Goal: Task Accomplishment & Management: Use online tool/utility

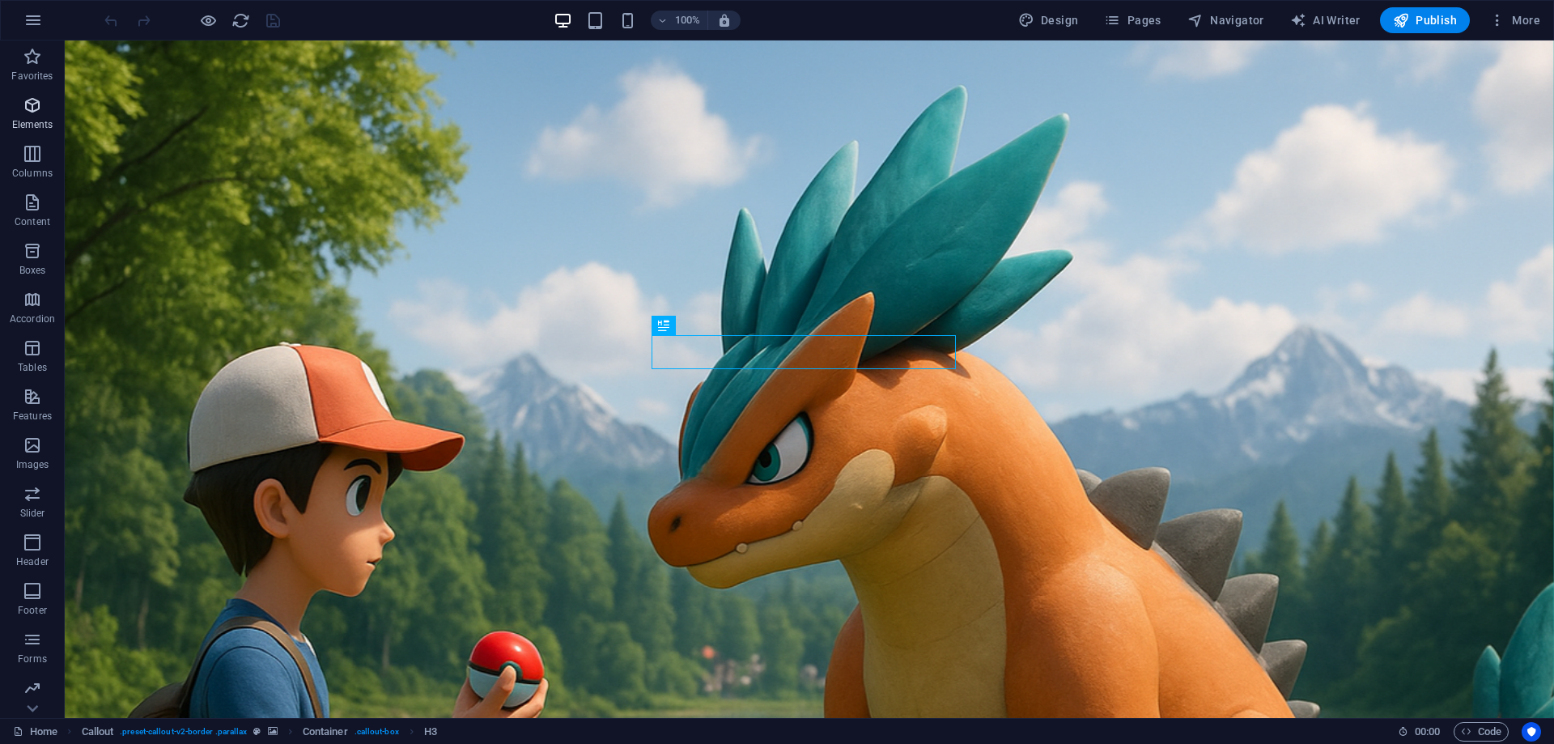
click at [36, 99] on icon "button" at bounding box center [32, 105] width 19 height 19
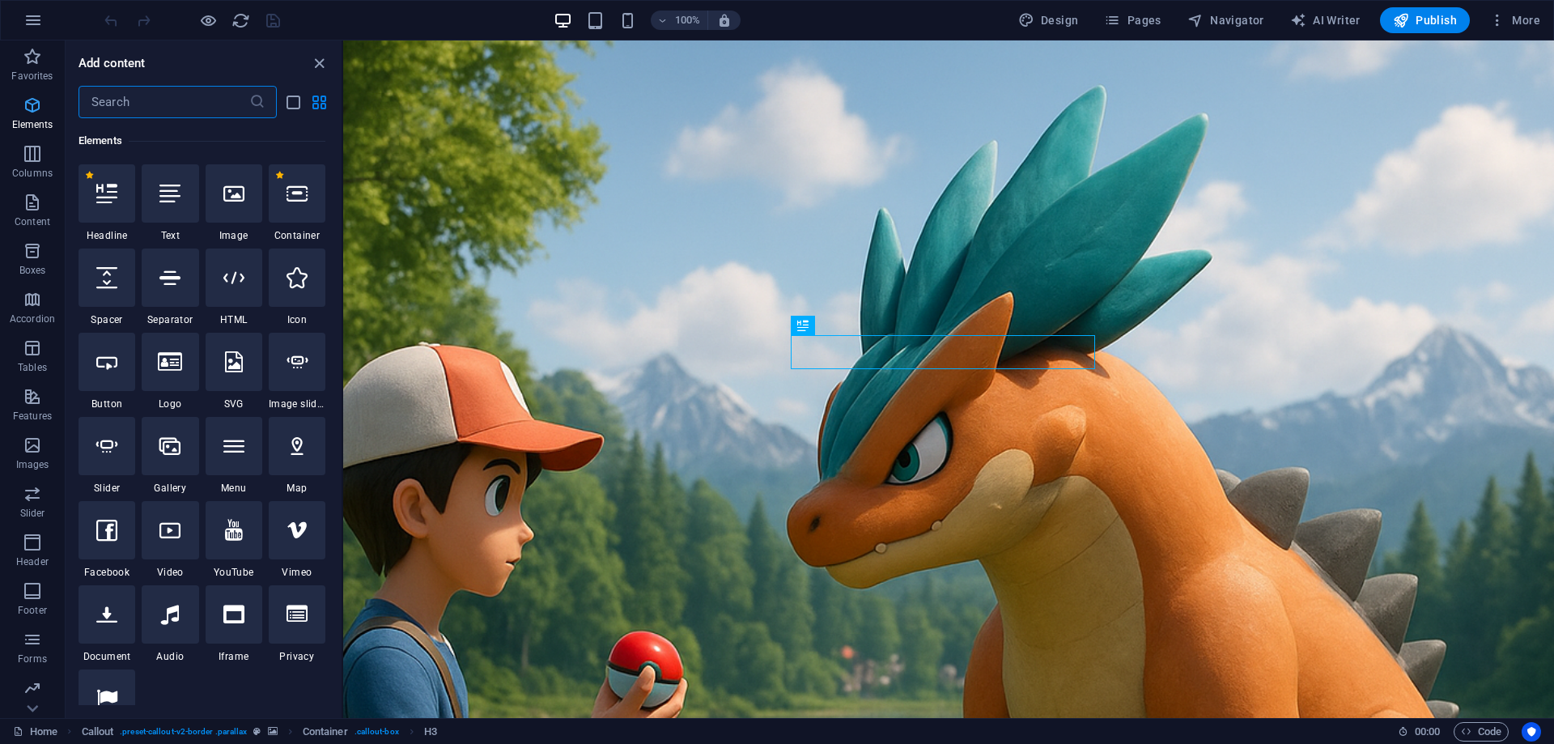
scroll to position [172, 0]
click at [39, 172] on p "Columns" at bounding box center [32, 173] width 40 height 13
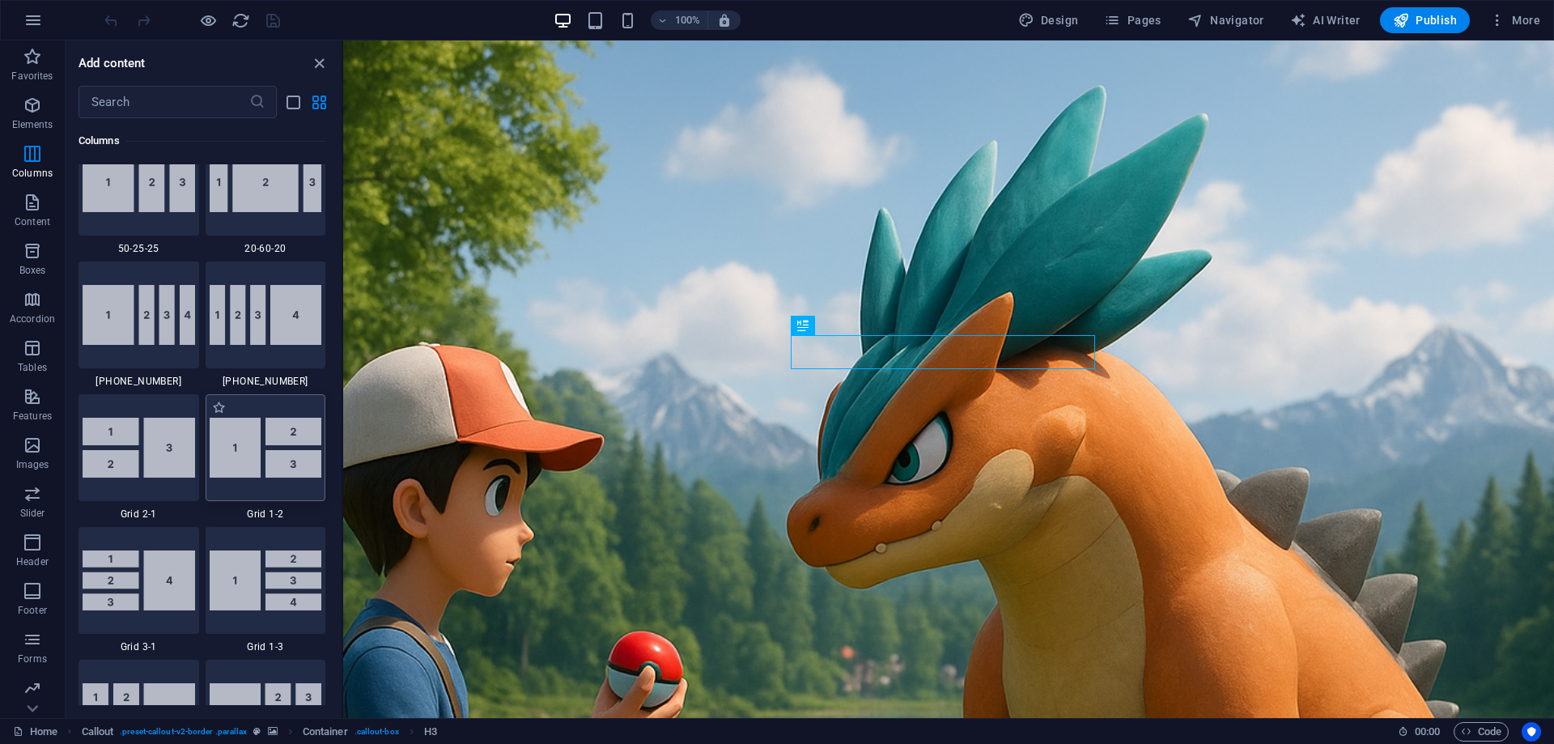
scroll to position [1773, 0]
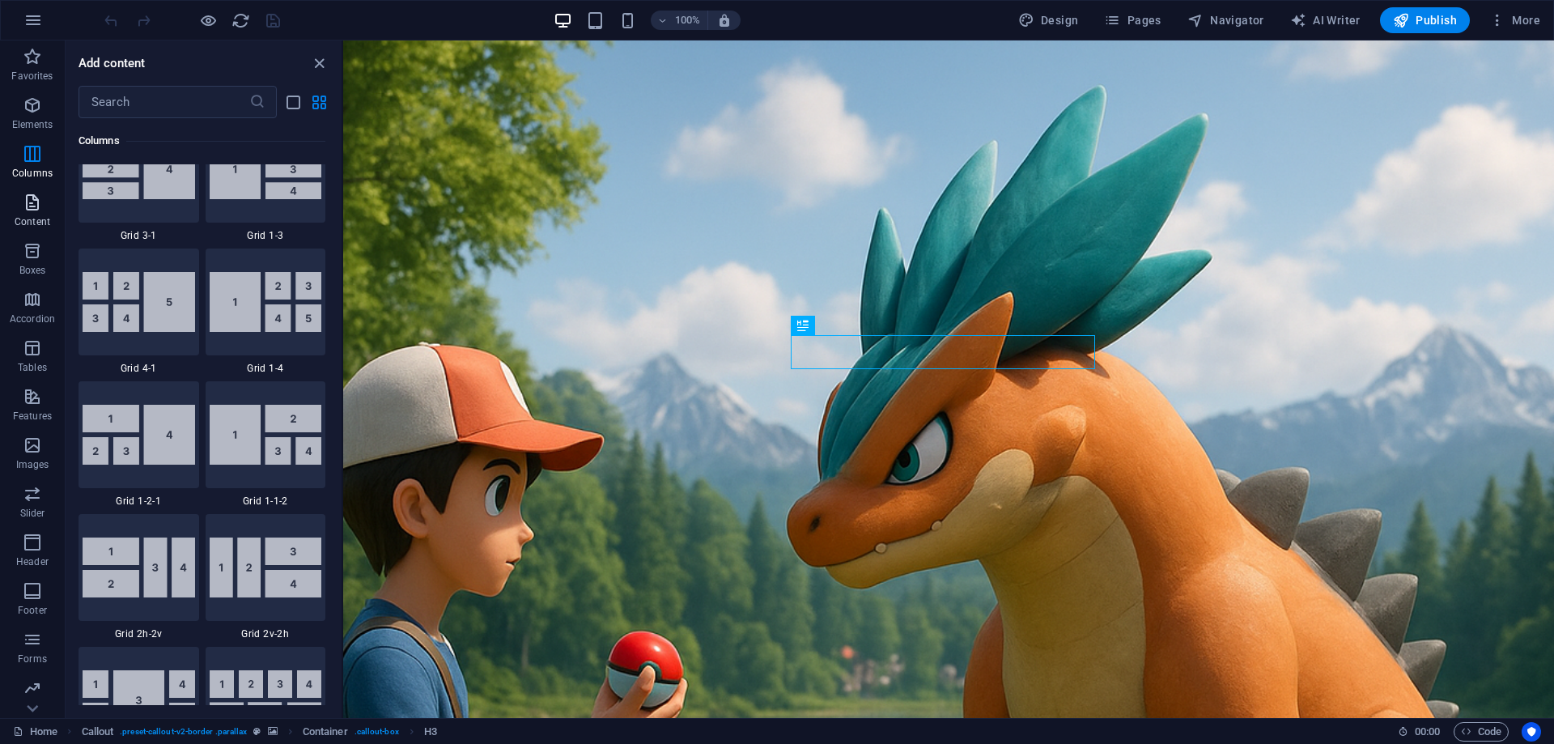
click at [37, 219] on p "Content" at bounding box center [33, 221] width 36 height 13
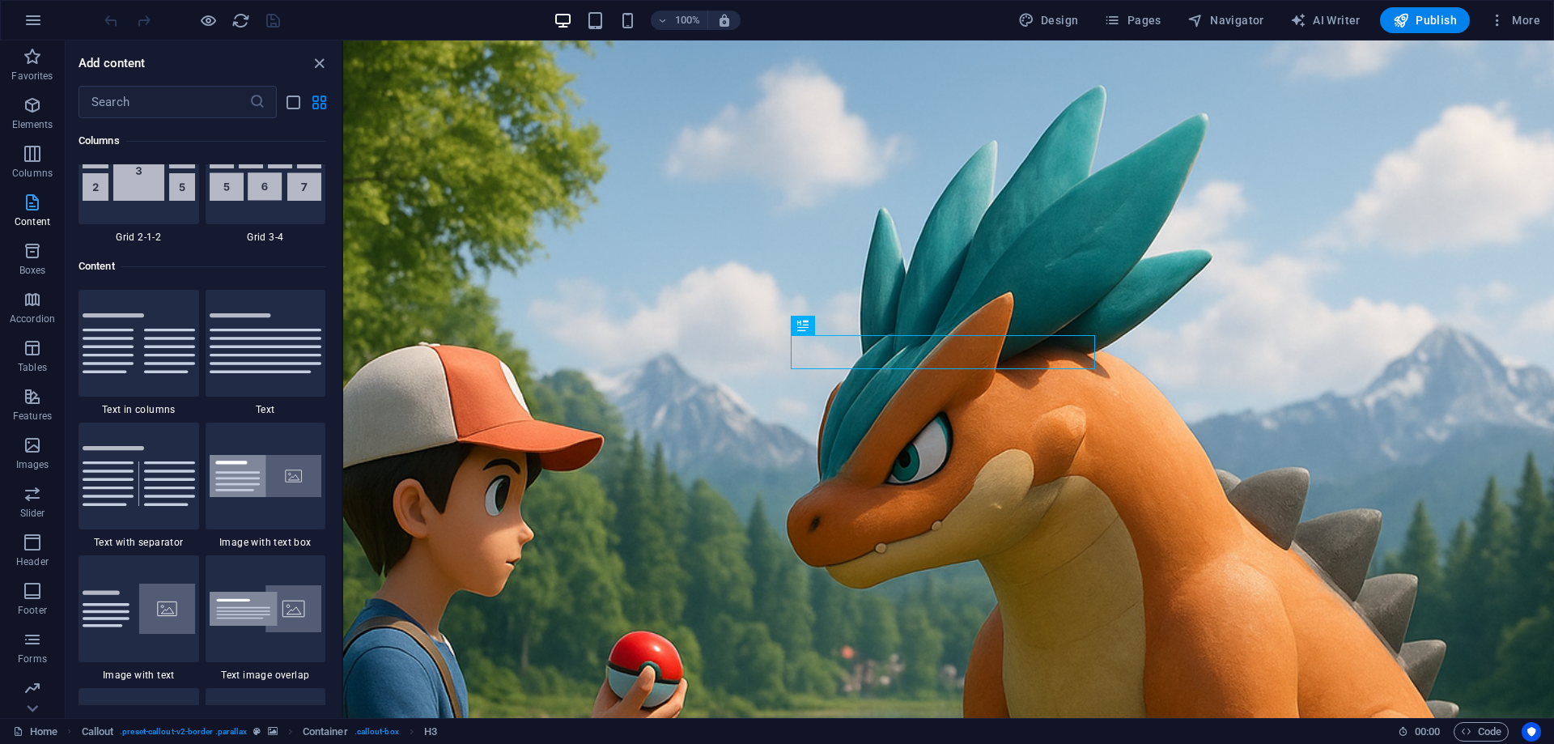
scroll to position [2833, 0]
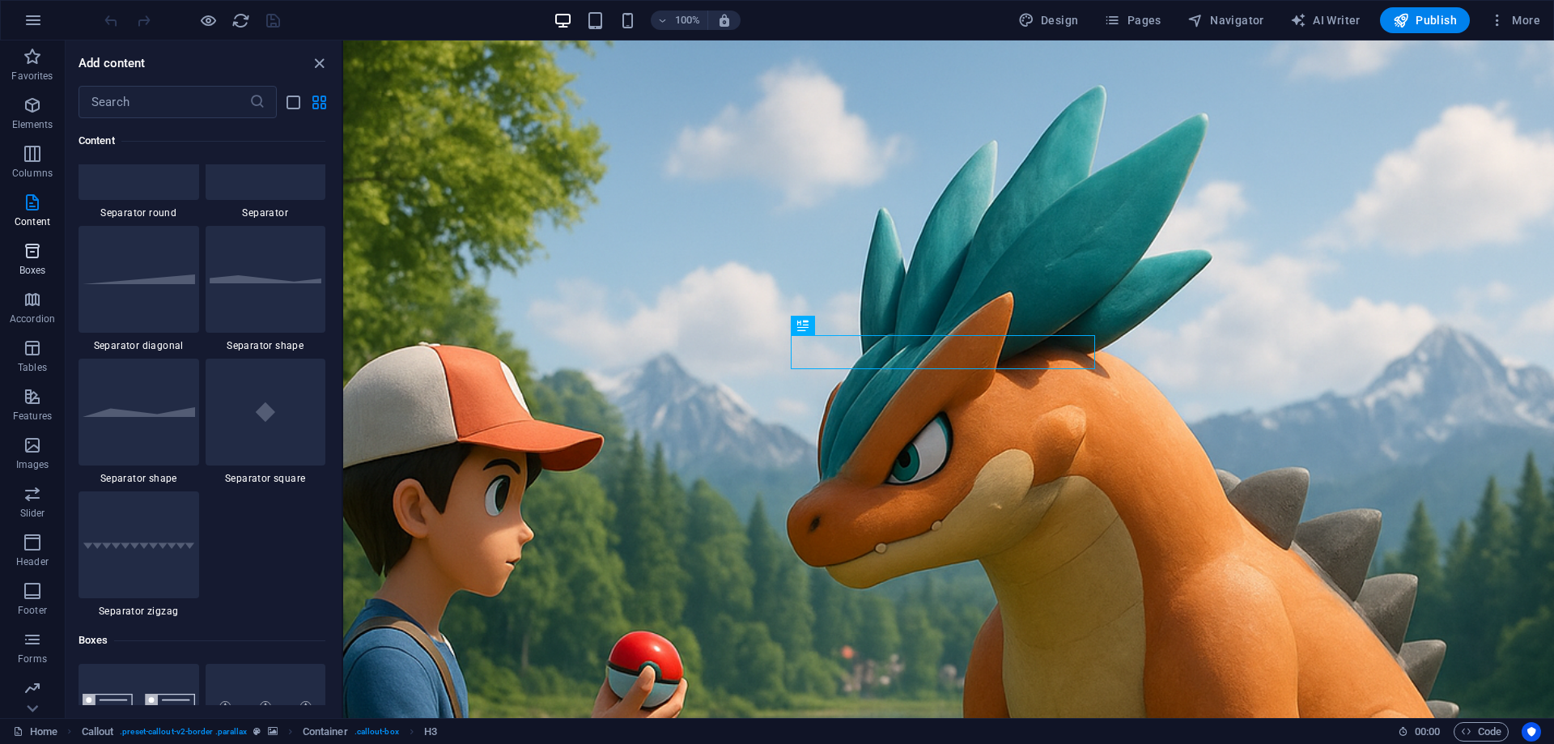
click at [26, 262] on span "Boxes" at bounding box center [32, 260] width 65 height 39
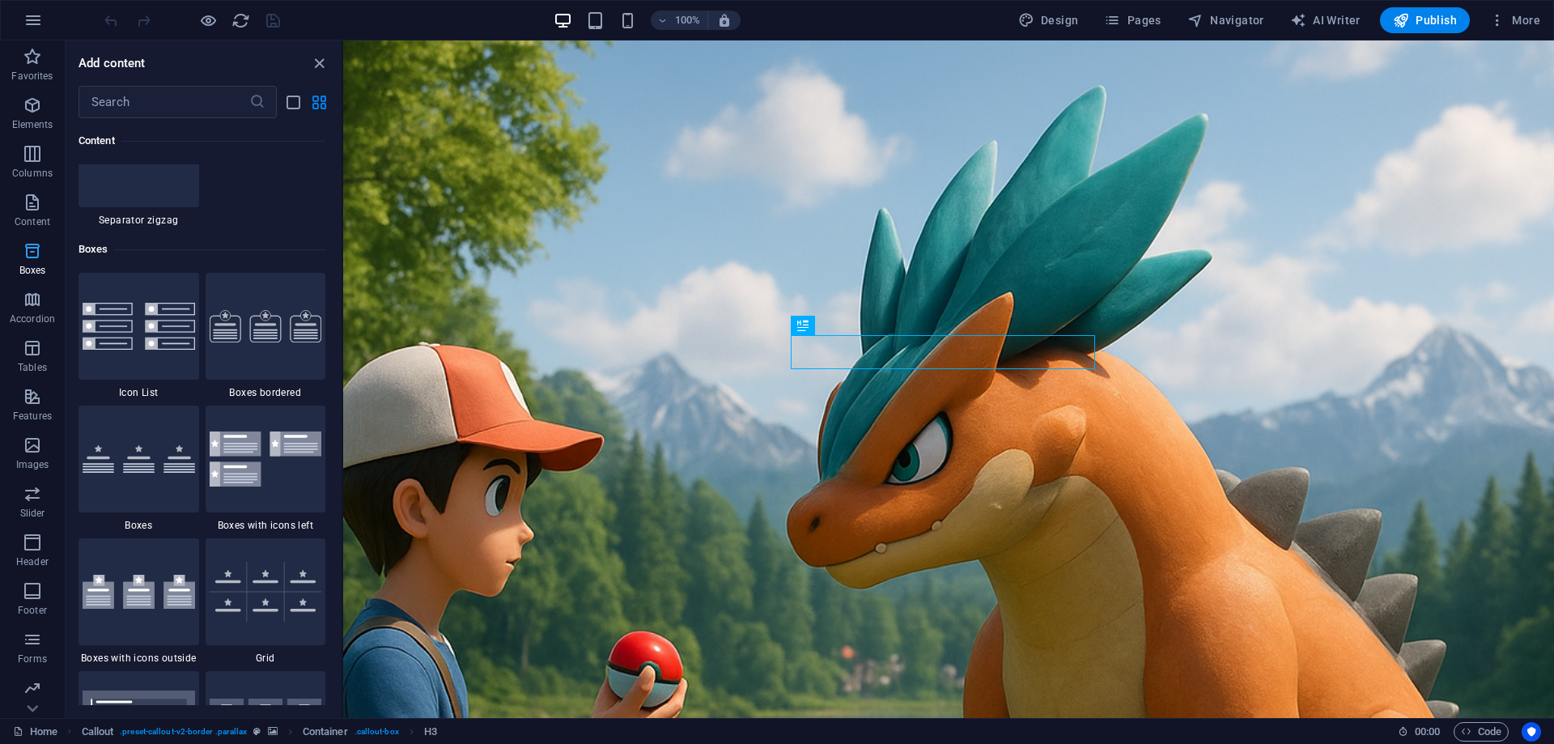
scroll to position [4466, 0]
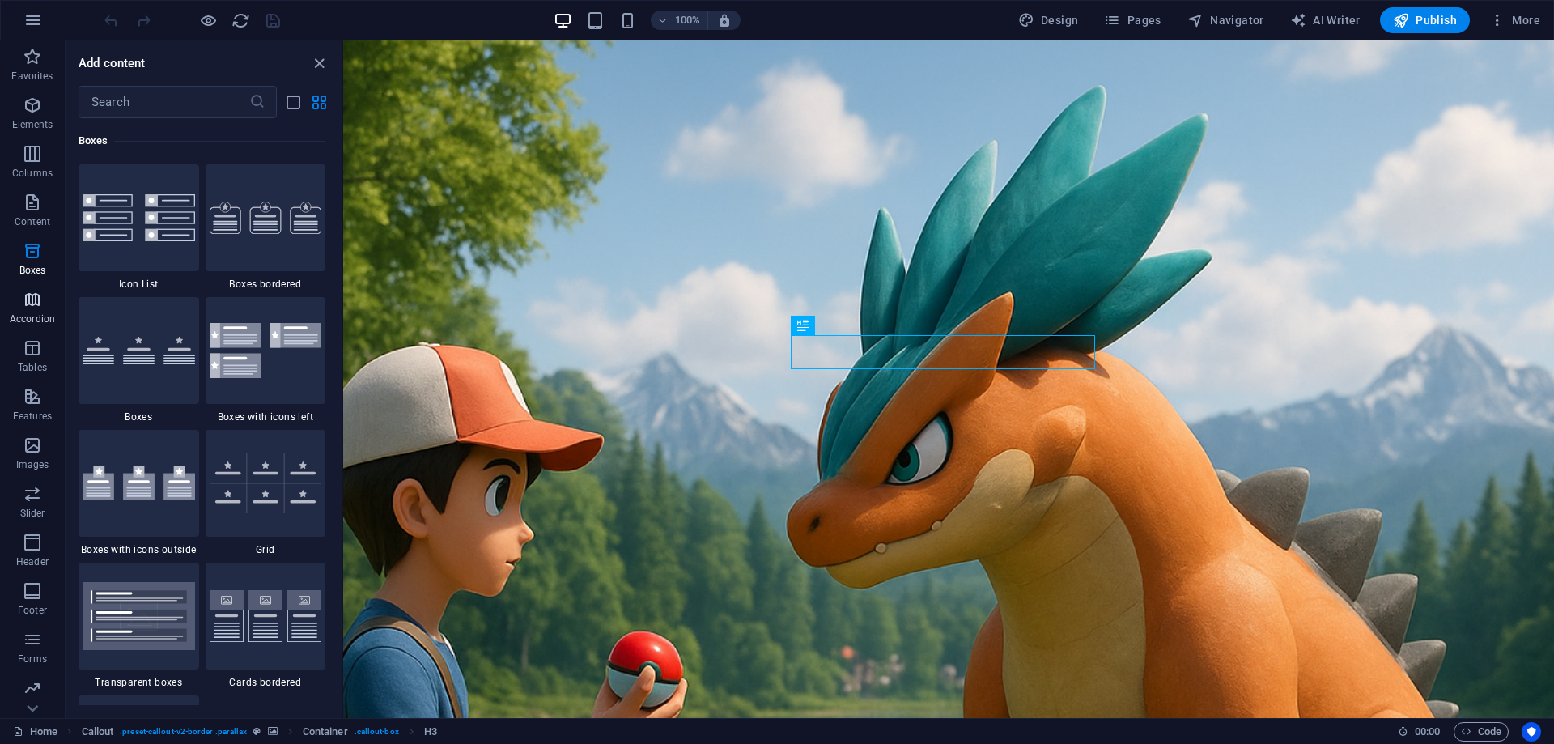
click at [42, 320] on p "Accordion" at bounding box center [32, 318] width 45 height 13
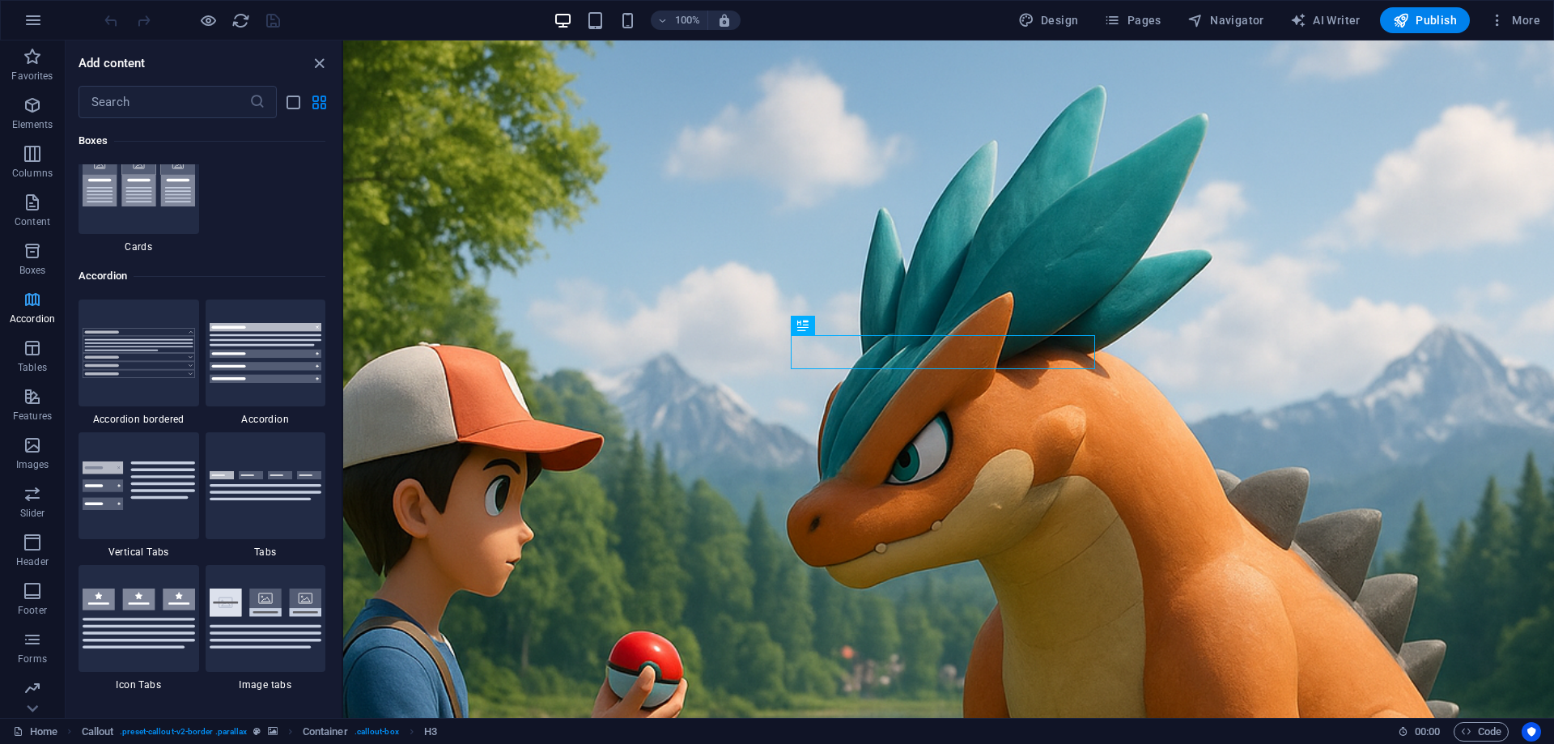
scroll to position [5169, 0]
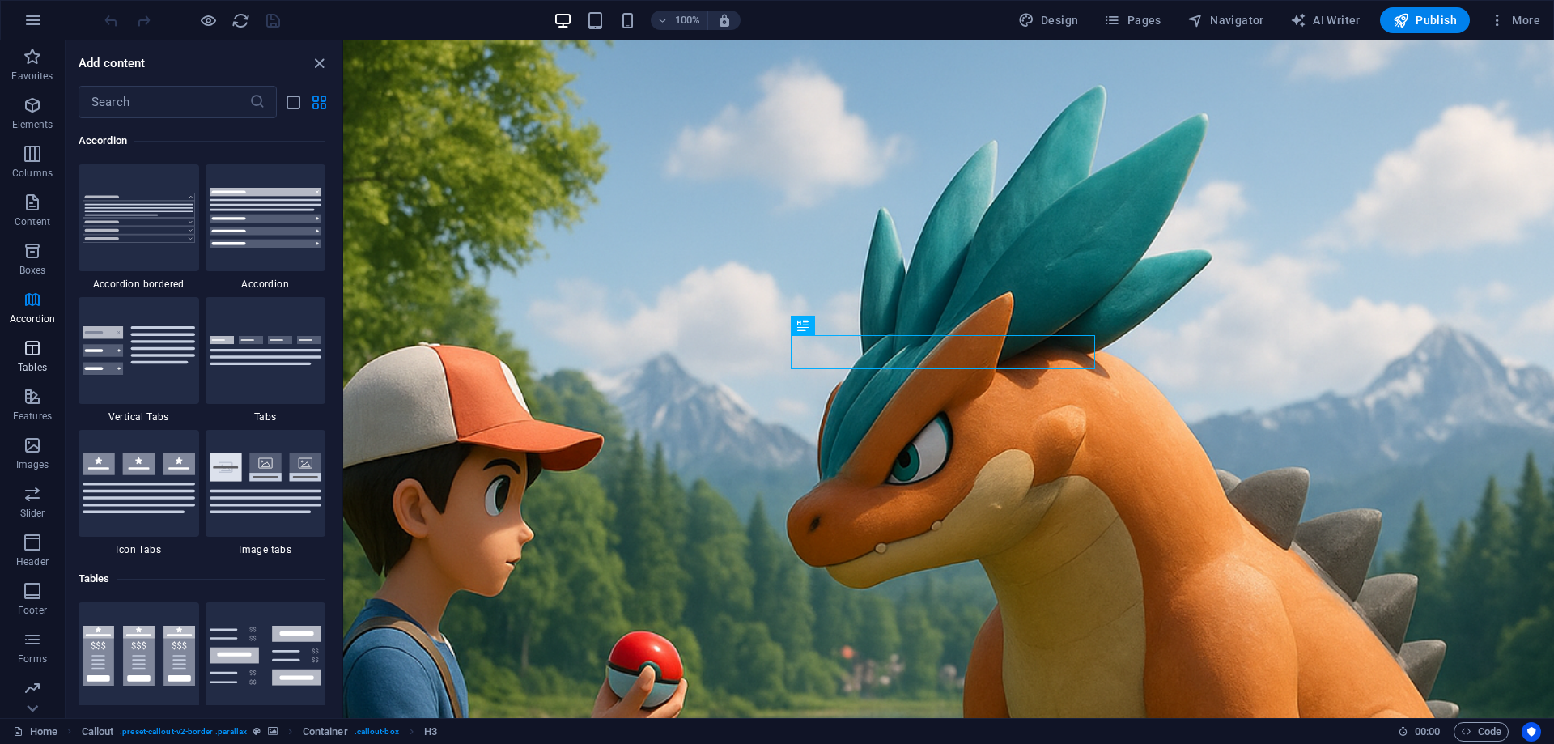
click at [36, 350] on icon "button" at bounding box center [32, 347] width 19 height 19
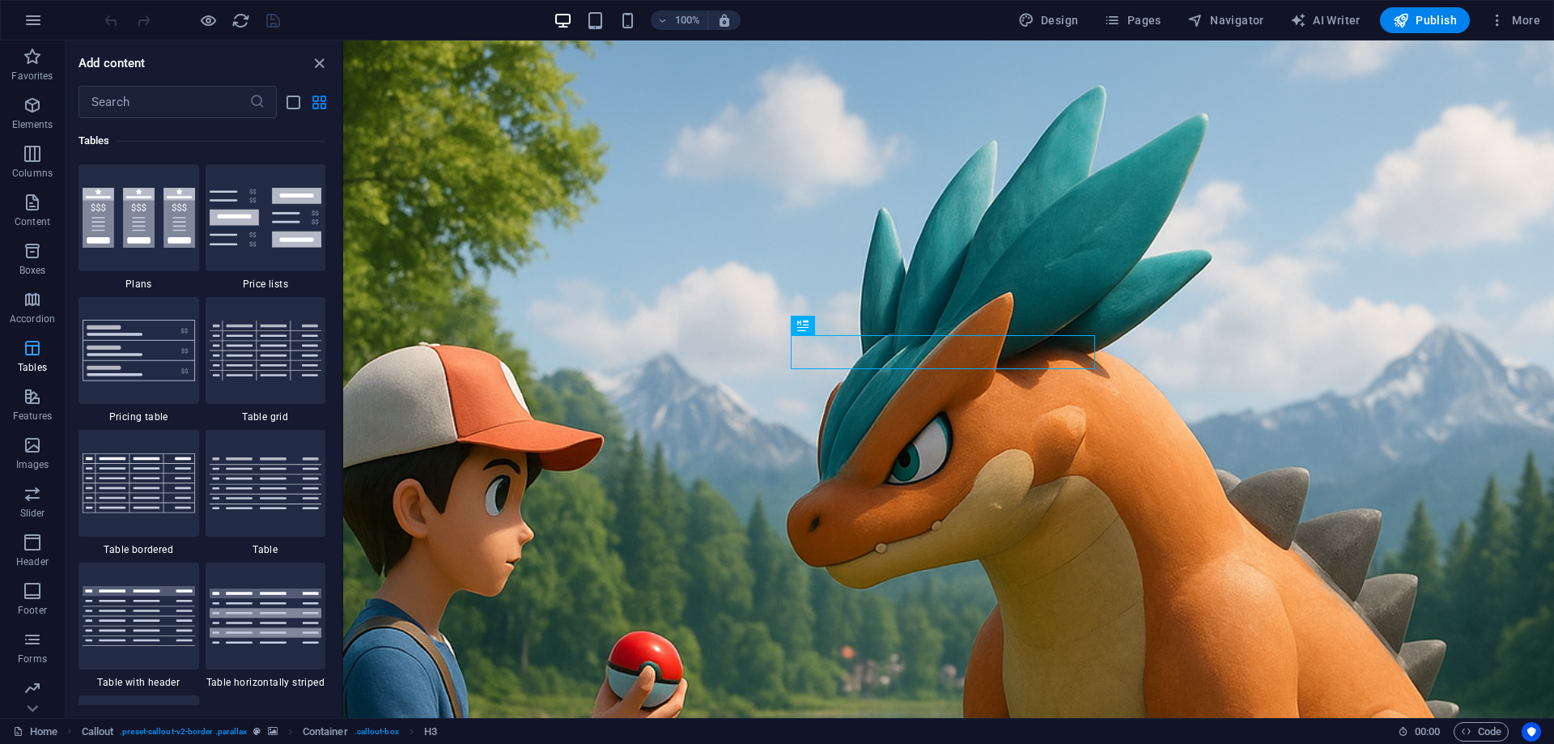
scroll to position [5607, 0]
click at [41, 410] on p "Features" at bounding box center [32, 416] width 39 height 13
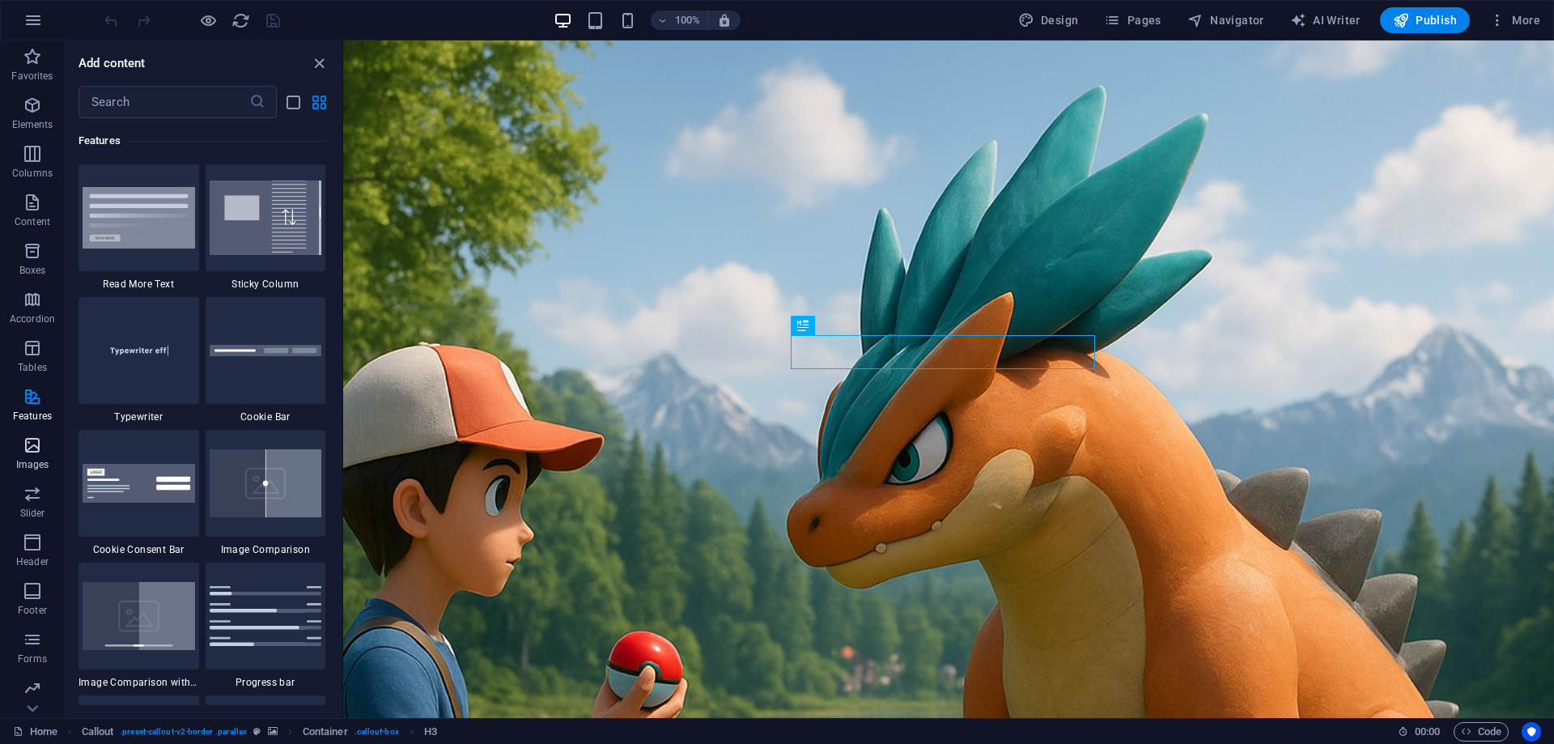
scroll to position [6311, 0]
click at [38, 435] on button "Images" at bounding box center [32, 453] width 65 height 49
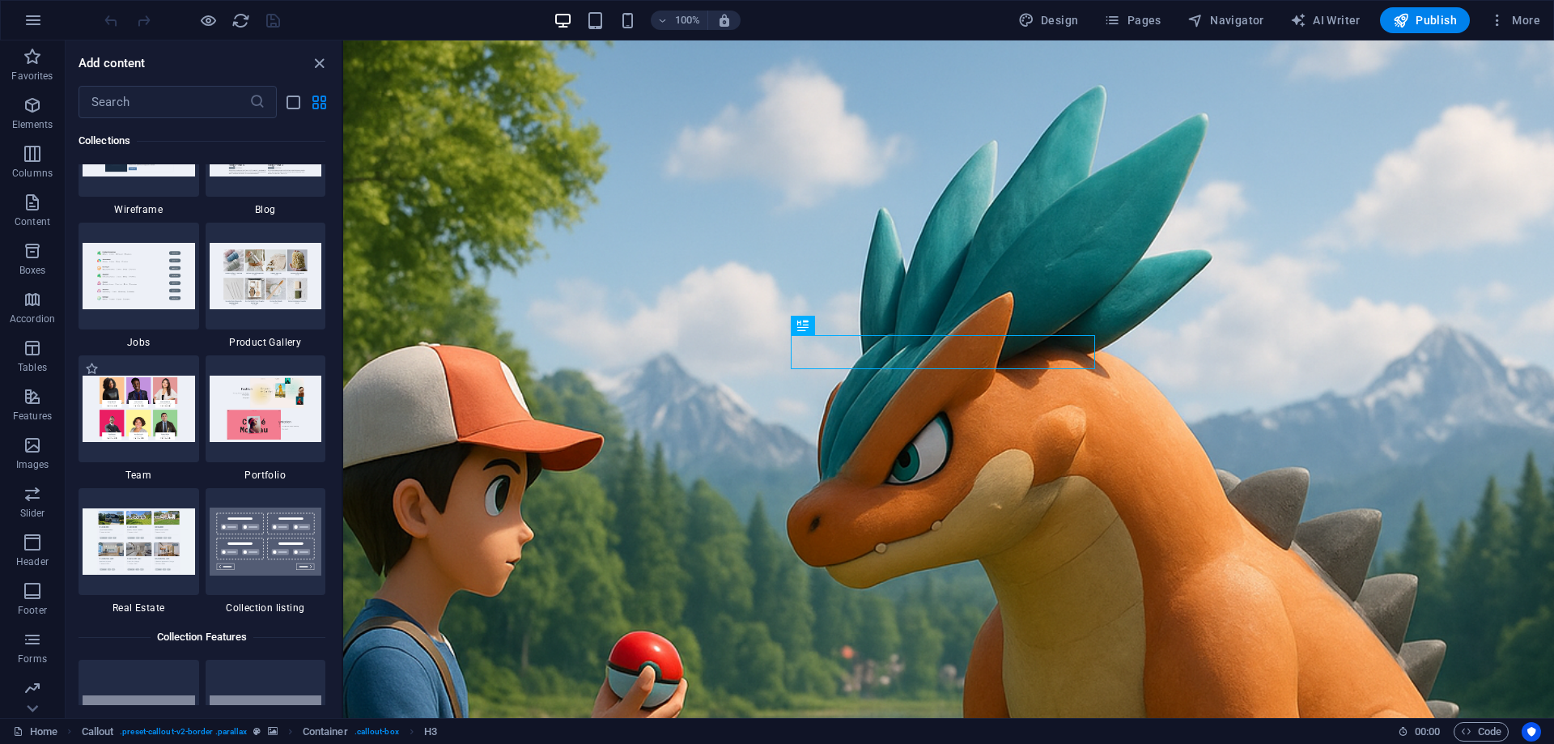
scroll to position [14929, 0]
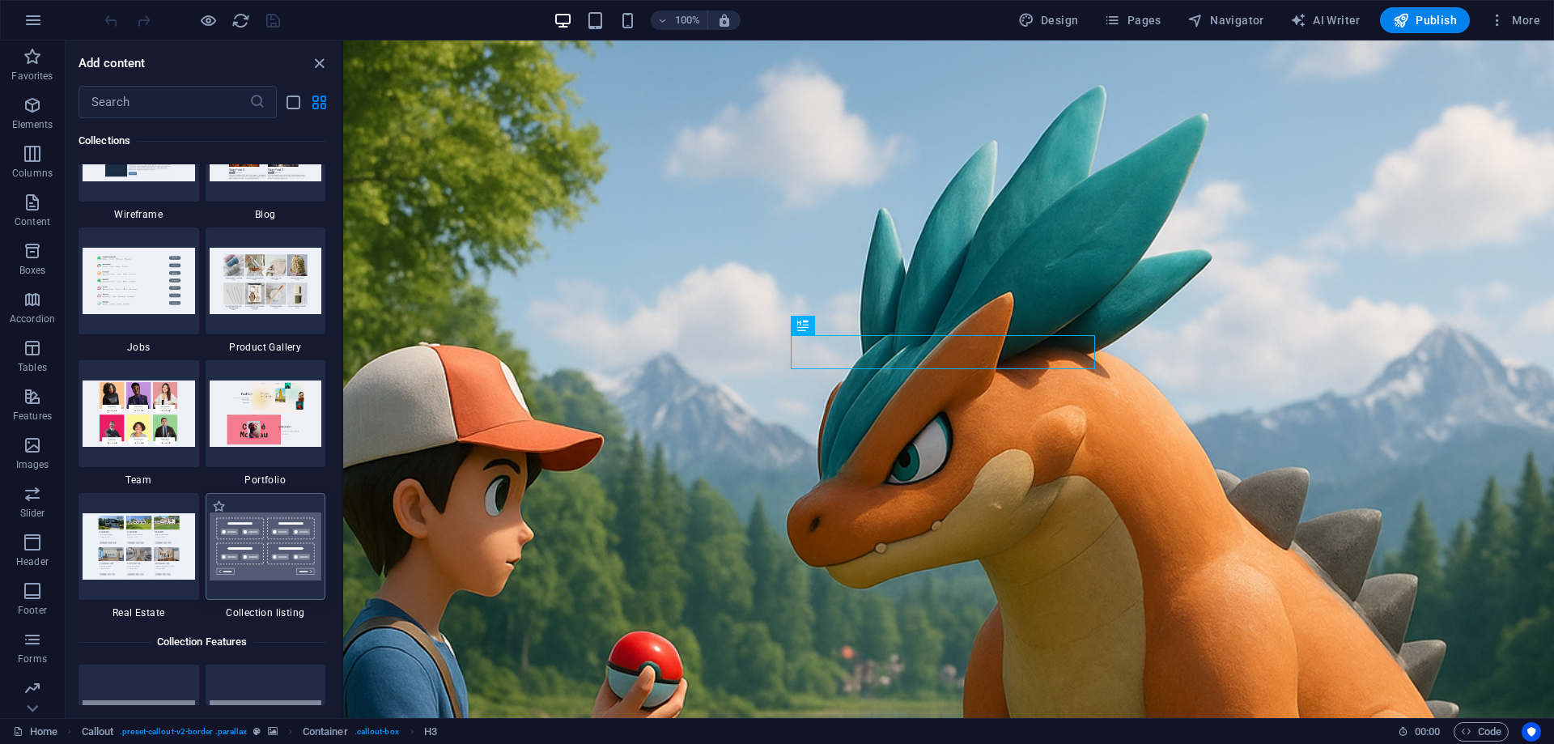
click at [272, 555] on img at bounding box center [266, 546] width 113 height 68
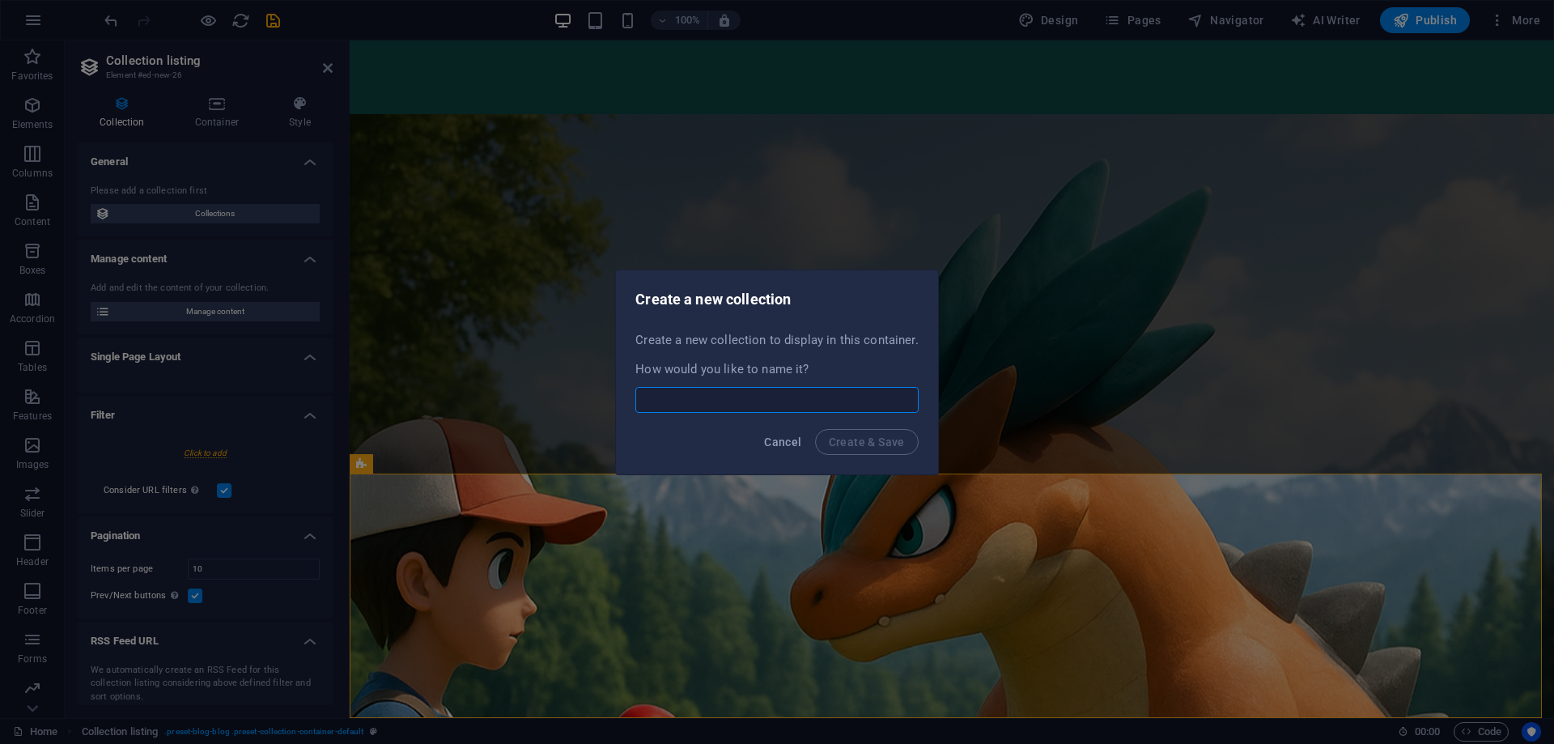
scroll to position [733, 0]
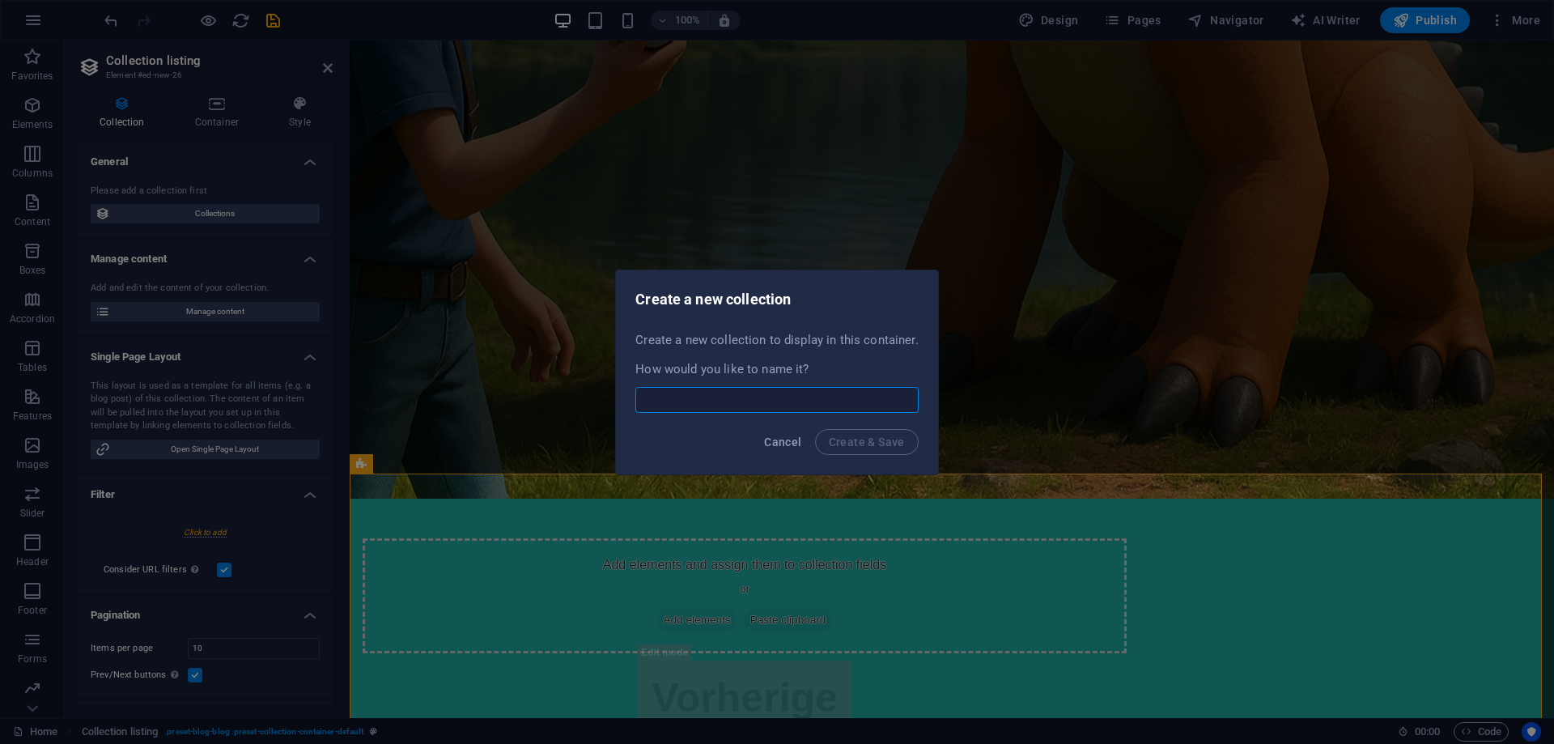
click at [768, 402] on input "text" at bounding box center [777, 400] width 283 height 26
click at [791, 447] on span "Cancel" at bounding box center [782, 442] width 37 height 13
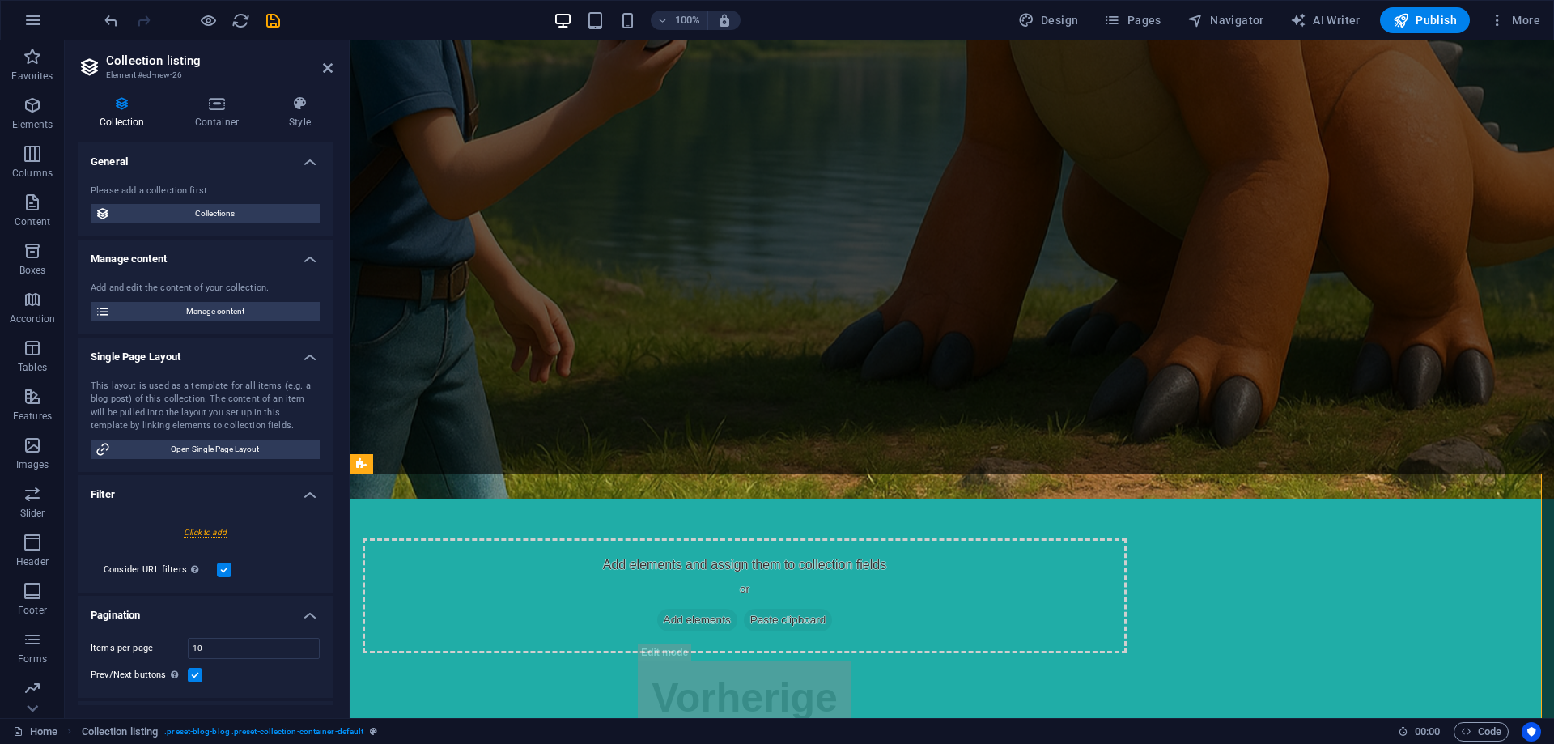
scroll to position [488, 0]
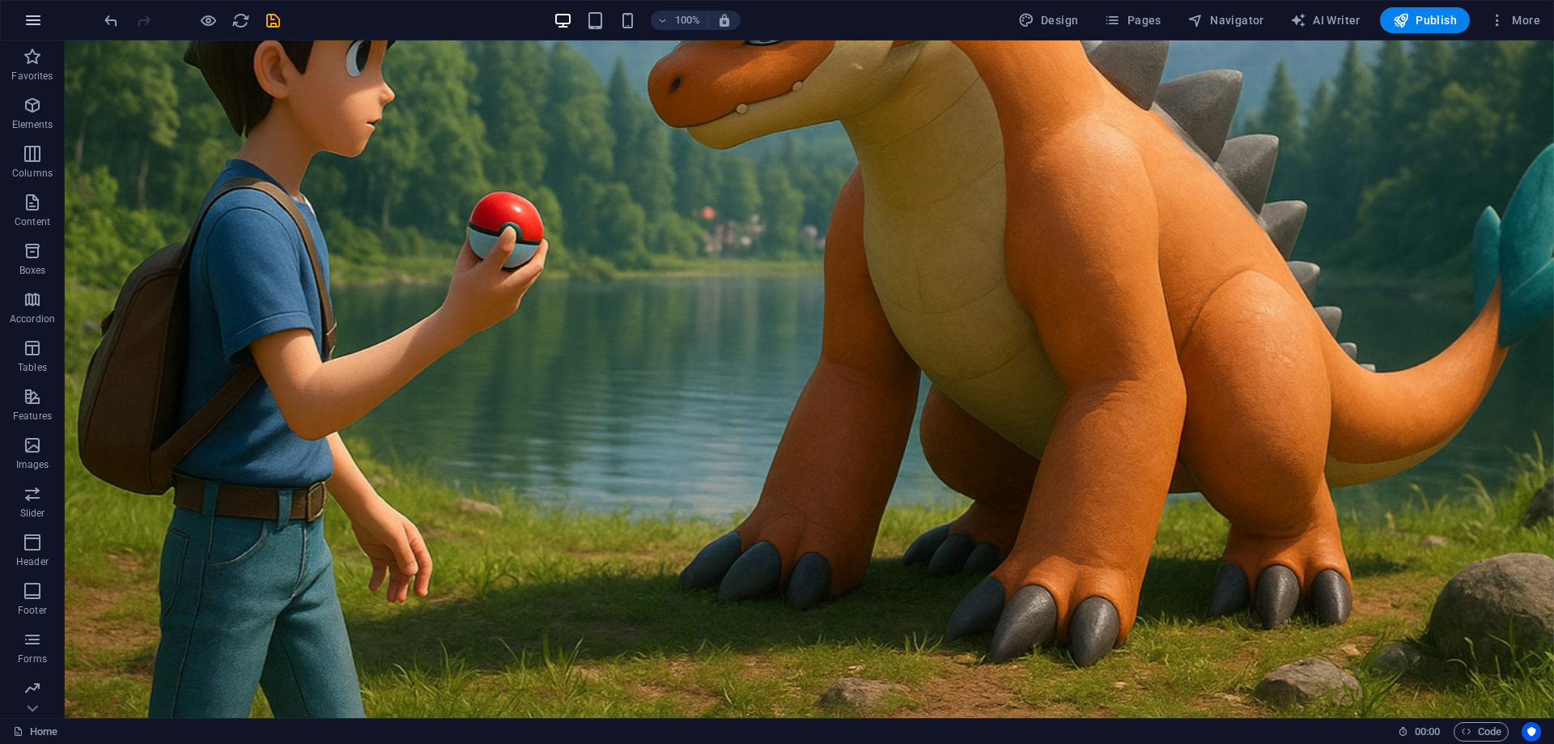
click at [32, 24] on icon "button" at bounding box center [32, 20] width 19 height 19
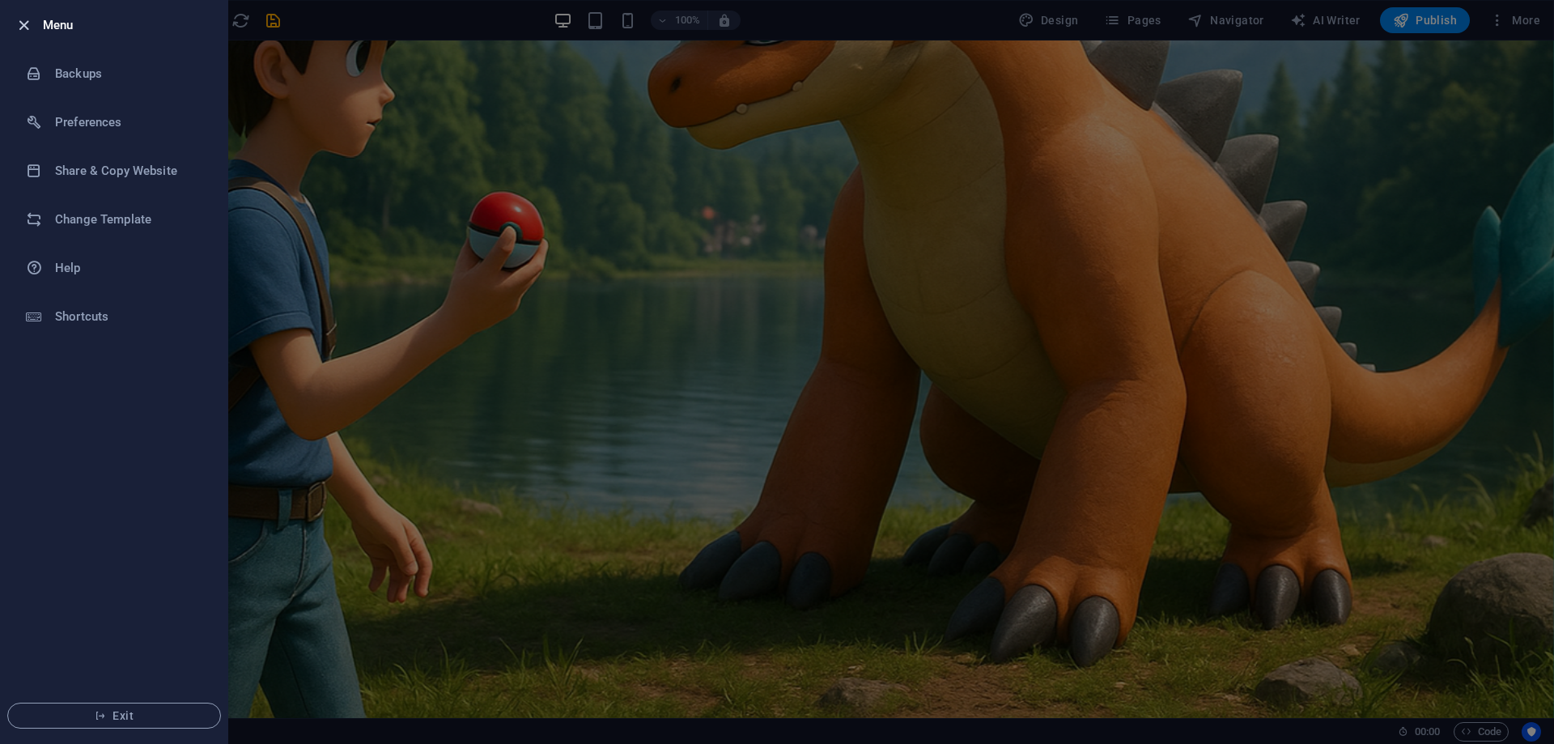
click at [23, 26] on icon "button" at bounding box center [24, 25] width 19 height 19
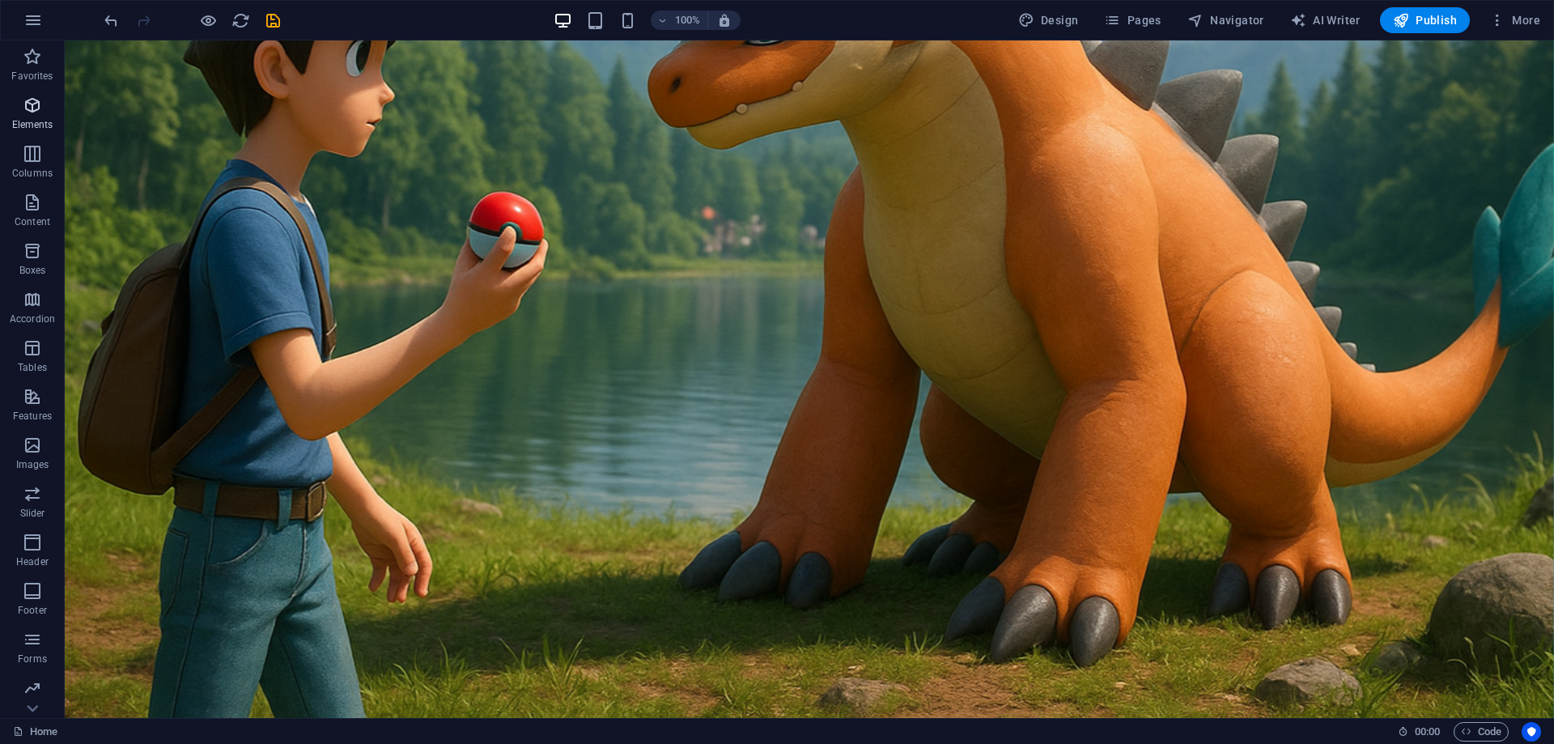
click at [32, 110] on icon "button" at bounding box center [32, 105] width 19 height 19
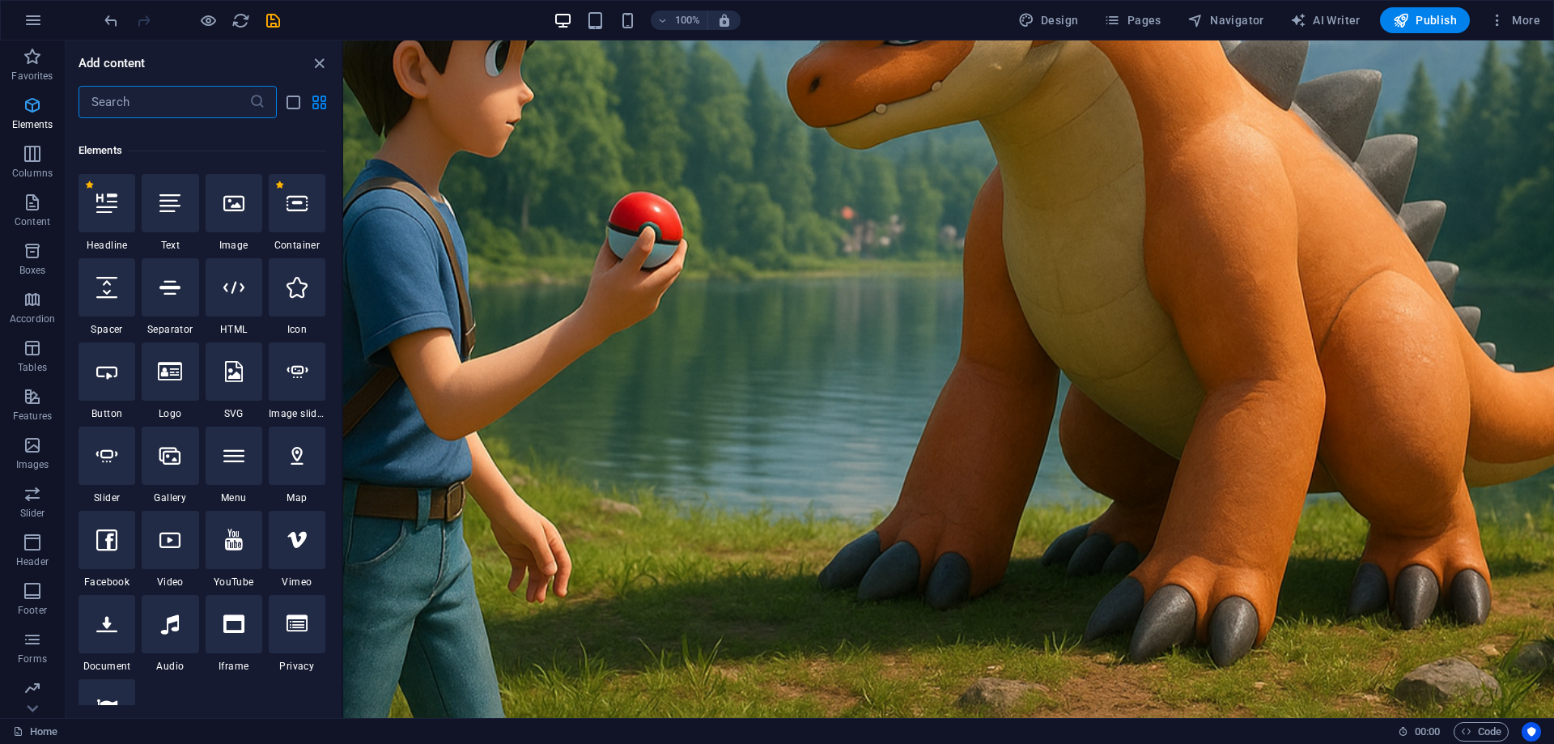
scroll to position [172, 0]
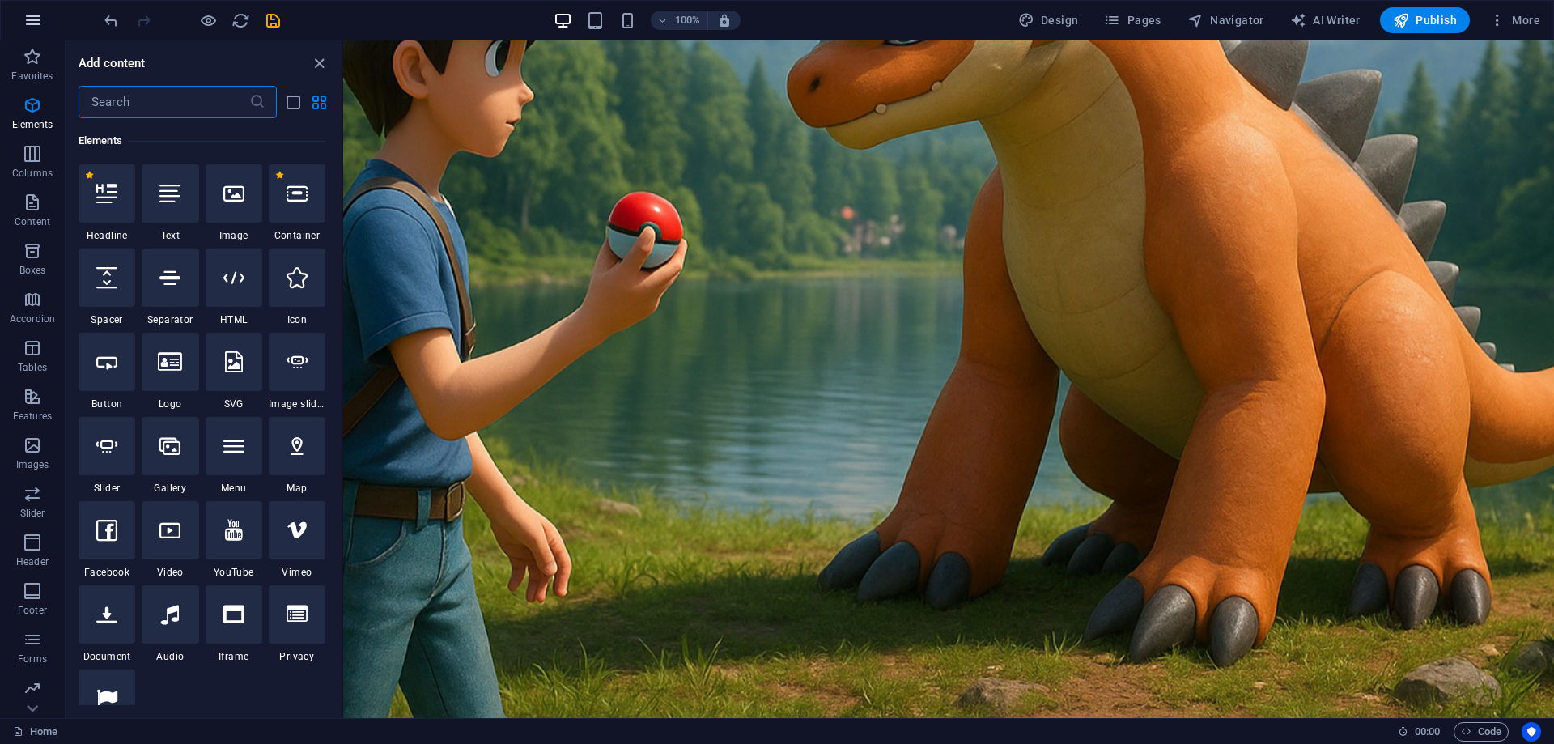
click at [32, 32] on button "button" at bounding box center [33, 20] width 39 height 39
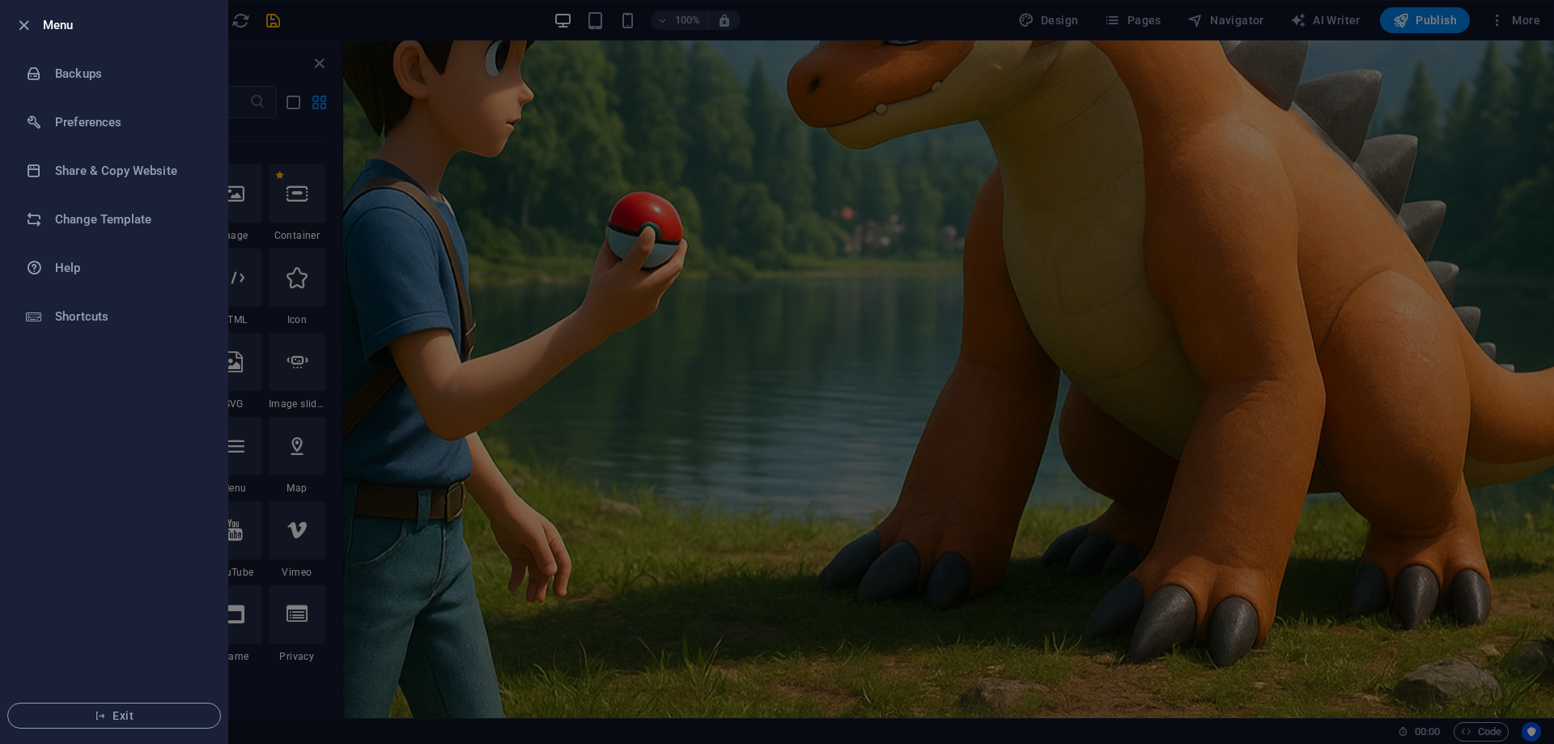
click at [557, 29] on div at bounding box center [777, 372] width 1554 height 744
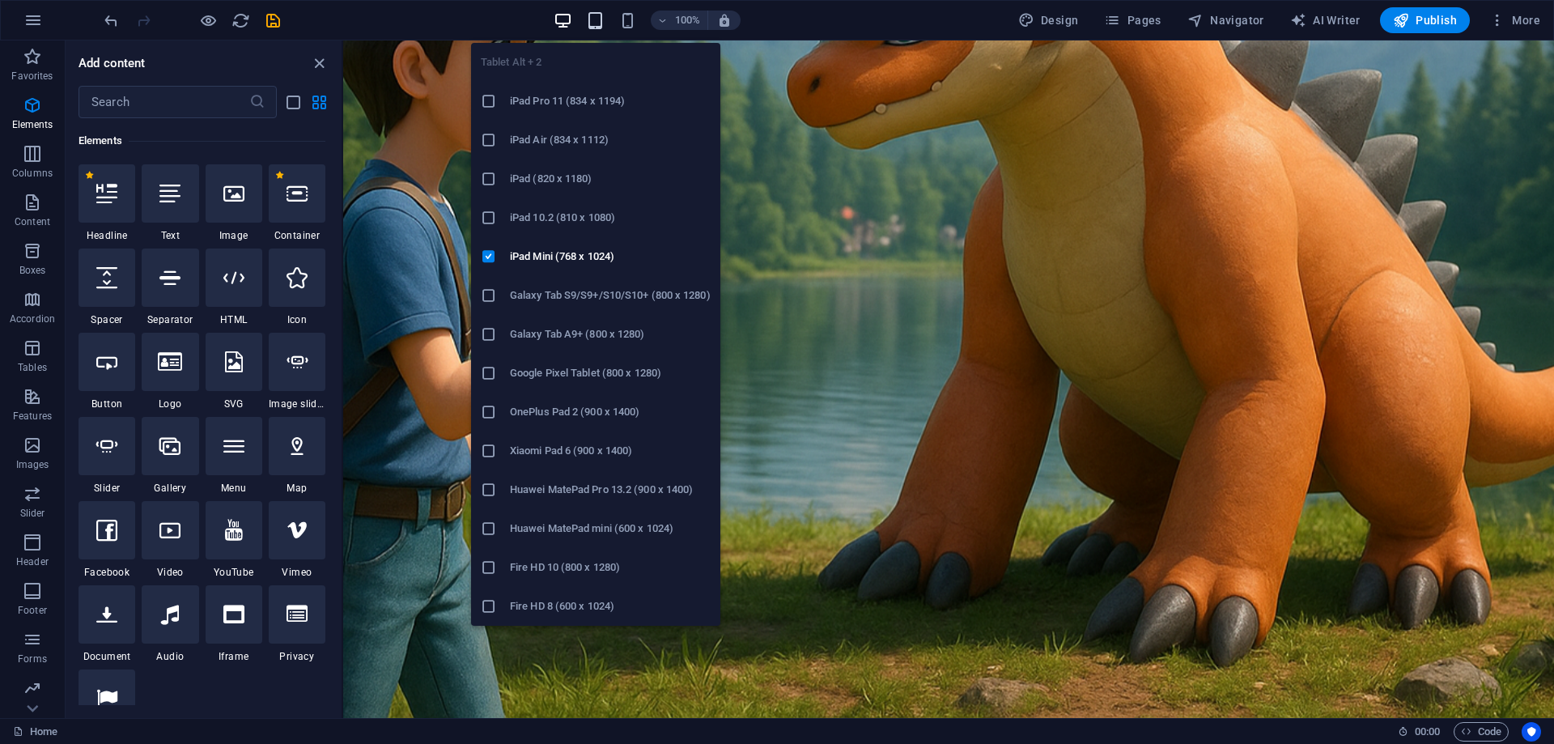
click at [595, 24] on icon "button" at bounding box center [595, 20] width 19 height 19
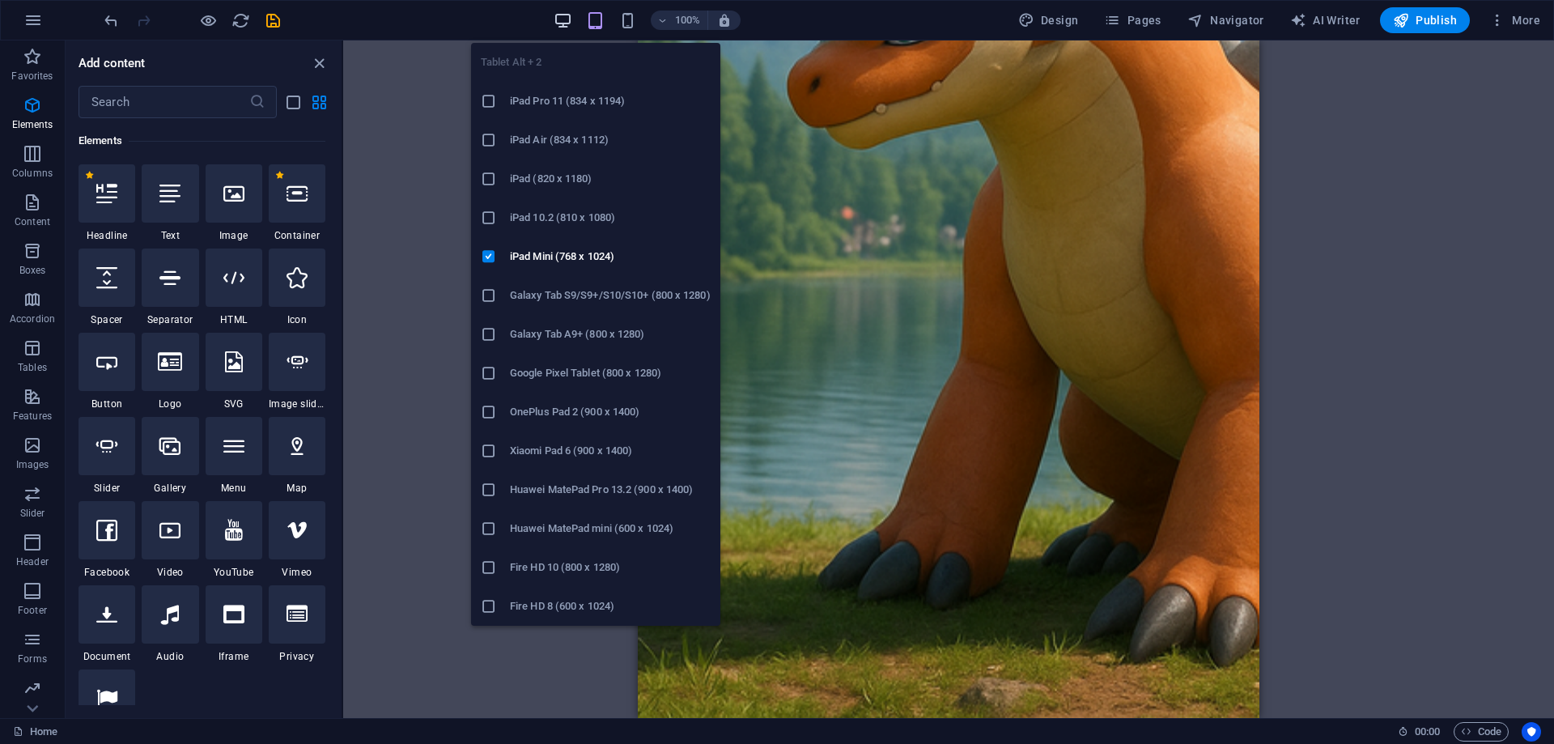
click at [562, 22] on icon "button" at bounding box center [563, 20] width 19 height 19
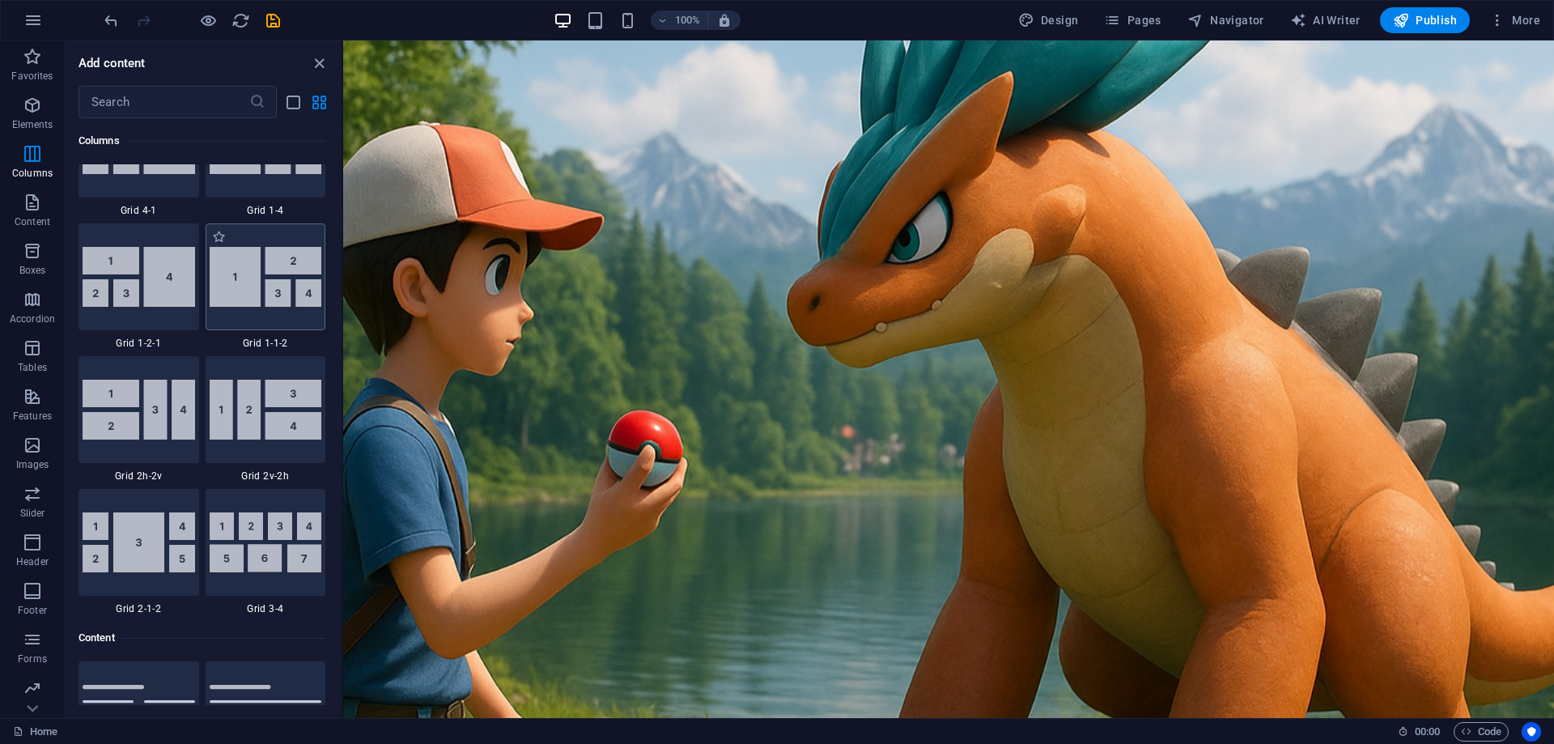
scroll to position [2520, 0]
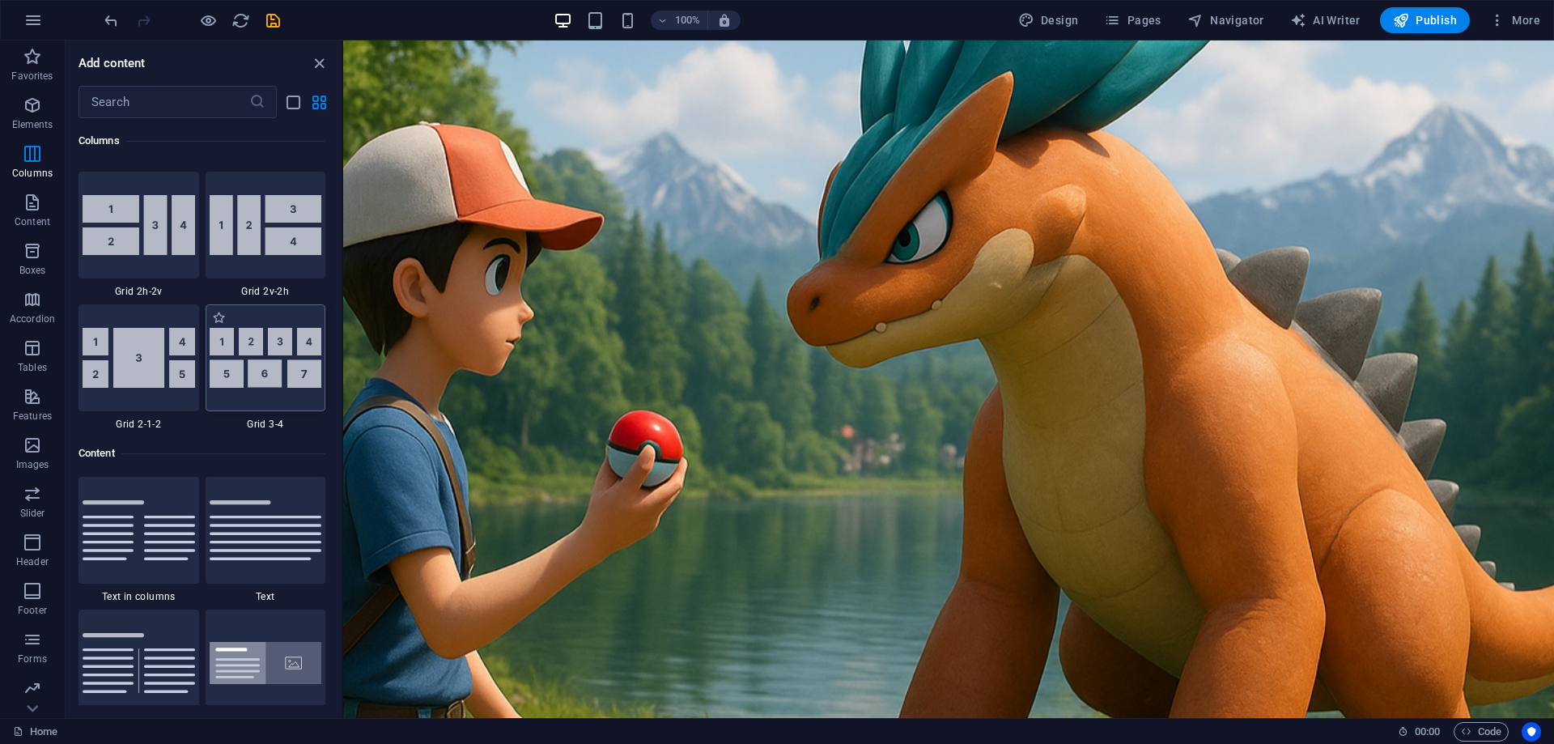
click at [274, 375] on img at bounding box center [266, 358] width 113 height 60
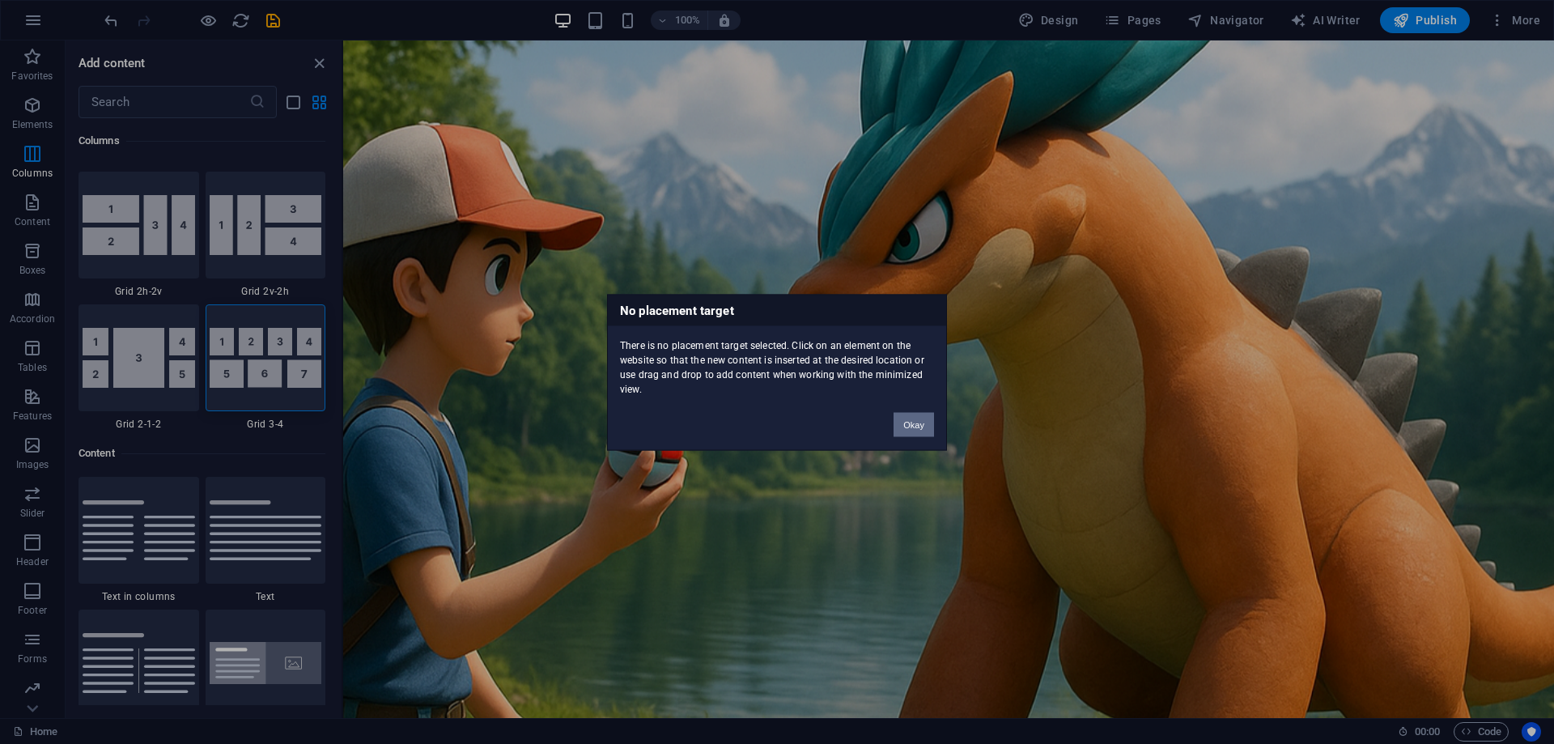
click at [918, 424] on button "Okay" at bounding box center [914, 424] width 40 height 24
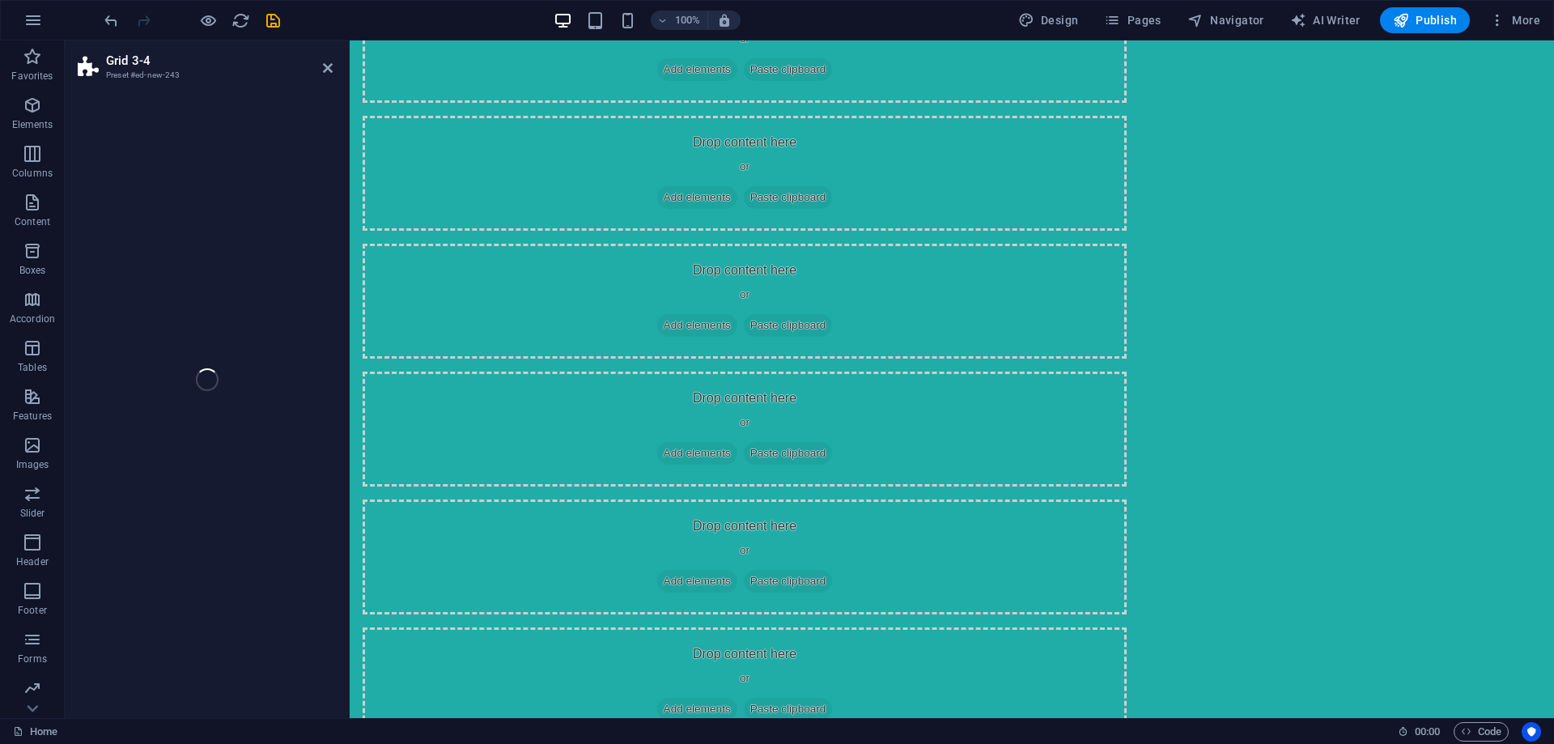
select select "rem"
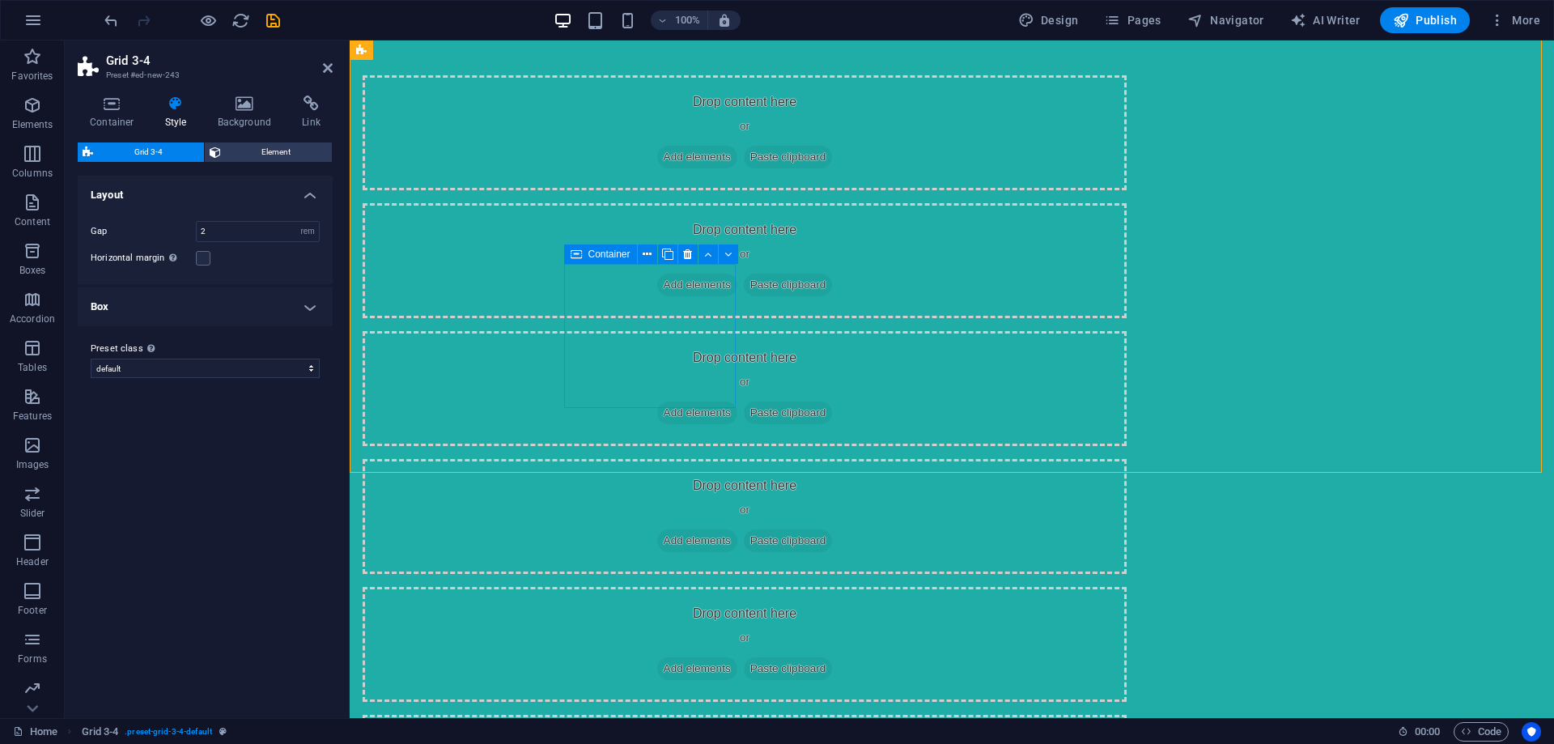
scroll to position [0, 0]
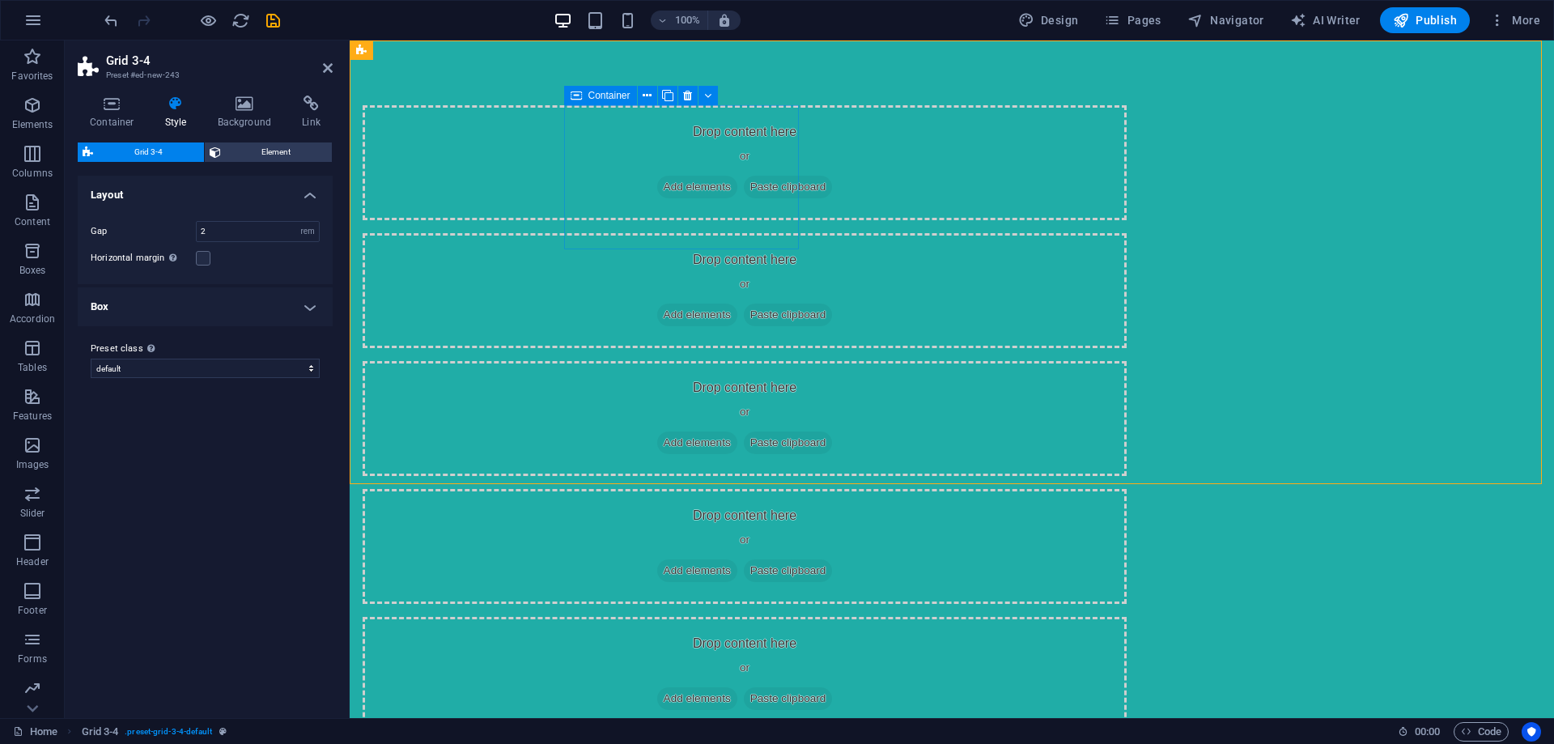
click at [680, 187] on span "Add elements" at bounding box center [697, 187] width 80 height 23
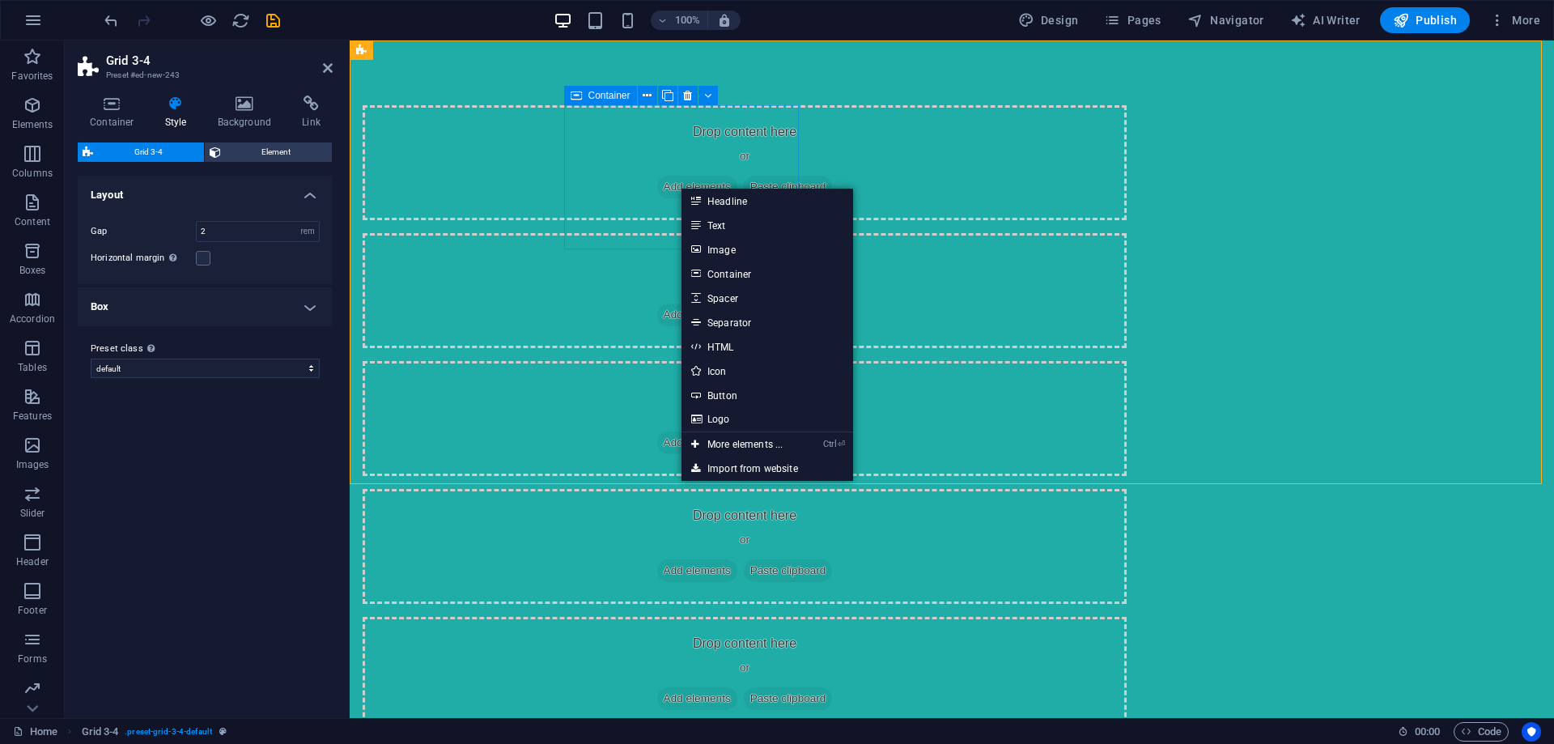
click at [611, 202] on div "Drop content here or Add elements Paste clipboard" at bounding box center [745, 162] width 764 height 115
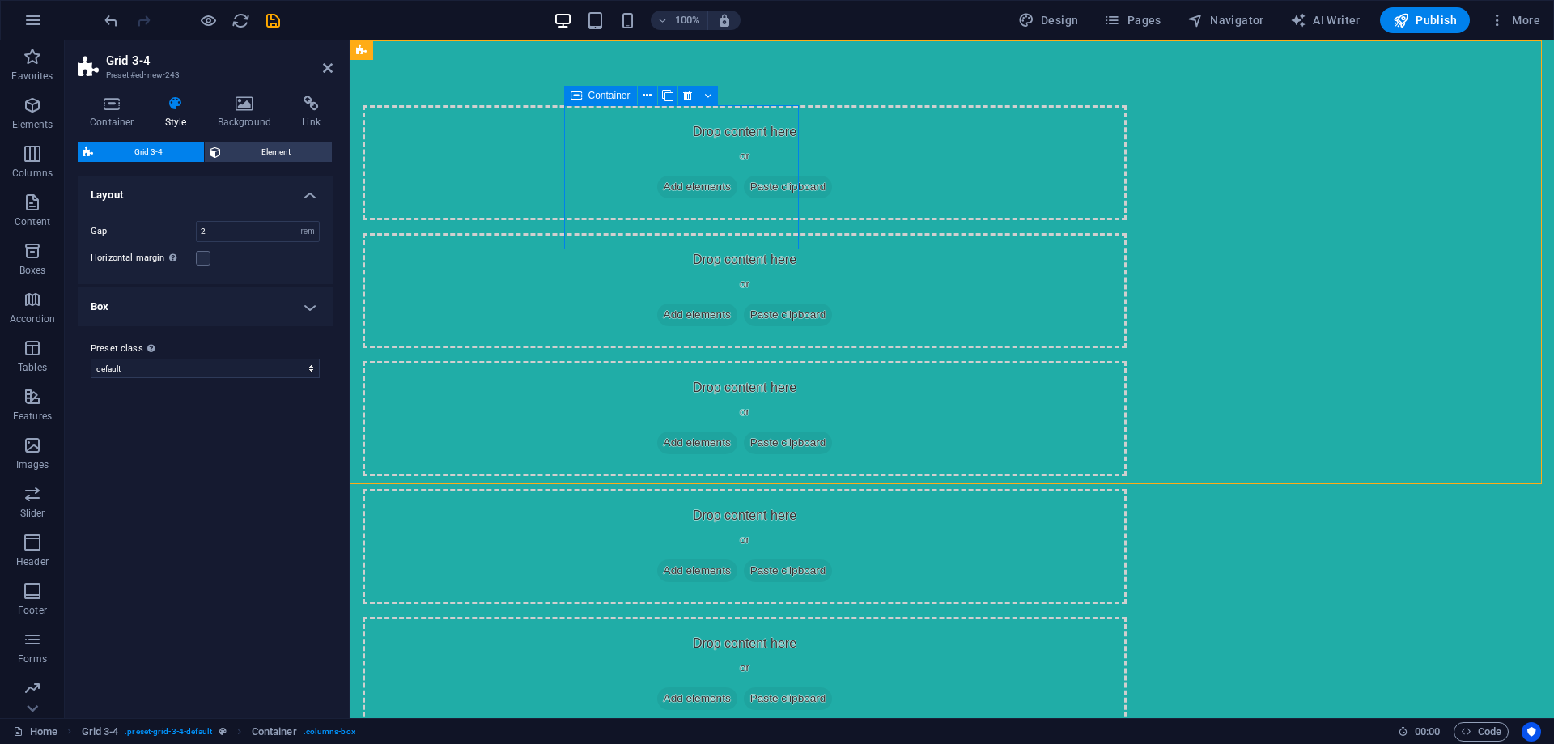
click at [655, 146] on div "Drop content here or Add elements Paste clipboard" at bounding box center [745, 162] width 764 height 115
click at [690, 130] on div "Drop content here or Add elements Paste clipboard" at bounding box center [745, 162] width 764 height 115
click at [744, 198] on span "Paste clipboard" at bounding box center [788, 187] width 89 height 23
click at [673, 188] on span "Add elements" at bounding box center [697, 187] width 80 height 23
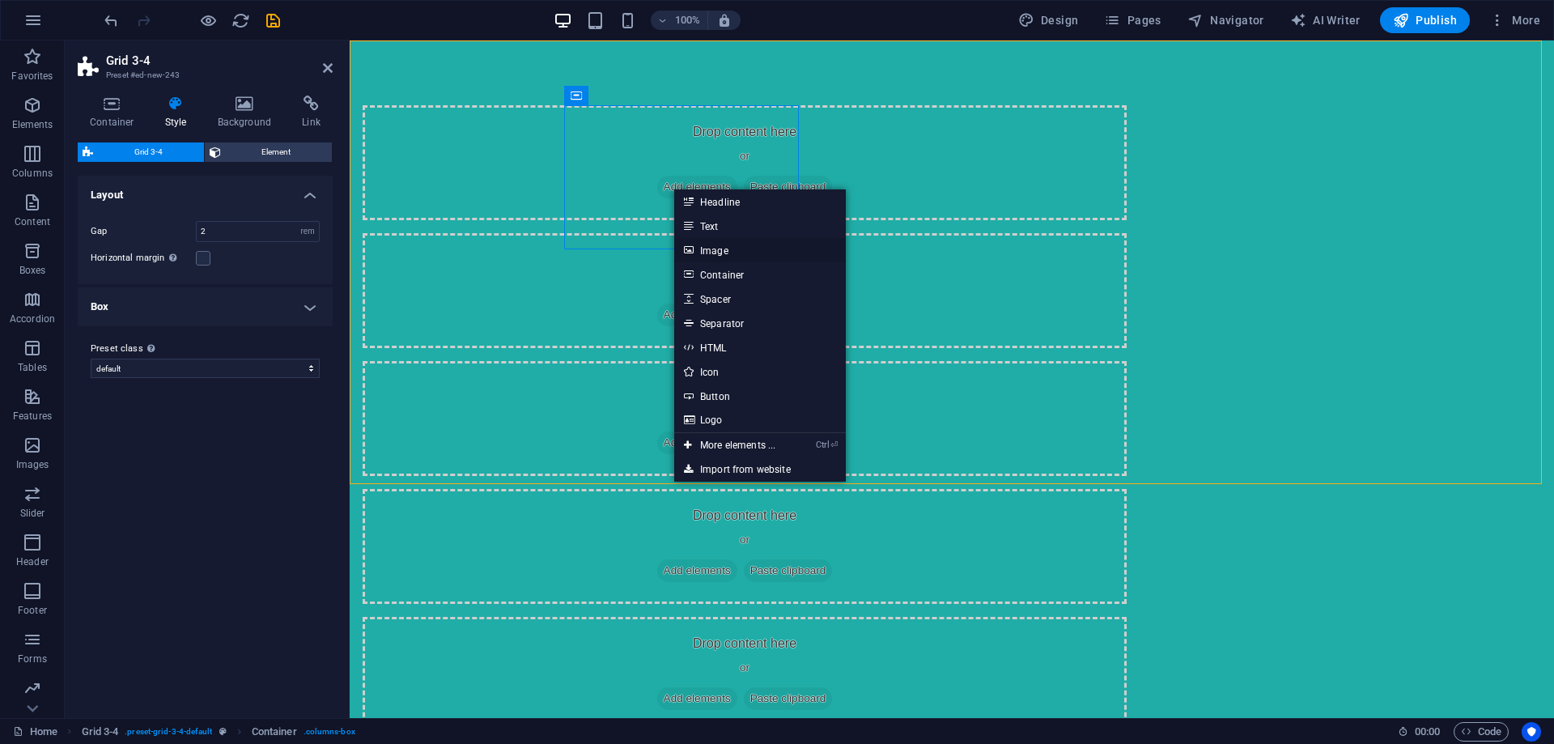
click at [697, 247] on link "Image" at bounding box center [760, 250] width 172 height 24
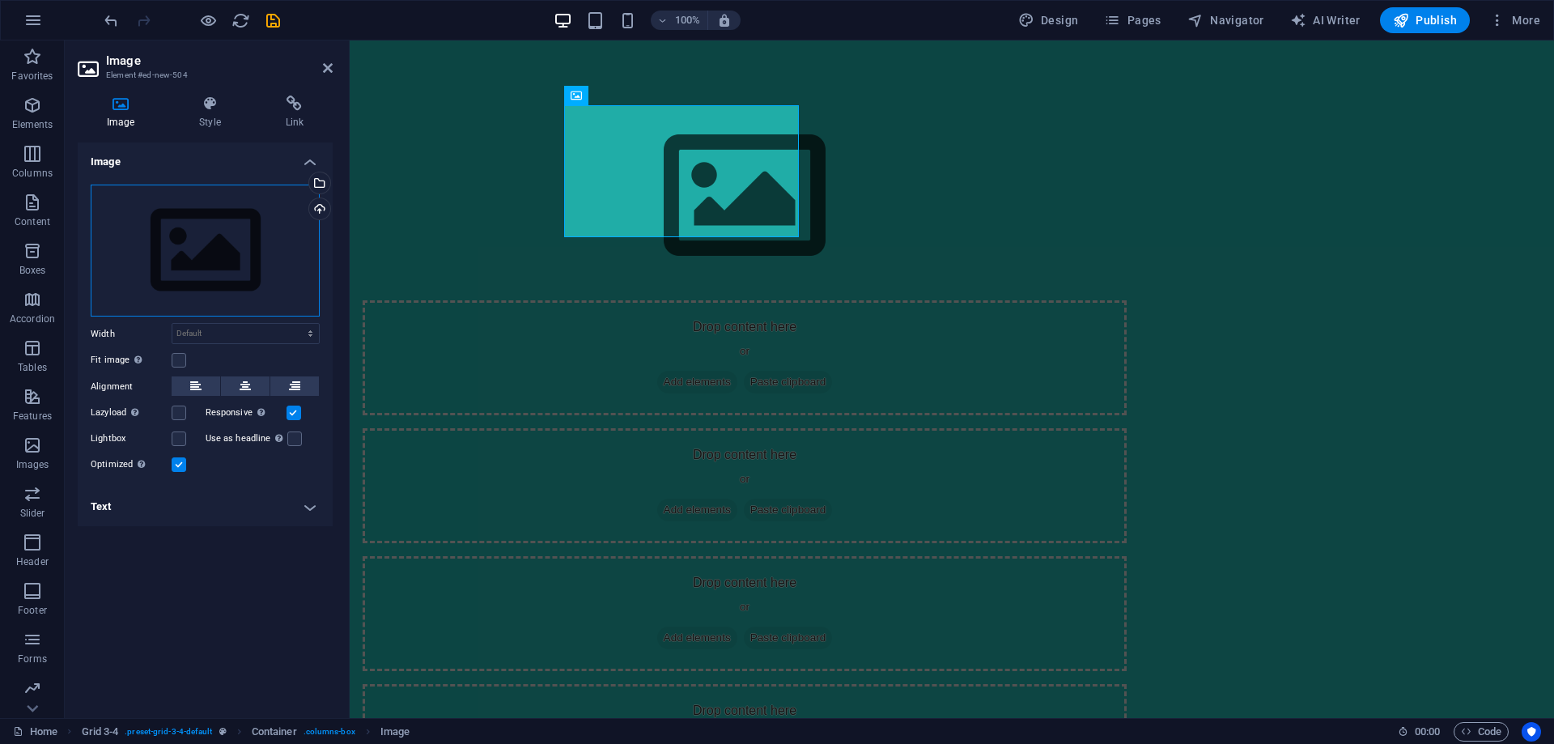
click at [244, 279] on div "Drag files here, click to choose files or select files from Files or our free s…" at bounding box center [205, 251] width 229 height 133
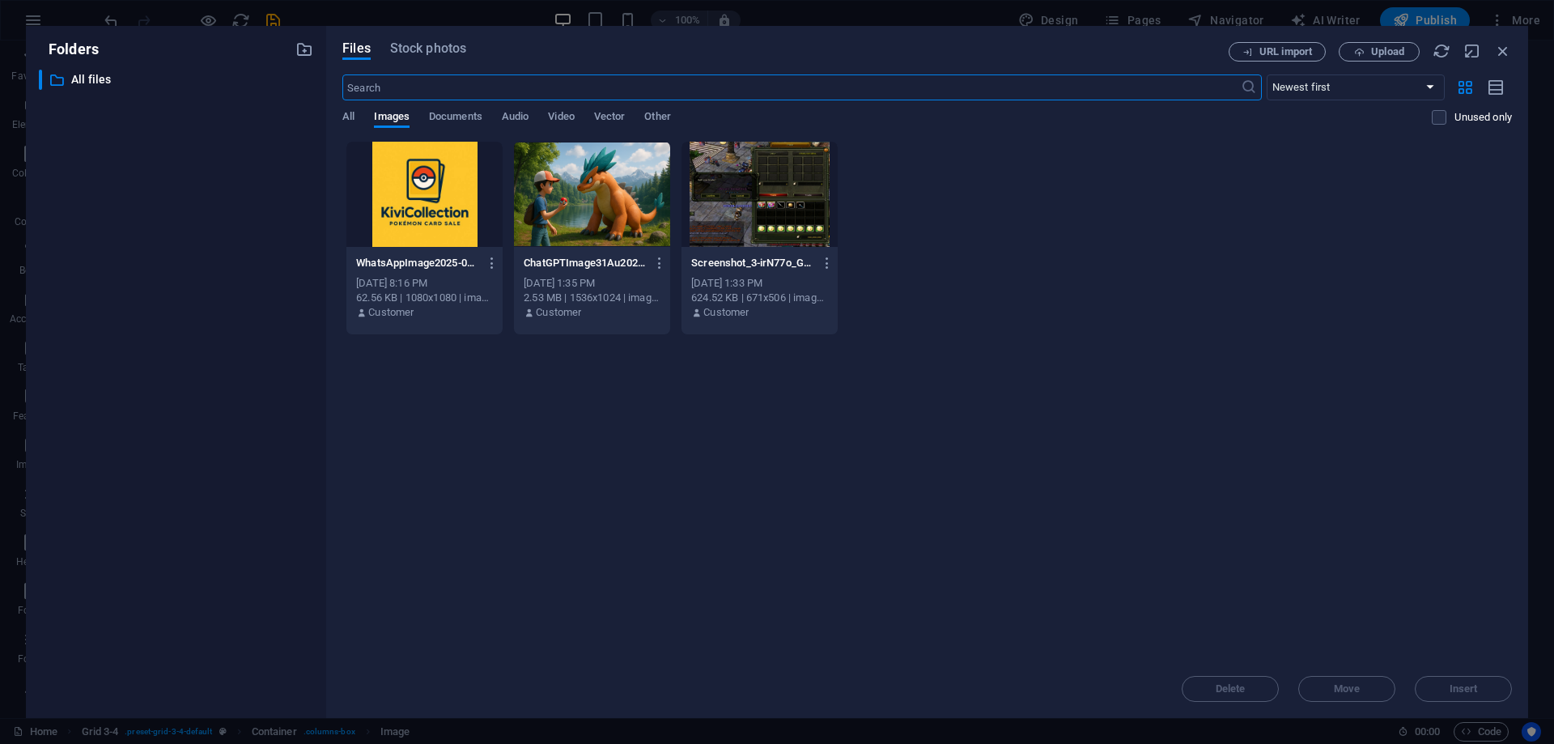
click at [444, 214] on div at bounding box center [424, 194] width 156 height 105
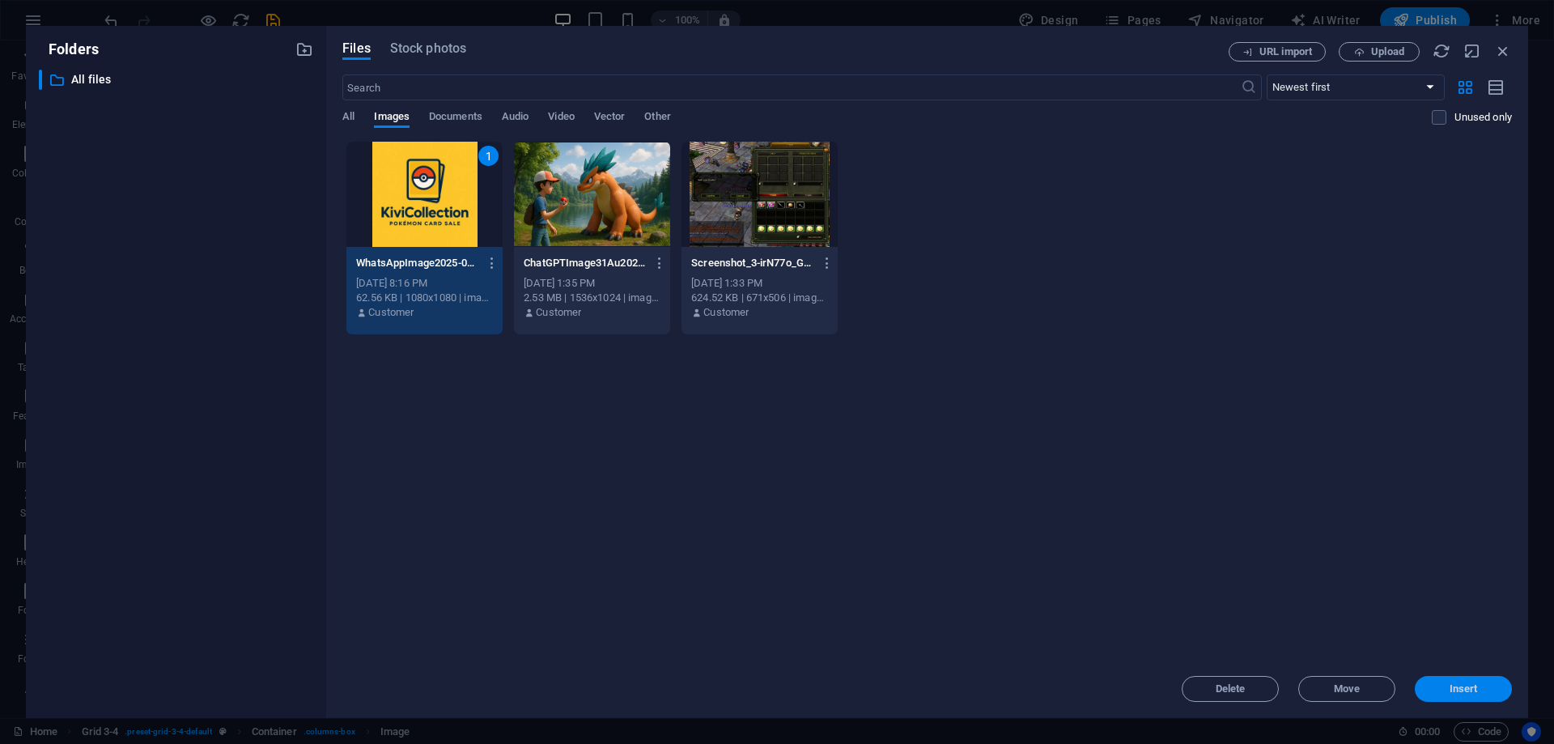
click at [1478, 695] on button "Insert" at bounding box center [1463, 689] width 97 height 26
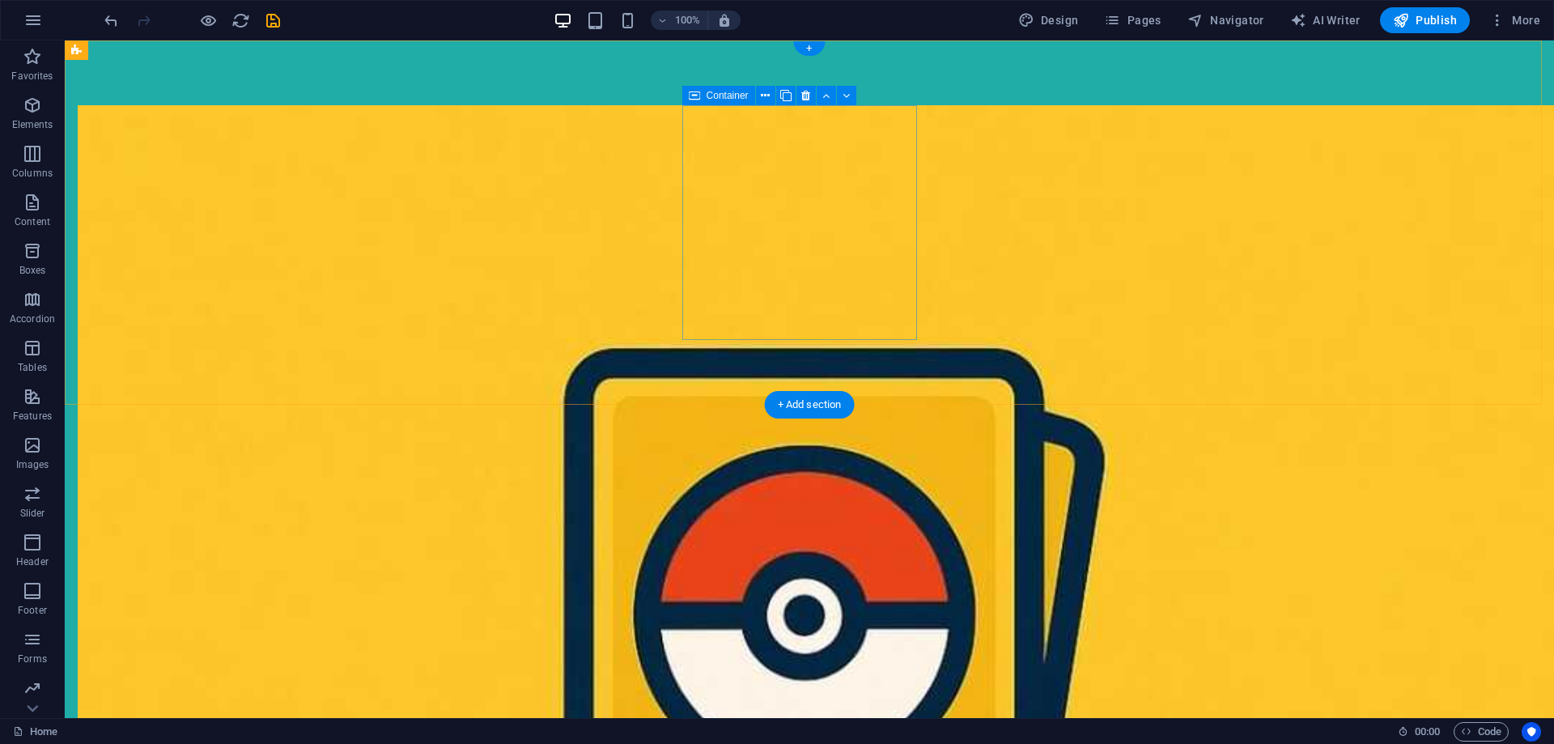
drag, startPoint x: 571, startPoint y: 202, endPoint x: 810, endPoint y: 195, distance: 238.9
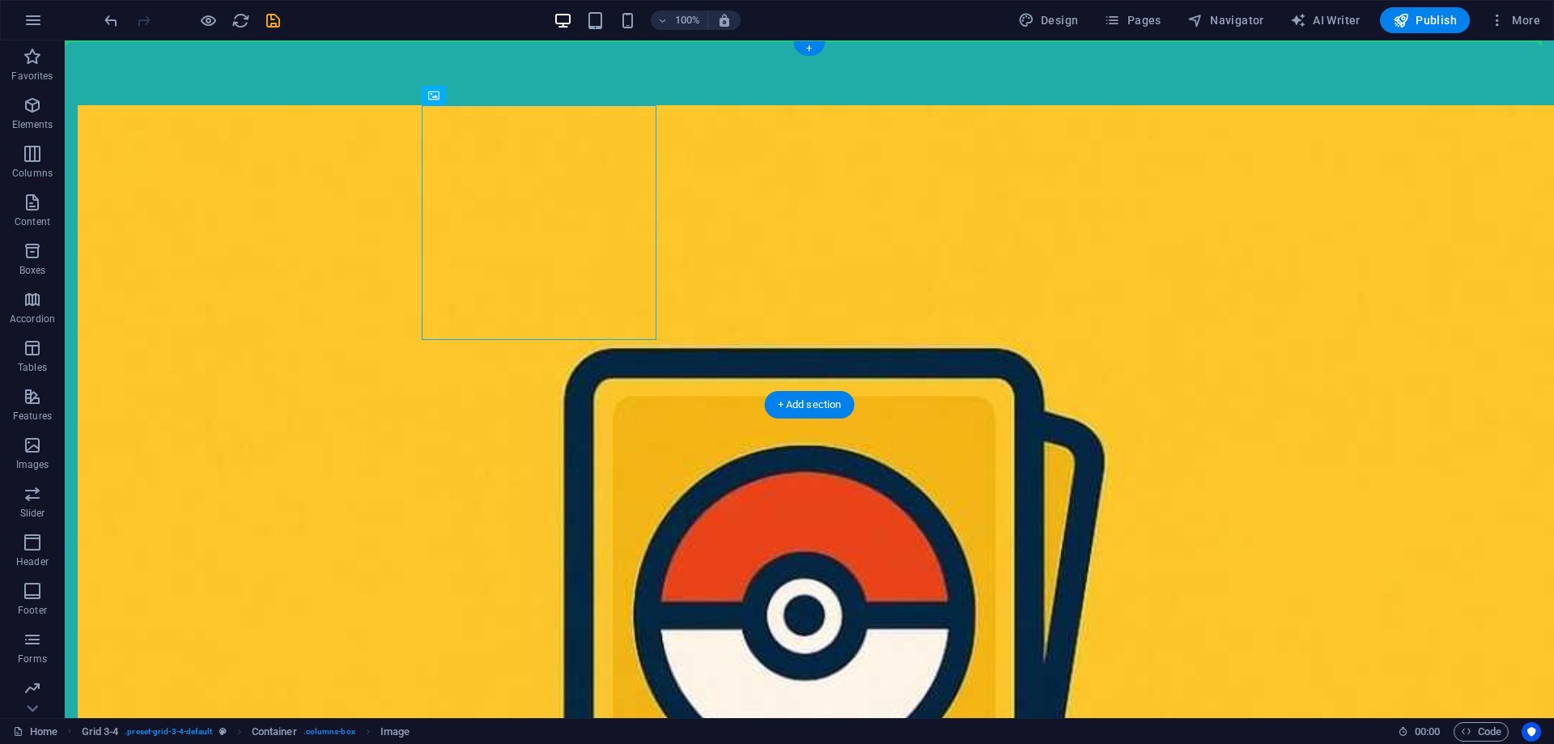
drag, startPoint x: 579, startPoint y: 192, endPoint x: 831, endPoint y: 163, distance: 253.5
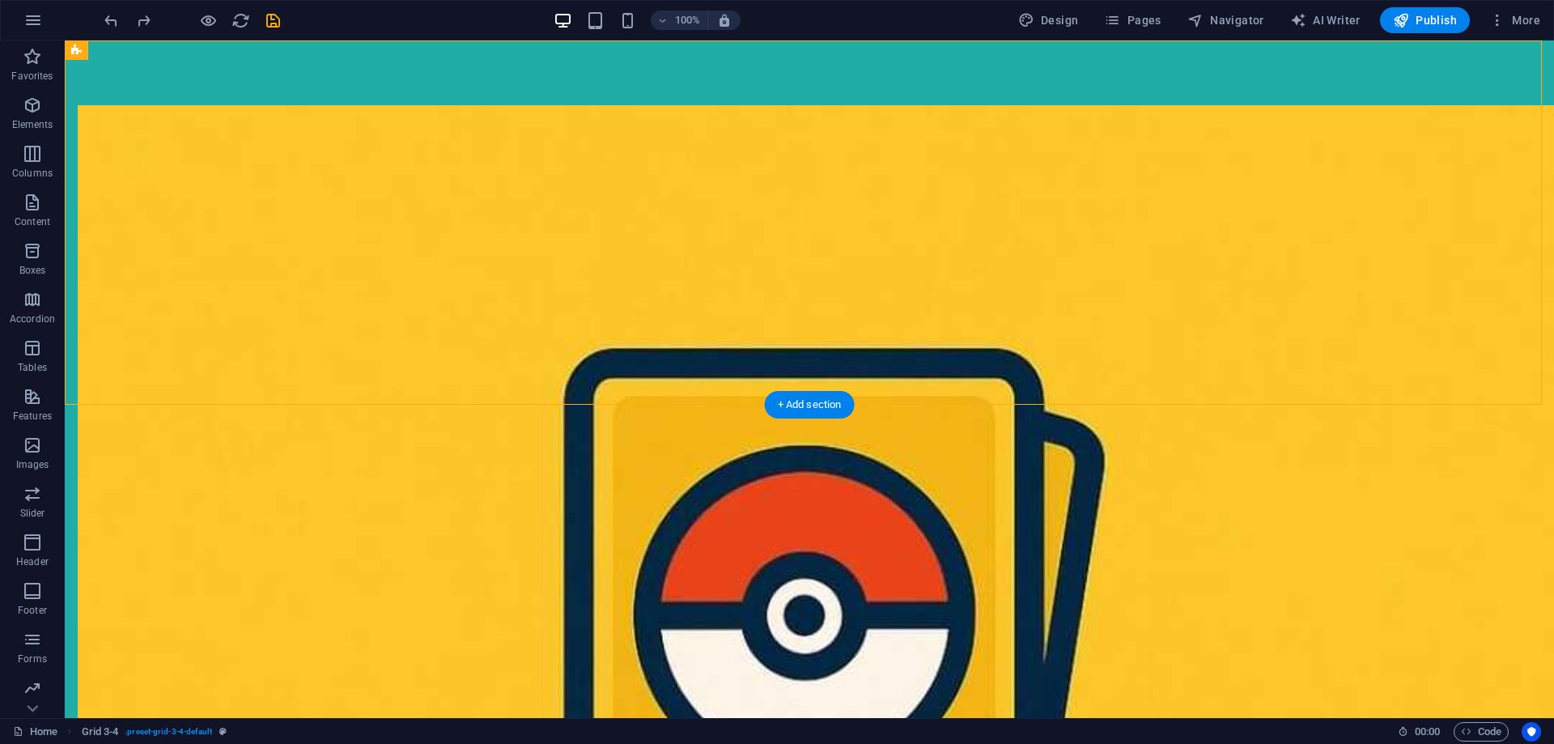
drag, startPoint x: 868, startPoint y: 439, endPoint x: 813, endPoint y: 58, distance: 384.5
drag, startPoint x: 176, startPoint y: 403, endPoint x: 338, endPoint y: 160, distance: 292.3
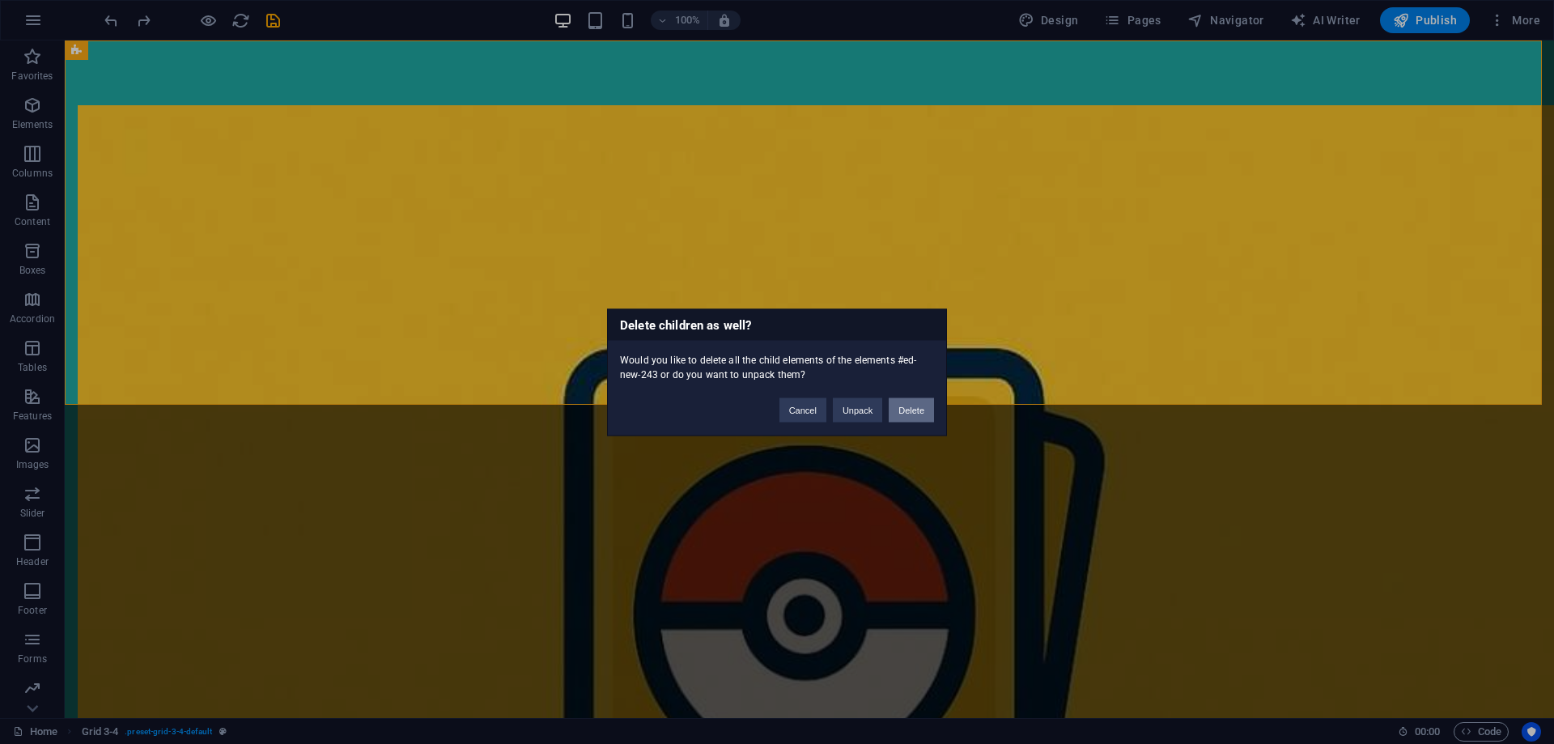
click at [916, 410] on button "Delete" at bounding box center [911, 410] width 45 height 24
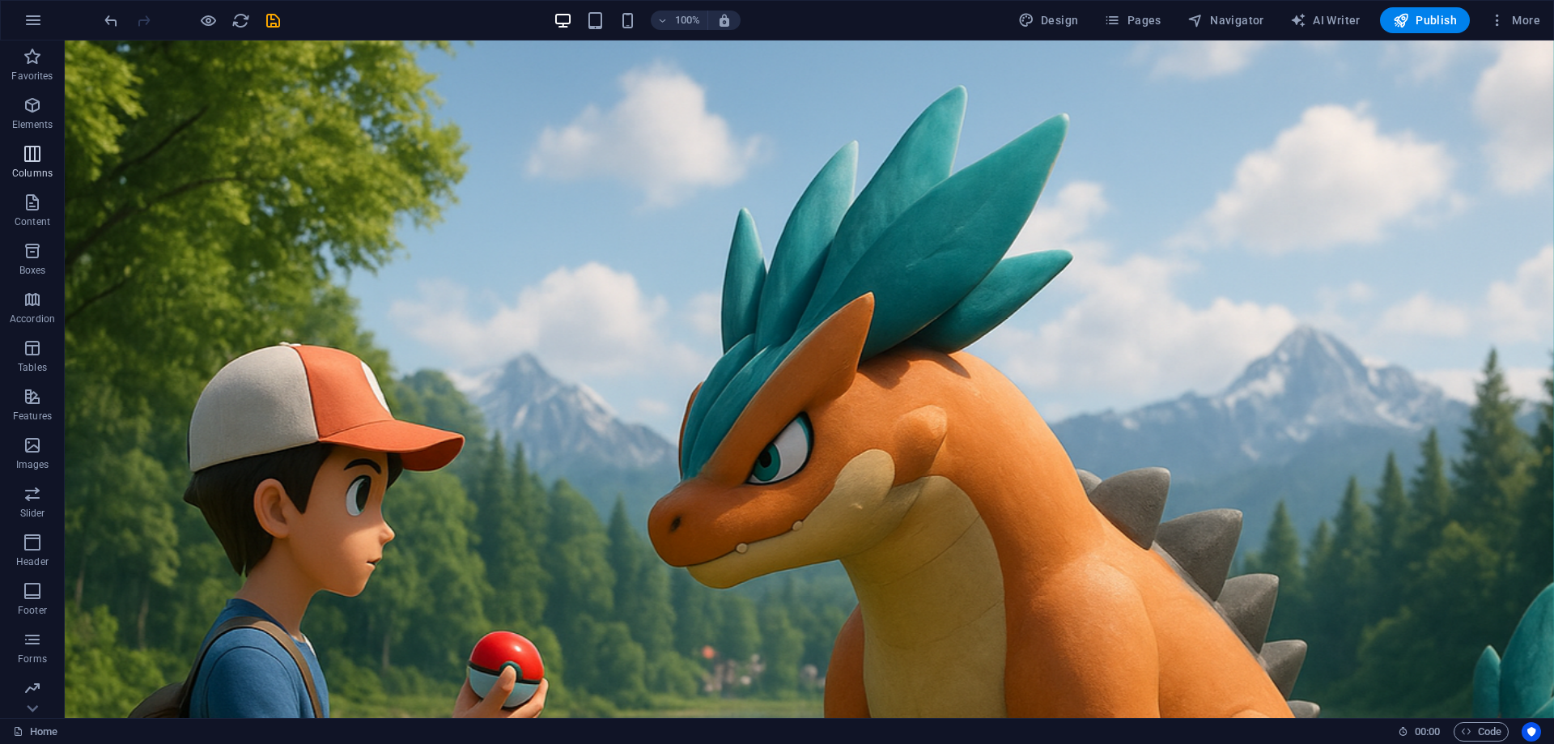
click at [47, 159] on span "Columns" at bounding box center [32, 163] width 65 height 39
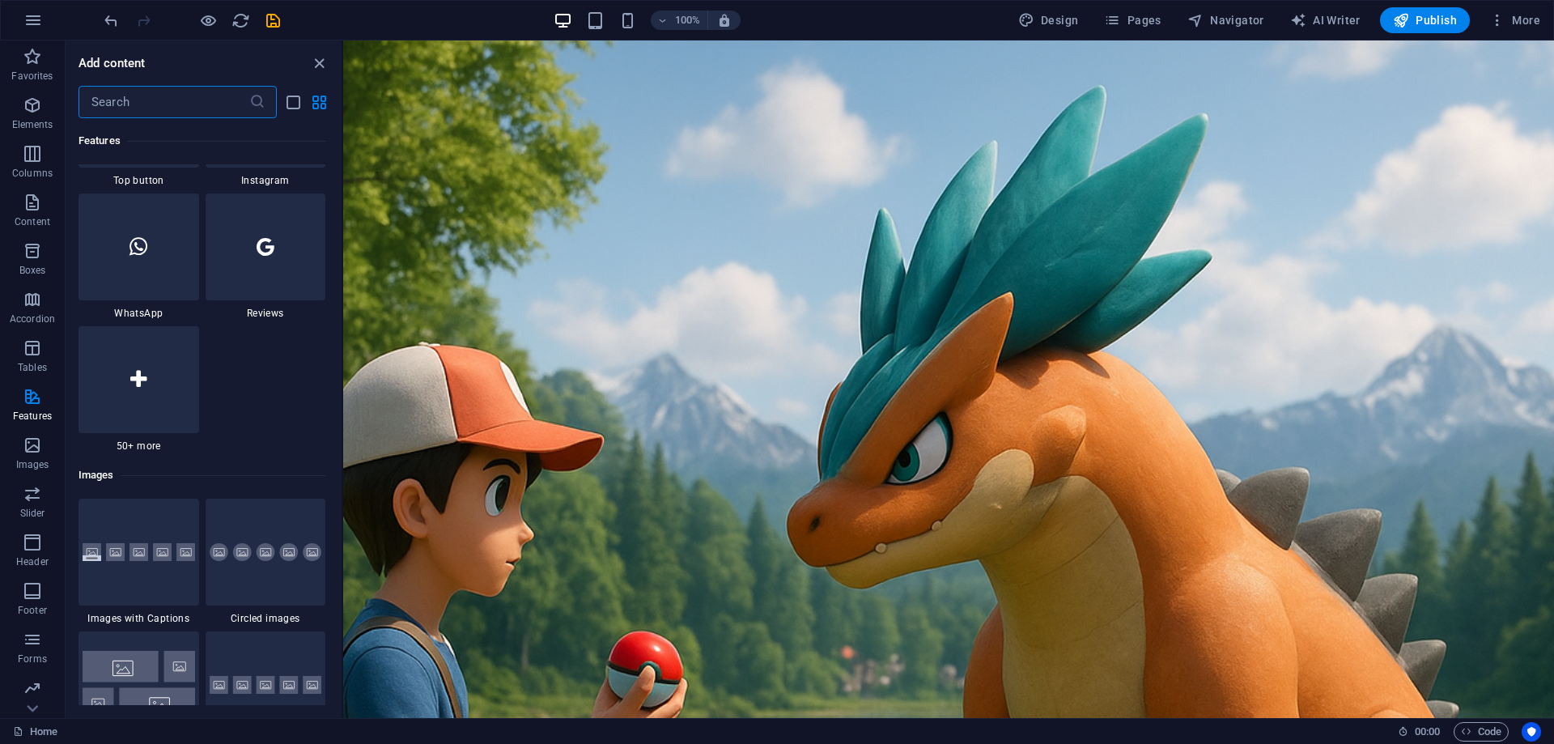
scroll to position [7764, 0]
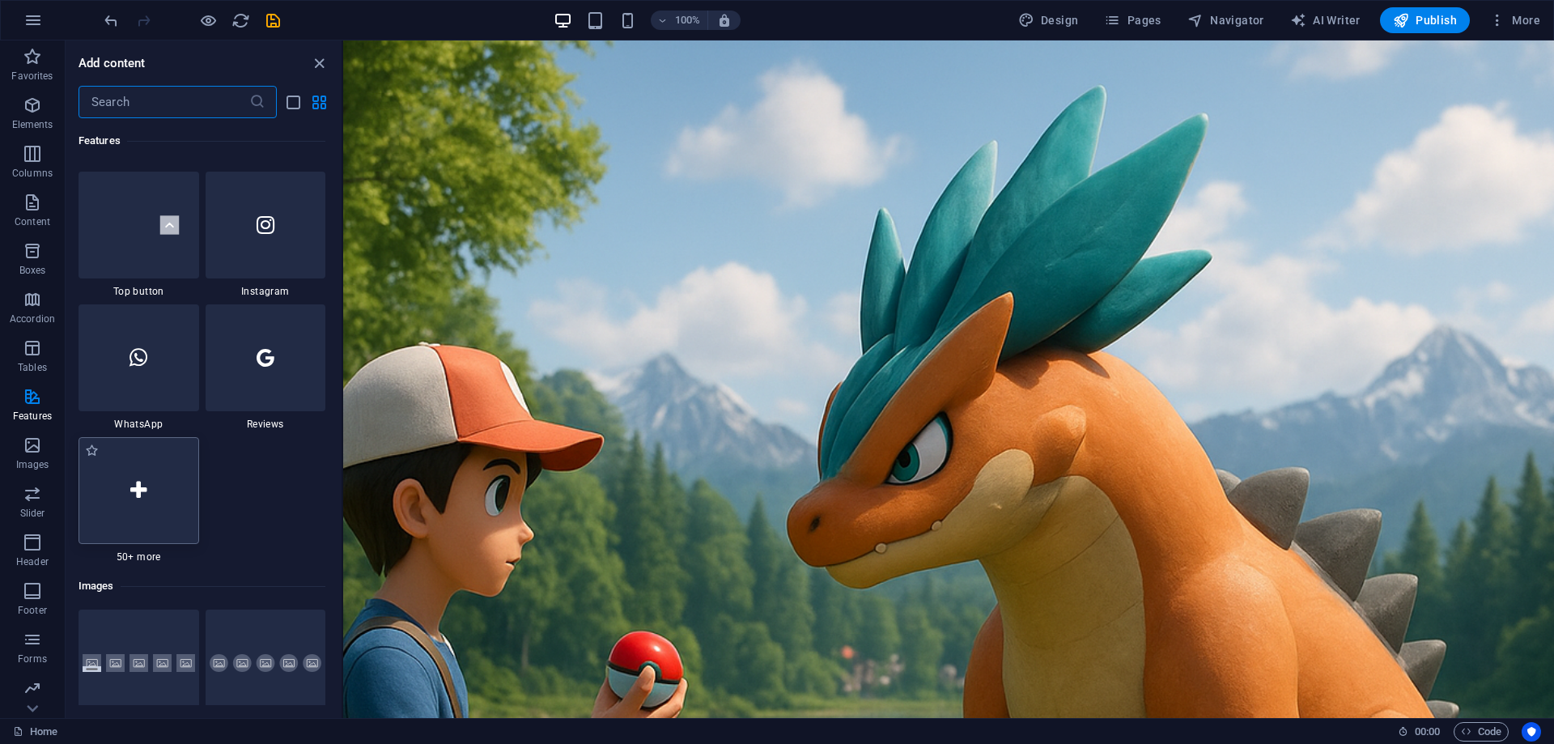
click at [166, 504] on div at bounding box center [139, 490] width 121 height 107
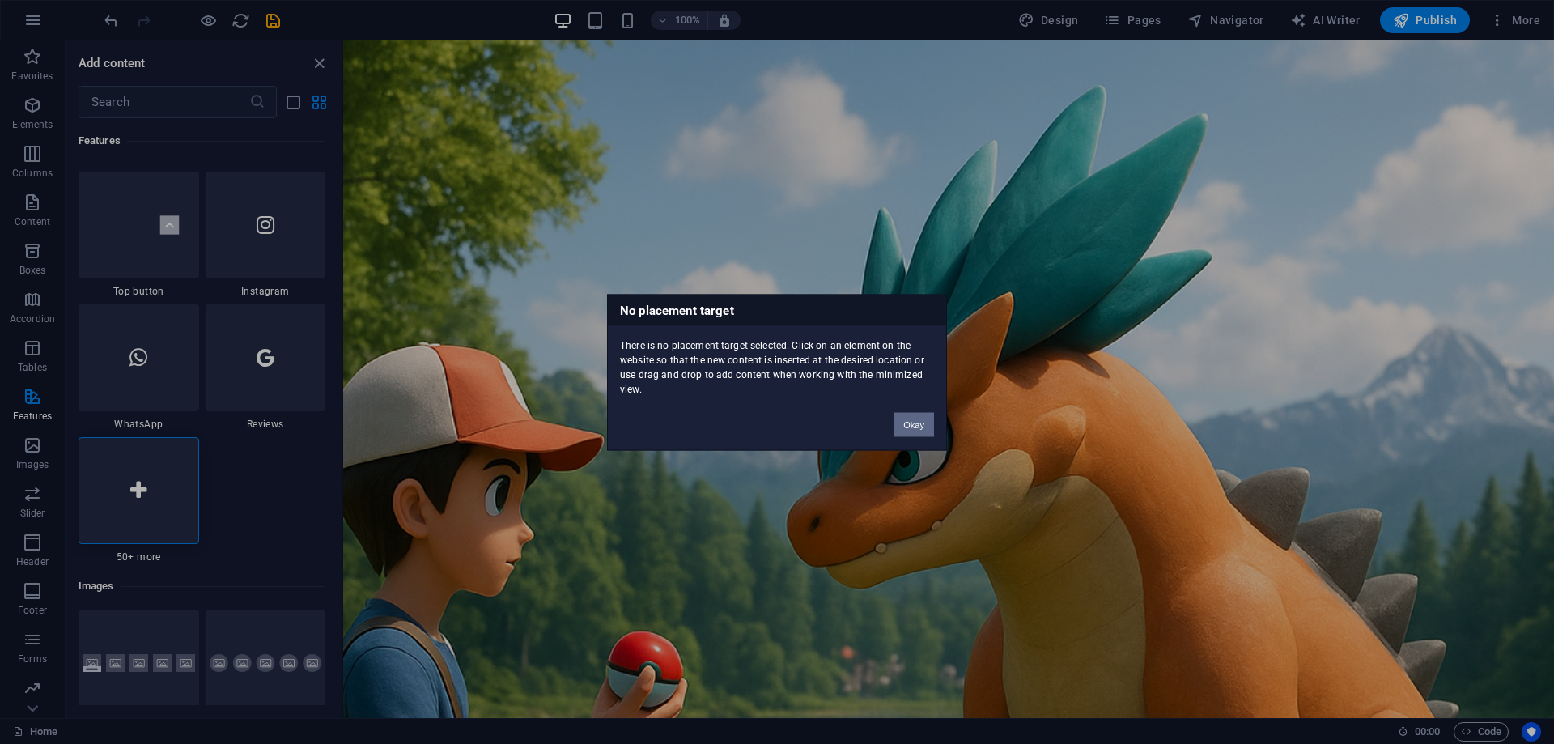
click at [912, 432] on button "Okay" at bounding box center [914, 424] width 40 height 24
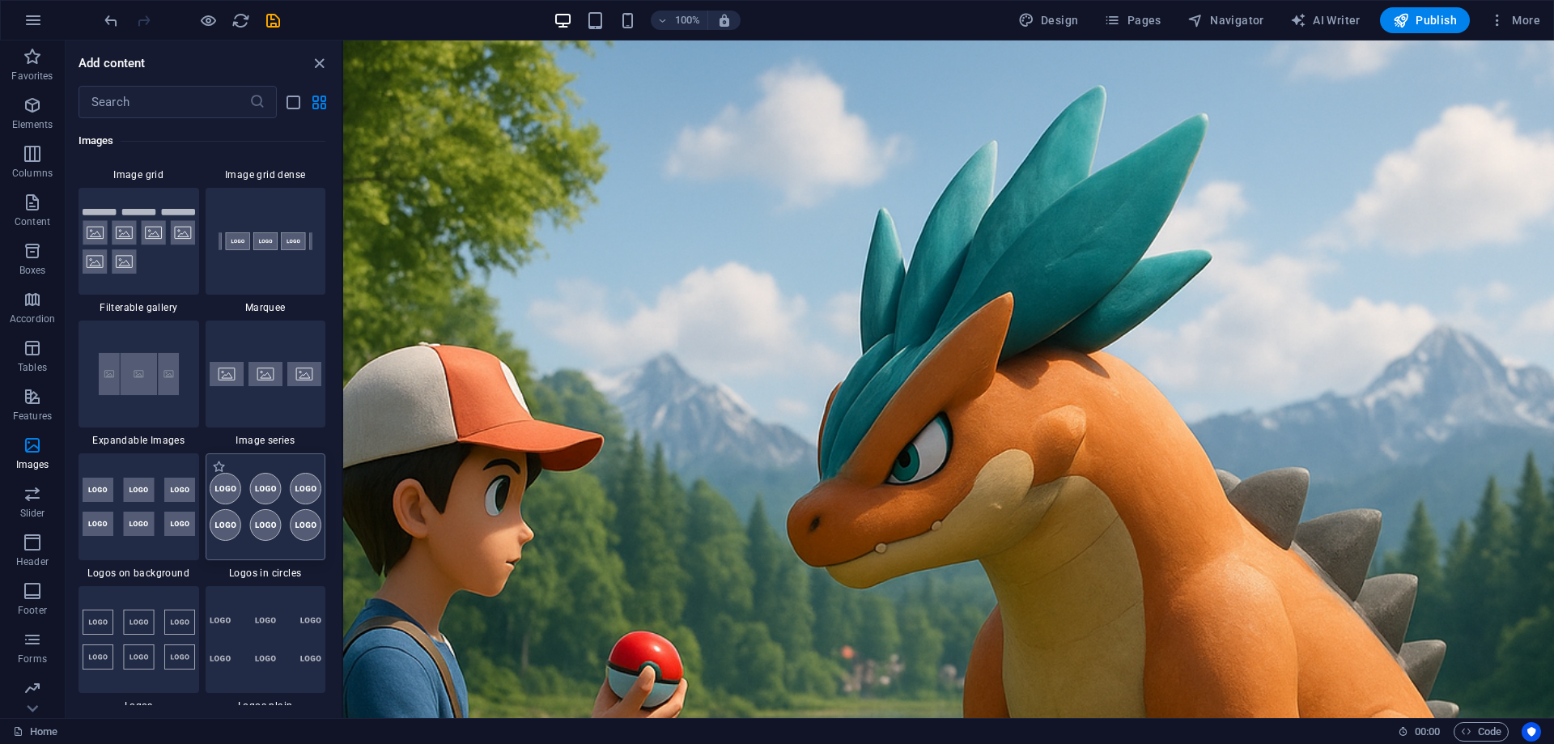
scroll to position [8654, 0]
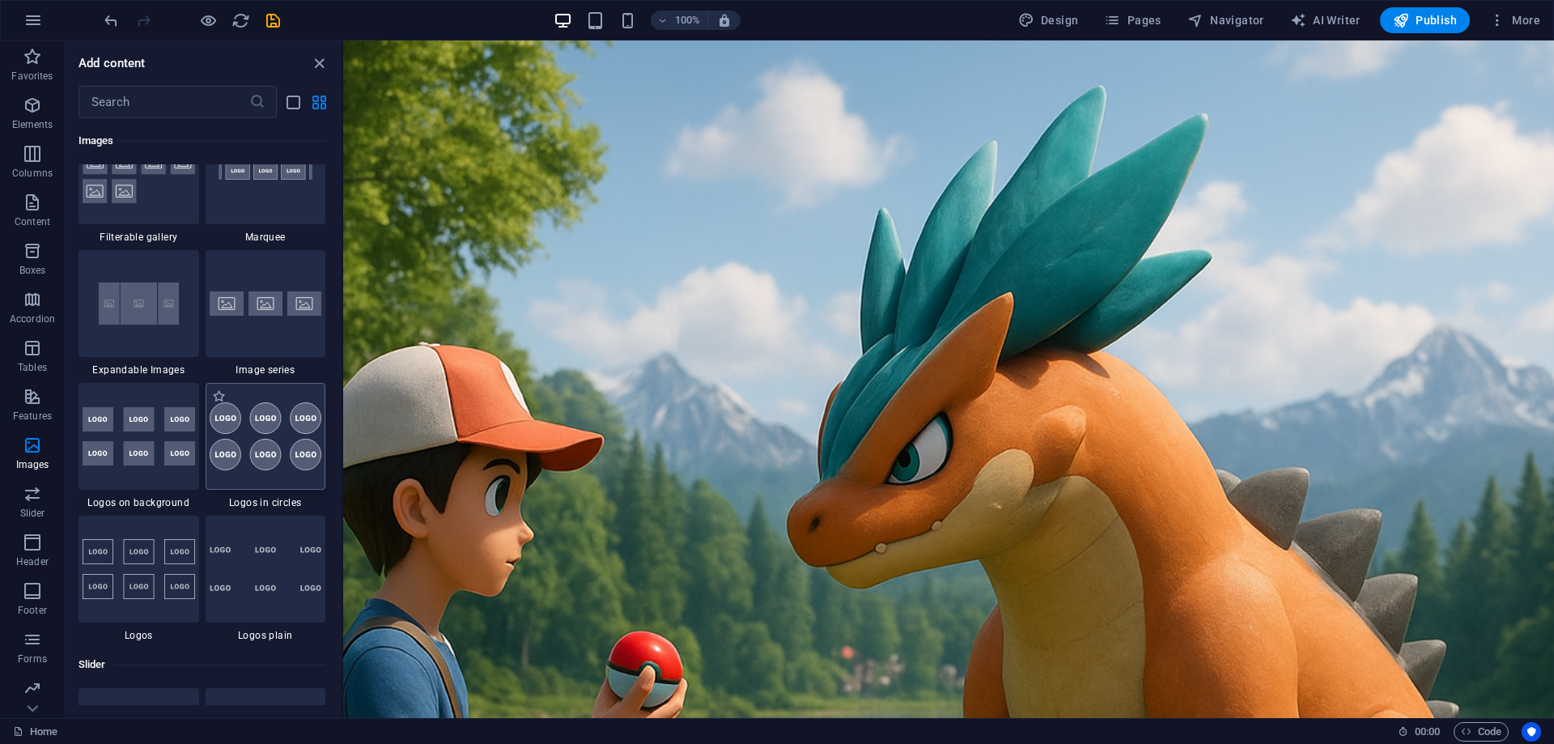
click at [274, 463] on img at bounding box center [266, 436] width 113 height 68
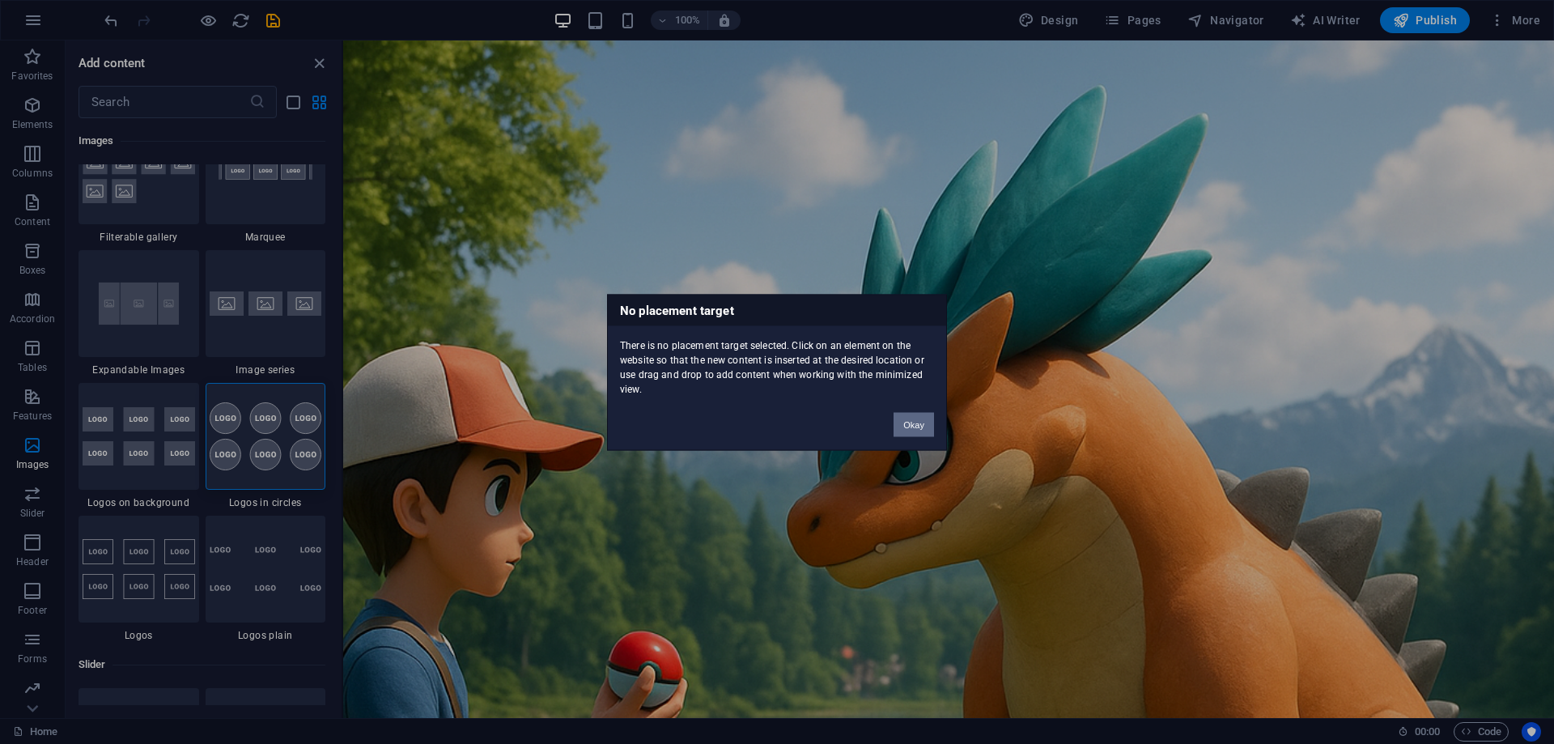
drag, startPoint x: 913, startPoint y: 423, endPoint x: 570, endPoint y: 383, distance: 345.6
click at [913, 423] on button "Okay" at bounding box center [914, 424] width 40 height 24
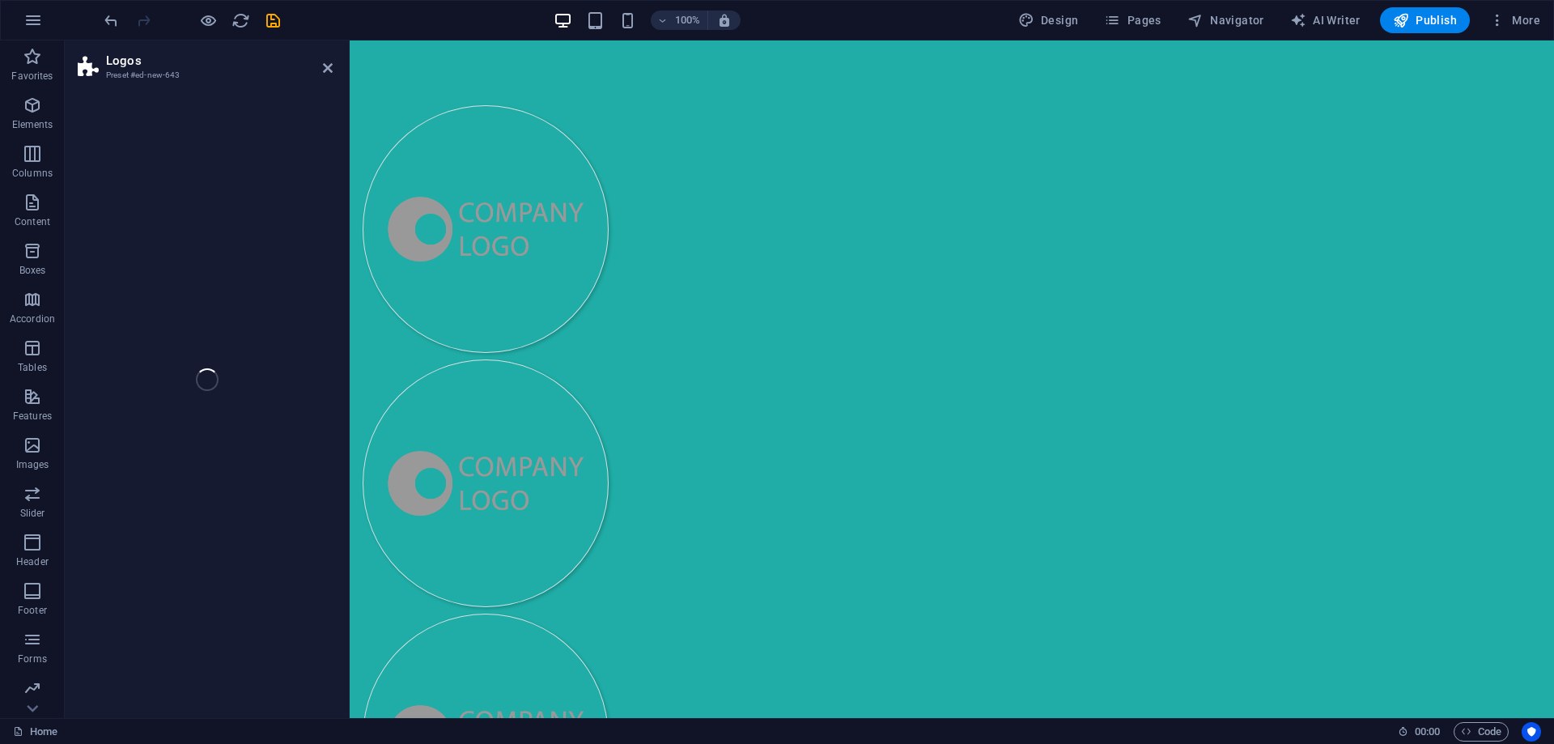
select select "rem"
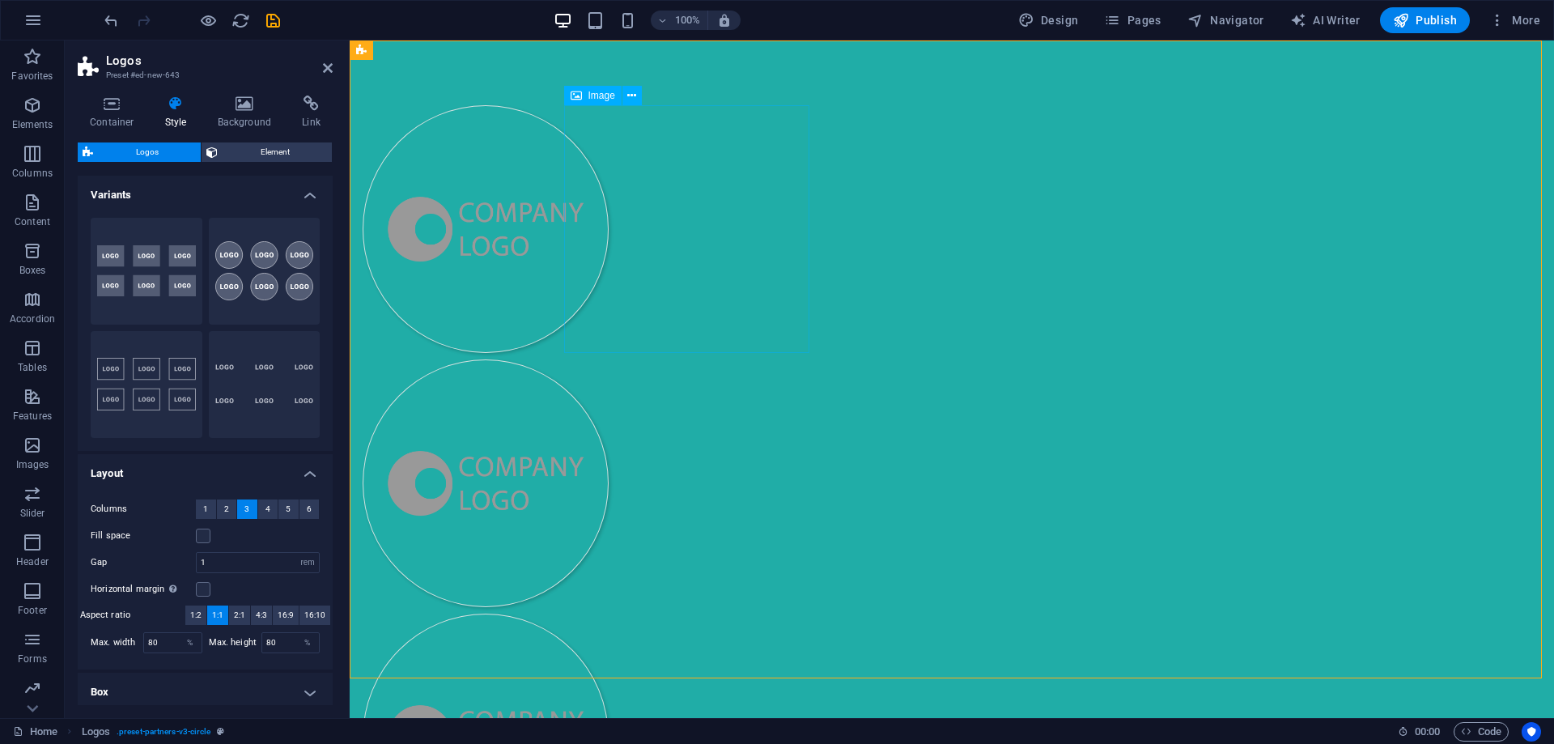
click at [609, 259] on figure at bounding box center [486, 229] width 246 height 248
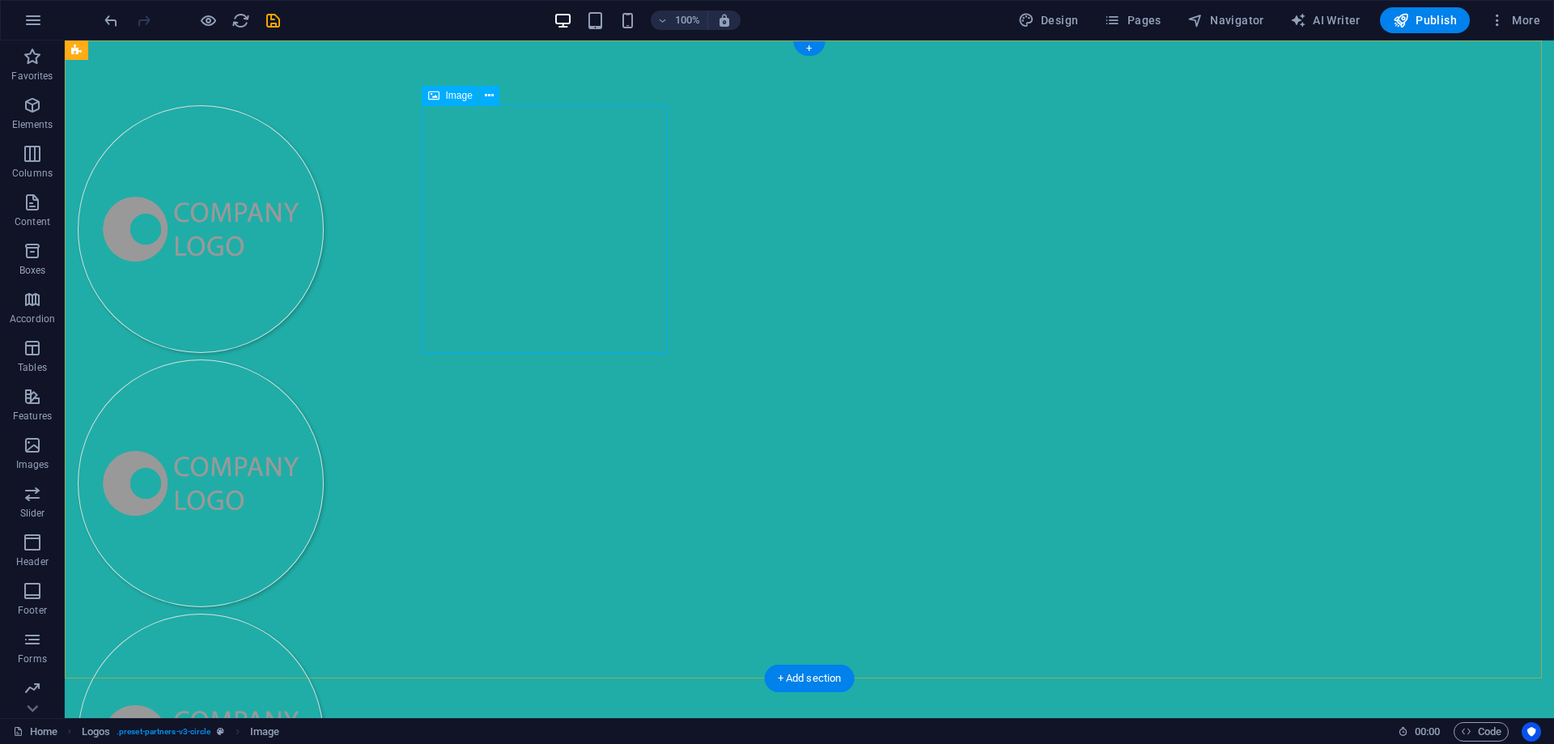
click at [324, 278] on figure at bounding box center [201, 229] width 246 height 248
click at [324, 291] on figure at bounding box center [201, 229] width 246 height 248
click at [324, 285] on figure at bounding box center [201, 229] width 246 height 248
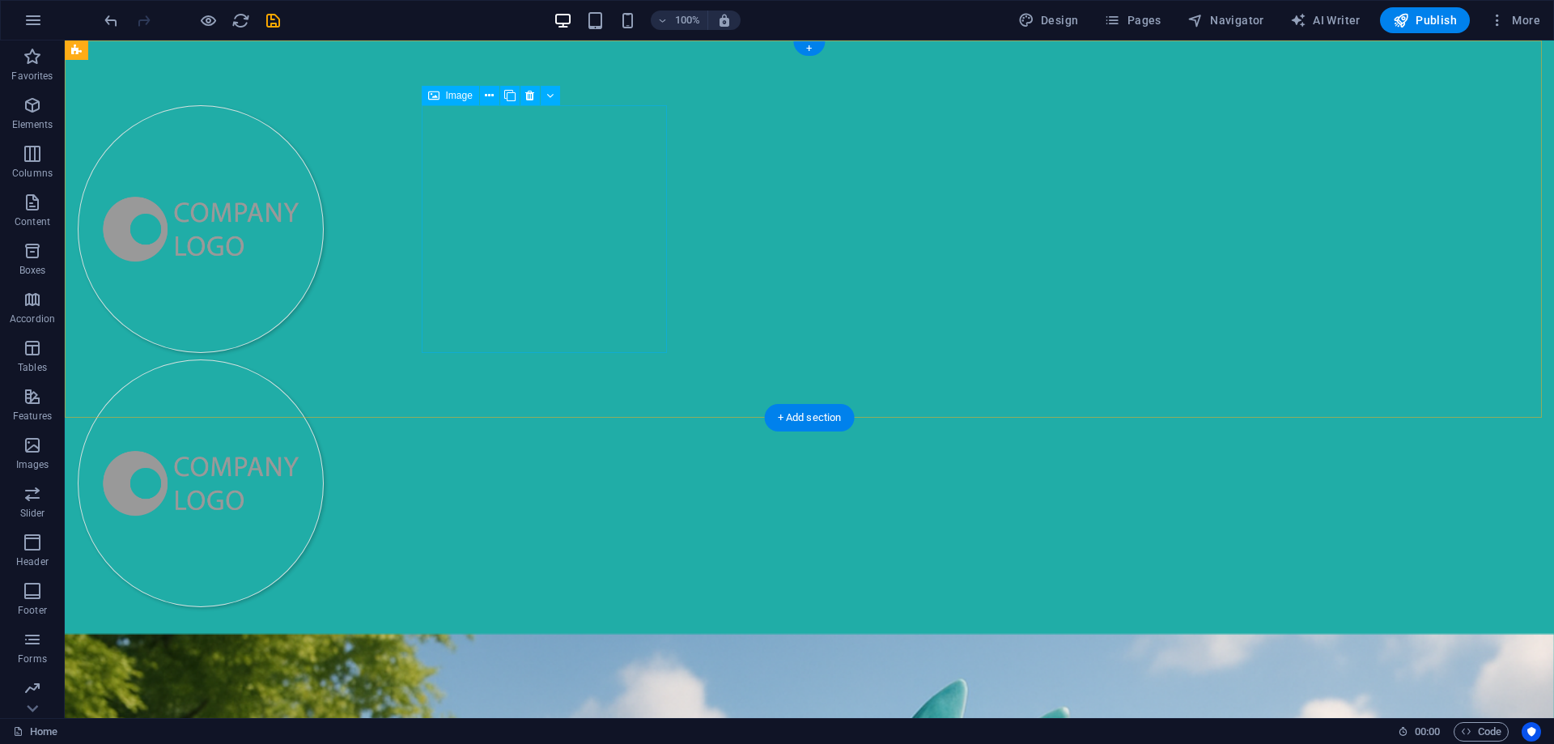
click at [324, 284] on figure at bounding box center [201, 229] width 246 height 248
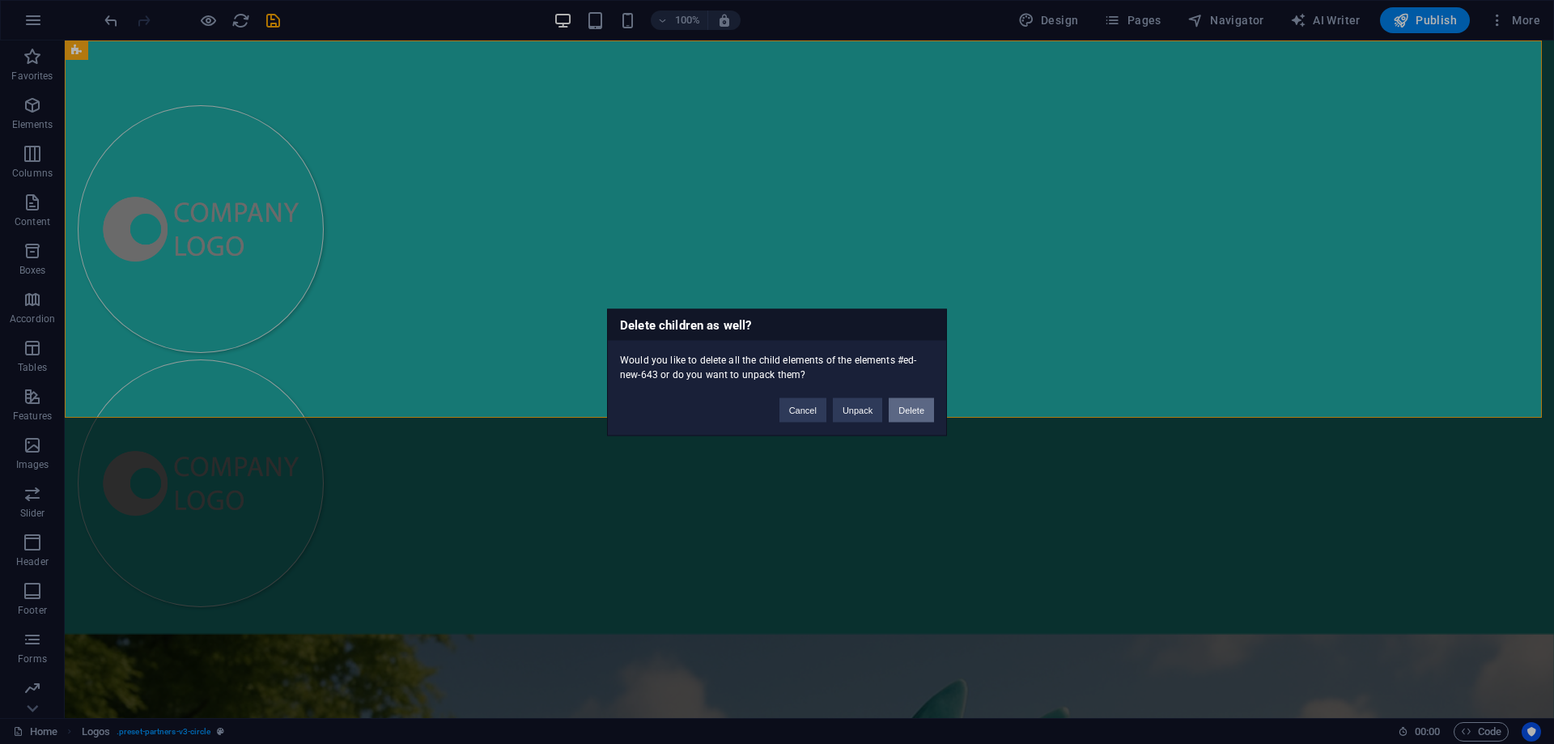
click at [916, 412] on button "Delete" at bounding box center [911, 410] width 45 height 24
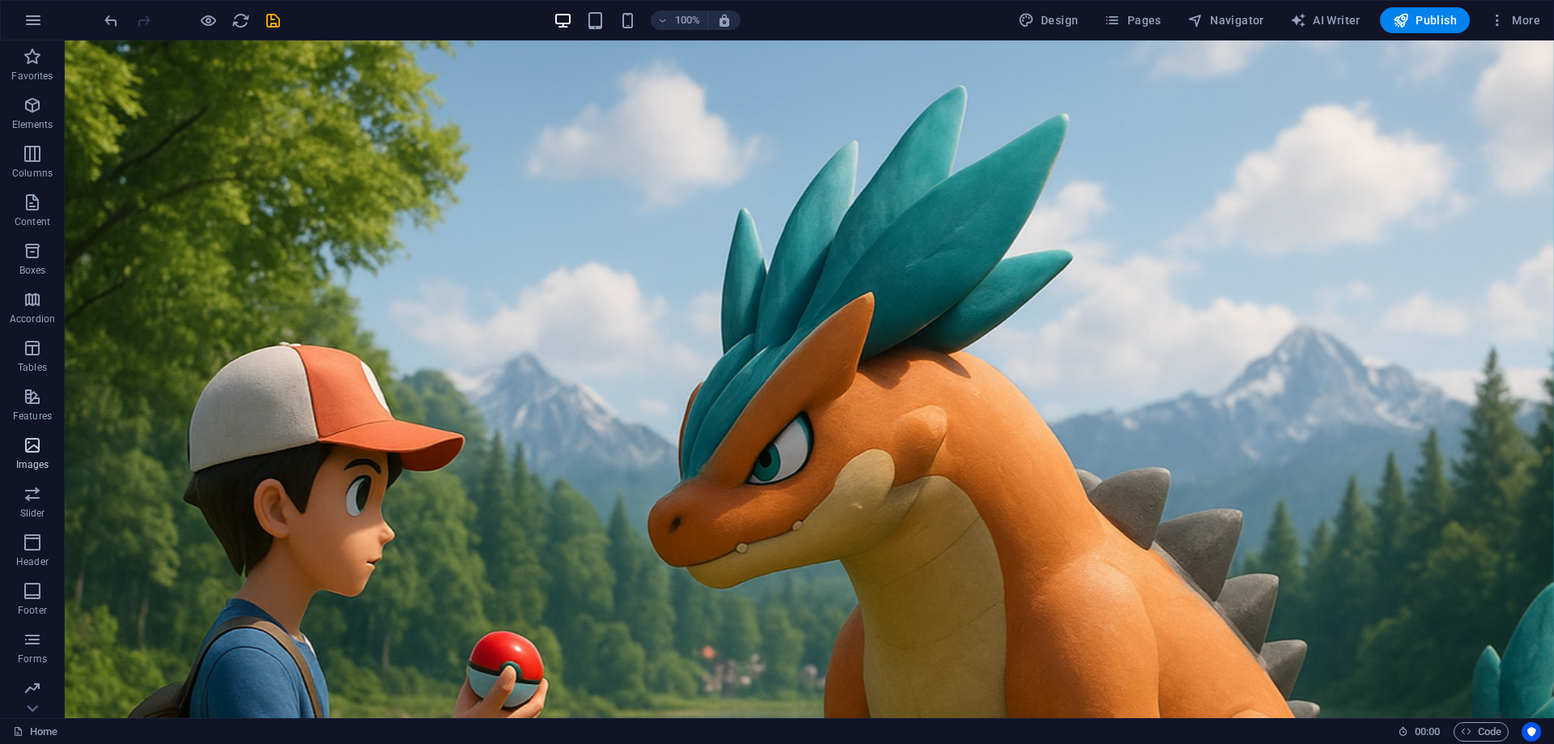
click at [32, 437] on icon "button" at bounding box center [32, 445] width 19 height 19
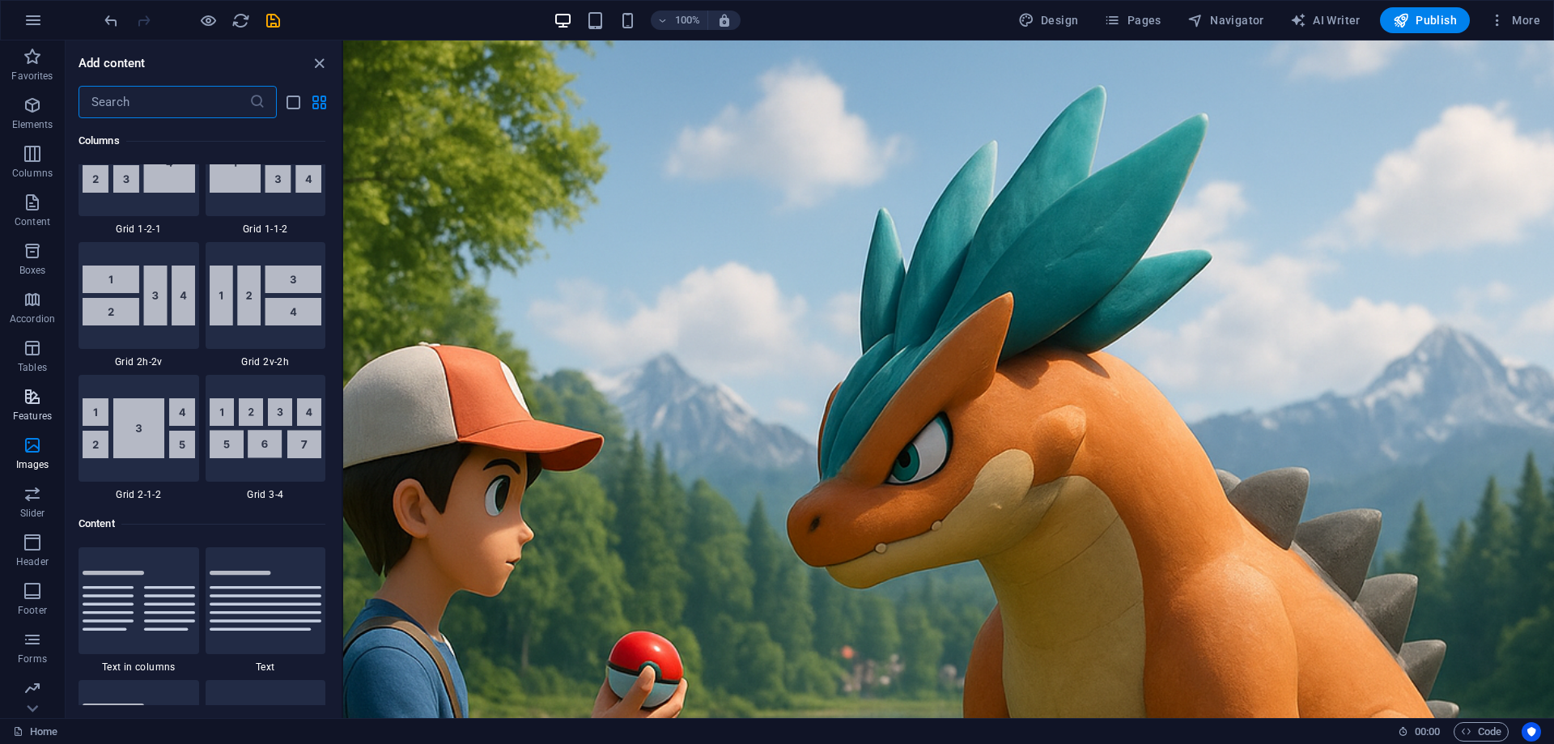
click at [33, 402] on icon "button" at bounding box center [32, 396] width 19 height 19
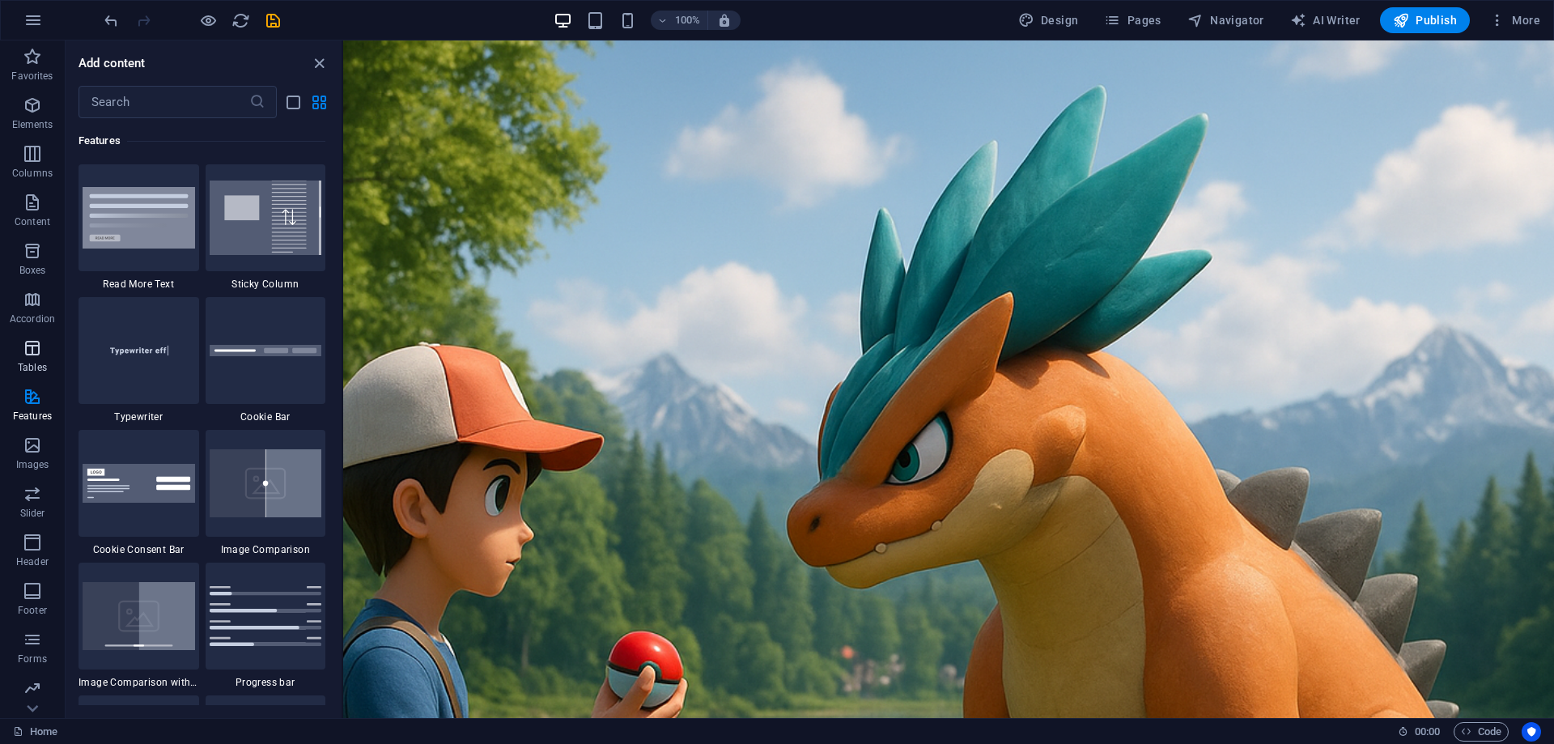
click at [35, 365] on p "Tables" at bounding box center [32, 367] width 29 height 13
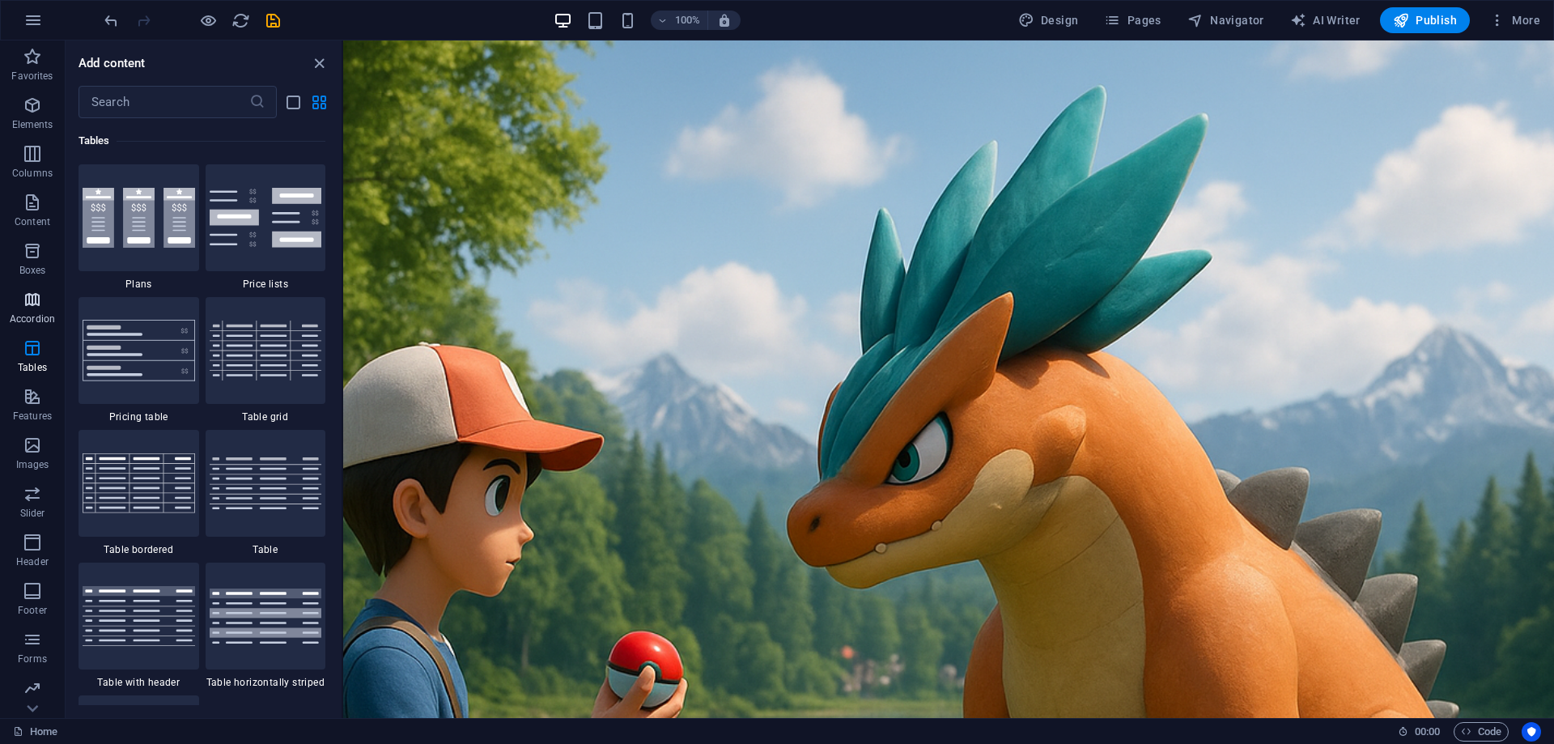
click at [38, 314] on p "Accordion" at bounding box center [32, 318] width 45 height 13
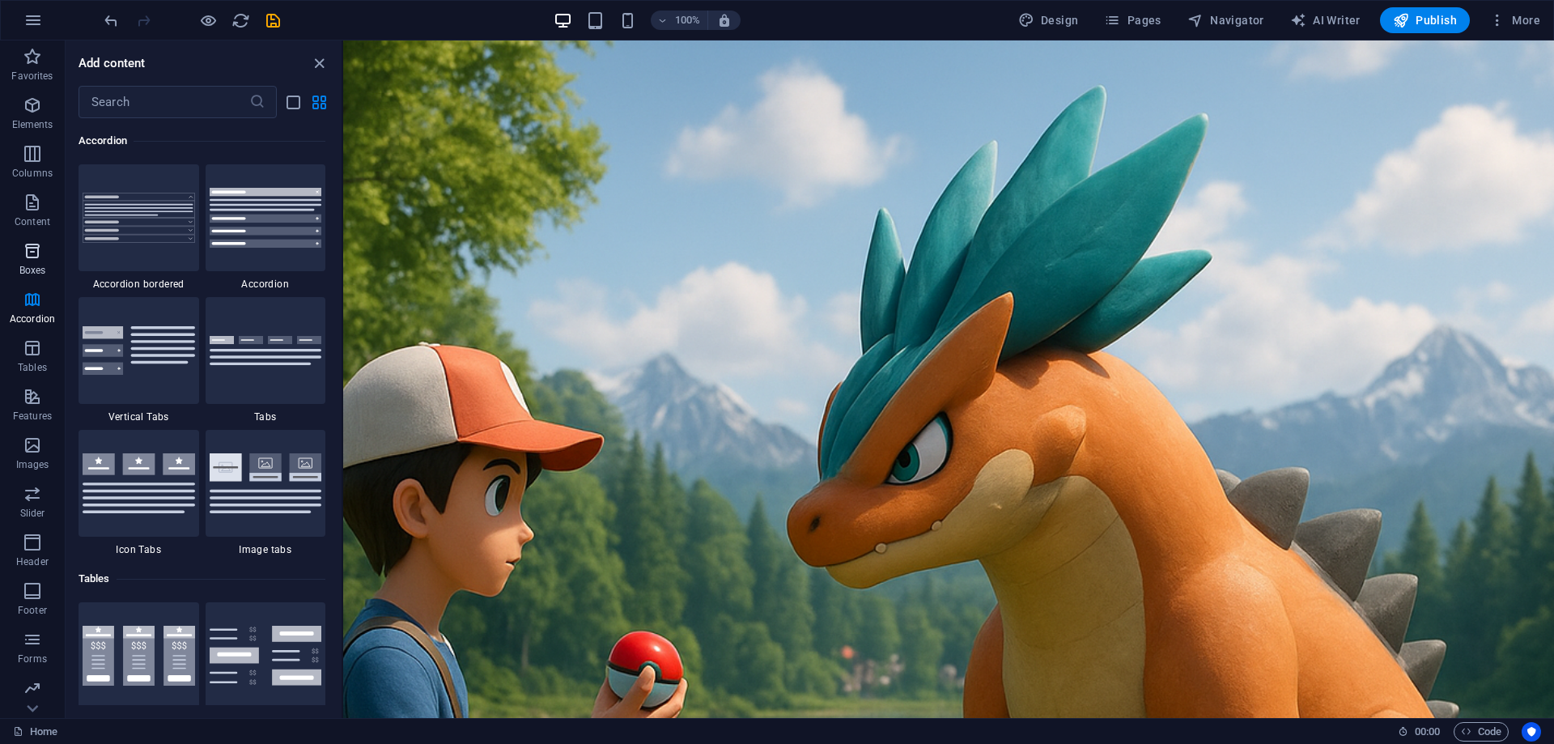
click at [43, 257] on span "Boxes" at bounding box center [32, 260] width 65 height 39
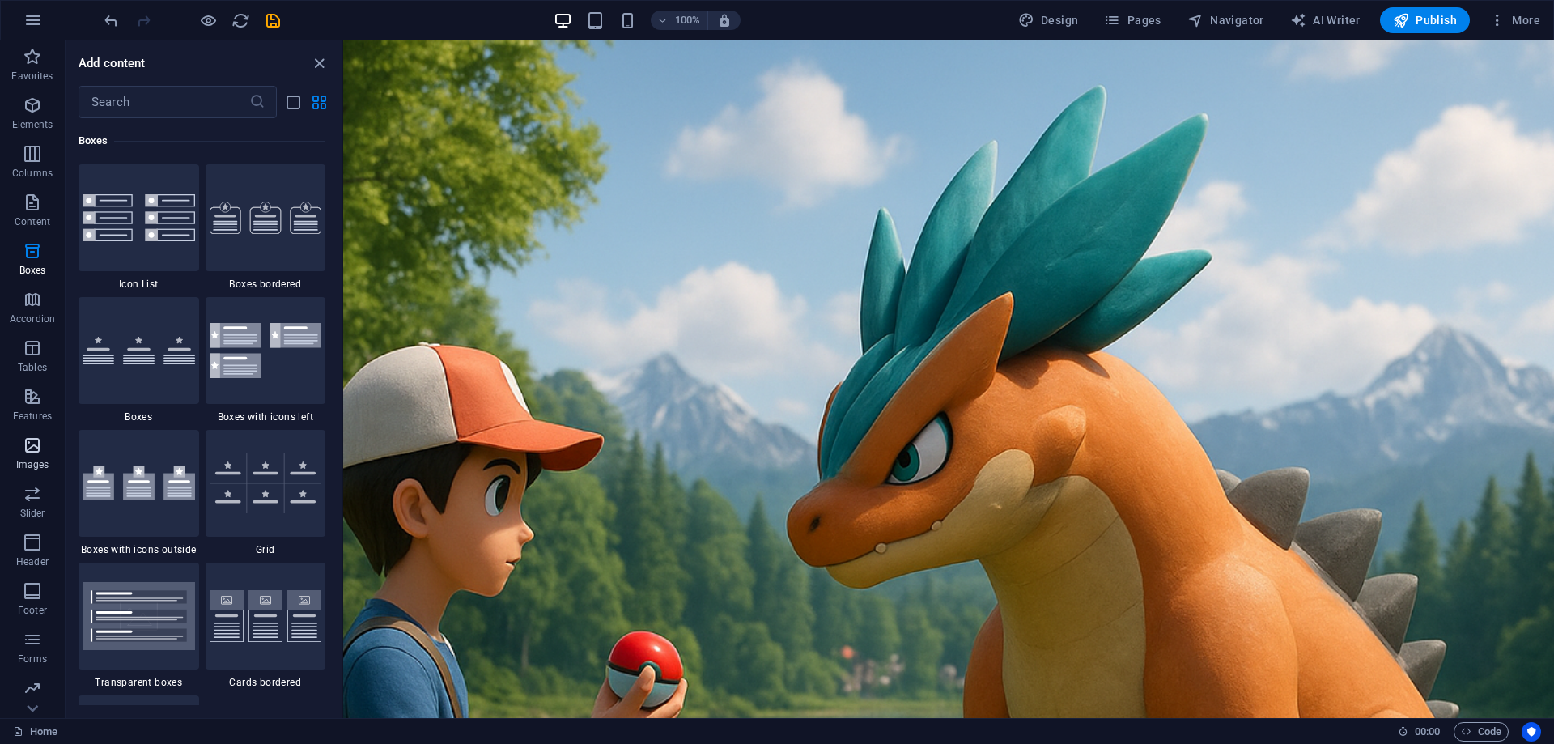
click at [30, 458] on p "Images" at bounding box center [32, 464] width 33 height 13
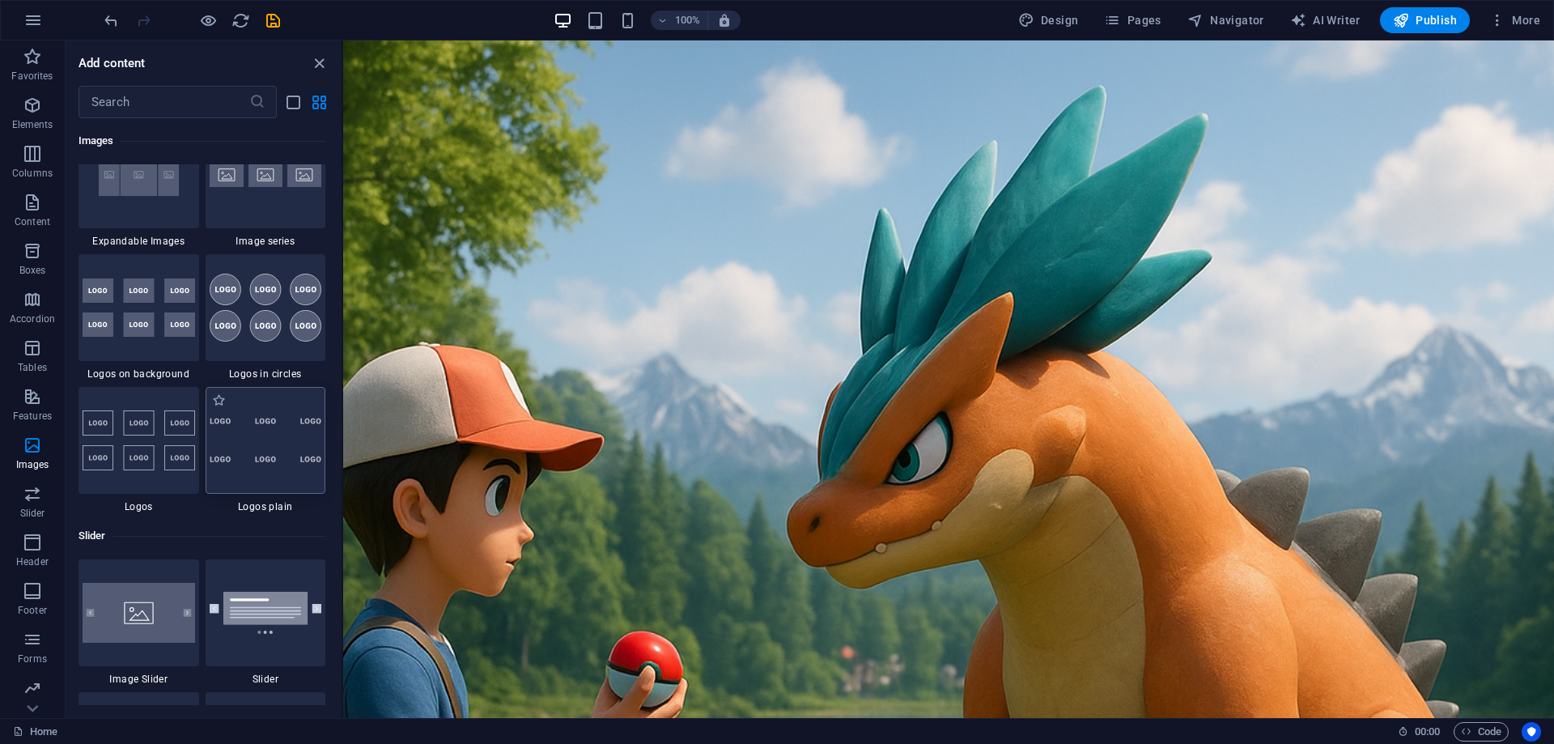
scroll to position [8776, 0]
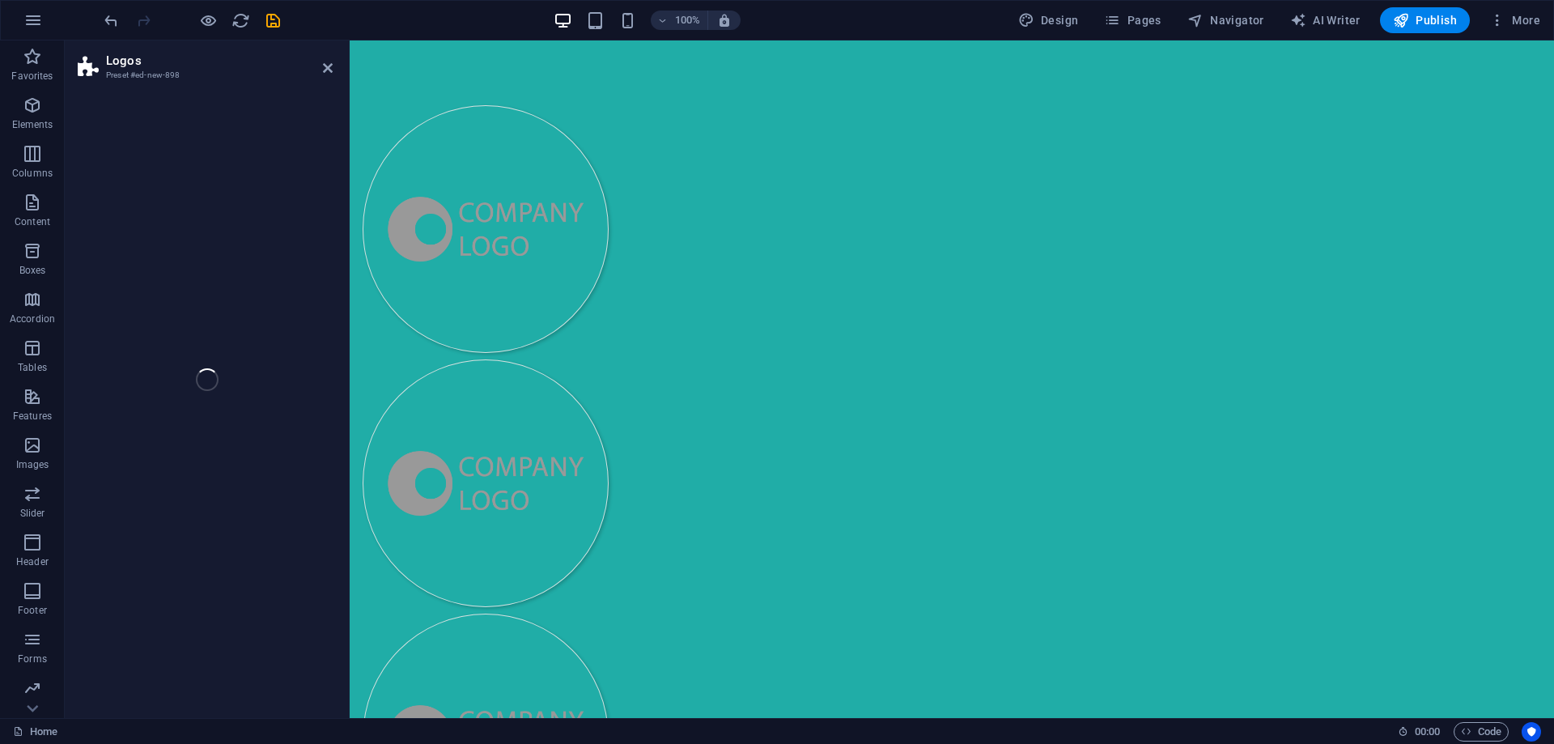
select select "rem"
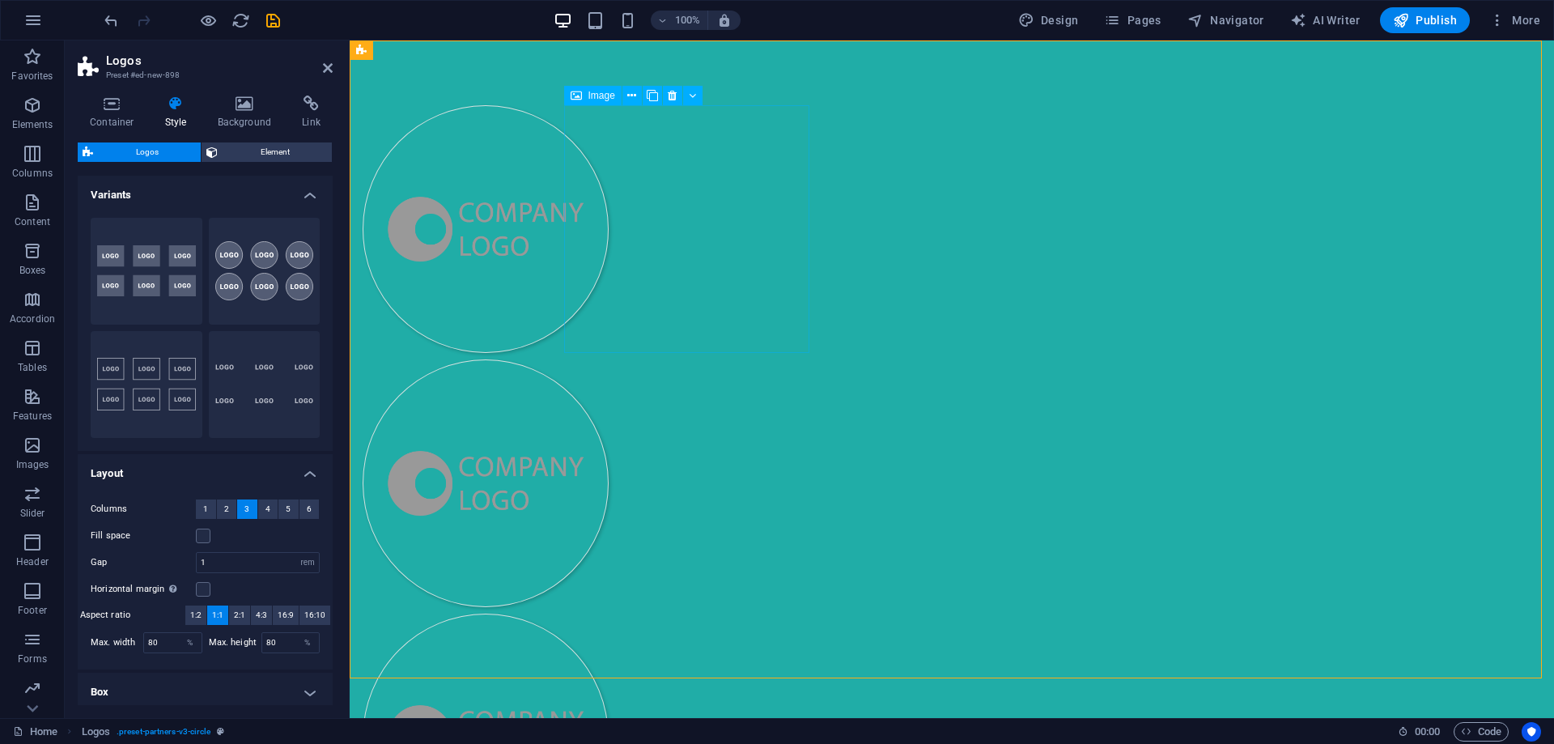
click at [609, 286] on figure at bounding box center [486, 229] width 246 height 248
click at [609, 359] on figure at bounding box center [486, 483] width 246 height 248
click at [609, 274] on figure at bounding box center [486, 229] width 246 height 248
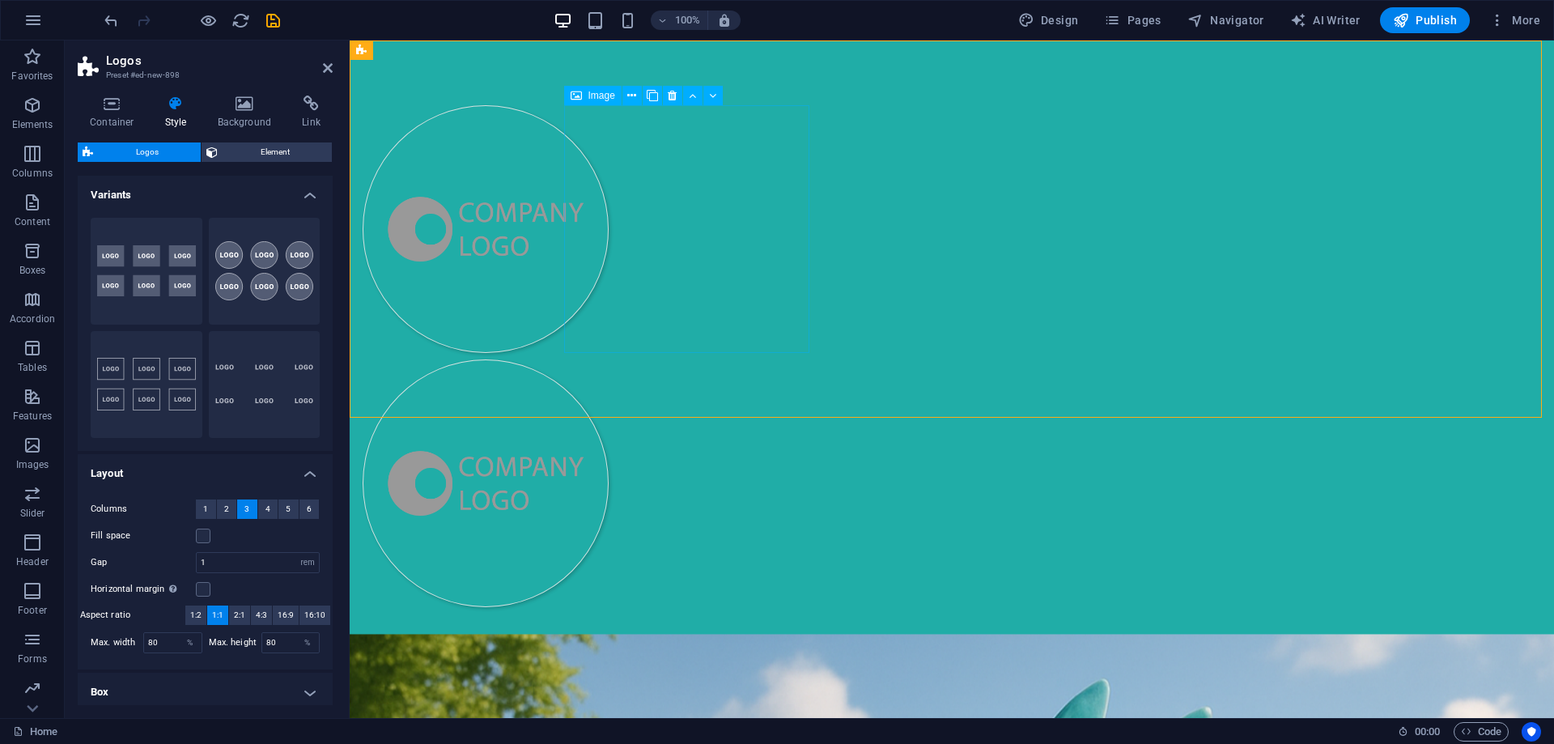
click at [609, 270] on figure at bounding box center [486, 229] width 246 height 248
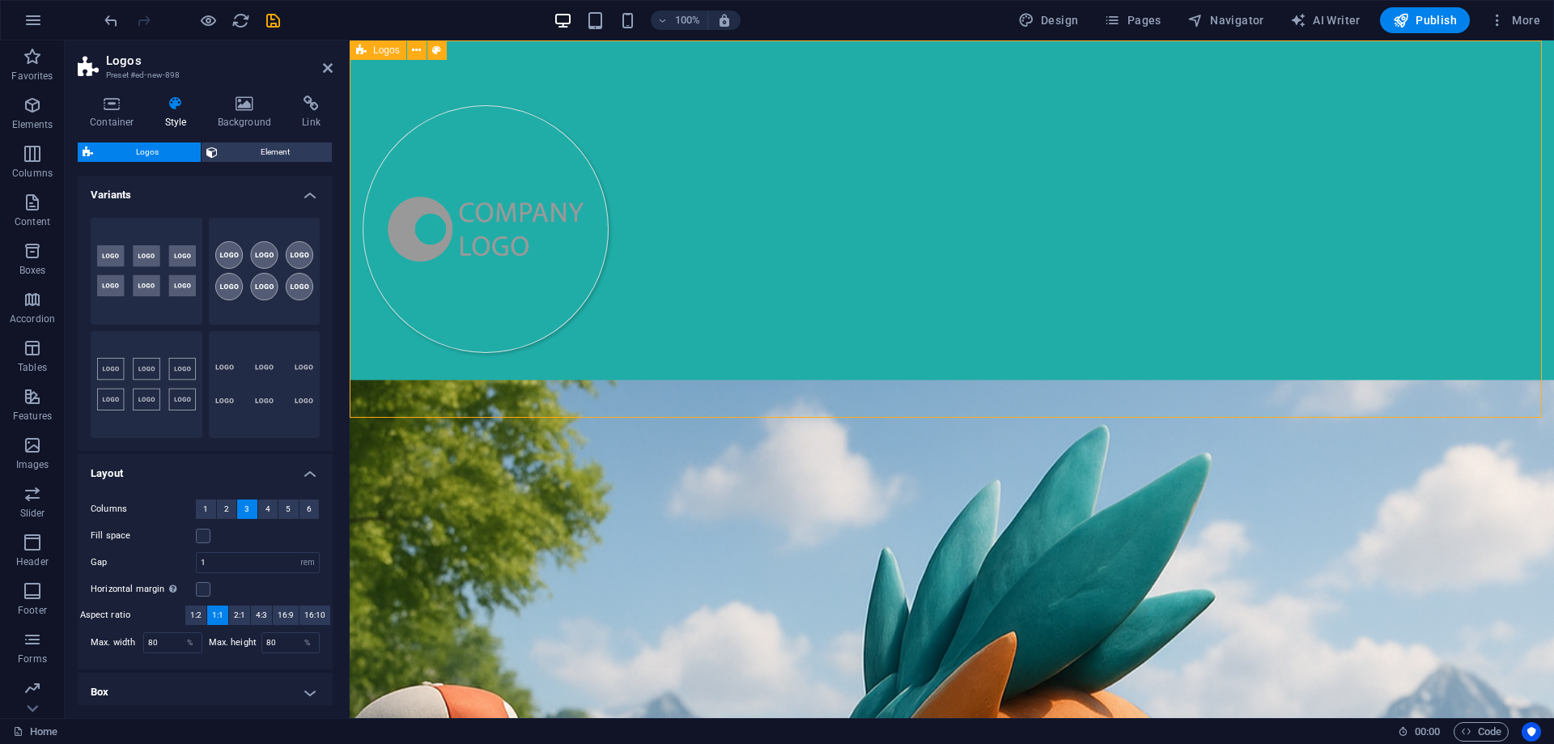
click at [609, 210] on figure at bounding box center [486, 229] width 246 height 248
click at [577, 96] on icon at bounding box center [576, 95] width 11 height 19
click at [609, 202] on figure at bounding box center [486, 229] width 246 height 248
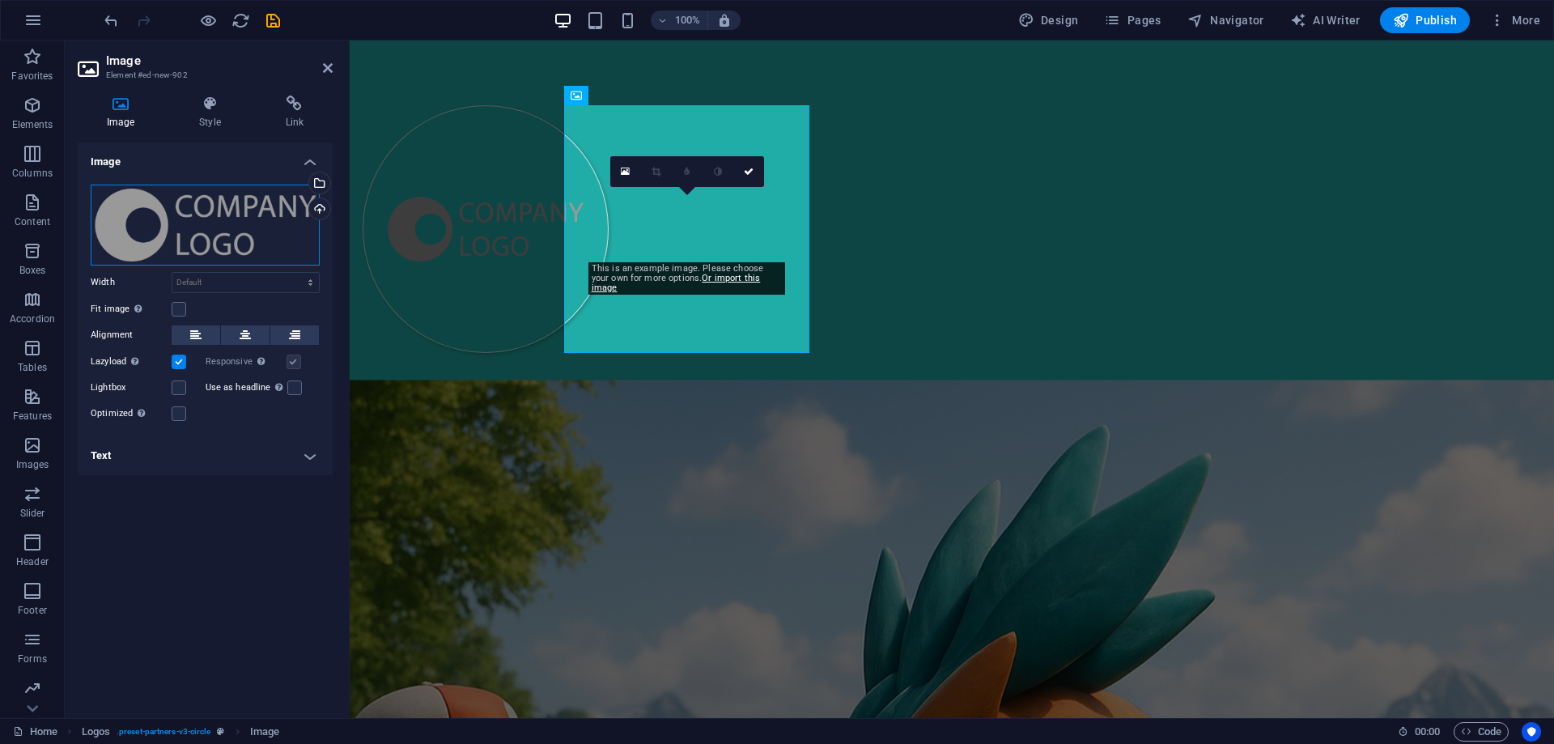
click at [263, 233] on div "Drag files here, click to choose files or select files from Files or our free s…" at bounding box center [205, 225] width 229 height 81
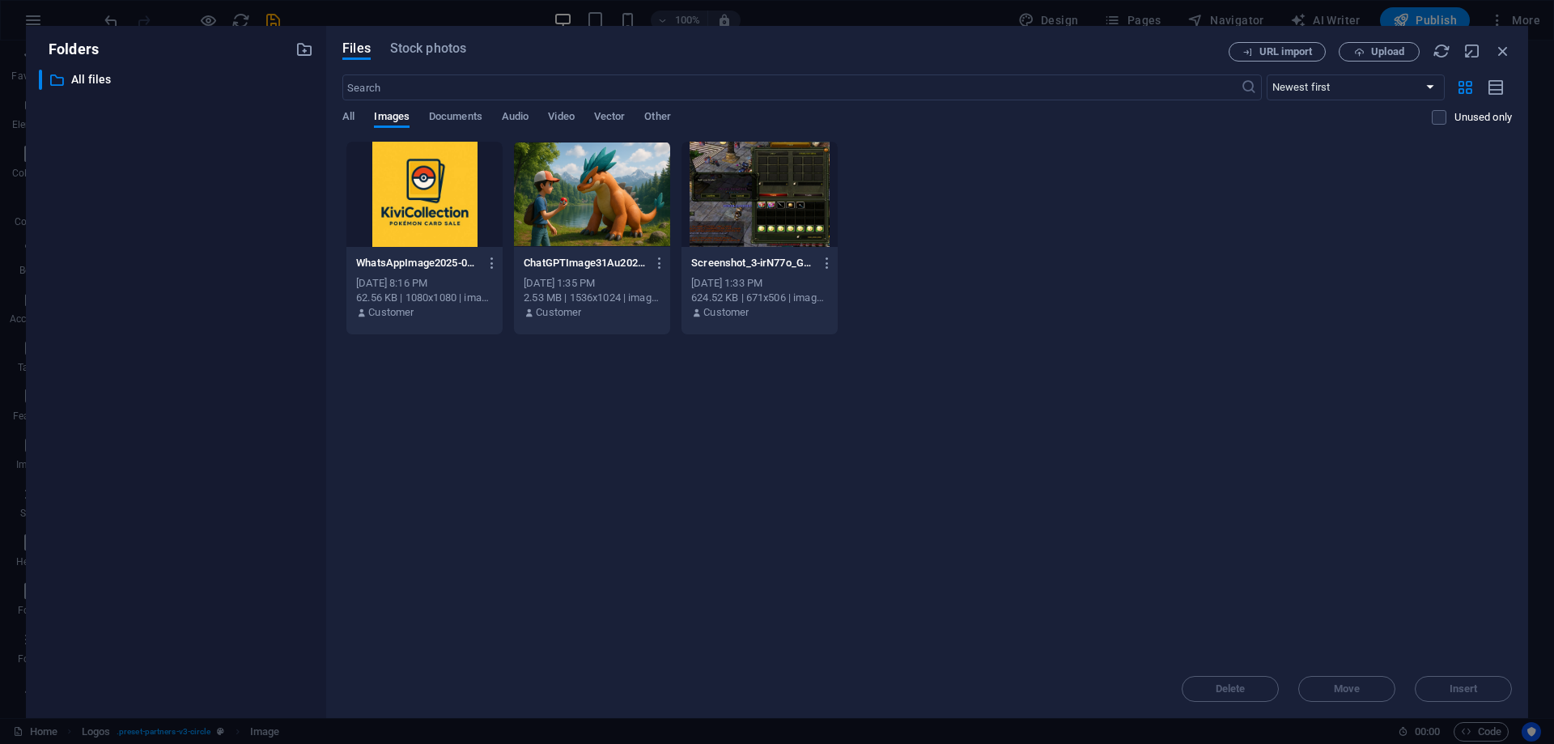
click at [447, 206] on div at bounding box center [424, 194] width 156 height 105
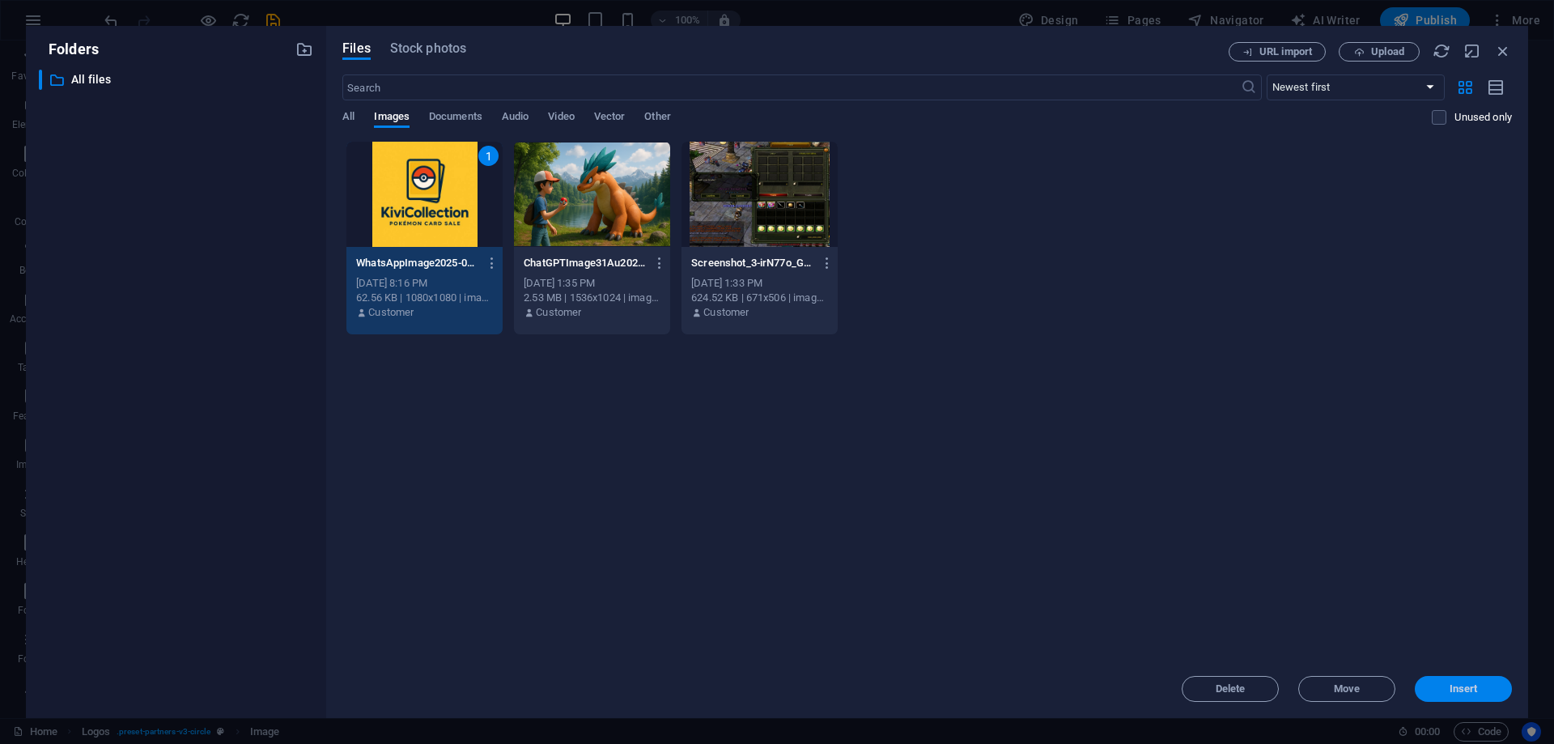
click at [1483, 686] on span "Insert" at bounding box center [1464, 689] width 84 height 10
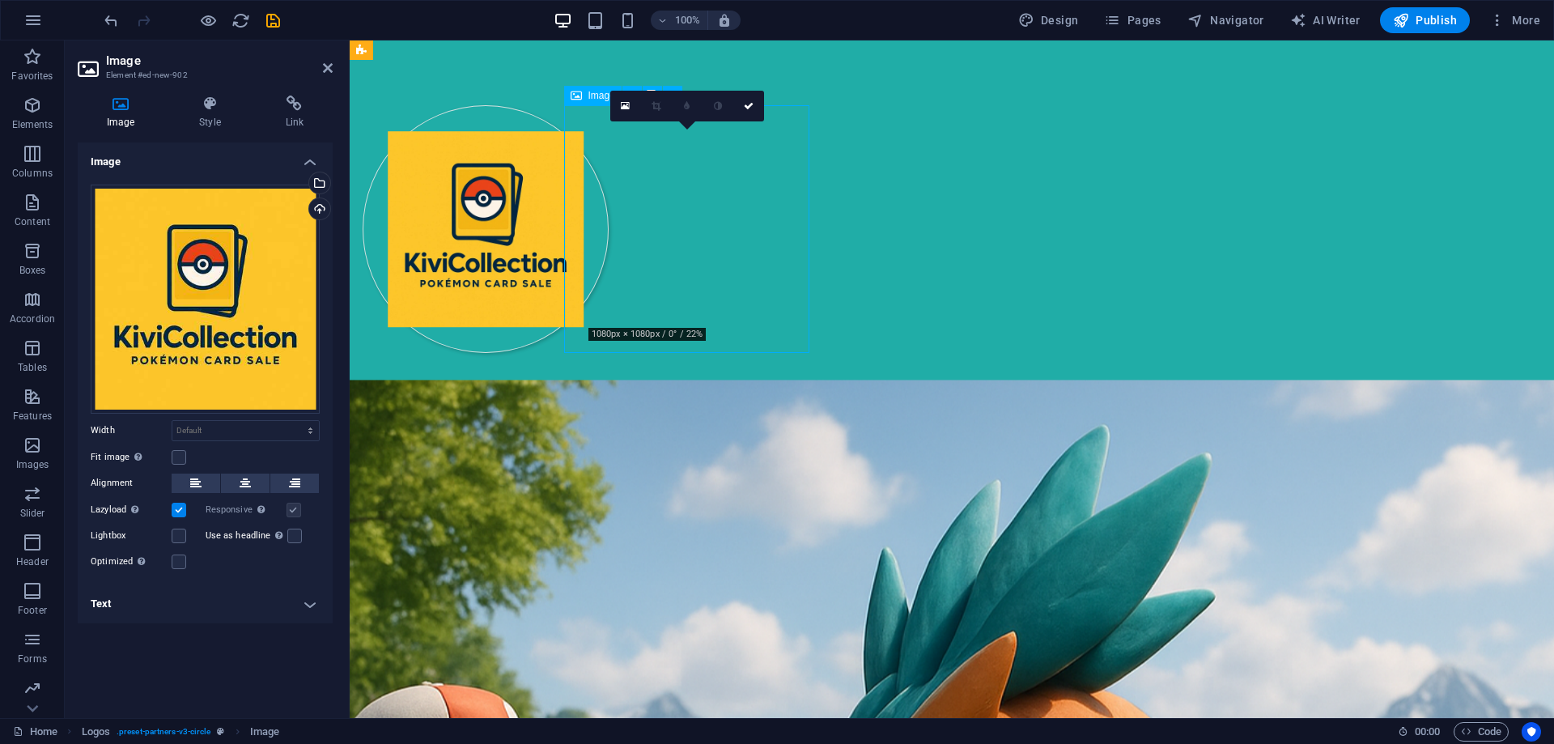
drag, startPoint x: 725, startPoint y: 277, endPoint x: 699, endPoint y: 264, distance: 28.2
click at [609, 264] on figure at bounding box center [486, 229] width 246 height 248
click at [609, 258] on figure at bounding box center [486, 229] width 246 height 248
click at [609, 235] on figure at bounding box center [486, 229] width 246 height 248
drag, startPoint x: 734, startPoint y: 234, endPoint x: 689, endPoint y: 236, distance: 45.4
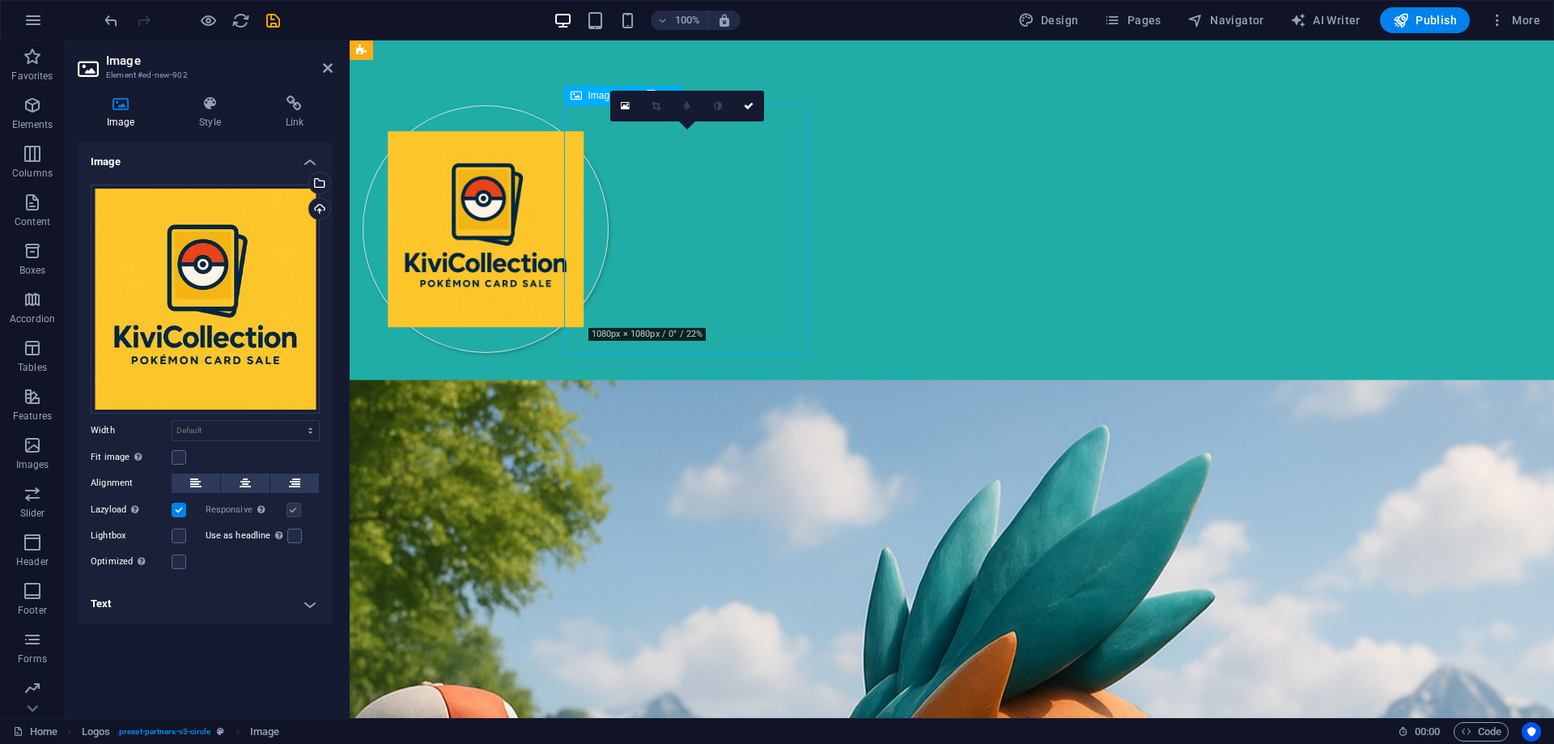
click at [609, 236] on figure at bounding box center [486, 229] width 246 height 248
click at [609, 235] on figure at bounding box center [486, 229] width 246 height 248
click at [609, 232] on figure at bounding box center [486, 229] width 246 height 248
click at [179, 537] on label at bounding box center [179, 536] width 15 height 15
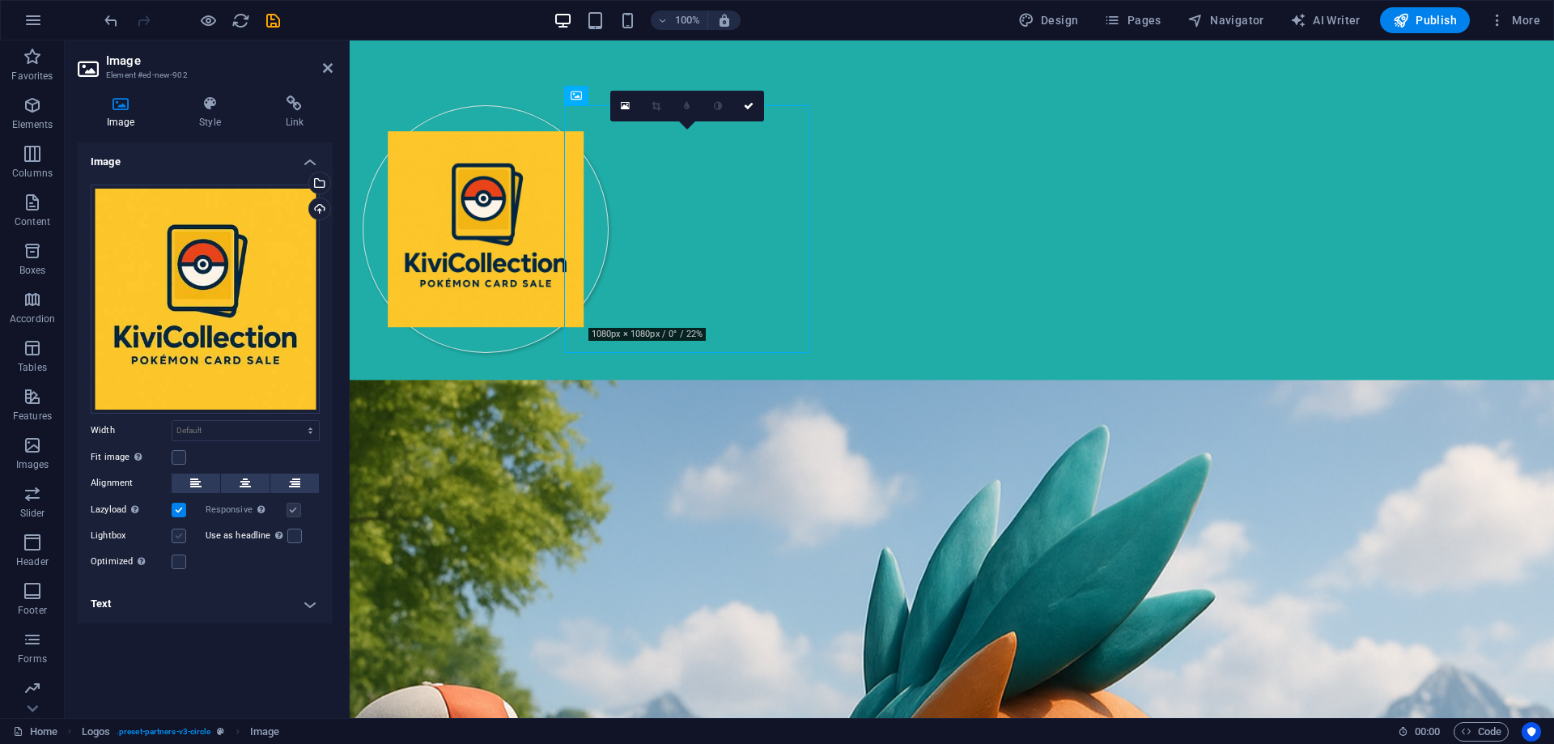
click at [0, 0] on input "Lightbox" at bounding box center [0, 0] width 0 height 0
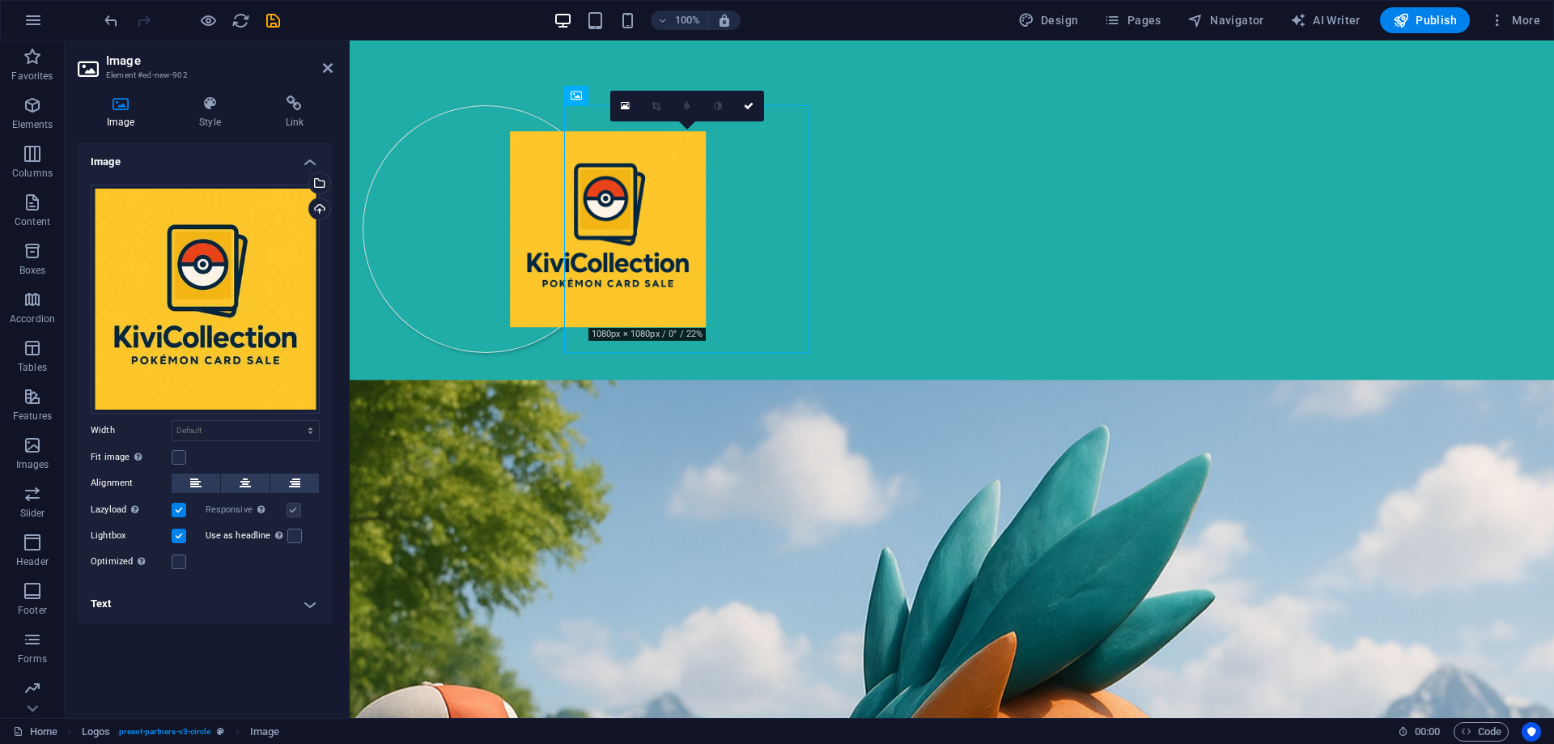
click at [183, 533] on label at bounding box center [179, 536] width 15 height 15
click at [0, 0] on input "Lightbox" at bounding box center [0, 0] width 0 height 0
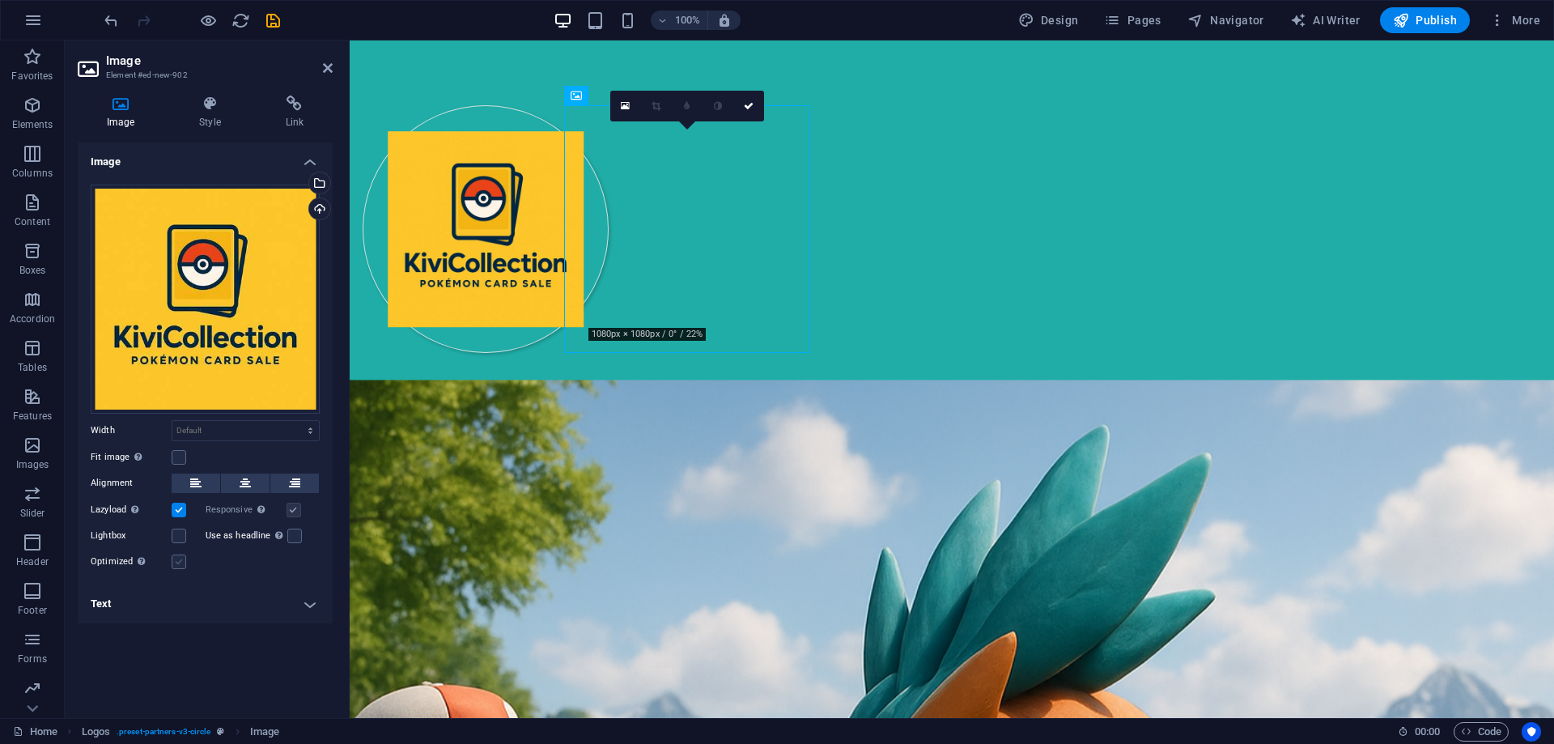
click at [177, 556] on label at bounding box center [179, 562] width 15 height 15
click at [0, 0] on input "Optimized Images are compressed to improve page speed." at bounding box center [0, 0] width 0 height 0
click at [177, 556] on label at bounding box center [179, 562] width 15 height 15
click at [0, 0] on input "Optimized Images are compressed to improve page speed." at bounding box center [0, 0] width 0 height 0
click at [181, 533] on label at bounding box center [179, 536] width 15 height 15
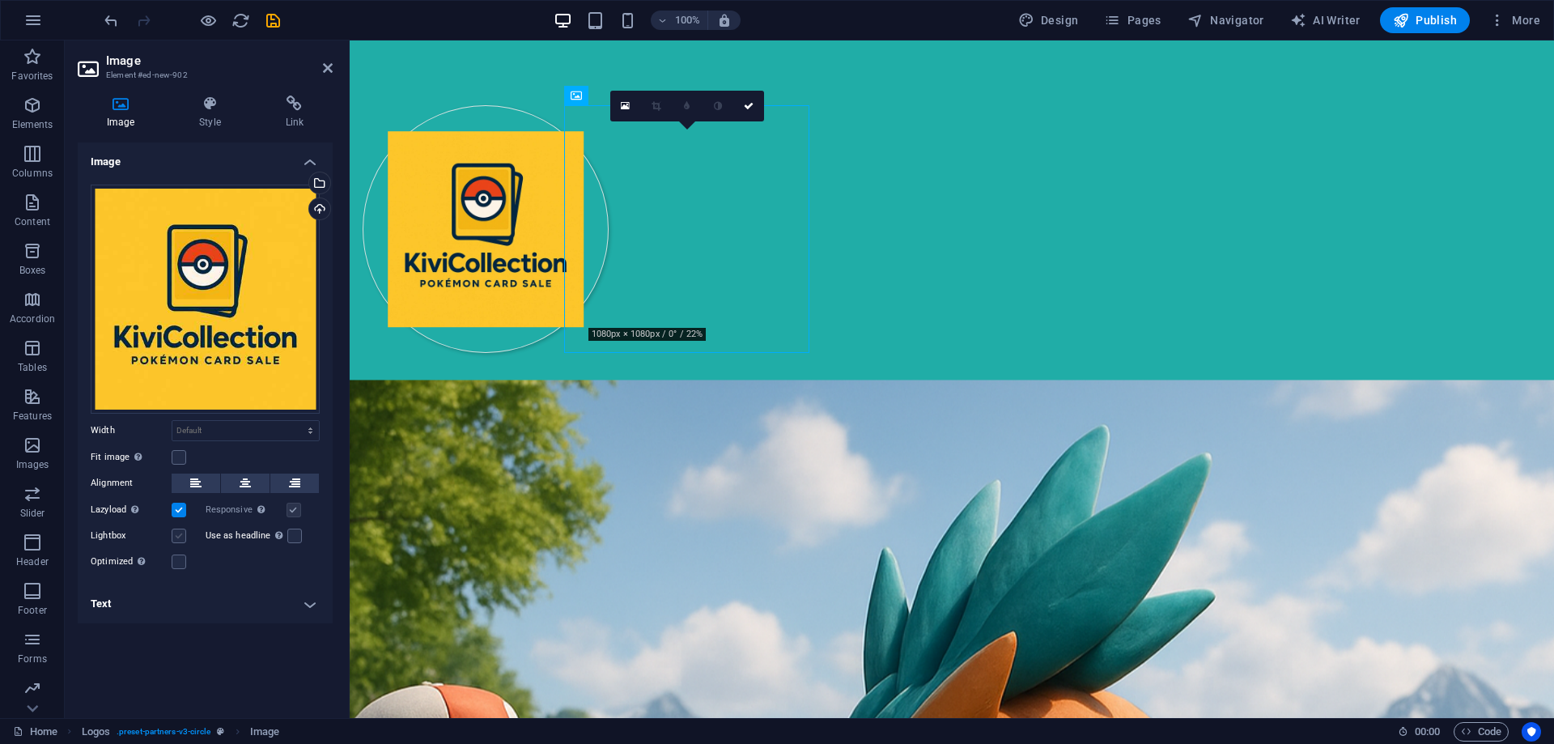
click at [0, 0] on input "Lightbox" at bounding box center [0, 0] width 0 height 0
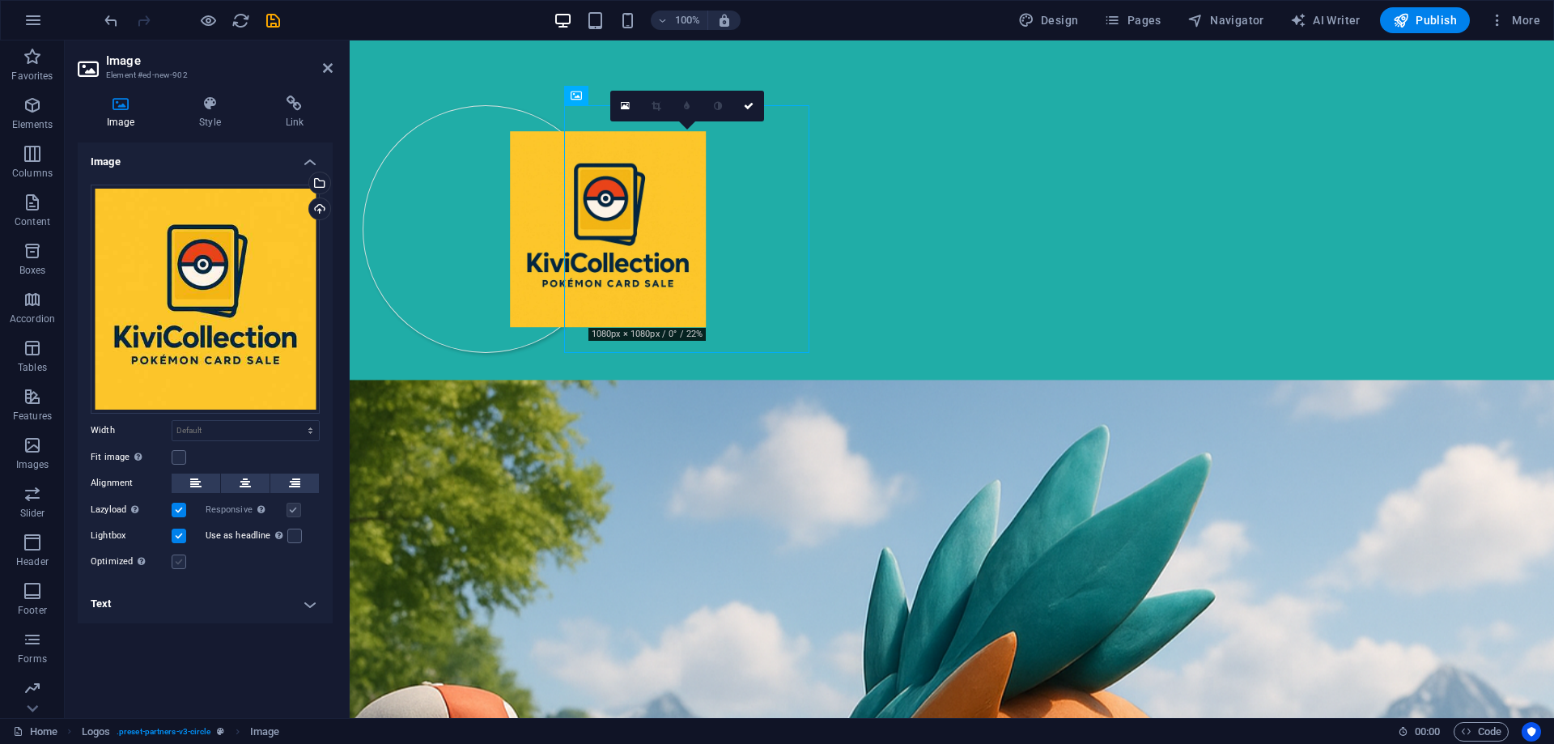
click at [181, 562] on label at bounding box center [179, 562] width 15 height 15
click at [0, 0] on input "Optimized Images are compressed to improve page speed." at bounding box center [0, 0] width 0 height 0
click at [623, 107] on icon at bounding box center [625, 106] width 9 height 10
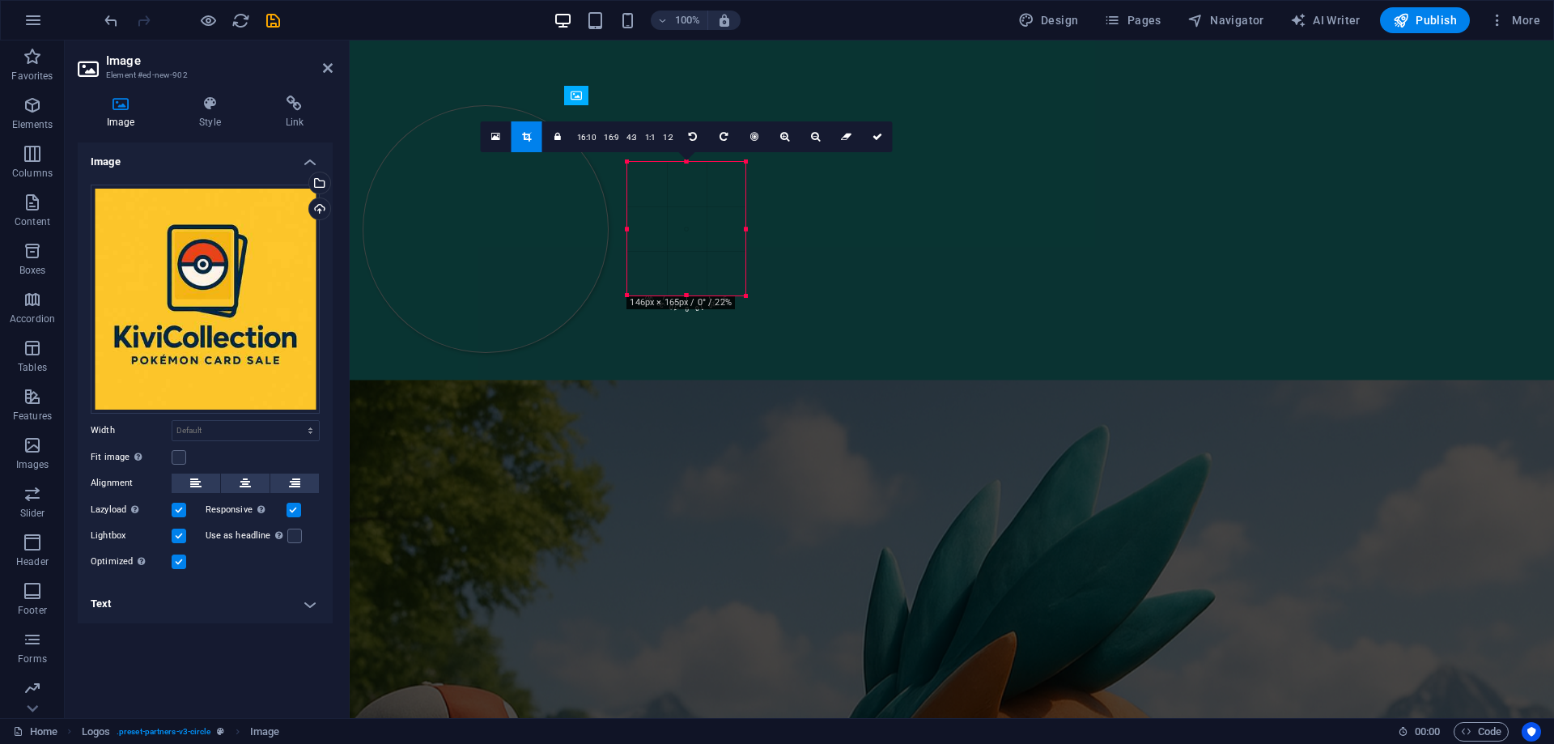
drag, startPoint x: 589, startPoint y: 329, endPoint x: 666, endPoint y: 267, distance: 99.6
click at [666, 267] on div "180 170 160 150 140 130 120 110 100 90 80 70 60 50 40 30 20 10 0 -10 -20 -30 -4…" at bounding box center [686, 229] width 118 height 134
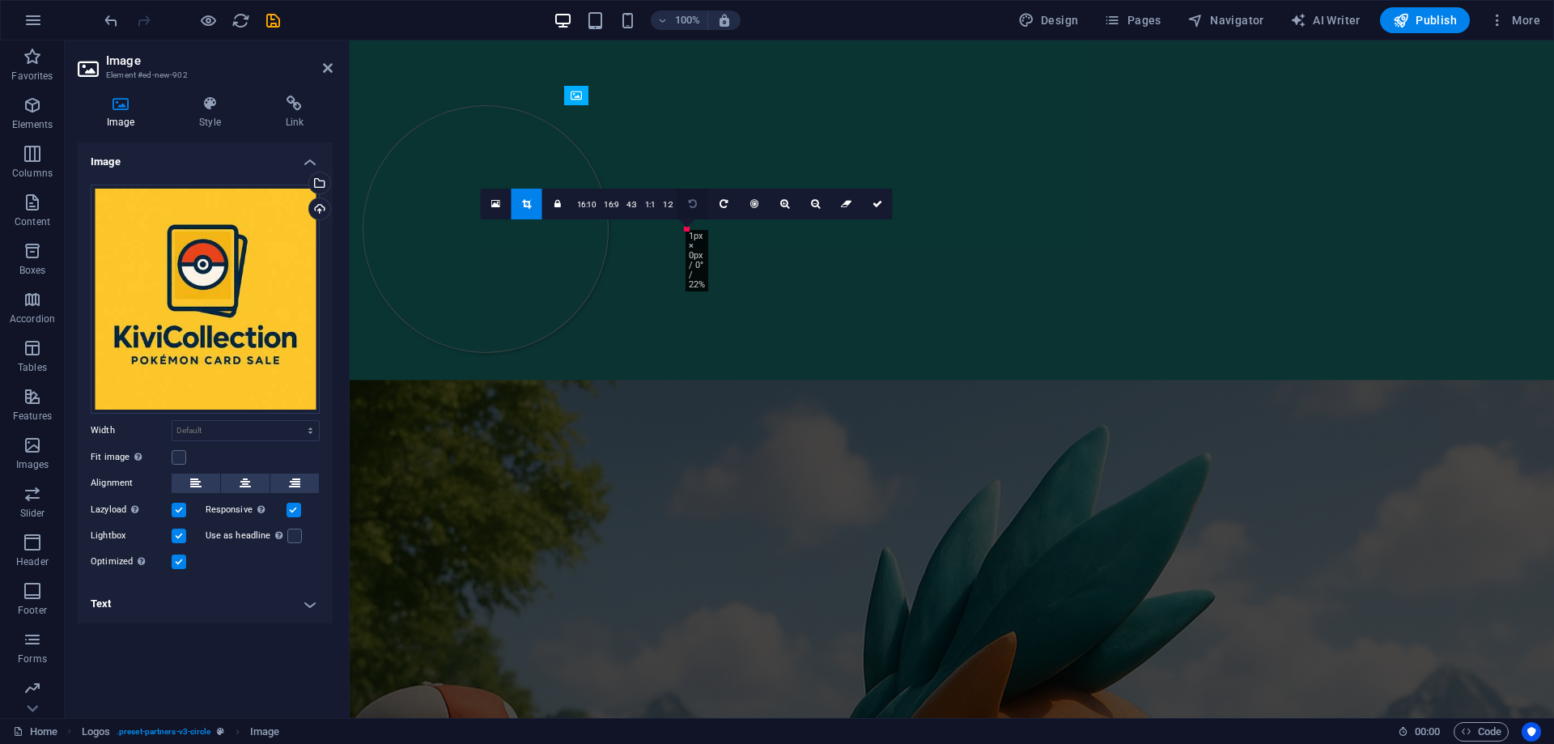
drag, startPoint x: 630, startPoint y: 164, endPoint x: 678, endPoint y: 198, distance: 59.3
click at [687, 229] on div "180 170 160 150 140 130 120 110 100 90 80 70 60 50 40 30 20 10 0 -10 -20 -30 -4…" at bounding box center [687, 229] width 1 height 0
click at [635, 201] on link "4:3" at bounding box center [632, 204] width 19 height 31
click at [617, 204] on link "16:9" at bounding box center [611, 204] width 23 height 31
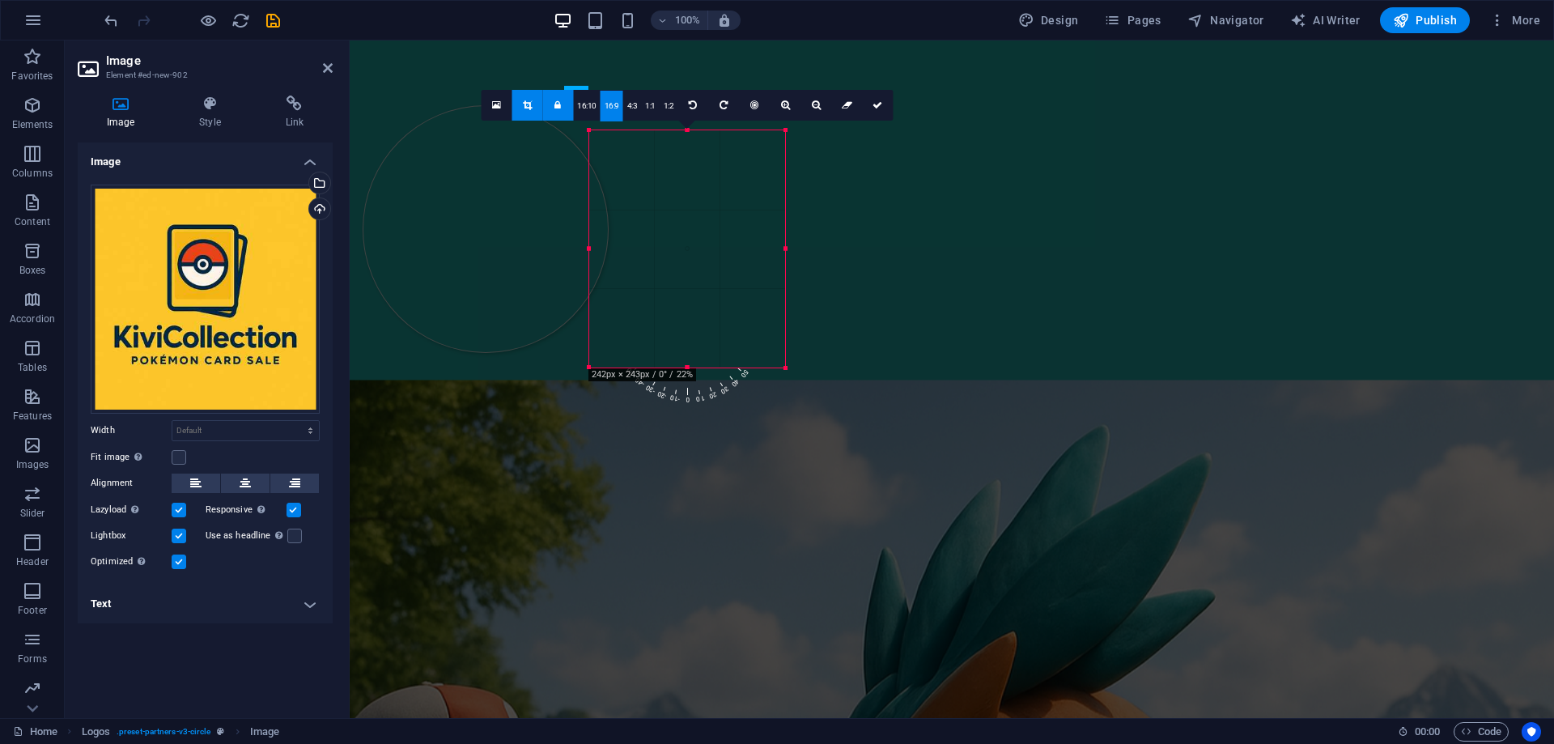
drag, startPoint x: 687, startPoint y: 227, endPoint x: 441, endPoint y: 106, distance: 274.1
click at [441, 108] on div "H3 Callout Container Collection listing Grid 3-4 Placeholder Container Grid 3-4…" at bounding box center [952, 379] width 1205 height 678
drag, startPoint x: 591, startPoint y: 134, endPoint x: 33, endPoint y: 117, distance: 558.1
click at [383, 157] on div "H3 Callout Container Collection listing Grid 3-4 Placeholder Container Grid 3-4…" at bounding box center [952, 379] width 1205 height 678
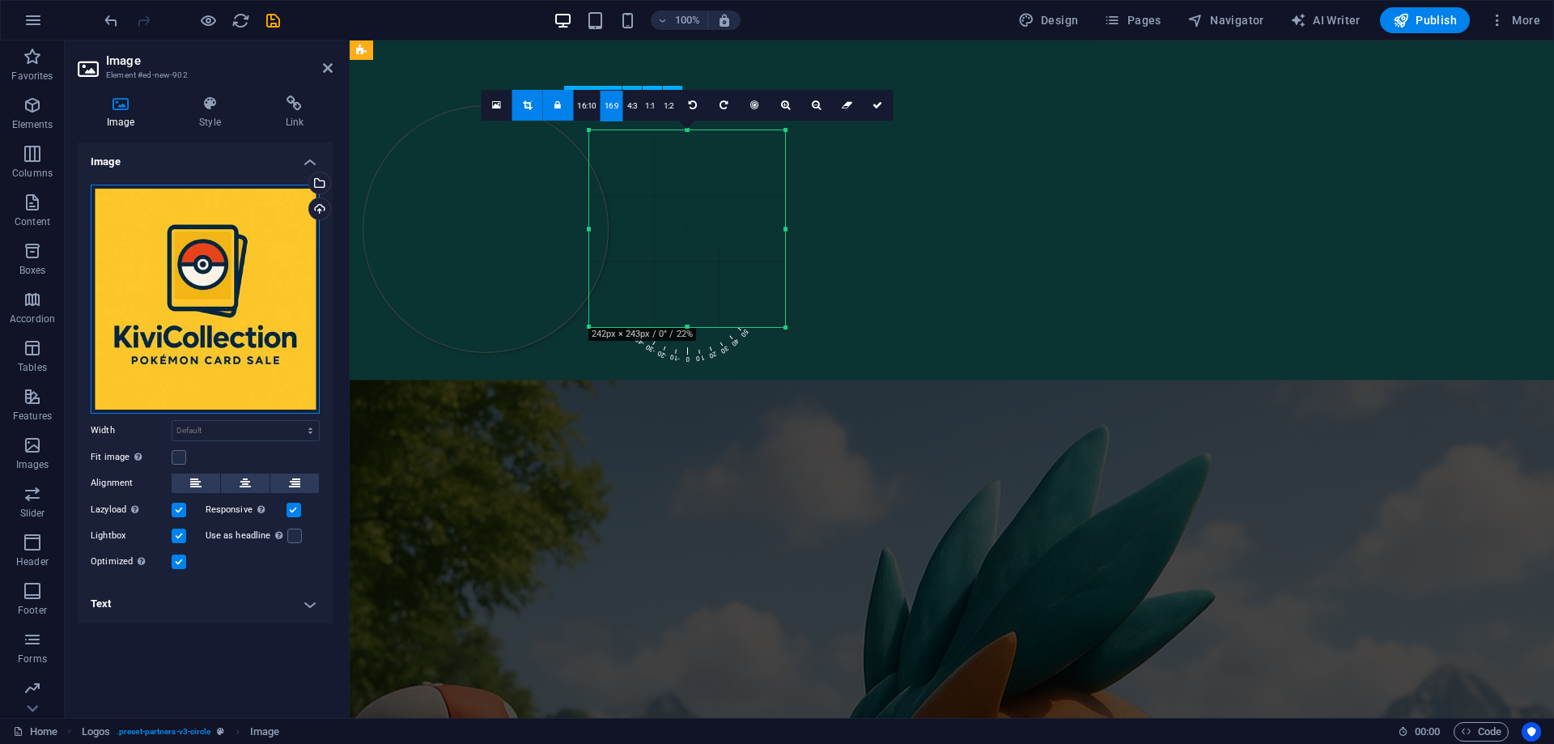
drag, startPoint x: 571, startPoint y: 355, endPoint x: 637, endPoint y: 260, distance: 115.7
click at [243, 305] on div "Drag files here, click to choose files or select files from Files or our free s…" at bounding box center [205, 299] width 229 height 229
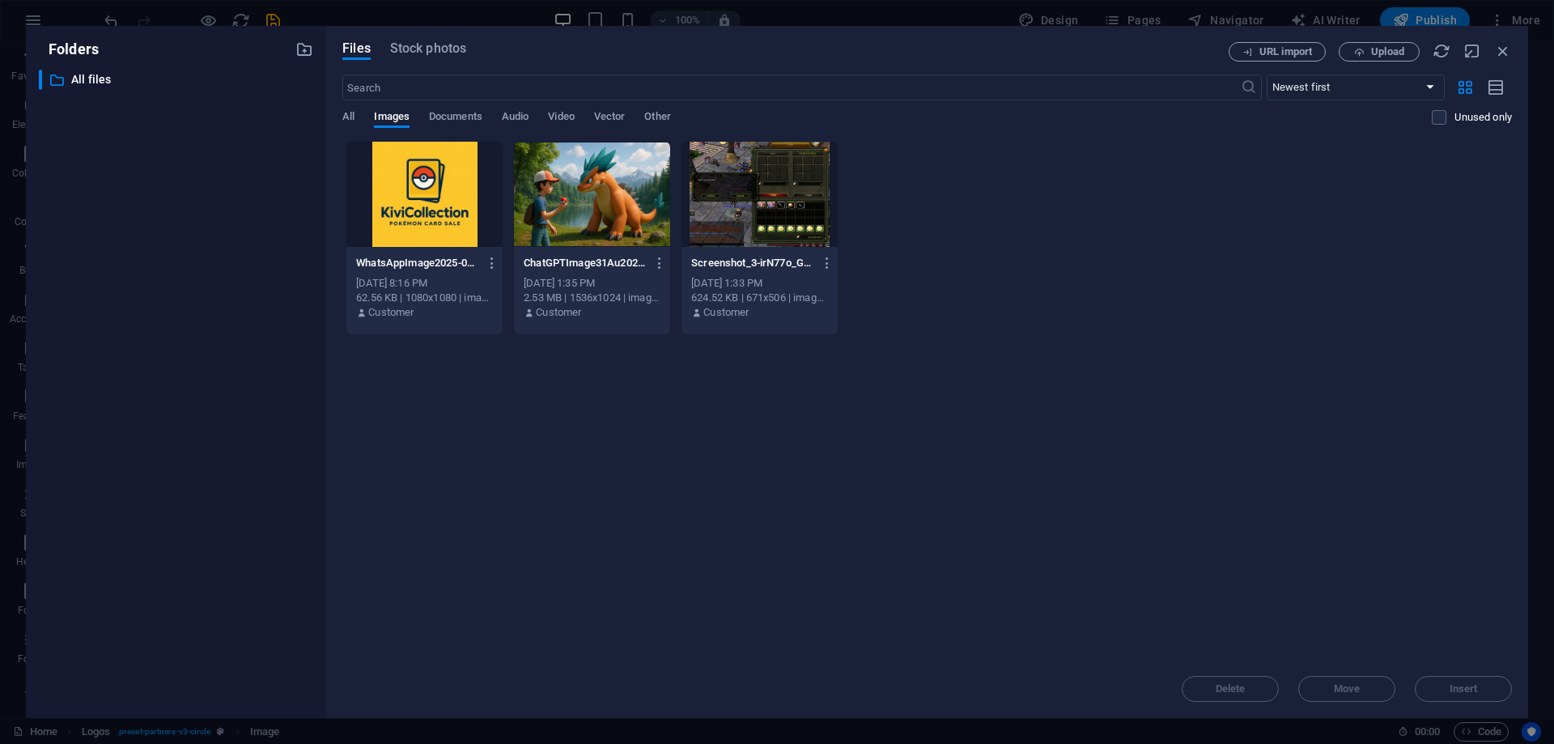
click at [243, 305] on div "​ All files All files" at bounding box center [176, 388] width 274 height 636
click at [385, 210] on div at bounding box center [424, 194] width 156 height 105
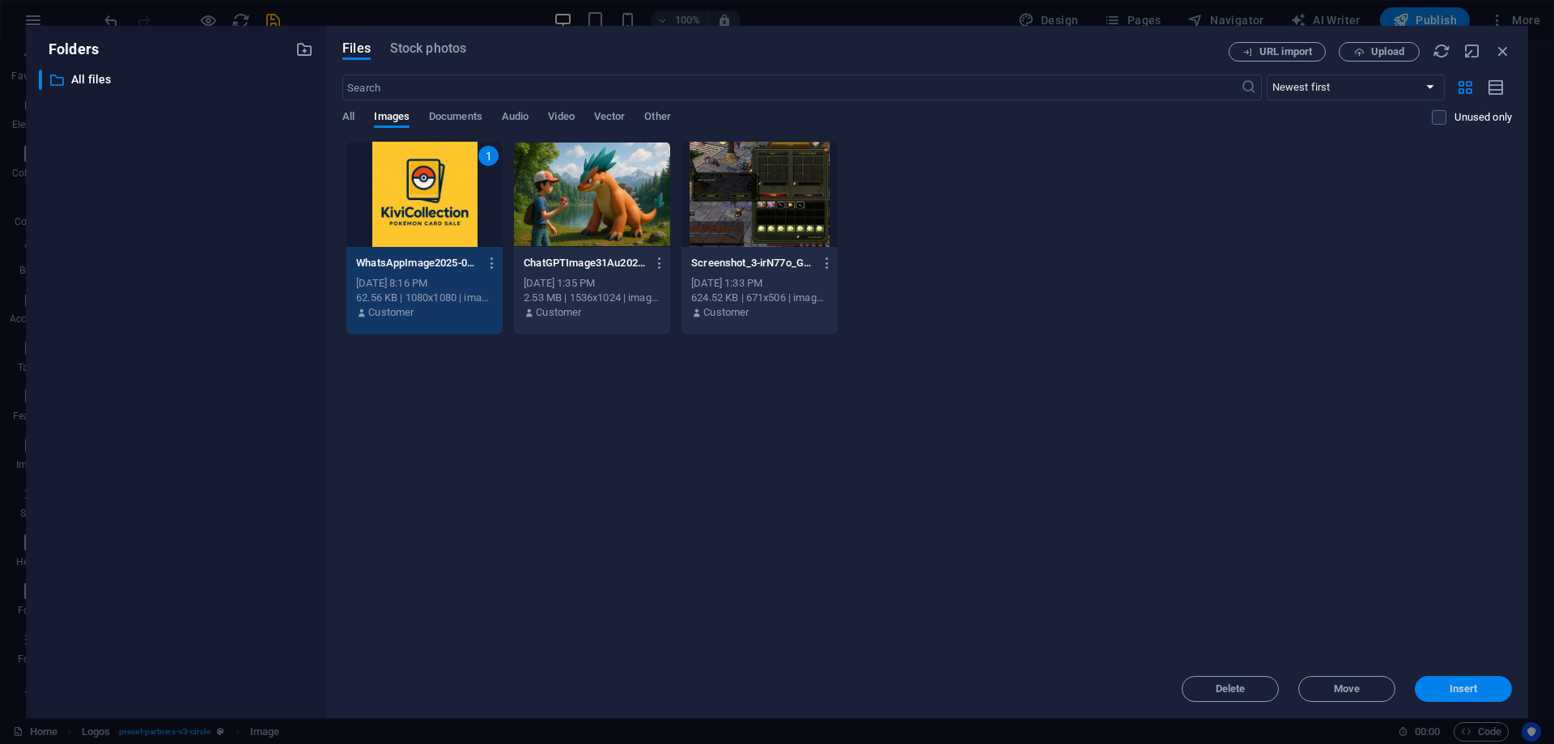
drag, startPoint x: 1455, startPoint y: 691, endPoint x: 920, endPoint y: 559, distance: 551.2
click at [1455, 691] on span "Insert" at bounding box center [1464, 689] width 28 height 10
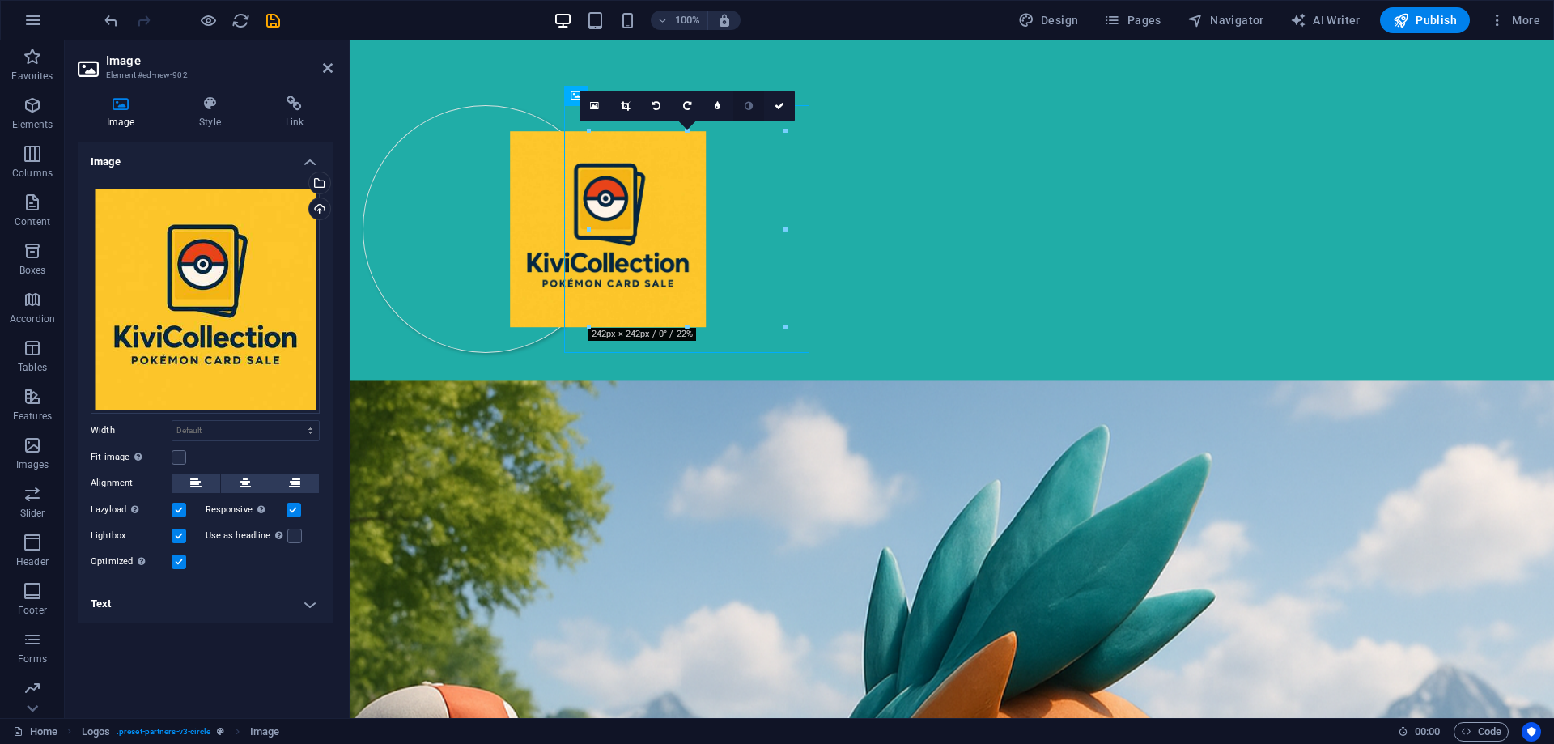
click at [749, 106] on icon at bounding box center [749, 106] width 8 height 10
click at [746, 108] on icon at bounding box center [749, 106] width 8 height 10
click at [718, 108] on icon at bounding box center [718, 106] width 6 height 10
click at [708, 103] on icon at bounding box center [706, 106] width 6 height 10
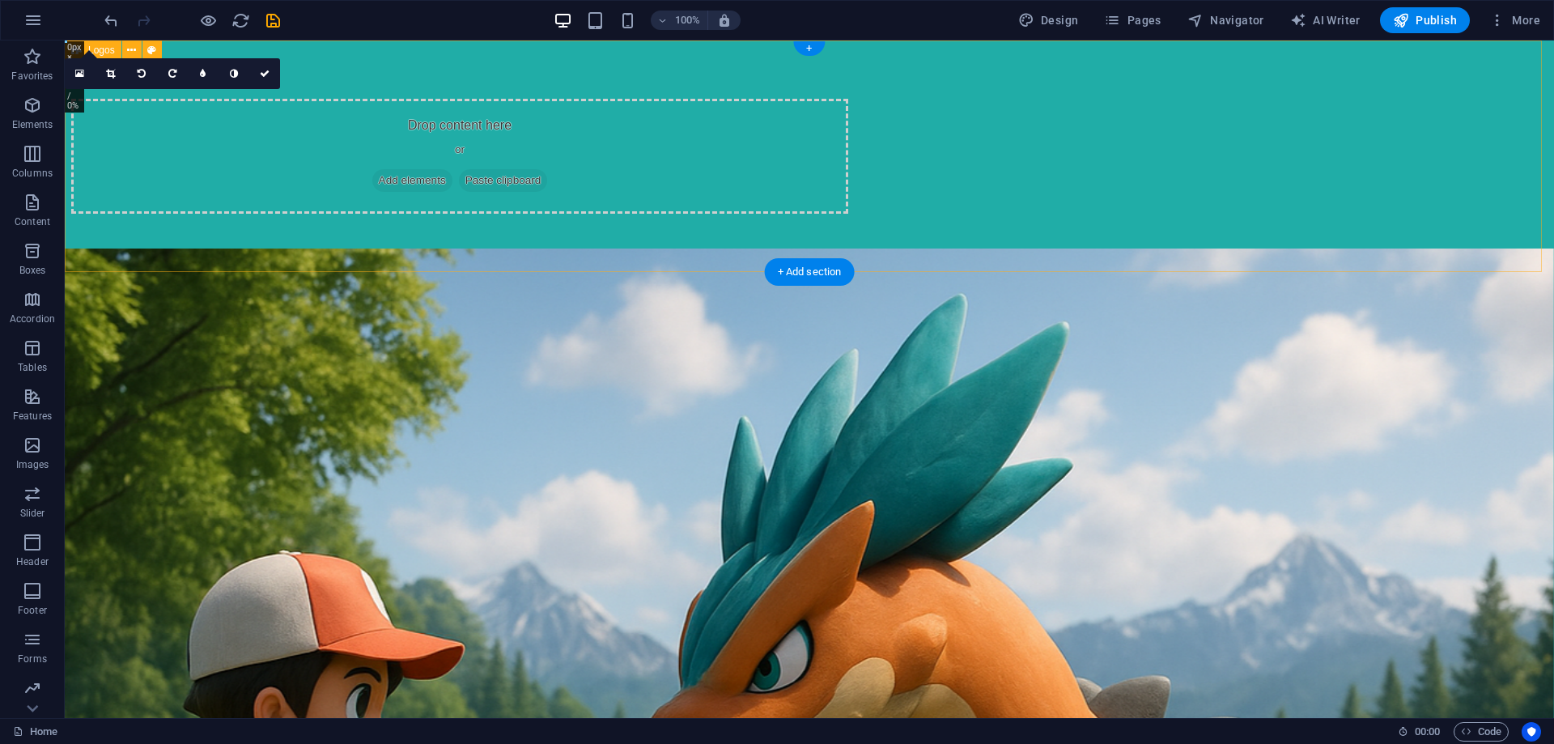
click at [671, 244] on div "Drop content here or Add elements Paste clipboard" at bounding box center [810, 156] width 1490 height 232
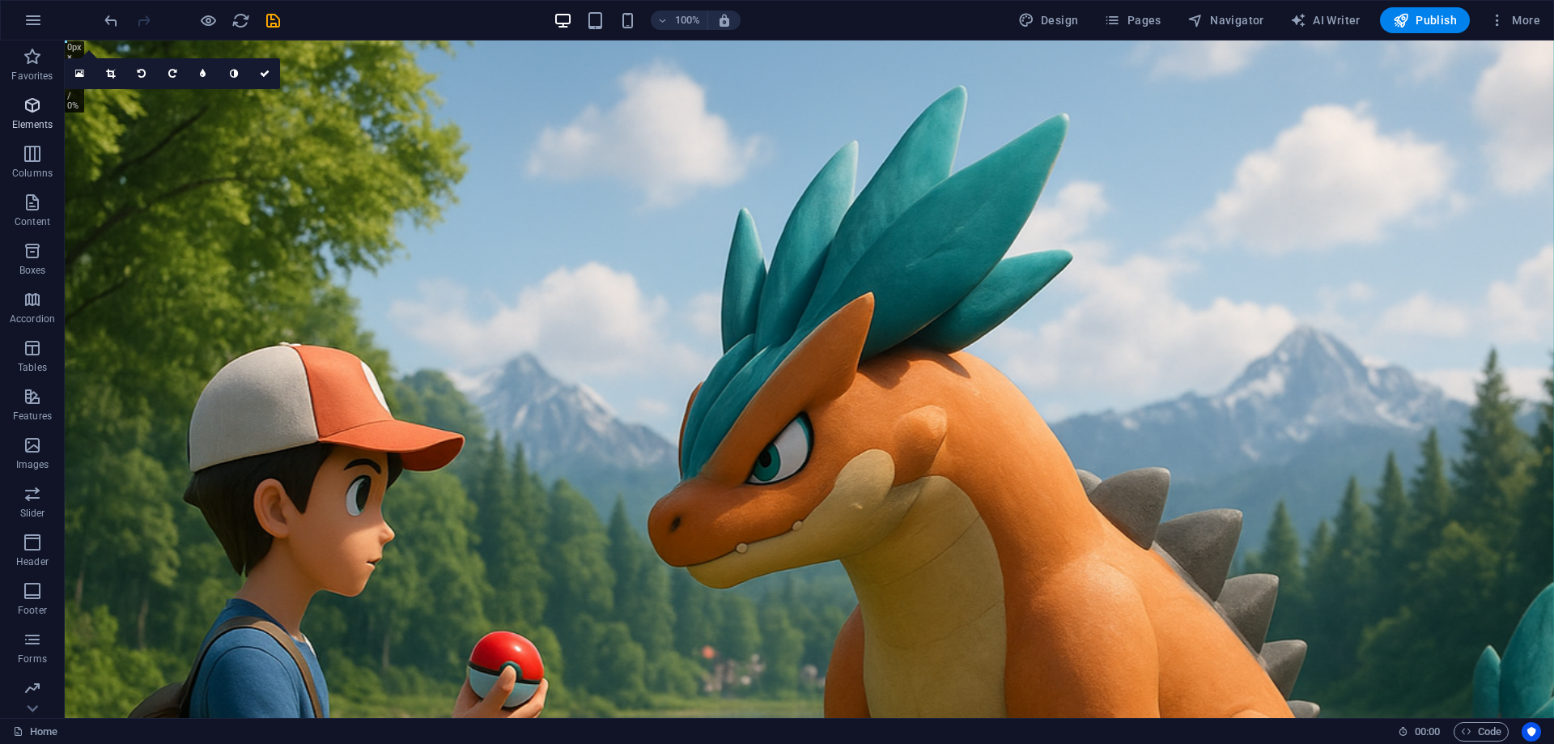
click at [51, 103] on span "Elements" at bounding box center [32, 115] width 65 height 39
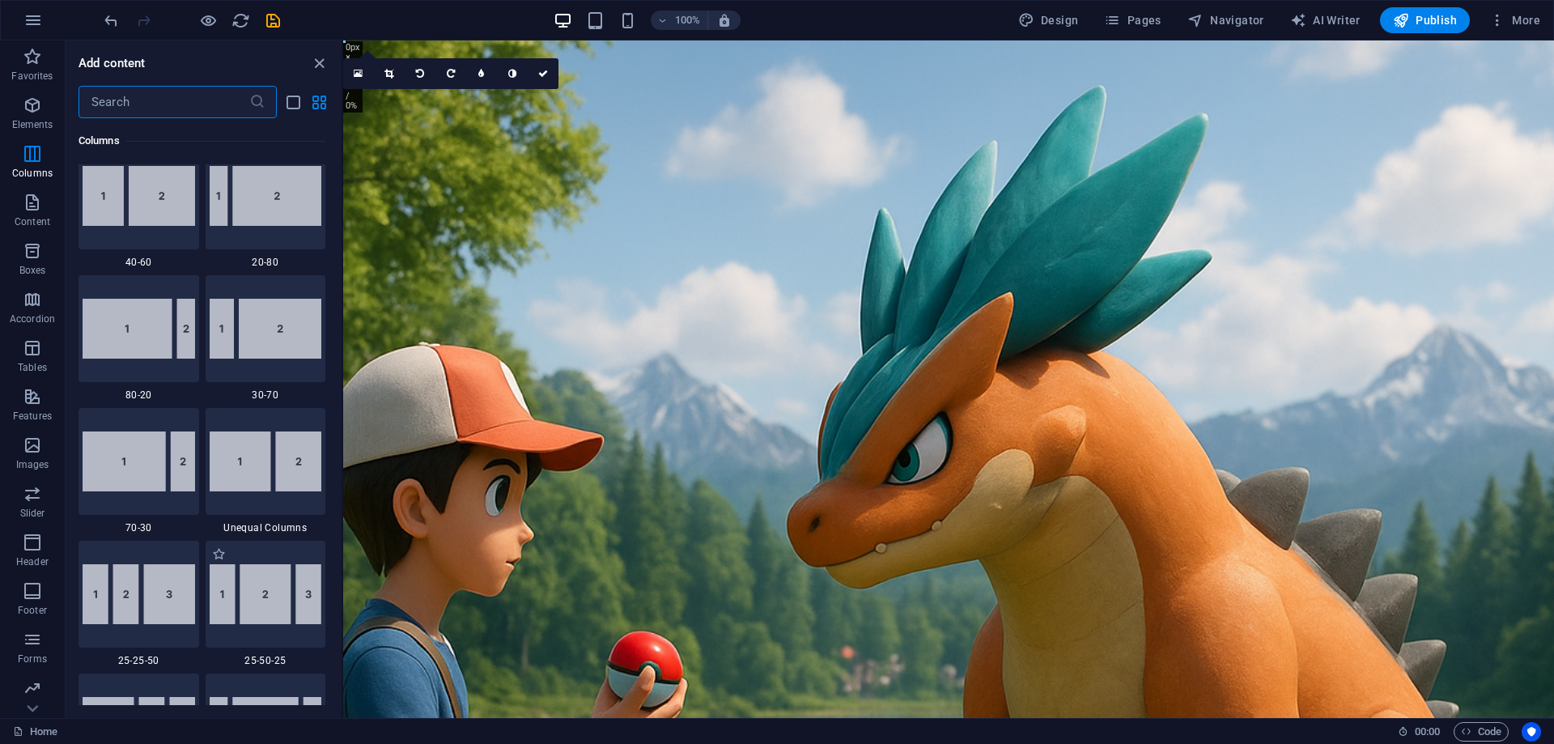
scroll to position [1144, 0]
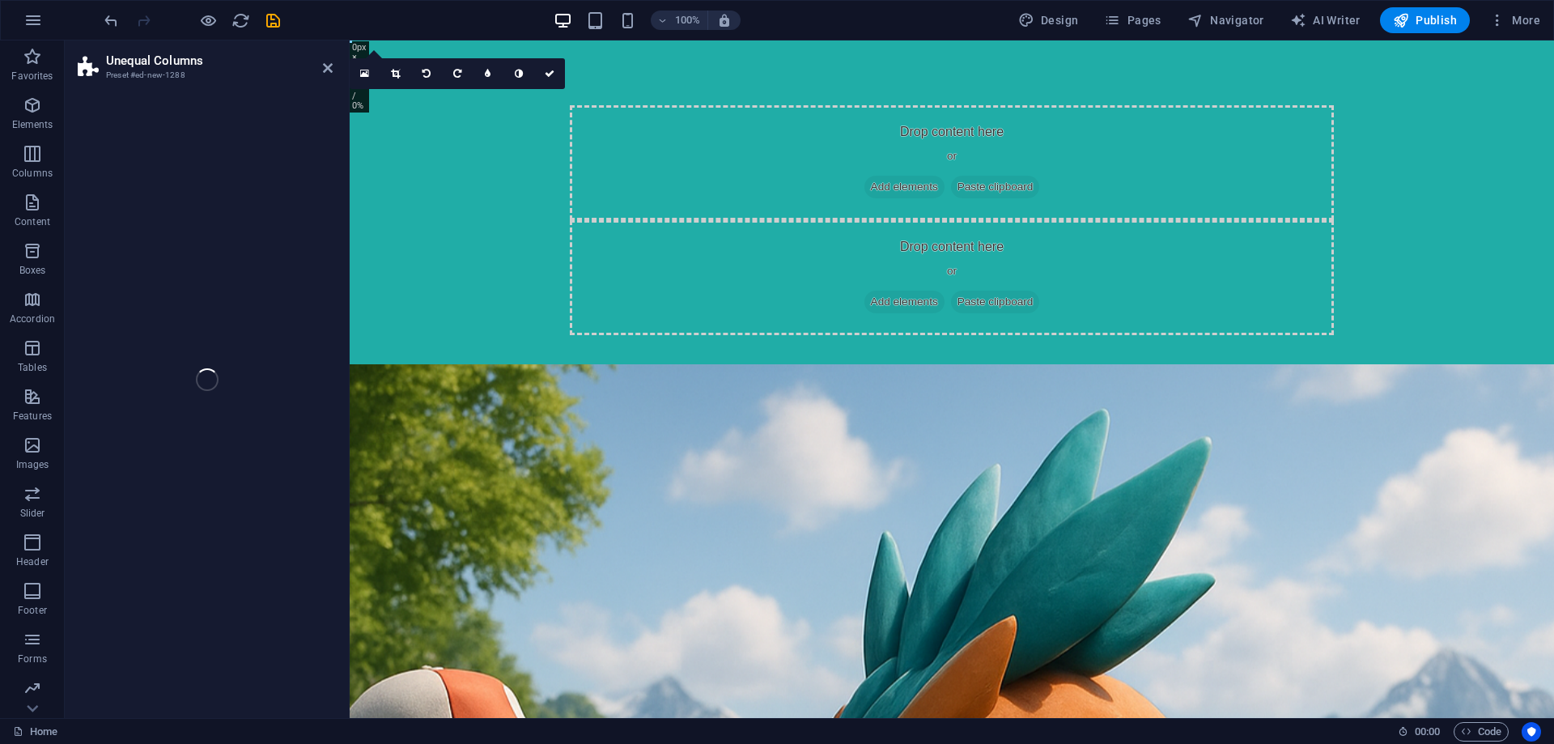
select select "%"
select select "rem"
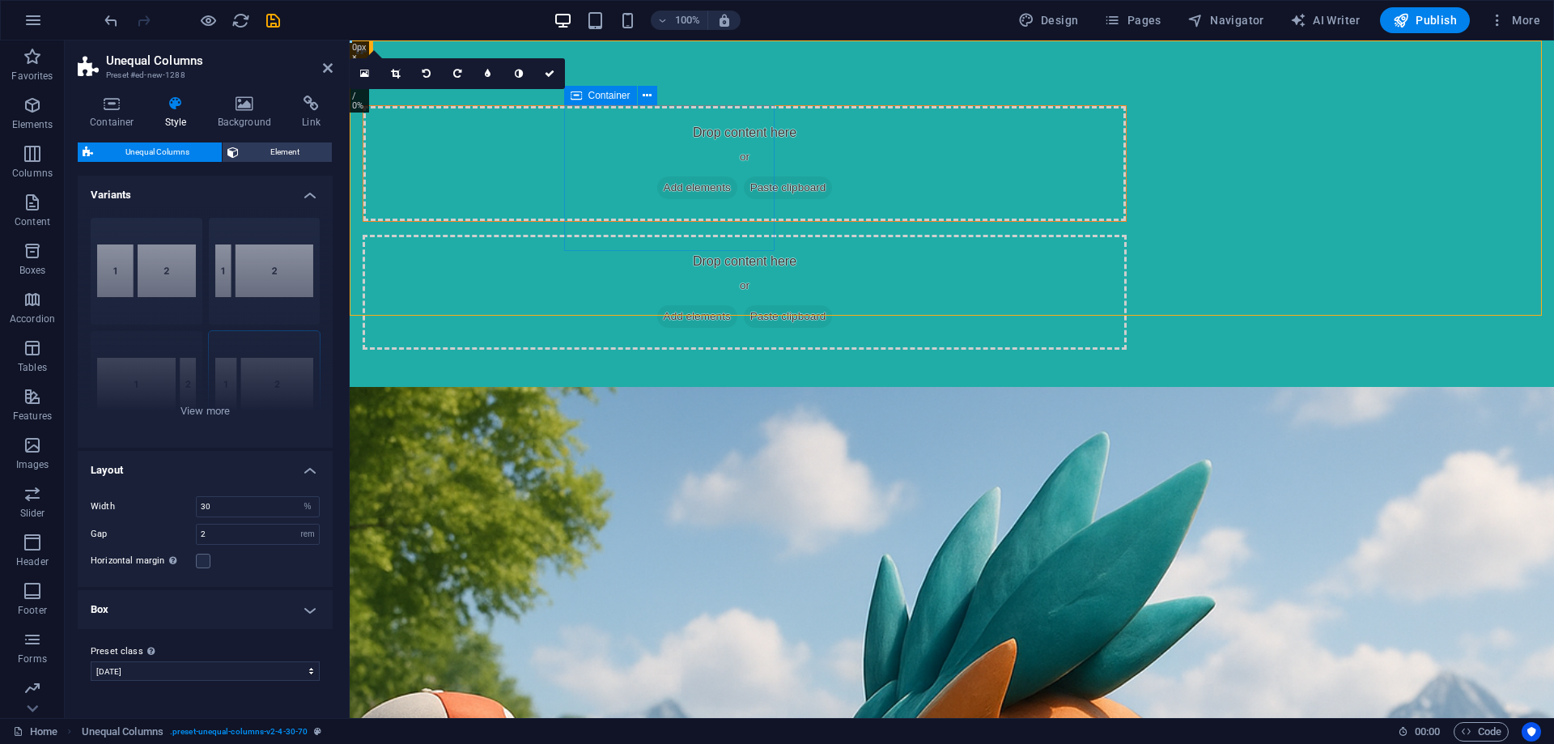
click at [674, 158] on div "Drop content here or Add elements Paste clipboard" at bounding box center [744, 163] width 763 height 115
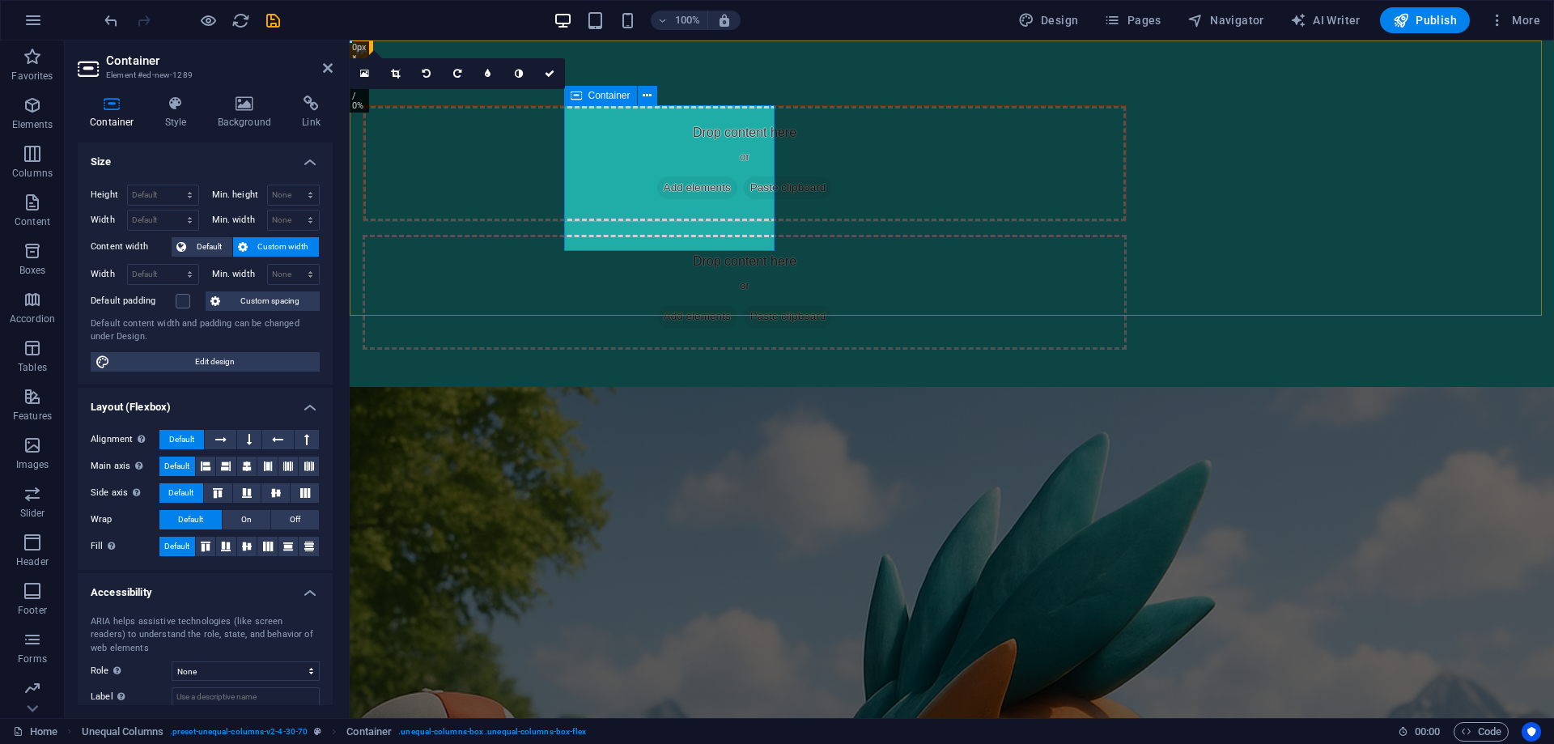
click at [597, 176] on div "Drop content here or Add elements Paste clipboard" at bounding box center [744, 163] width 763 height 115
click at [244, 115] on h4 "Background" at bounding box center [248, 113] width 85 height 34
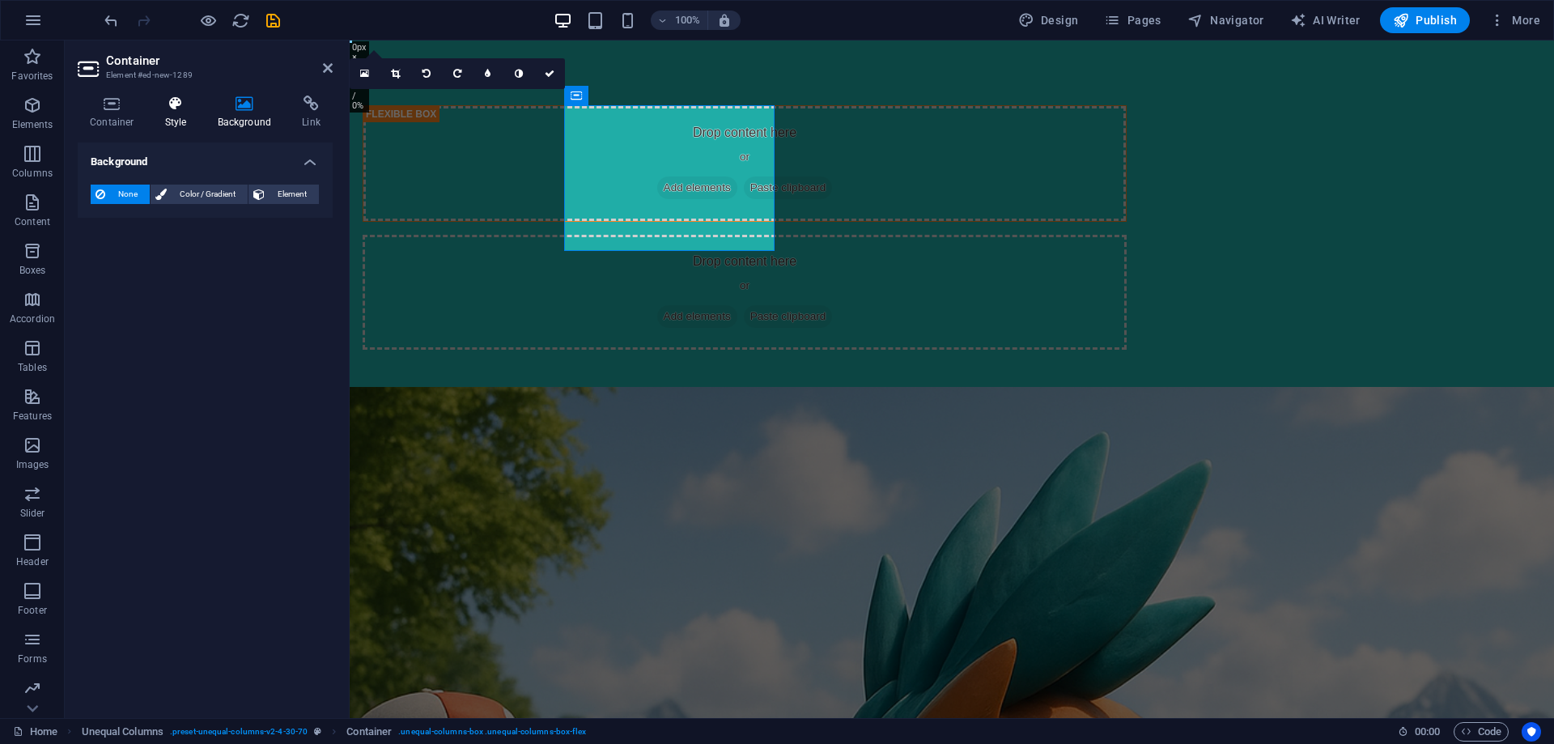
click at [194, 115] on h4 "Style" at bounding box center [179, 113] width 53 height 34
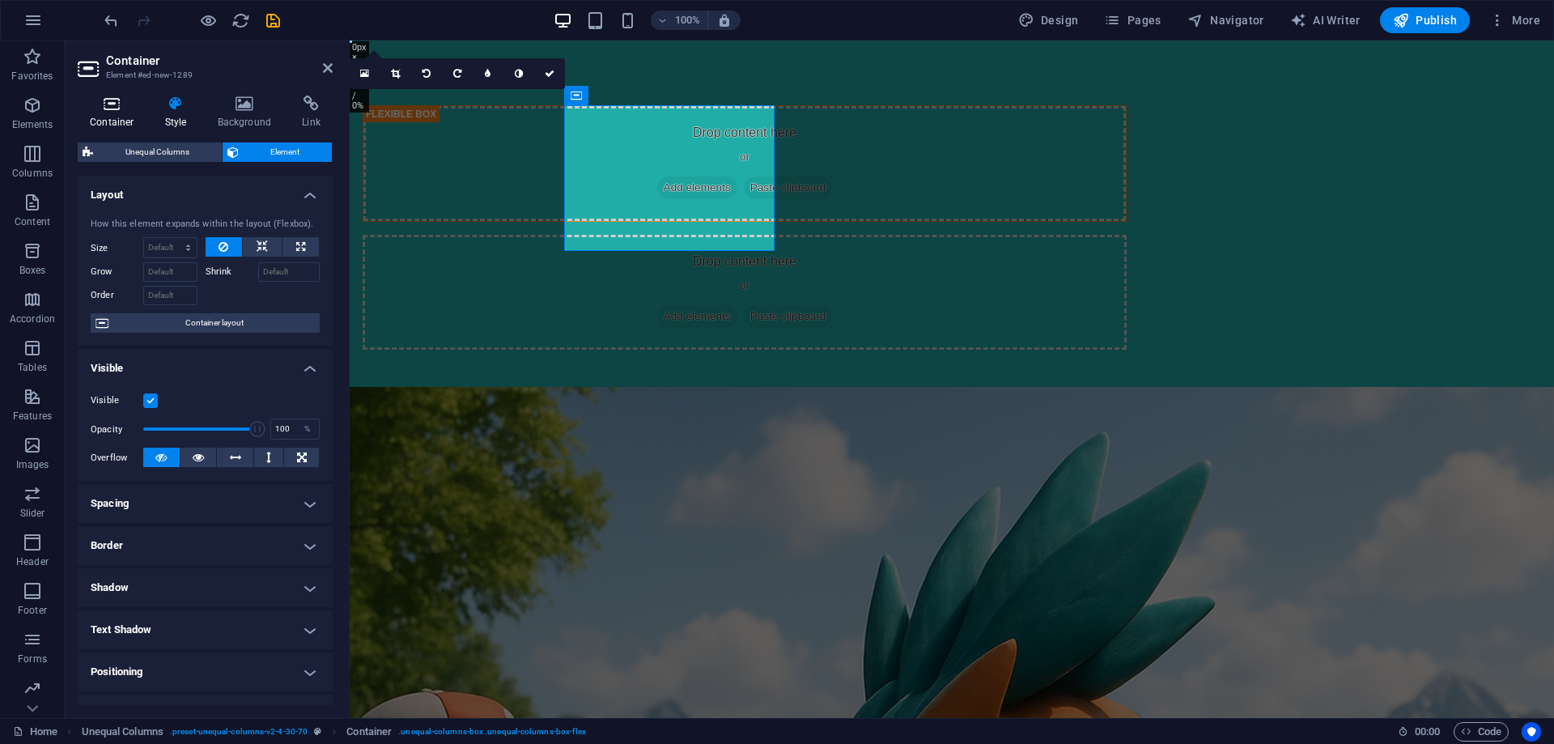
click at [114, 112] on h4 "Container" at bounding box center [115, 113] width 75 height 34
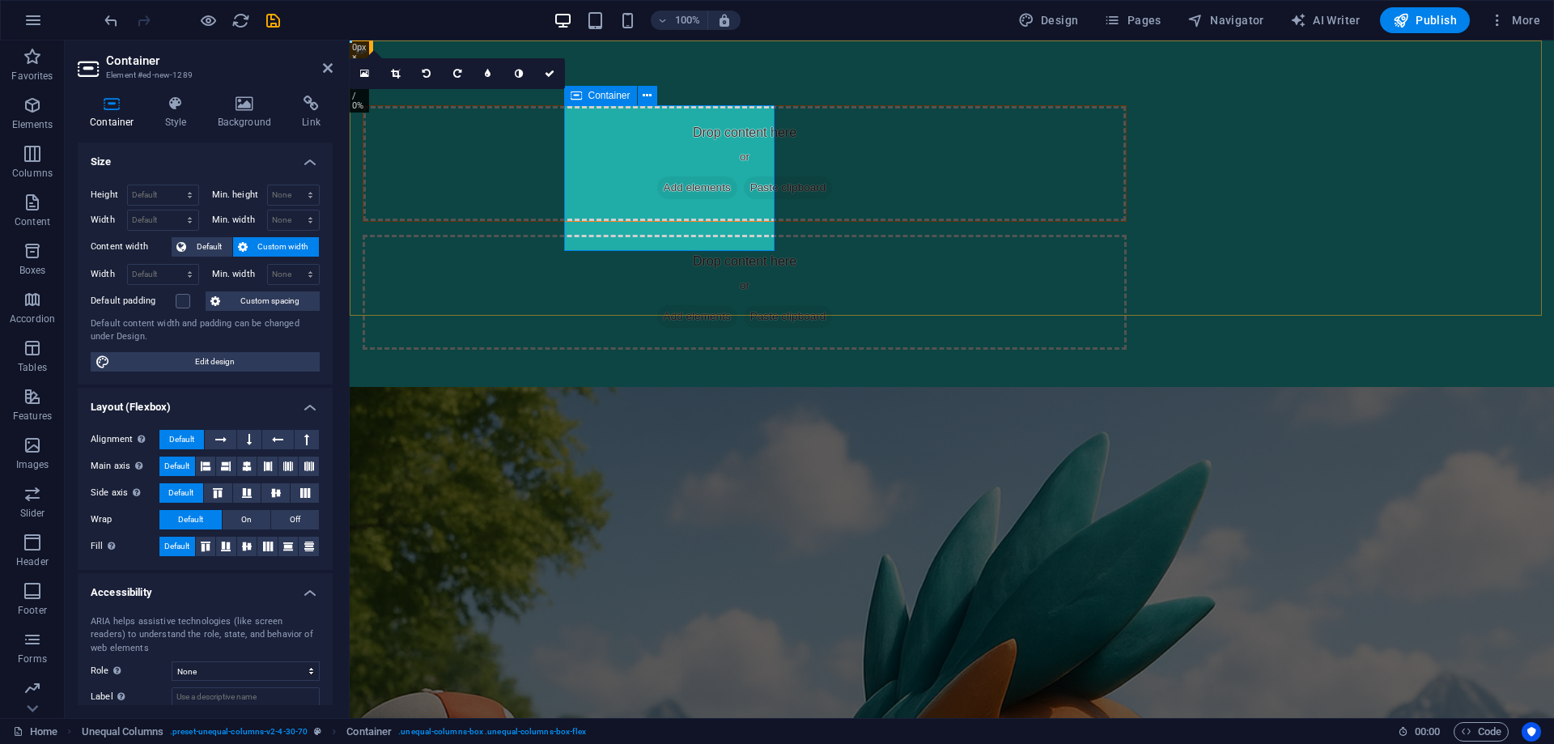
click at [687, 169] on div "Drop content here or Add elements Paste clipboard" at bounding box center [744, 163] width 763 height 115
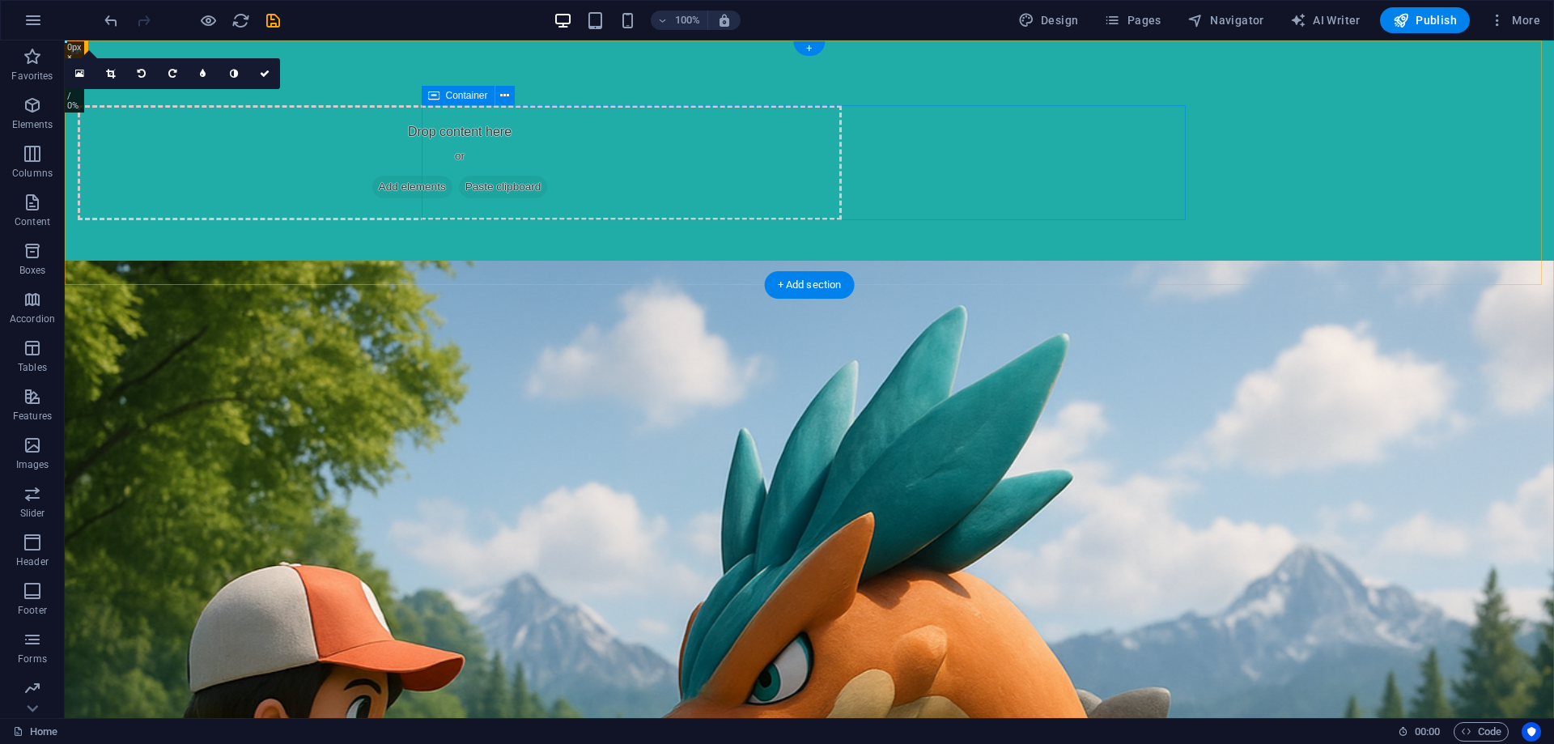
click at [616, 176] on div "Drop content here or Add elements Paste clipboard" at bounding box center [460, 162] width 764 height 115
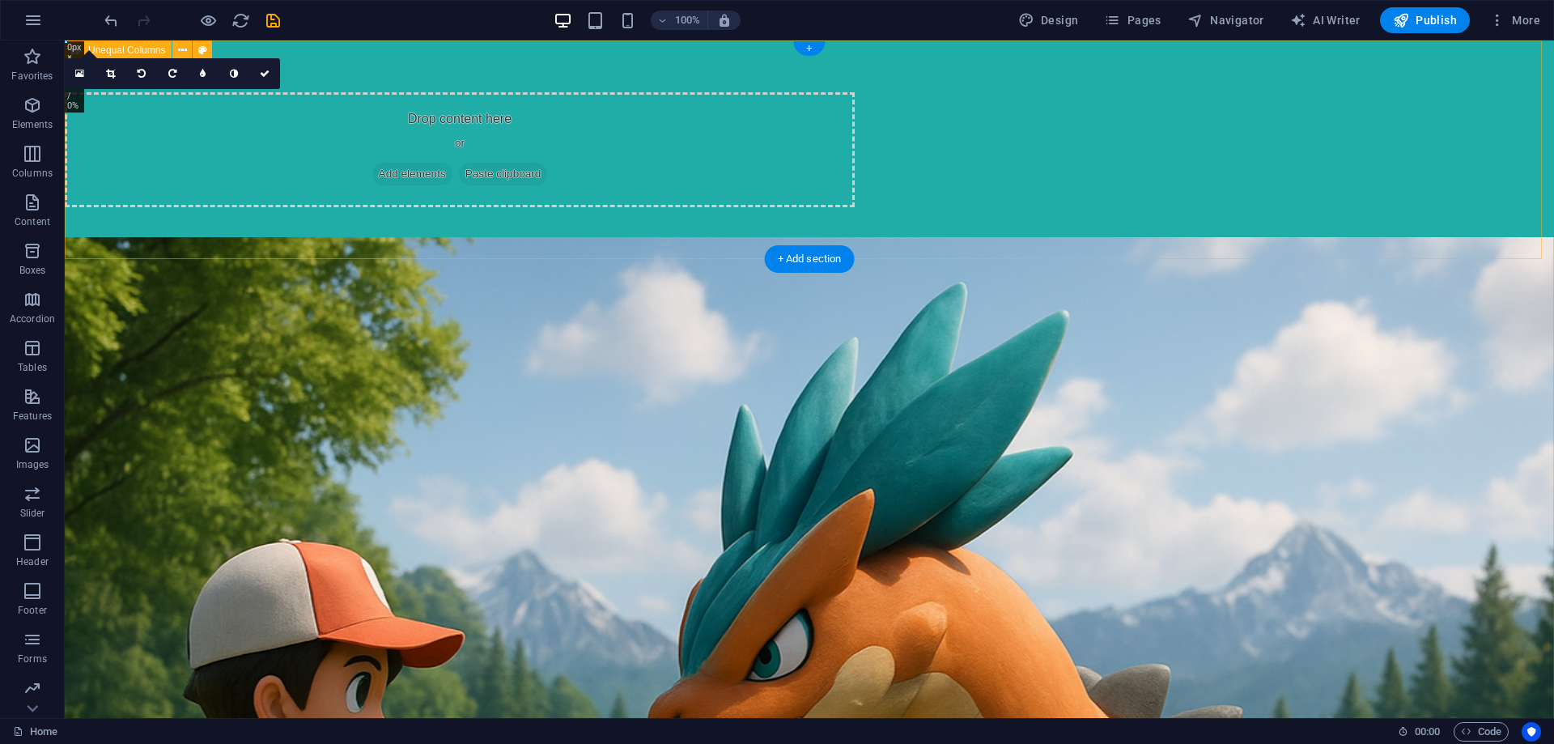
click at [362, 150] on div "Drop content here or Add elements Paste clipboard" at bounding box center [810, 149] width 1490 height 219
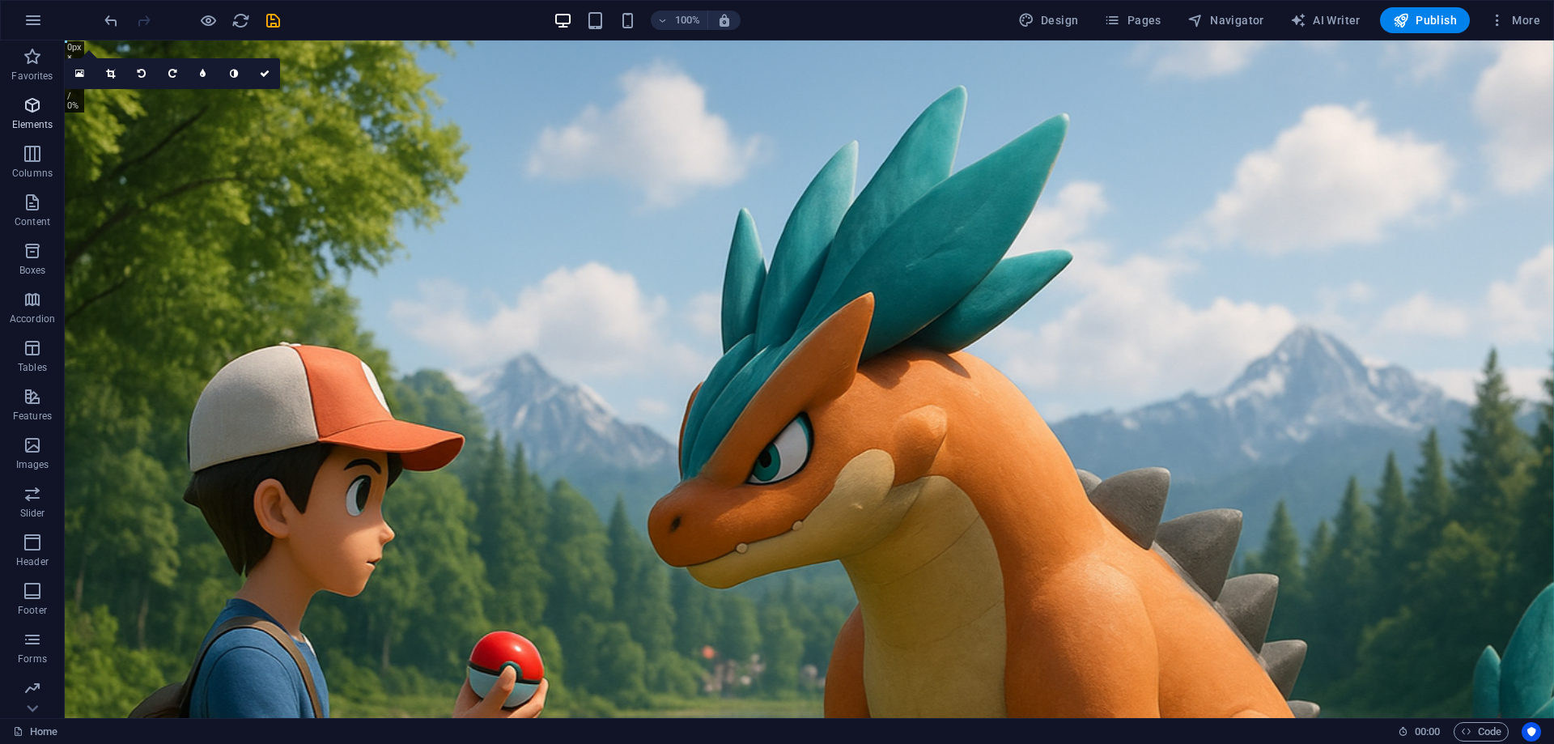
click at [36, 125] on p "Elements" at bounding box center [32, 124] width 41 height 13
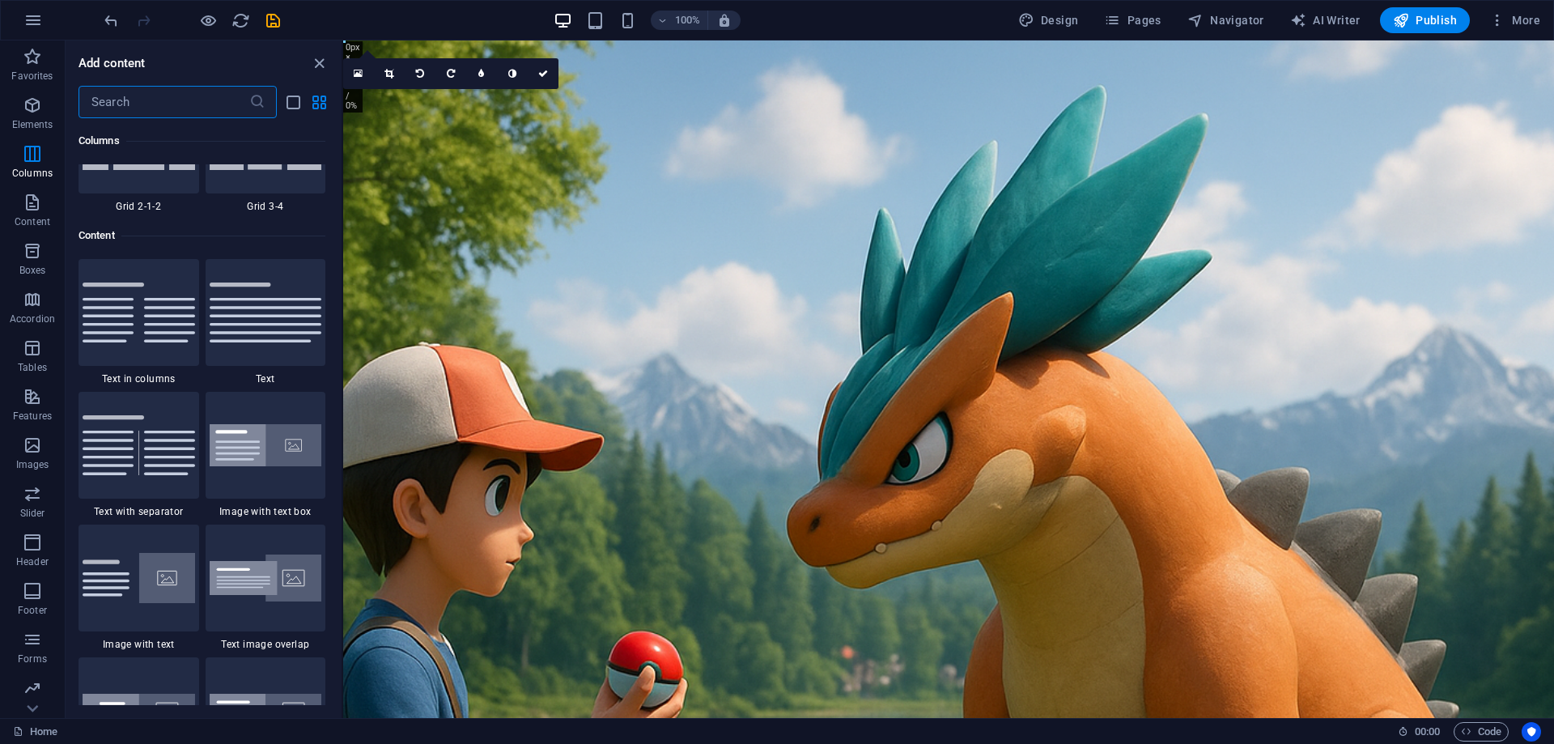
scroll to position [2763, 0]
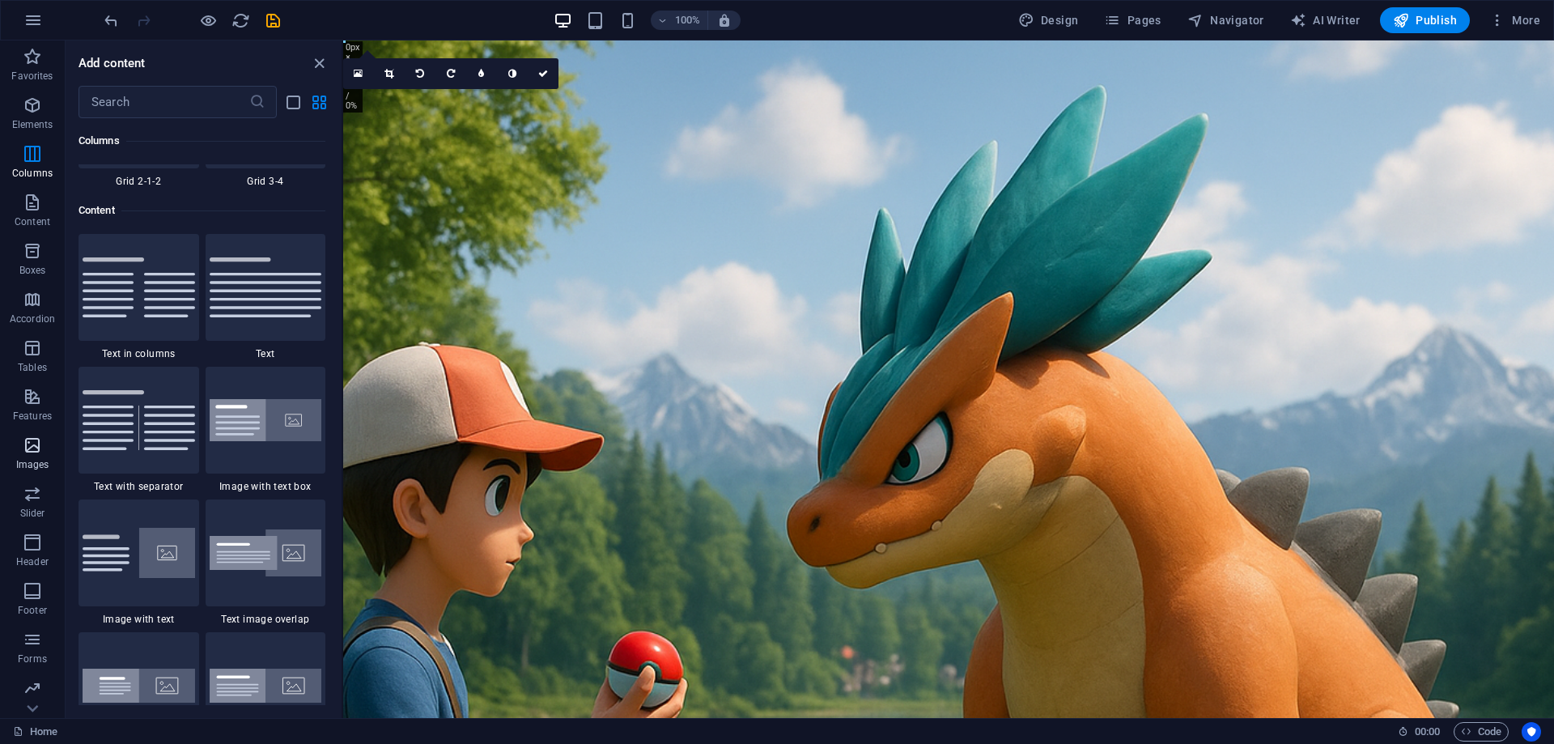
click at [34, 453] on icon "button" at bounding box center [32, 445] width 19 height 19
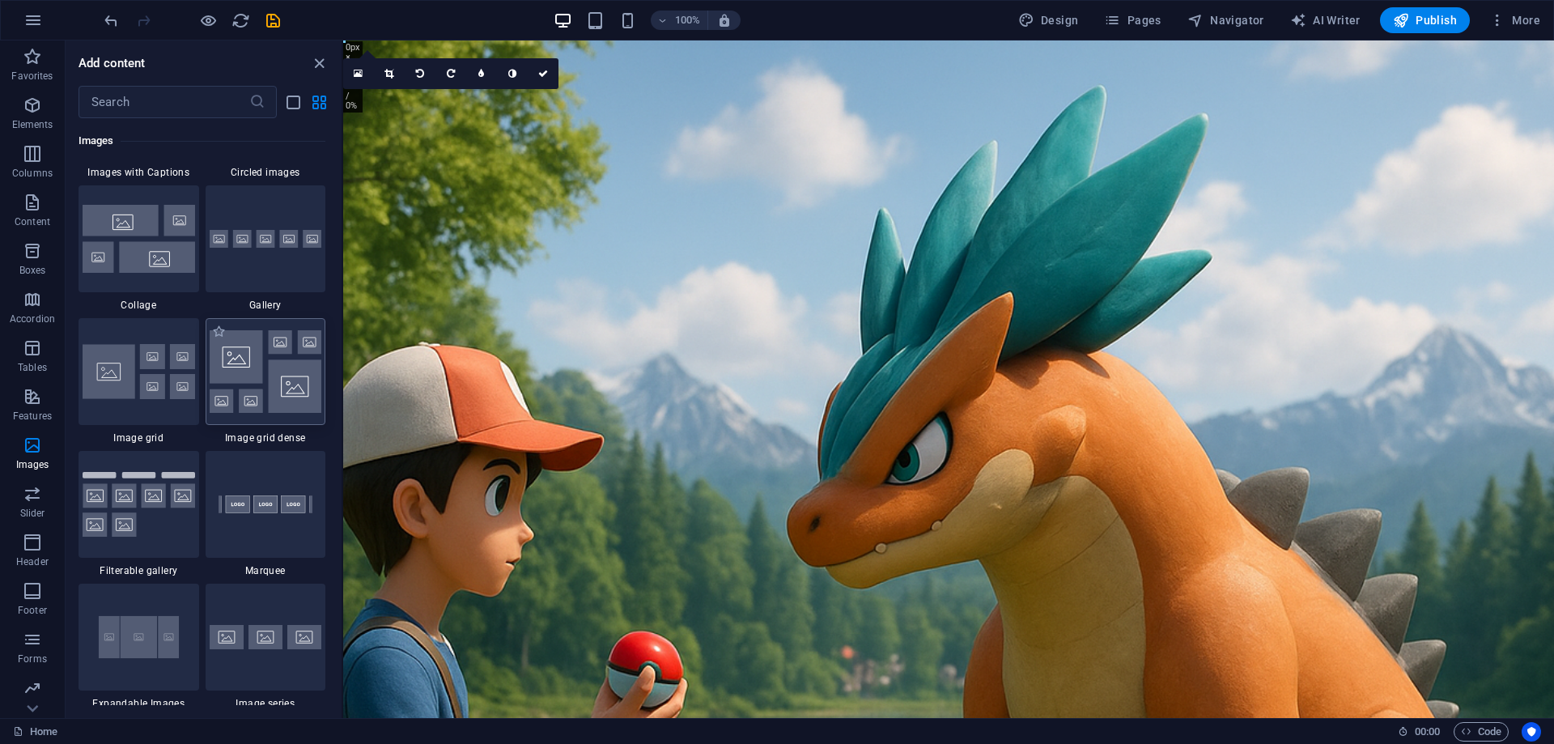
scroll to position [8371, 0]
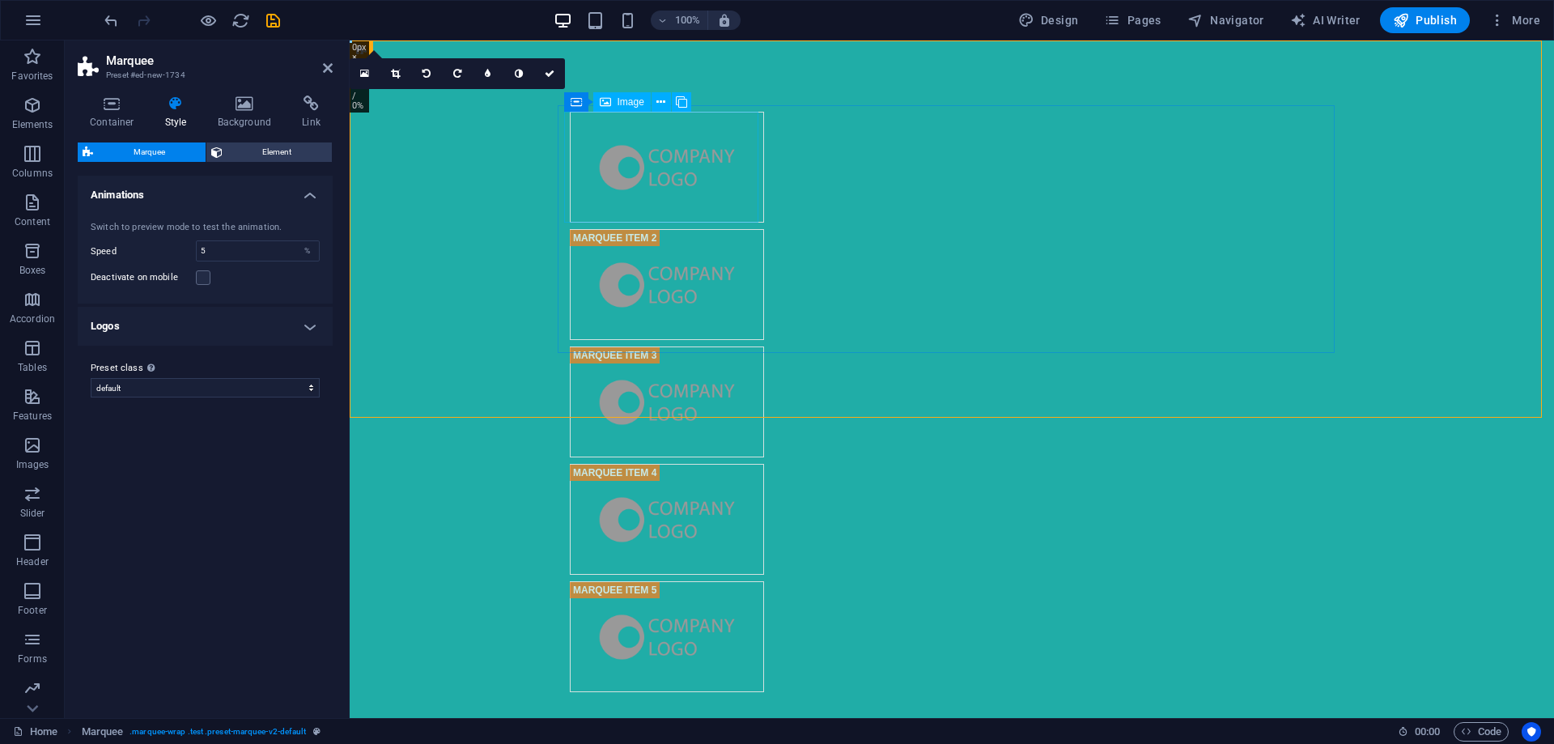
click at [669, 163] on figure at bounding box center [667, 167] width 194 height 111
click at [667, 164] on figure at bounding box center [667, 167] width 194 height 111
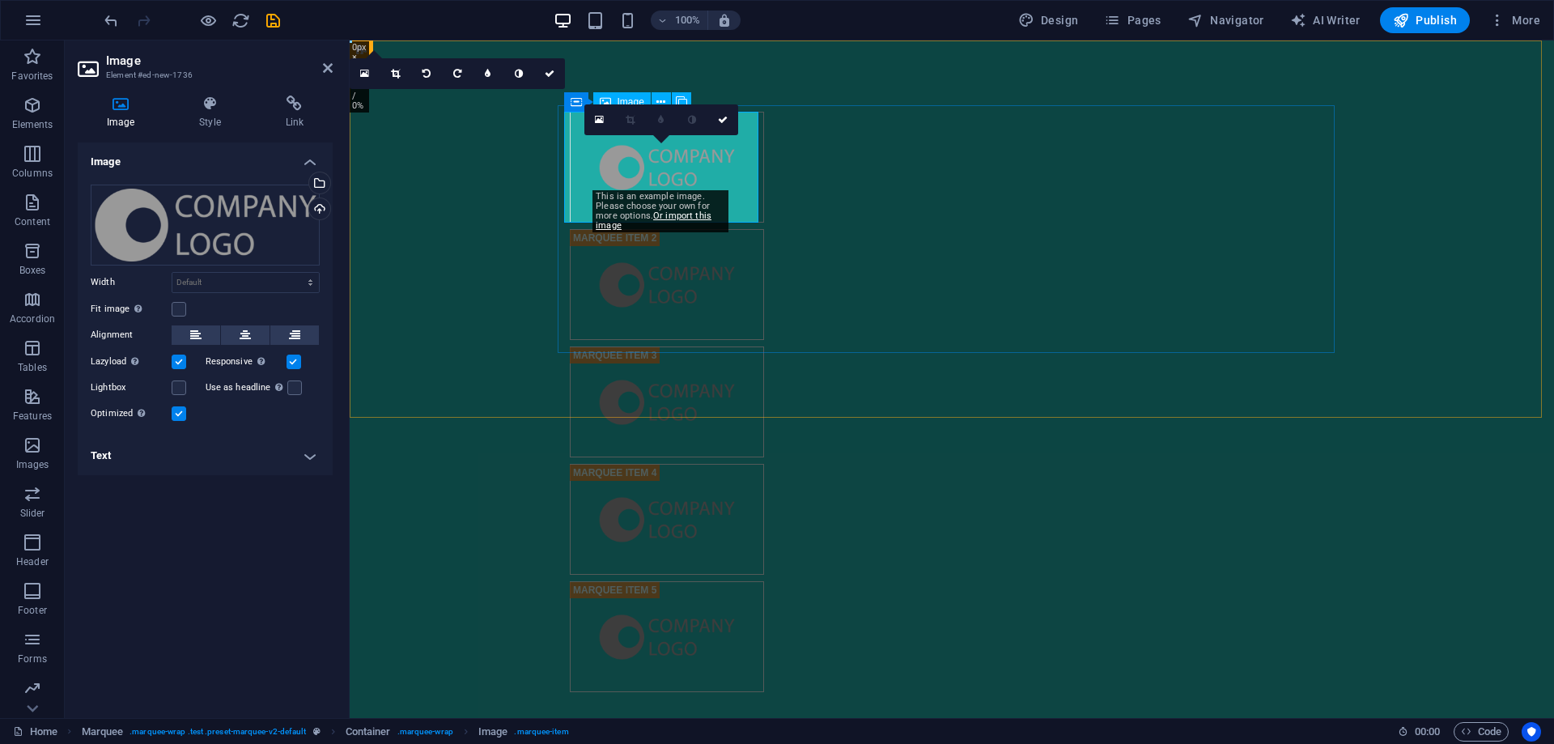
click at [596, 175] on figure at bounding box center [667, 167] width 194 height 111
click at [291, 232] on div "Drag files here, click to choose files or select files from Files or our free s…" at bounding box center [205, 225] width 229 height 81
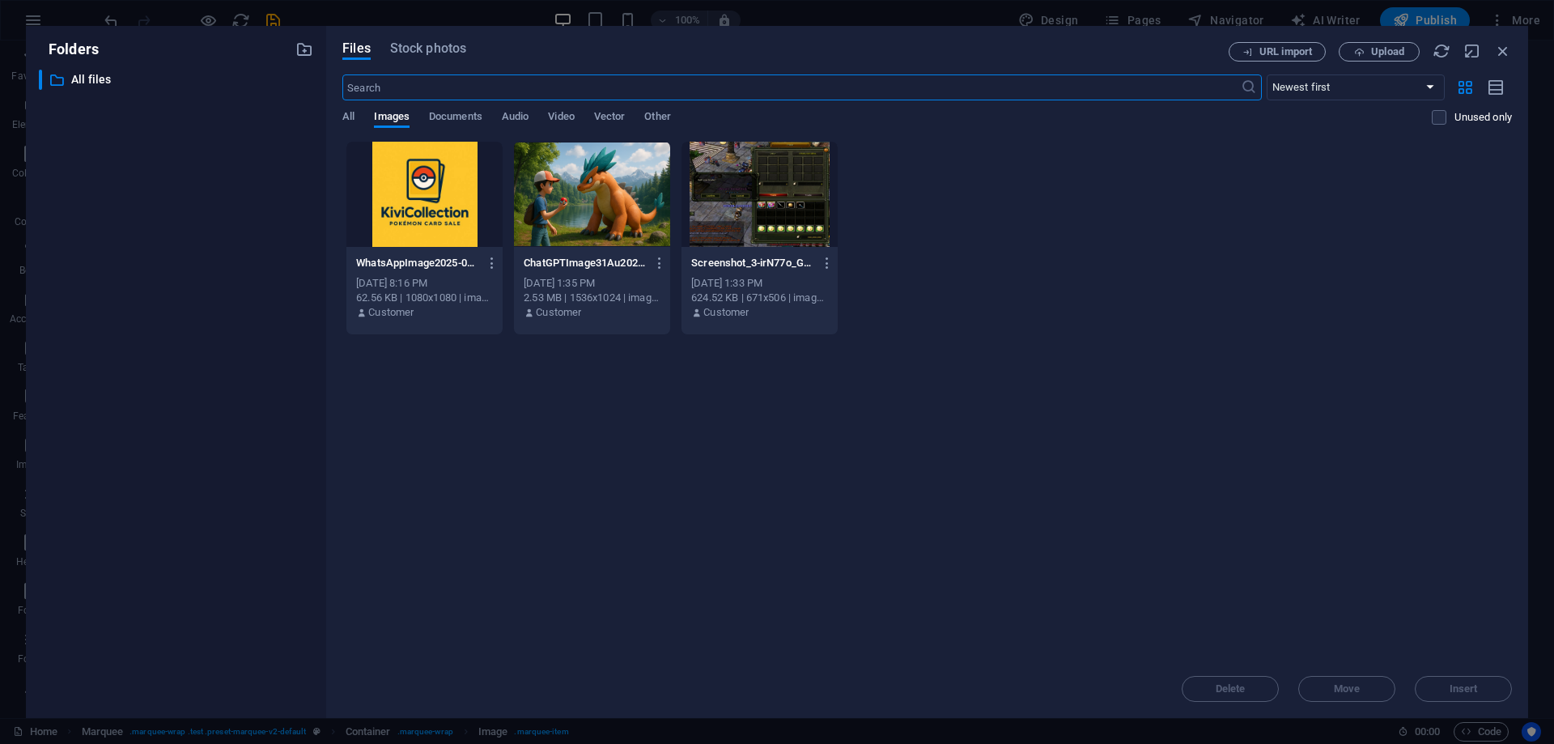
click at [418, 181] on div at bounding box center [424, 194] width 156 height 105
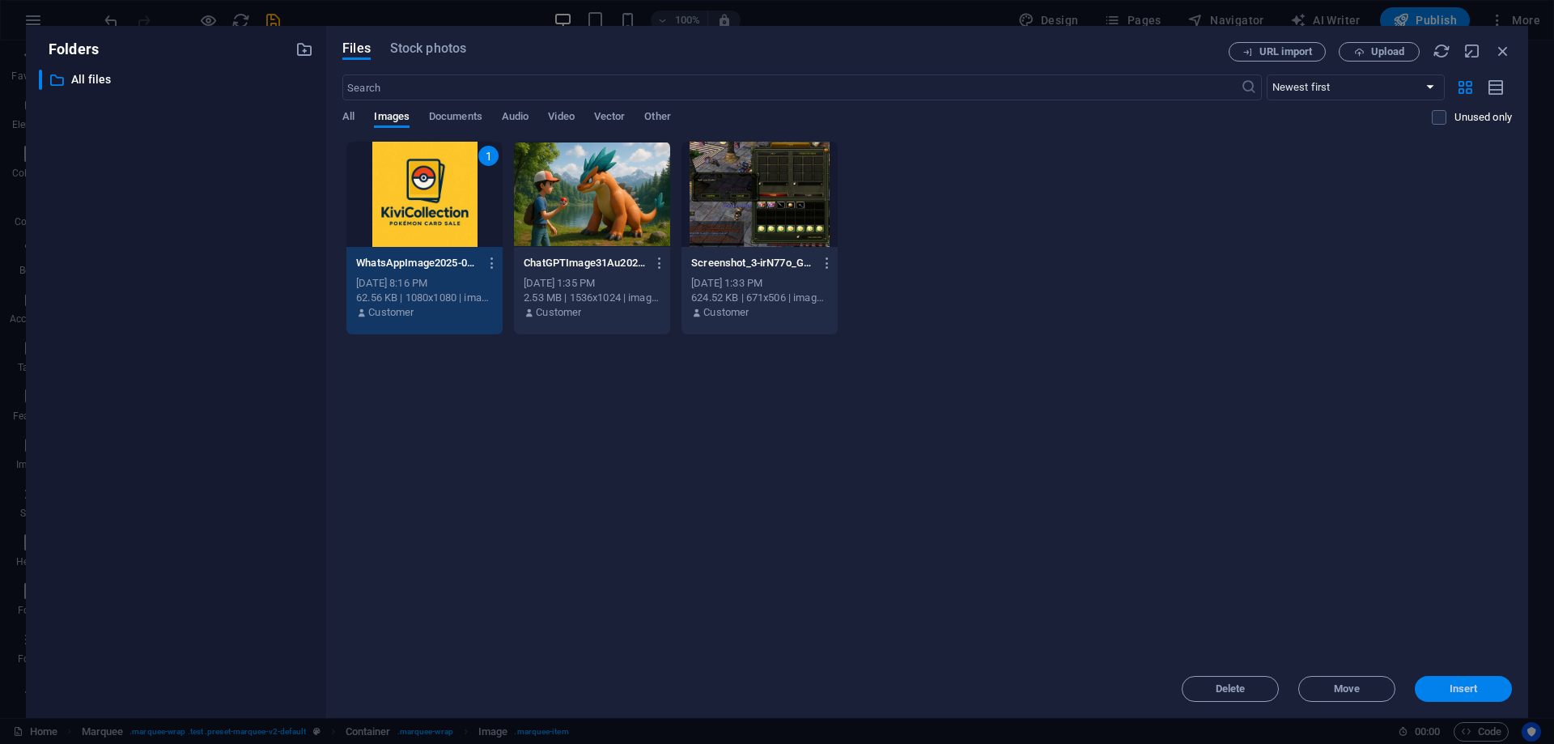
drag, startPoint x: 1454, startPoint y: 690, endPoint x: 861, endPoint y: 526, distance: 615.5
click at [1454, 690] on span "Insert" at bounding box center [1464, 689] width 28 height 10
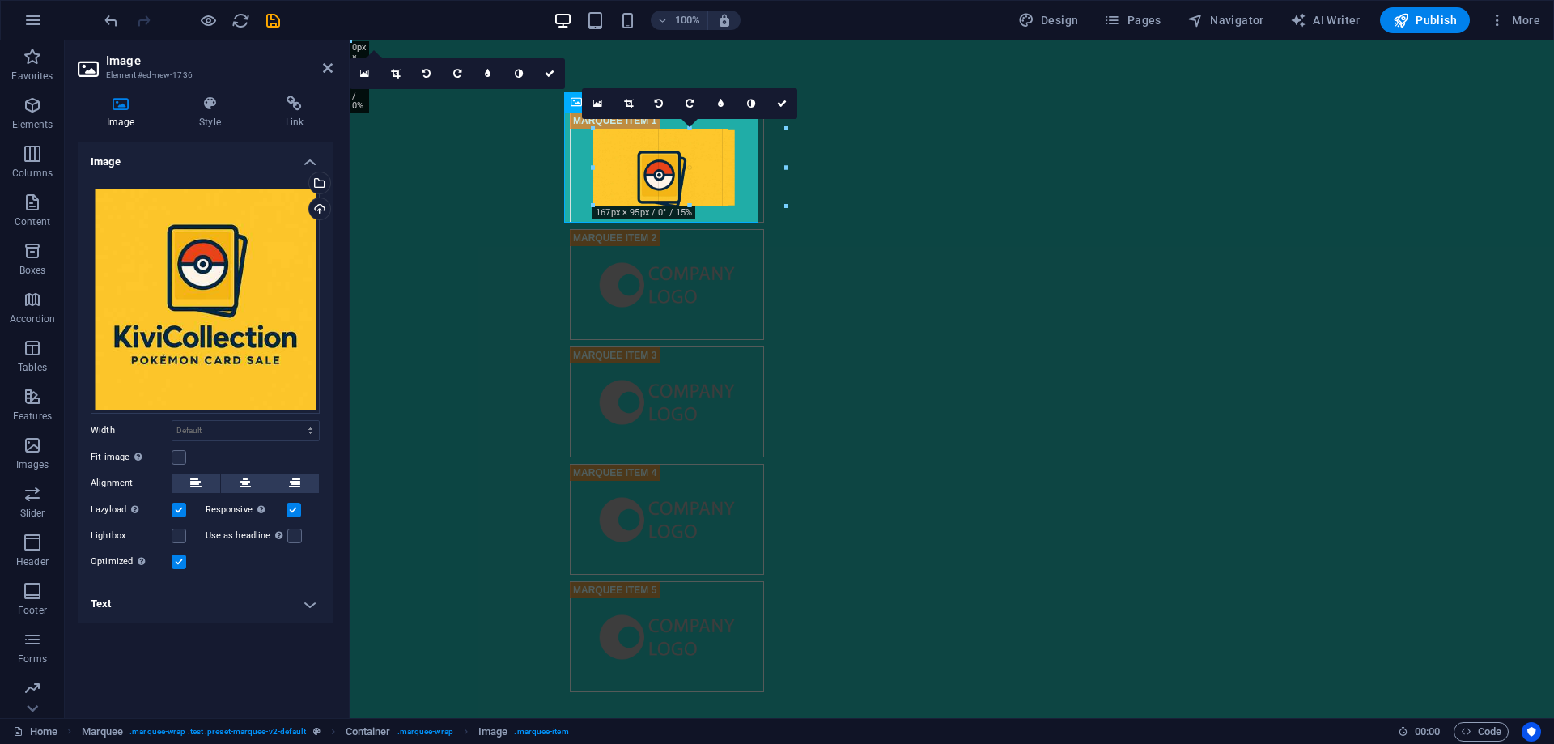
drag, startPoint x: 623, startPoint y: 168, endPoint x: 508, endPoint y: 125, distance: 122.4
type input "167"
select select "px"
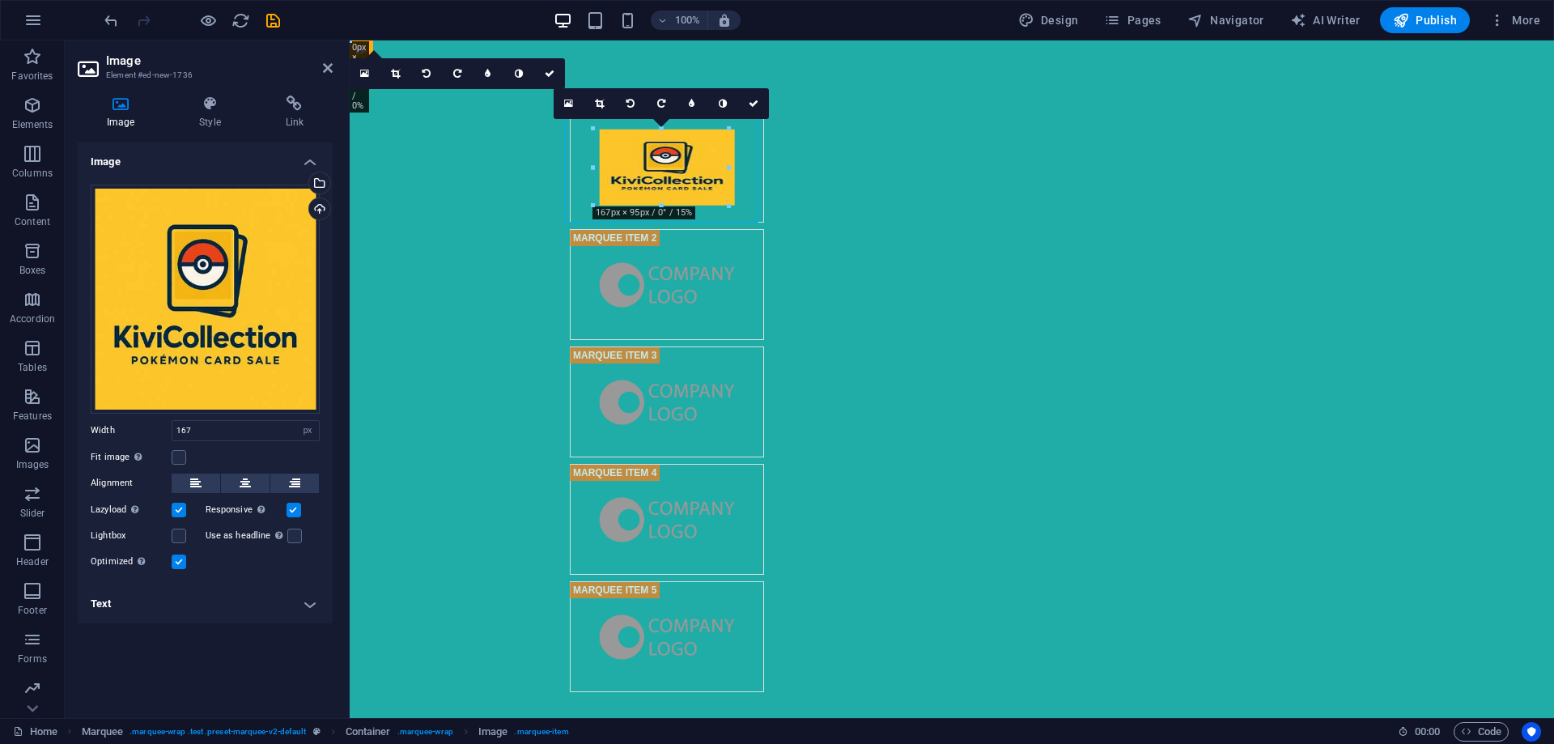
drag, startPoint x: 650, startPoint y: 169, endPoint x: 621, endPoint y: 156, distance: 31.9
click at [619, 157] on figure at bounding box center [667, 167] width 194 height 111
drag, startPoint x: 656, startPoint y: 157, endPoint x: 586, endPoint y: 139, distance: 71.9
click at [591, 142] on figure at bounding box center [667, 167] width 194 height 111
click at [588, 119] on div "16:10 16:9 4:3 1:1 1:2 0" at bounding box center [661, 103] width 215 height 31
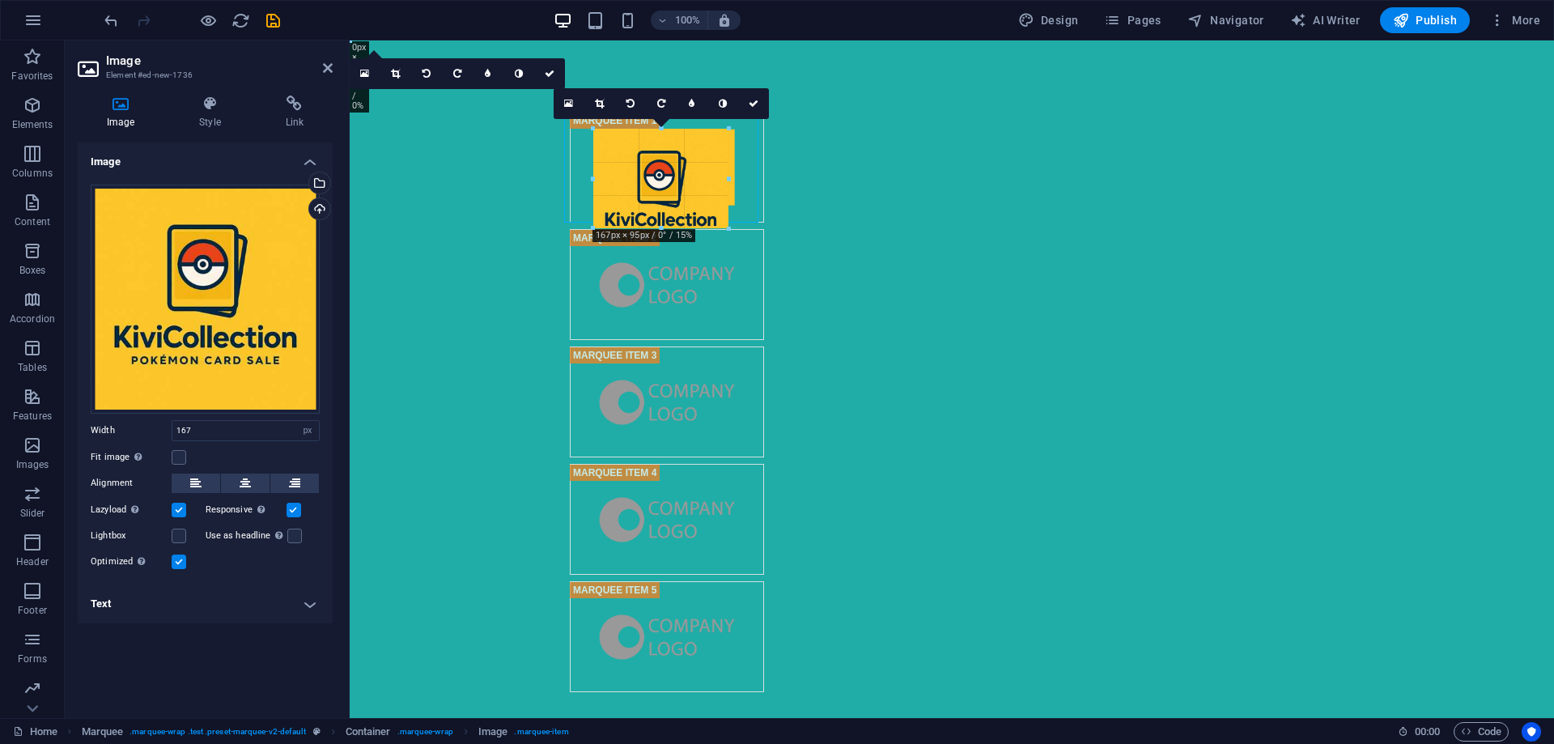
drag, startPoint x: 591, startPoint y: 134, endPoint x: 551, endPoint y: 130, distance: 39.9
click at [551, 130] on div "H3 Callout Container Collection listing Grid 3-4 Placeholder Container Grid 3-4…" at bounding box center [952, 379] width 1205 height 678
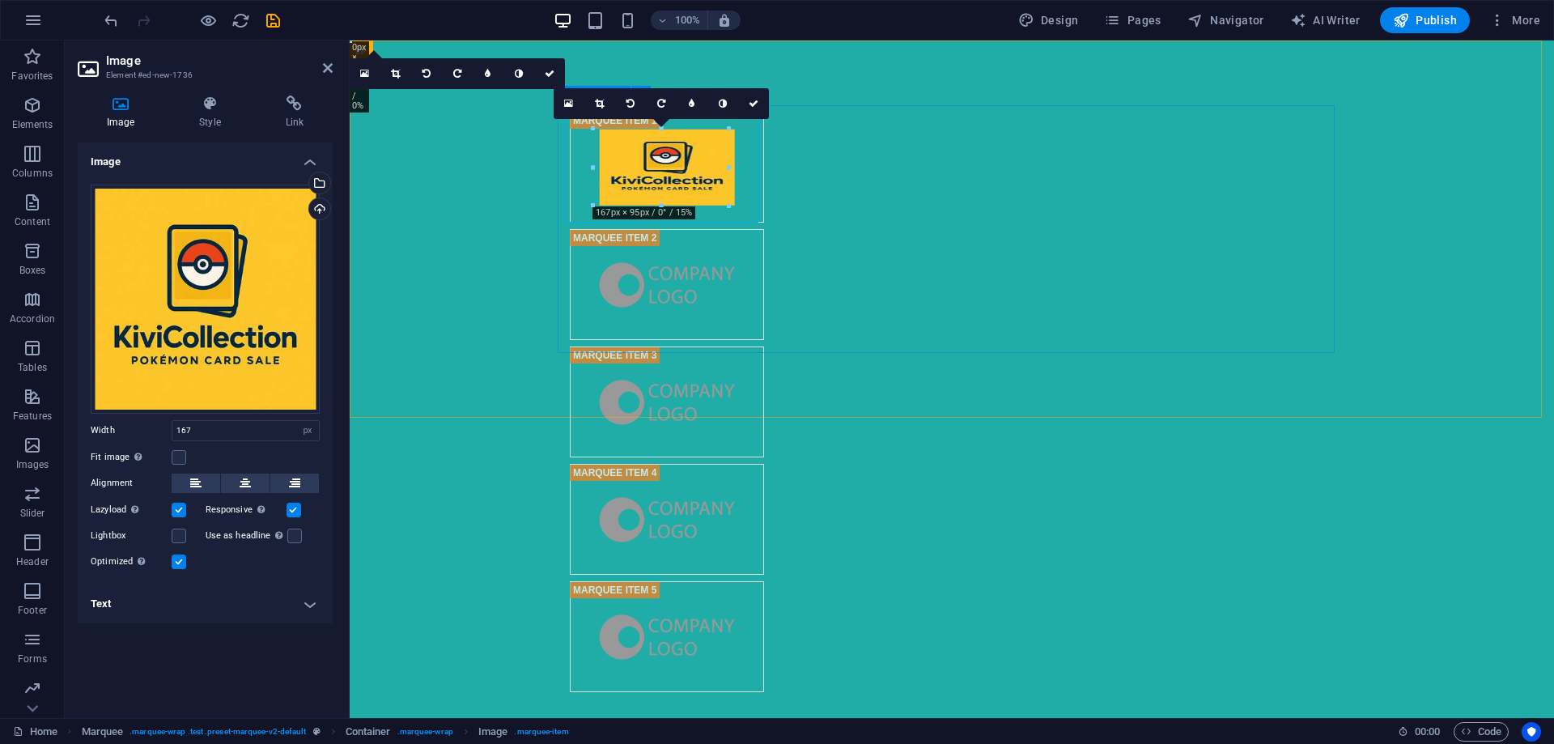
drag, startPoint x: 941, startPoint y: 206, endPoint x: 560, endPoint y: 163, distance: 382.9
drag, startPoint x: 593, startPoint y: 168, endPoint x: 535, endPoint y: 167, distance: 57.5
drag, startPoint x: 690, startPoint y: 166, endPoint x: 617, endPoint y: 166, distance: 72.9
click at [617, 166] on figure at bounding box center [667, 167] width 194 height 111
click at [619, 158] on figure at bounding box center [667, 167] width 194 height 111
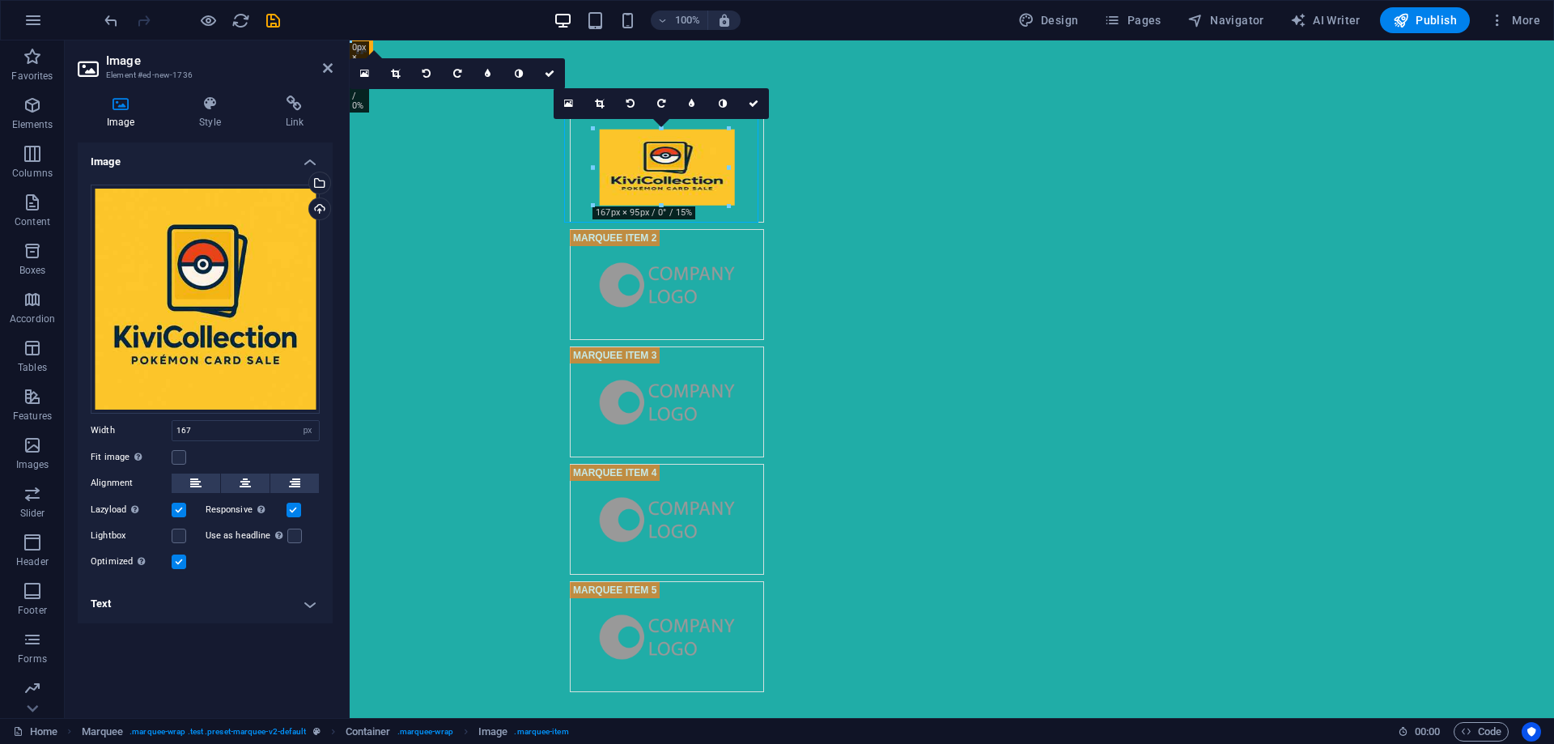
click at [619, 158] on figure at bounding box center [667, 167] width 194 height 111
click at [227, 435] on input "167" at bounding box center [245, 430] width 147 height 19
click at [303, 452] on div "Fit image Automatically fit image to a fixed width and height" at bounding box center [205, 457] width 229 height 19
drag, startPoint x: 261, startPoint y: 438, endPoint x: 142, endPoint y: 434, distance: 119.9
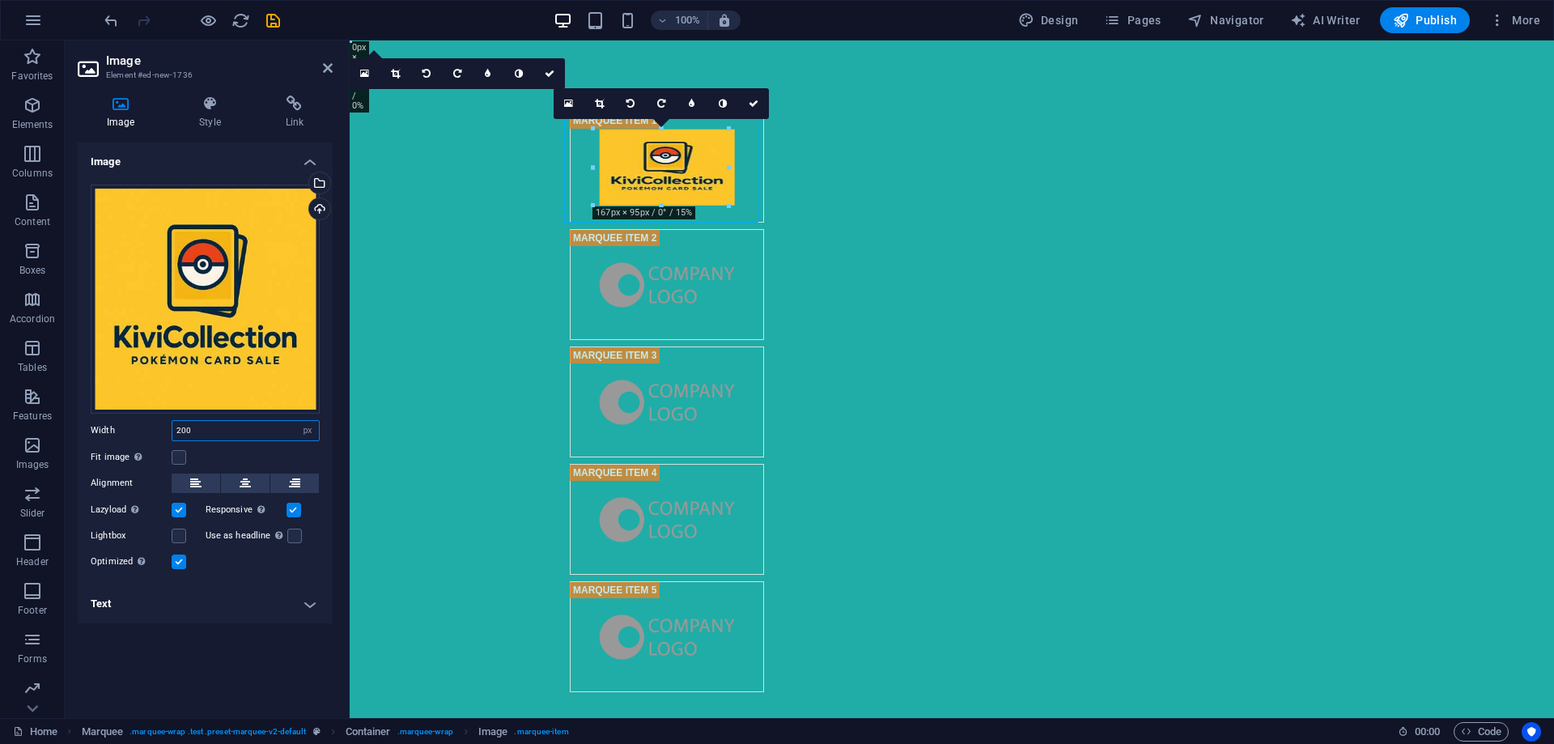
click at [130, 438] on div "Width 200 Default auto px rem % em vh vw" at bounding box center [205, 430] width 229 height 21
click at [286, 444] on div "Drag files here, click to choose files or select files from Files or our free s…" at bounding box center [205, 378] width 255 height 413
drag, startPoint x: 227, startPoint y: 432, endPoint x: 139, endPoint y: 432, distance: 87.4
click at [139, 432] on div "Width 250 Default auto px rem % em vh vw" at bounding box center [205, 430] width 229 height 21
click at [246, 453] on div "Fit image Automatically fit image to a fixed width and height" at bounding box center [205, 457] width 229 height 19
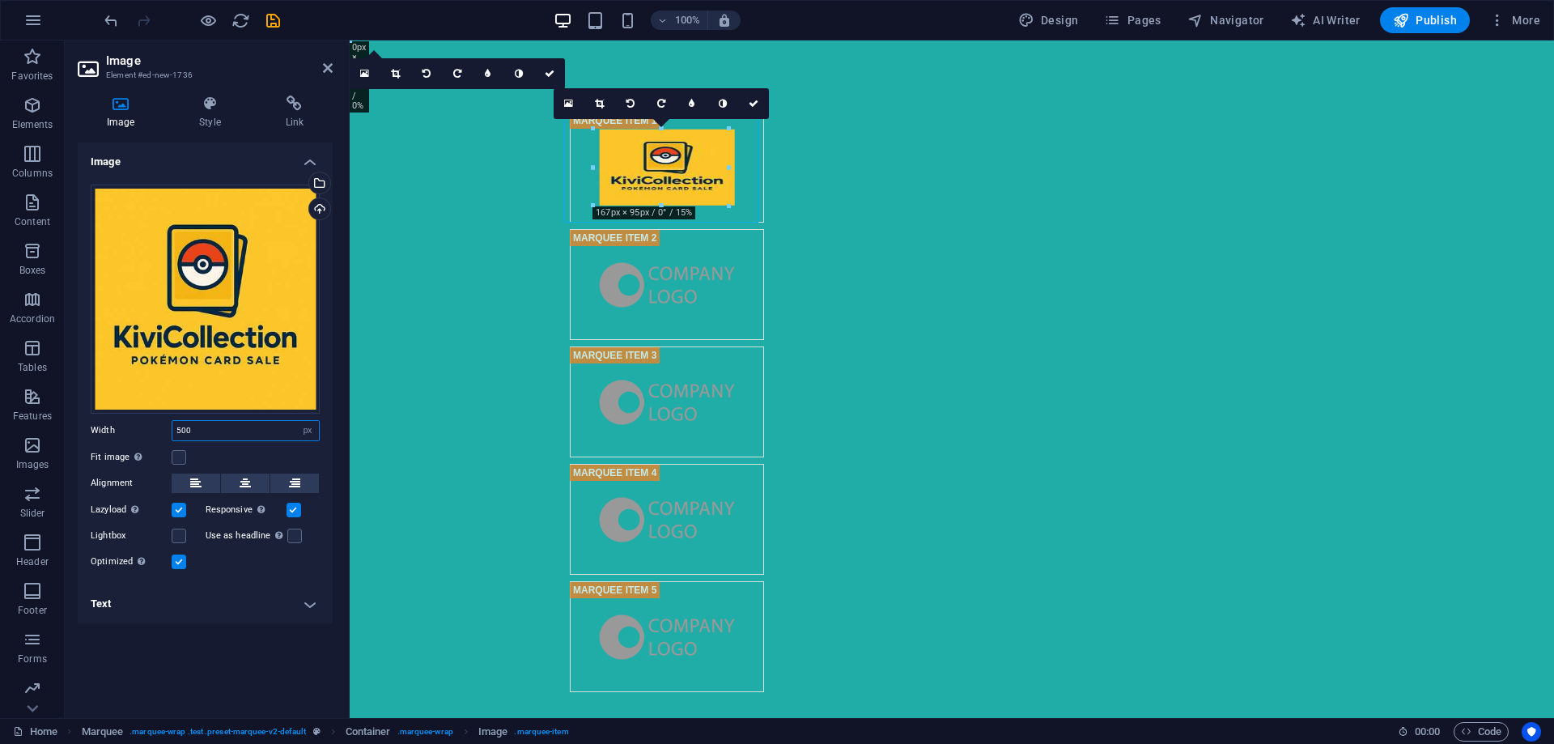
drag, startPoint x: 239, startPoint y: 432, endPoint x: 138, endPoint y: 427, distance: 101.3
click at [138, 427] on div "Width 500 Default auto px rem % em vh vw" at bounding box center [205, 430] width 229 height 21
type input "350"
click at [173, 457] on label at bounding box center [179, 457] width 15 height 15
click at [0, 0] on input "Fit image Automatically fit image to a fixed width and height" at bounding box center [0, 0] width 0 height 0
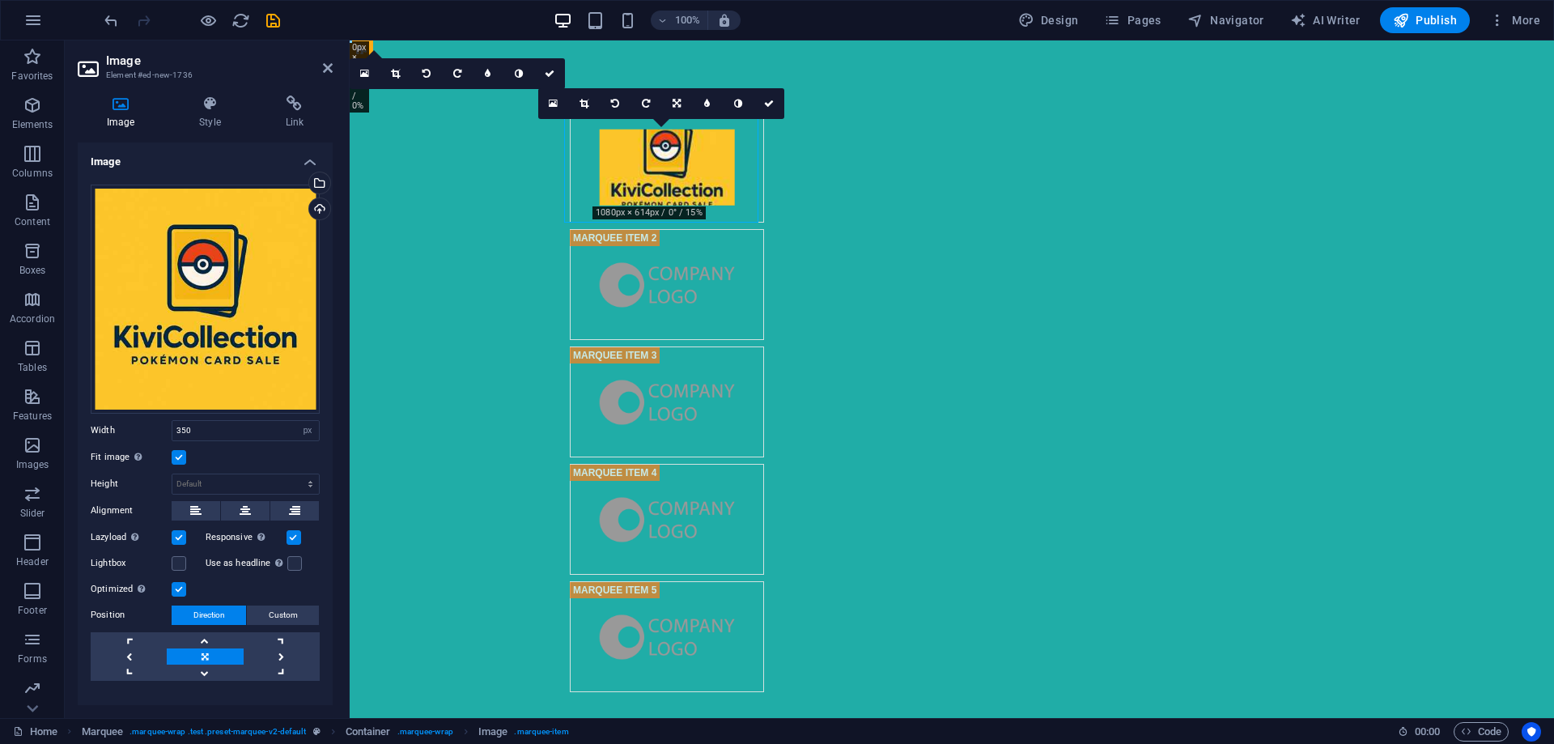
drag, startPoint x: 682, startPoint y: 168, endPoint x: 675, endPoint y: 199, distance: 32.2
click at [675, 199] on figure at bounding box center [667, 167] width 194 height 111
click at [575, 168] on figure at bounding box center [667, 167] width 194 height 111
click at [244, 512] on icon at bounding box center [245, 510] width 11 height 19
click at [182, 560] on label at bounding box center [179, 563] width 15 height 15
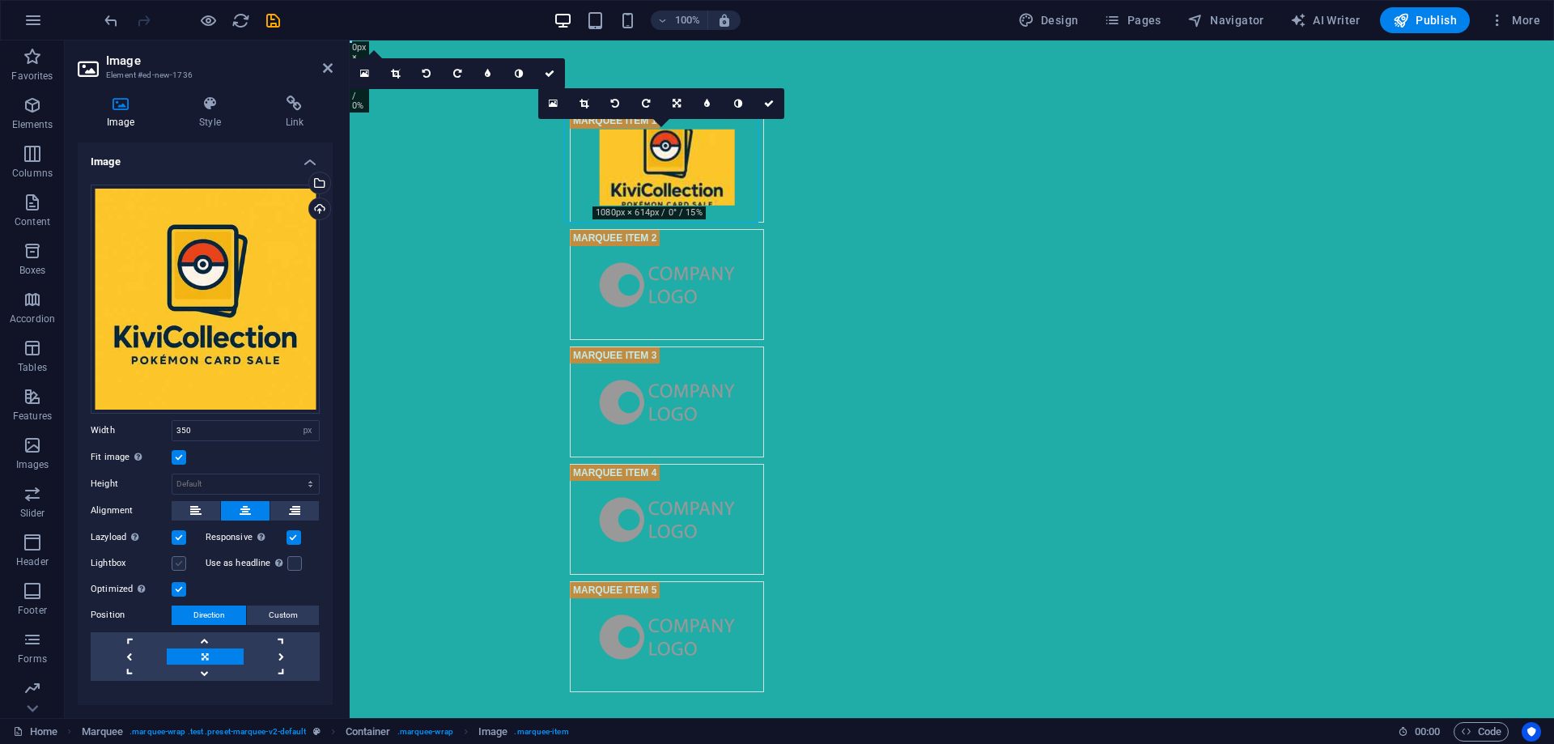
click at [0, 0] on input "Lightbox" at bounding box center [0, 0] width 0 height 0
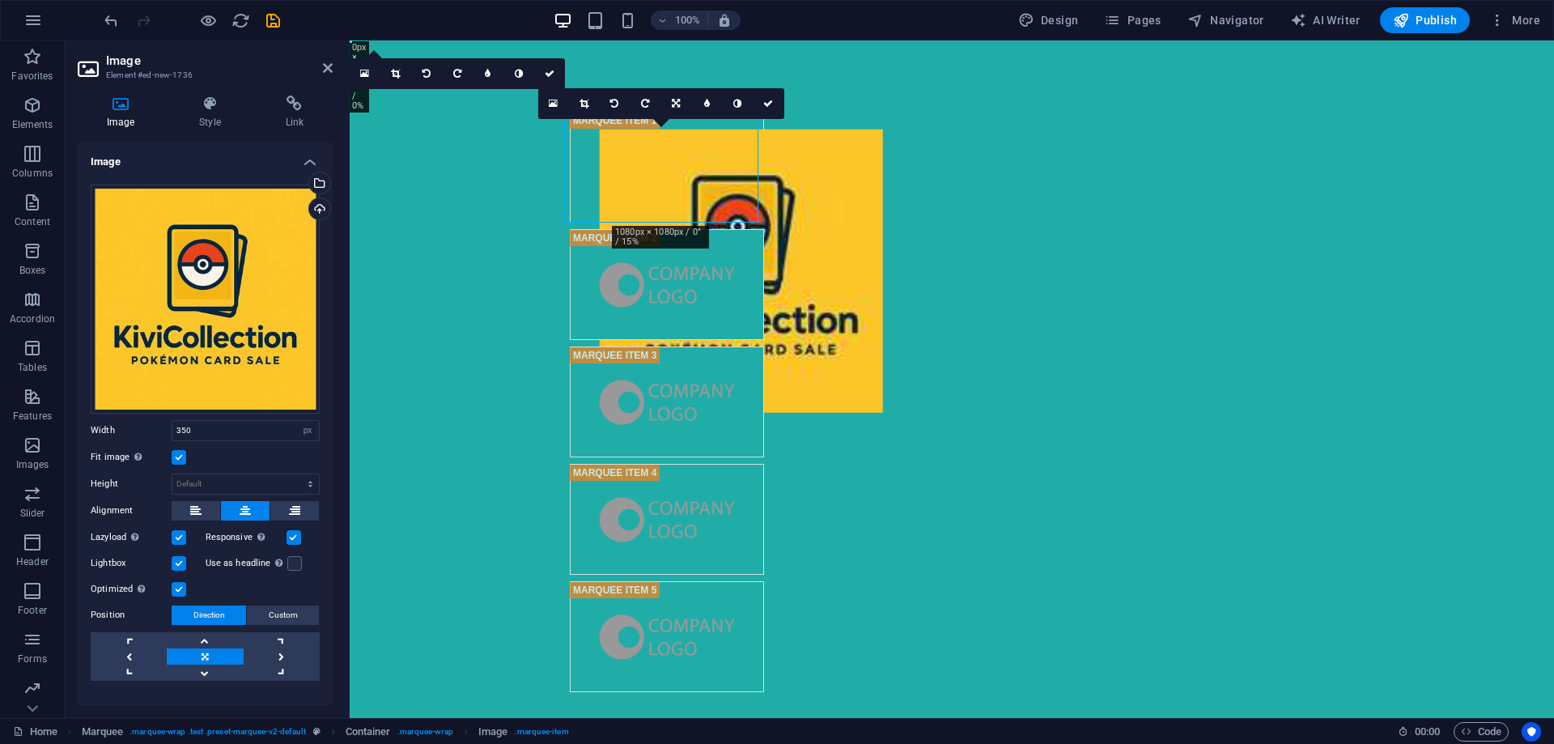
click at [182, 560] on label at bounding box center [179, 563] width 15 height 15
click at [0, 0] on input "Lightbox" at bounding box center [0, 0] width 0 height 0
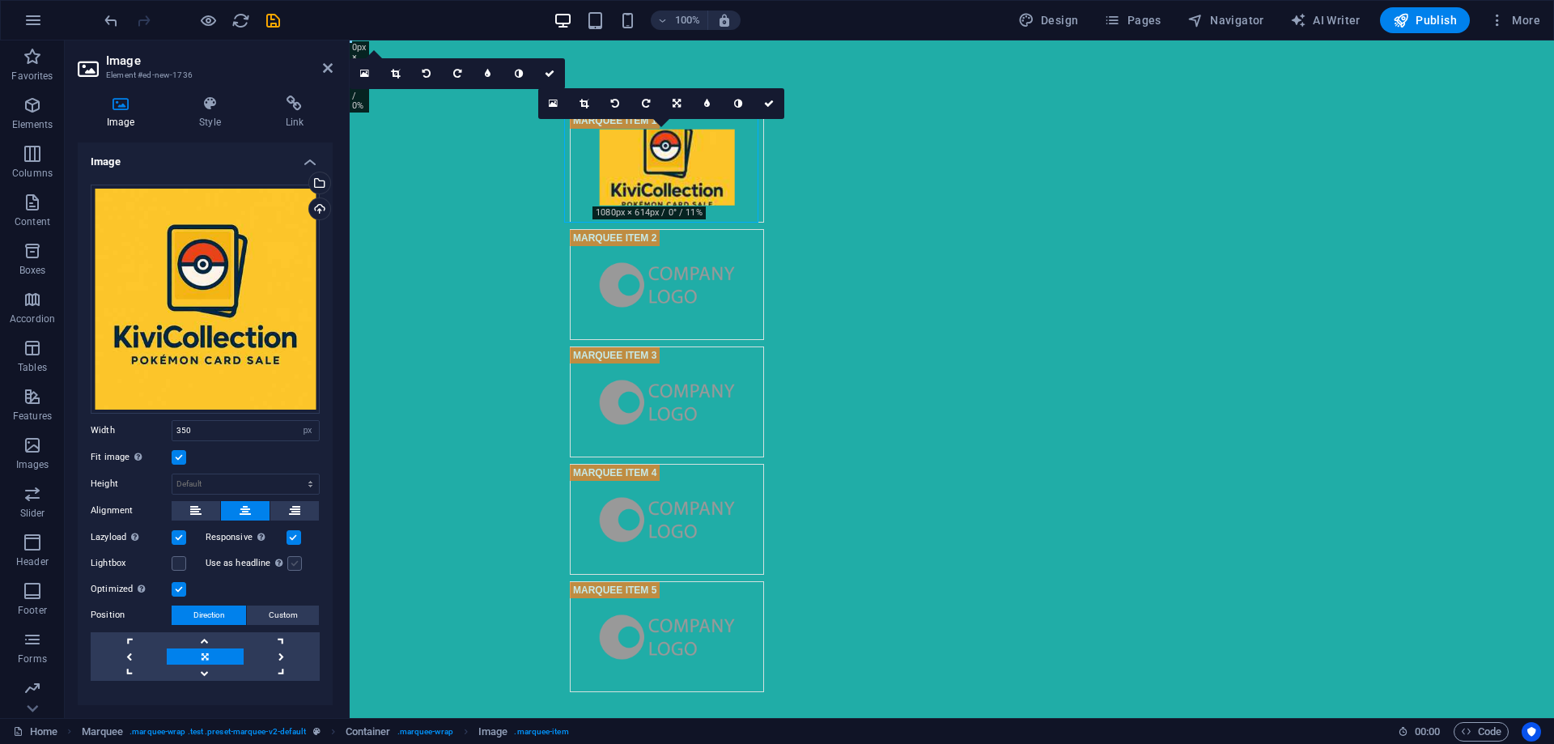
click at [290, 556] on label at bounding box center [294, 563] width 15 height 15
click at [0, 0] on input "Use as headline The image will be wrapped in an H1 headline tag. Useful for giv…" at bounding box center [0, 0] width 0 height 0
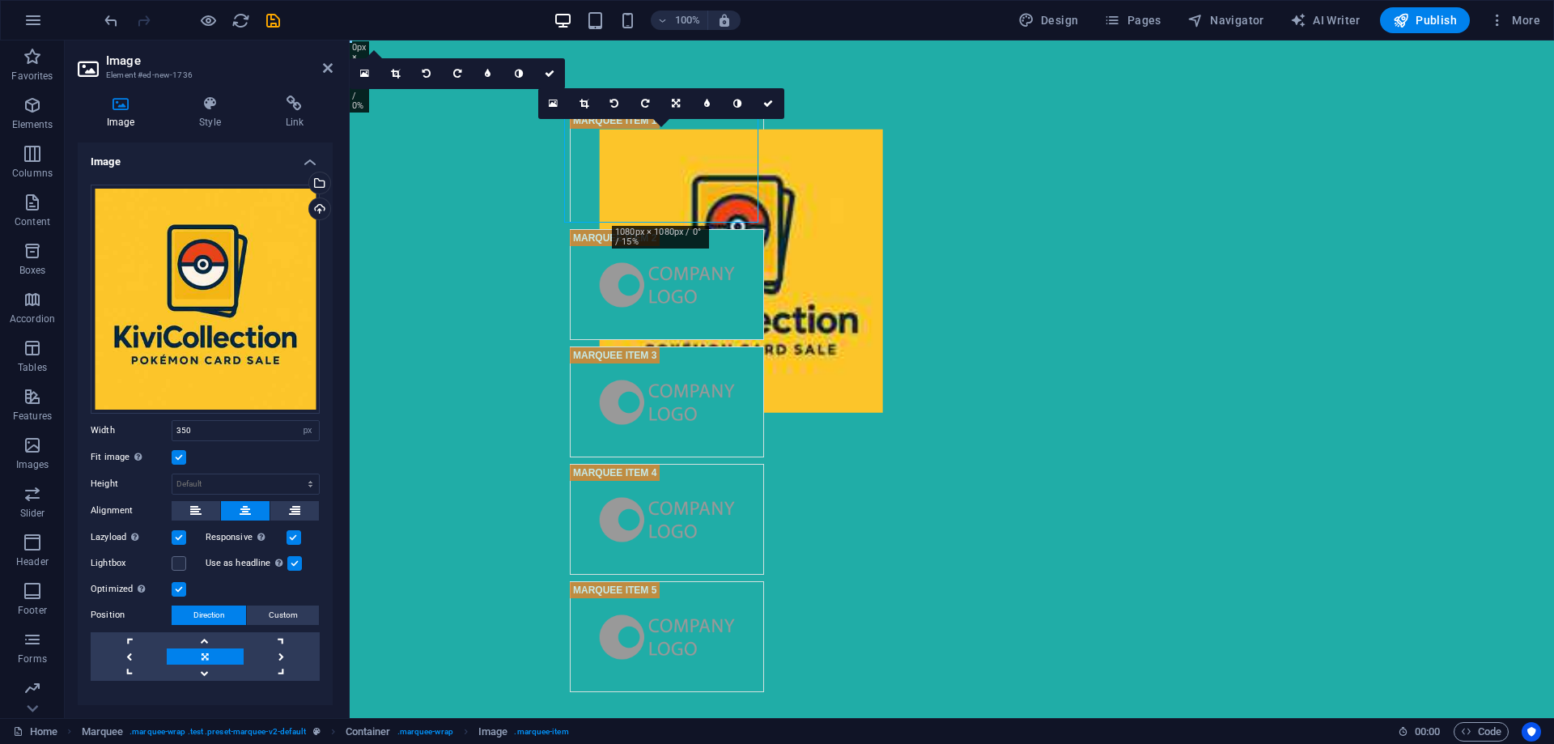
click at [181, 453] on label at bounding box center [179, 457] width 15 height 15
click at [0, 0] on input "Fit image Automatically fit image to a fixed width and height" at bounding box center [0, 0] width 0 height 0
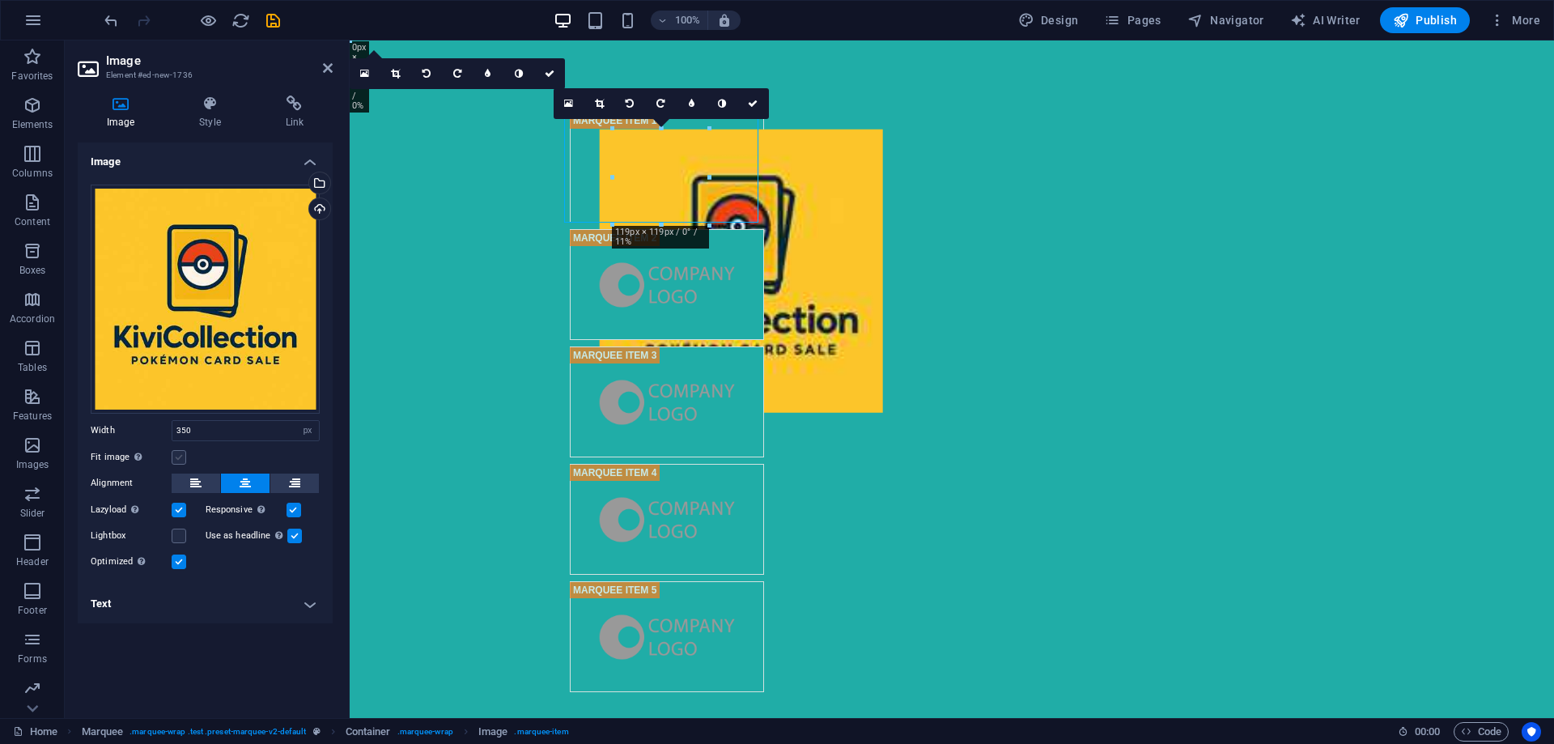
click at [181, 453] on label at bounding box center [179, 457] width 15 height 15
click at [0, 0] on input "Fit image Automatically fit image to a fixed width and height" at bounding box center [0, 0] width 0 height 0
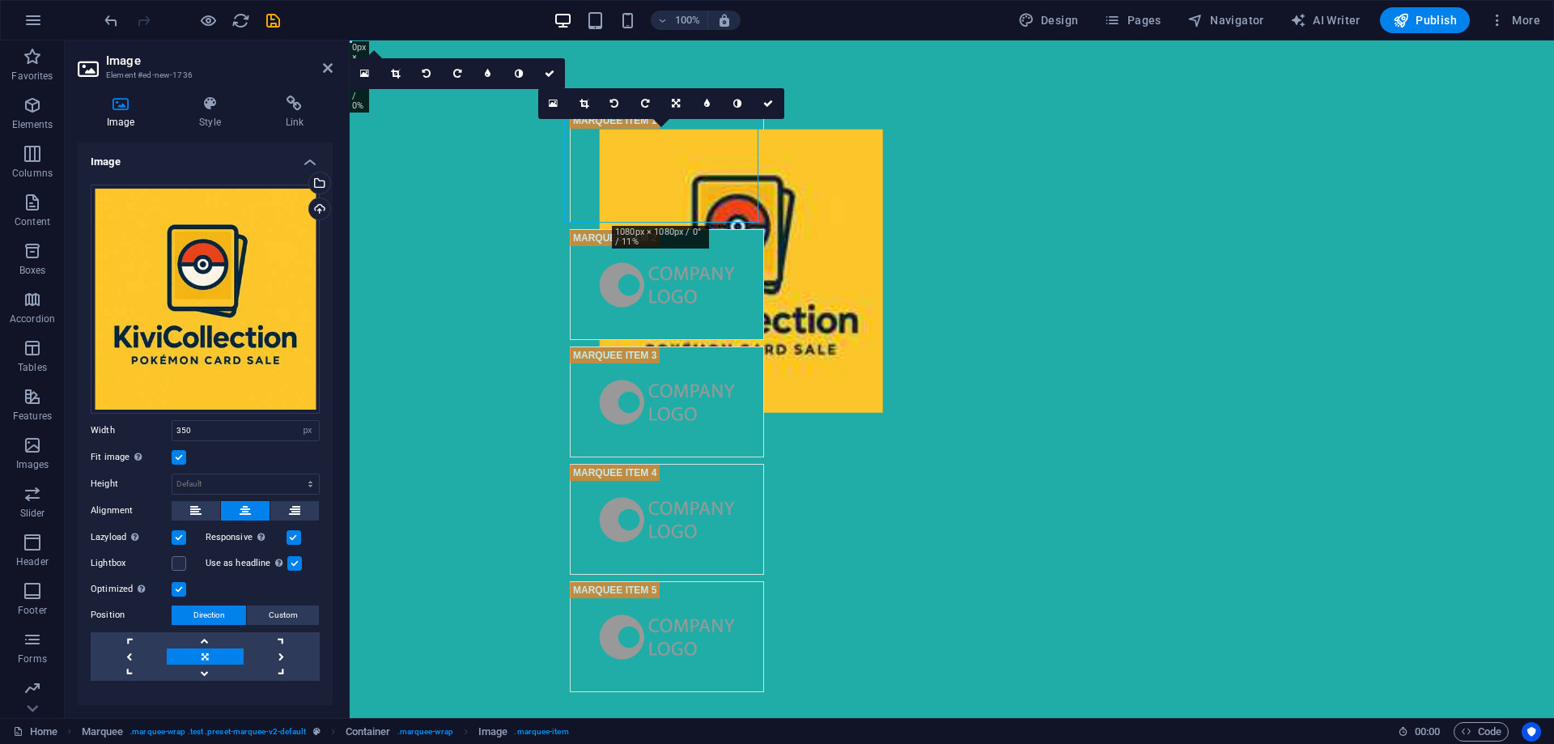
click at [181, 453] on label at bounding box center [179, 457] width 15 height 15
click at [0, 0] on input "Fit image Automatically fit image to a fixed width and height" at bounding box center [0, 0] width 0 height 0
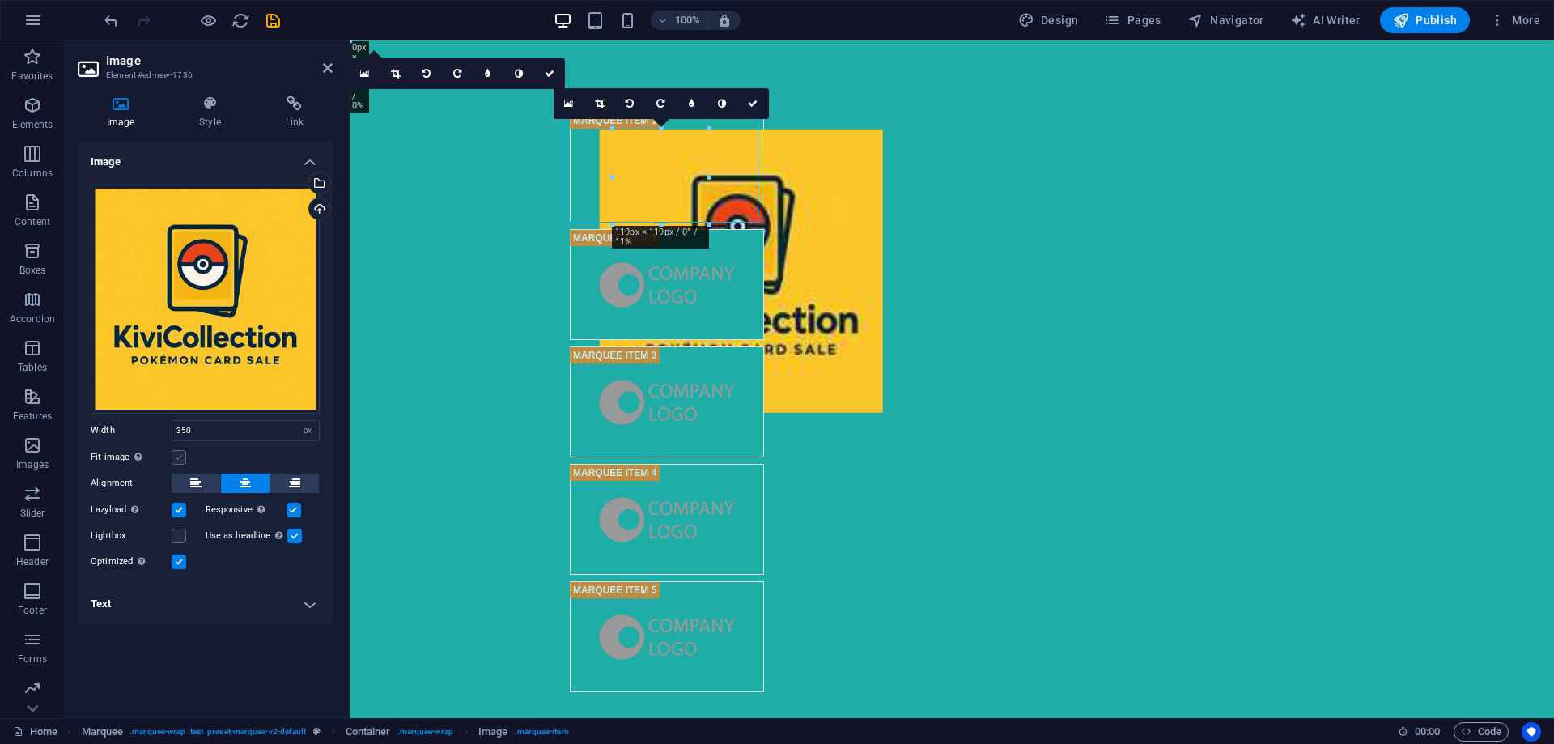
click at [181, 453] on label at bounding box center [179, 457] width 15 height 15
click at [0, 0] on input "Fit image Automatically fit image to a fixed width and height" at bounding box center [0, 0] width 0 height 0
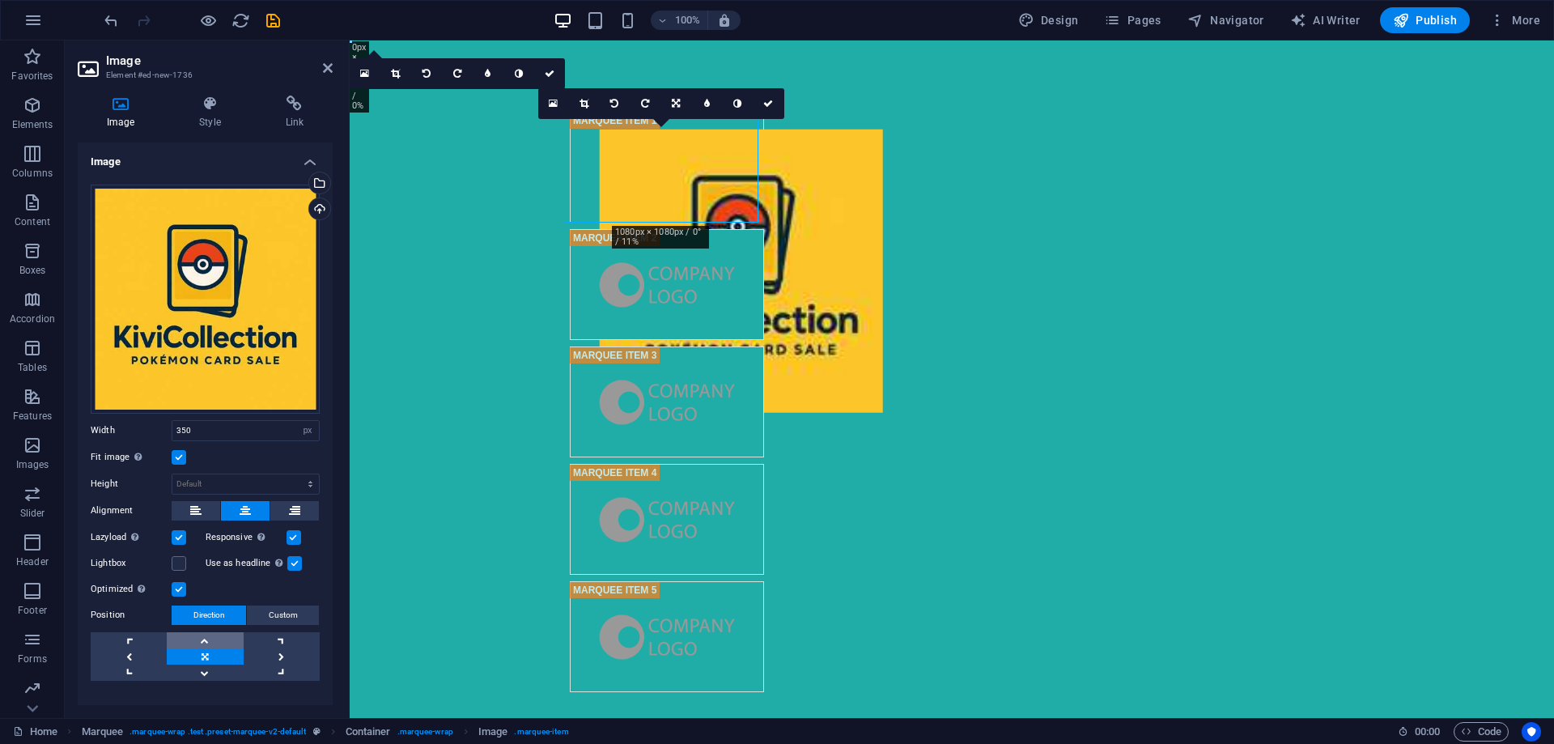
click at [204, 639] on link at bounding box center [205, 640] width 76 height 16
click at [132, 648] on link at bounding box center [129, 656] width 76 height 16
click at [630, 176] on figure at bounding box center [667, 167] width 194 height 111
click at [644, 151] on figure at bounding box center [667, 167] width 194 height 111
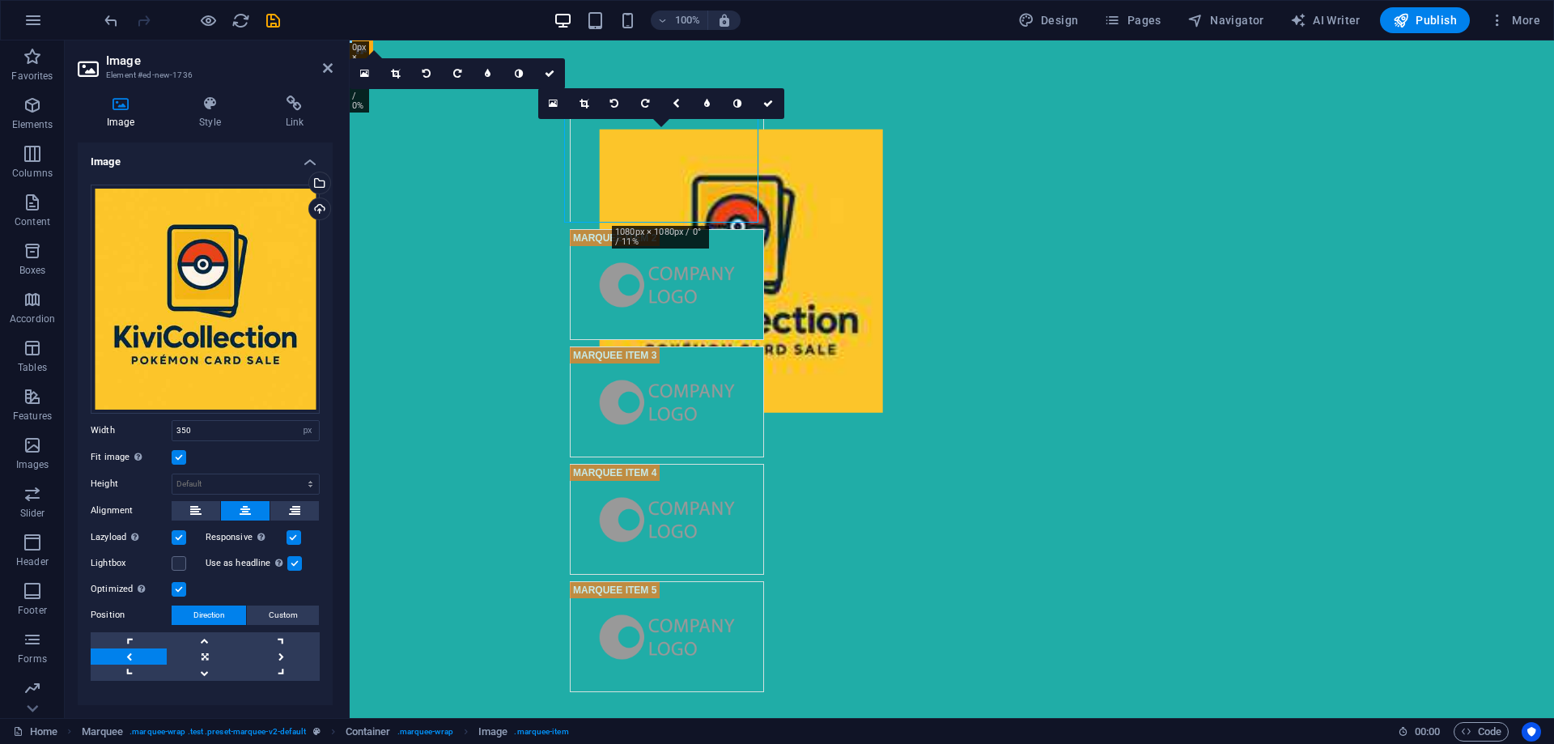
drag, startPoint x: 642, startPoint y: 178, endPoint x: 692, endPoint y: 148, distance: 58.5
click at [692, 148] on figure at bounding box center [667, 167] width 194 height 111
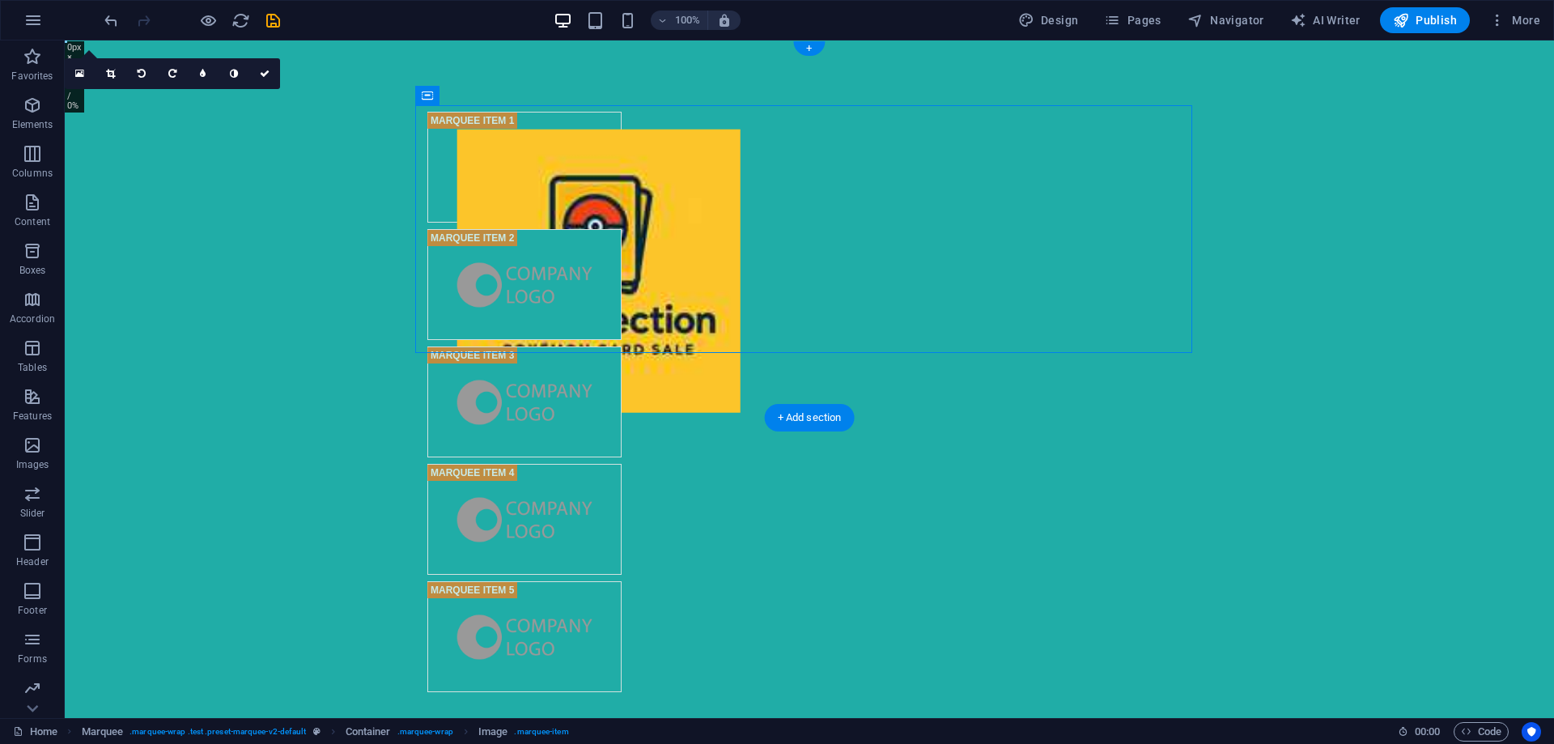
click at [1222, 232] on div at bounding box center [810, 401] width 1490 height 723
click at [535, 182] on figure at bounding box center [524, 167] width 194 height 111
click at [537, 182] on figure at bounding box center [524, 167] width 194 height 111
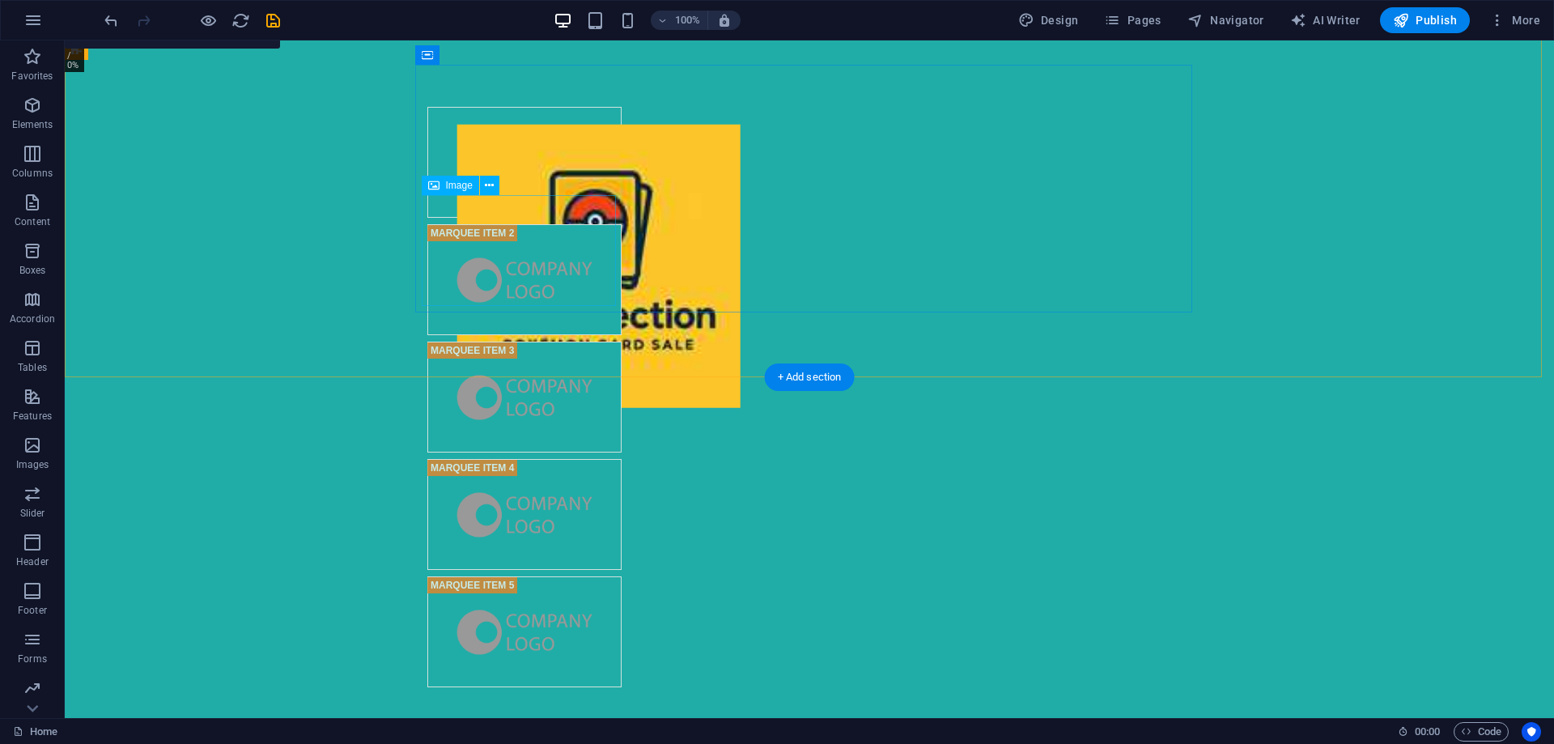
scroll to position [0, 0]
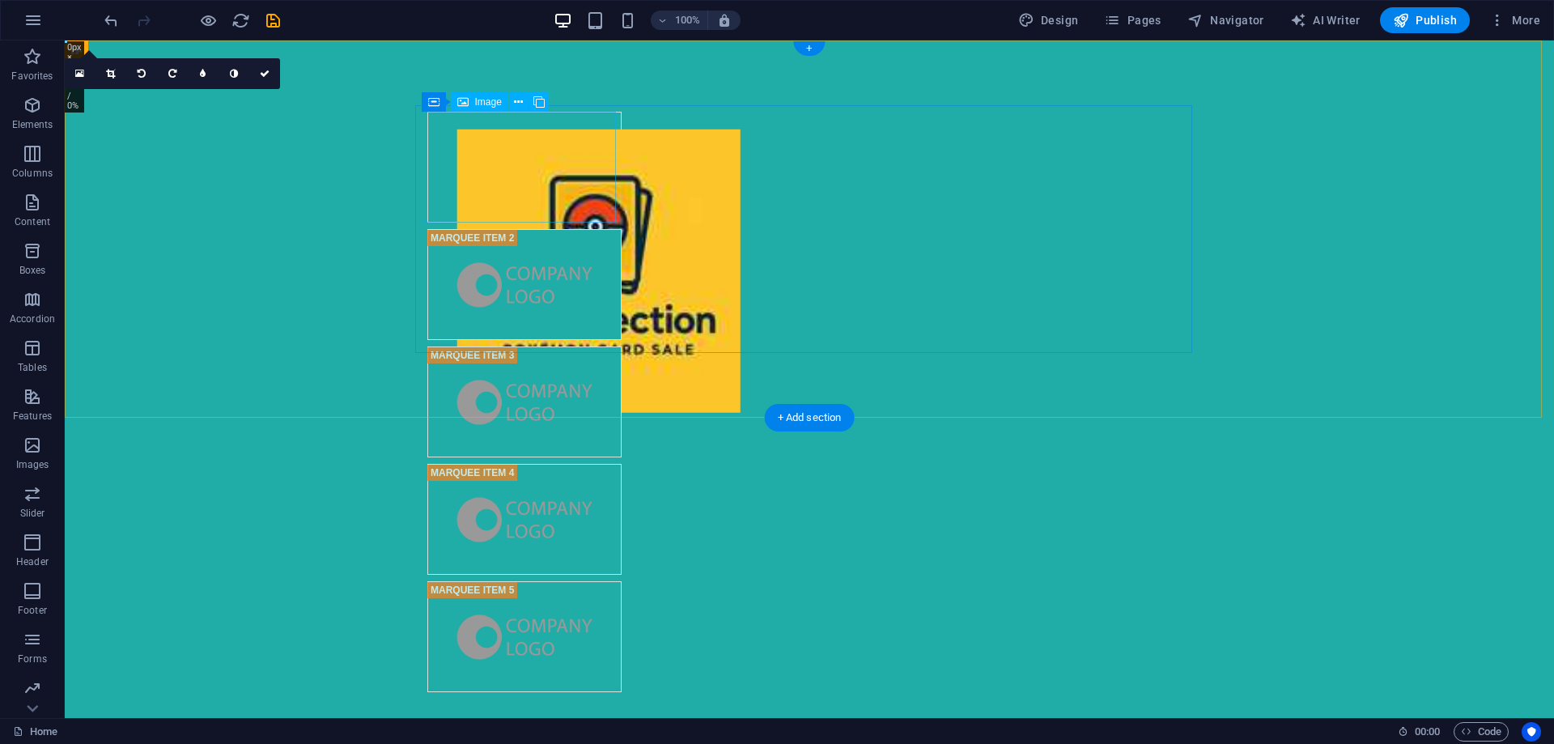
click at [548, 194] on figure at bounding box center [524, 167] width 194 height 111
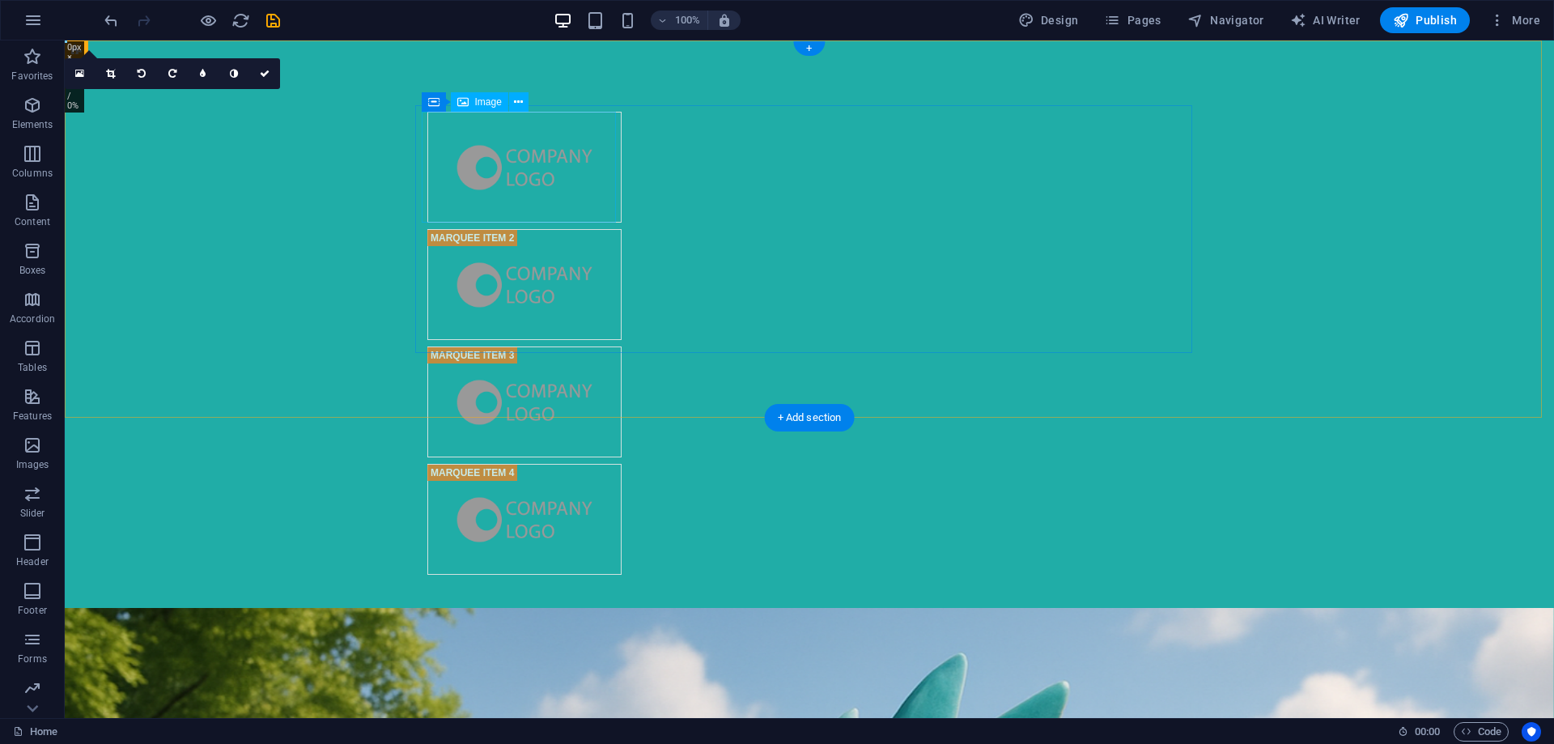
click at [547, 202] on figure at bounding box center [524, 167] width 194 height 111
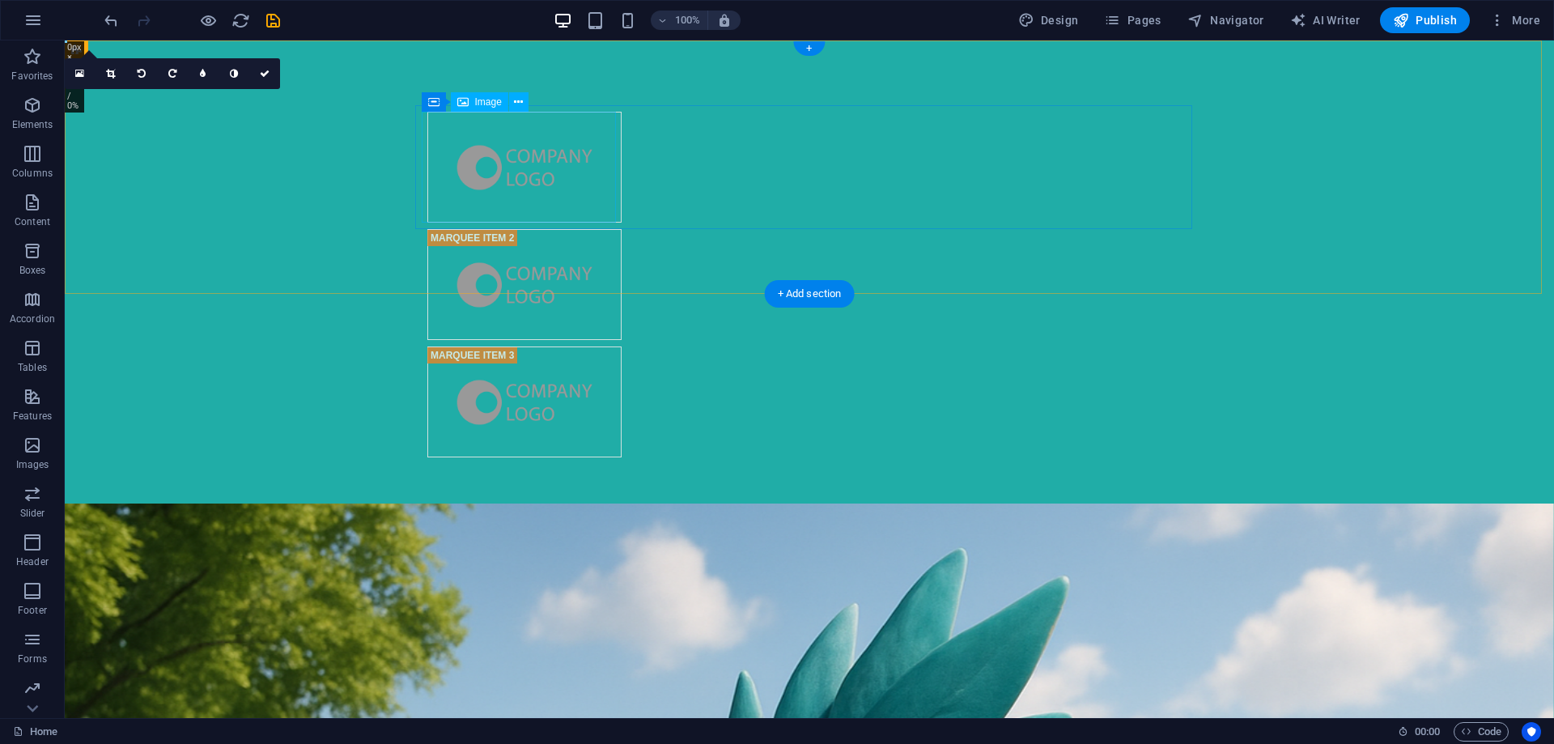
click at [550, 200] on figure at bounding box center [524, 167] width 194 height 111
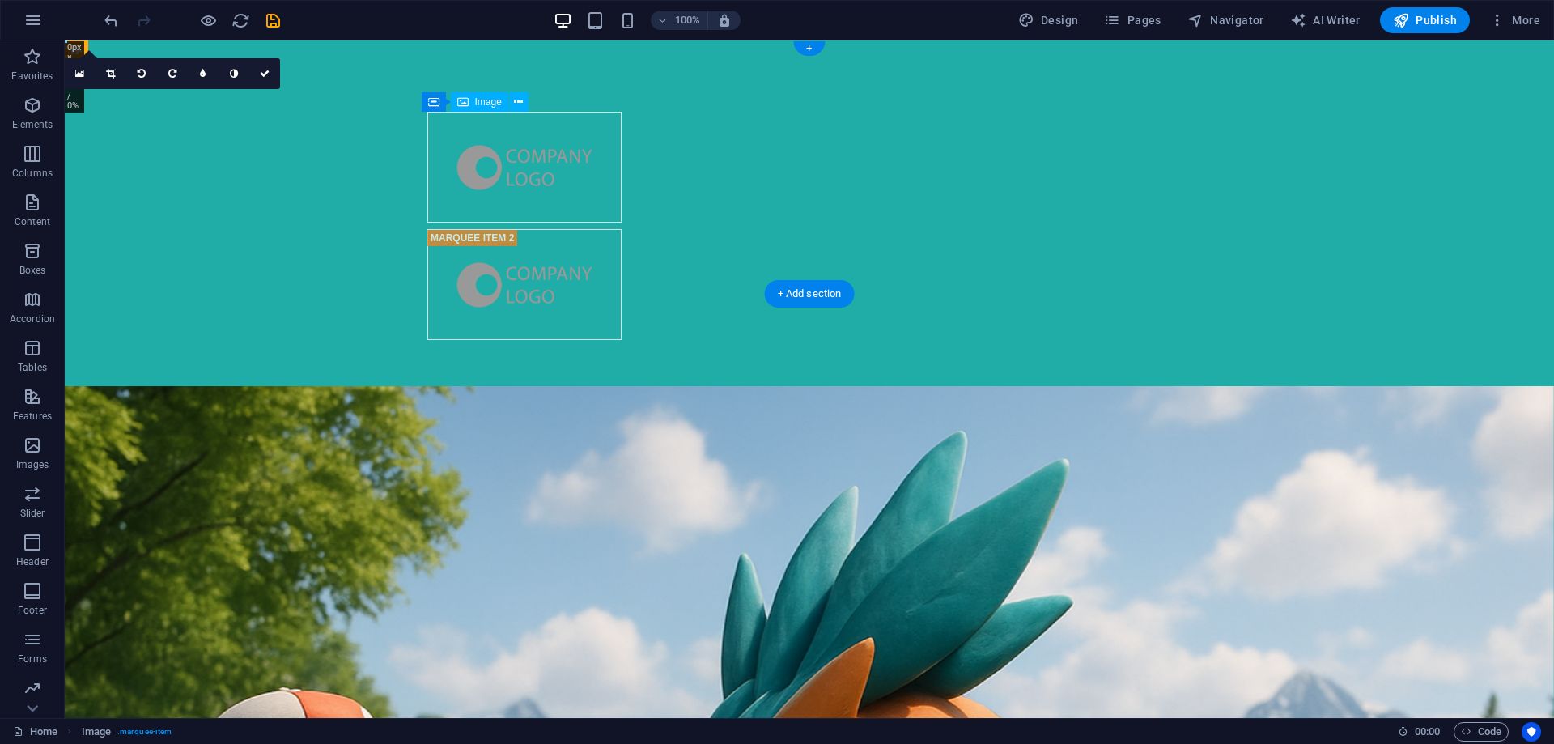
click at [547, 179] on figure at bounding box center [524, 167] width 194 height 111
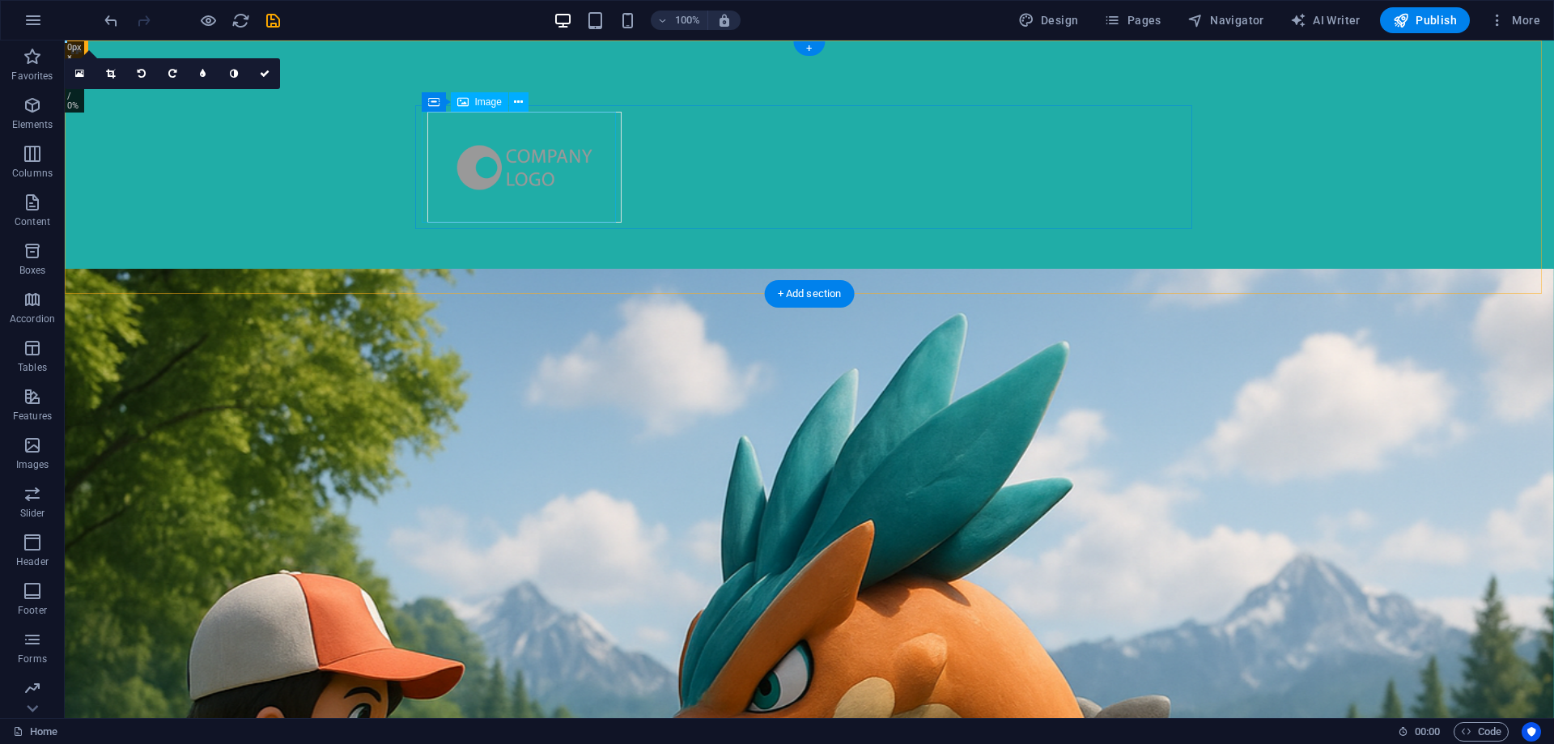
click at [453, 162] on figure at bounding box center [524, 167] width 194 height 111
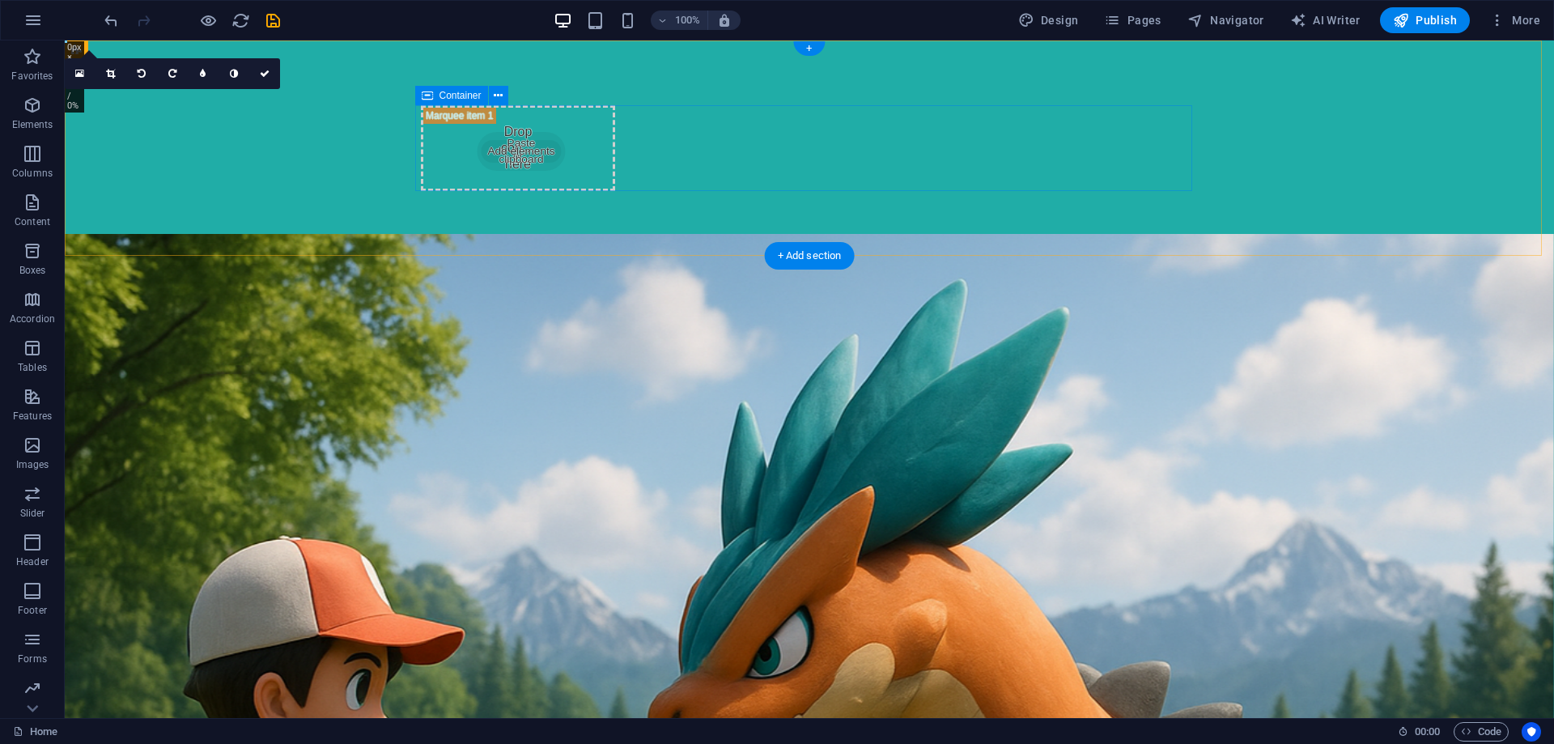
click at [453, 161] on div "Drop content here or Add elements Paste clipboard" at bounding box center [518, 148] width 194 height 86
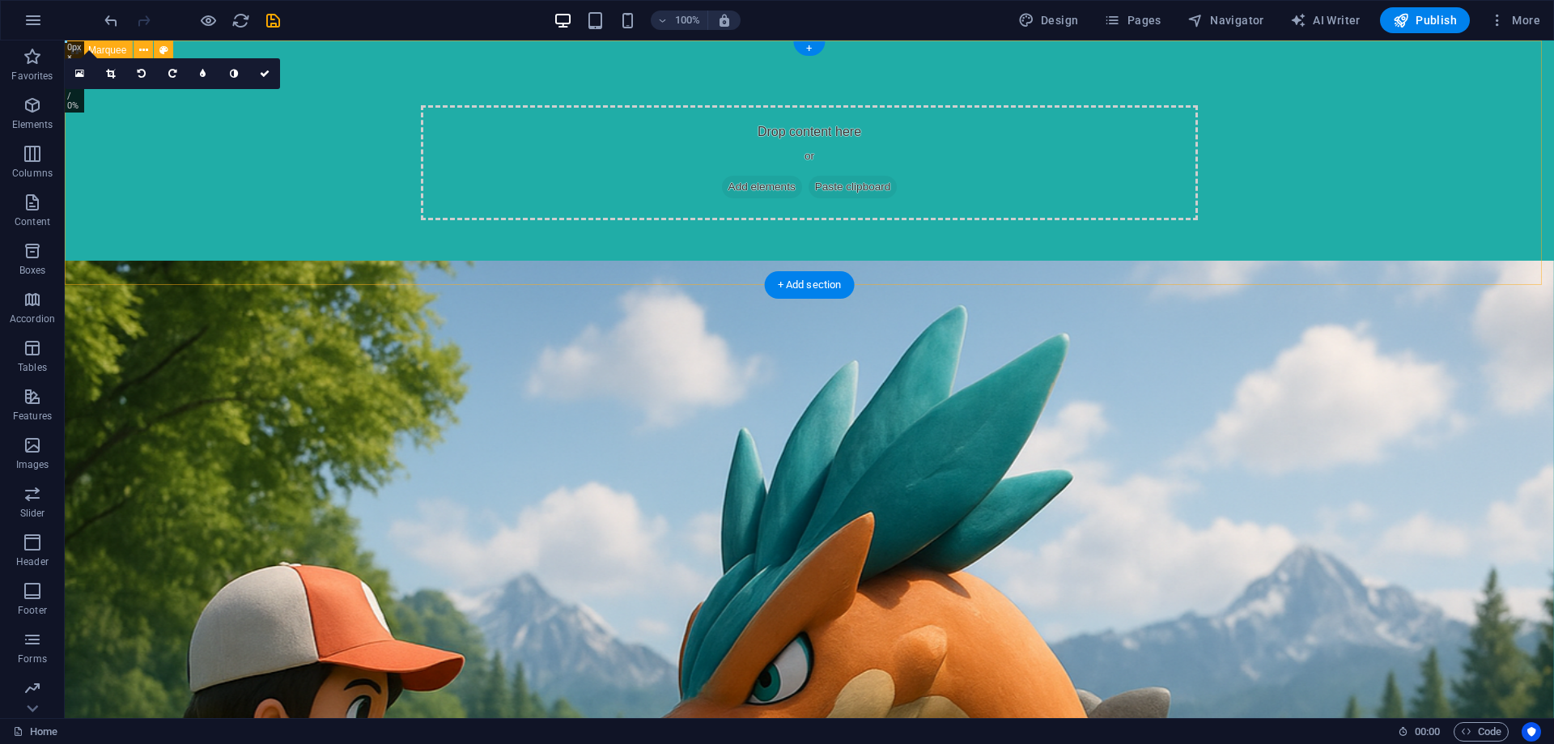
click at [443, 151] on div "Drop content here or Add elements Paste clipboard" at bounding box center [809, 162] width 777 height 115
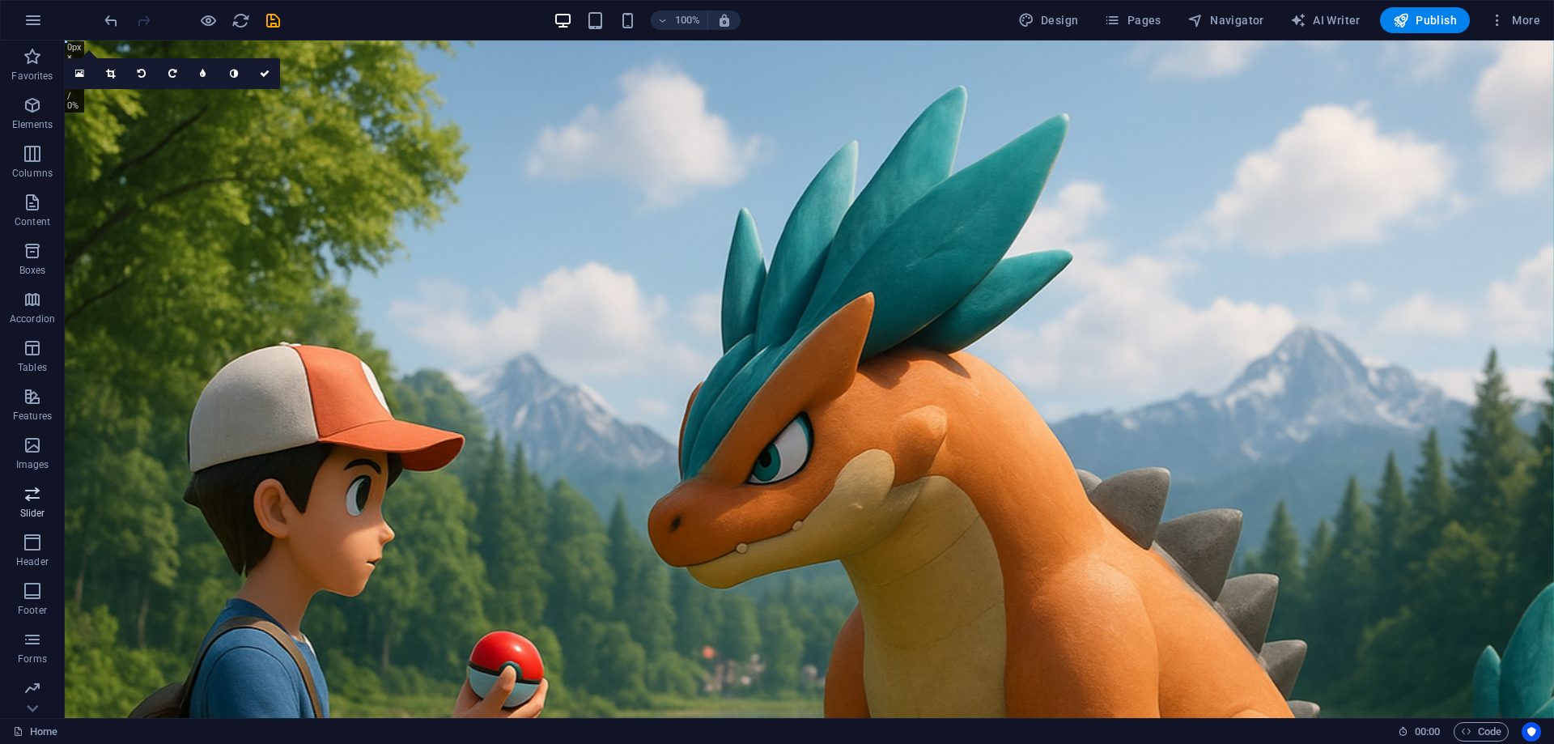
click at [35, 491] on icon "button" at bounding box center [32, 493] width 19 height 19
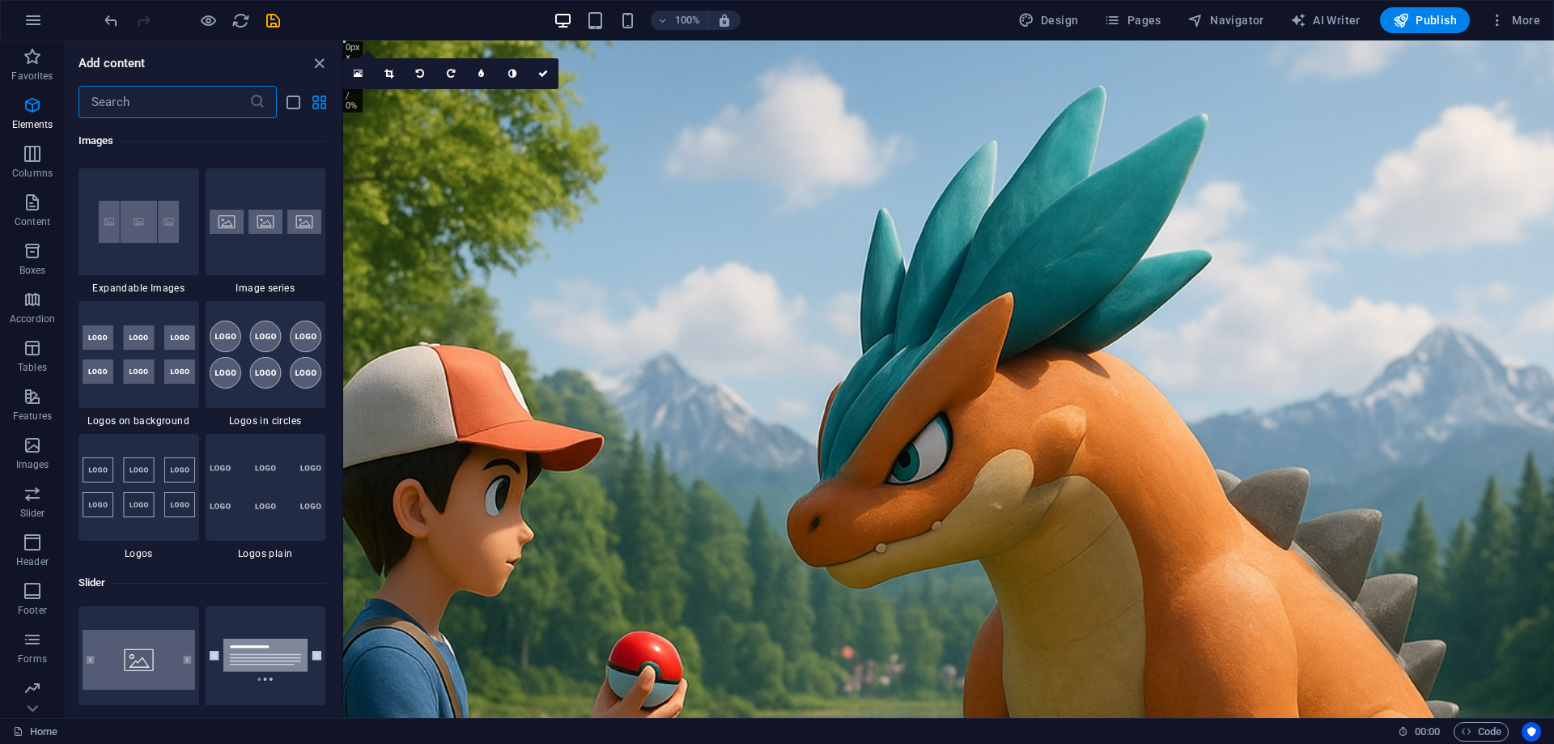
scroll to position [9178, 0]
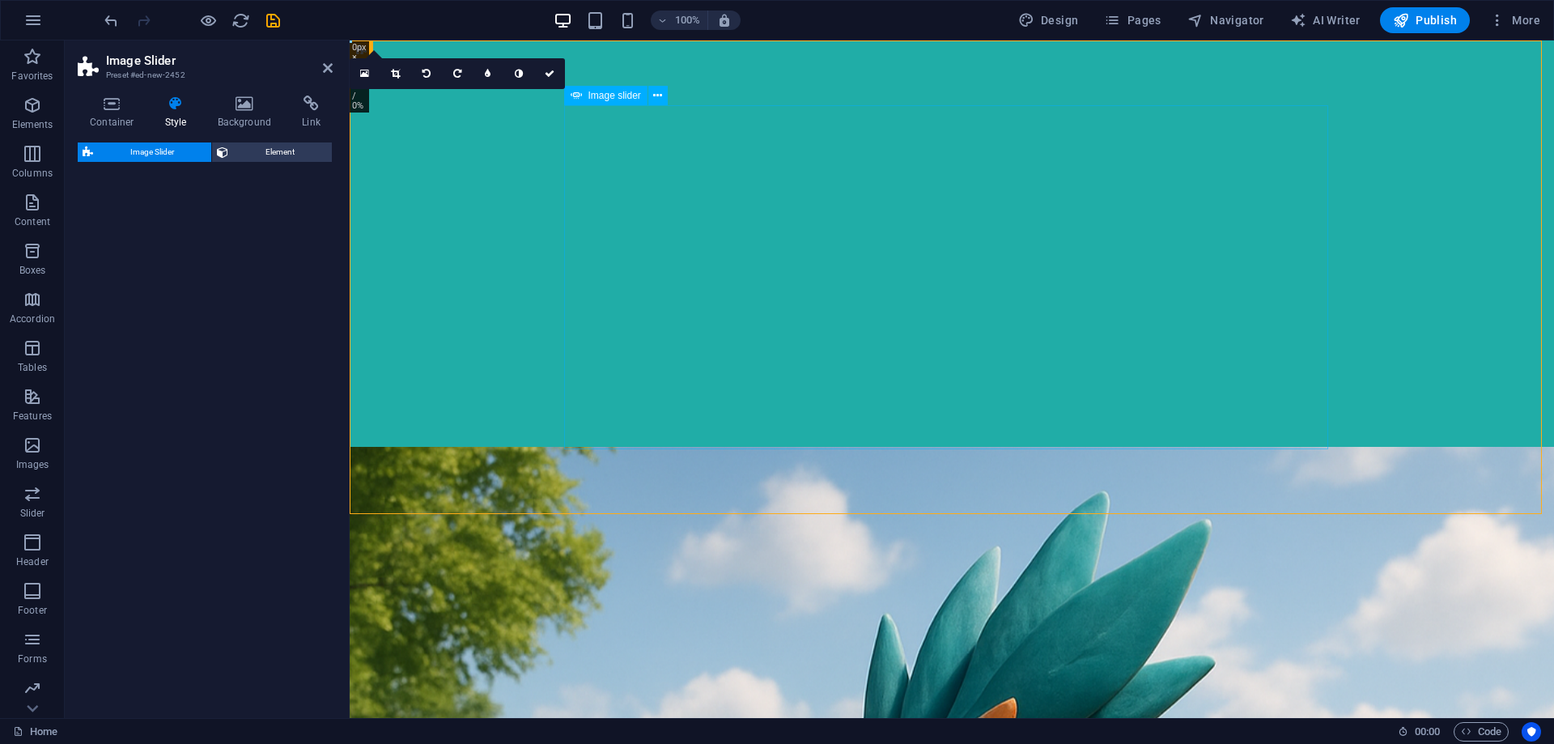
select select "rem"
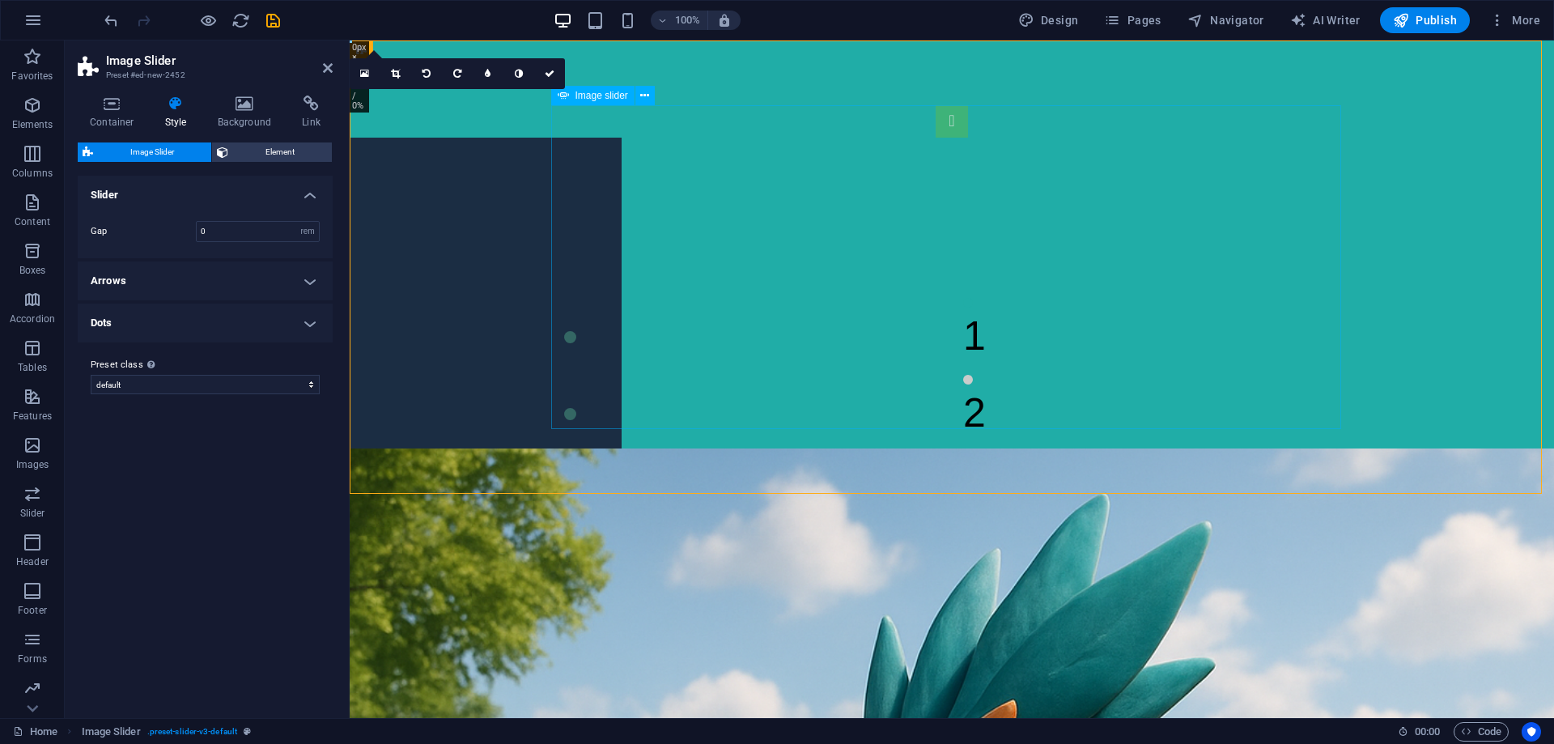
click at [622, 488] on img "1/2" at bounding box center [207, 663] width 829 height 351
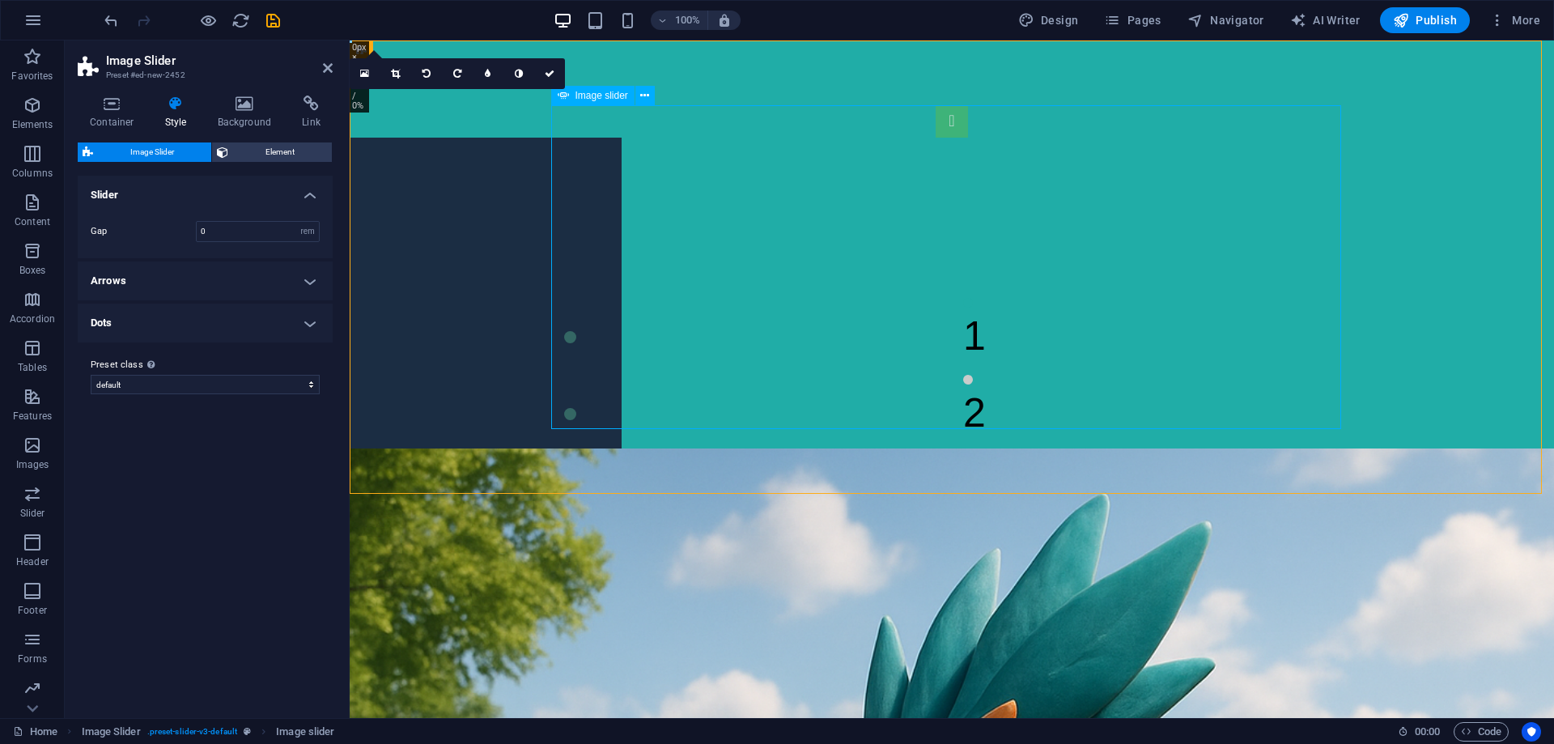
click at [622, 488] on img "1/2" at bounding box center [207, 663] width 829 height 351
select select "px"
select select "ms"
select select "s"
select select "progressive"
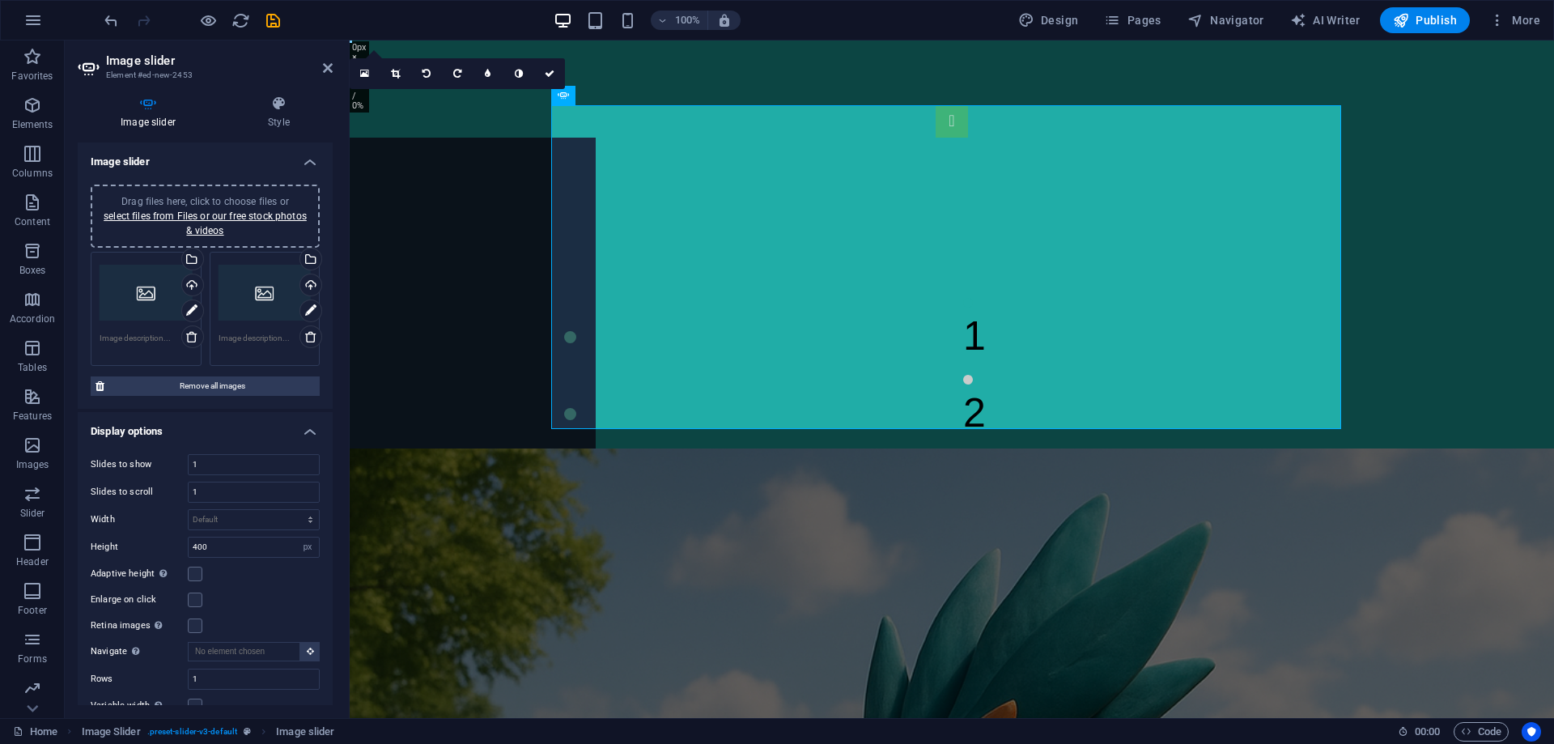
click at [147, 298] on div "Drag files here, click to choose files or select files from Files or our free s…" at bounding box center [146, 293] width 93 height 65
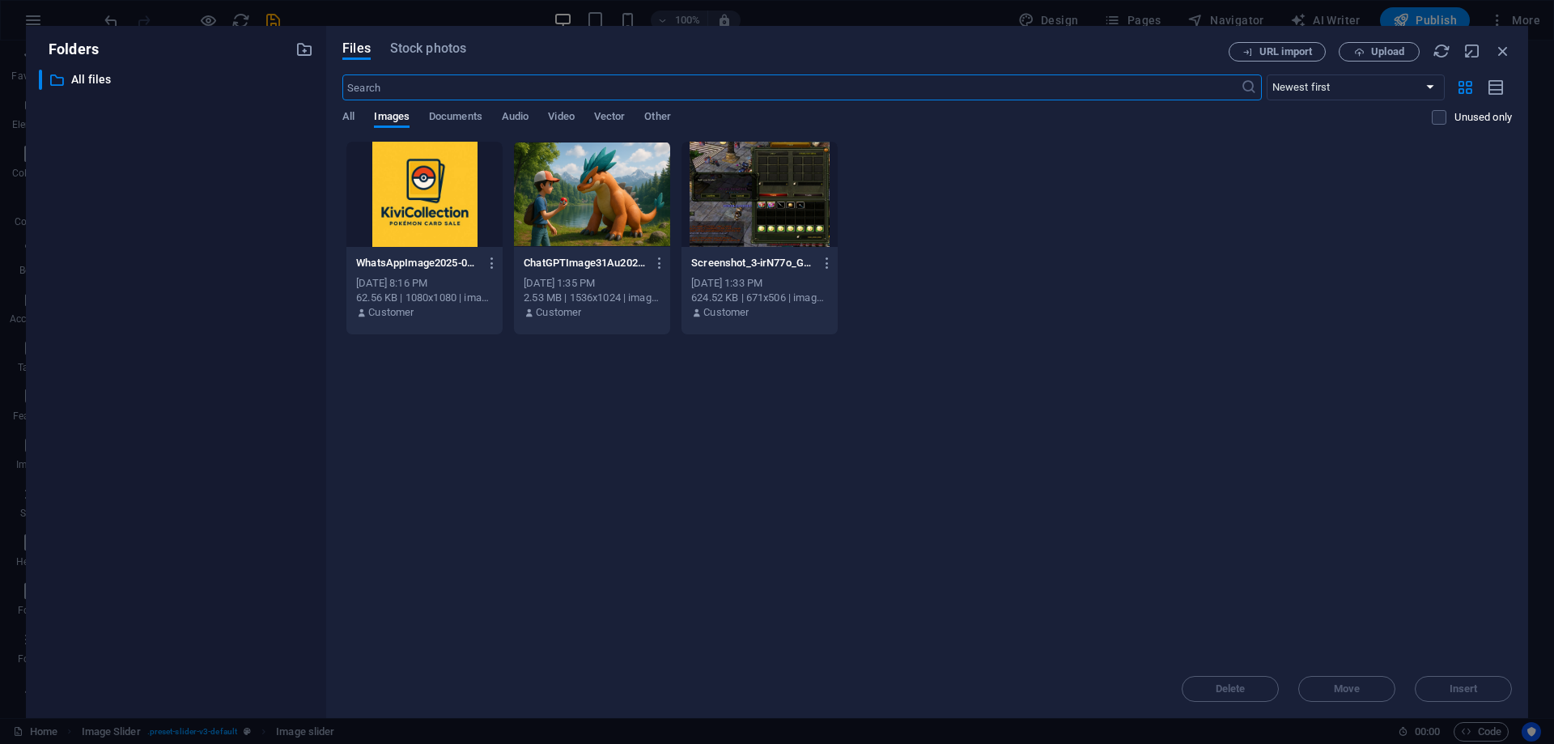
click at [422, 209] on div at bounding box center [424, 194] width 156 height 105
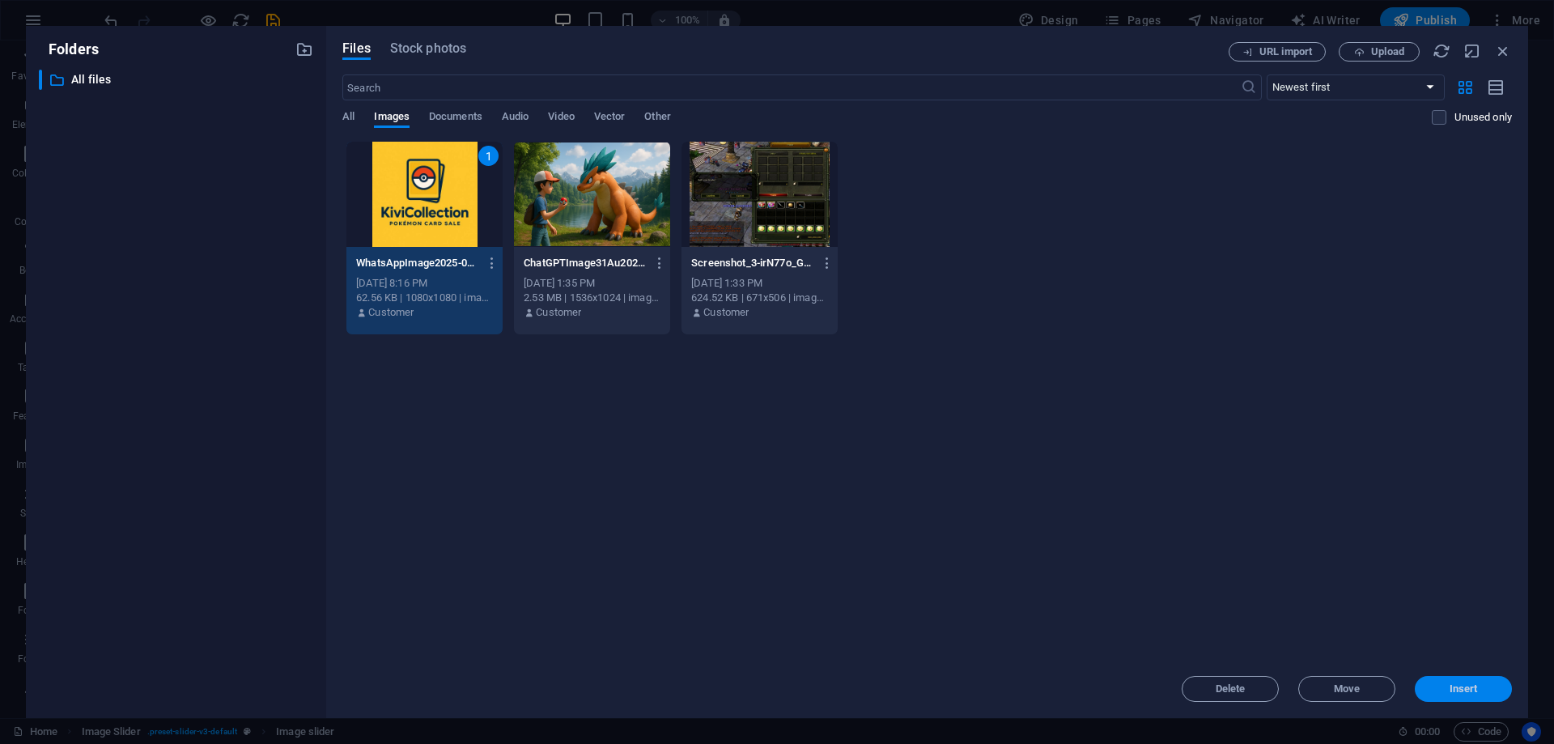
click at [1441, 680] on button "Insert" at bounding box center [1463, 689] width 97 height 26
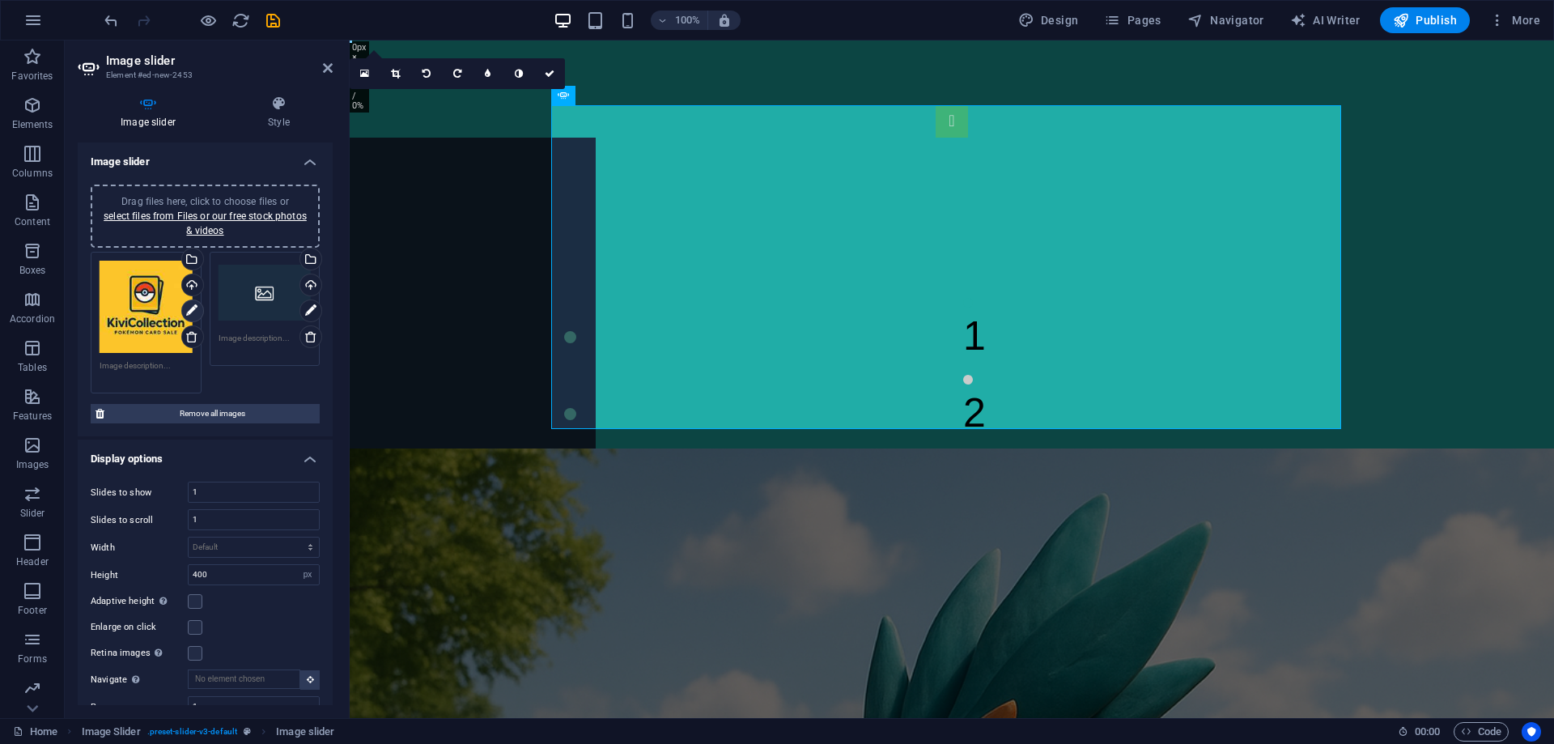
click at [193, 311] on icon at bounding box center [191, 310] width 11 height 19
click at [249, 298] on div "Drag files here, click to choose files or select files from Files or our free s…" at bounding box center [265, 293] width 93 height 65
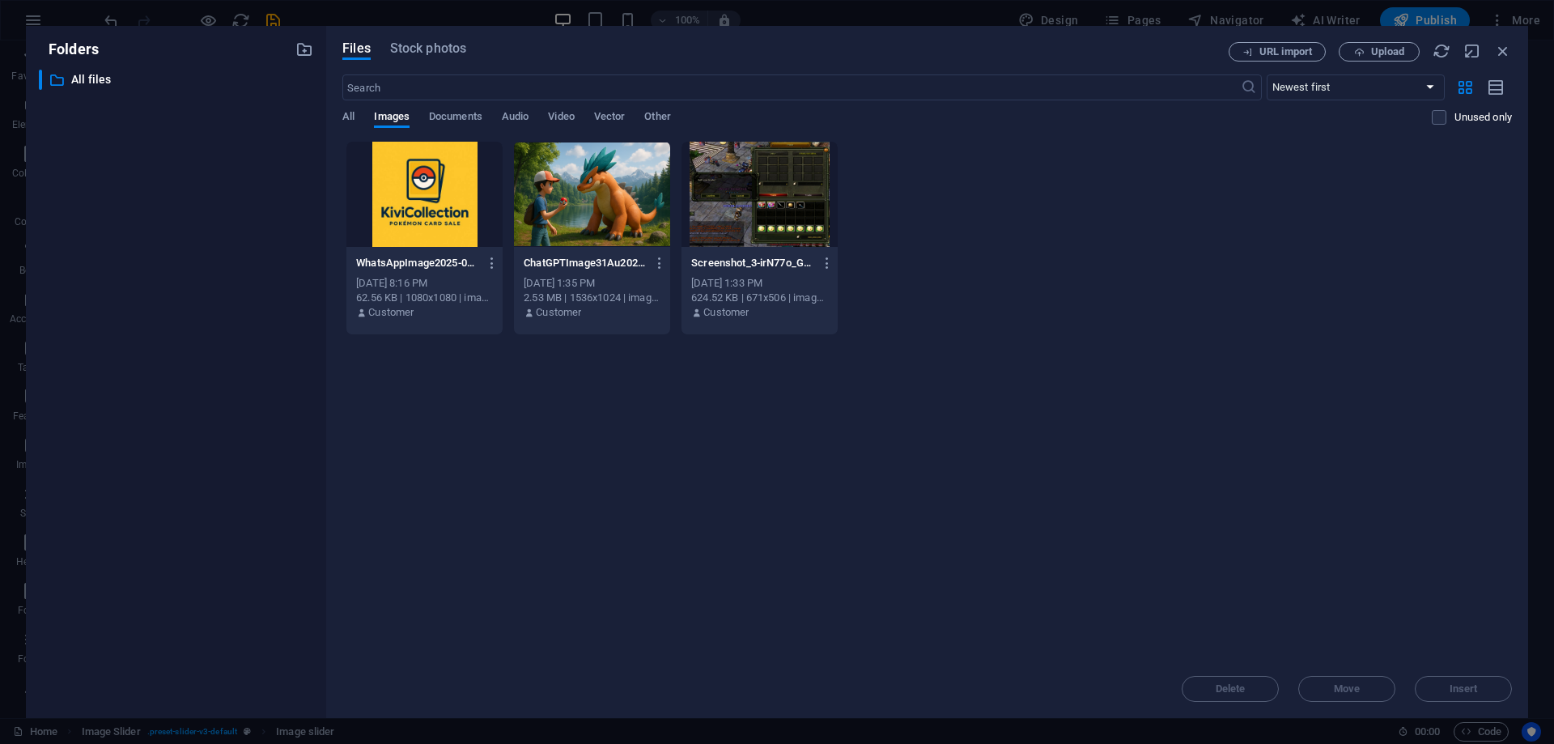
click at [249, 298] on div "​ All files All files" at bounding box center [176, 388] width 274 height 636
click at [419, 214] on div at bounding box center [424, 194] width 156 height 105
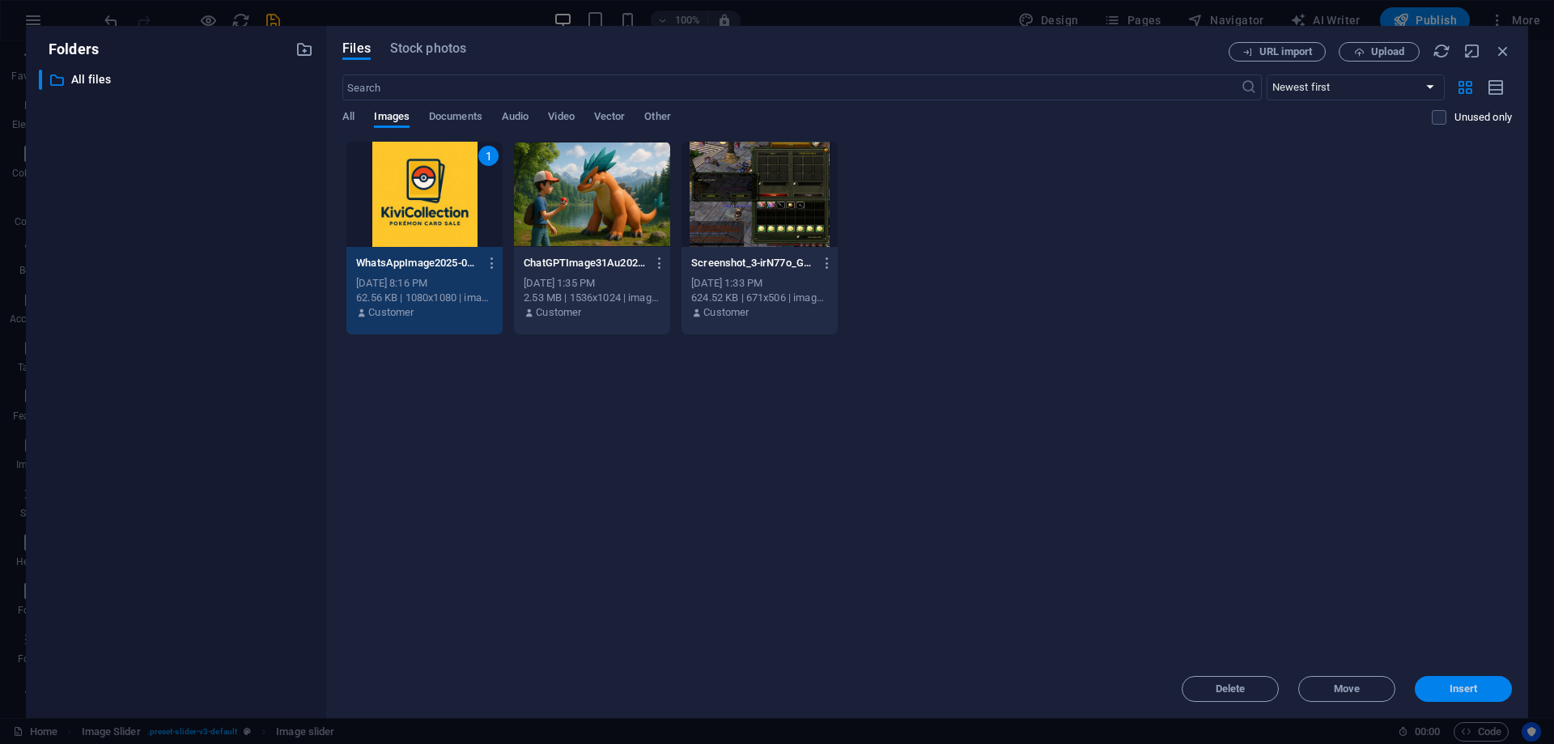
drag, startPoint x: 1472, startPoint y: 681, endPoint x: 1119, endPoint y: 640, distance: 355.4
click at [1472, 681] on button "Insert" at bounding box center [1463, 689] width 97 height 26
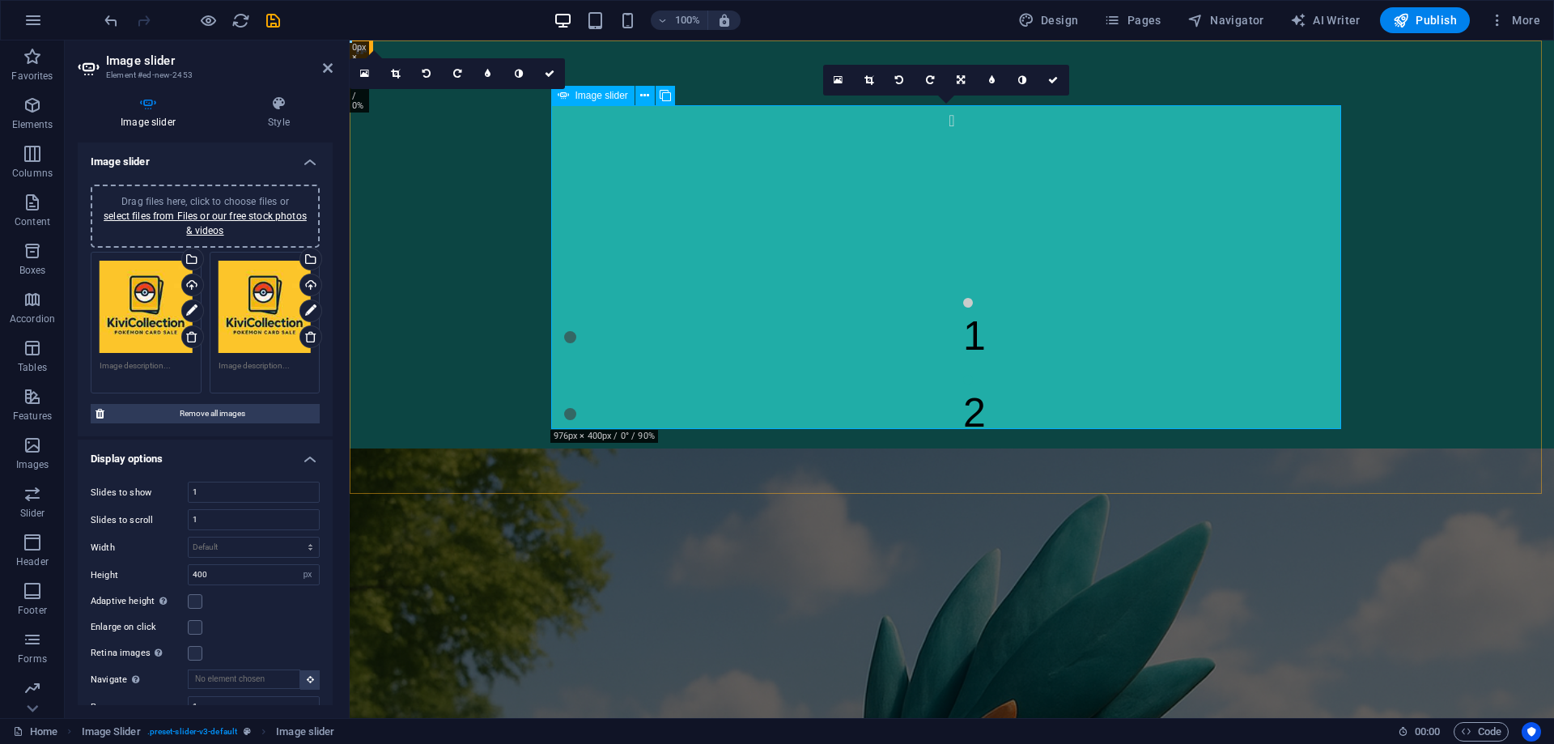
click at [936, 138] on button "Image Slider" at bounding box center [952, 121] width 32 height 32
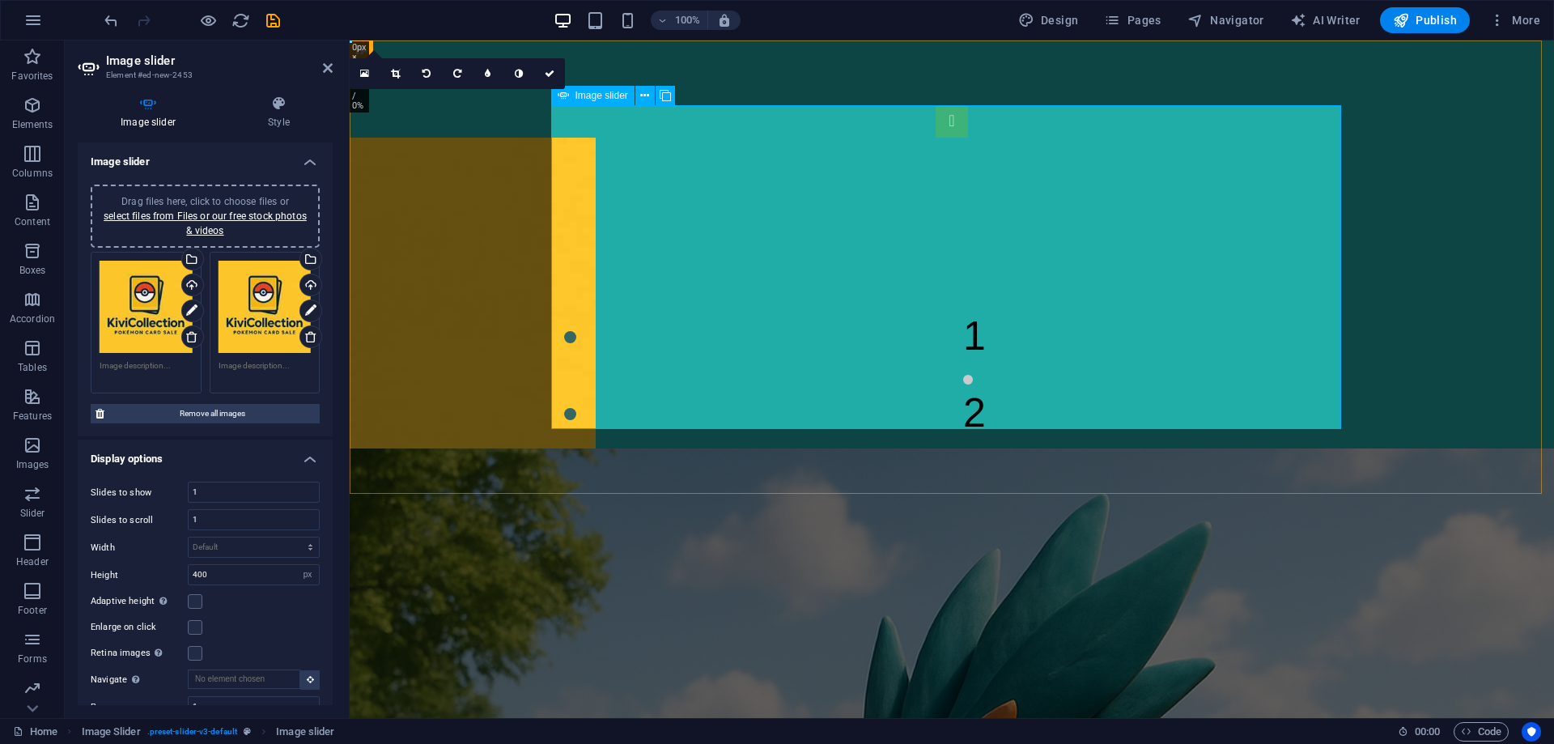
click at [145, 337] on div "Drag files here, click to choose files or select files from Files or our free s…" at bounding box center [146, 307] width 93 height 93
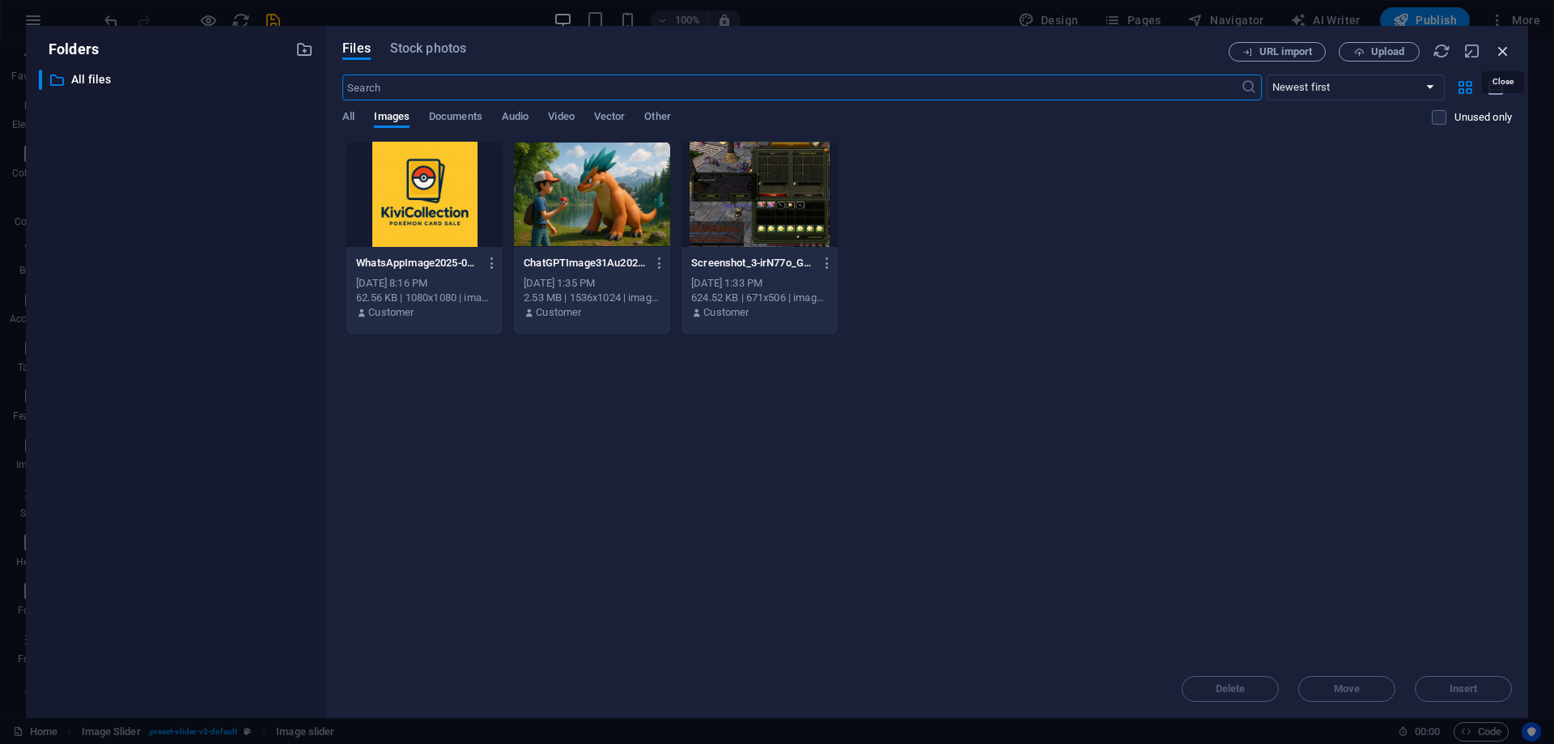
click at [1499, 54] on icon "button" at bounding box center [1503, 51] width 18 height 18
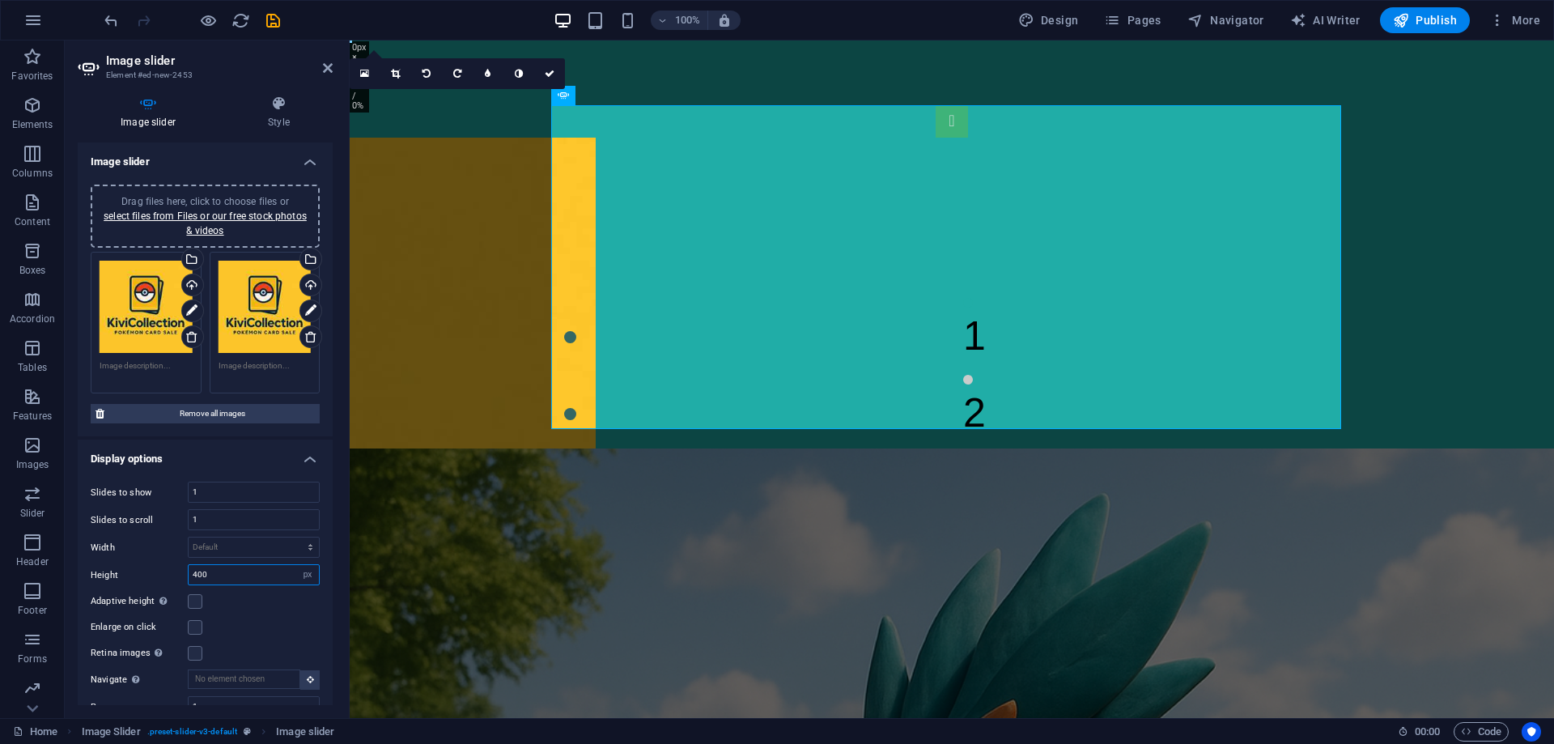
drag, startPoint x: 234, startPoint y: 575, endPoint x: 177, endPoint y: 574, distance: 56.7
click at [177, 574] on div "Height 400 Default px rem em vw vh" at bounding box center [205, 574] width 229 height 21
click at [253, 601] on div "Adaptive height Automatically adjust the height for single slide horizontal sli…" at bounding box center [205, 601] width 229 height 19
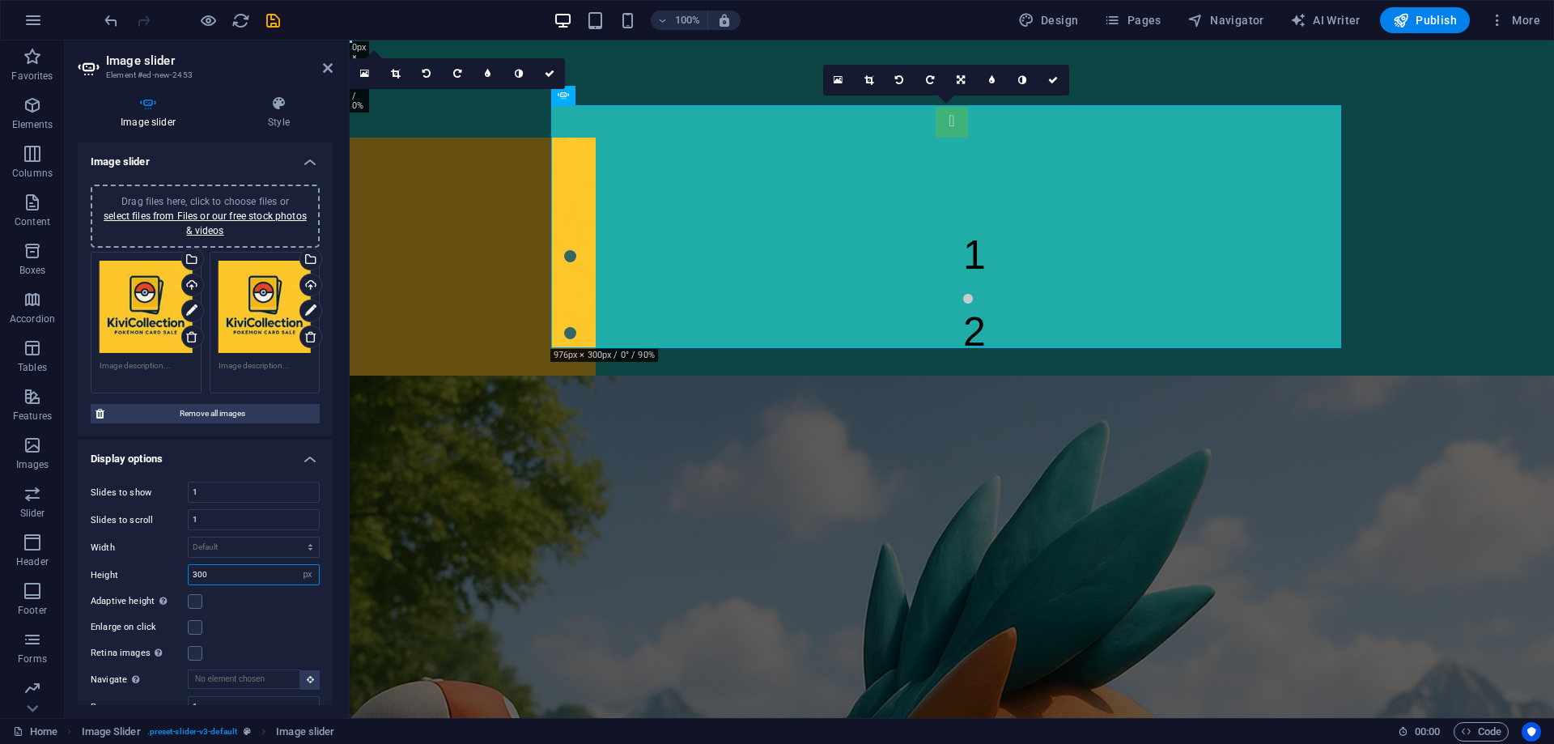
click at [244, 571] on input "300" at bounding box center [254, 574] width 130 height 19
click at [248, 597] on div "Adaptive height Automatically adjust the height for single slide horizontal sli…" at bounding box center [205, 601] width 229 height 19
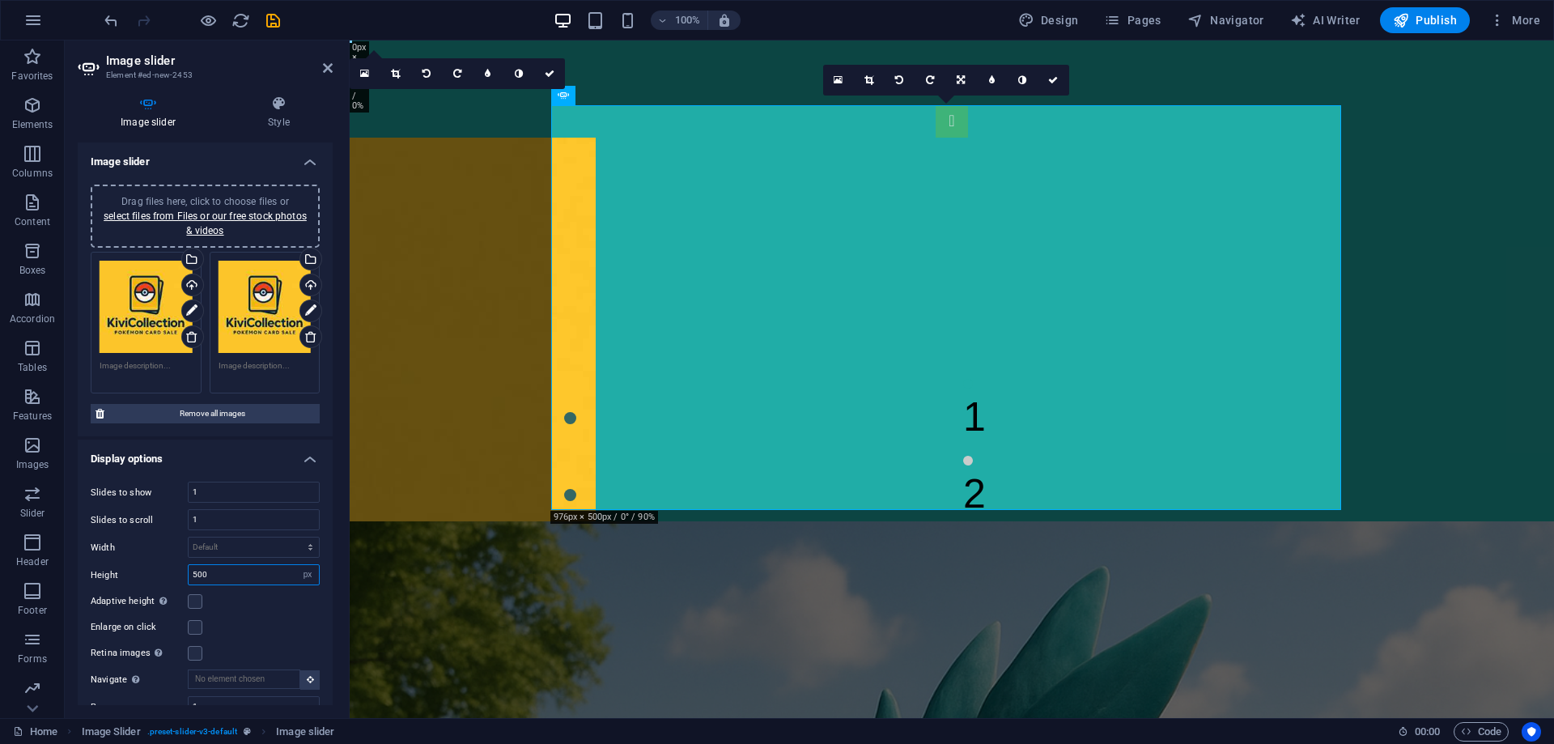
drag, startPoint x: 235, startPoint y: 578, endPoint x: 148, endPoint y: 574, distance: 86.7
click at [148, 580] on div "Height 500 Default px rem em vw vh" at bounding box center [205, 574] width 229 height 21
type input "450"
click at [235, 595] on div "Adaptive height Automatically adjust the height for single slide horizontal sli…" at bounding box center [205, 601] width 229 height 19
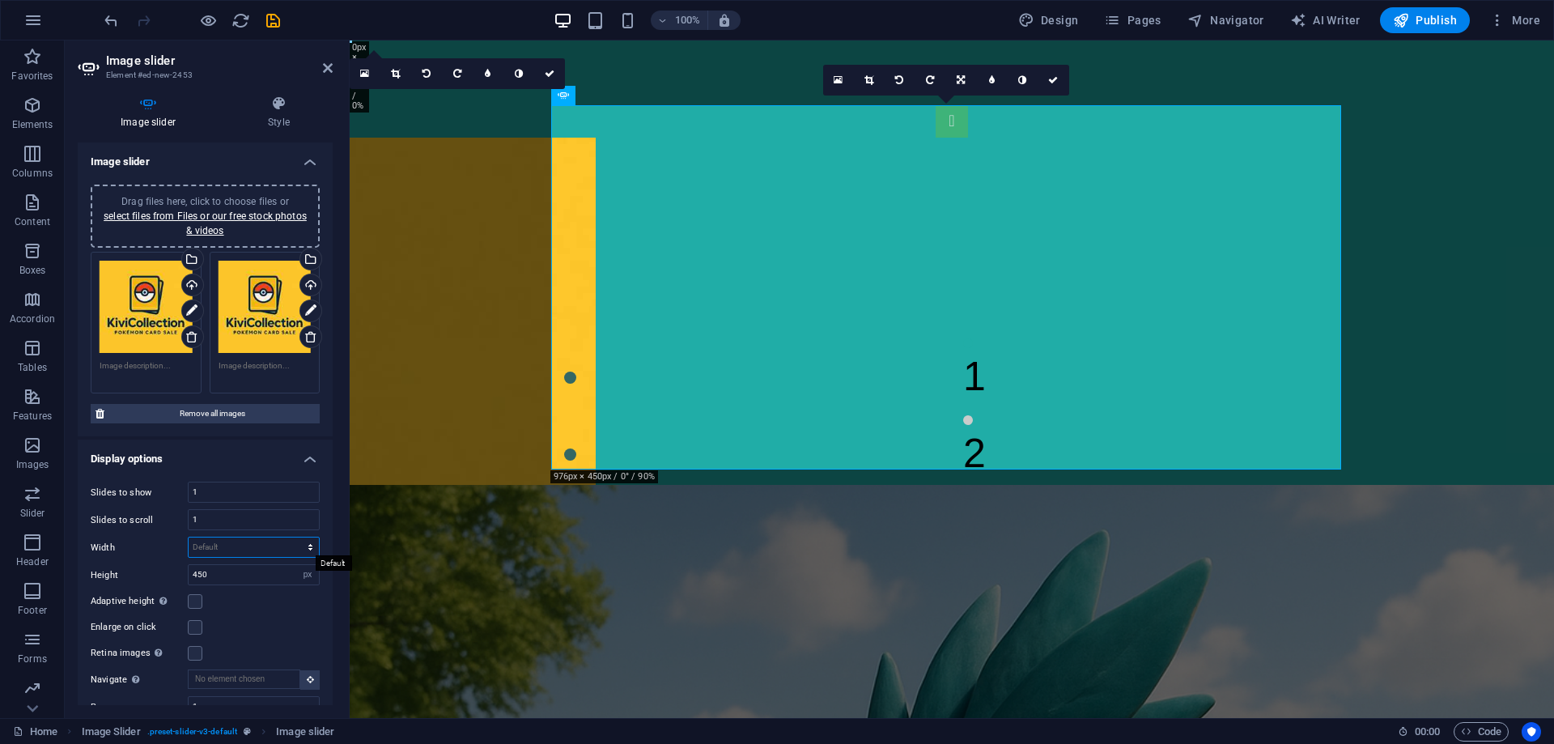
click at [242, 550] on select "Default px % rem em vw vh" at bounding box center [254, 547] width 130 height 19
select select "px"
click at [293, 538] on select "Default px % rem em vw vh" at bounding box center [254, 547] width 130 height 19
click at [250, 601] on div "Adaptive height Automatically adjust the height for single slide horizontal sli…" at bounding box center [205, 601] width 229 height 19
click at [249, 554] on input "200" at bounding box center [254, 547] width 130 height 19
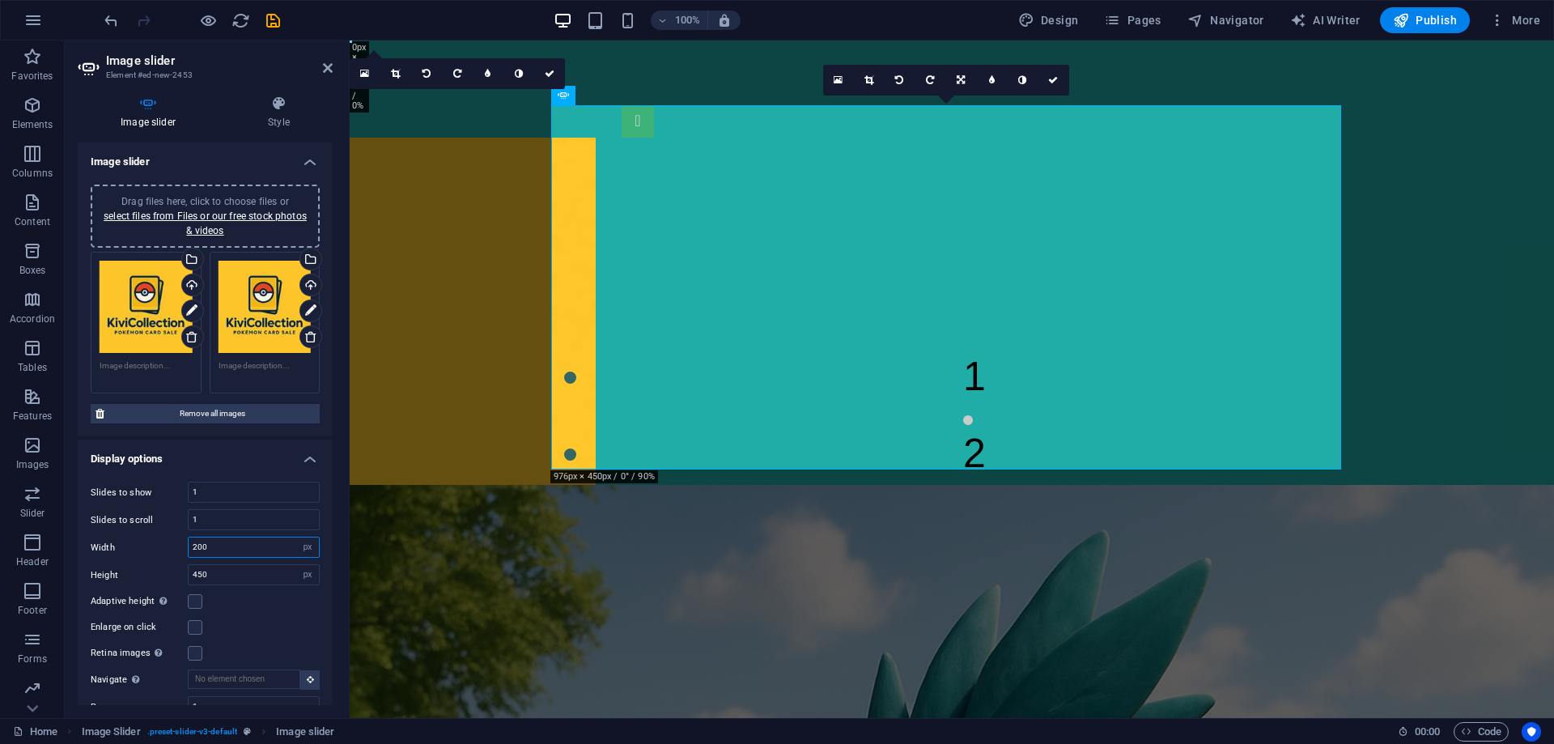
click at [249, 554] on input "200" at bounding box center [254, 547] width 130 height 19
click at [261, 595] on div "Adaptive height Automatically adjust the height for single slide horizontal sli…" at bounding box center [205, 601] width 229 height 19
click at [248, 546] on input "500" at bounding box center [254, 547] width 130 height 19
type input "1000"
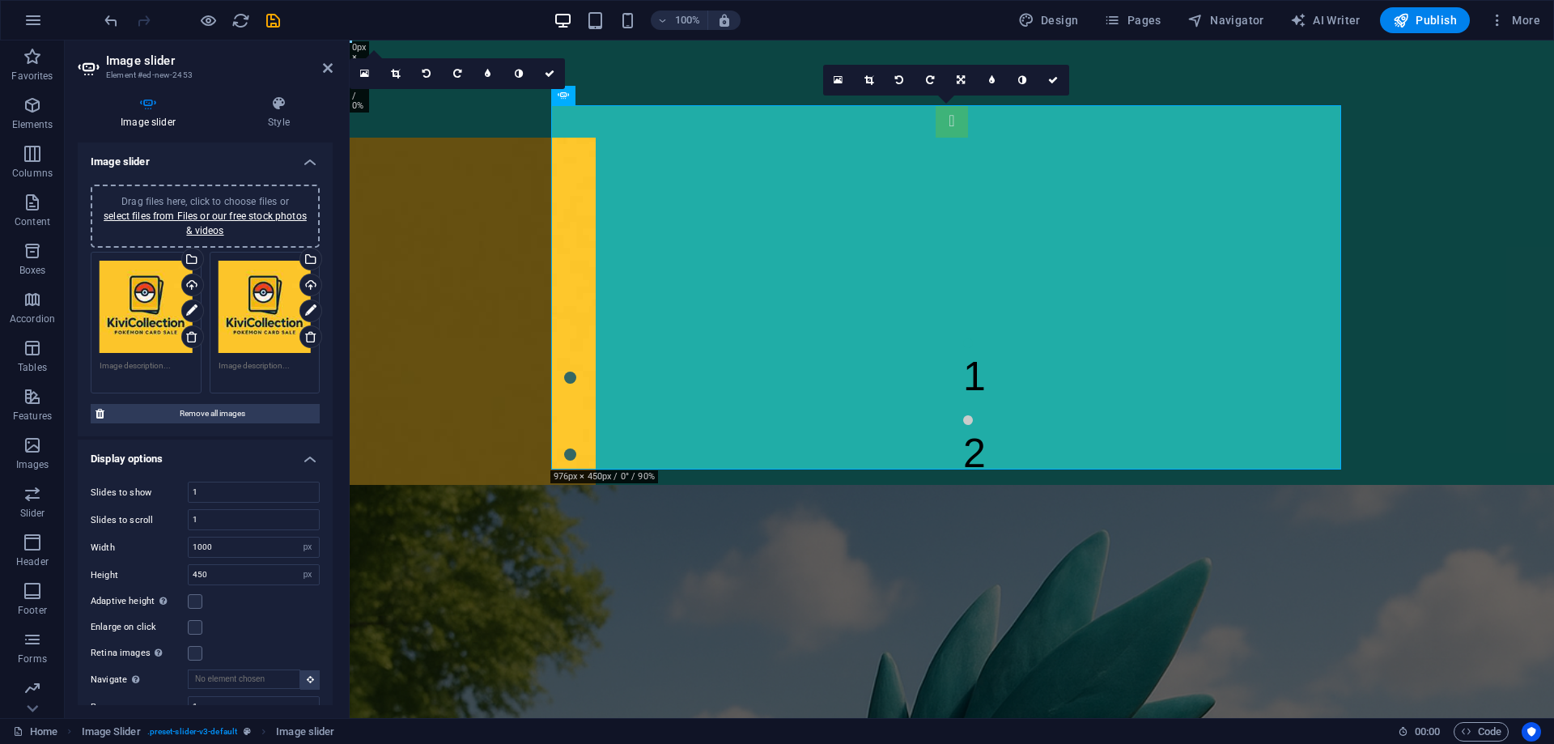
click at [269, 601] on div "Adaptive height Automatically adjust the height for single slide horizontal sli…" at bounding box center [205, 601] width 229 height 19
click at [227, 571] on input "450" at bounding box center [254, 574] width 130 height 19
click at [239, 610] on div "Adaptive height Automatically adjust the height for single slide horizontal sli…" at bounding box center [205, 601] width 229 height 19
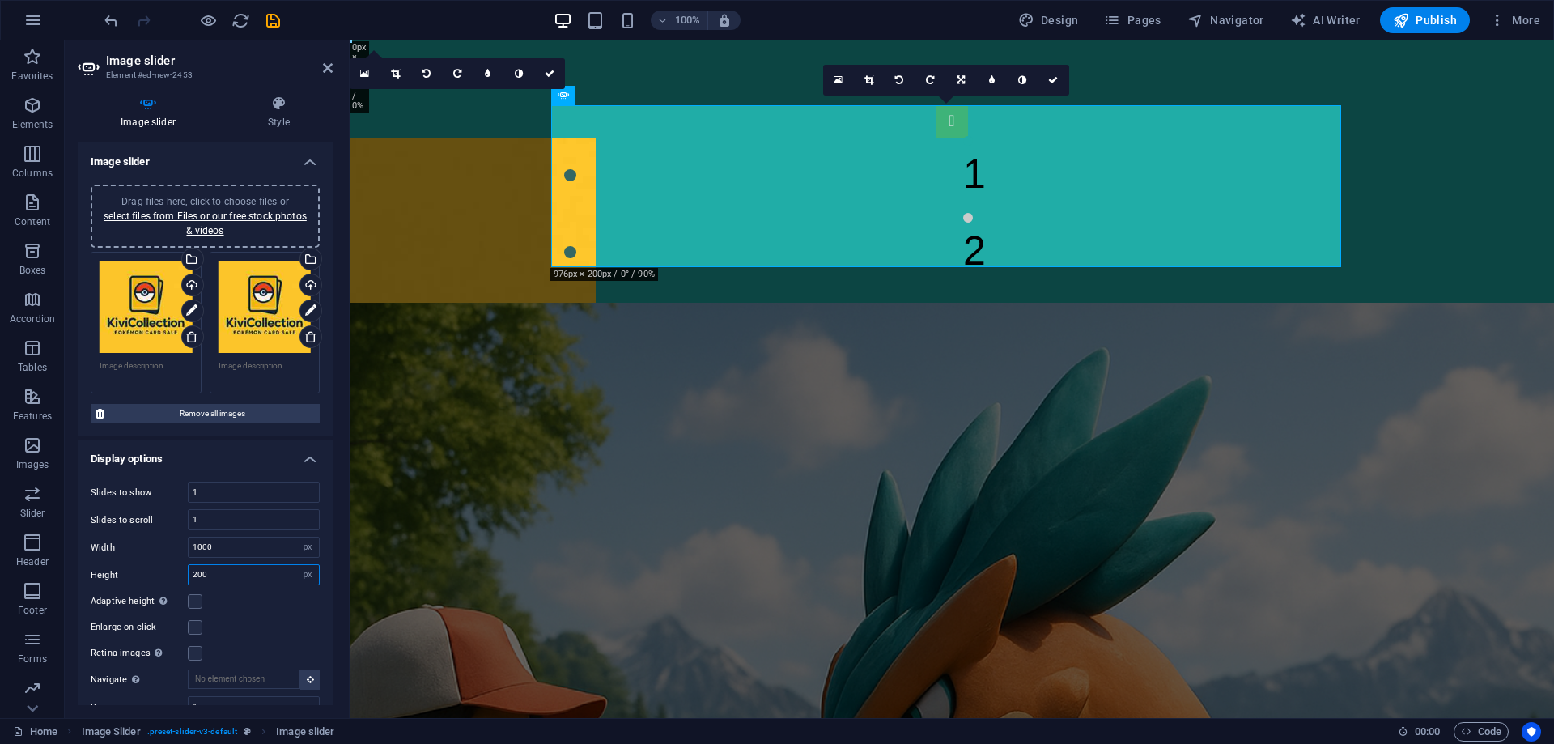
click at [225, 571] on input "200" at bounding box center [254, 574] width 130 height 19
click at [247, 602] on div "Adaptive height Automatically adjust the height for single slide horizontal sli…" at bounding box center [205, 601] width 229 height 19
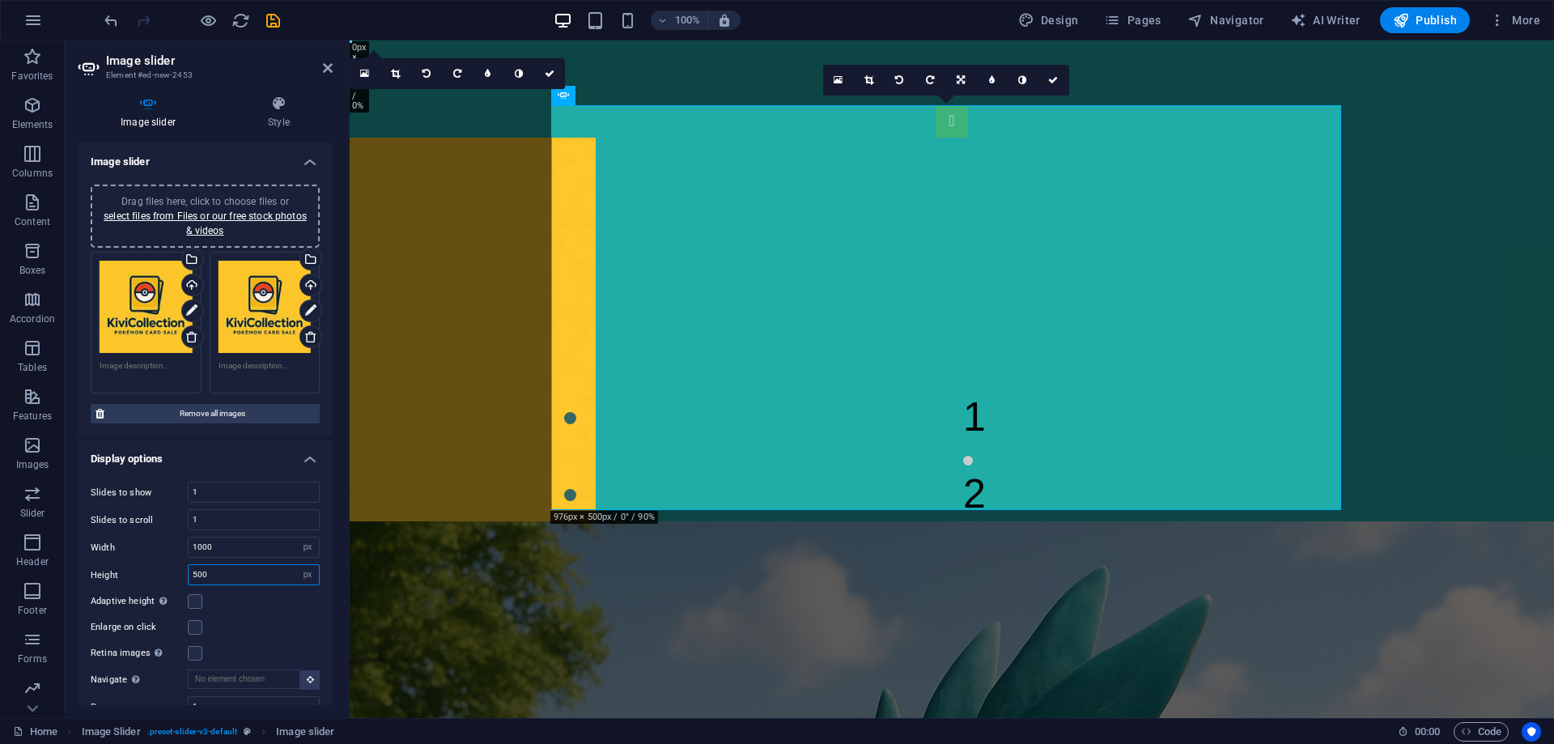
click at [237, 580] on input "500" at bounding box center [254, 574] width 130 height 19
type input "450"
click at [249, 598] on div "Adaptive height Automatically adjust the height for single slide horizontal sli…" at bounding box center [205, 601] width 229 height 19
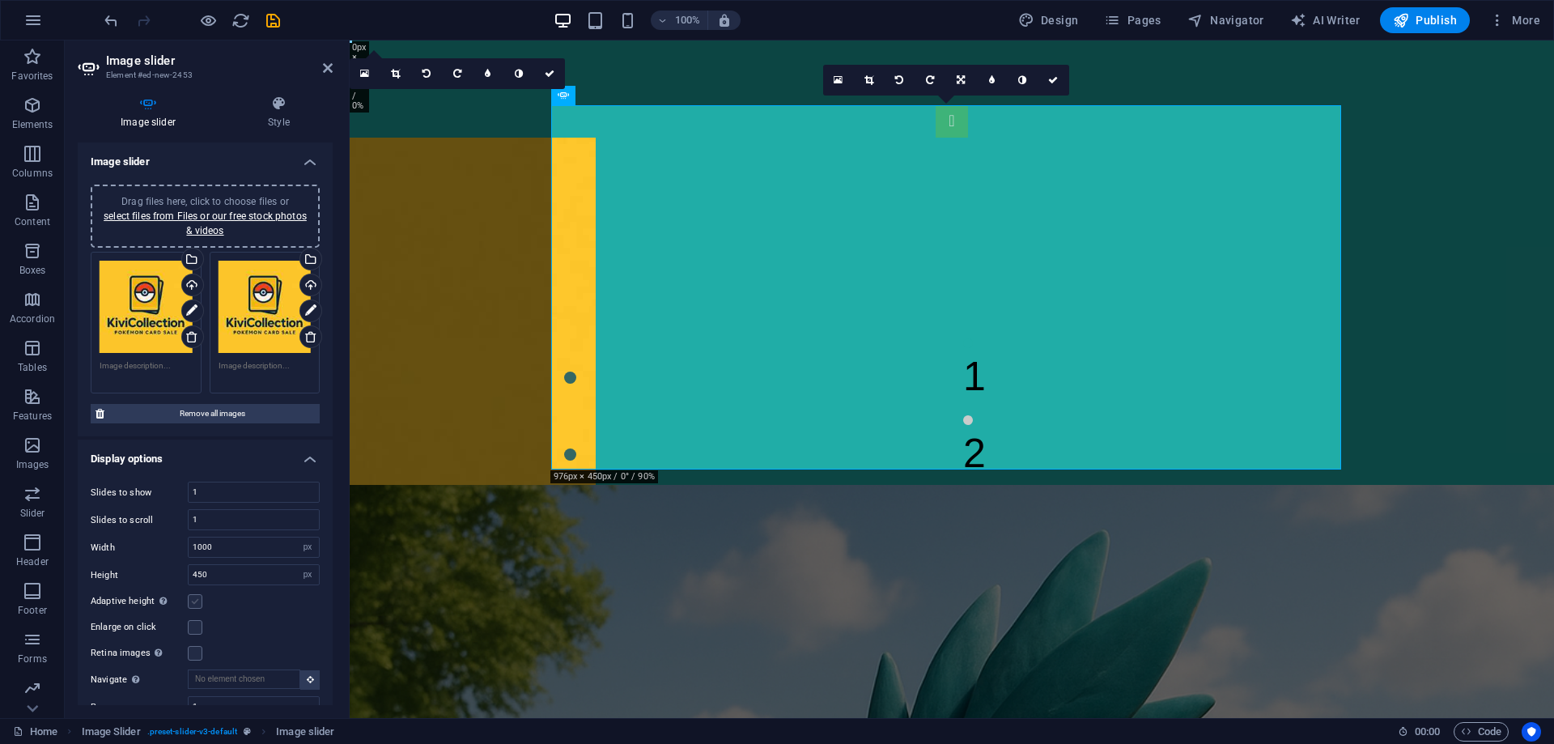
click at [199, 597] on label at bounding box center [195, 601] width 15 height 15
click at [0, 0] on input "Adaptive height Automatically adjust the height for single slide horizontal sli…" at bounding box center [0, 0] width 0 height 0
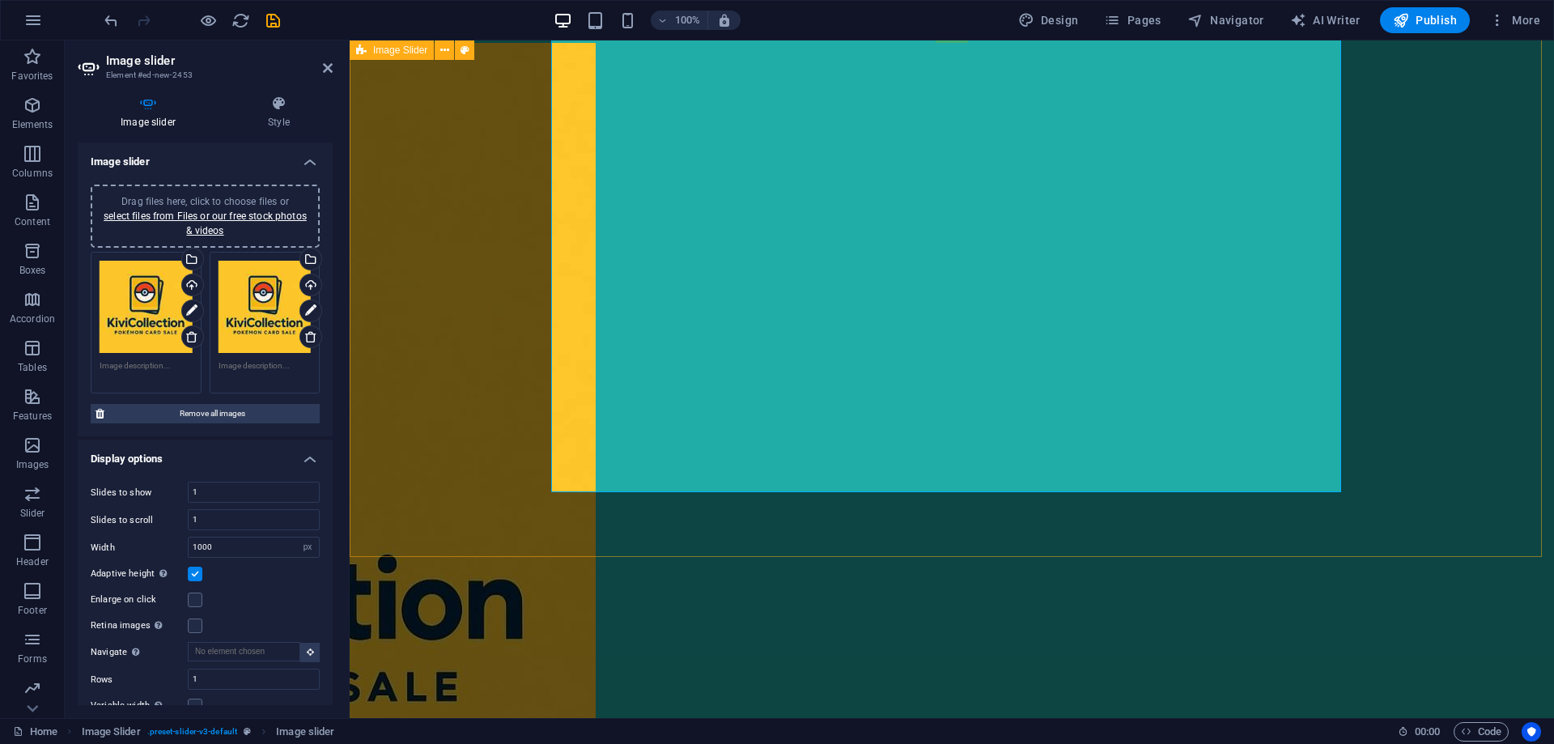
scroll to position [0, 0]
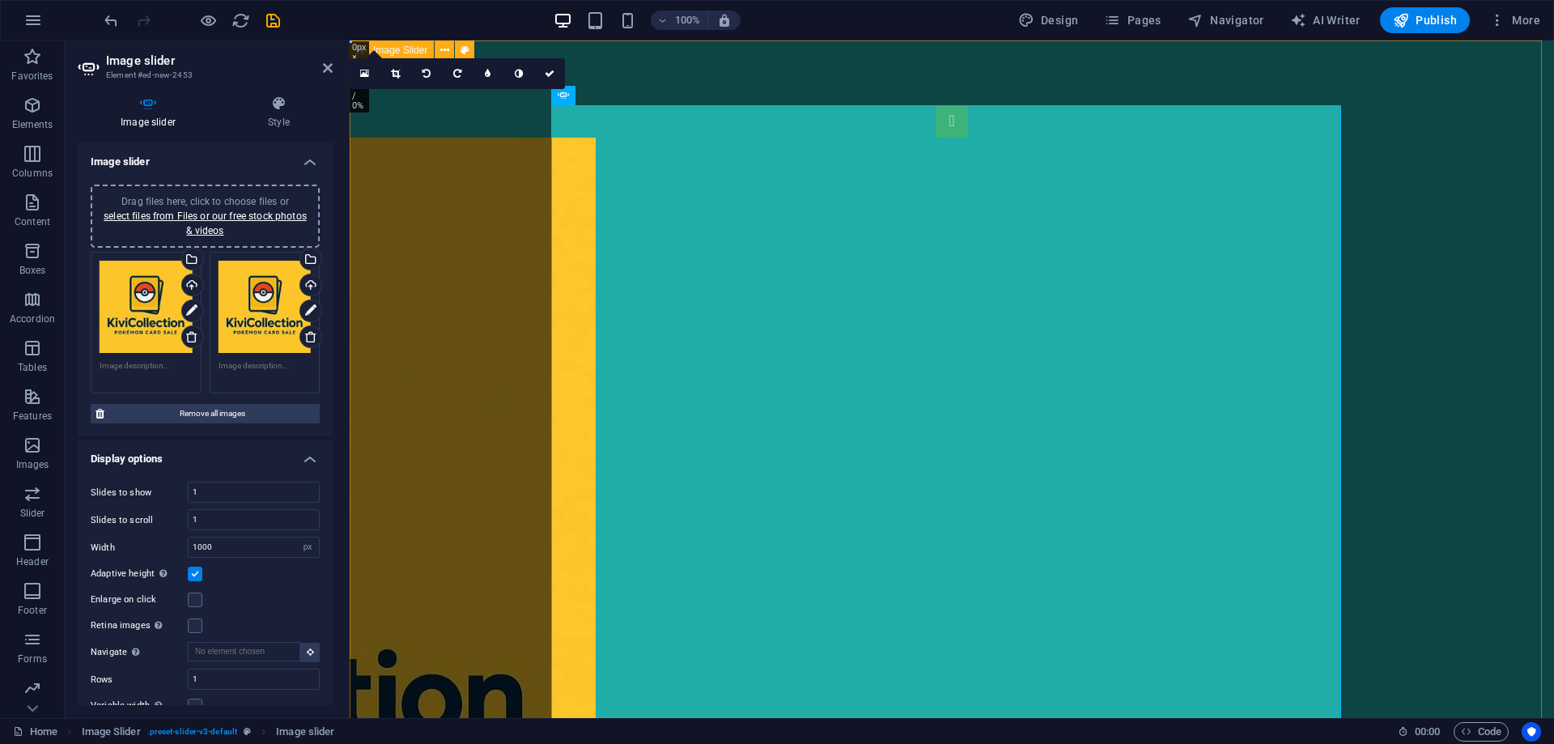
click at [485, 304] on div "1 2" at bounding box center [952, 532] width 1205 height 984
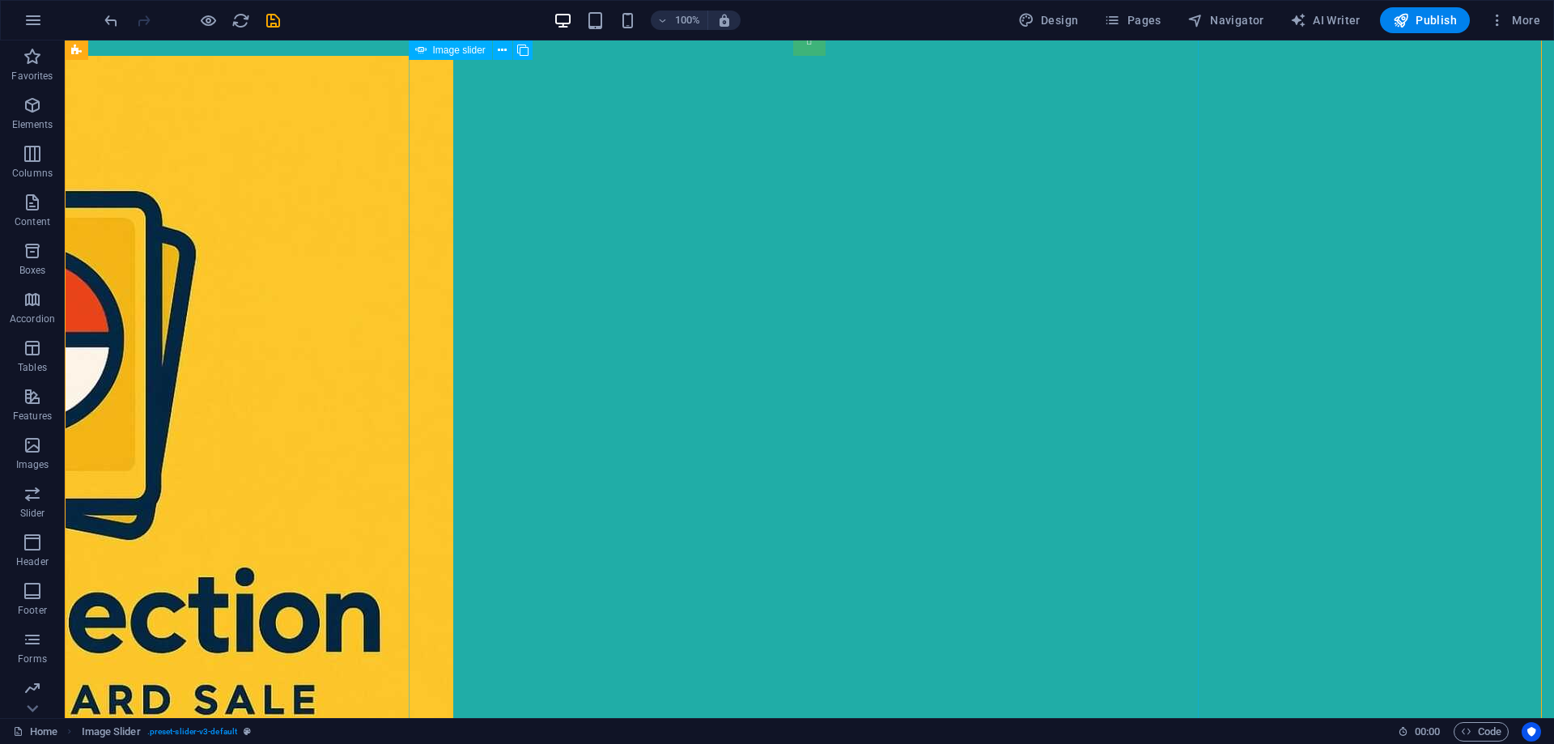
scroll to position [81, 0]
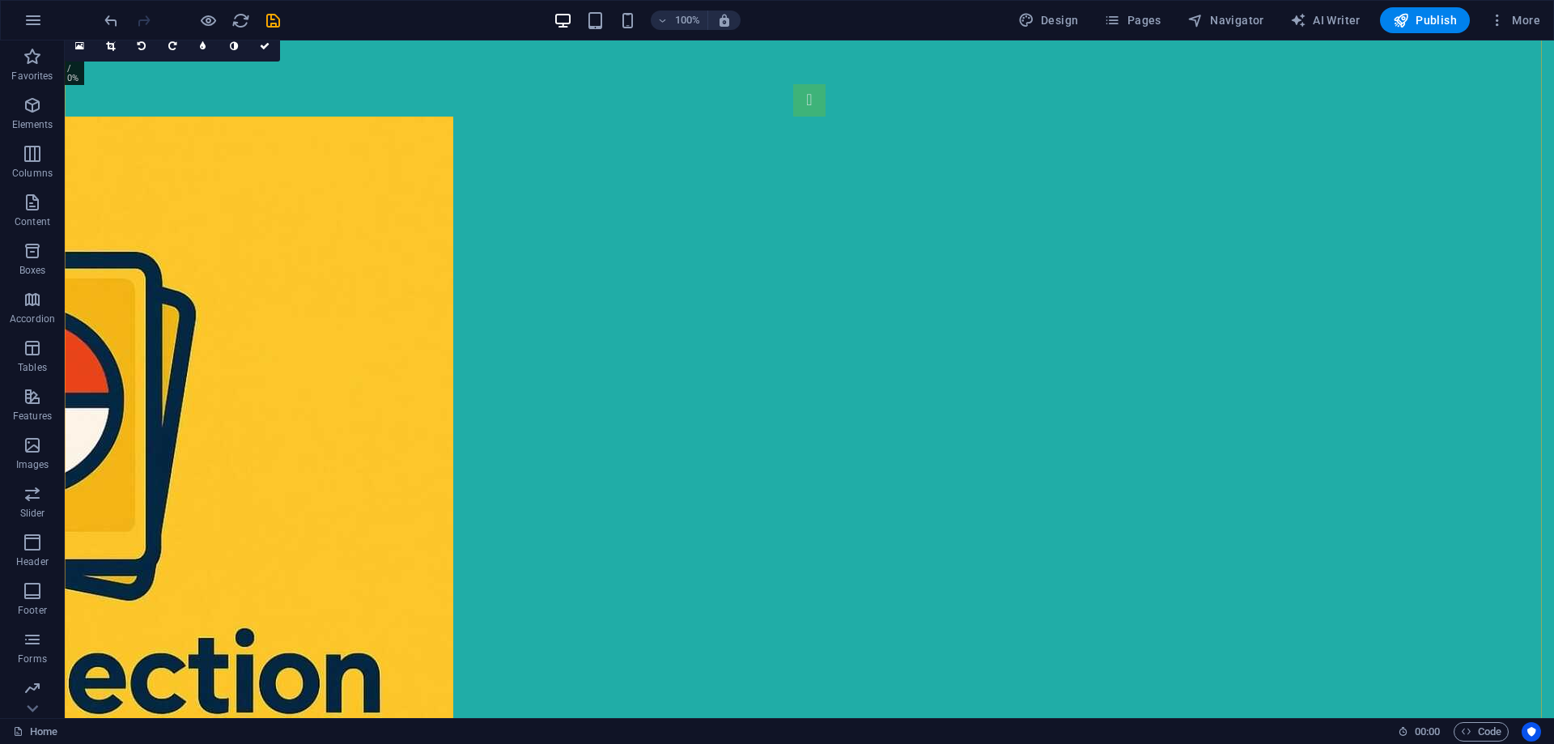
scroll to position [0, 0]
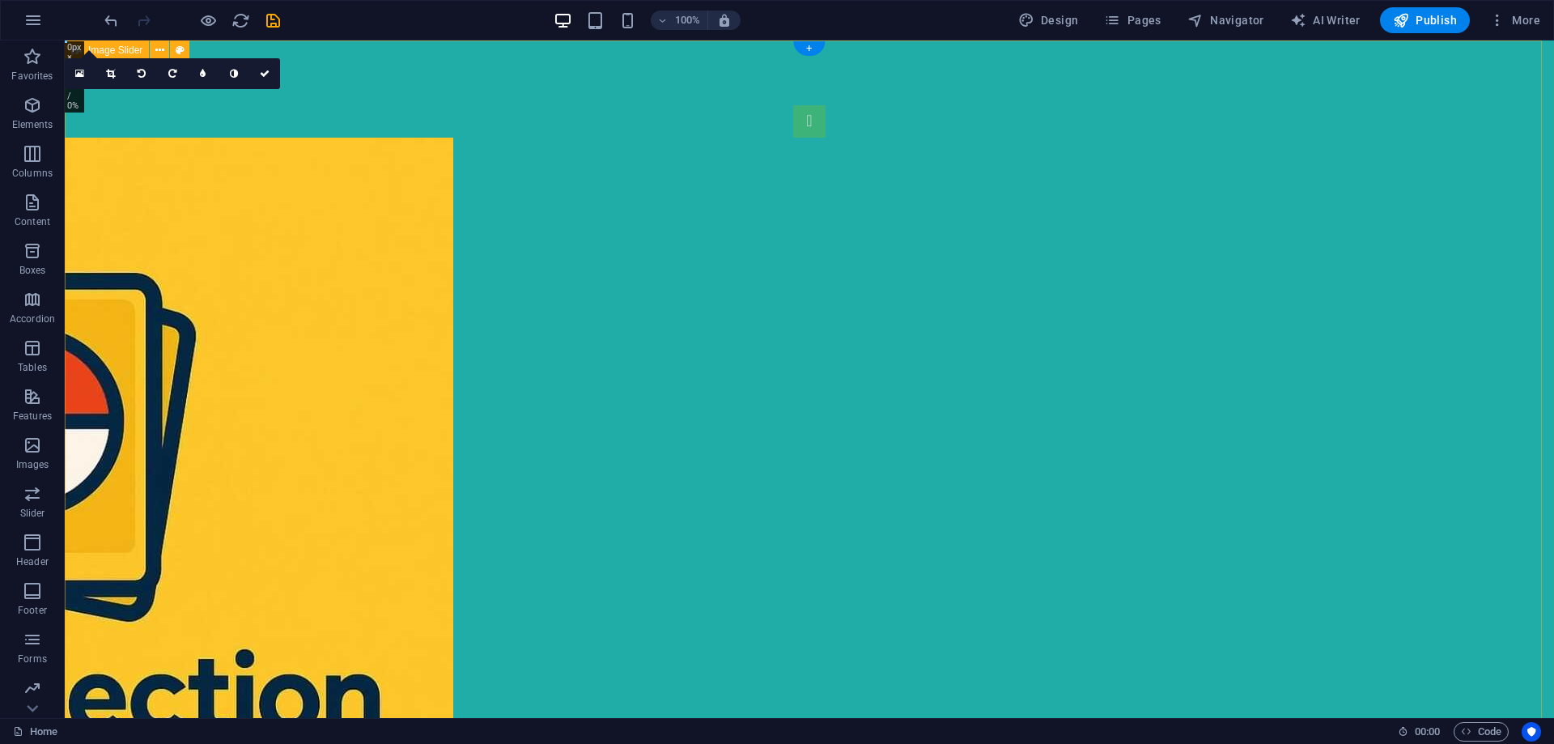
click at [226, 248] on div "1 2" at bounding box center [810, 532] width 1490 height 984
select select "rem"
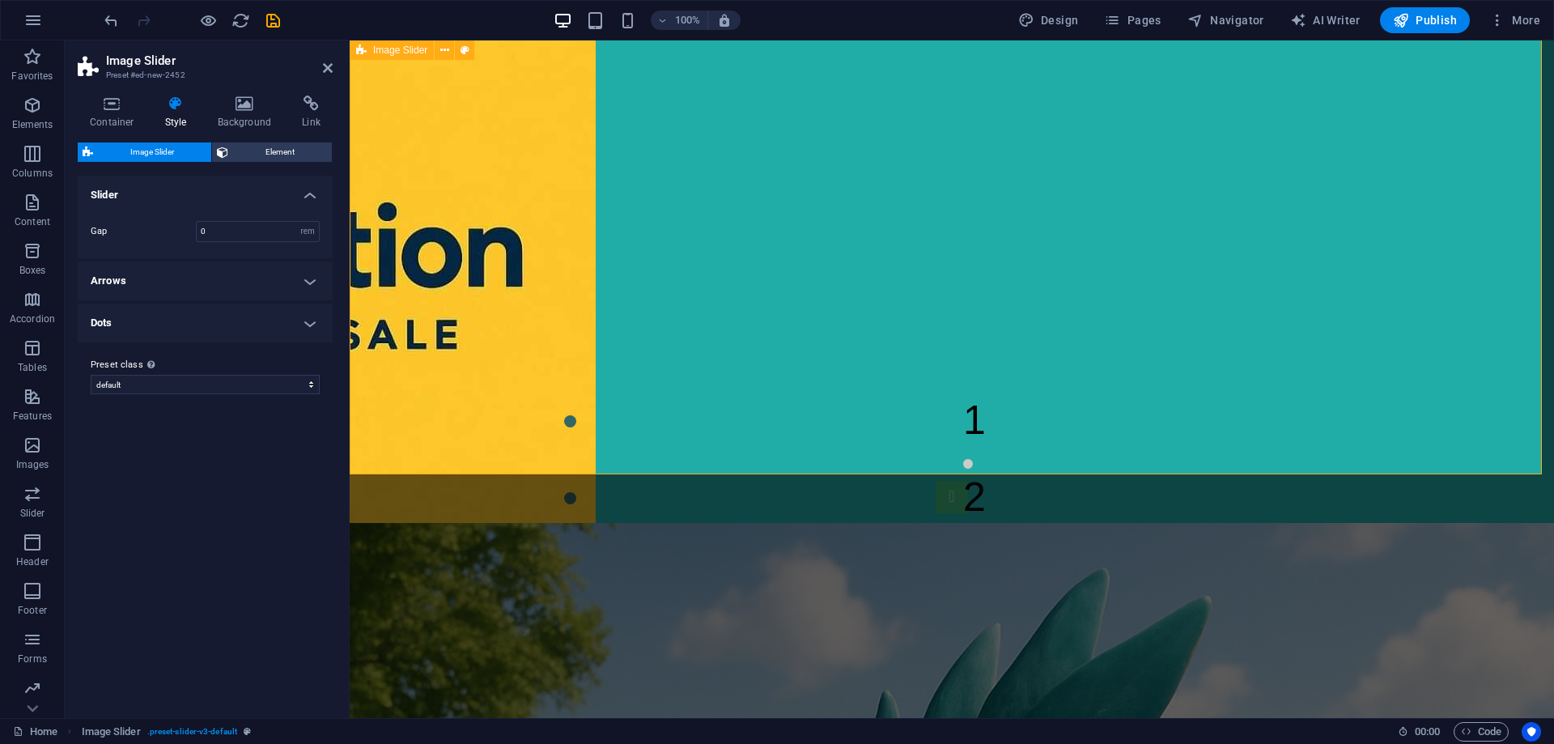
scroll to position [486, 0]
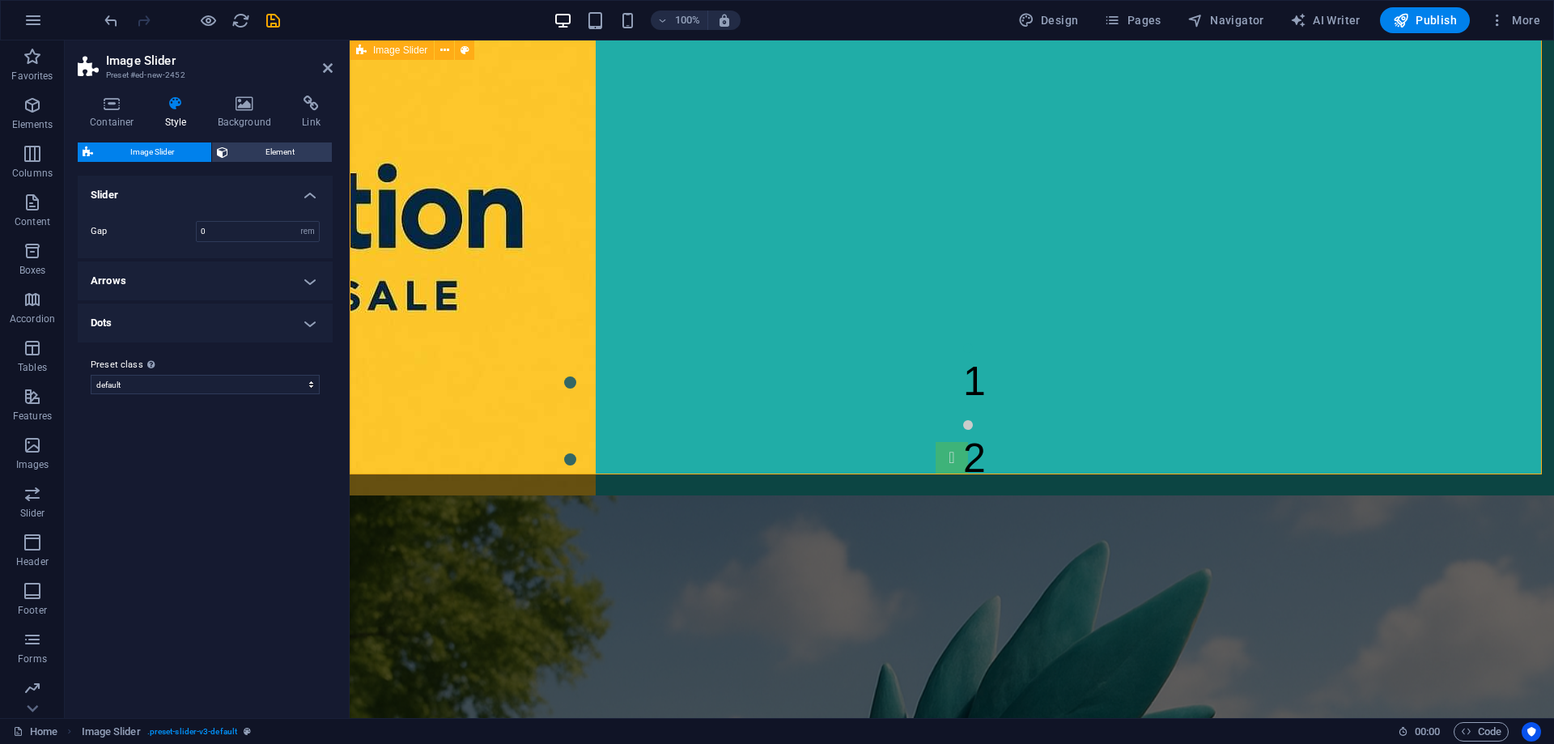
click at [477, 184] on div "1 2" at bounding box center [952, 47] width 1205 height 984
select select "px"
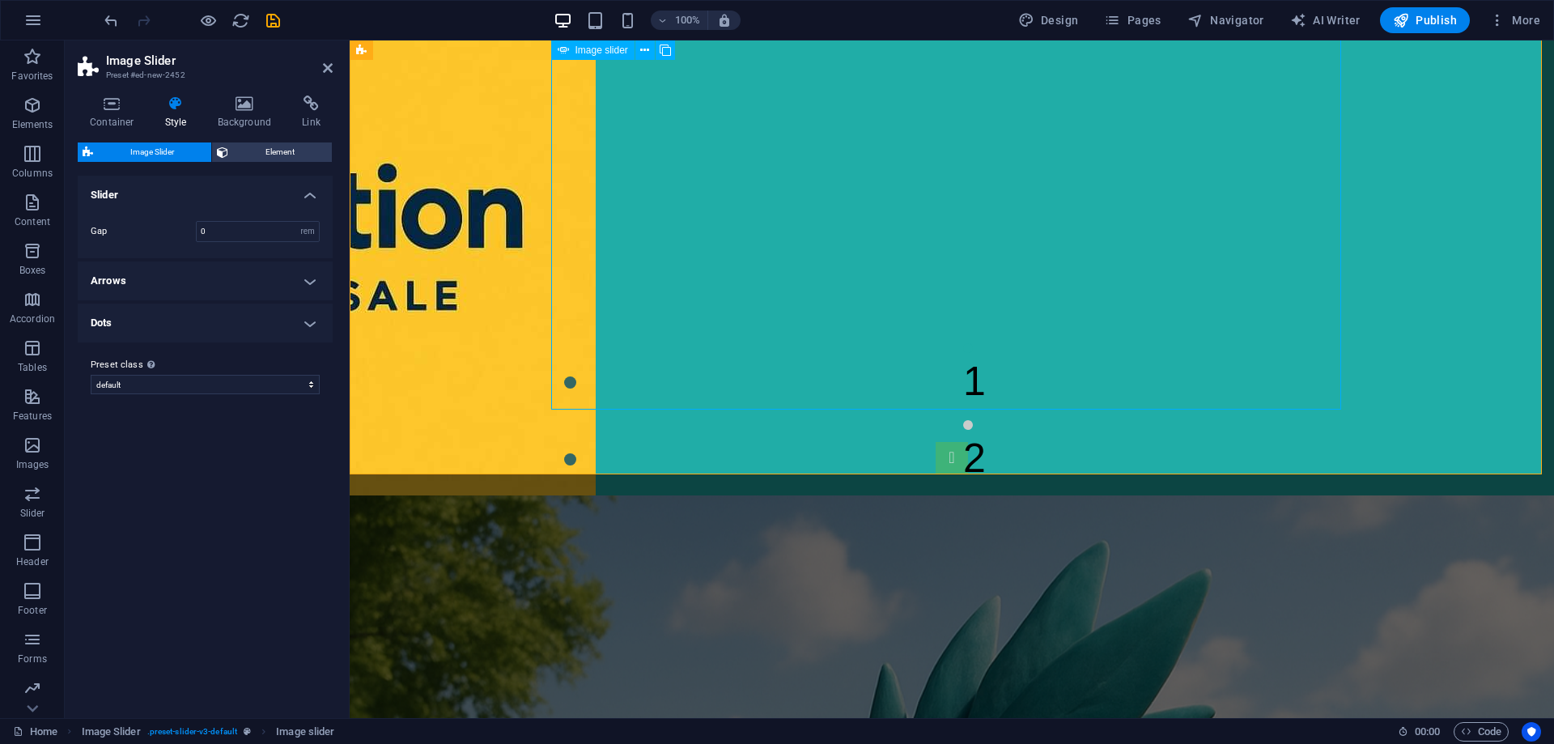
select select "ms"
select select "s"
select select "progressive"
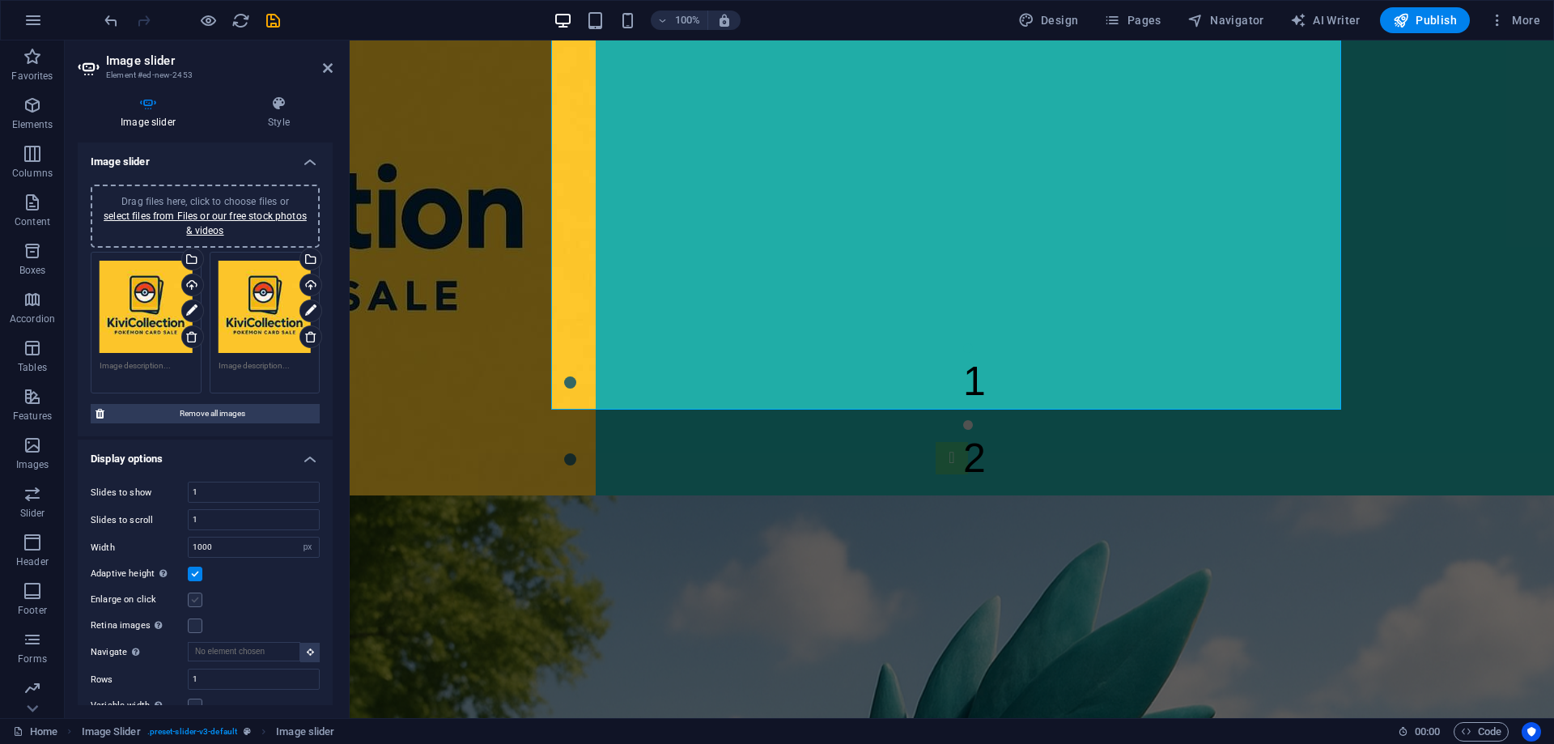
click at [197, 596] on label at bounding box center [195, 600] width 15 height 15
click at [0, 0] on input "Enlarge on click" at bounding box center [0, 0] width 0 height 0
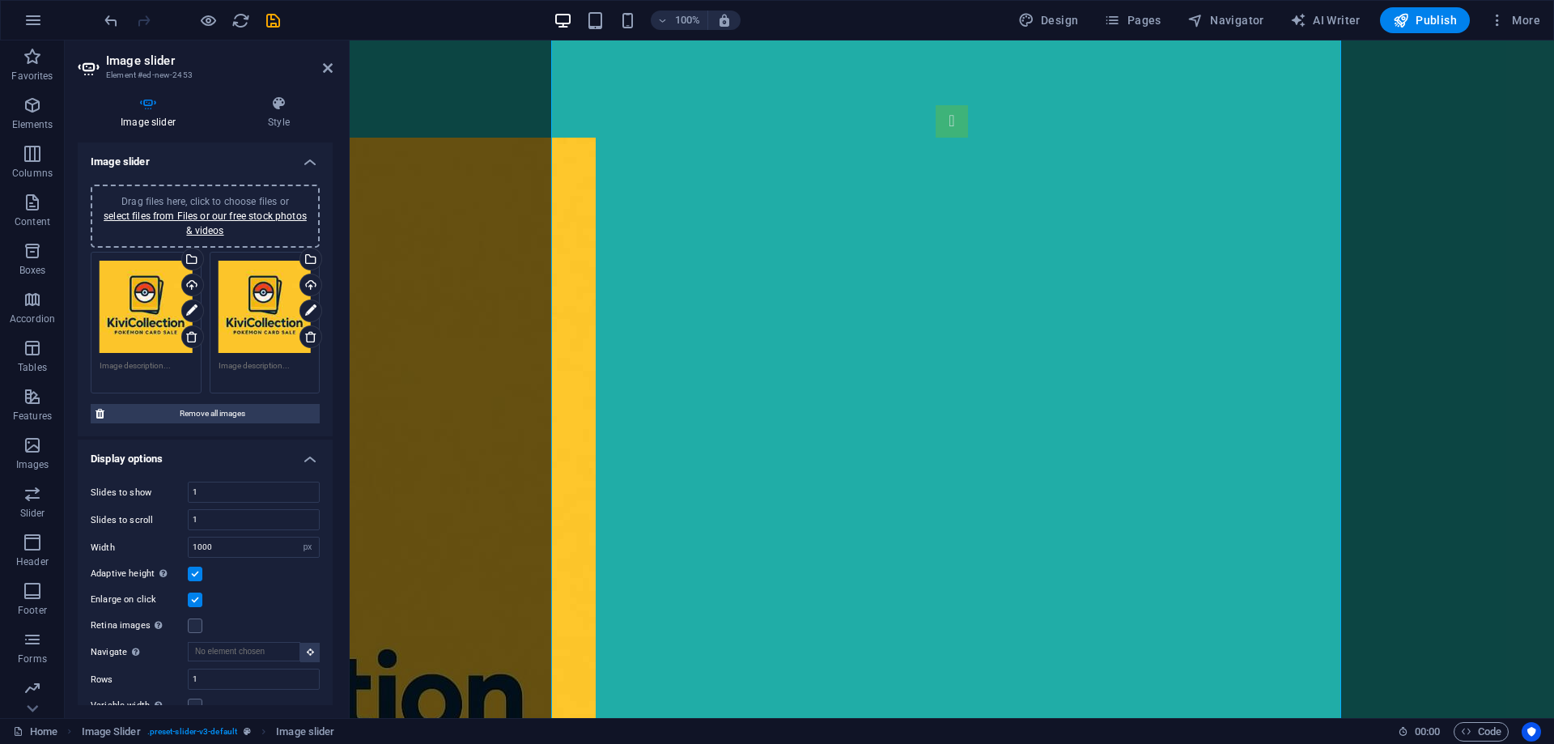
scroll to position [121, 0]
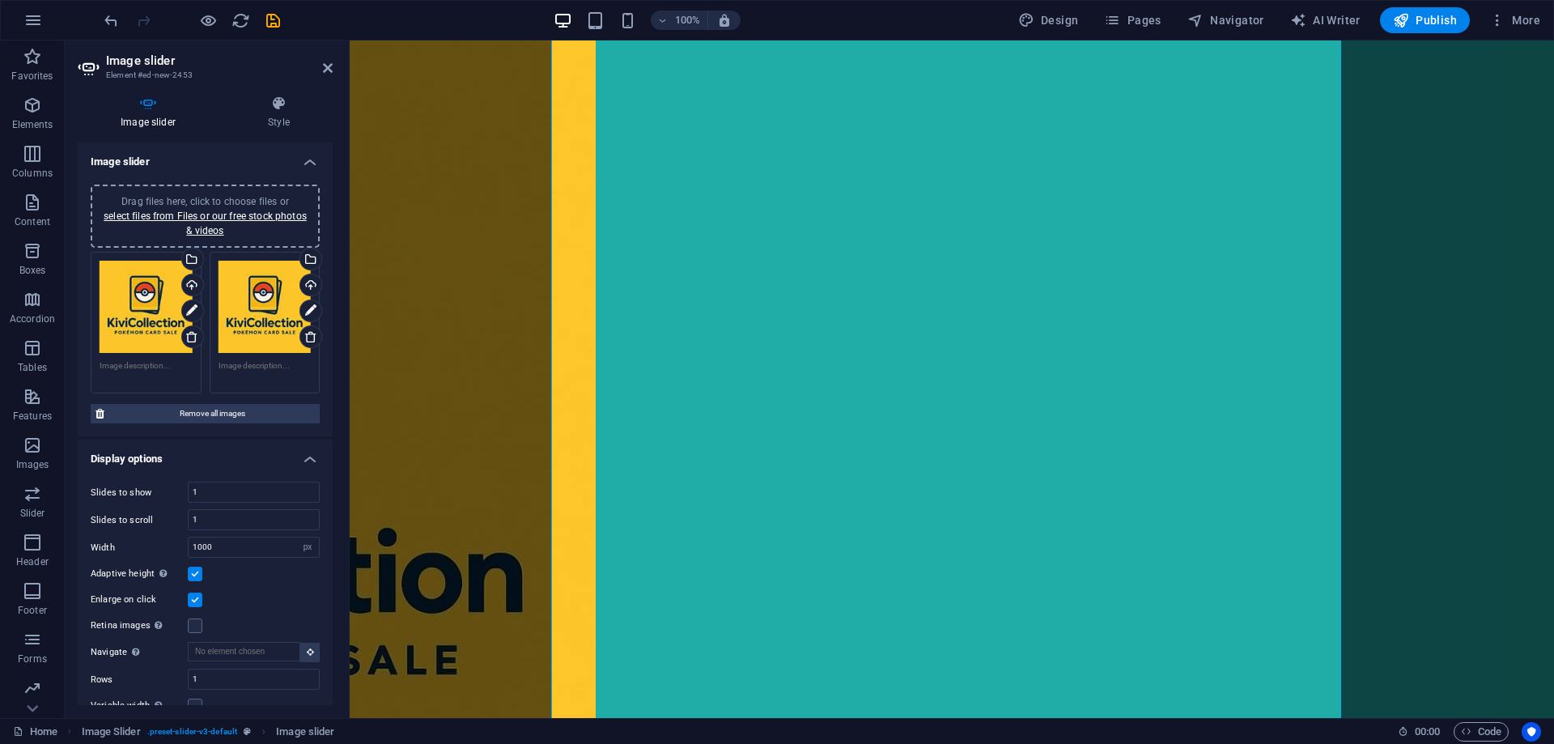
click at [197, 596] on label at bounding box center [195, 600] width 15 height 15
click at [0, 0] on input "Enlarge on click" at bounding box center [0, 0] width 0 height 0
click at [194, 619] on label at bounding box center [195, 626] width 15 height 15
click at [0, 0] on input "Retina images Automatically load retina image and smartphone optimized sizes." at bounding box center [0, 0] width 0 height 0
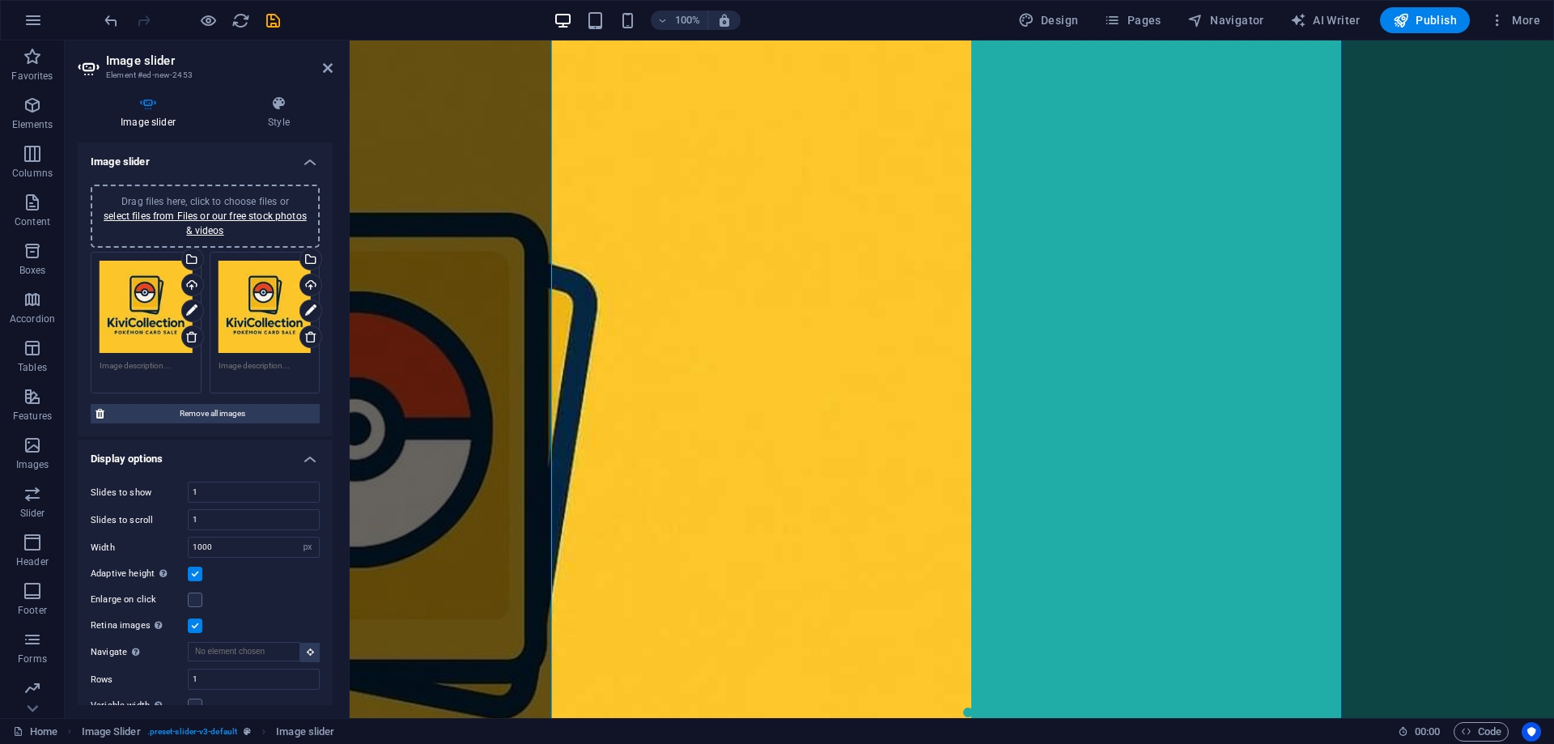
click at [194, 619] on label at bounding box center [195, 626] width 15 height 15
click at [0, 0] on input "Retina images Automatically load retina image and smartphone optimized sizes." at bounding box center [0, 0] width 0 height 0
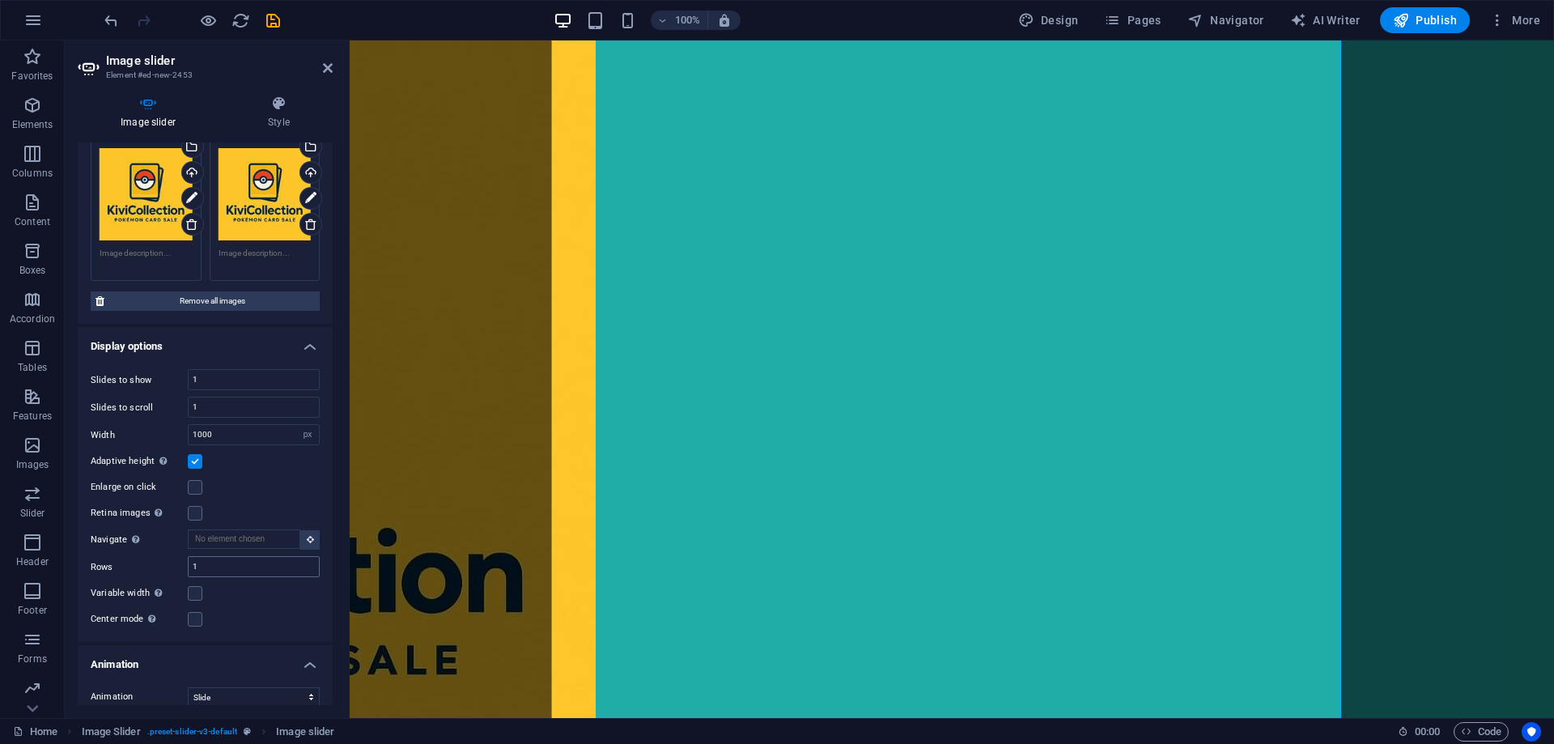
scroll to position [162, 0]
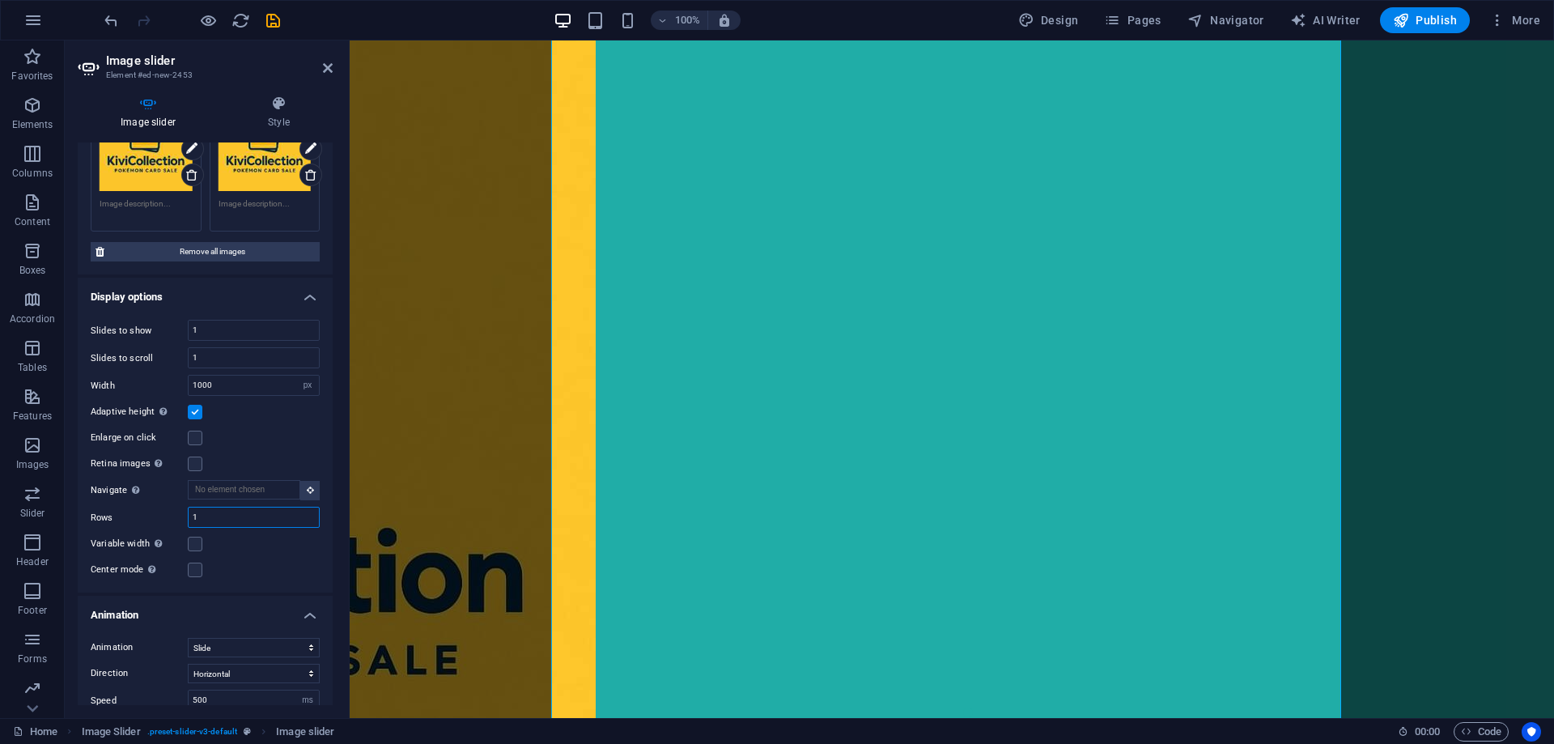
click at [235, 517] on input "1" at bounding box center [254, 517] width 130 height 19
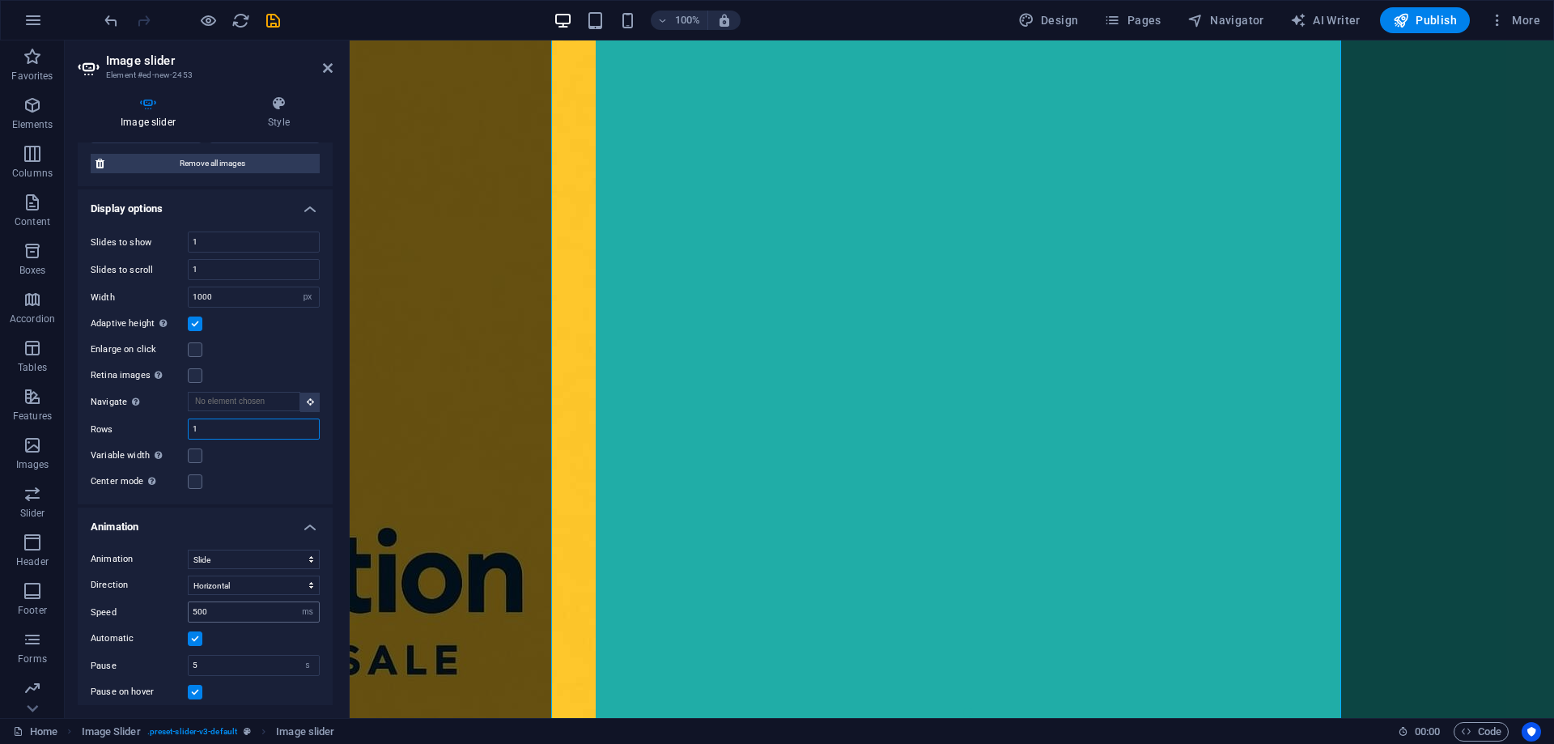
scroll to position [324, 0]
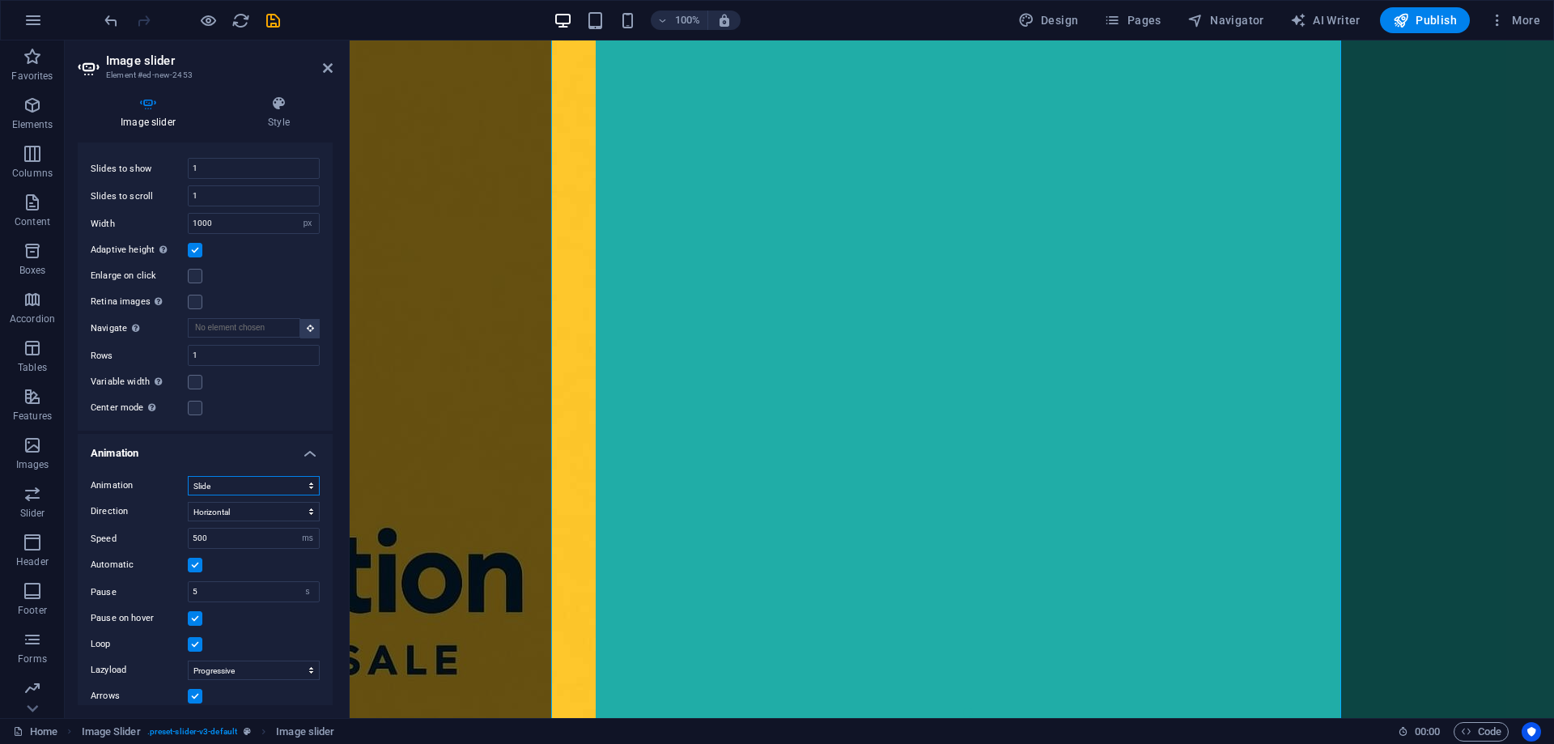
click at [271, 491] on select "Slide Fade" at bounding box center [254, 485] width 132 height 19
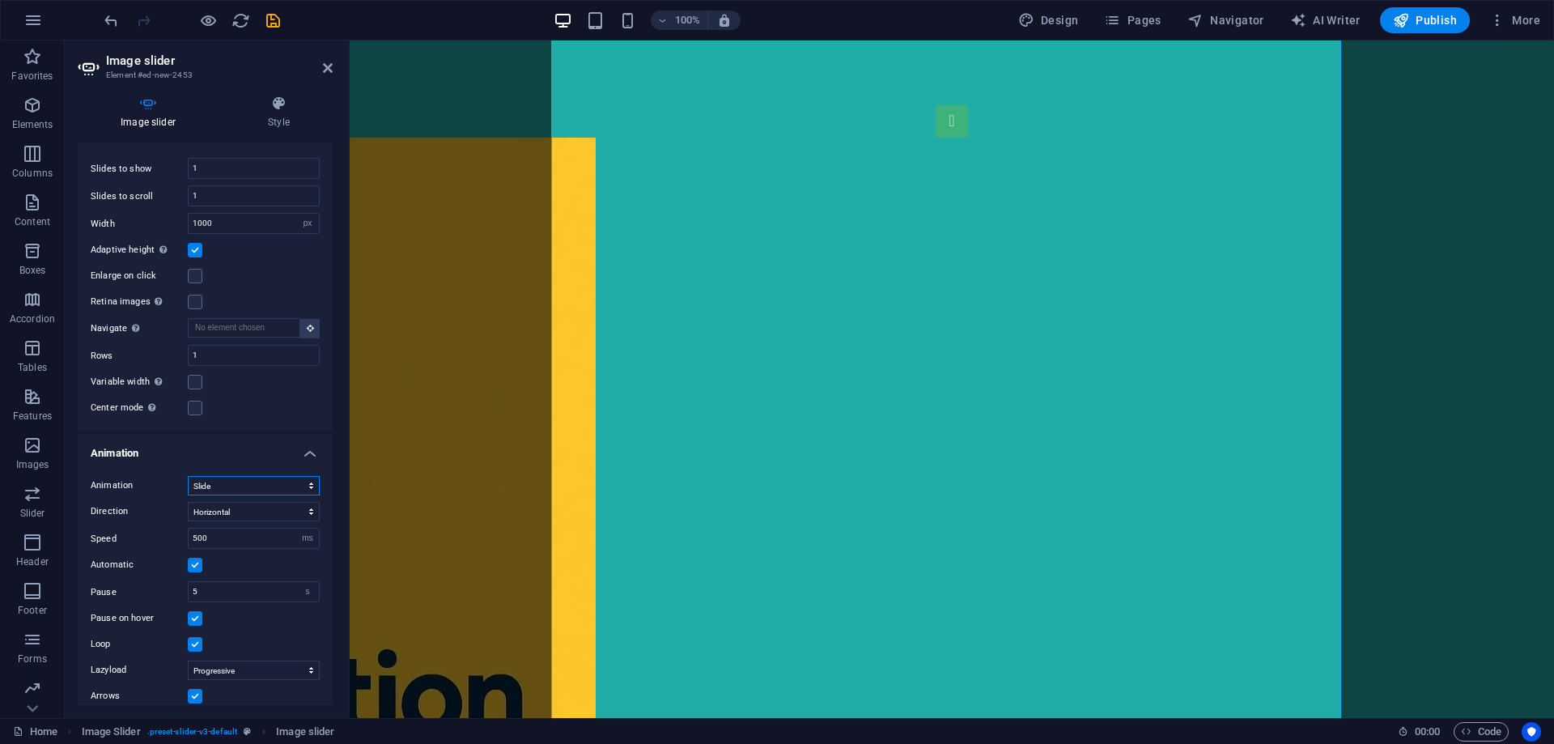
scroll to position [121, 0]
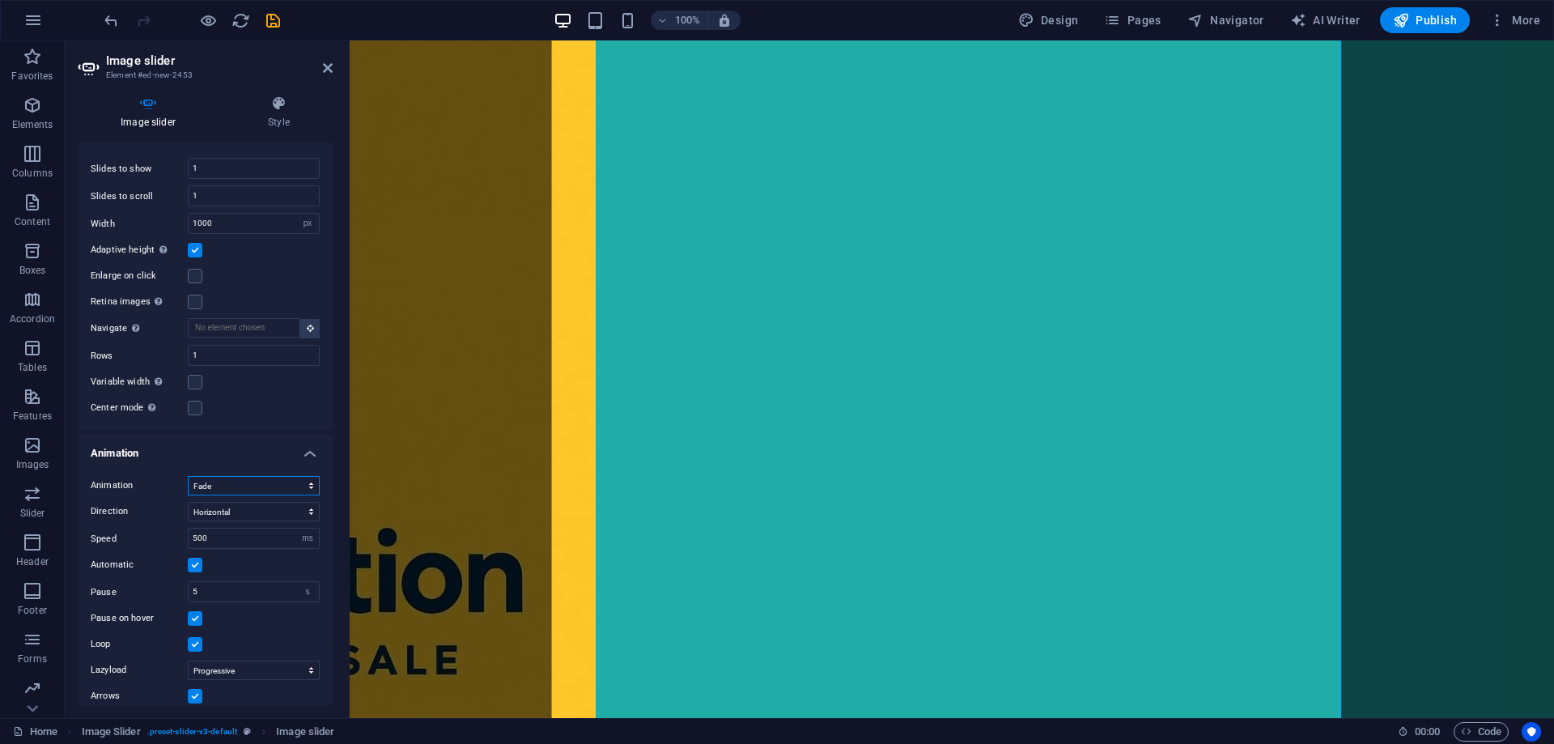
click at [188, 476] on select "Slide Fade" at bounding box center [254, 485] width 132 height 19
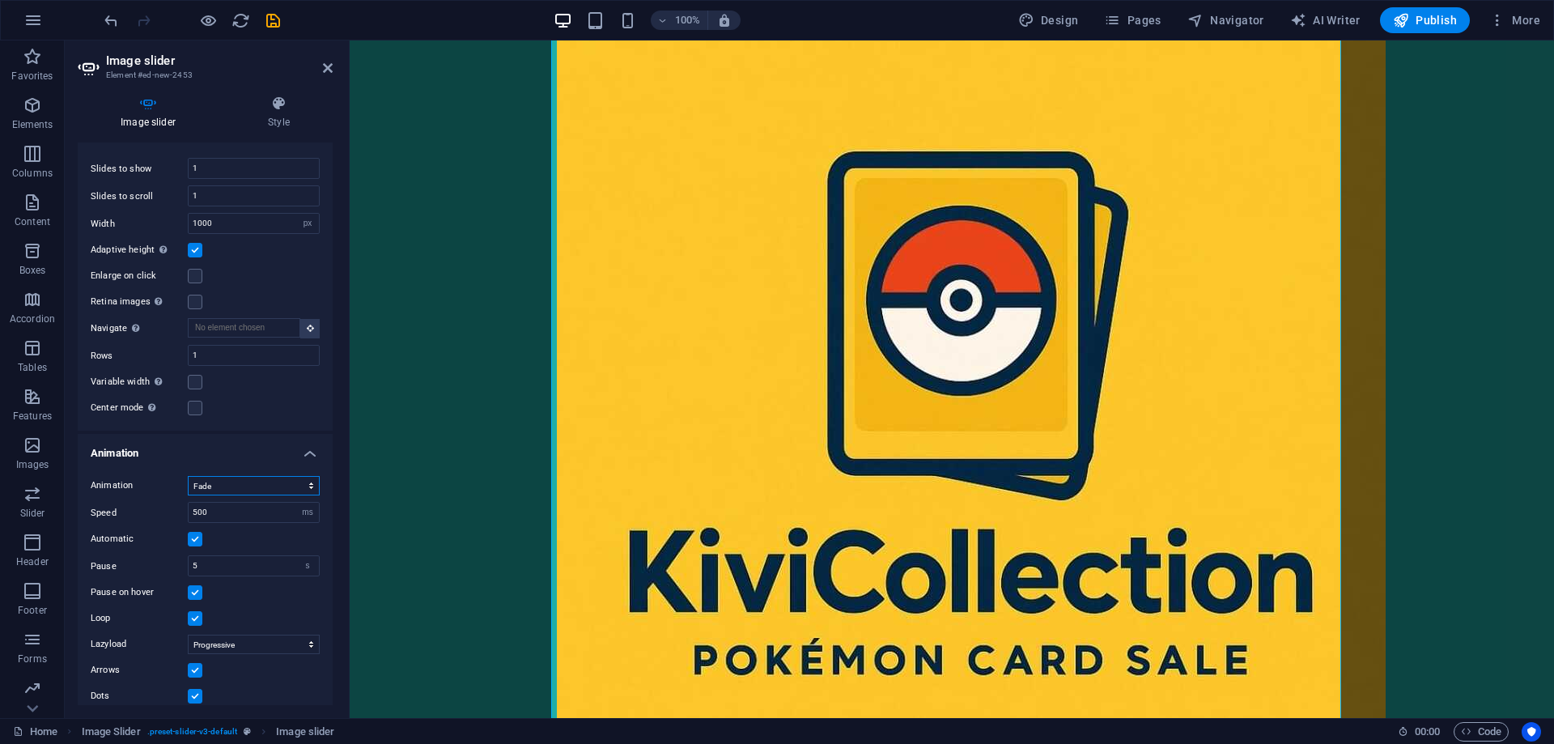
click at [270, 488] on select "Slide Fade" at bounding box center [254, 485] width 132 height 19
select select "slide"
click at [188, 476] on select "Slide Fade" at bounding box center [254, 485] width 132 height 19
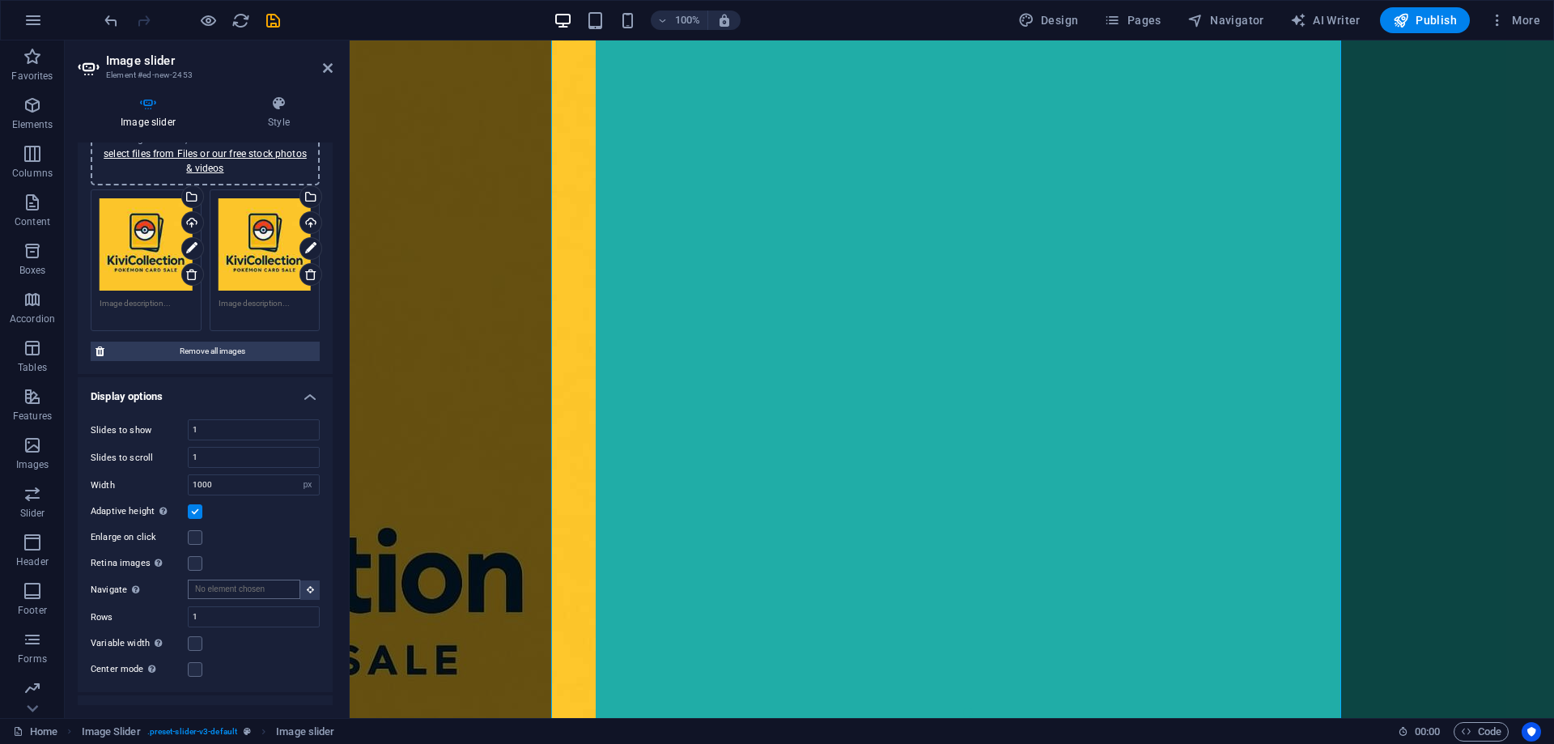
scroll to position [0, 0]
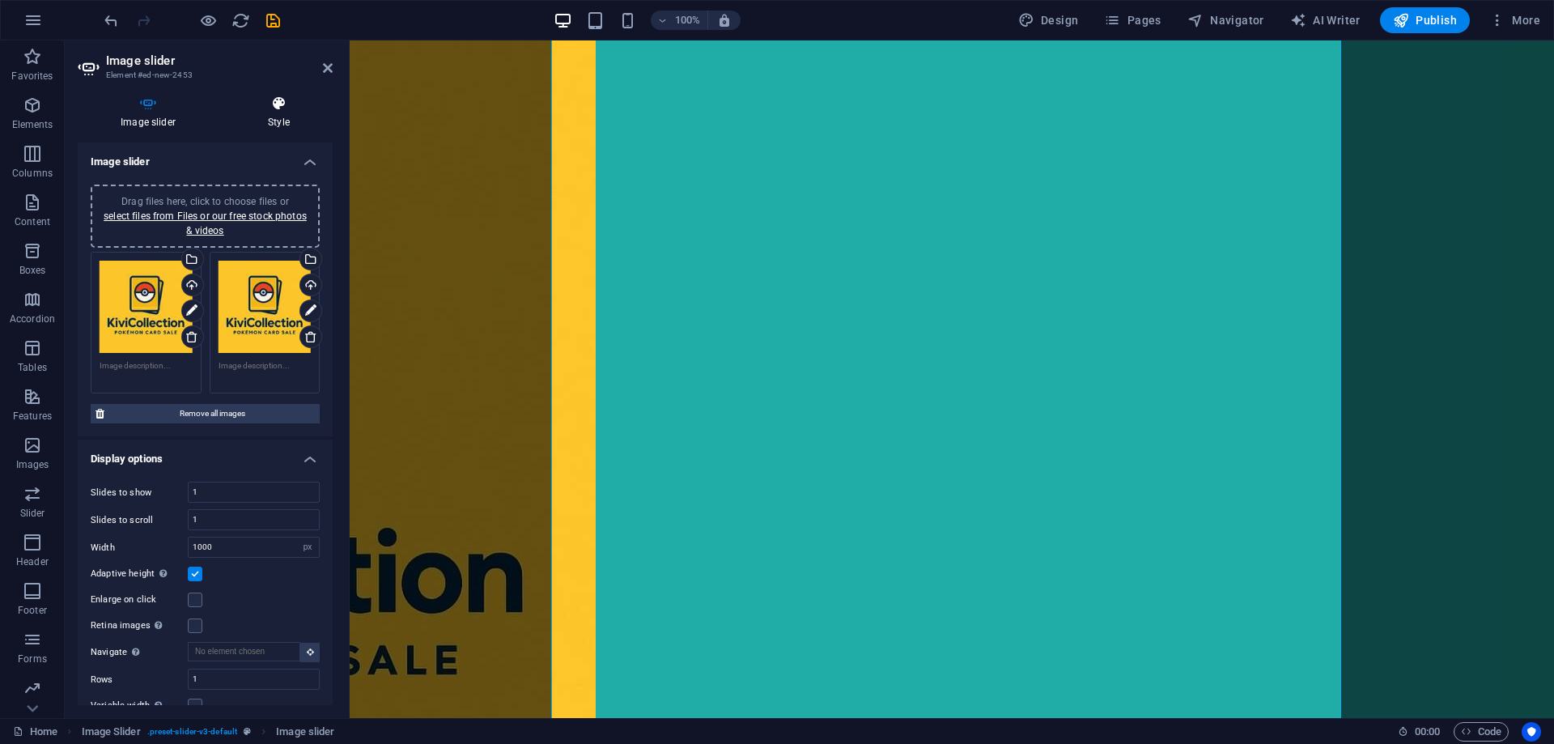
click at [275, 114] on h4 "Style" at bounding box center [279, 113] width 108 height 34
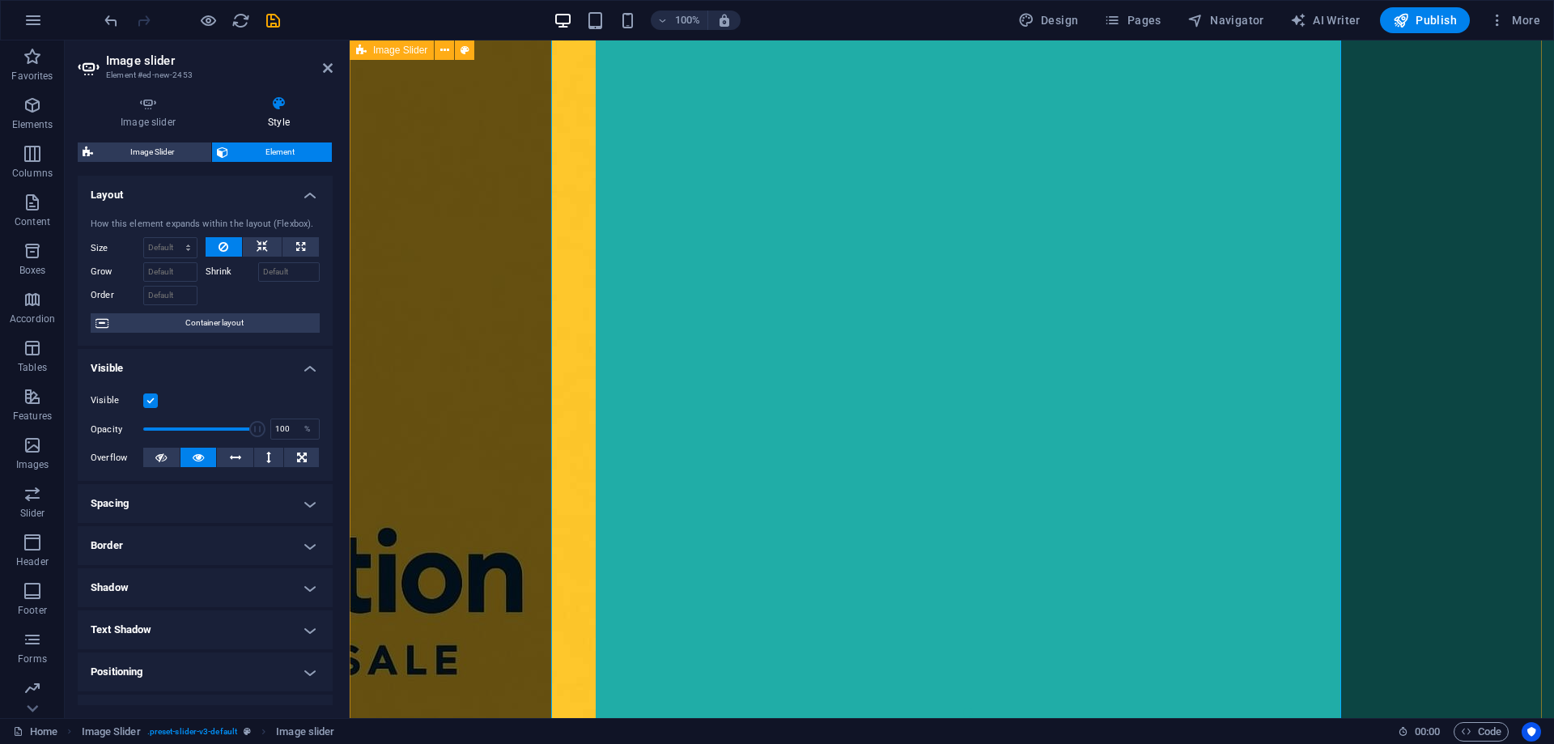
click at [461, 355] on div "1 2" at bounding box center [952, 411] width 1205 height 984
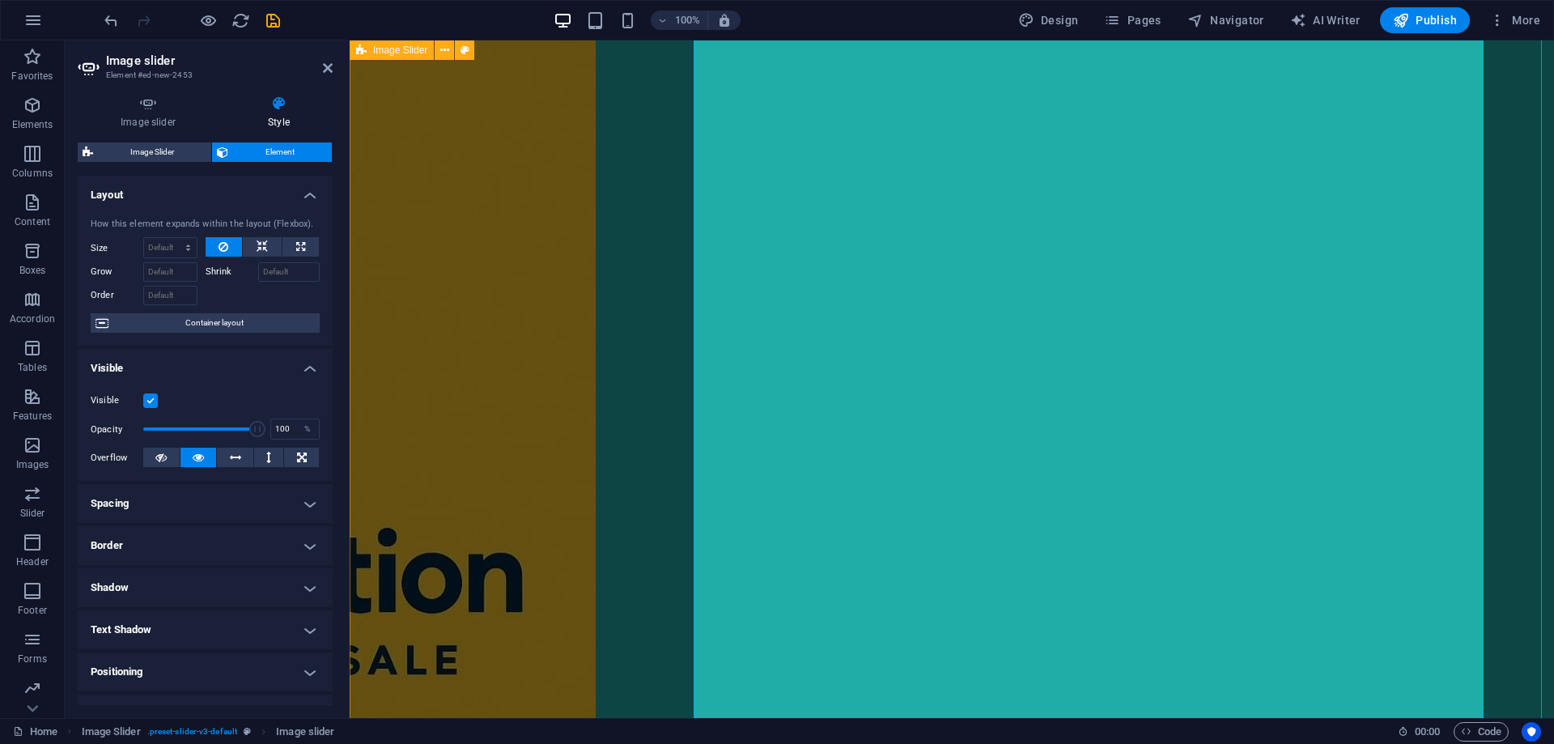
click at [461, 355] on div "1 2" at bounding box center [952, 411] width 1205 height 984
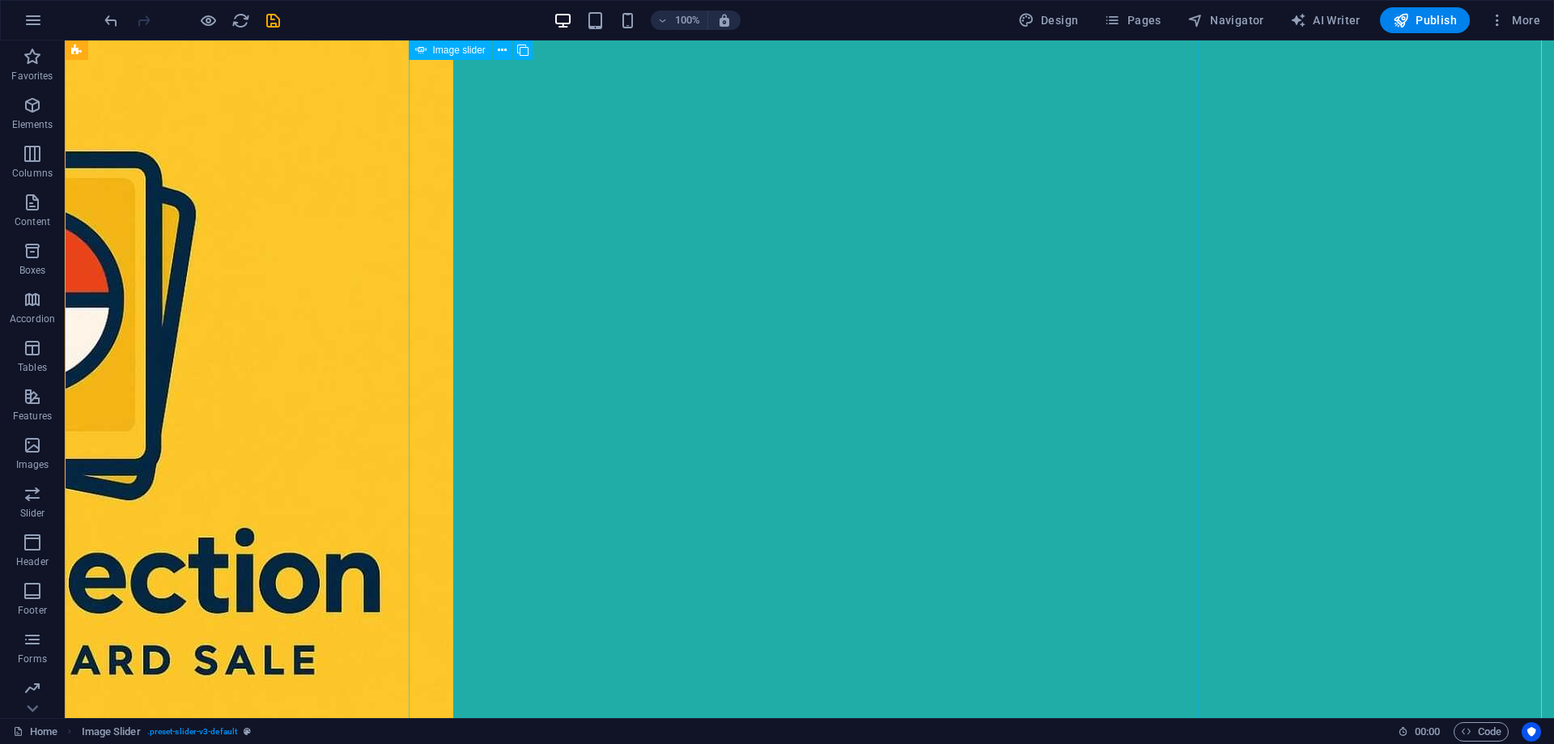
click at [266, 251] on div "1 2" at bounding box center [810, 411] width 1490 height 984
click at [158, 51] on icon at bounding box center [159, 50] width 9 height 17
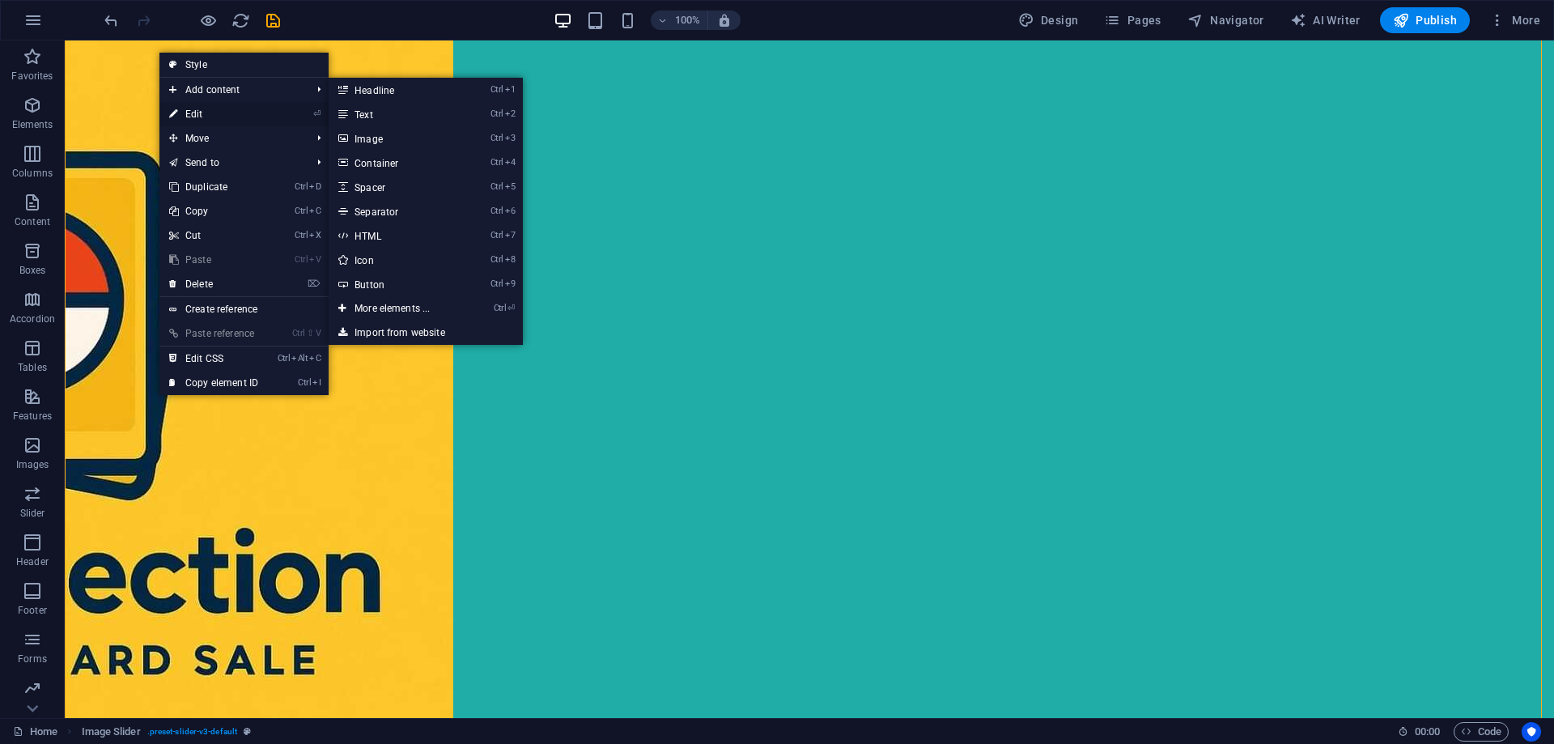
click at [209, 110] on link "⏎ Edit" at bounding box center [213, 114] width 108 height 24
select select "rem"
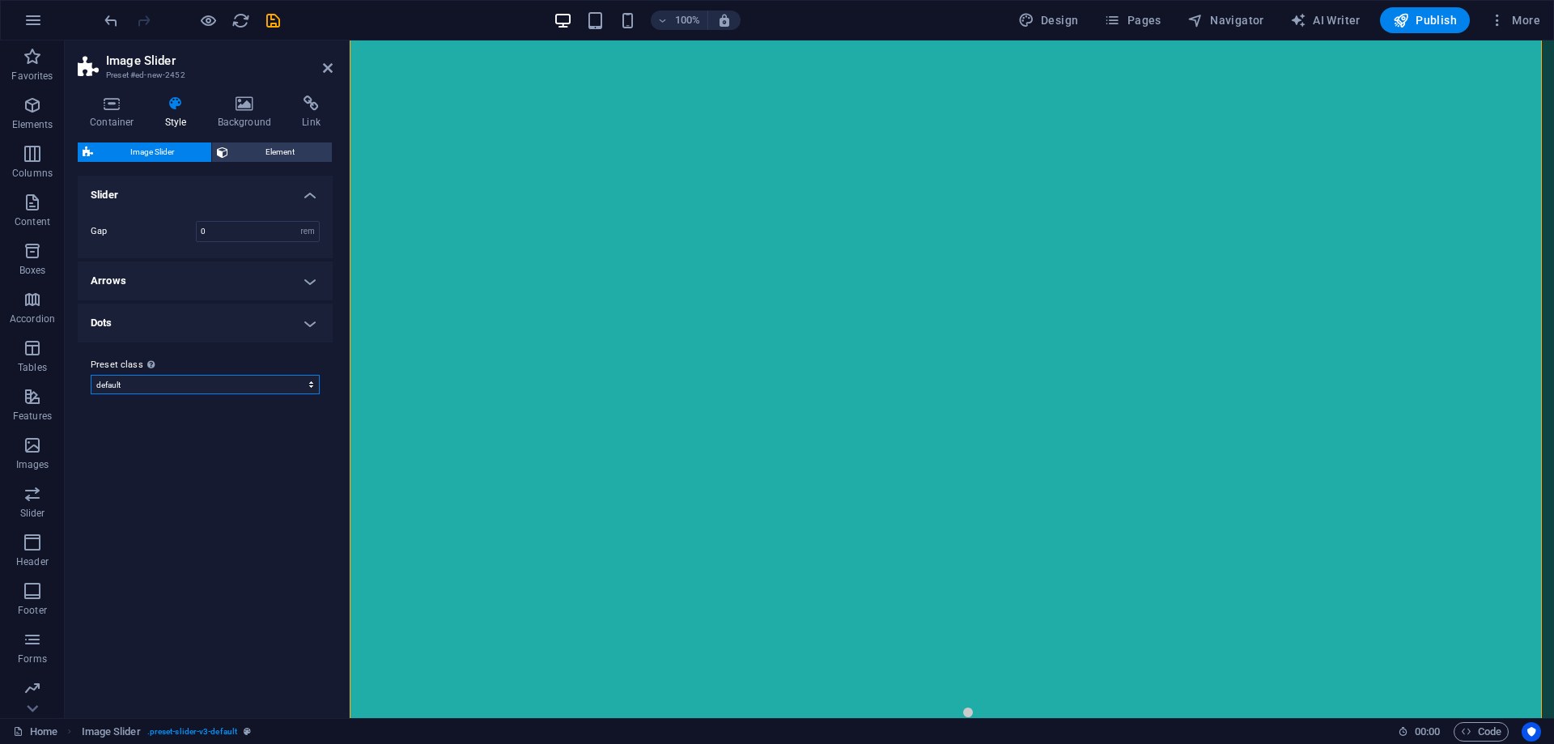
click at [219, 381] on select "default Add preset class" at bounding box center [205, 384] width 229 height 19
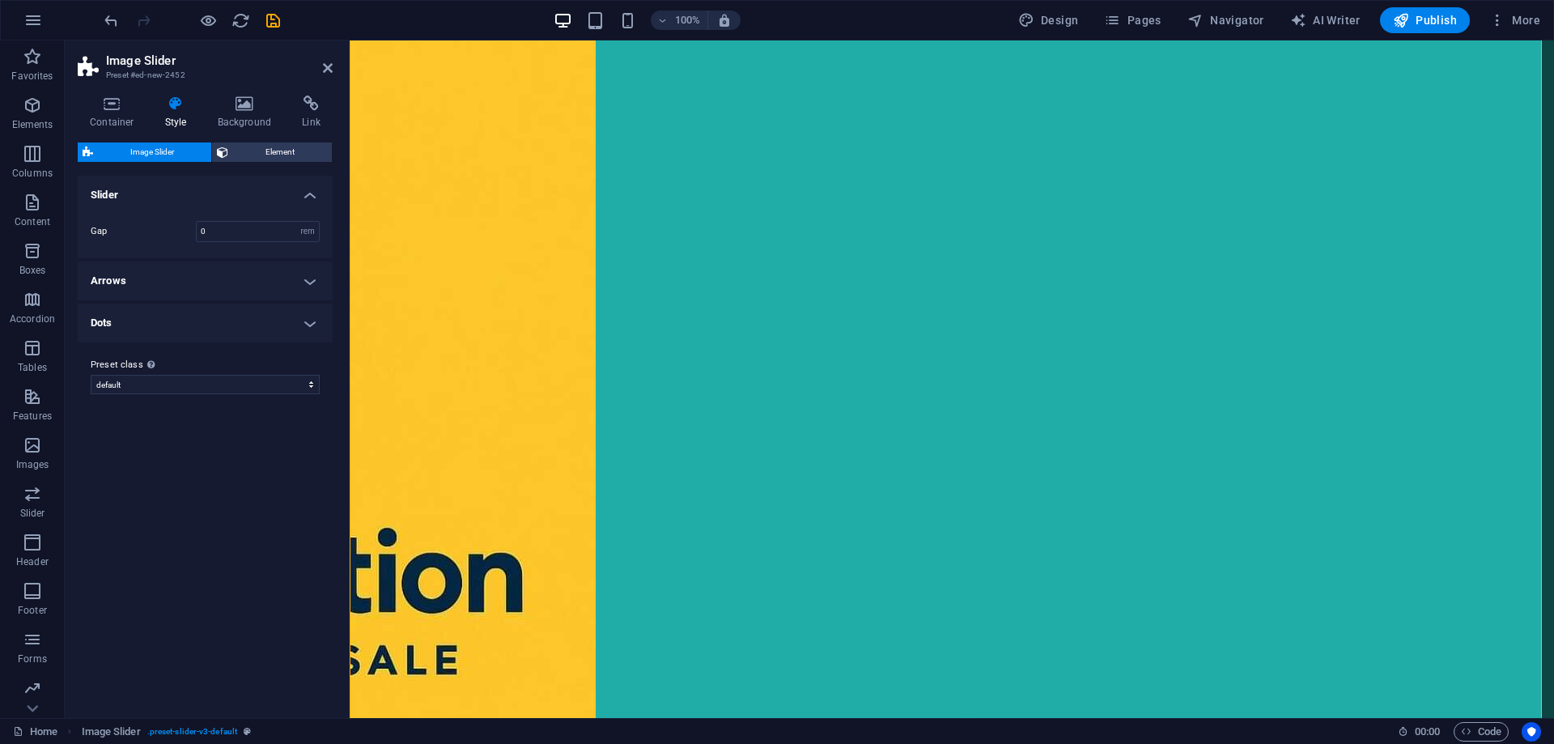
click at [219, 456] on div "Variants Default Slider Gap 0 rem px % vh vw Arrows These settings are effectiv…" at bounding box center [205, 440] width 255 height 529
click at [287, 151] on span "Element" at bounding box center [280, 151] width 94 height 19
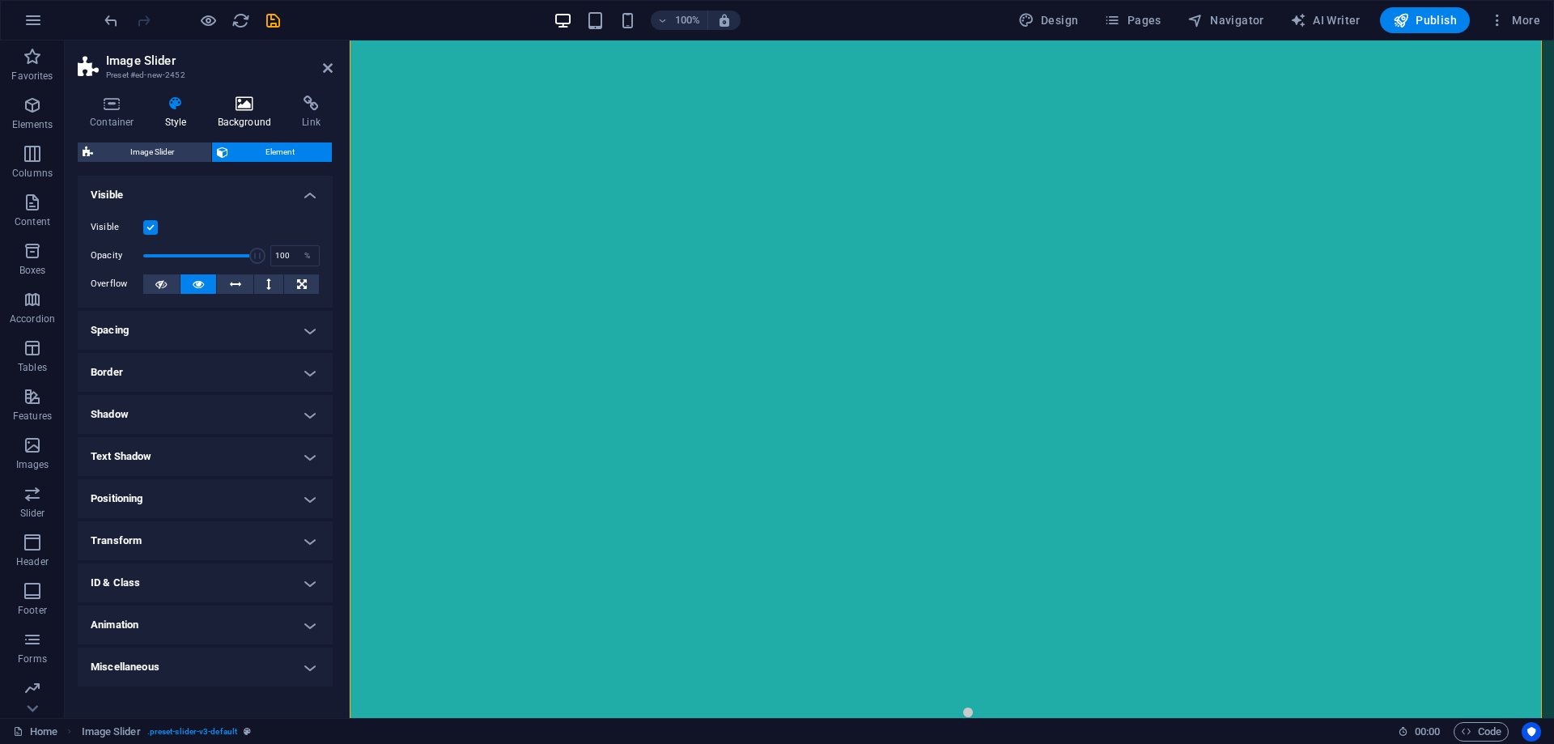
click at [250, 113] on h4 "Background" at bounding box center [248, 113] width 85 height 34
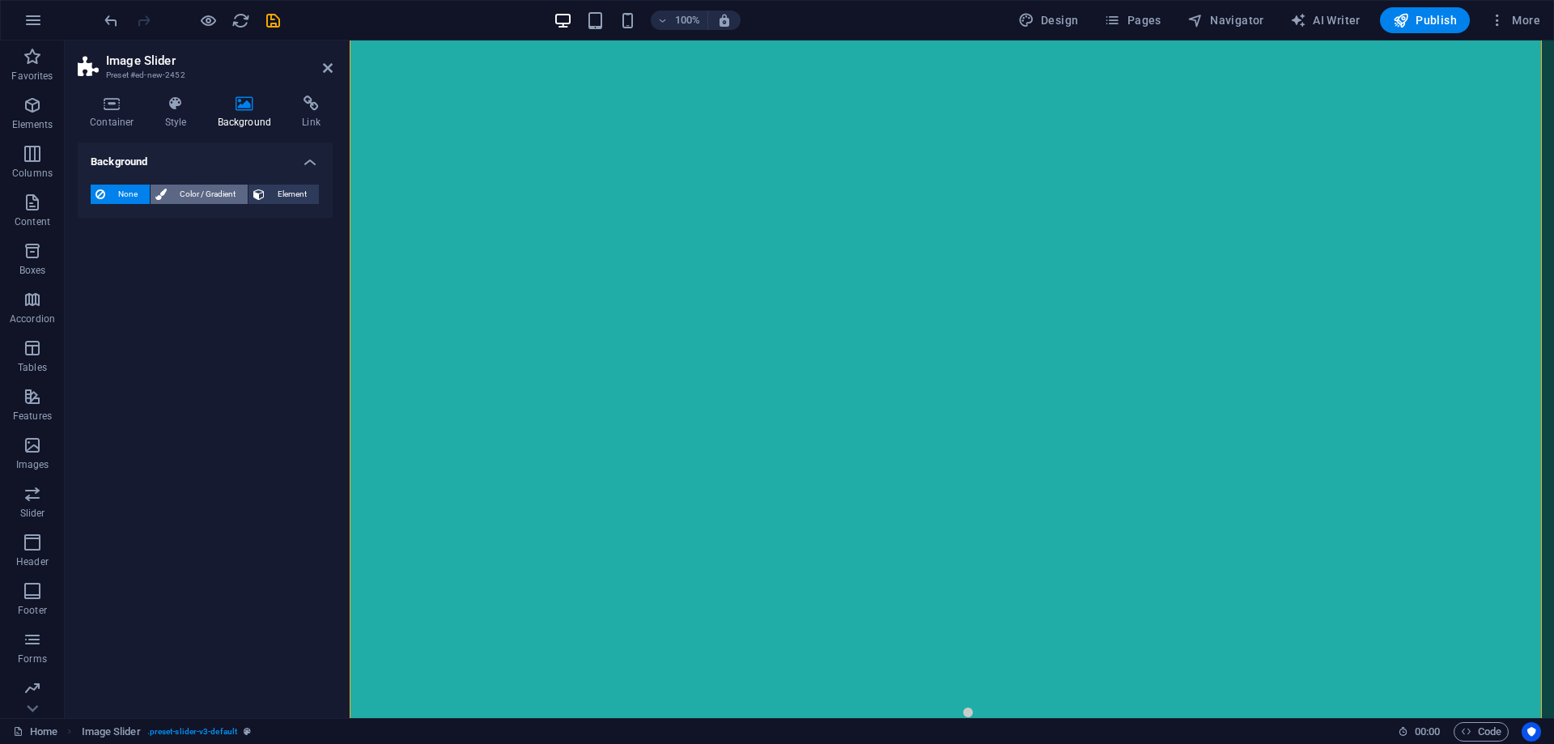
click at [206, 196] on span "Color / Gradient" at bounding box center [207, 194] width 71 height 19
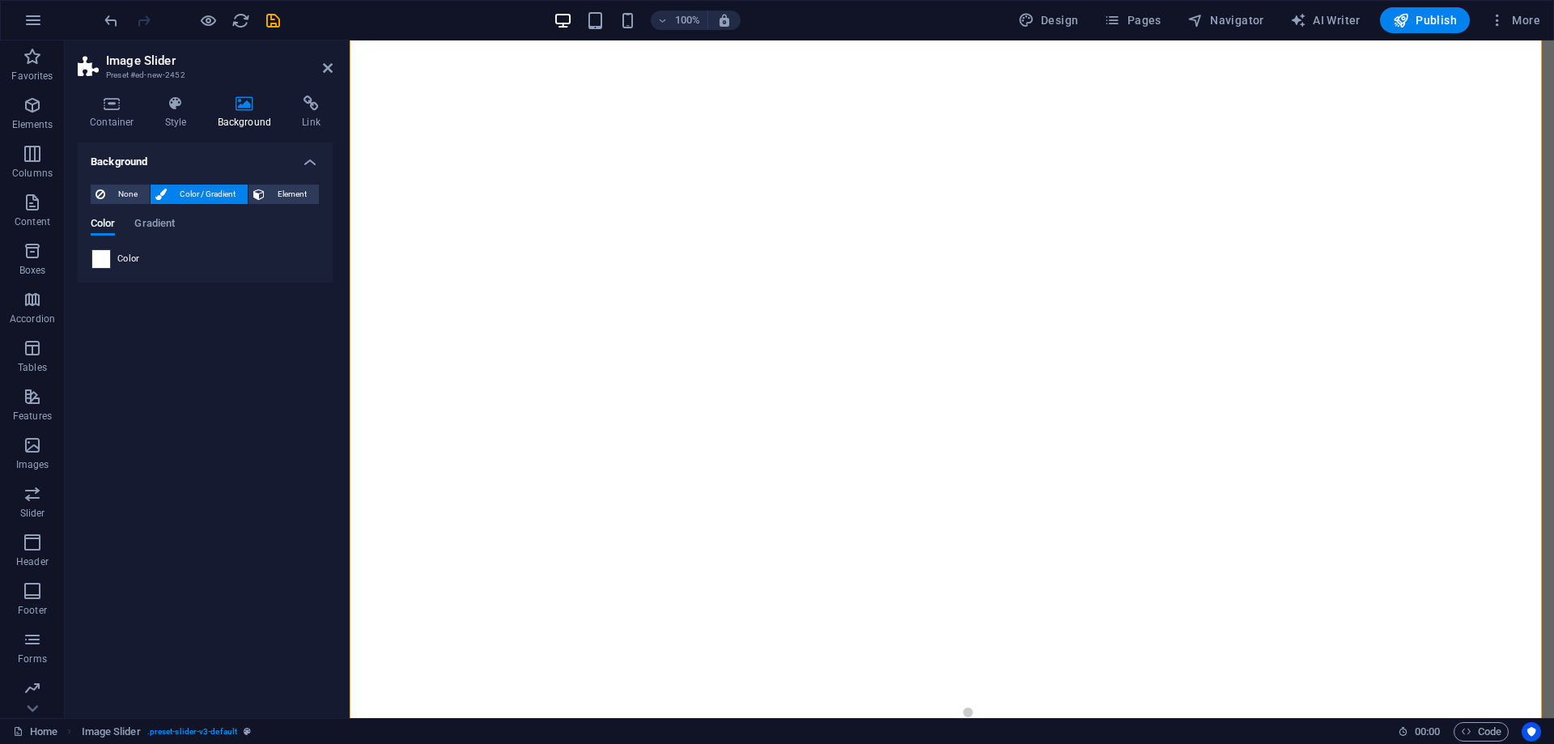
click at [95, 261] on span at bounding box center [101, 259] width 18 height 18
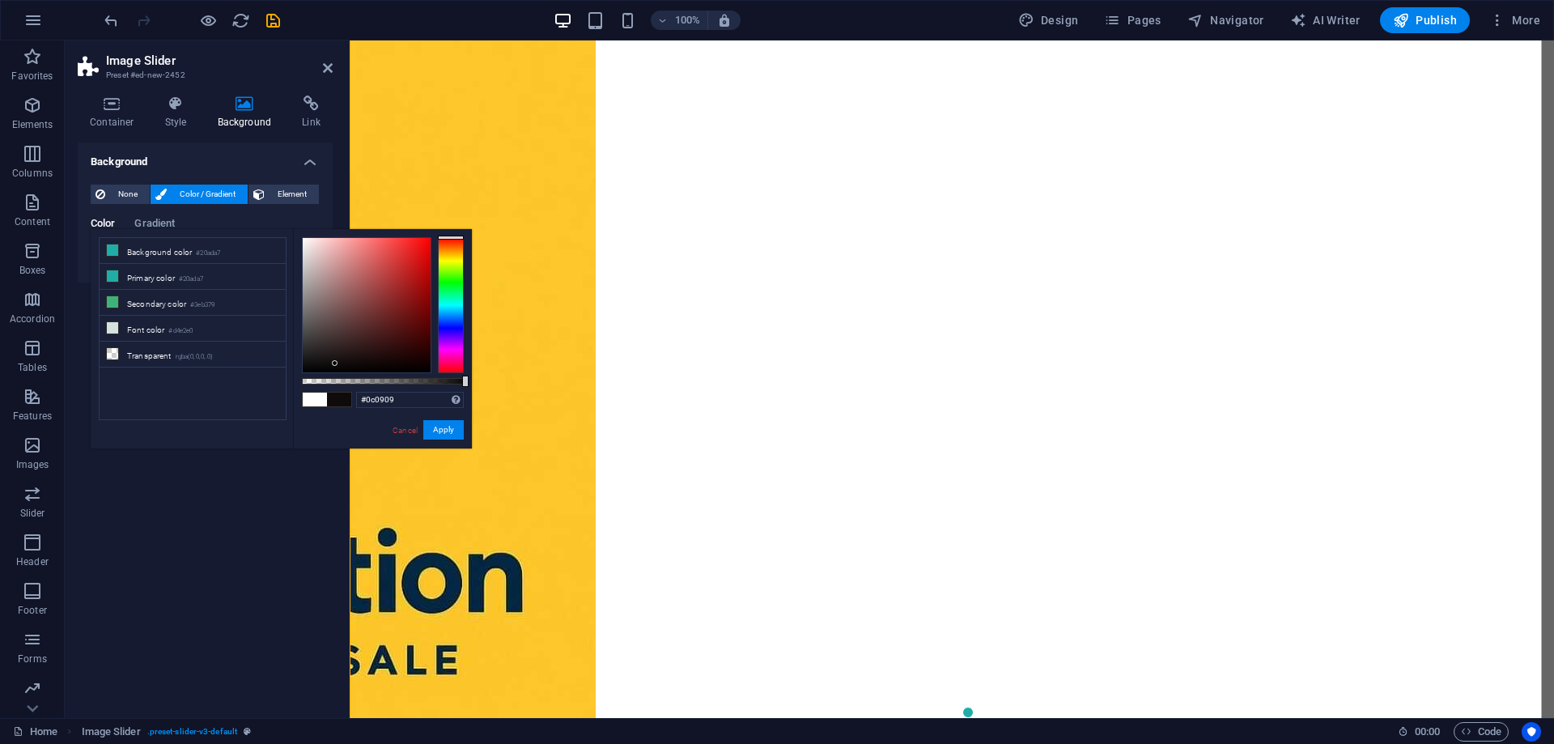
click at [334, 365] on div at bounding box center [367, 305] width 128 height 134
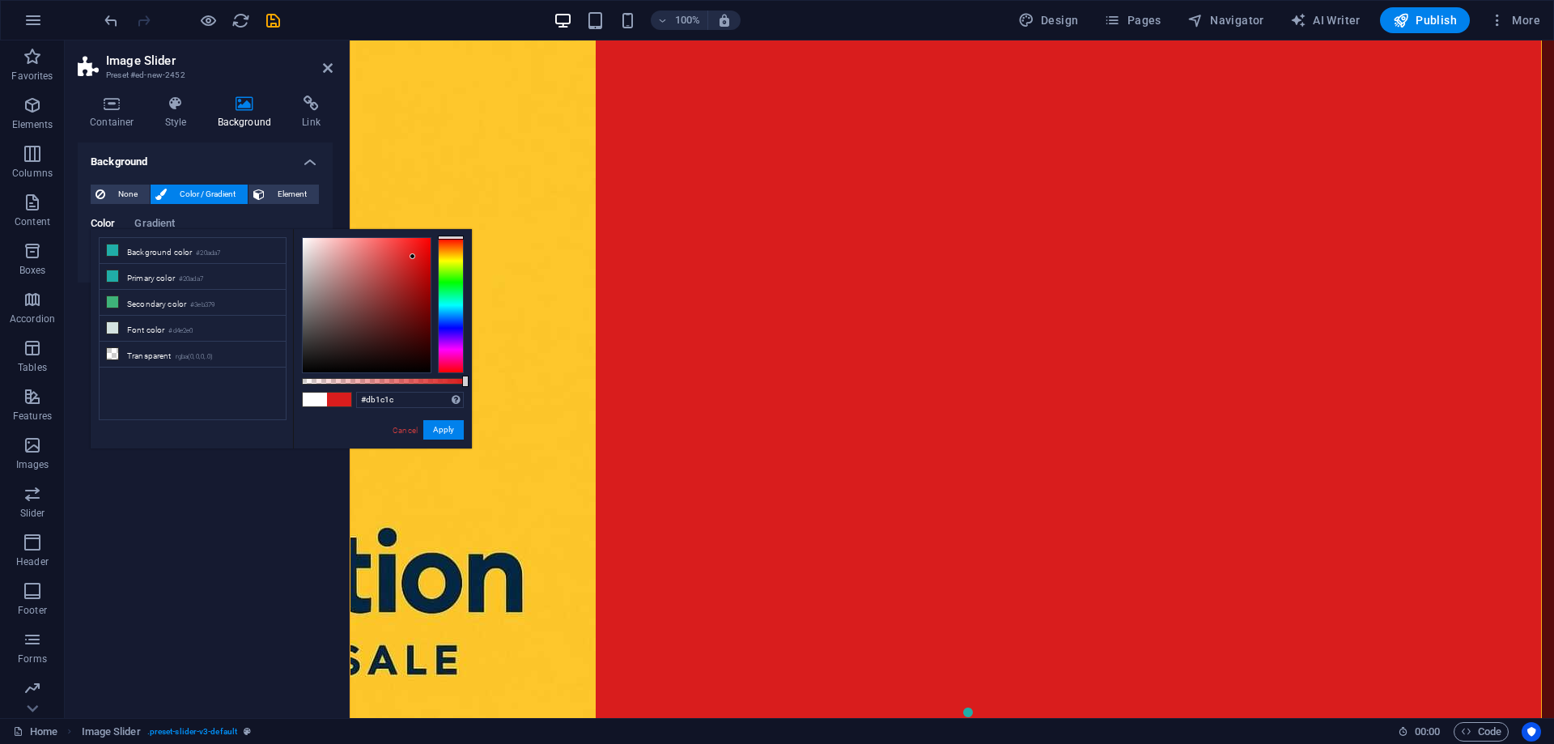
drag, startPoint x: 327, startPoint y: 364, endPoint x: 421, endPoint y: 254, distance: 144.7
click at [414, 255] on div at bounding box center [367, 305] width 128 height 134
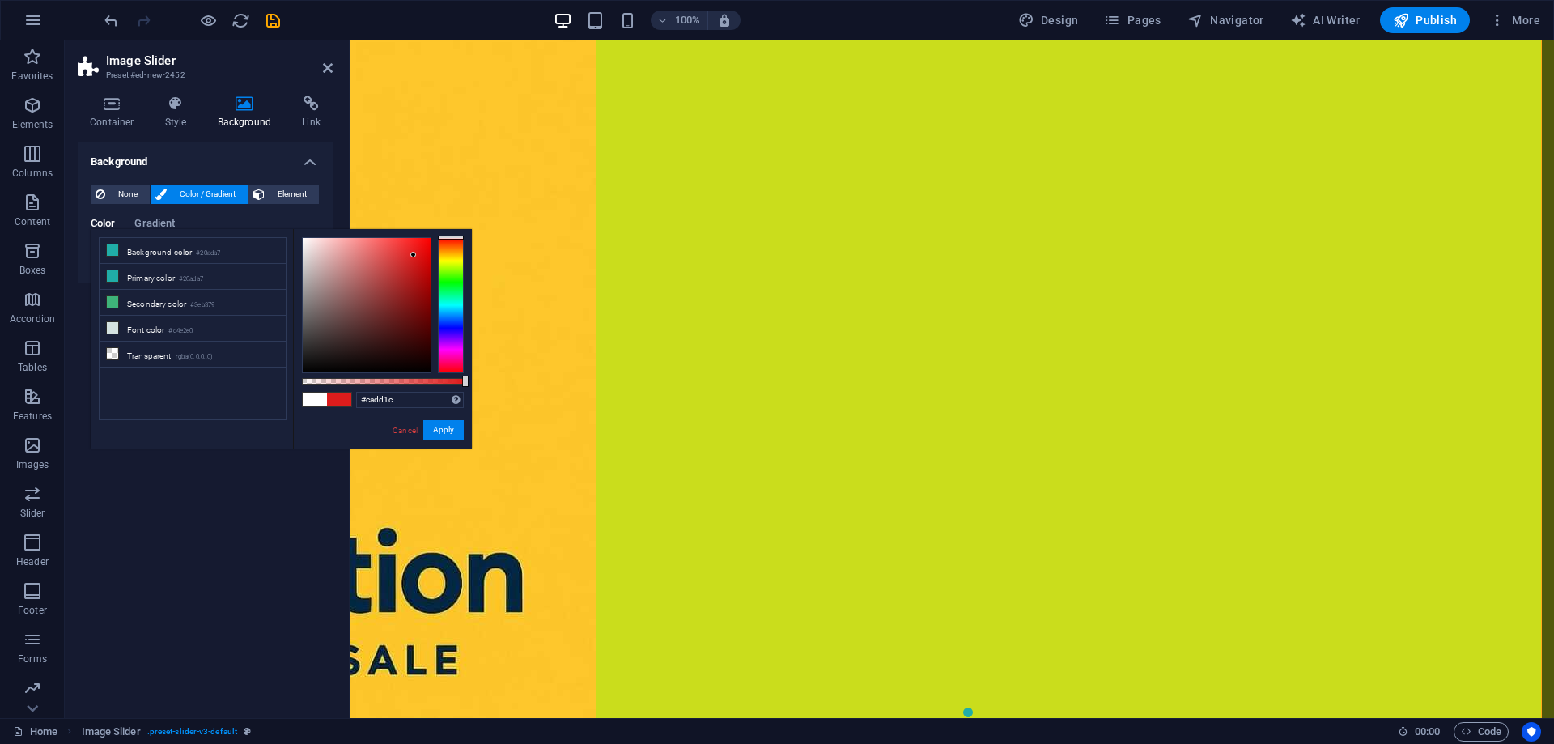
click at [454, 261] on div at bounding box center [451, 305] width 26 height 136
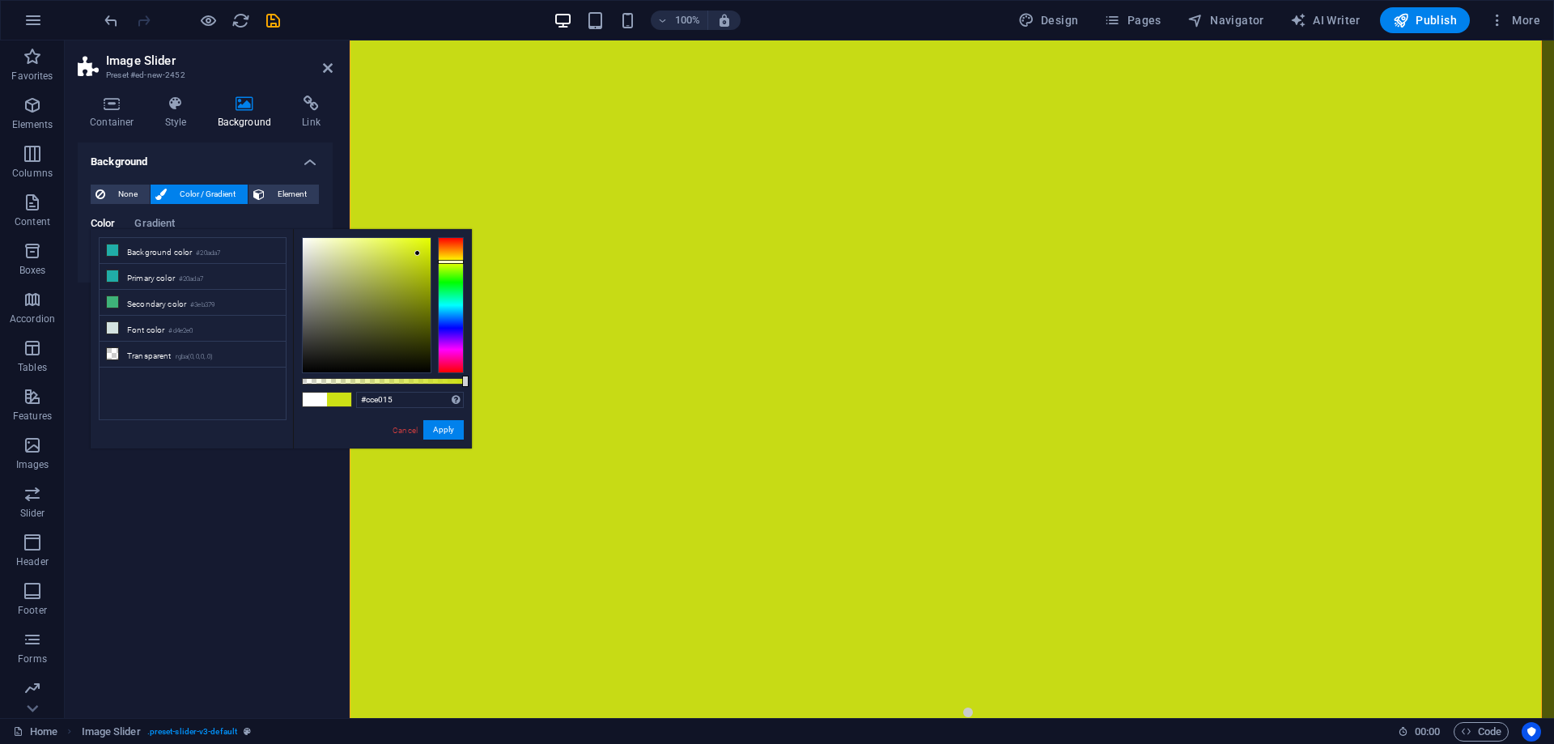
drag, startPoint x: 414, startPoint y: 253, endPoint x: 427, endPoint y: 253, distance: 13.8
click at [419, 253] on div at bounding box center [418, 253] width 6 height 6
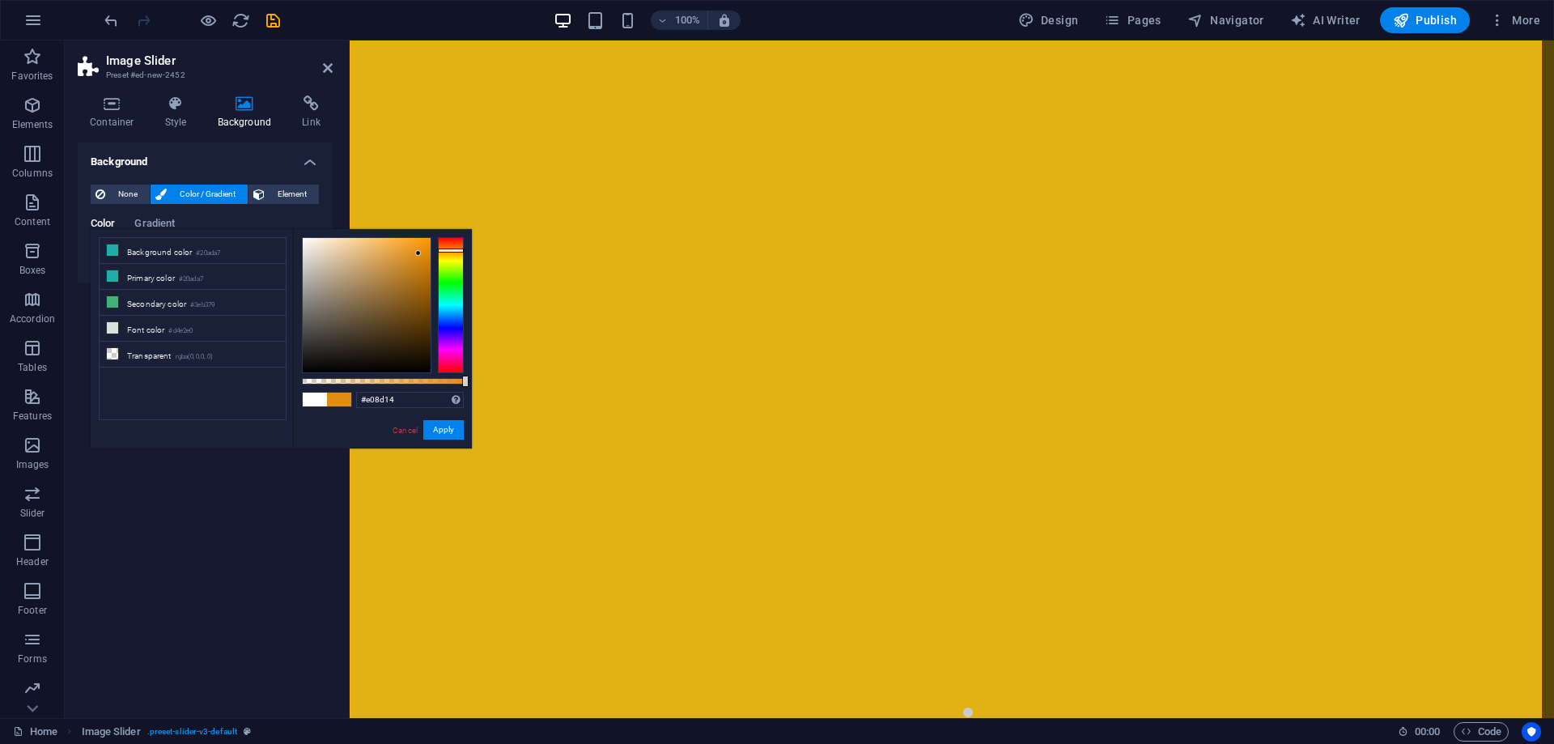
click at [453, 250] on div at bounding box center [451, 305] width 26 height 136
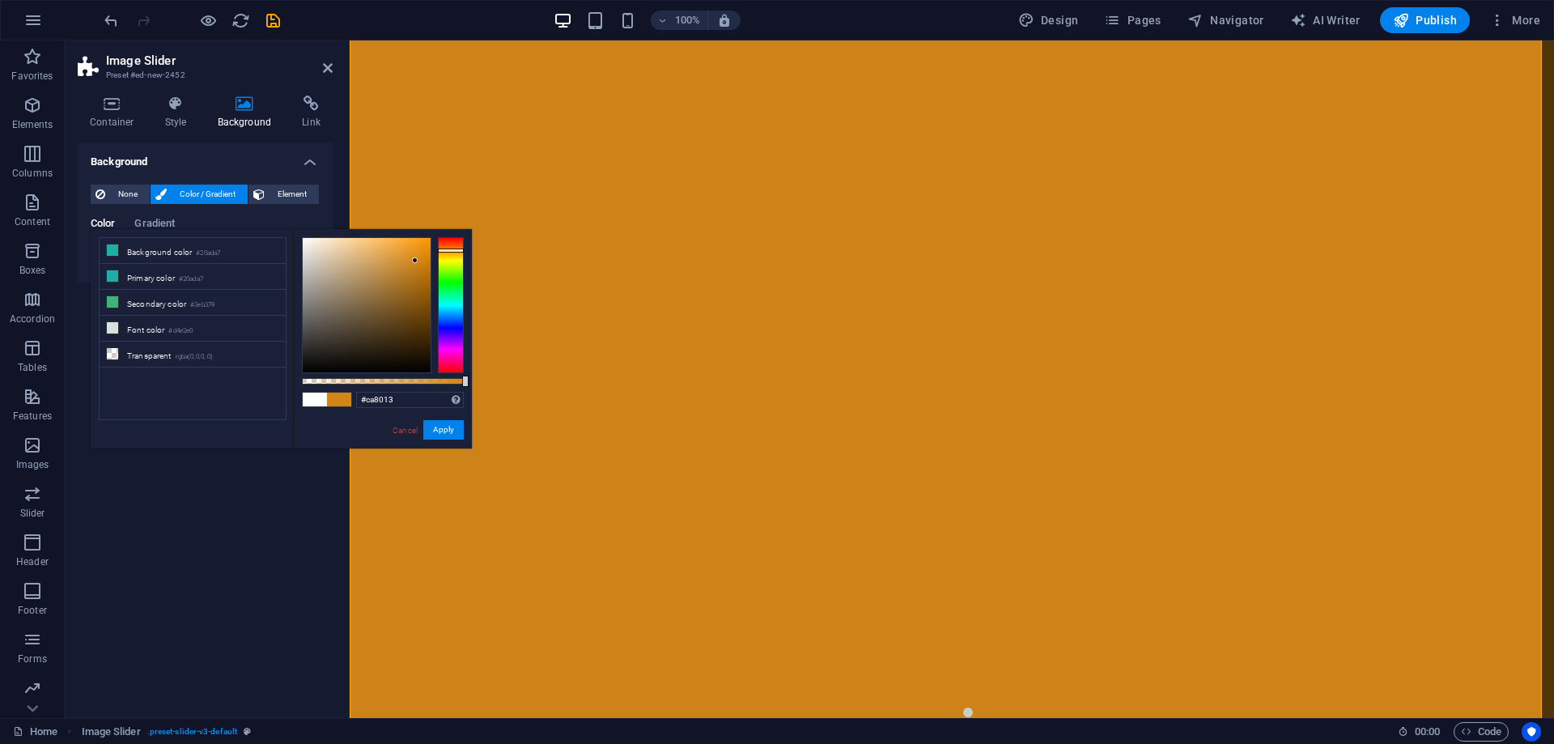
drag, startPoint x: 419, startPoint y: 251, endPoint x: 421, endPoint y: 263, distance: 12.3
click at [418, 263] on div at bounding box center [415, 260] width 6 height 6
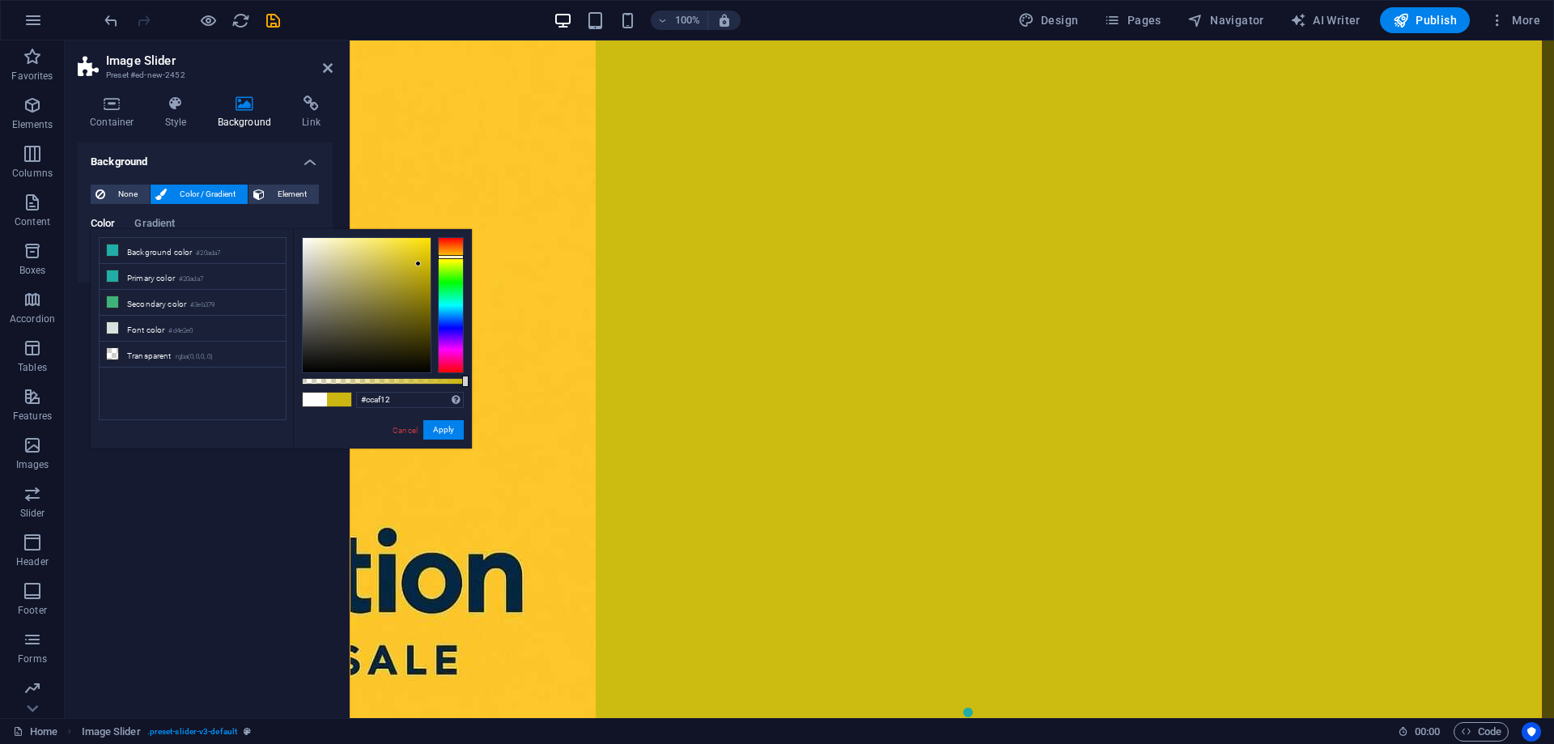
type input "#cca812"
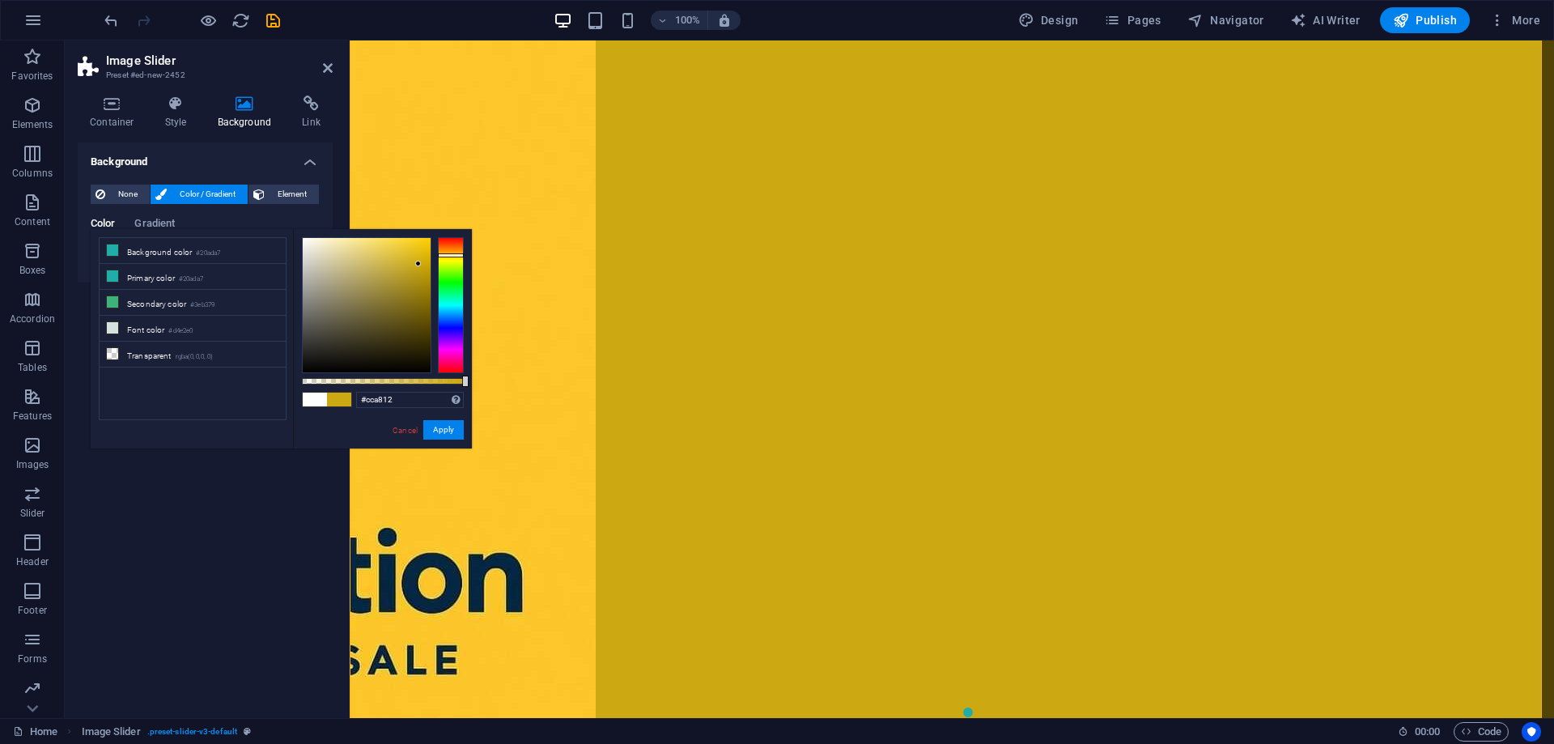
click at [447, 255] on div at bounding box center [451, 305] width 26 height 136
click at [439, 430] on button "Apply" at bounding box center [443, 429] width 40 height 19
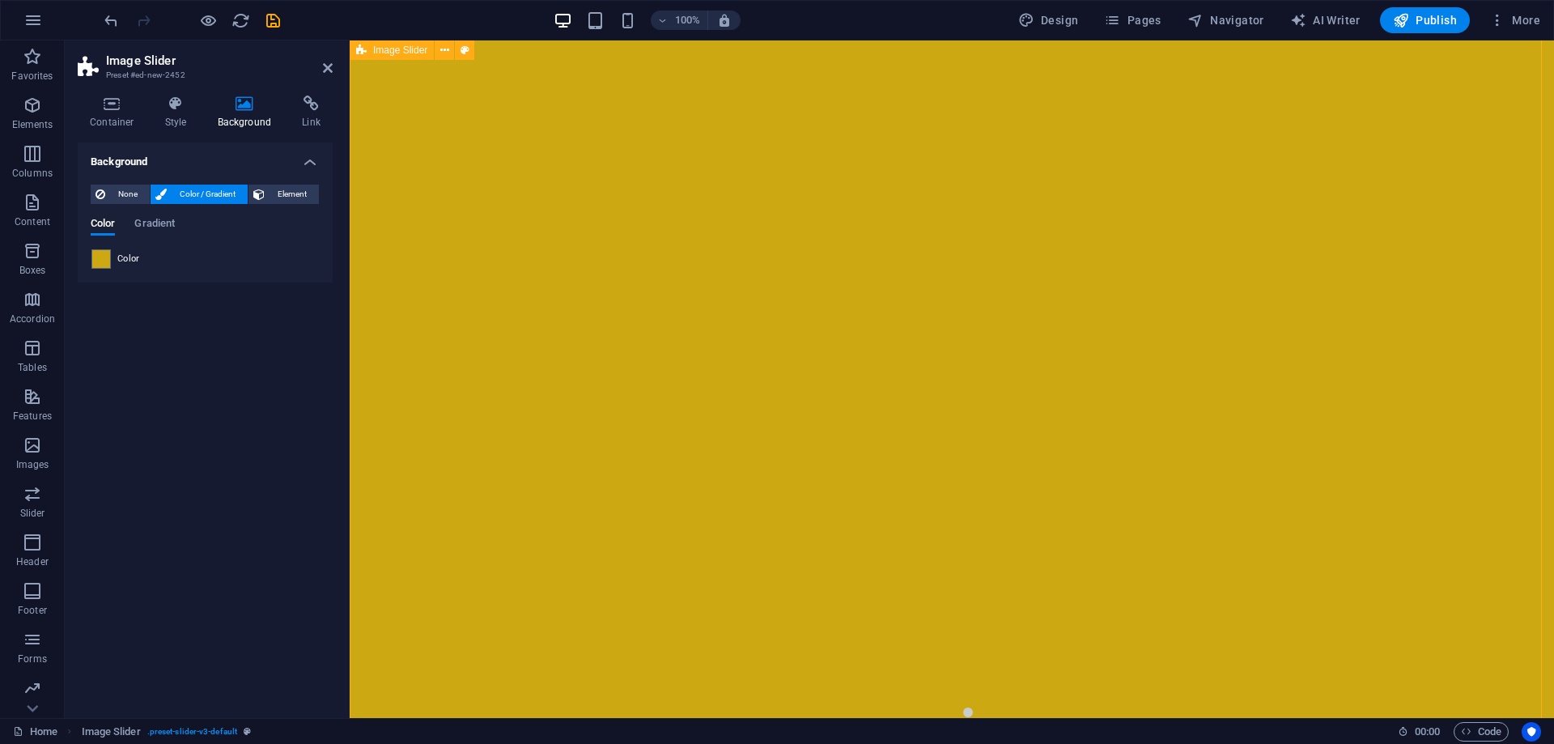
click at [410, 407] on div "1 2" at bounding box center [952, 411] width 1205 height 984
click at [334, 64] on aside "Image Slider Preset #ed-new-2452 Container Style Background Link Size Height De…" at bounding box center [207, 379] width 285 height 678
click at [333, 65] on aside "Image Slider Preset #ed-new-2452 Container Style Background Link Size Height De…" at bounding box center [207, 379] width 285 height 678
click at [329, 70] on icon at bounding box center [328, 68] width 10 height 13
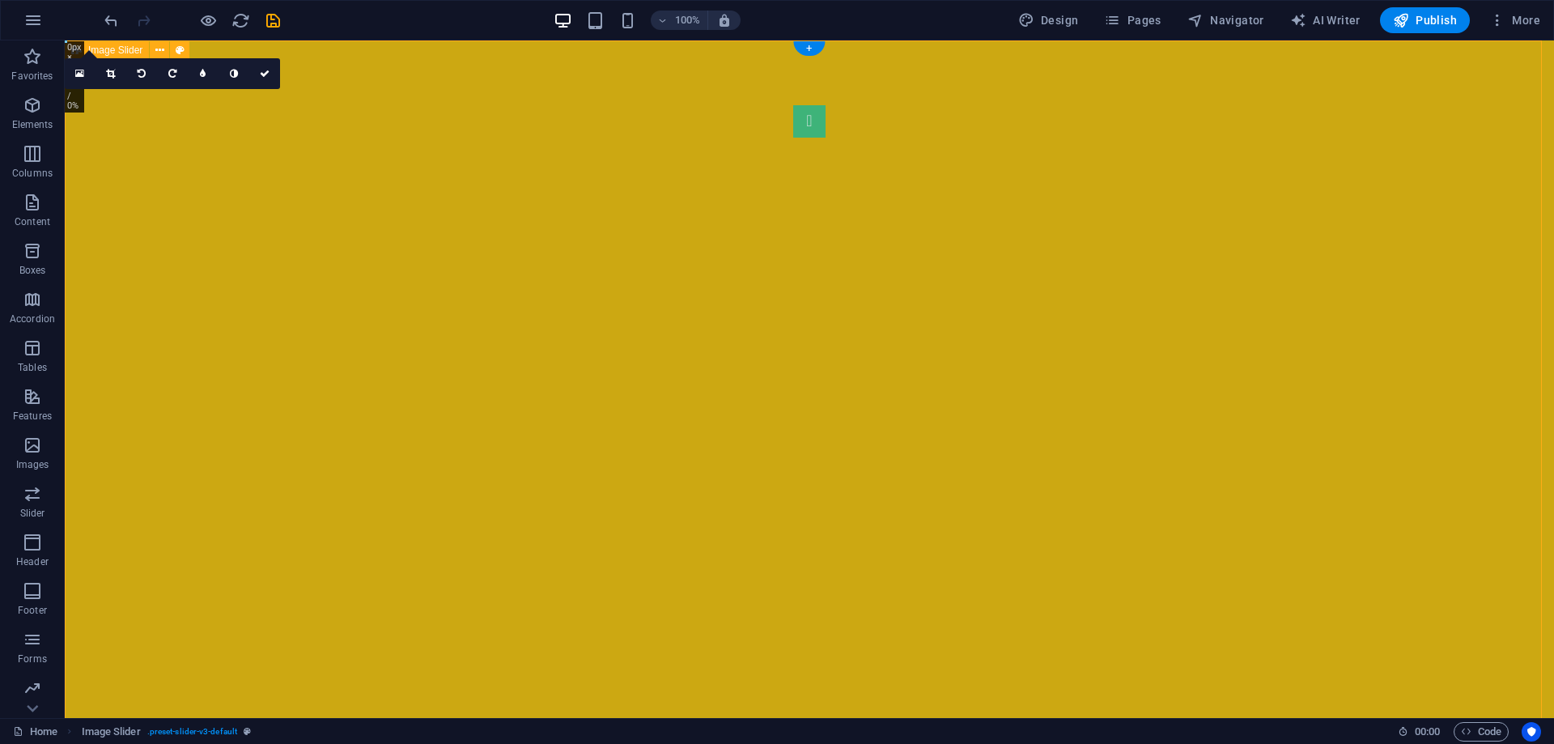
click at [314, 260] on div "1 2" at bounding box center [810, 532] width 1490 height 984
click at [300, 184] on div "1 2" at bounding box center [810, 532] width 1490 height 984
click at [1295, 232] on div "1 2" at bounding box center [810, 532] width 1490 height 984
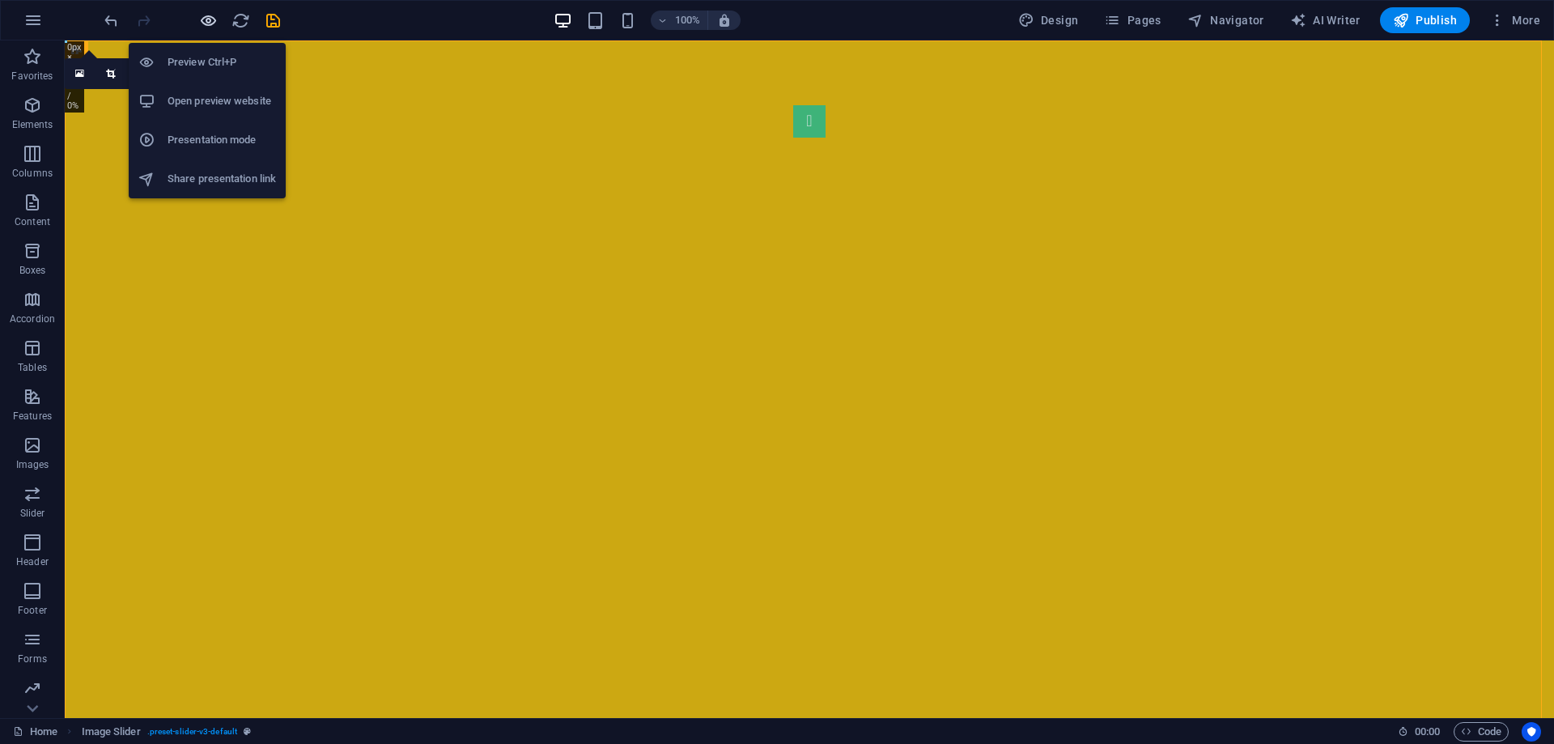
click at [217, 25] on icon "button" at bounding box center [208, 20] width 19 height 19
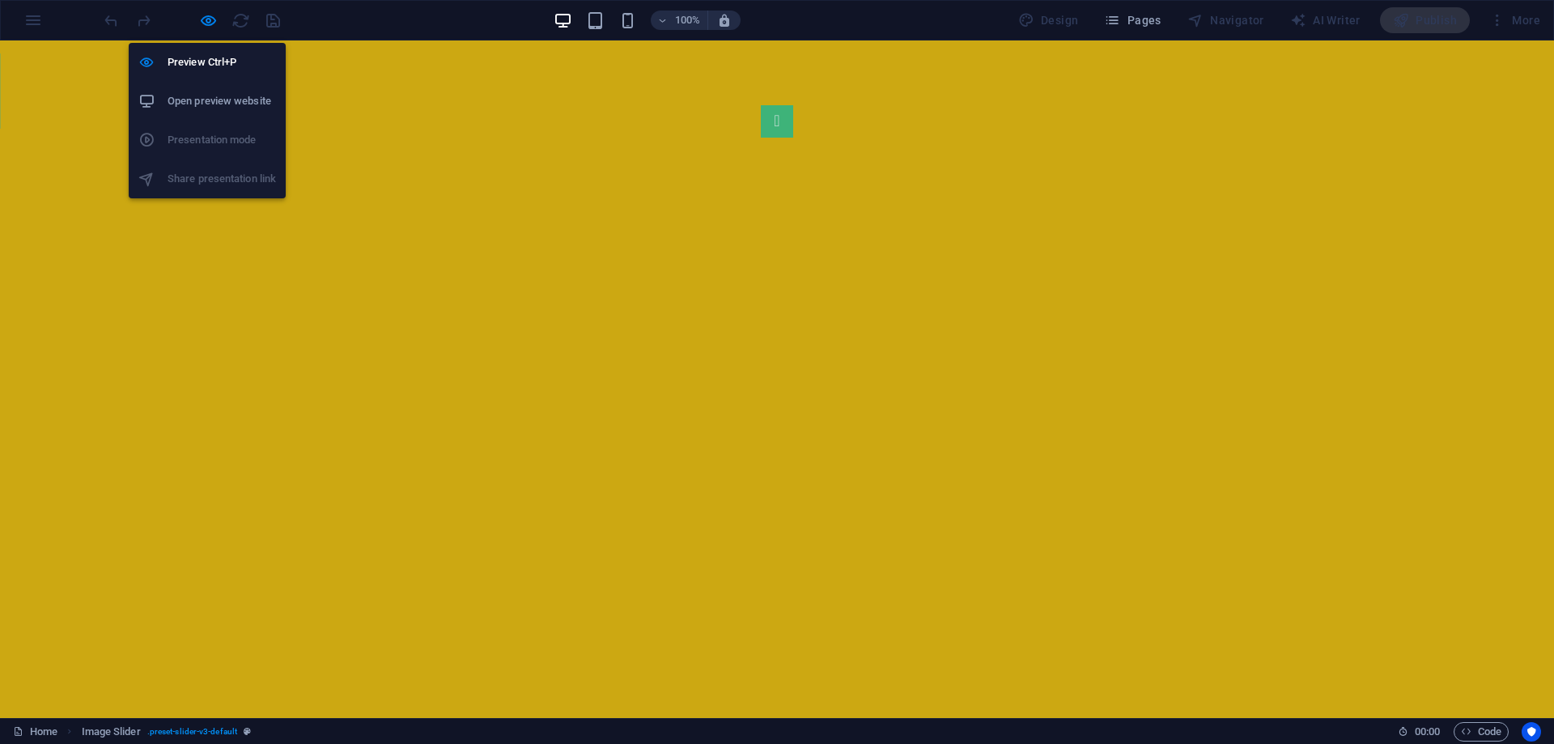
click at [206, 91] on h6 "Open preview website" at bounding box center [222, 100] width 108 height 19
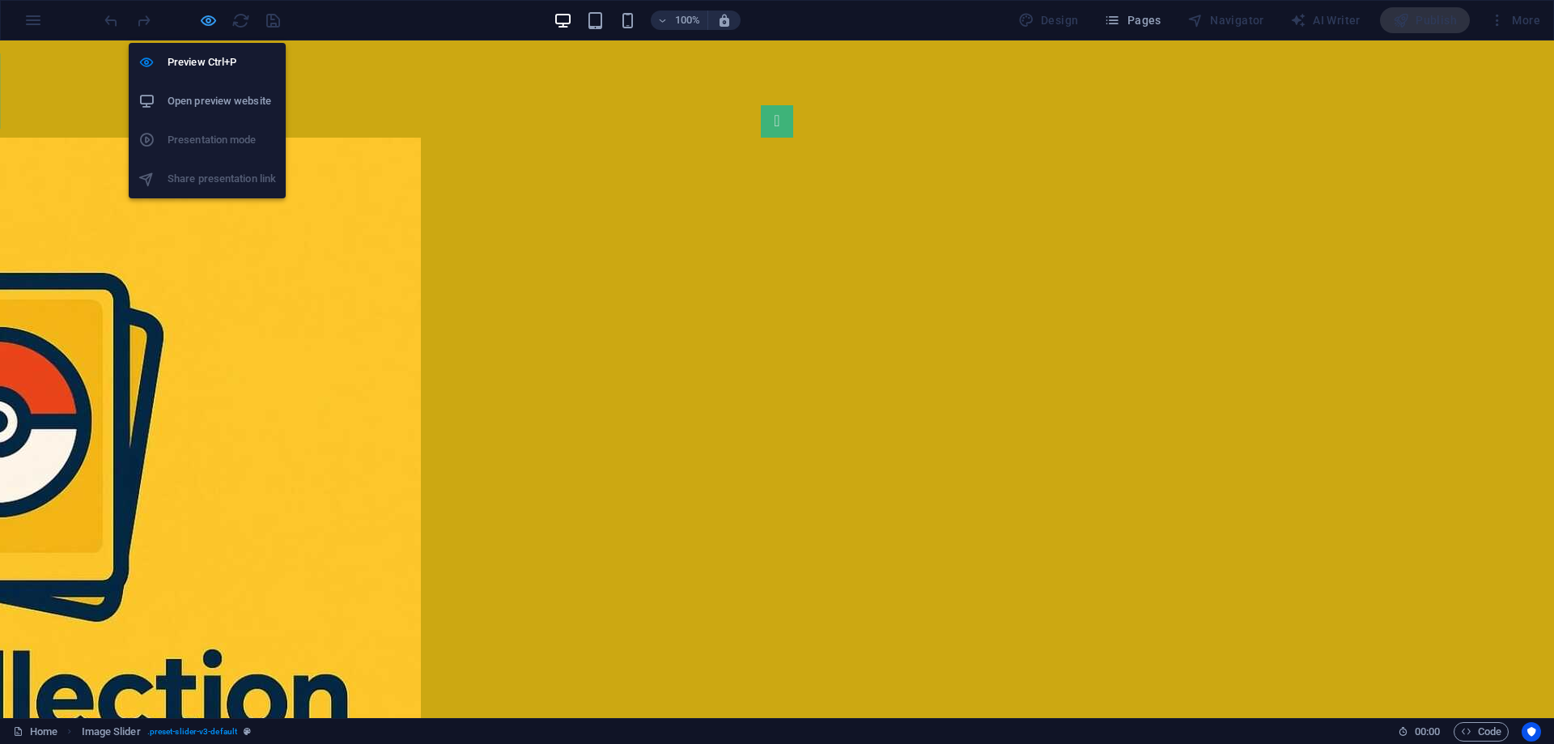
click at [202, 23] on icon "button" at bounding box center [208, 20] width 19 height 19
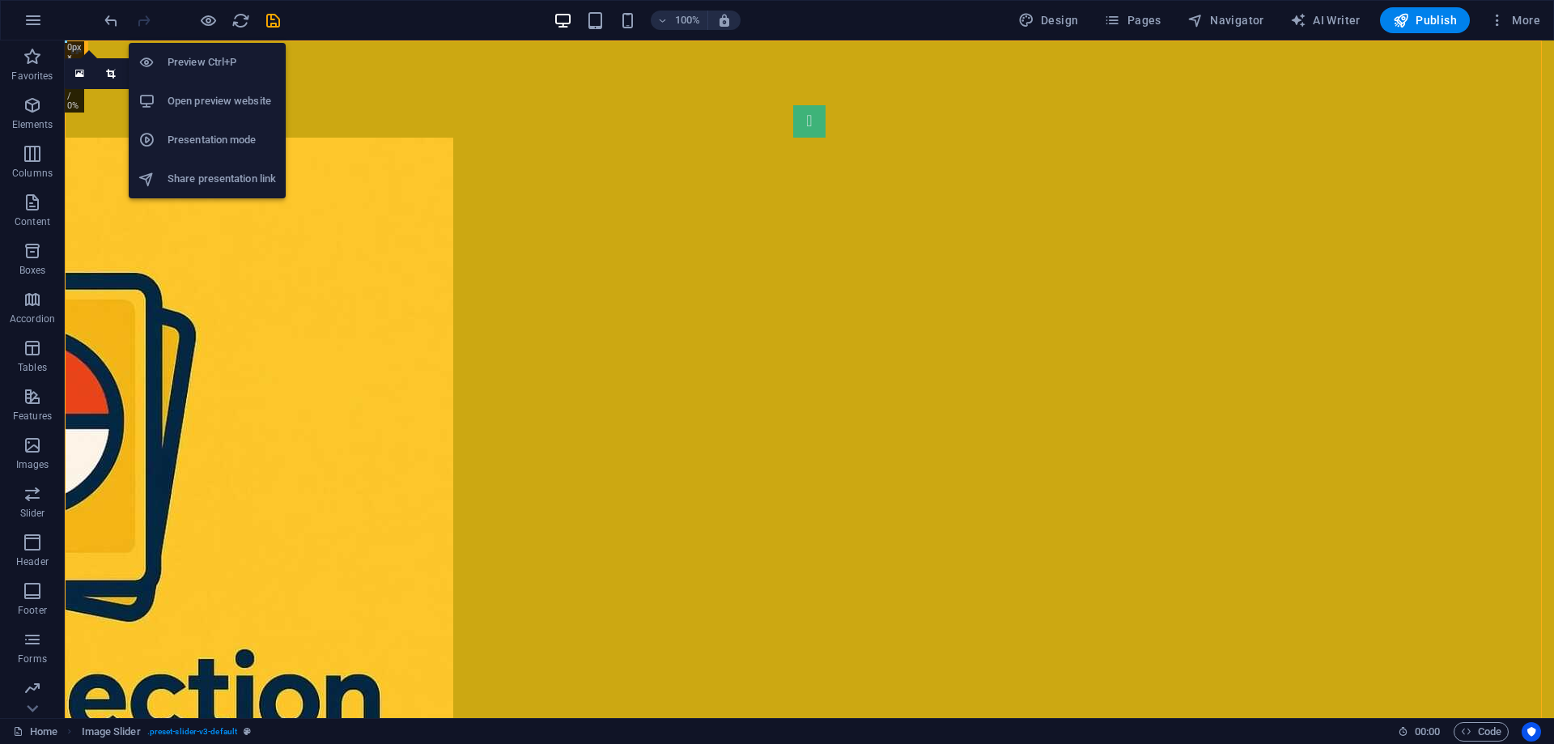
click at [211, 63] on h6 "Preview Ctrl+P" at bounding box center [222, 62] width 108 height 19
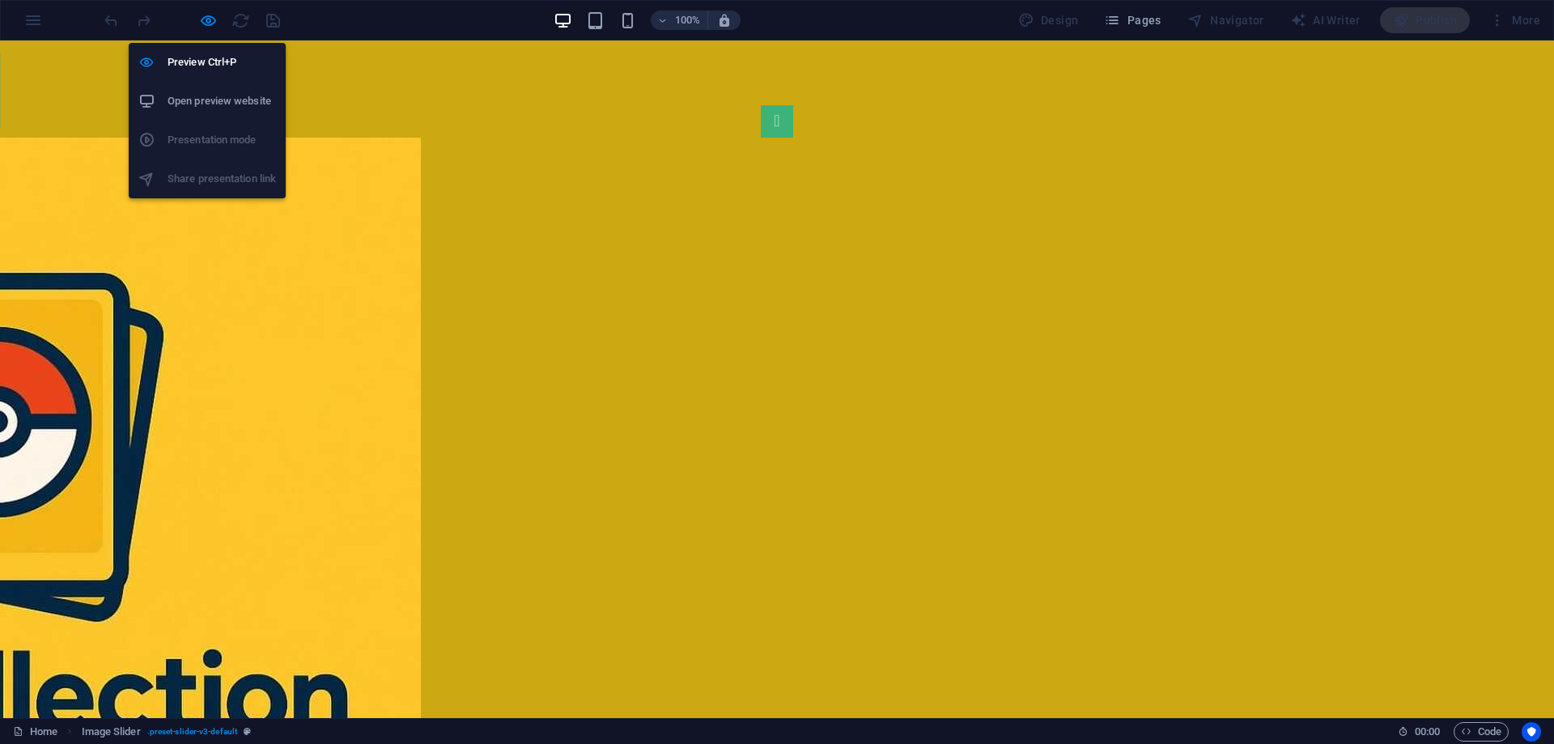
click at [205, 95] on h6 "Open preview website" at bounding box center [222, 100] width 108 height 19
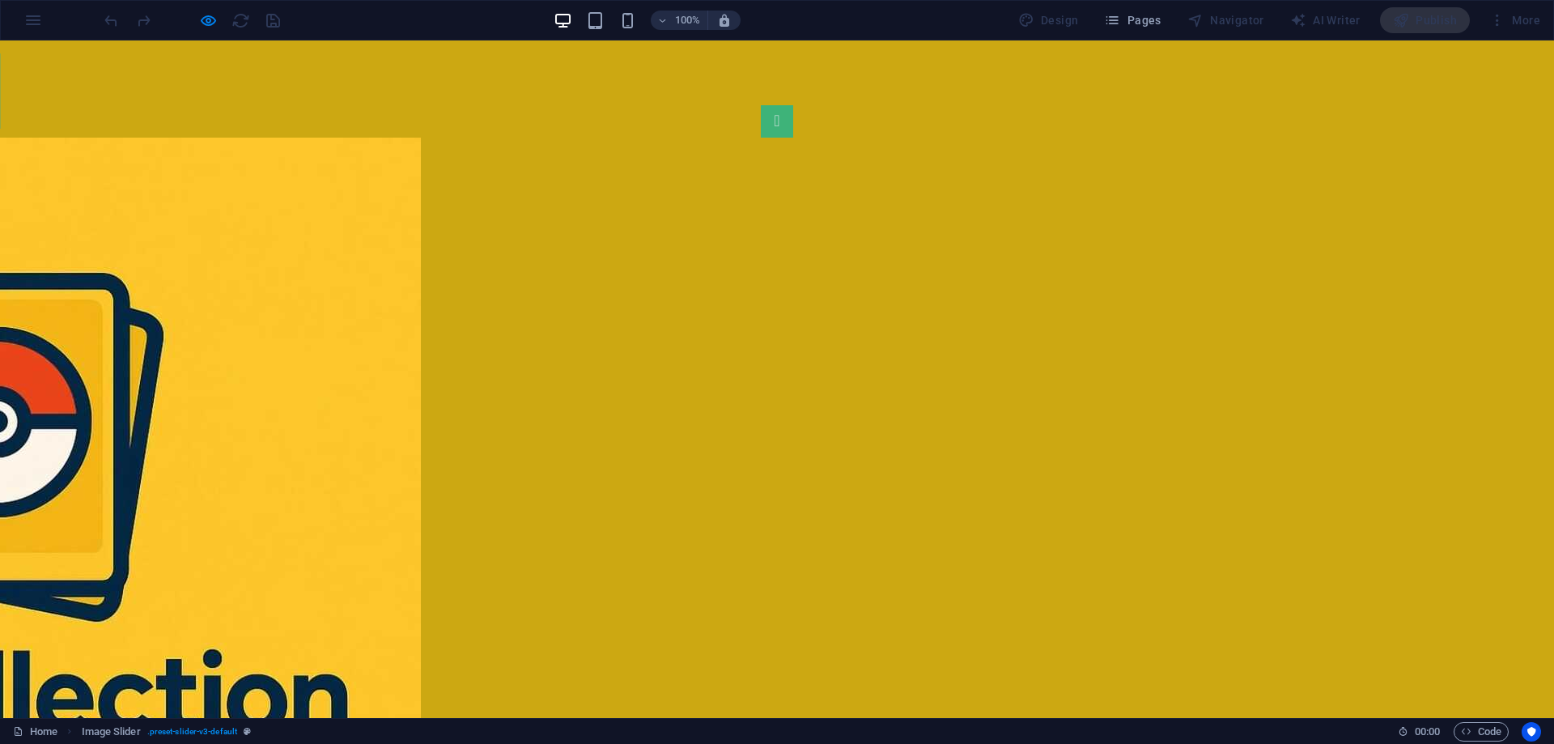
click at [278, 199] on div "1 2" at bounding box center [777, 532] width 1554 height 984
click at [305, 187] on div "1 2" at bounding box center [777, 532] width 1554 height 984
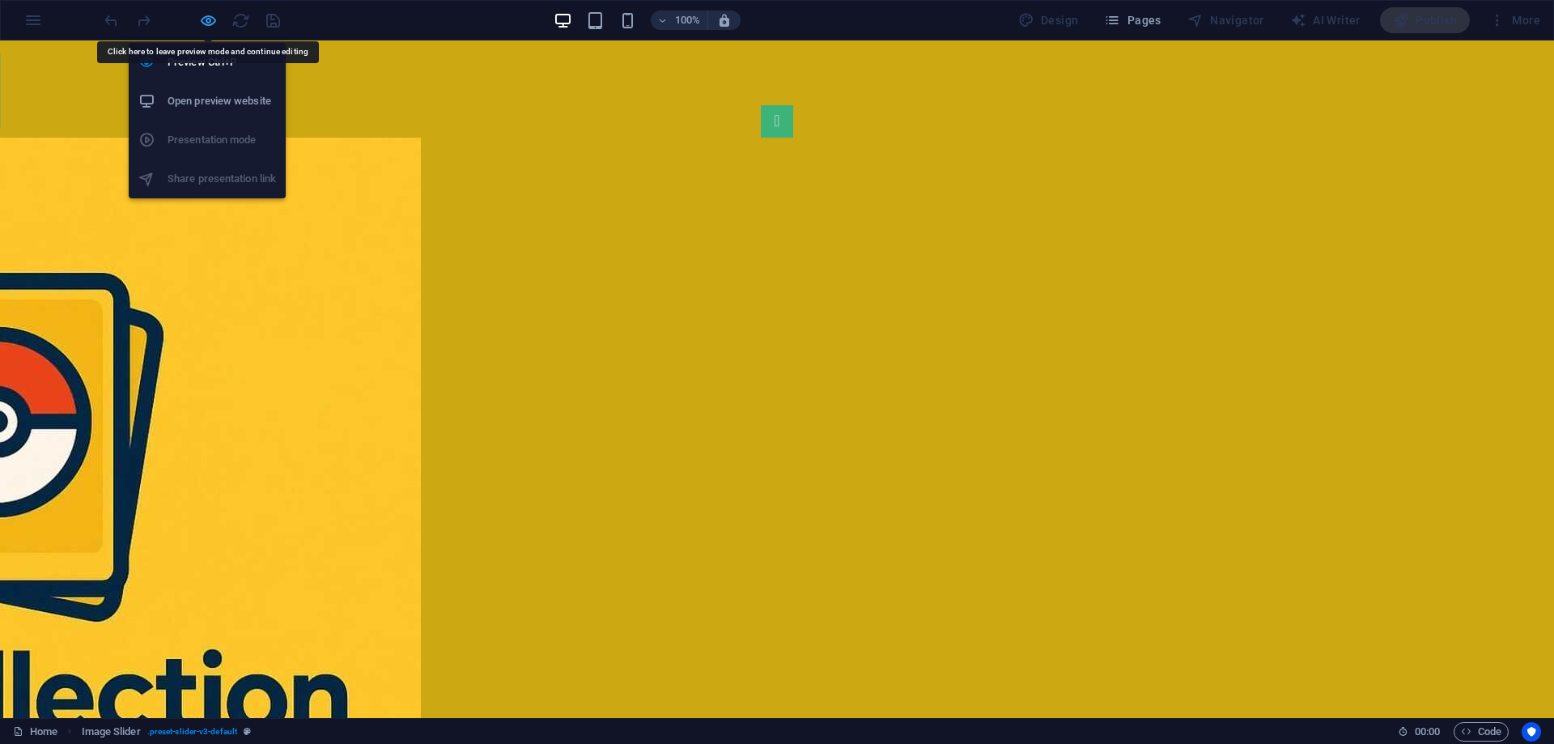
click at [203, 22] on icon "button" at bounding box center [208, 20] width 19 height 19
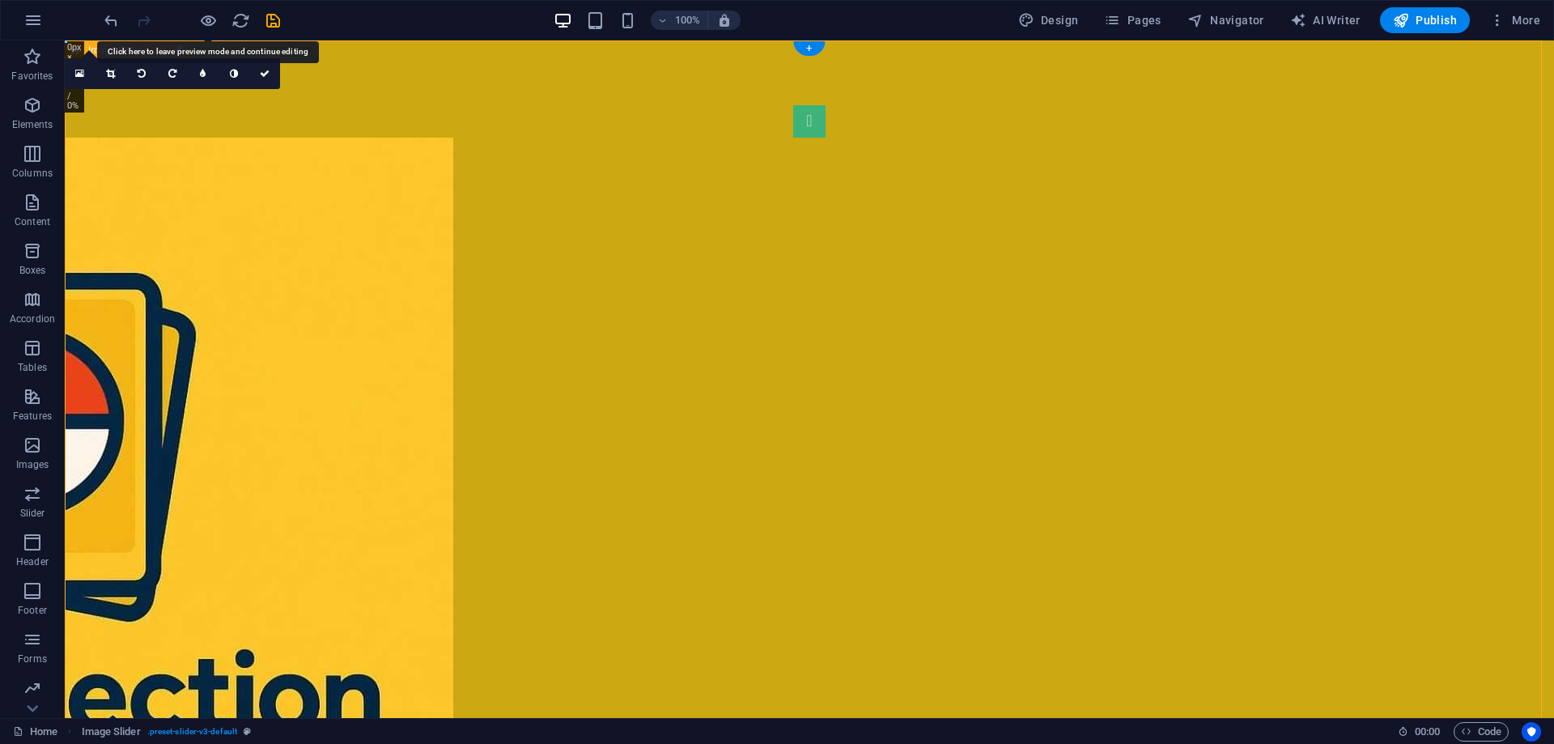
click at [249, 252] on div "1 2" at bounding box center [810, 532] width 1490 height 984
click at [250, 252] on div "1 2" at bounding box center [810, 532] width 1490 height 984
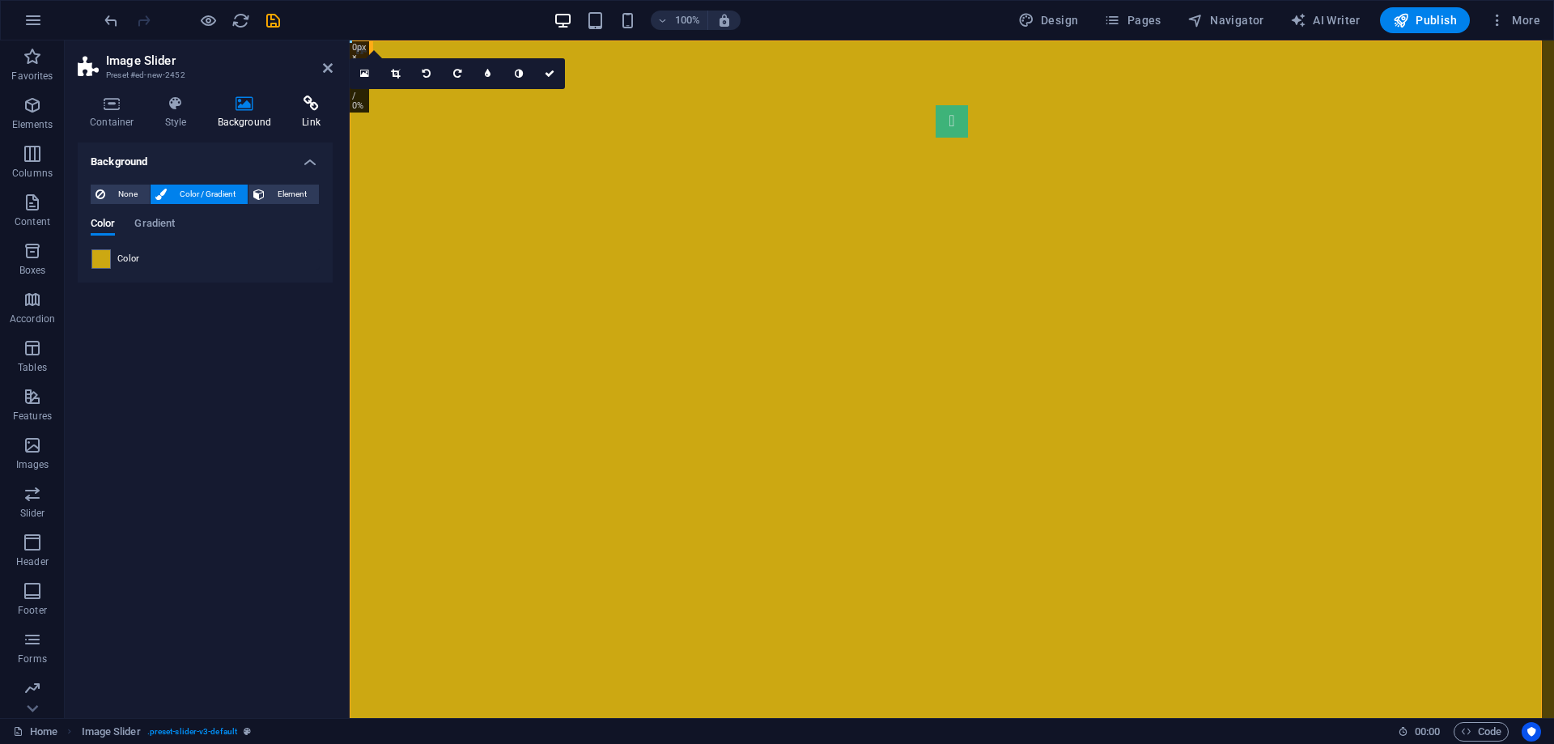
click at [305, 121] on h4 "Link" at bounding box center [311, 113] width 43 height 34
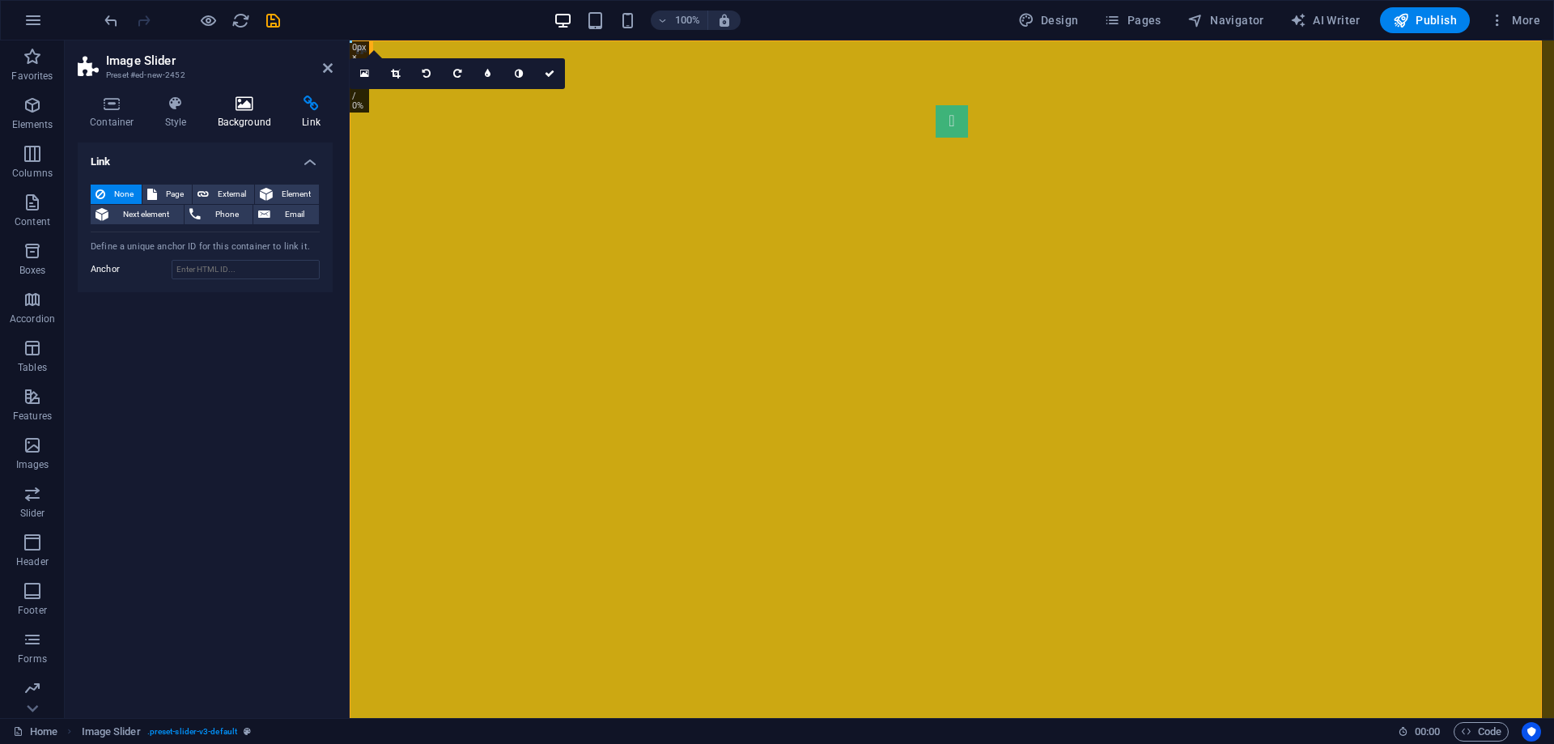
click at [248, 111] on icon at bounding box center [245, 104] width 79 height 16
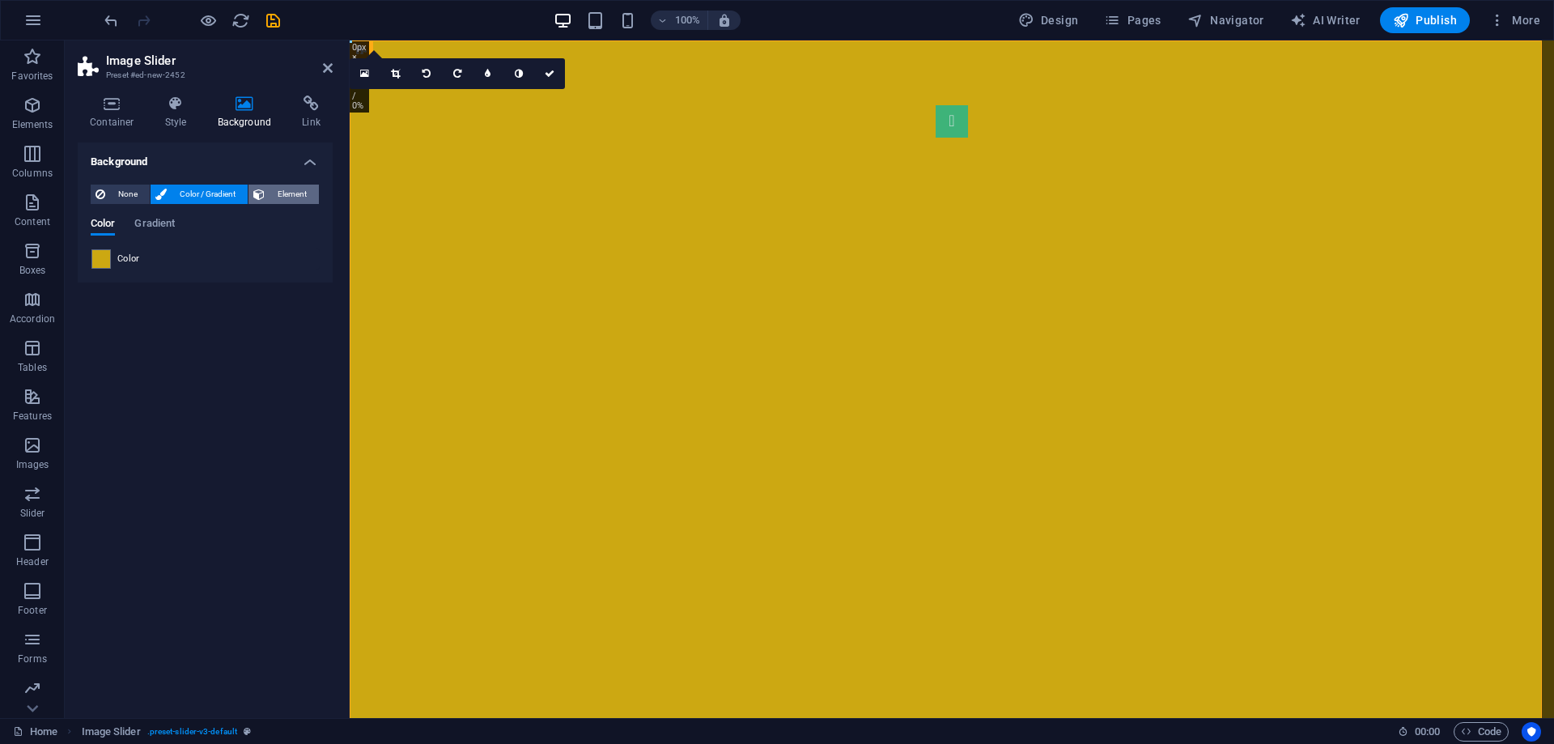
click at [283, 191] on span "Element" at bounding box center [292, 194] width 45 height 19
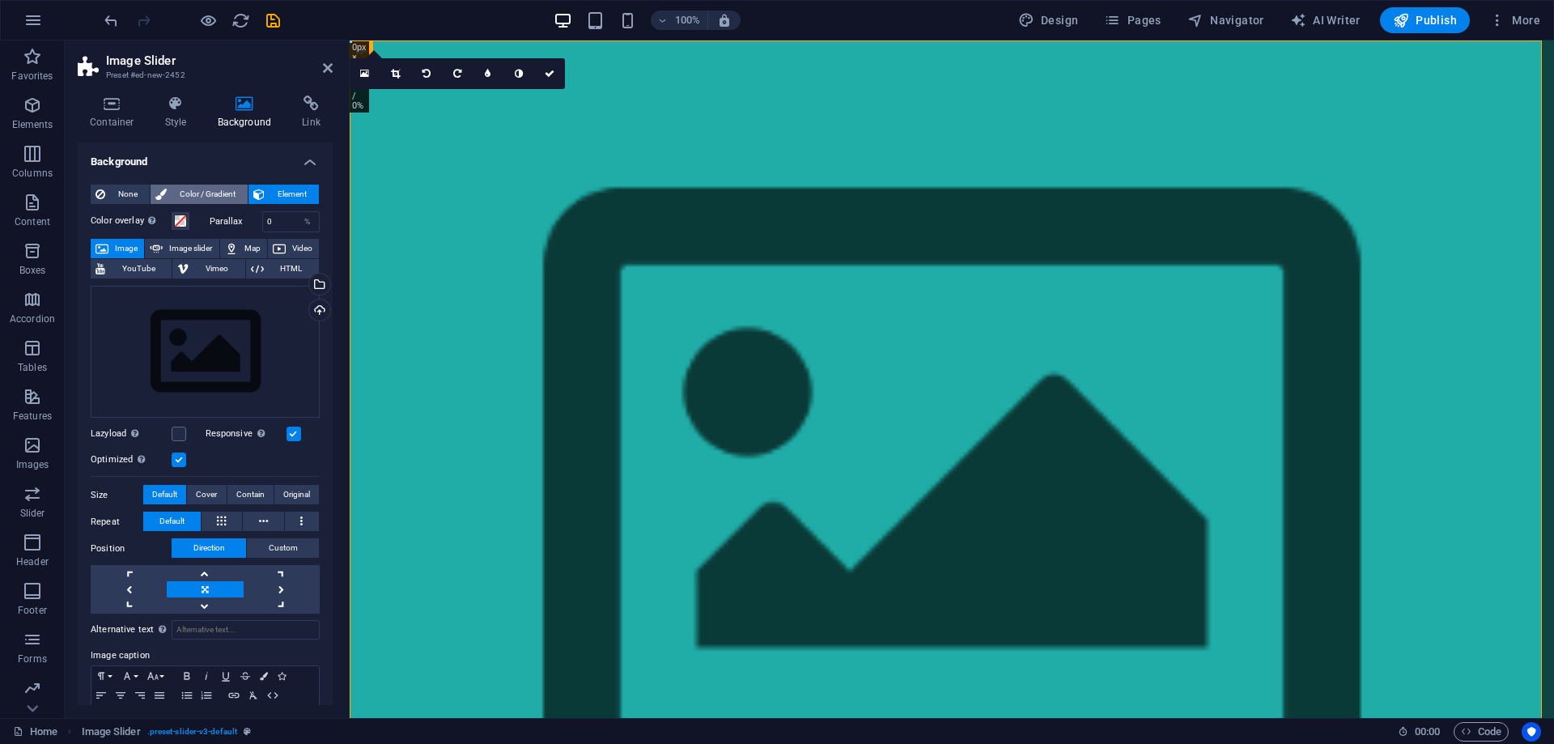
click at [221, 186] on span "Color / Gradient" at bounding box center [207, 194] width 71 height 19
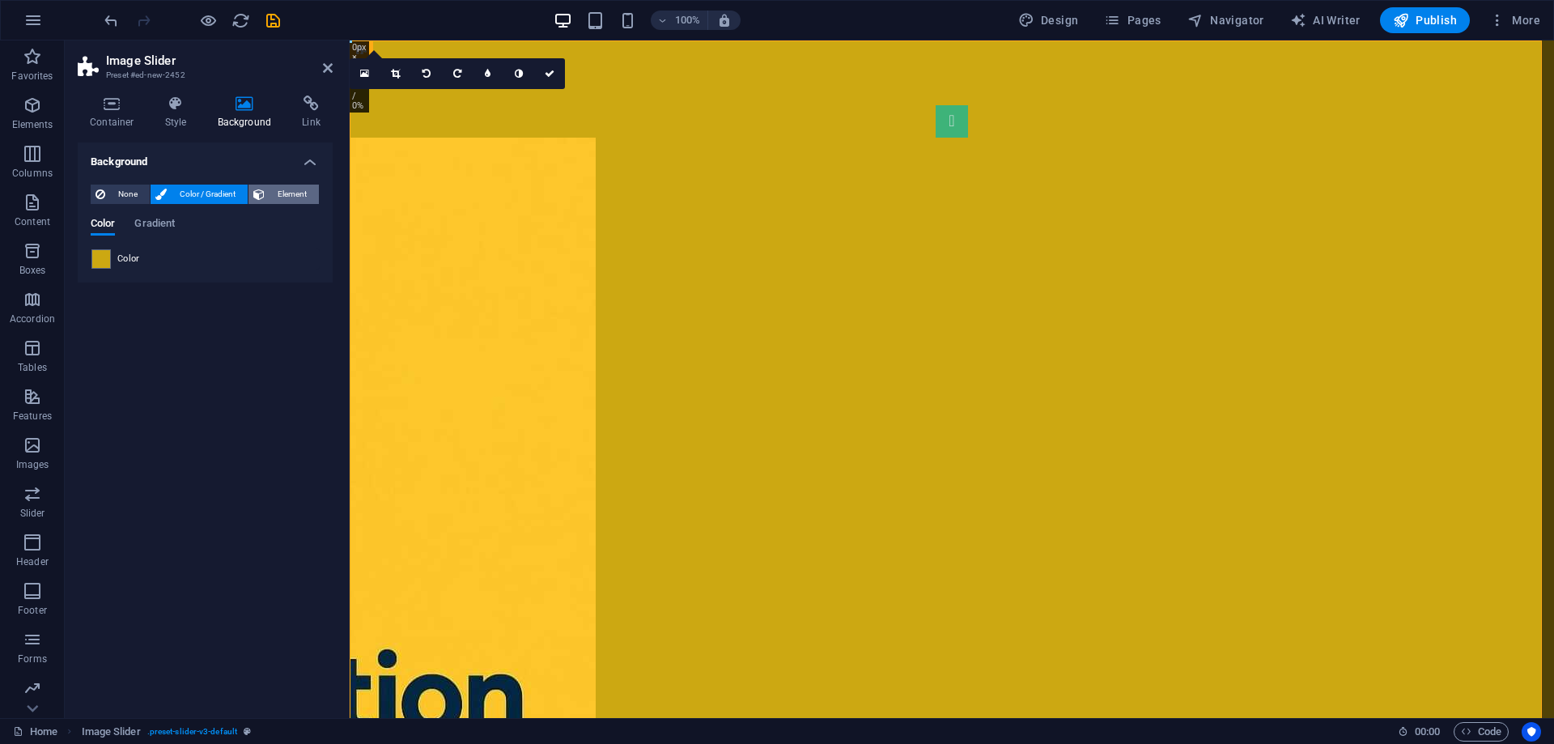
click at [281, 194] on span "Element" at bounding box center [292, 194] width 45 height 19
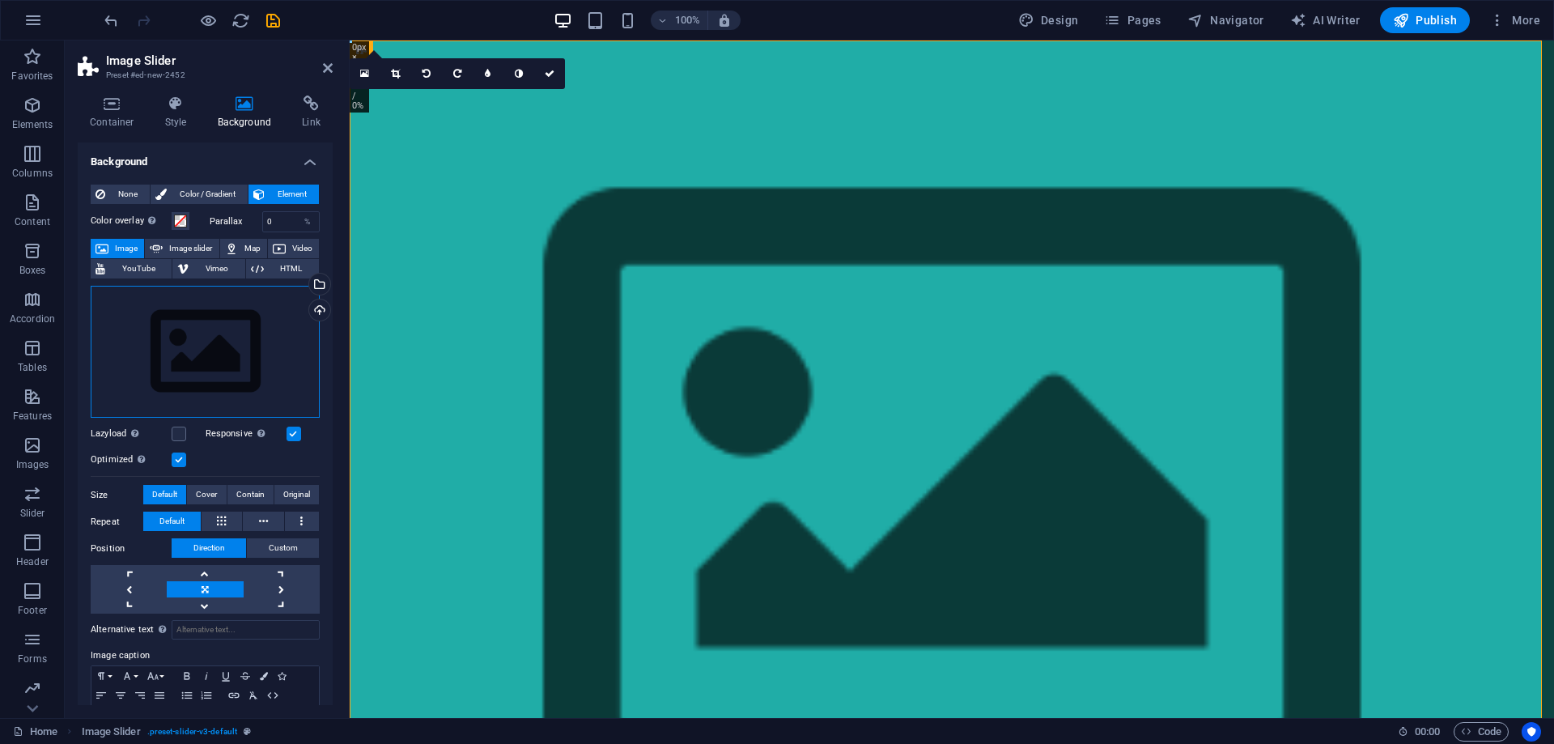
click at [243, 357] on div "Drag files here, click to choose files or select files from Files or our free s…" at bounding box center [205, 352] width 229 height 133
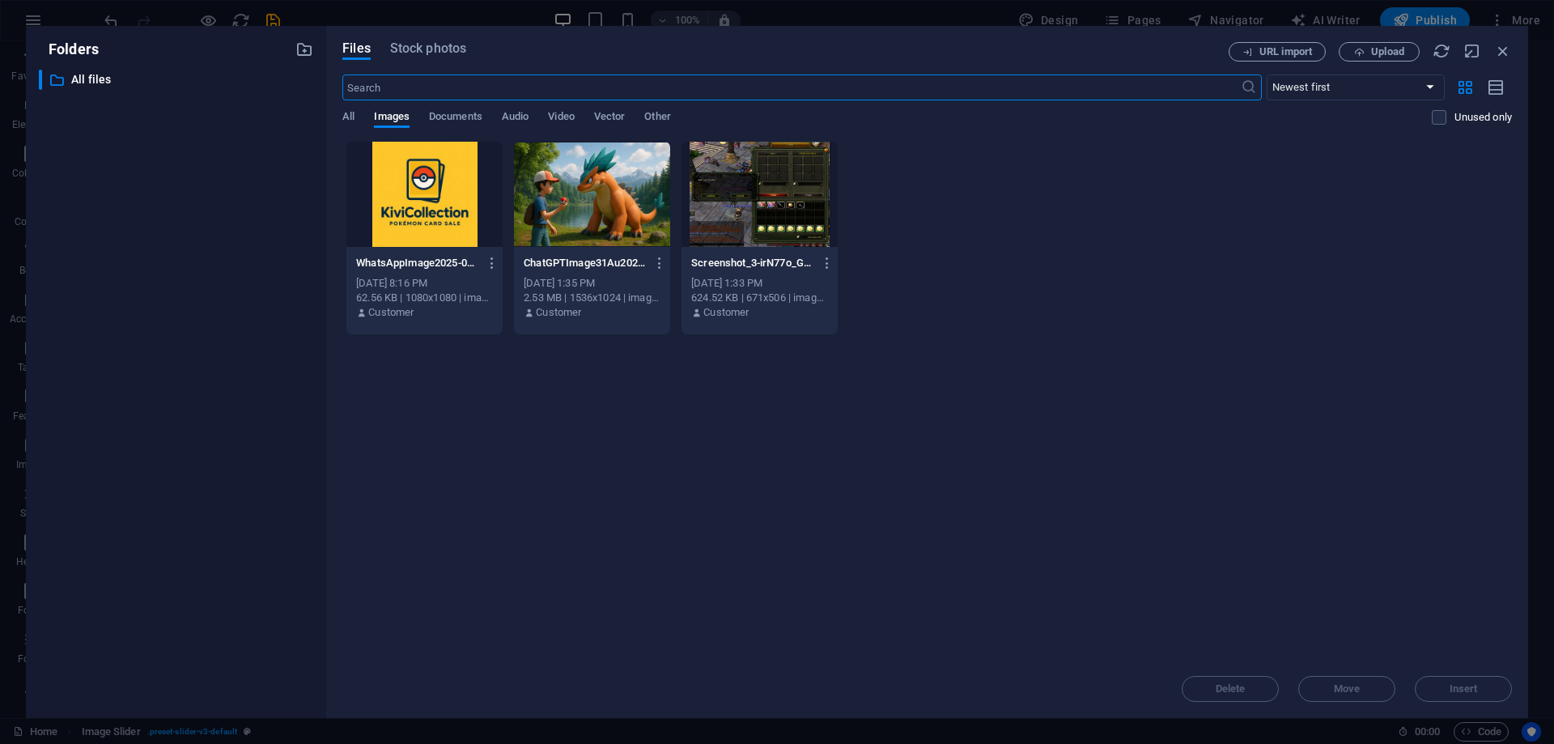
click at [580, 209] on div at bounding box center [592, 194] width 156 height 105
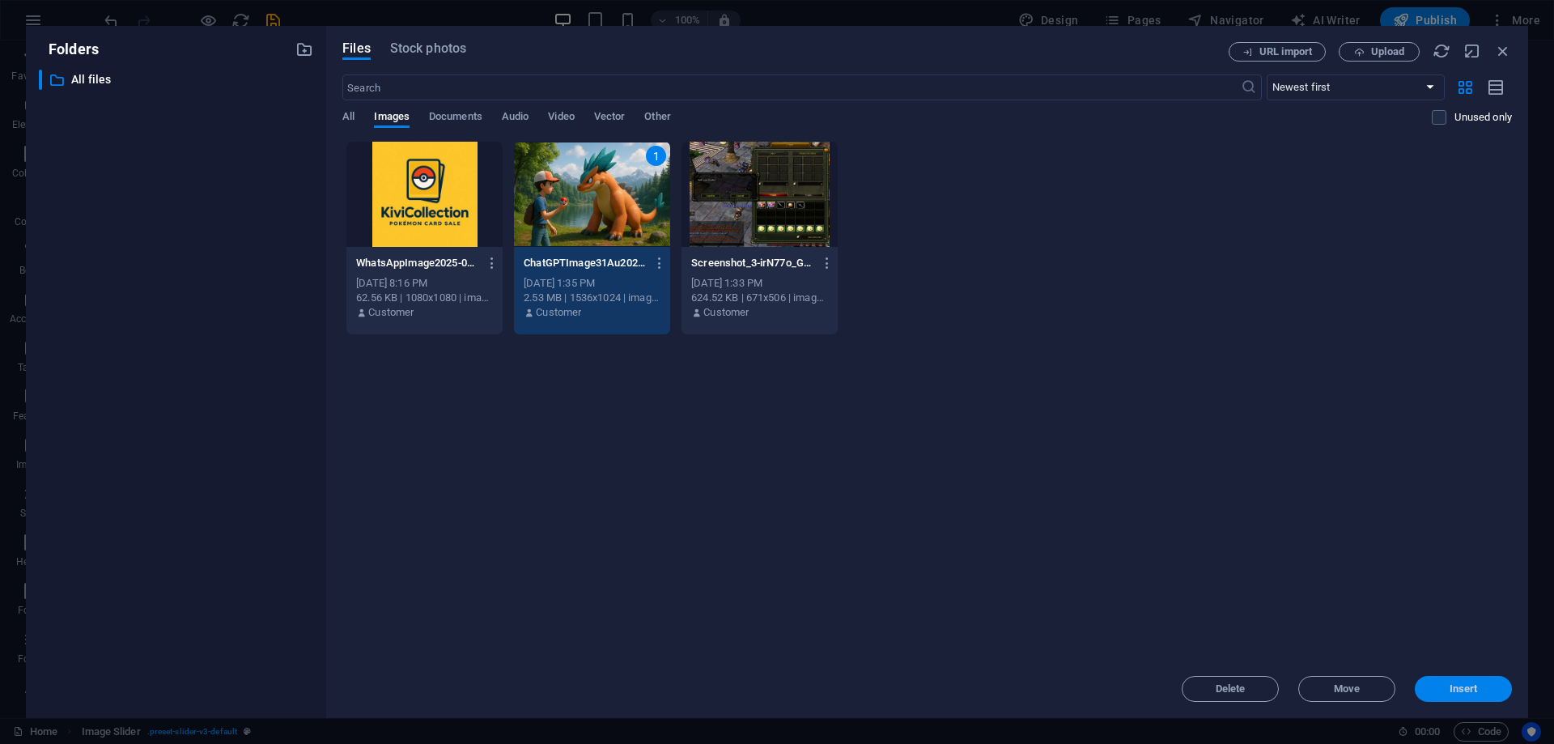
click at [1447, 686] on span "Insert" at bounding box center [1464, 689] width 84 height 10
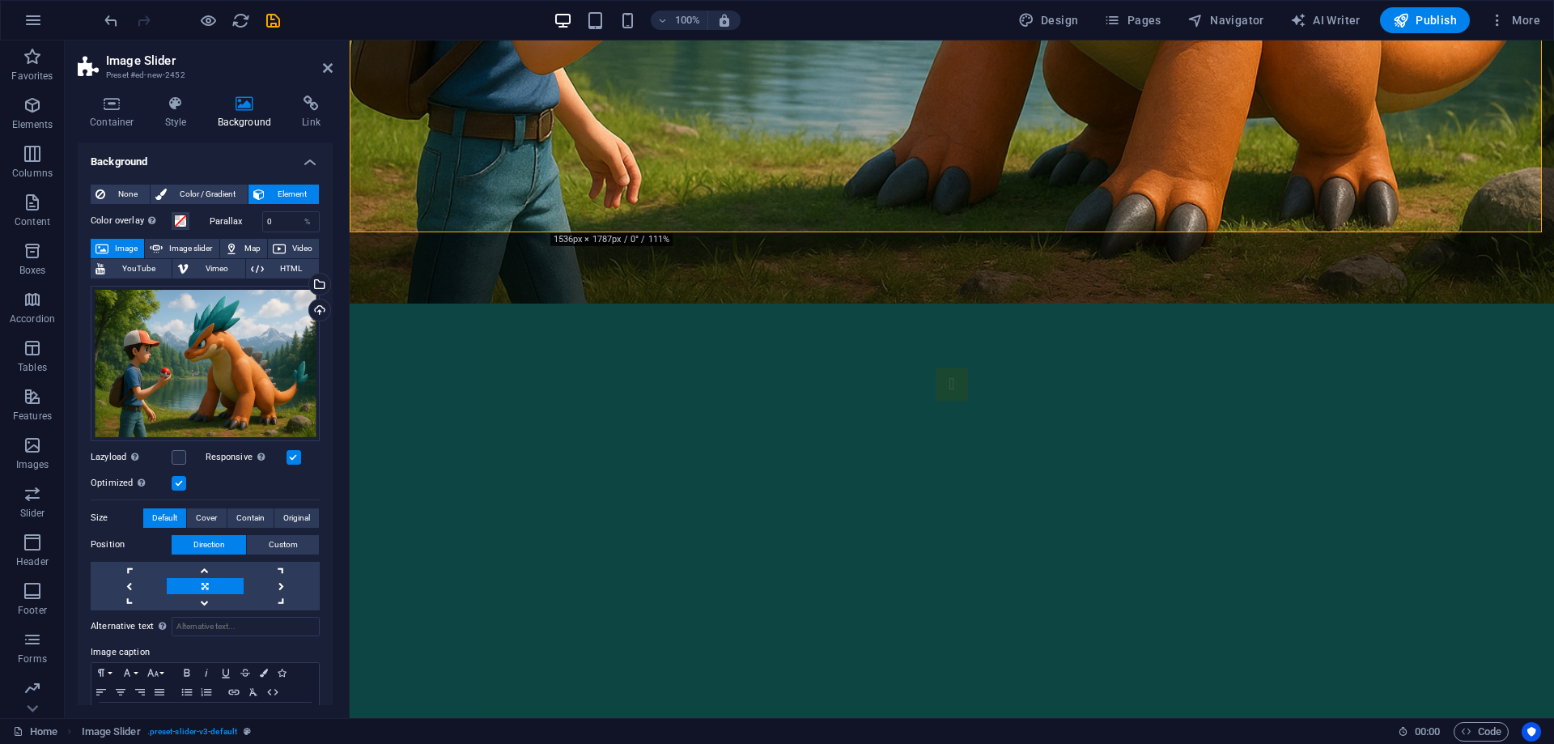
scroll to position [648, 0]
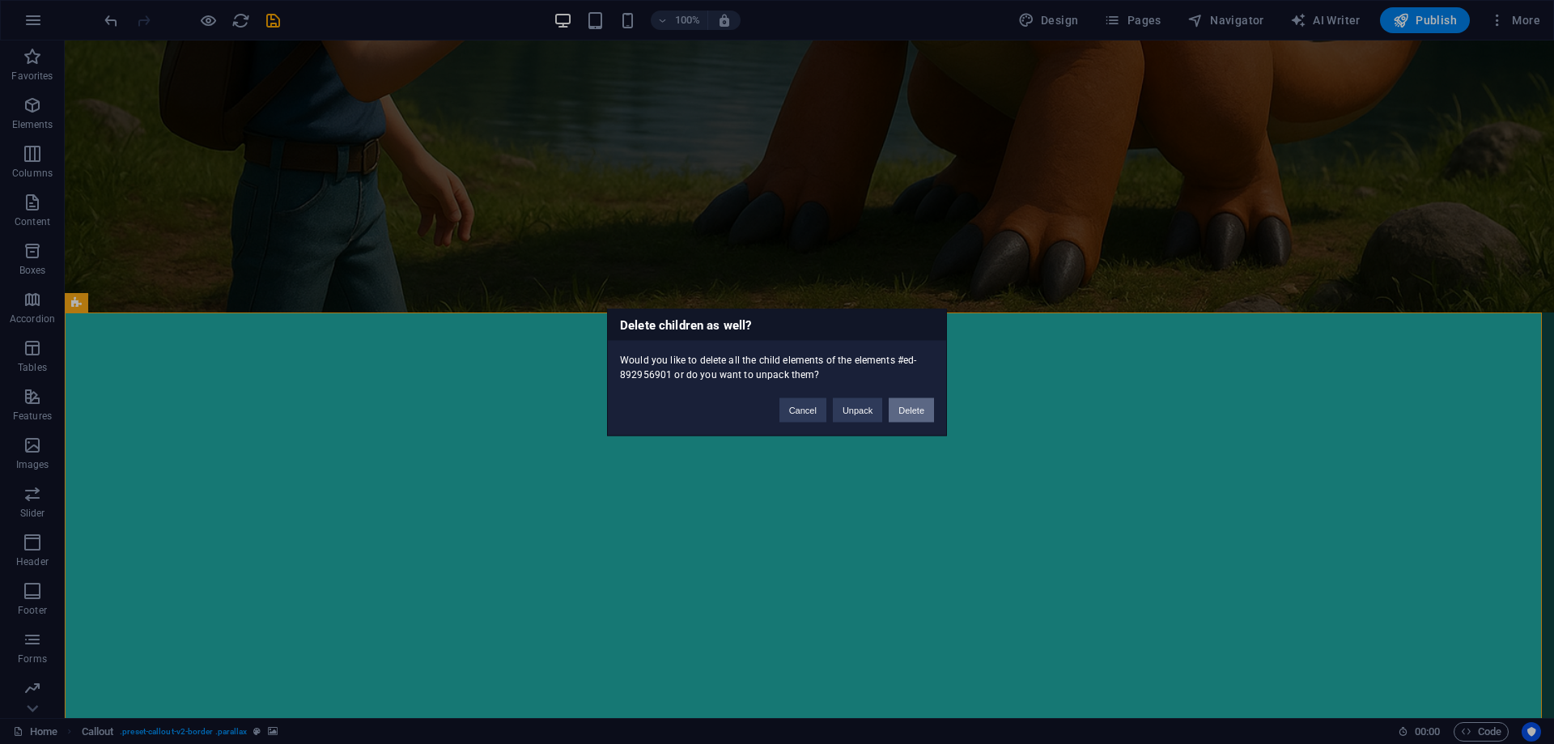
drag, startPoint x: 924, startPoint y: 418, endPoint x: 860, endPoint y: 377, distance: 75.7
click at [925, 418] on button "Delete" at bounding box center [911, 410] width 45 height 24
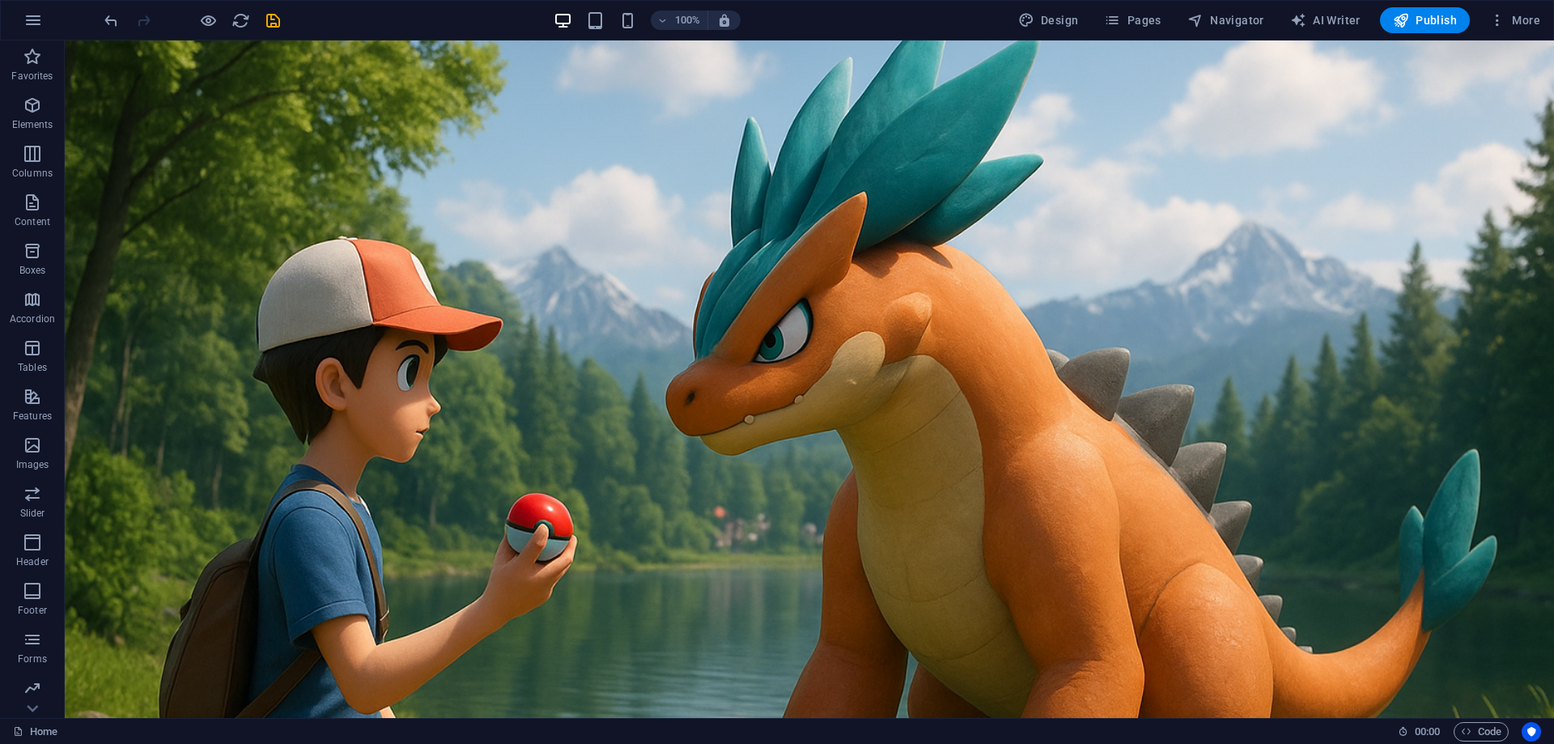
scroll to position [0, 0]
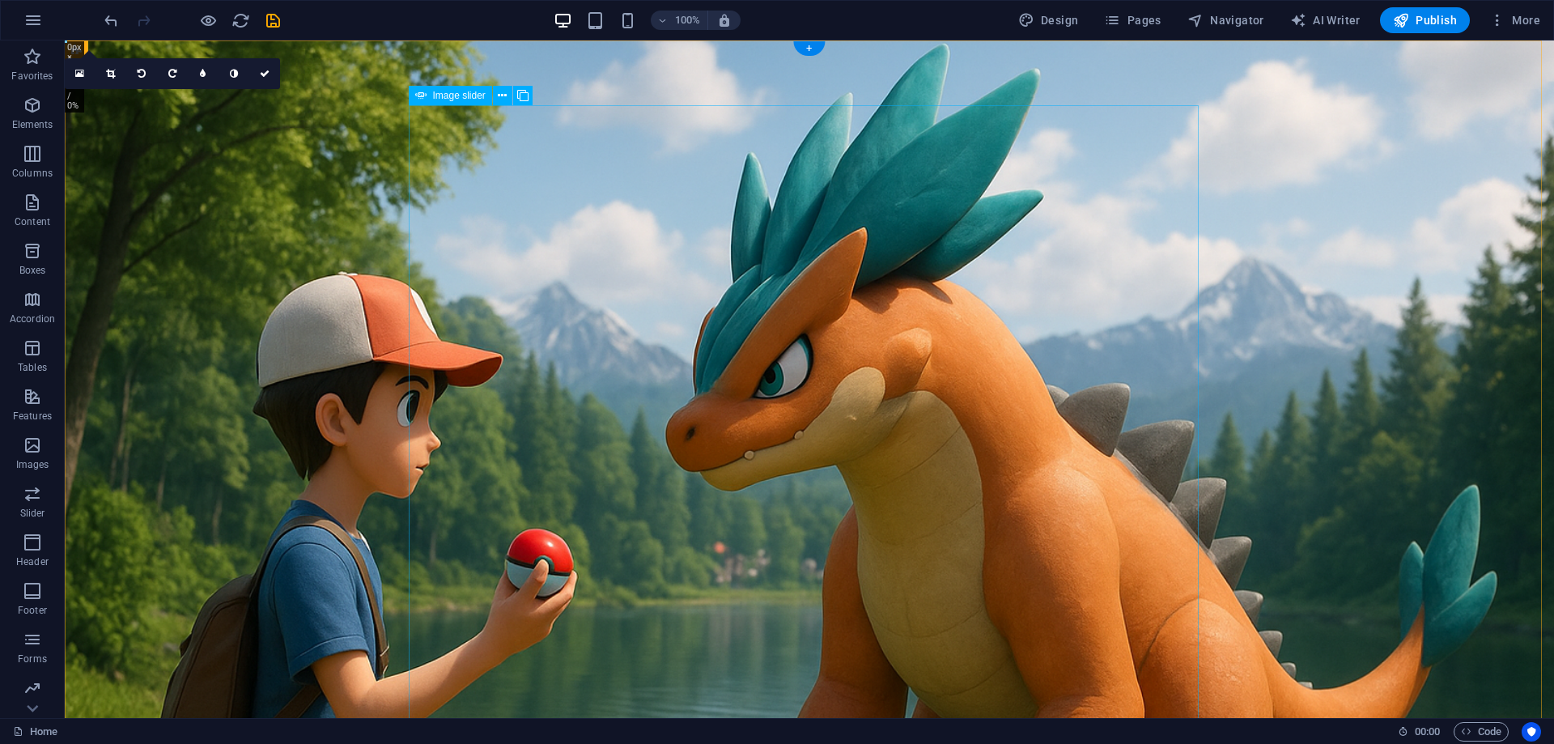
drag, startPoint x: 554, startPoint y: 288, endPoint x: 555, endPoint y: 176, distance: 112.5
click at [507, 96] on icon at bounding box center [502, 95] width 9 height 17
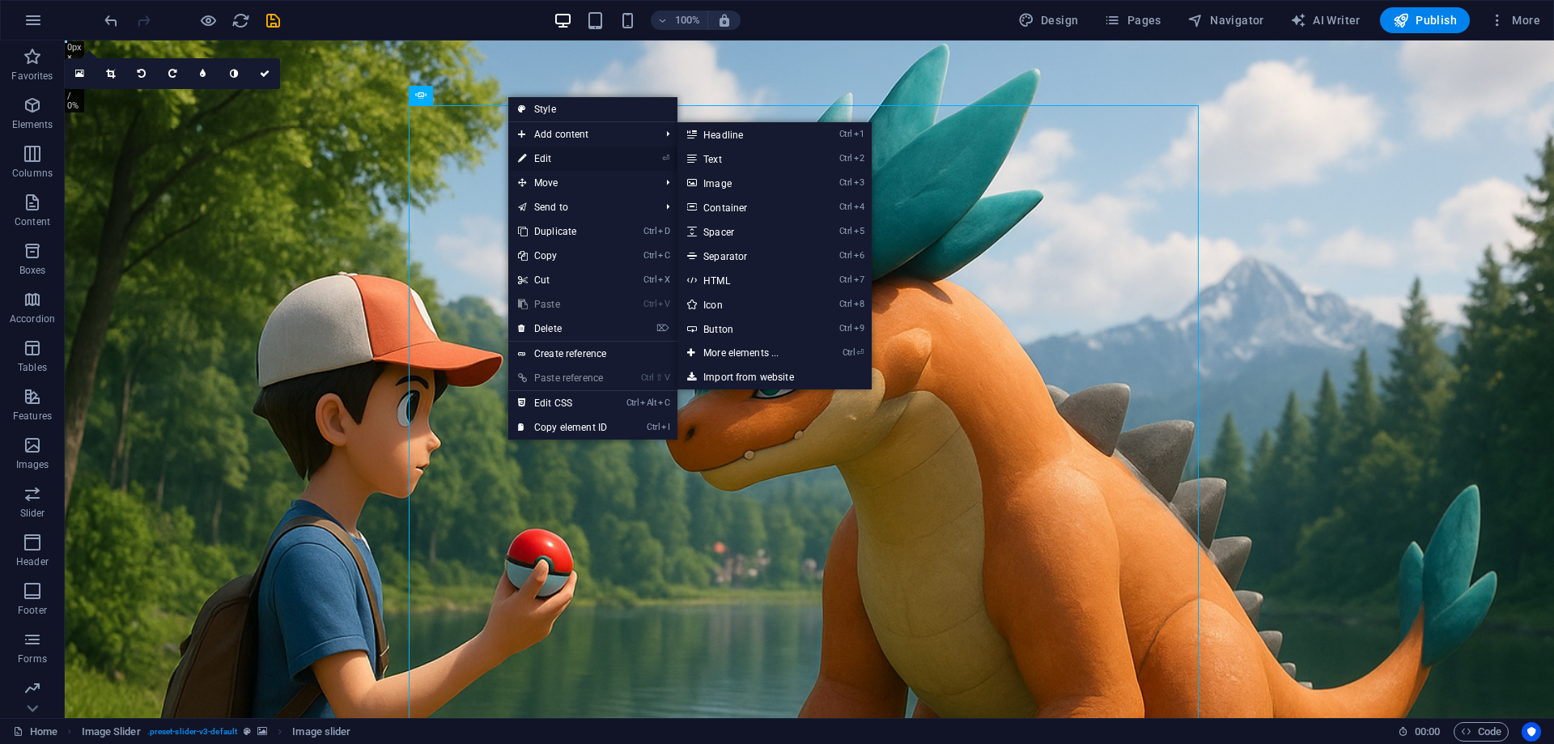
click at [544, 164] on link "⏎ Edit" at bounding box center [562, 159] width 108 height 24
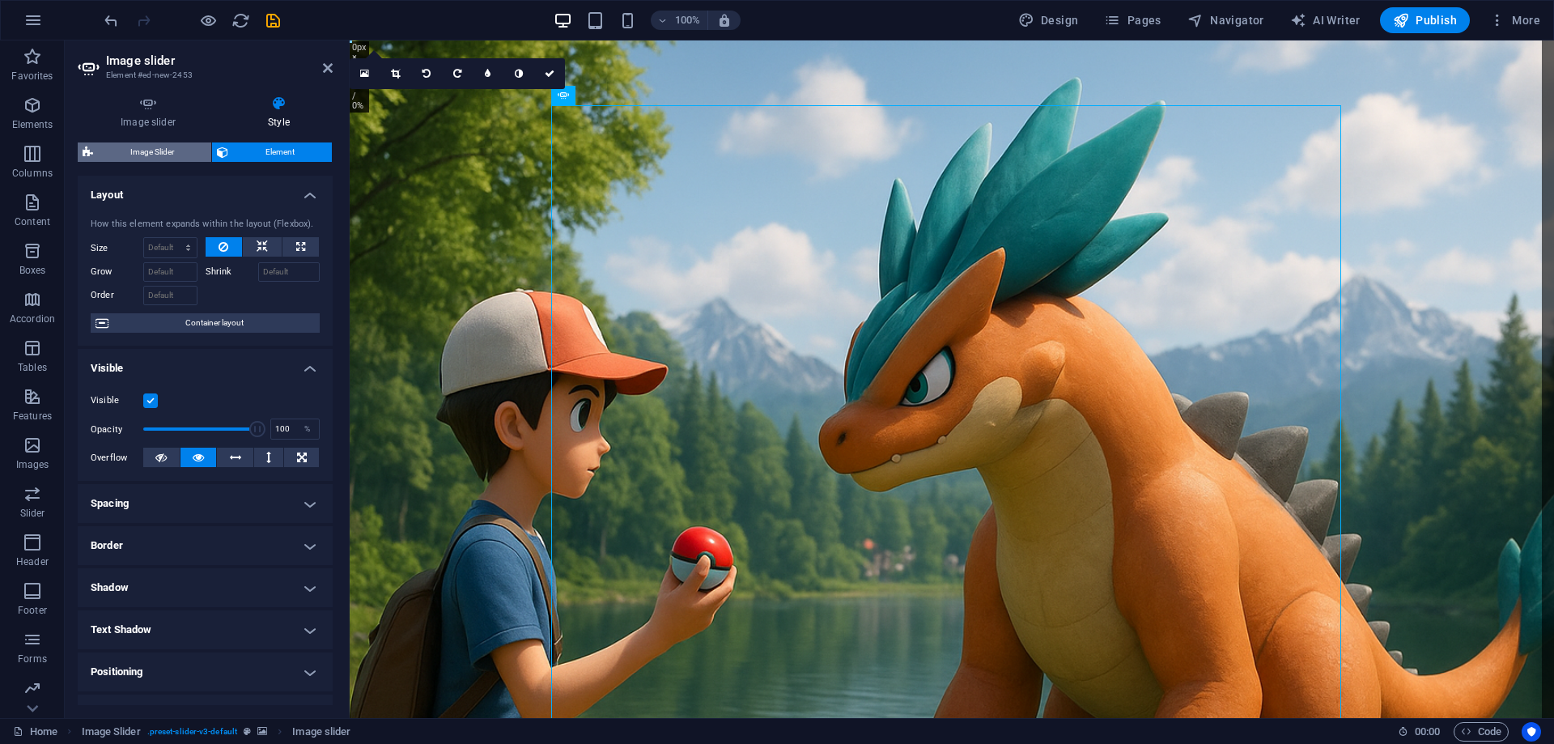
click at [177, 154] on span "Image Slider" at bounding box center [152, 151] width 108 height 19
select select "region"
select select "rem"
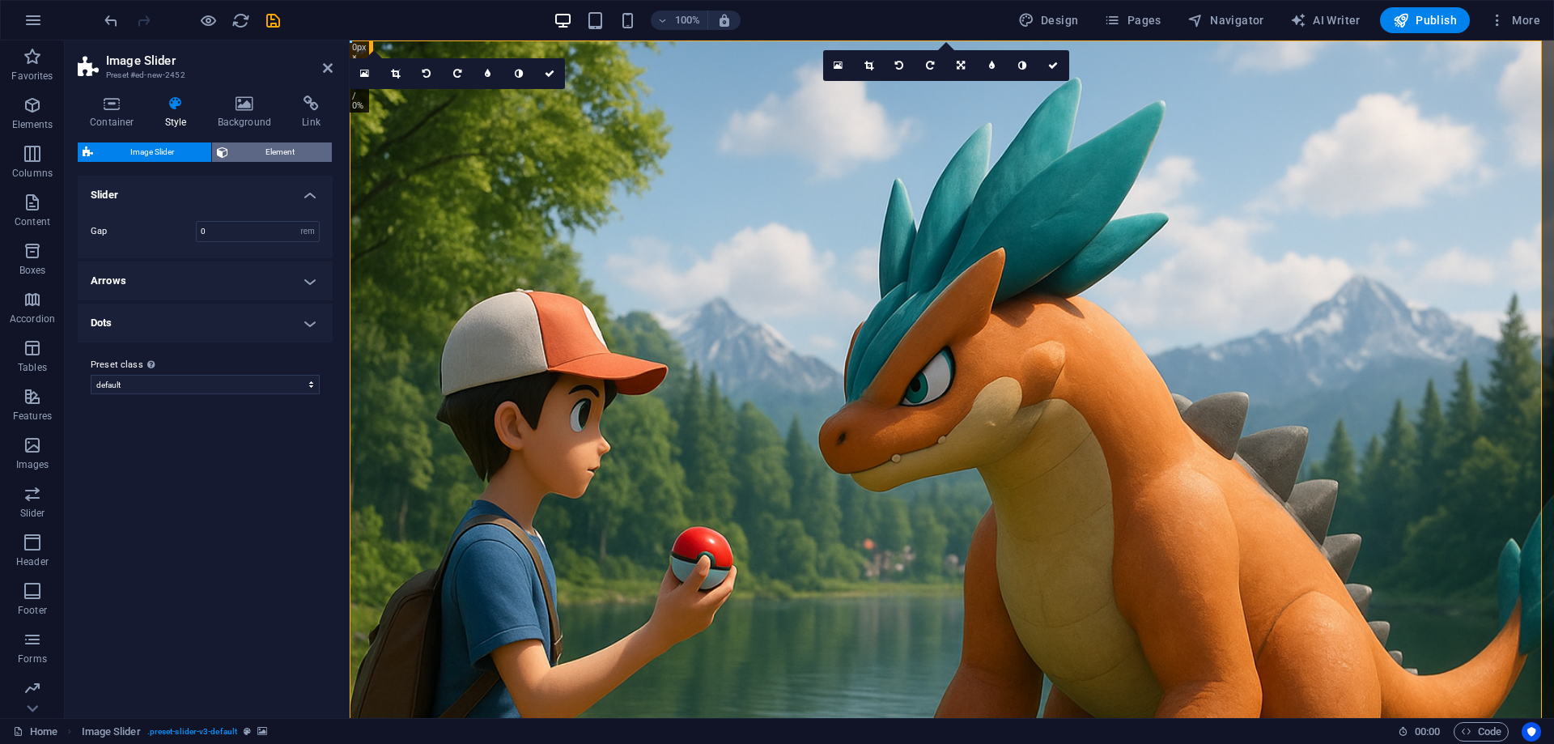
click at [233, 149] on span "Element" at bounding box center [280, 151] width 94 height 19
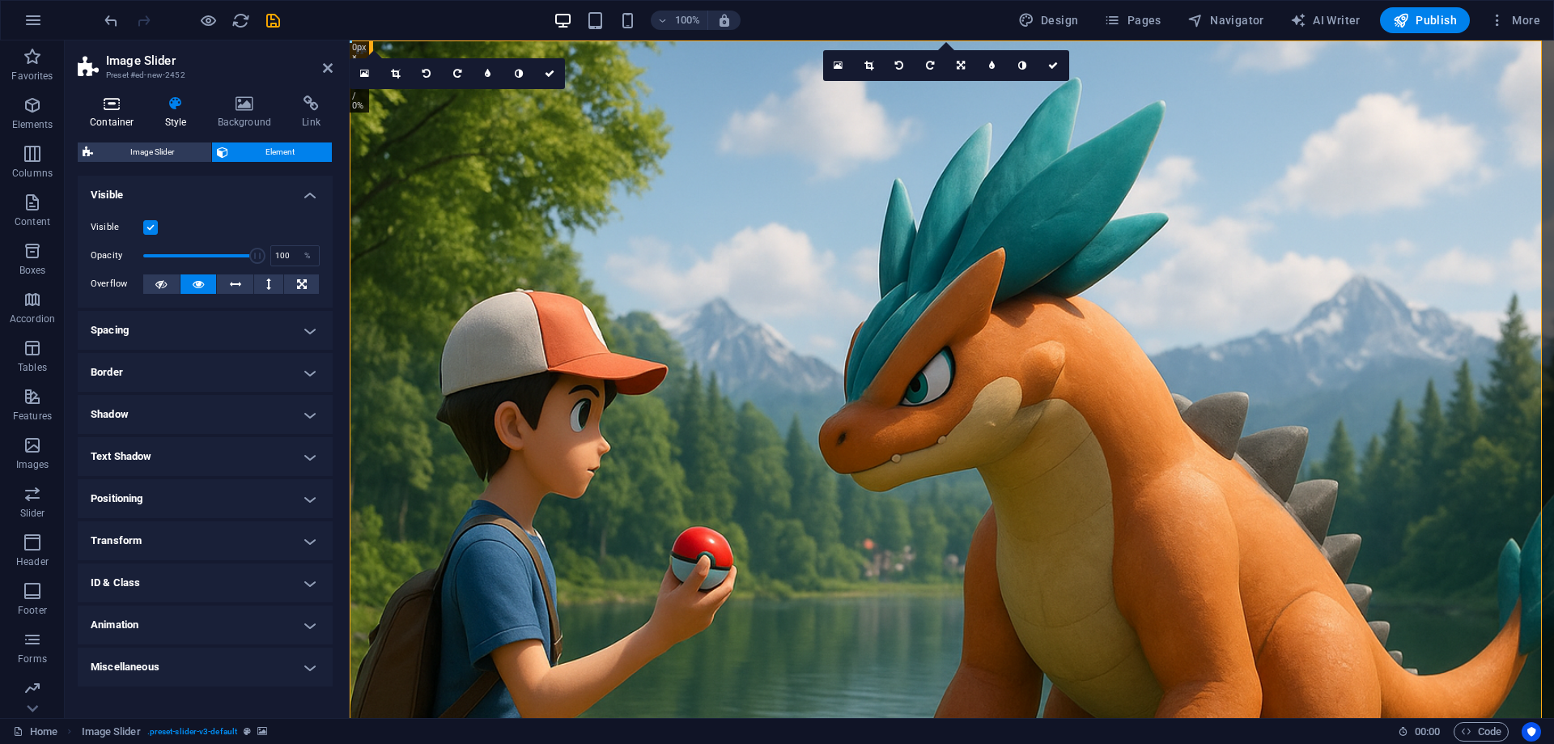
click at [113, 117] on h4 "Container" at bounding box center [115, 113] width 75 height 34
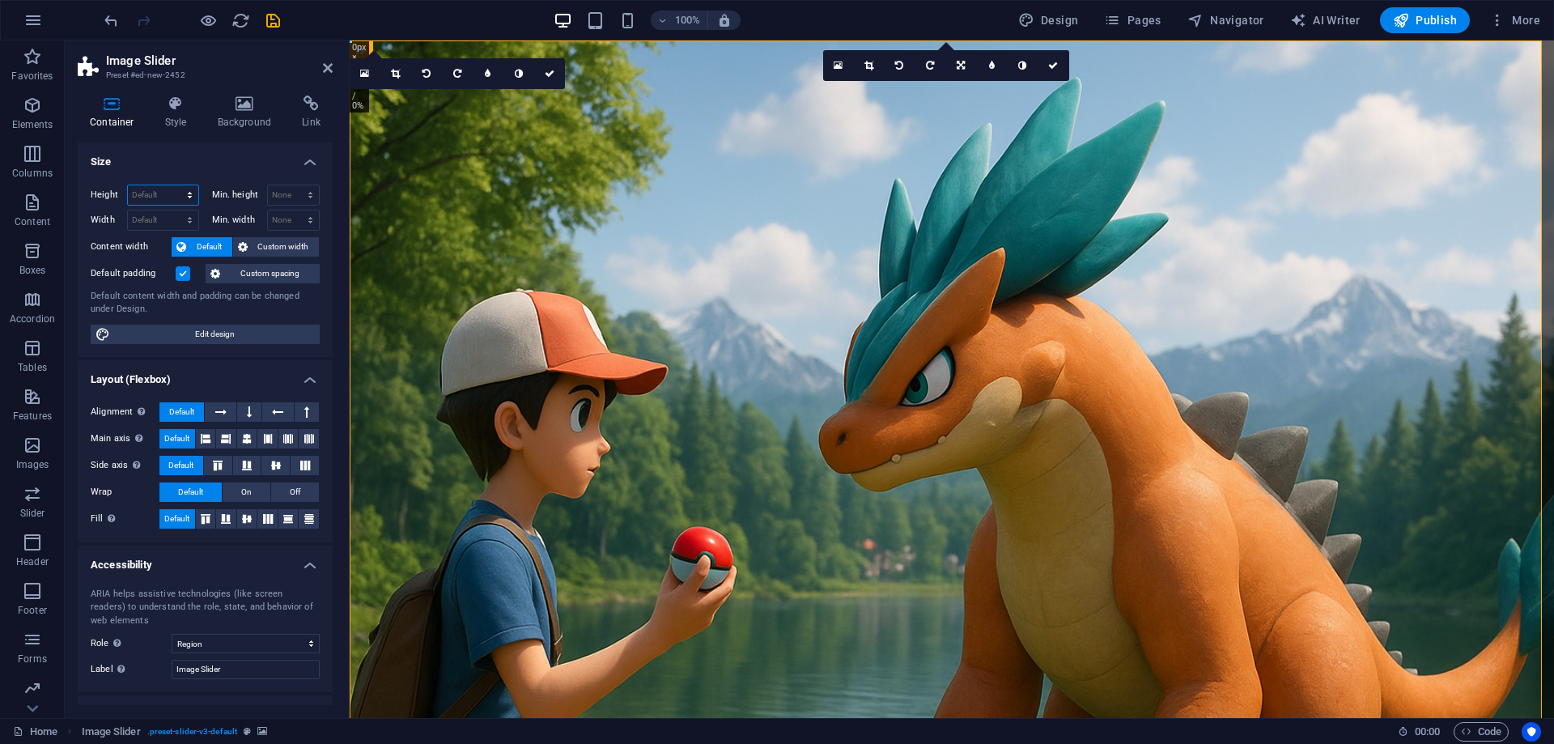
click at [150, 193] on select "Default px rem % vh vw" at bounding box center [163, 194] width 70 height 19
select select "px"
click at [173, 185] on select "Default px rem % vh vw" at bounding box center [163, 194] width 70 height 19
click at [159, 198] on input "1136" at bounding box center [163, 194] width 70 height 19
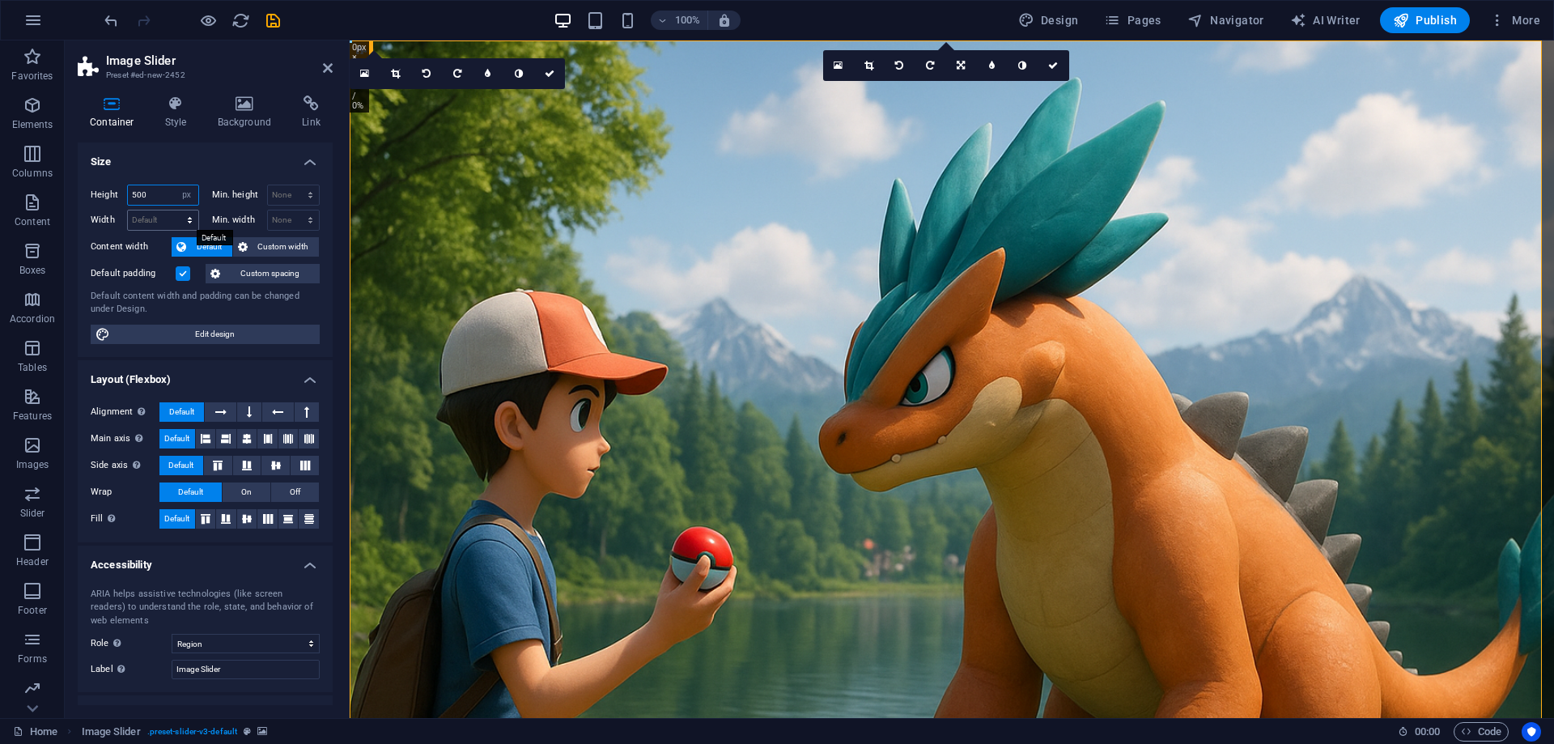
type input "500"
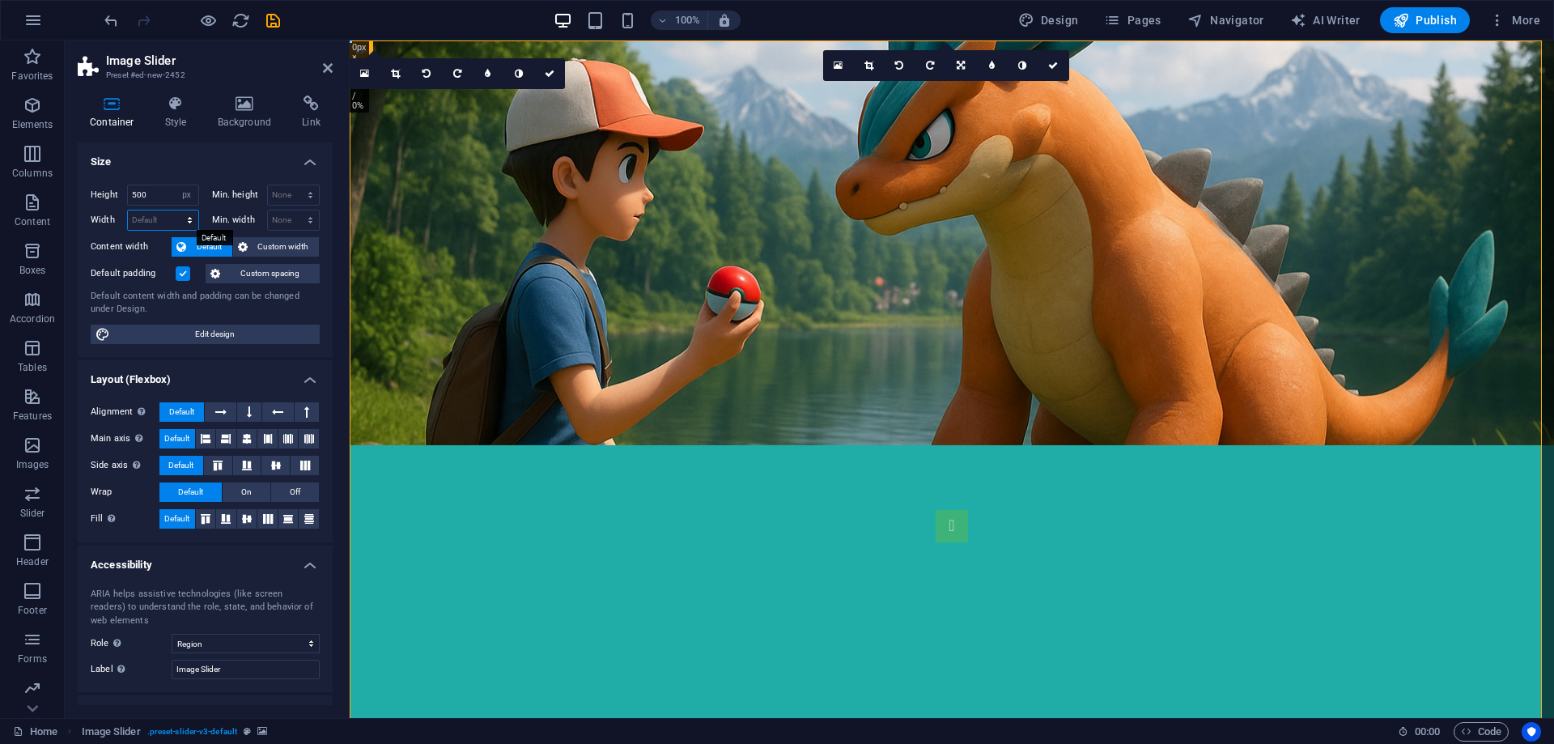
click at [161, 219] on select "Default px rem % em vh vw" at bounding box center [163, 219] width 70 height 19
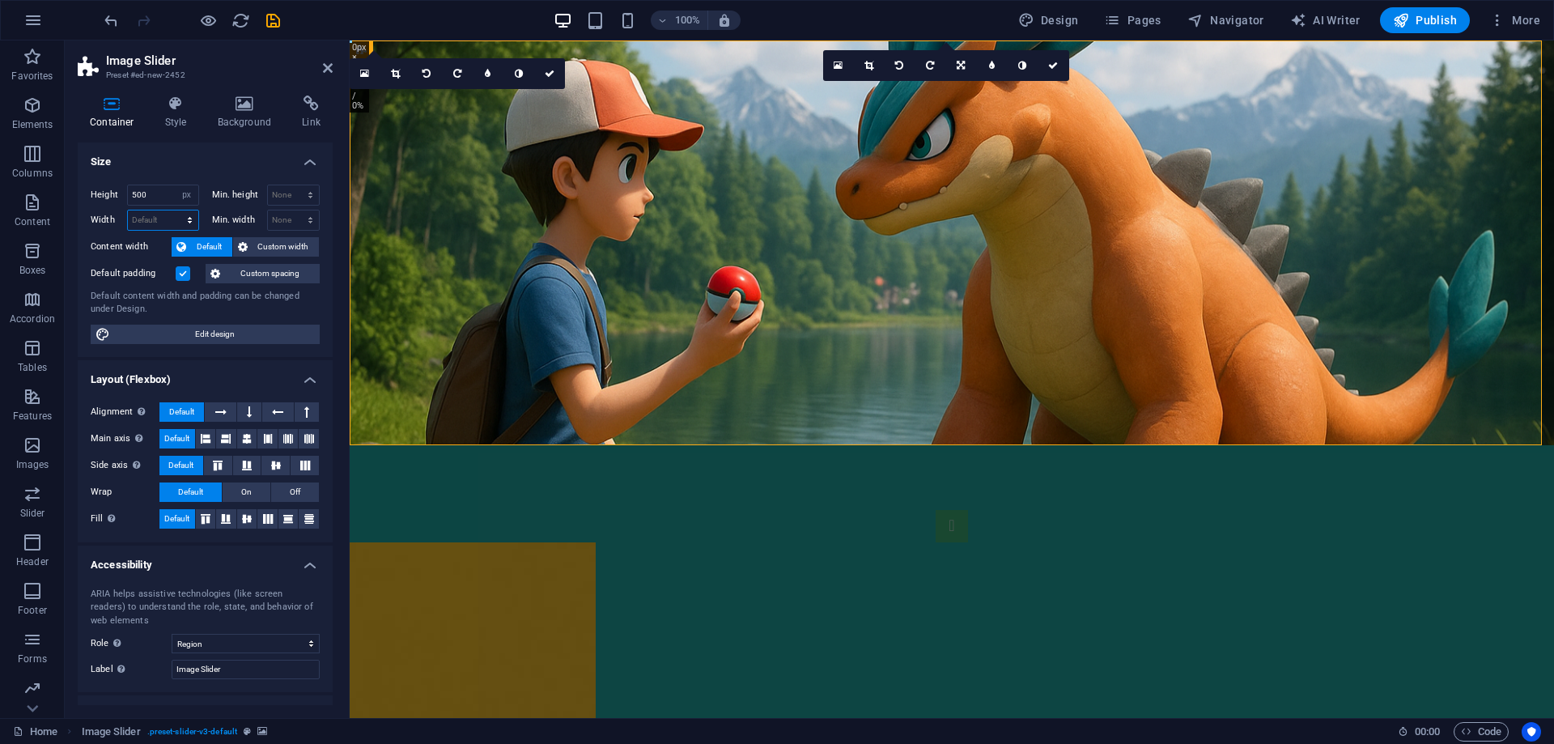
select select "px"
click at [173, 210] on select "Default px rem % em vh vw" at bounding box center [163, 219] width 70 height 19
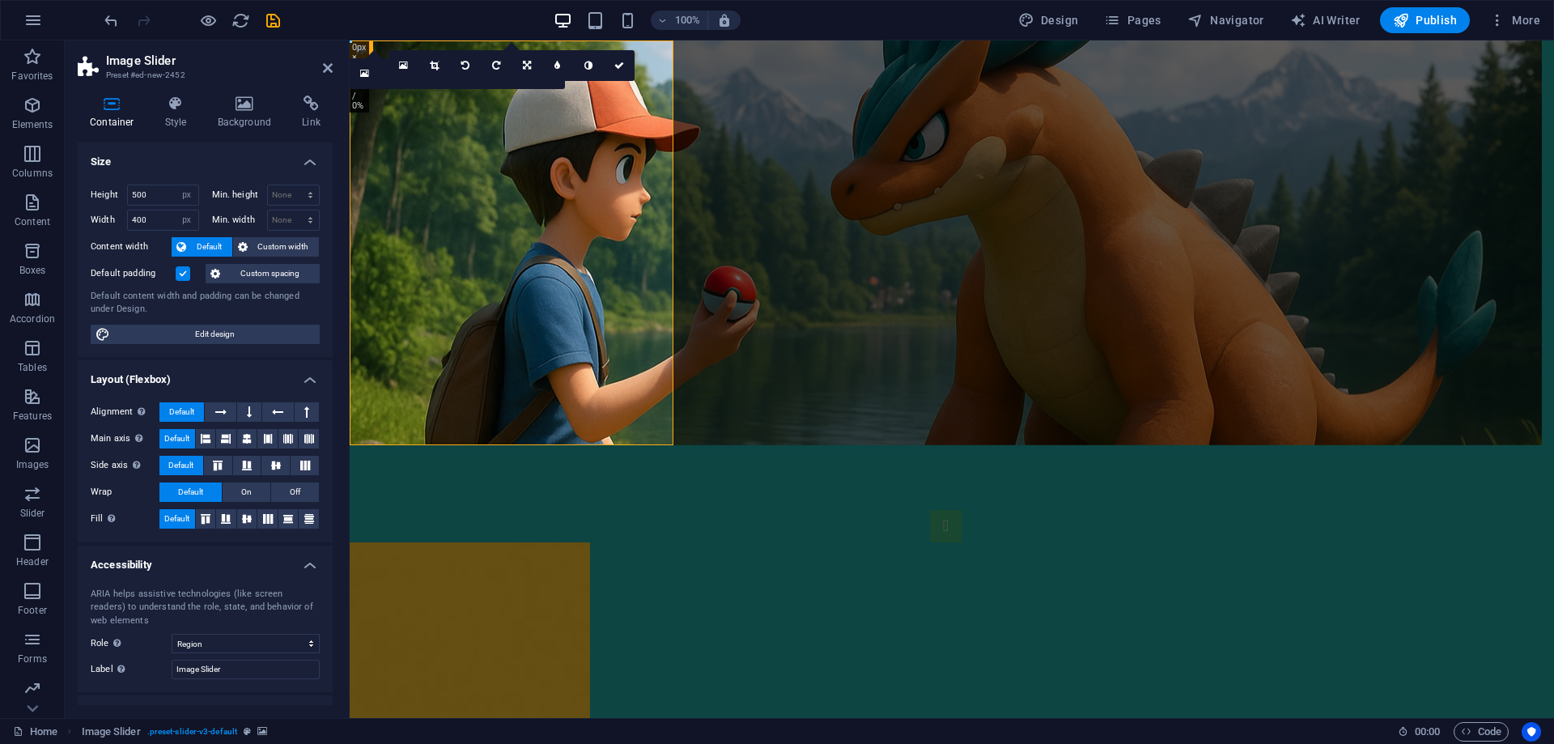
click at [157, 239] on label "Content width" at bounding box center [131, 246] width 81 height 19
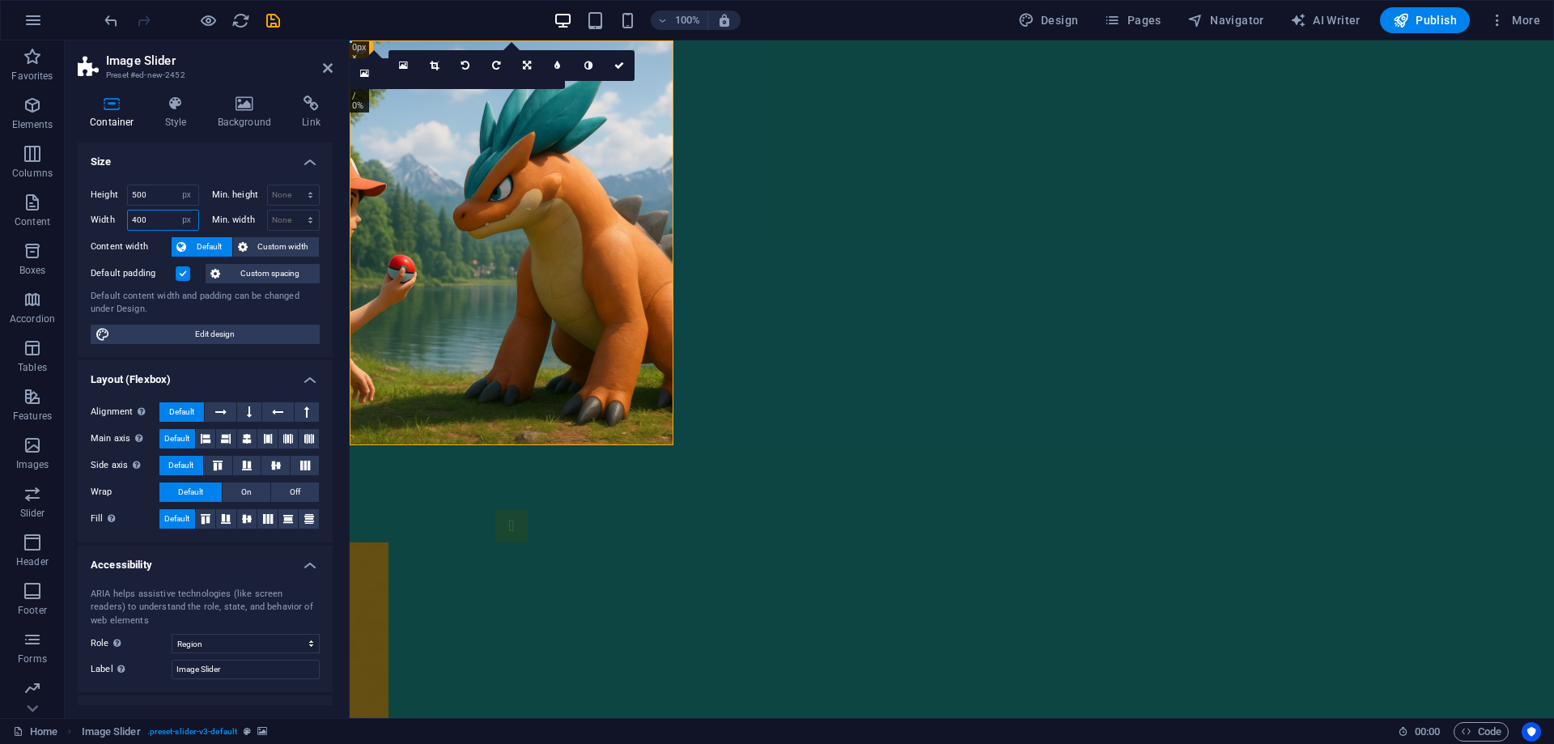
click at [159, 223] on input "400" at bounding box center [163, 219] width 70 height 19
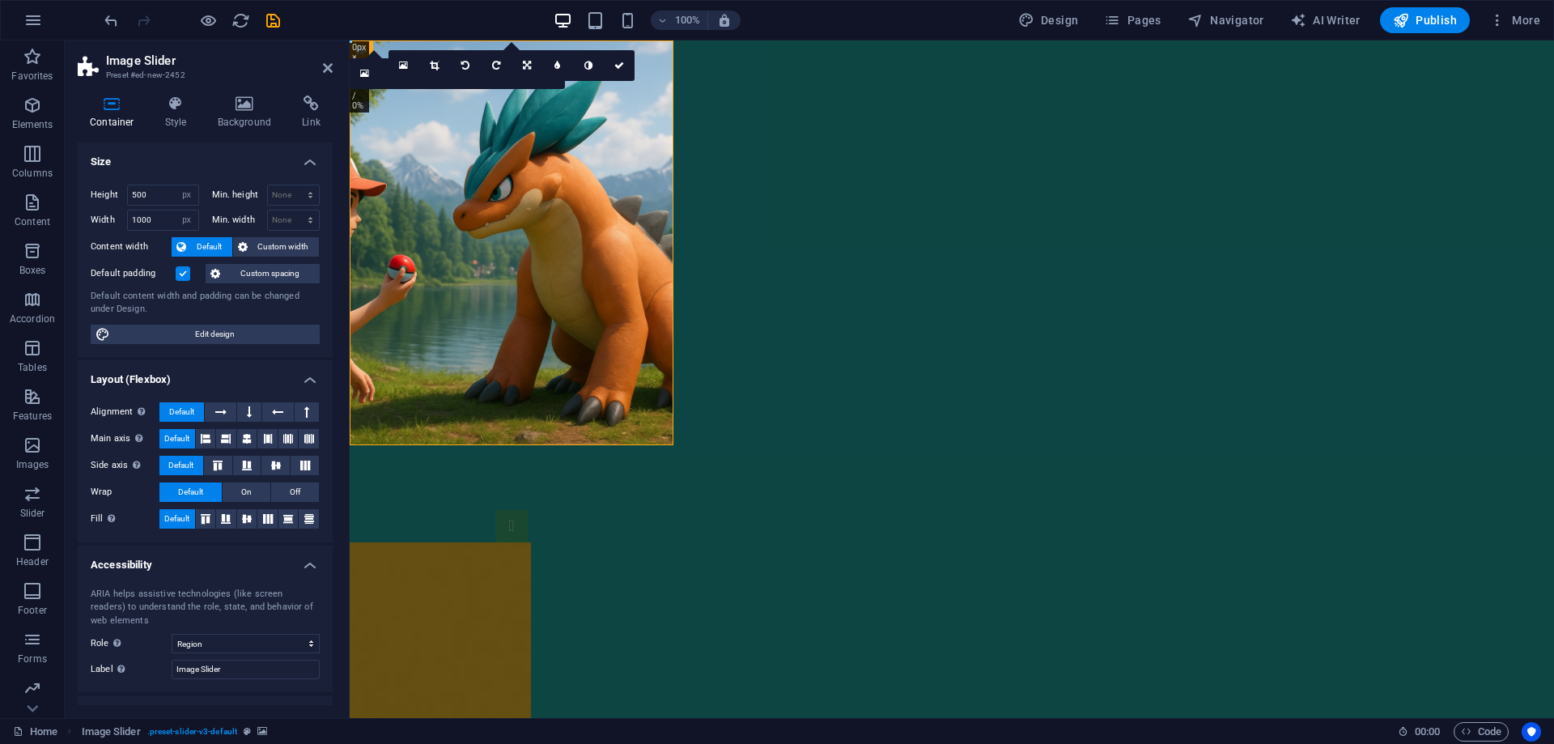
click at [165, 249] on label "Content width" at bounding box center [131, 246] width 81 height 19
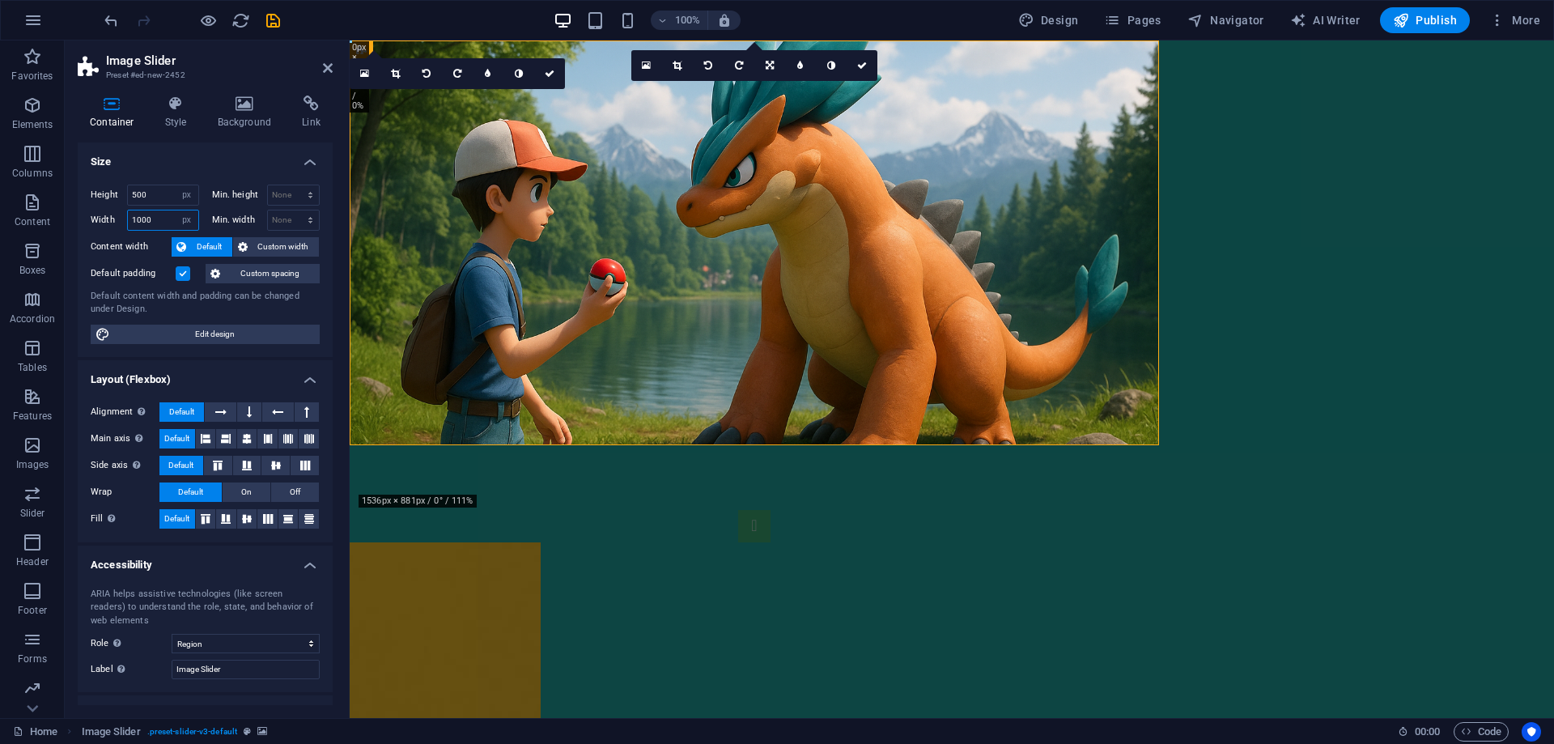
drag, startPoint x: 163, startPoint y: 224, endPoint x: 123, endPoint y: 226, distance: 39.7
click at [125, 226] on div "Width 1000 Default px rem % em vh vw" at bounding box center [145, 220] width 108 height 21
type input "1500"
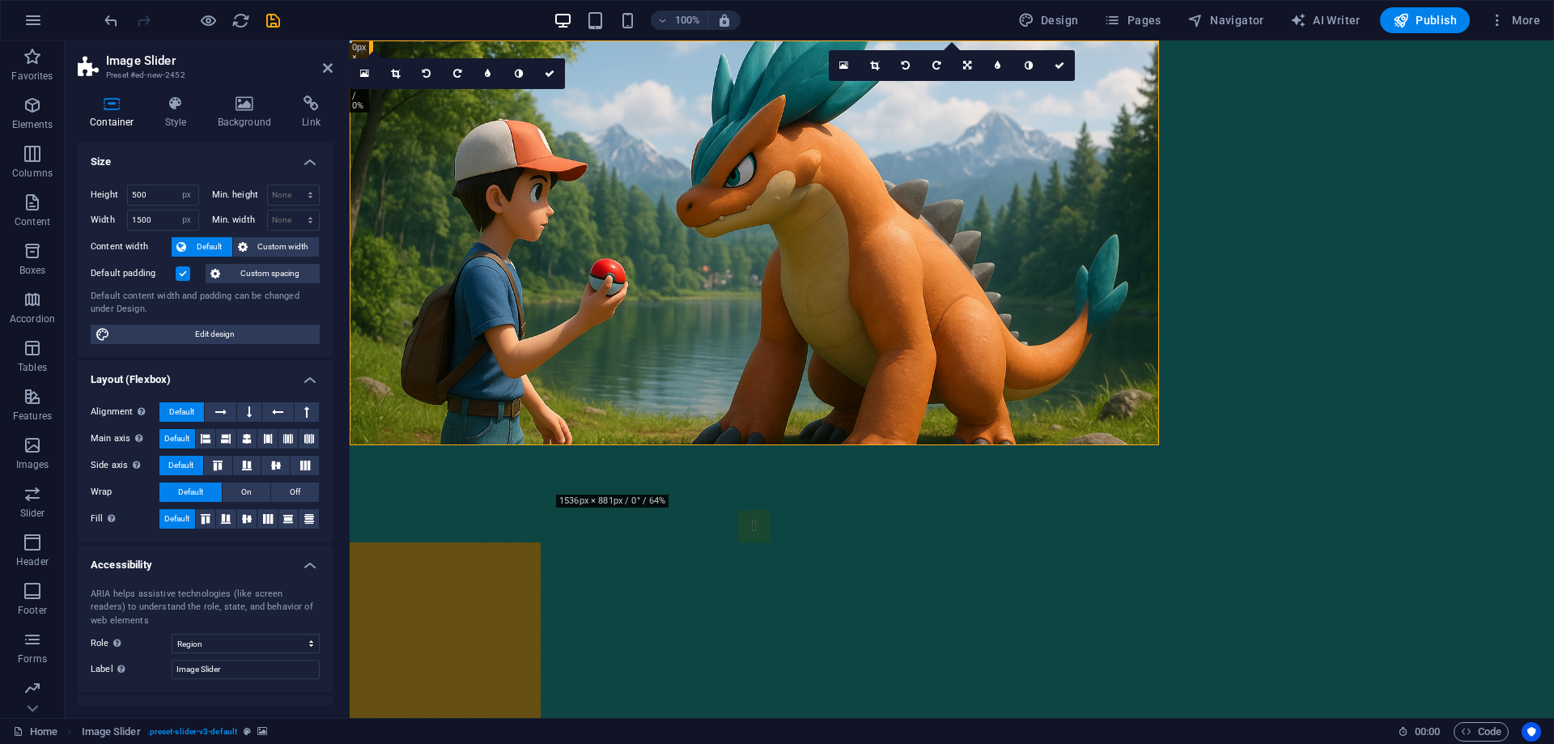
click at [157, 243] on label "Content width" at bounding box center [131, 246] width 81 height 19
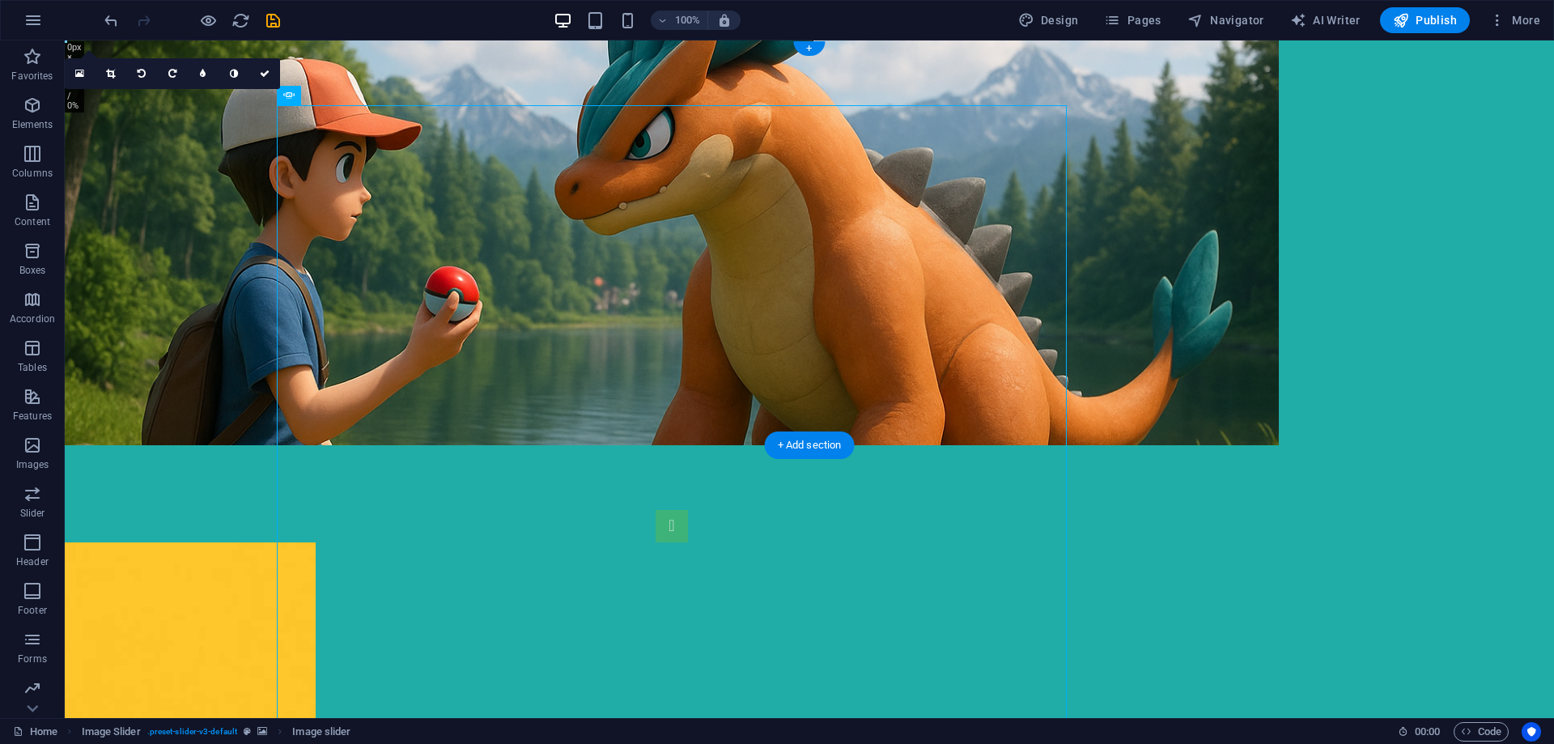
drag, startPoint x: 674, startPoint y: 449, endPoint x: 967, endPoint y: 508, distance: 299.1
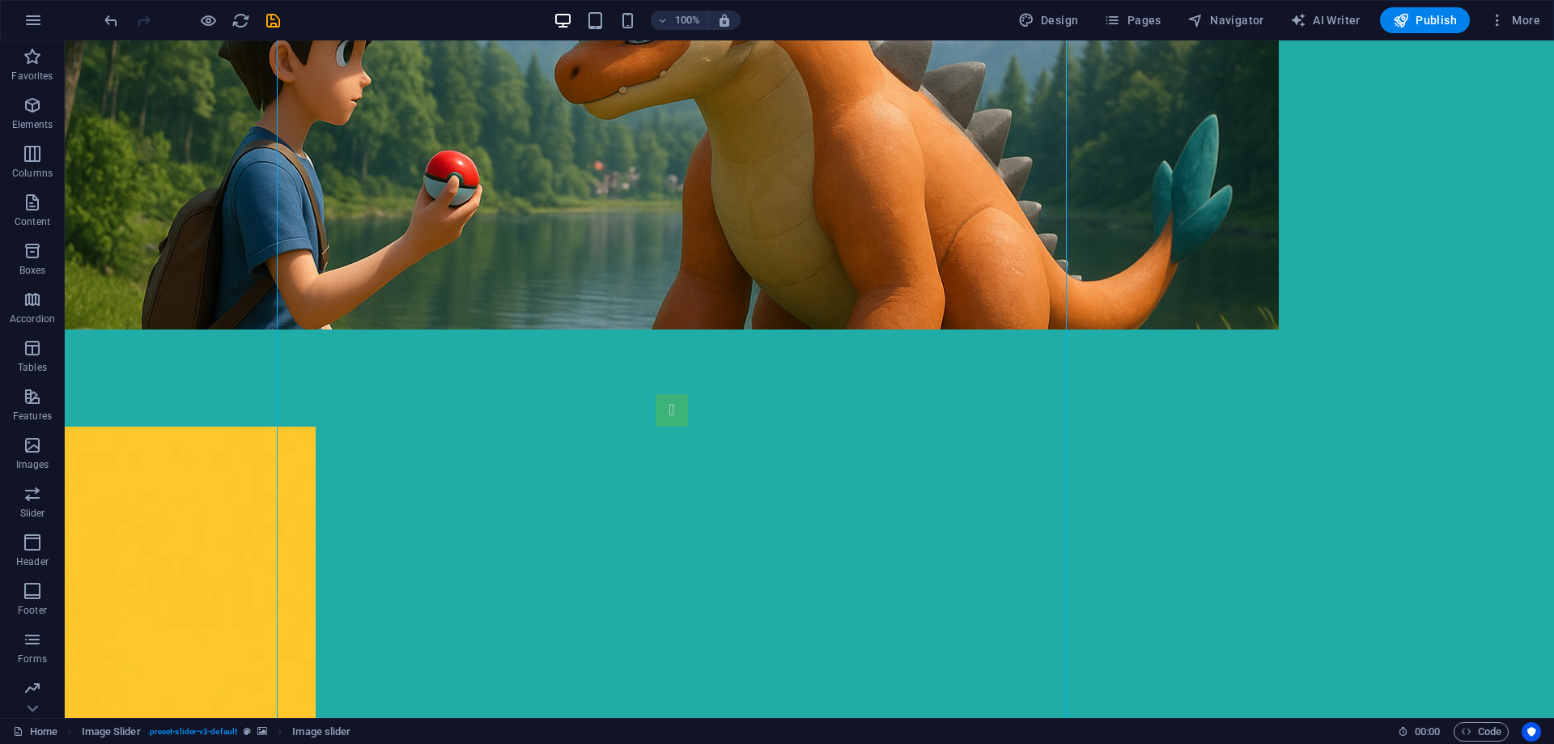
scroll to position [80, 0]
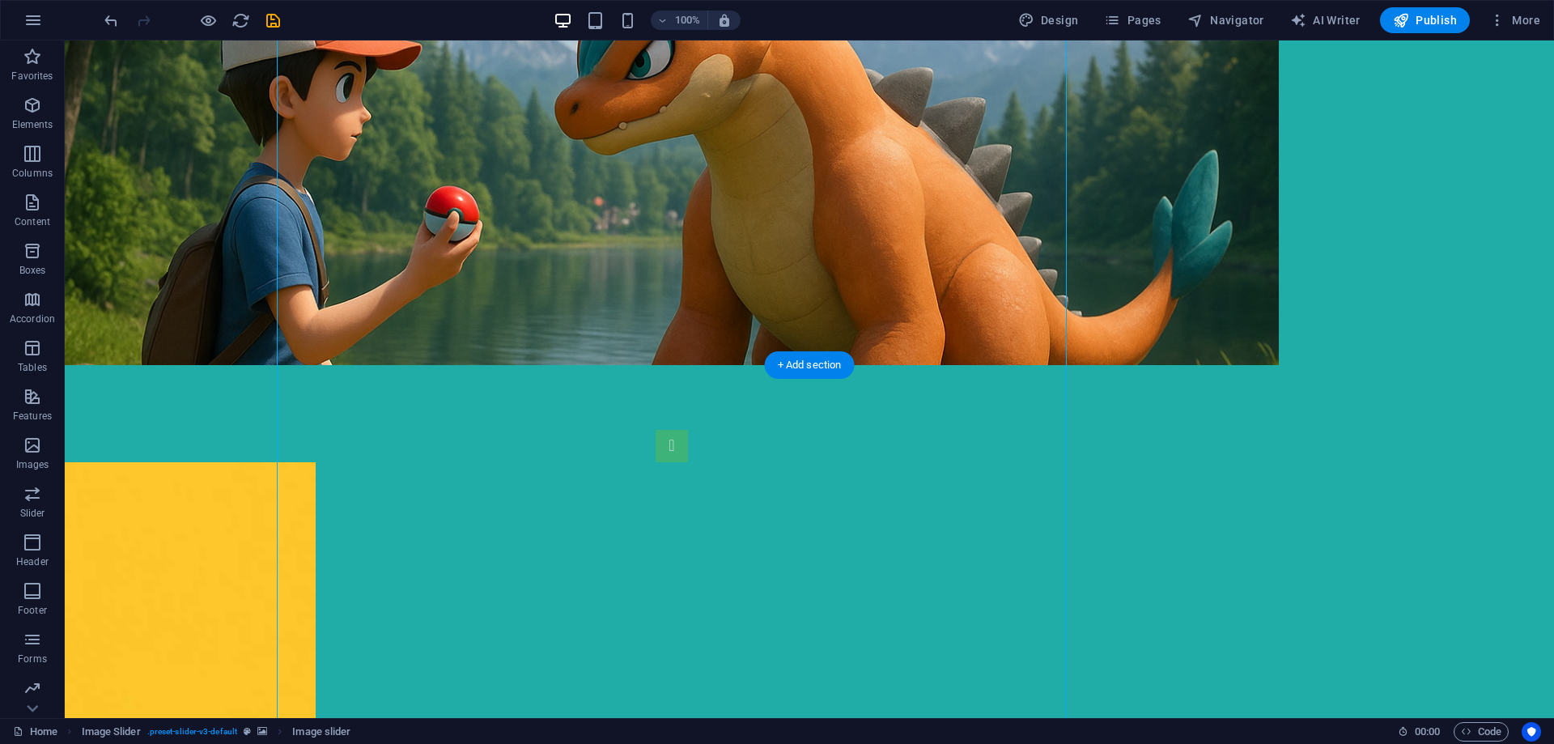
click at [1163, 312] on figure at bounding box center [672, 162] width 1214 height 405
select select "px"
select select "region"
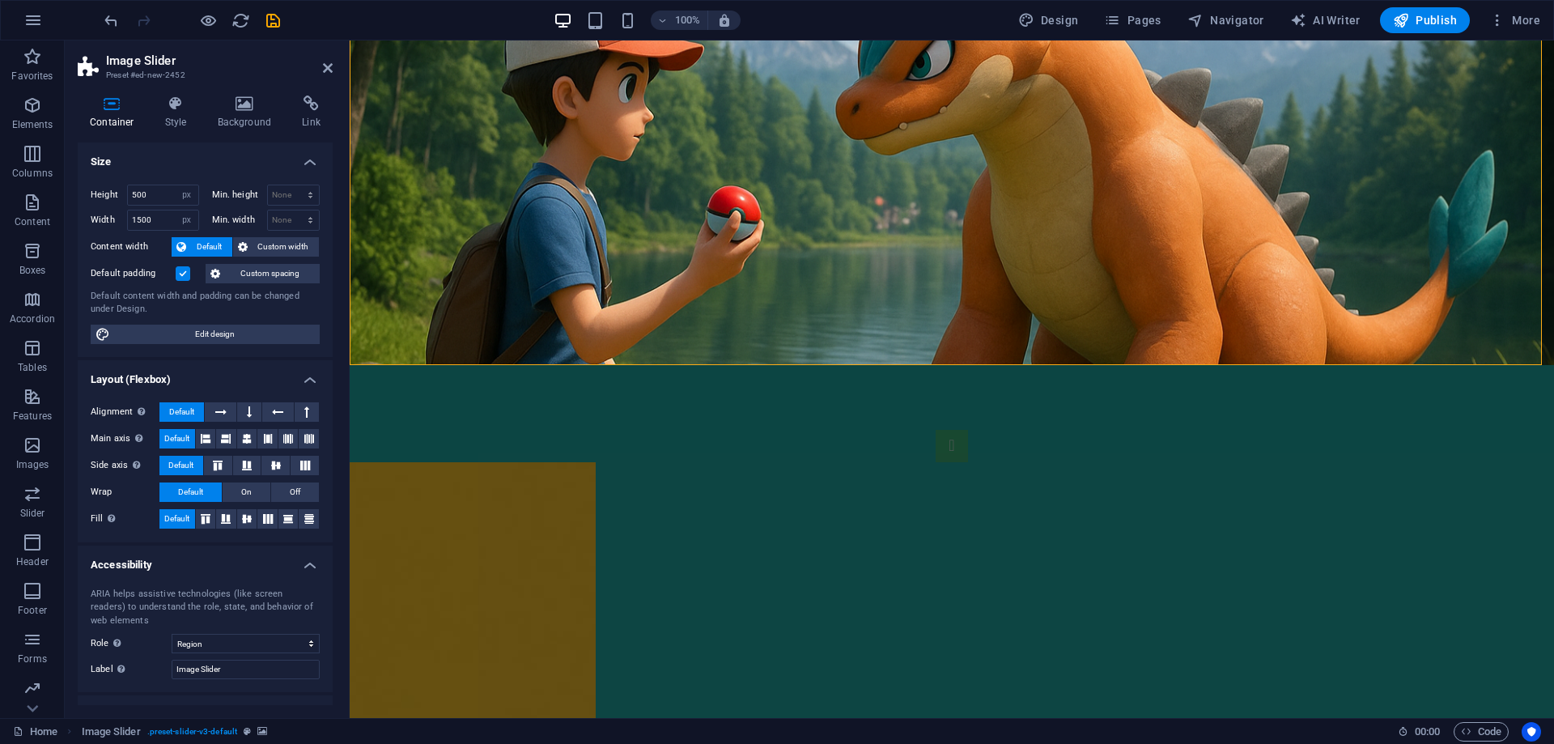
click at [462, 365] on html "Skip to main content 1 2" at bounding box center [952, 162] width 1205 height 405
drag, startPoint x: 673, startPoint y: 483, endPoint x: 959, endPoint y: 483, distance: 286.6
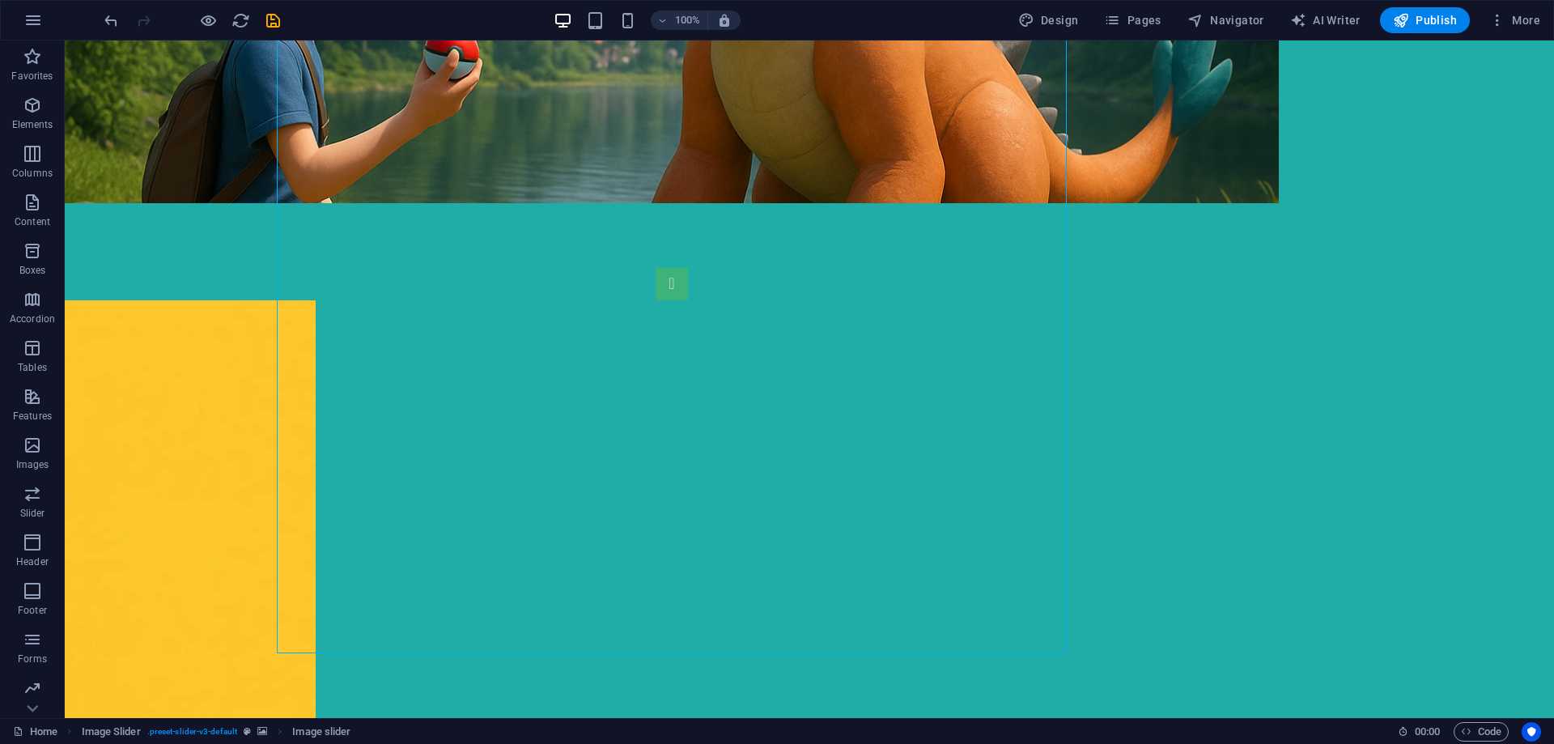
scroll to position [0, 0]
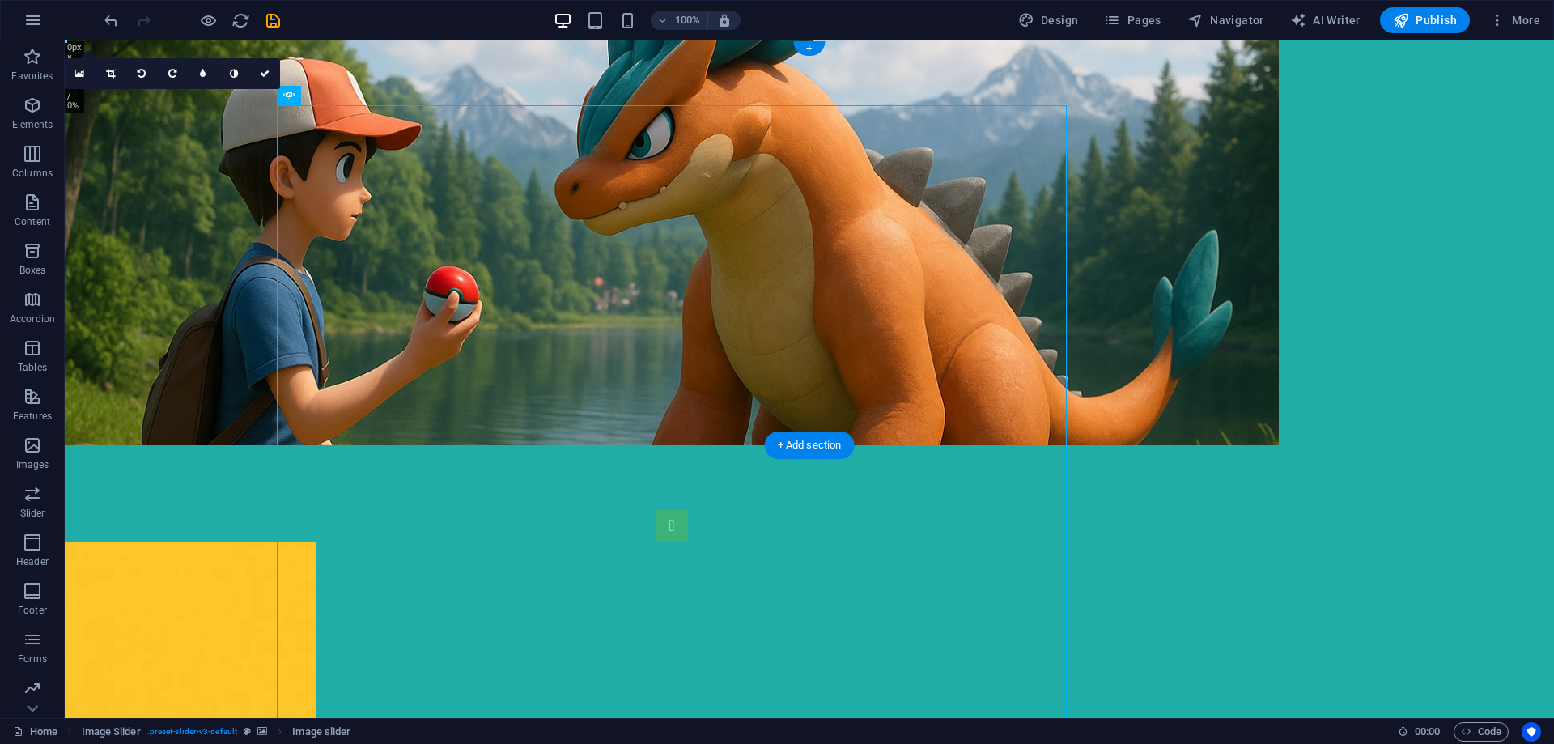
click at [1193, 344] on figure at bounding box center [672, 242] width 1214 height 405
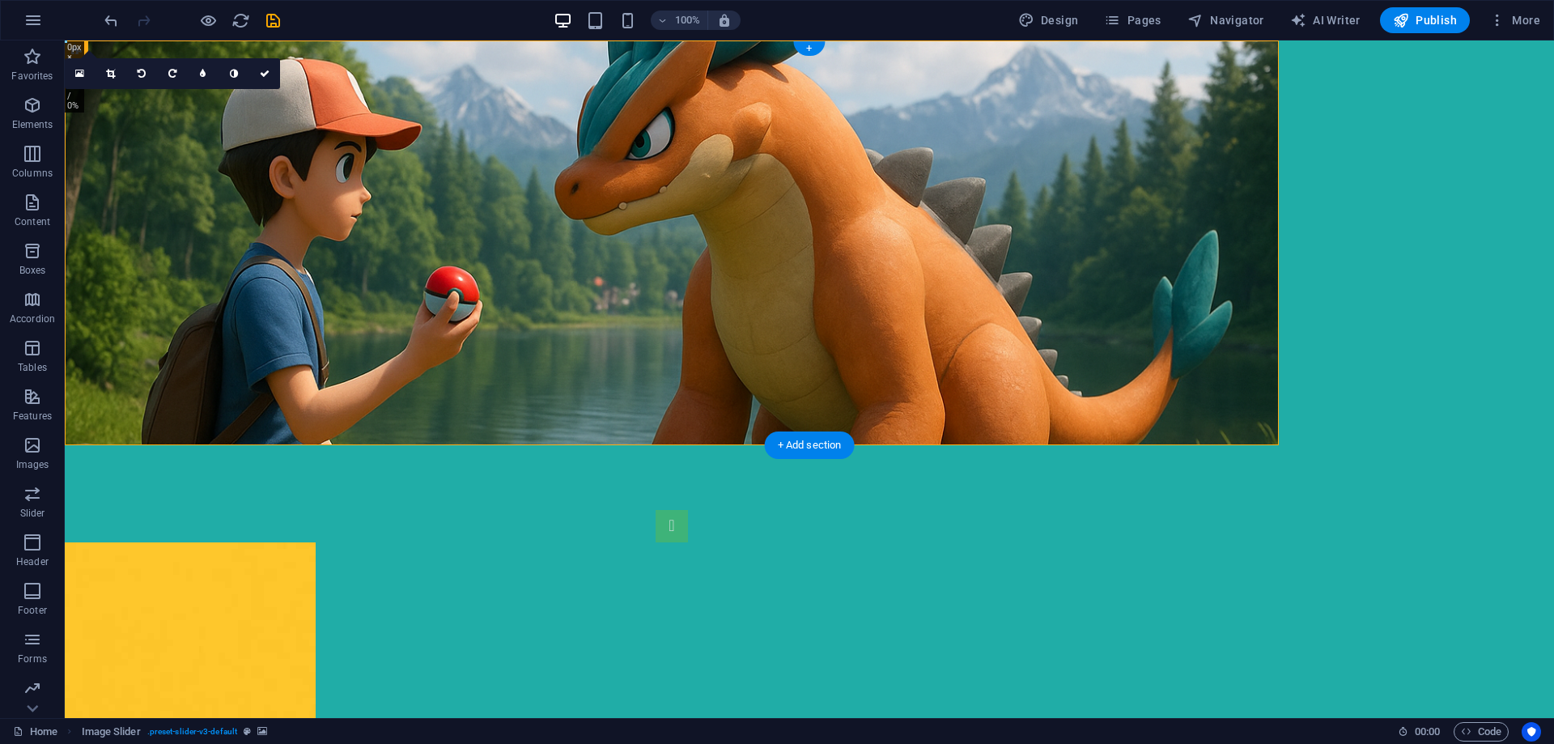
click at [1164, 353] on figure at bounding box center [672, 242] width 1214 height 405
drag, startPoint x: 1193, startPoint y: 352, endPoint x: 1278, endPoint y: 329, distance: 88.2
click at [1295, 352] on div "1 2" at bounding box center [810, 242] width 1490 height 405
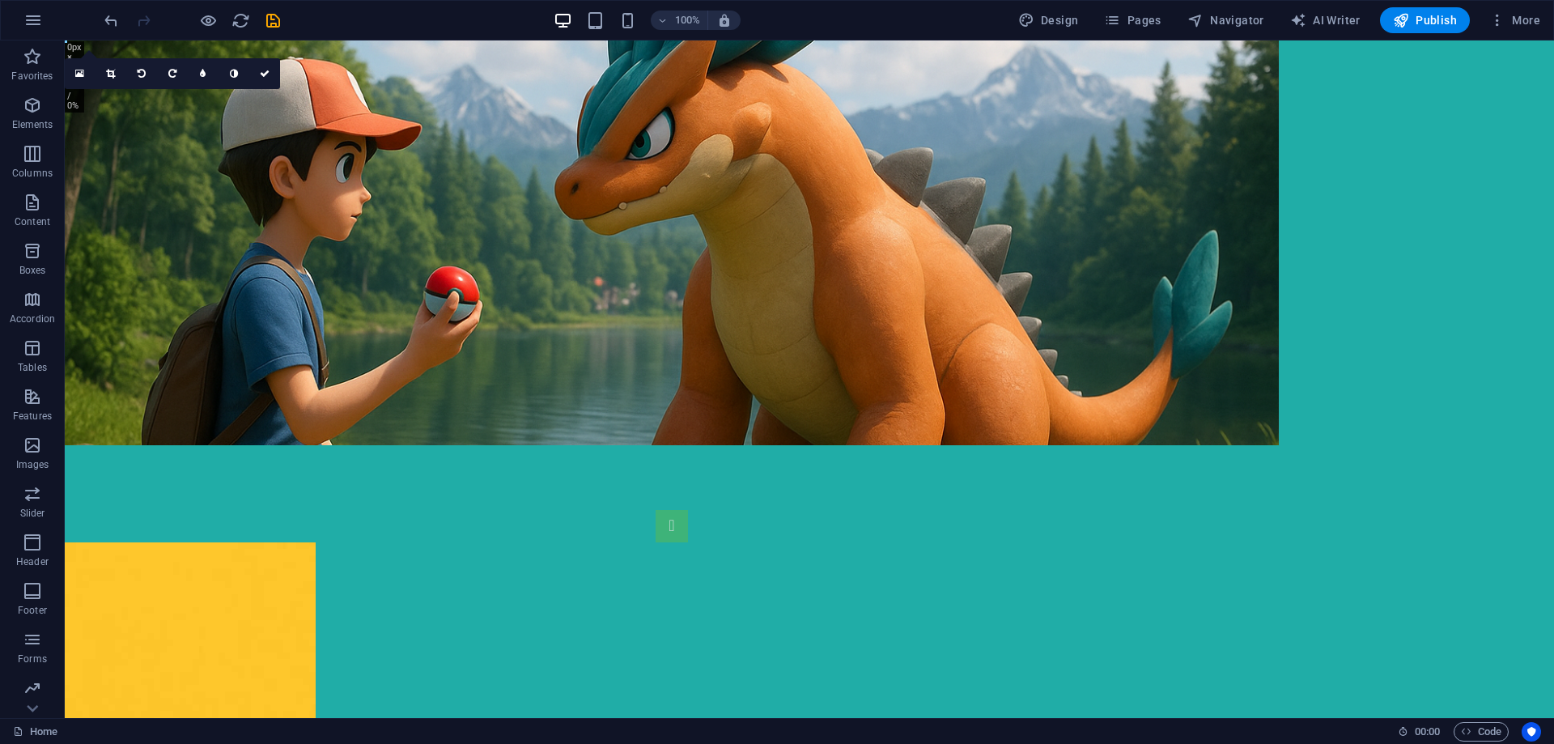
drag, startPoint x: 1278, startPoint y: 326, endPoint x: 1290, endPoint y: 328, distance: 11.4
click at [1290, 328] on div "1 2" at bounding box center [810, 242] width 1490 height 405
click at [1281, 324] on div "1 2" at bounding box center [810, 242] width 1490 height 405
click at [1272, 322] on figure at bounding box center [672, 242] width 1214 height 405
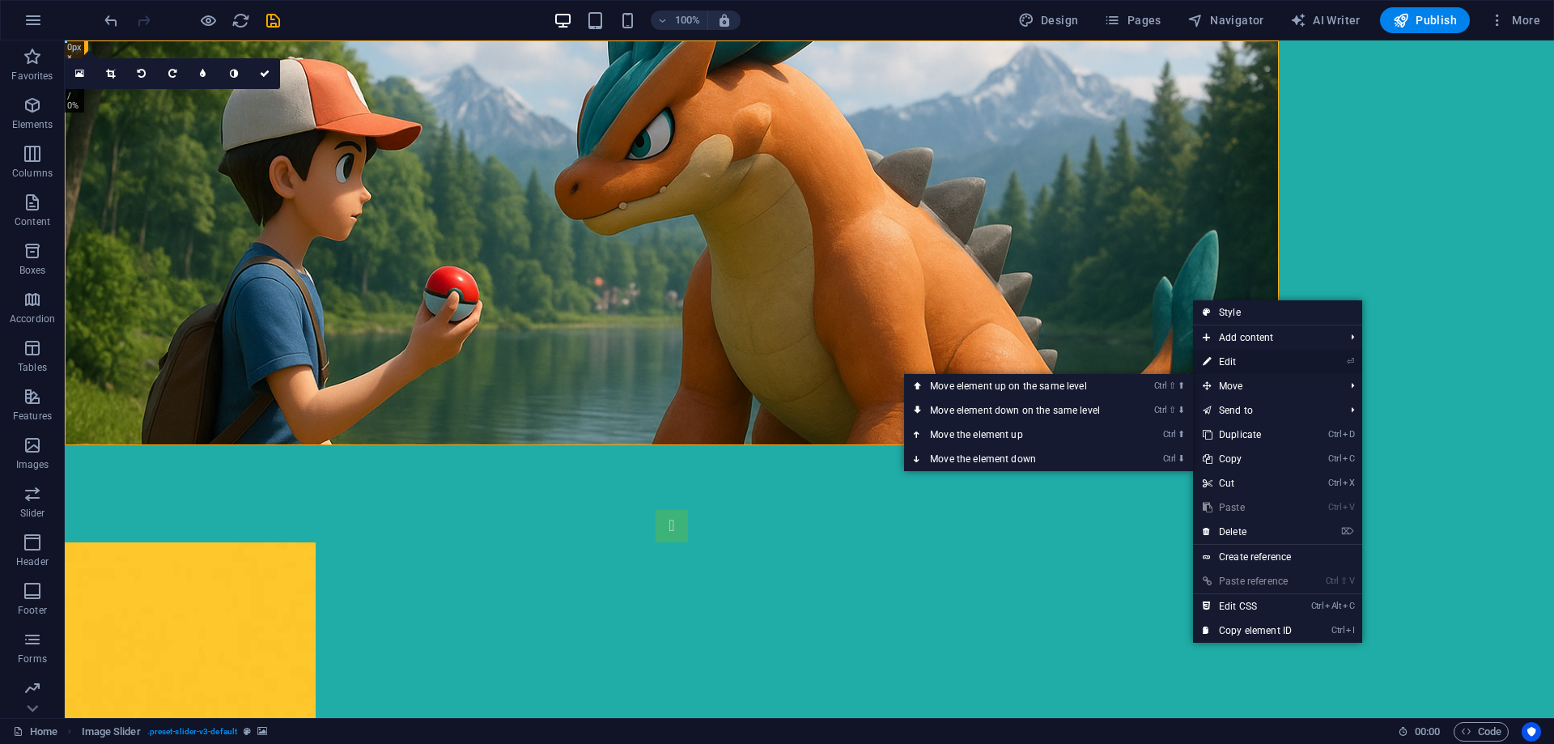
click at [1259, 363] on link "⏎ Edit" at bounding box center [1247, 362] width 108 height 24
select select "px"
select select "region"
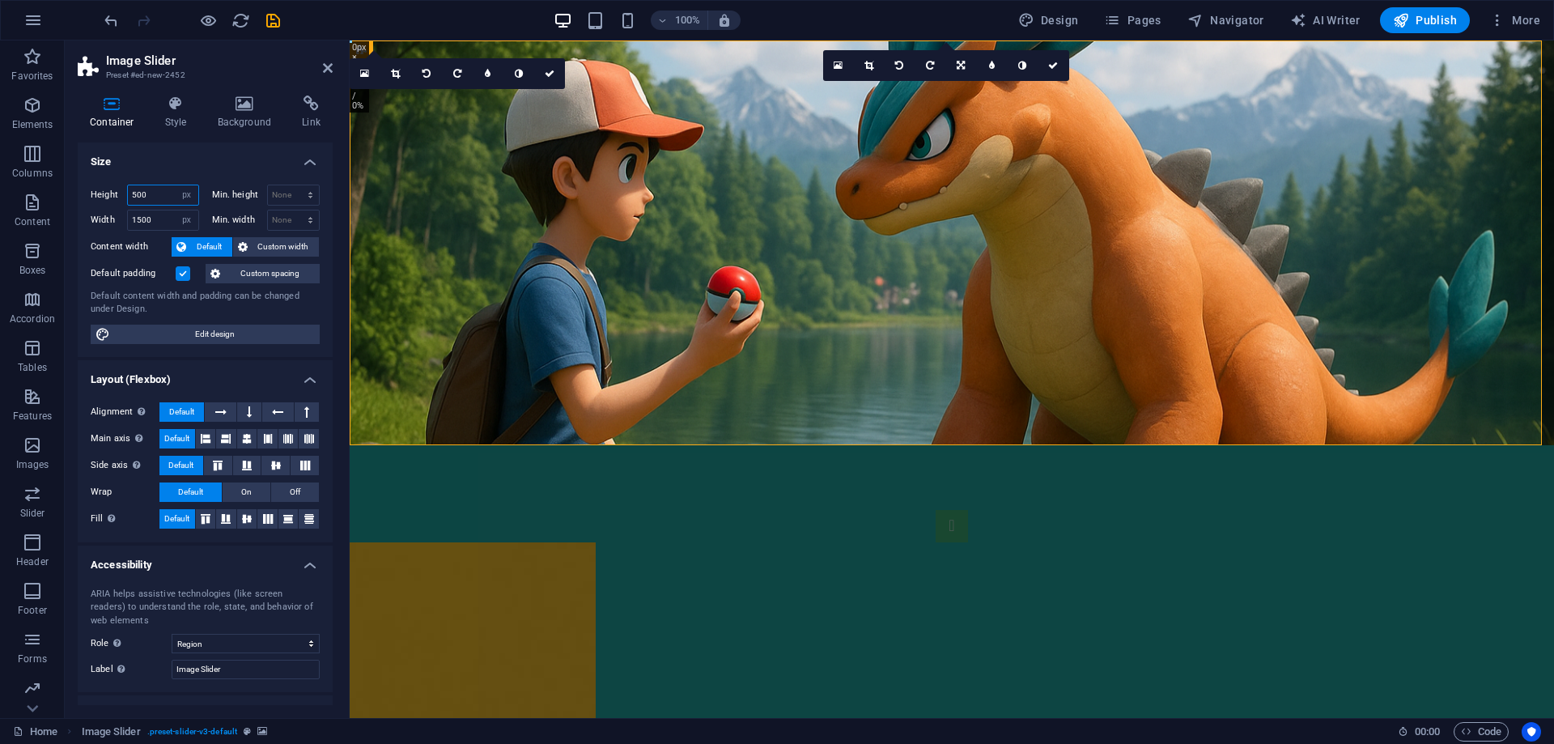
drag, startPoint x: 152, startPoint y: 198, endPoint x: 106, endPoint y: 193, distance: 46.4
click at [106, 193] on div "Height 500 Default px rem % vh vw" at bounding box center [145, 195] width 108 height 21
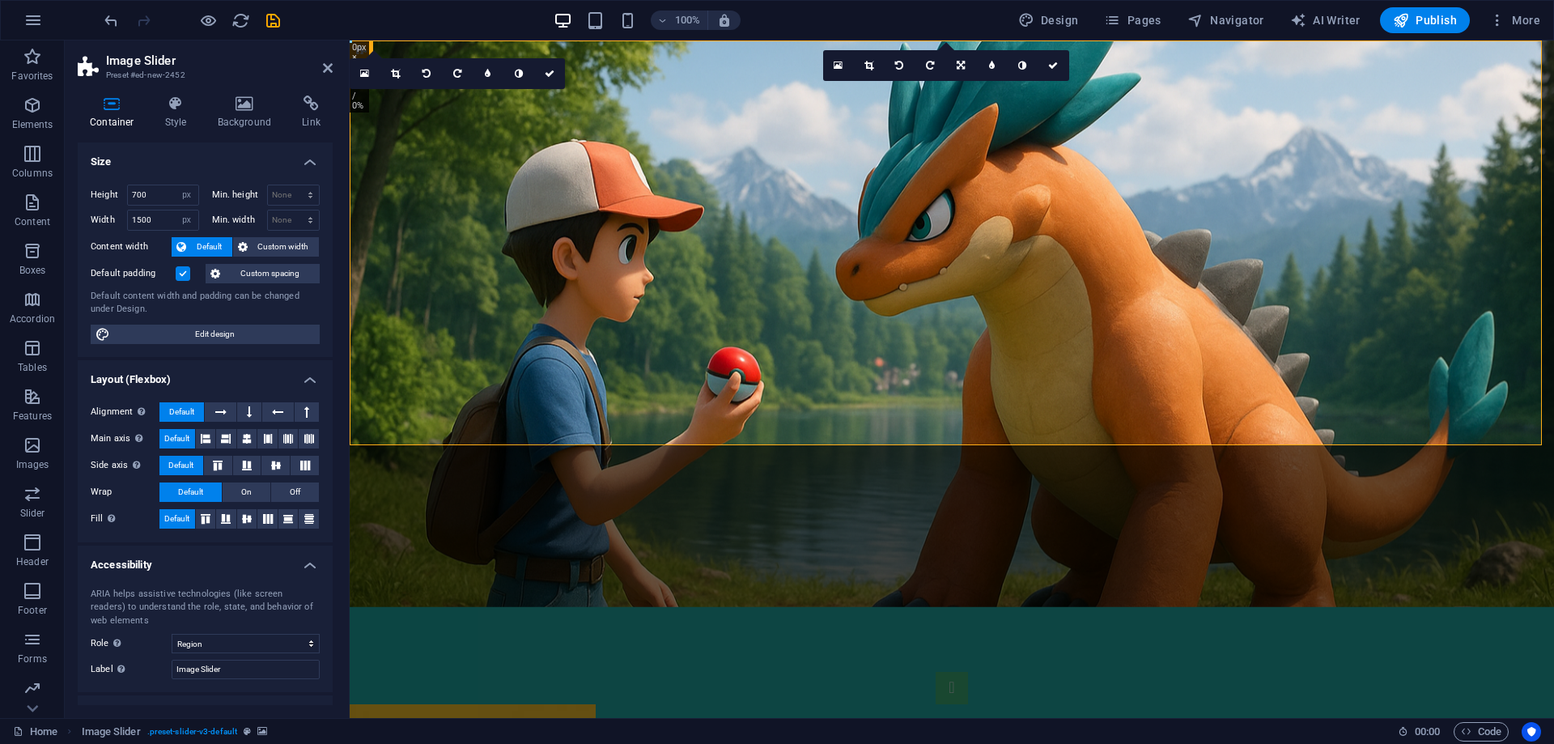
click at [169, 173] on div "Height 700 Default px rem % vh vw Min. height None px rem % vh vw Width 1500 De…" at bounding box center [205, 264] width 255 height 185
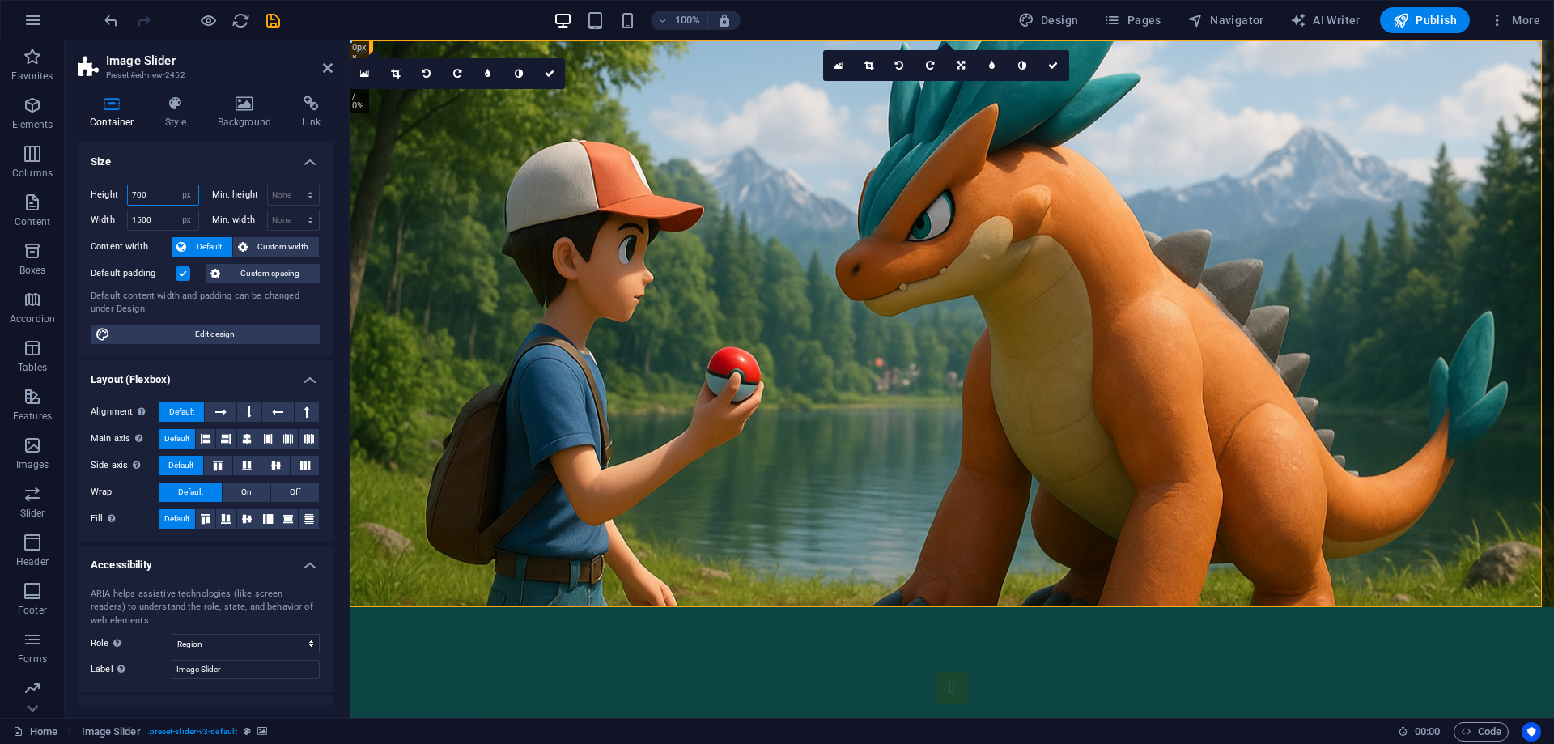
drag, startPoint x: 162, startPoint y: 196, endPoint x: 101, endPoint y: 193, distance: 60.8
click at [101, 193] on div "Height 700 Default px rem % vh vw" at bounding box center [145, 195] width 108 height 21
type input "1920"
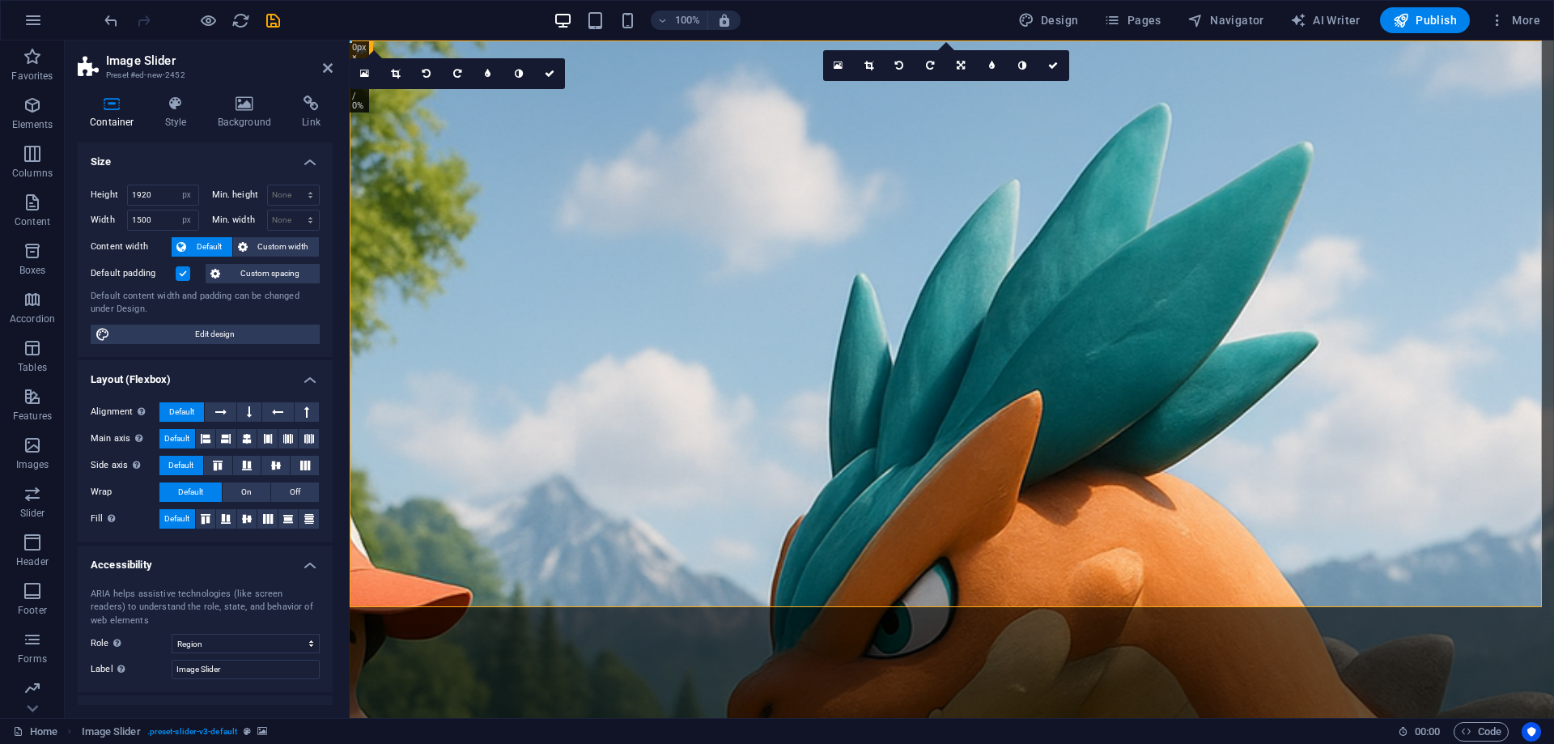
click at [169, 172] on div "Height 1920 Default px rem % vh vw Min. height None px rem % vh vw Width 1500 D…" at bounding box center [205, 264] width 255 height 185
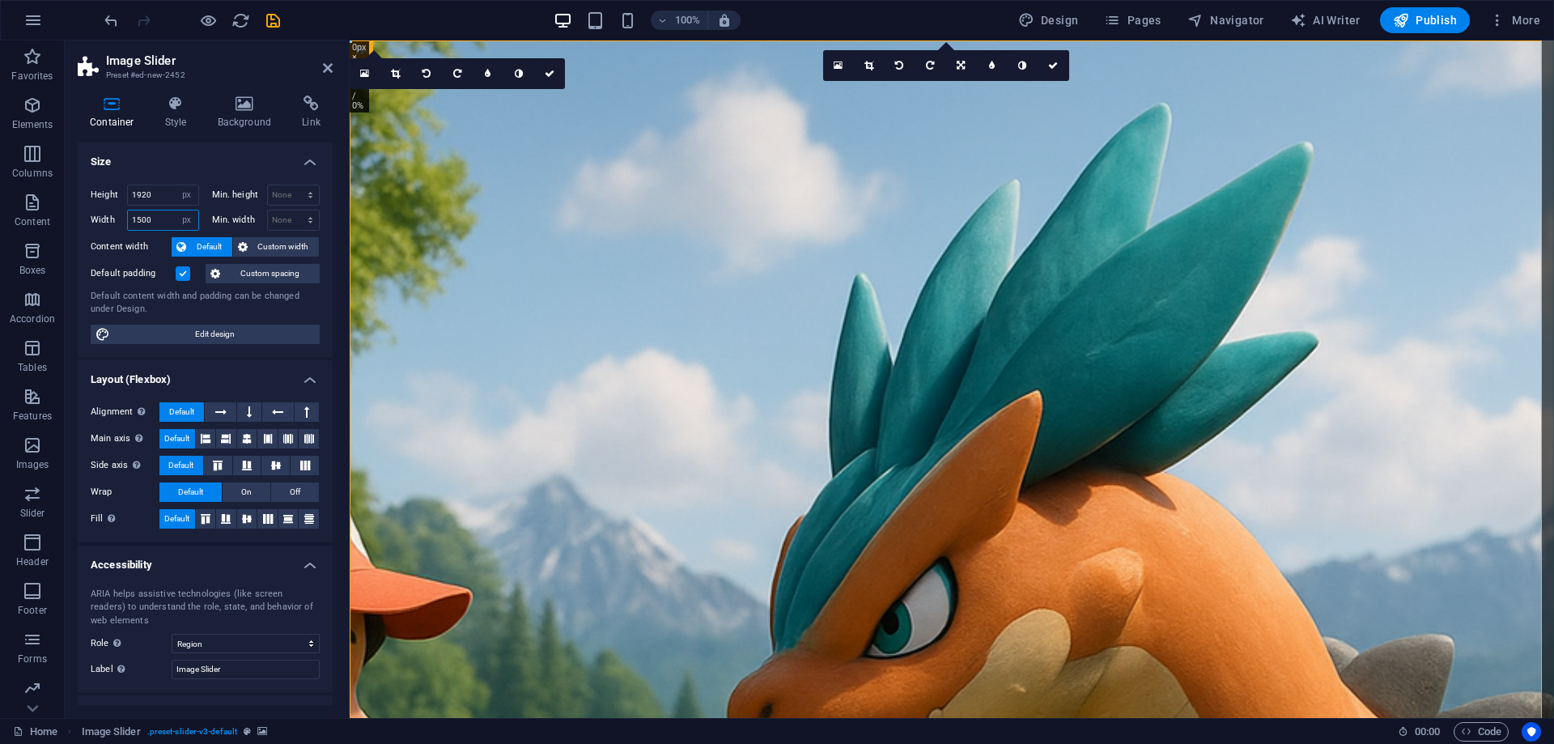
drag, startPoint x: 159, startPoint y: 219, endPoint x: 108, endPoint y: 217, distance: 51.1
click at [104, 222] on div "Width 1500 Default px rem % em vh vw" at bounding box center [145, 220] width 108 height 21
type input "1080"
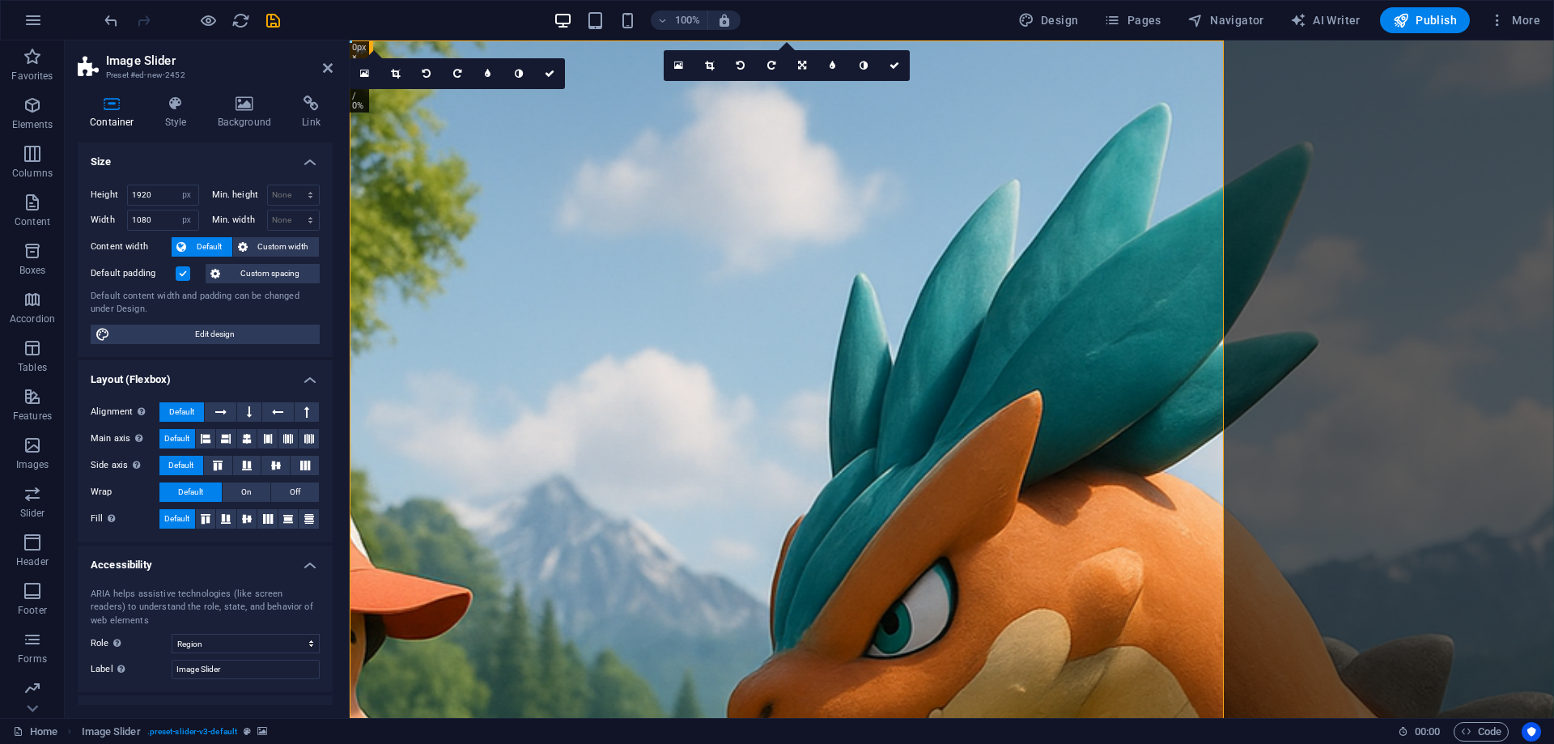
click at [193, 165] on h4 "Size" at bounding box center [205, 156] width 255 height 29
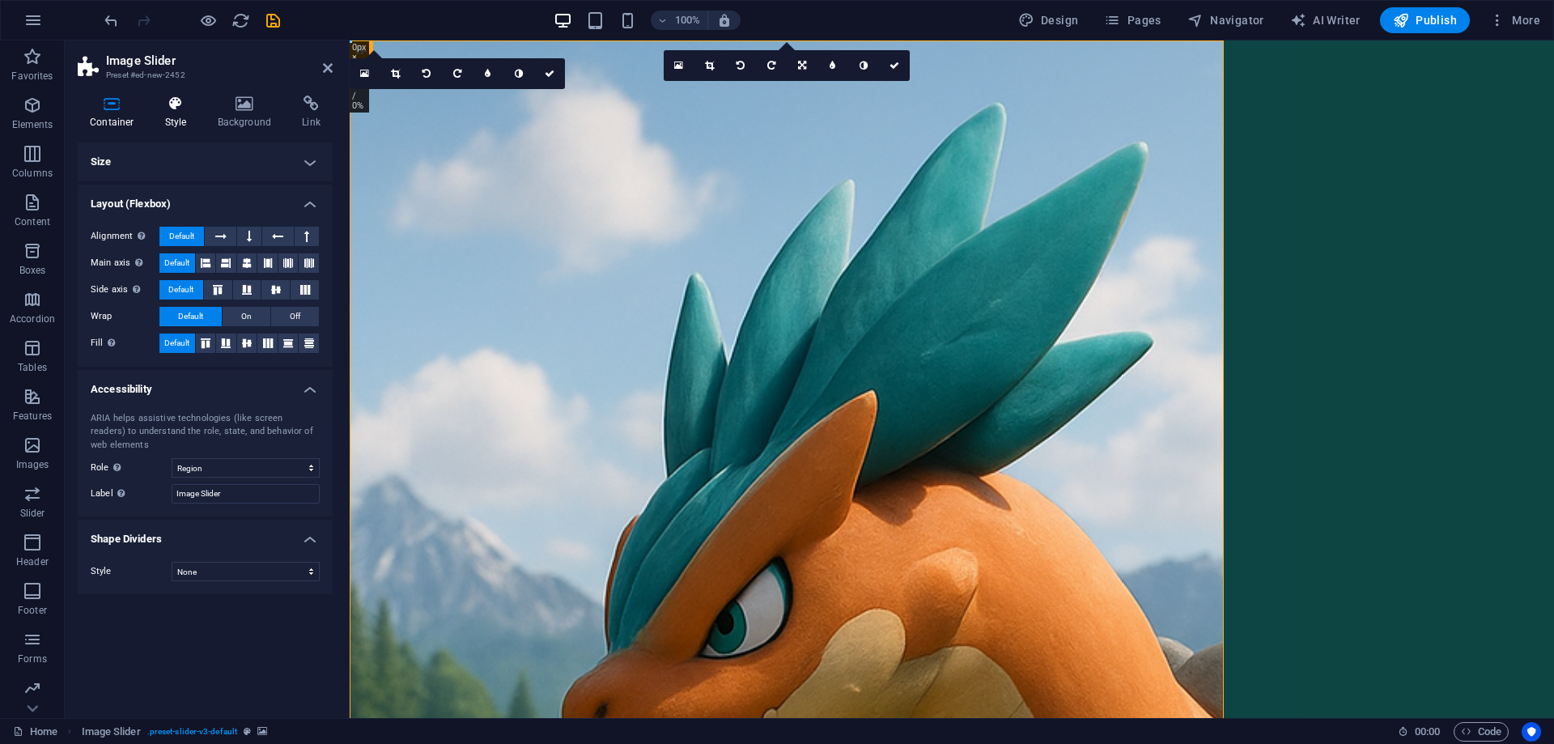
click at [176, 128] on h4 "Style" at bounding box center [179, 113] width 53 height 34
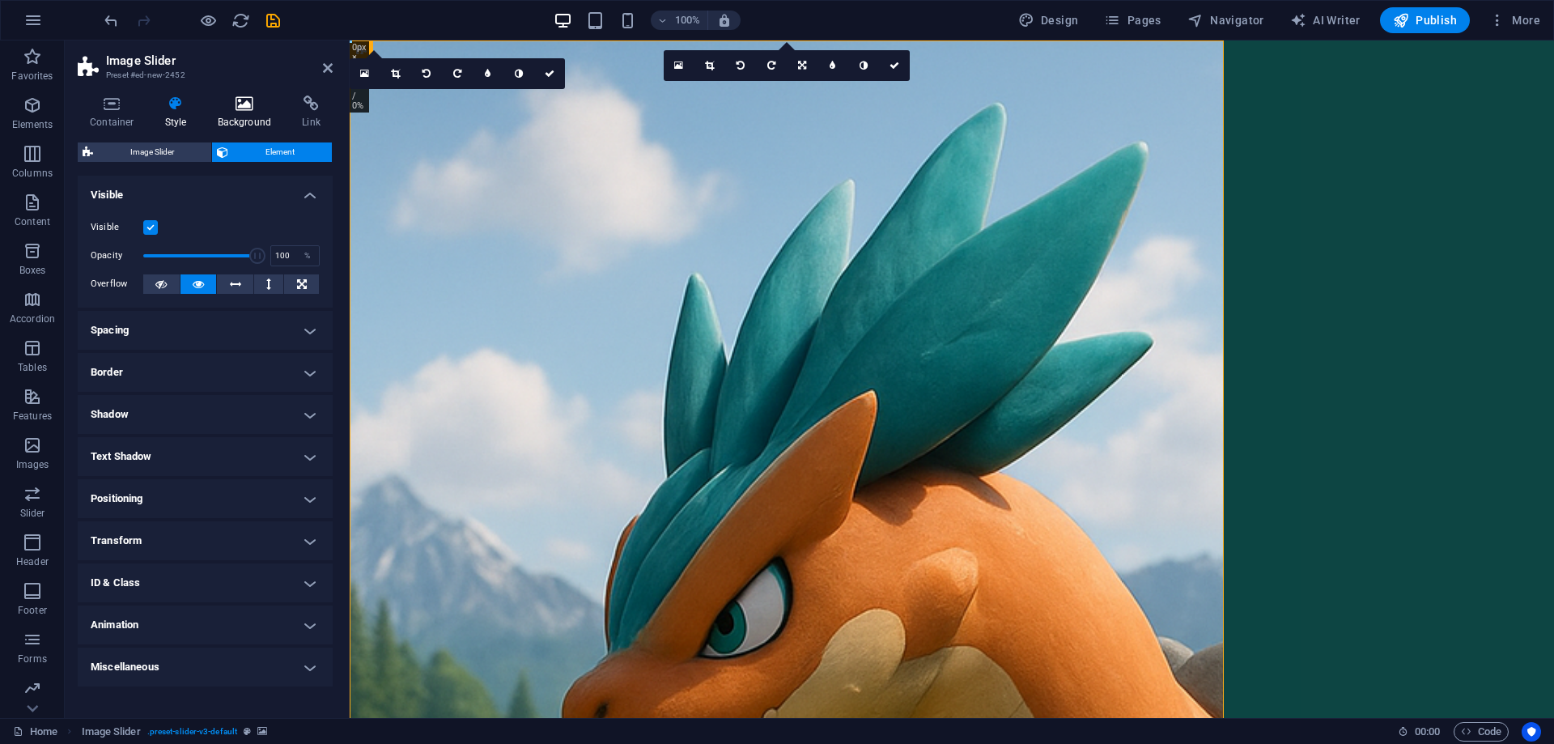
click at [223, 123] on h4 "Background" at bounding box center [248, 113] width 85 height 34
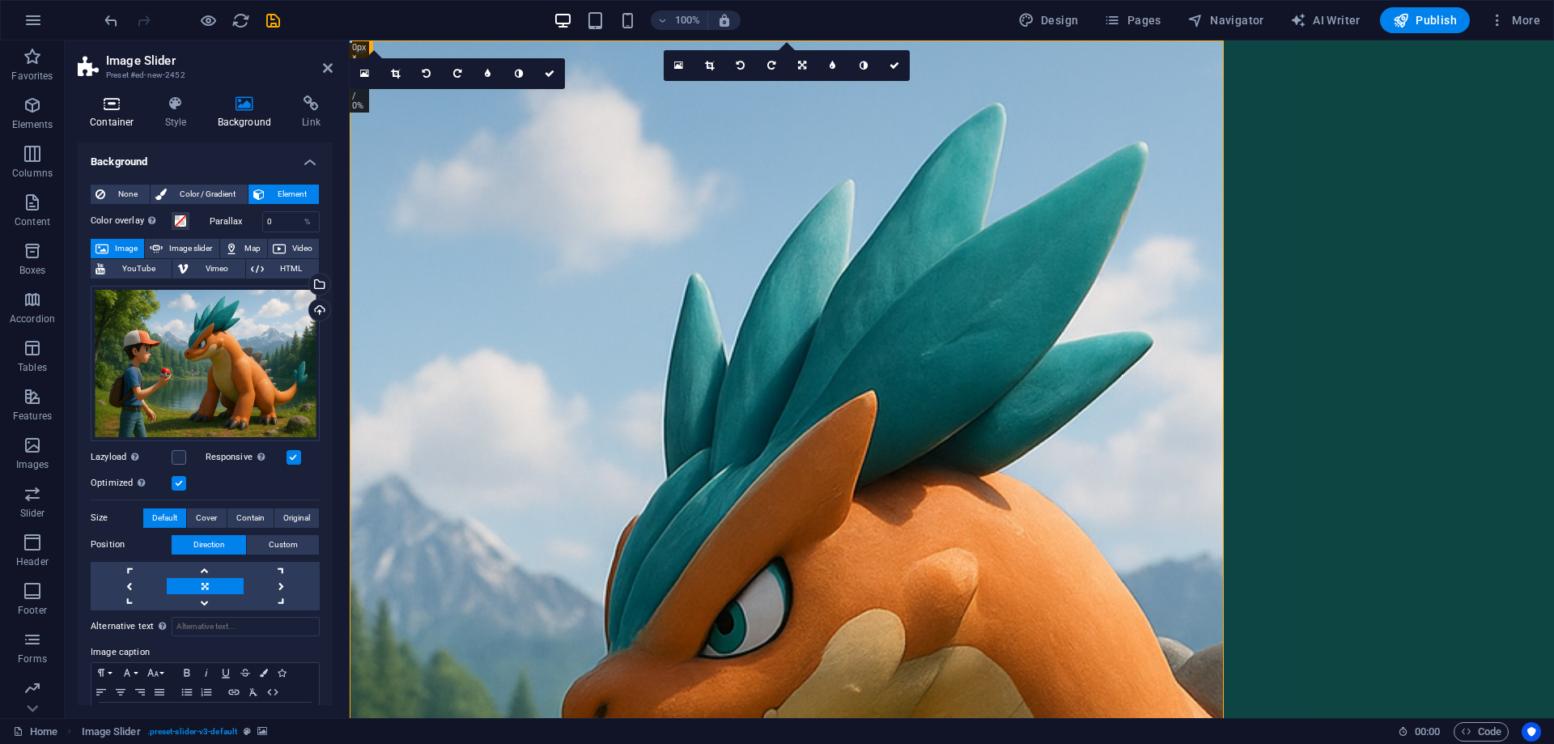
click at [113, 113] on h4 "Container" at bounding box center [115, 113] width 75 height 34
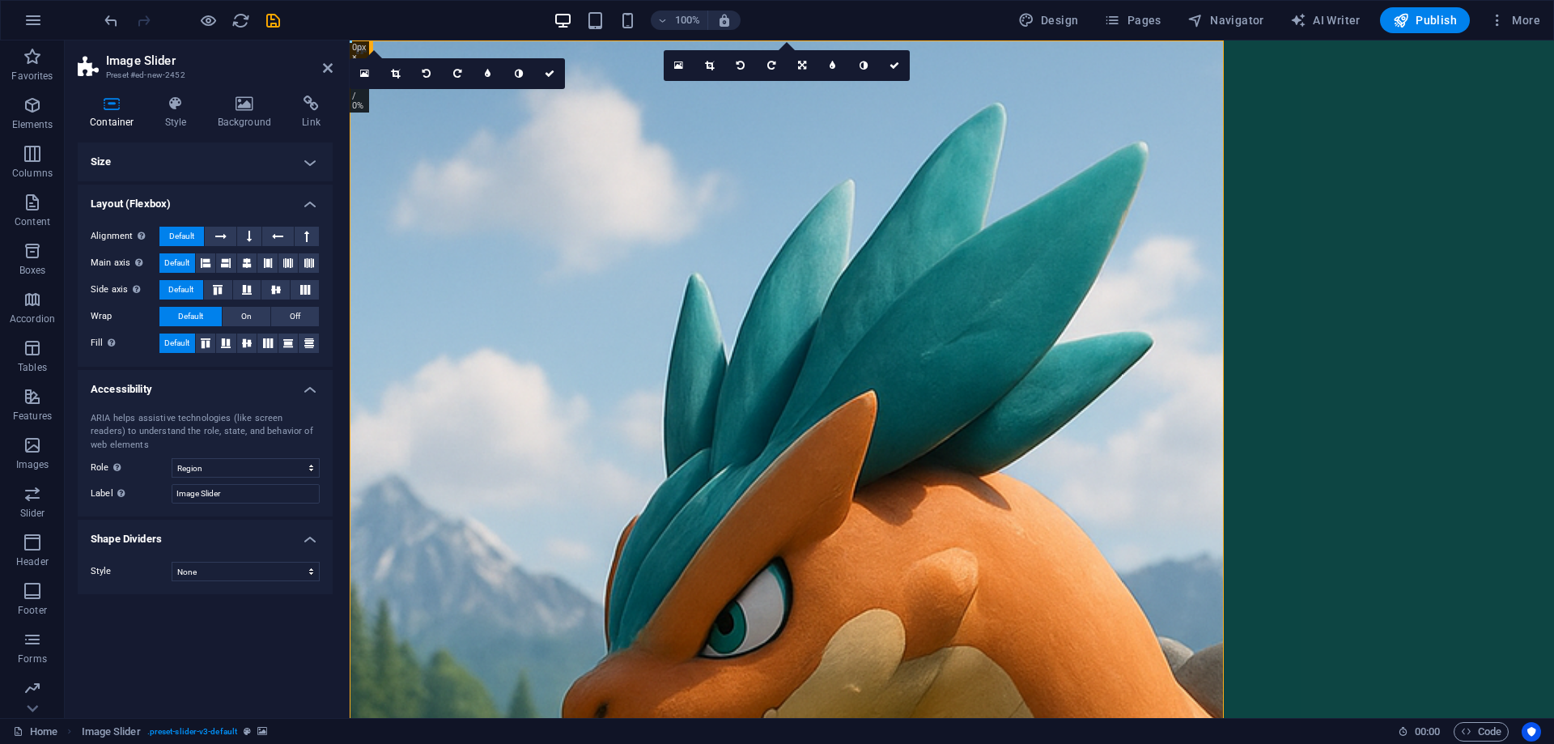
click at [331, 63] on icon at bounding box center [328, 68] width 10 height 13
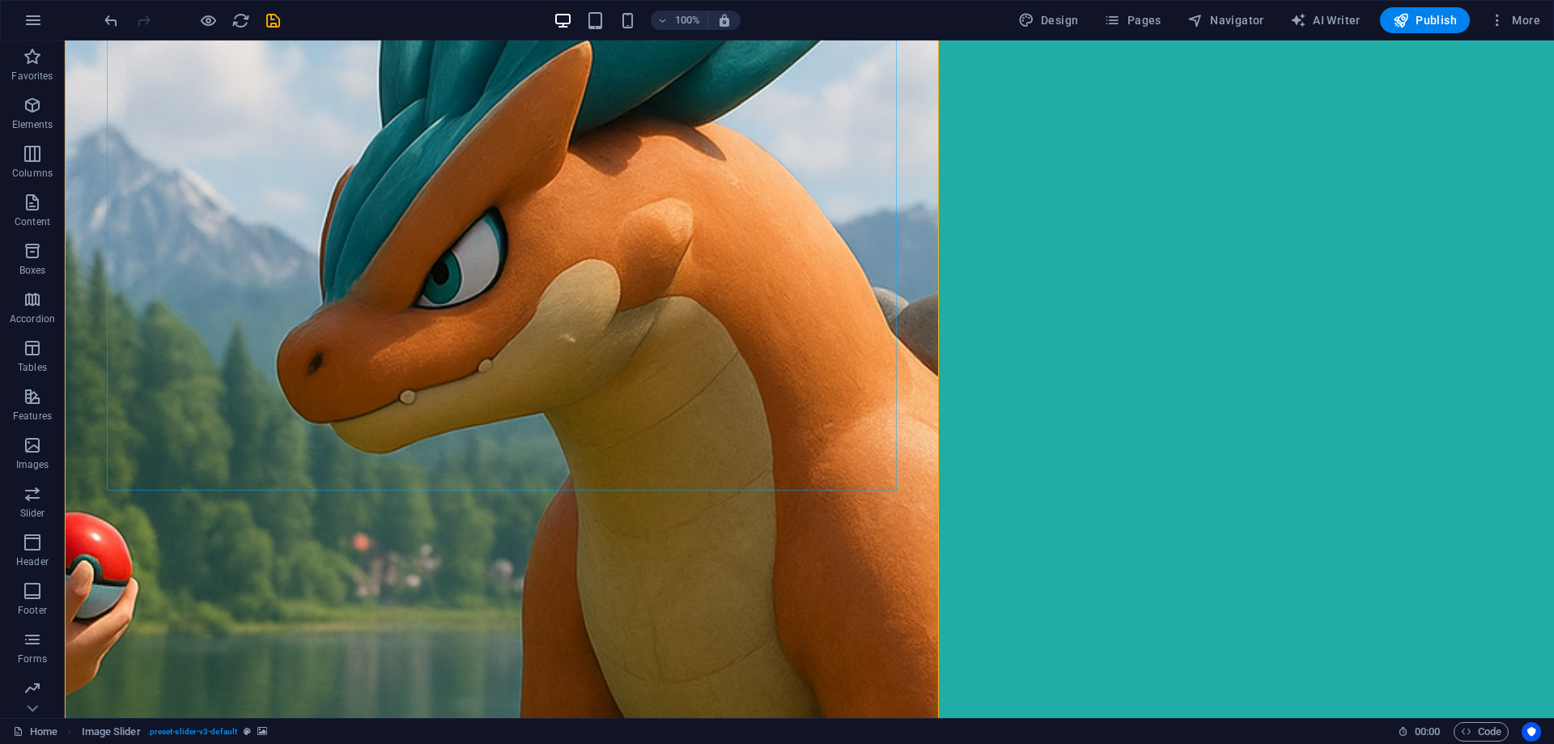
scroll to position [405, 0]
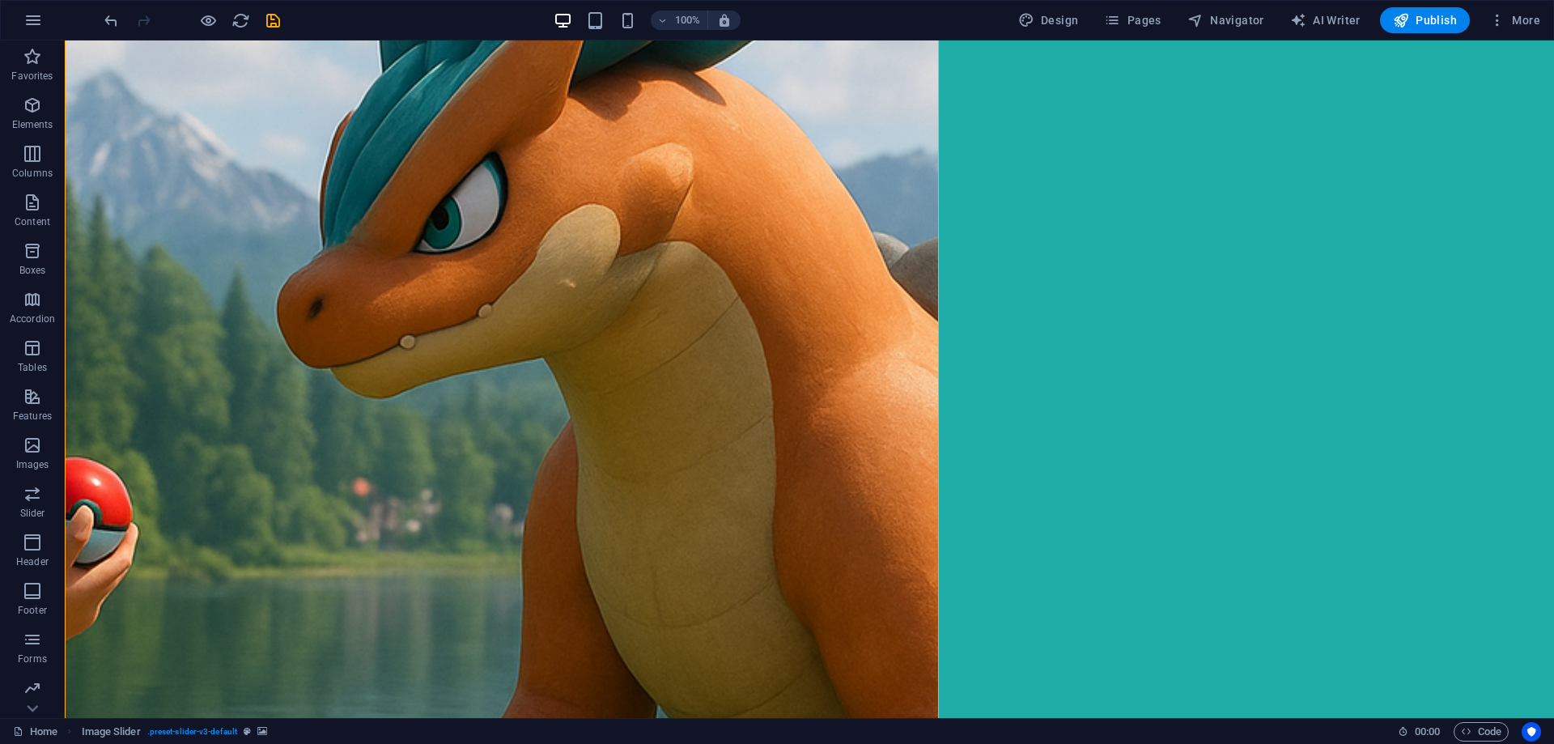
click at [790, 534] on figure at bounding box center [502, 413] width 874 height 1554
select select "region"
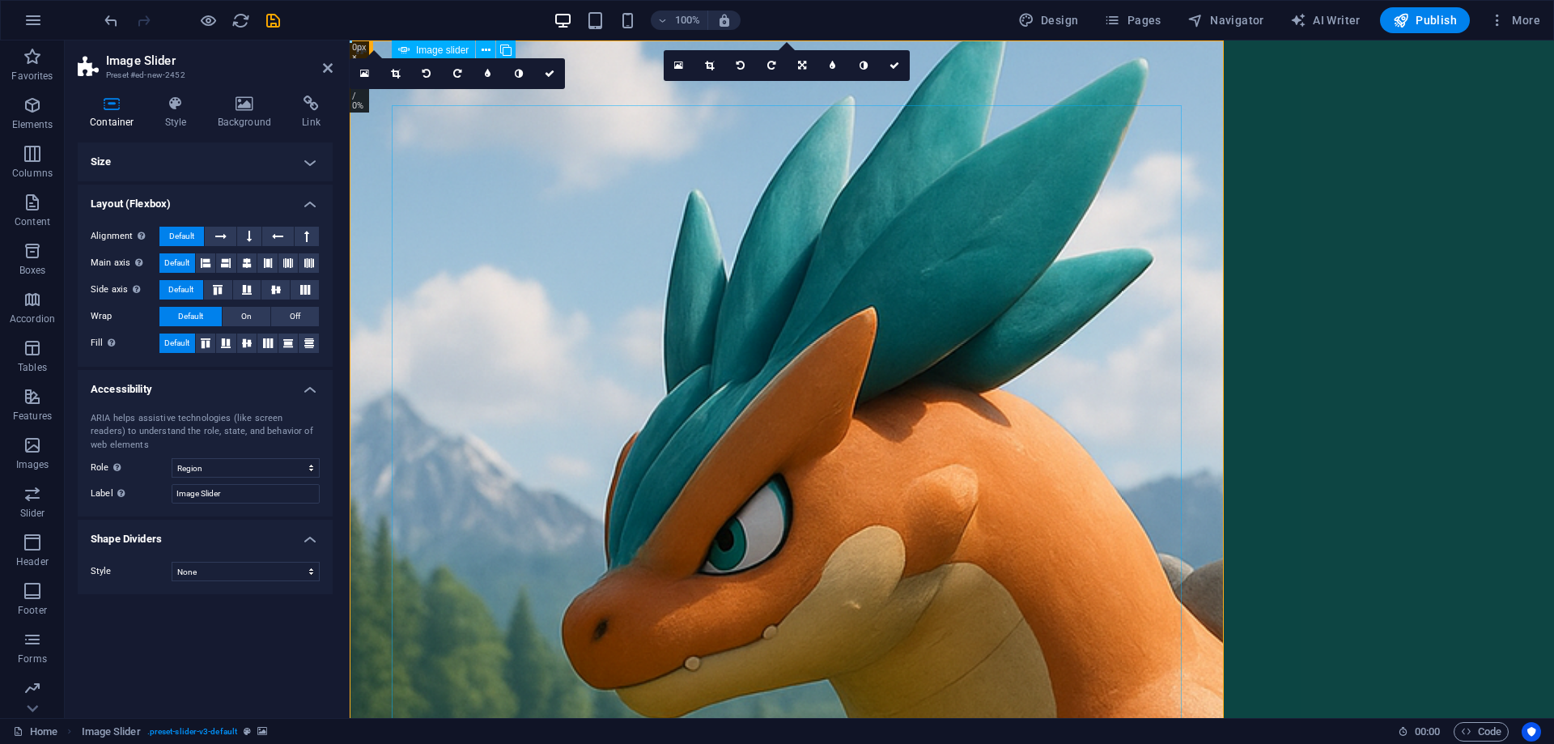
scroll to position [0, 0]
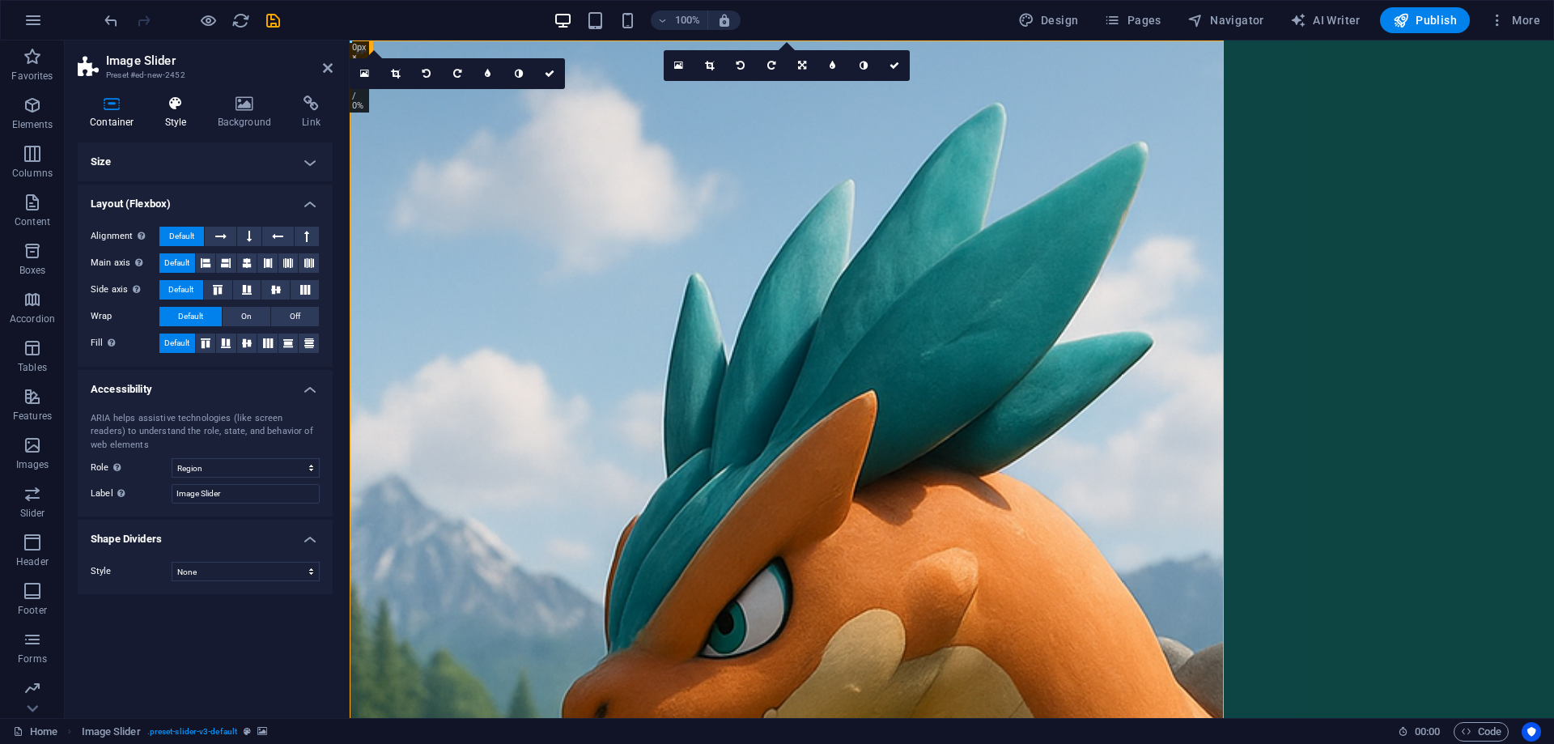
click at [179, 124] on h4 "Style" at bounding box center [179, 113] width 53 height 34
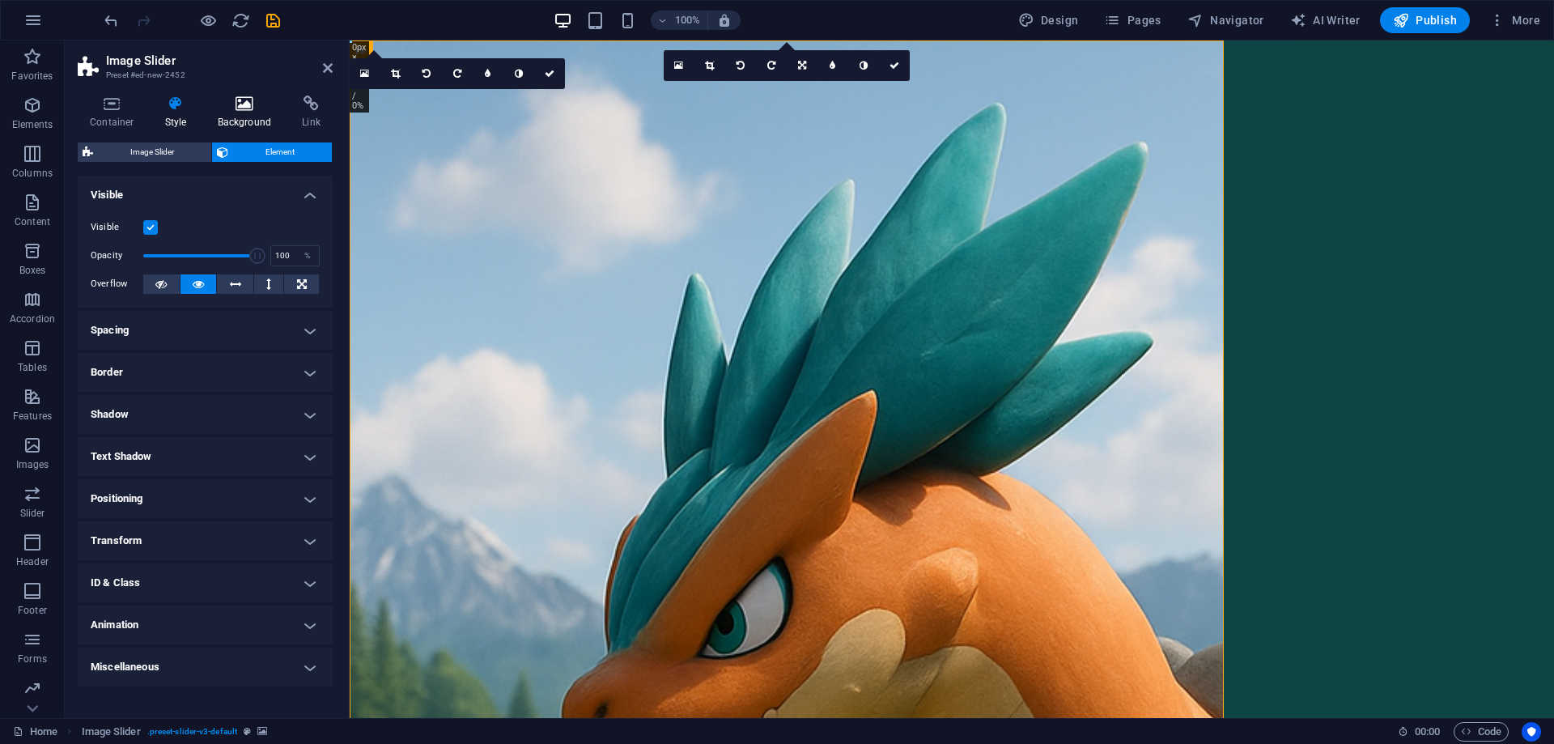
click at [241, 119] on h4 "Background" at bounding box center [248, 113] width 85 height 34
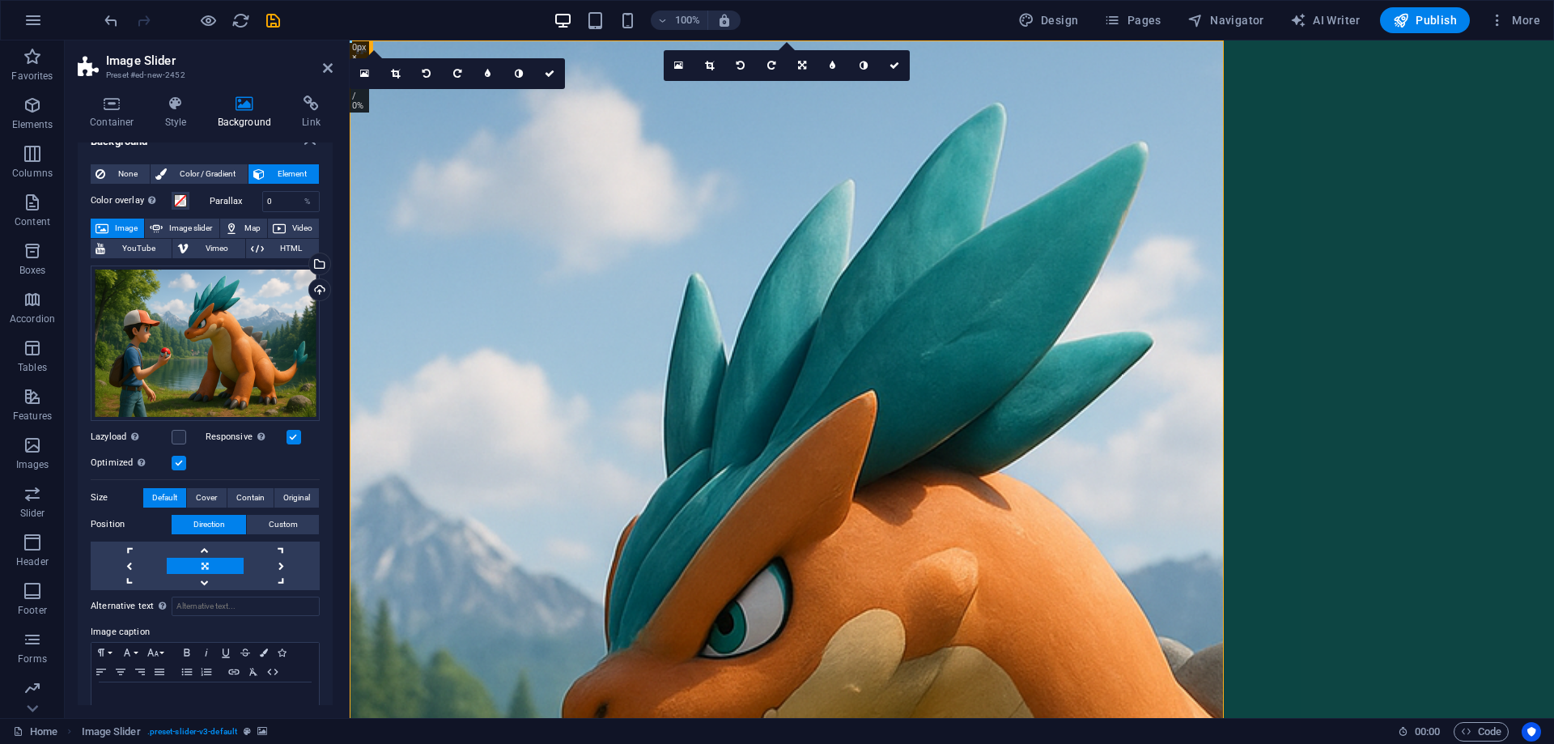
scroll to position [58, 0]
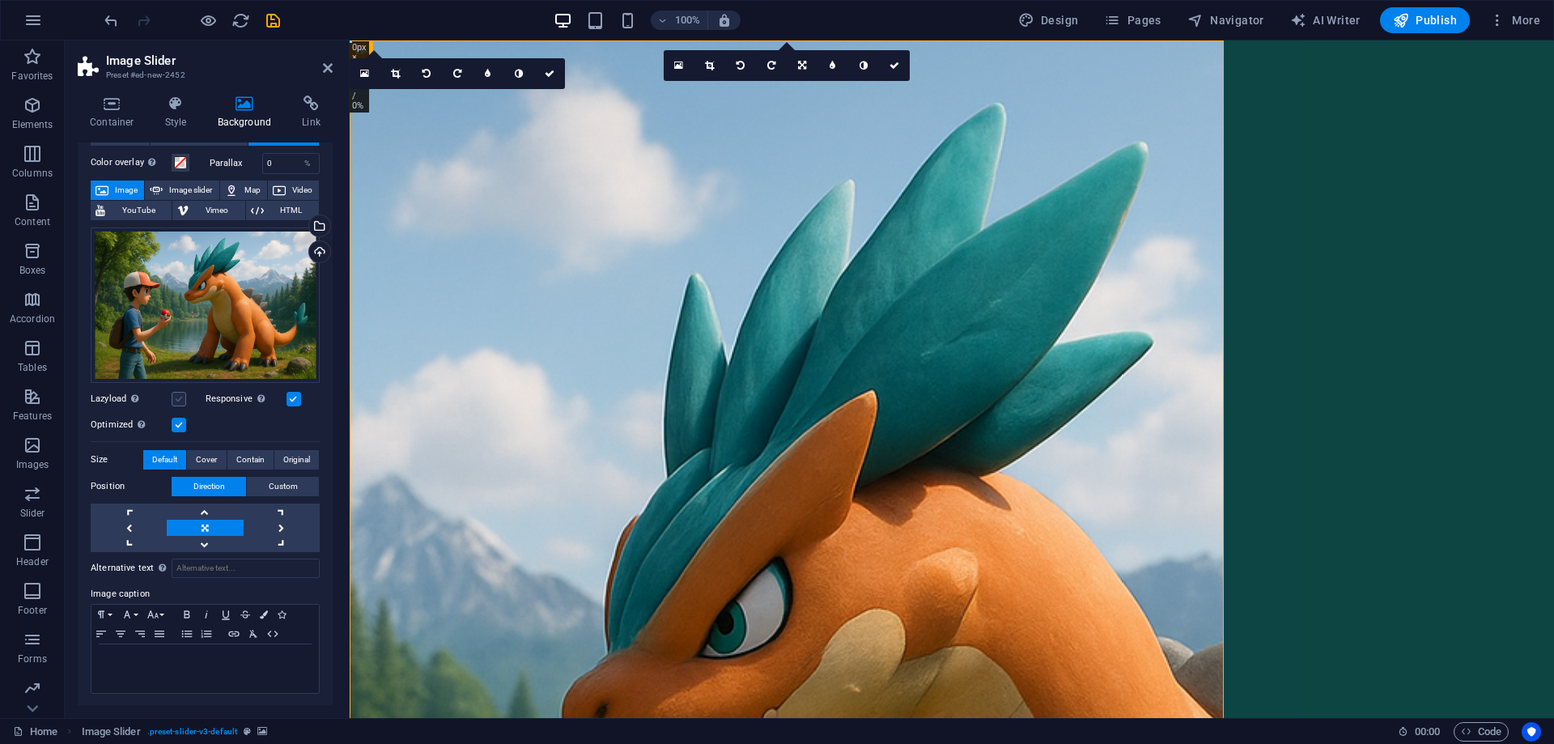
click at [181, 397] on label at bounding box center [179, 399] width 15 height 15
click at [0, 0] on input "Lazyload Loading images after the page loads improves page speed." at bounding box center [0, 0] width 0 height 0
click at [181, 397] on label at bounding box center [179, 399] width 15 height 15
click at [0, 0] on input "Lazyload Loading images after the page loads improves page speed." at bounding box center [0, 0] width 0 height 0
click at [180, 418] on label at bounding box center [179, 425] width 15 height 15
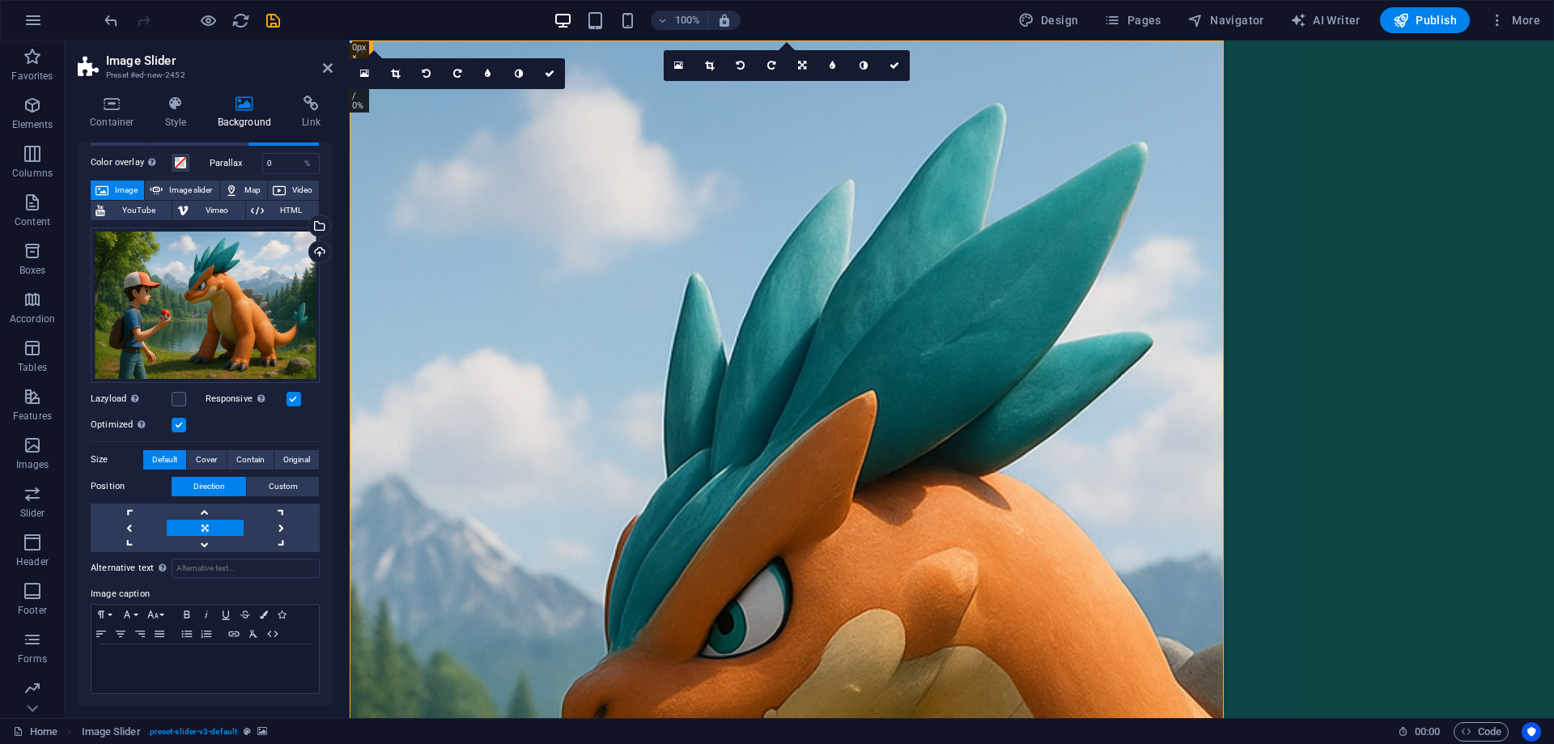
click at [0, 0] on input "Optimized Images are compressed to improve page speed." at bounding box center [0, 0] width 0 height 0
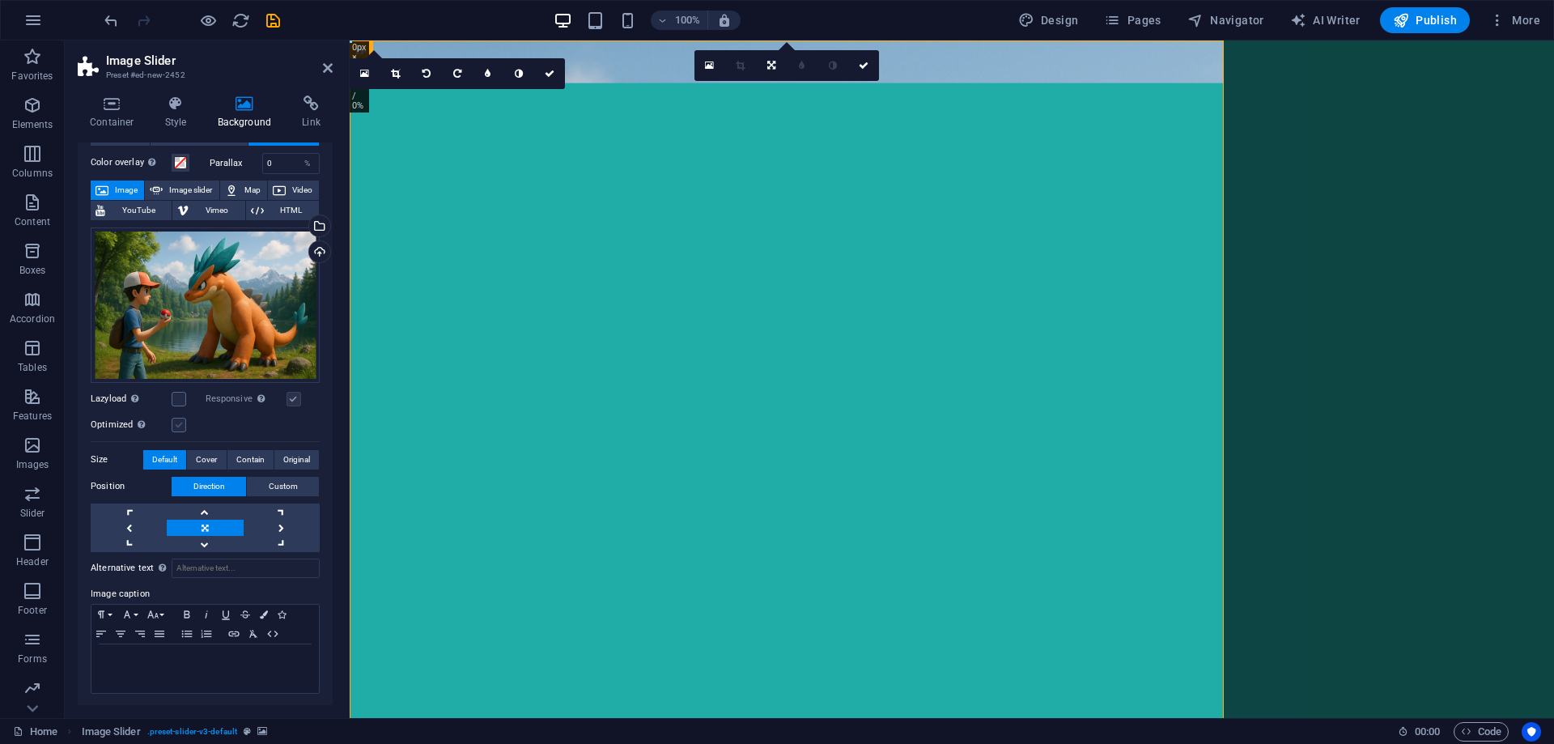
click at [181, 422] on label at bounding box center [179, 425] width 15 height 15
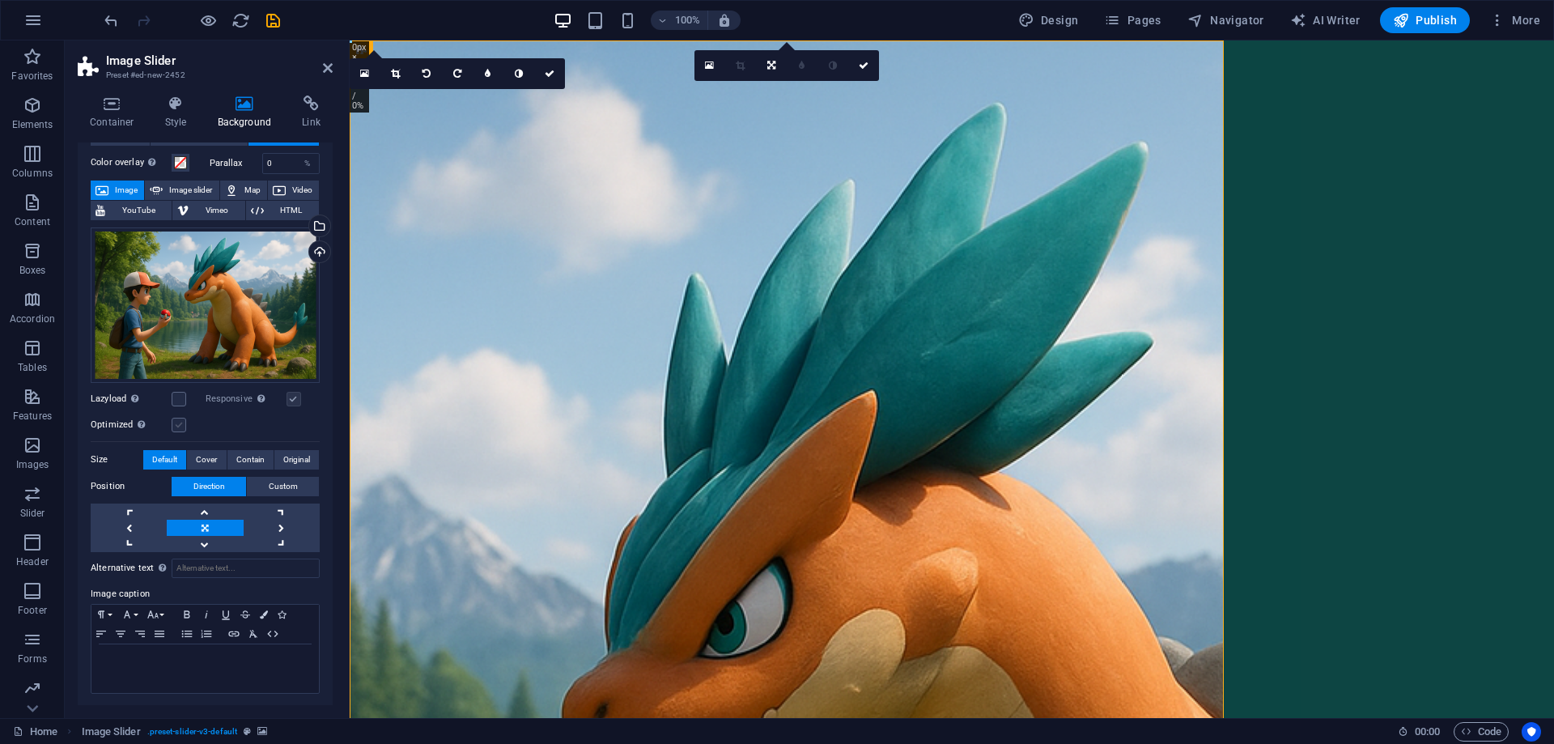
click at [0, 0] on input "Optimized Images are compressed to improve page speed." at bounding box center [0, 0] width 0 height 0
click at [287, 395] on label at bounding box center [294, 399] width 15 height 15
click at [0, 0] on input "Responsive Automatically load retina image and smartphone optimized sizes." at bounding box center [0, 0] width 0 height 0
click at [291, 396] on label at bounding box center [294, 399] width 15 height 15
click at [0, 0] on input "Responsive Automatically load retina image and smartphone optimized sizes." at bounding box center [0, 0] width 0 height 0
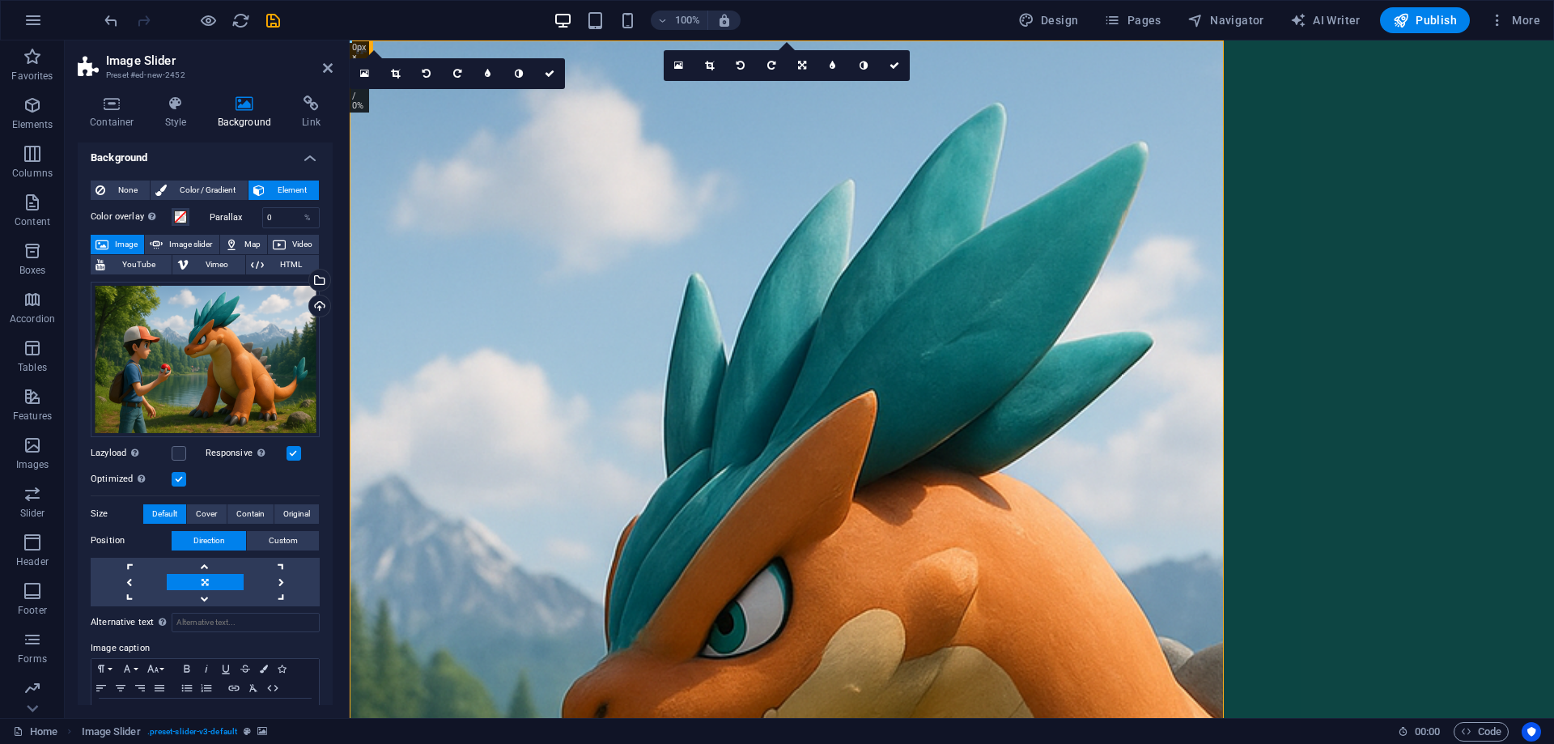
scroll to position [0, 0]
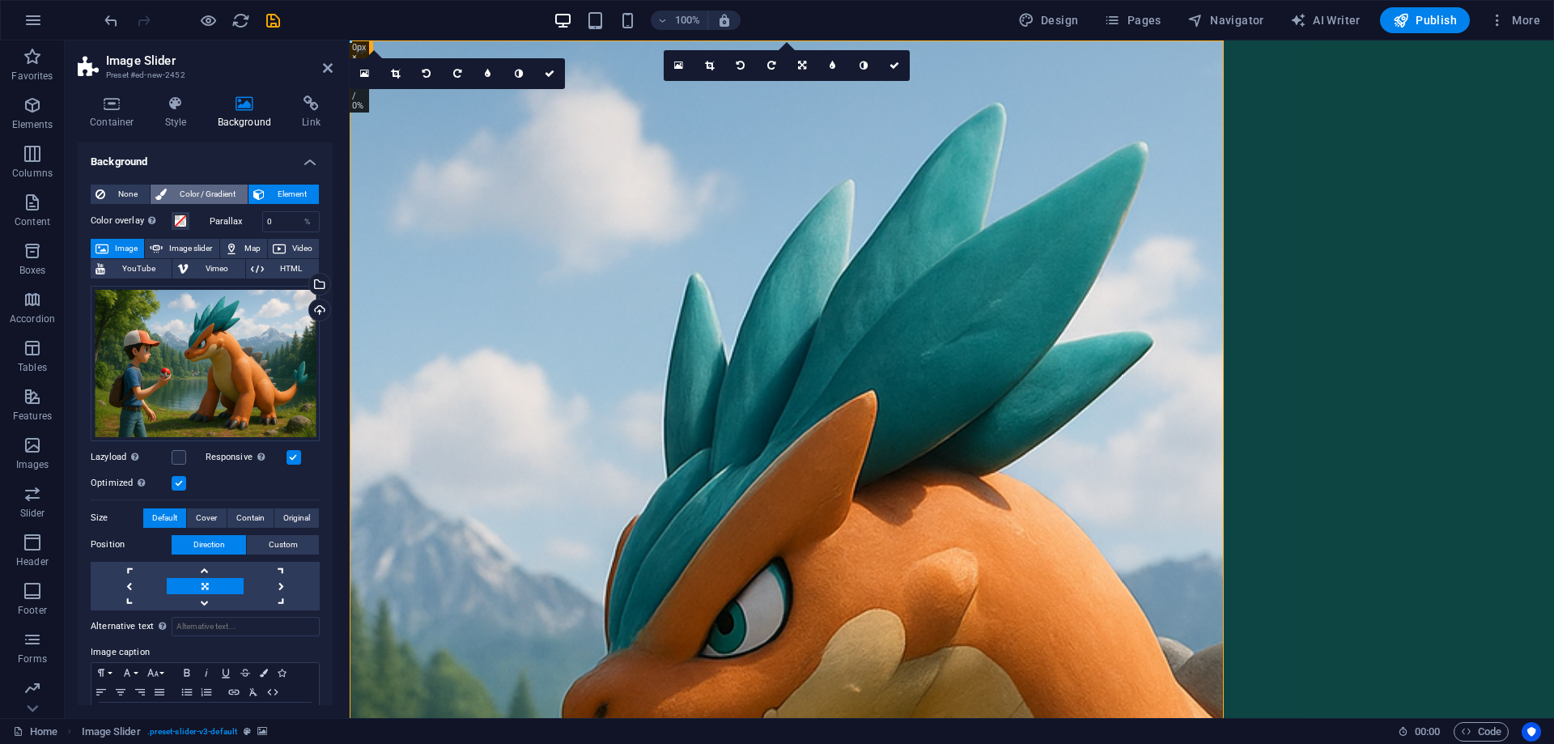
click at [208, 198] on span "Color / Gradient" at bounding box center [207, 194] width 71 height 19
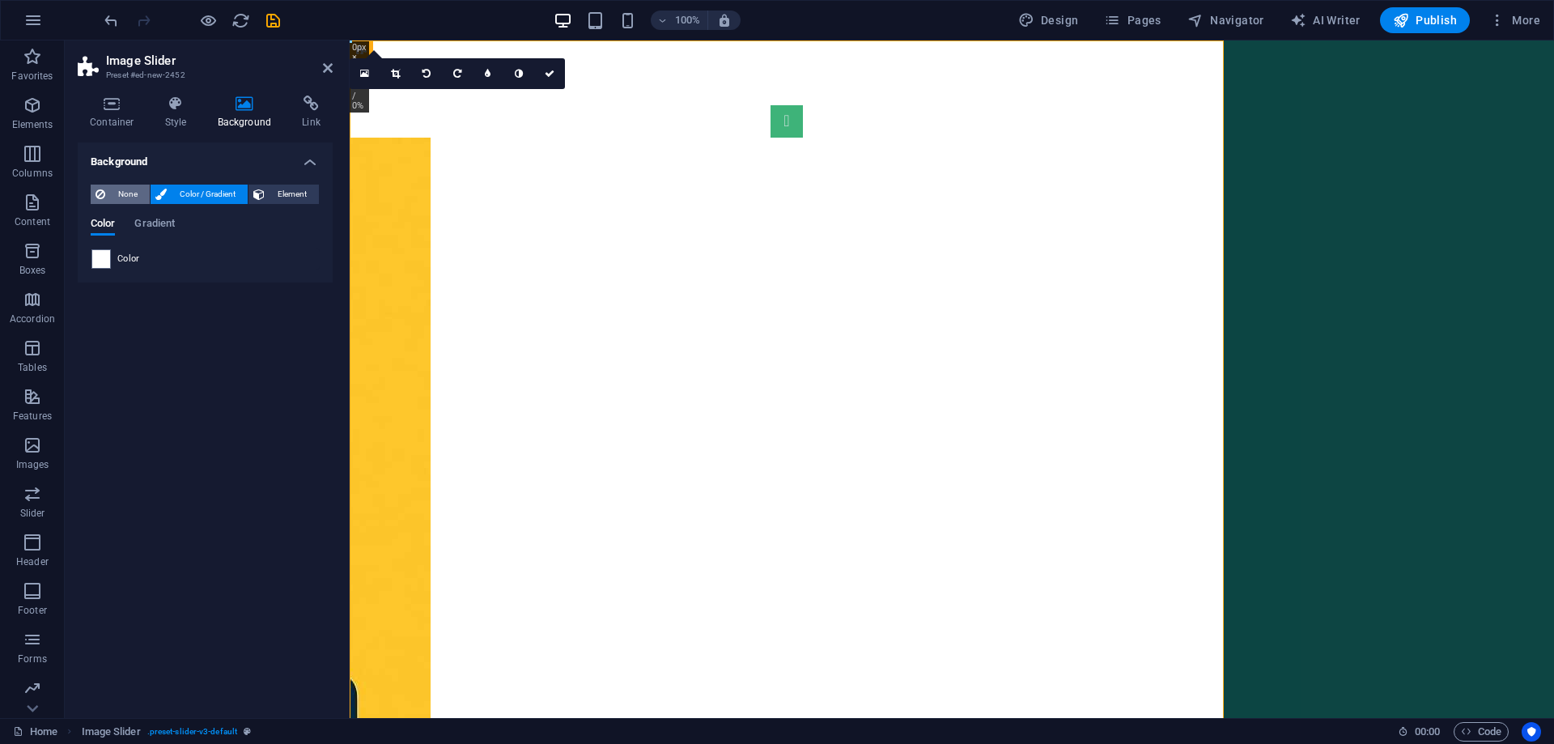
click at [138, 193] on span "None" at bounding box center [127, 194] width 35 height 19
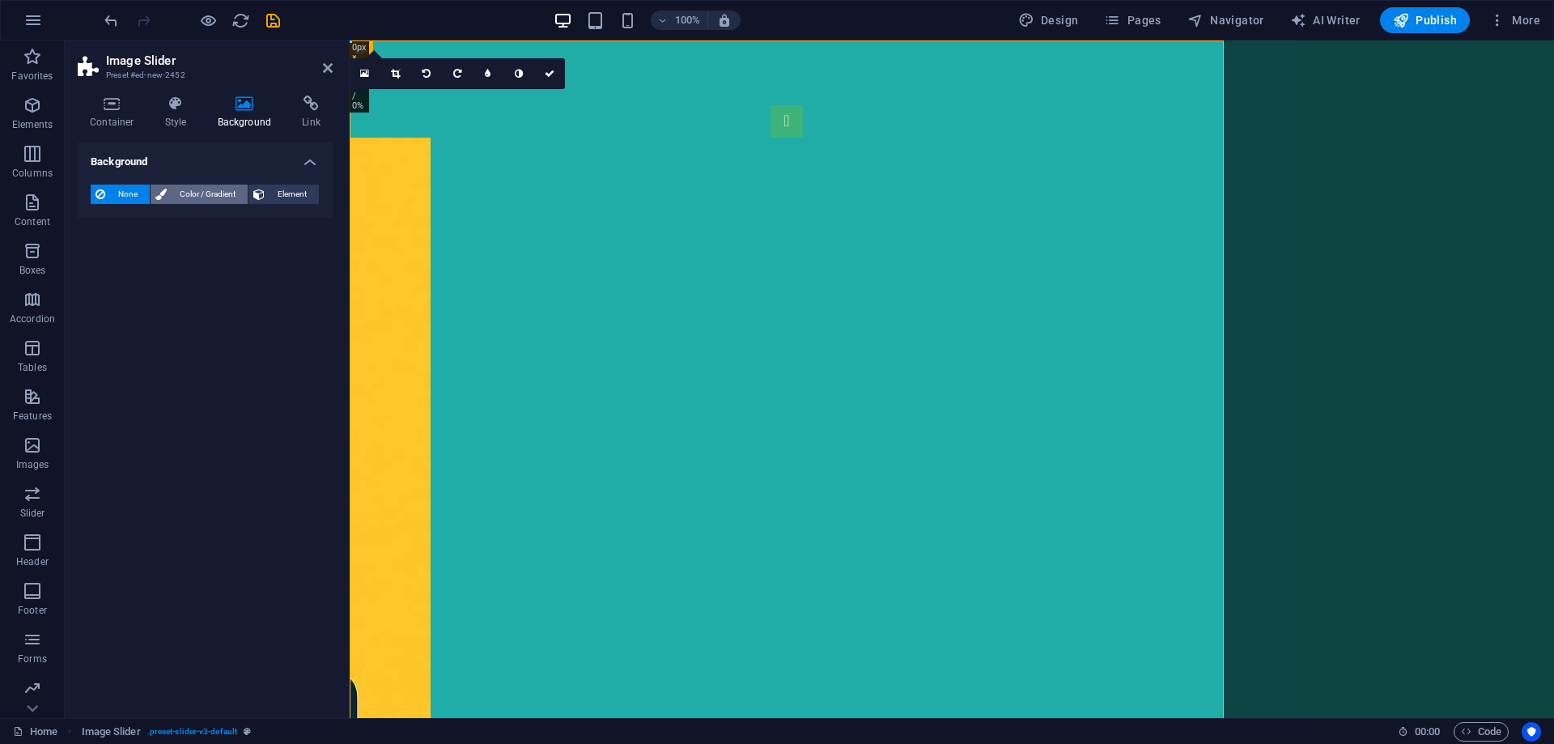
click at [198, 193] on span "Color / Gradient" at bounding box center [207, 194] width 71 height 19
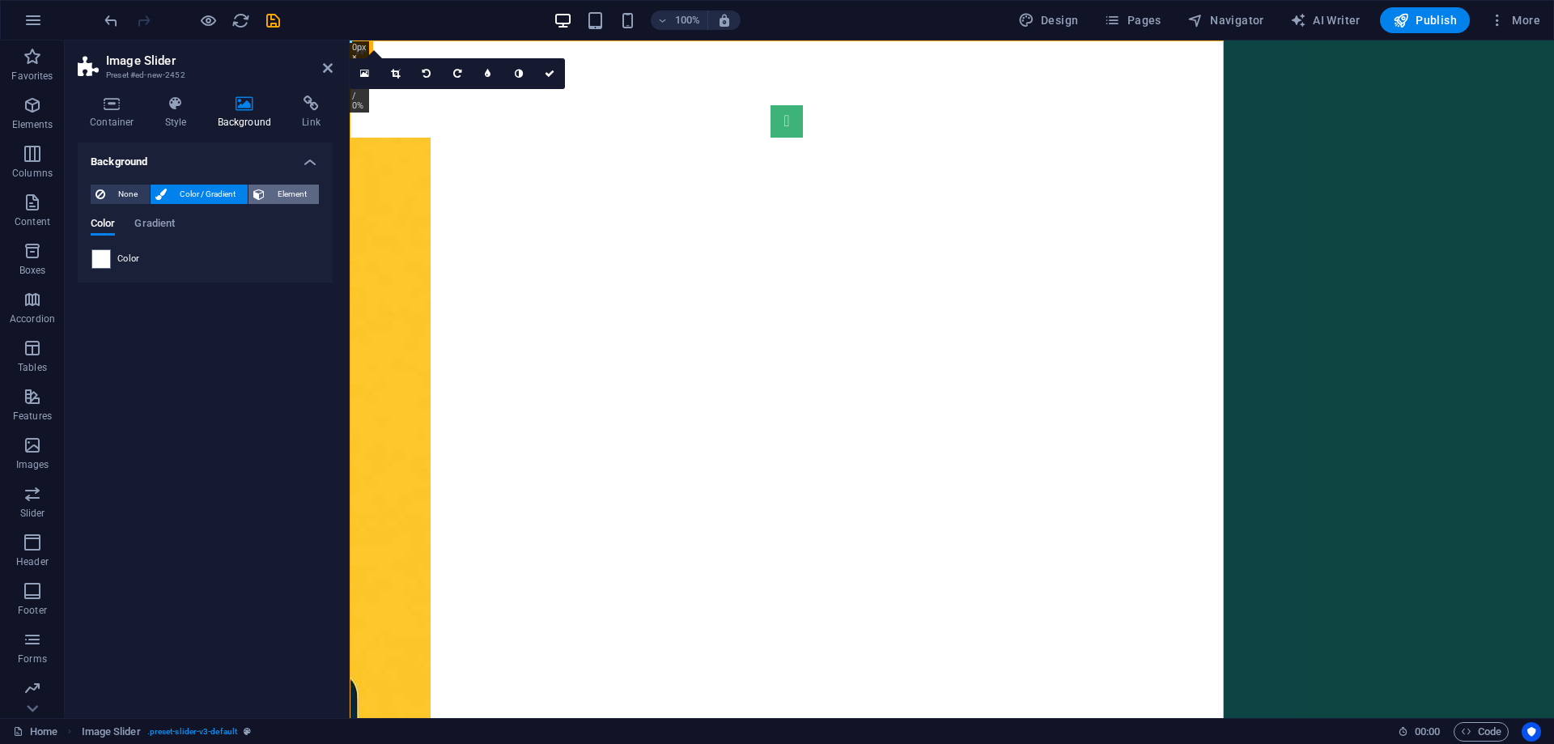
click at [283, 195] on span "Element" at bounding box center [292, 194] width 45 height 19
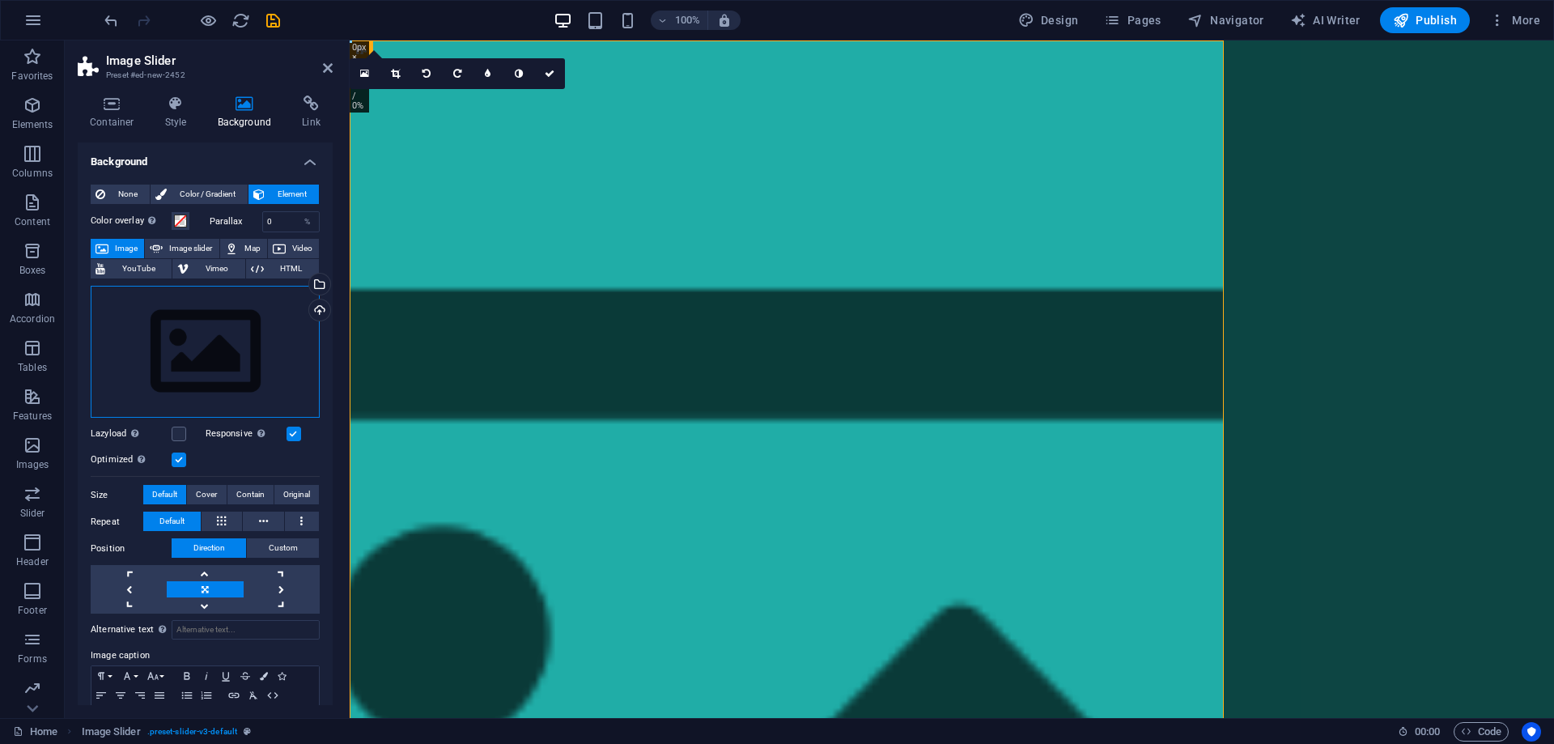
click at [198, 312] on div "Drag files here, click to choose files or select files from Files or our free s…" at bounding box center [205, 352] width 229 height 133
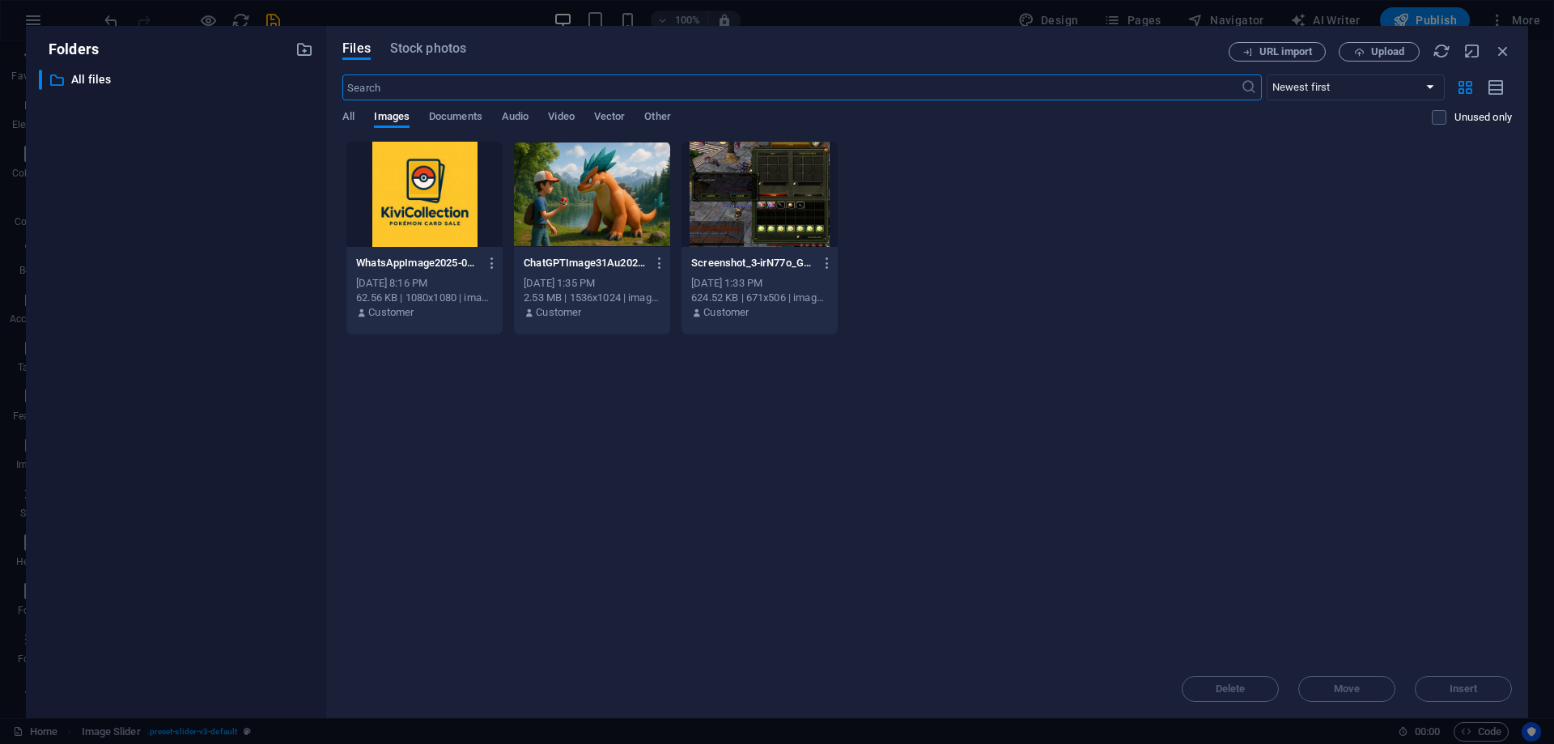
click at [457, 194] on div at bounding box center [424, 194] width 156 height 105
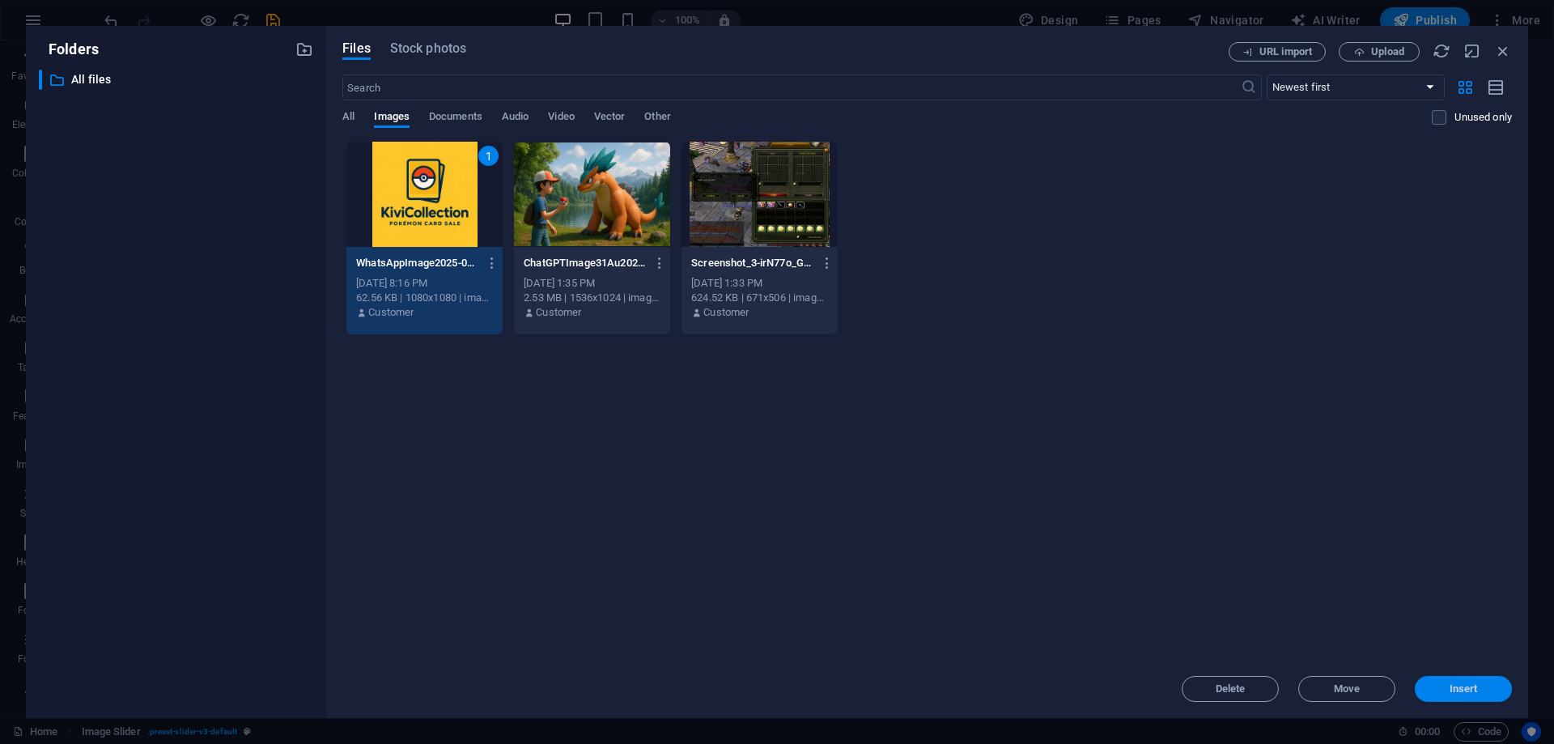
click at [1500, 687] on span "Insert" at bounding box center [1464, 689] width 84 height 10
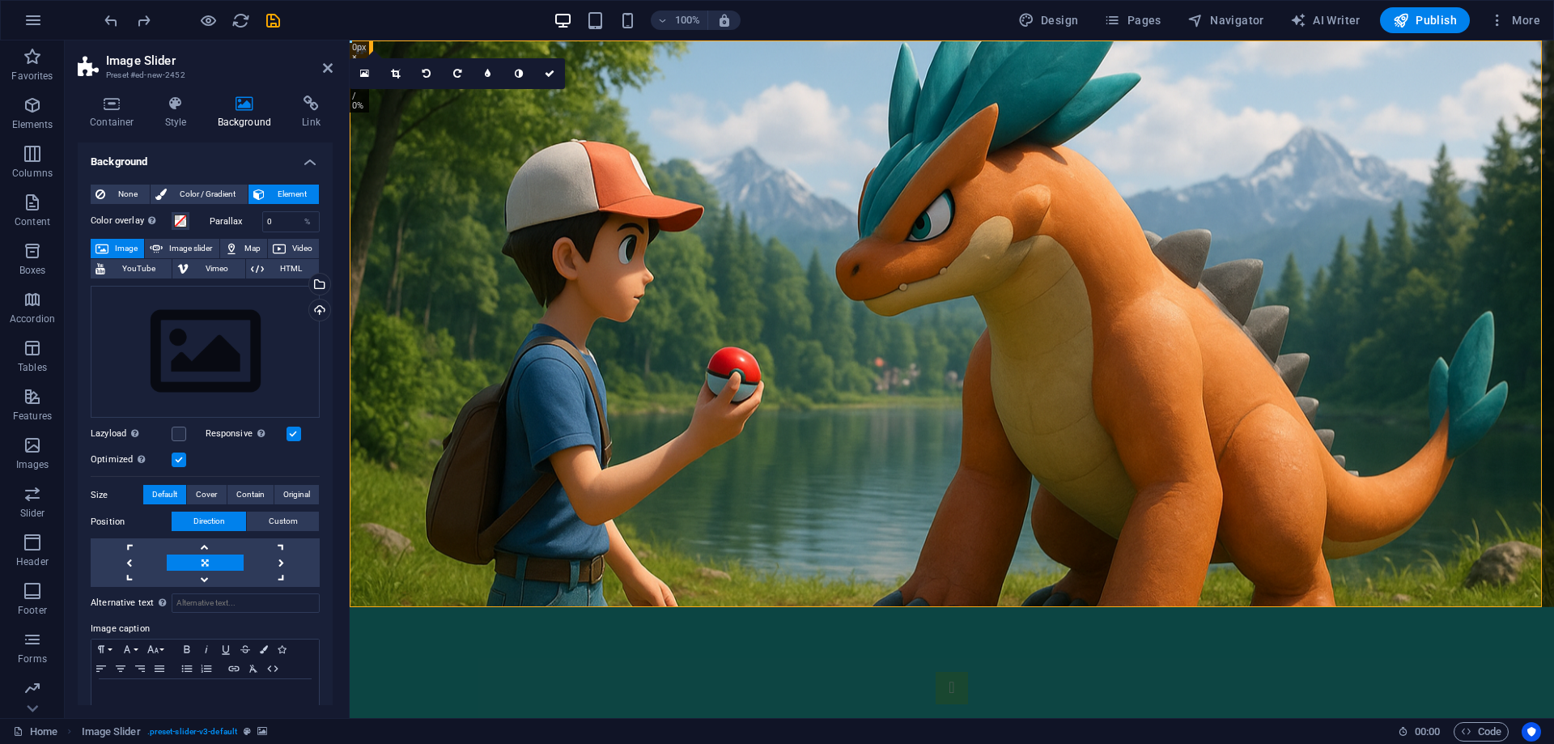
click at [507, 607] on html "Skip to main content 1 2" at bounding box center [952, 323] width 1205 height 567
click at [960, 347] on figure at bounding box center [952, 323] width 1205 height 567
click at [903, 607] on html "Skip to main content Drop content here or Add elements Paste clipboard" at bounding box center [952, 323] width 1205 height 567
click at [323, 66] on icon at bounding box center [328, 68] width 10 height 13
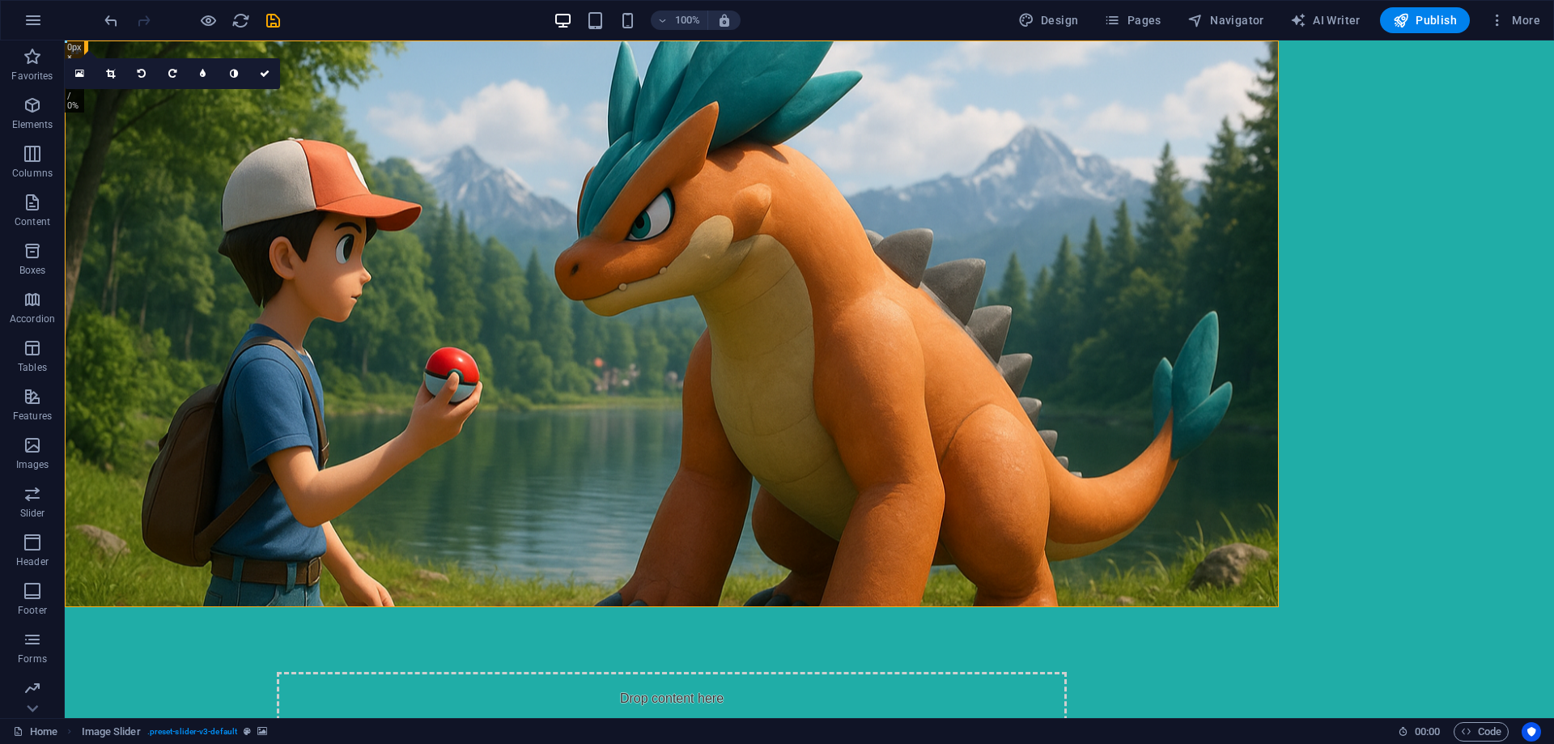
click at [1408, 359] on div "Drop content here or Add elements Paste clipboard" at bounding box center [810, 323] width 1490 height 567
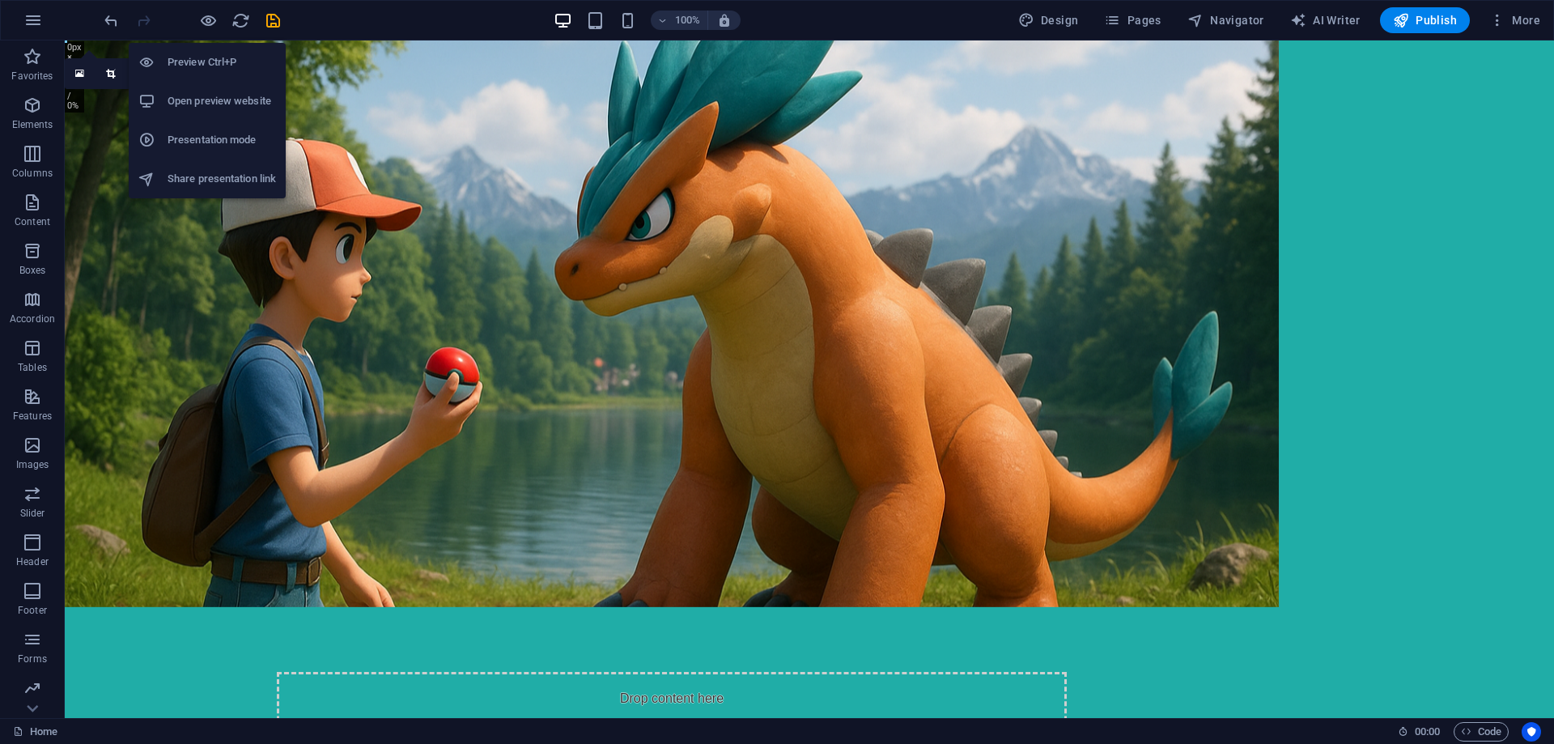
click at [200, 91] on h6 "Open preview website" at bounding box center [222, 100] width 108 height 19
click at [193, 139] on h6 "Presentation mode" at bounding box center [222, 139] width 108 height 19
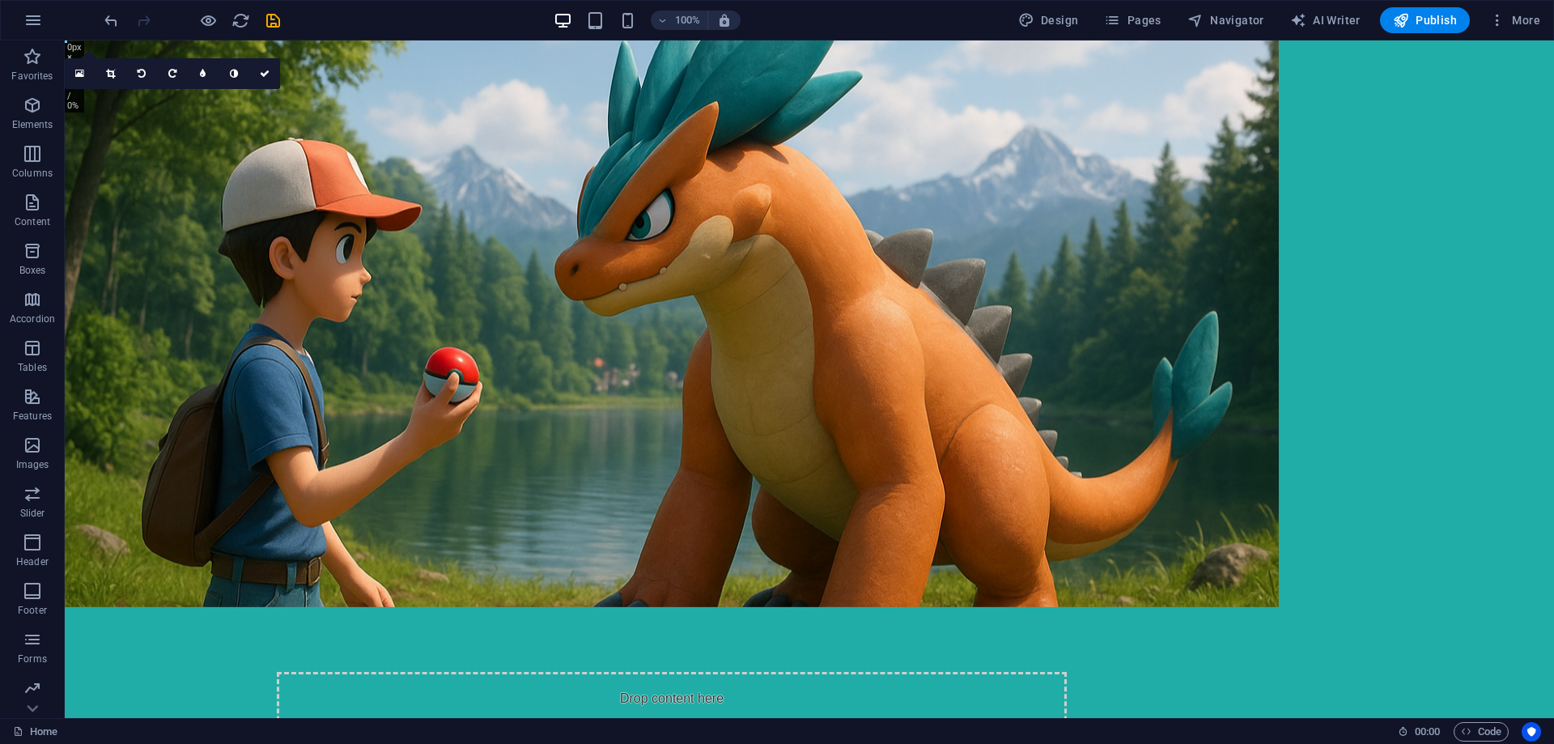
click at [1298, 276] on div "Drop content here or Add elements Paste clipboard" at bounding box center [810, 323] width 1490 height 567
click at [1419, 269] on div "Drop content here or Add elements Paste clipboard" at bounding box center [810, 323] width 1490 height 567
click at [171, 212] on figure at bounding box center [672, 323] width 1214 height 567
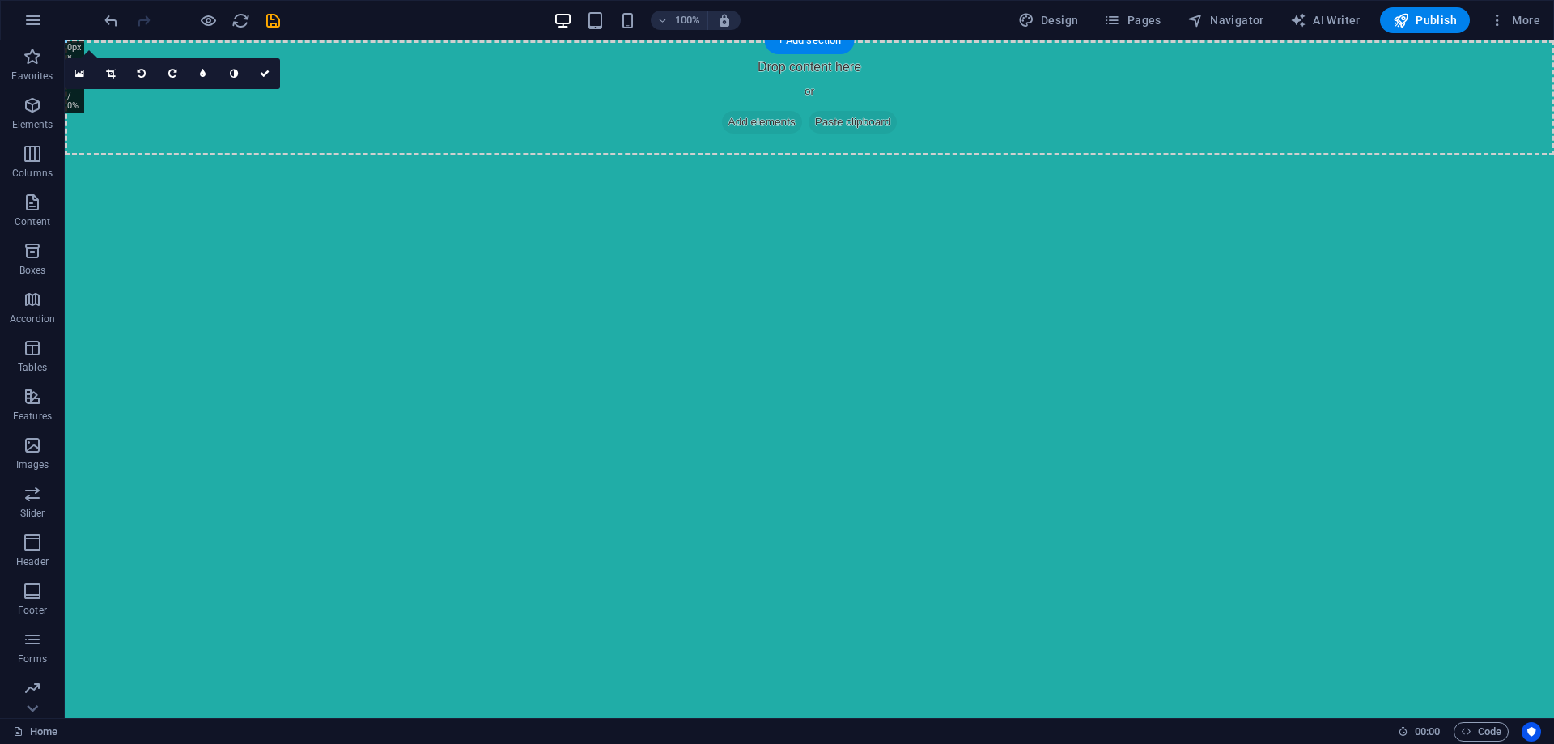
click at [767, 155] on html "Skip to main content Drop content here or Add elements Paste clipboard" at bounding box center [810, 97] width 1490 height 115
drag, startPoint x: 703, startPoint y: 282, endPoint x: 614, endPoint y: 293, distance: 89.0
click at [614, 155] on html "Skip to main content Drop content here or Add elements Paste clipboard" at bounding box center [810, 97] width 1490 height 115
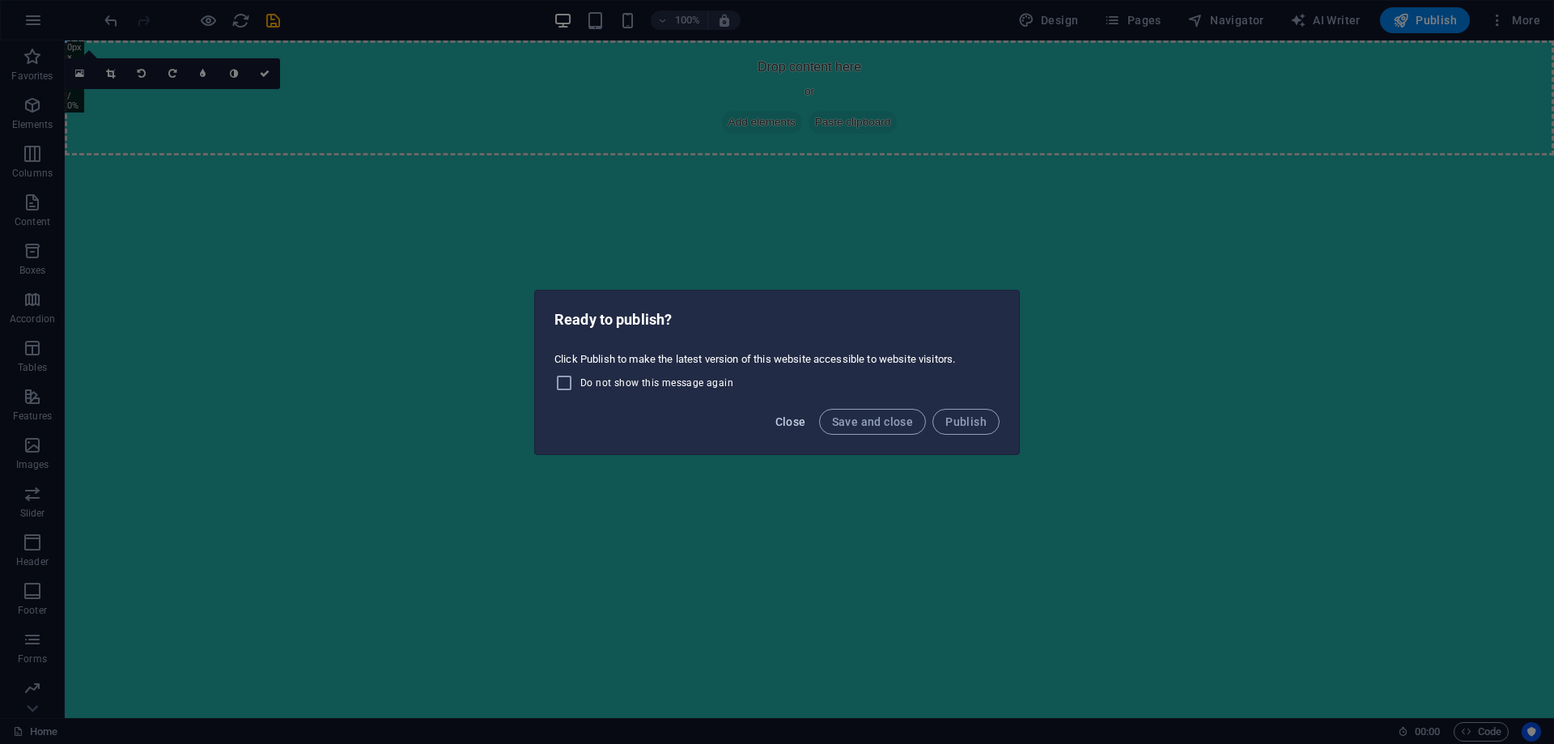
click at [798, 423] on span "Close" at bounding box center [791, 421] width 31 height 13
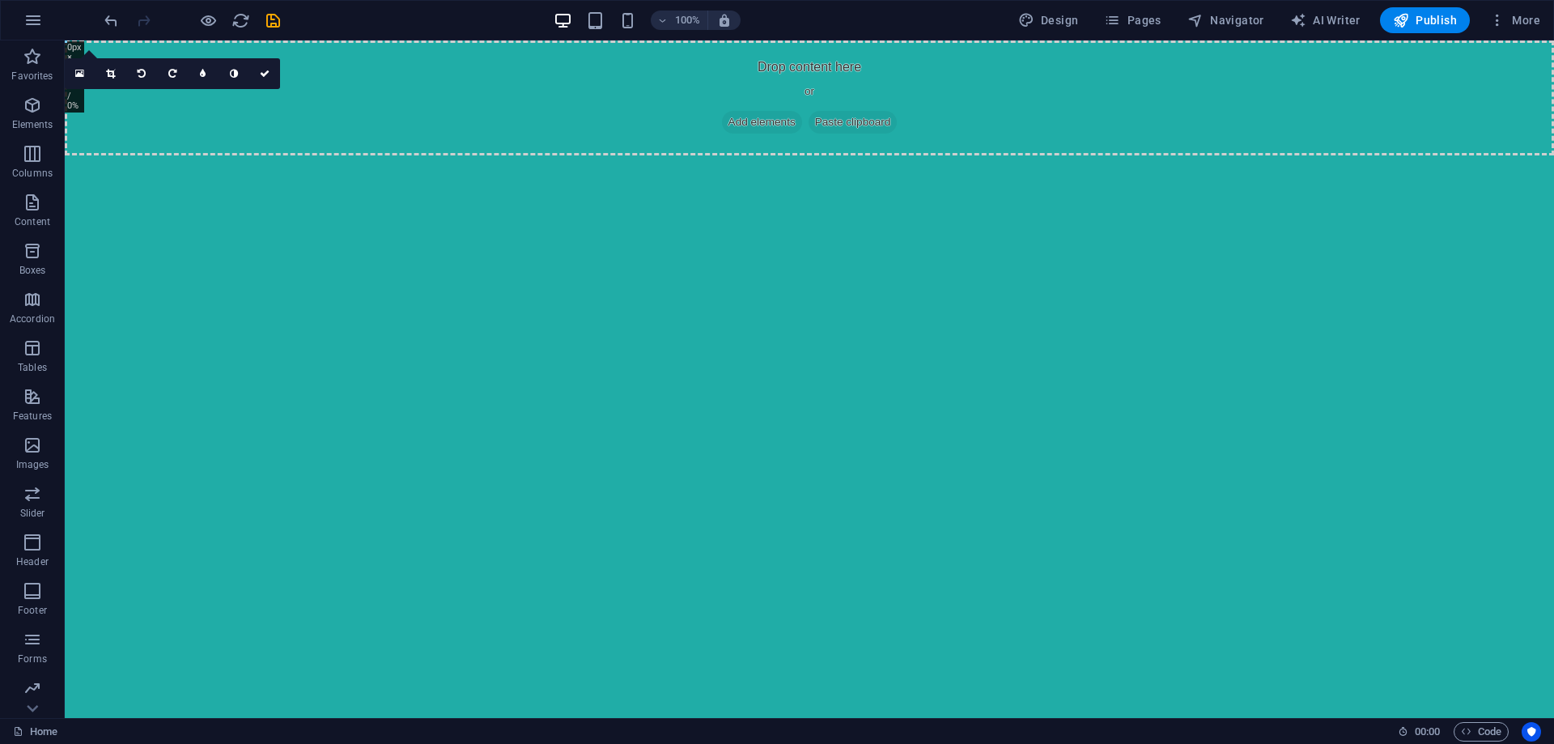
click at [775, 155] on html "Skip to main content Drop content here or Add elements Paste clipboard" at bounding box center [810, 97] width 1490 height 115
click at [504, 155] on html "Skip to main content Drop content here or Add elements Paste clipboard" at bounding box center [810, 97] width 1490 height 115
drag, startPoint x: 495, startPoint y: 295, endPoint x: 402, endPoint y: 264, distance: 97.5
click at [403, 155] on html "Skip to main content Drop content here or Add elements Paste clipboard" at bounding box center [810, 97] width 1490 height 115
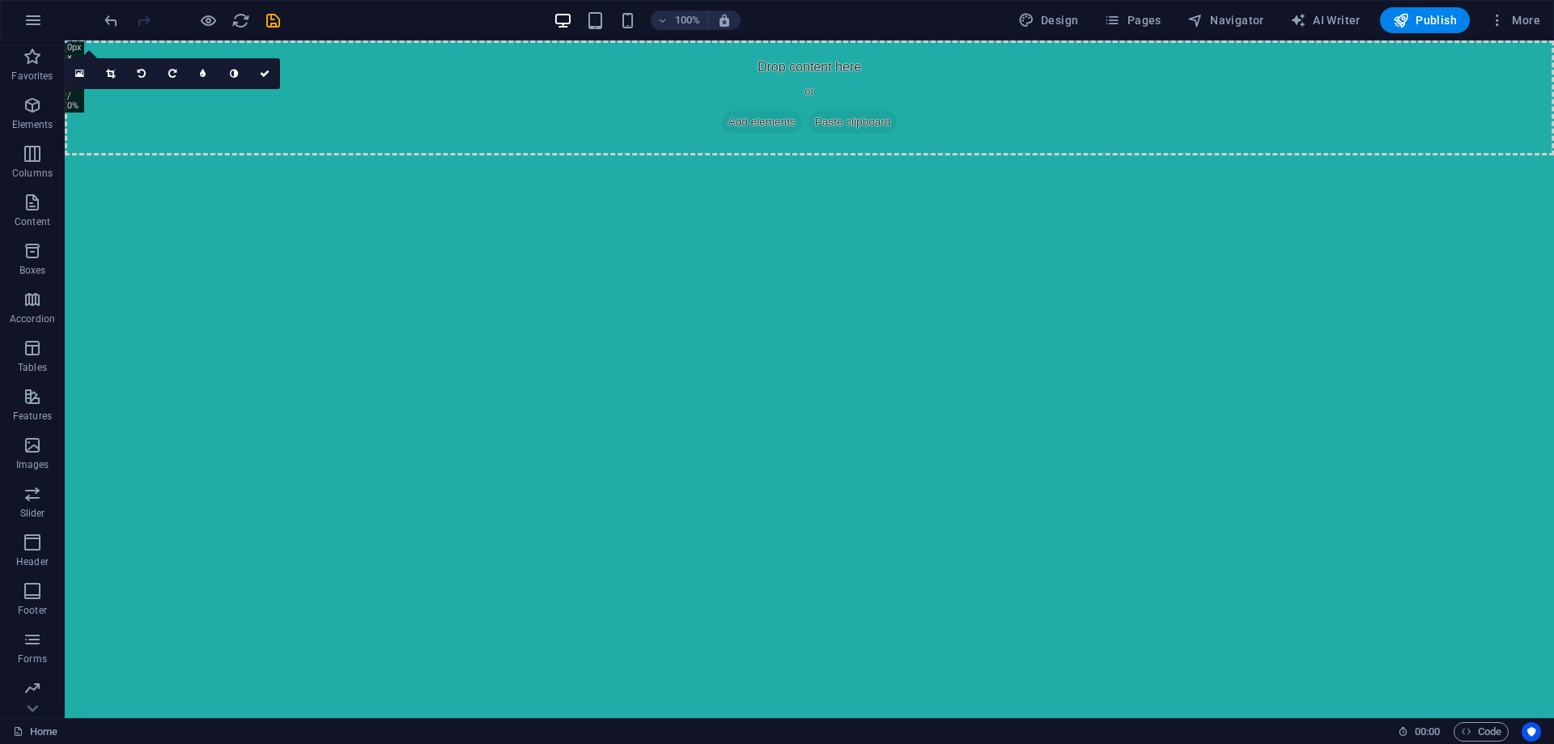
click at [604, 155] on html "Skip to main content Drop content here or Add elements Paste clipboard" at bounding box center [810, 97] width 1490 height 115
click at [462, 117] on div "Drop content here or Add elements Paste clipboard" at bounding box center [810, 97] width 1490 height 115
click at [500, 134] on div "Drop content here or Add elements Paste clipboard" at bounding box center [810, 97] width 1490 height 115
click at [511, 114] on div "Drop content here or Add elements Paste clipboard" at bounding box center [810, 97] width 1490 height 115
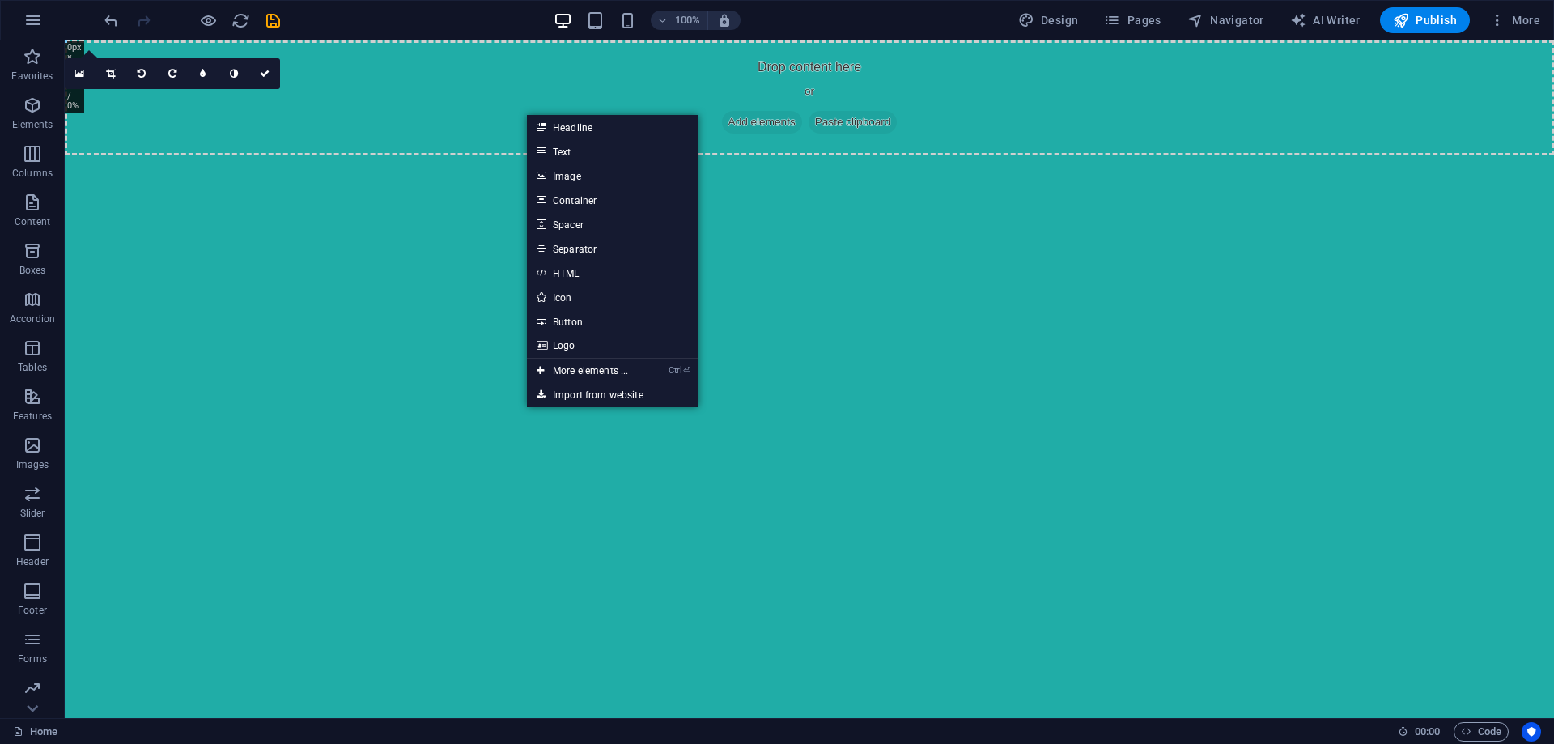
click at [402, 155] on html "Skip to main content Drop content here or Add elements Paste clipboard" at bounding box center [810, 97] width 1490 height 115
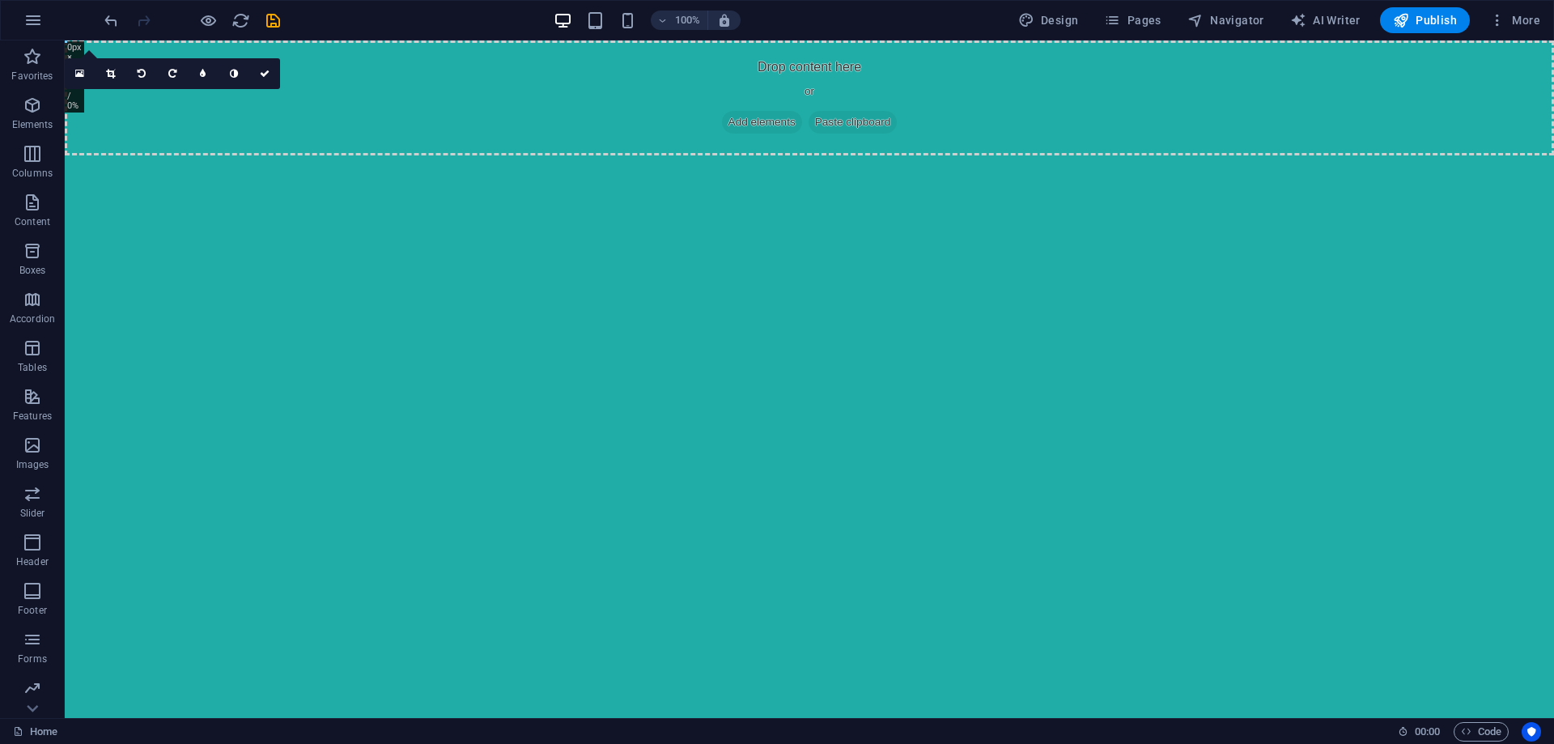
drag, startPoint x: 602, startPoint y: 233, endPoint x: 594, endPoint y: 224, distance: 12.0
click at [602, 155] on html "Skip to main content Drop content here or Add elements Paste clipboard" at bounding box center [810, 97] width 1490 height 115
click at [32, 113] on icon "button" at bounding box center [32, 105] width 19 height 19
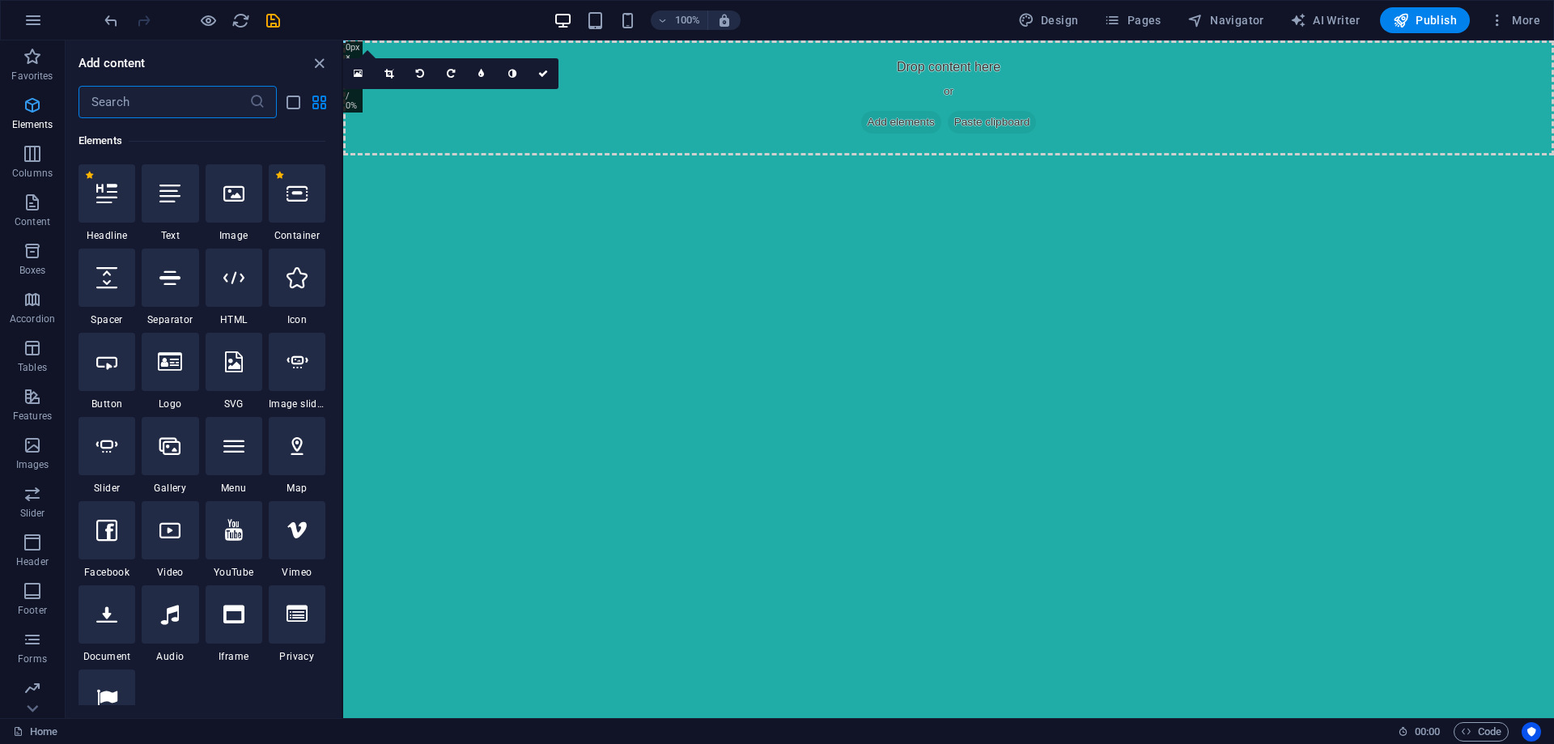
scroll to position [172, 0]
click at [574, 155] on html "Skip to main content Drop content here or Add elements Paste clipboard" at bounding box center [948, 97] width 1211 height 115
drag, startPoint x: 321, startPoint y: 66, endPoint x: 257, endPoint y: 25, distance: 75.7
click at [321, 66] on icon "close panel" at bounding box center [319, 63] width 19 height 19
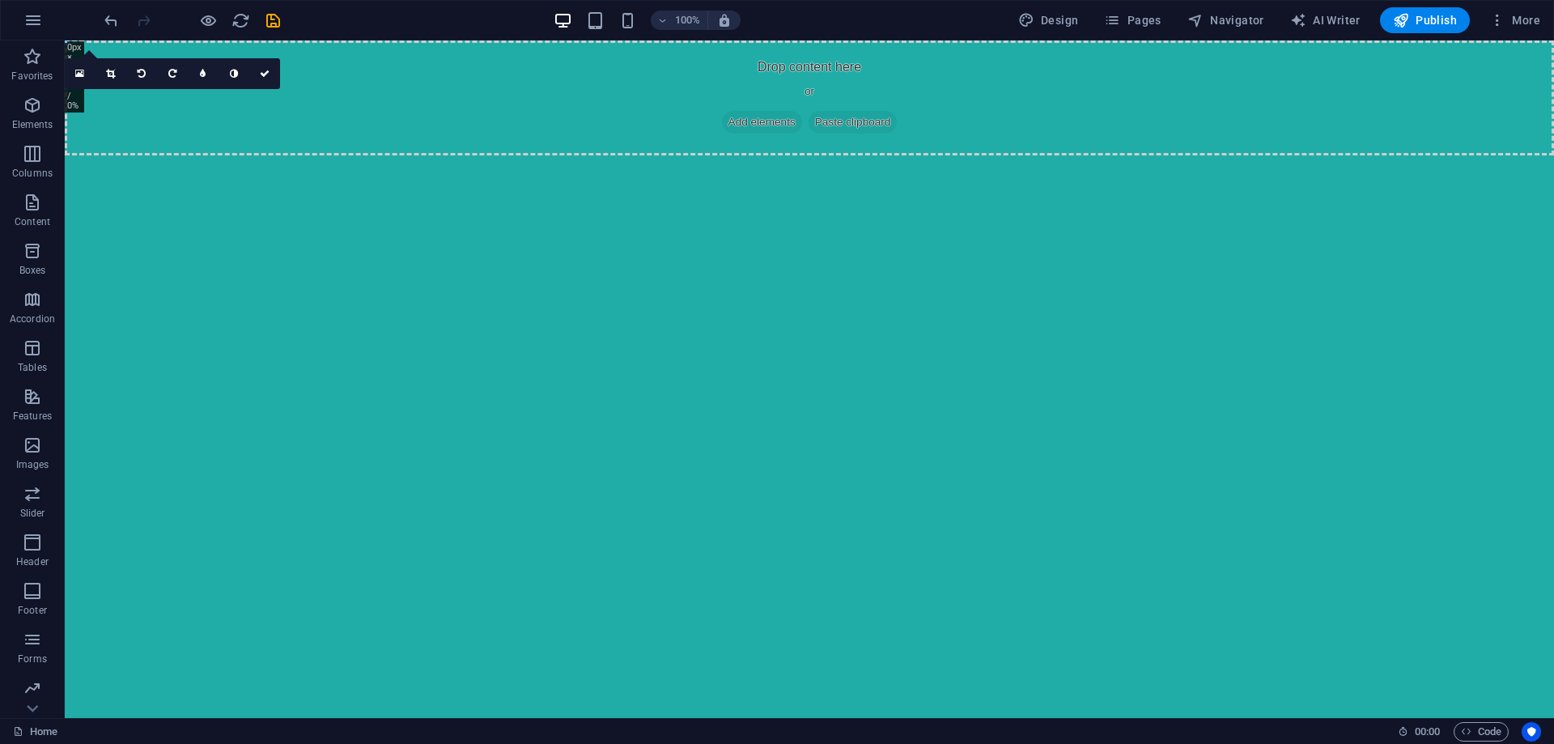
click at [590, 155] on html "Skip to main content Drop content here or Add elements Paste clipboard" at bounding box center [810, 97] width 1490 height 115
drag, startPoint x: 590, startPoint y: 251, endPoint x: 623, endPoint y: 130, distance: 125.9
click at [581, 155] on html "Skip to main content Drop content here or Add elements Paste clipboard" at bounding box center [810, 97] width 1490 height 115
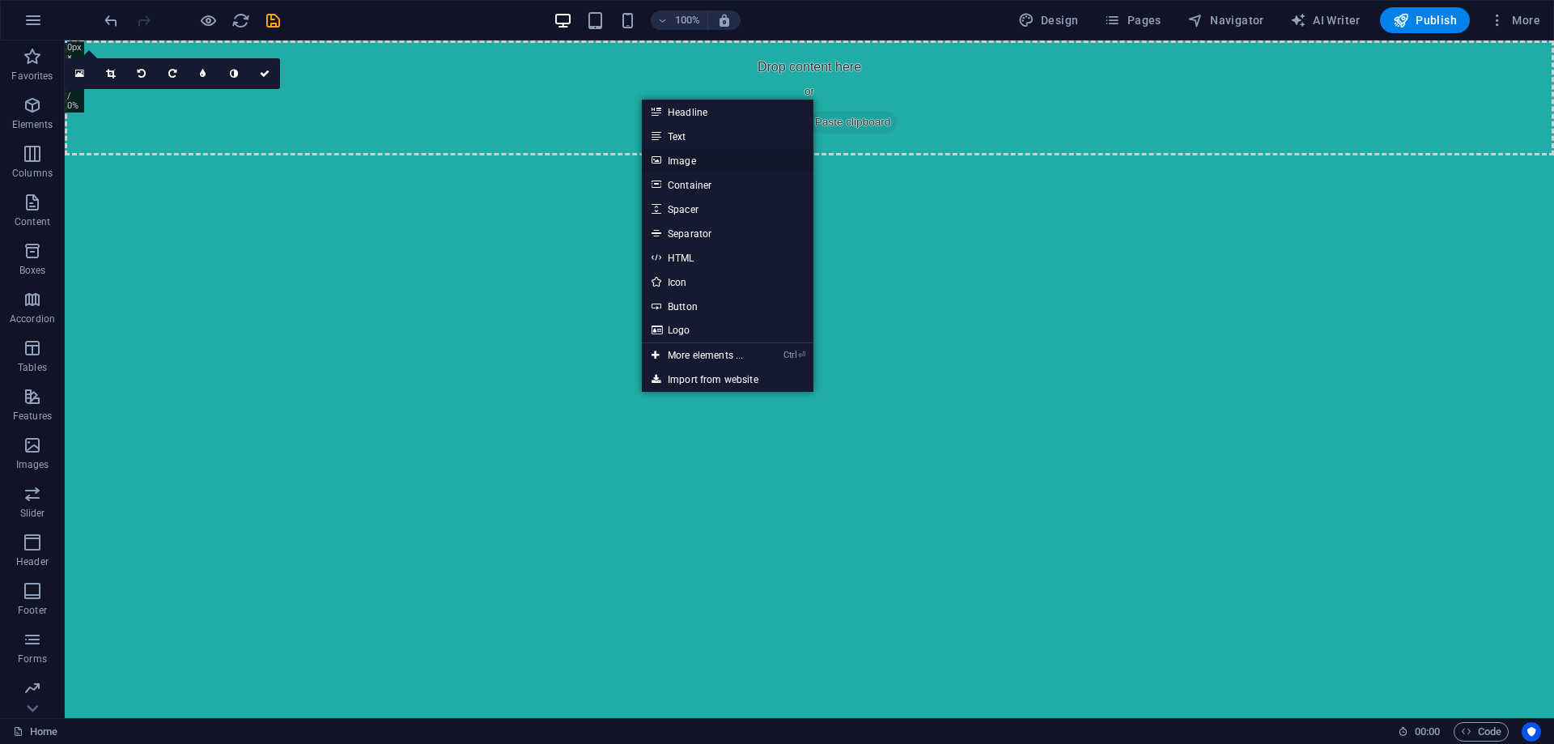
click at [704, 161] on link "Image" at bounding box center [728, 160] width 172 height 24
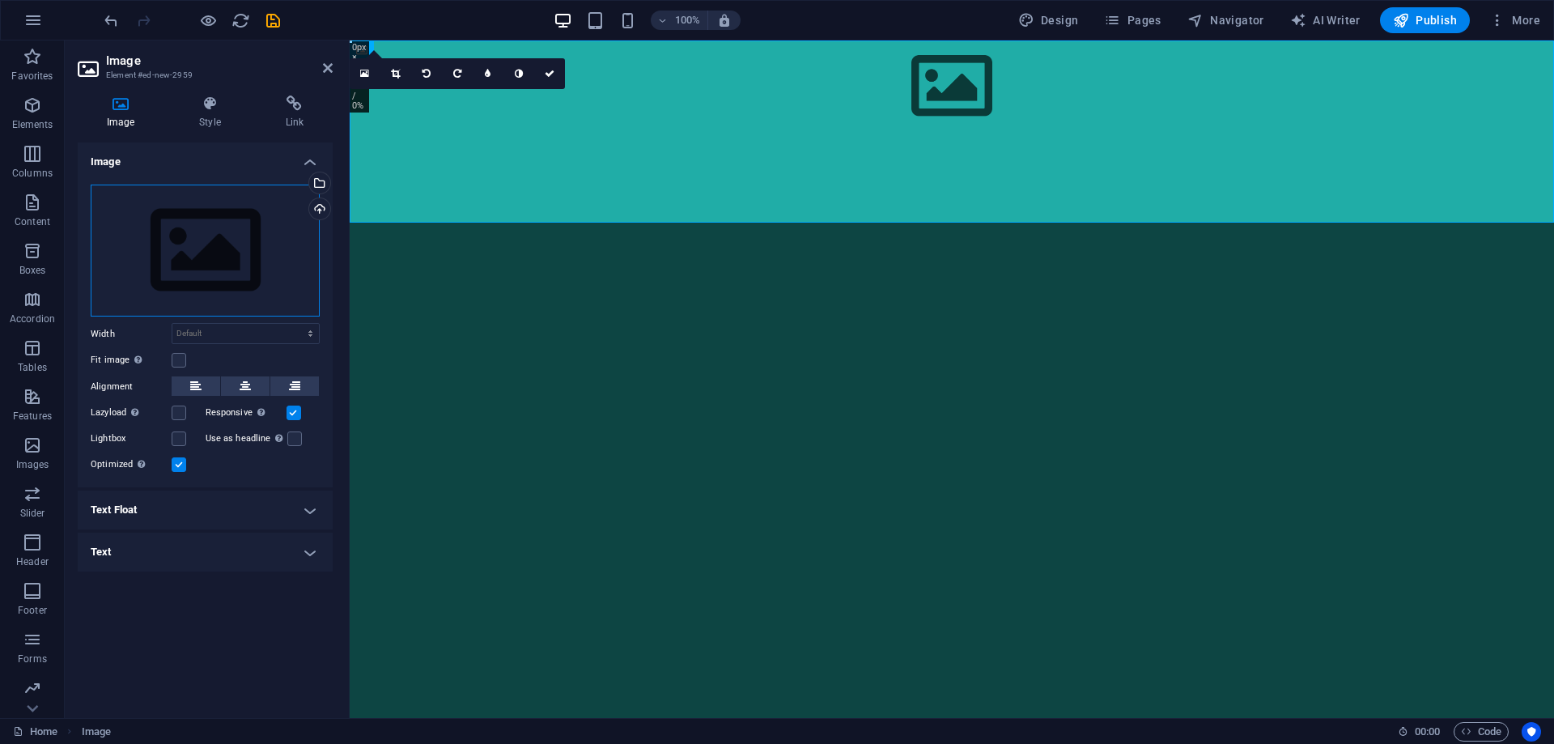
click at [223, 266] on div "Drag files here, click to choose files or select files from Files or our free s…" at bounding box center [205, 251] width 229 height 133
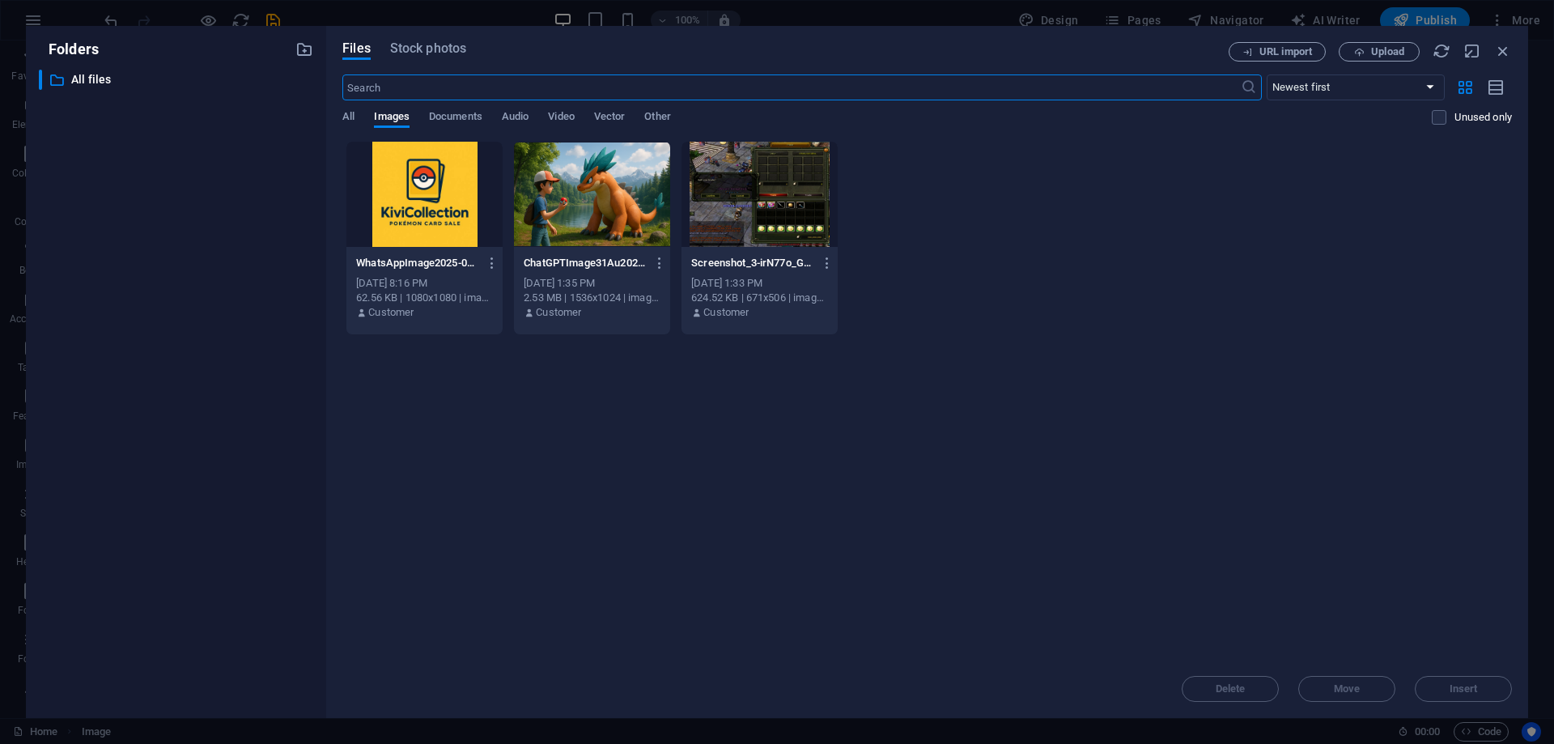
click at [399, 194] on div at bounding box center [424, 194] width 156 height 105
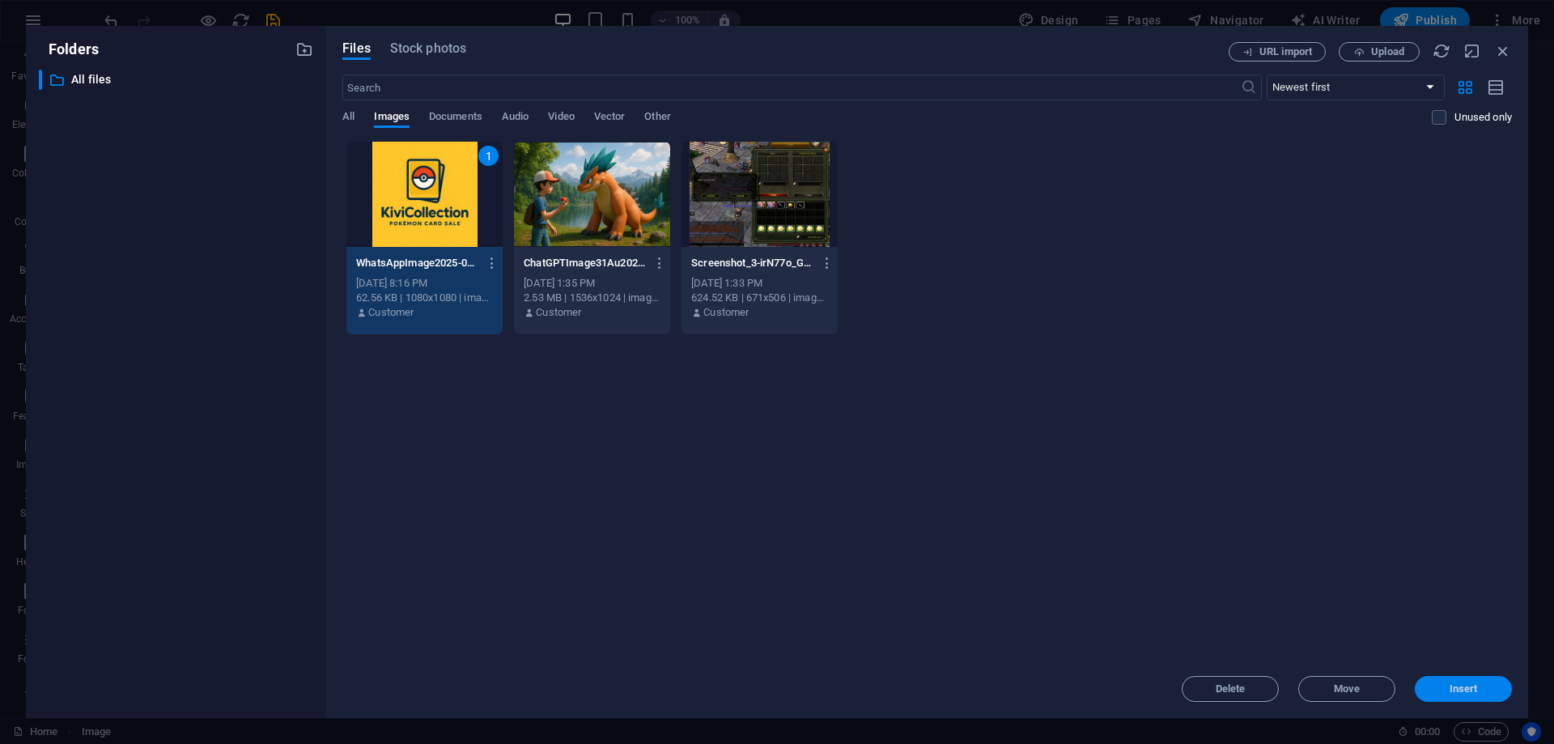
click at [1448, 684] on span "Insert" at bounding box center [1464, 689] width 84 height 10
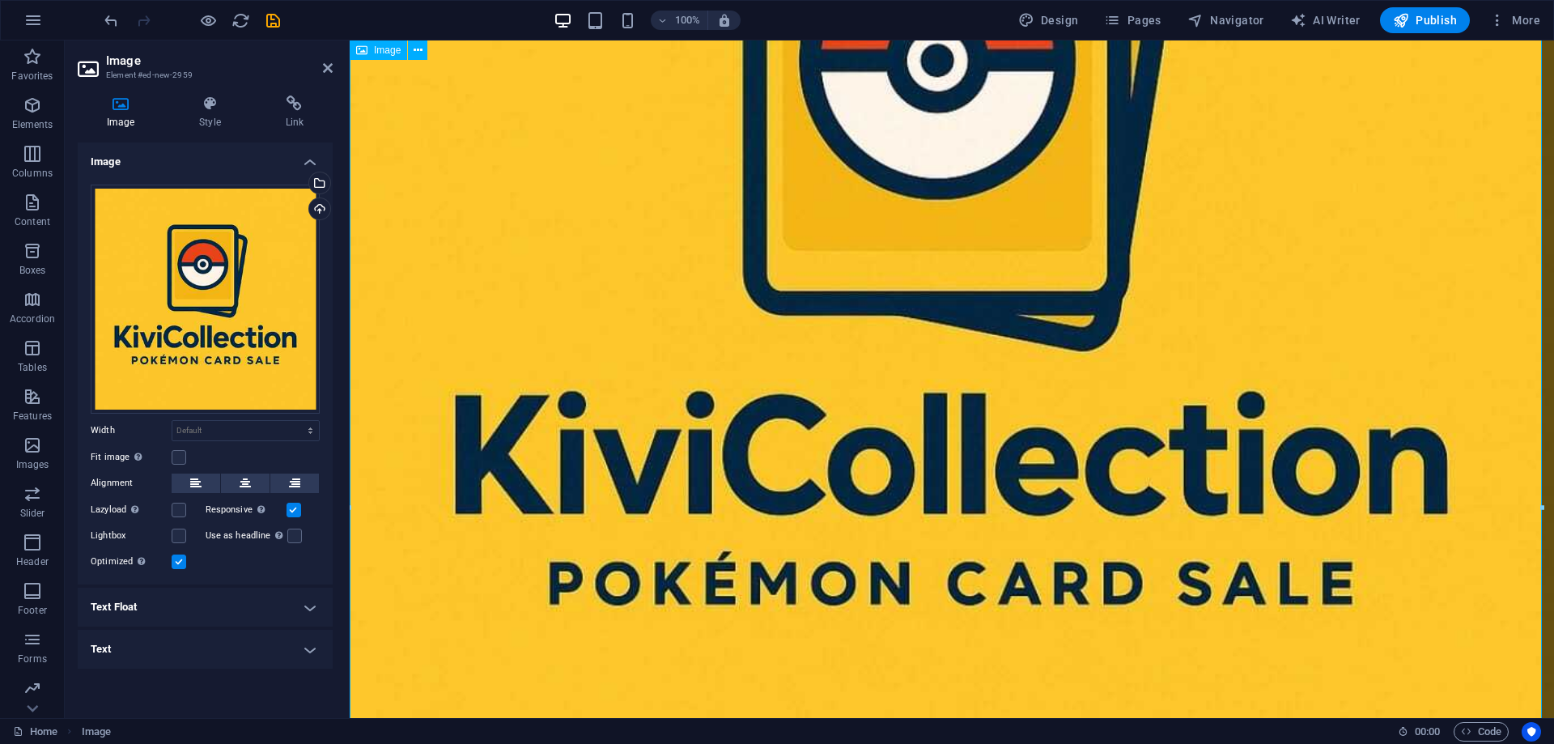
scroll to position [0, 0]
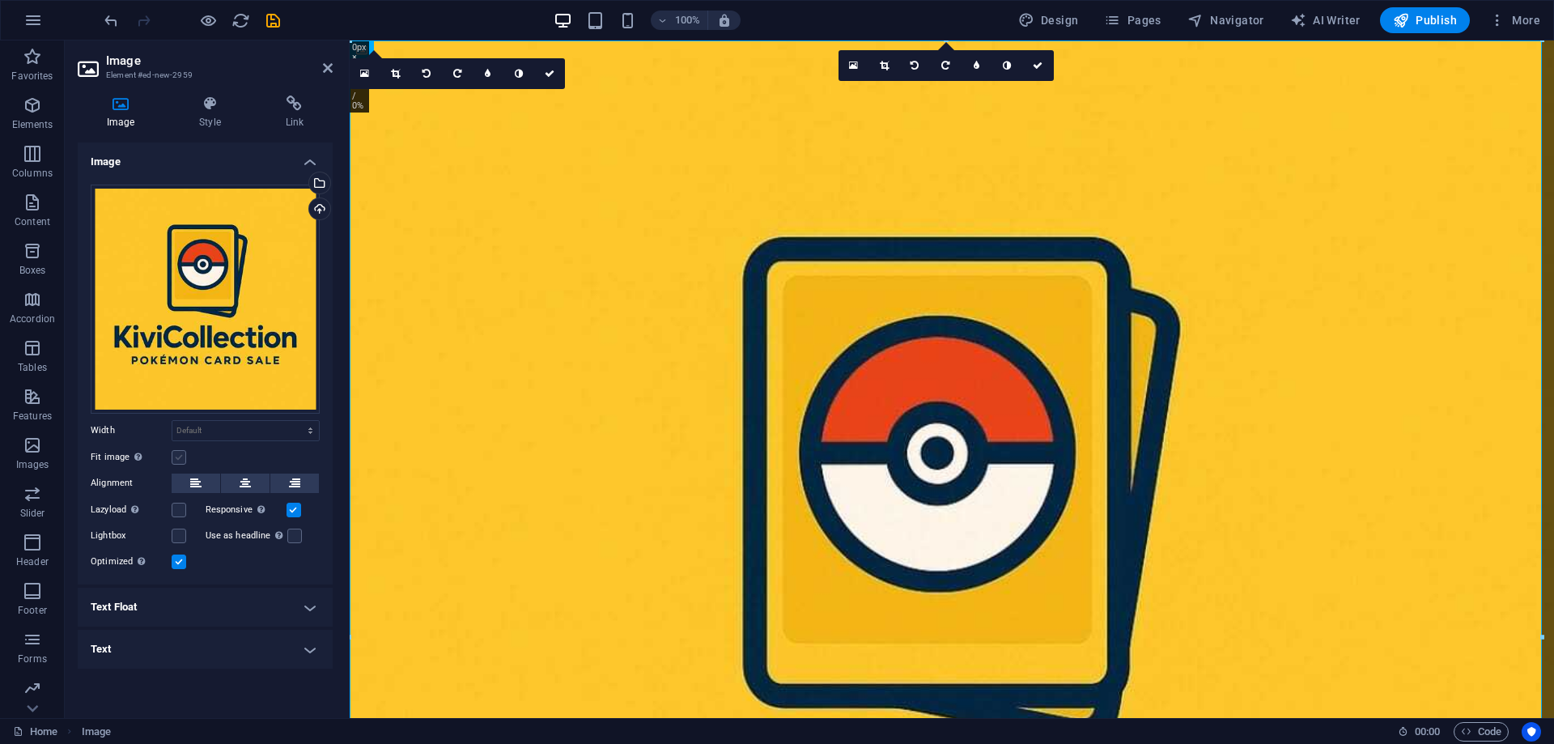
click at [176, 458] on label at bounding box center [179, 457] width 15 height 15
click at [0, 0] on input "Fit image Automatically fit image to a fixed width and height" at bounding box center [0, 0] width 0 height 0
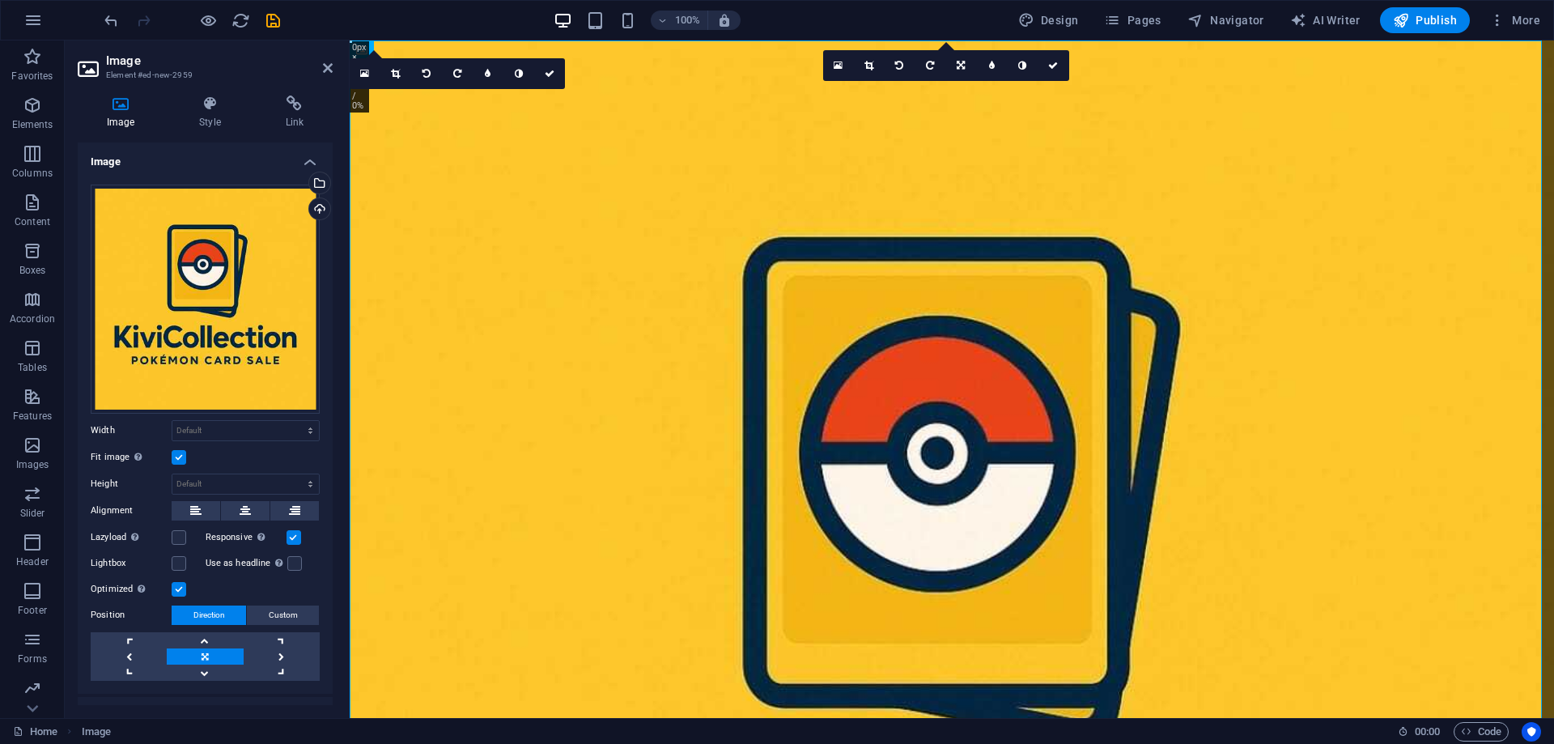
click at [182, 450] on label at bounding box center [179, 457] width 15 height 15
click at [0, 0] on input "Fit image Automatically fit image to a fixed width and height" at bounding box center [0, 0] width 0 height 0
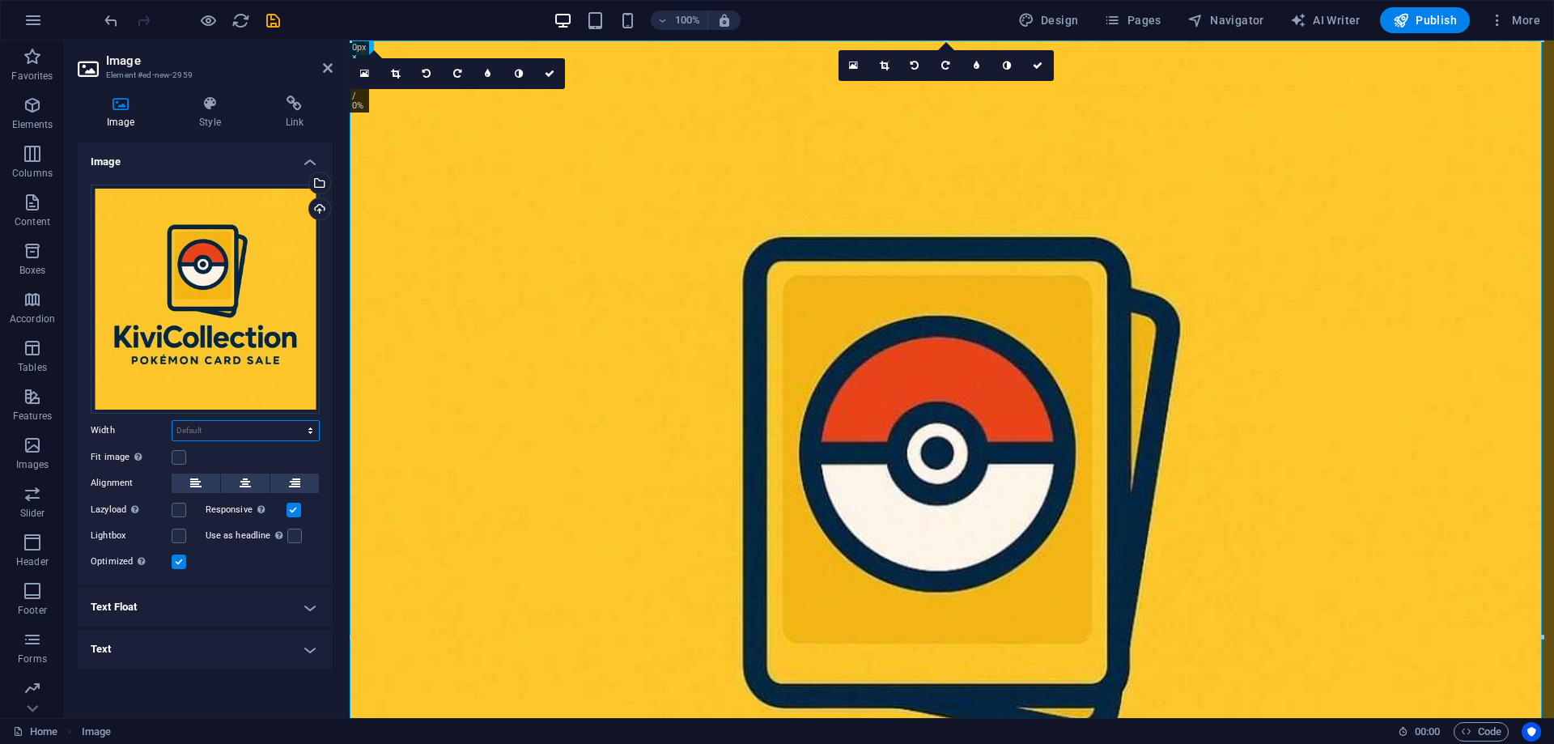
click at [198, 431] on select "Default auto px rem % em vh vw" at bounding box center [245, 430] width 147 height 19
select select "px"
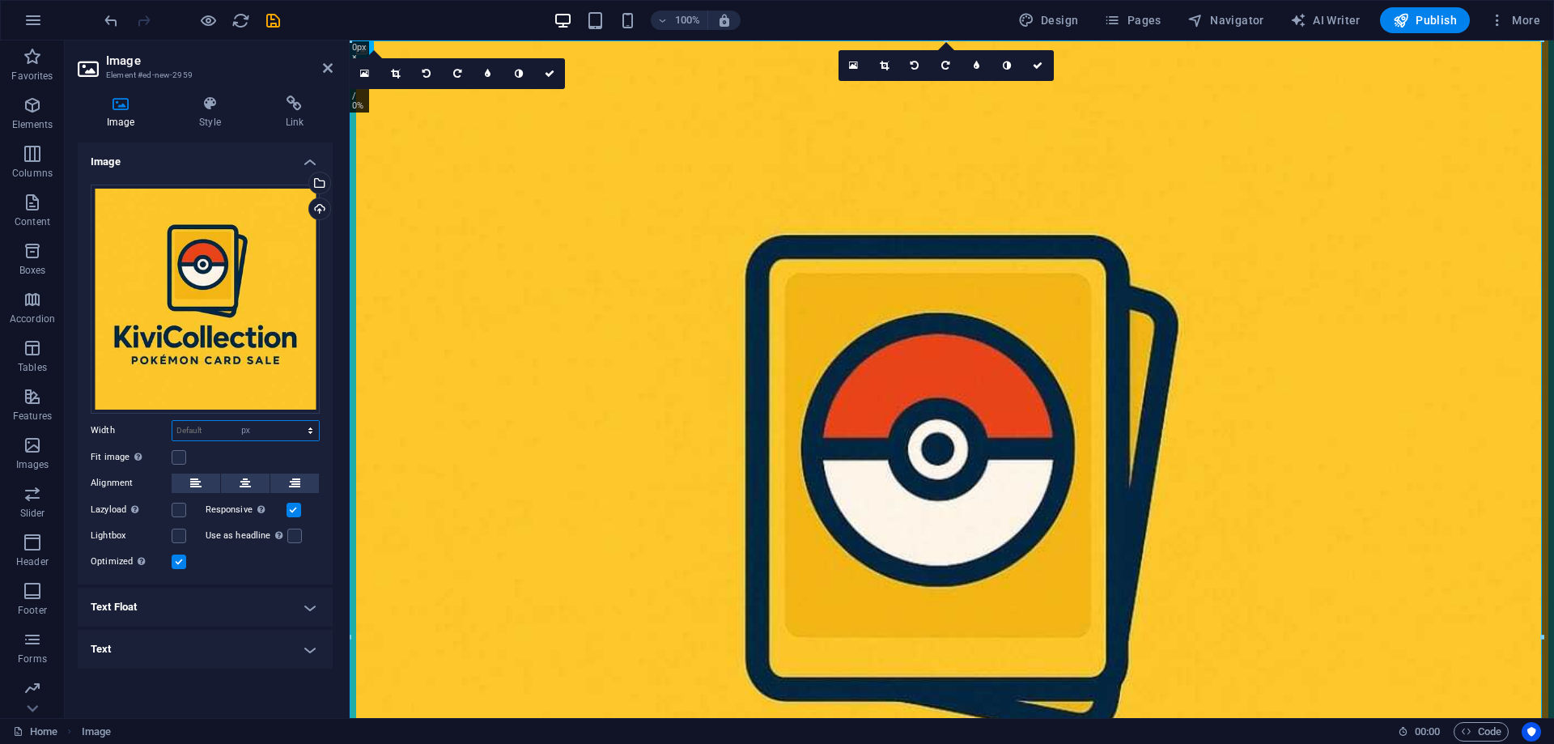
click at [296, 421] on select "Default auto px rem % em vh vw" at bounding box center [245, 430] width 147 height 19
click at [205, 436] on input "1473" at bounding box center [245, 430] width 147 height 19
click at [202, 436] on input "1473" at bounding box center [245, 430] width 147 height 19
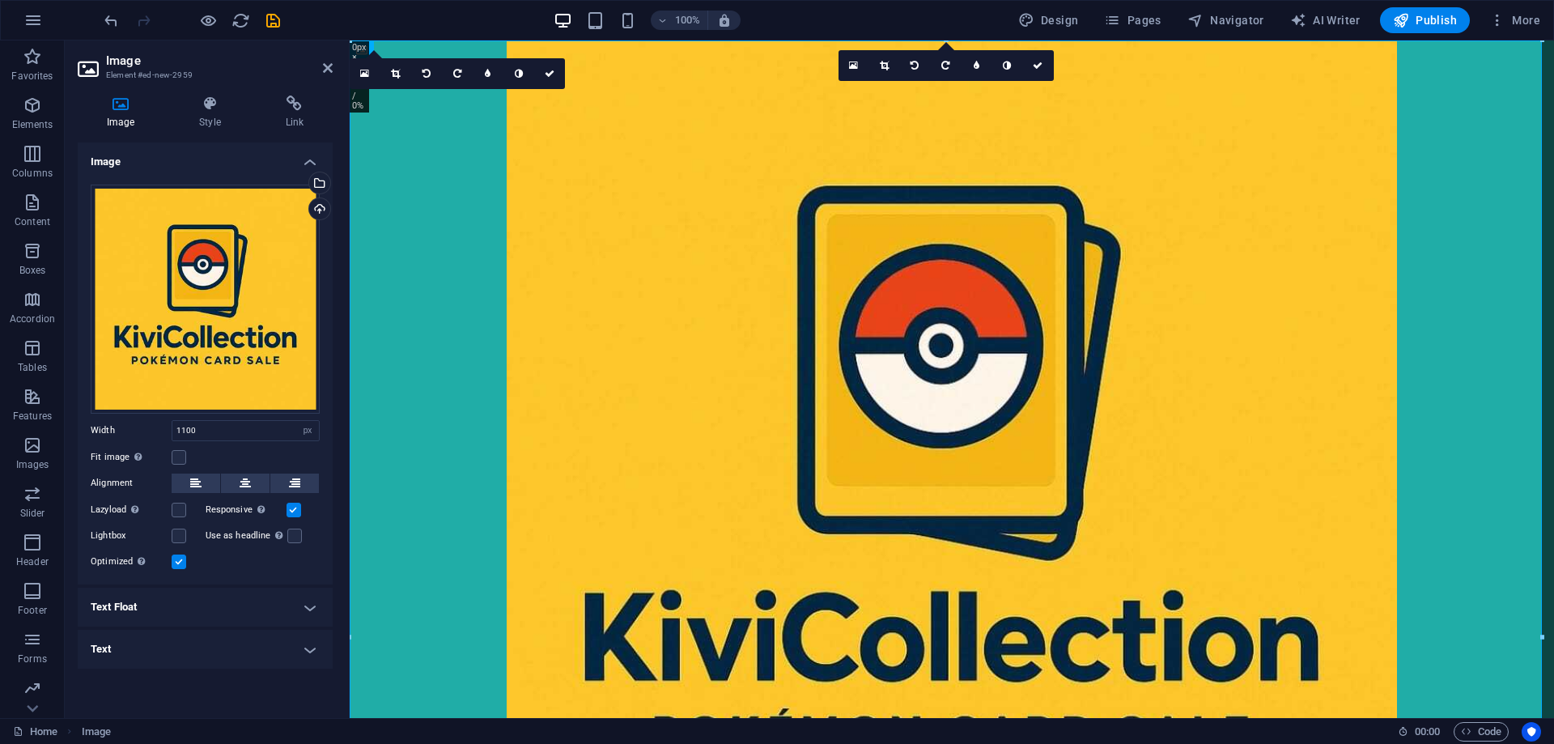
click at [236, 458] on div "Fit image Automatically fit image to a fixed width and height" at bounding box center [205, 457] width 229 height 19
click at [224, 435] on input "1100" at bounding box center [245, 430] width 147 height 19
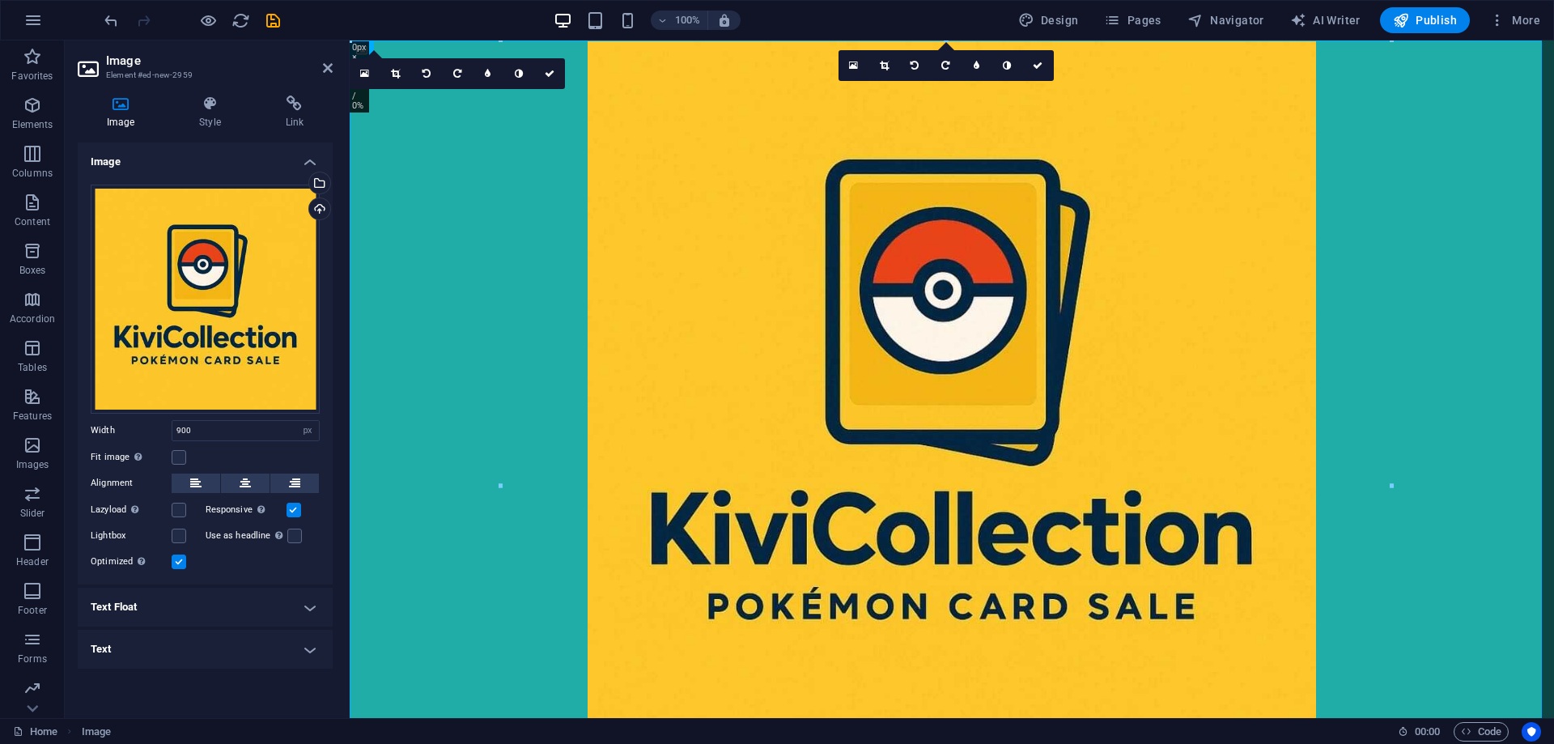
click at [239, 455] on div "Fit image Automatically fit image to a fixed width and height" at bounding box center [205, 457] width 229 height 19
drag, startPoint x: 245, startPoint y: 424, endPoint x: 129, endPoint y: 425, distance: 116.6
click at [129, 425] on div "Width 900 Default auto px rem % em vh vw" at bounding box center [205, 430] width 229 height 21
click at [232, 453] on div "Fit image Automatically fit image to a fixed width and height" at bounding box center [205, 457] width 229 height 19
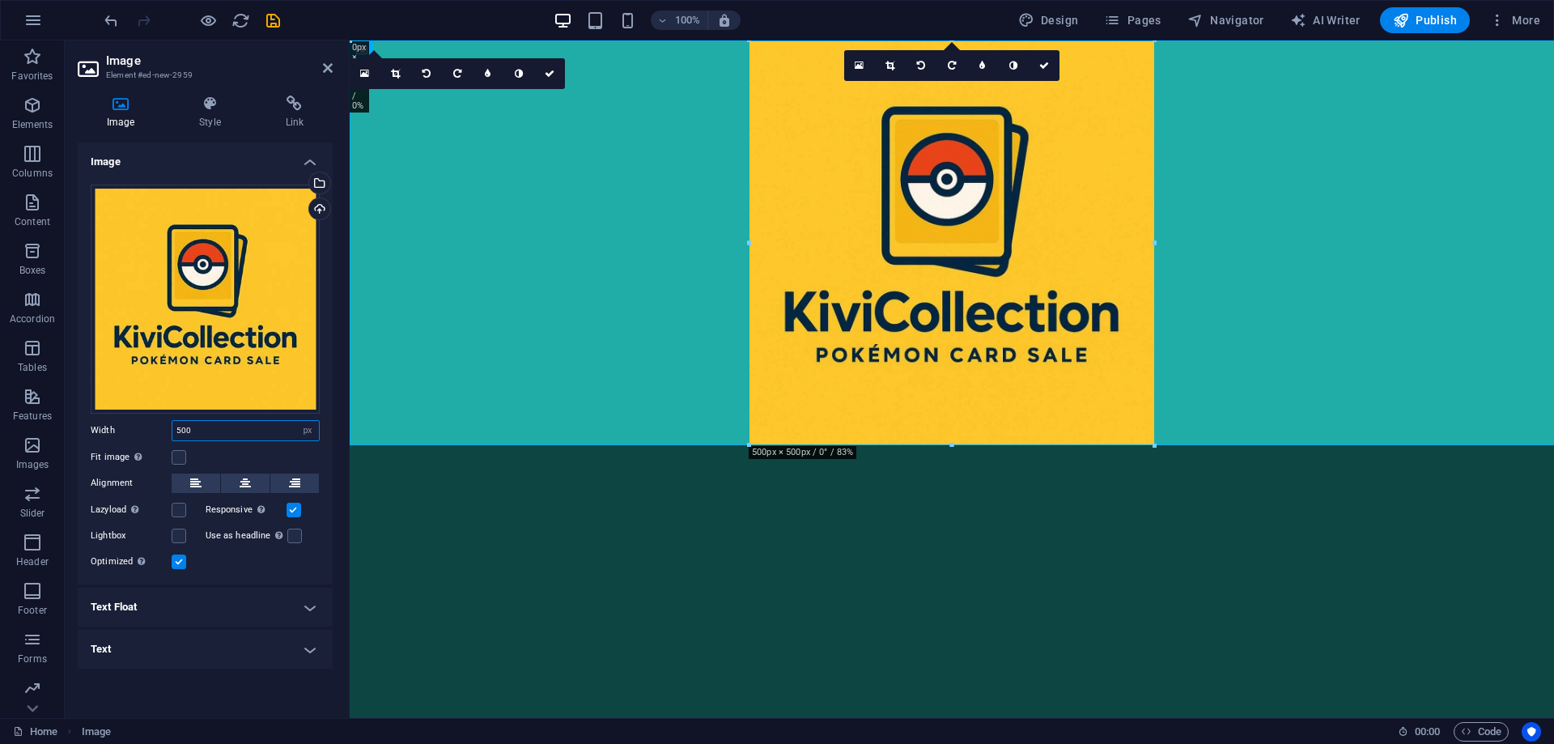
click at [198, 436] on input "500" at bounding box center [245, 430] width 147 height 19
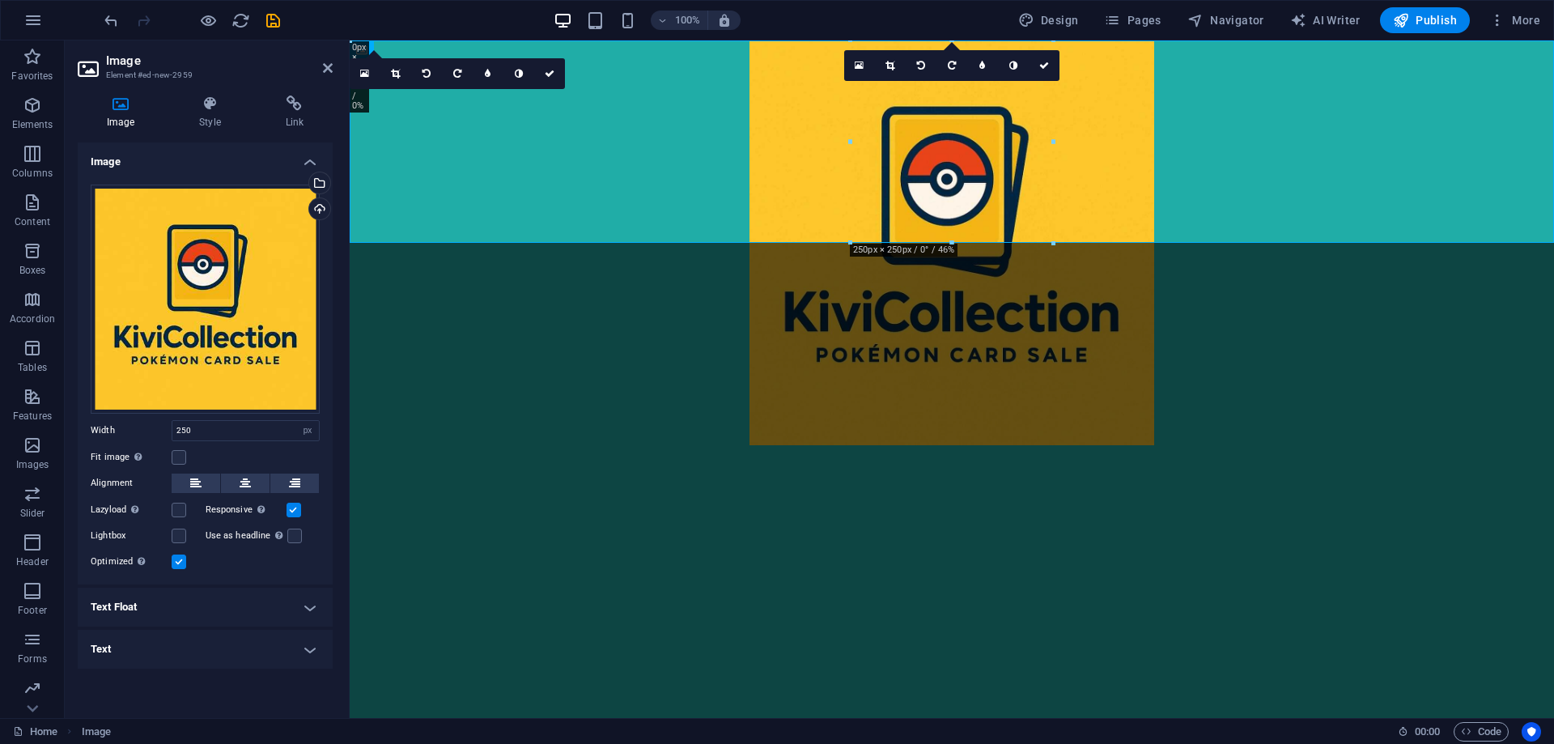
click at [223, 449] on div "Fit image Automatically fit image to a fixed width and height" at bounding box center [205, 457] width 229 height 19
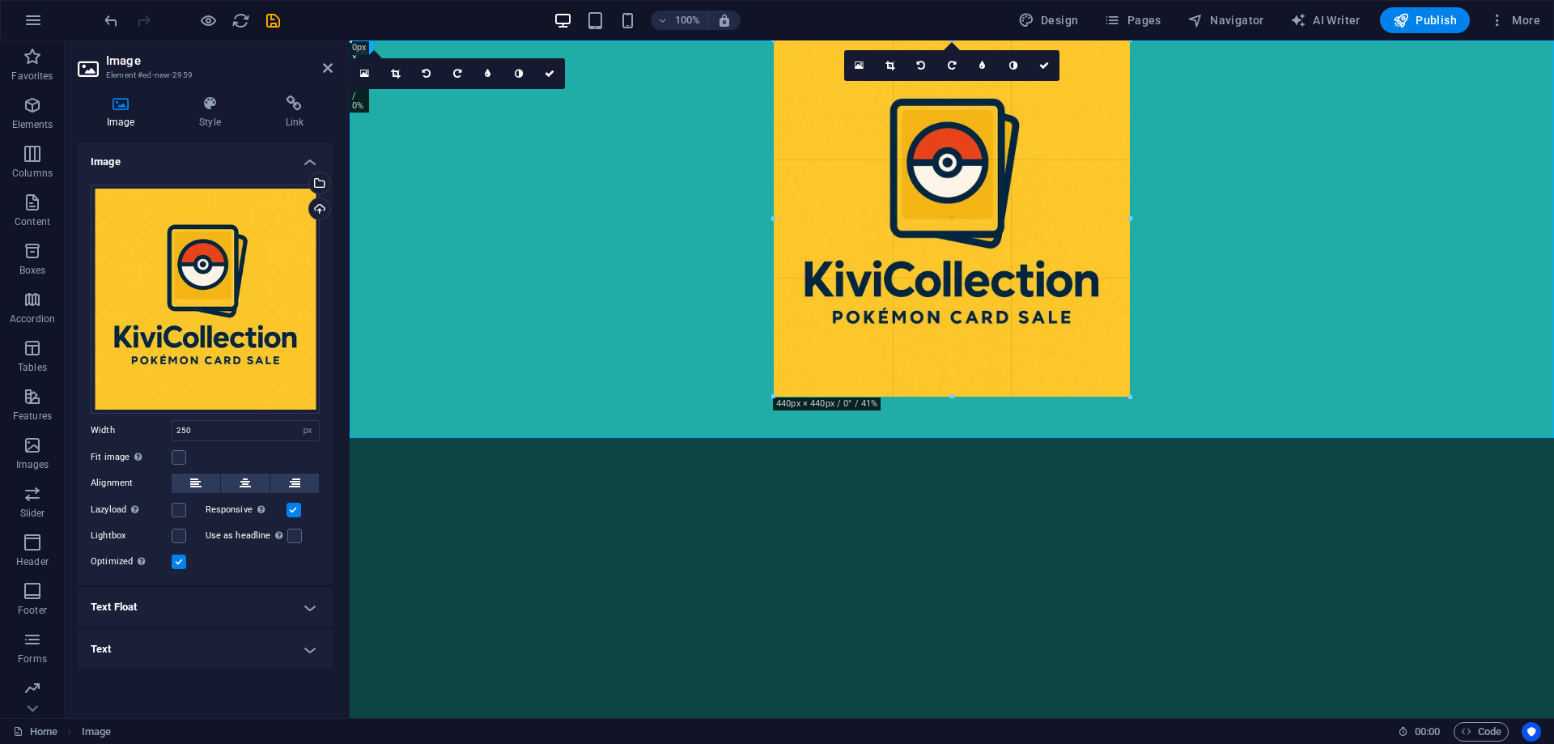
drag, startPoint x: 852, startPoint y: 142, endPoint x: 699, endPoint y: 139, distance: 153.0
type input "440"
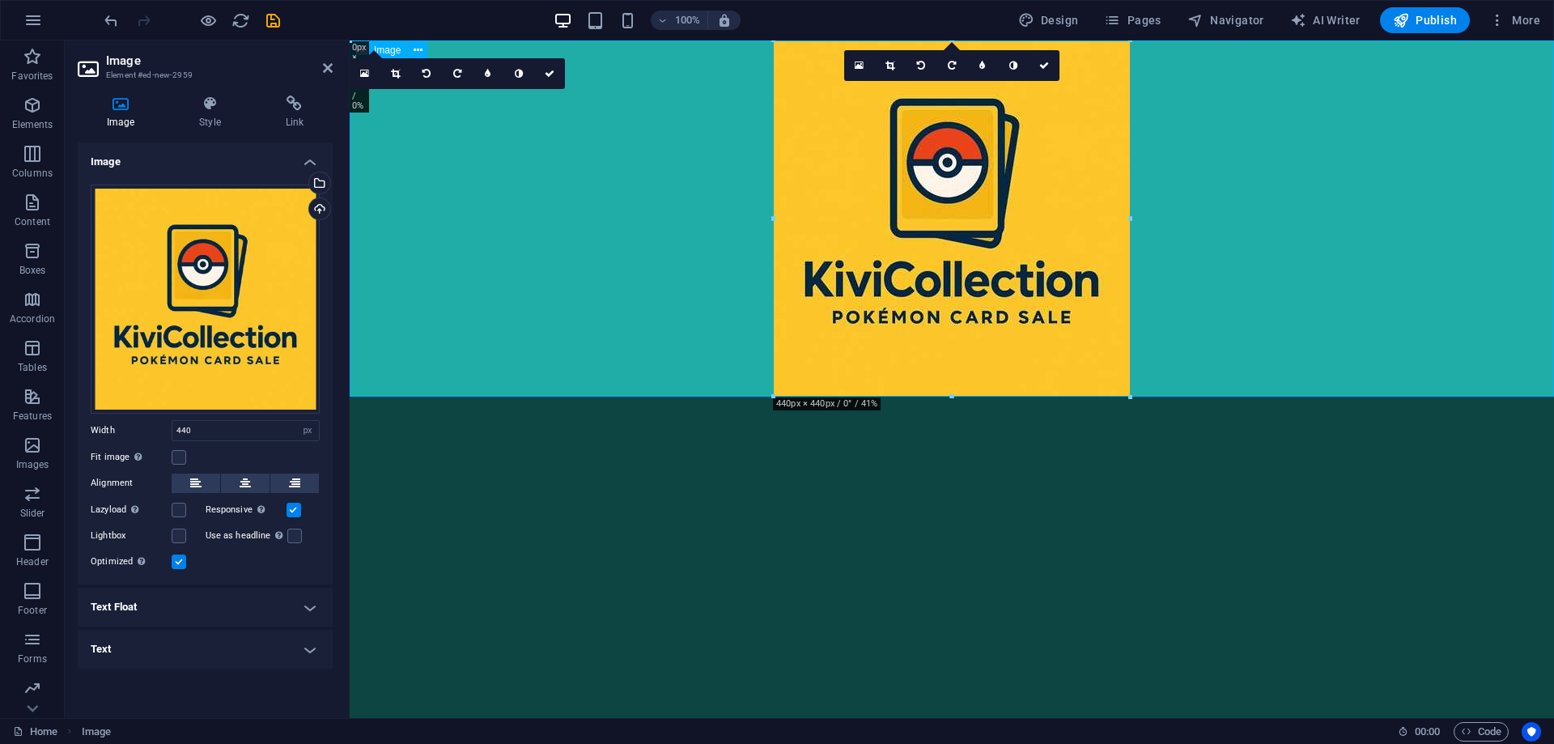
click at [622, 242] on figure at bounding box center [952, 218] width 1205 height 356
click at [563, 397] on html "Skip to main content" at bounding box center [952, 218] width 1205 height 356
click at [618, 397] on html "Skip to main content" at bounding box center [952, 218] width 1205 height 356
click at [667, 397] on html "Skip to main content" at bounding box center [952, 218] width 1205 height 356
click at [576, 350] on figure at bounding box center [952, 218] width 1205 height 356
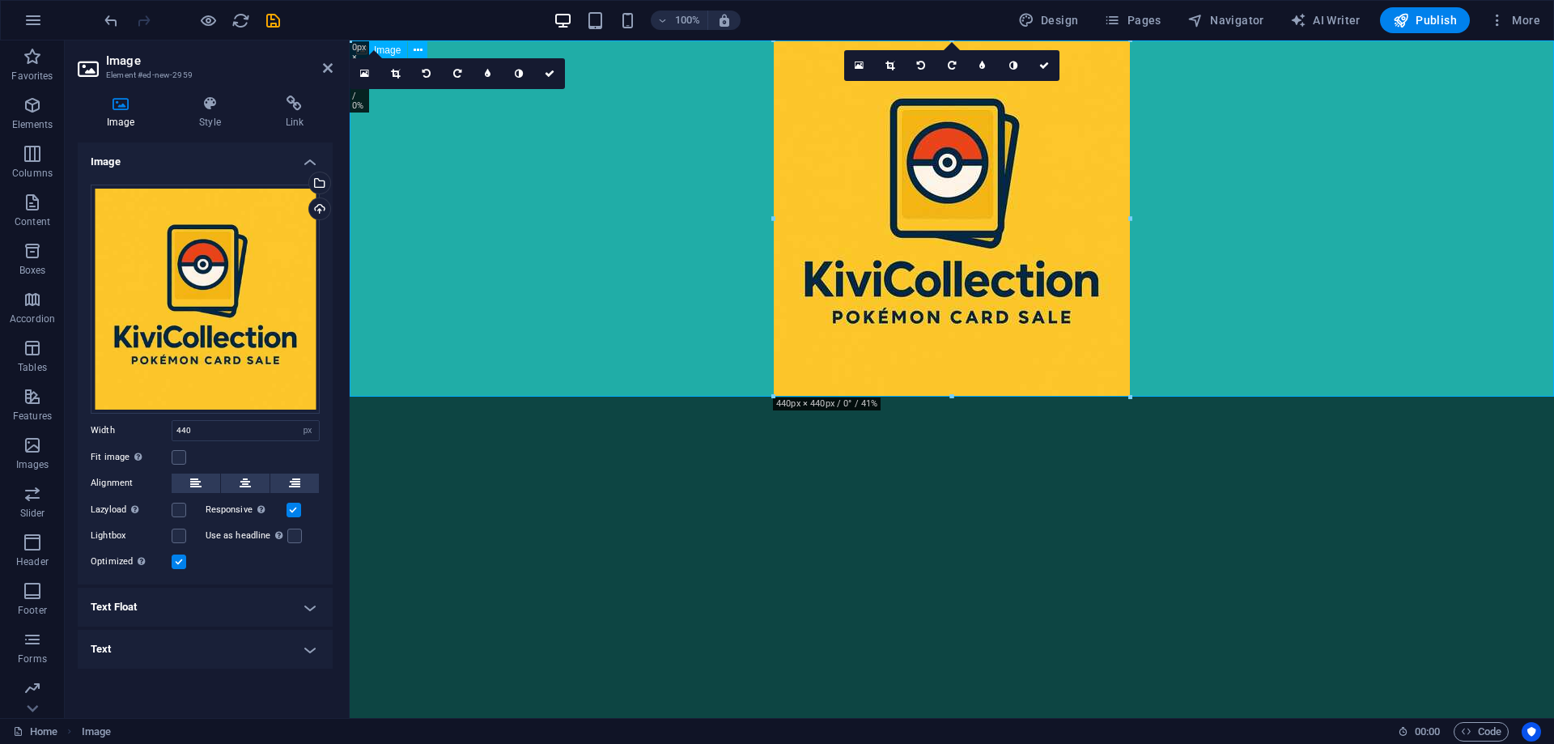
click at [563, 397] on html "Skip to main content" at bounding box center [952, 218] width 1205 height 356
click at [424, 397] on html "Skip to main content" at bounding box center [952, 218] width 1205 height 356
drag, startPoint x: 330, startPoint y: 72, endPoint x: 312, endPoint y: 102, distance: 34.8
click at [330, 72] on icon at bounding box center [328, 68] width 10 height 13
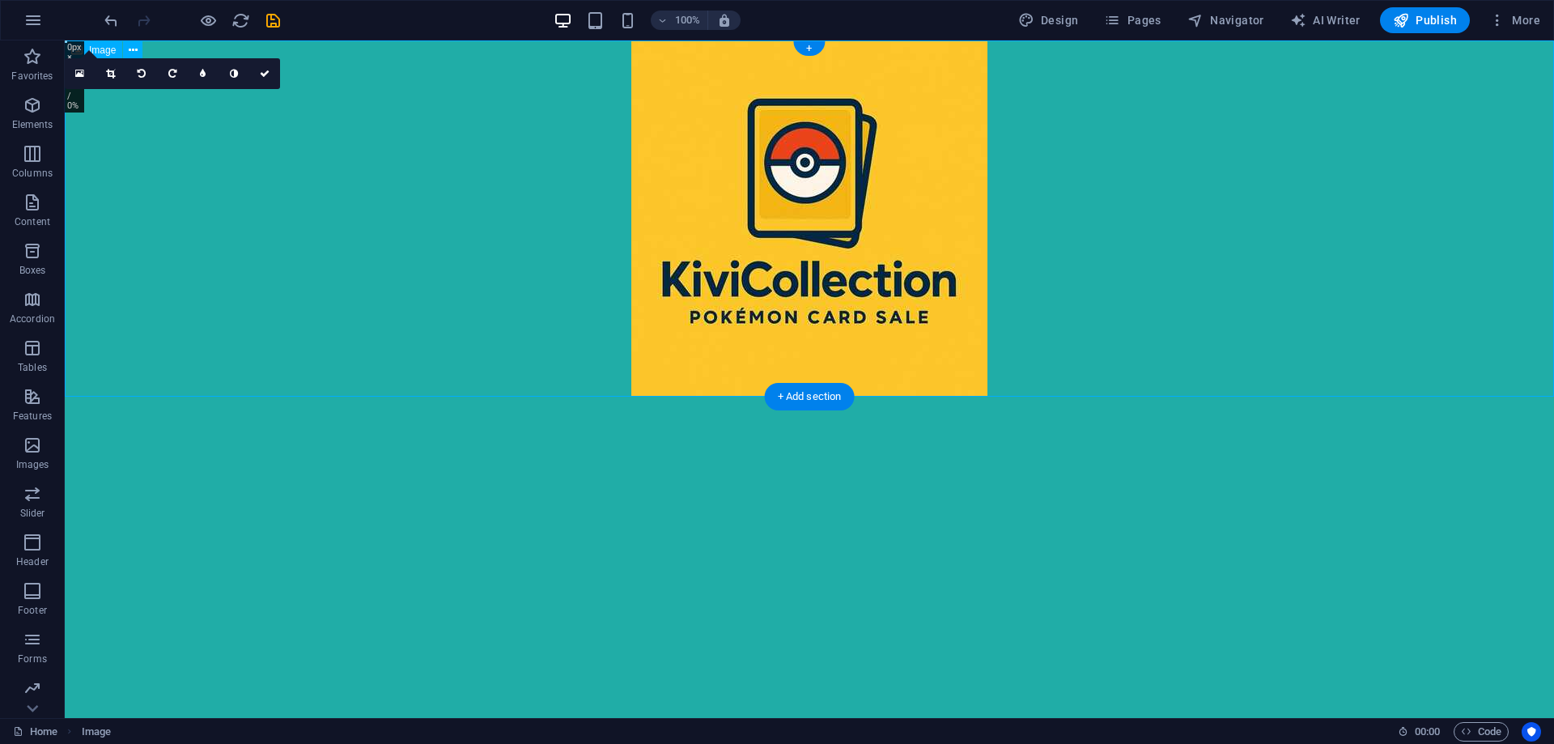
click at [367, 217] on figure at bounding box center [810, 218] width 1490 height 356
select select "px"
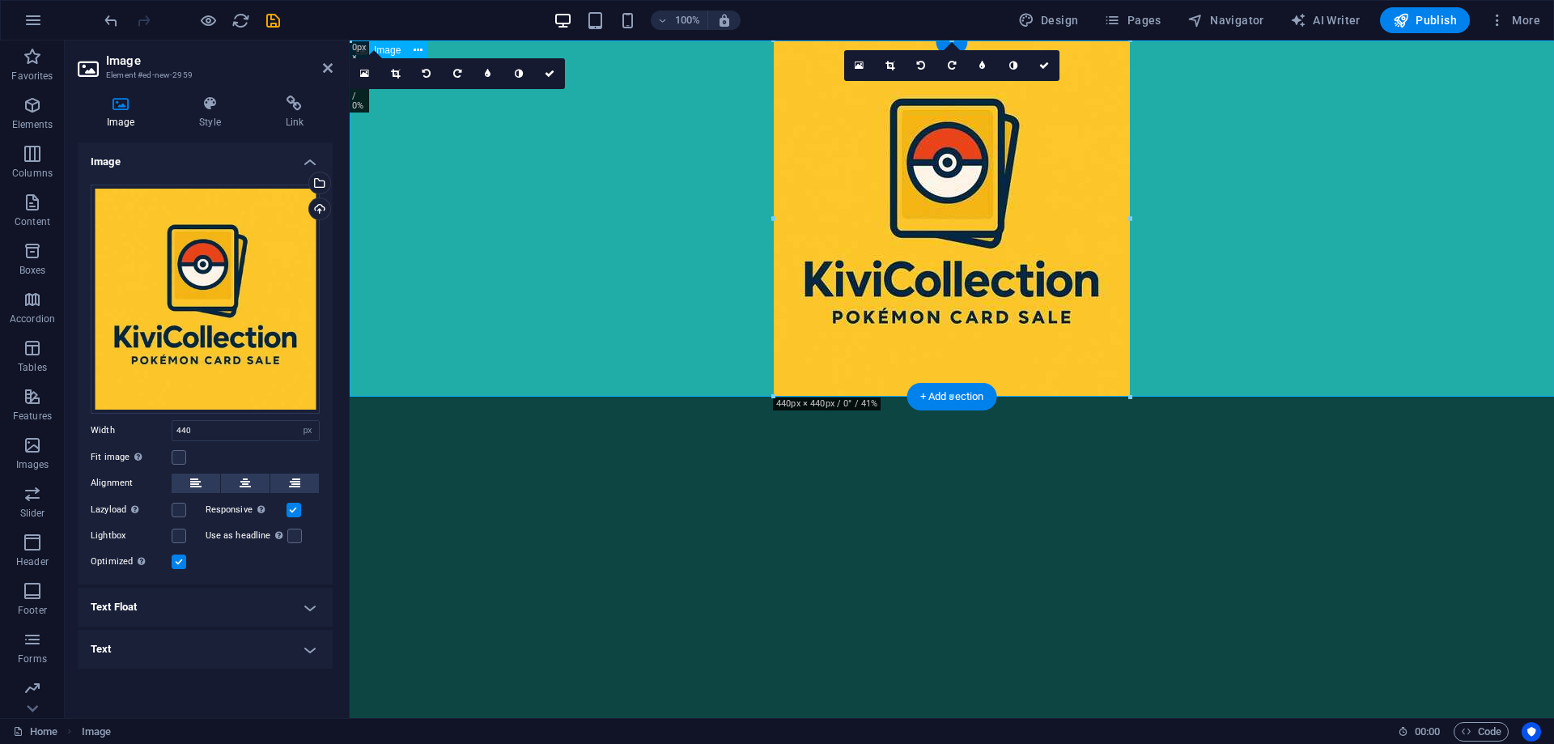
click at [367, 217] on figure at bounding box center [952, 218] width 1205 height 356
click at [216, 110] on icon at bounding box center [209, 104] width 79 height 16
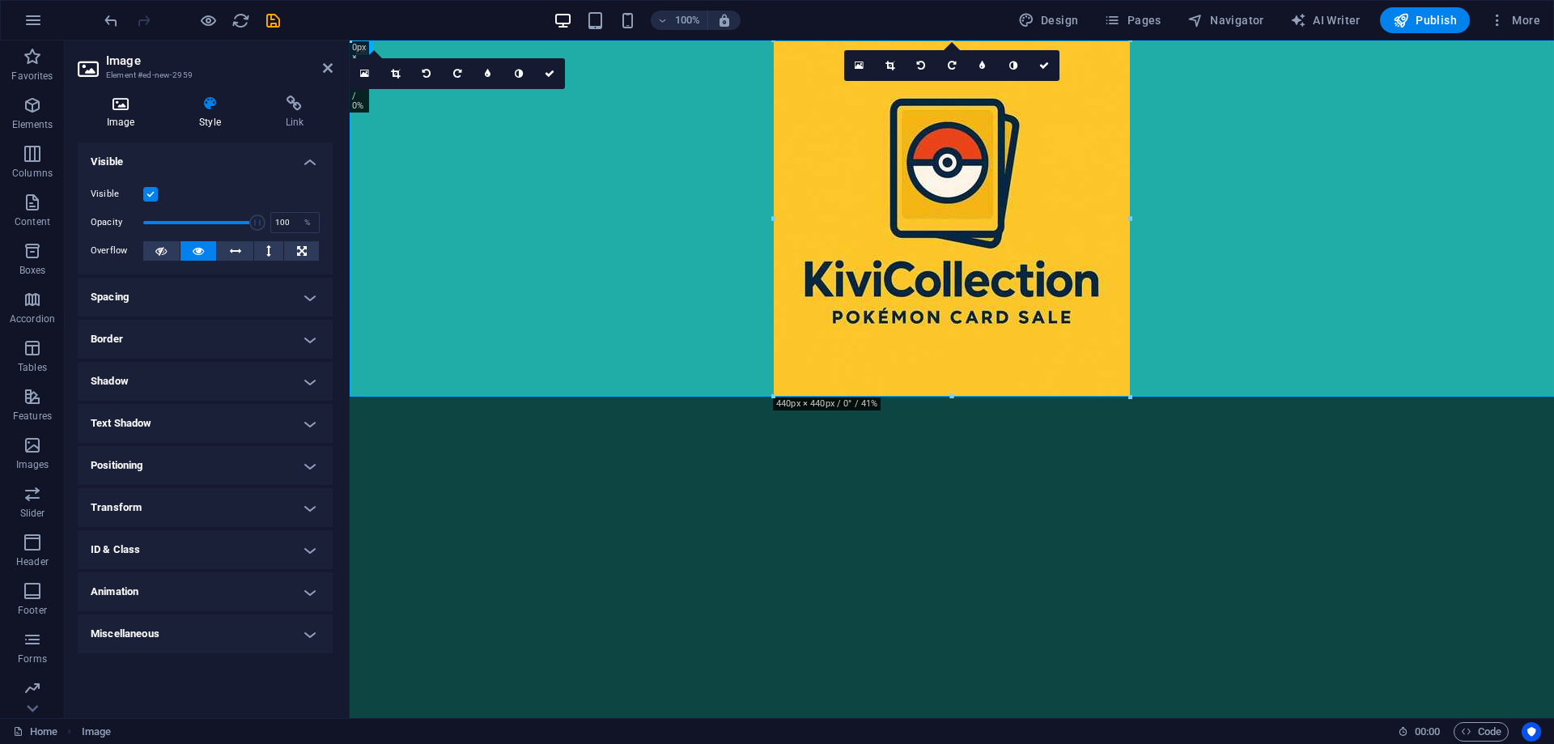
click at [133, 113] on h4 "Image" at bounding box center [124, 113] width 92 height 34
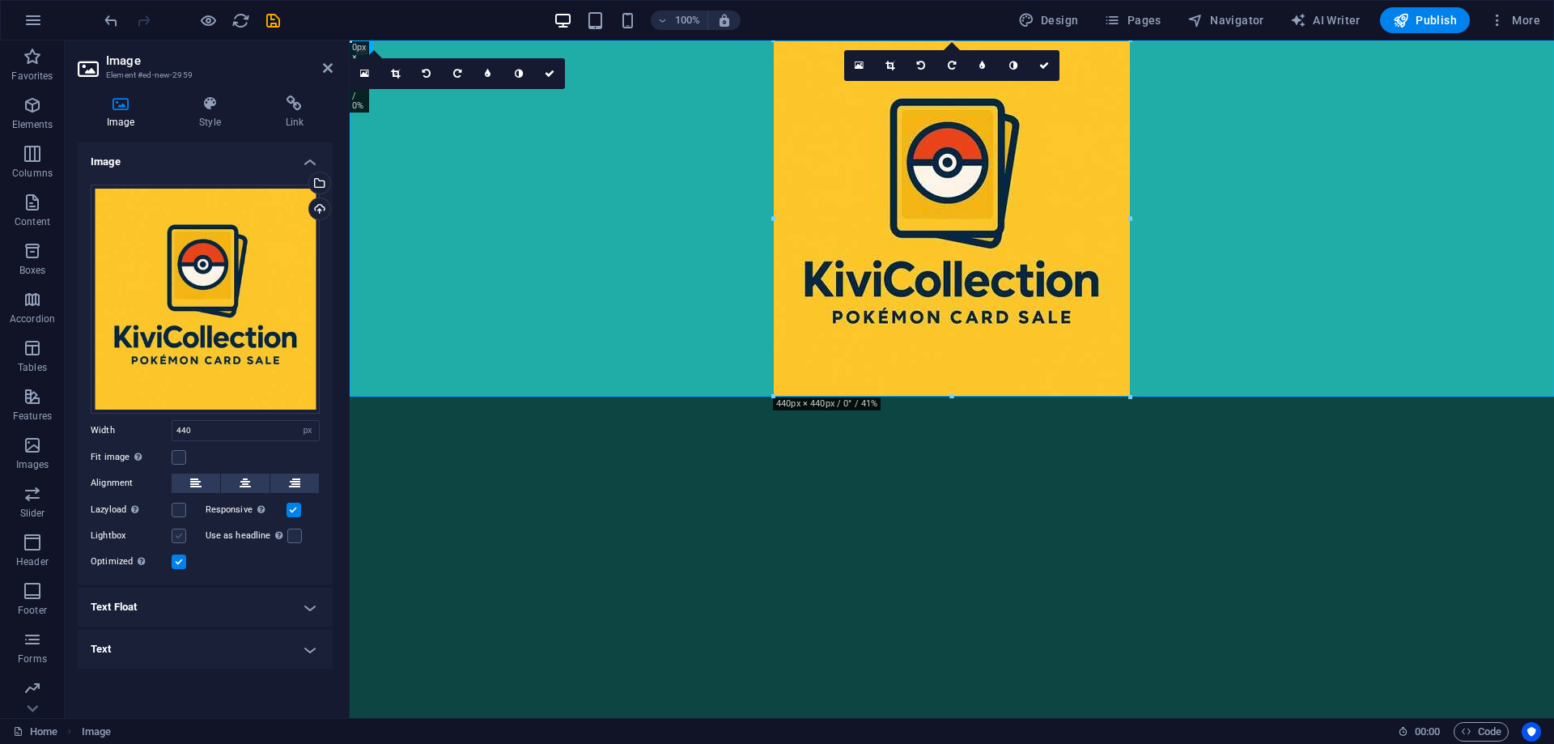
click at [181, 533] on label at bounding box center [179, 536] width 15 height 15
click at [0, 0] on input "Lightbox" at bounding box center [0, 0] width 0 height 0
click at [181, 533] on label at bounding box center [179, 536] width 15 height 15
click at [0, 0] on input "Lightbox" at bounding box center [0, 0] width 0 height 0
click at [290, 538] on label at bounding box center [294, 536] width 15 height 15
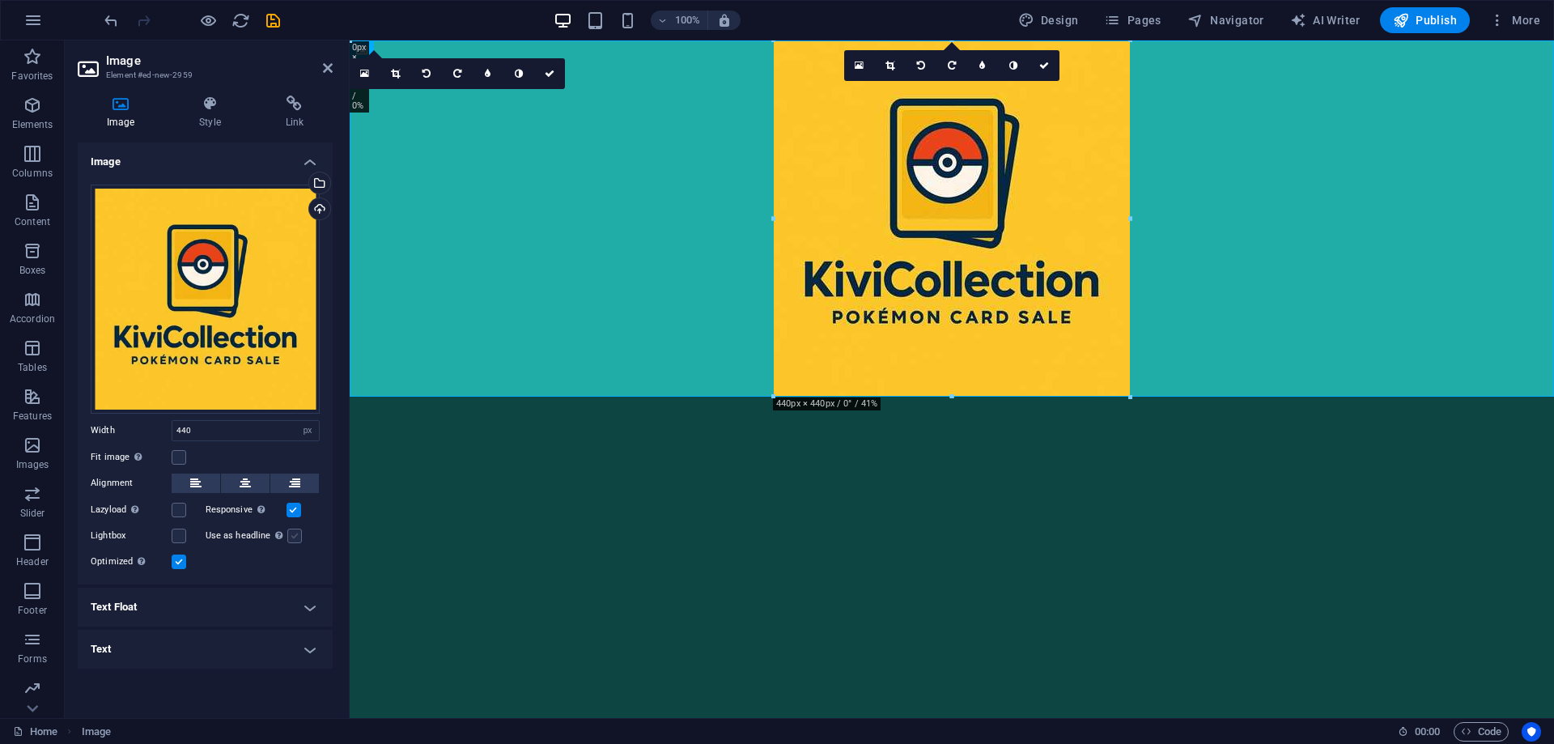
click at [0, 0] on input "Use as headline The image will be wrapped in an H1 headline tag. Useful for giv…" at bounding box center [0, 0] width 0 height 0
click at [294, 538] on label at bounding box center [294, 536] width 15 height 15
click at [0, 0] on input "Use as headline The image will be wrapped in an H1 headline tag. Useful for giv…" at bounding box center [0, 0] width 0 height 0
click at [202, 125] on h4 "Style" at bounding box center [213, 113] width 86 height 34
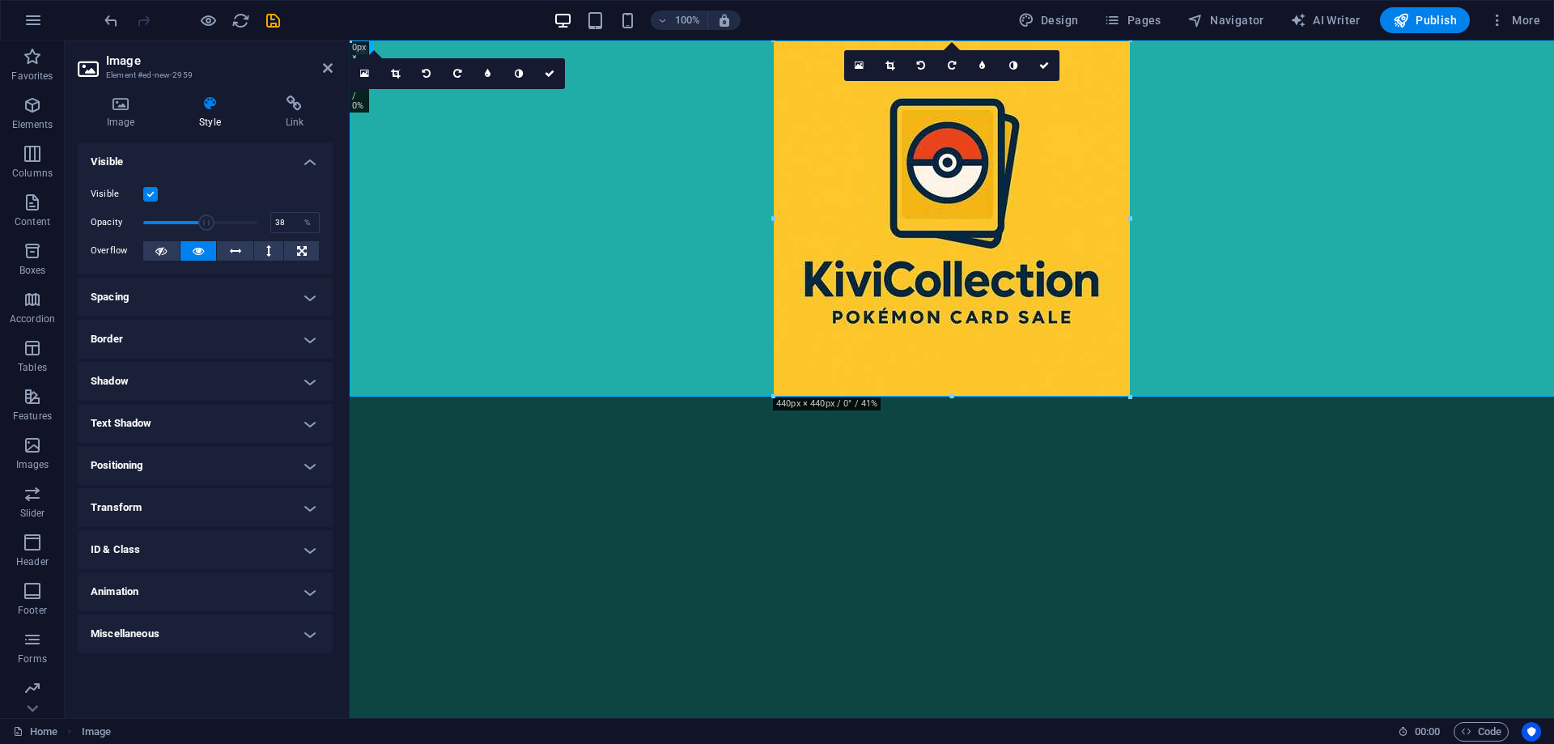
drag, startPoint x: 256, startPoint y: 223, endPoint x: 186, endPoint y: 223, distance: 69.6
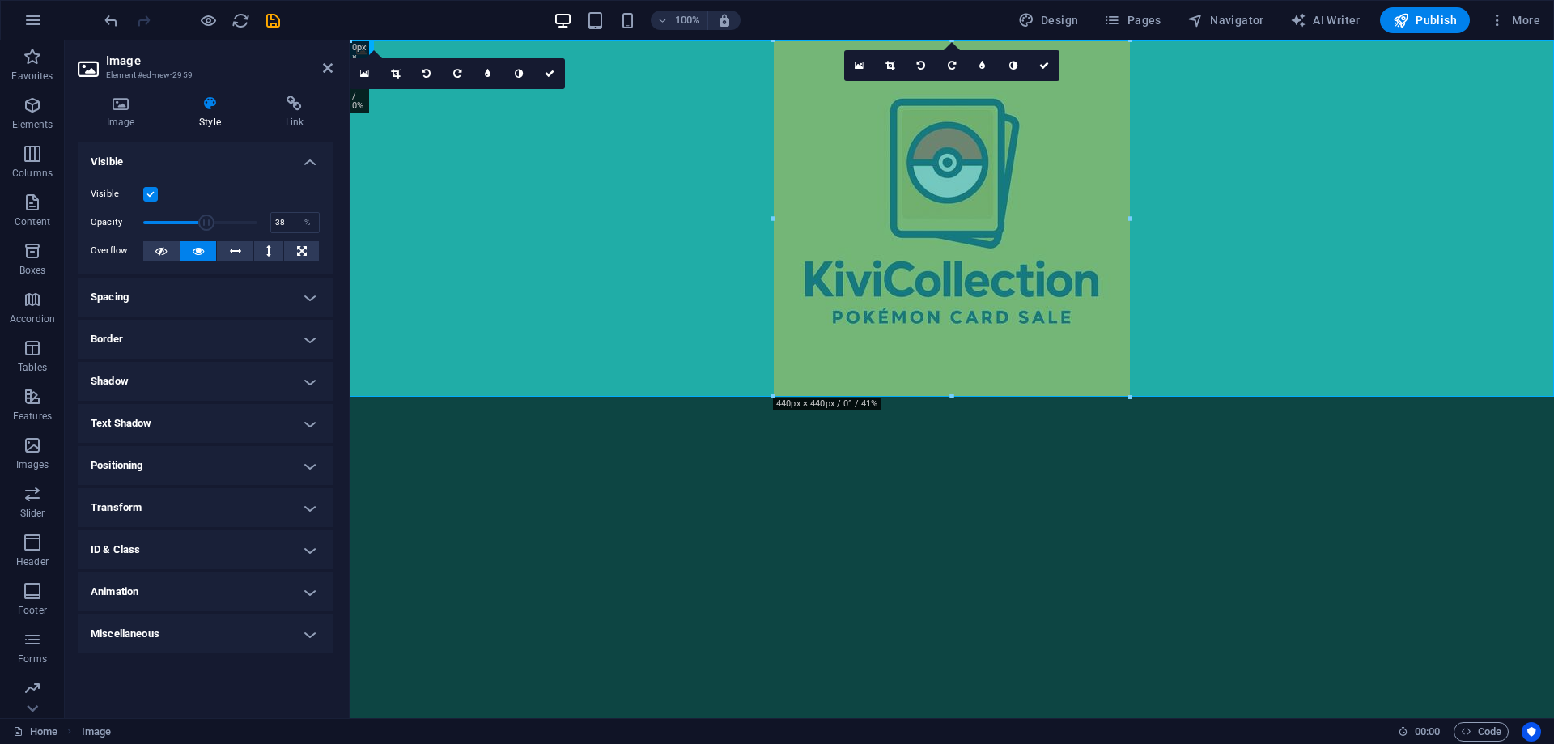
click at [198, 223] on span at bounding box center [206, 223] width 16 height 16
drag, startPoint x: 198, startPoint y: 222, endPoint x: 219, endPoint y: 223, distance: 20.3
click at [219, 223] on span at bounding box center [200, 222] width 114 height 24
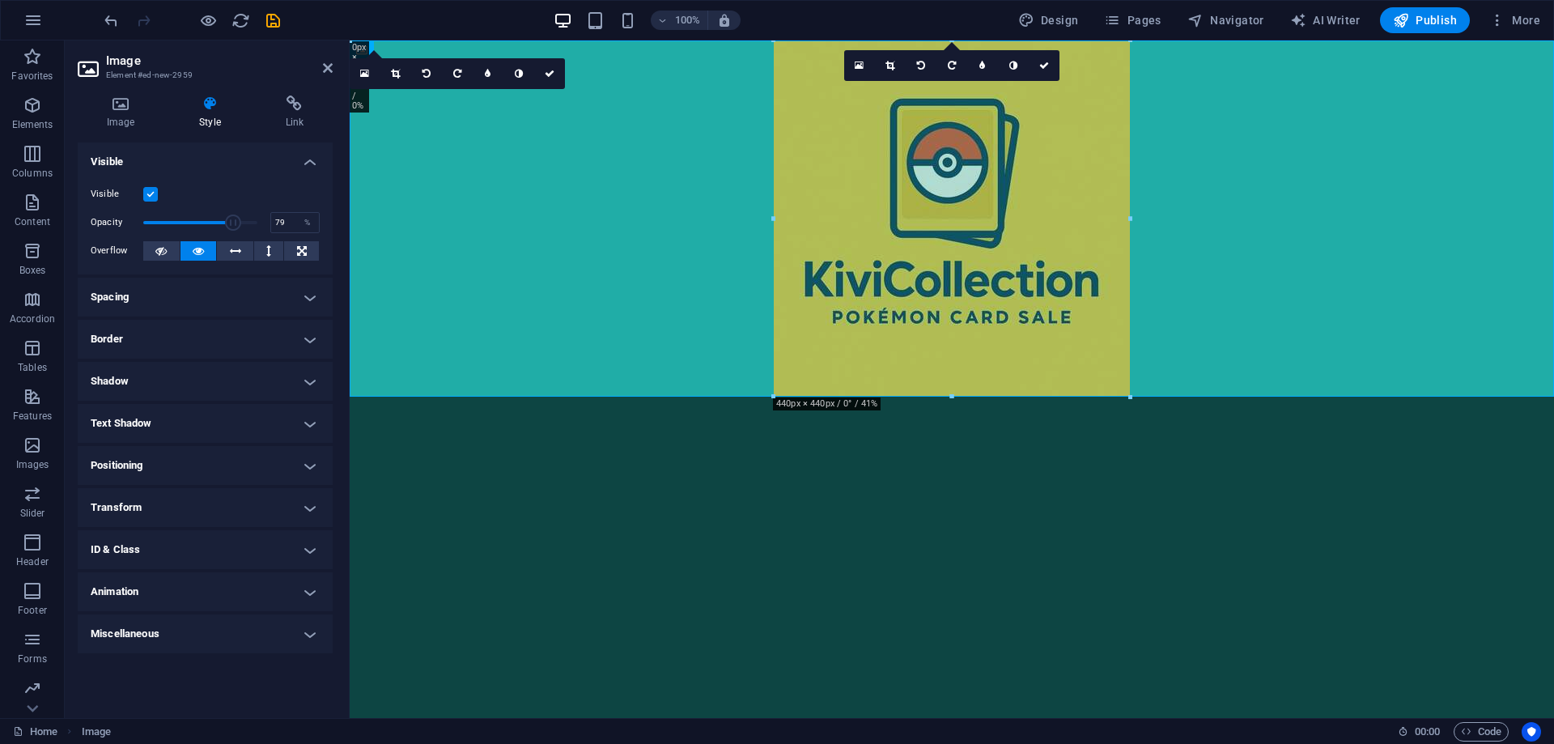
drag, startPoint x: 222, startPoint y: 223, endPoint x: 233, endPoint y: 222, distance: 11.4
click at [233, 222] on span at bounding box center [233, 223] width 16 height 16
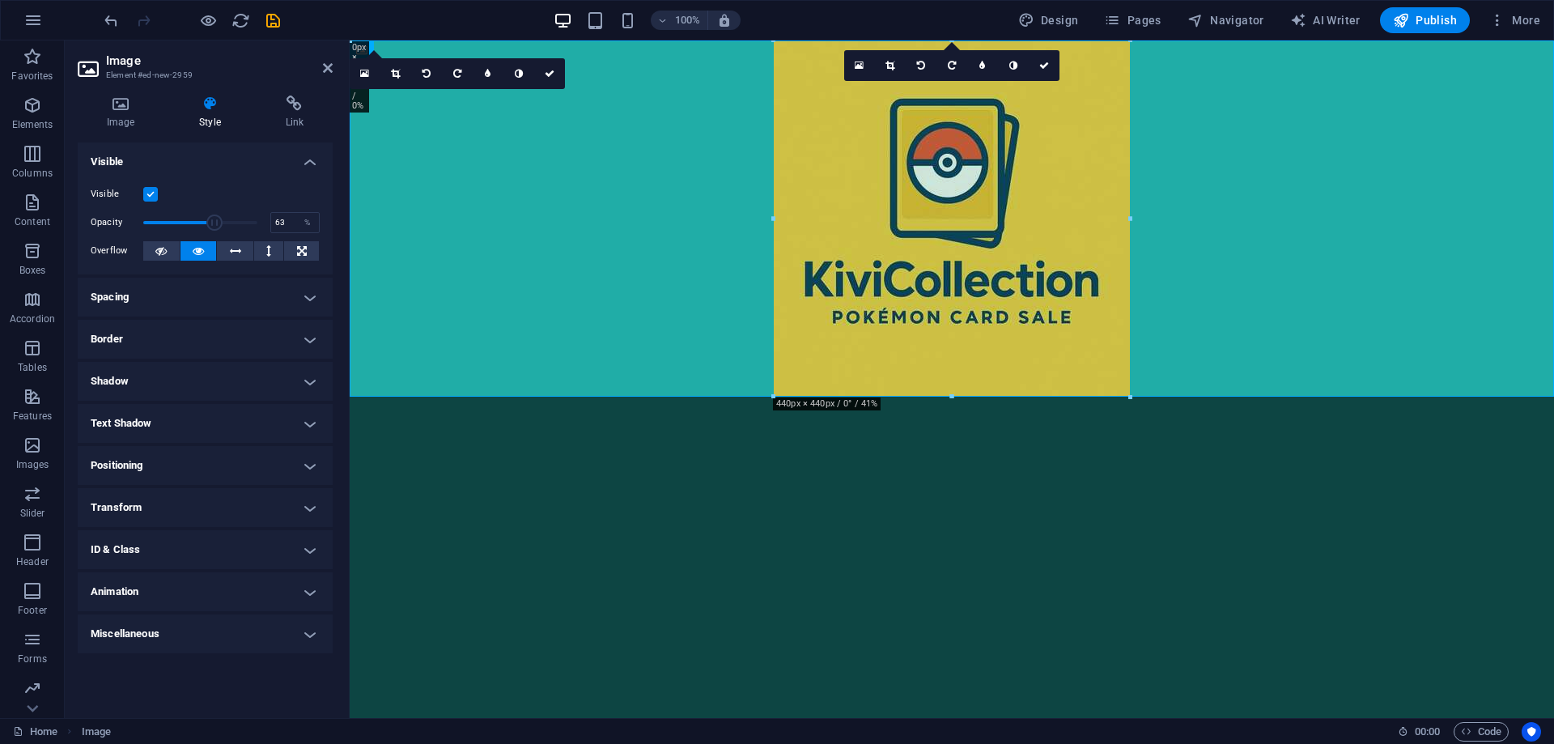
drag, startPoint x: 230, startPoint y: 222, endPoint x: 215, endPoint y: 223, distance: 14.6
click at [215, 223] on span at bounding box center [214, 223] width 16 height 16
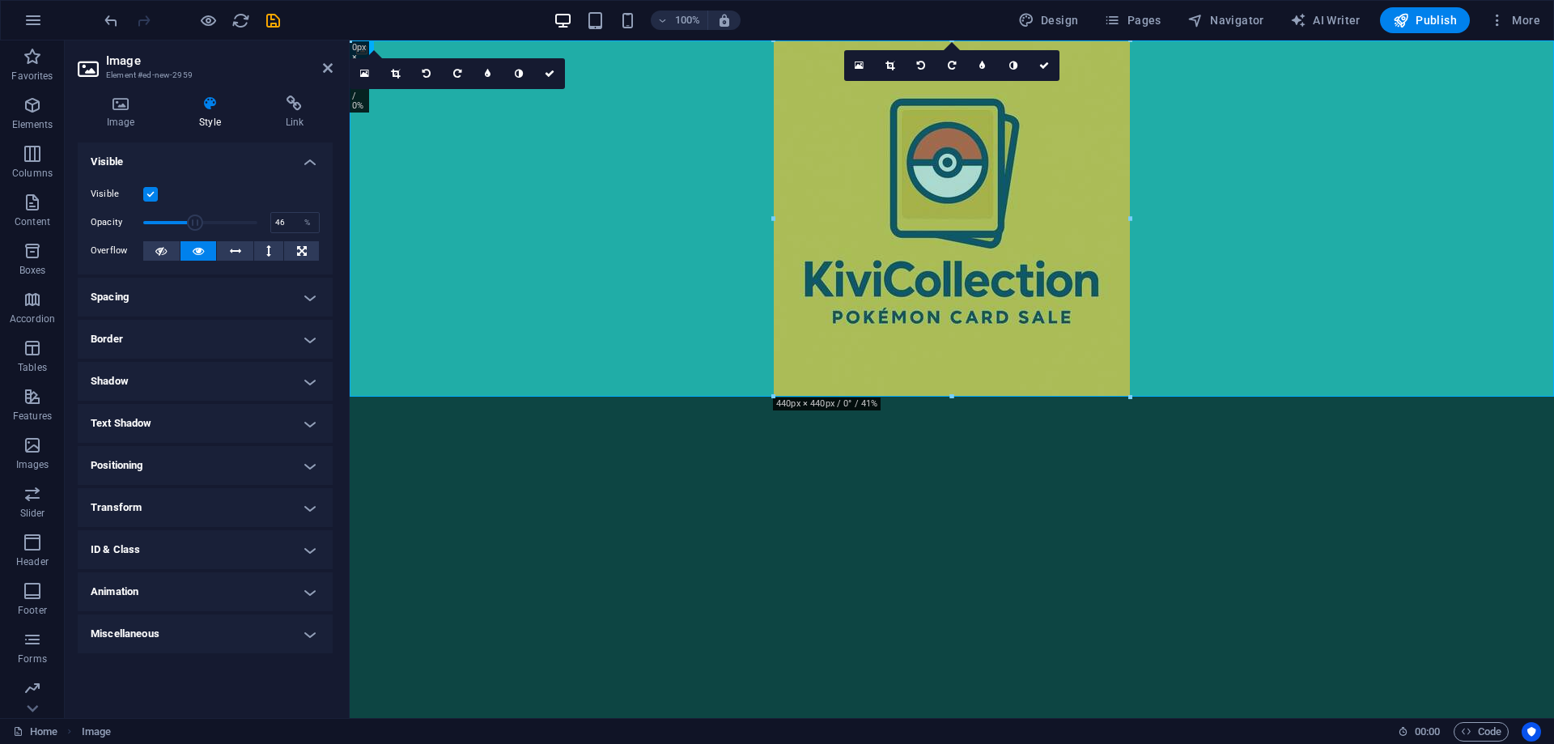
drag, startPoint x: 206, startPoint y: 218, endPoint x: 195, endPoint y: 215, distance: 10.8
click at [195, 215] on span at bounding box center [195, 223] width 16 height 16
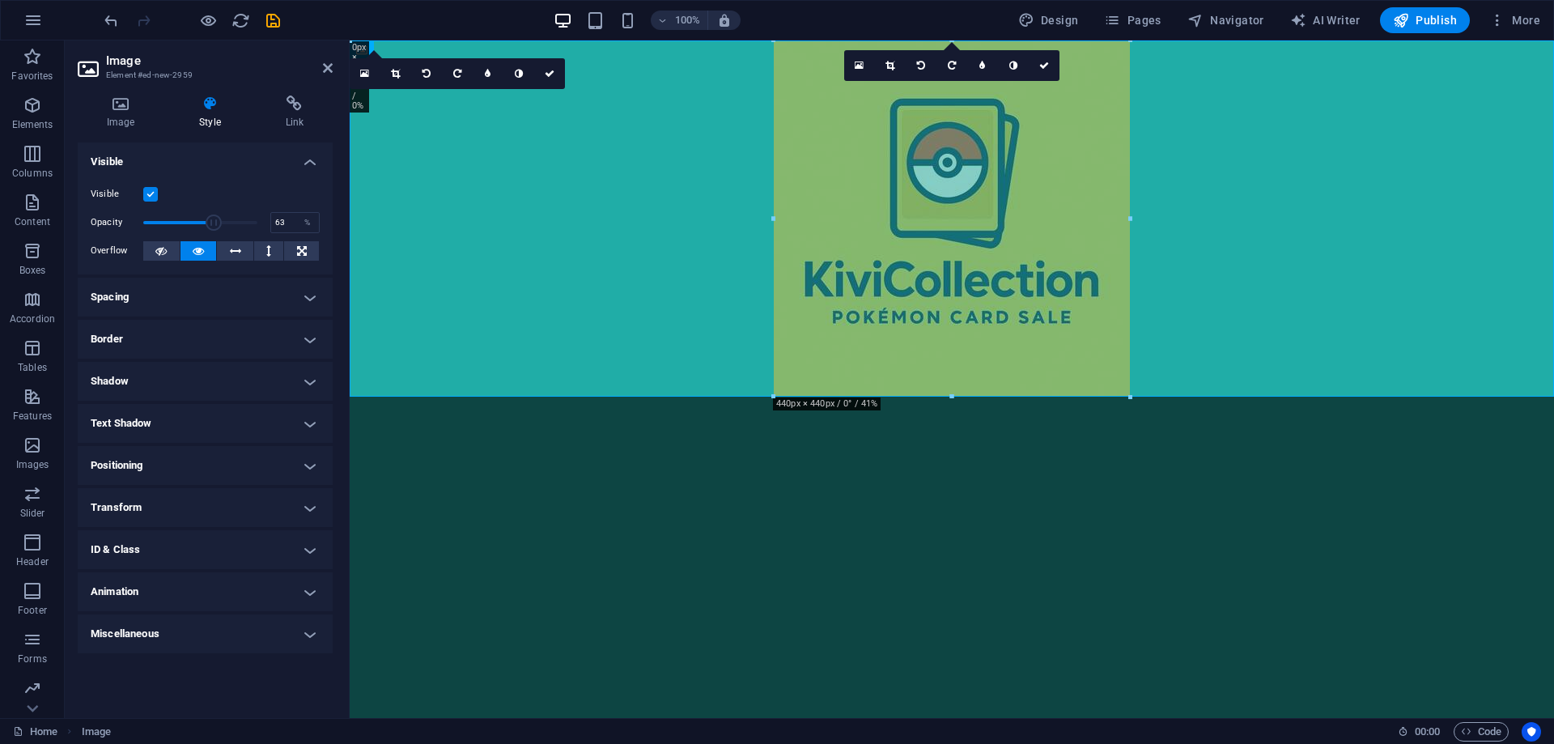
drag, startPoint x: 196, startPoint y: 215, endPoint x: 215, endPoint y: 217, distance: 19.6
click at [215, 217] on span at bounding box center [214, 223] width 16 height 16
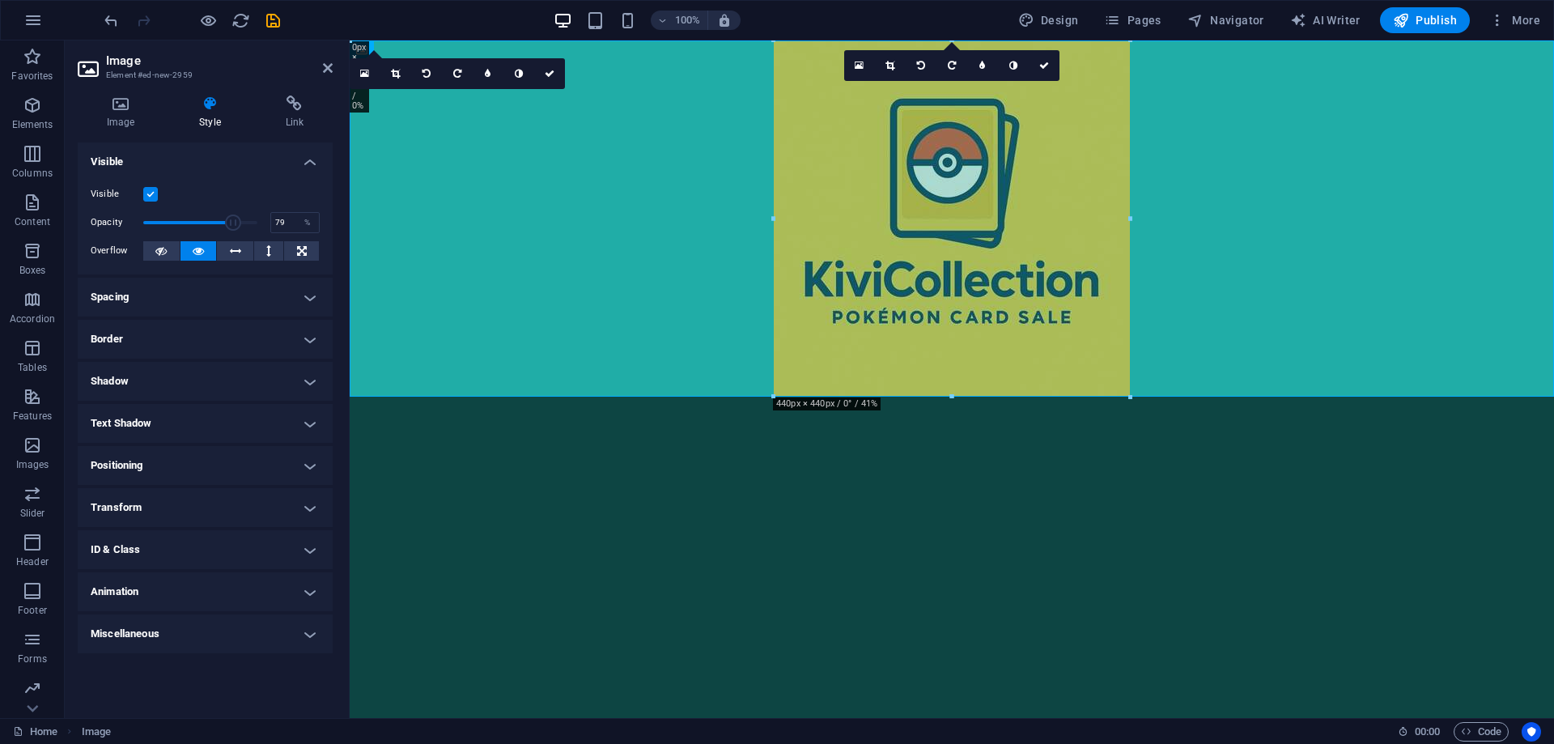
drag, startPoint x: 219, startPoint y: 223, endPoint x: 233, endPoint y: 223, distance: 13.8
click at [233, 223] on span at bounding box center [233, 223] width 16 height 16
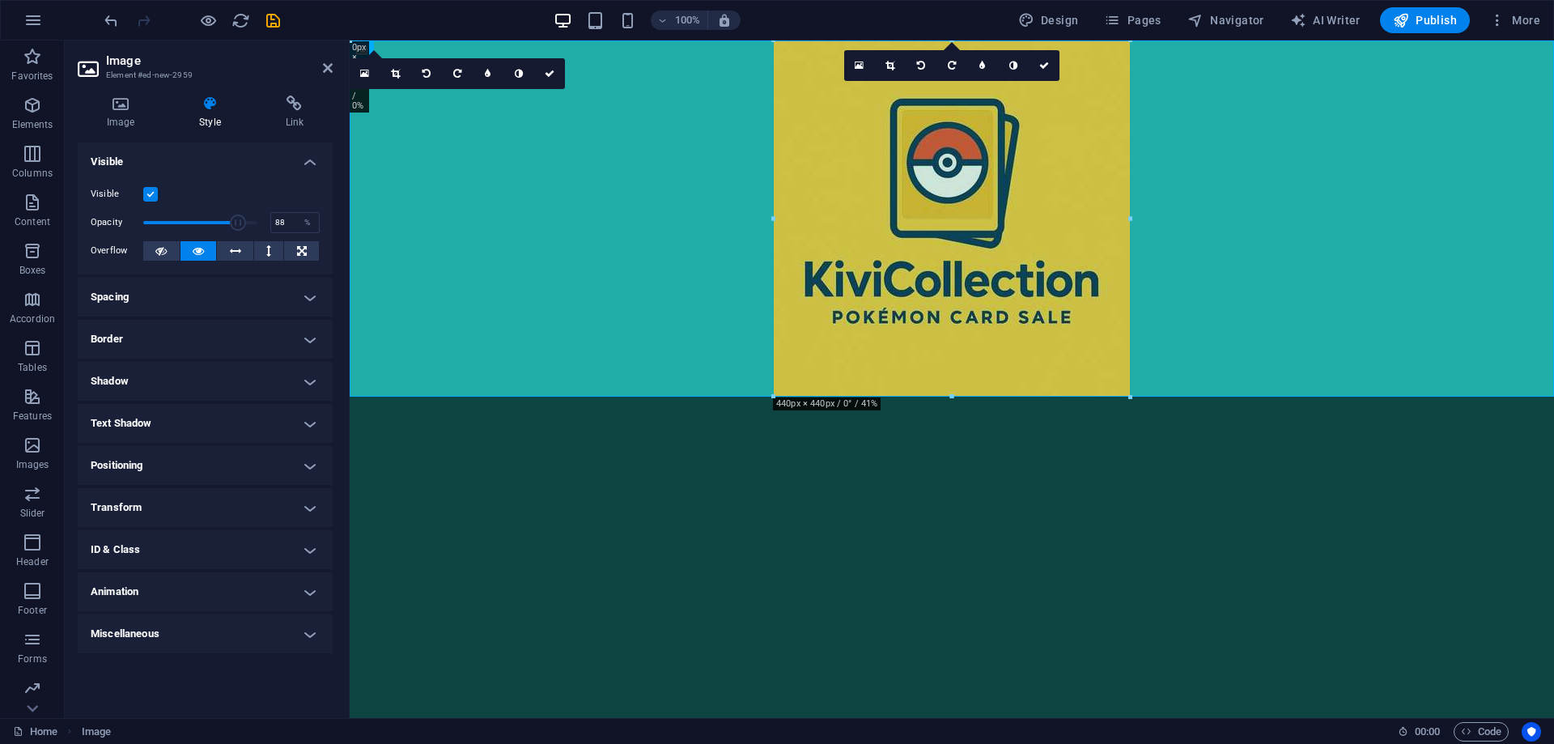
drag, startPoint x: 235, startPoint y: 223, endPoint x: 244, endPoint y: 223, distance: 8.9
click at [244, 223] on span at bounding box center [238, 223] width 16 height 16
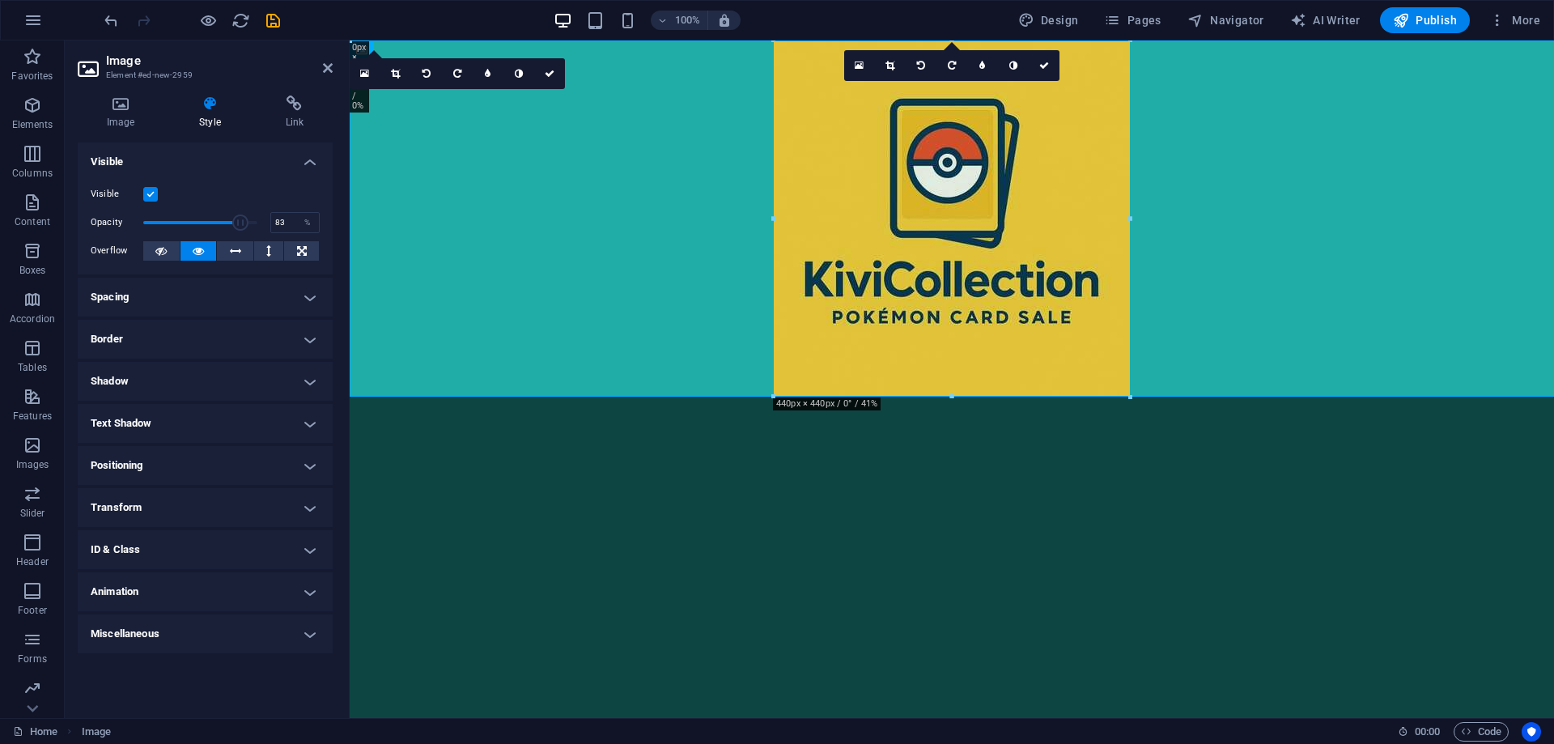
click at [238, 223] on span at bounding box center [240, 223] width 16 height 16
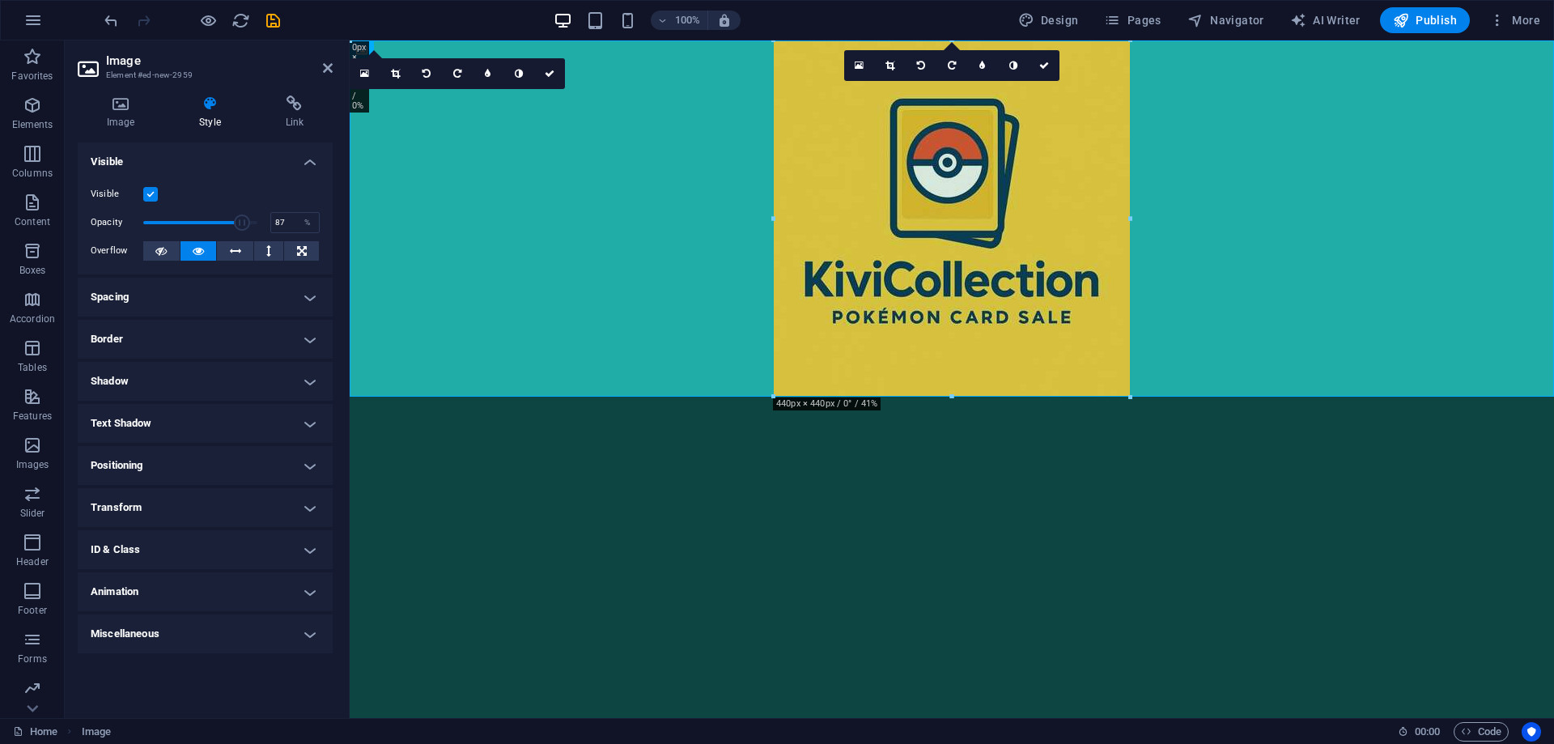
click at [243, 223] on span at bounding box center [242, 223] width 16 height 16
type input "80"
click at [235, 223] on span at bounding box center [242, 223] width 16 height 16
click at [866, 397] on html "Skip to main content" at bounding box center [952, 218] width 1205 height 356
click at [1227, 299] on figure at bounding box center [952, 218] width 1205 height 356
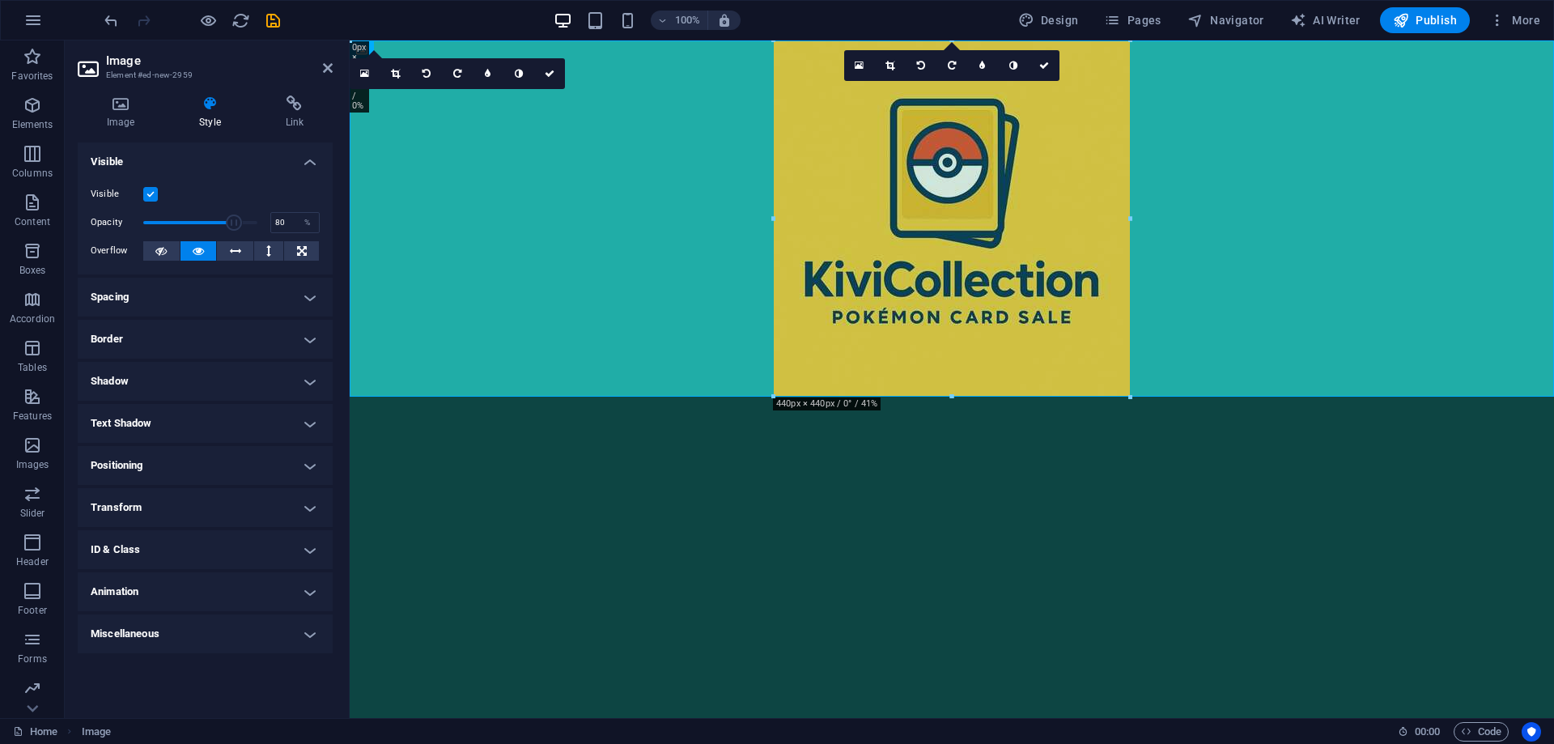
click at [1008, 397] on html "Skip to main content" at bounding box center [952, 218] width 1205 height 356
click at [719, 397] on html "Skip to main content" at bounding box center [952, 218] width 1205 height 356
click at [534, 275] on figure at bounding box center [952, 218] width 1205 height 356
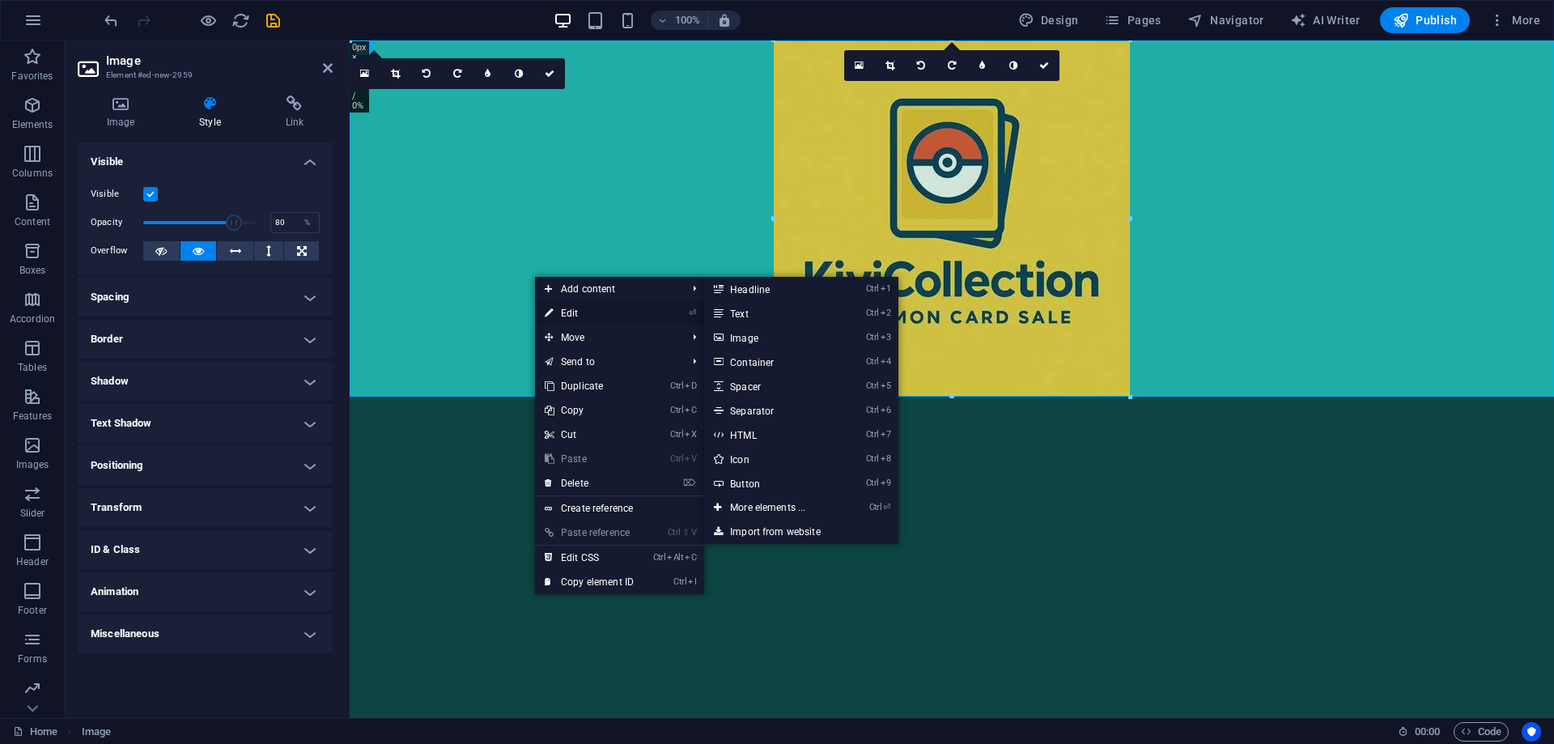
click at [572, 312] on link "⏎ Edit" at bounding box center [589, 313] width 108 height 24
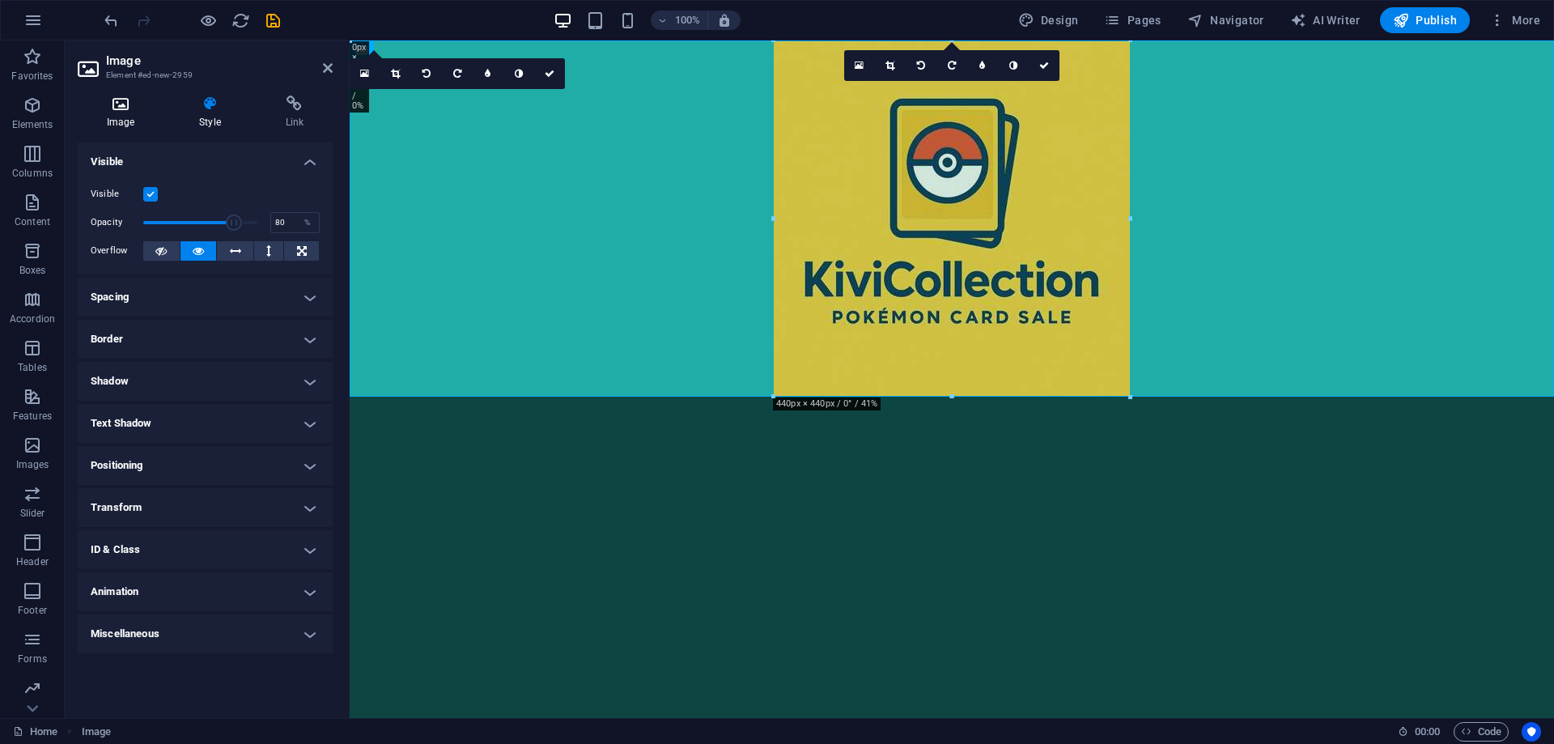
click at [134, 113] on h4 "Image" at bounding box center [124, 113] width 92 height 34
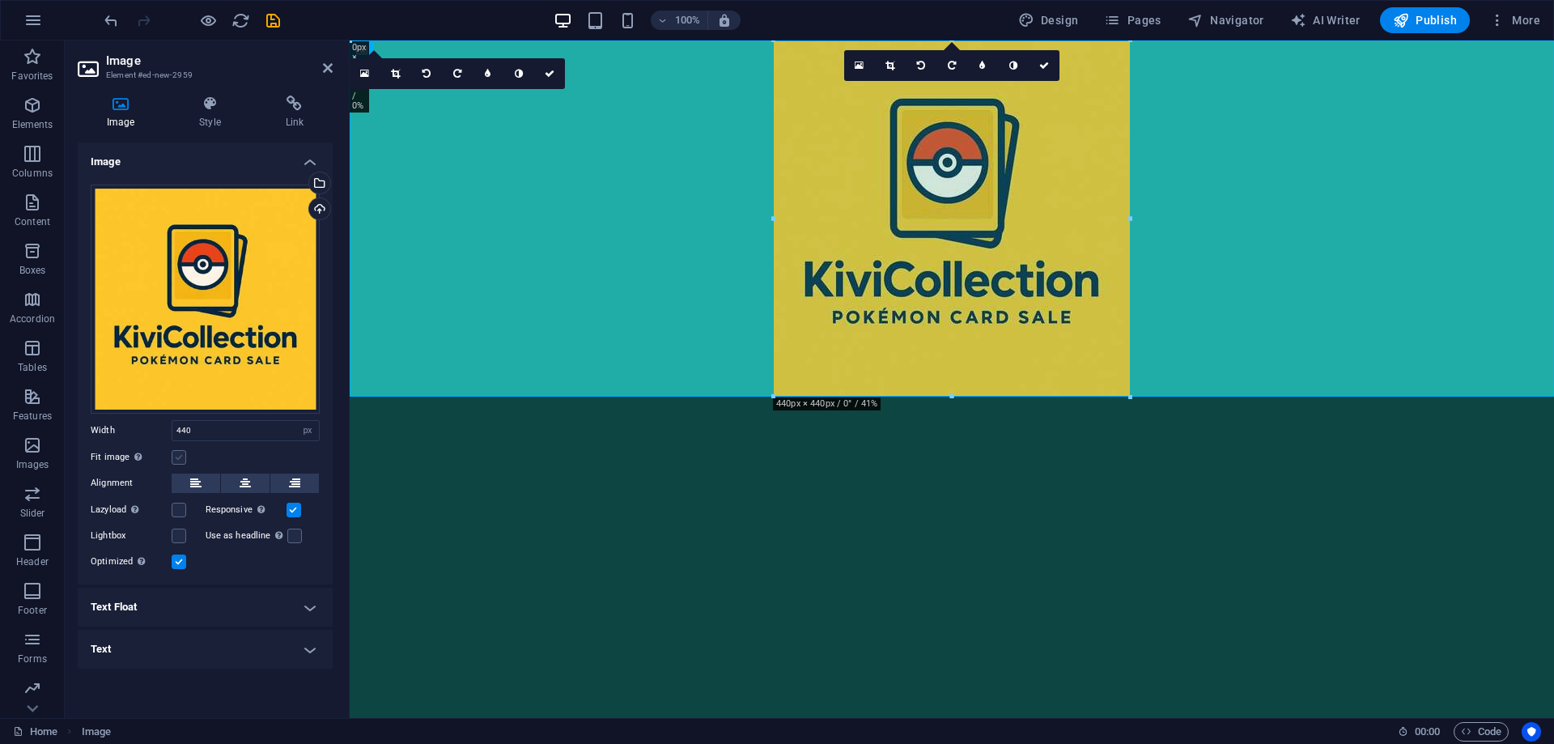
click at [181, 457] on label at bounding box center [179, 457] width 15 height 15
click at [0, 0] on input "Fit image Automatically fit image to a fixed width and height" at bounding box center [0, 0] width 0 height 0
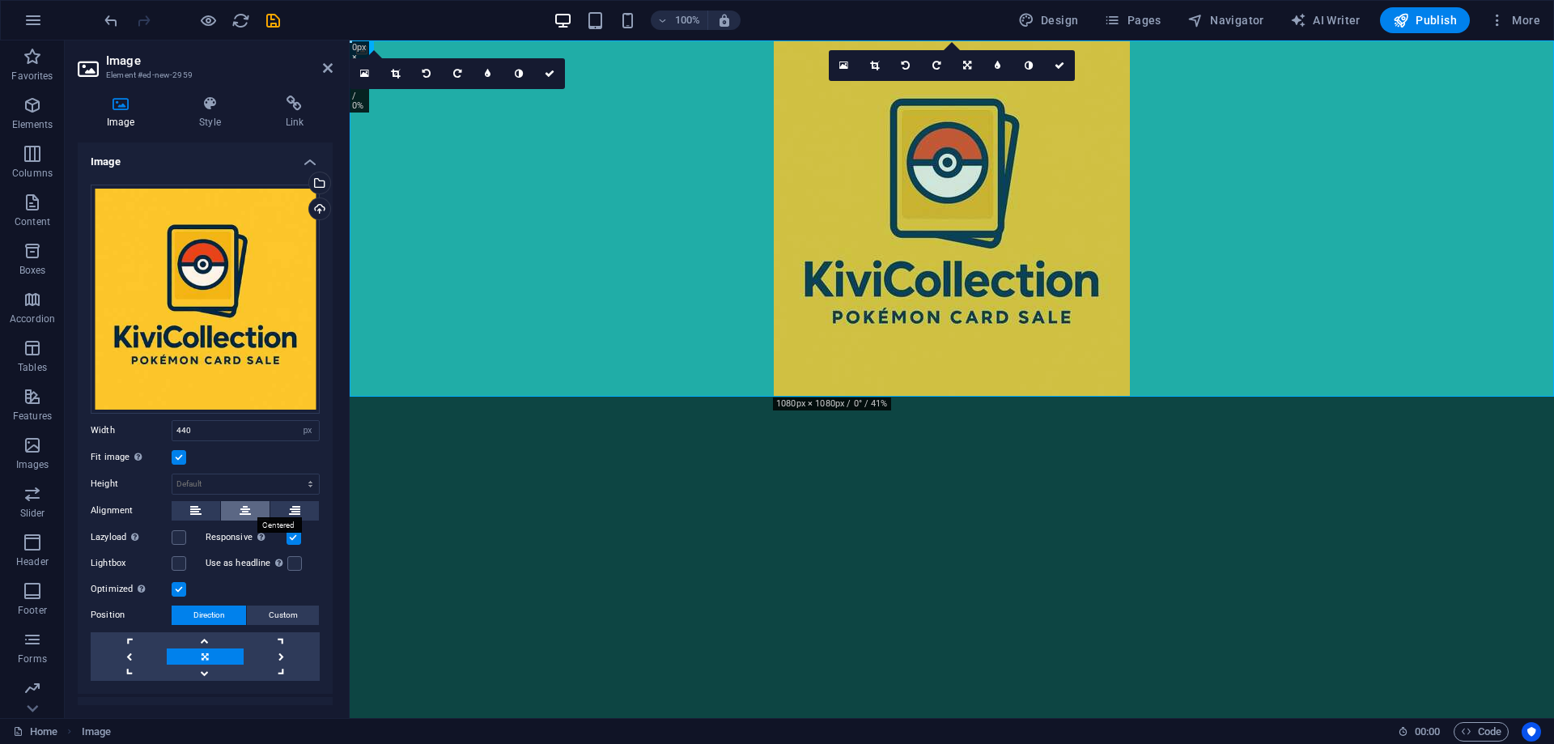
click at [250, 504] on button at bounding box center [245, 510] width 49 height 19
click at [210, 508] on button at bounding box center [196, 510] width 49 height 19
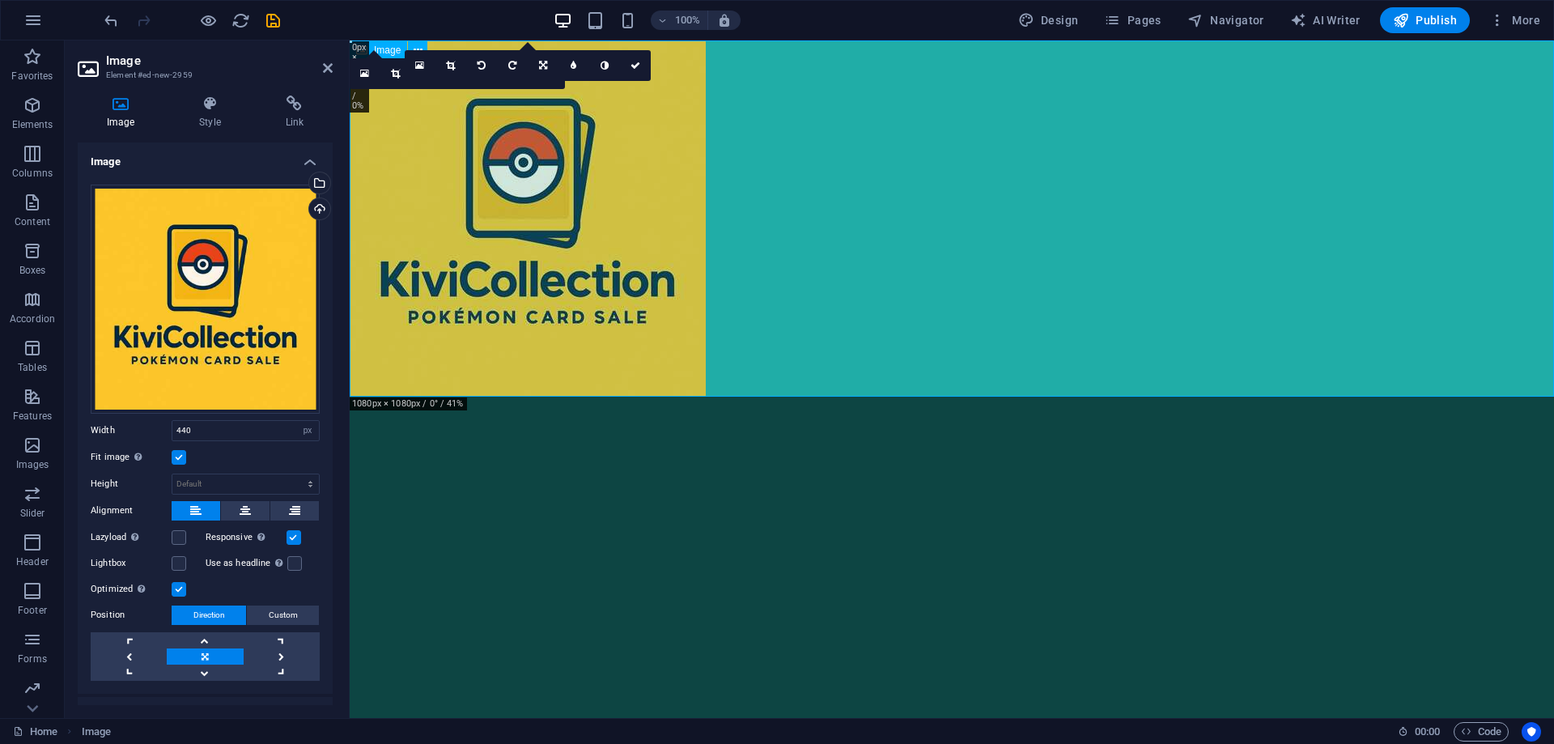
click at [805, 253] on figure at bounding box center [952, 218] width 1205 height 356
drag, startPoint x: 326, startPoint y: 62, endPoint x: 382, endPoint y: 142, distance: 98.4
click at [326, 62] on icon at bounding box center [328, 68] width 10 height 13
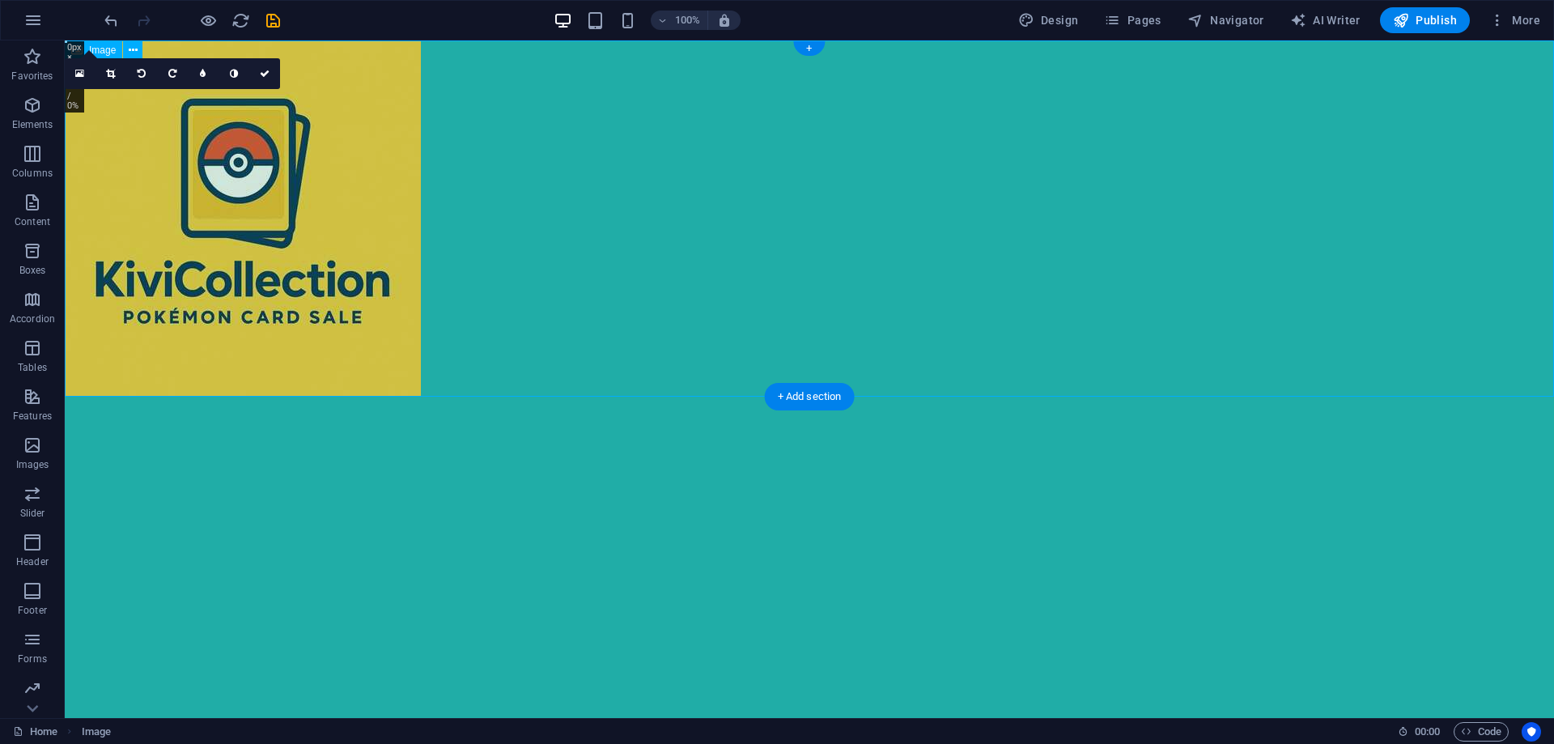
click at [326, 189] on figure at bounding box center [810, 218] width 1490 height 356
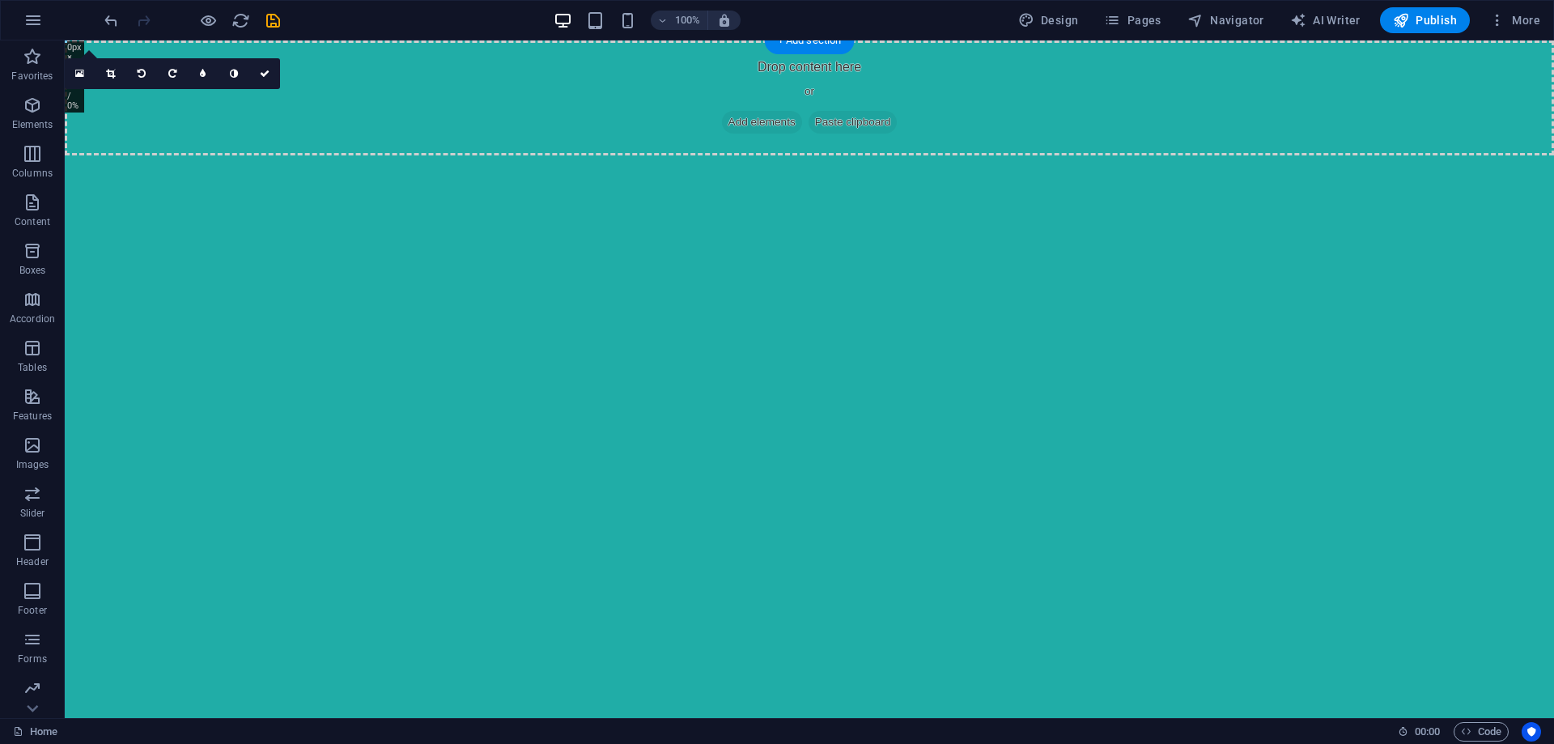
click at [640, 155] on html "Skip to main content Drop content here or Add elements Paste clipboard" at bounding box center [810, 97] width 1490 height 115
click at [741, 123] on span "Add elements" at bounding box center [762, 122] width 80 height 23
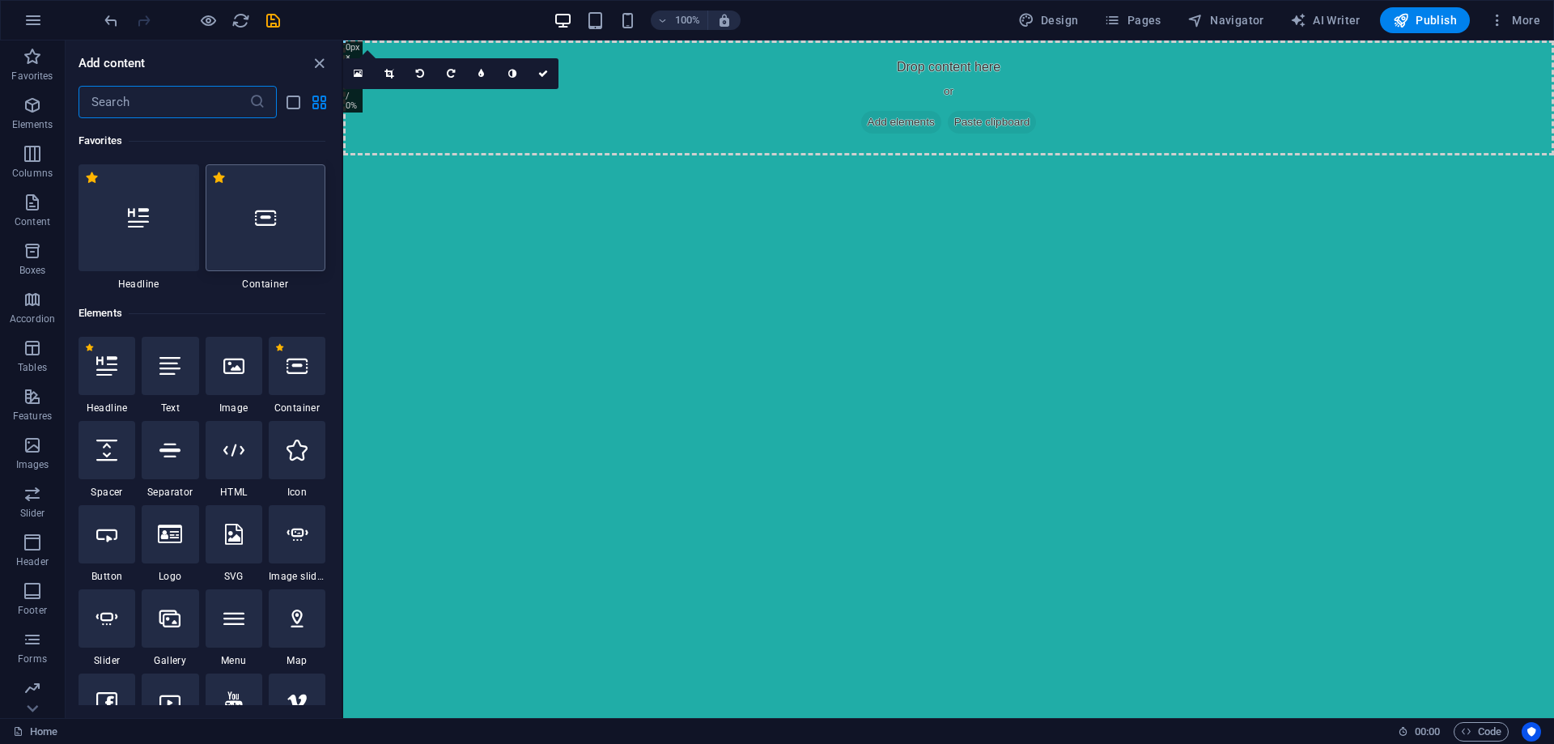
click at [267, 229] on div at bounding box center [266, 217] width 121 height 107
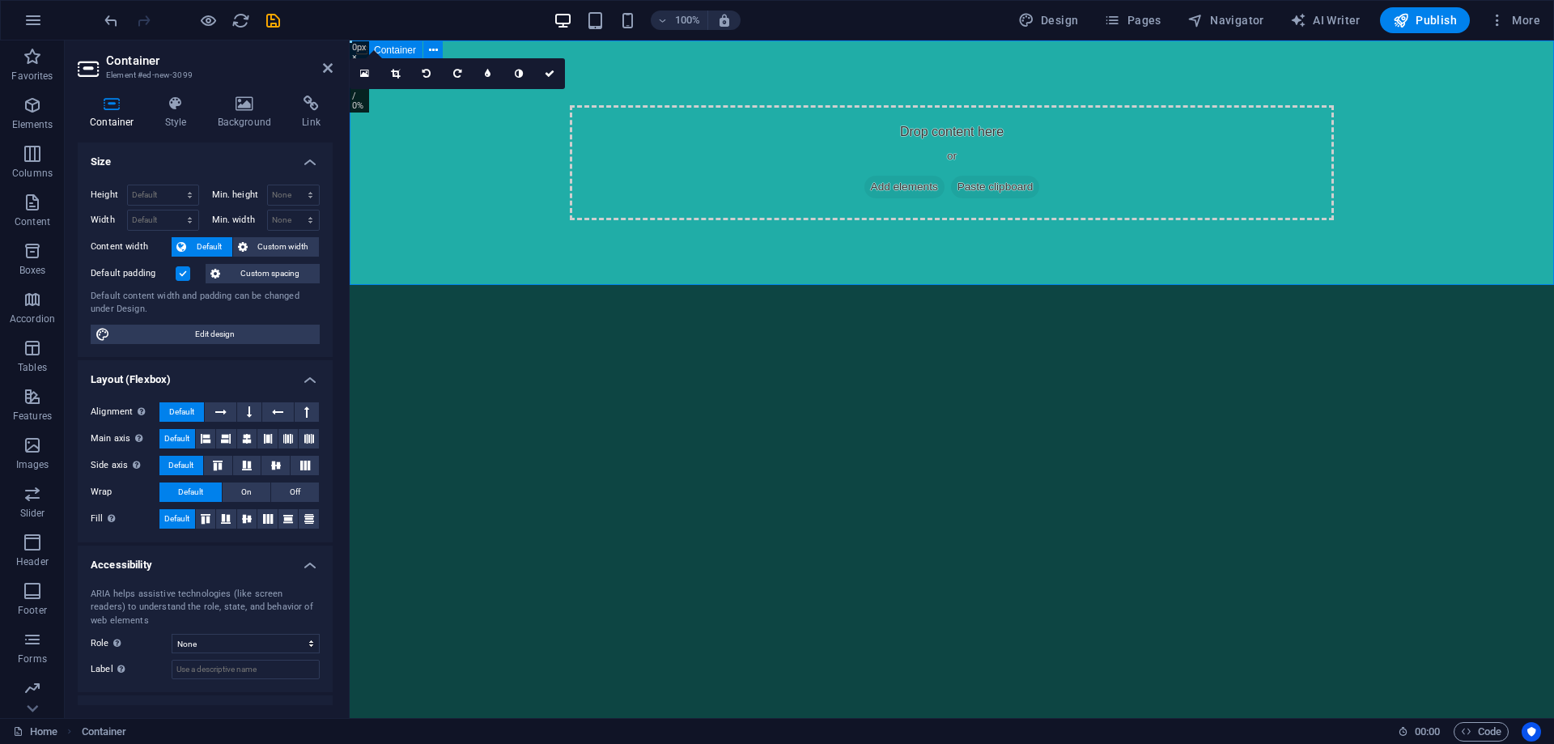
click at [761, 164] on div "Drop content here or Add elements Paste clipboard" at bounding box center [952, 162] width 764 height 115
click at [755, 149] on div "Drop content here or Add elements Paste clipboard" at bounding box center [952, 162] width 764 height 115
click at [259, 116] on h4 "Background" at bounding box center [248, 113] width 85 height 34
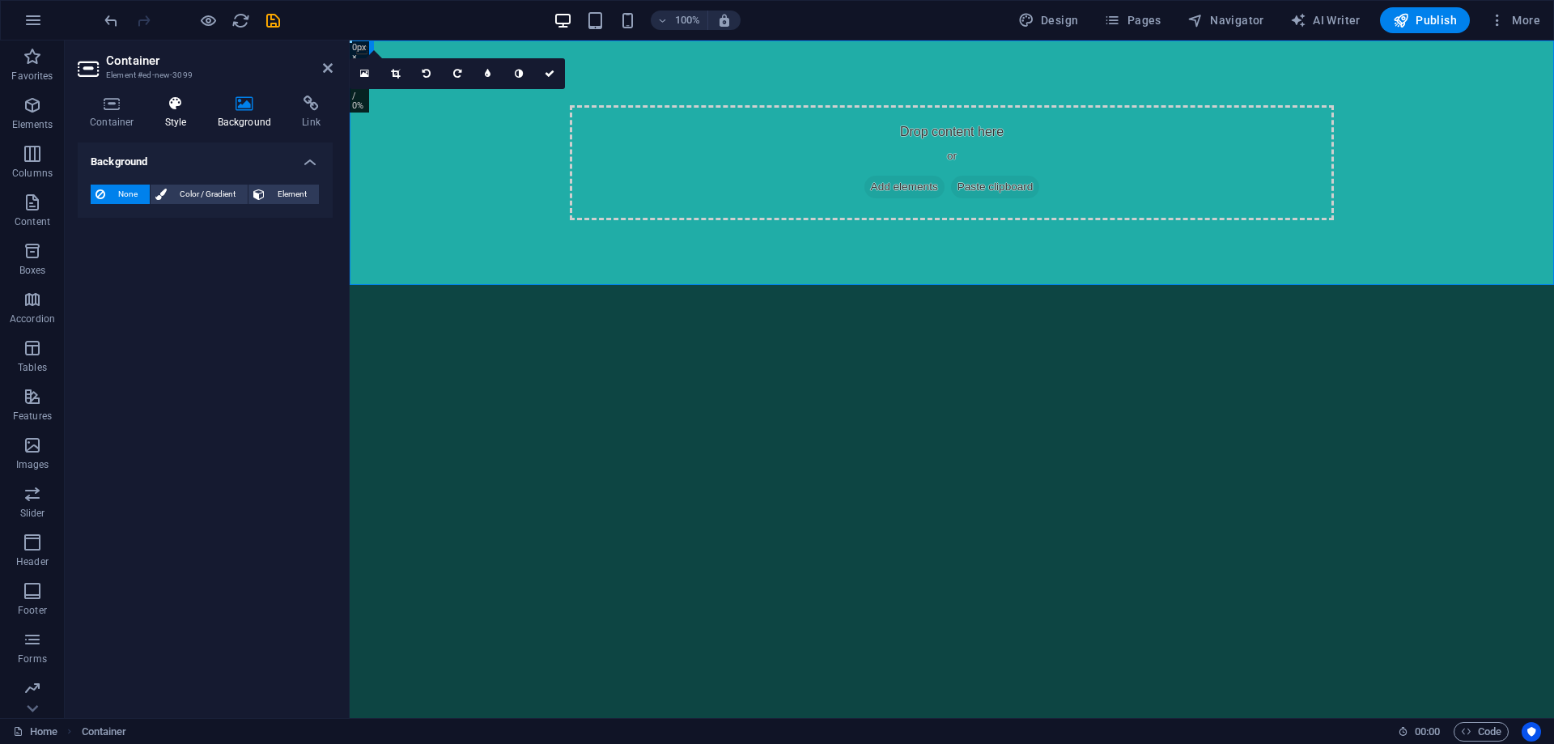
click at [179, 124] on h4 "Style" at bounding box center [179, 113] width 53 height 34
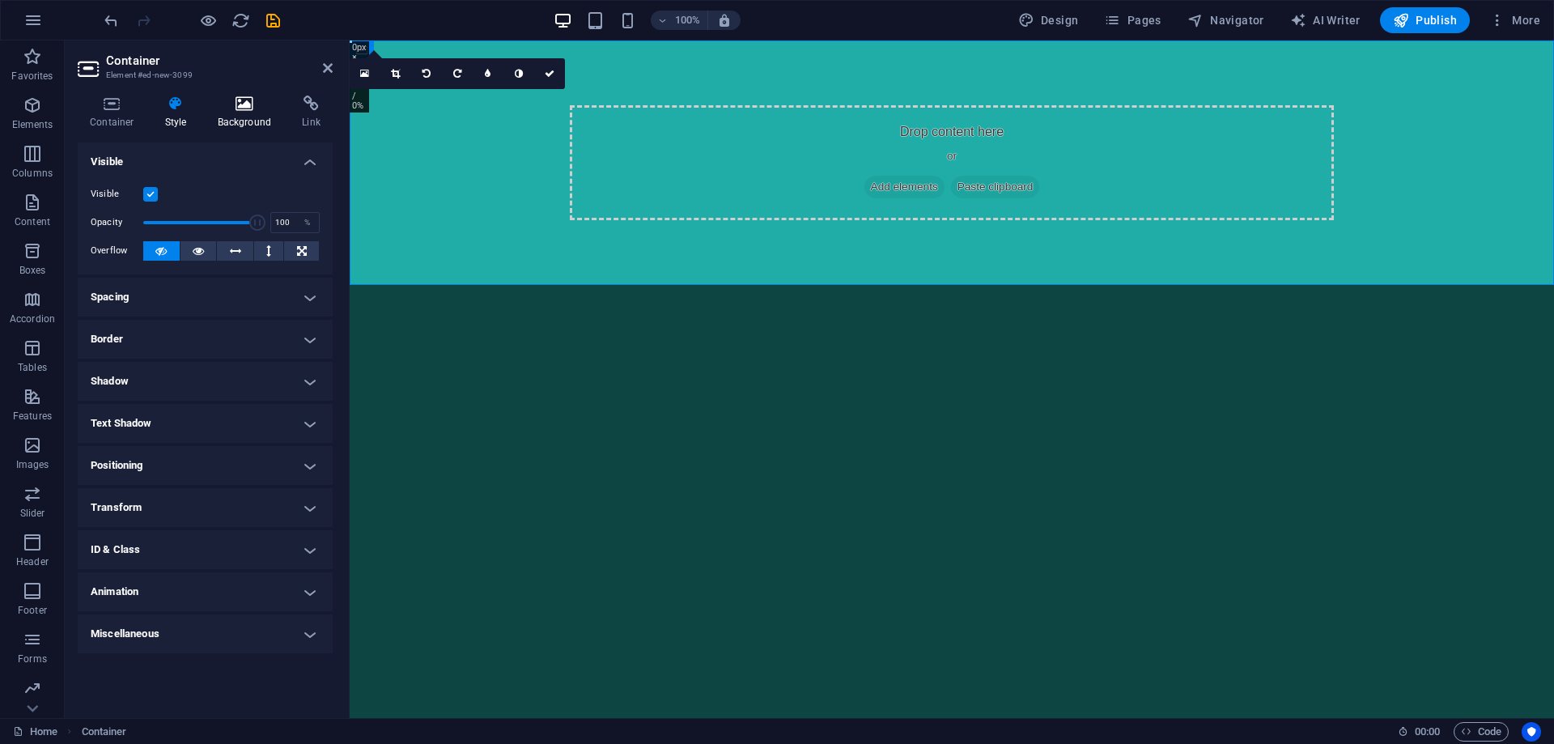
click at [243, 113] on h4 "Background" at bounding box center [248, 113] width 85 height 34
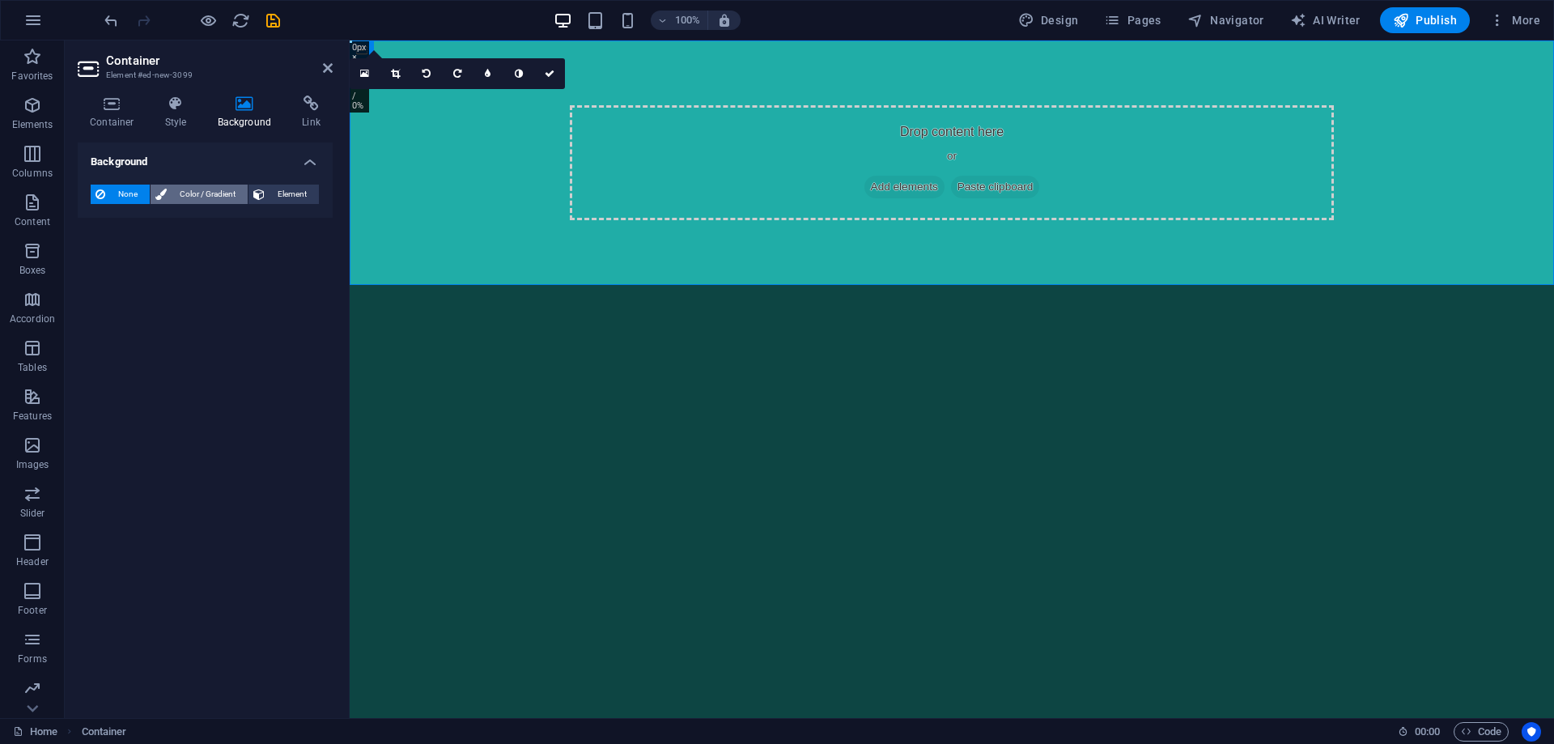
click at [221, 191] on span "Color / Gradient" at bounding box center [207, 194] width 71 height 19
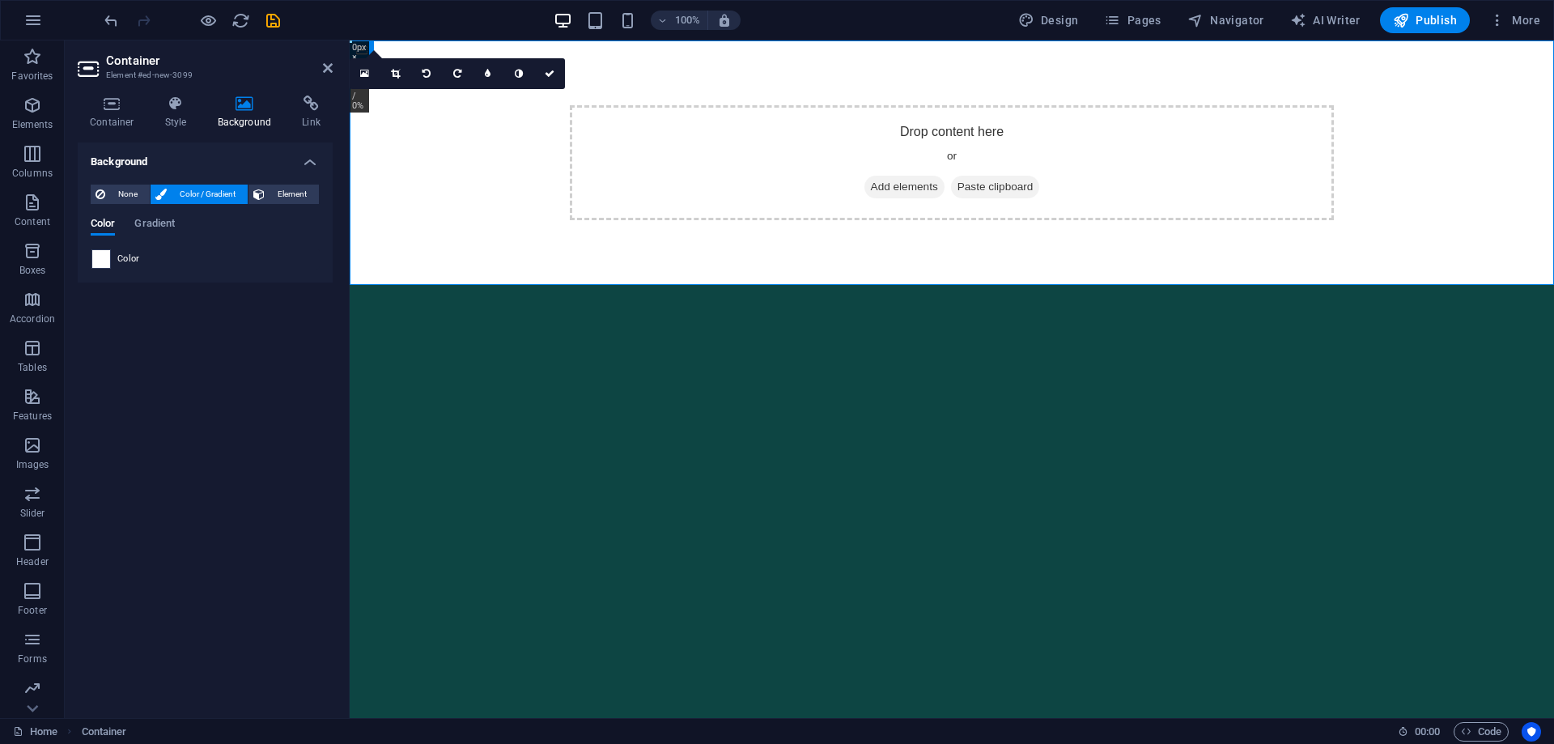
click at [99, 253] on span at bounding box center [101, 259] width 18 height 18
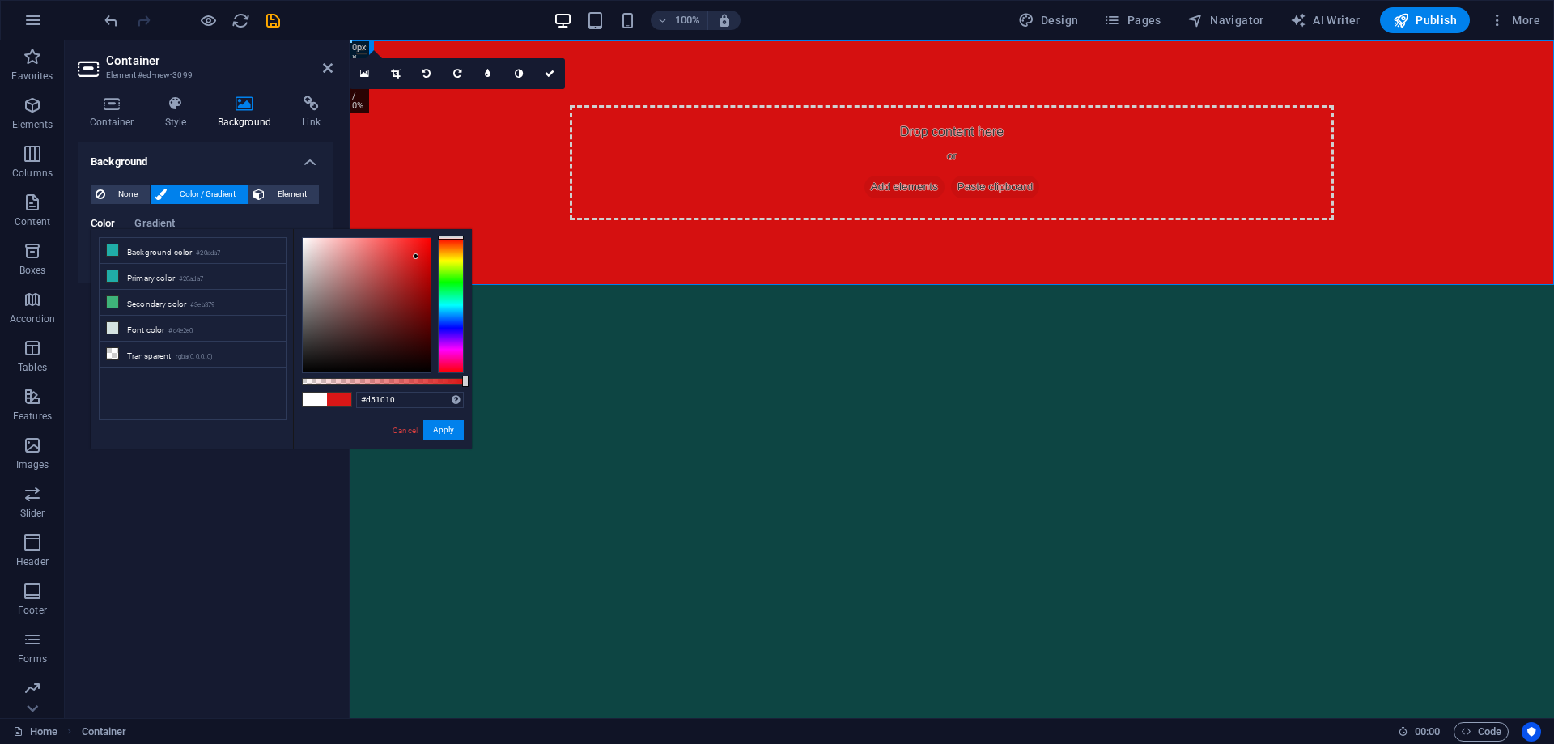
drag, startPoint x: 407, startPoint y: 257, endPoint x: 427, endPoint y: 261, distance: 19.7
click at [423, 260] on div at bounding box center [367, 305] width 128 height 134
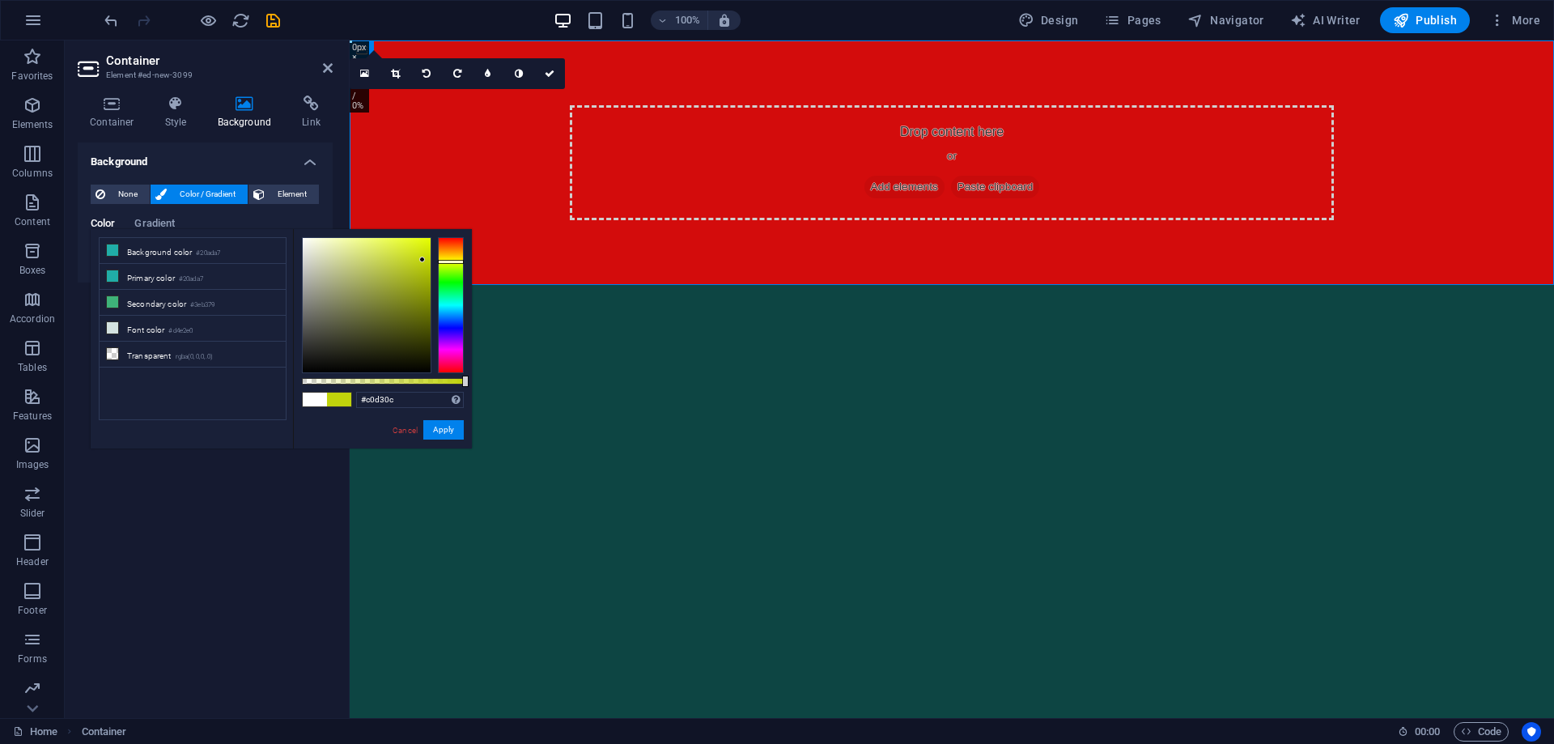
click at [454, 261] on div at bounding box center [451, 305] width 26 height 136
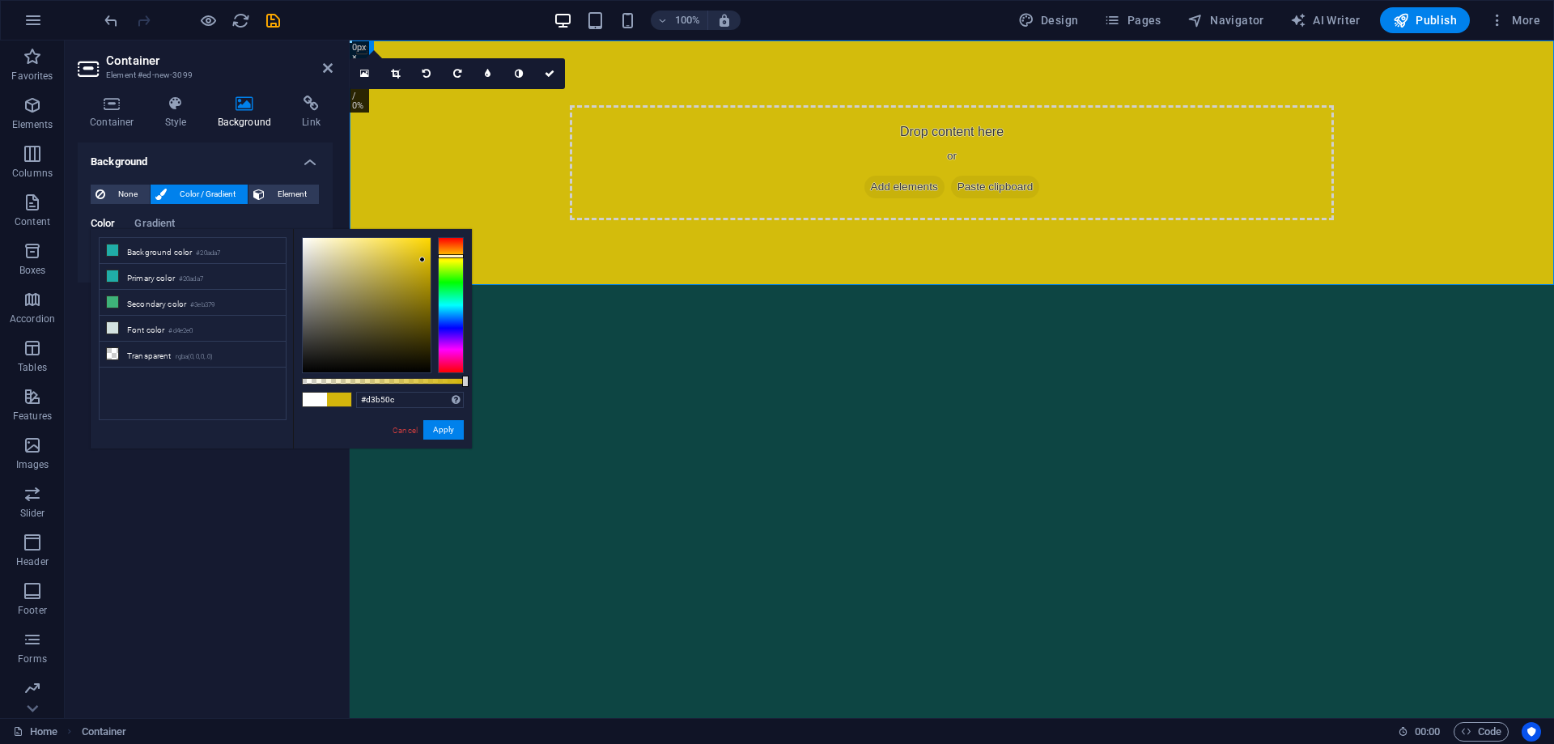
type input "#d3ad0c"
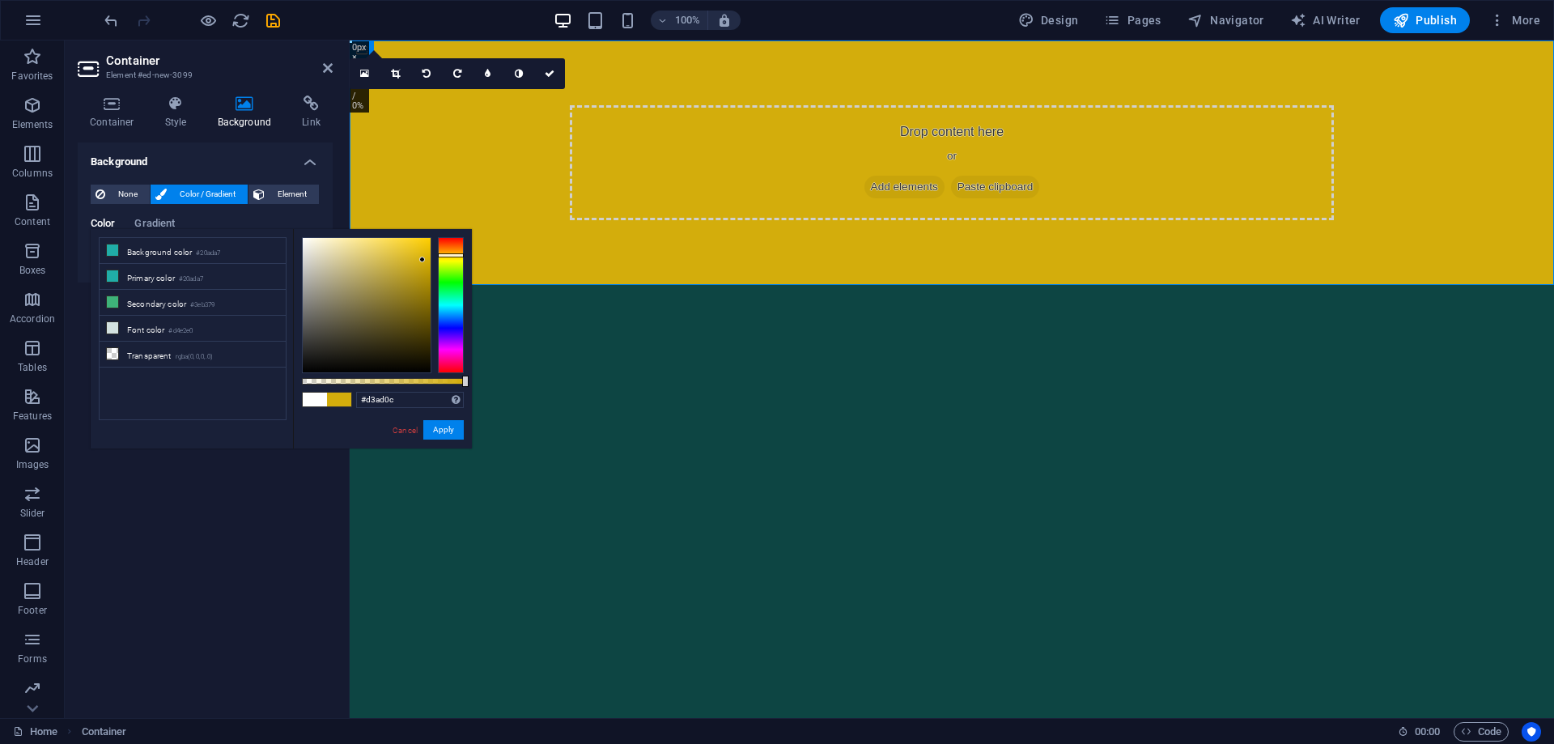
click at [453, 255] on div at bounding box center [451, 255] width 26 height 4
click at [442, 434] on button "Apply" at bounding box center [443, 429] width 40 height 19
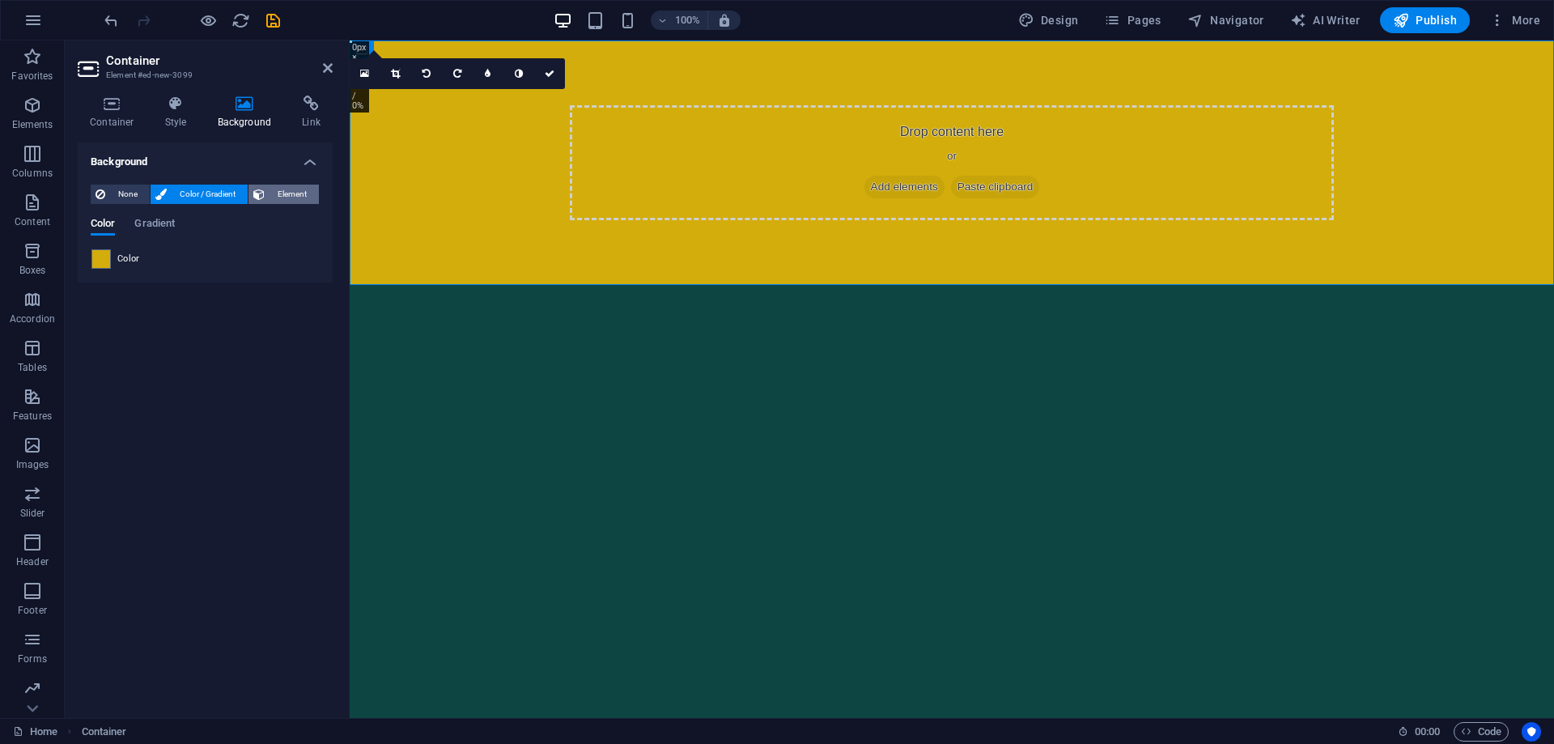
click at [285, 195] on span "Element" at bounding box center [292, 194] width 45 height 19
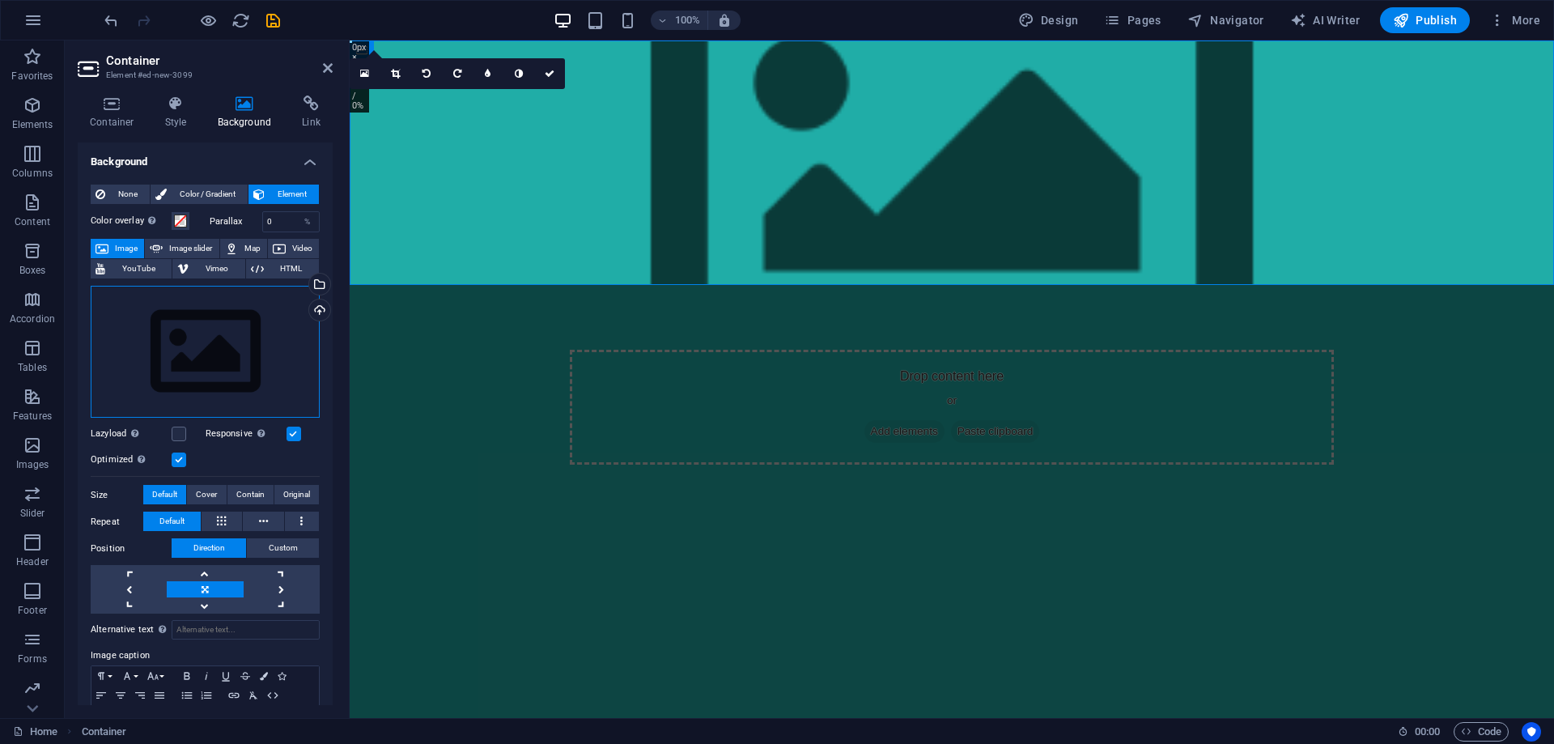
click at [238, 359] on div "Drag files here, click to choose files or select files from Files or our free s…" at bounding box center [205, 352] width 229 height 133
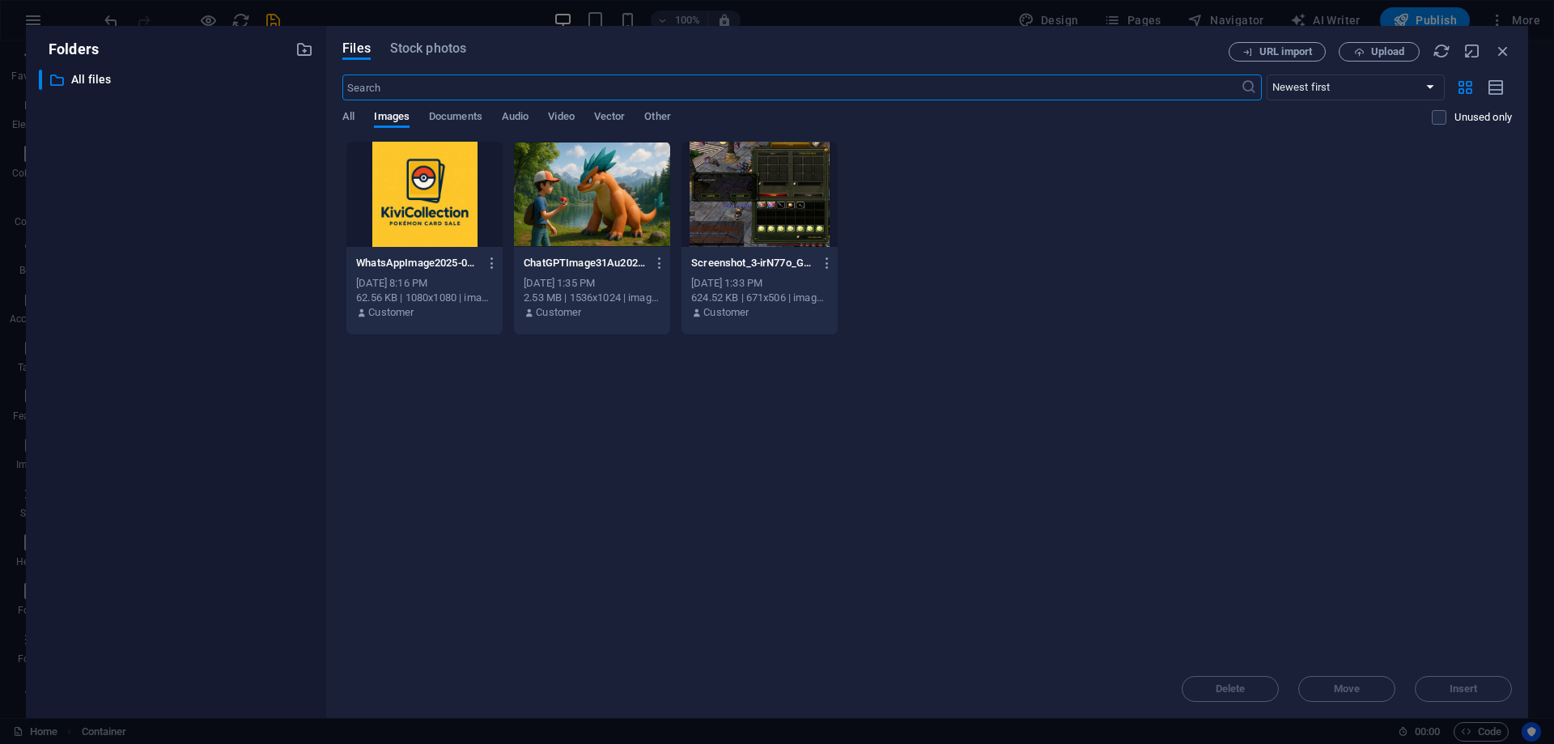
click at [433, 219] on div at bounding box center [424, 194] width 156 height 105
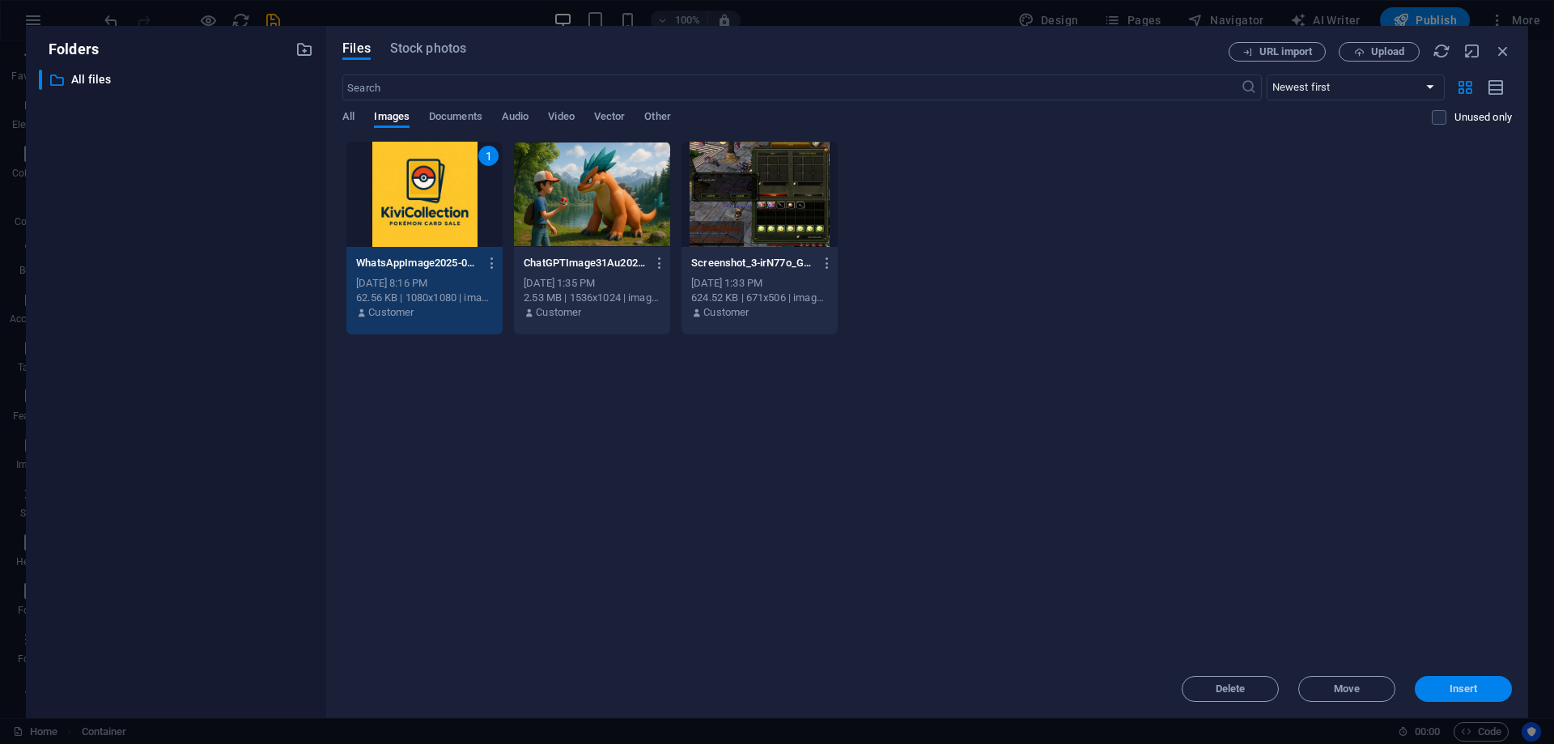
click at [1475, 696] on button "Insert" at bounding box center [1463, 689] width 97 height 26
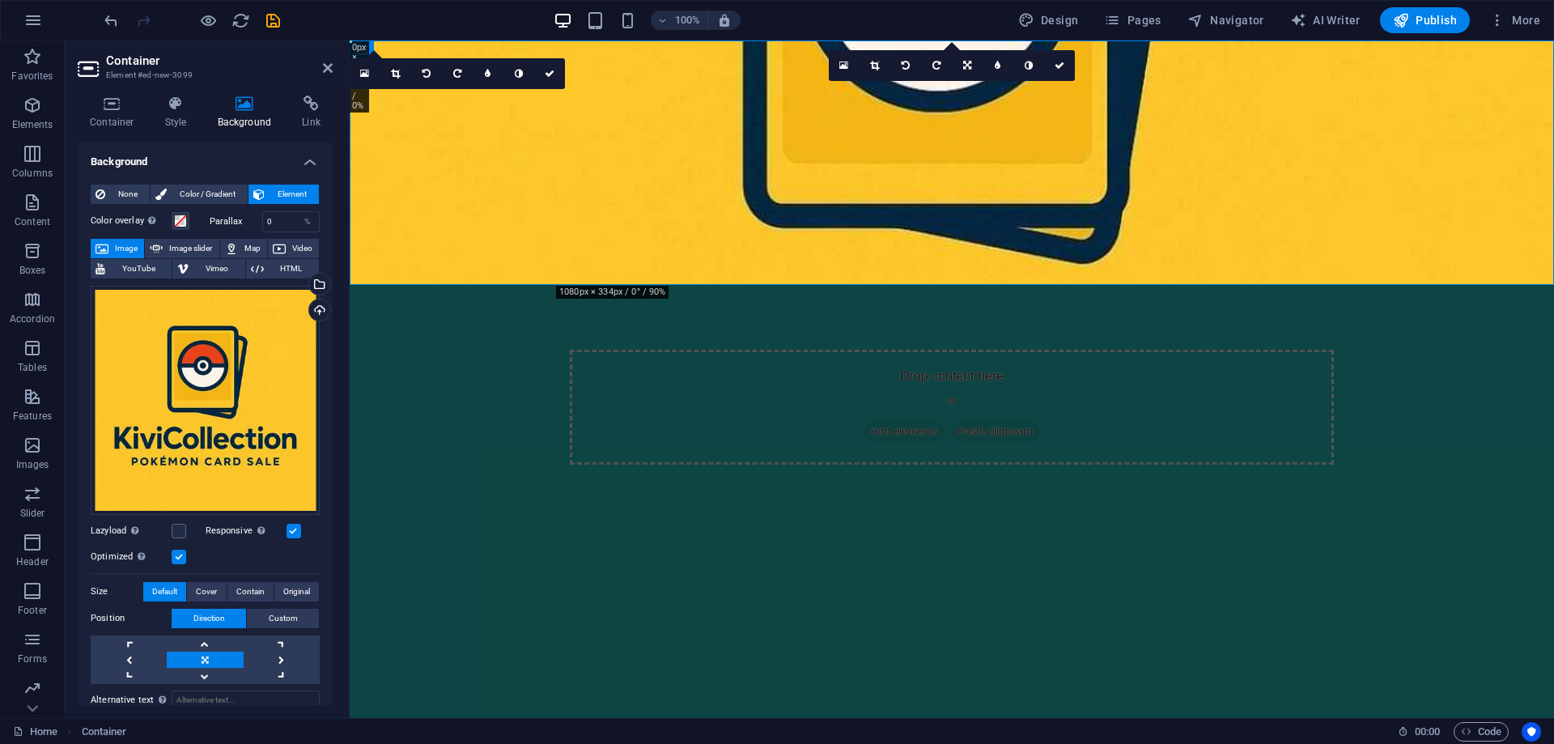
drag, startPoint x: 1239, startPoint y: 267, endPoint x: 1241, endPoint y: 290, distance: 22.7
click at [1241, 290] on html "Skip to main content Drop content here or Add elements Paste clipboard" at bounding box center [952, 284] width 1205 height 489
drag, startPoint x: 1268, startPoint y: 249, endPoint x: 1275, endPoint y: 216, distance: 33.2
click at [1275, 216] on div "Drop content here or Add elements Paste clipboard" at bounding box center [952, 284] width 1205 height 489
click at [206, 639] on link at bounding box center [205, 644] width 76 height 16
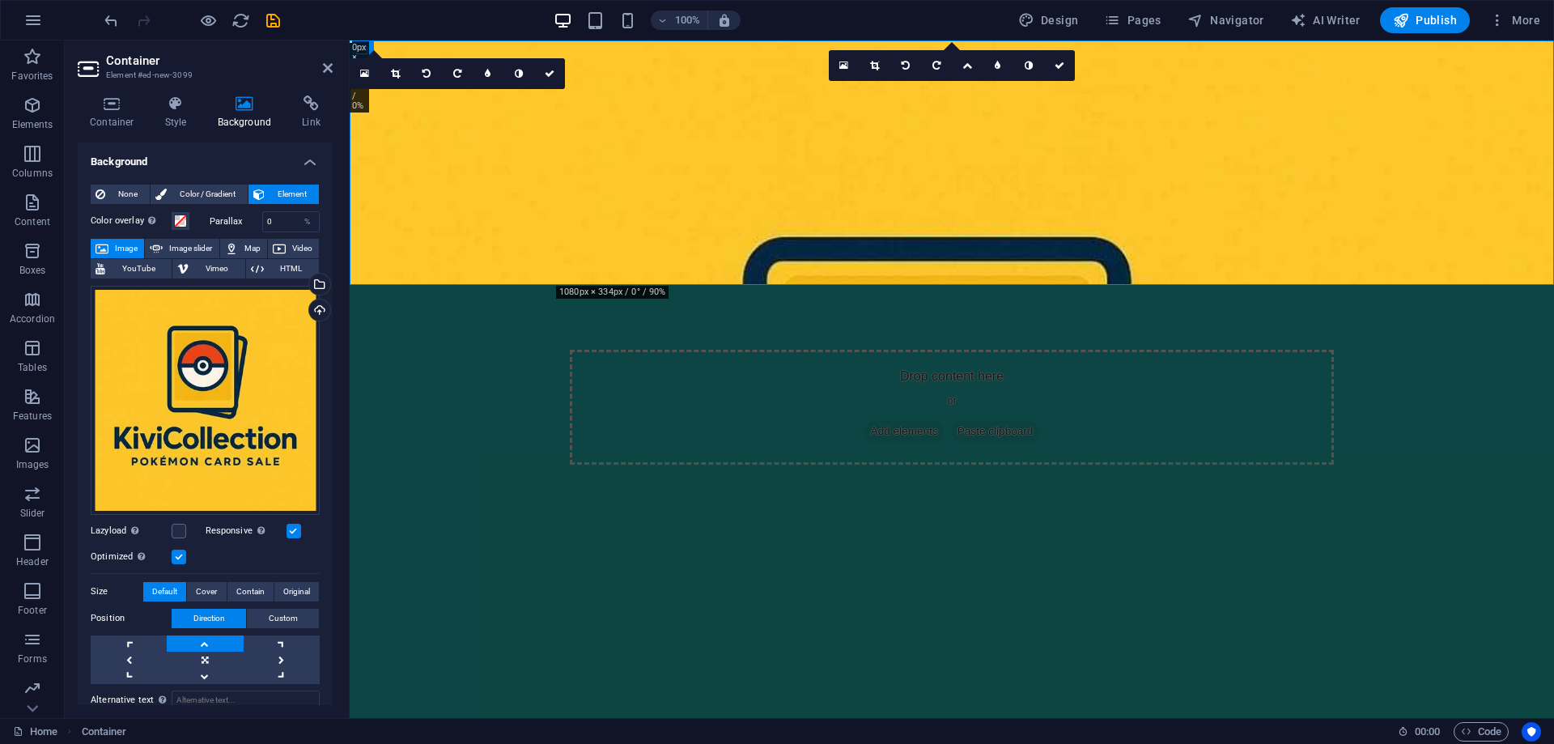
click at [206, 639] on link at bounding box center [205, 644] width 76 height 16
click at [204, 676] on link at bounding box center [205, 676] width 76 height 16
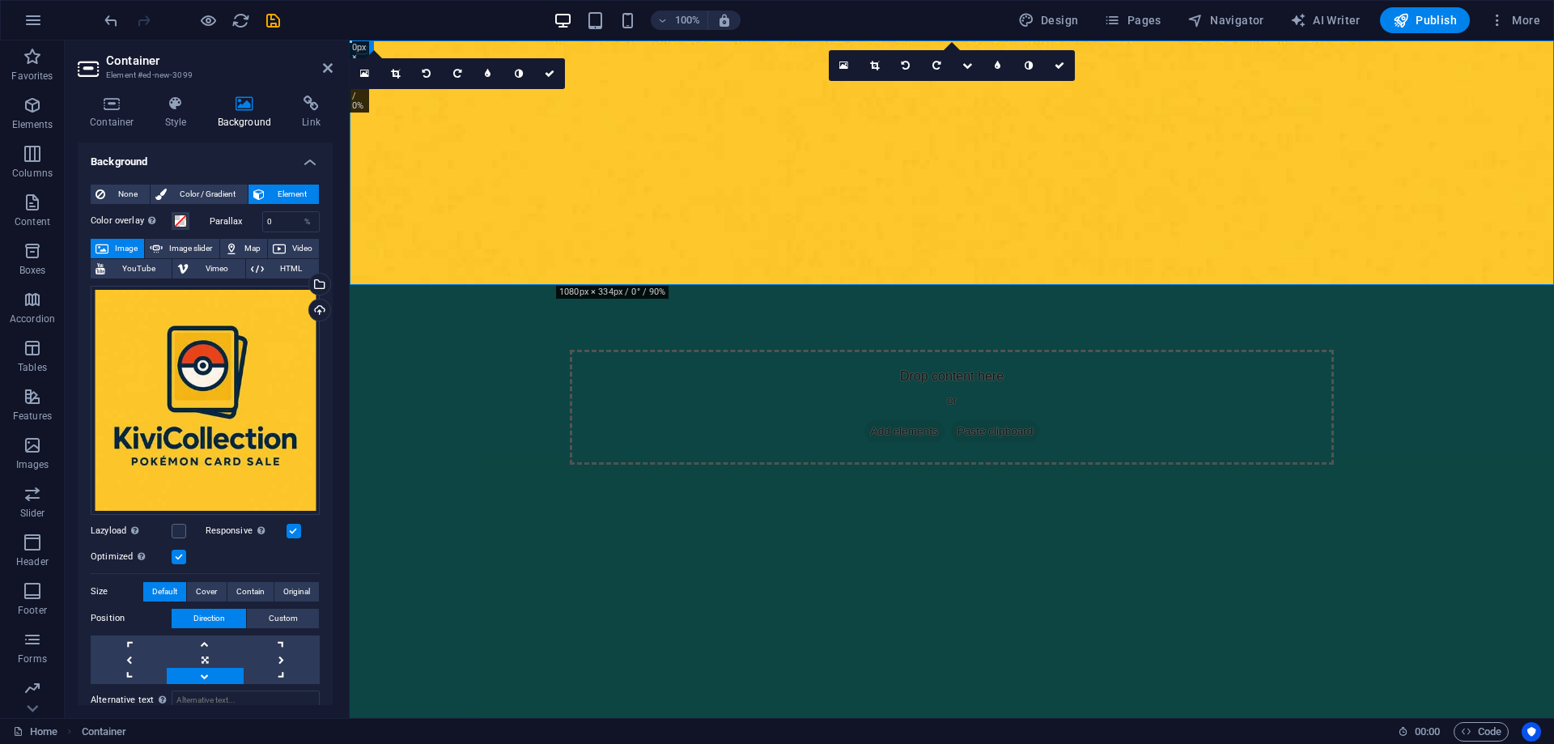
click at [204, 676] on link at bounding box center [205, 676] width 76 height 16
click at [205, 676] on link at bounding box center [205, 676] width 76 height 16
click at [208, 663] on link at bounding box center [205, 660] width 76 height 16
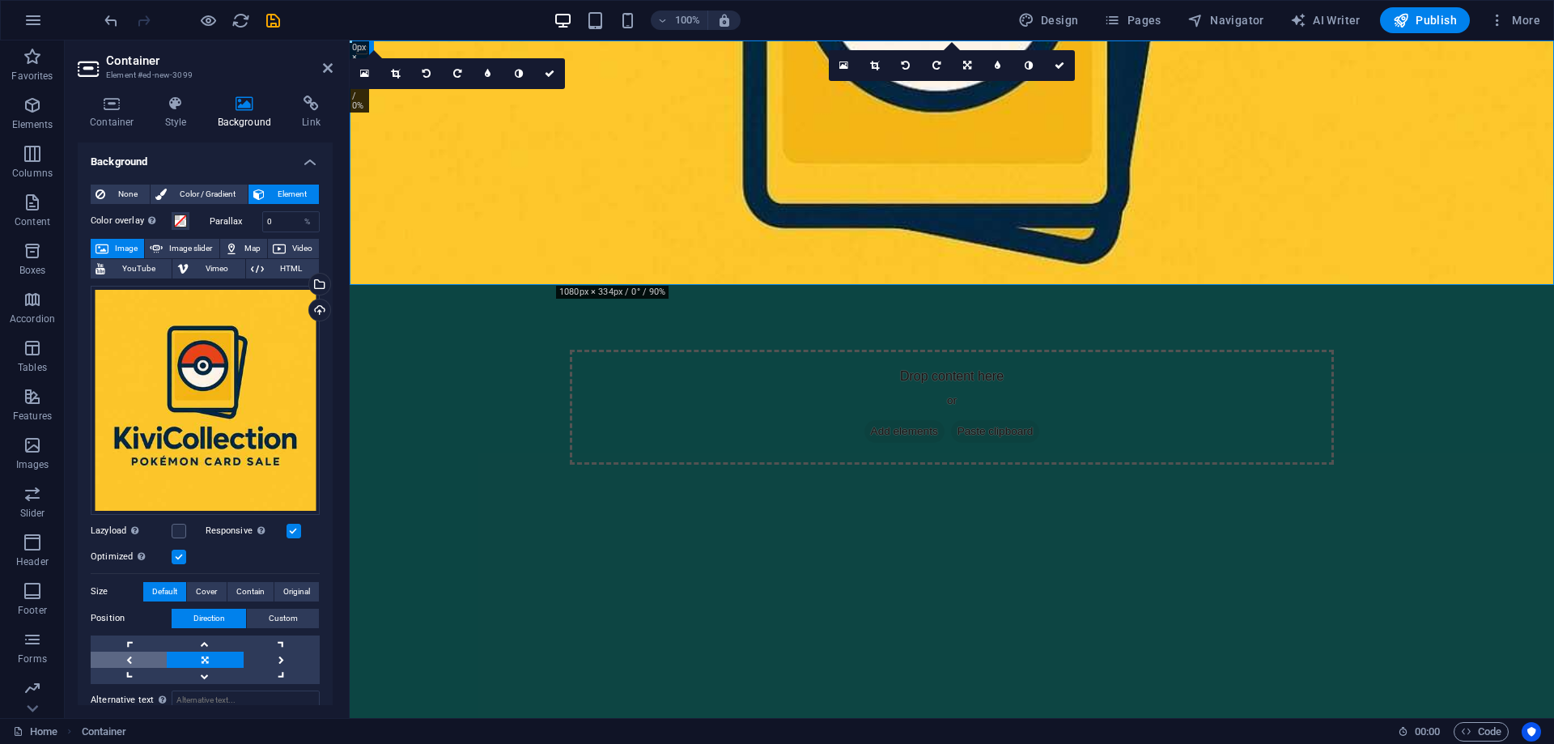
click at [141, 652] on link at bounding box center [129, 660] width 76 height 16
click at [126, 640] on link at bounding box center [129, 644] width 76 height 16
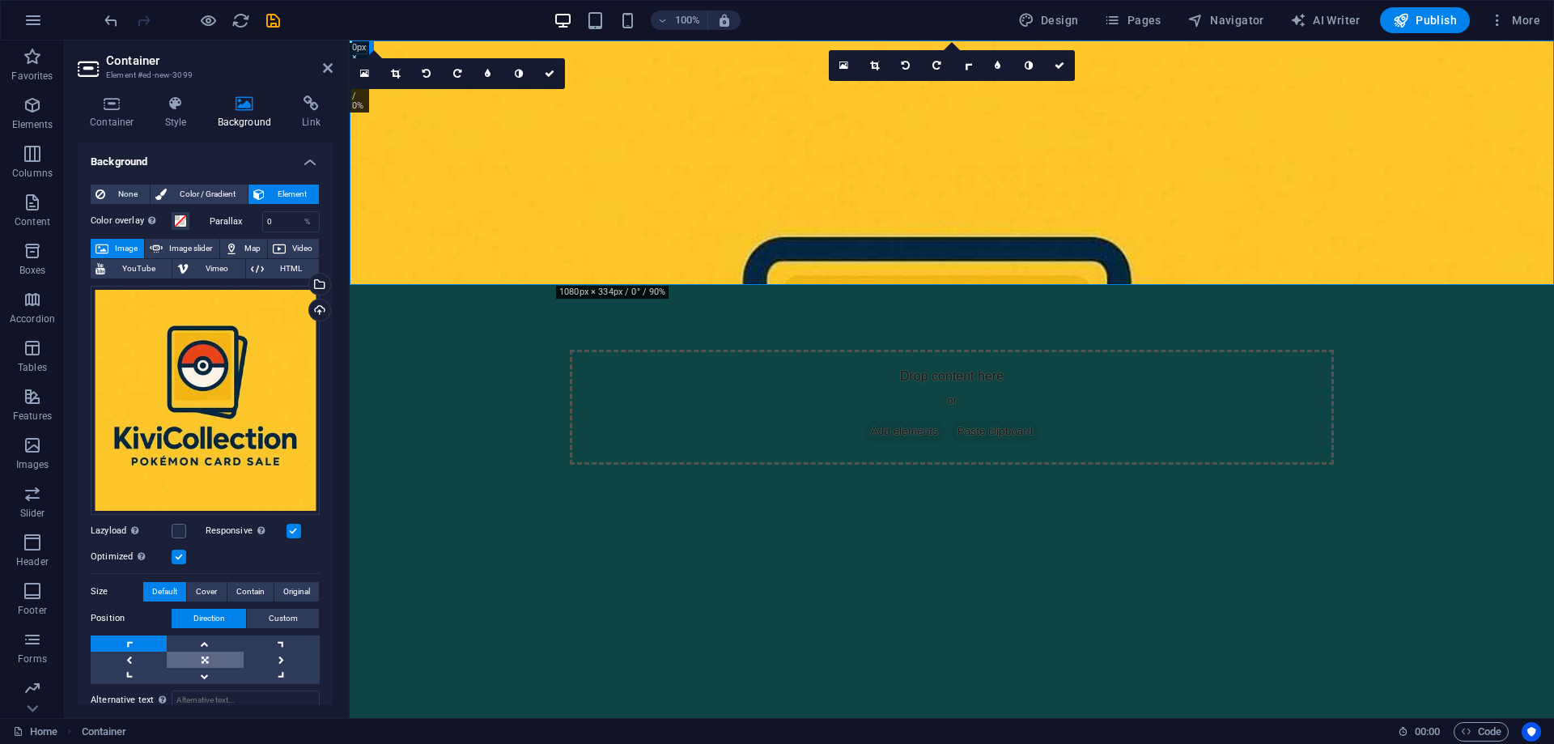
click at [177, 656] on link at bounding box center [205, 660] width 76 height 16
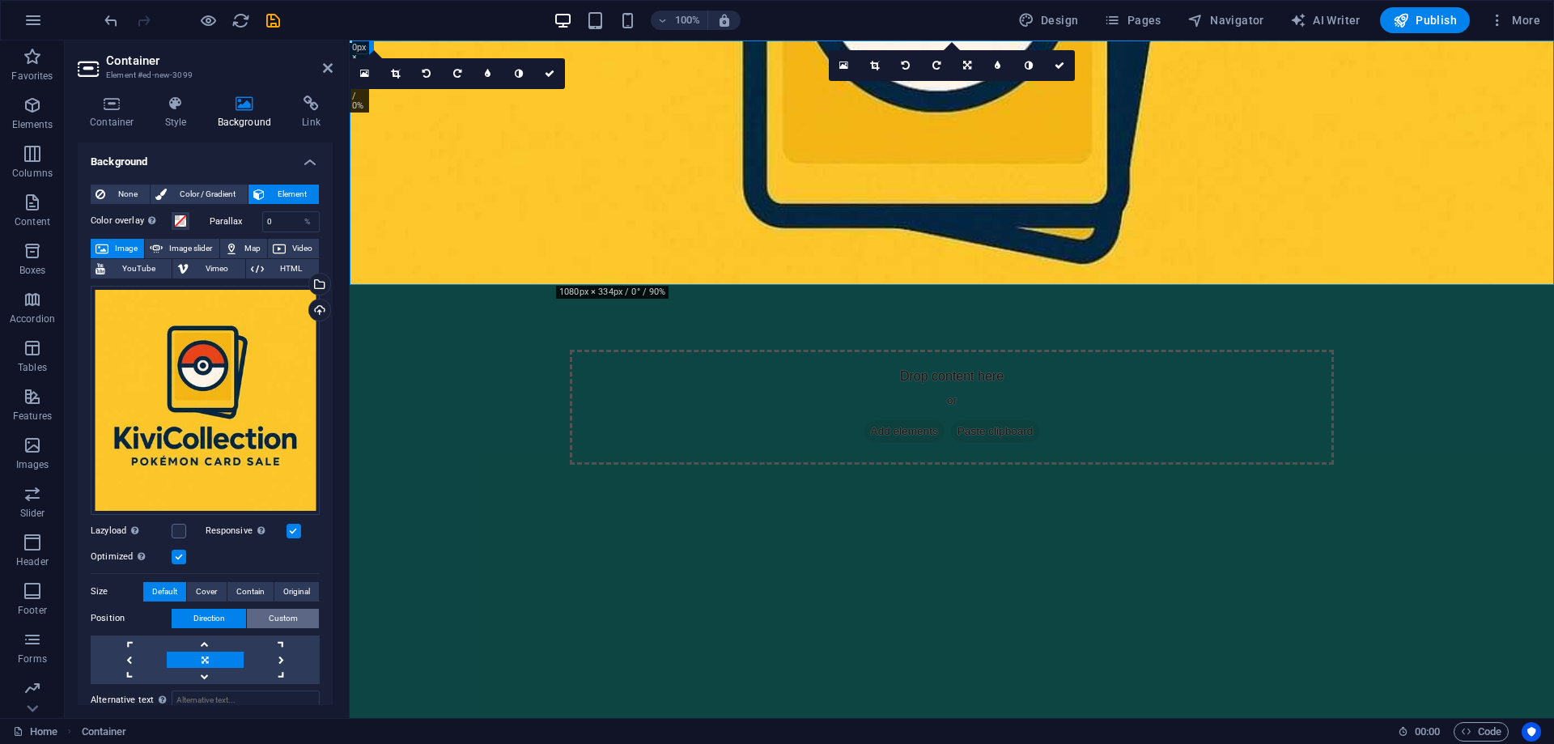
click at [263, 622] on button "Custom" at bounding box center [283, 618] width 72 height 19
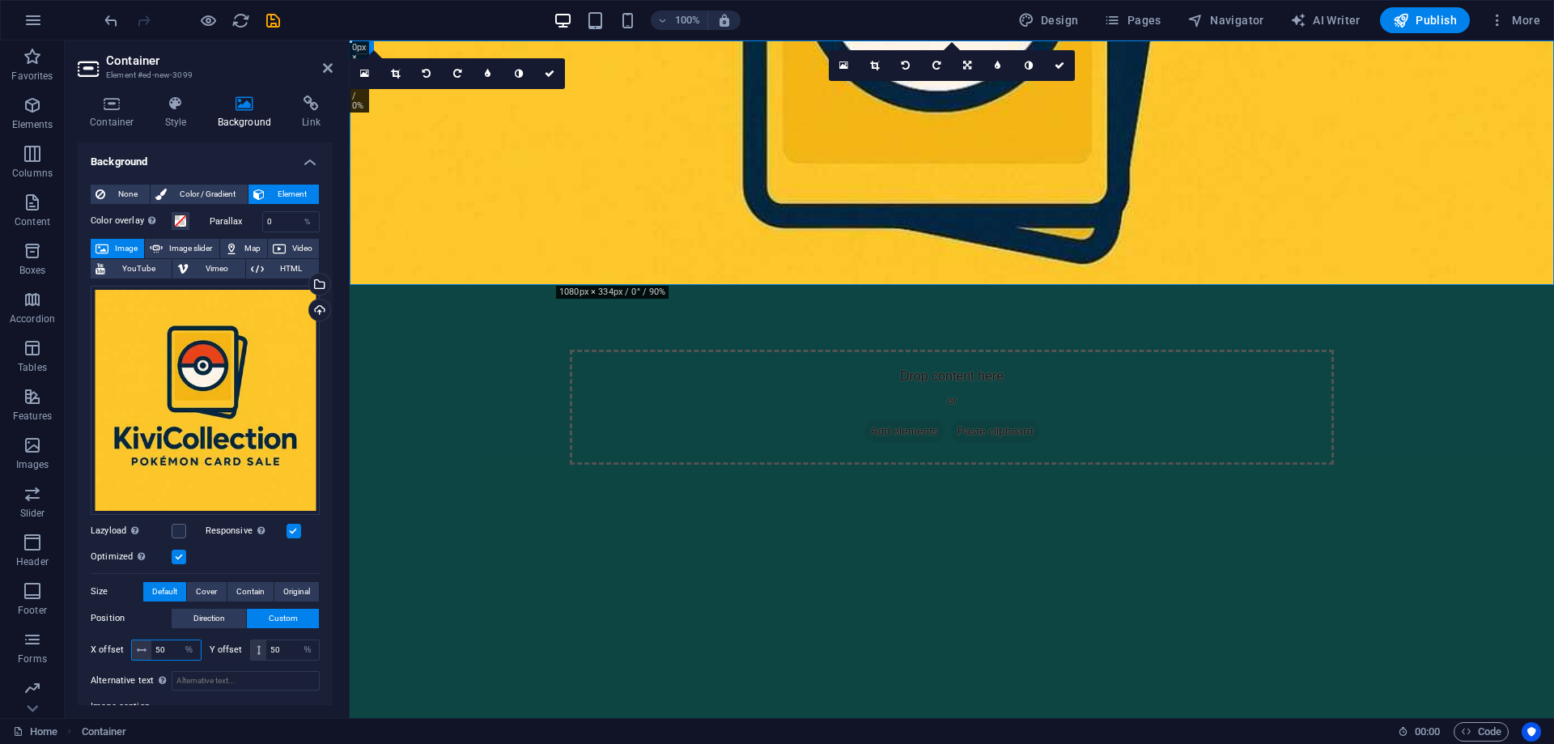
drag, startPoint x: 170, startPoint y: 647, endPoint x: 146, endPoint y: 646, distance: 24.3
click at [146, 646] on div "50 px rem % vh vw" at bounding box center [166, 650] width 70 height 21
type input "100"
click at [215, 640] on div "Y offset 50 px rem % vh vw" at bounding box center [265, 650] width 111 height 21
drag, startPoint x: 285, startPoint y: 644, endPoint x: 239, endPoint y: 653, distance: 47.0
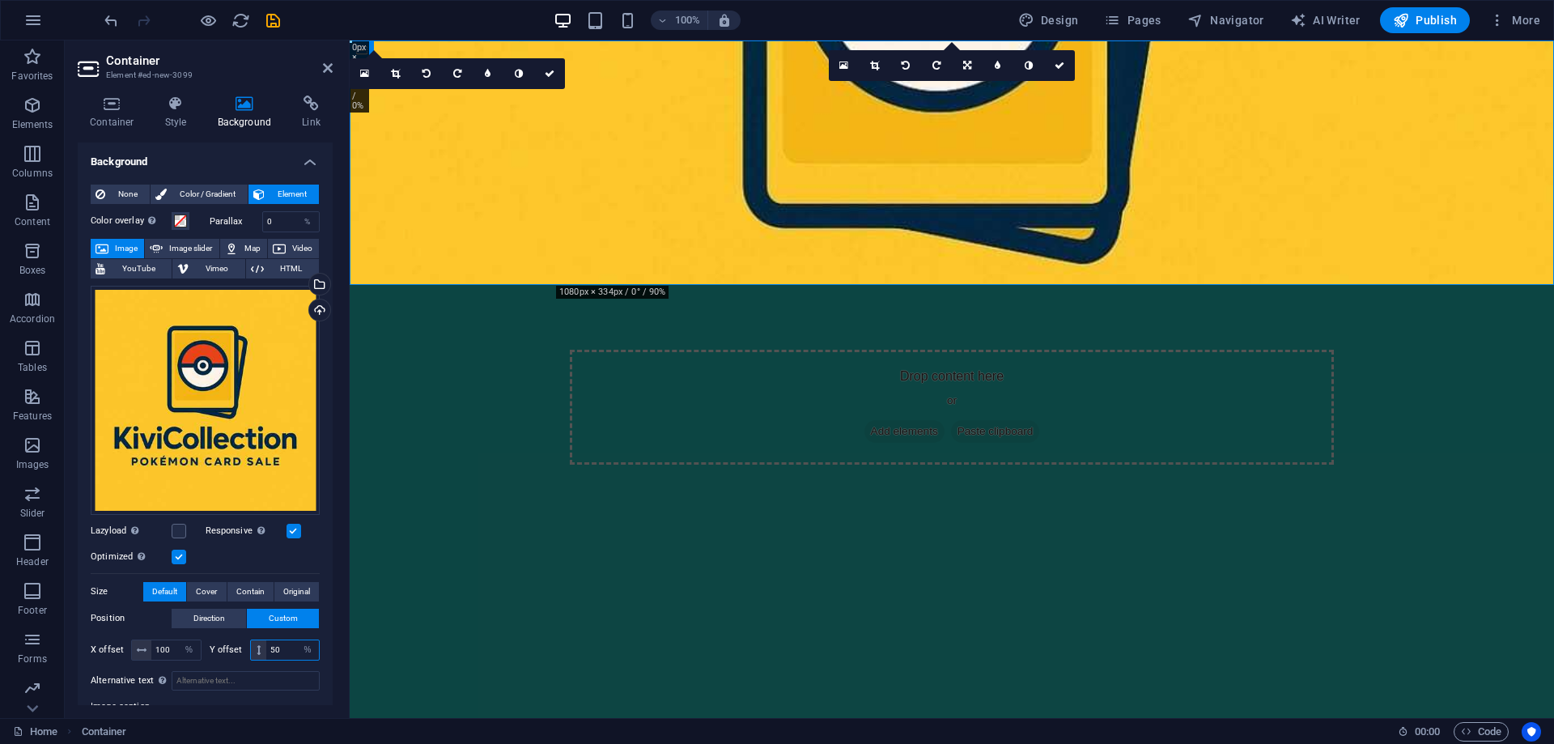
click at [239, 653] on div "Y offset 50 px rem % vh vw" at bounding box center [265, 650] width 111 height 21
click at [285, 651] on input "1220" at bounding box center [292, 649] width 53 height 19
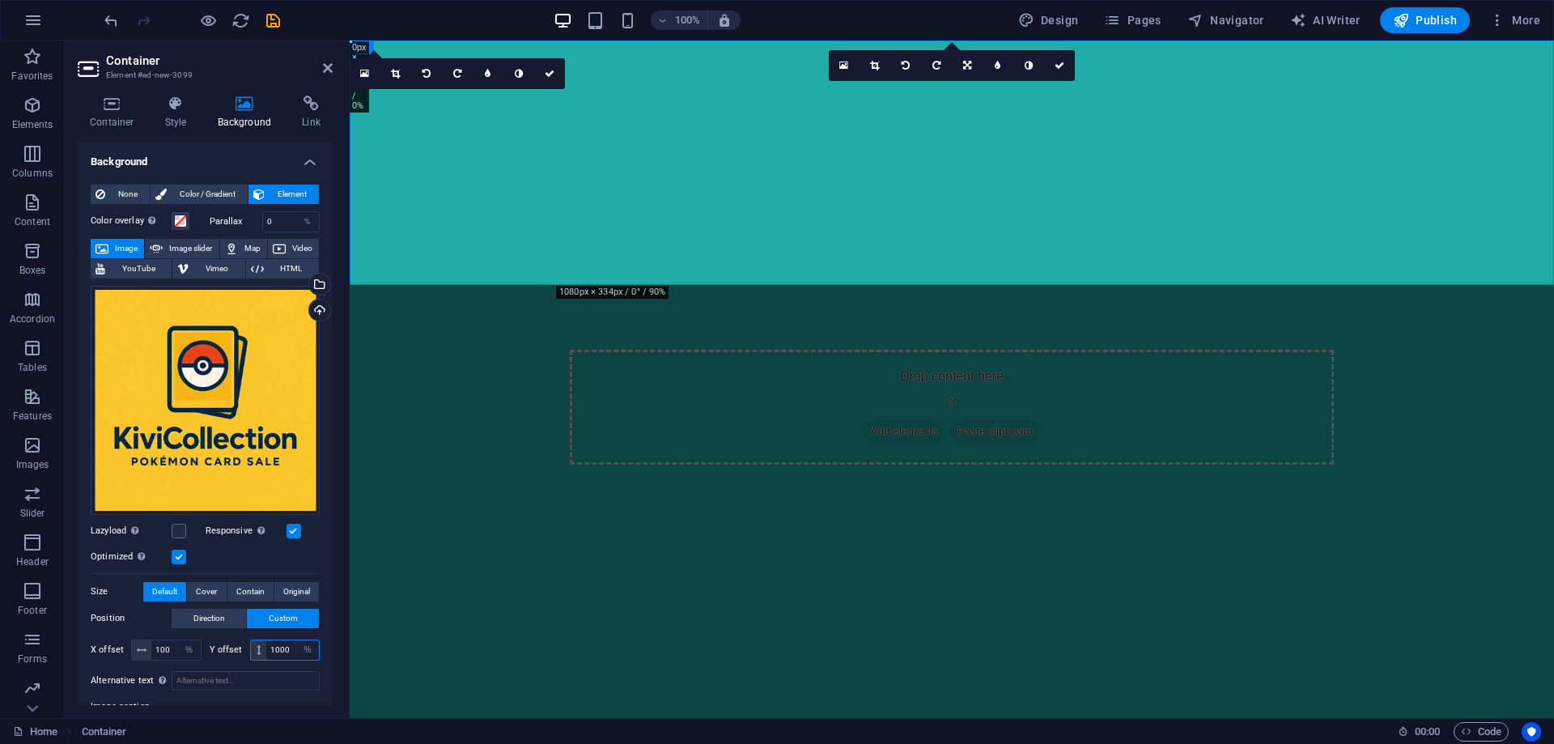
click at [285, 651] on input "1000" at bounding box center [292, 649] width 53 height 19
click at [281, 648] on input "1000120" at bounding box center [292, 649] width 53 height 19
click at [283, 653] on input "1000120" at bounding box center [292, 649] width 53 height 19
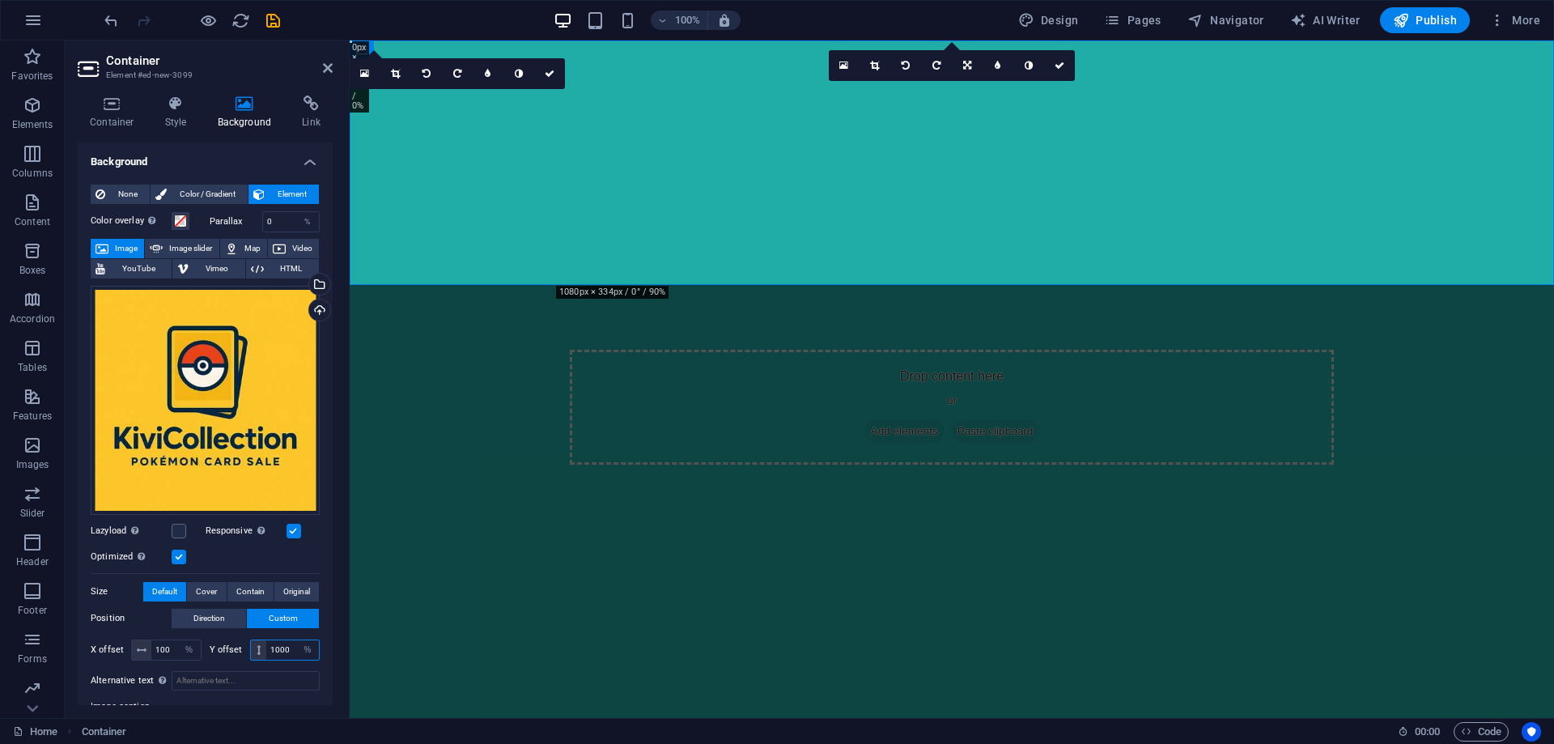
click at [283, 653] on input "1000" at bounding box center [292, 649] width 53 height 19
click at [292, 644] on div "1000 px rem % vh vw" at bounding box center [285, 650] width 70 height 21
drag, startPoint x: 290, startPoint y: 644, endPoint x: 232, endPoint y: 648, distance: 57.6
click at [231, 648] on div "Y offset 1000 px rem % vh vw" at bounding box center [265, 650] width 111 height 21
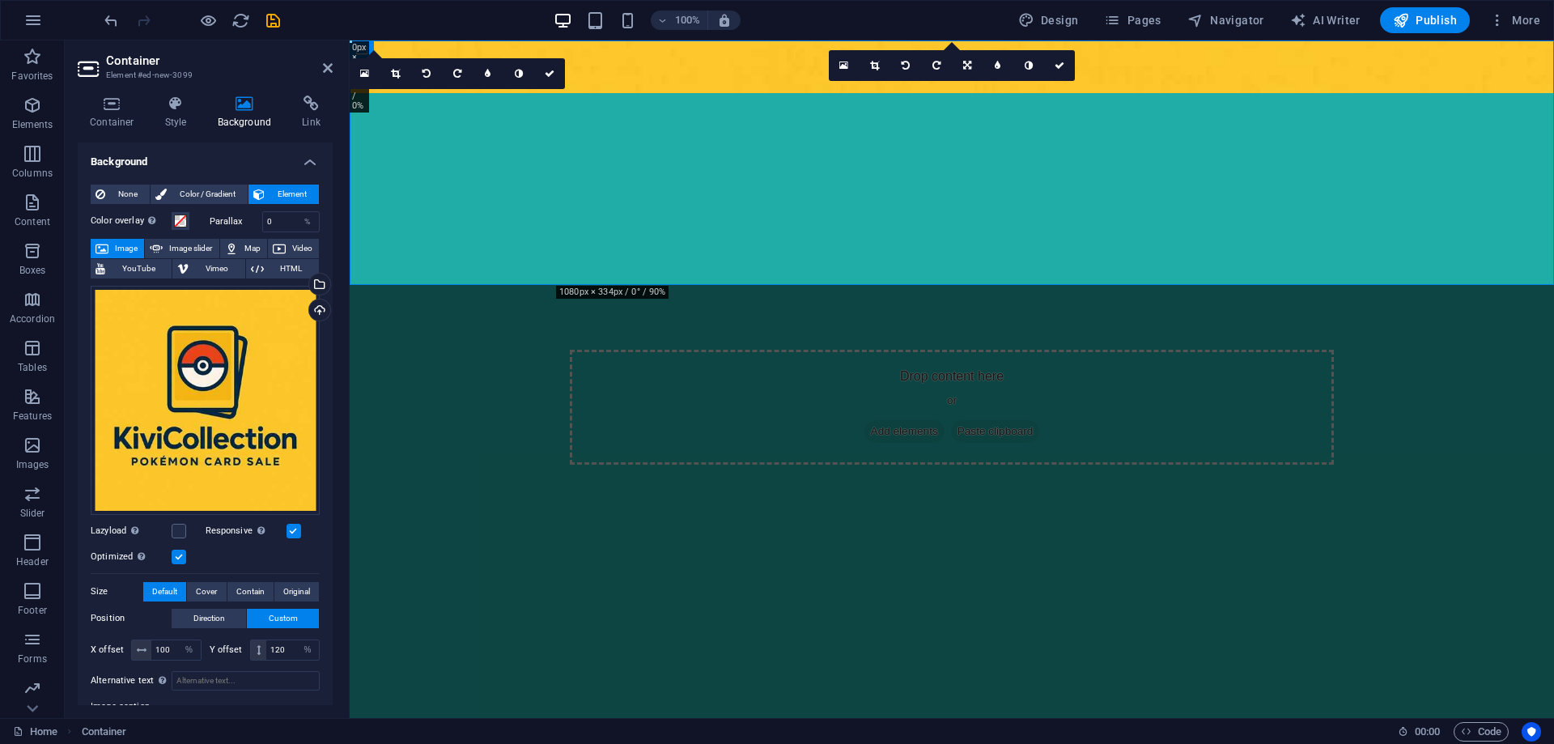
click at [291, 697] on label "Image caption" at bounding box center [205, 706] width 229 height 19
drag, startPoint x: 273, startPoint y: 647, endPoint x: 259, endPoint y: 647, distance: 13.8
click at [259, 647] on div "120 px rem % vh vw" at bounding box center [285, 650] width 70 height 21
click at [283, 702] on label "Image caption" at bounding box center [205, 706] width 229 height 19
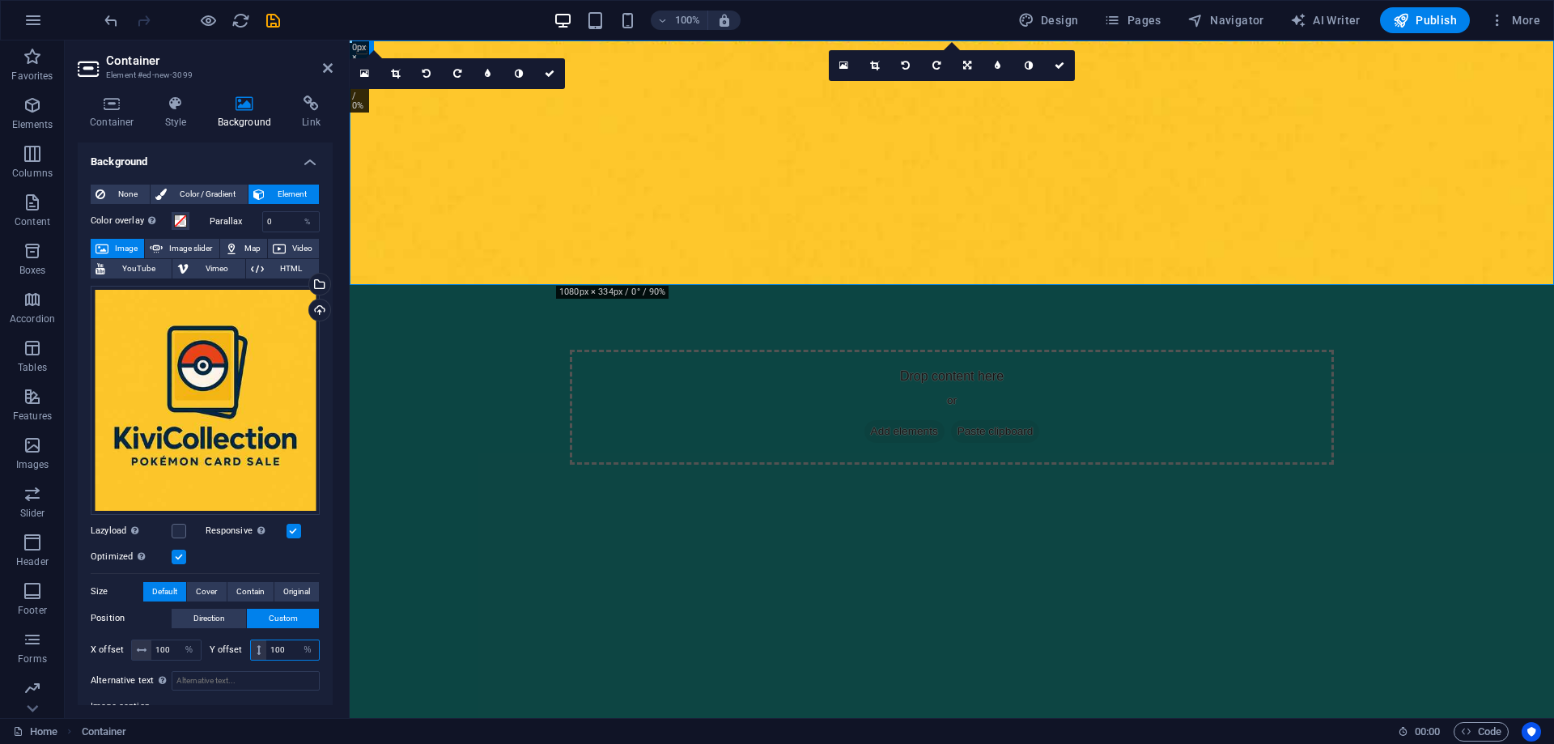
drag, startPoint x: 276, startPoint y: 652, endPoint x: 253, endPoint y: 652, distance: 22.7
click at [254, 652] on div "100 px rem % vh vw" at bounding box center [285, 650] width 70 height 21
click at [282, 704] on label "Image caption" at bounding box center [205, 706] width 229 height 19
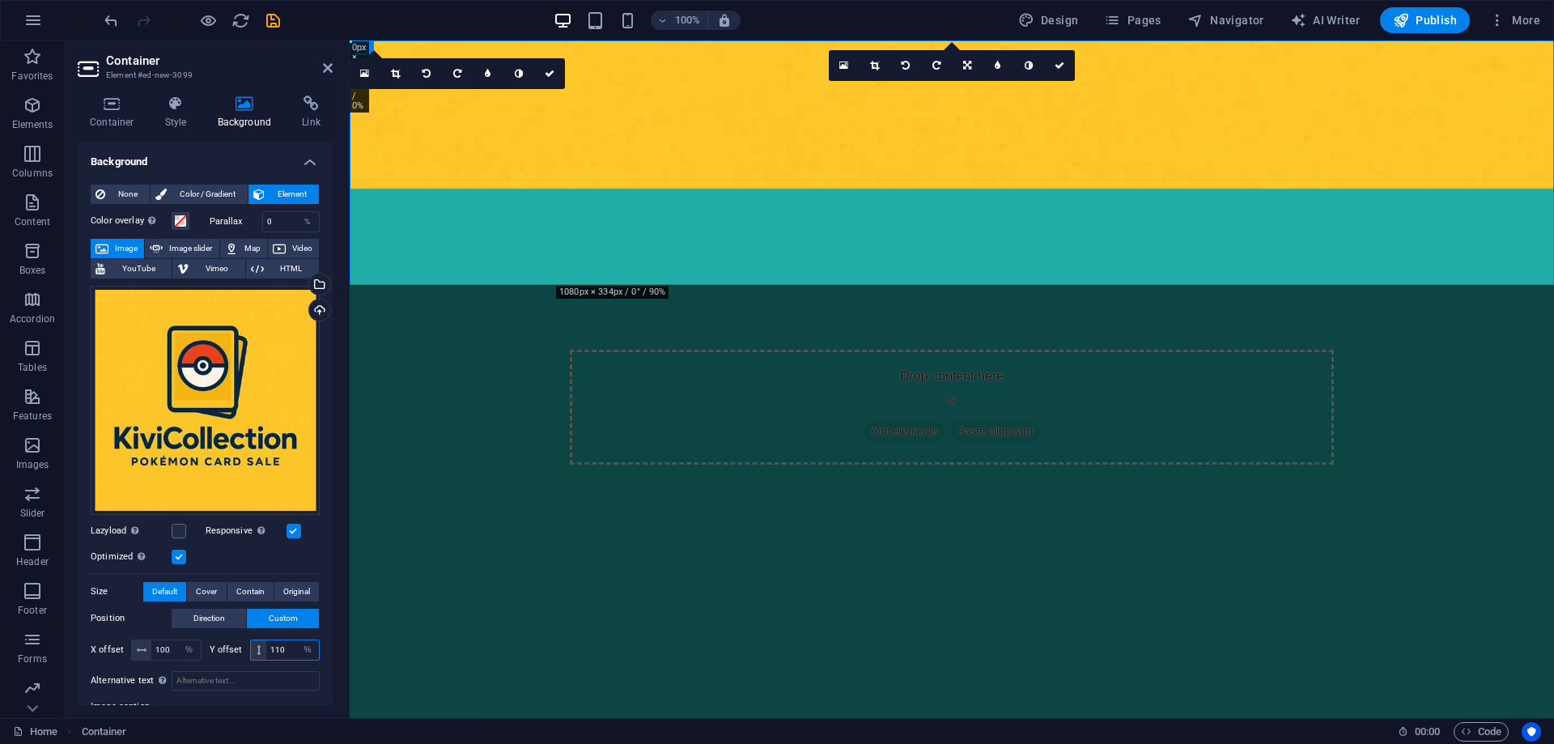
drag, startPoint x: 289, startPoint y: 647, endPoint x: 252, endPoint y: 651, distance: 37.5
click at [252, 651] on div "110 px rem % vh vw" at bounding box center [285, 650] width 70 height 21
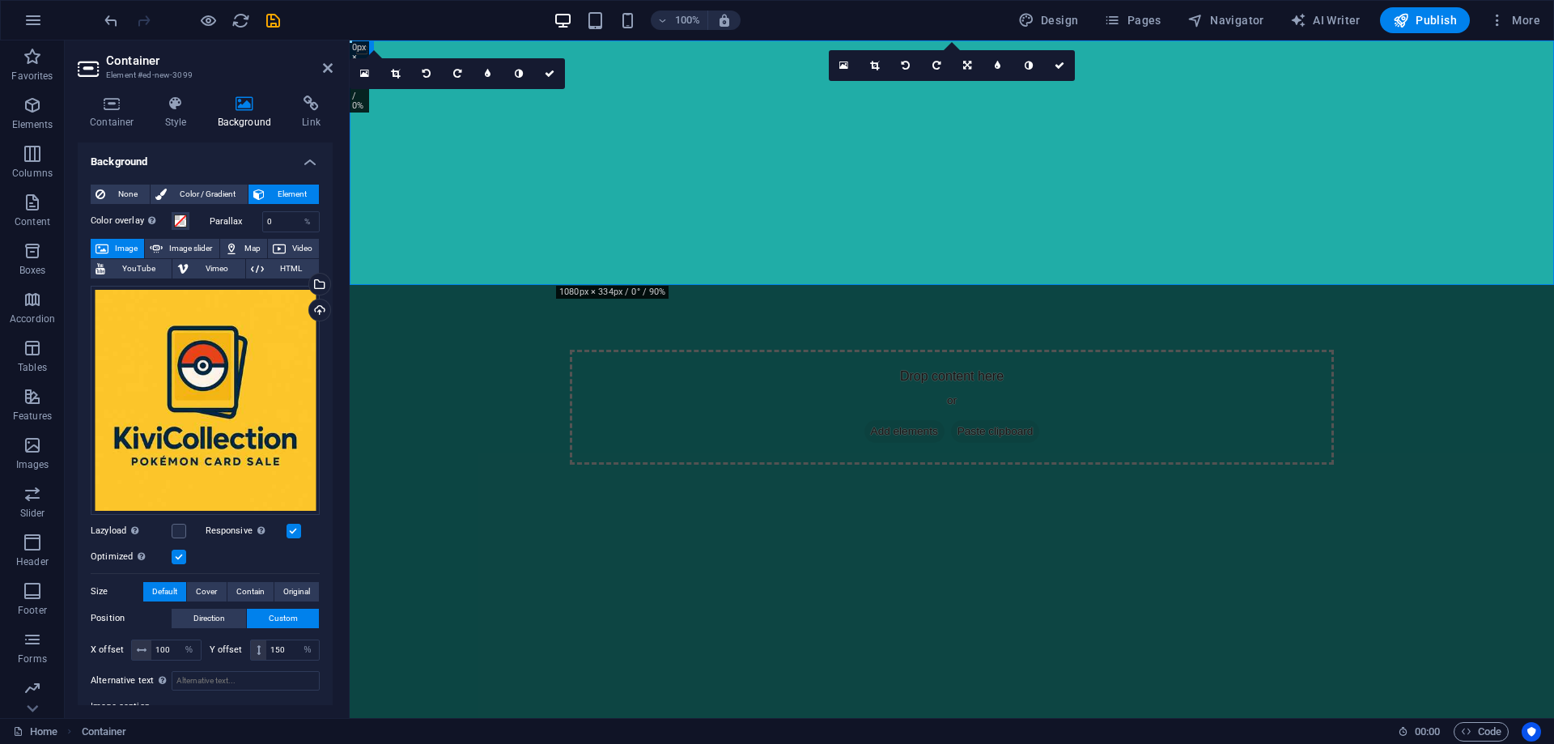
click at [283, 699] on label "Image caption" at bounding box center [205, 706] width 229 height 19
drag, startPoint x: 285, startPoint y: 651, endPoint x: 247, endPoint y: 650, distance: 38.1
click at [247, 650] on div "Y offset 150 px rem % vh vw" at bounding box center [265, 650] width 111 height 21
click at [287, 697] on label "Image caption" at bounding box center [205, 706] width 229 height 19
drag, startPoint x: 278, startPoint y: 648, endPoint x: 249, endPoint y: 651, distance: 30.1
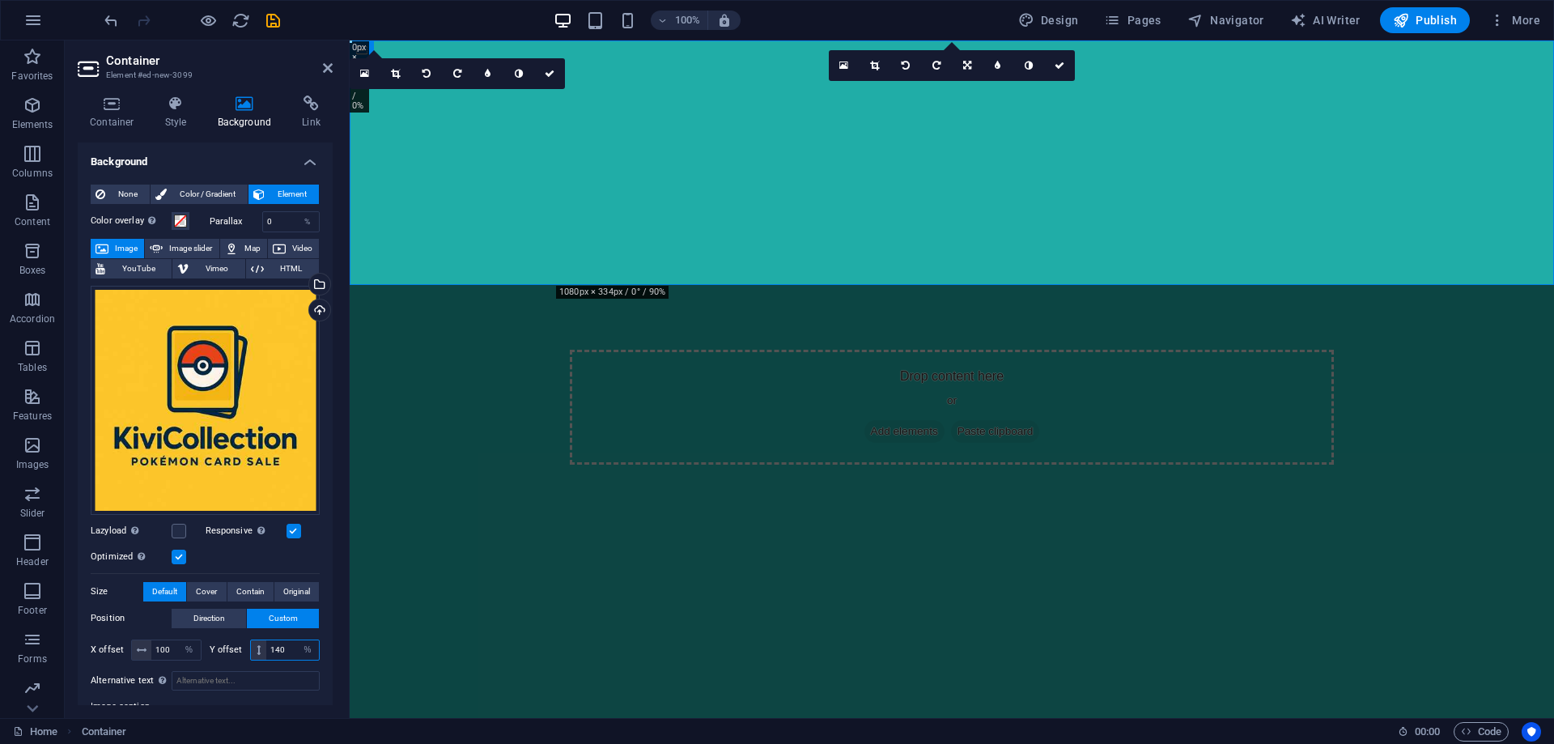
click at [235, 653] on div "Y offset 140 px rem % vh vw" at bounding box center [265, 650] width 111 height 21
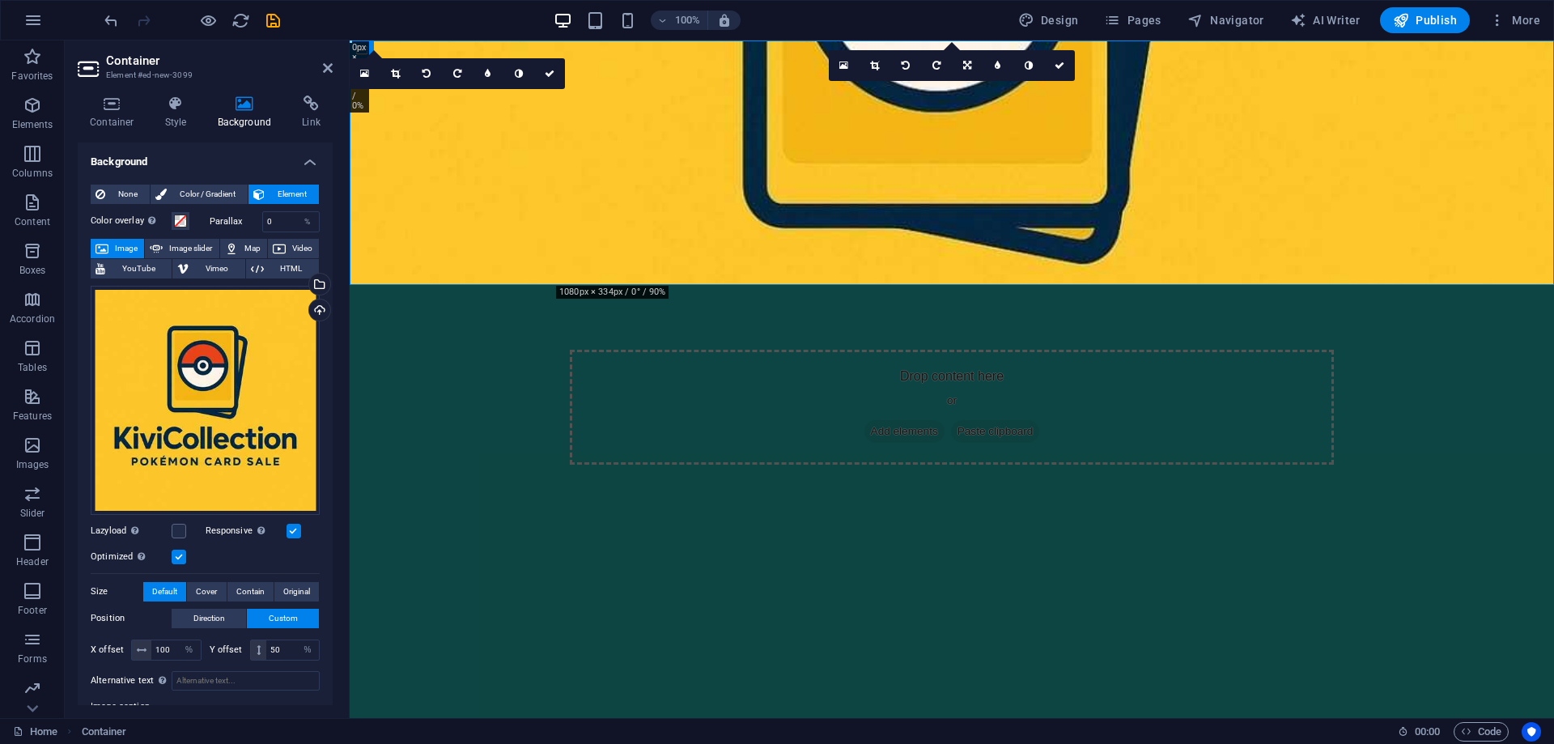
click at [282, 701] on label "Image caption" at bounding box center [205, 706] width 229 height 19
drag, startPoint x: 287, startPoint y: 644, endPoint x: 247, endPoint y: 646, distance: 40.5
click at [247, 646] on div "Y offset 50 px rem % vh vw" at bounding box center [265, 650] width 111 height 21
click at [278, 697] on label "Image caption" at bounding box center [205, 706] width 229 height 19
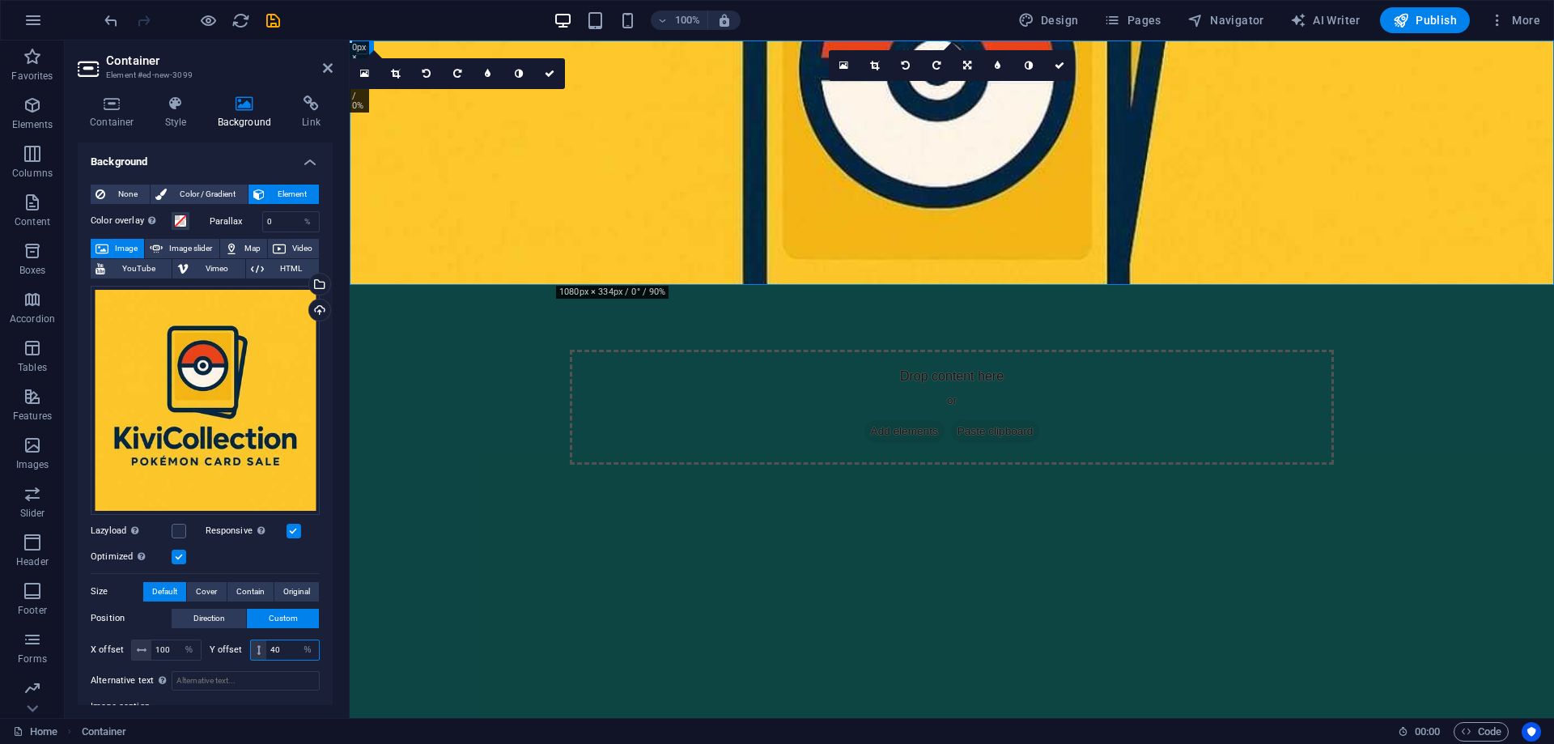
drag, startPoint x: 263, startPoint y: 648, endPoint x: 266, endPoint y: 659, distance: 10.8
click at [250, 649] on div "40 px rem % vh vw" at bounding box center [285, 650] width 70 height 21
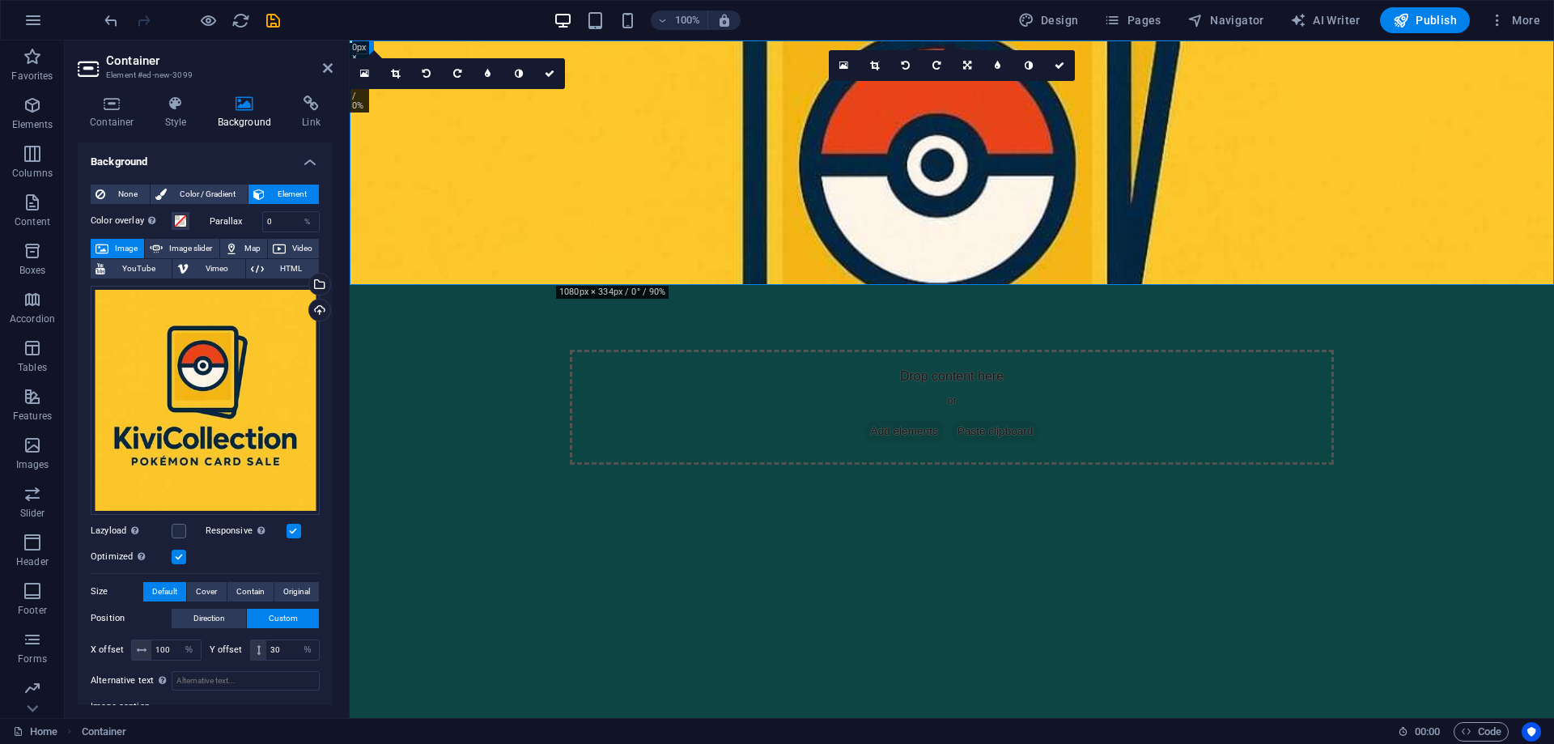
click at [277, 699] on label "Image caption" at bounding box center [205, 706] width 229 height 19
drag, startPoint x: 283, startPoint y: 646, endPoint x: 243, endPoint y: 647, distance: 39.7
click at [243, 647] on div "Y offset 30 px rem % vh vw" at bounding box center [265, 650] width 111 height 21
click at [284, 699] on label "Image caption" at bounding box center [205, 706] width 229 height 19
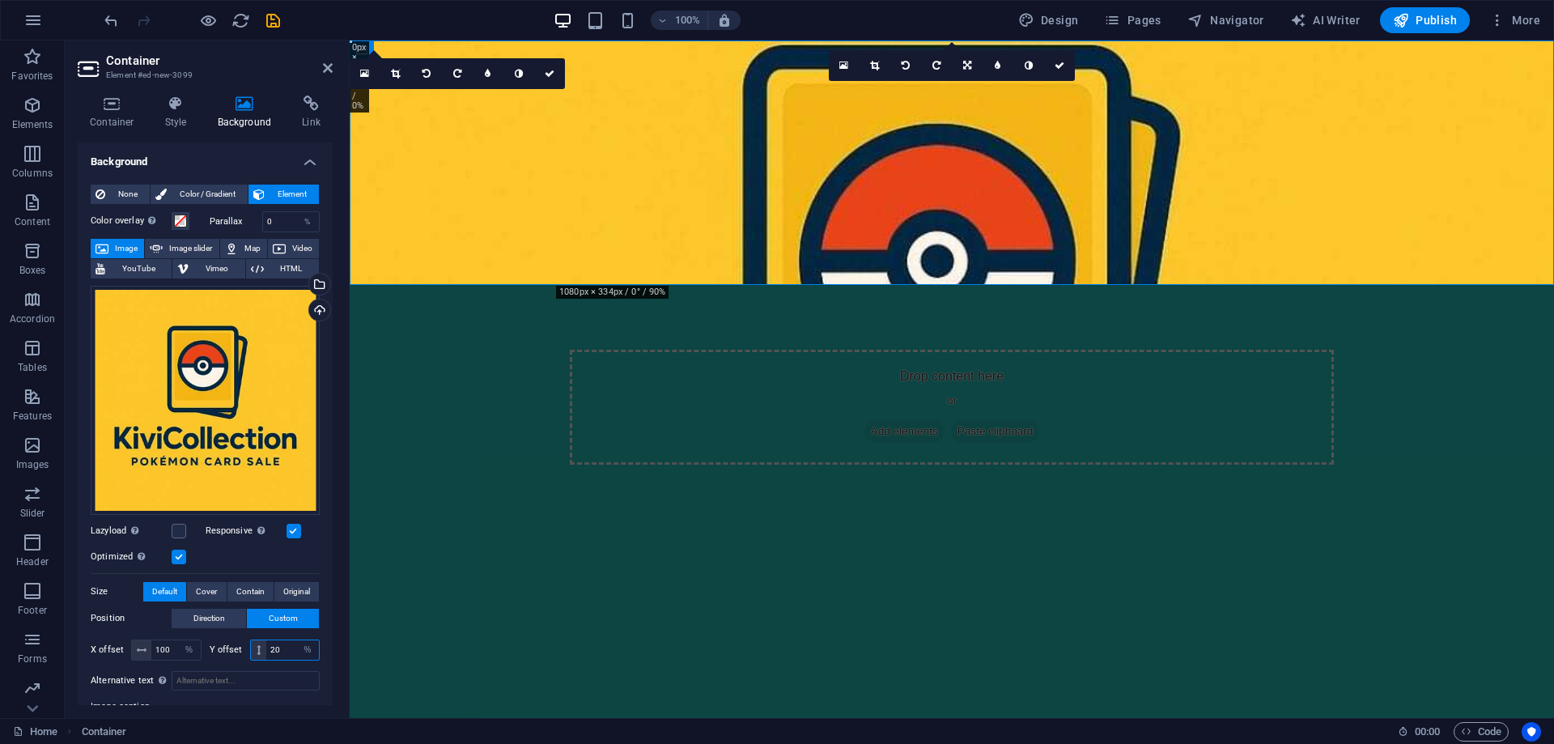
drag, startPoint x: 283, startPoint y: 644, endPoint x: 223, endPoint y: 645, distance: 59.9
click at [228, 645] on div "Y offset 20 px rem % vh vw" at bounding box center [265, 650] width 111 height 21
click at [278, 698] on label "Image caption" at bounding box center [205, 706] width 229 height 19
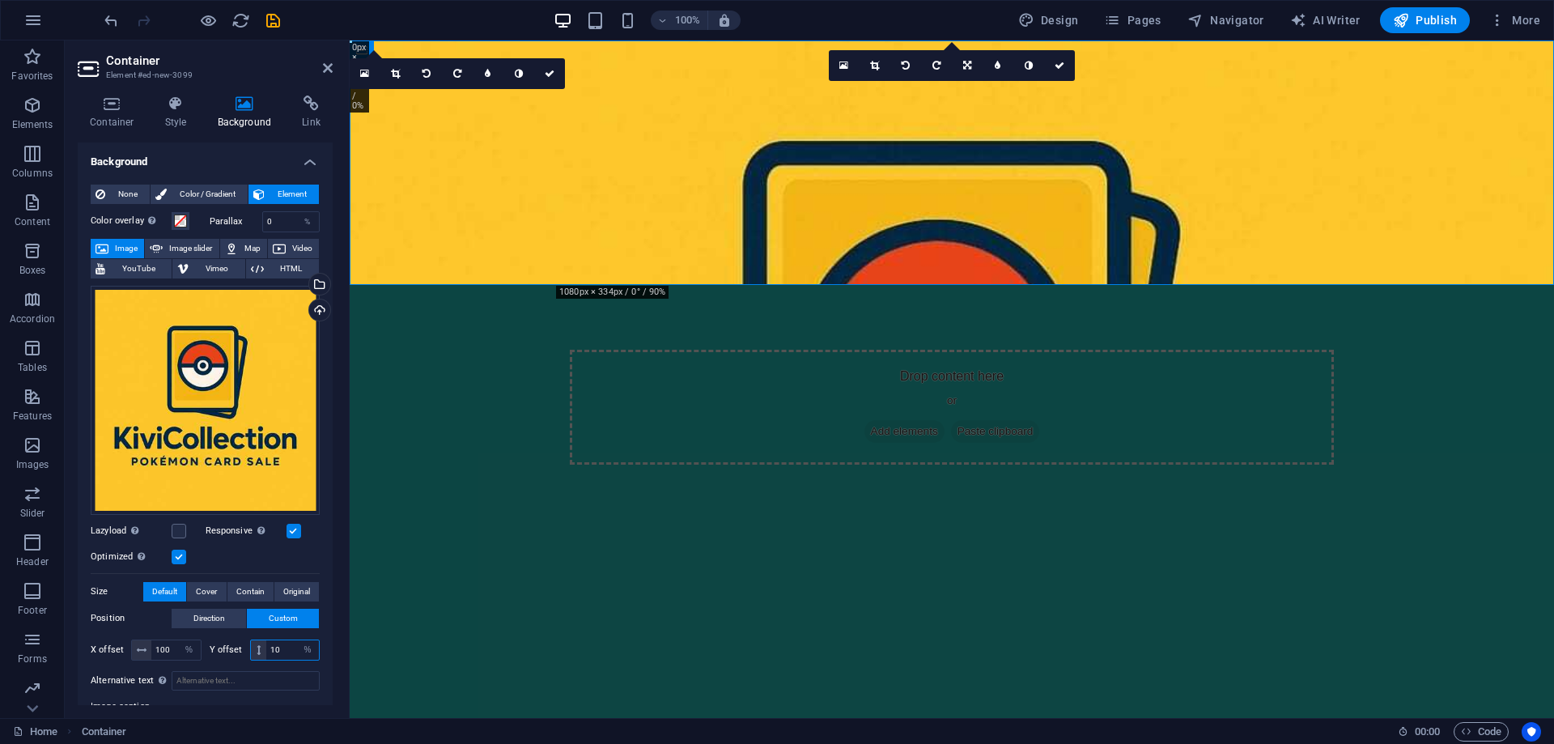
drag, startPoint x: 279, startPoint y: 649, endPoint x: 257, endPoint y: 649, distance: 21.9
click at [258, 649] on div "10 px rem % vh vw" at bounding box center [285, 650] width 70 height 21
click at [285, 699] on label "Image caption" at bounding box center [205, 706] width 229 height 19
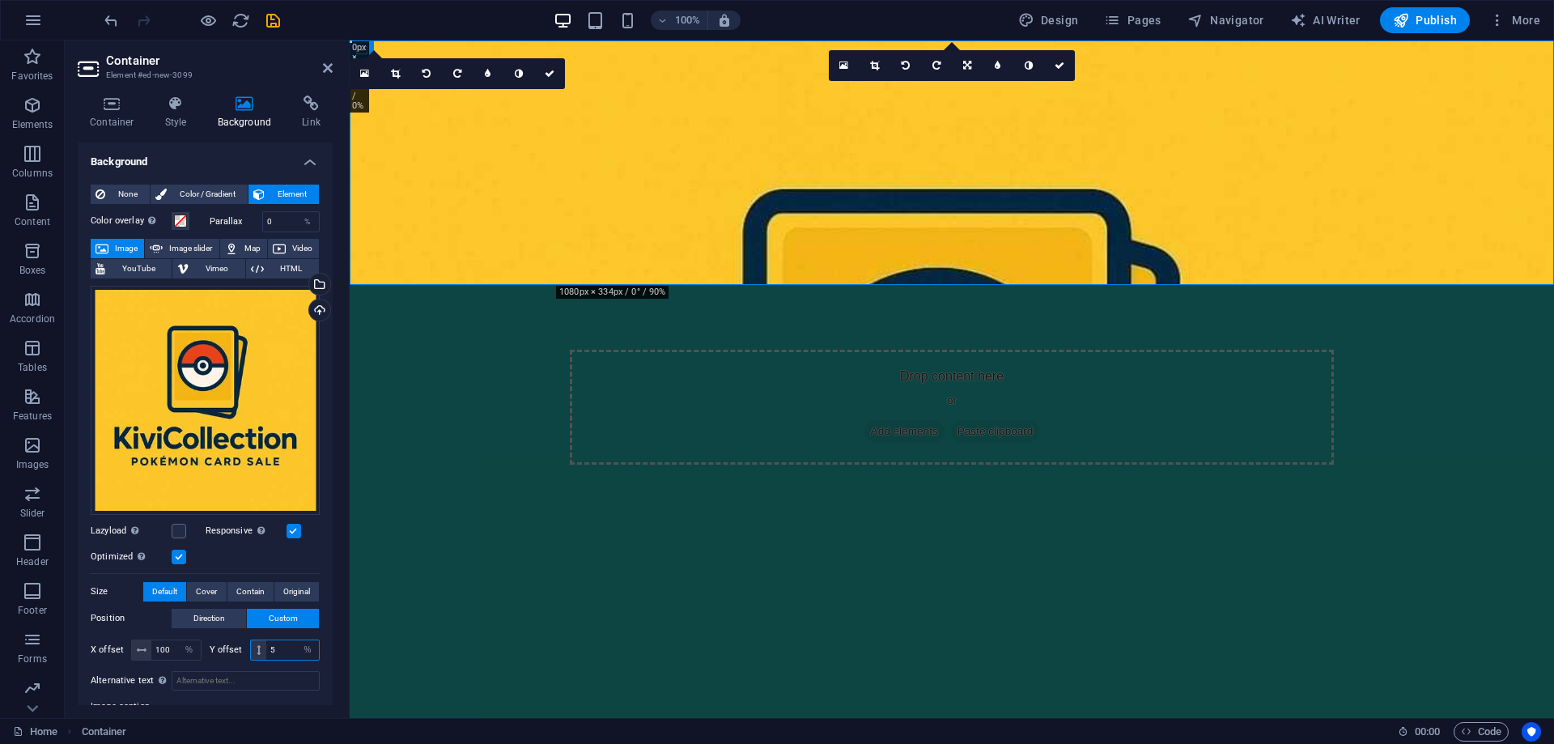
drag, startPoint x: 285, startPoint y: 648, endPoint x: 252, endPoint y: 648, distance: 33.2
click at [253, 648] on div "5 px rem % vh vw" at bounding box center [285, 650] width 70 height 21
click at [284, 699] on label "Image caption" at bounding box center [205, 706] width 229 height 19
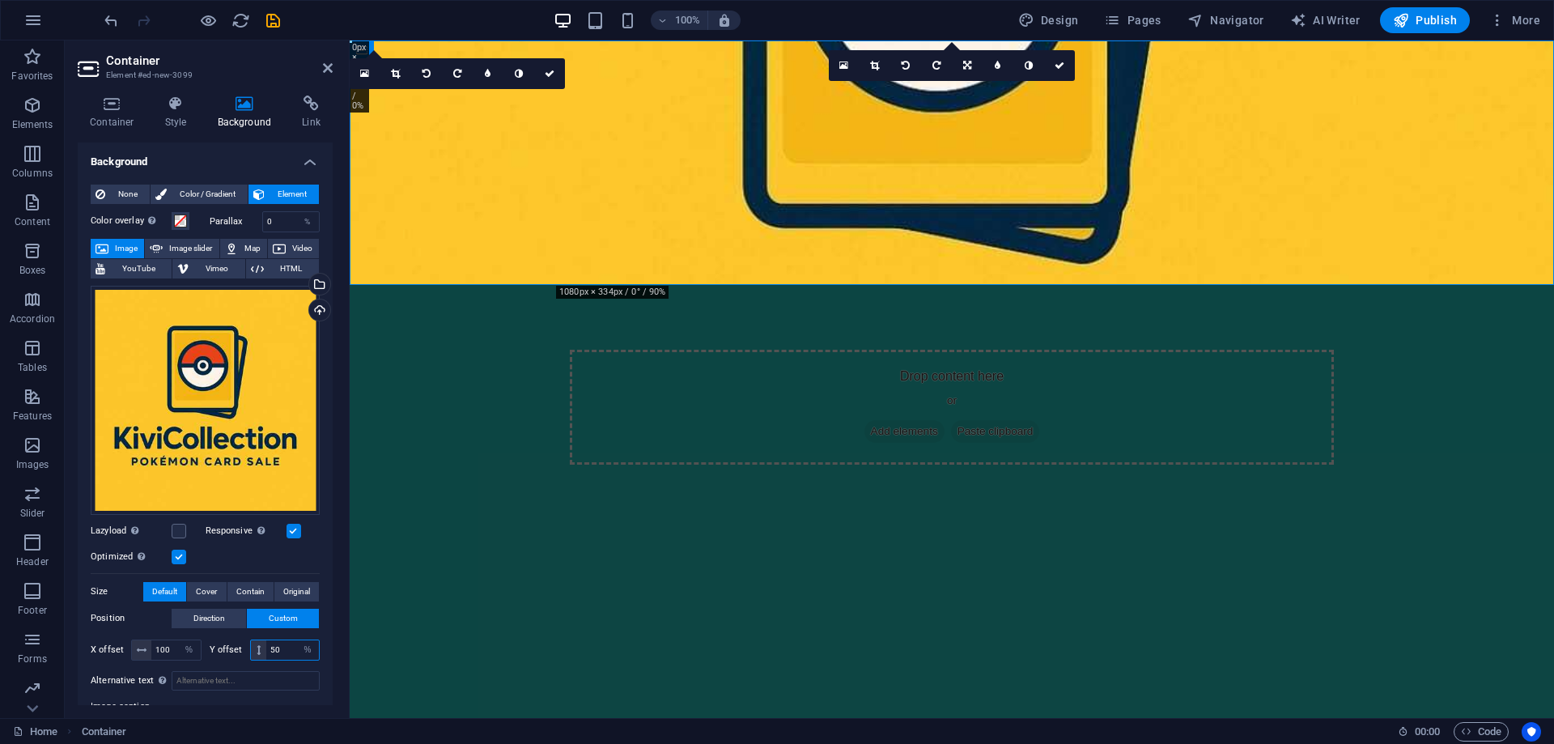
drag, startPoint x: 287, startPoint y: 644, endPoint x: 257, endPoint y: 644, distance: 30.0
click at [257, 644] on div "50 px rem % vh vw" at bounding box center [285, 650] width 70 height 21
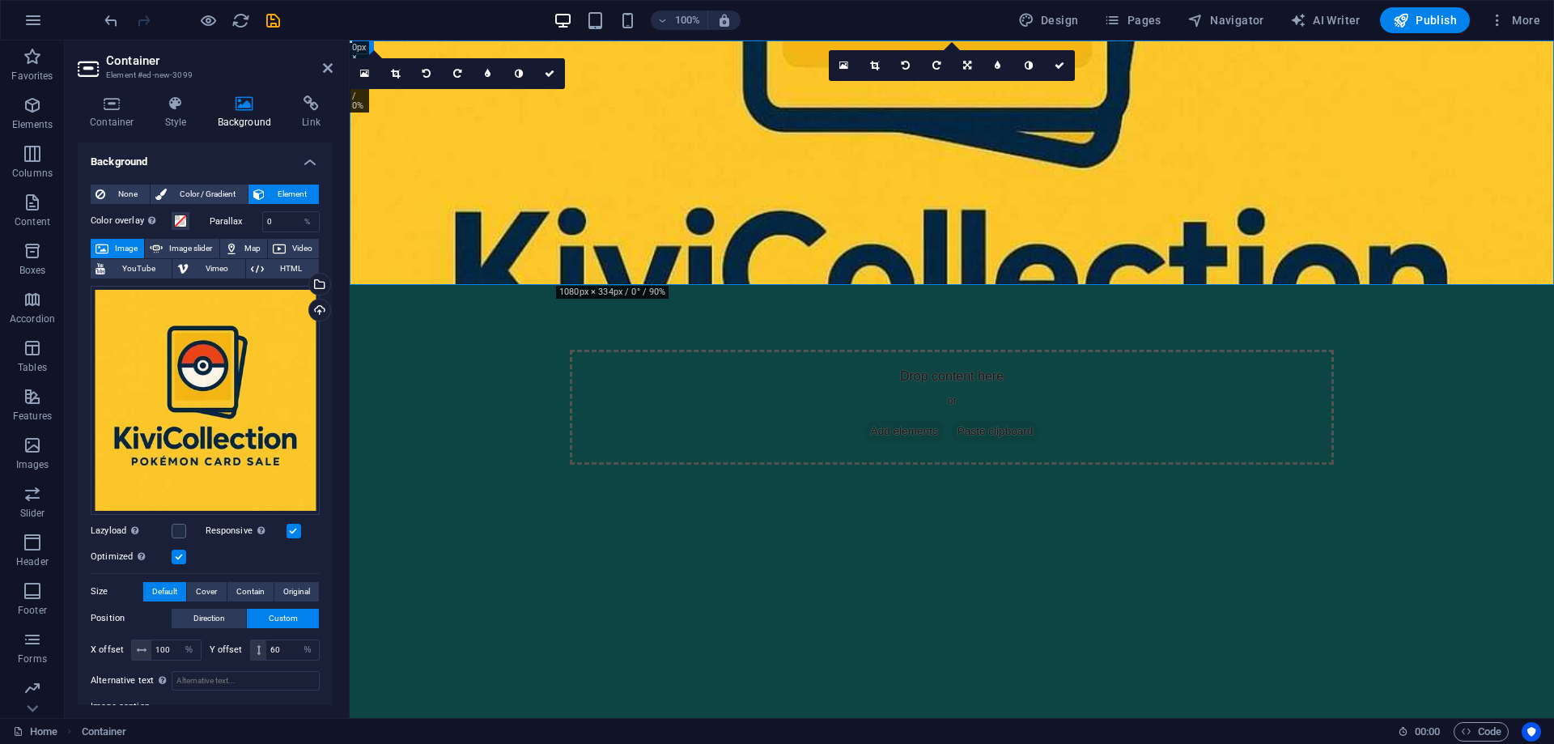
click at [278, 700] on label "Image caption" at bounding box center [205, 706] width 229 height 19
drag, startPoint x: 282, startPoint y: 650, endPoint x: 253, endPoint y: 648, distance: 29.2
click at [253, 648] on div "60 px rem % vh vw" at bounding box center [285, 650] width 70 height 21
click at [273, 710] on div "Container Style Background Link Size Height Default px rem % vh vw Min. height …" at bounding box center [205, 401] width 281 height 636
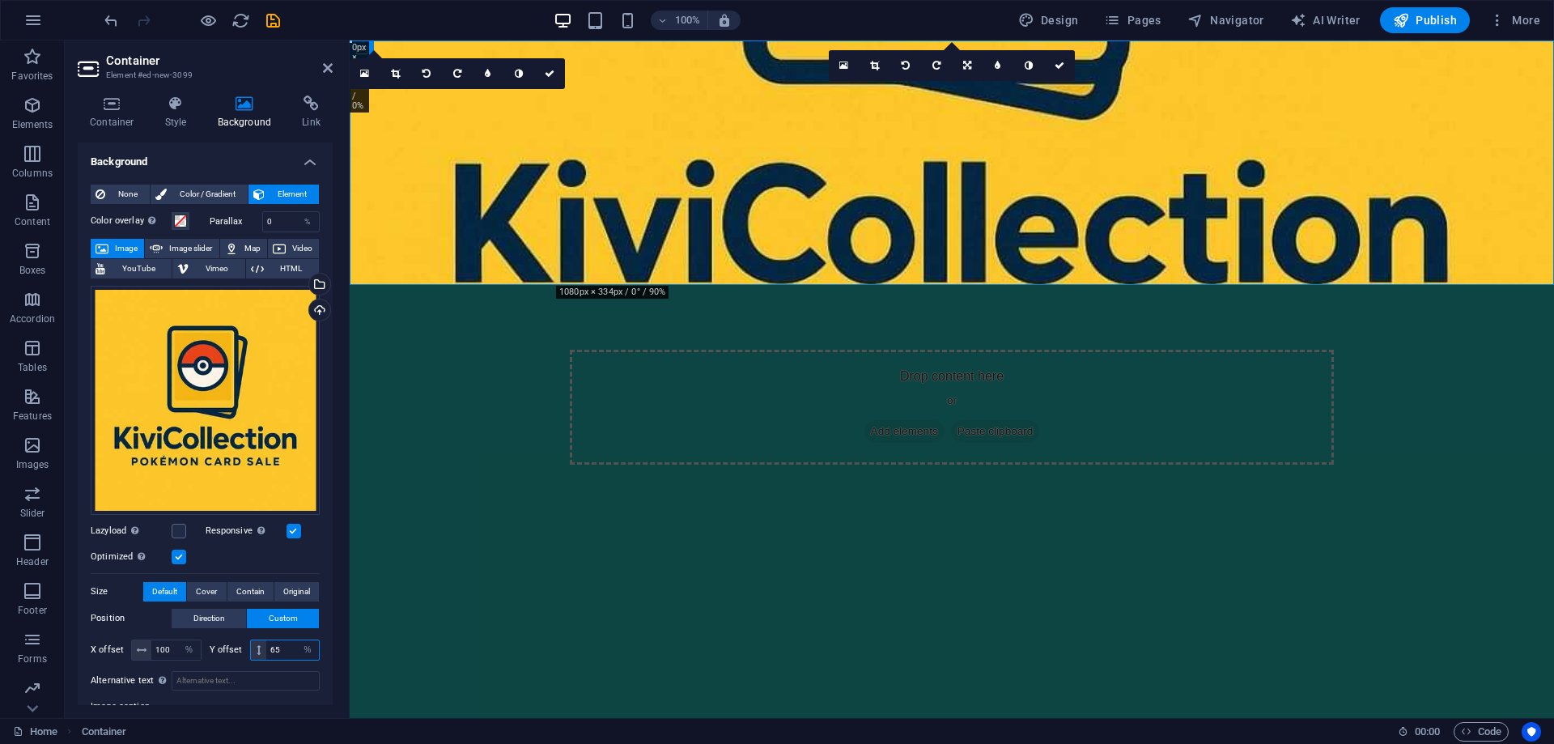
drag, startPoint x: 258, startPoint y: 650, endPoint x: 248, endPoint y: 650, distance: 10.5
click at [250, 650] on div "65 px rem % vh vw" at bounding box center [285, 650] width 70 height 21
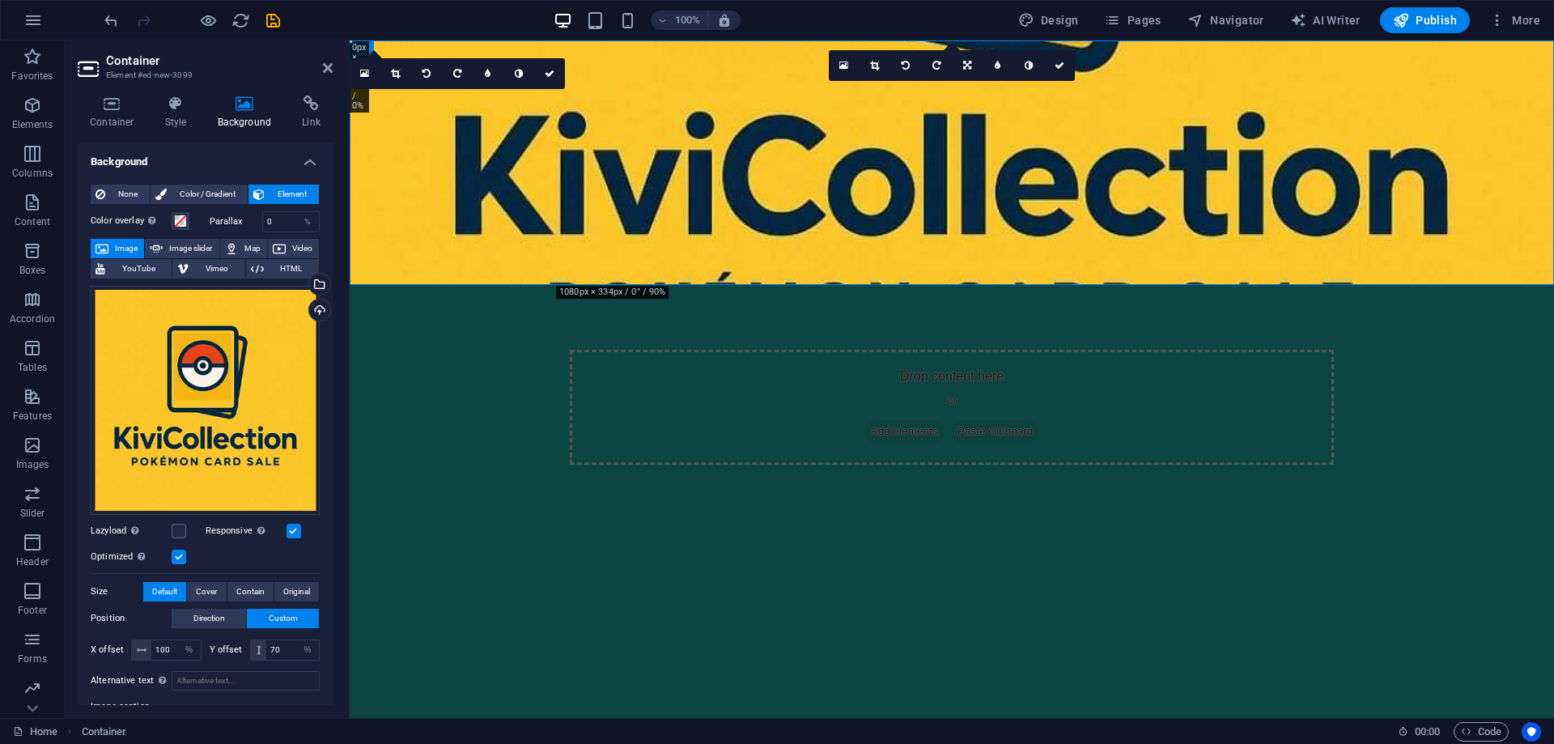
click at [272, 699] on label "Image caption" at bounding box center [205, 706] width 229 height 19
drag, startPoint x: 282, startPoint y: 649, endPoint x: 247, endPoint y: 647, distance: 34.9
click at [244, 648] on div "Y offset 70 px rem % vh vw" at bounding box center [265, 650] width 111 height 21
type input "68"
click at [276, 699] on label "Image caption" at bounding box center [205, 706] width 229 height 19
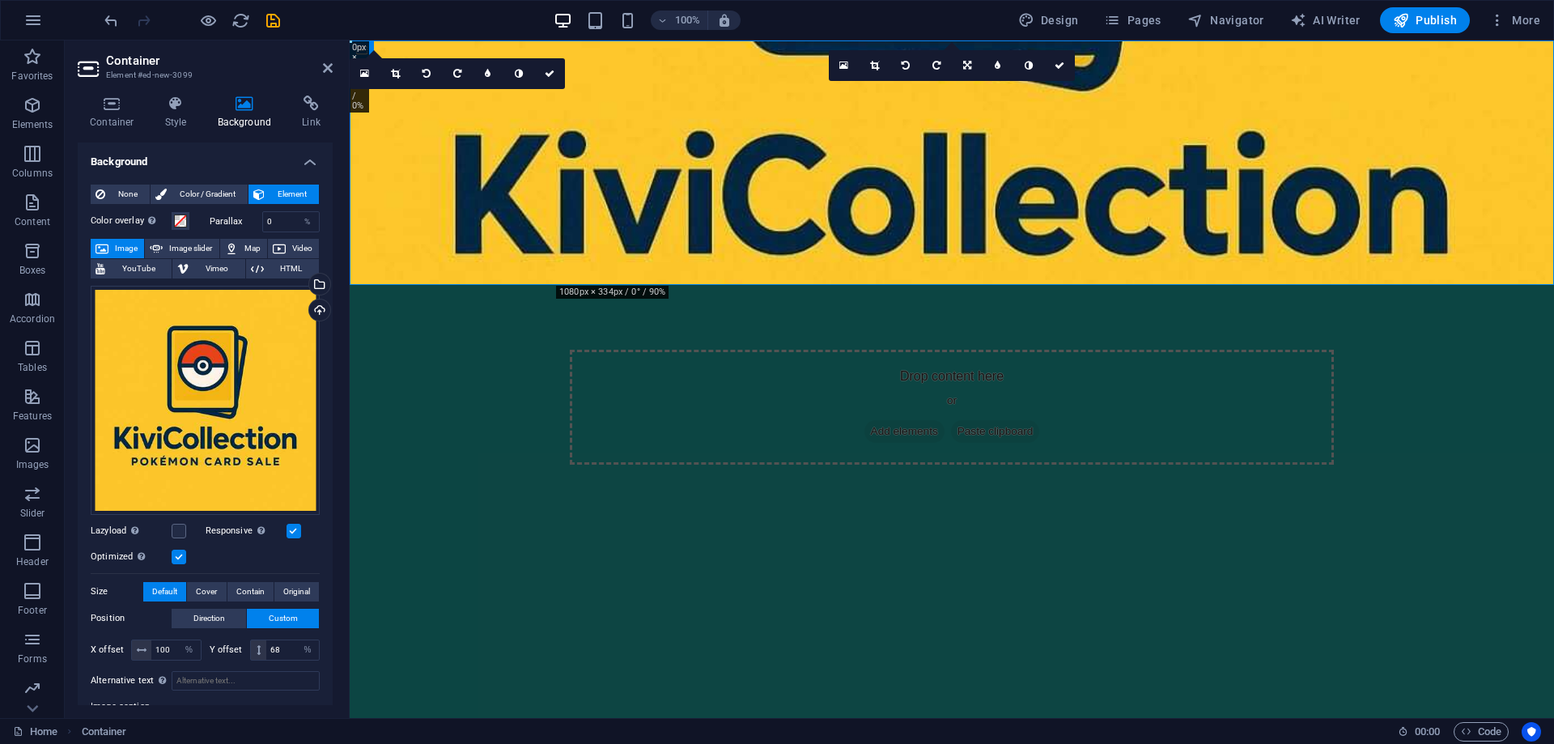
click at [1045, 353] on html "Skip to main content Drop content here or Add elements Paste clipboard" at bounding box center [952, 284] width 1205 height 489
click at [865, 397] on html "Skip to main content Drop content here or Add elements Paste clipboard" at bounding box center [952, 284] width 1205 height 489
click at [326, 73] on icon at bounding box center [328, 68] width 10 height 13
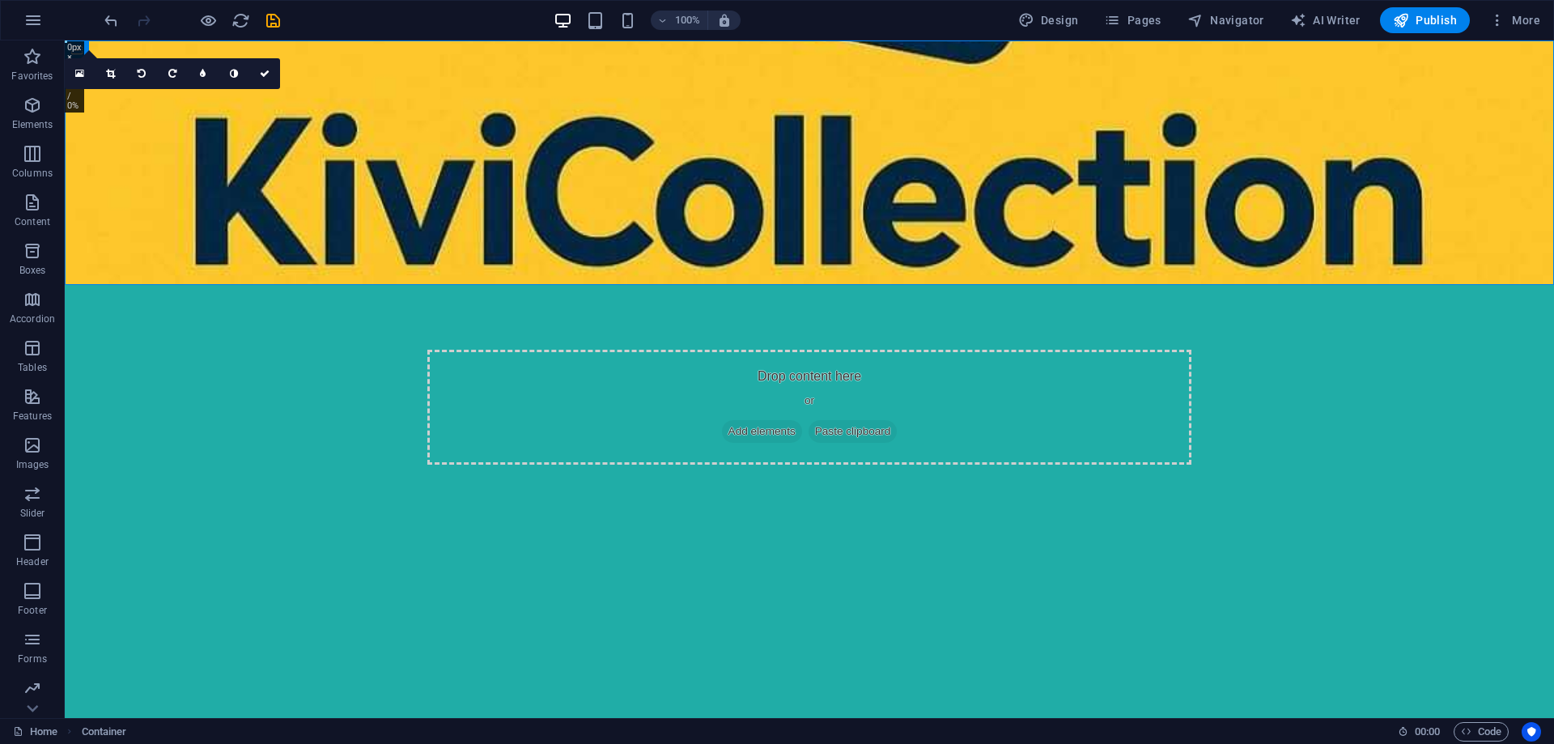
click at [721, 385] on html "Skip to main content Drop content here or Add elements Paste clipboard" at bounding box center [810, 284] width 1490 height 489
click at [850, 350] on div "Drop content here or Add elements Paste clipboard" at bounding box center [809, 407] width 764 height 115
click at [752, 420] on span "Add elements" at bounding box center [762, 431] width 80 height 23
click at [746, 420] on span "Add elements" at bounding box center [762, 431] width 80 height 23
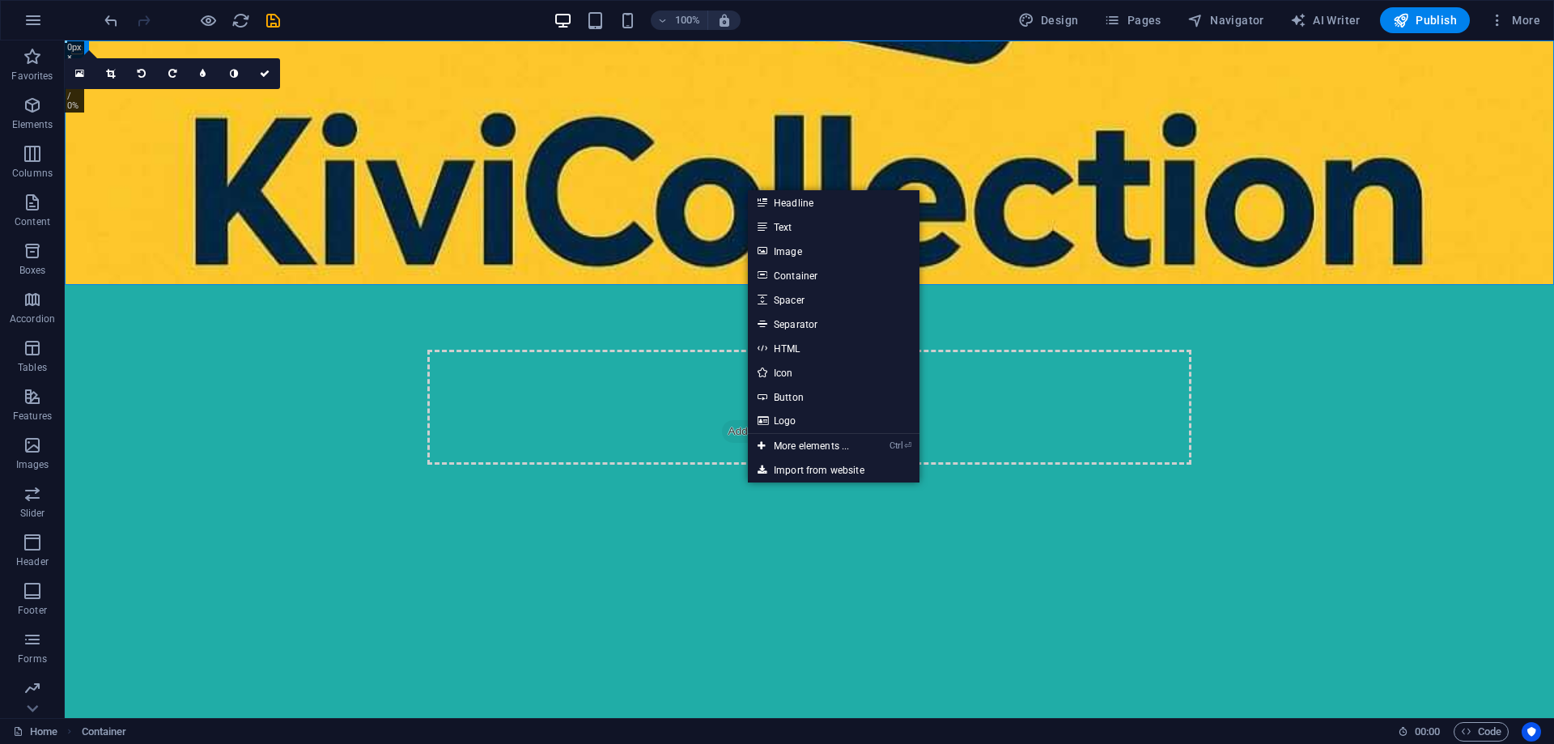
click at [626, 310] on html "Skip to main content Drop content here or Add elements Paste clipboard" at bounding box center [810, 284] width 1490 height 489
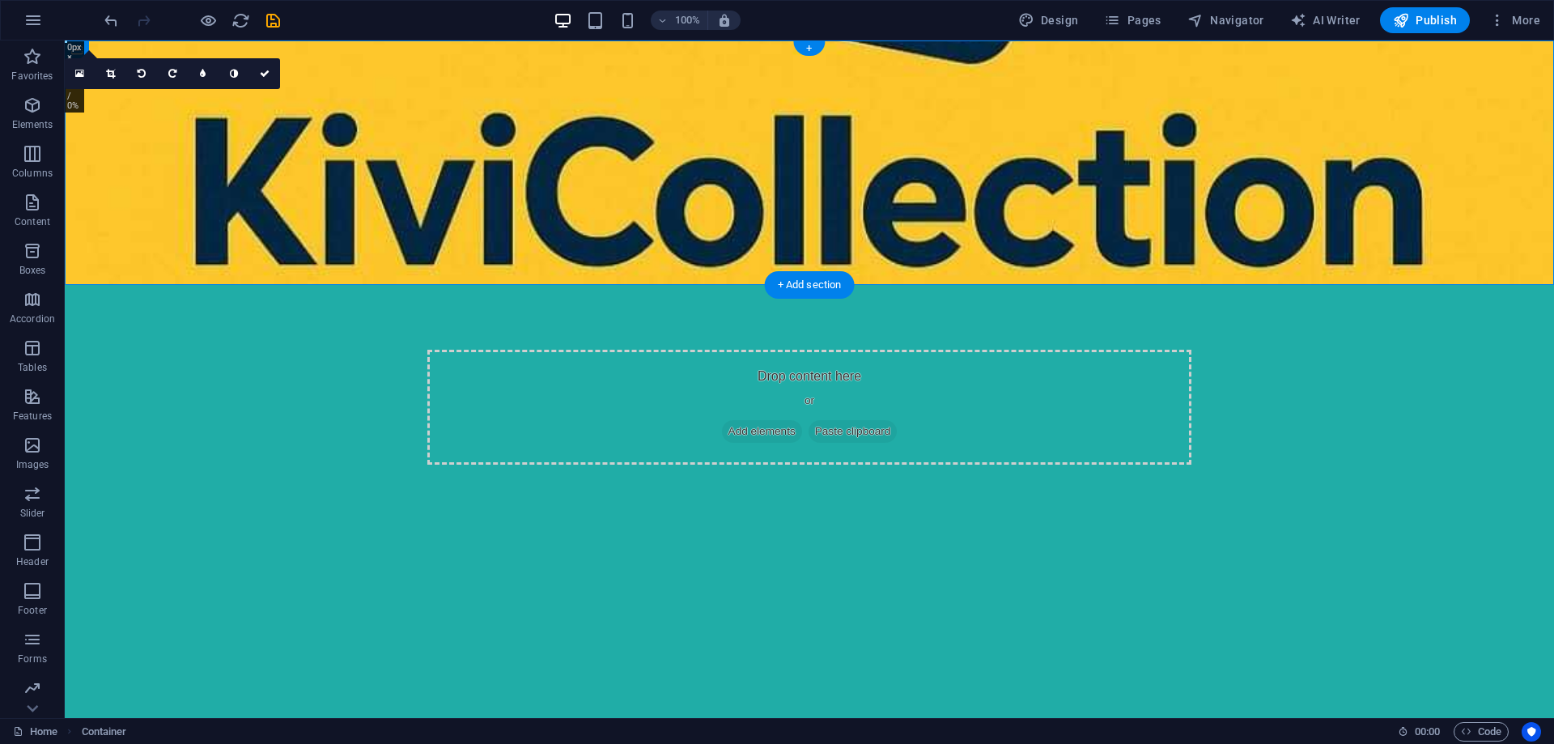
click at [608, 244] on figure at bounding box center [810, 162] width 1490 height 244
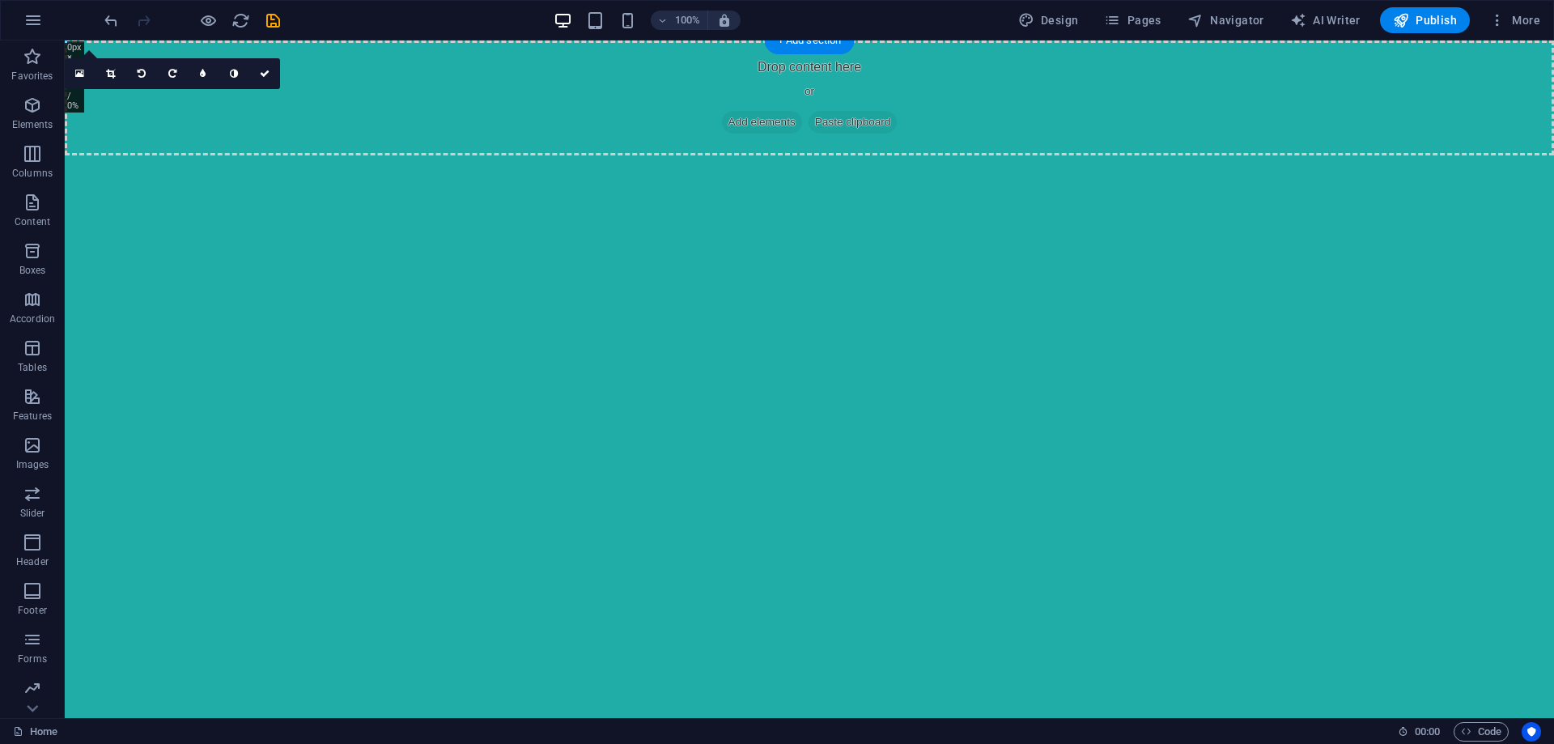
drag, startPoint x: 614, startPoint y: 249, endPoint x: 588, endPoint y: 236, distance: 28.6
click at [614, 155] on html "Skip to main content Drop content here or Add elements Paste clipboard" at bounding box center [810, 97] width 1490 height 115
click at [20, 113] on span "Elements" at bounding box center [32, 115] width 65 height 39
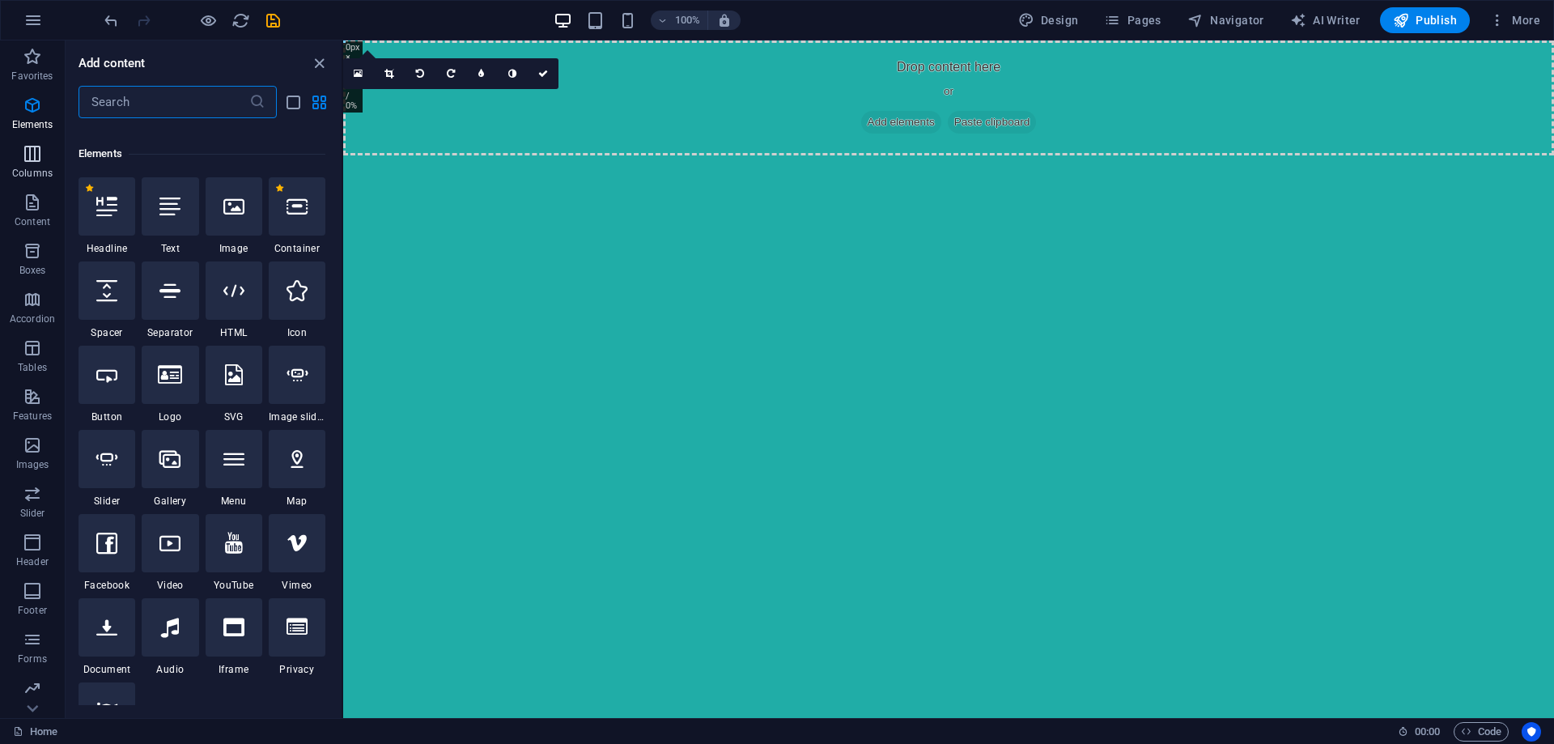
scroll to position [172, 0]
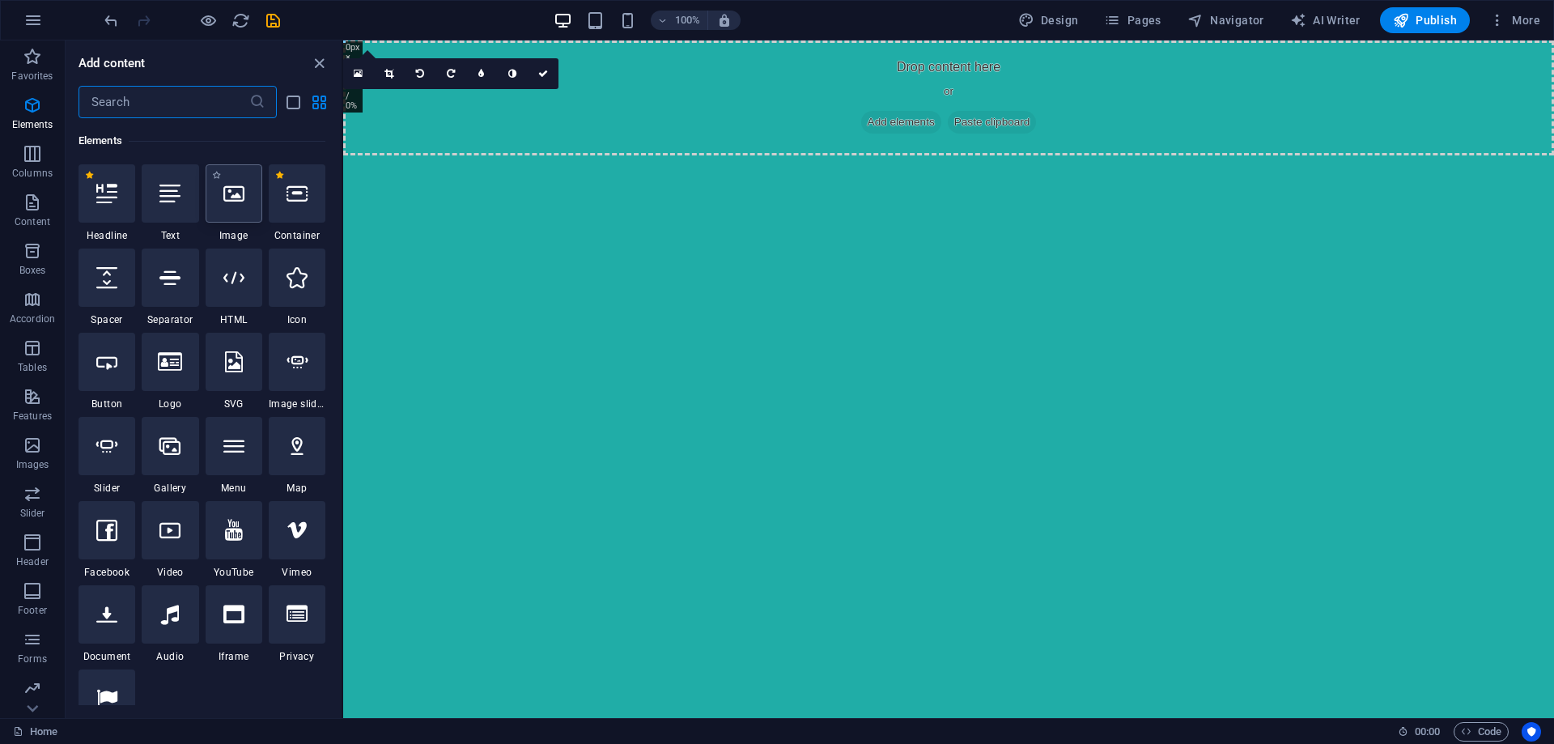
click at [221, 215] on div at bounding box center [234, 193] width 57 height 58
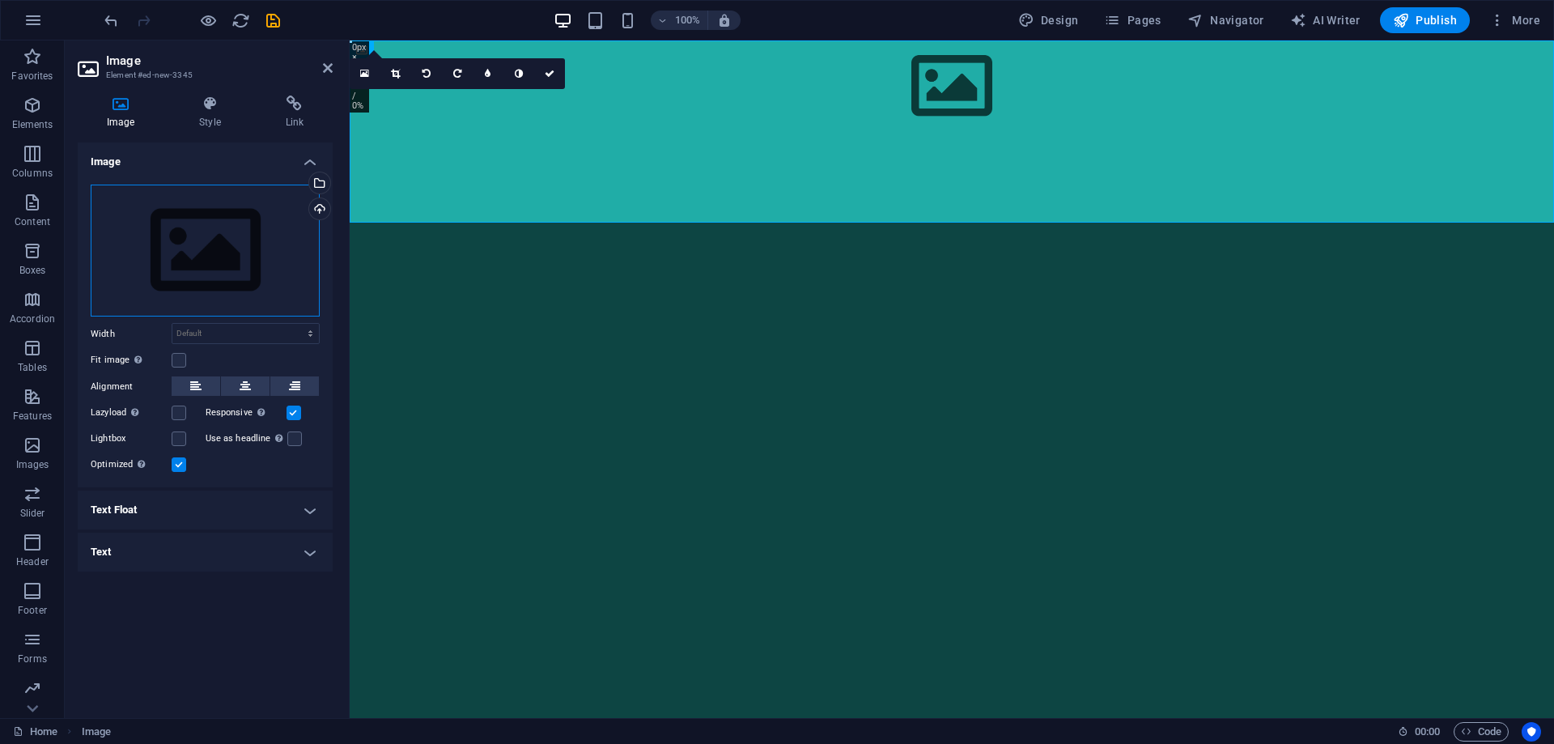
click at [223, 258] on div "Drag files here, click to choose files or select files from Files or our free s…" at bounding box center [205, 251] width 229 height 133
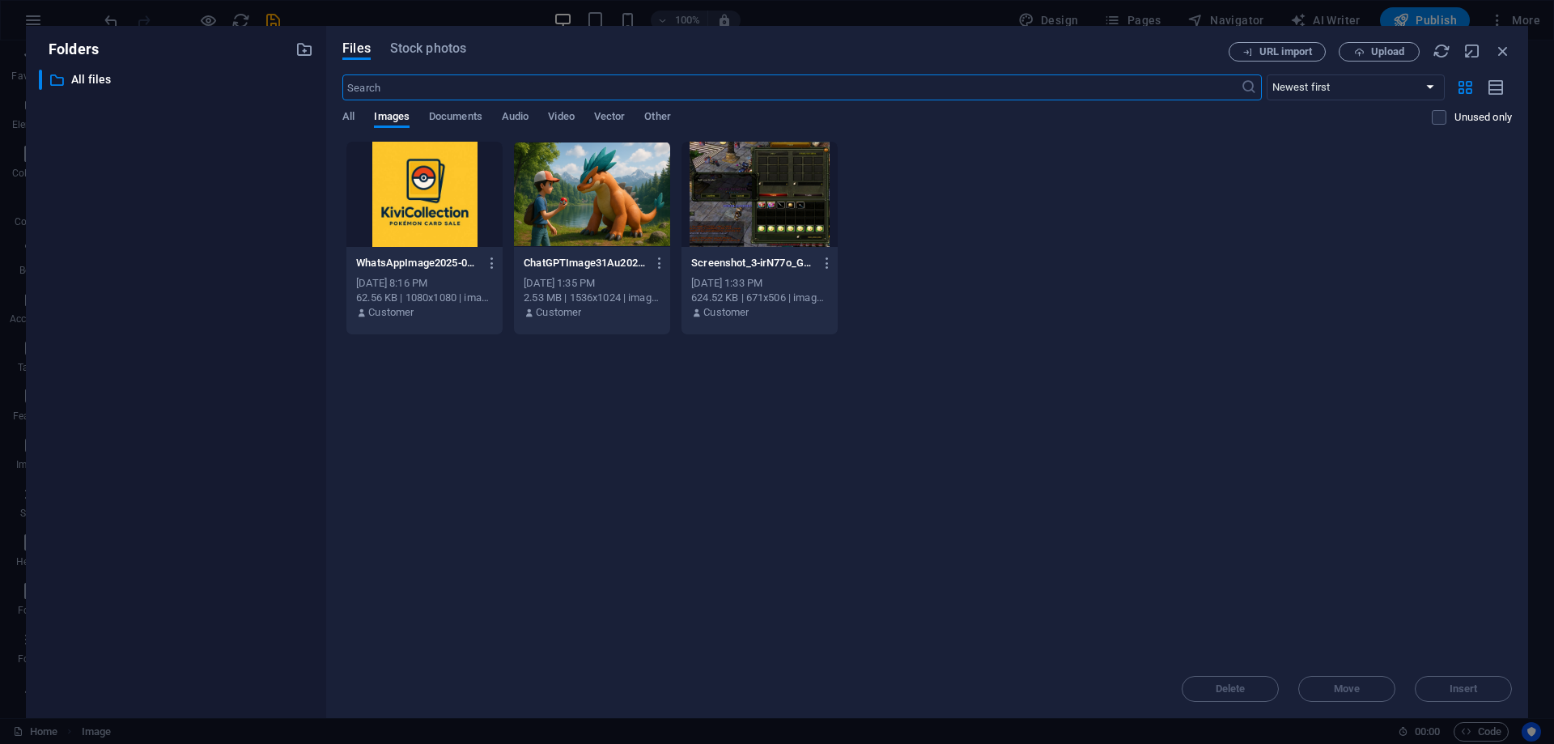
click at [627, 221] on div at bounding box center [592, 194] width 156 height 105
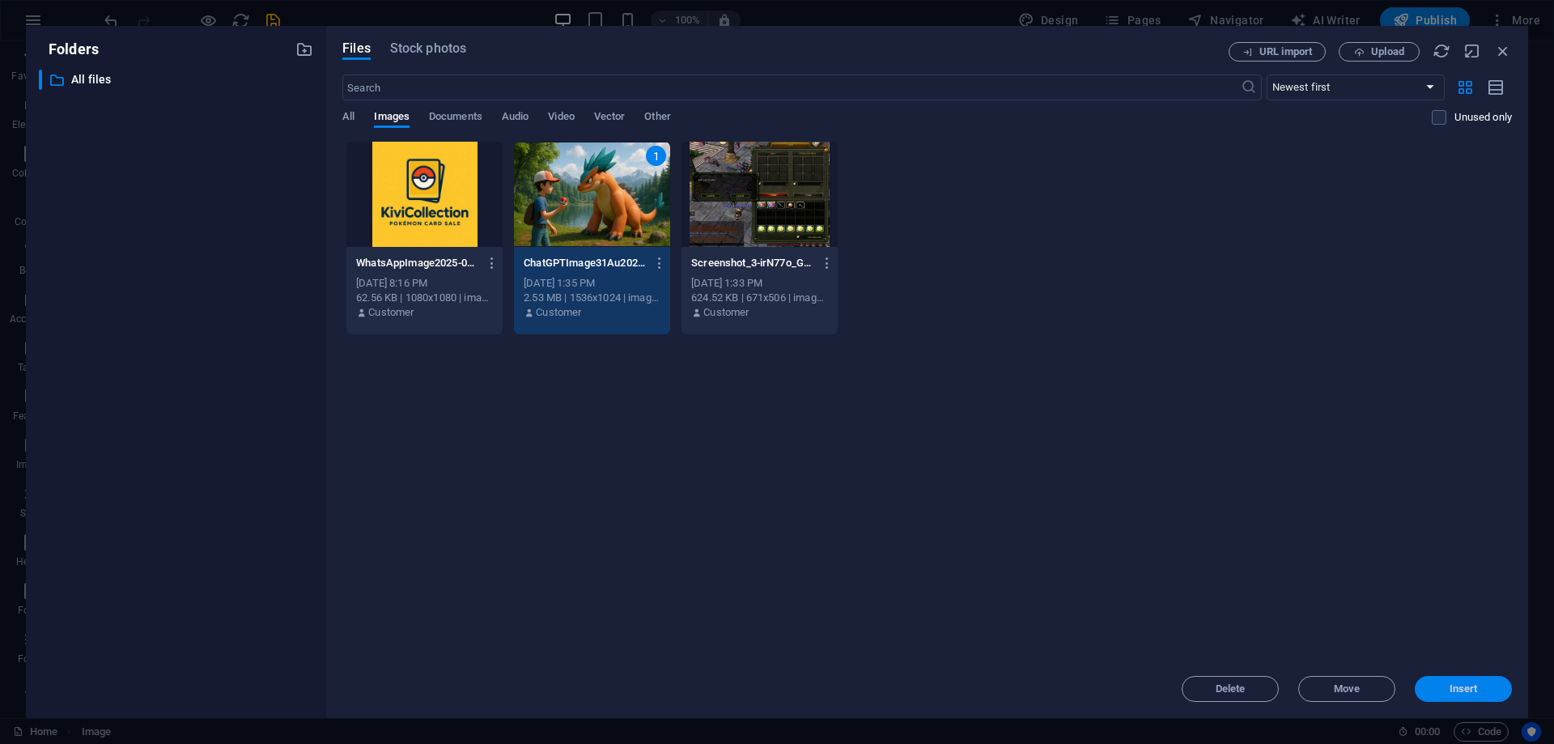
click at [1442, 686] on span "Insert" at bounding box center [1464, 689] width 84 height 10
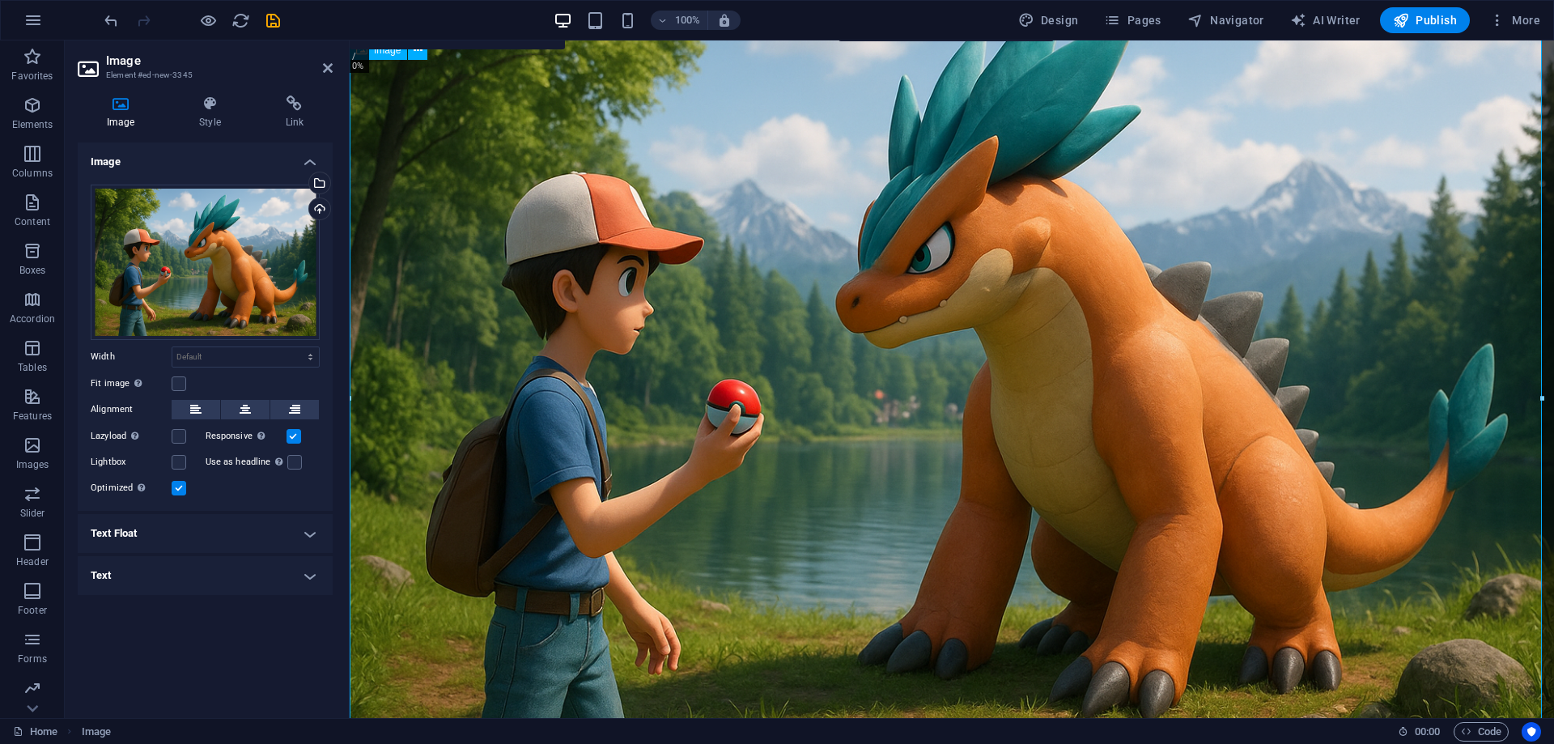
scroll to position [0, 0]
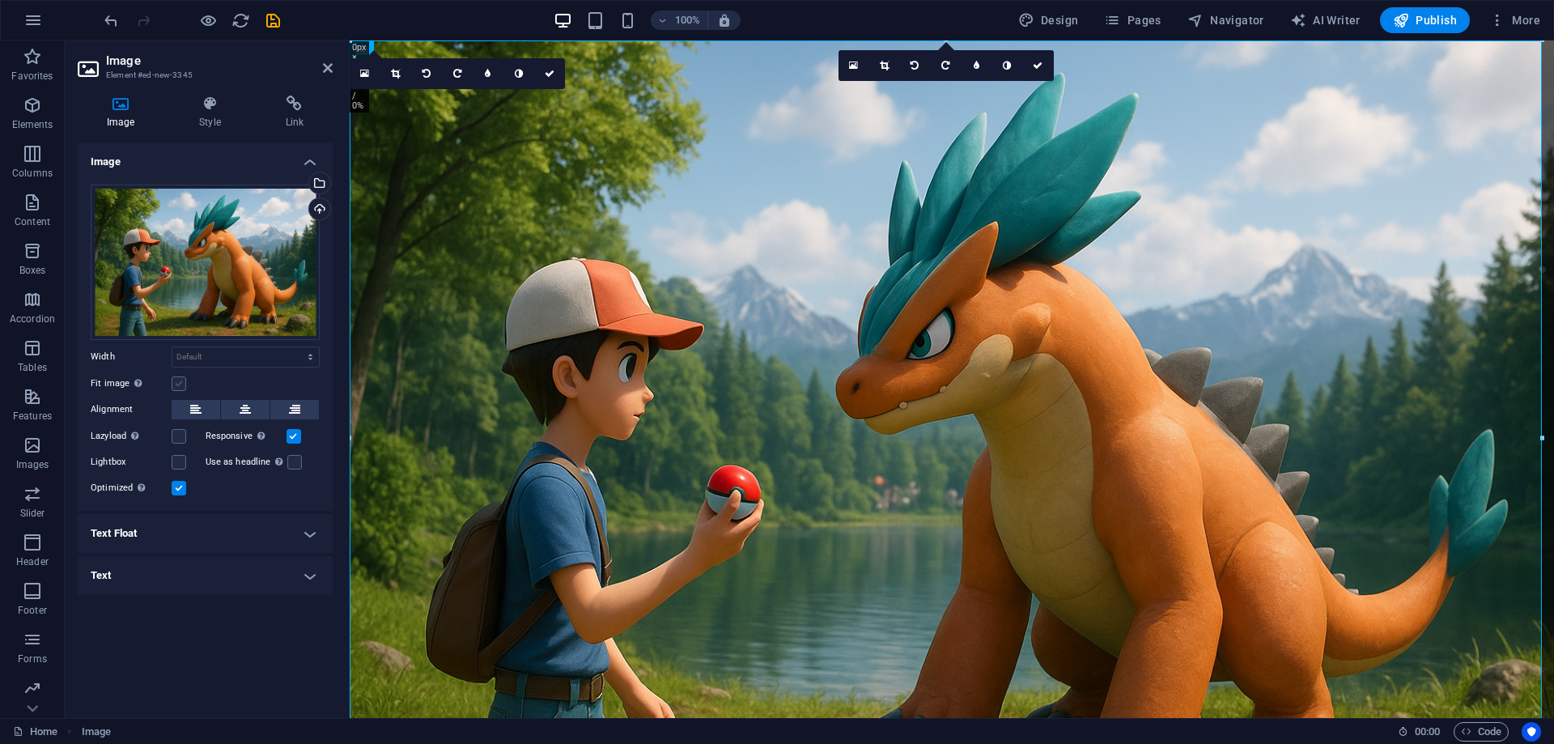
click at [180, 381] on label at bounding box center [179, 383] width 15 height 15
click at [0, 0] on input "Fit image Automatically fit image to a fixed width and height" at bounding box center [0, 0] width 0 height 0
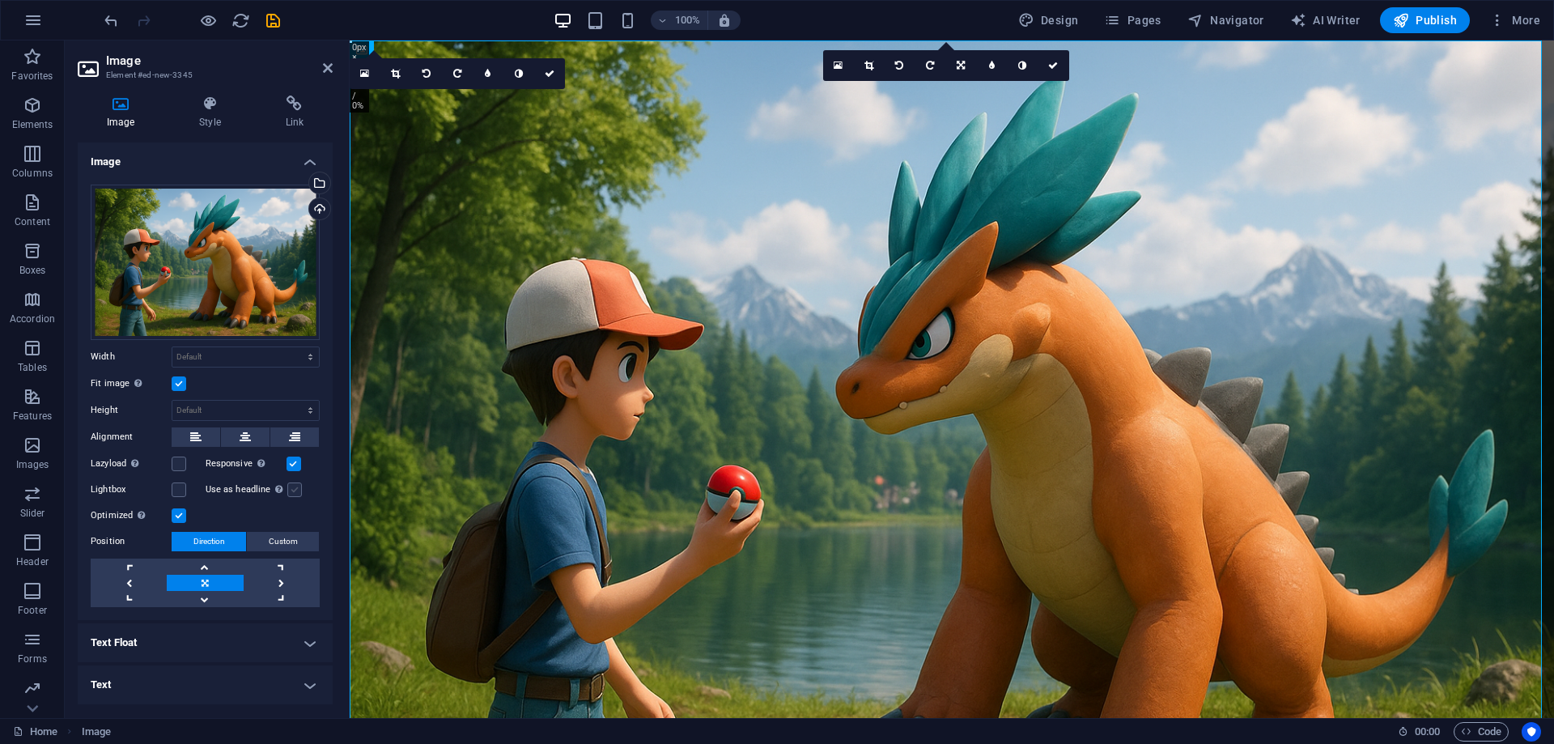
click at [295, 492] on label at bounding box center [294, 490] width 15 height 15
click at [0, 0] on input "Use as headline The image will be wrapped in an H1 headline tag. Useful for giv…" at bounding box center [0, 0] width 0 height 0
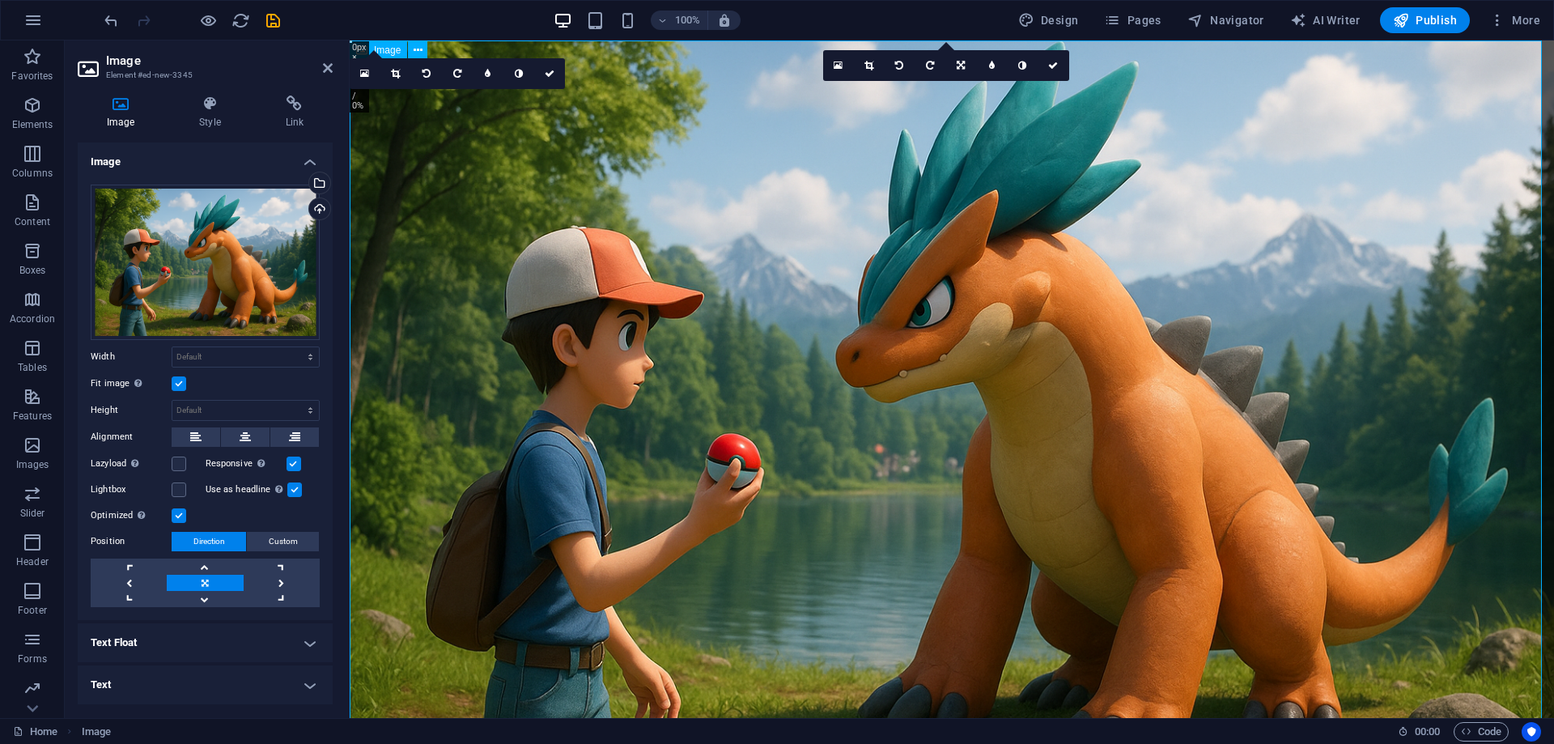
scroll to position [117, 0]
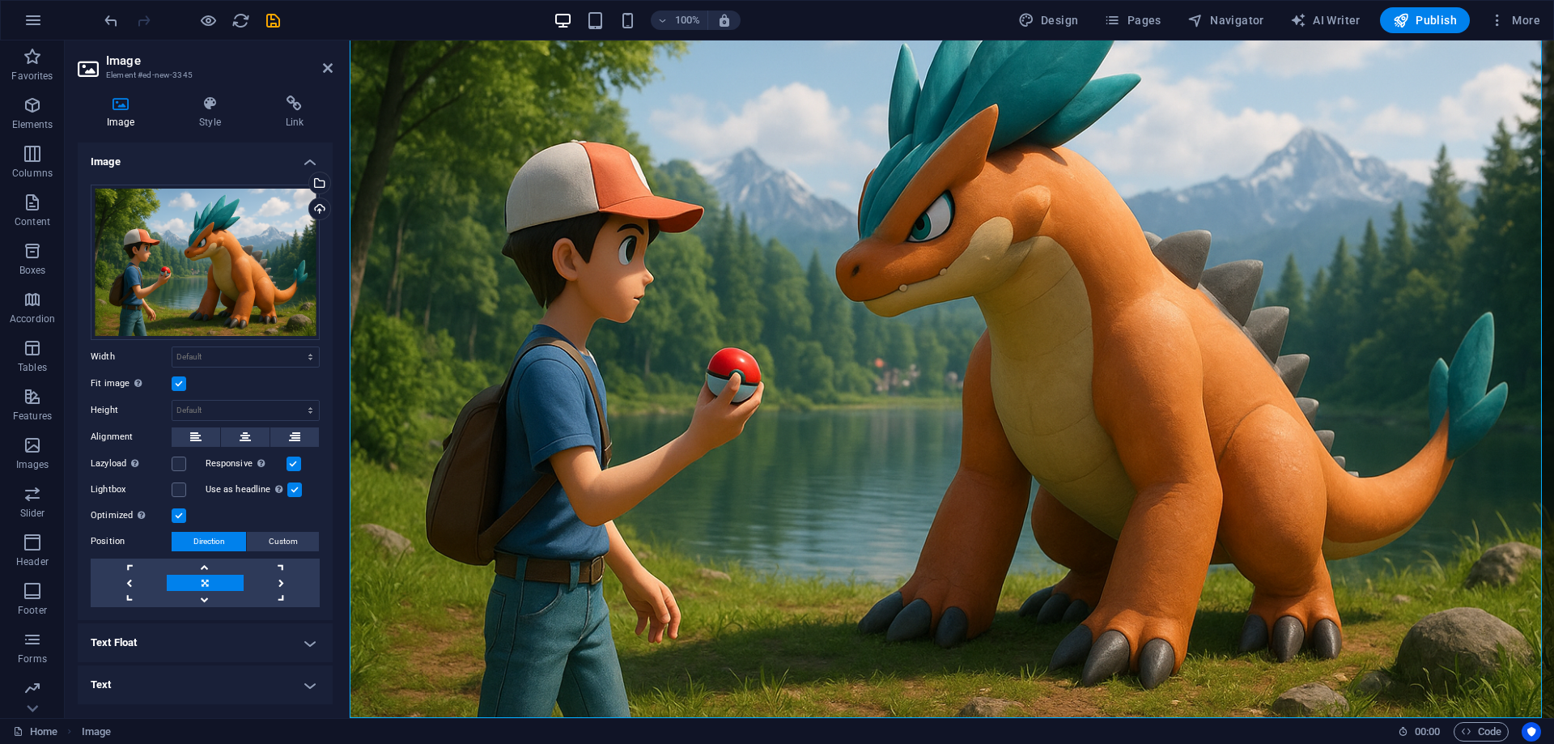
click at [296, 490] on label at bounding box center [294, 490] width 15 height 15
click at [0, 0] on input "Use as headline The image will be wrapped in an H1 headline tag. Useful for giv…" at bounding box center [0, 0] width 0 height 0
click at [176, 491] on label at bounding box center [179, 490] width 15 height 15
click at [0, 0] on input "Lightbox" at bounding box center [0, 0] width 0 height 0
click at [181, 486] on label at bounding box center [179, 490] width 15 height 15
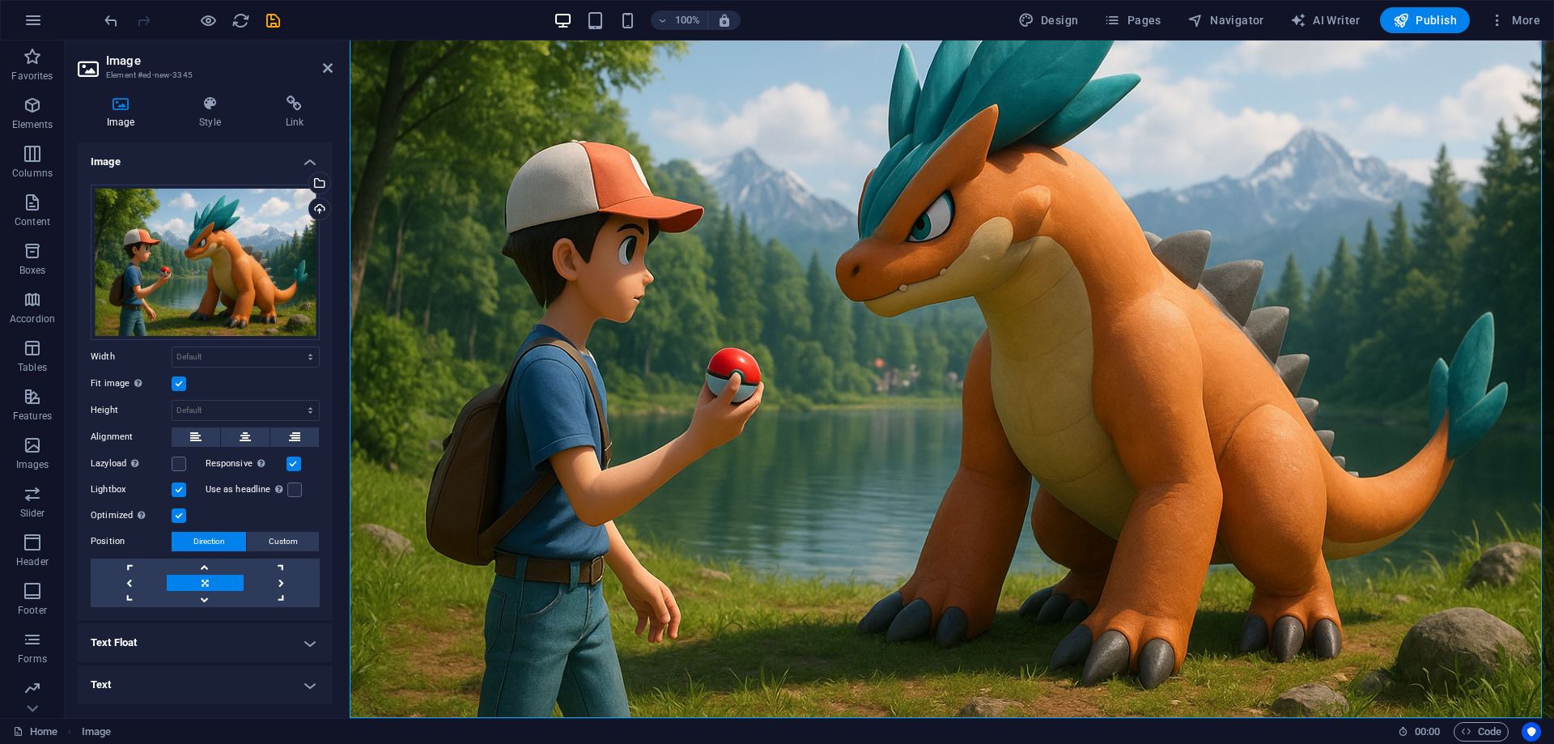
click at [0, 0] on input "Lightbox" at bounding box center [0, 0] width 0 height 0
click at [180, 461] on label at bounding box center [179, 464] width 15 height 15
click at [0, 0] on input "Lazyload Loading images after the page loads improves page speed." at bounding box center [0, 0] width 0 height 0
click at [180, 461] on label at bounding box center [179, 464] width 15 height 15
click at [0, 0] on input "Lazyload Loading images after the page loads improves page speed." at bounding box center [0, 0] width 0 height 0
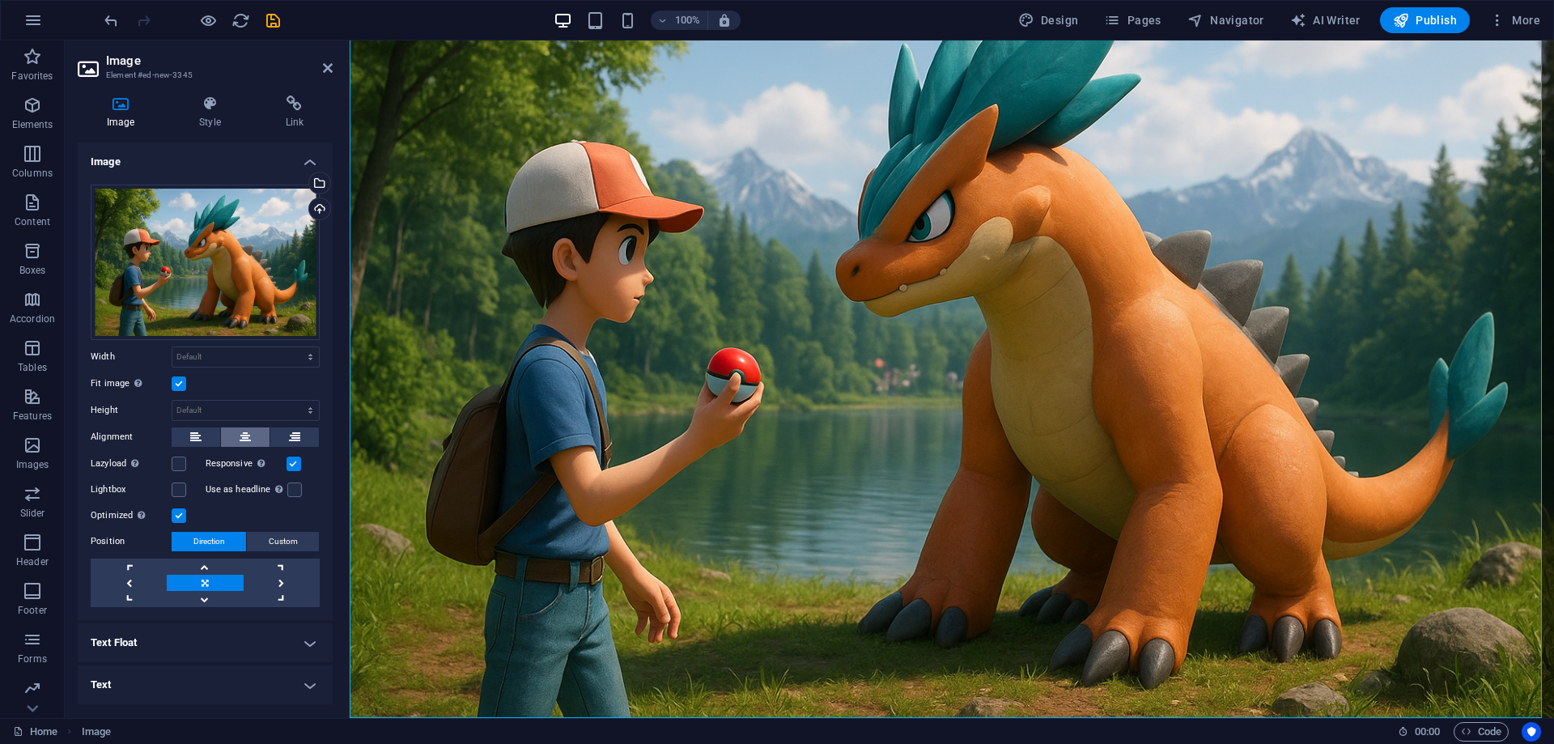
click at [249, 438] on icon at bounding box center [245, 436] width 11 height 19
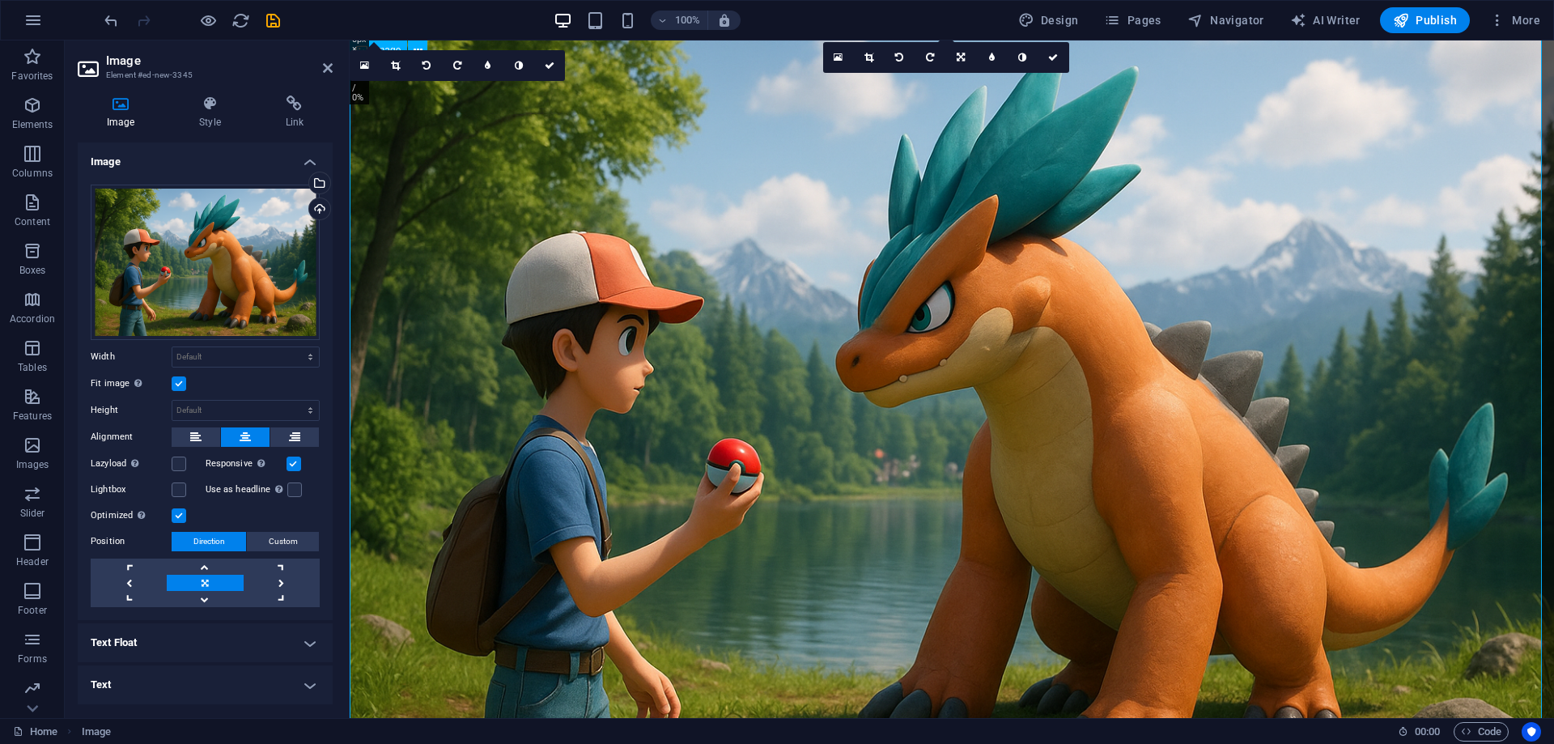
scroll to position [0, 0]
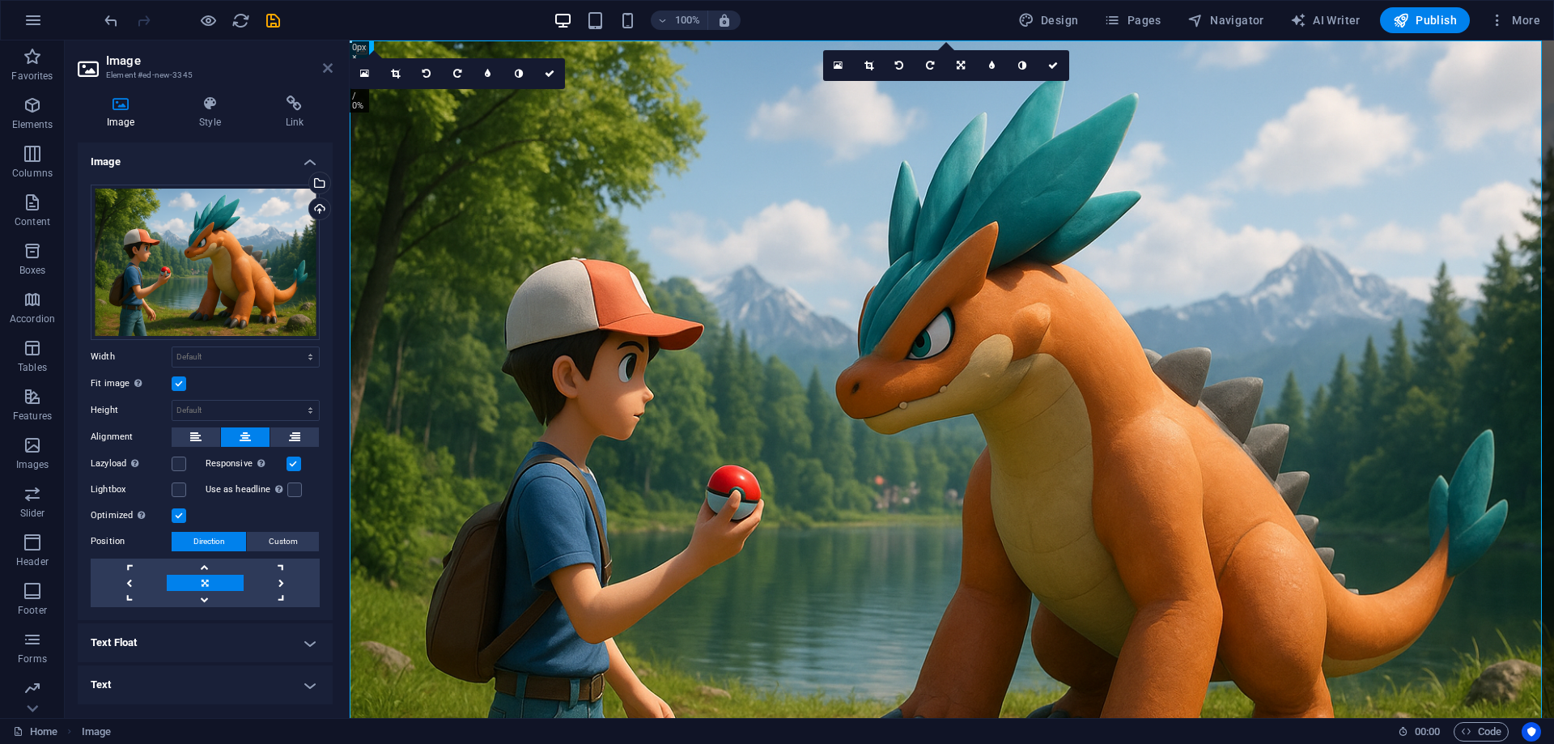
click at [326, 67] on icon at bounding box center [328, 68] width 10 height 13
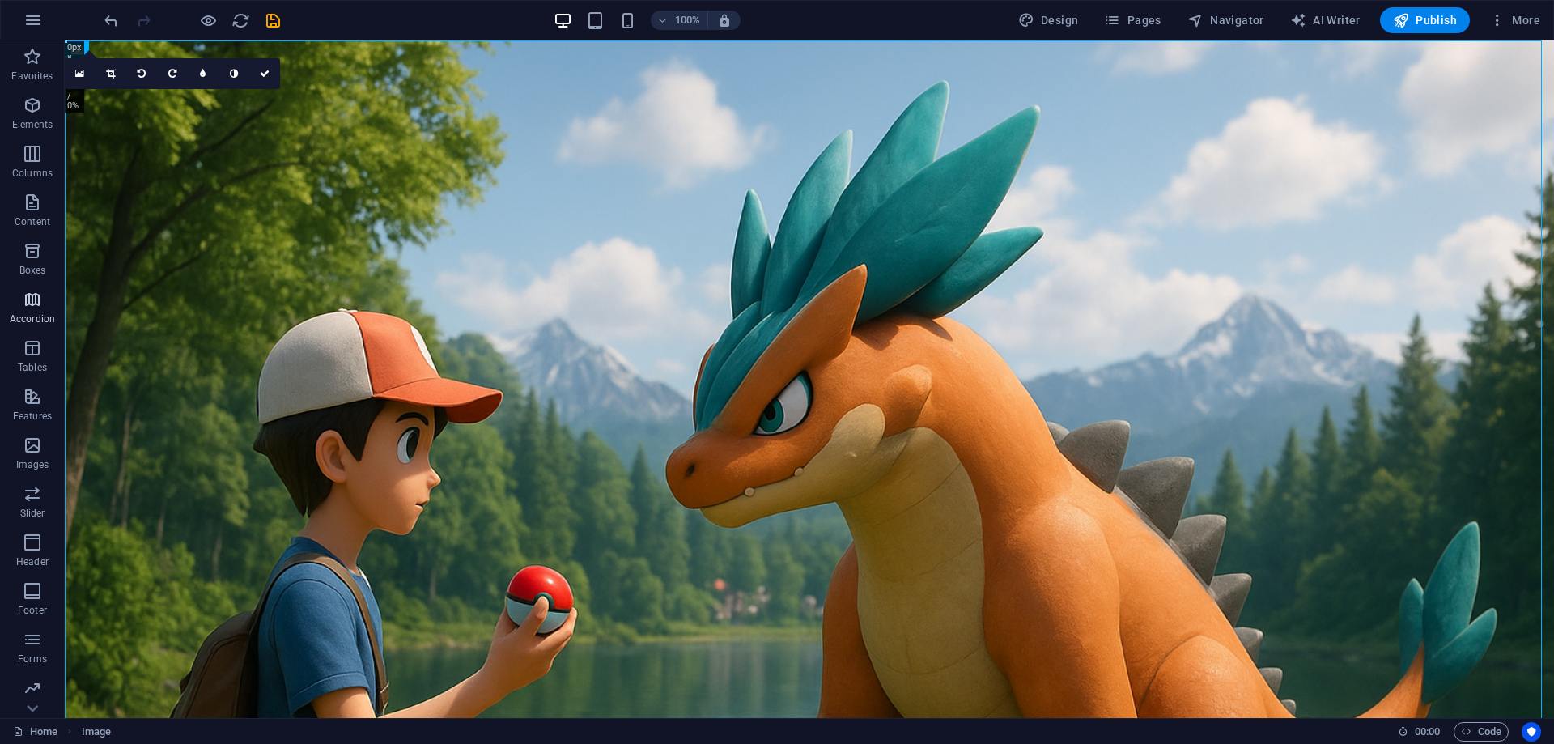
click at [44, 296] on span "Accordion" at bounding box center [32, 309] width 65 height 39
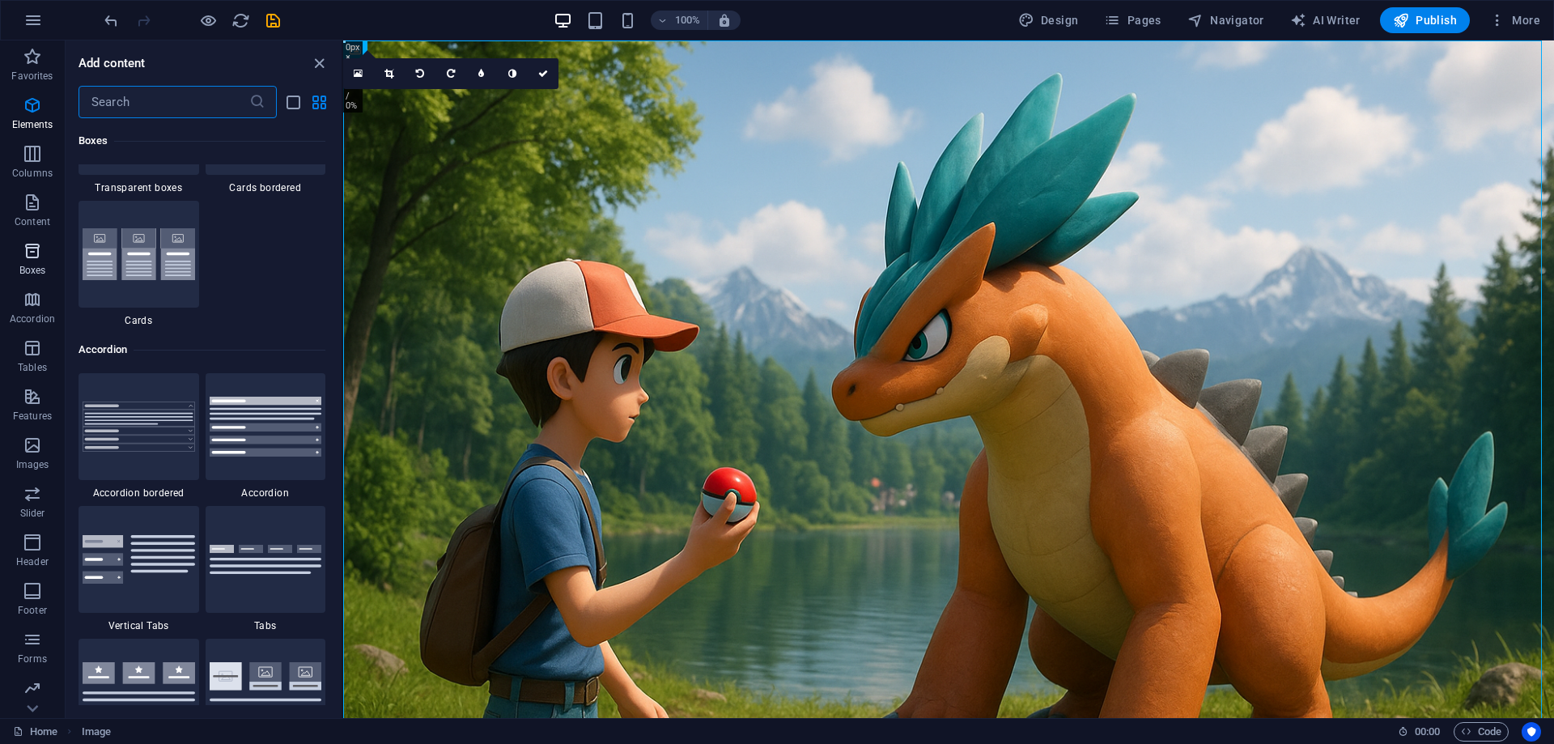
scroll to position [5169, 0]
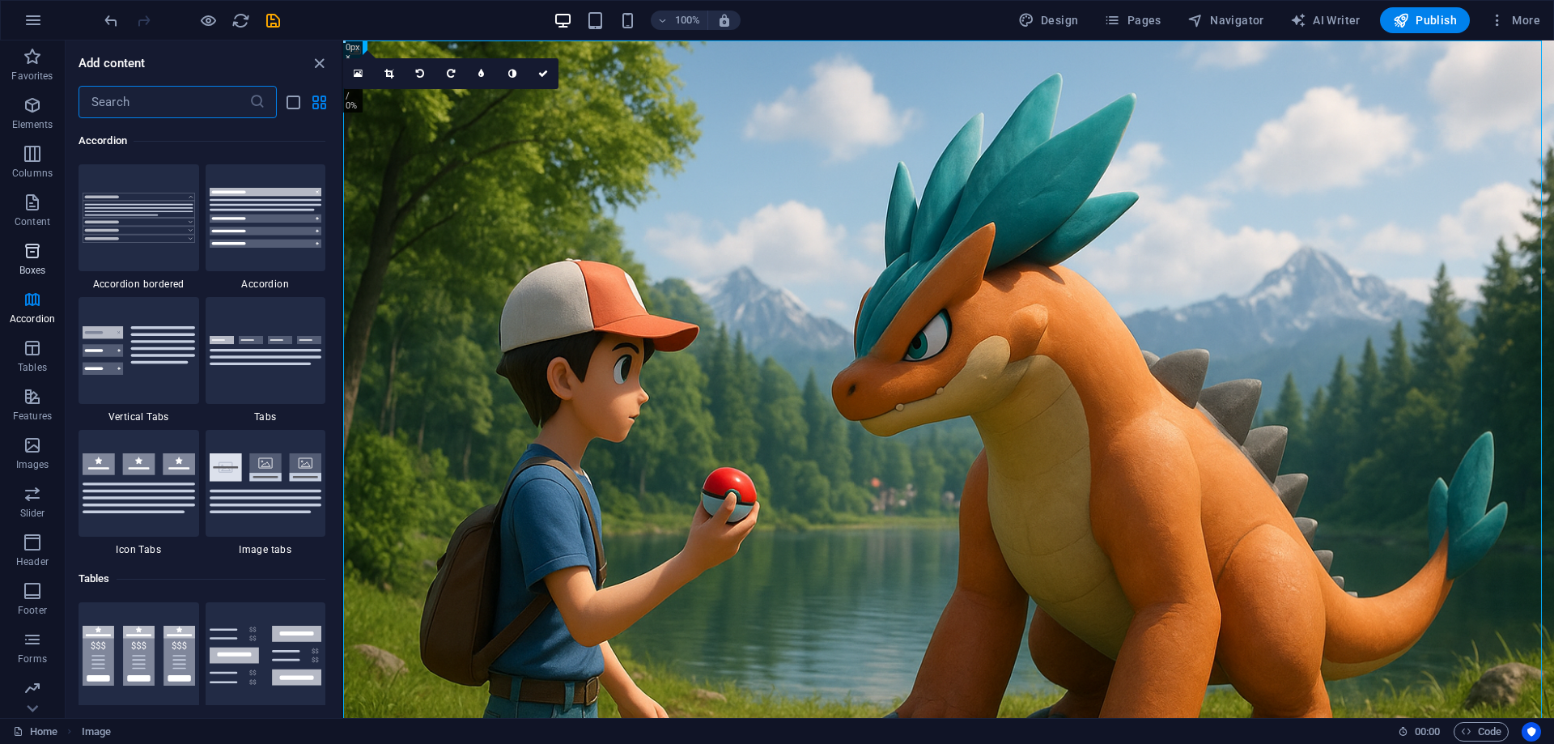
click at [42, 259] on icon "button" at bounding box center [32, 250] width 19 height 19
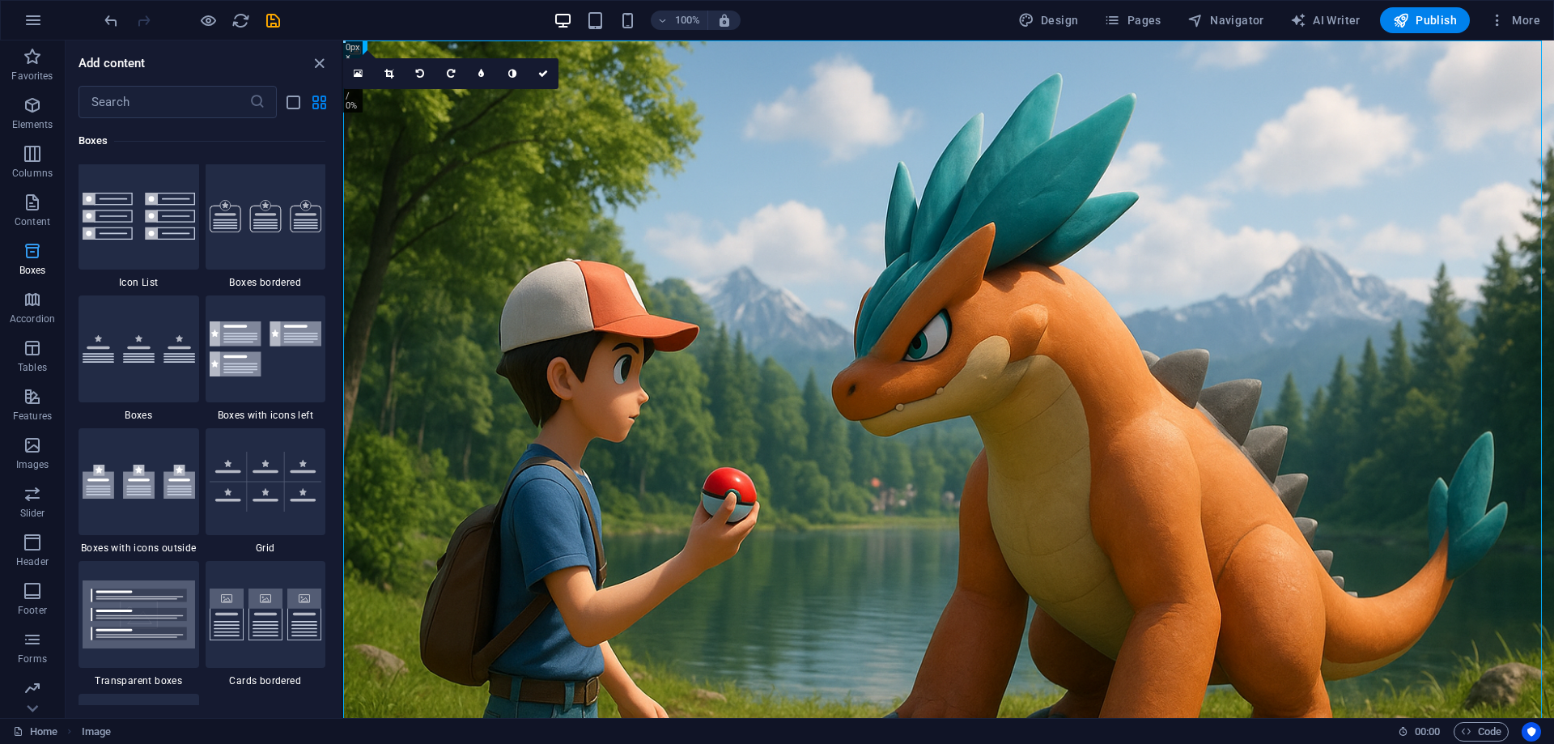
scroll to position [4466, 0]
click at [43, 220] on p "Content" at bounding box center [33, 221] width 36 height 13
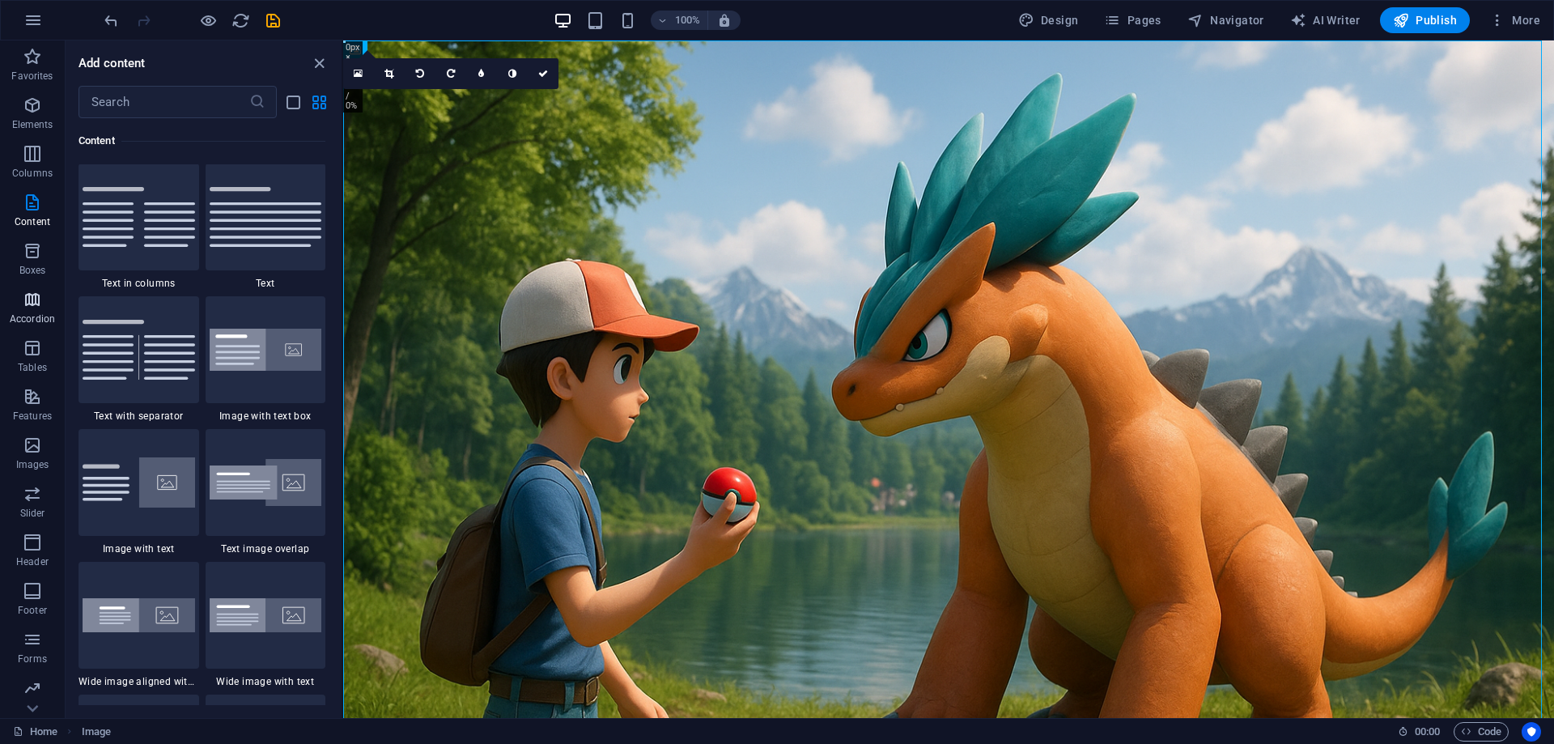
scroll to position [2833, 0]
click at [277, 234] on img at bounding box center [266, 218] width 113 height 60
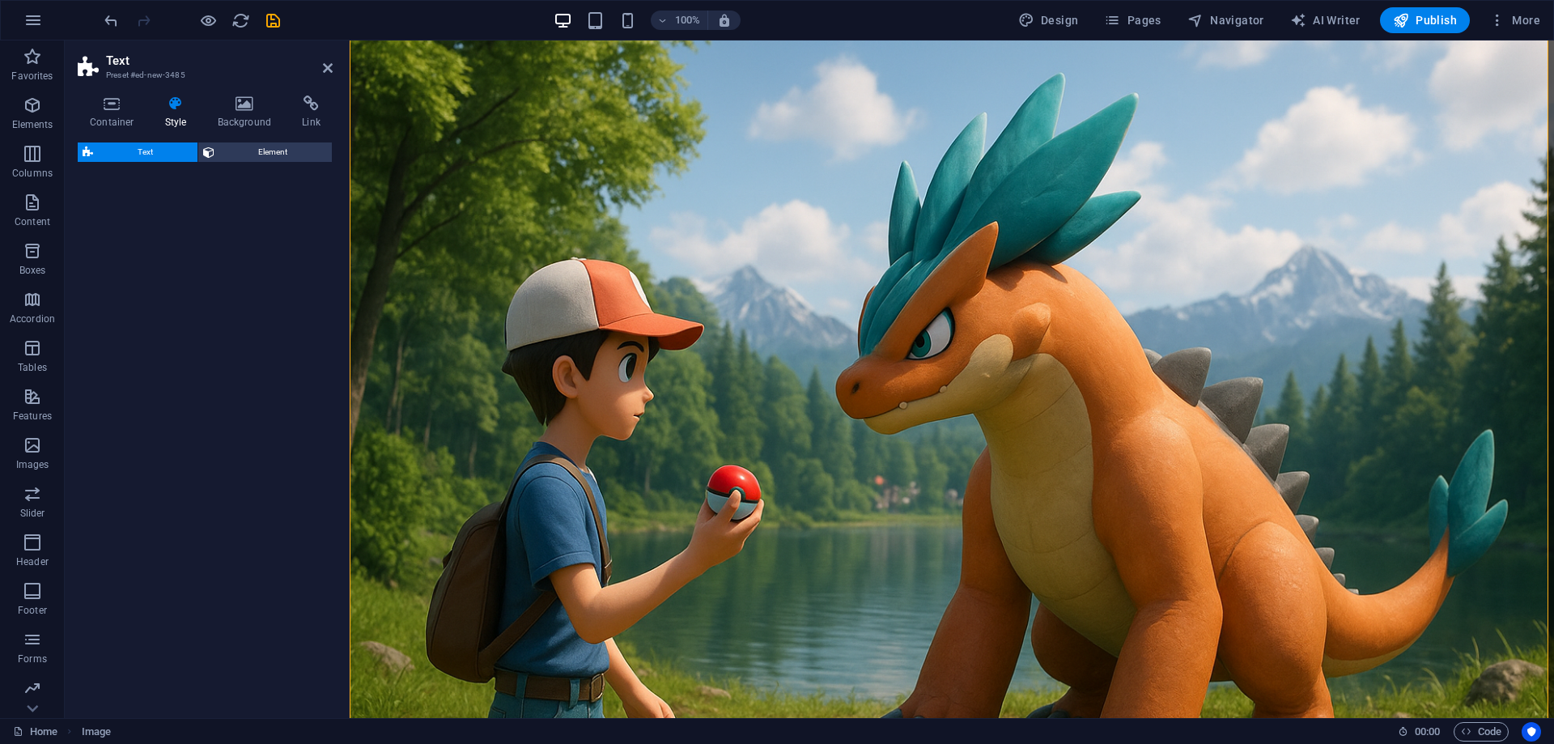
scroll to position [1547, 0]
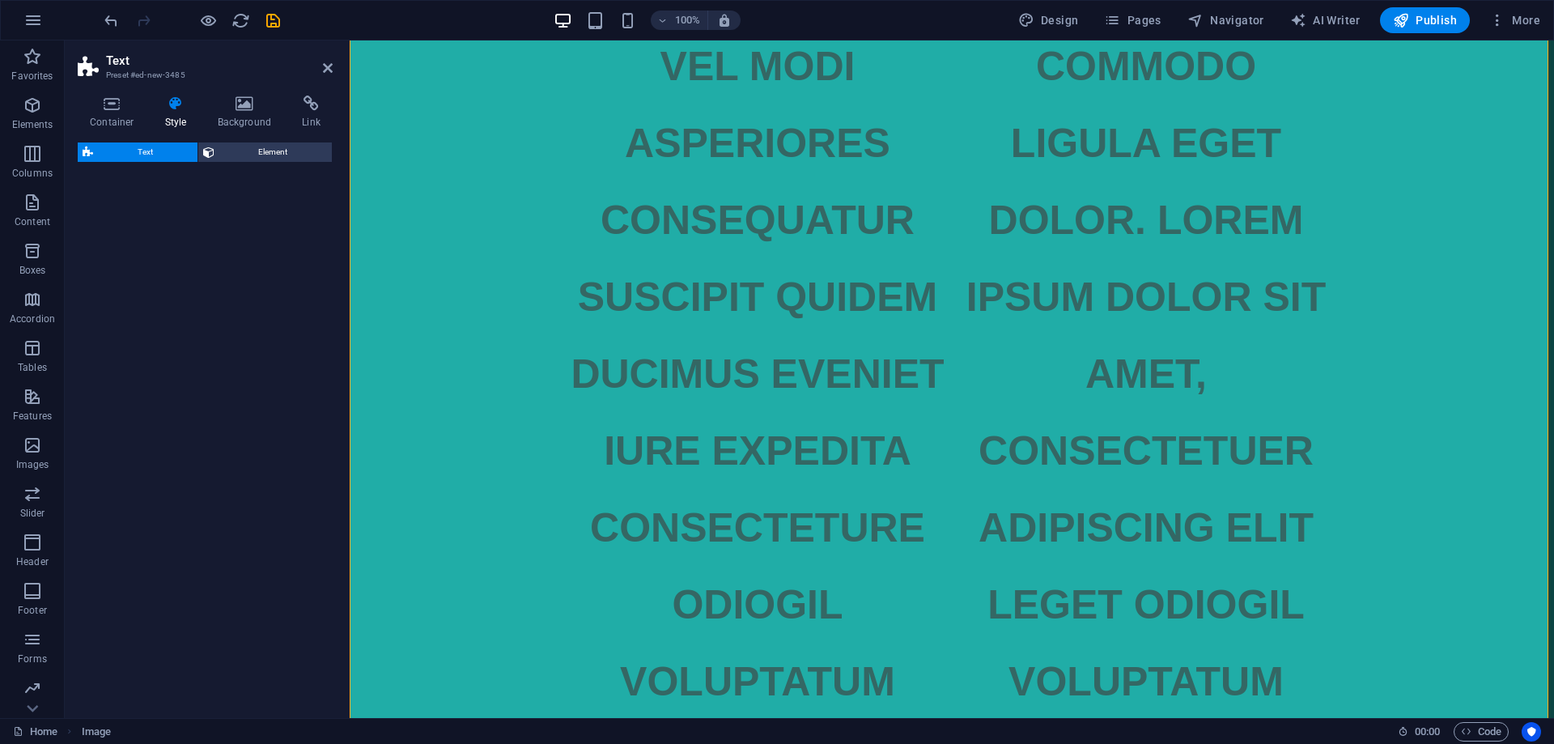
select select "rem"
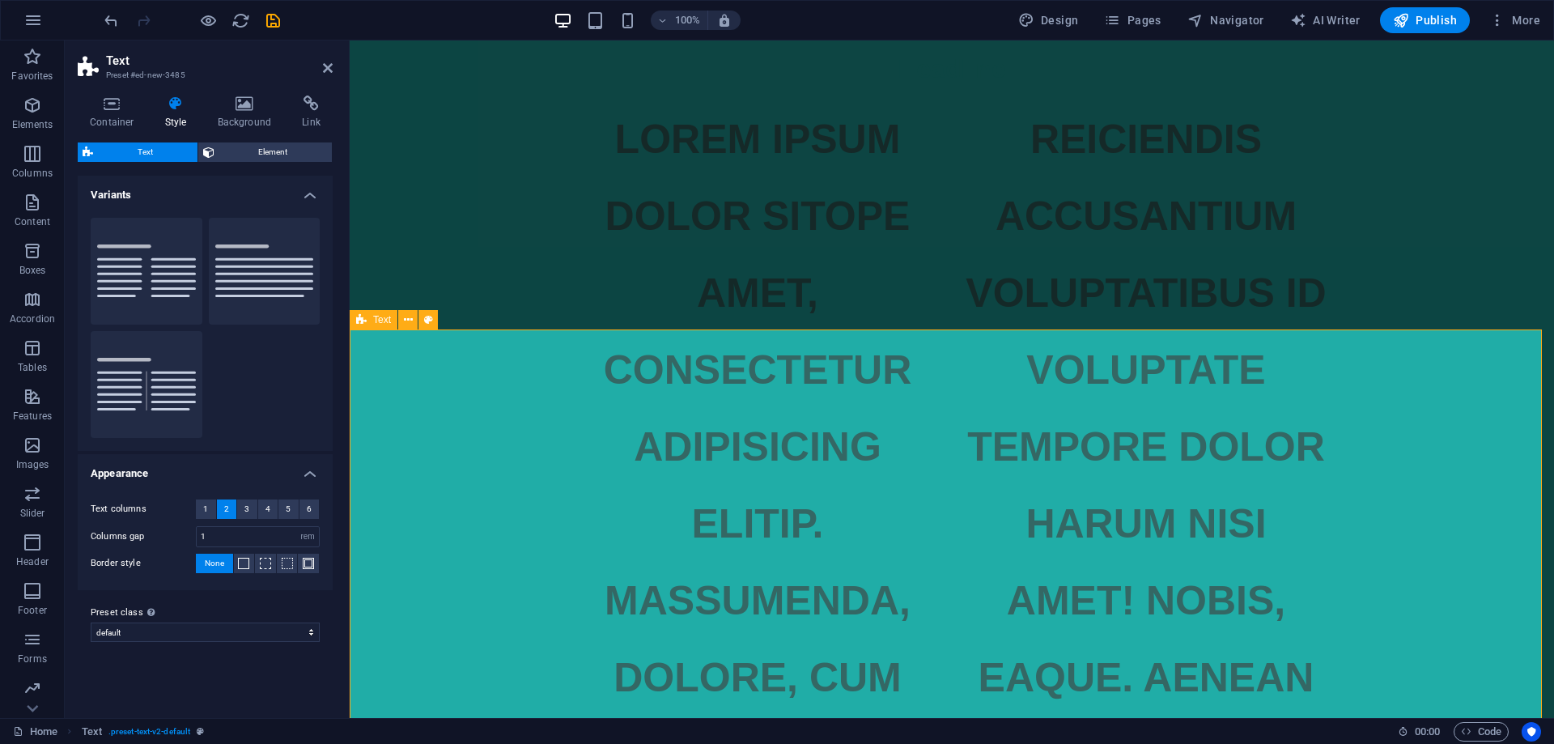
scroll to position [899, 0]
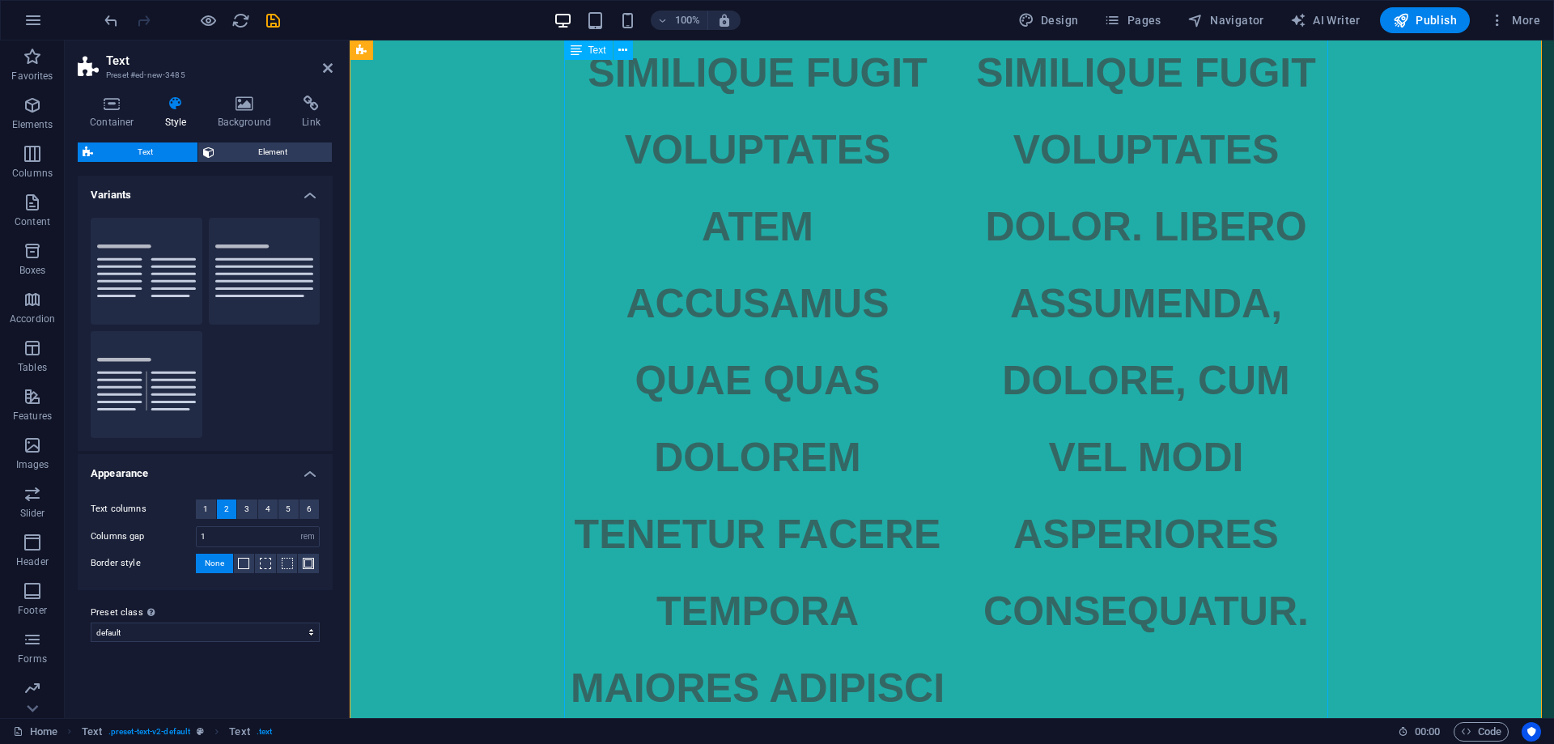
scroll to position [2298, 0]
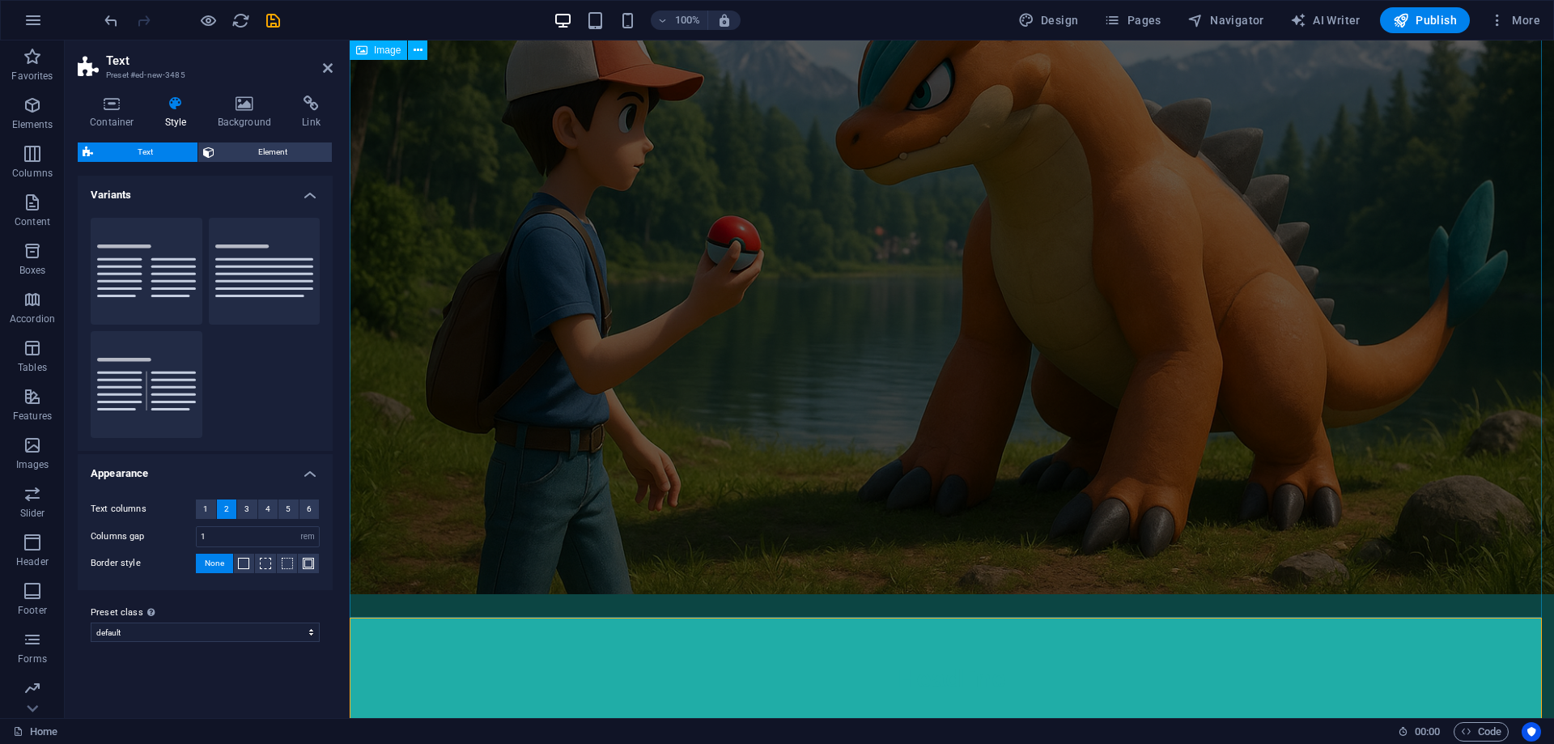
scroll to position [299, 0]
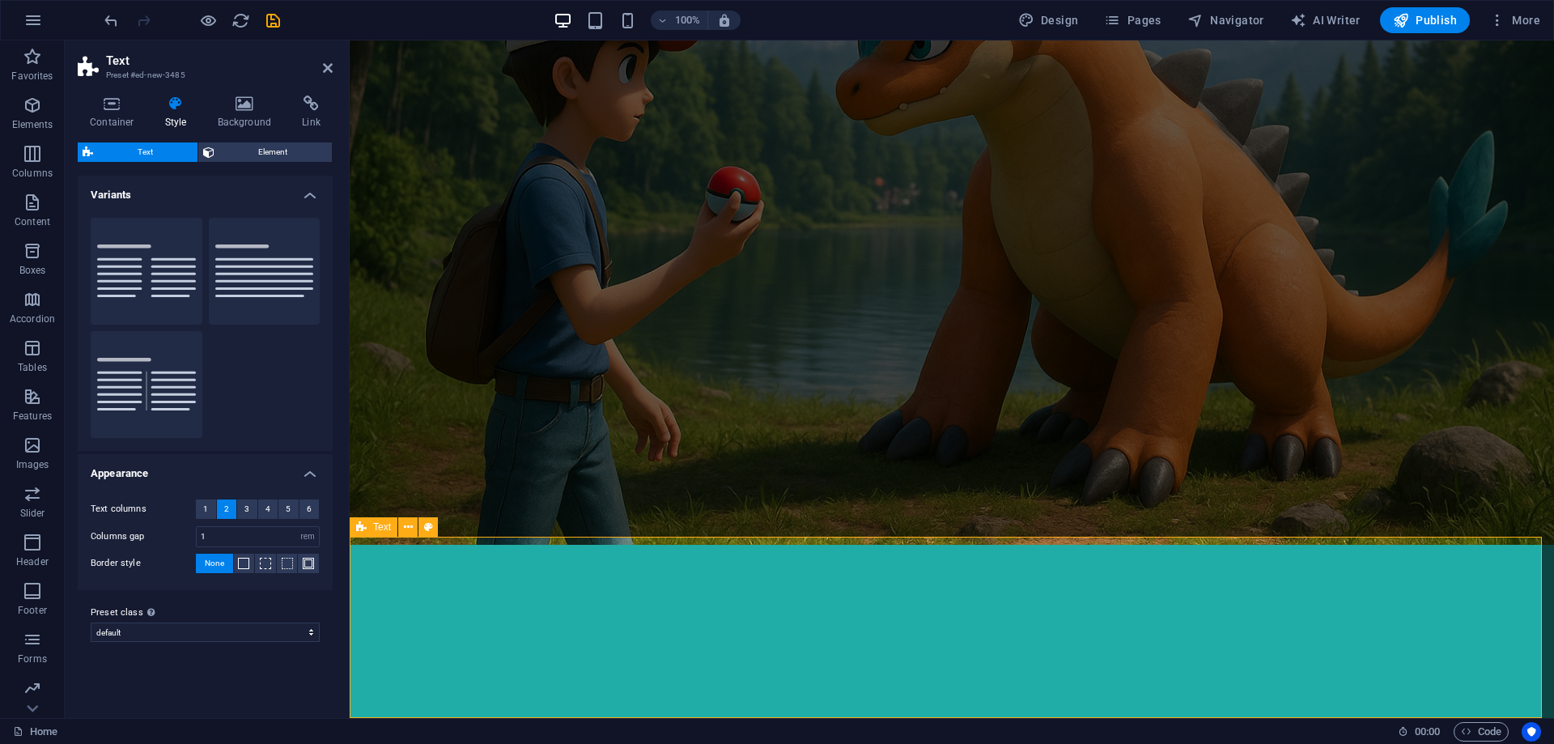
click at [940, 587] on div "Headline" at bounding box center [952, 635] width 1205 height 181
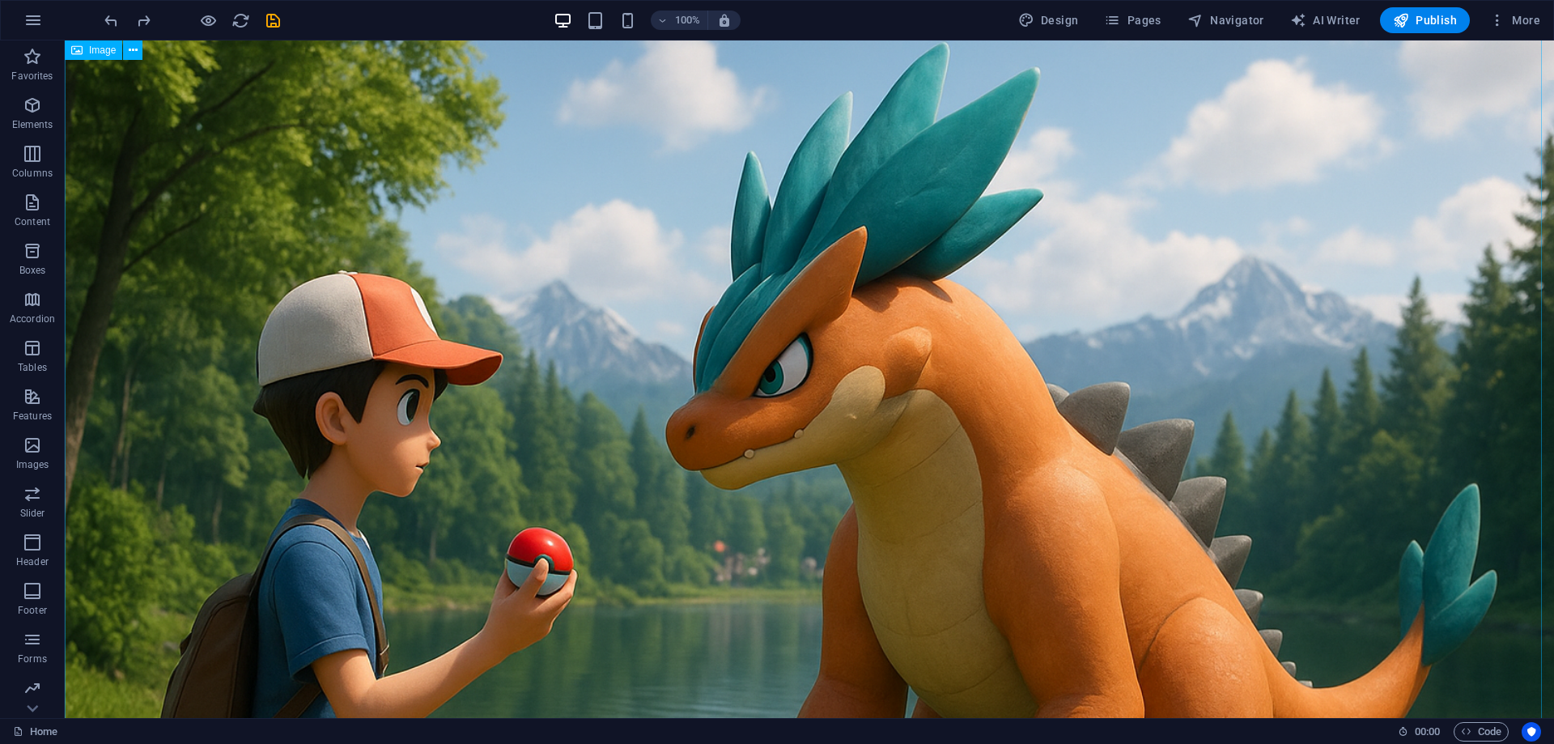
scroll to position [0, 0]
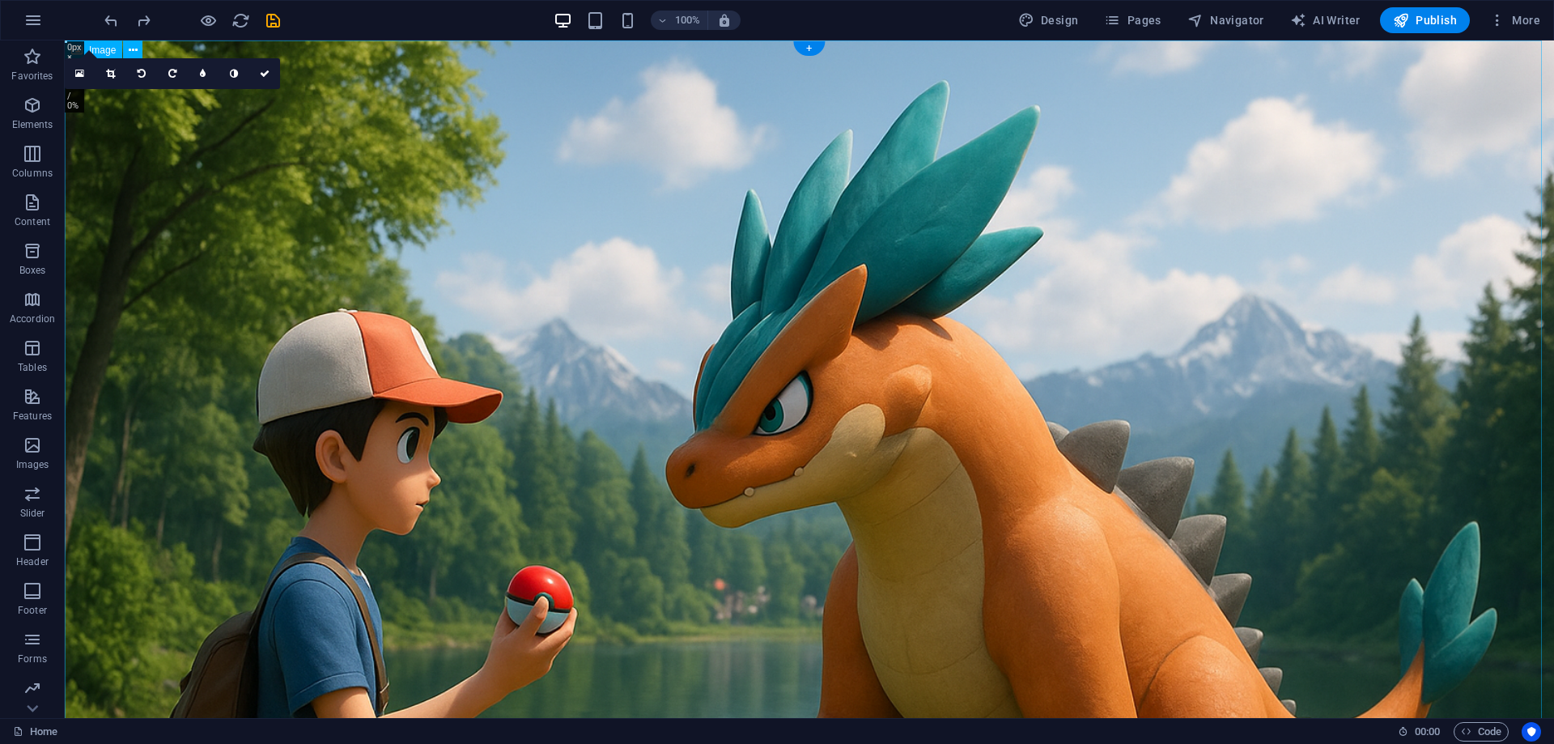
click at [671, 359] on figure at bounding box center [810, 536] width 1490 height 993
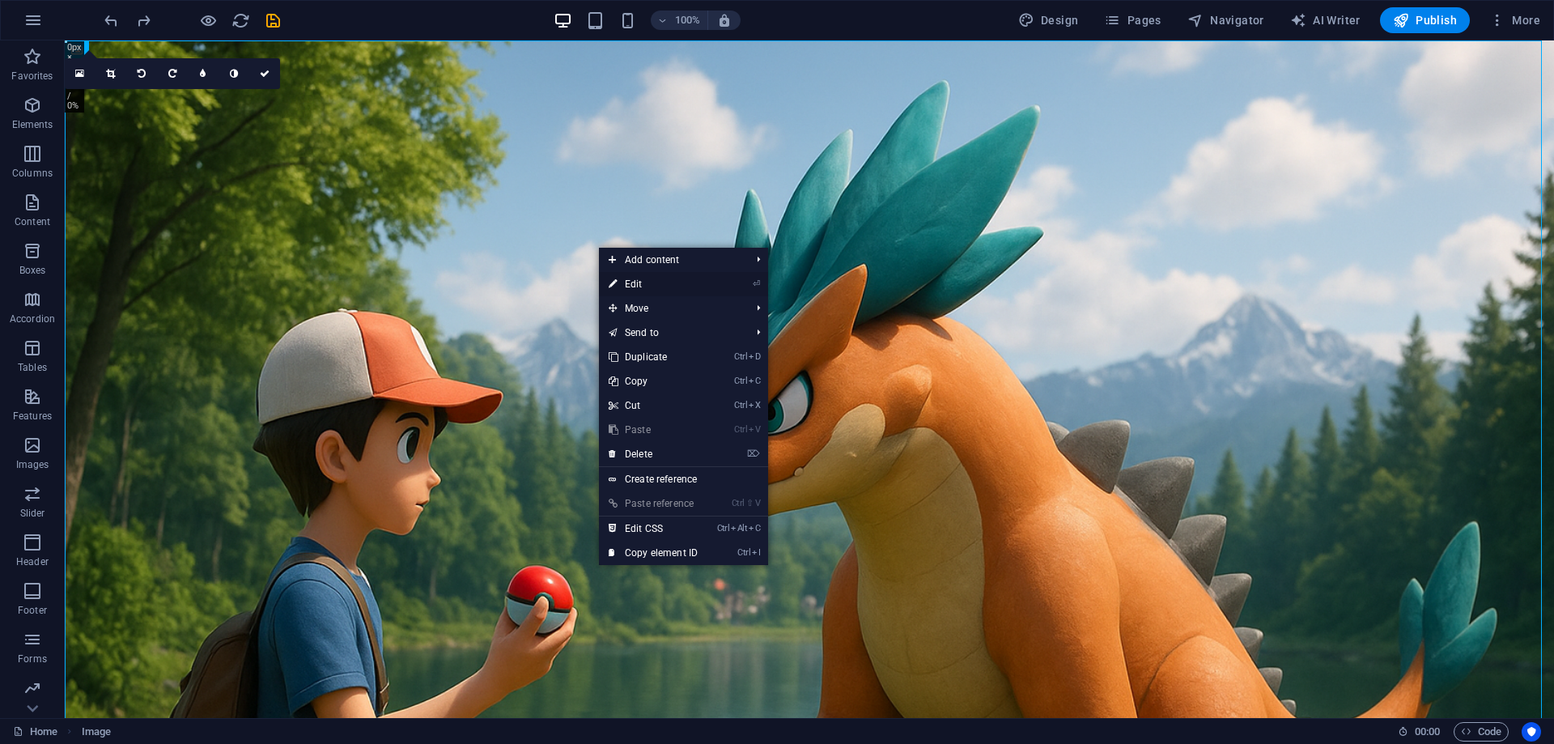
click at [657, 287] on link "⏎ Edit" at bounding box center [653, 284] width 108 height 24
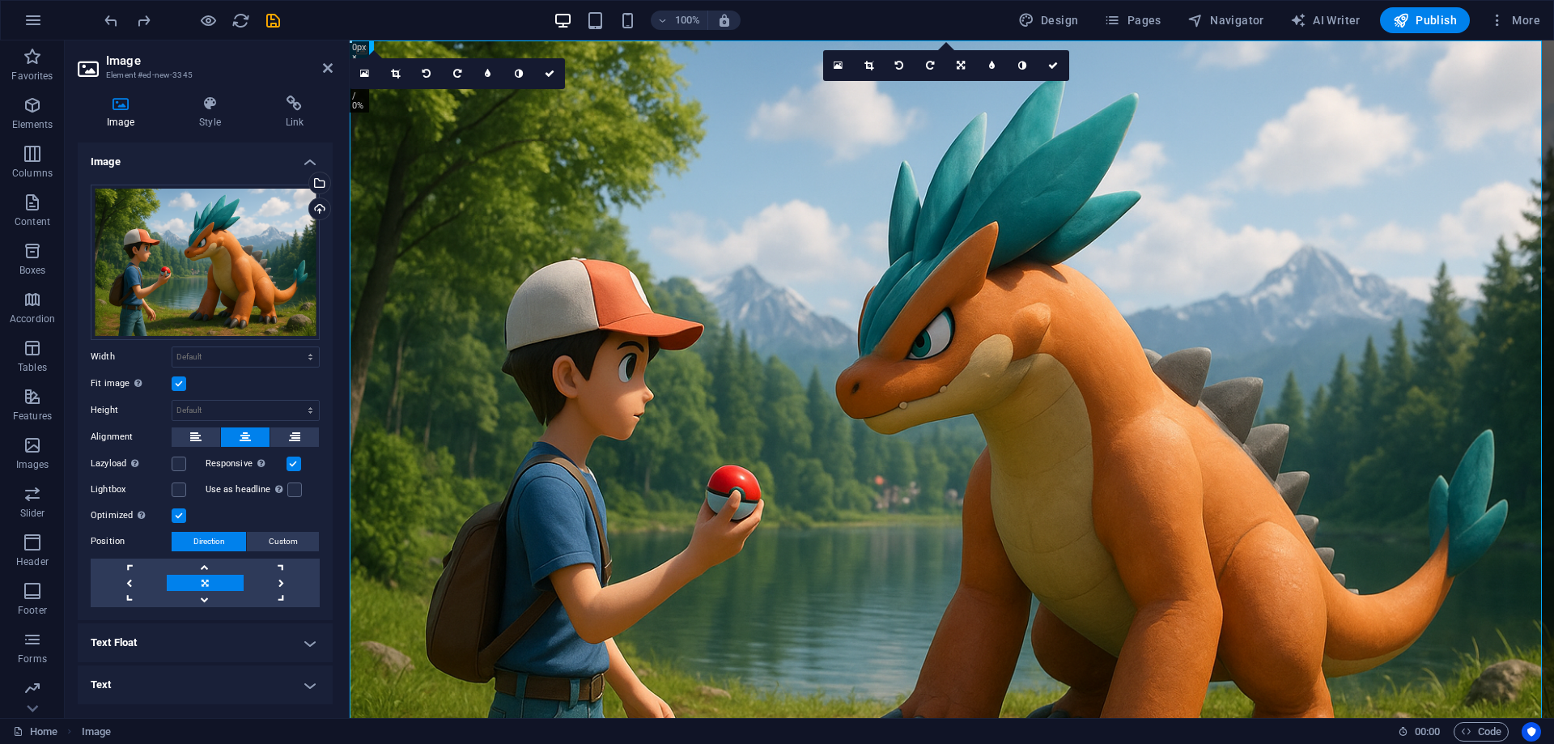
click at [253, 678] on h4 "Text" at bounding box center [205, 684] width 255 height 39
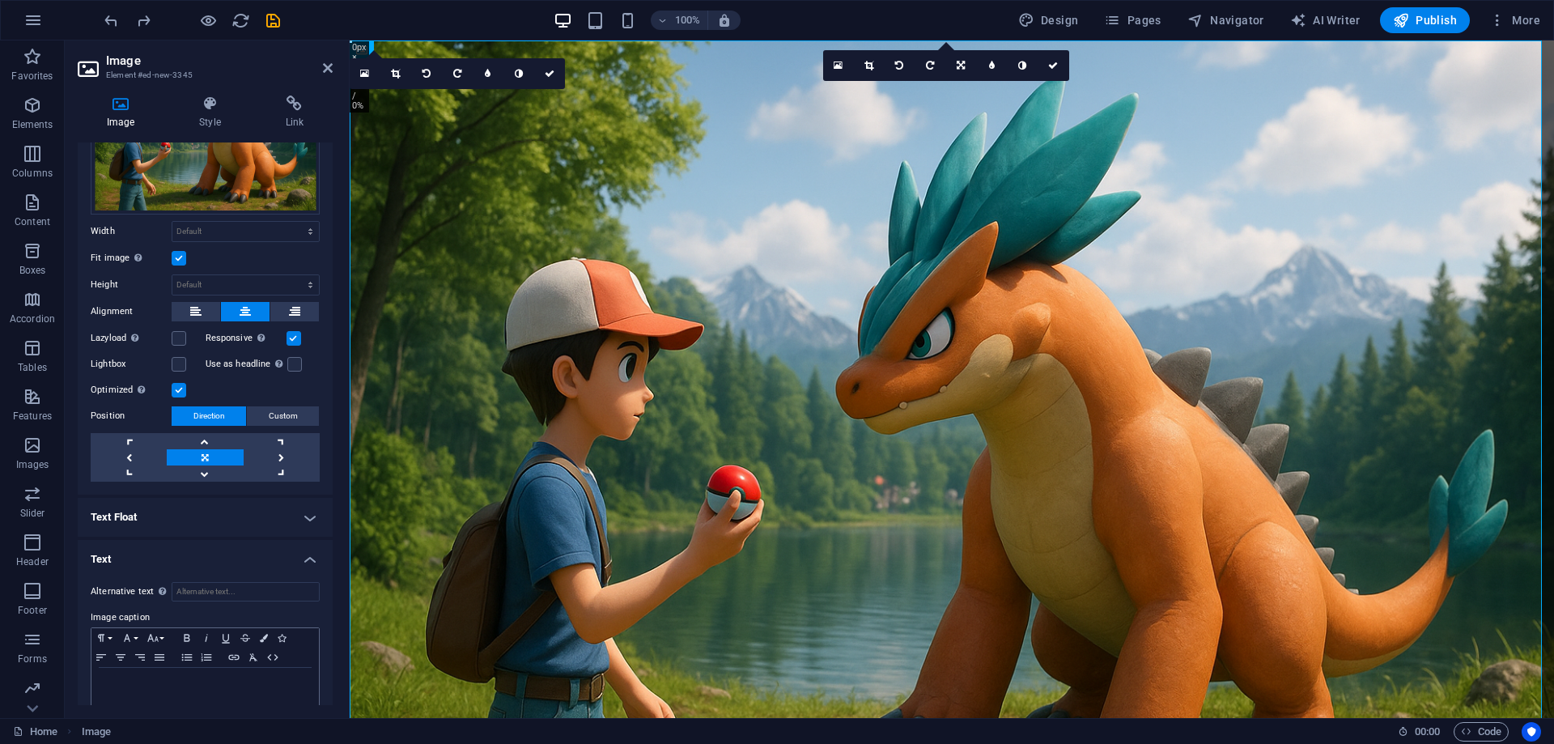
scroll to position [149, 0]
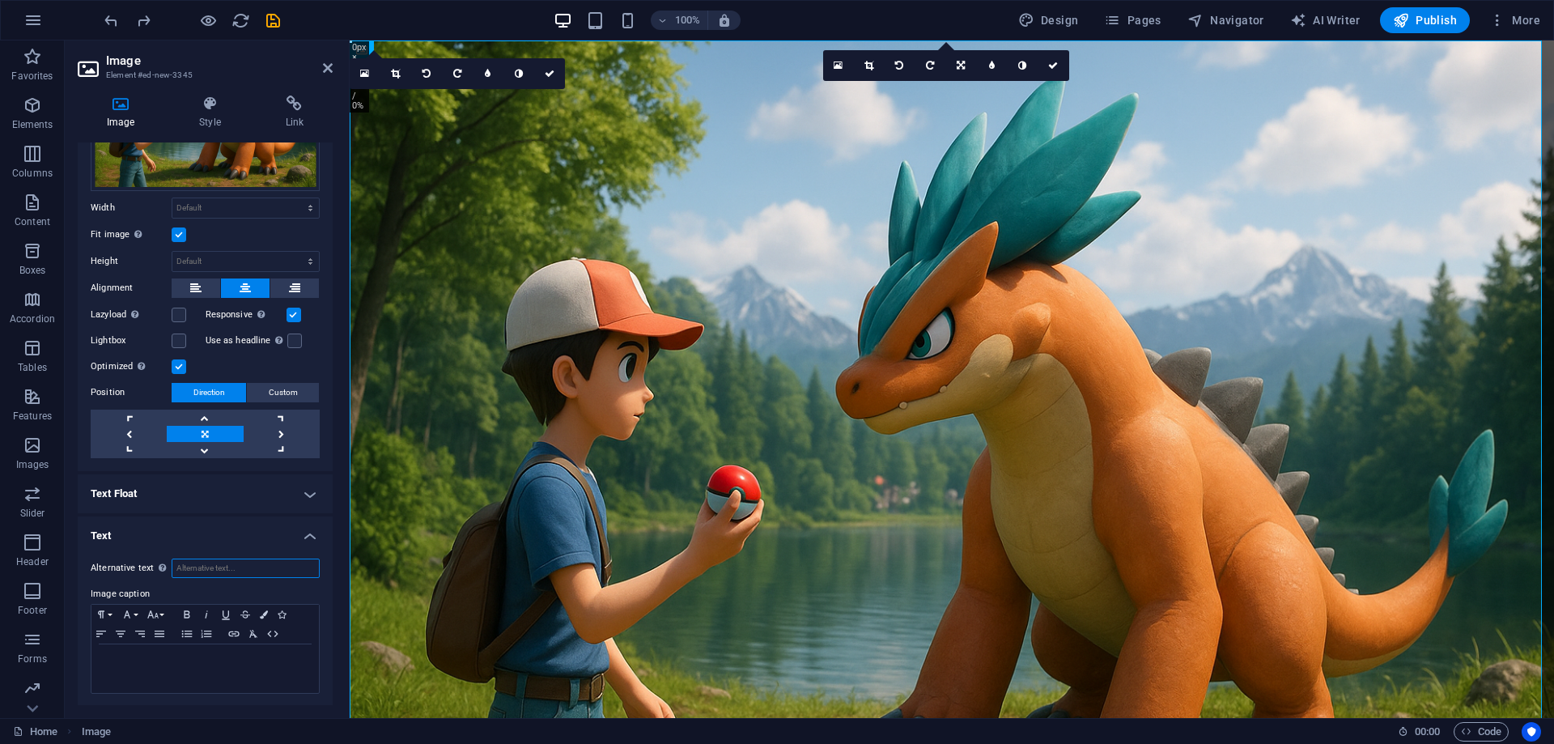
click at [248, 568] on input "Alternative text The alternative text is used by devices that cannot display im…" at bounding box center [246, 568] width 148 height 19
type input "YAKINDA HİZMETİNİZDE!"
click at [237, 665] on div at bounding box center [204, 668] width 227 height 49
drag, startPoint x: 281, startPoint y: 569, endPoint x: 136, endPoint y: 556, distance: 145.5
click at [136, 559] on div "Alternative text The alternative text is used by devices that cannot display im…" at bounding box center [205, 568] width 229 height 19
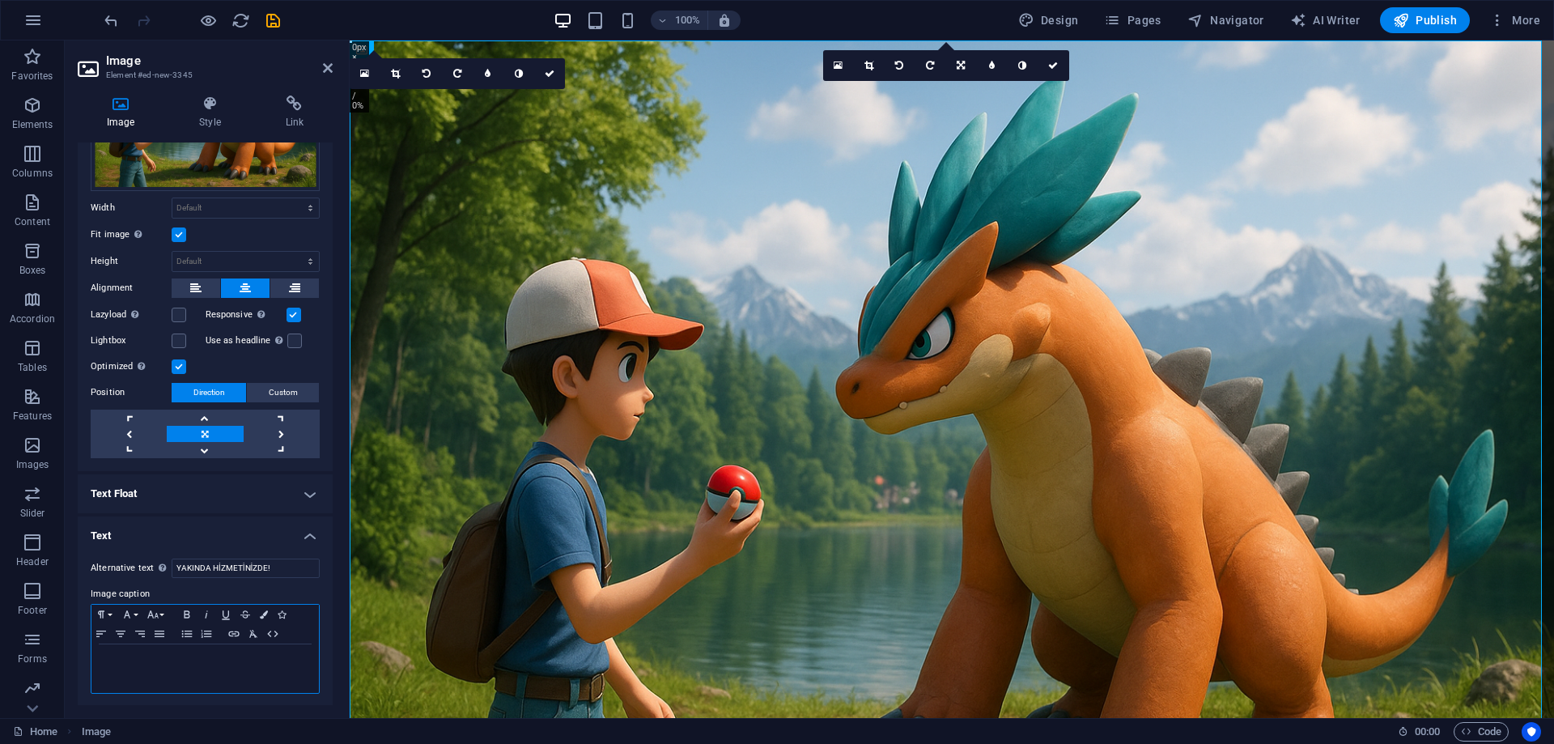
click at [223, 648] on div at bounding box center [204, 668] width 227 height 49
click at [685, 494] on figure "YAKINDA HİZMETİNİZDE!" at bounding box center [952, 480] width 1205 height 880
click at [121, 628] on icon "button" at bounding box center [120, 633] width 19 height 13
click at [268, 664] on p "YAKINDA HİZMETİNİZDE!" at bounding box center [205, 660] width 211 height 15
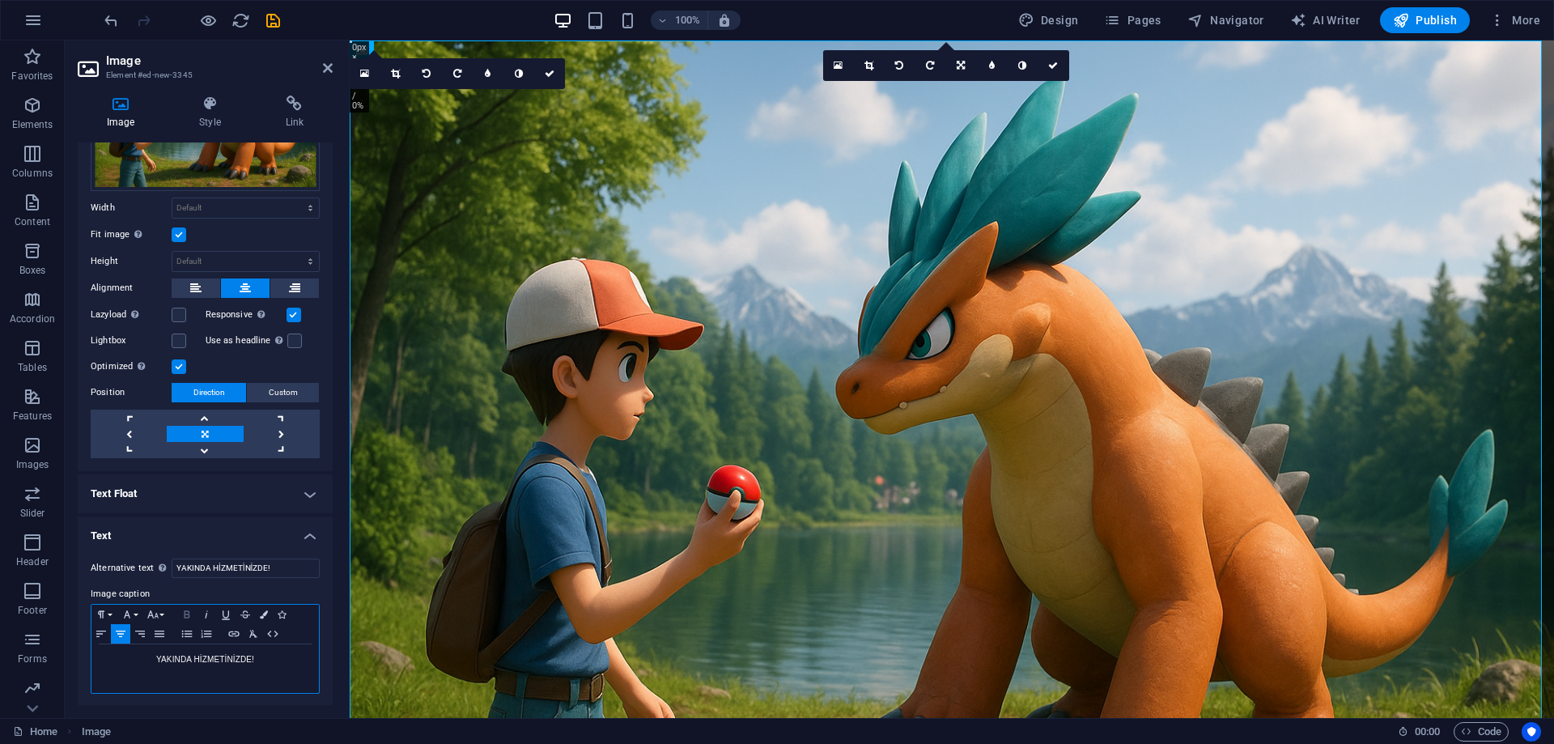
click at [190, 614] on icon "button" at bounding box center [186, 614] width 19 height 13
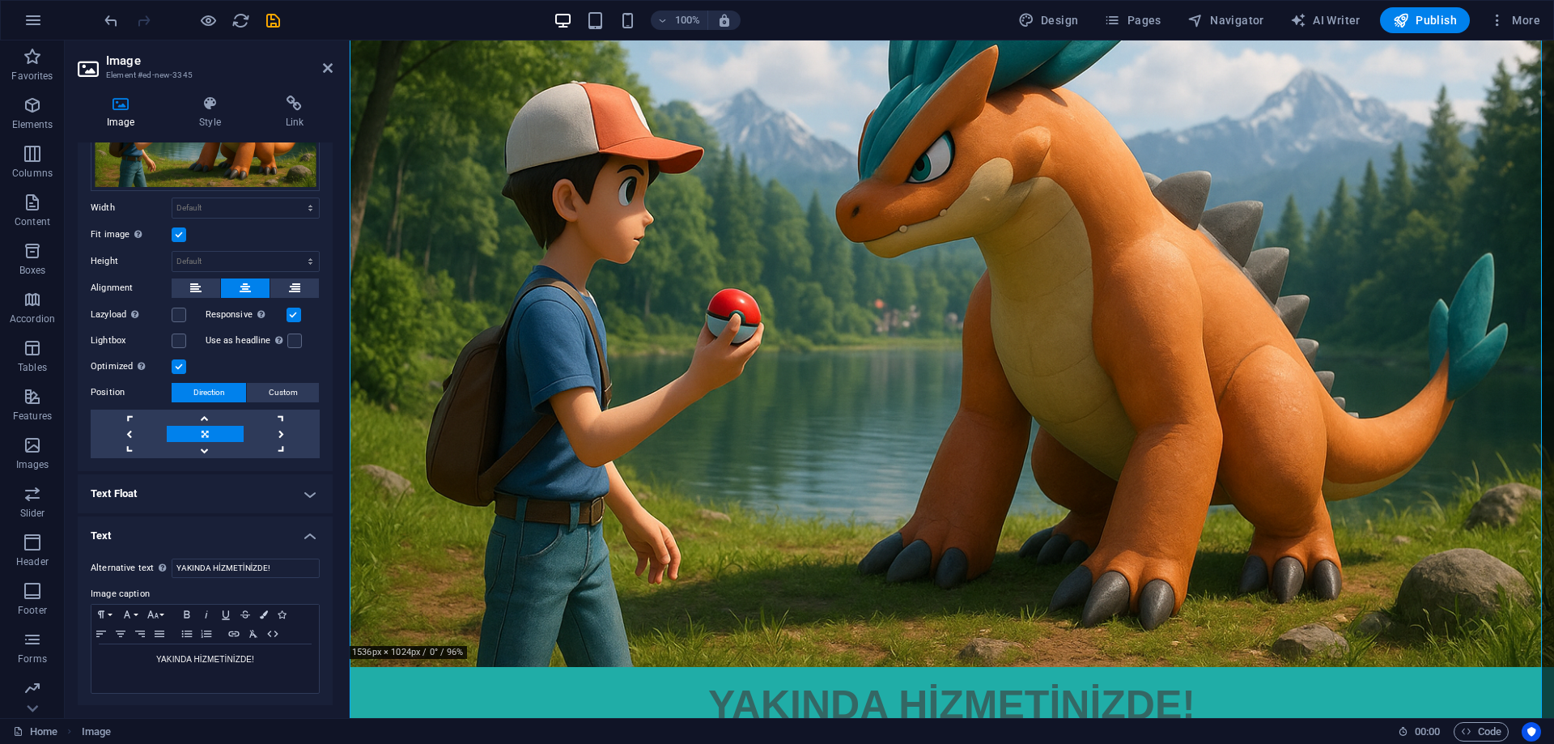
scroll to position [194, 0]
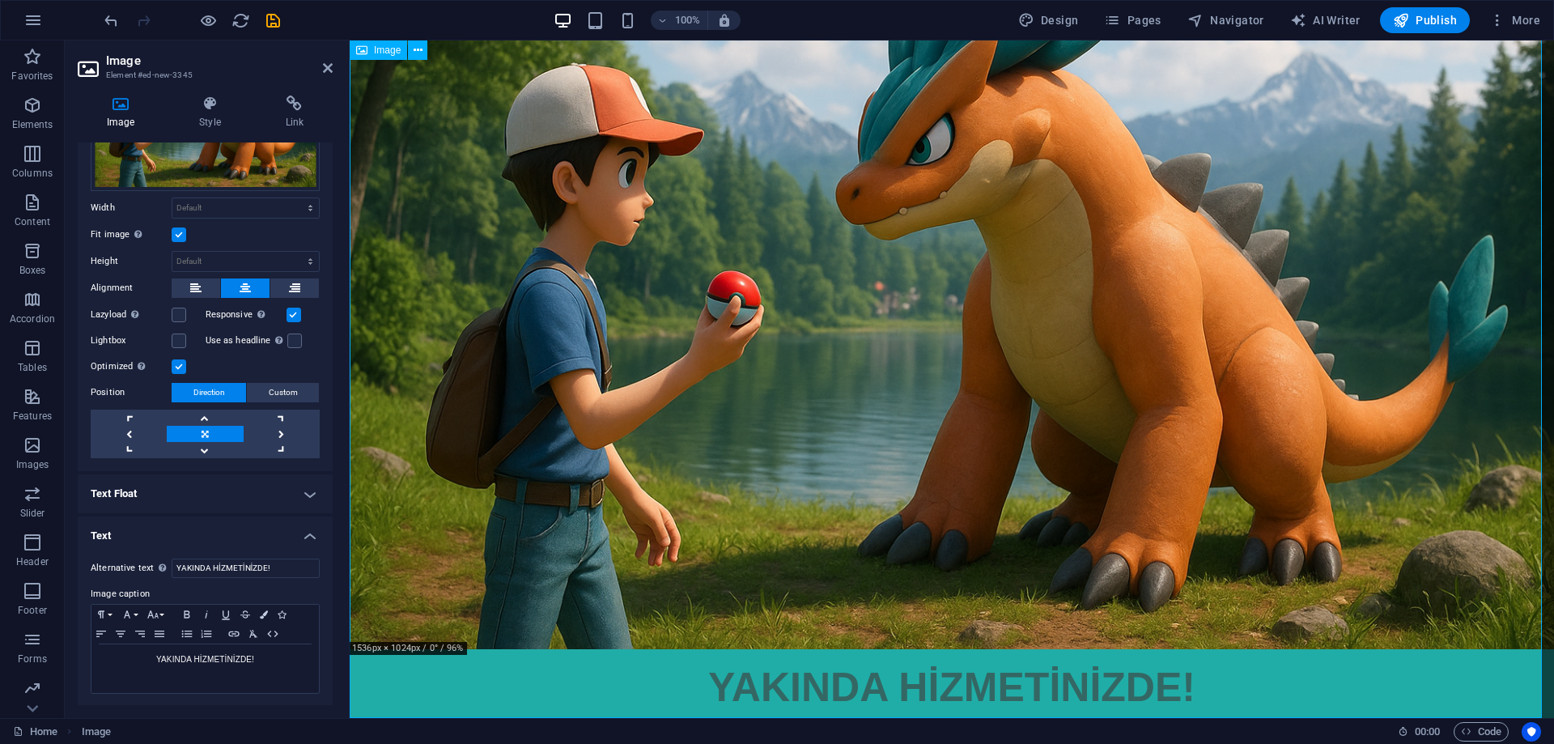
click at [819, 682] on figure "YAKINDA HİZMETİNİZDE!" at bounding box center [952, 286] width 1205 height 880
drag, startPoint x: 819, startPoint y: 682, endPoint x: 797, endPoint y: 484, distance: 199.5
click at [797, 484] on figure "YAKINDA HİZMETİNİZDE!" at bounding box center [952, 286] width 1205 height 880
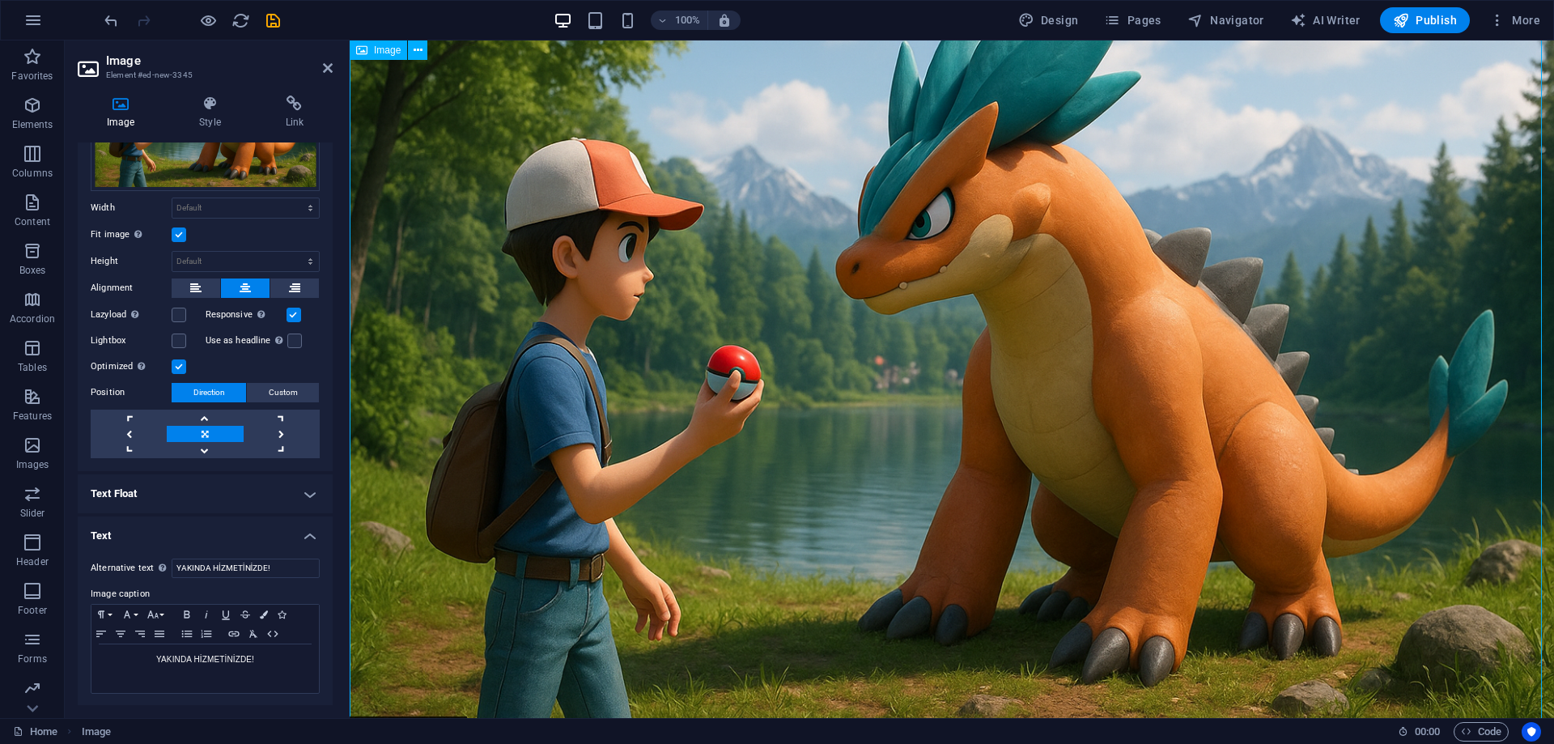
scroll to position [0, 0]
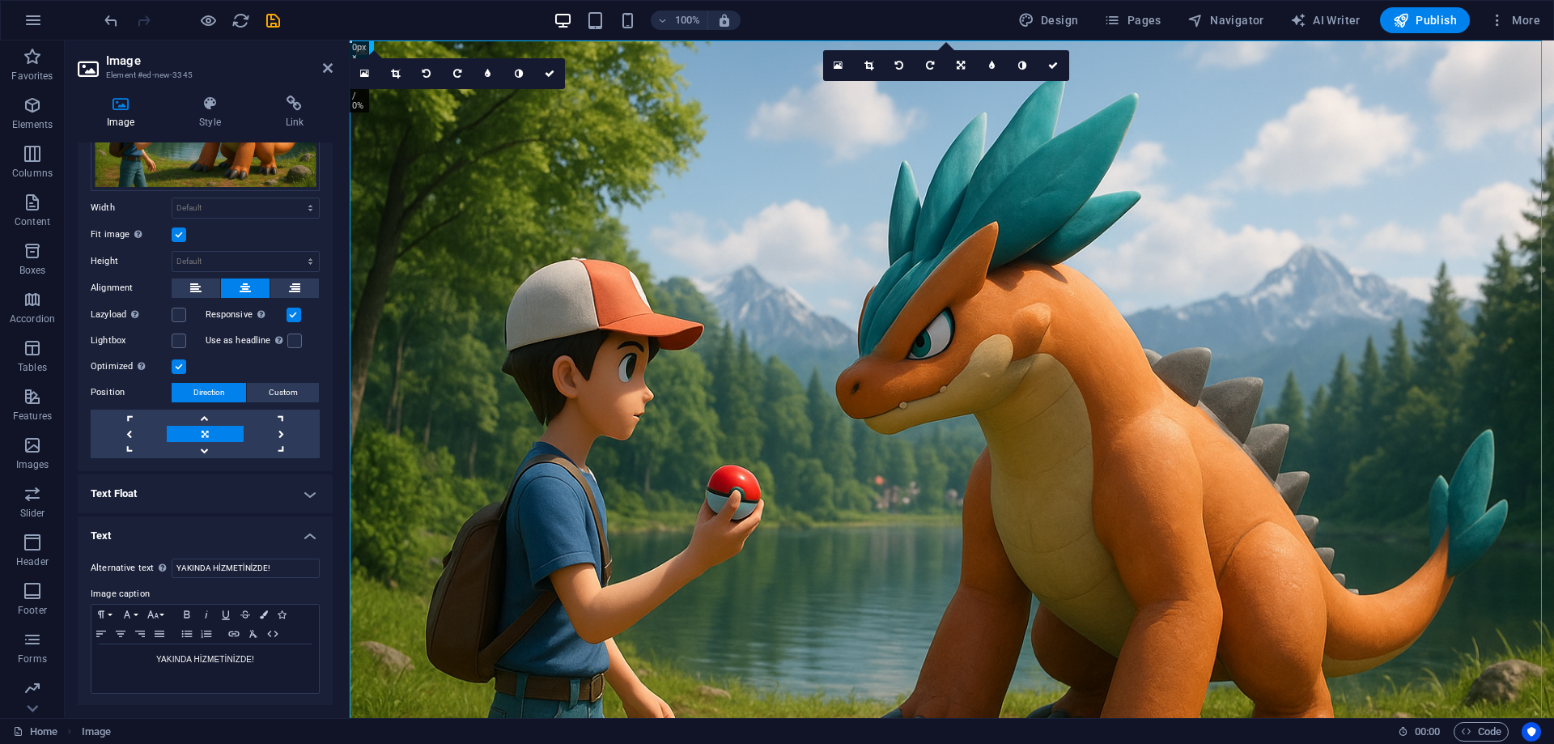
drag, startPoint x: 831, startPoint y: 673, endPoint x: 837, endPoint y: 49, distance: 623.4
click at [835, 40] on html "Skip to main content YAKINDA HİZMETİNİZDE!" at bounding box center [952, 480] width 1205 height 880
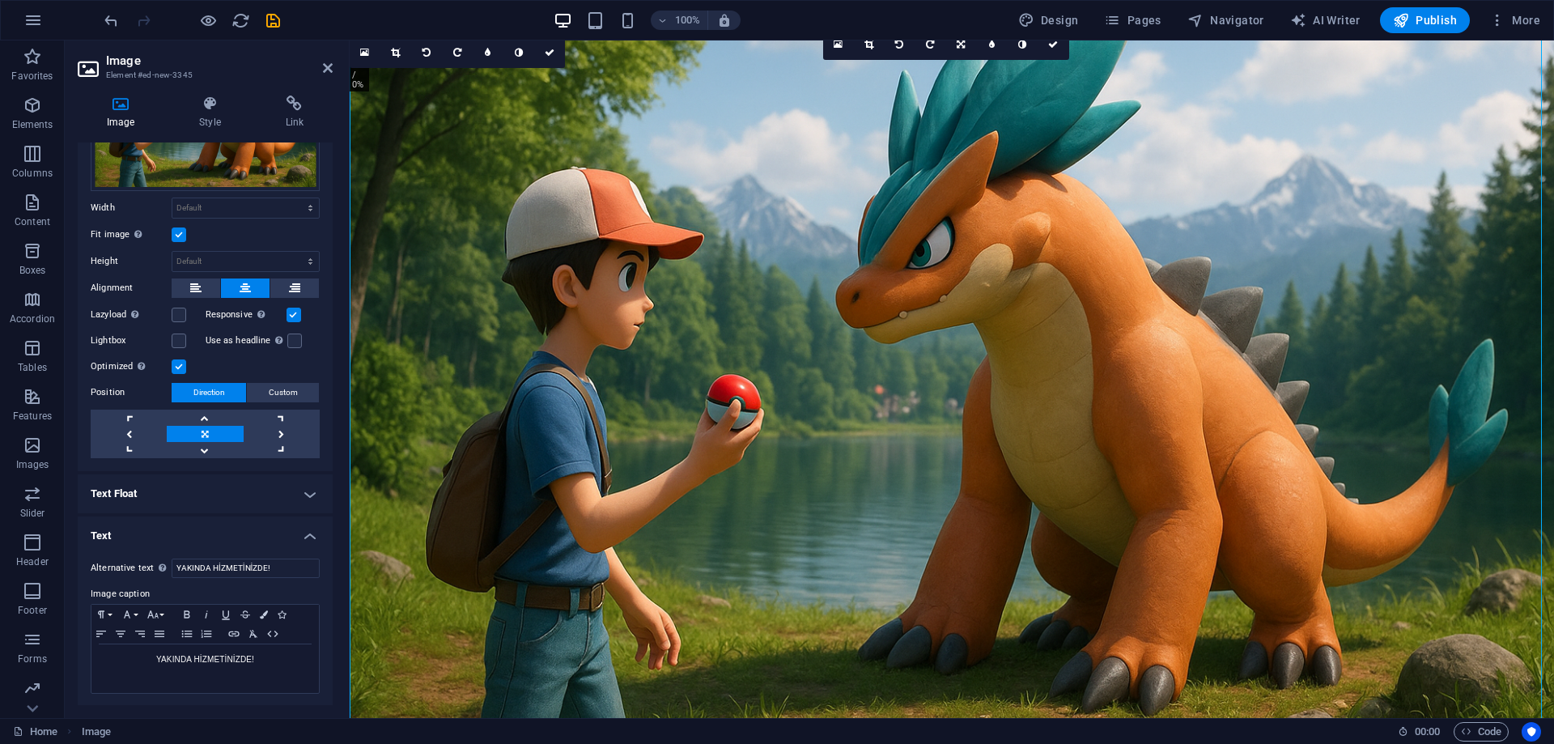
scroll to position [194, 0]
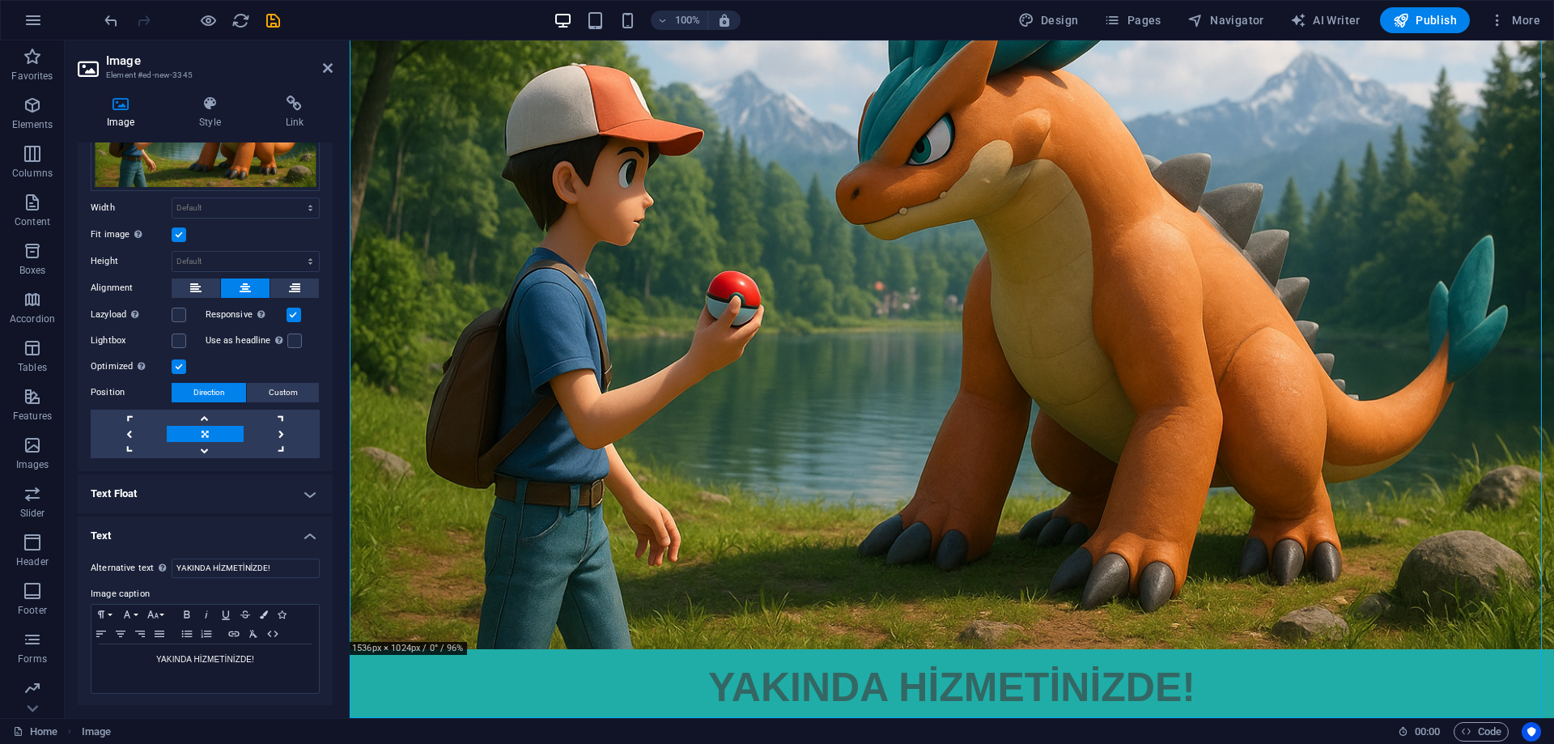
click at [930, 650] on figure "YAKINDA HİZMETİNİZDE!" at bounding box center [952, 286] width 1205 height 880
drag, startPoint x: 887, startPoint y: 605, endPoint x: 891, endPoint y: 701, distance: 96.4
click at [891, 701] on figure "YAKINDA HİZMETİNİZDE!" at bounding box center [952, 286] width 1205 height 880
click at [232, 672] on div "YAKINDA HİZMETİNİZDE! ​" at bounding box center [204, 668] width 227 height 49
click at [240, 665] on p "YAKINDA HİZMETİNİZDE! ​" at bounding box center [205, 660] width 211 height 15
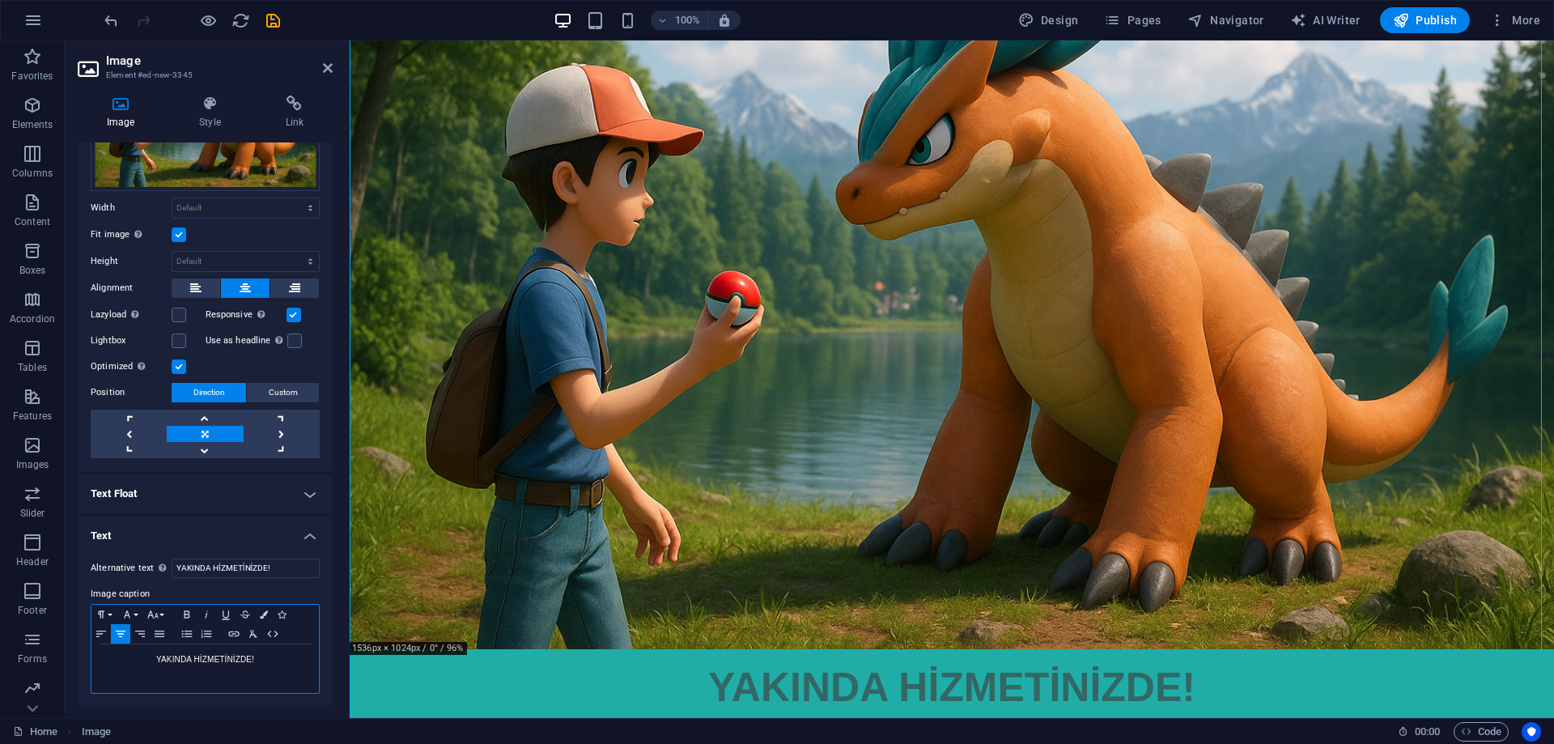
click at [255, 663] on p "YAKINDA HİZMETİNİZDE! ​" at bounding box center [205, 660] width 211 height 15
drag, startPoint x: 888, startPoint y: 680, endPoint x: 865, endPoint y: 648, distance: 38.9
click at [874, 637] on figure "YAKINDA HİZMETİNİZDE!" at bounding box center [952, 286] width 1205 height 880
click at [854, 681] on figure "YAKINDA HİZMETİNİZDE!" at bounding box center [952, 286] width 1205 height 880
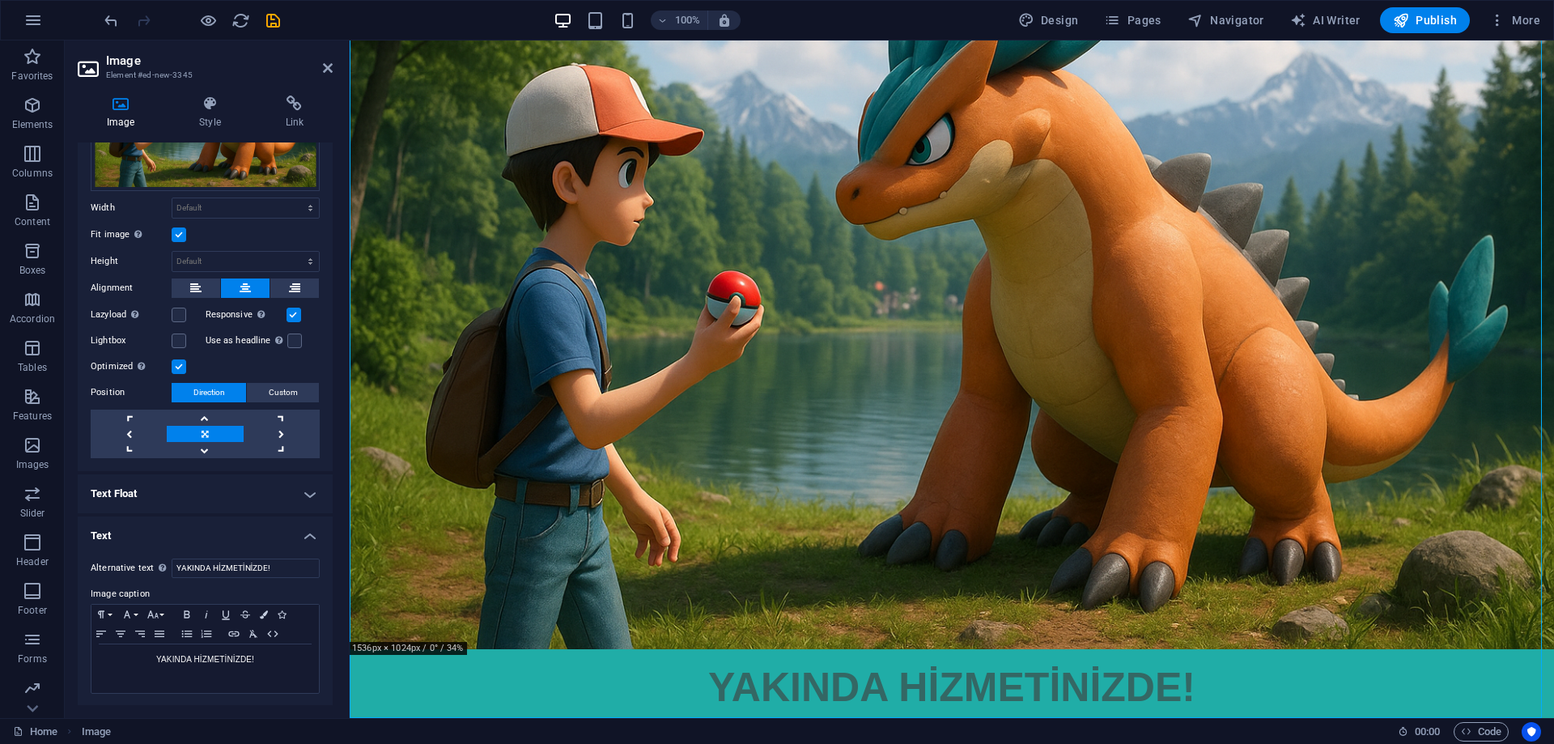
click at [333, 73] on aside "Image Element #ed-new-3345 Image Style Link Image Drag files here, click to cho…" at bounding box center [207, 379] width 285 height 678
click at [326, 68] on icon at bounding box center [328, 68] width 10 height 13
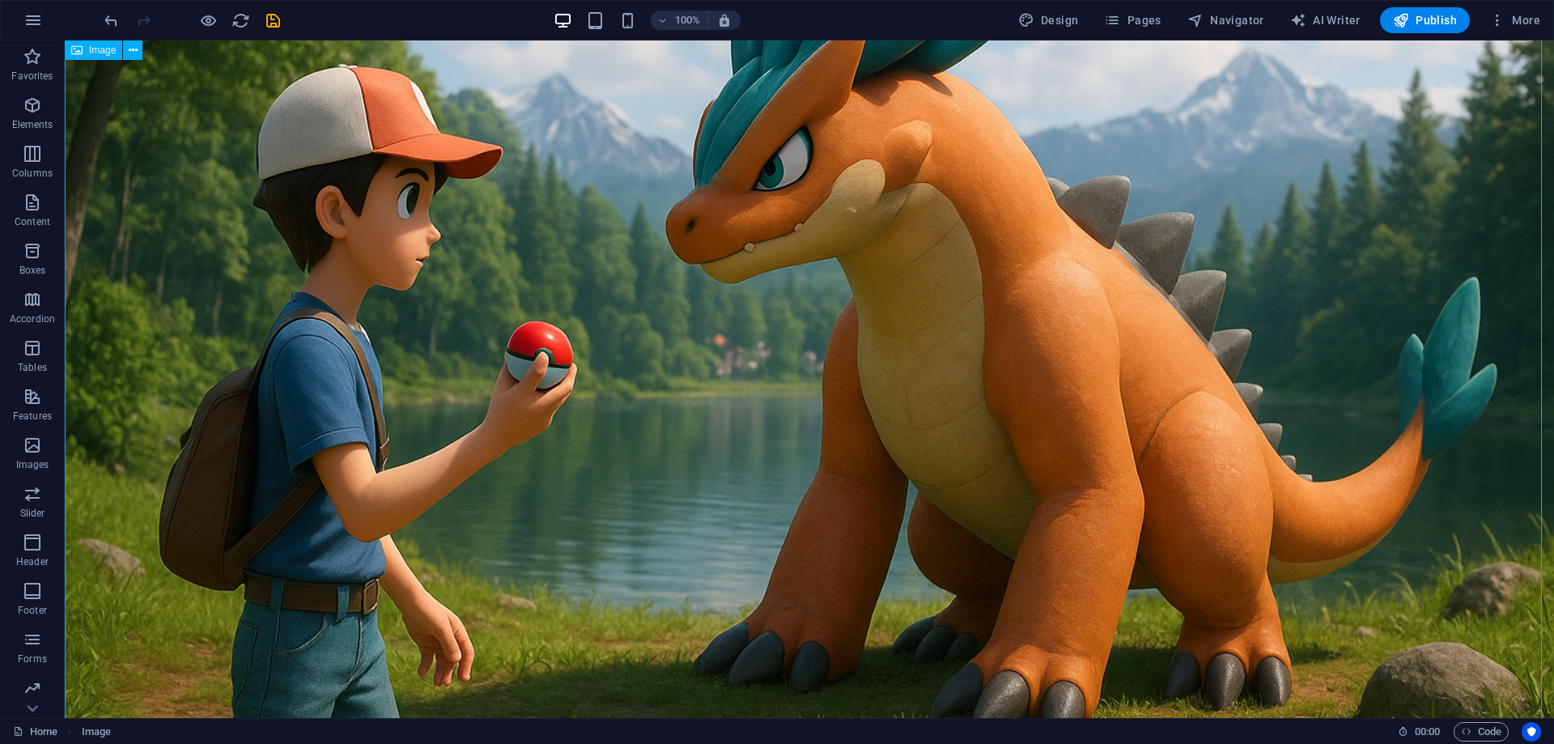
scroll to position [385, 0]
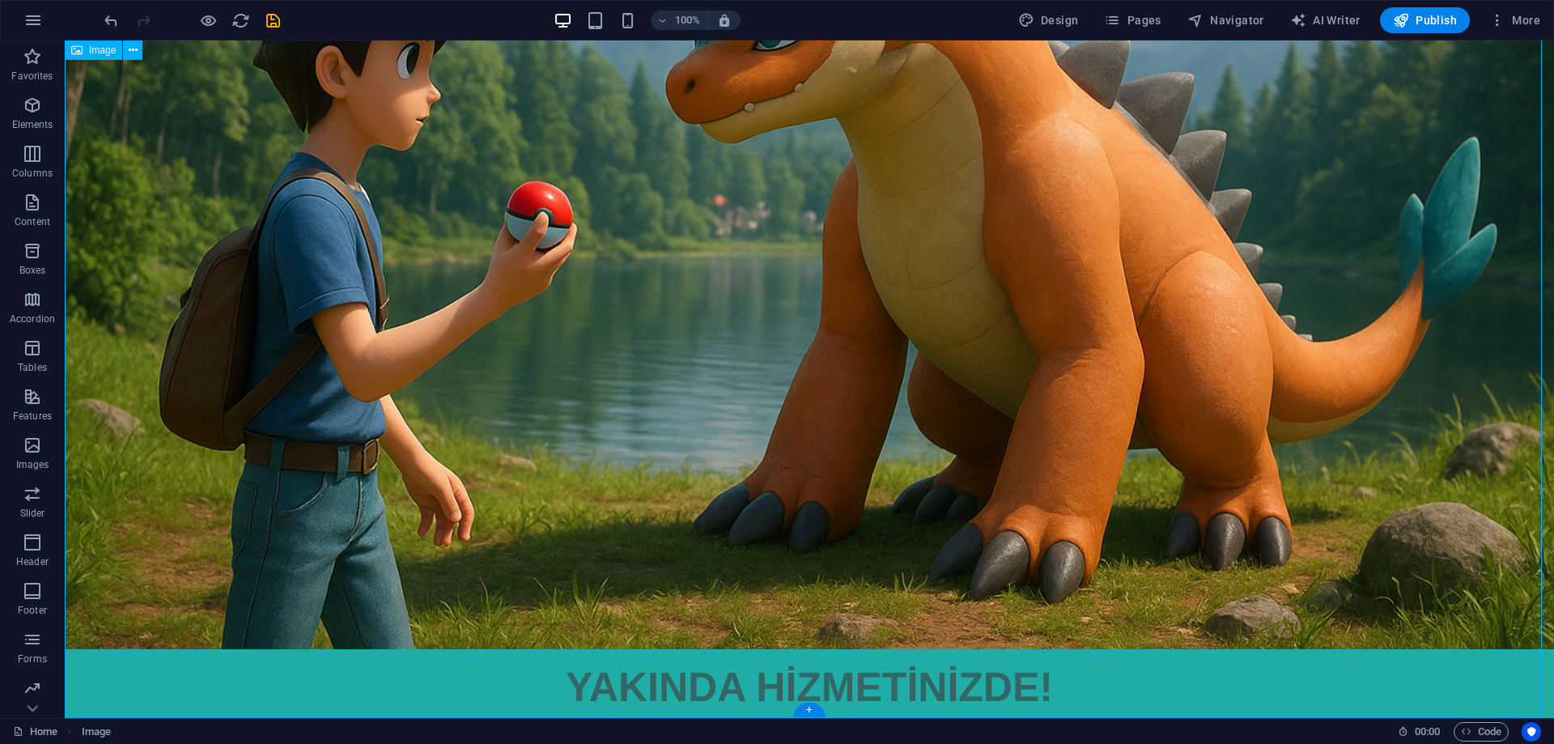
click at [741, 669] on figure "YAKINDA HİZMETİNİZDE!" at bounding box center [810, 191] width 1490 height 1070
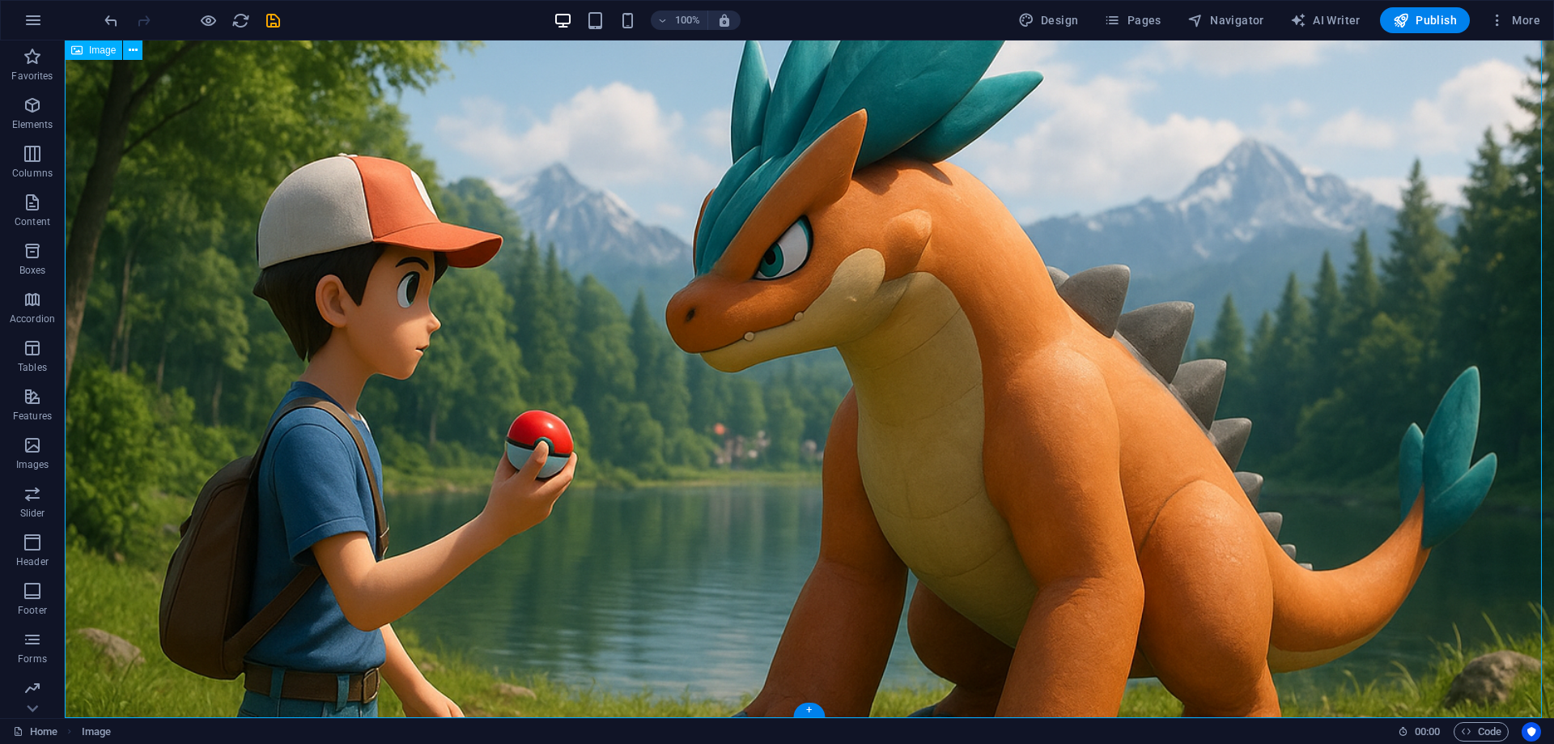
scroll to position [0, 0]
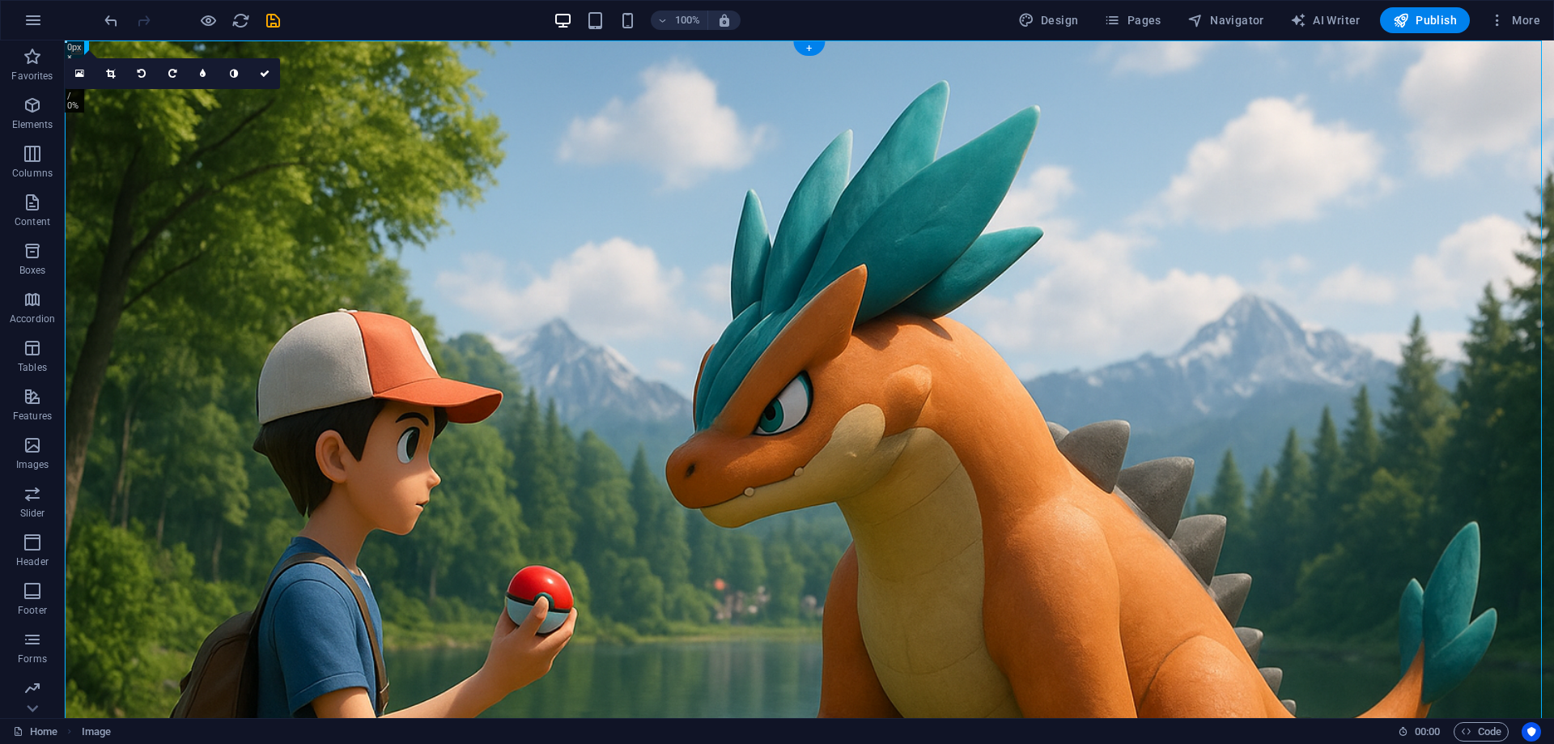
drag, startPoint x: 737, startPoint y: 678, endPoint x: 750, endPoint y: 53, distance: 625.9
click at [750, 53] on figure "YAKINDA HİZMETİNİZDE!" at bounding box center [810, 575] width 1490 height 1070
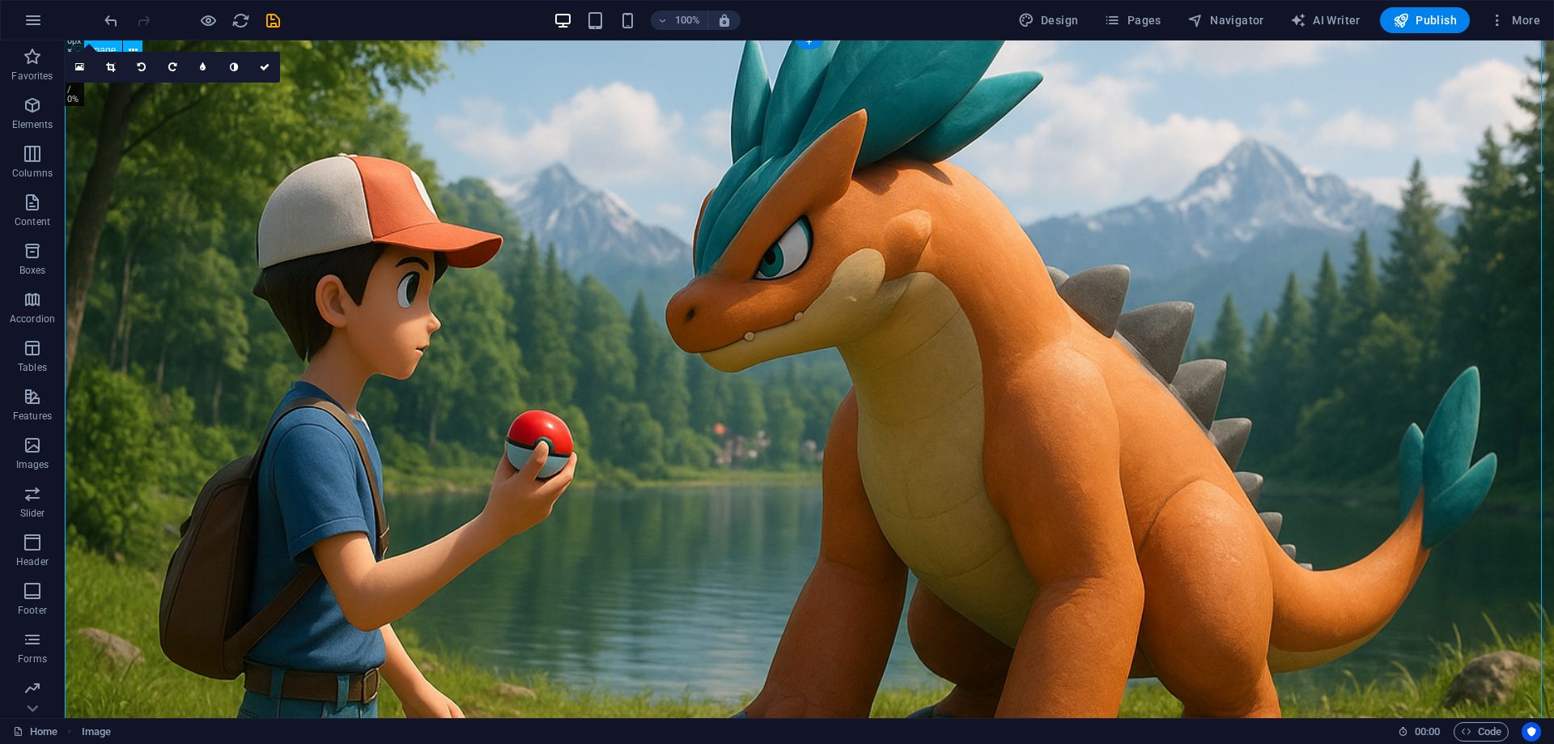
drag, startPoint x: 759, startPoint y: 55, endPoint x: 723, endPoint y: 673, distance: 618.8
click at [723, 673] on figure "YAKINDA HİZMETİNİZDE!" at bounding box center [810, 420] width 1490 height 1070
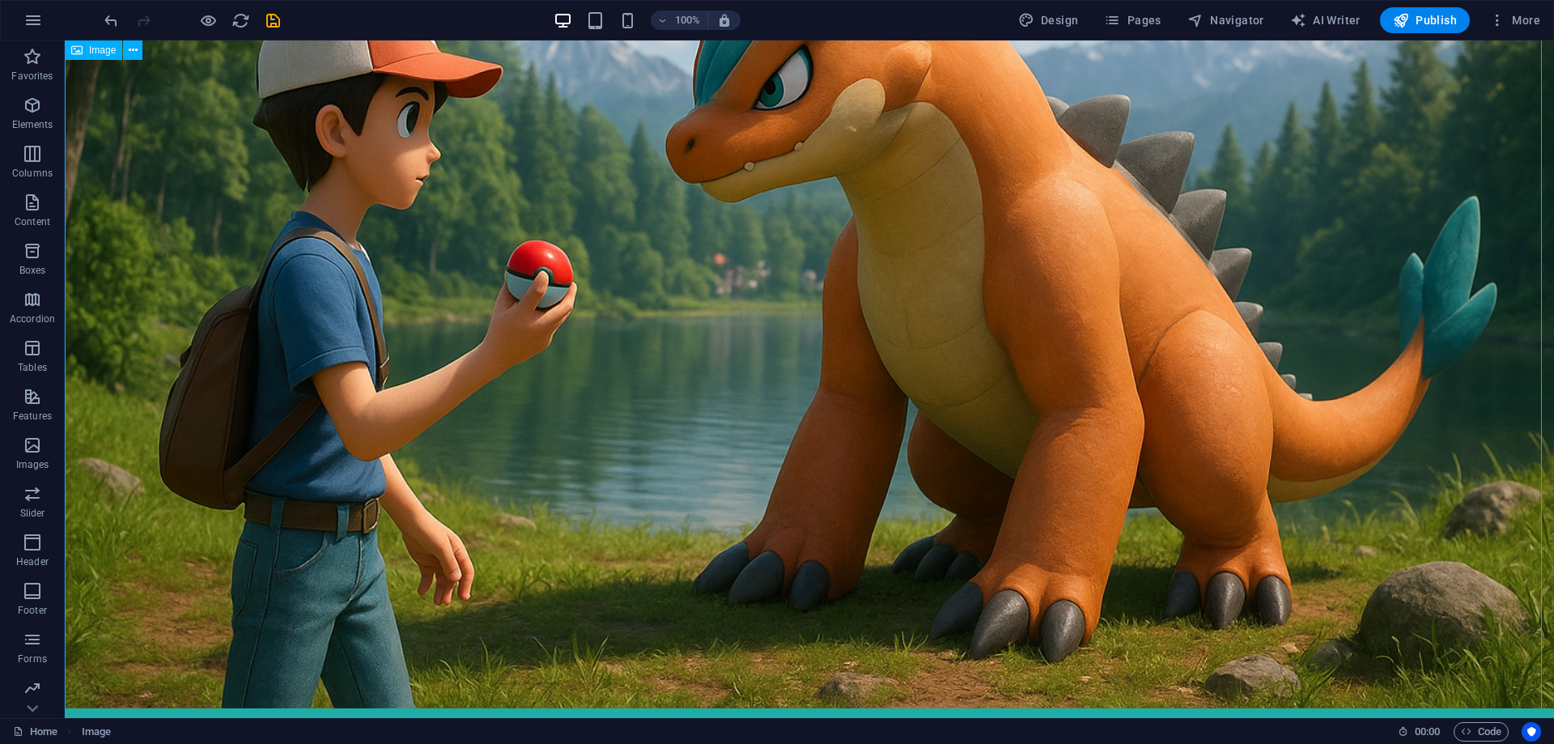
scroll to position [385, 0]
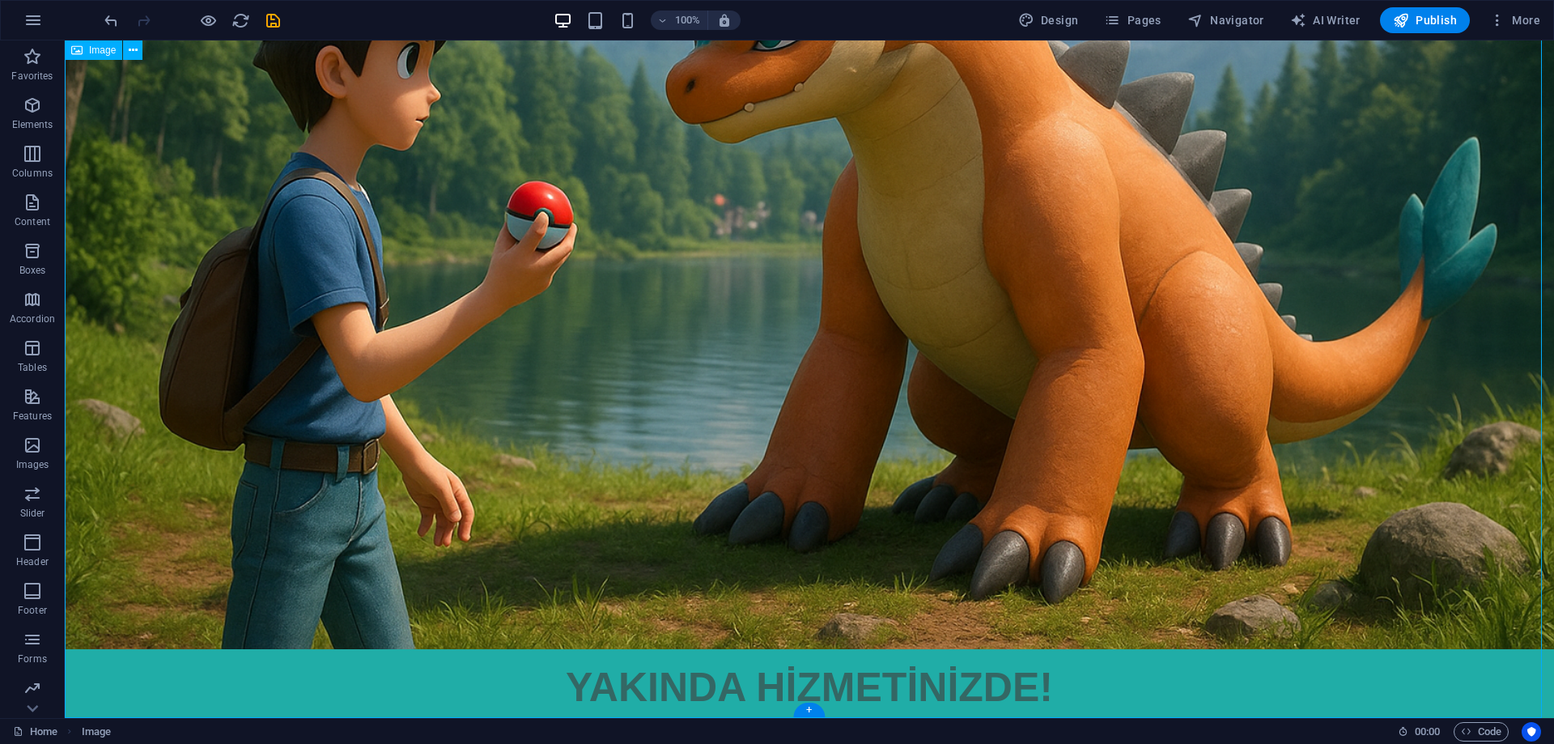
drag, startPoint x: 818, startPoint y: 495, endPoint x: 888, endPoint y: 753, distance: 267.5
click at [820, 722] on html "Skip to main content YAKINDA HİZMETİNİZDE!" at bounding box center [810, 191] width 1490 height 1070
drag, startPoint x: 851, startPoint y: 682, endPoint x: 944, endPoint y: 491, distance: 212.5
click at [944, 491] on figure "YAKINDA HİZMETİNİZDE!" at bounding box center [810, 191] width 1490 height 1070
click at [783, 673] on figure "YAKINDA HİZMETİNİZDE!" at bounding box center [810, 191] width 1490 height 1070
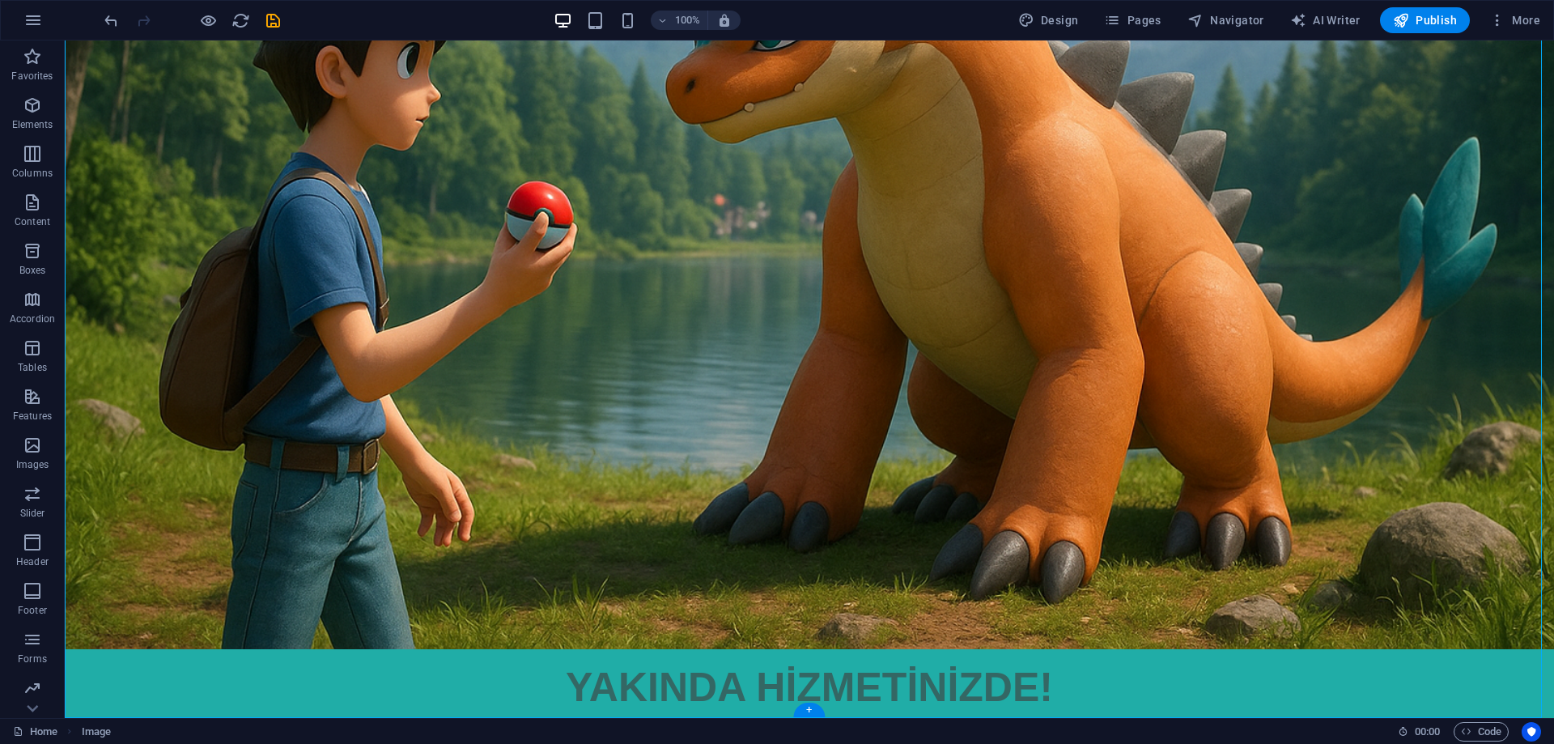
click at [783, 673] on figure "YAKINDA HİZMETİNİZDE!" at bounding box center [810, 191] width 1490 height 1070
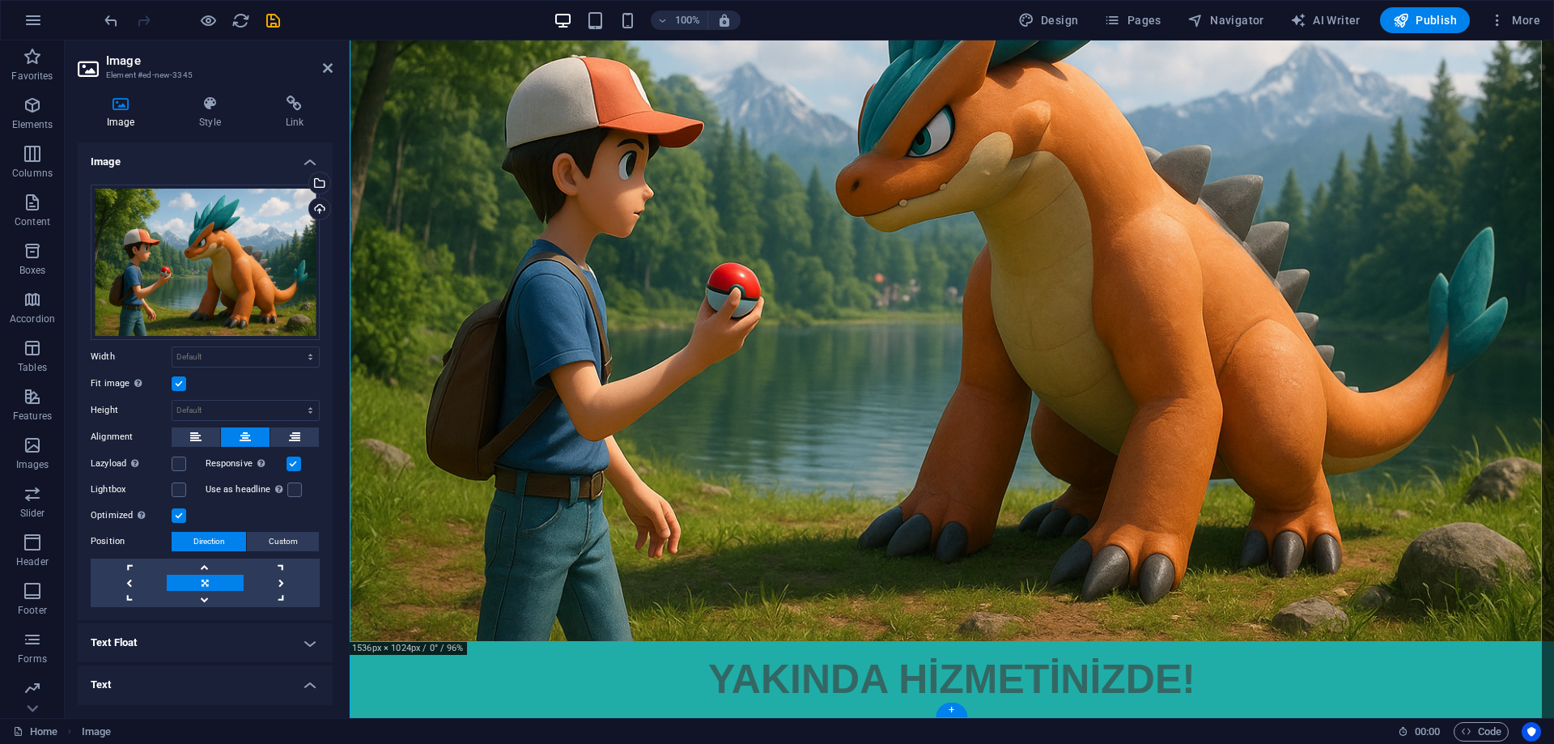
scroll to position [194, 0]
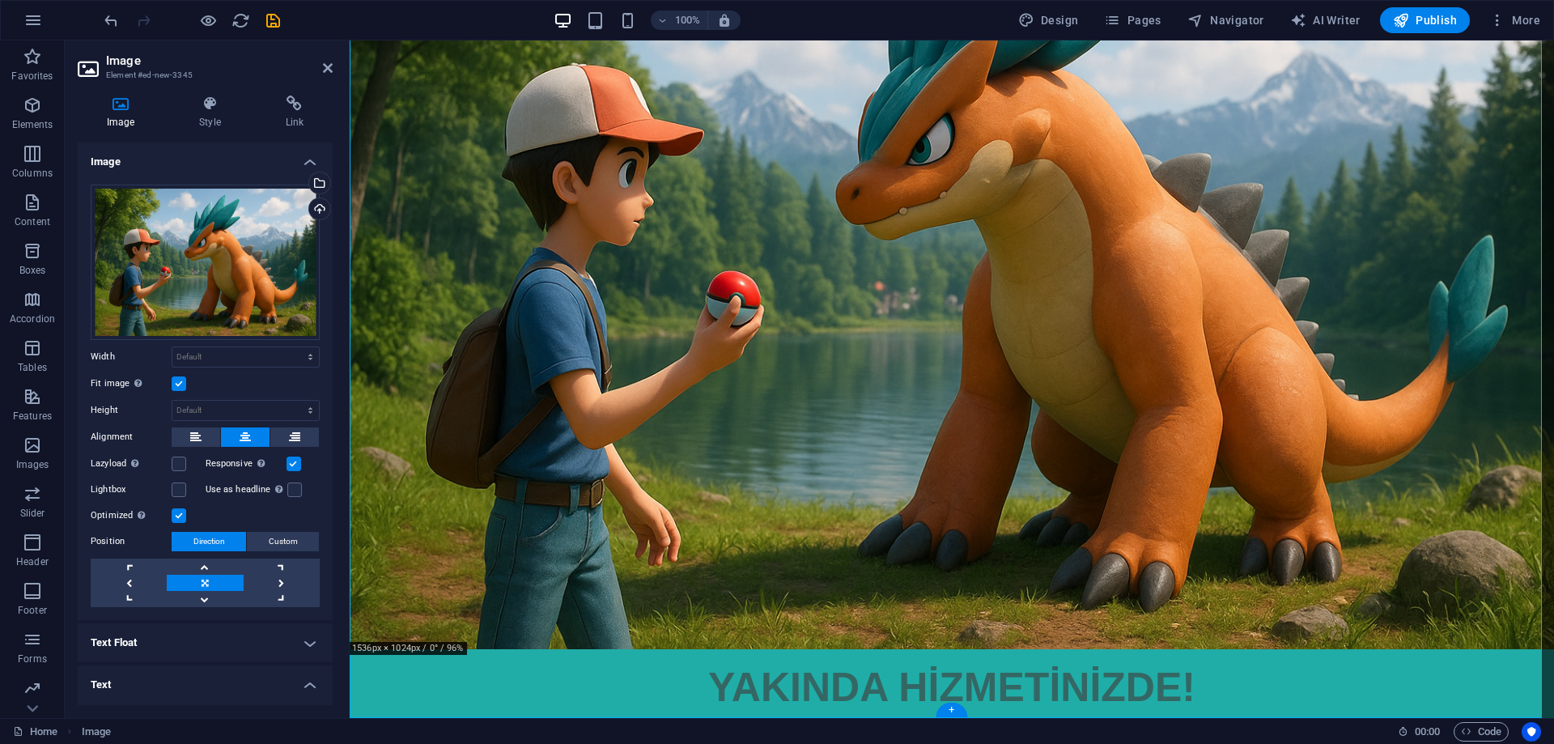
click at [783, 673] on figure "YAKINDA HİZMETİNİZDE!" at bounding box center [952, 286] width 1205 height 880
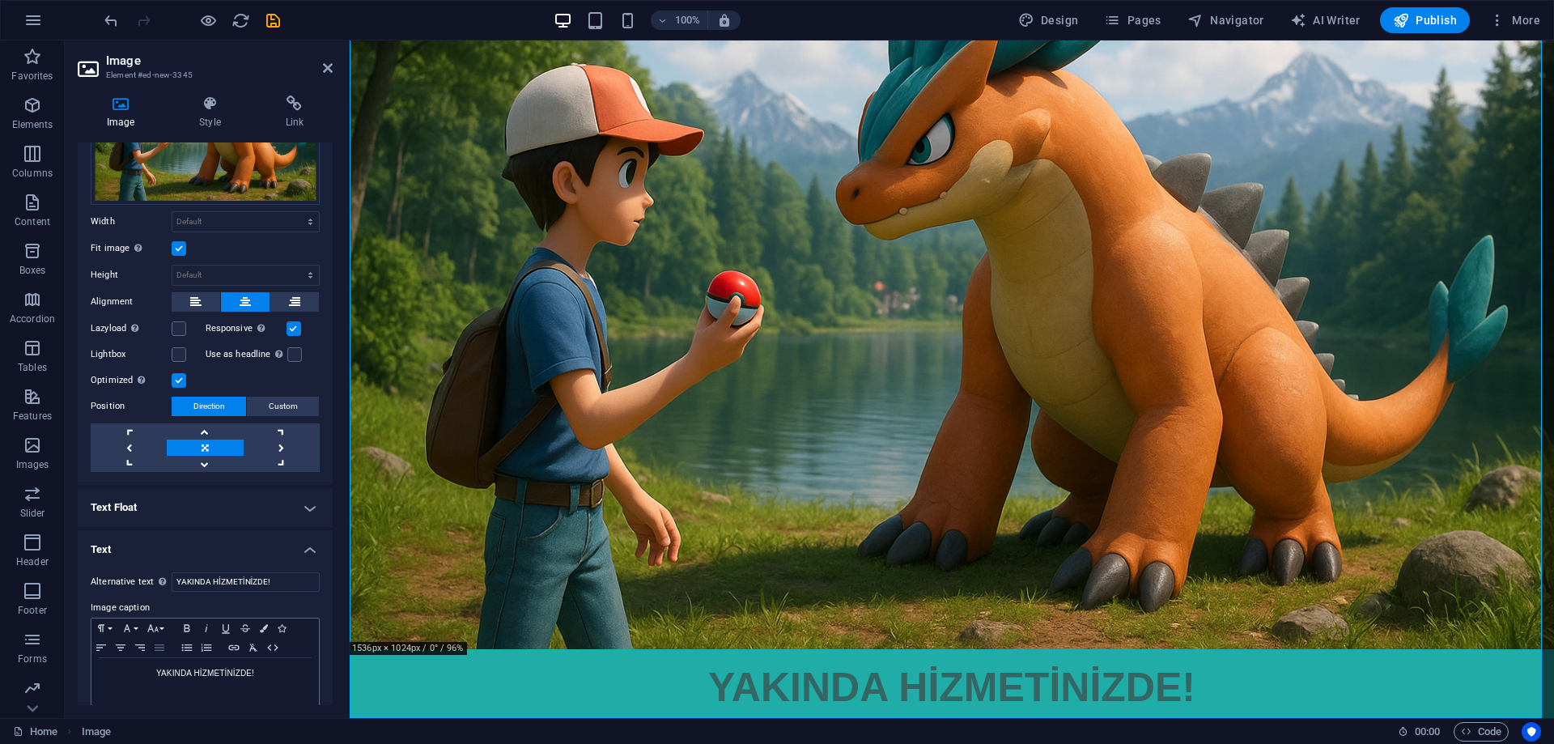
scroll to position [149, 0]
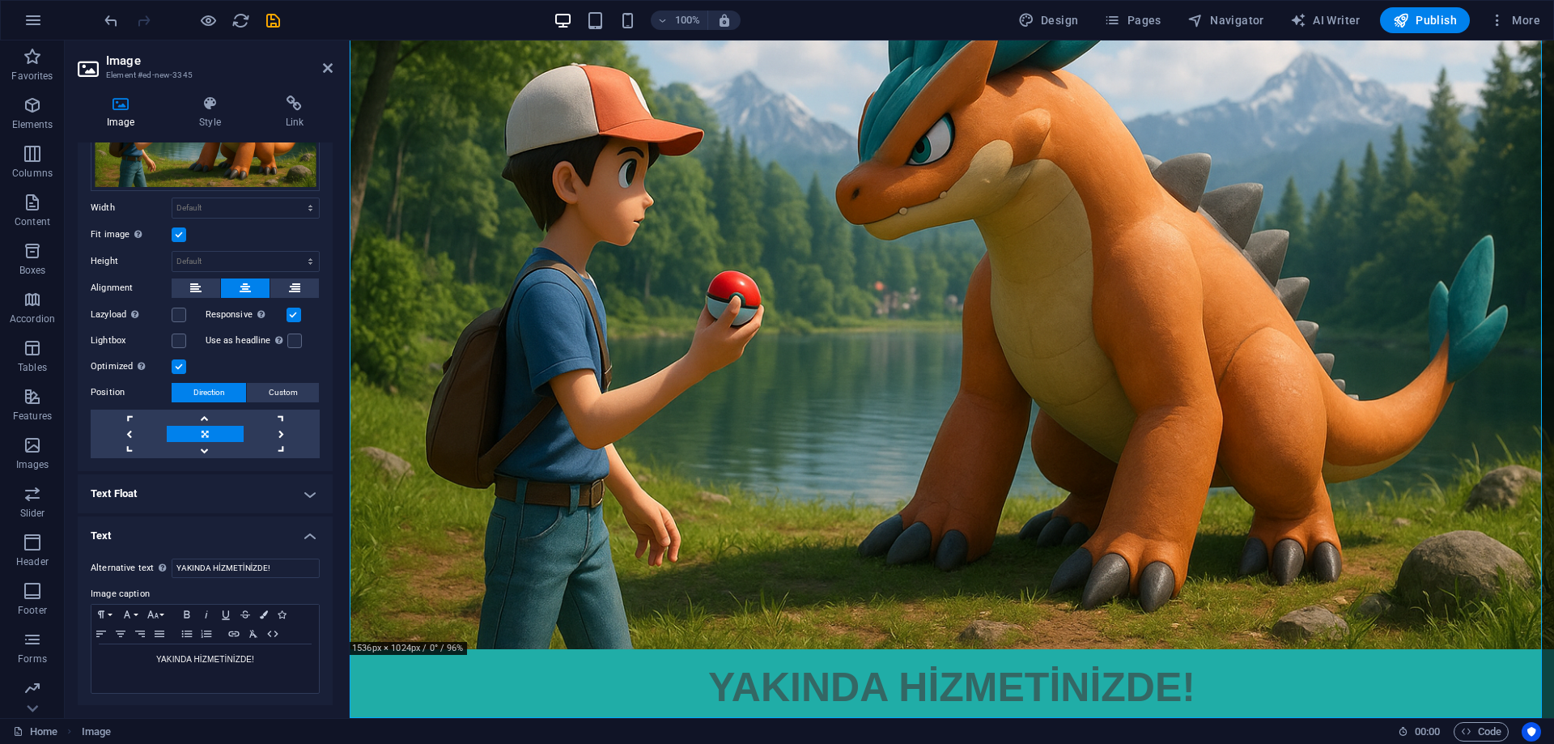
click at [215, 495] on h4 "Text Float" at bounding box center [205, 493] width 255 height 39
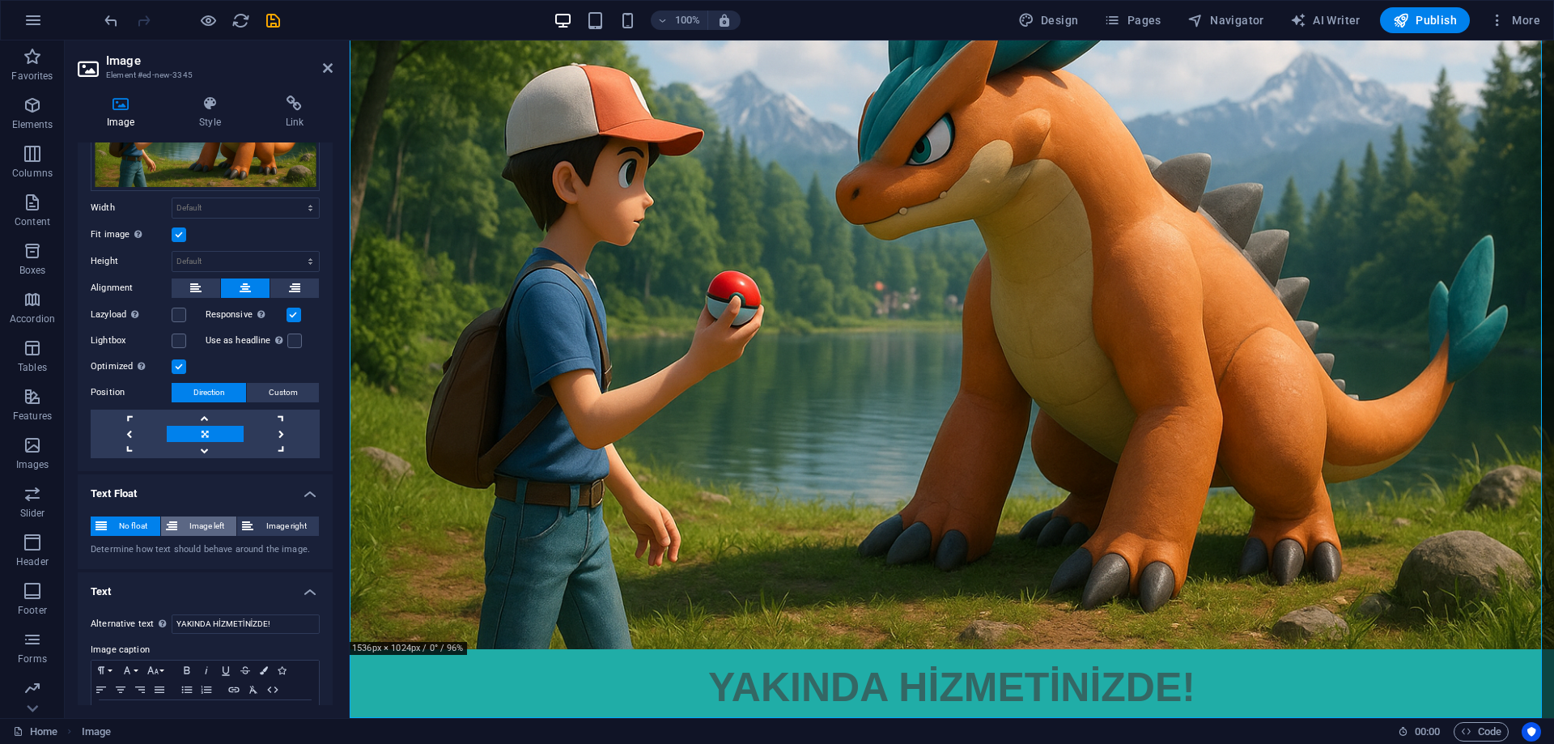
click at [207, 521] on span "Image left" at bounding box center [207, 526] width 50 height 19
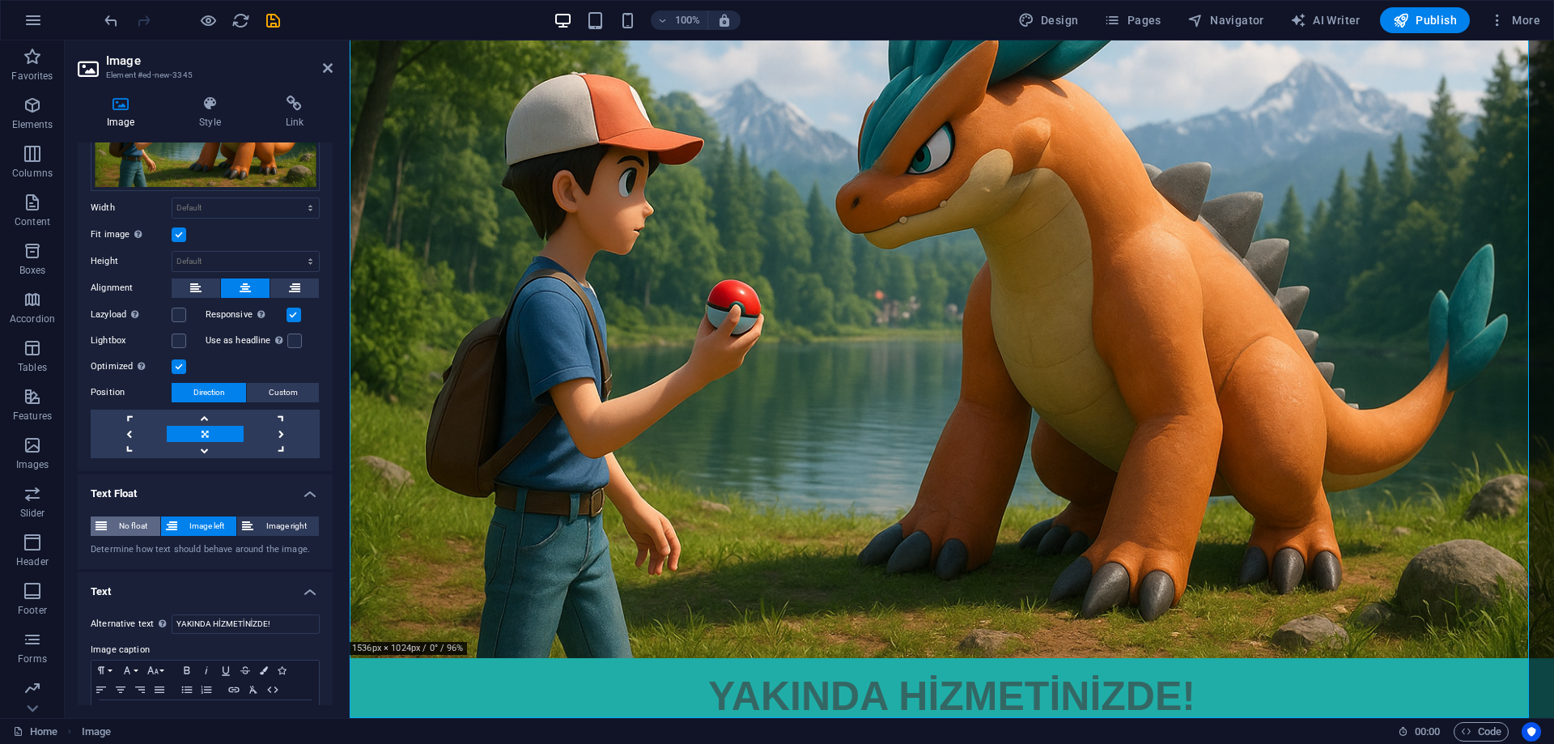
click at [130, 522] on span "No float" at bounding box center [134, 526] width 44 height 19
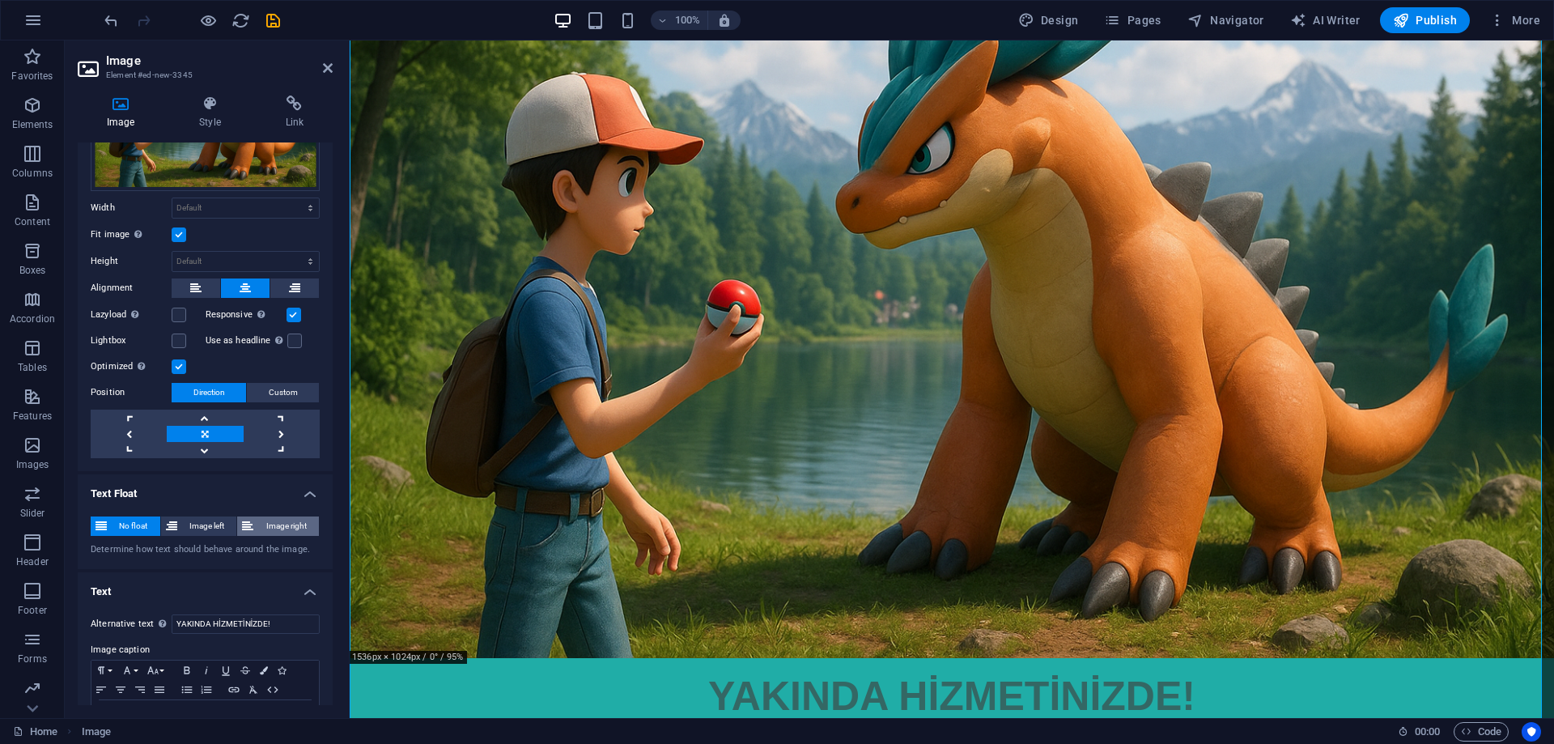
click at [283, 525] on span "Image right" at bounding box center [286, 526] width 56 height 19
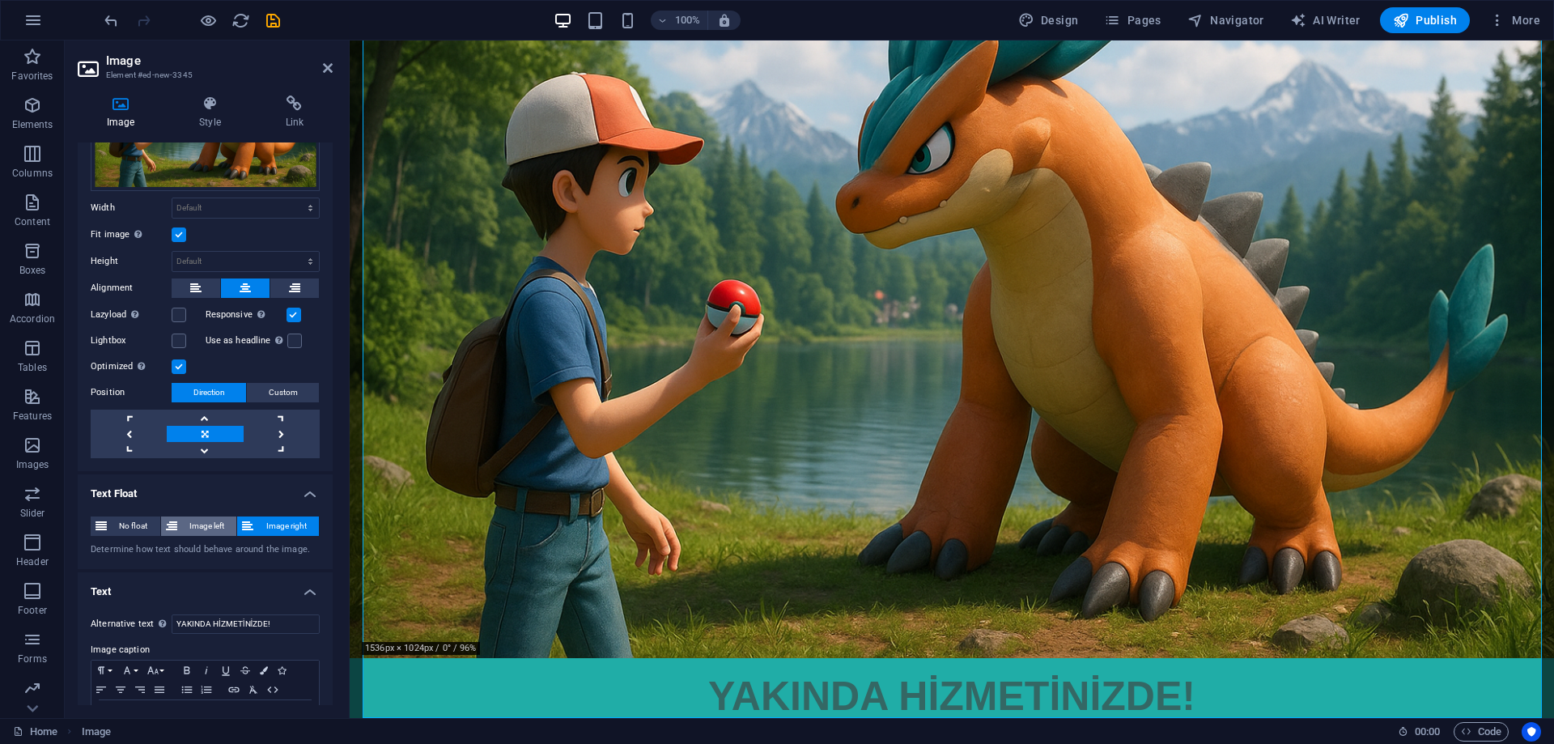
click at [209, 522] on span "Image left" at bounding box center [207, 526] width 50 height 19
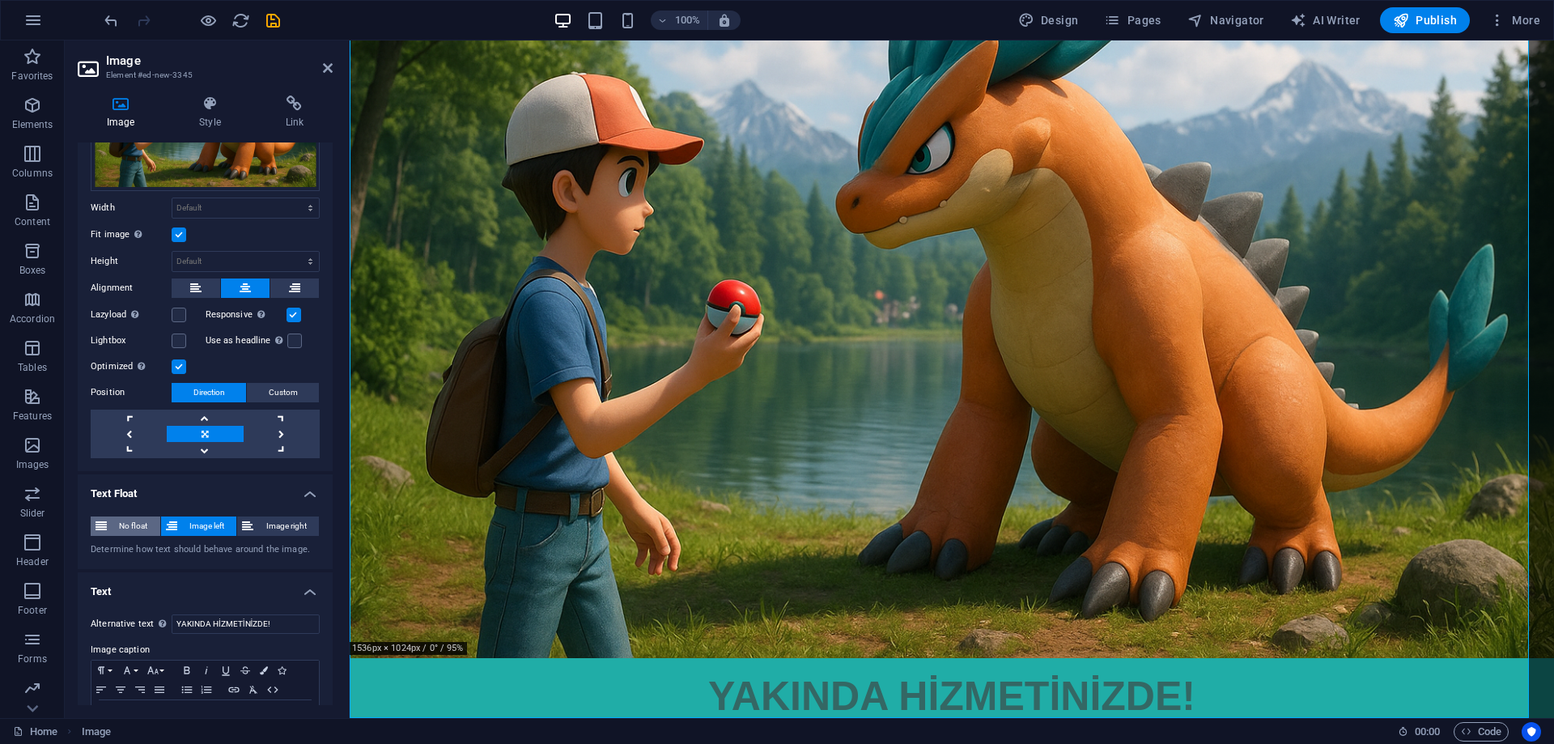
click at [148, 521] on span "No float" at bounding box center [134, 526] width 44 height 19
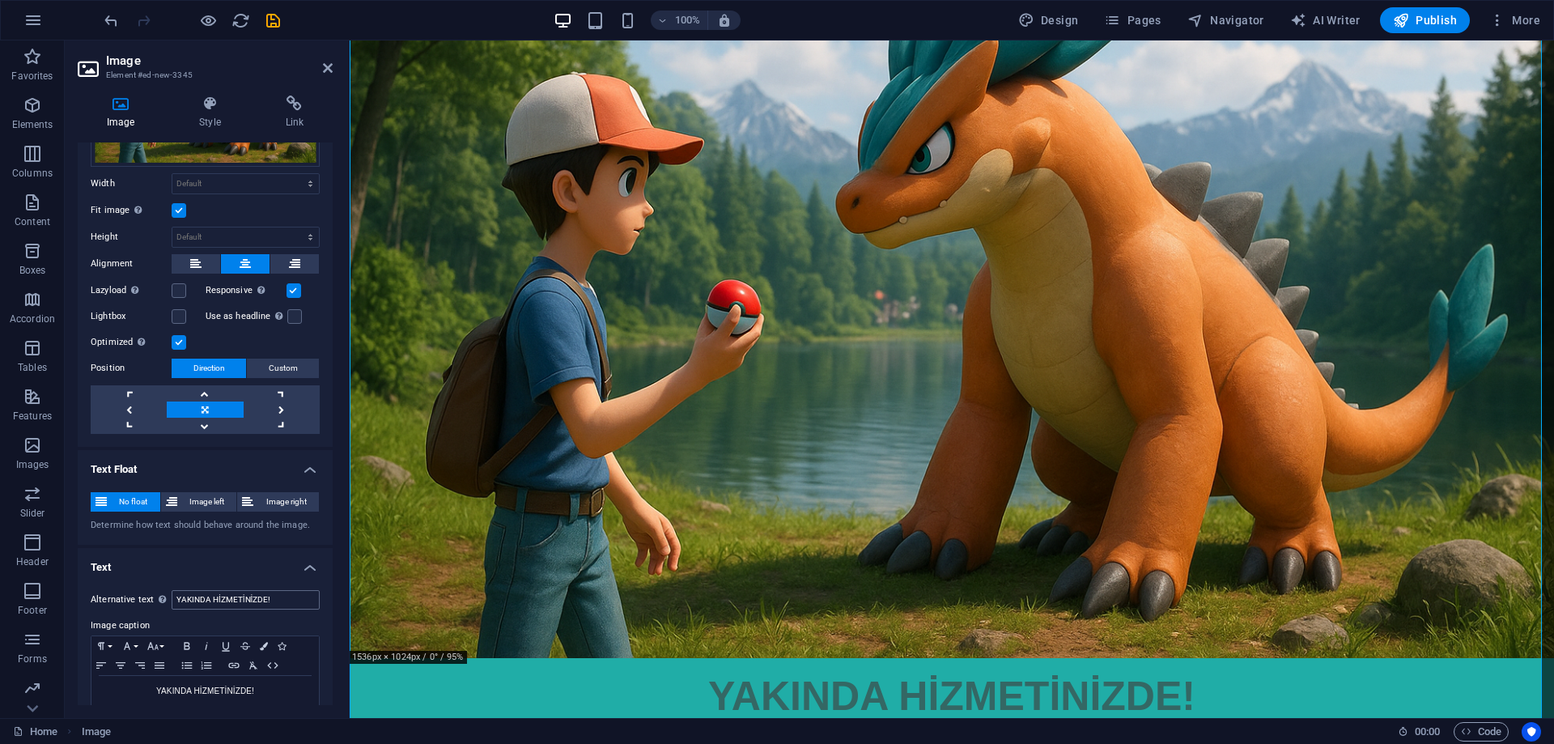
scroll to position [206, 0]
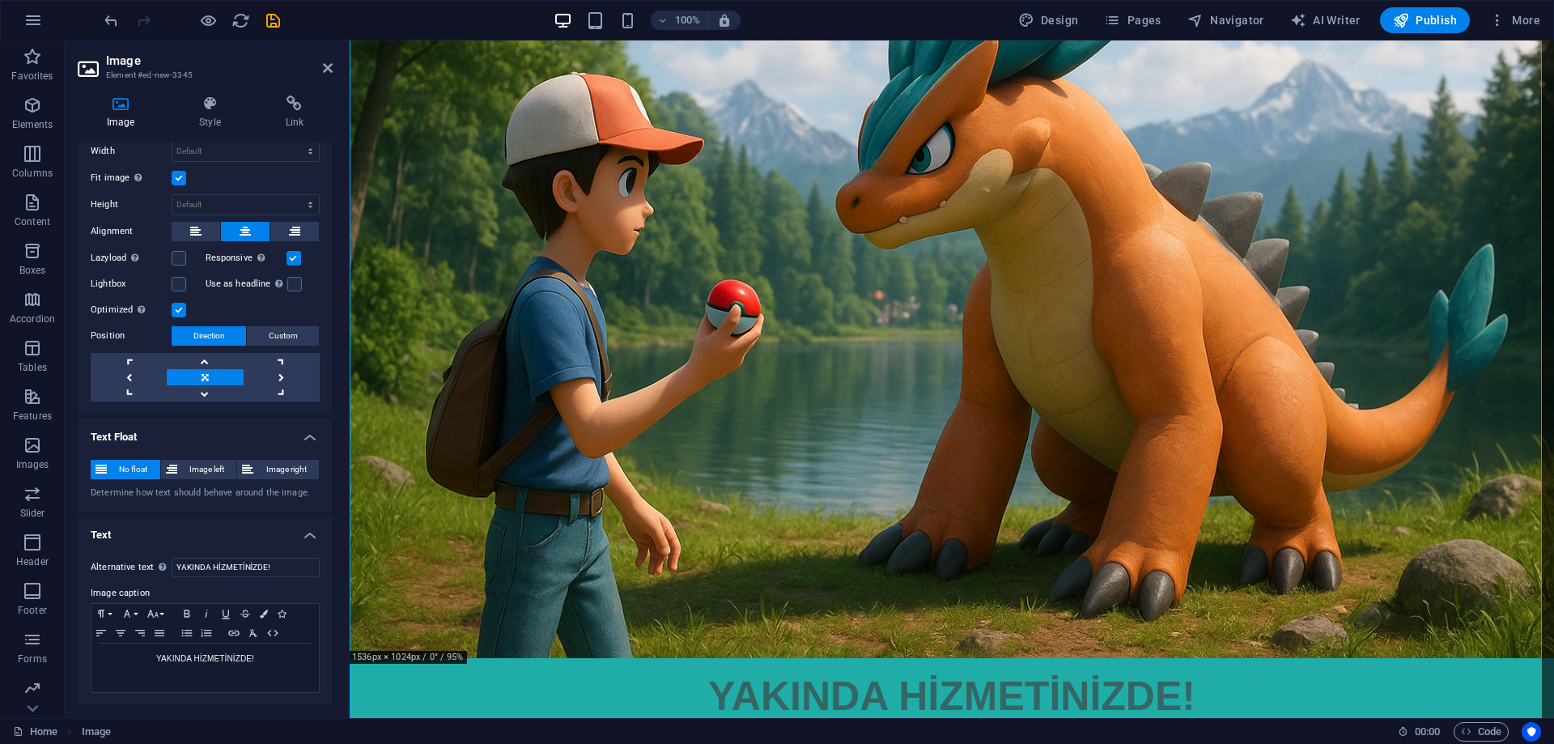
click at [236, 449] on div "No float Image left Image right Determine how text should behave around the ima…" at bounding box center [205, 480] width 255 height 66
click at [307, 438] on h4 "Text Float" at bounding box center [205, 432] width 255 height 29
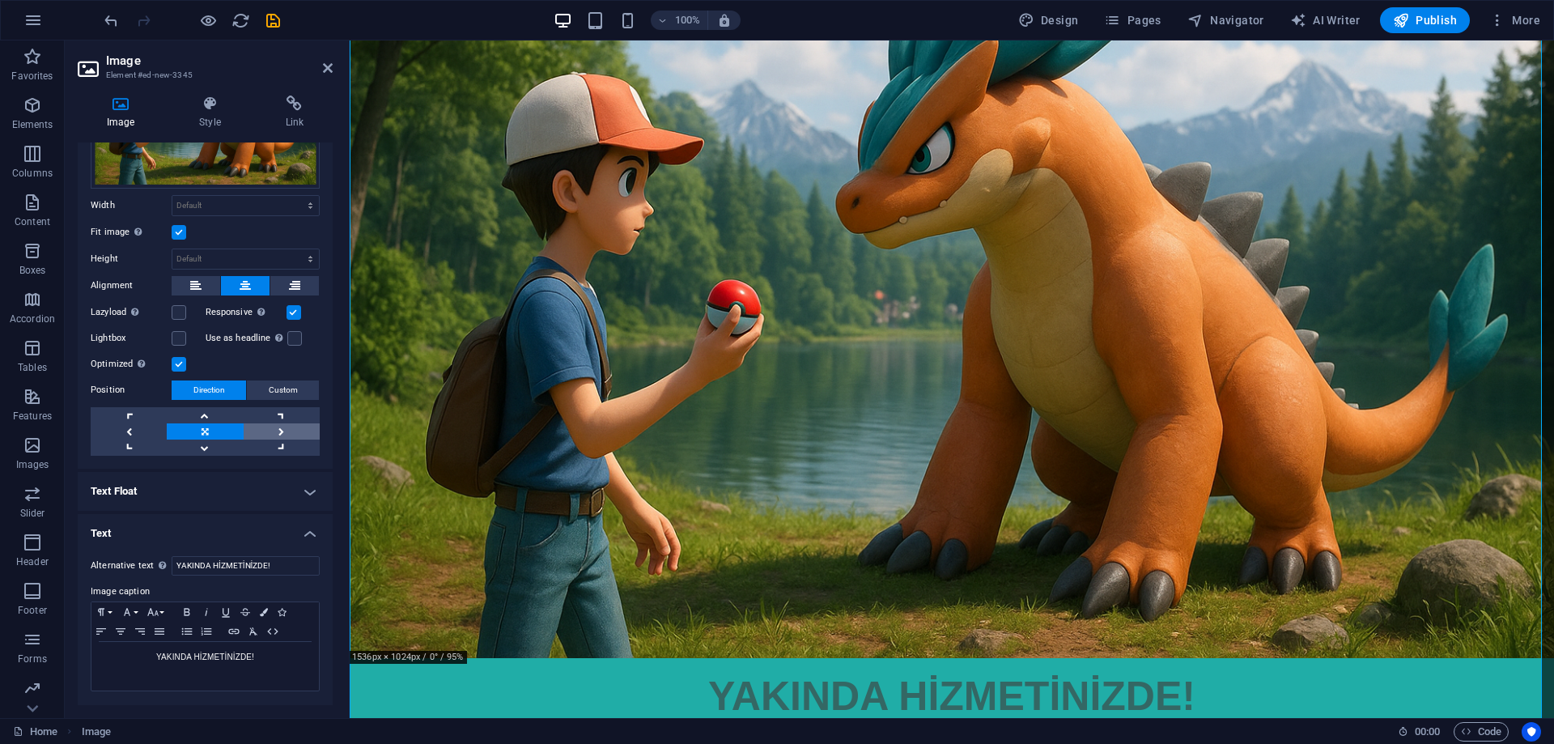
scroll to position [150, 0]
click at [110, 610] on button "Paragraph Format" at bounding box center [104, 613] width 26 height 19
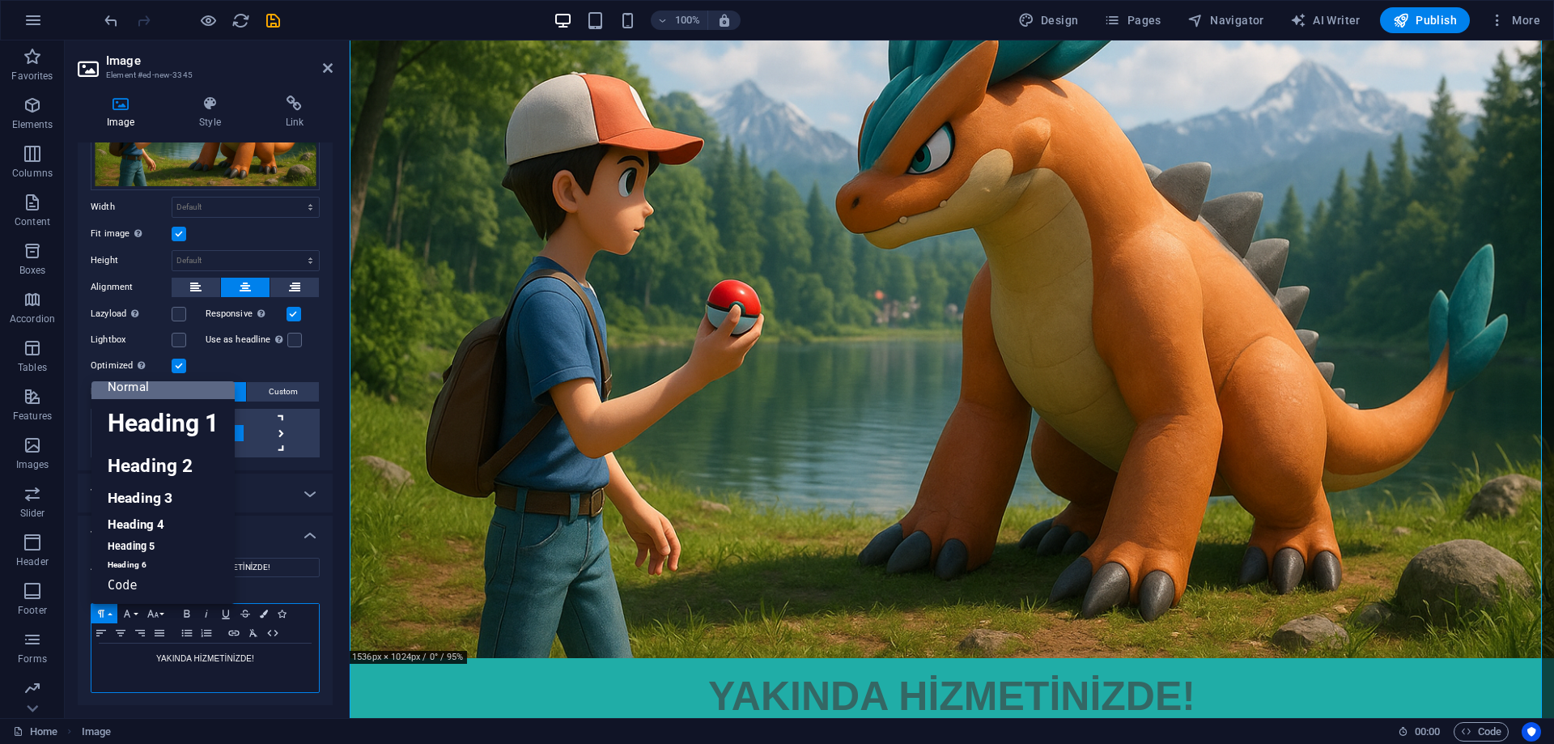
scroll to position [13, 0]
click at [110, 610] on button "Paragraph Format" at bounding box center [104, 613] width 26 height 19
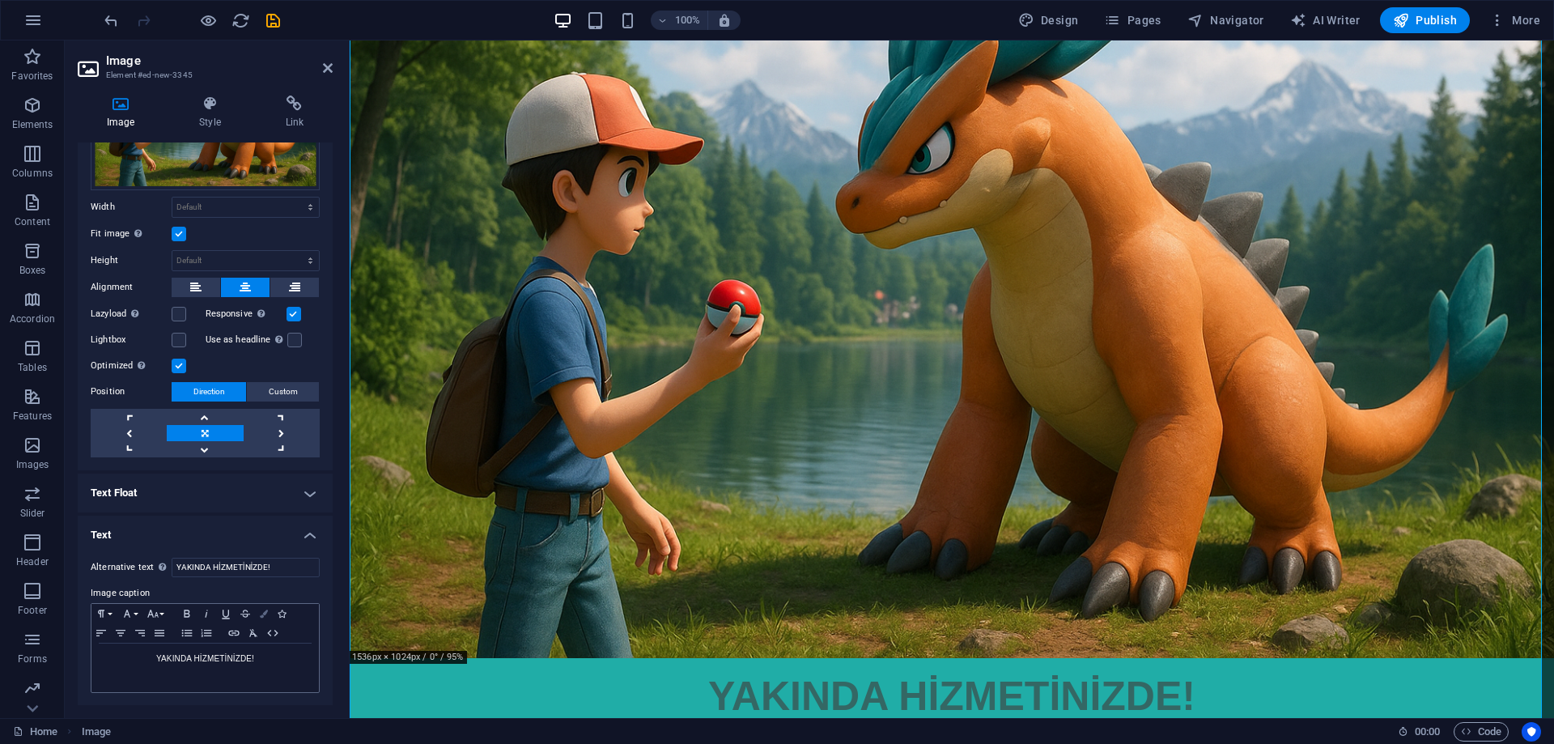
click at [261, 614] on icon "button" at bounding box center [264, 614] width 8 height 8
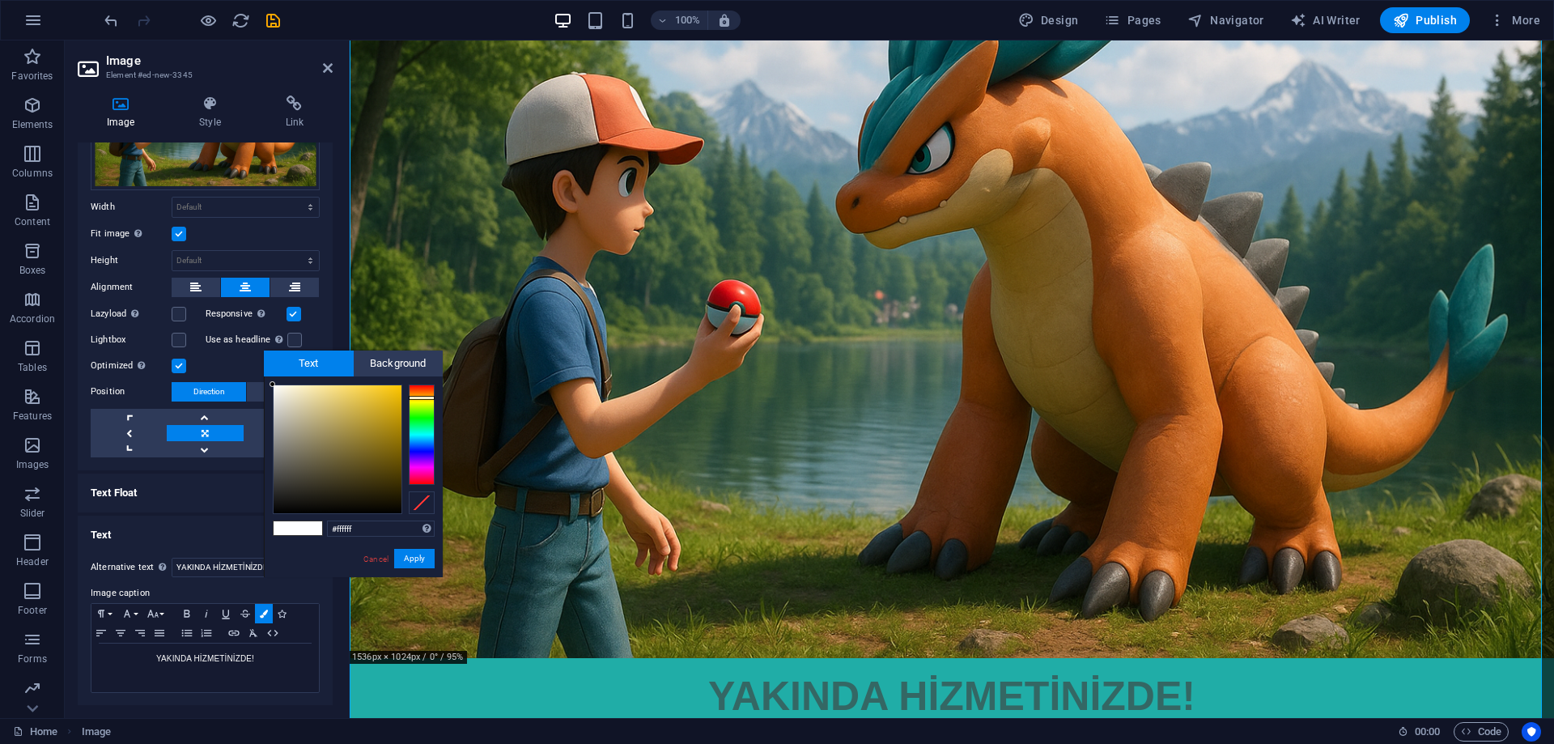
drag, startPoint x: 421, startPoint y: 408, endPoint x: 427, endPoint y: 397, distance: 12.7
click at [427, 397] on div at bounding box center [422, 435] width 26 height 100
drag, startPoint x: 427, startPoint y: 397, endPoint x: 424, endPoint y: 407, distance: 10.8
click at [424, 407] on div at bounding box center [422, 408] width 26 height 4
drag, startPoint x: 426, startPoint y: 408, endPoint x: 427, endPoint y: 400, distance: 8.1
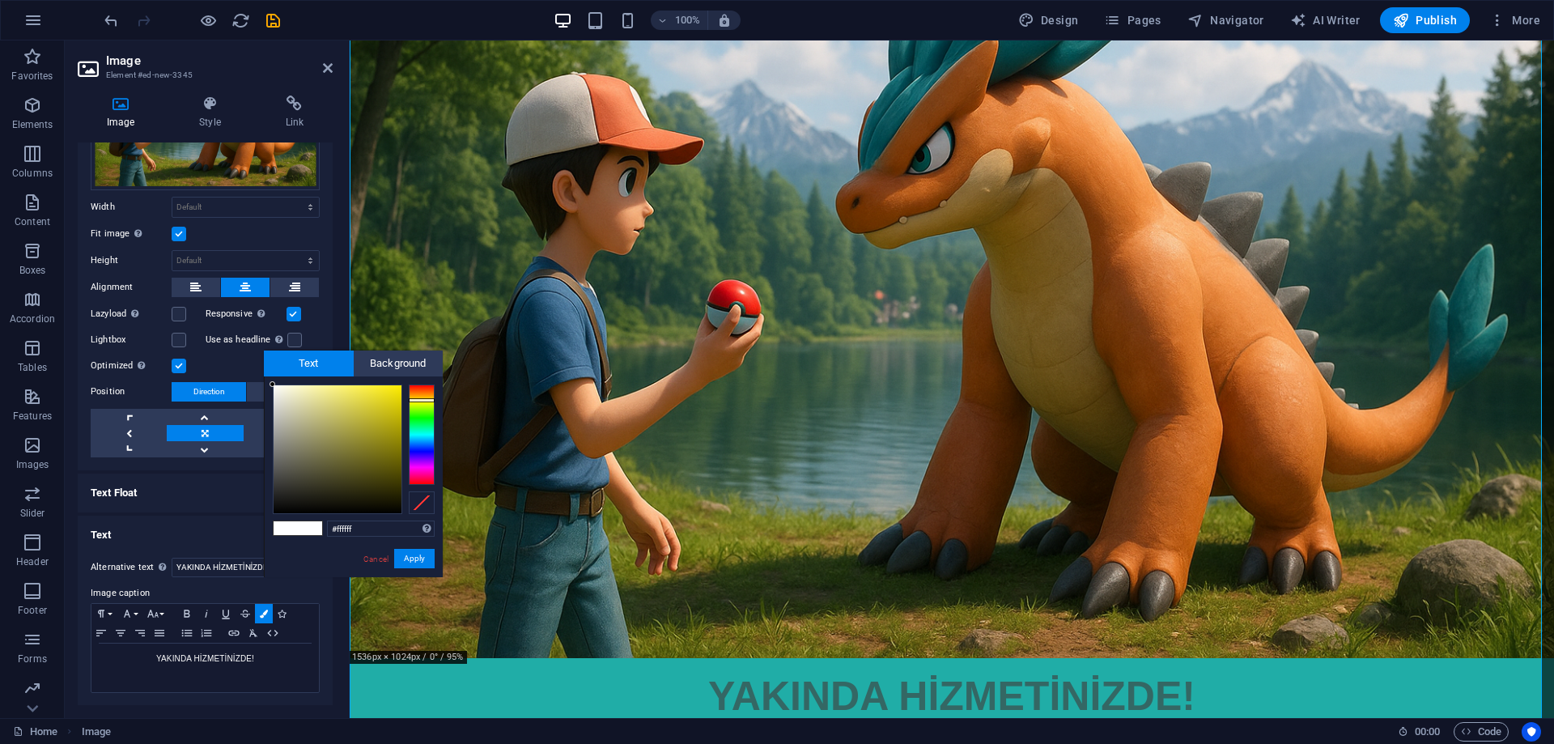
click at [427, 400] on div at bounding box center [422, 400] width 26 height 4
click at [417, 558] on button "Apply" at bounding box center [414, 558] width 40 height 19
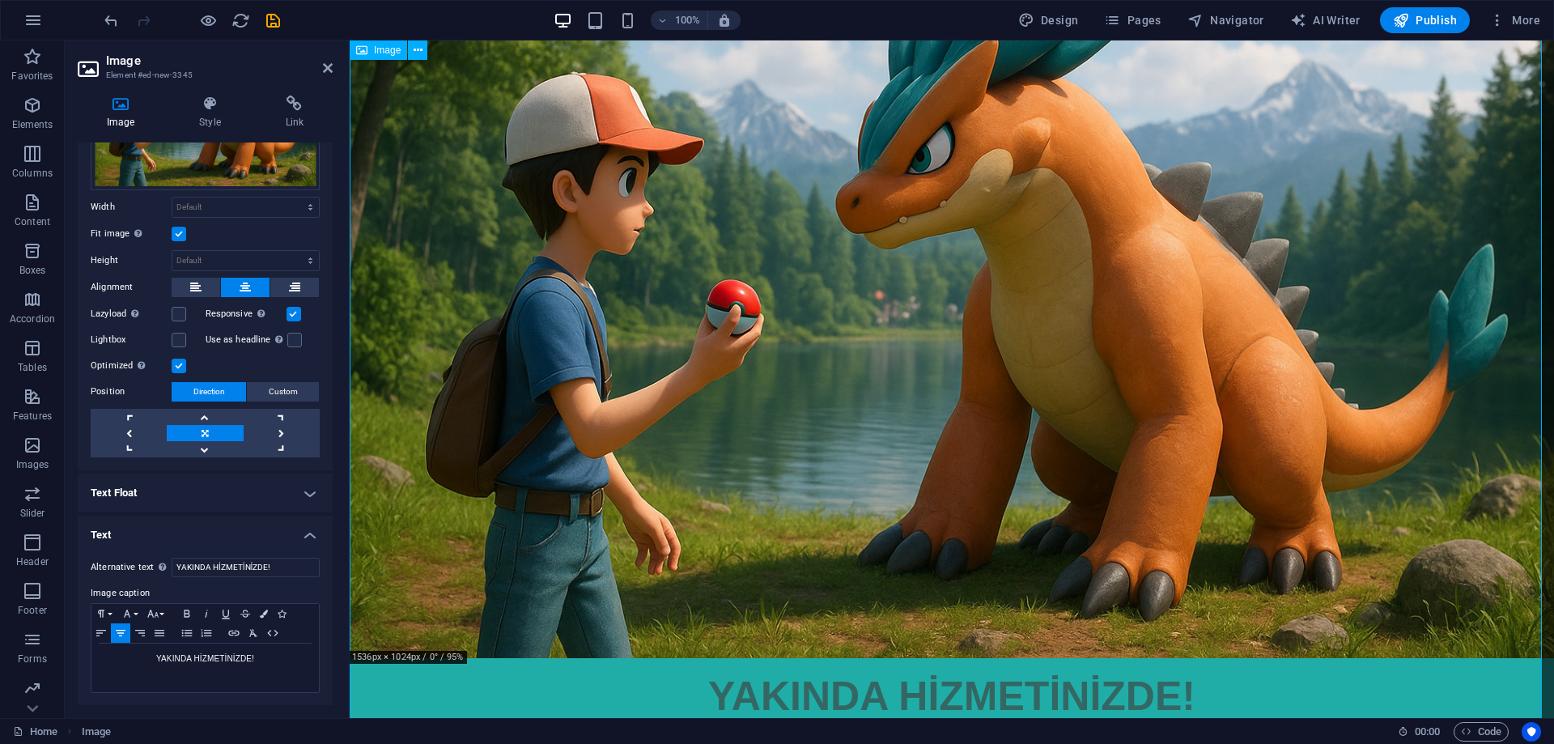
click at [833, 675] on figure "YAKINDA HİZMETİNİZDE!" at bounding box center [952, 295] width 1205 height 880
drag, startPoint x: 179, startPoint y: 661, endPoint x: 165, endPoint y: 646, distance: 20.0
click at [110, 659] on p "​ ​ YAKINDA HİZMETİNİZDE! ​" at bounding box center [205, 659] width 211 height 15
click at [265, 610] on icon "button" at bounding box center [264, 614] width 8 height 8
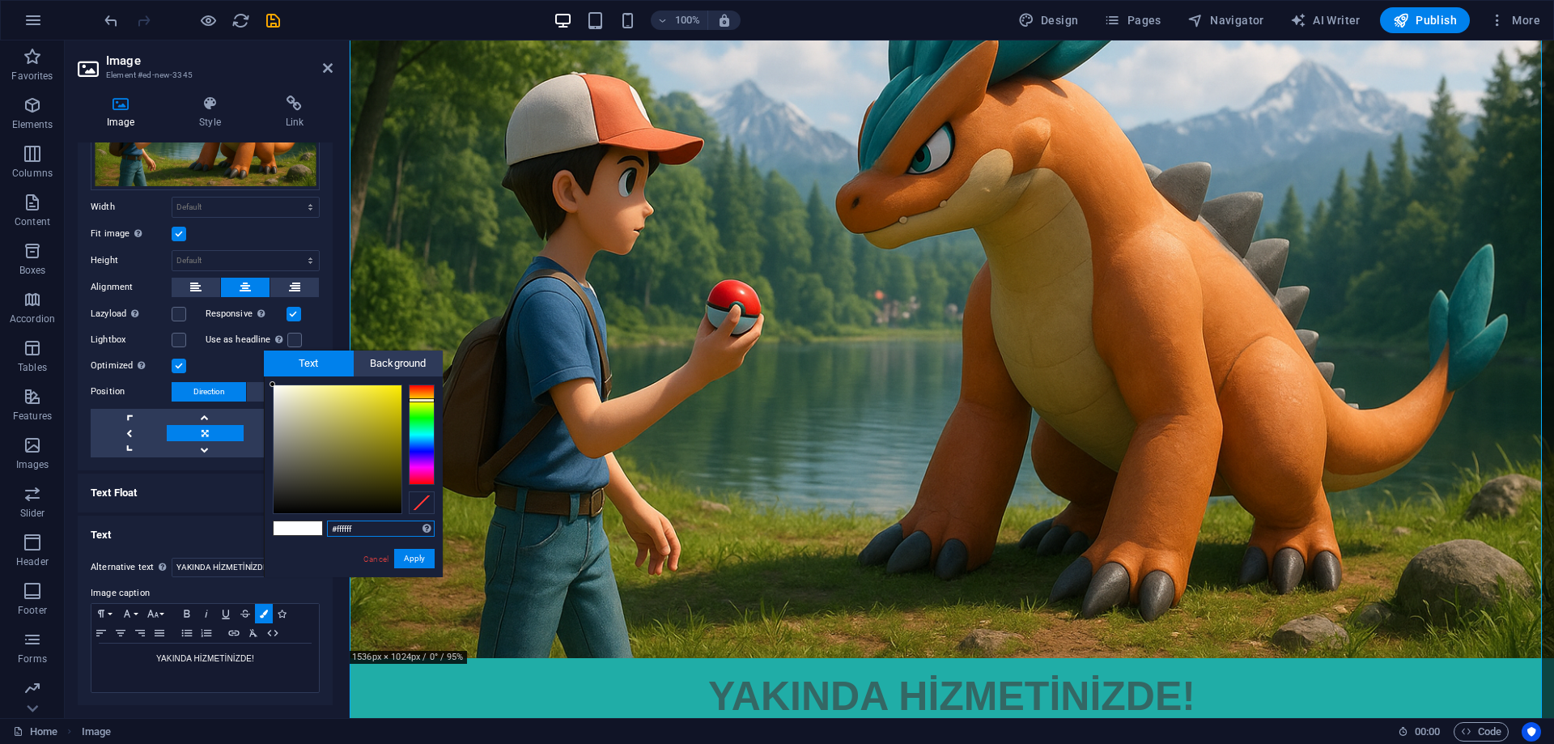
click at [427, 400] on div at bounding box center [422, 400] width 26 height 4
click at [418, 560] on button "Apply" at bounding box center [414, 558] width 40 height 19
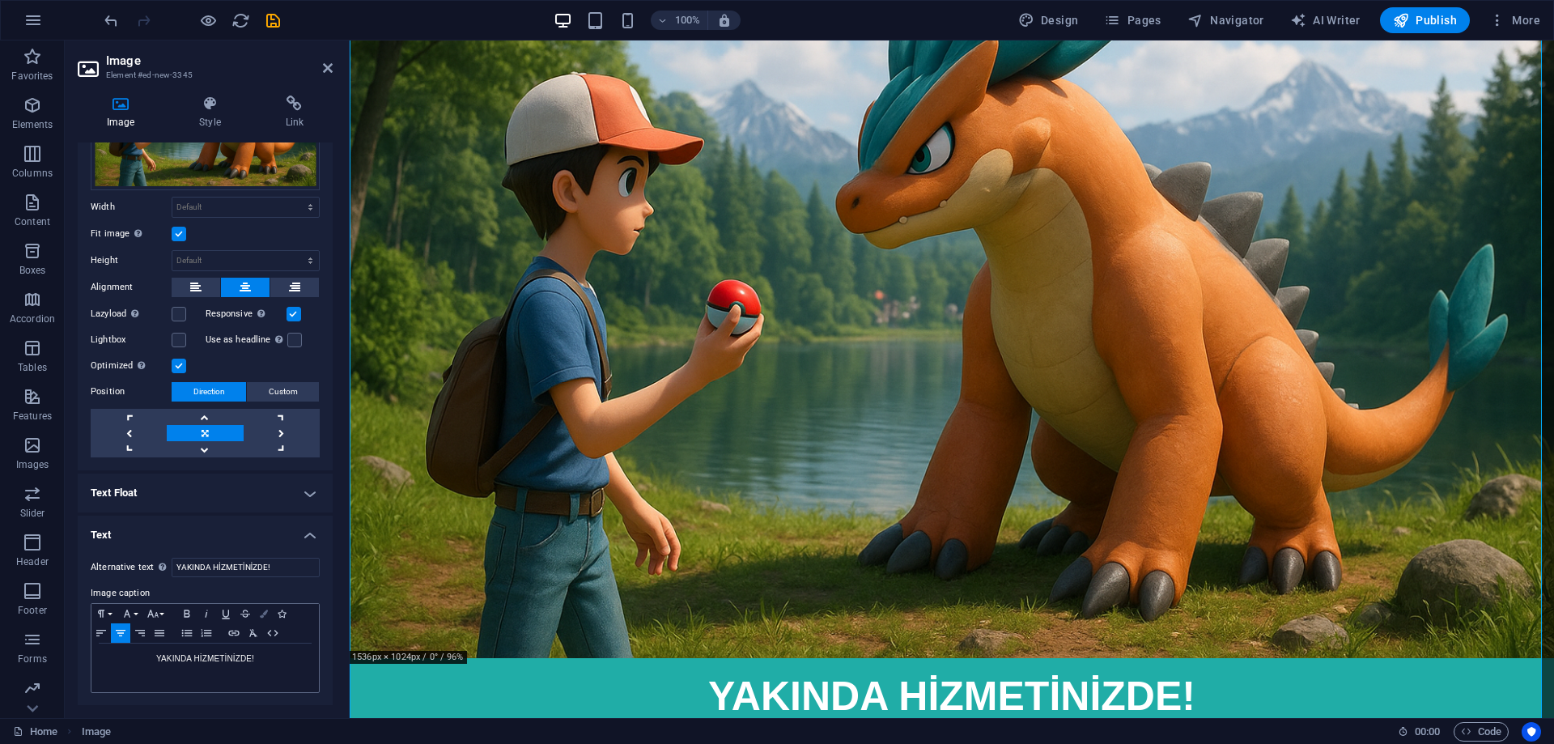
click at [263, 613] on icon "button" at bounding box center [264, 614] width 8 height 8
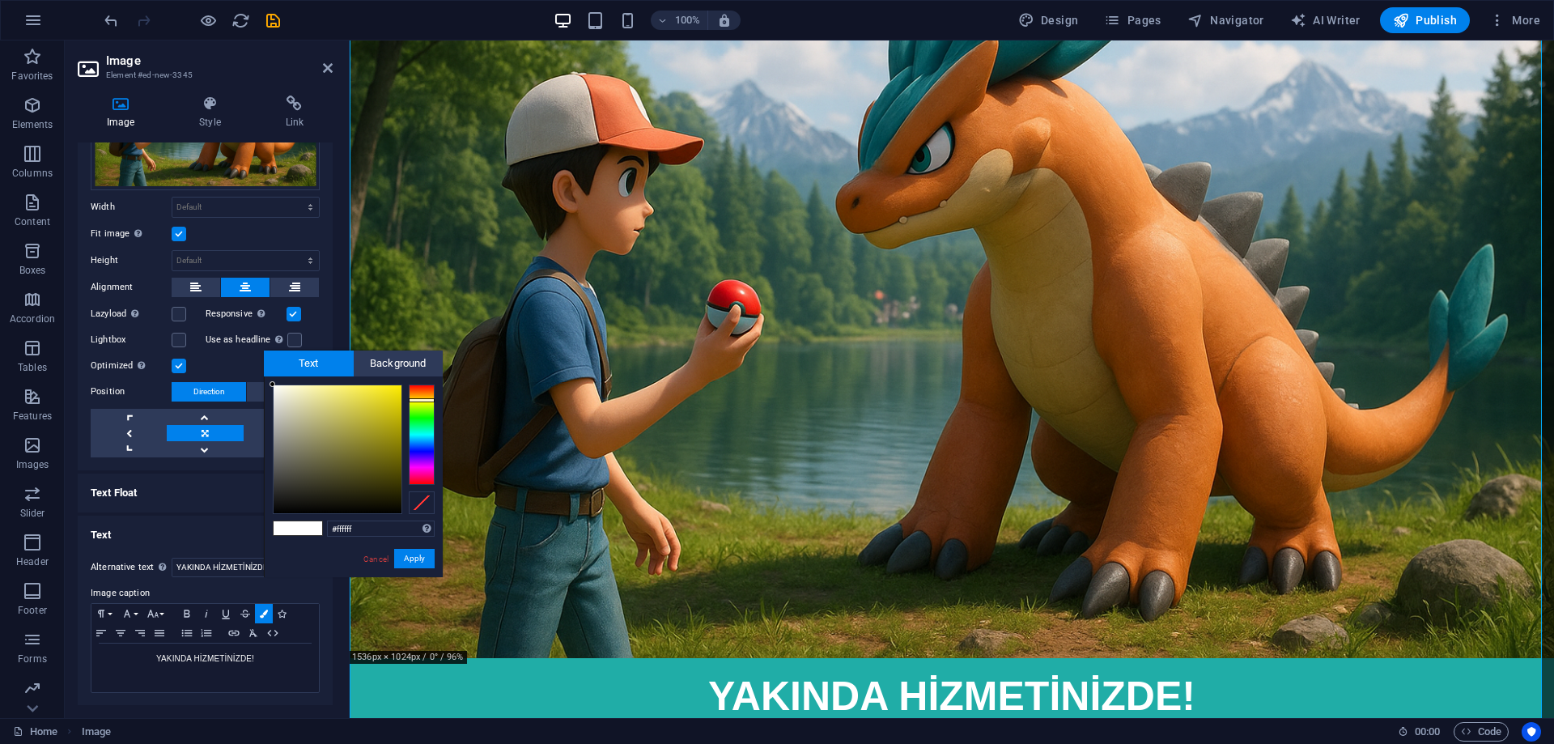
click at [300, 529] on span at bounding box center [310, 528] width 24 height 14
click at [427, 402] on div at bounding box center [422, 435] width 26 height 100
click at [387, 408] on div at bounding box center [338, 449] width 128 height 128
click at [386, 406] on div at bounding box center [338, 449] width 128 height 128
click at [288, 527] on span at bounding box center [286, 528] width 24 height 14
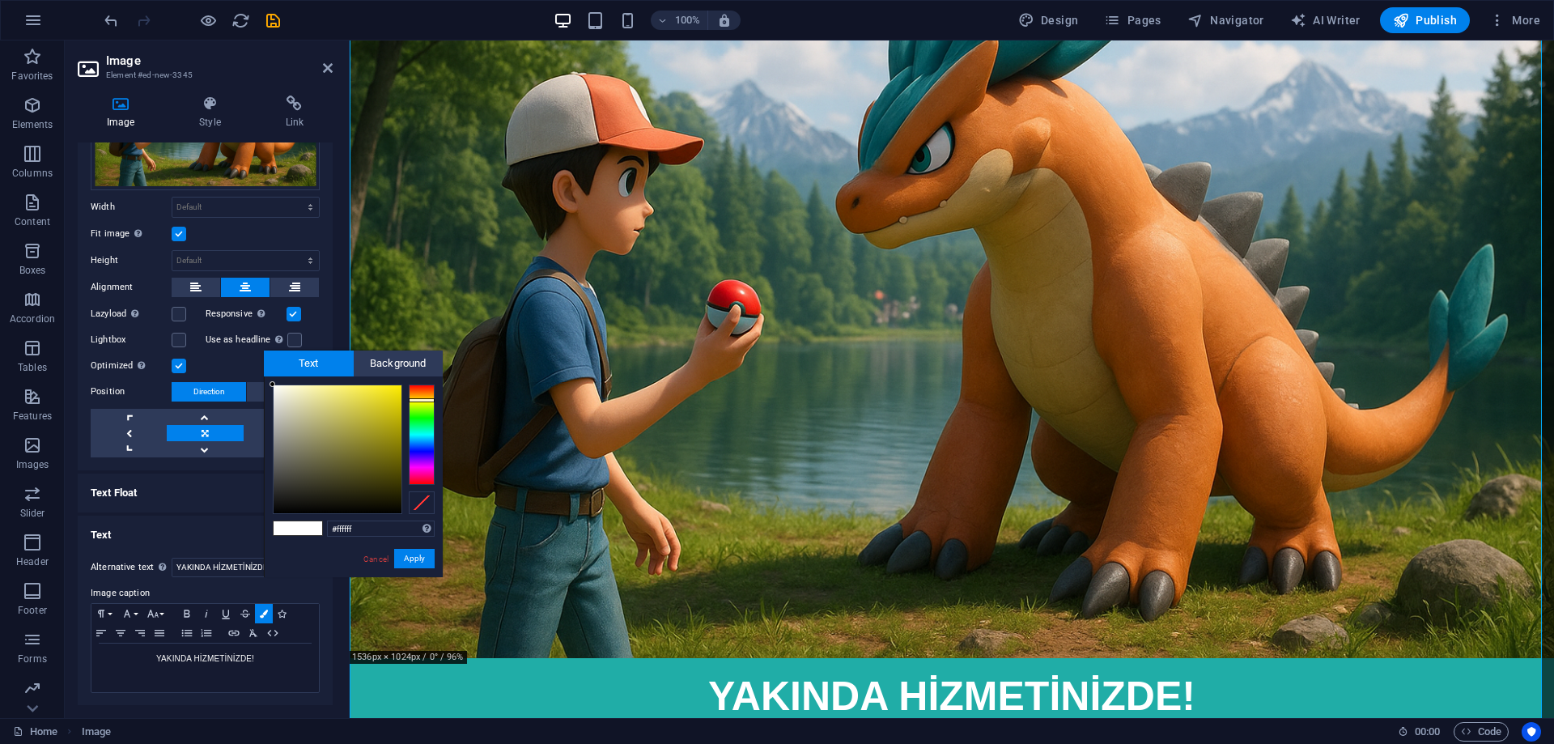
click at [424, 400] on div at bounding box center [422, 435] width 26 height 100
type input "#cfc221"
click at [381, 409] on div at bounding box center [338, 449] width 128 height 128
click at [423, 550] on button "Apply" at bounding box center [414, 558] width 40 height 19
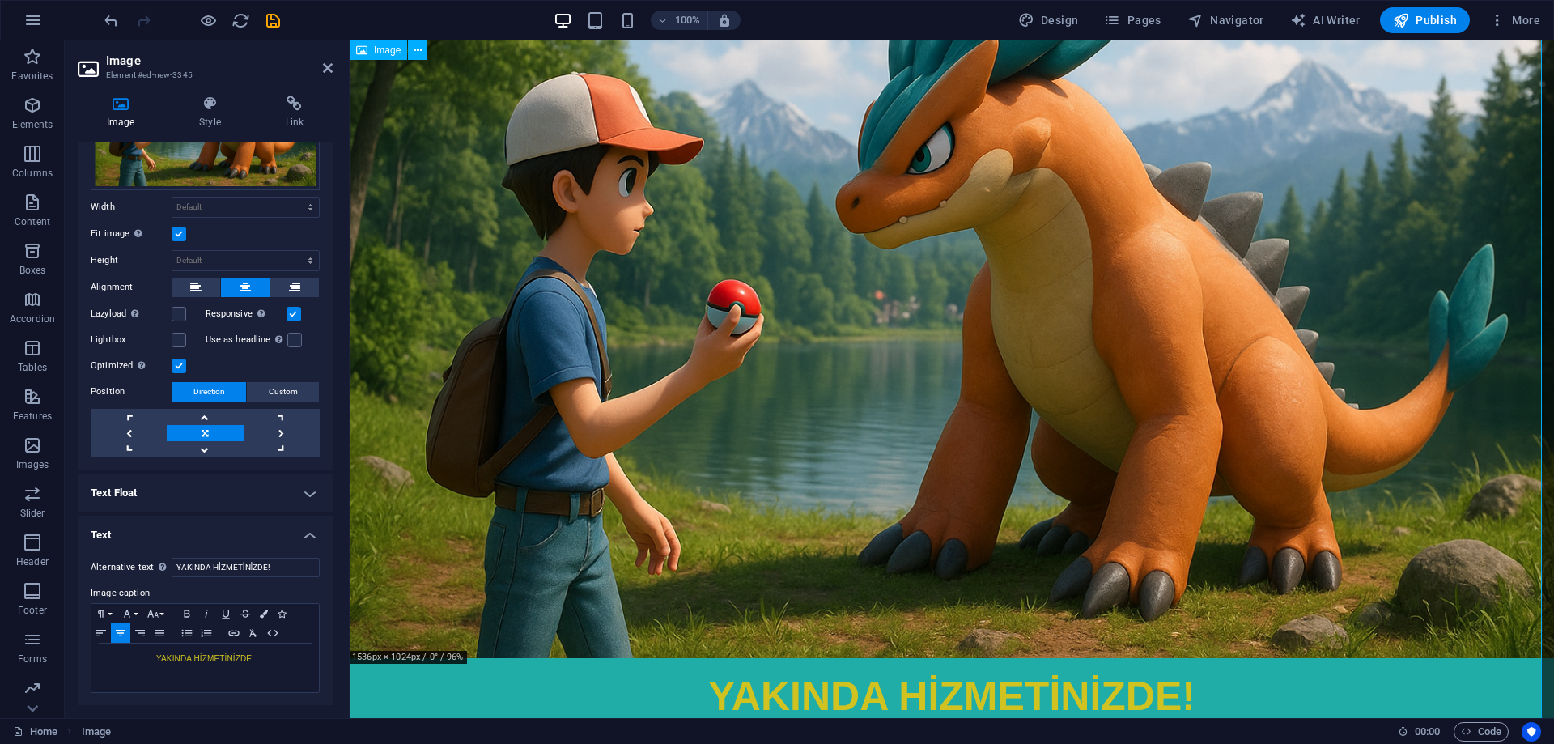
click at [499, 673] on figure "YAKINDA HİZMETİNİZDE!" at bounding box center [952, 295] width 1205 height 880
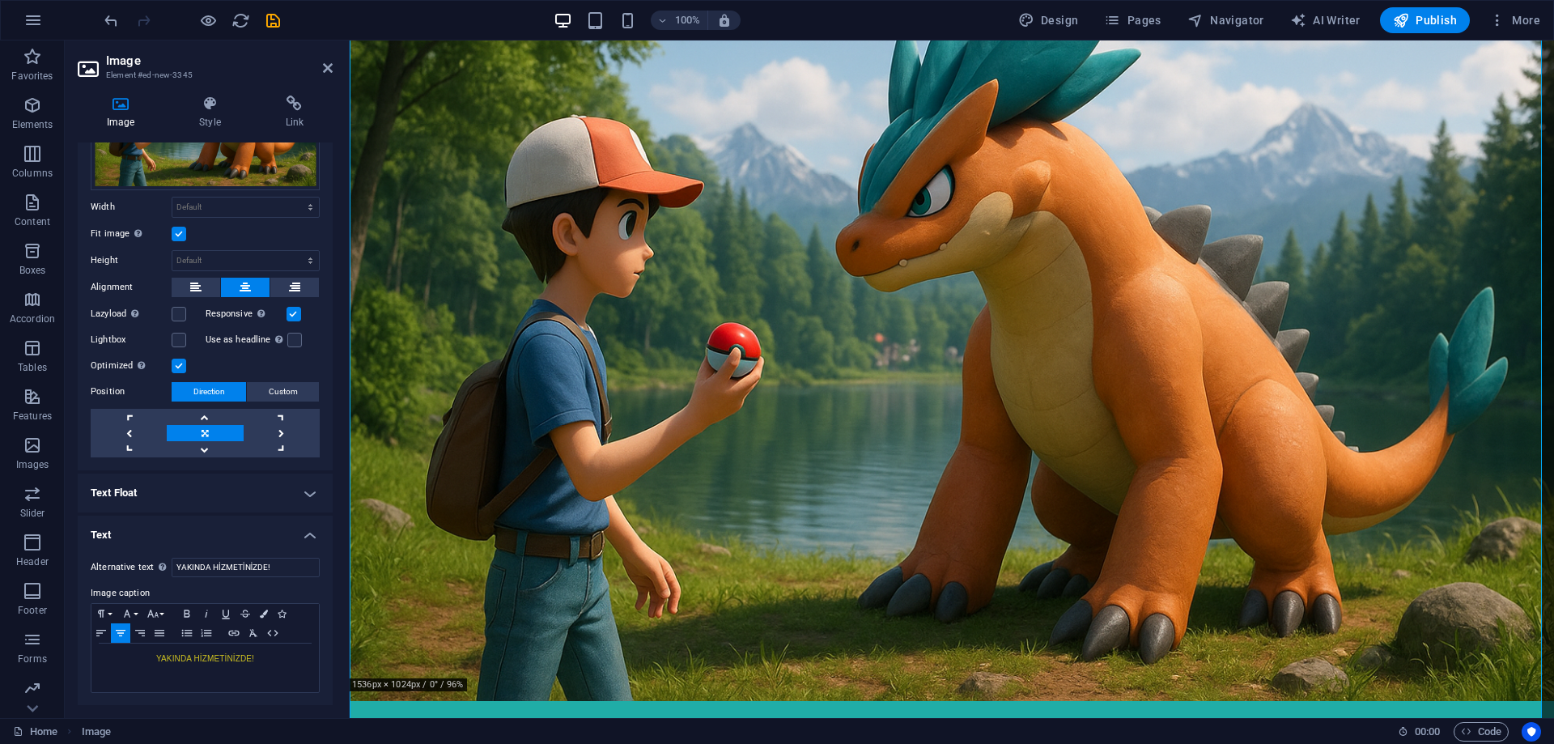
scroll to position [194, 0]
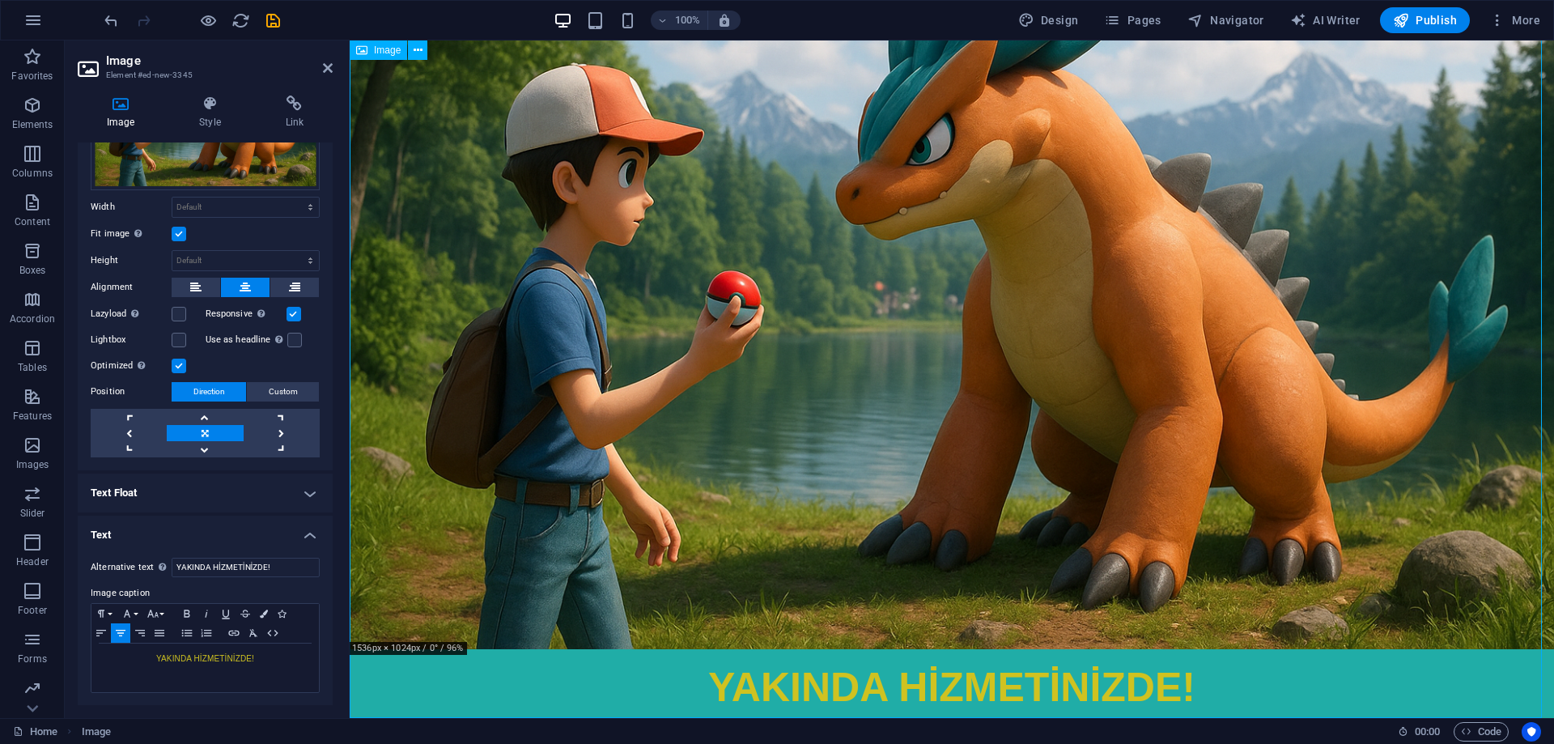
drag, startPoint x: 684, startPoint y: 555, endPoint x: 673, endPoint y: 699, distance: 143.7
click at [673, 699] on figure "YAKINDA HİZMETİNİZDE!" at bounding box center [952, 286] width 1205 height 880
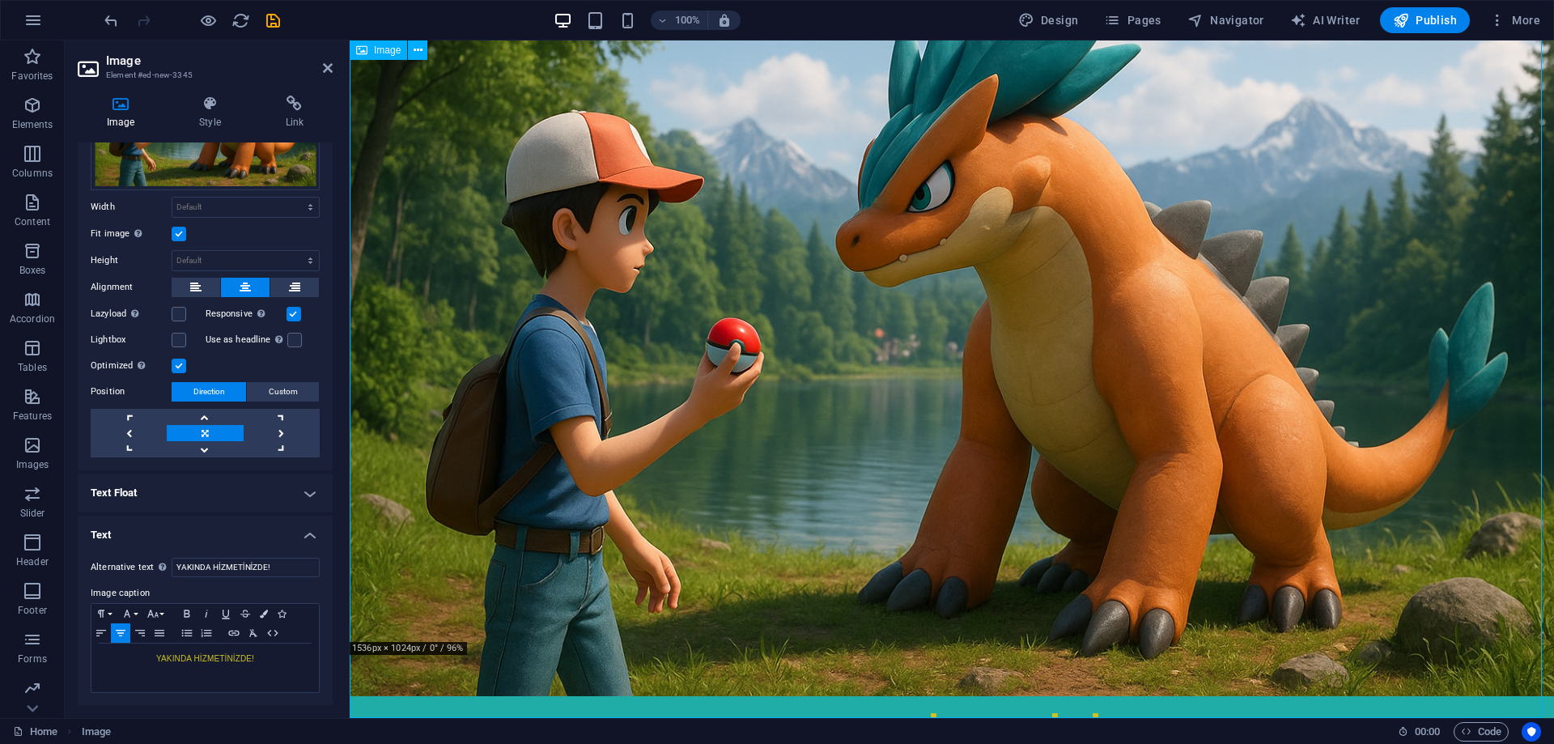
scroll to position [0, 0]
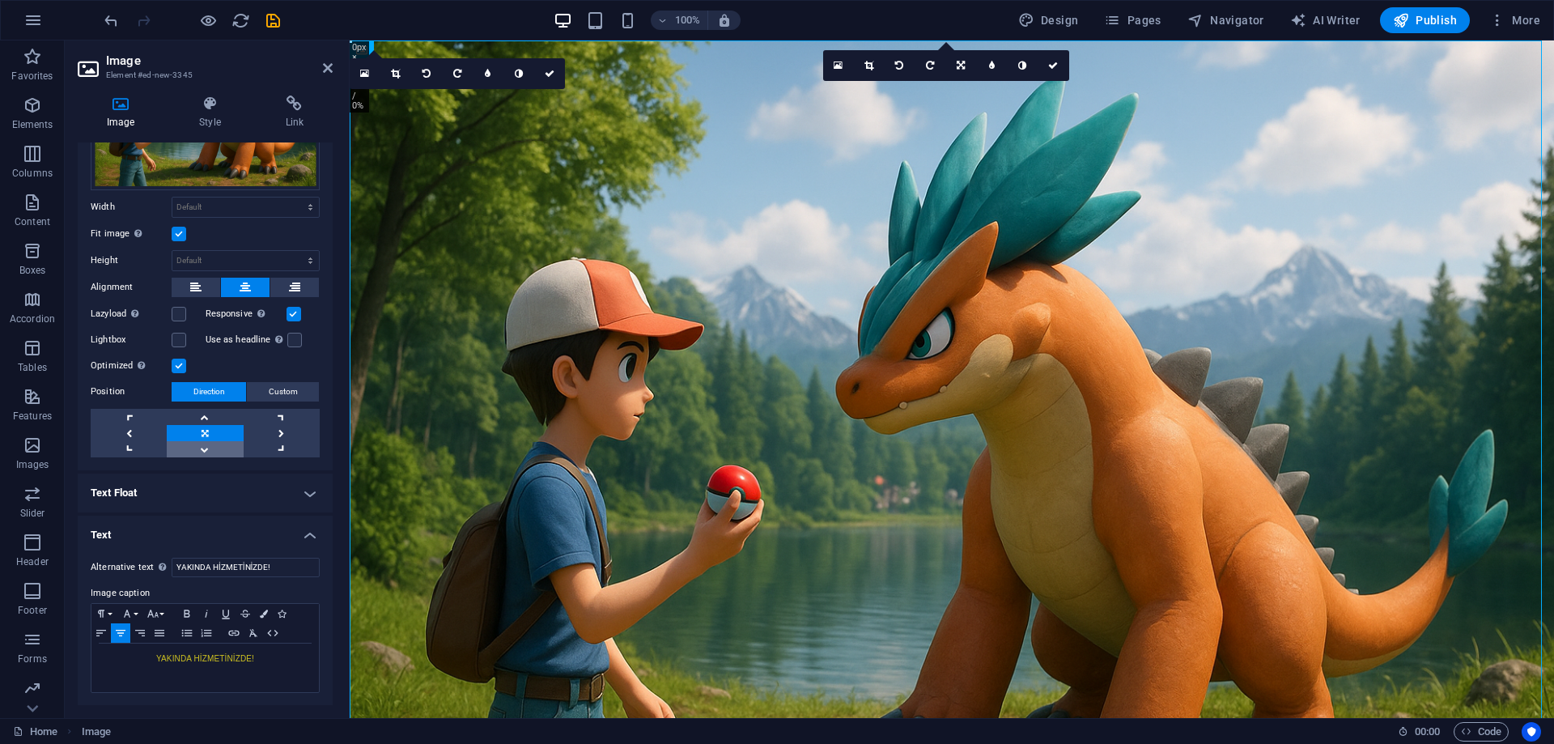
click at [202, 448] on link at bounding box center [205, 449] width 76 height 16
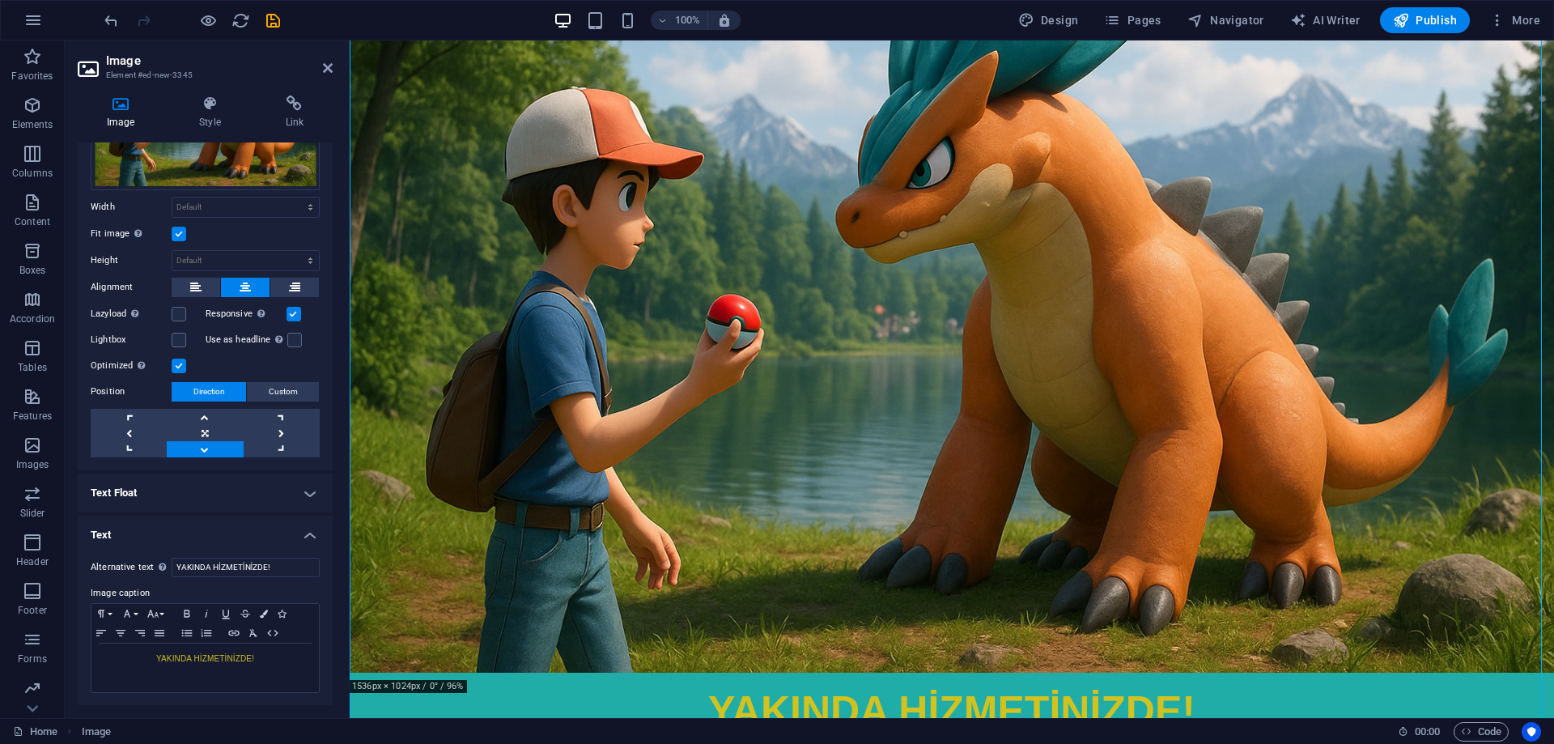
scroll to position [194, 0]
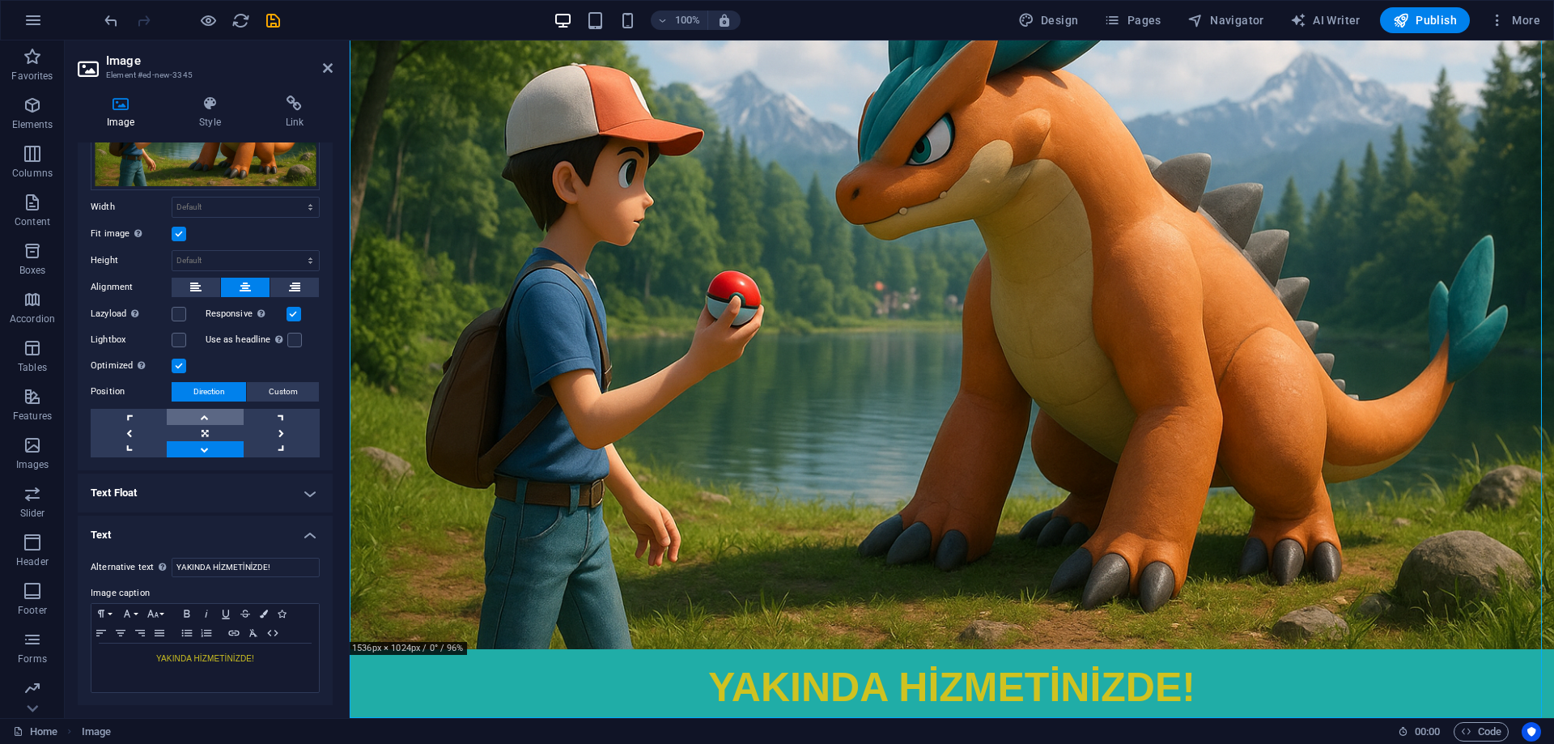
click at [204, 411] on link at bounding box center [205, 417] width 76 height 16
click at [206, 437] on link at bounding box center [205, 433] width 76 height 16
click at [206, 441] on link at bounding box center [205, 449] width 76 height 16
click at [138, 429] on link at bounding box center [129, 433] width 76 height 16
click at [188, 445] on link at bounding box center [205, 449] width 76 height 16
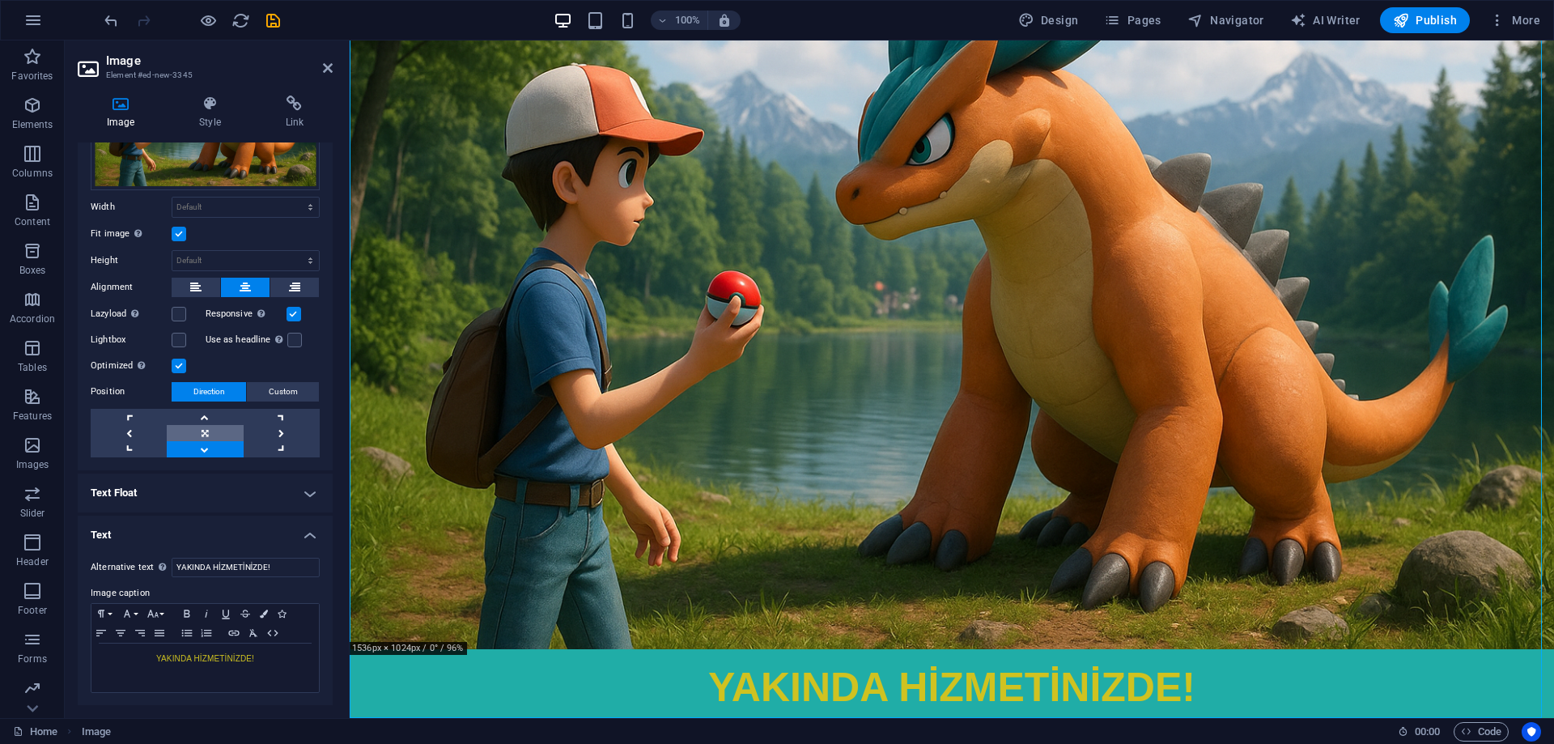
click at [206, 432] on link at bounding box center [205, 433] width 76 height 16
click at [269, 396] on span "Custom" at bounding box center [283, 391] width 29 height 19
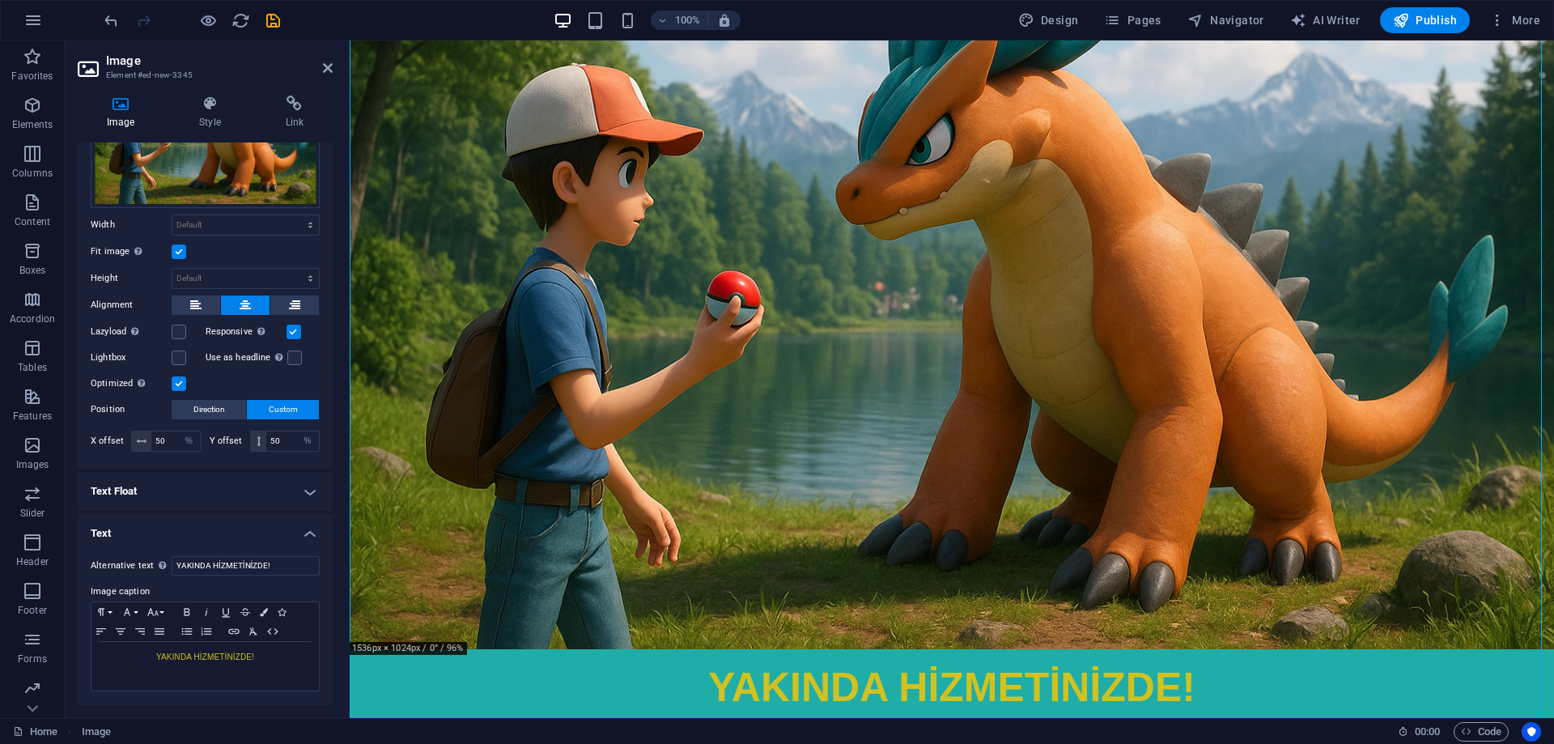
scroll to position [130, 0]
click at [219, 412] on span "Direction" at bounding box center [209, 411] width 32 height 19
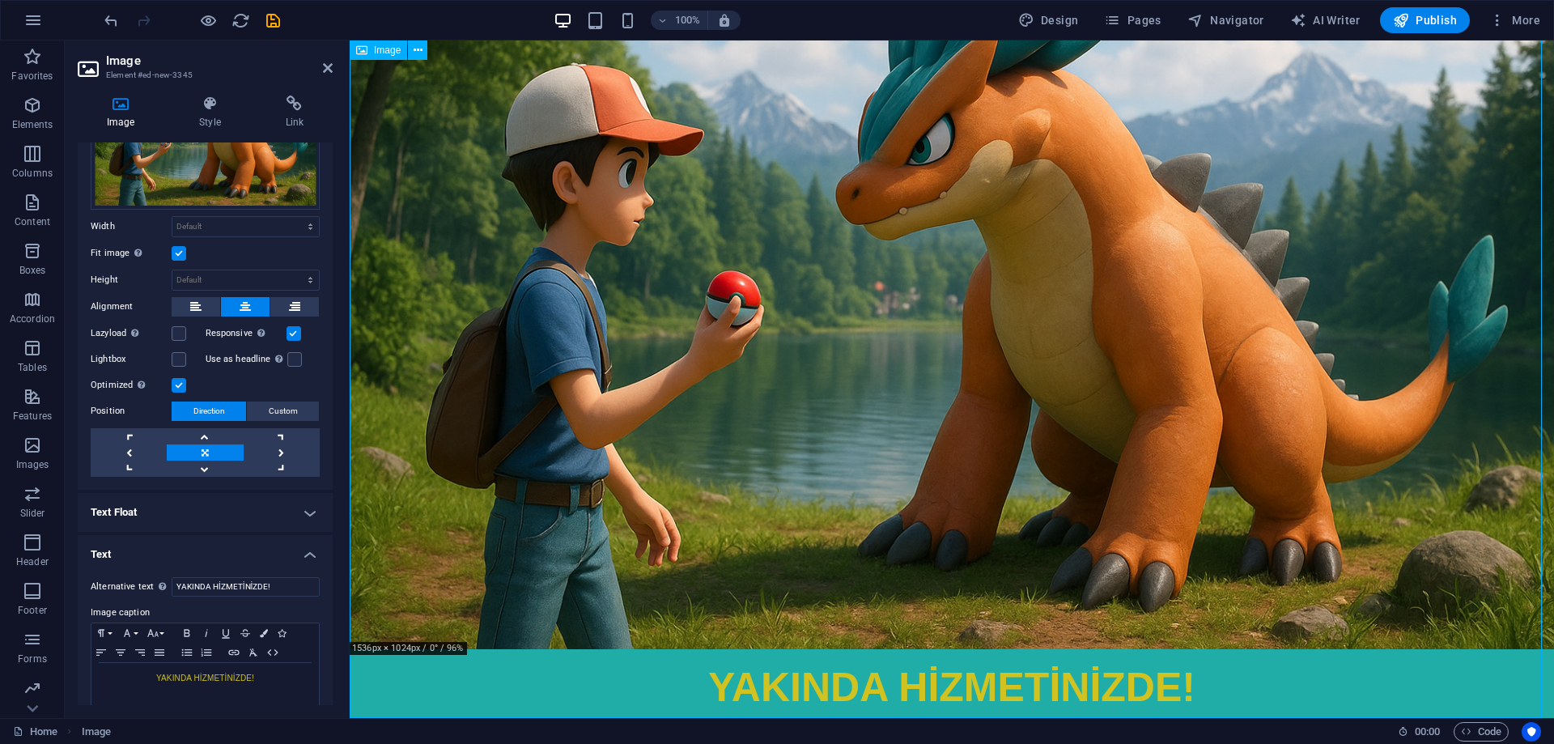
click at [785, 537] on figure "YAKINDA HİZMETİNİZDE!" at bounding box center [952, 286] width 1205 height 880
click at [247, 636] on icon "button" at bounding box center [245, 633] width 19 height 13
click at [247, 633] on icon "button" at bounding box center [245, 632] width 10 height 7
click at [139, 633] on button "Font Family" at bounding box center [130, 632] width 26 height 19
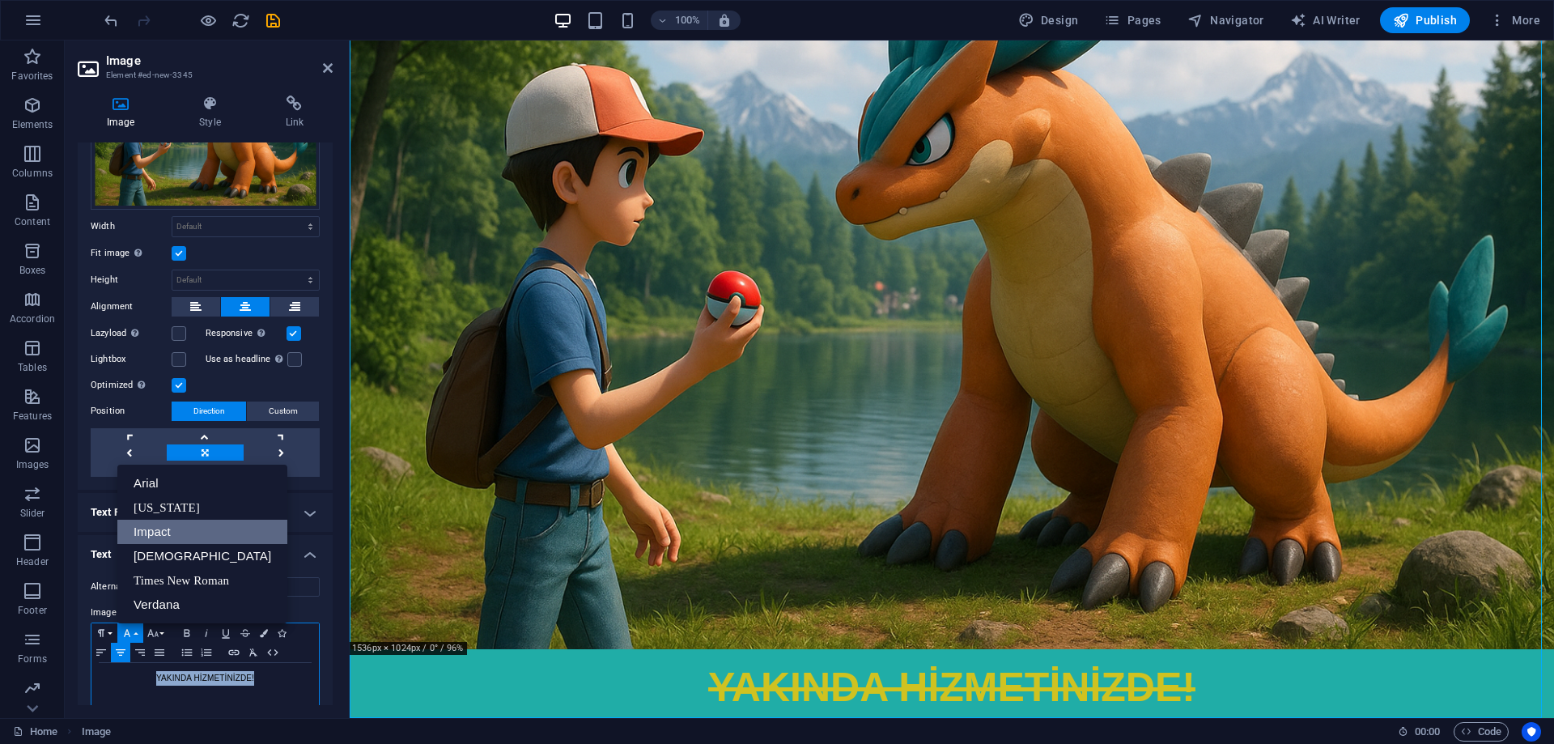
click at [168, 530] on link "Impact" at bounding box center [202, 532] width 170 height 24
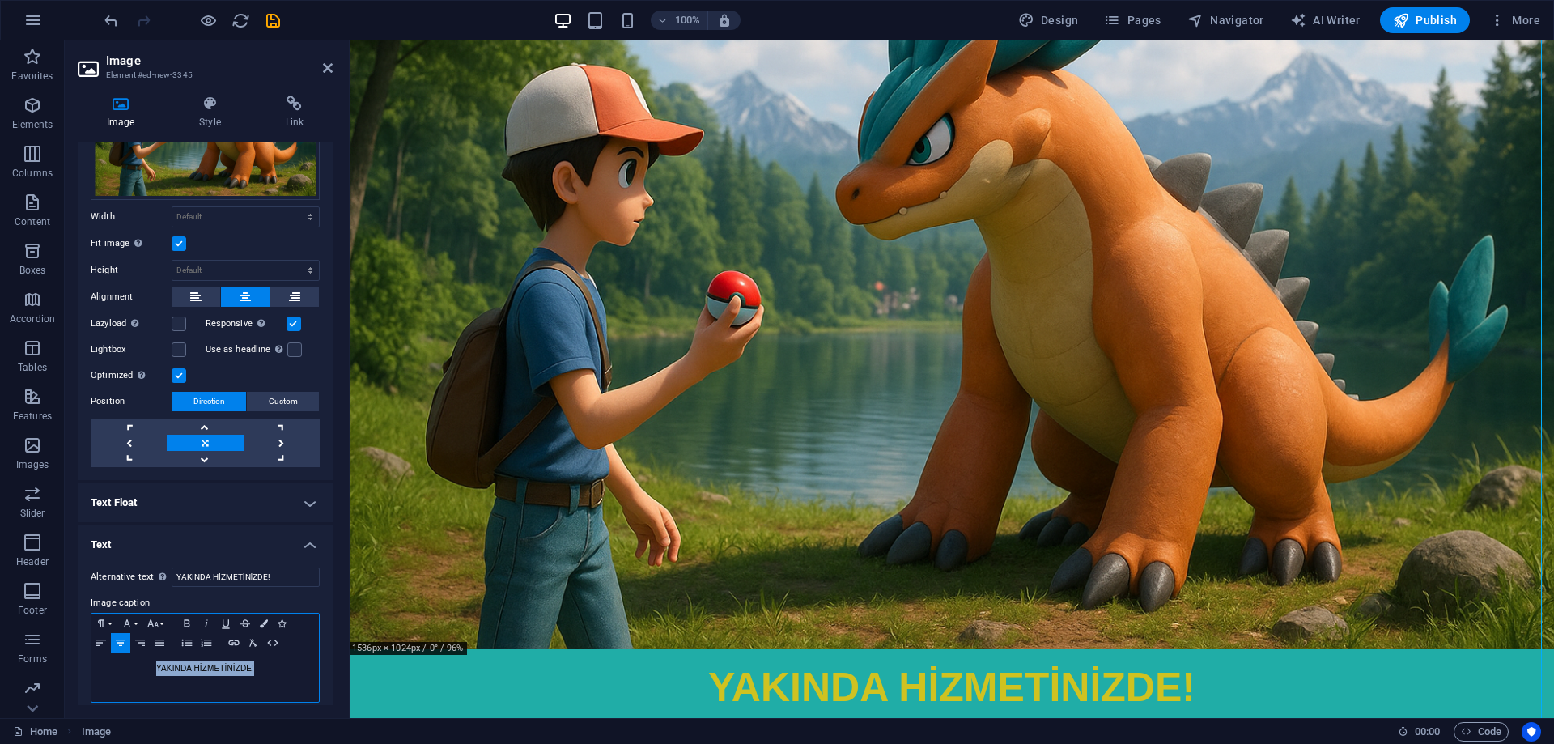
scroll to position [149, 0]
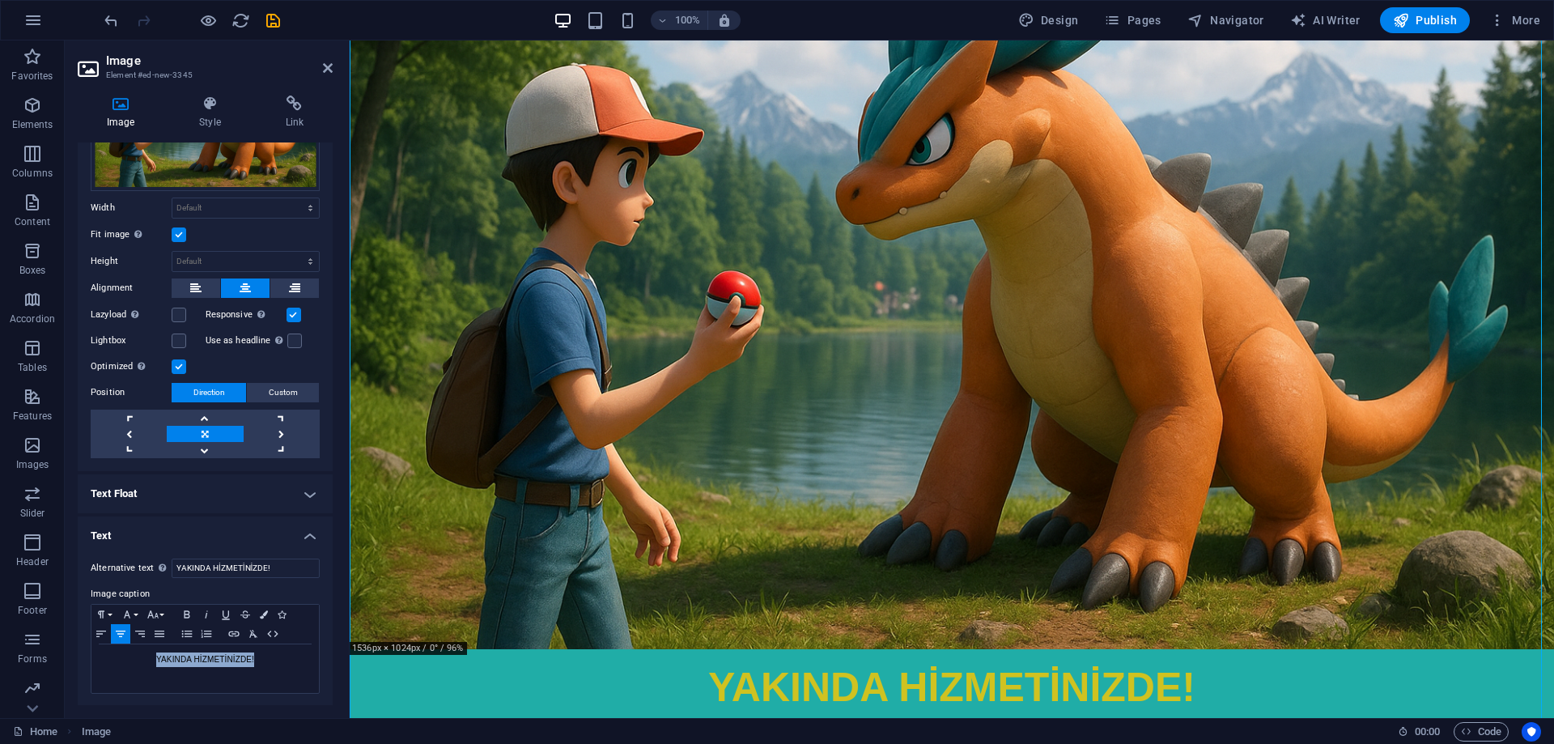
drag, startPoint x: 323, startPoint y: 590, endPoint x: 337, endPoint y: 601, distance: 17.3
click at [322, 590] on div "Alternative text The alternative text is used by devices that cannot display im…" at bounding box center [205, 627] width 255 height 162
click at [582, 661] on figure "YAKINDA HİZMETİNİZDE!" at bounding box center [952, 286] width 1205 height 880
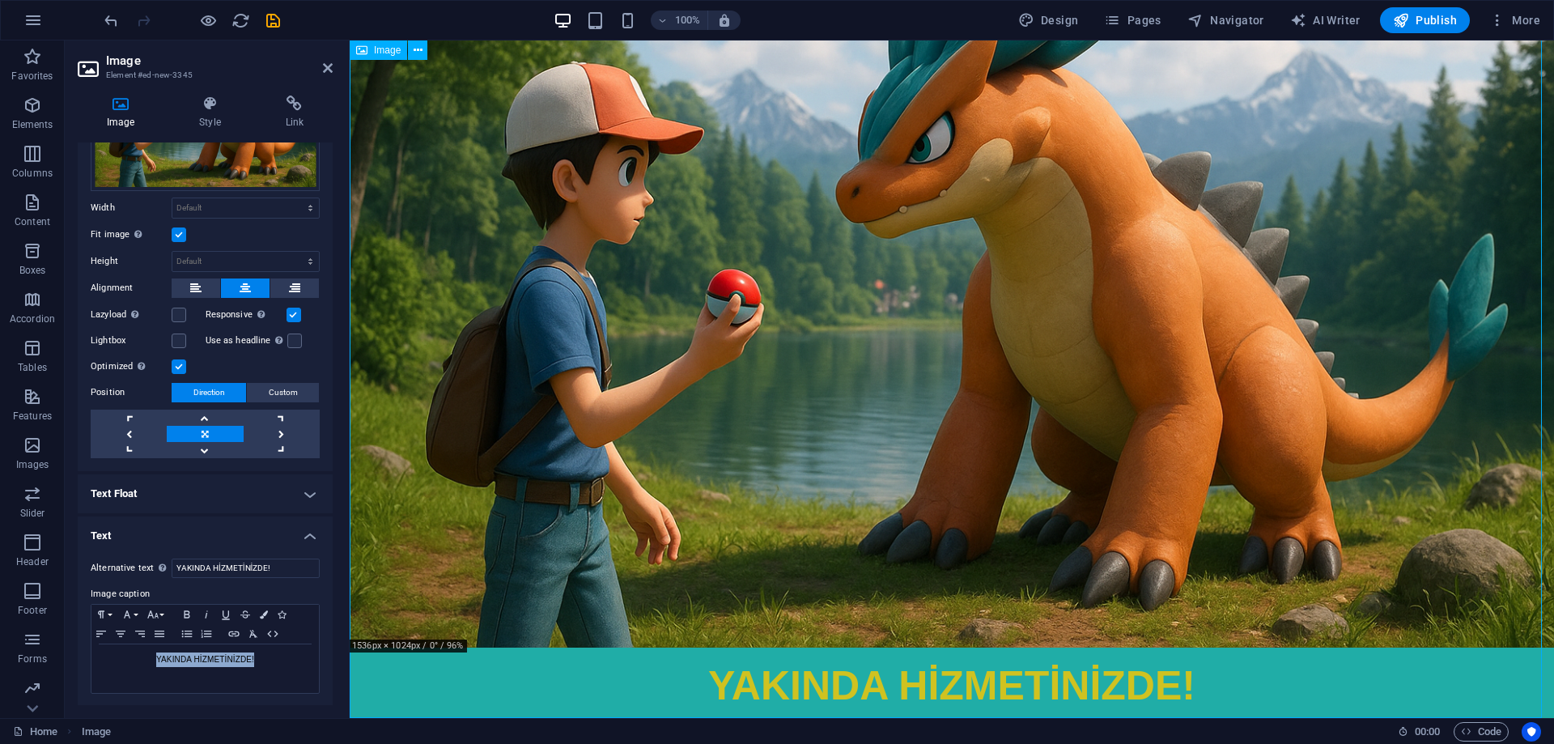
drag, startPoint x: 822, startPoint y: 678, endPoint x: 784, endPoint y: 219, distance: 459.7
click at [794, 139] on figure "YAKINDA HİZMETİNİZDE!" at bounding box center [952, 285] width 1205 height 880
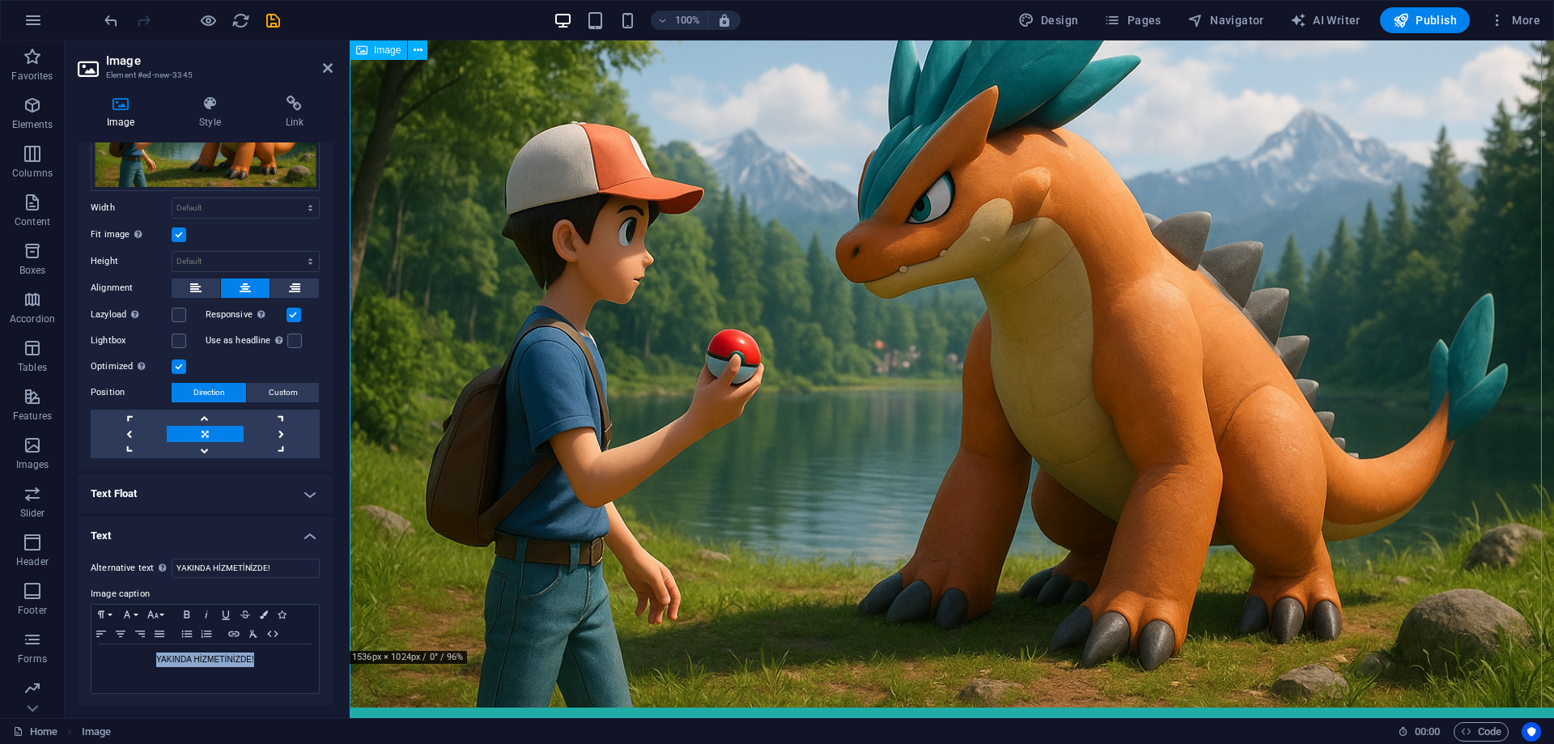
scroll to position [0, 0]
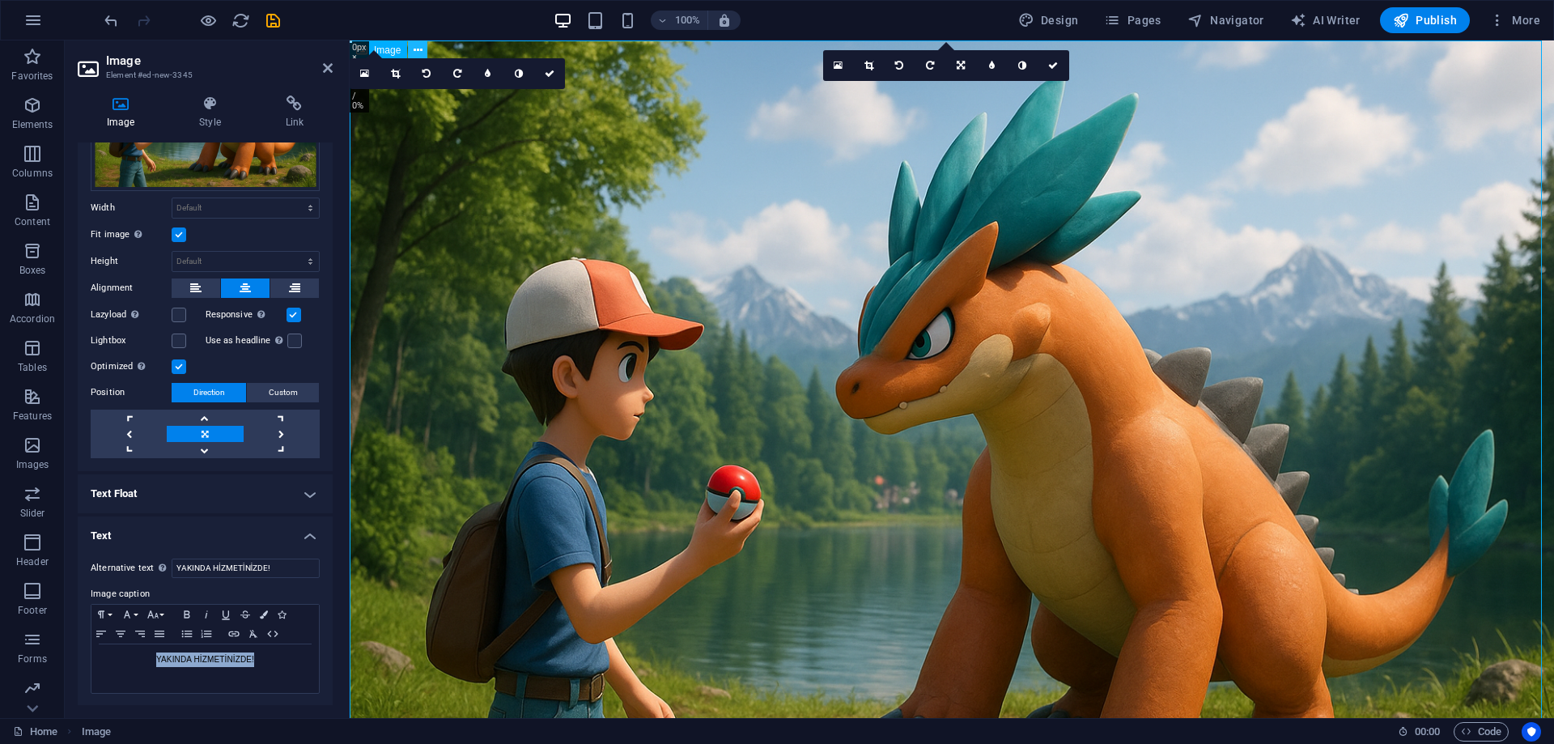
click at [417, 51] on icon at bounding box center [418, 50] width 9 height 17
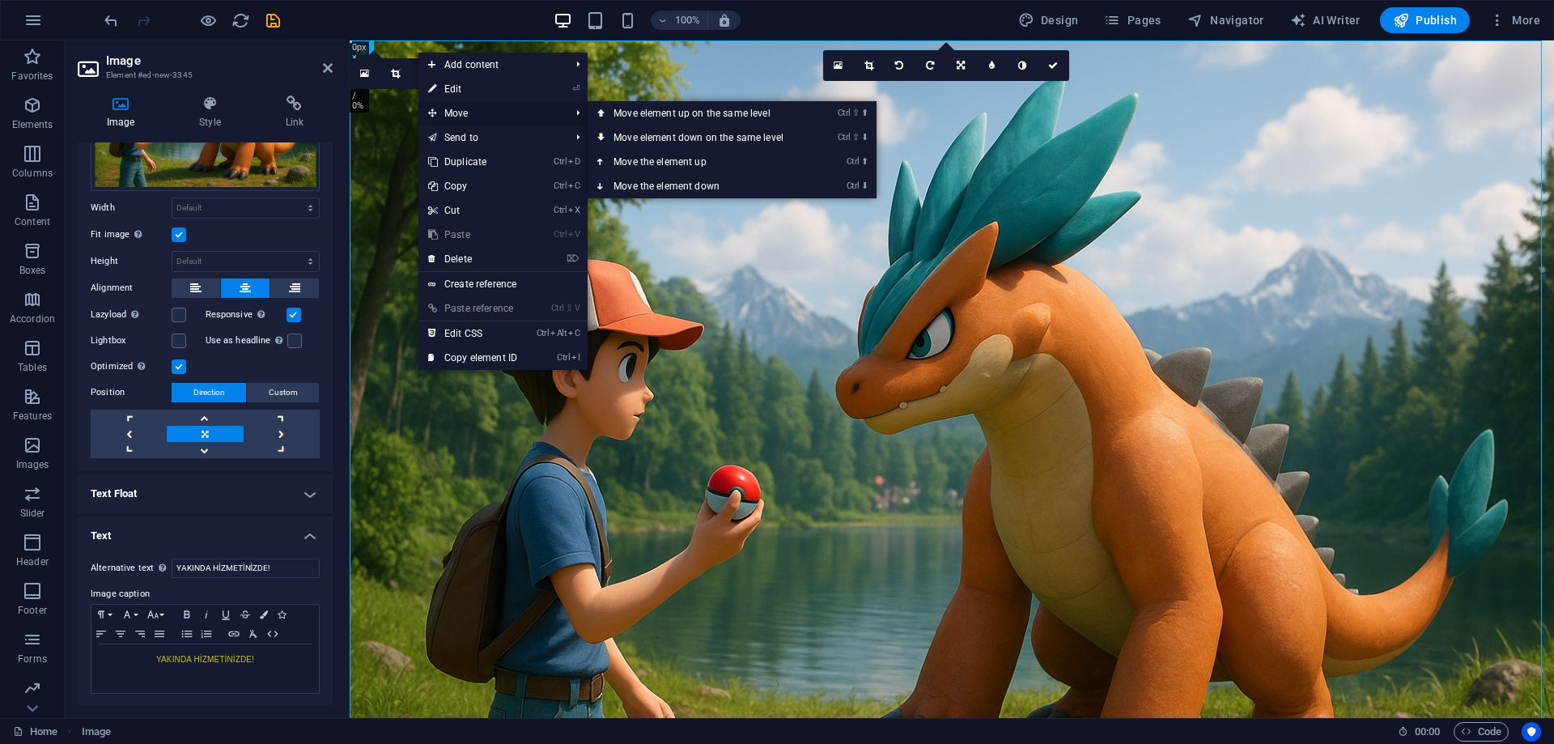
click at [473, 108] on span "Move" at bounding box center [491, 113] width 145 height 24
click at [654, 179] on link "Ctrl ⬇ Move the element down" at bounding box center [702, 186] width 228 height 24
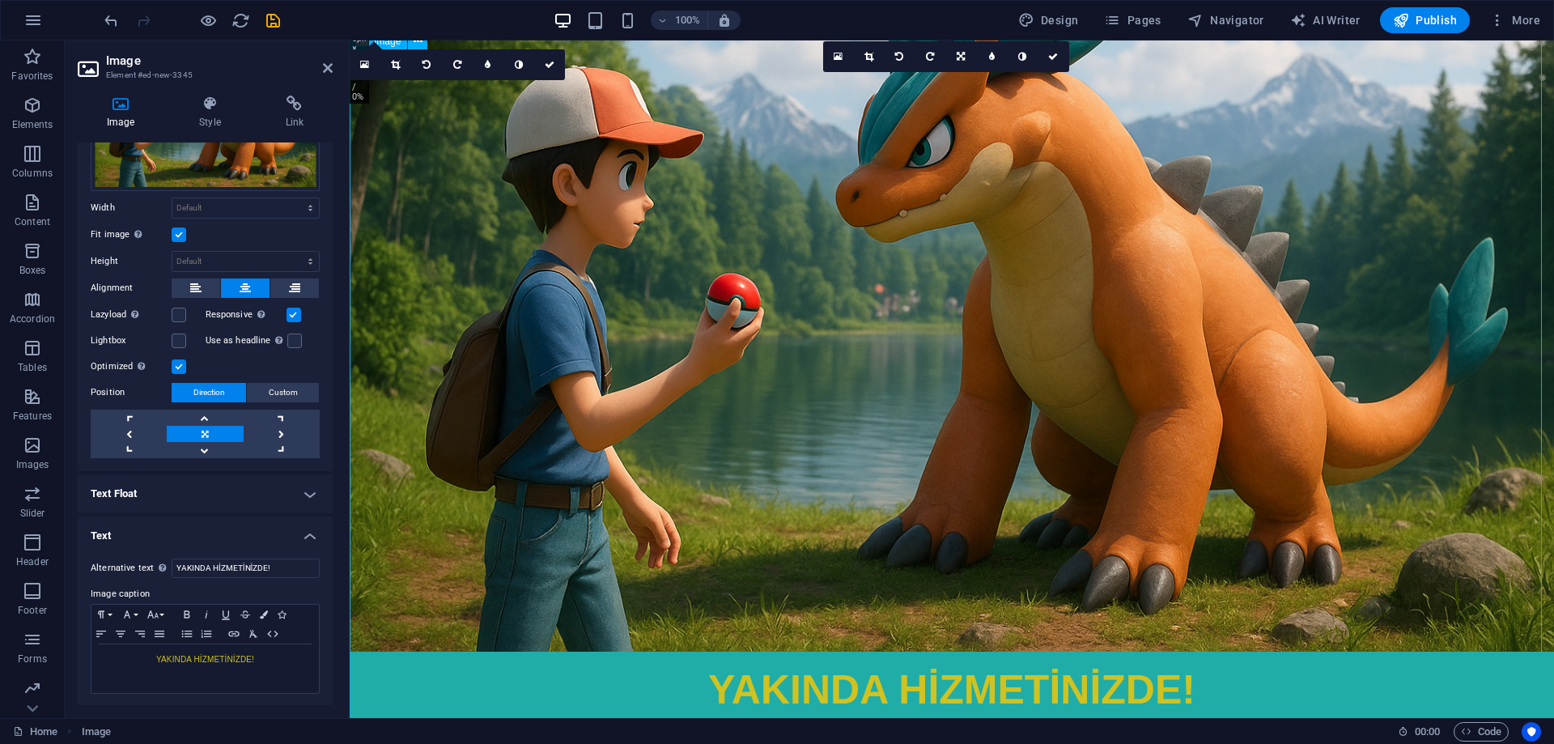
scroll to position [197, 0]
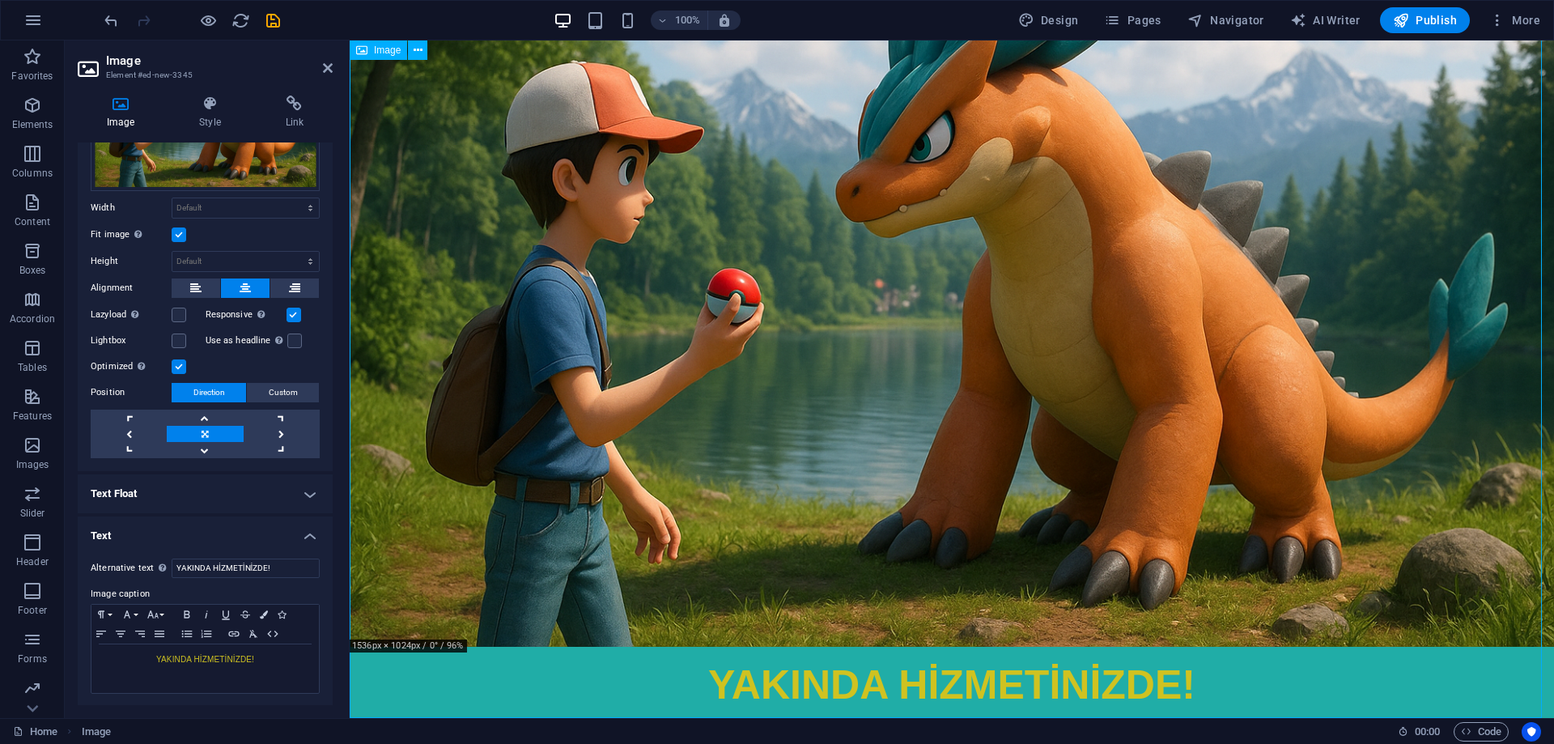
click at [677, 685] on figure "YAKINDA HİZMETİNİZDE!" at bounding box center [952, 284] width 1205 height 880
click at [329, 66] on icon at bounding box center [328, 68] width 10 height 13
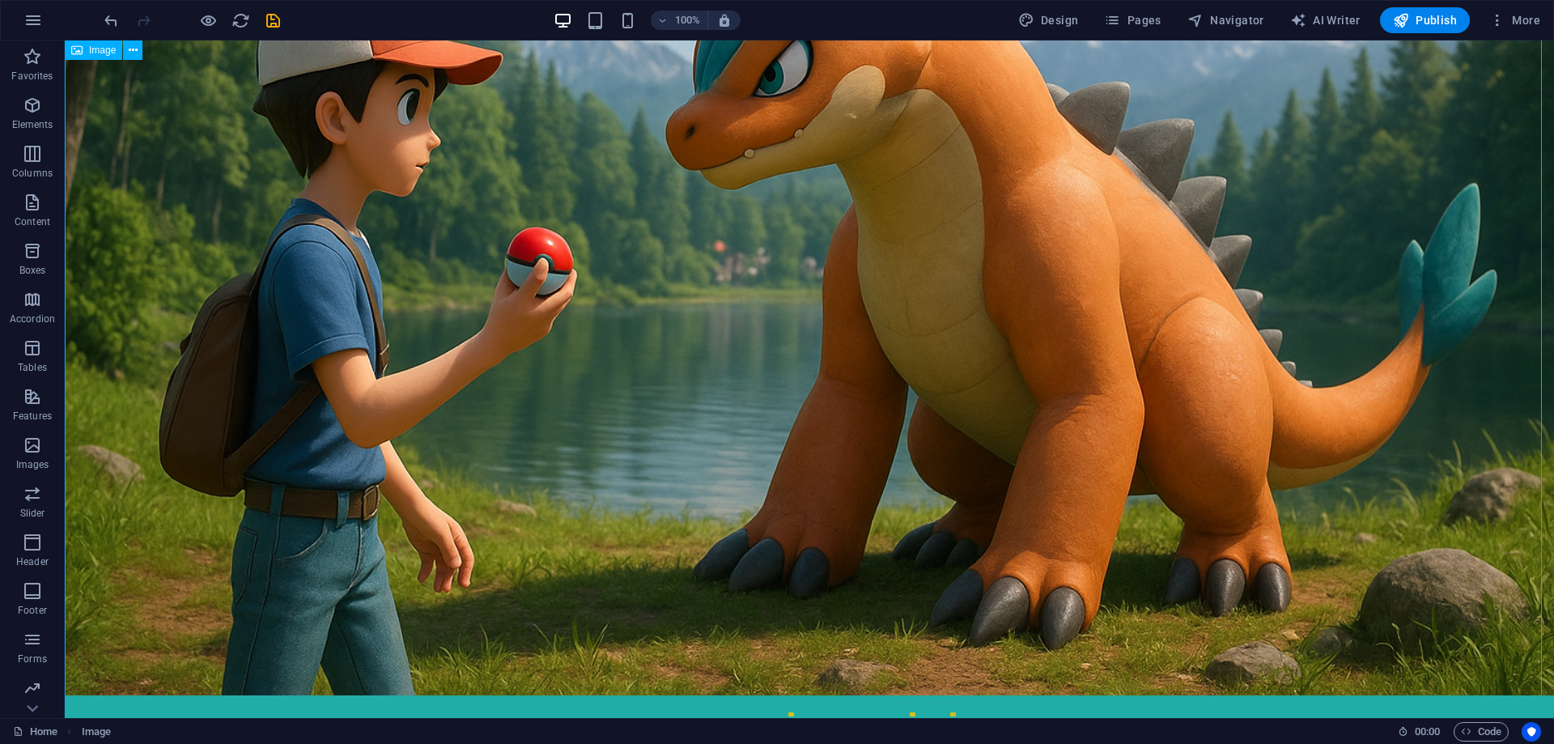
scroll to position [387, 0]
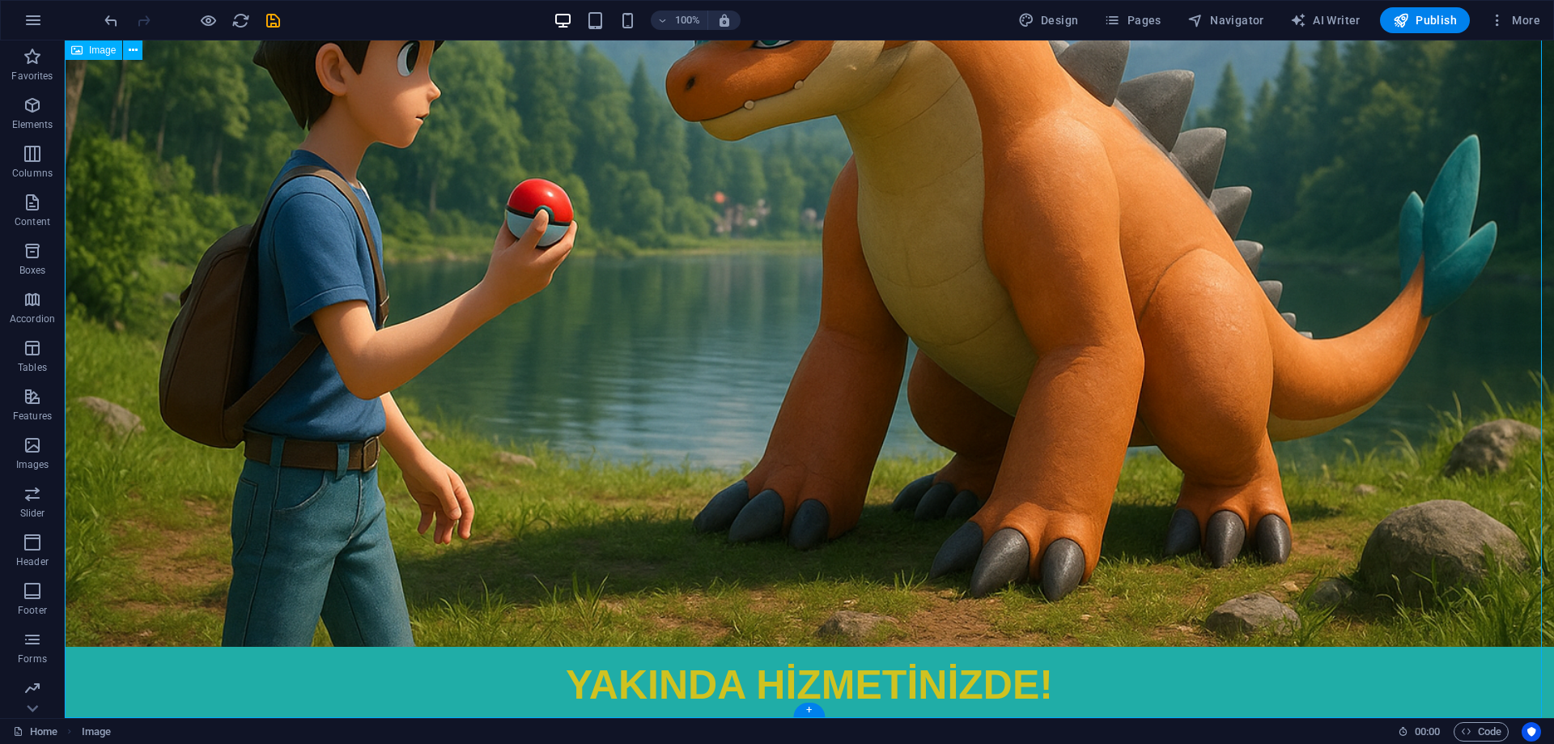
drag, startPoint x: 790, startPoint y: 678, endPoint x: 788, endPoint y: 650, distance: 27.6
click at [791, 644] on figure "YAKINDA HİZMETİNİZDE!" at bounding box center [810, 189] width 1490 height 1070
click at [777, 670] on figure "YAKINDA HİZMETİNİZDE!" at bounding box center [810, 189] width 1490 height 1070
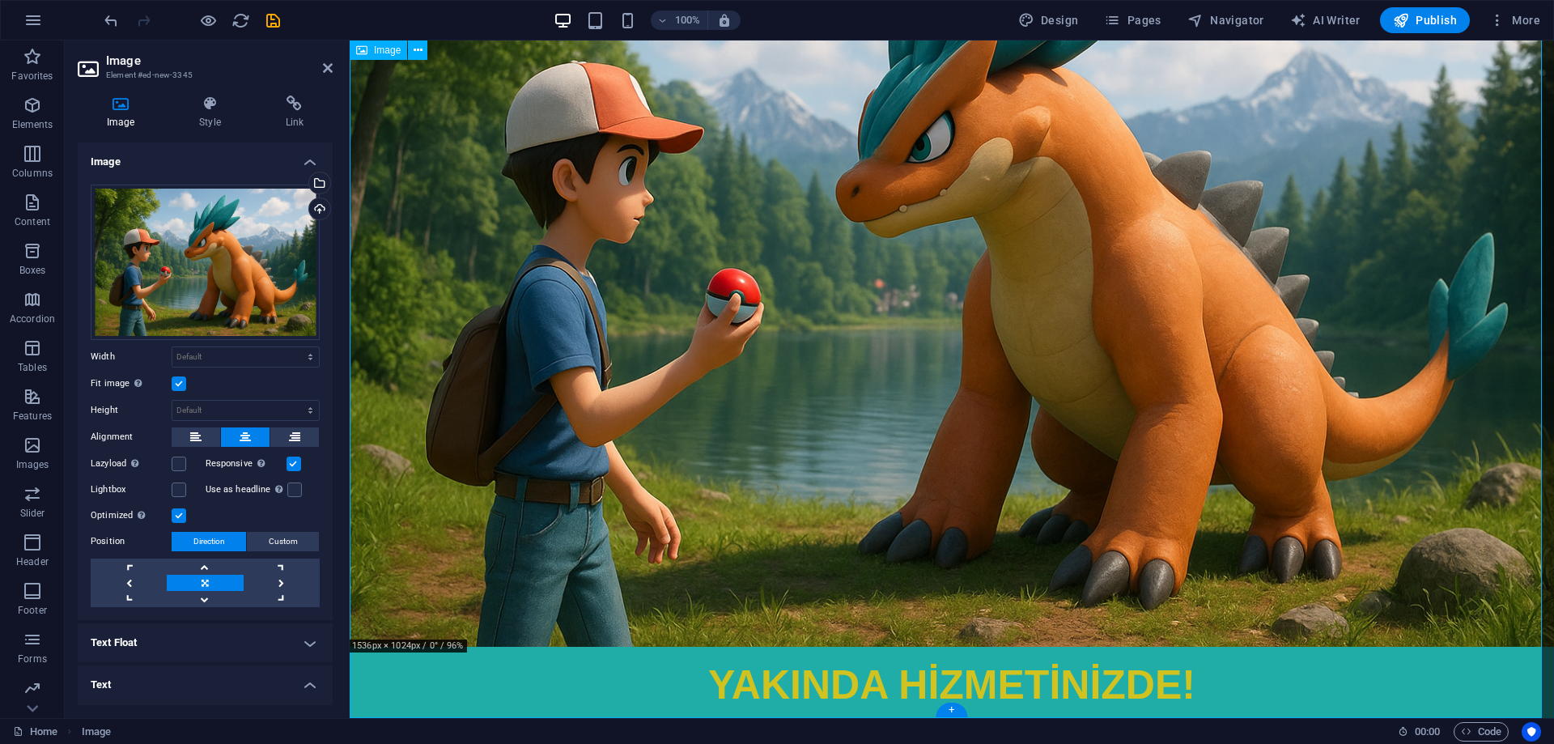
click at [777, 670] on figure "YAKINDA HİZMETİNİZDE!" at bounding box center [952, 284] width 1205 height 880
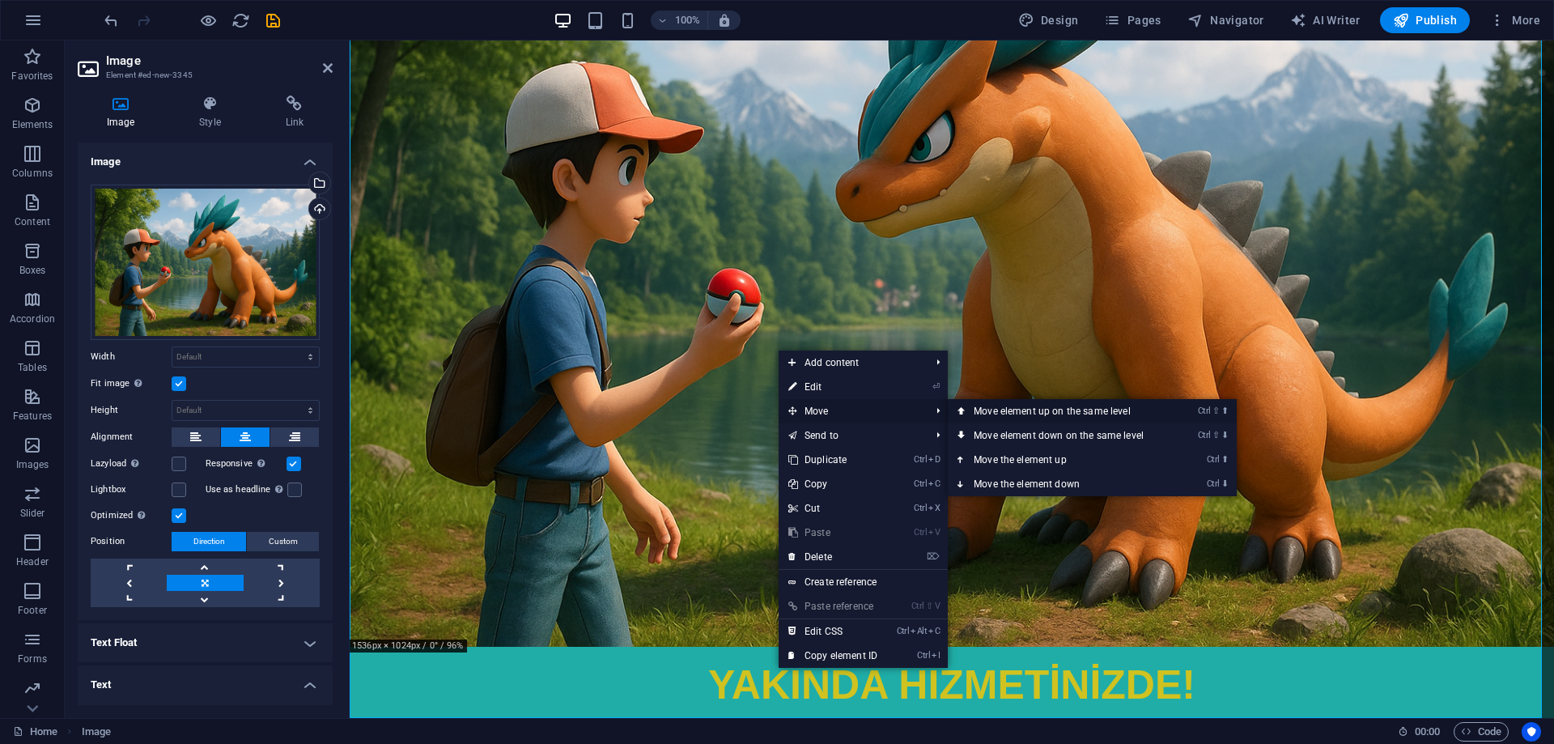
click at [1004, 410] on link "Ctrl ⇧ ⬆ Move element up on the same level" at bounding box center [1062, 411] width 228 height 24
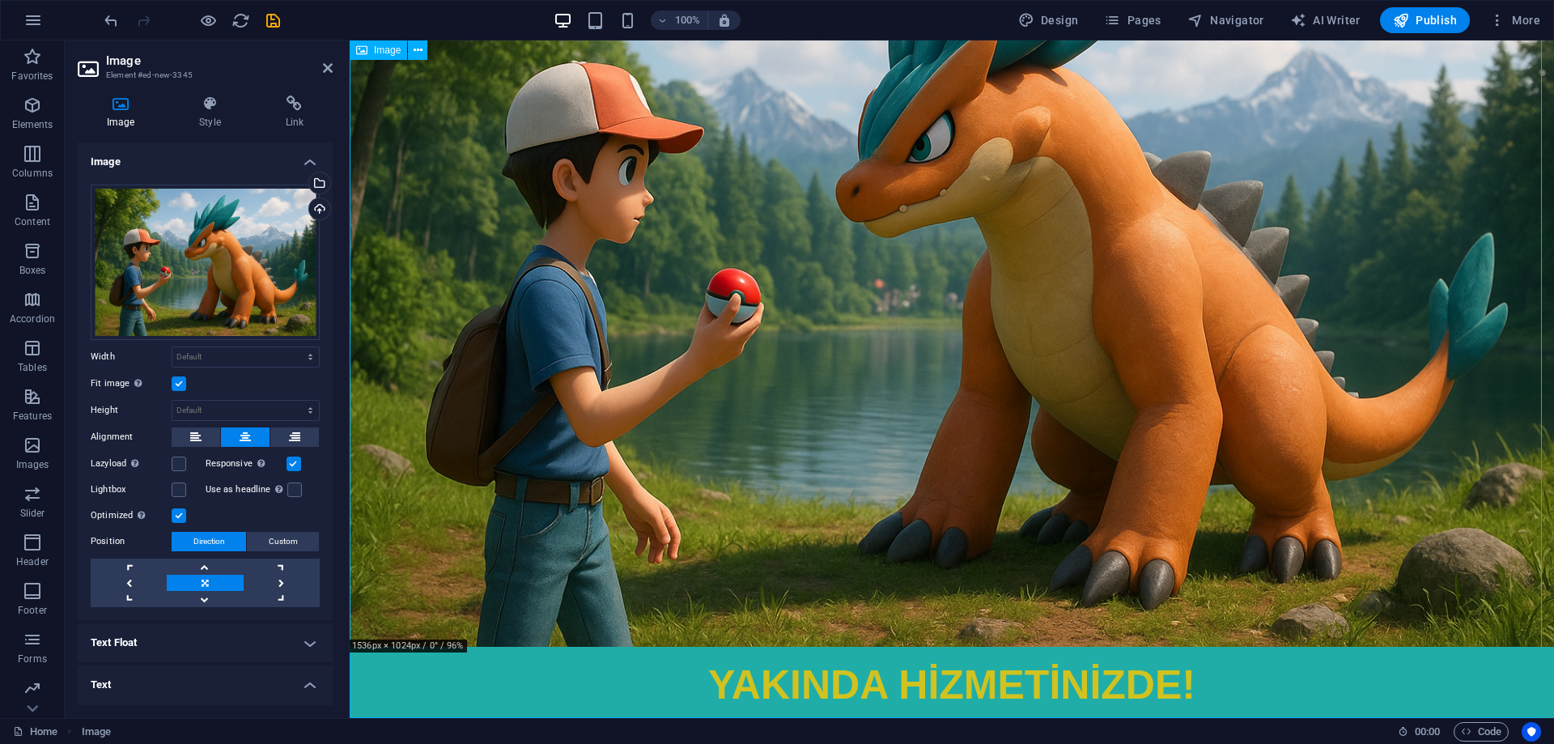
drag, startPoint x: 741, startPoint y: 226, endPoint x: 745, endPoint y: 409, distance: 183.0
click at [745, 409] on figure "YAKINDA HİZMETİNİZDE!" at bounding box center [952, 284] width 1205 height 880
drag, startPoint x: 742, startPoint y: 391, endPoint x: 717, endPoint y: 513, distance: 124.8
click at [730, 543] on figure "YAKINDA HİZMETİNİZDE!" at bounding box center [952, 284] width 1205 height 880
click at [385, 49] on span "Image" at bounding box center [387, 50] width 27 height 10
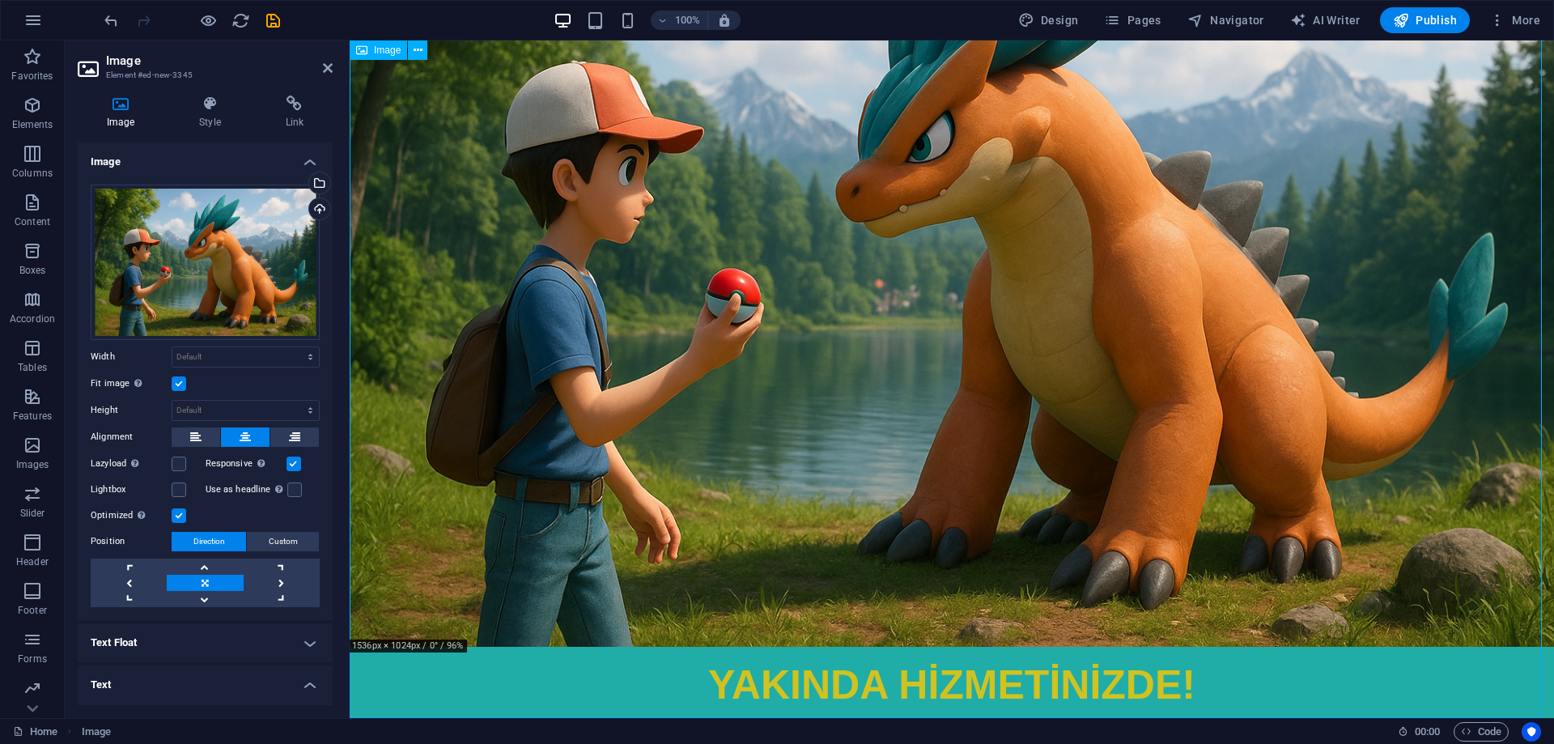
scroll to position [184, 0]
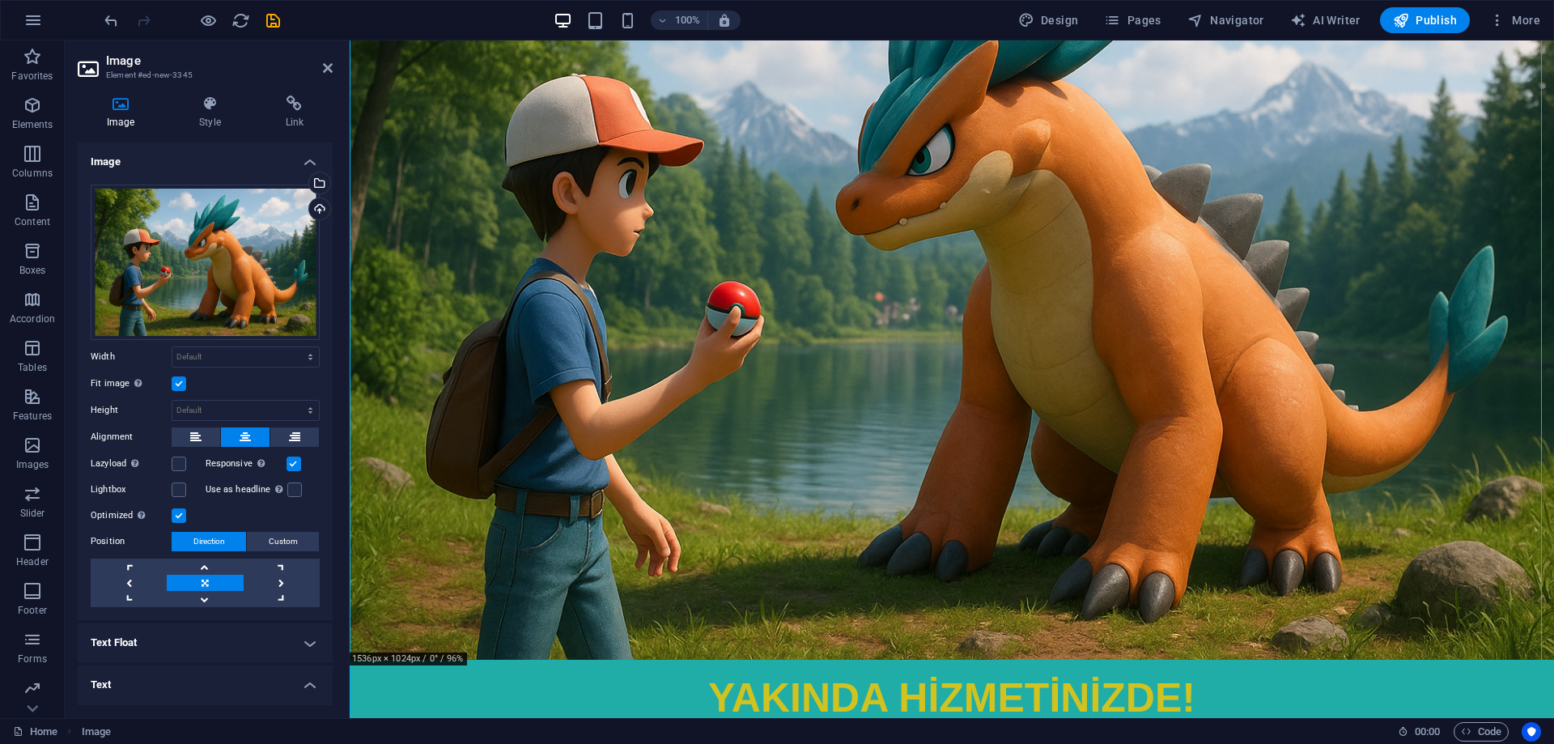
drag, startPoint x: 734, startPoint y: 89, endPoint x: 377, endPoint y: 281, distance: 405.3
drag, startPoint x: 392, startPoint y: 100, endPoint x: 389, endPoint y: 80, distance: 20.4
click at [391, 96] on figure "YAKINDA HİZMETİNİZDE!" at bounding box center [952, 297] width 1205 height 880
drag, startPoint x: 389, startPoint y: 80, endPoint x: 389, endPoint y: 64, distance: 16.2
click at [391, 65] on figure "YAKINDA HİZMETİNİZDE!" at bounding box center [952, 297] width 1205 height 880
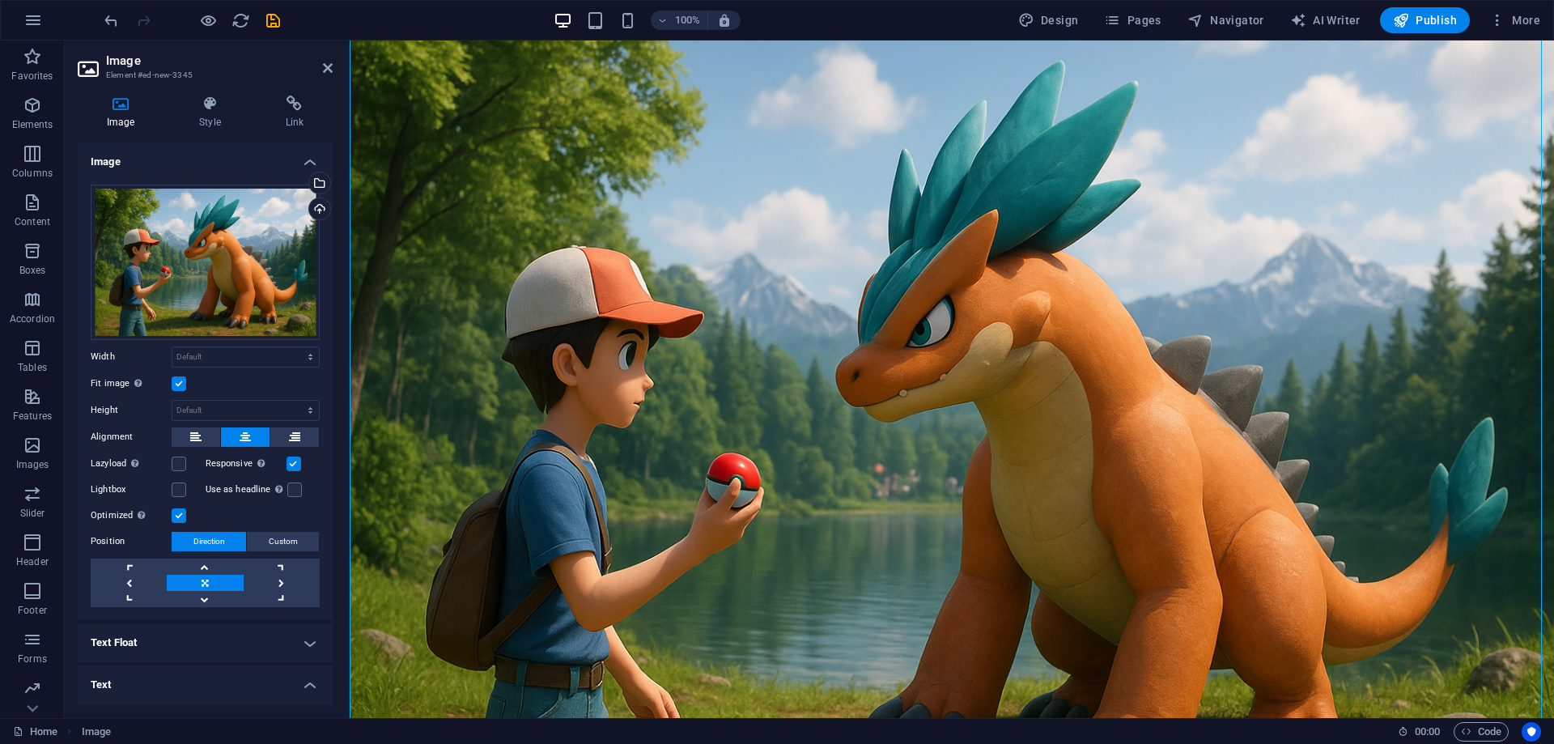
scroll to position [0, 0]
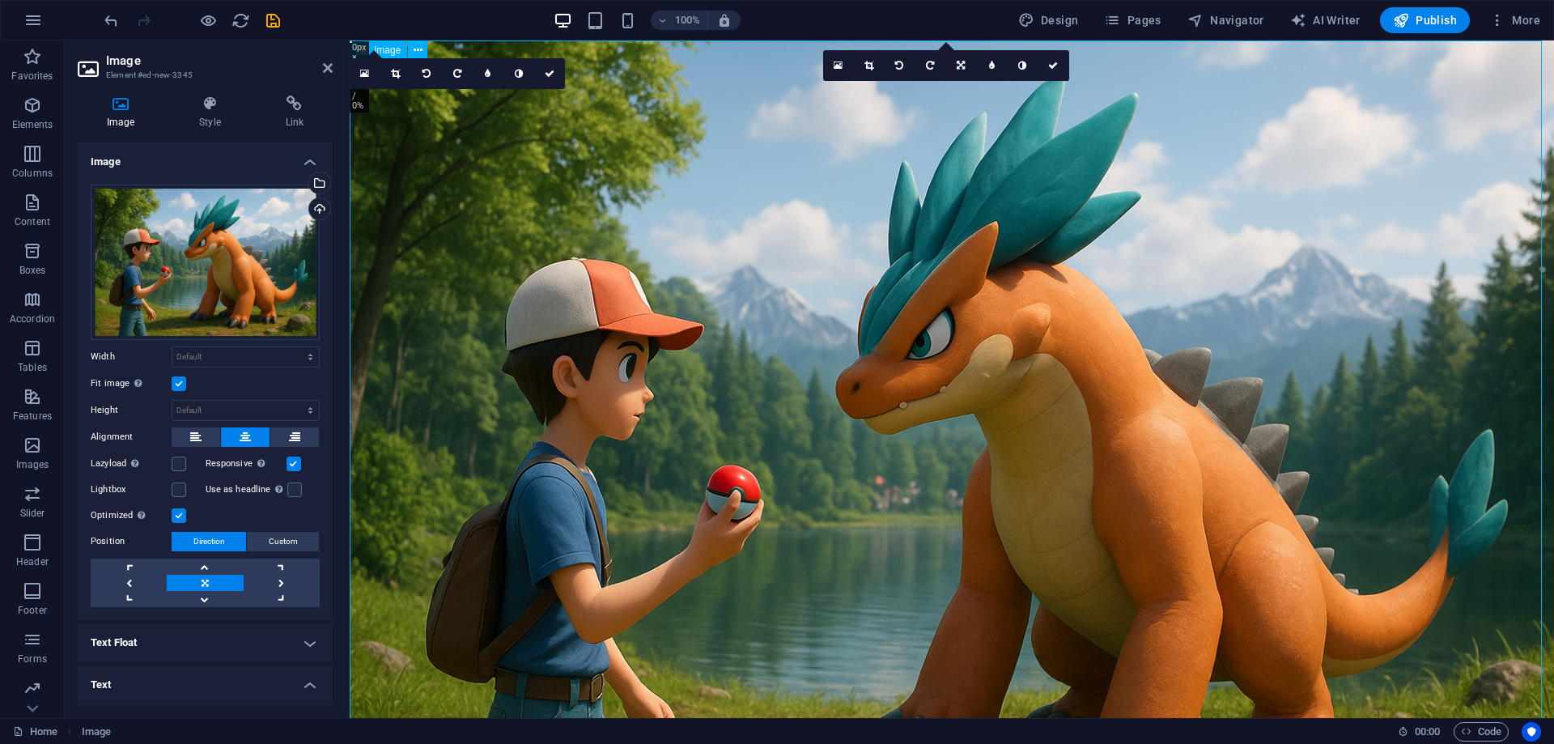
click at [470, 120] on figure "YAKINDA HİZMETİNİZDE!" at bounding box center [952, 480] width 1205 height 880
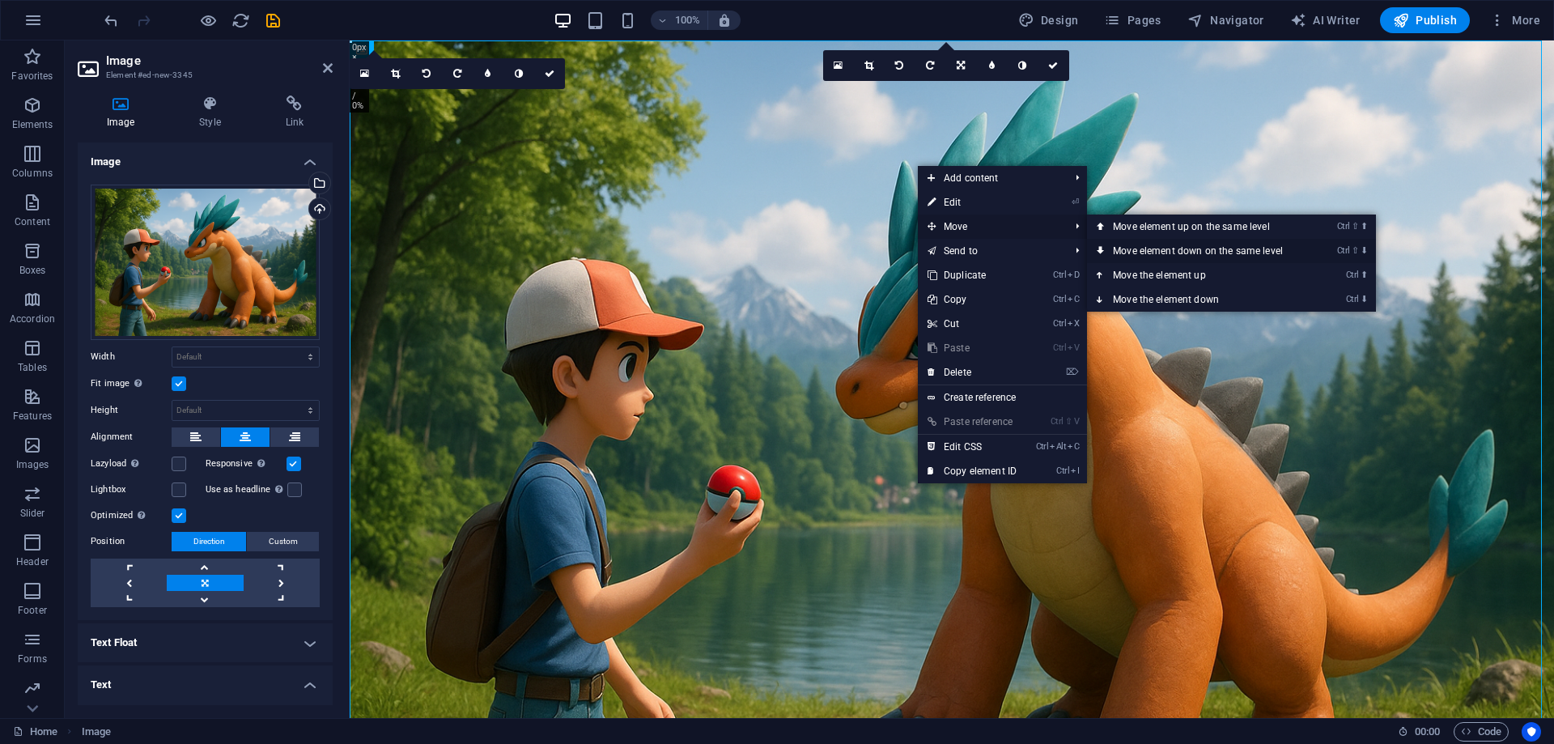
click at [1139, 254] on link "Ctrl ⇧ ⬇ Move element down on the same level" at bounding box center [1201, 251] width 228 height 24
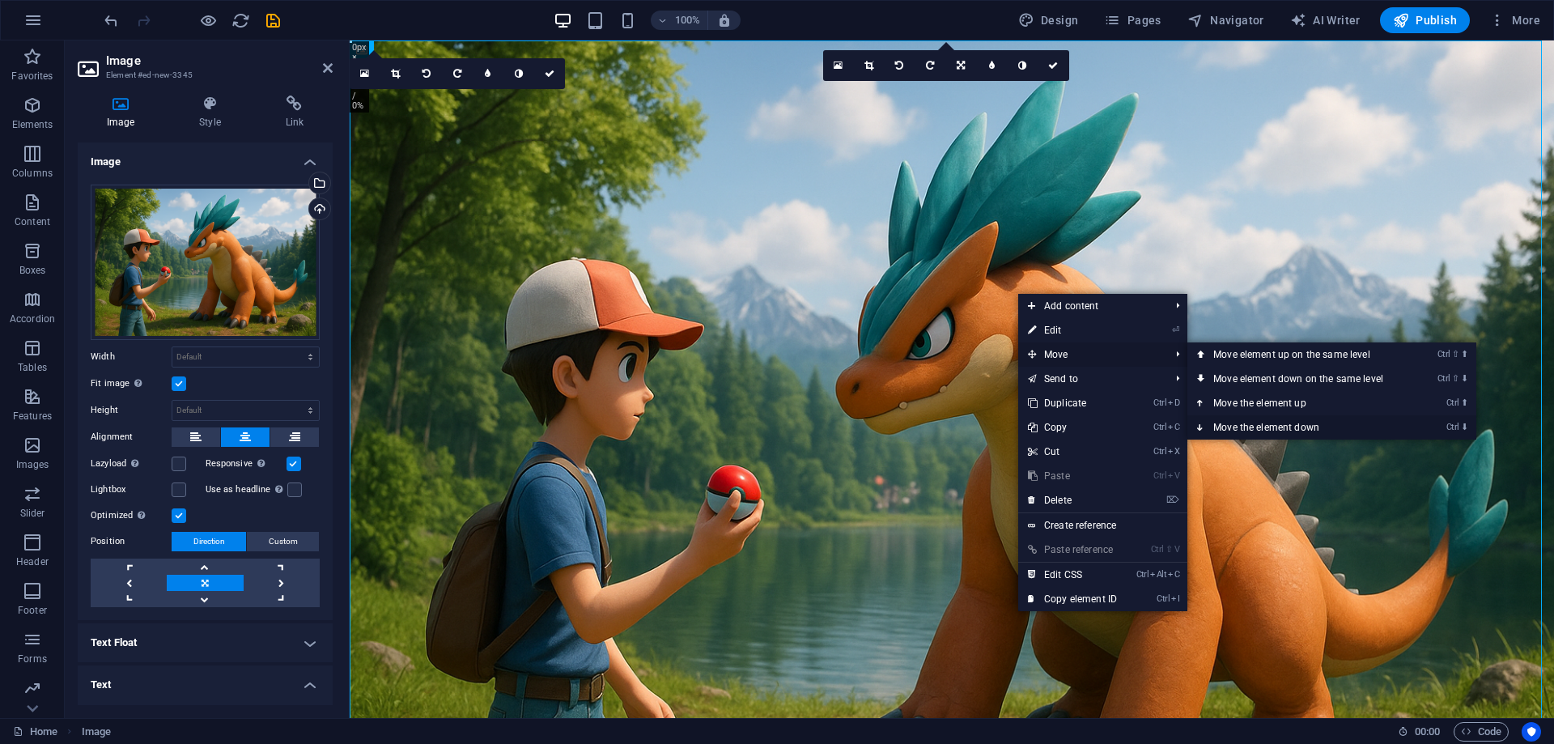
drag, startPoint x: 1235, startPoint y: 423, endPoint x: 886, endPoint y: 382, distance: 351.3
click at [1236, 423] on link "Ctrl ⬇ Move the element down" at bounding box center [1302, 427] width 228 height 24
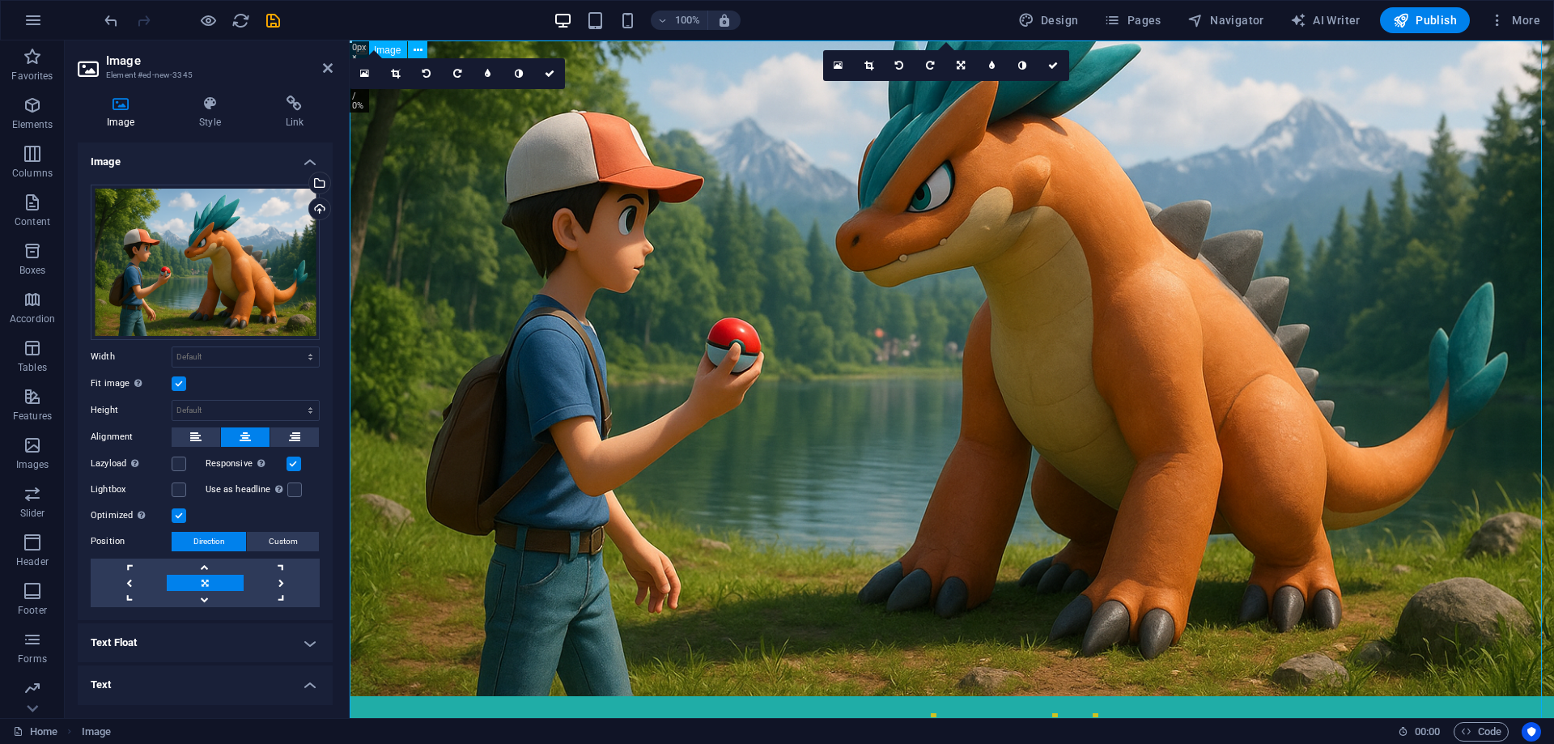
scroll to position [197, 0]
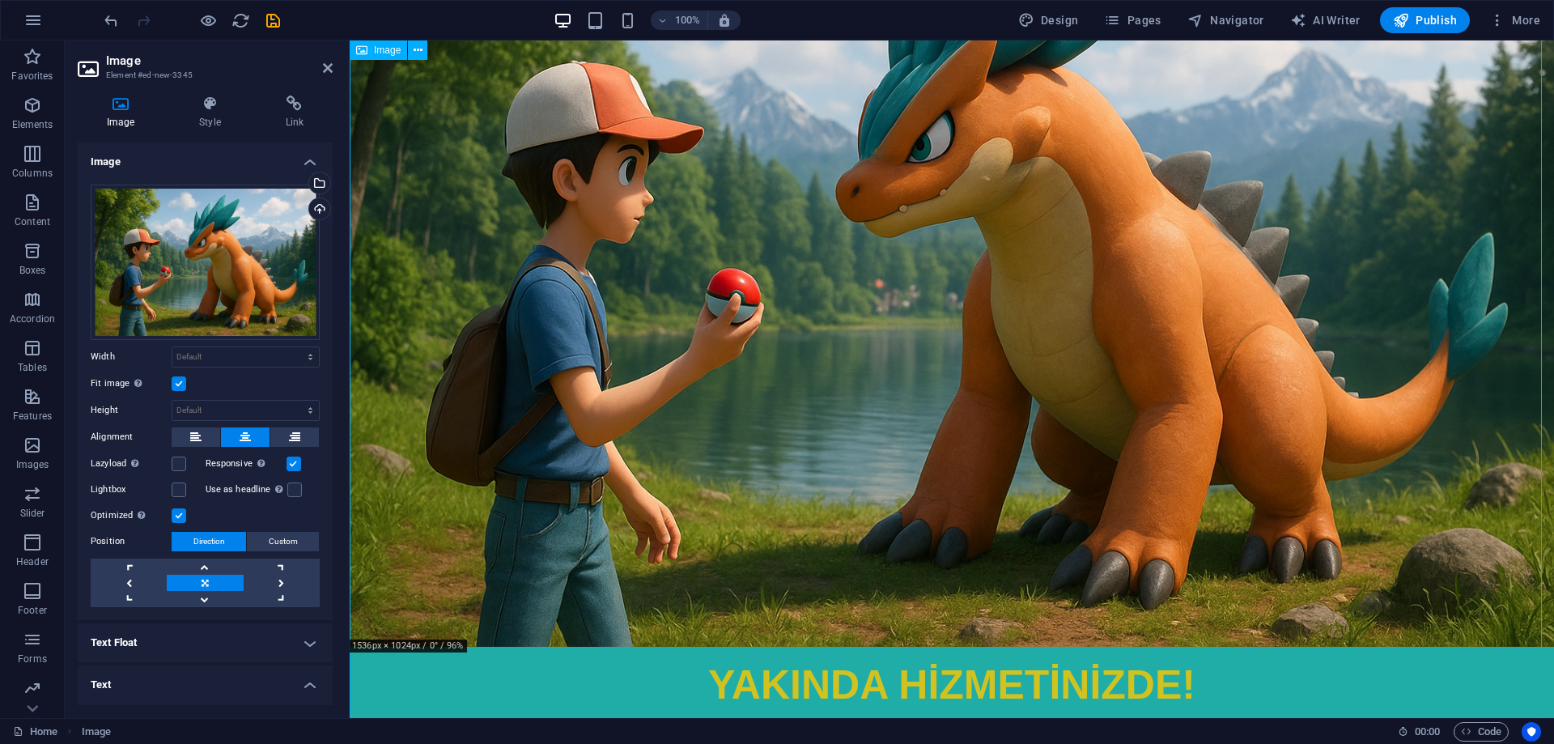
click at [963, 566] on figure "YAKINDA HİZMETİNİZDE!" at bounding box center [952, 284] width 1205 height 880
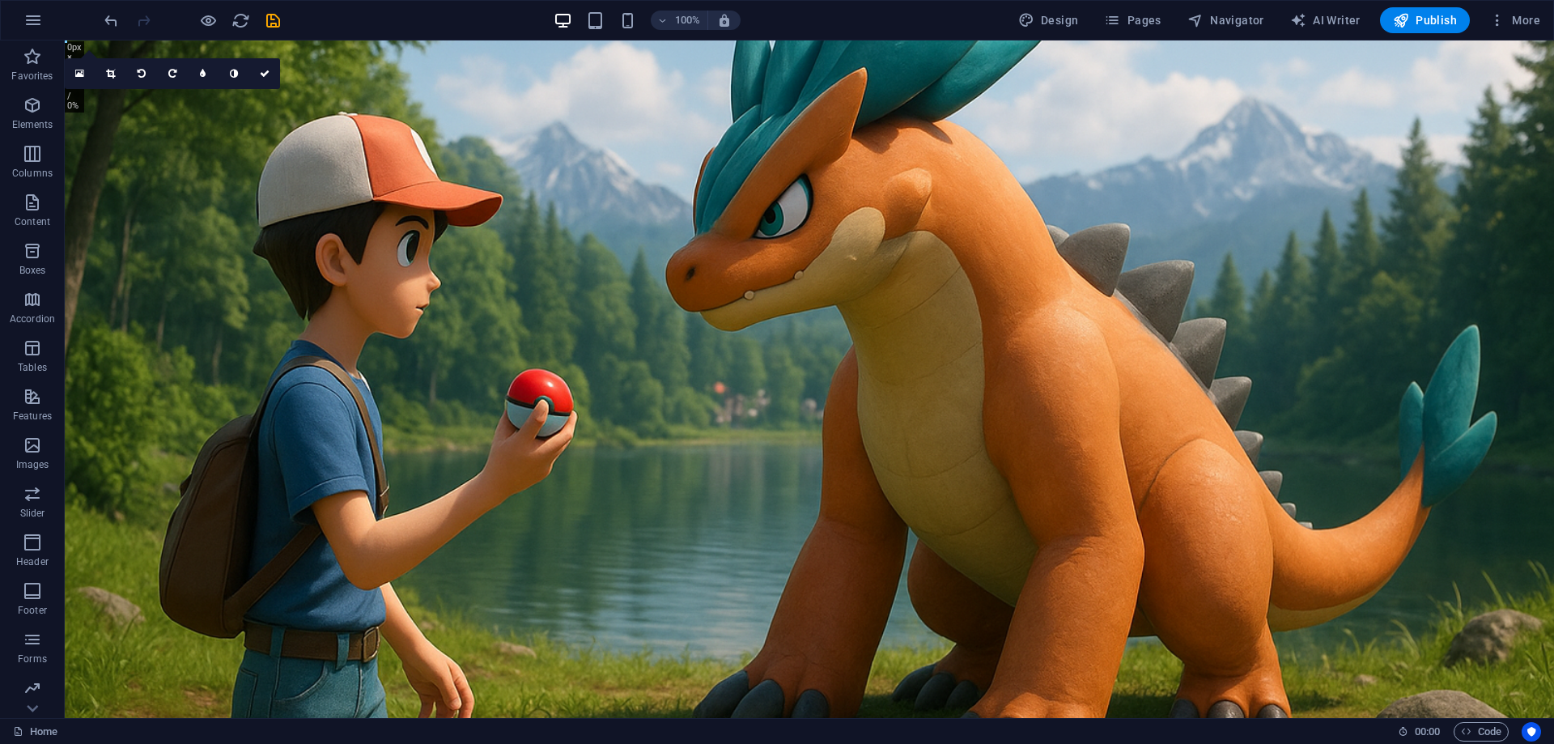
scroll to position [0, 0]
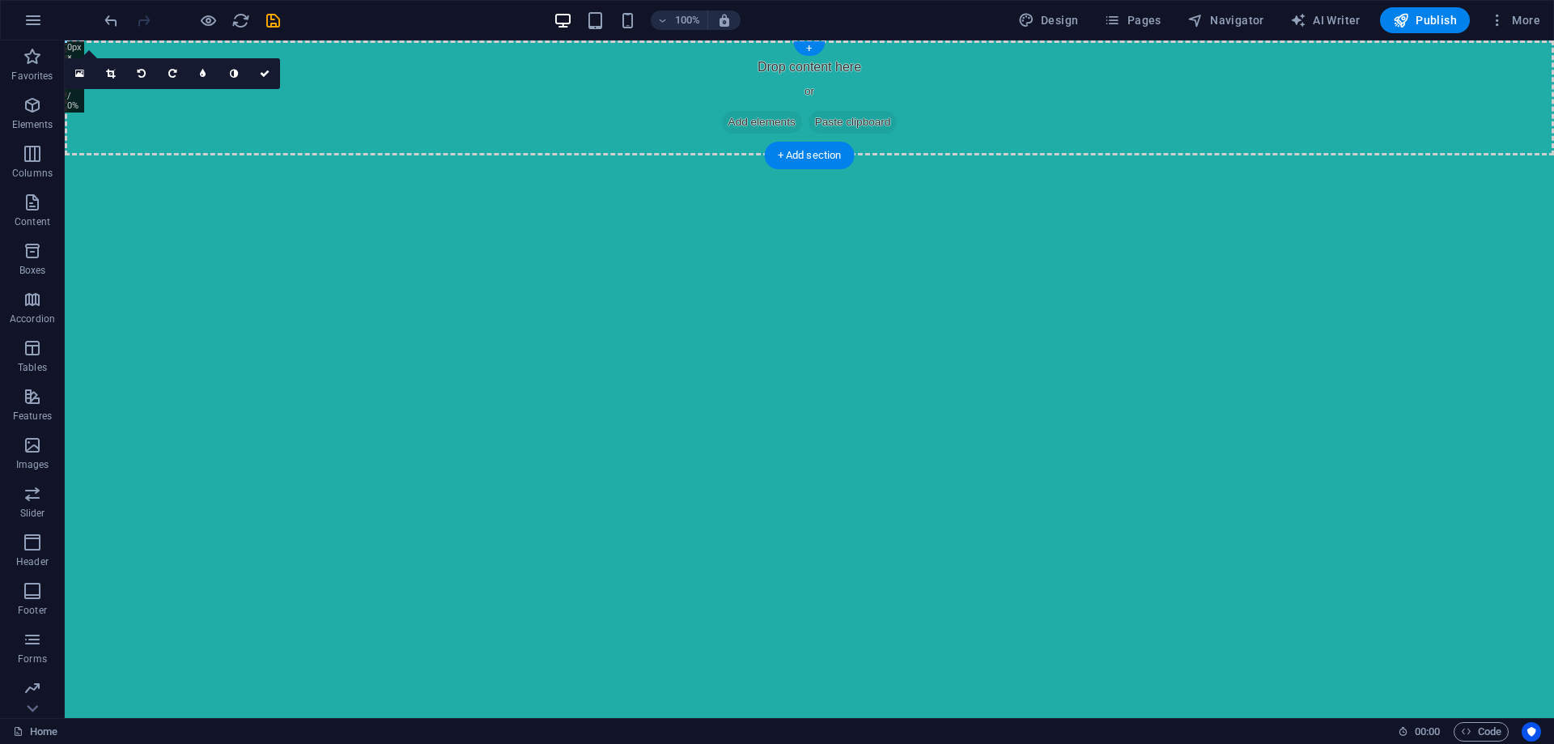
click at [554, 106] on div "Drop content here or Add elements Paste clipboard" at bounding box center [810, 97] width 1490 height 115
click at [14, 121] on p "Elements" at bounding box center [32, 124] width 41 height 13
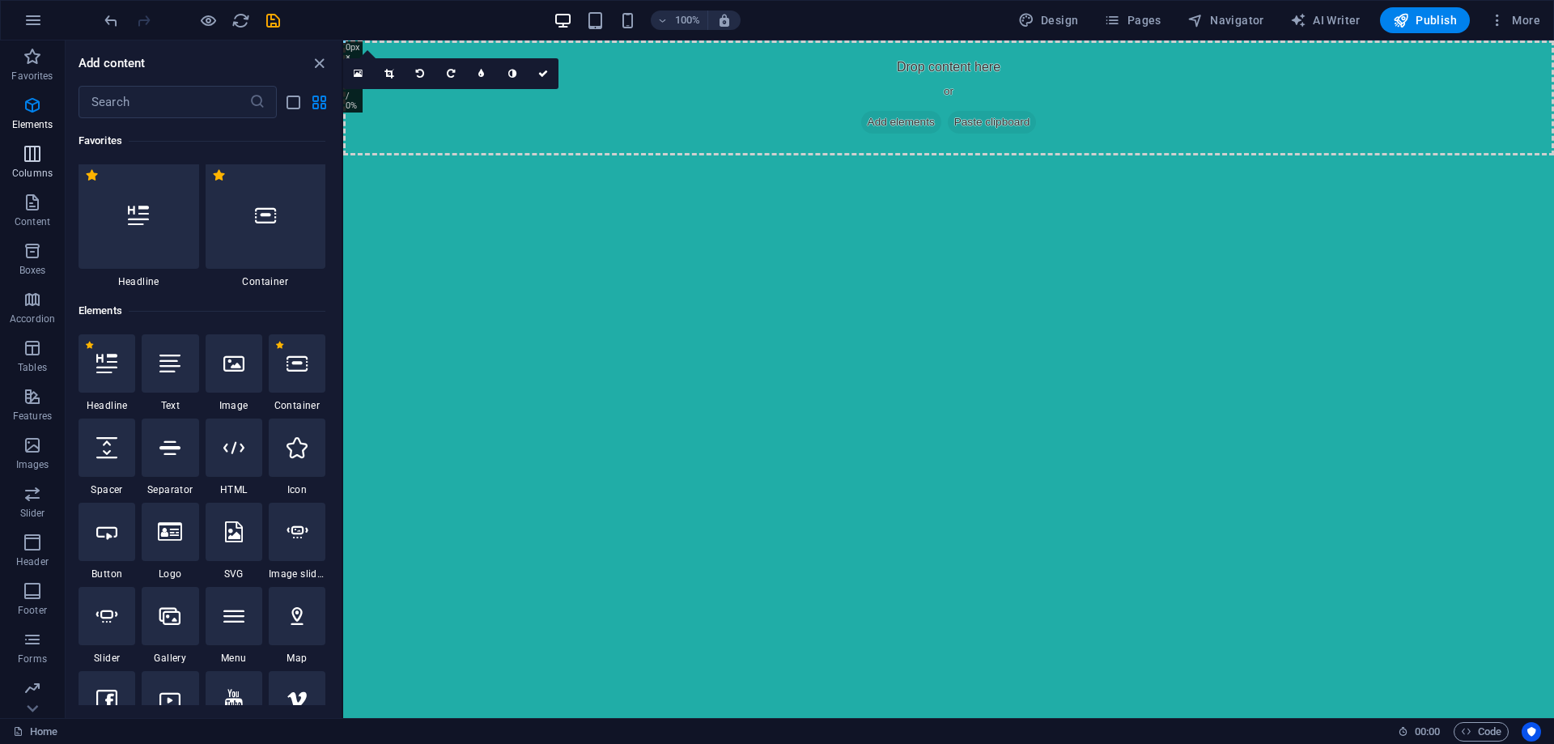
click at [25, 148] on icon "button" at bounding box center [32, 153] width 19 height 19
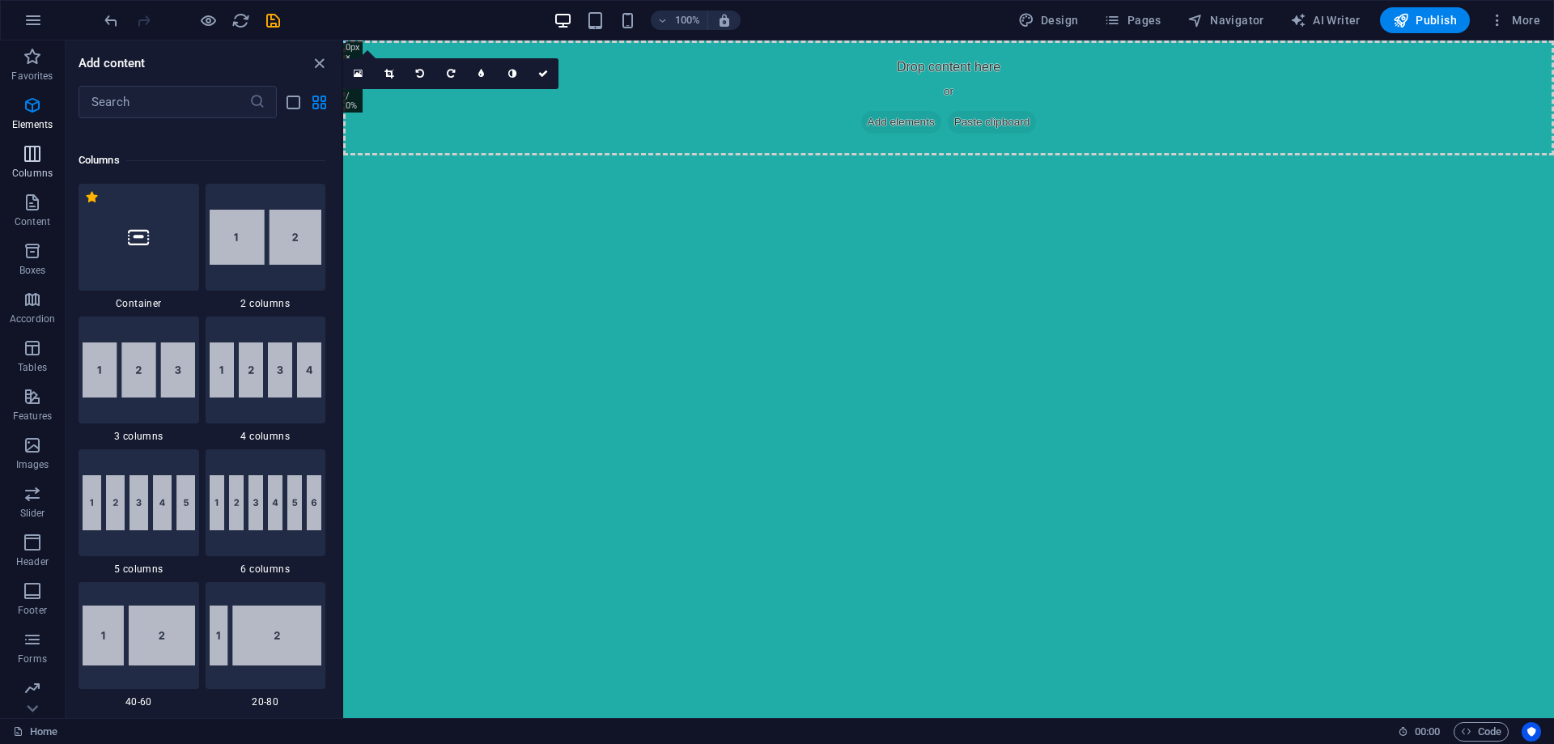
scroll to position [801, 0]
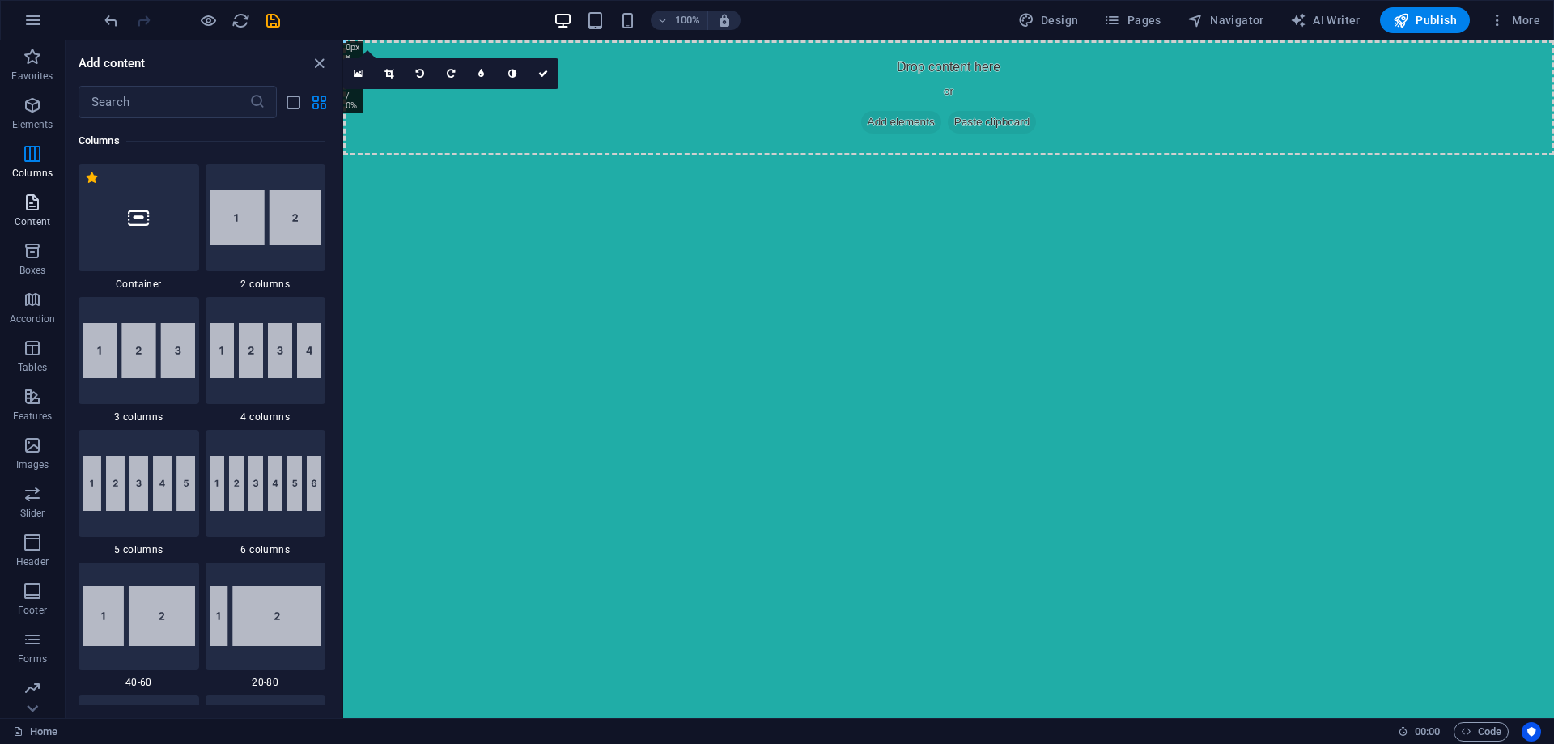
click at [30, 218] on p "Content" at bounding box center [33, 221] width 36 height 13
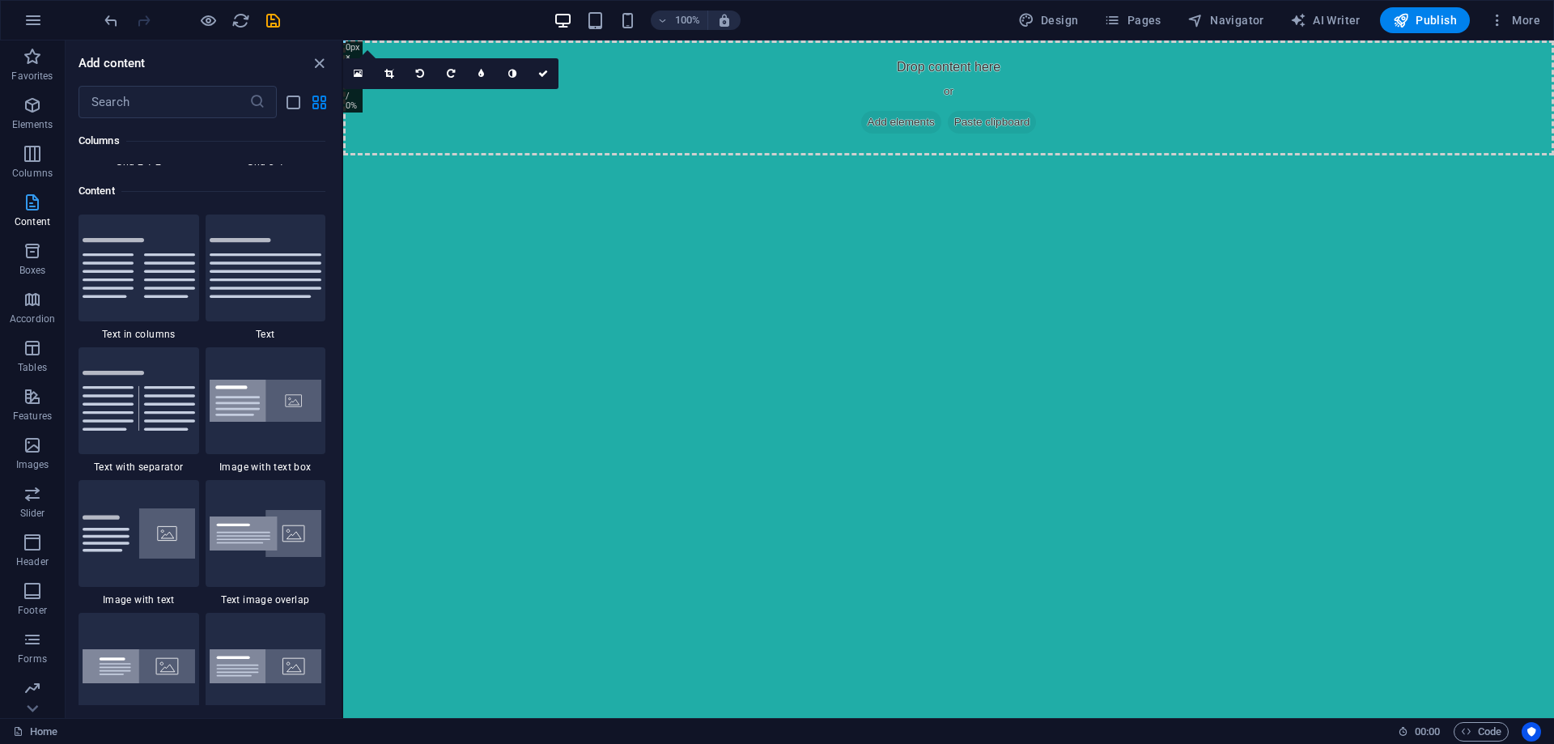
scroll to position [2833, 0]
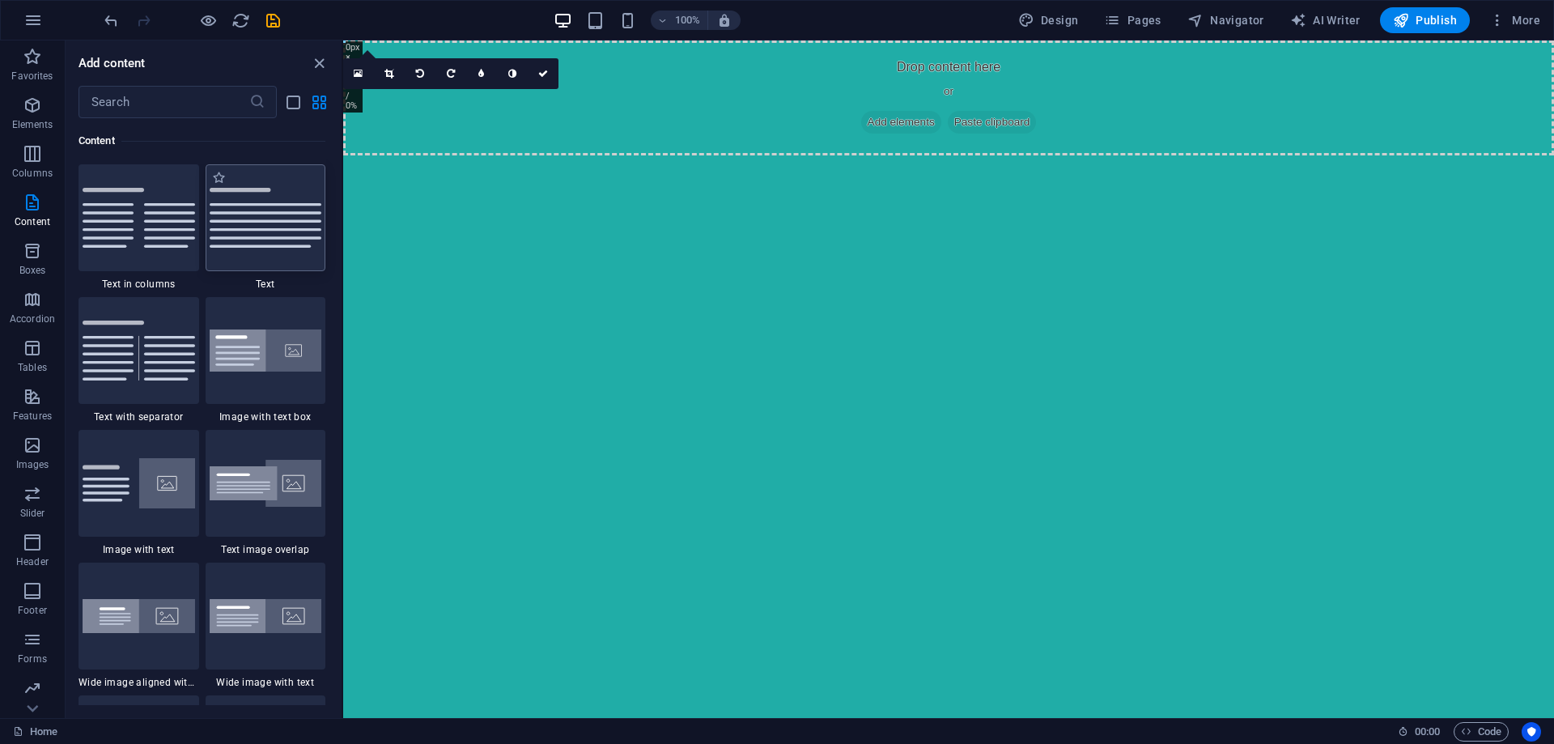
click at [267, 233] on img at bounding box center [266, 218] width 113 height 60
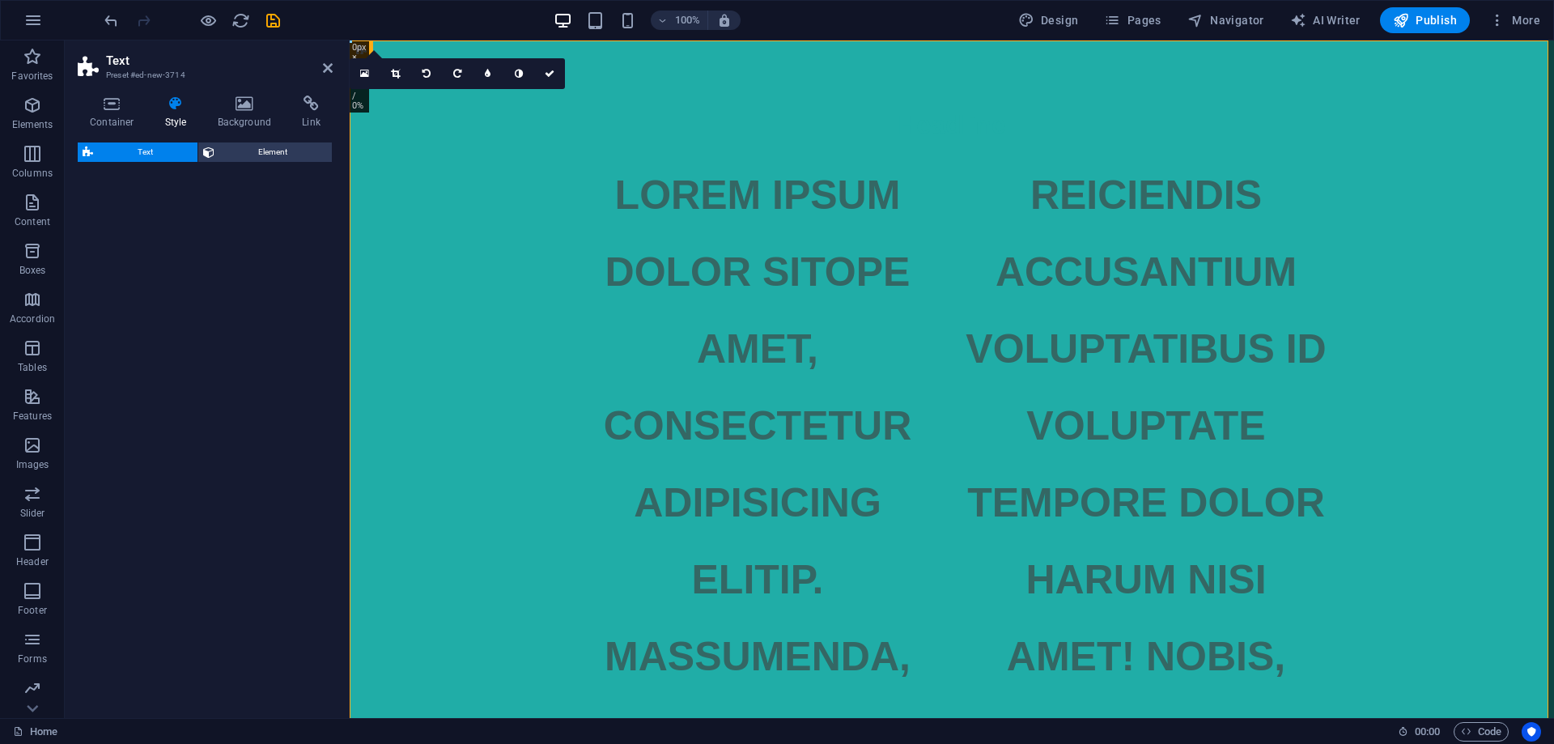
select select "rem"
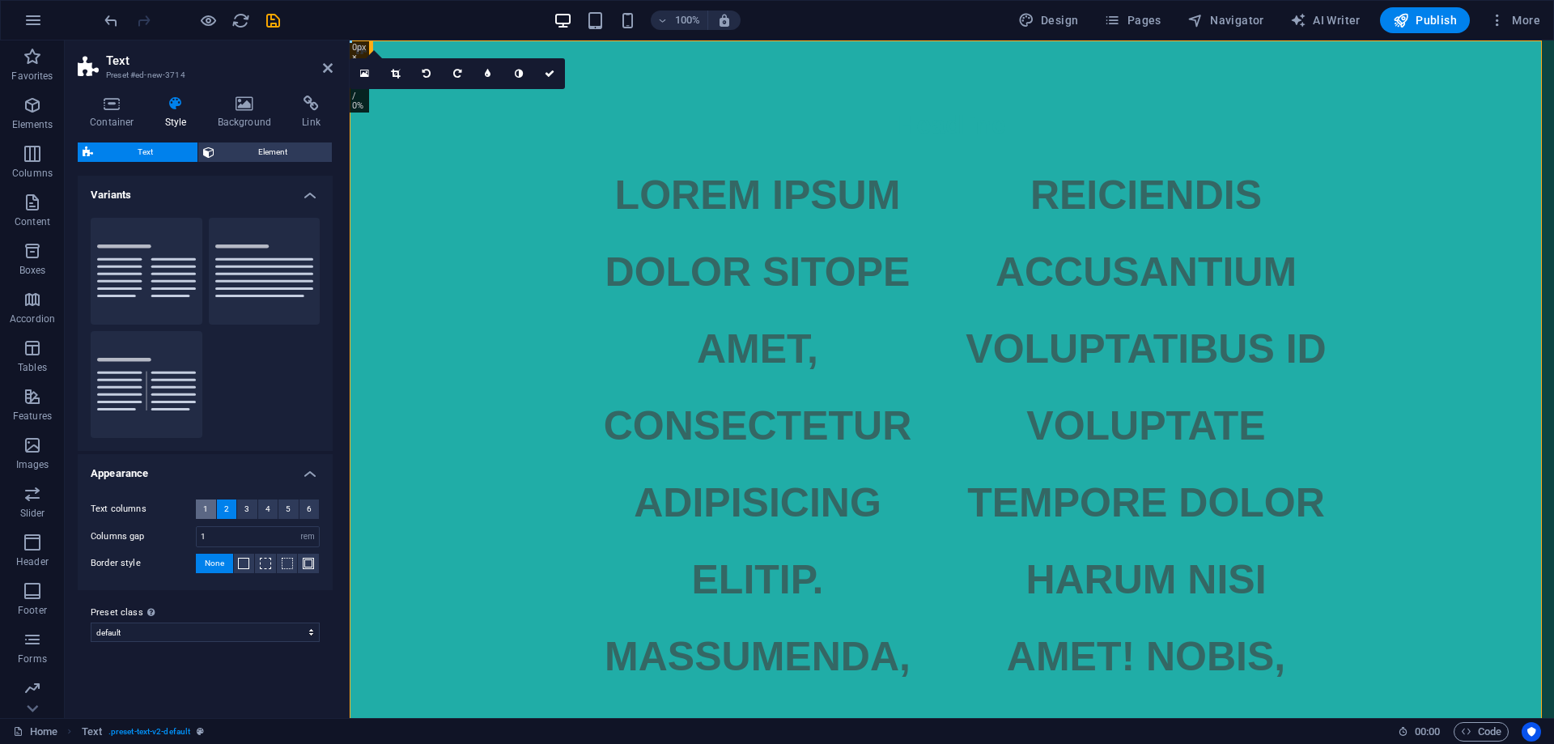
click at [202, 512] on button "1" at bounding box center [206, 509] width 20 height 19
click at [202, 511] on button "1" at bounding box center [206, 509] width 20 height 19
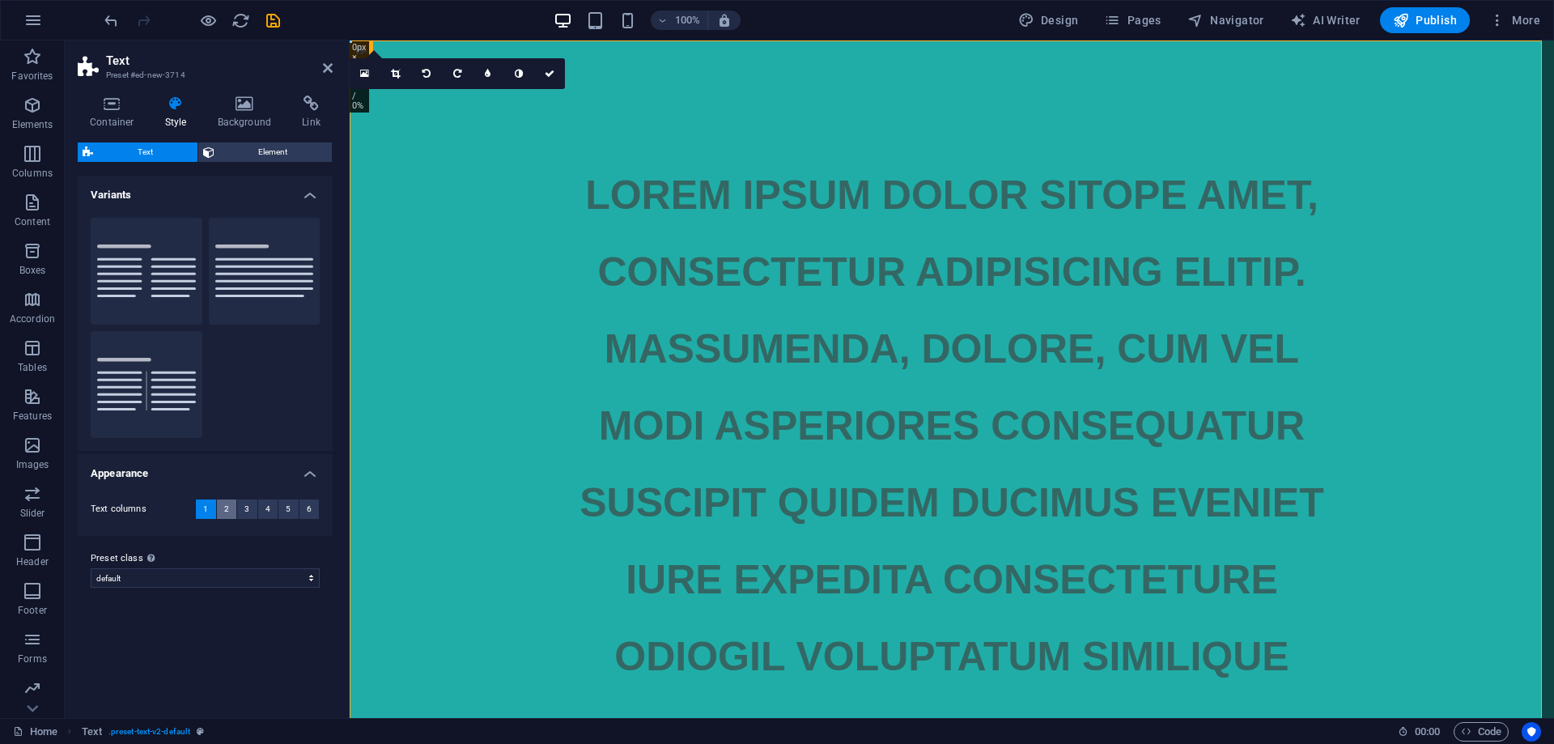
click at [223, 508] on button "2" at bounding box center [227, 509] width 20 height 19
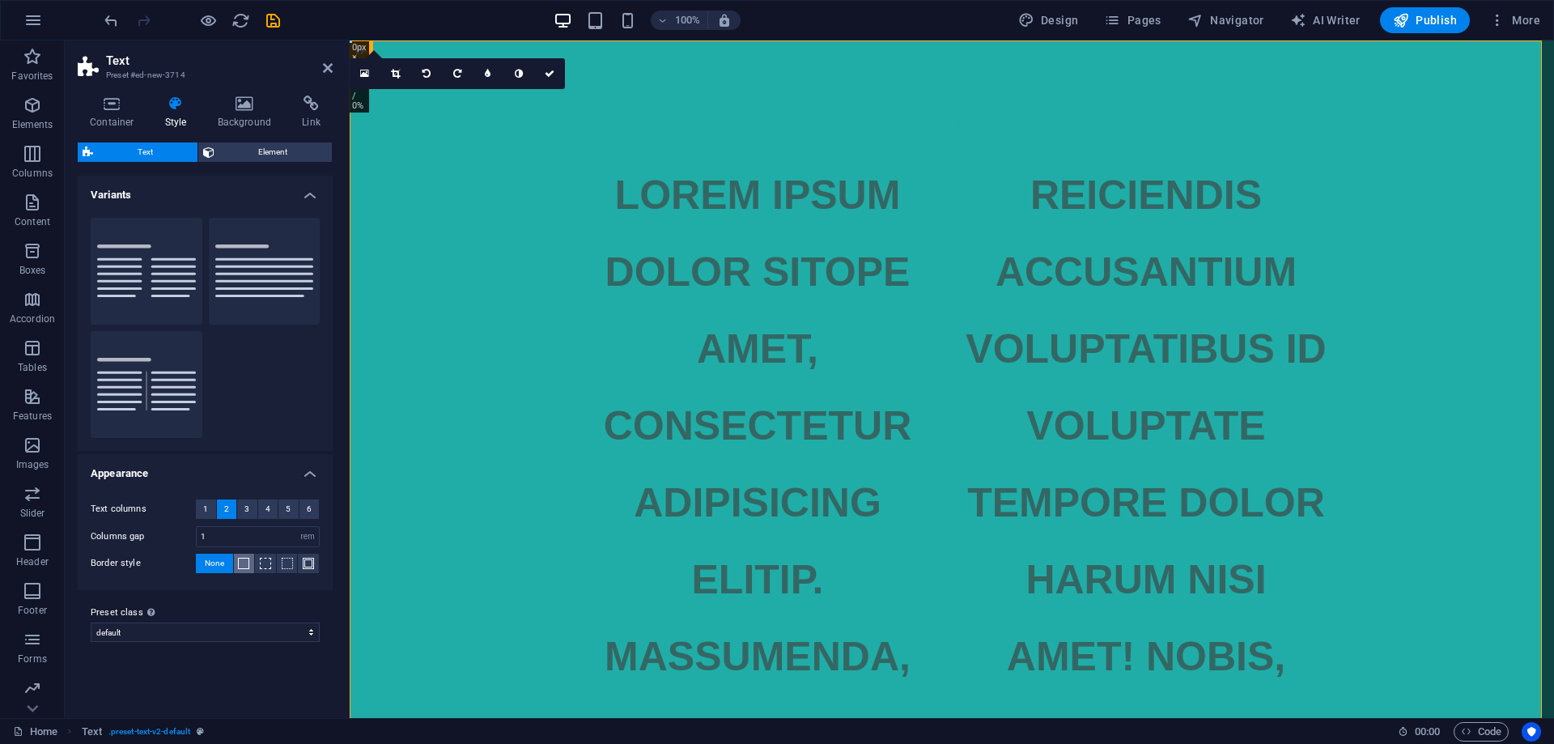
click at [242, 562] on span at bounding box center [243, 563] width 11 height 11
click at [286, 266] on button "Default" at bounding box center [265, 271] width 112 height 107
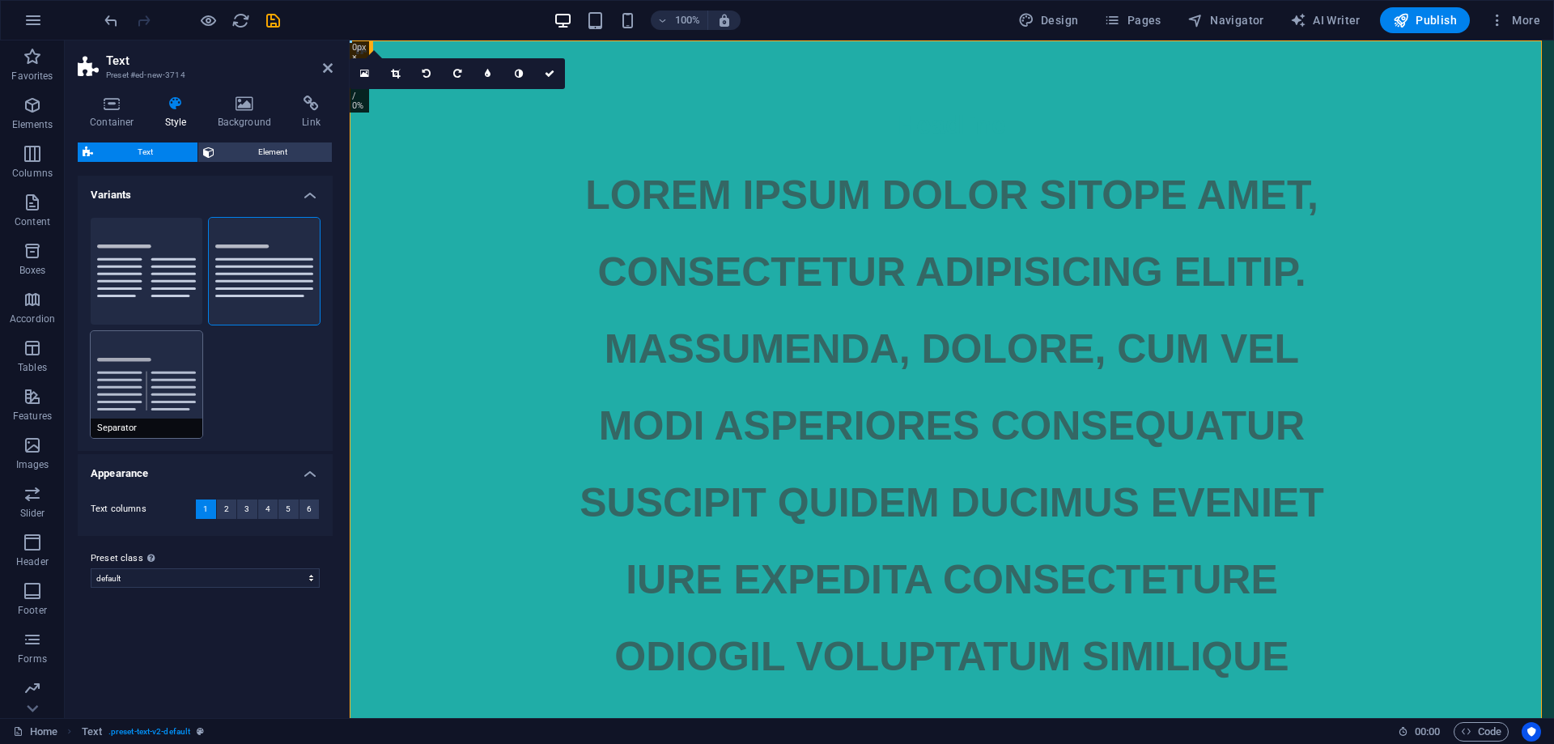
click at [149, 384] on button "Separator" at bounding box center [147, 384] width 112 height 107
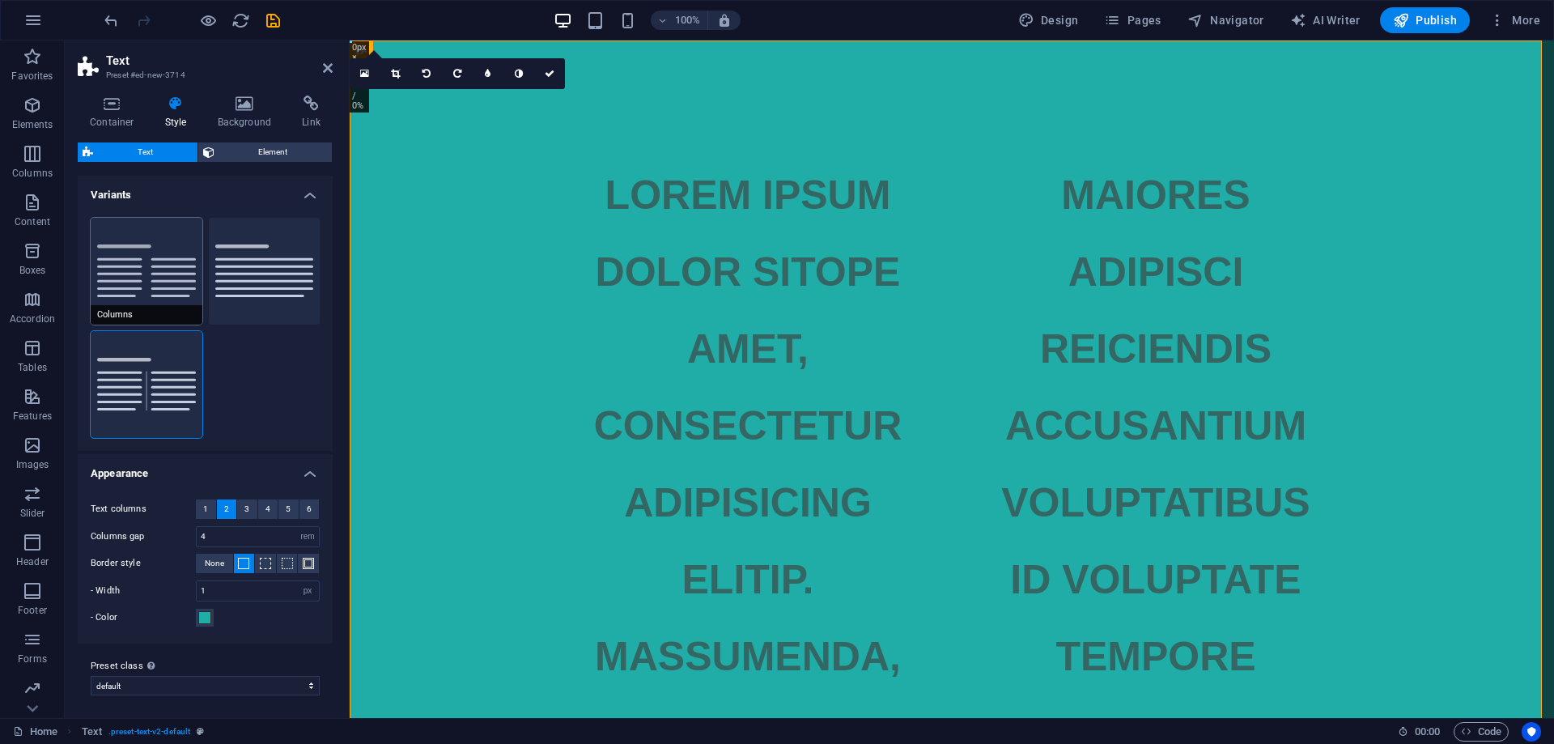
click at [172, 262] on button "Columns" at bounding box center [147, 271] width 112 height 107
type input "1"
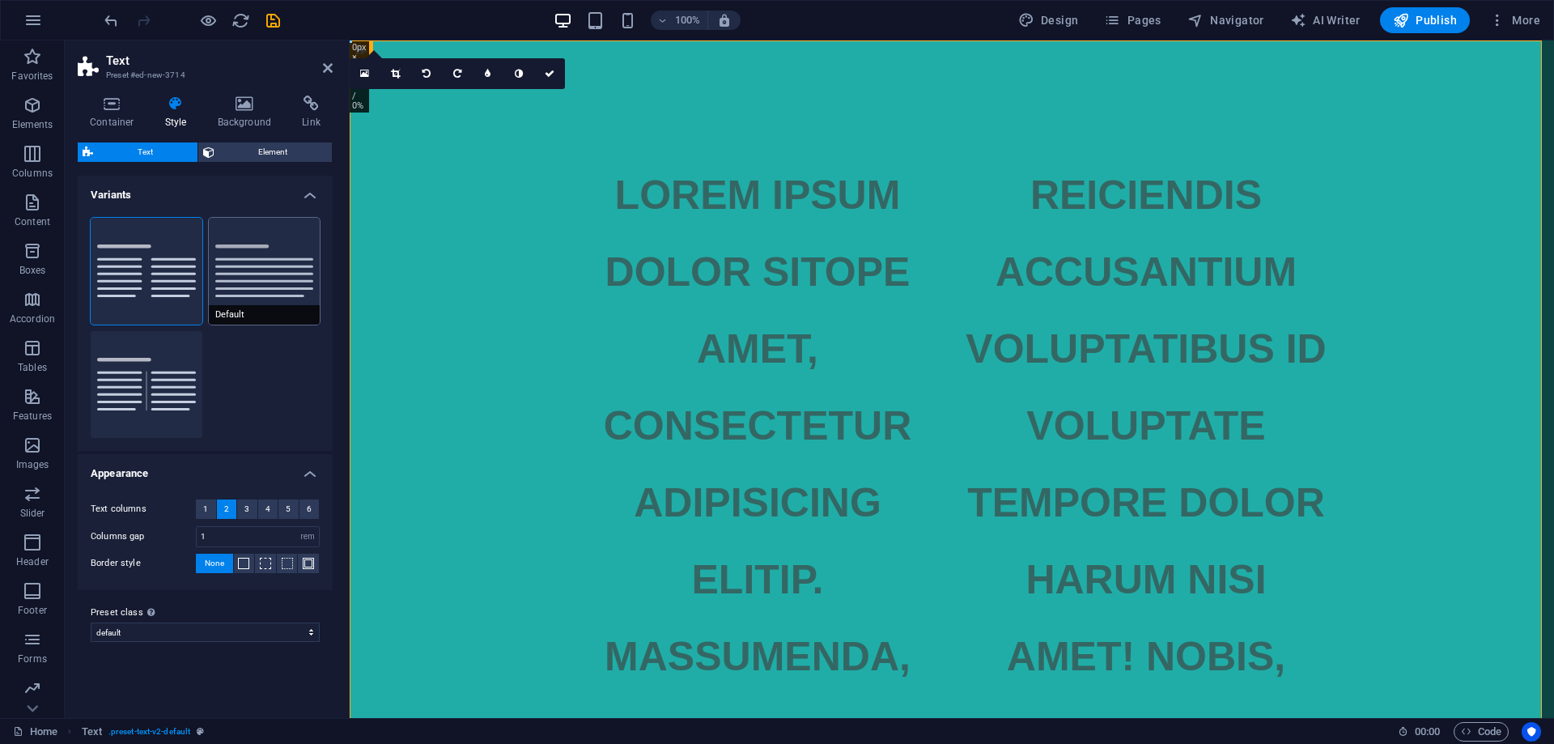
click at [263, 259] on button "Default" at bounding box center [265, 271] width 112 height 107
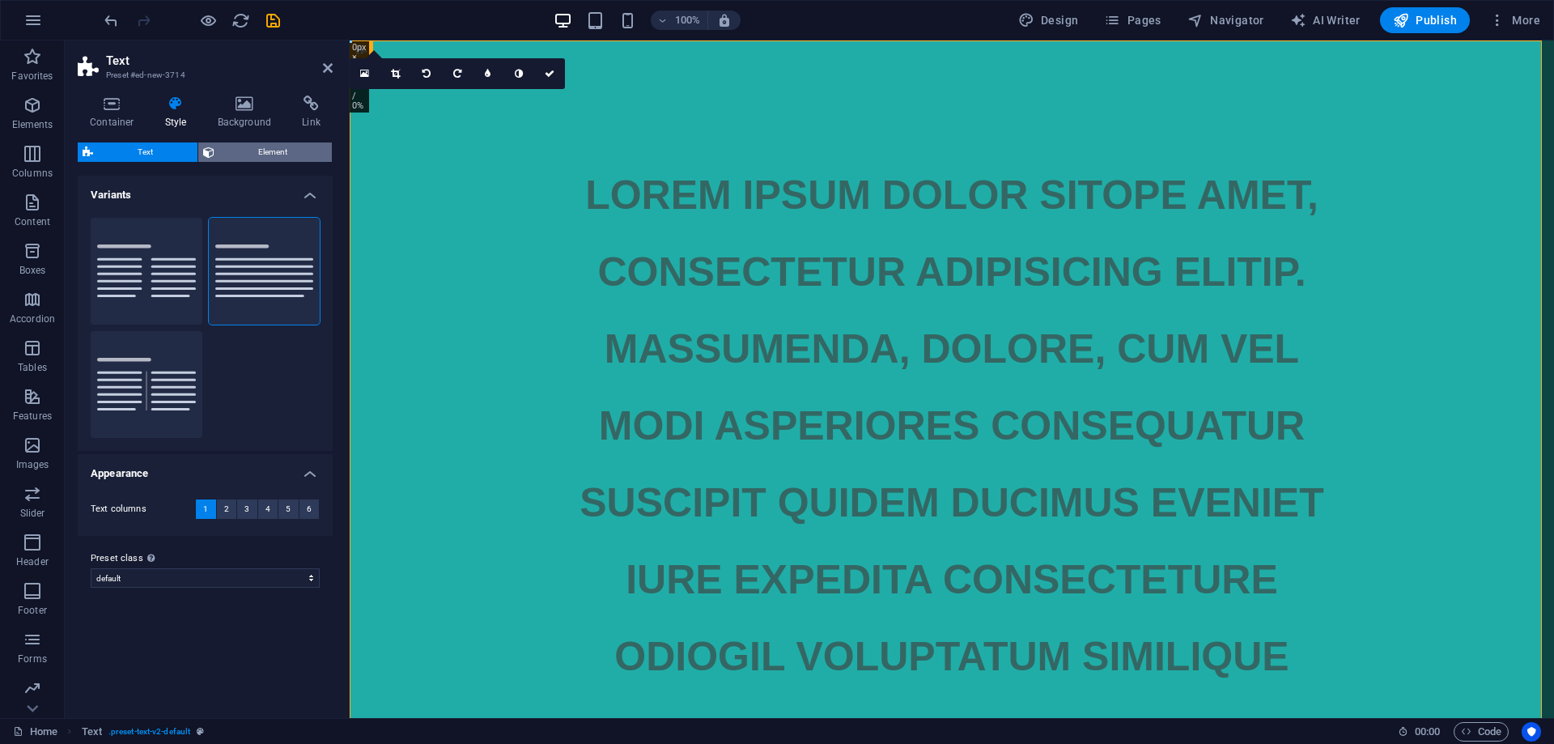
click at [281, 156] on span "Element" at bounding box center [273, 151] width 108 height 19
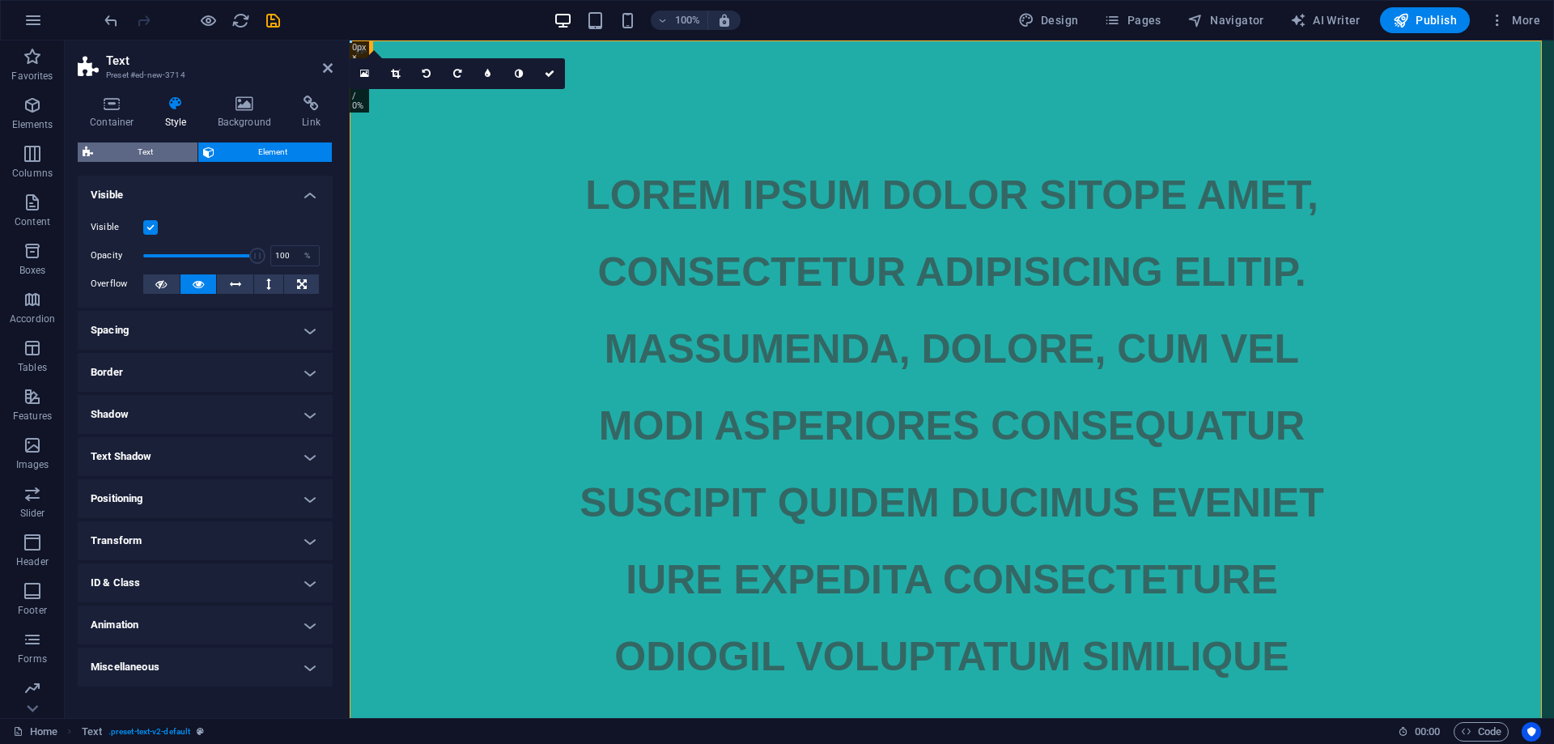
drag, startPoint x: 164, startPoint y: 154, endPoint x: 195, endPoint y: 113, distance: 51.3
click at [164, 153] on span "Text" at bounding box center [145, 151] width 95 height 19
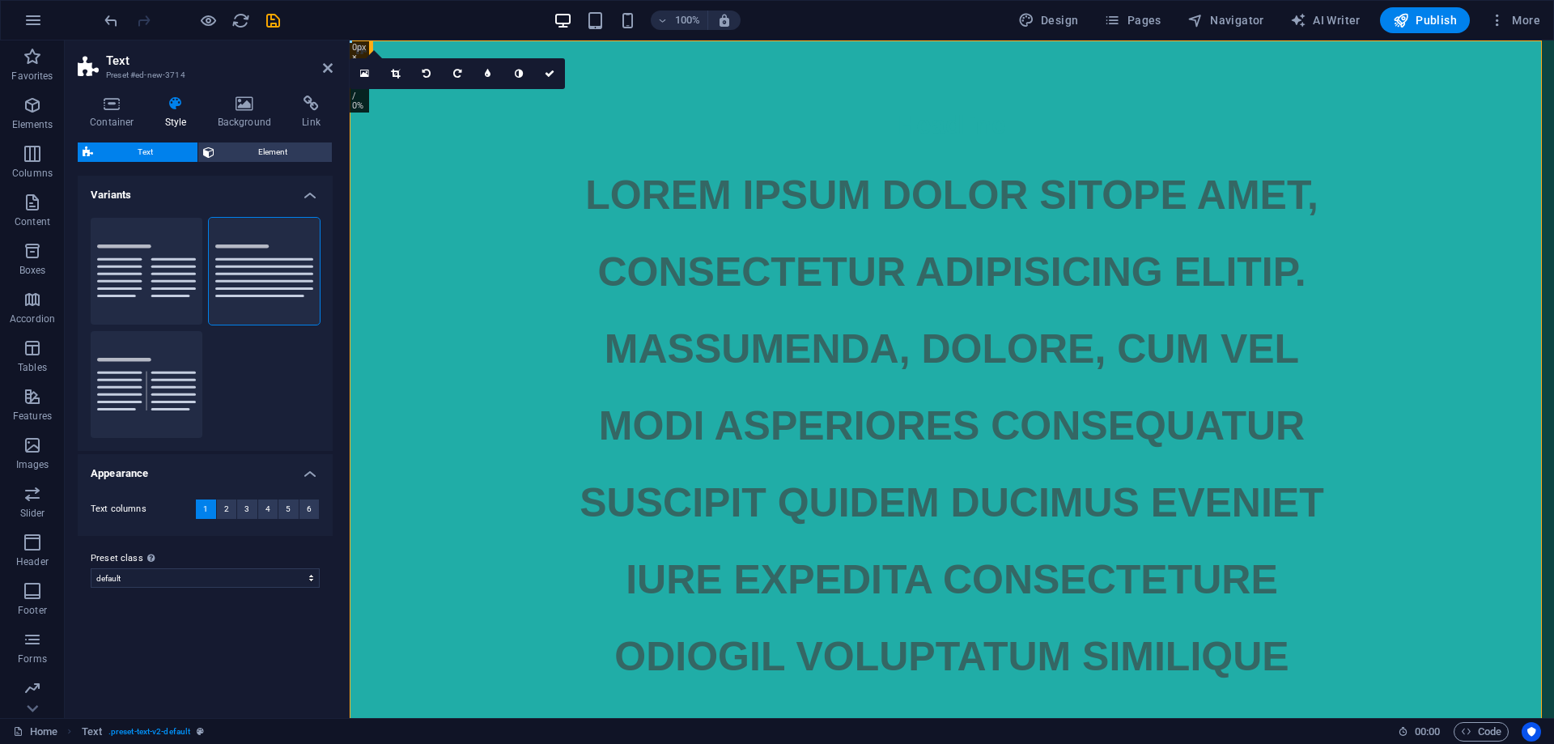
click at [198, 106] on icon at bounding box center [176, 104] width 46 height 16
click at [127, 106] on icon at bounding box center [112, 104] width 69 height 16
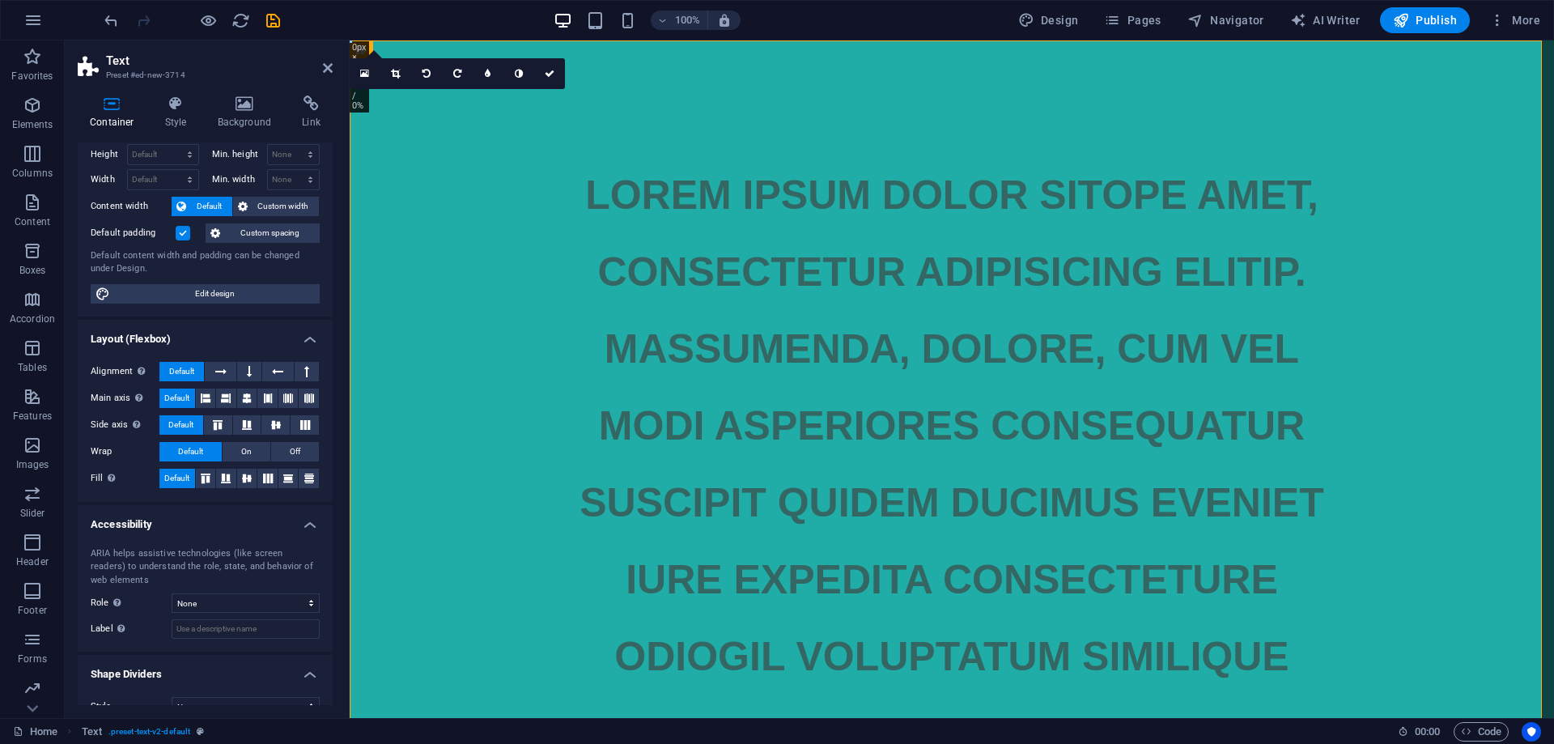
scroll to position [0, 0]
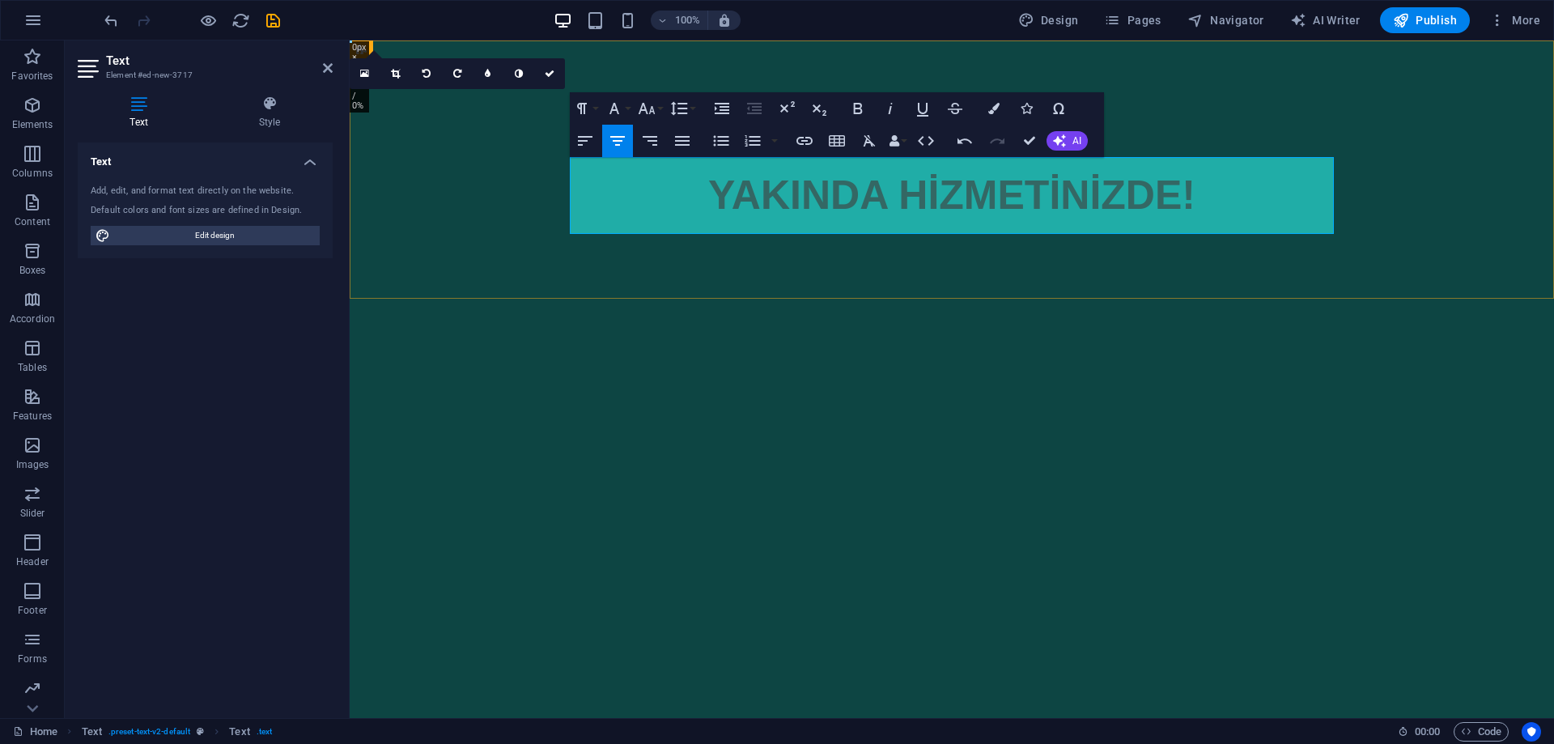
click at [872, 299] on html "Skip to main content Headline YAKINDA HİZMETİNİZDE!" at bounding box center [952, 169] width 1205 height 258
click at [910, 299] on html "Skip to main content Headline YAKINDA HİZMETİNİZDE!" at bounding box center [952, 169] width 1205 height 258
drag, startPoint x: 969, startPoint y: 351, endPoint x: 978, endPoint y: 349, distance: 9.1
click at [974, 299] on html "Skip to main content Headline YAKINDA HİZMETİNİZDE!" at bounding box center [952, 169] width 1205 height 258
click at [284, 322] on div "Text Add, edit, and format text directly on the website. Default colors and fon…" at bounding box center [205, 423] width 255 height 563
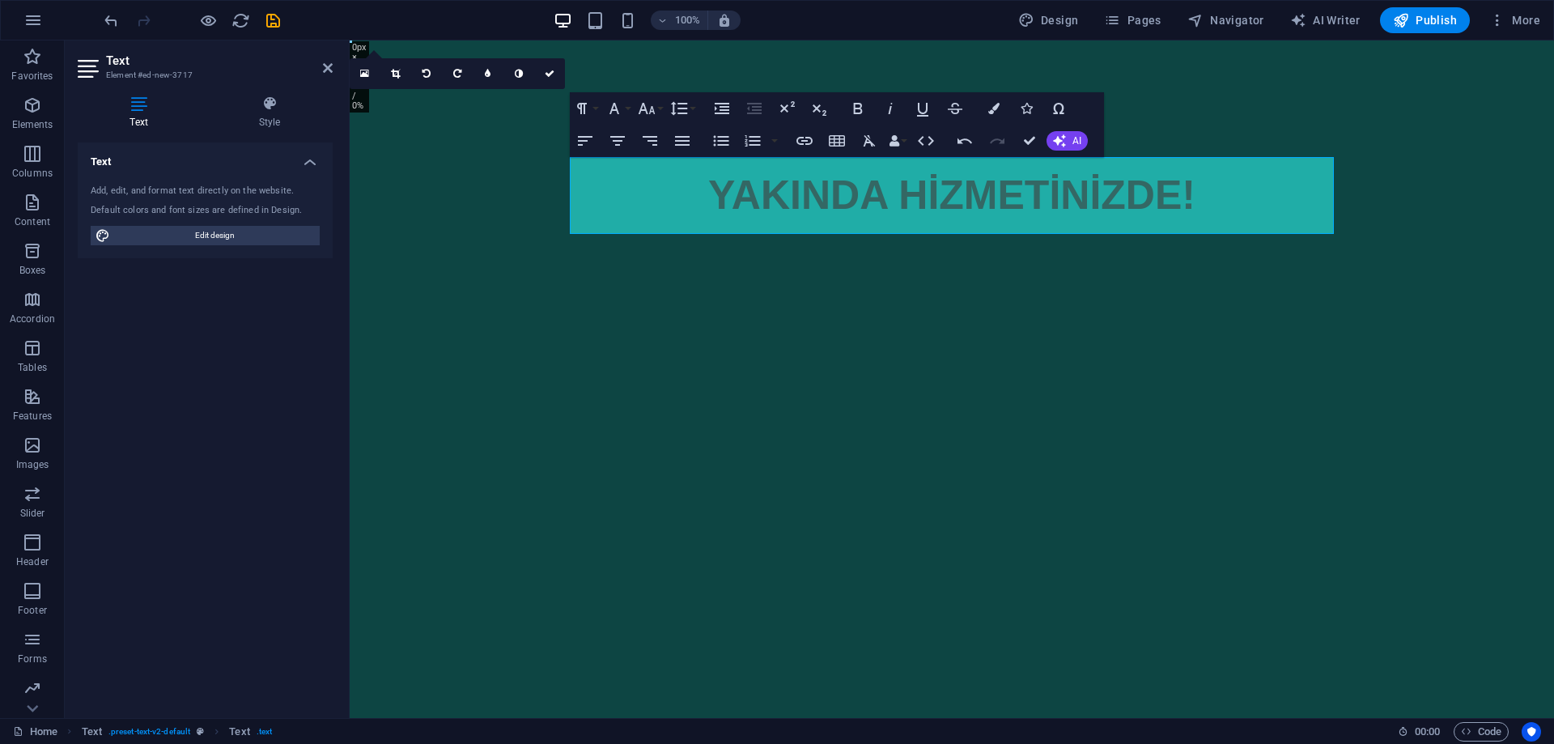
click at [1013, 299] on html "Skip to main content Headline YAKINDA HİZMETİNİZDE!" at bounding box center [952, 169] width 1205 height 258
click at [1020, 299] on html "Skip to main content Headline YAKINDA HİZMETİNİZDE!" at bounding box center [952, 169] width 1205 height 258
click at [1021, 299] on html "Skip to main content Headline YAKINDA HİZMETİNİZDE!" at bounding box center [952, 169] width 1205 height 258
click at [545, 70] on icon at bounding box center [550, 74] width 10 height 10
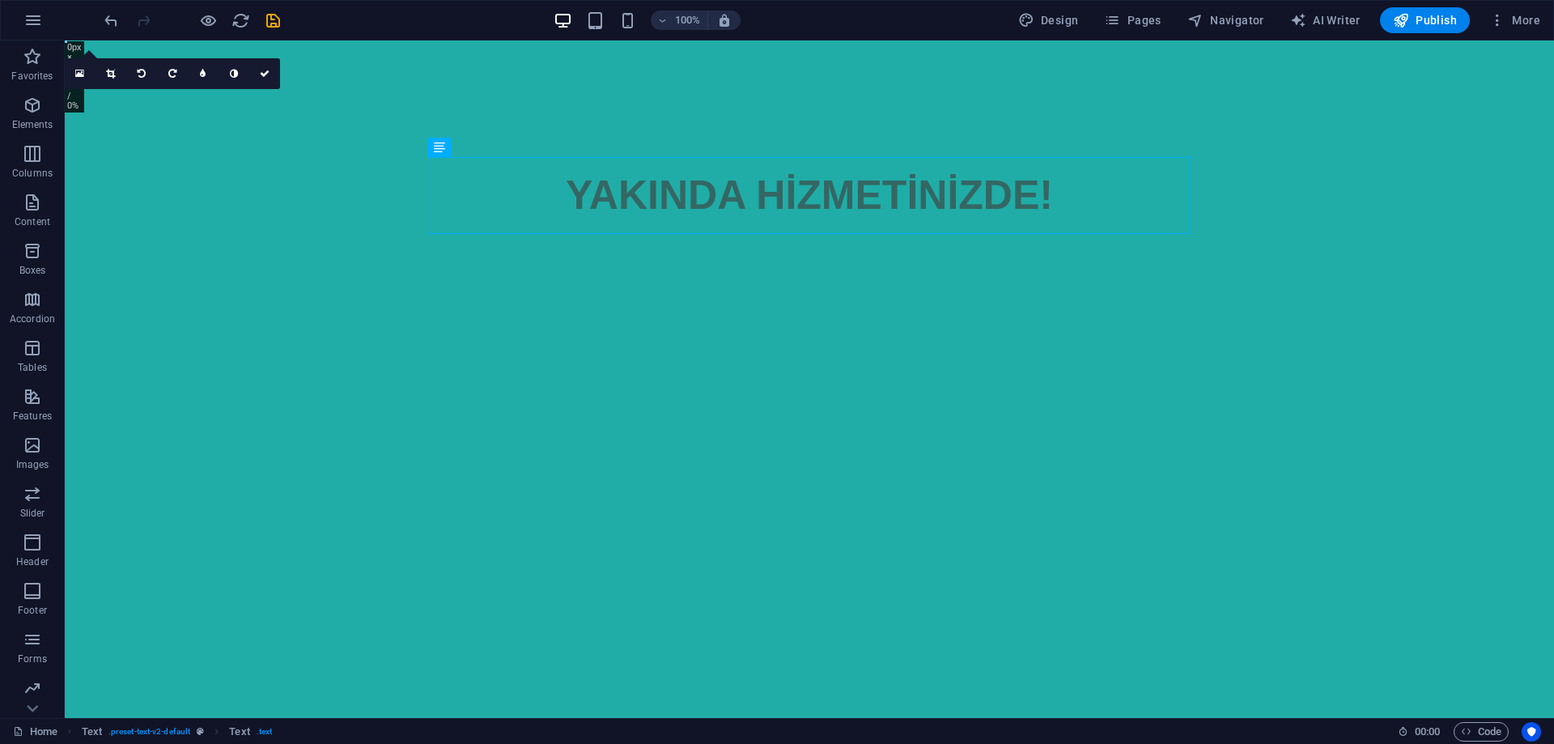
click at [765, 299] on html "Skip to main content Headline YAKINDA HİZMETİNİZDE!" at bounding box center [810, 169] width 1490 height 258
drag, startPoint x: 869, startPoint y: 186, endPoint x: 863, endPoint y: 81, distance: 105.4
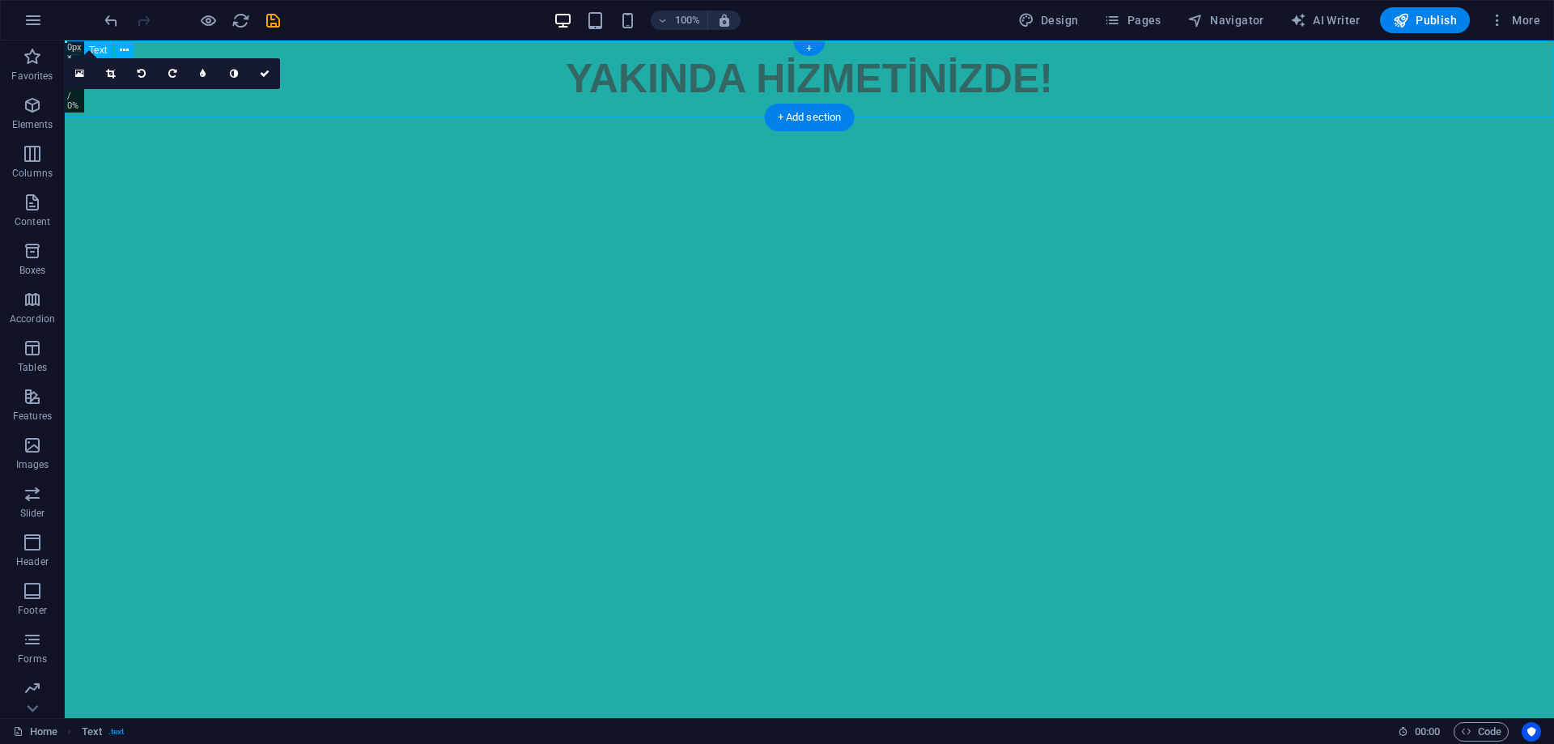
click at [971, 60] on div "YAKINDA HİZMETİNİZDE!" at bounding box center [810, 78] width 1490 height 77
click at [965, 70] on div "YAKINDA HİZMETİNİZDE!" at bounding box center [810, 78] width 1490 height 77
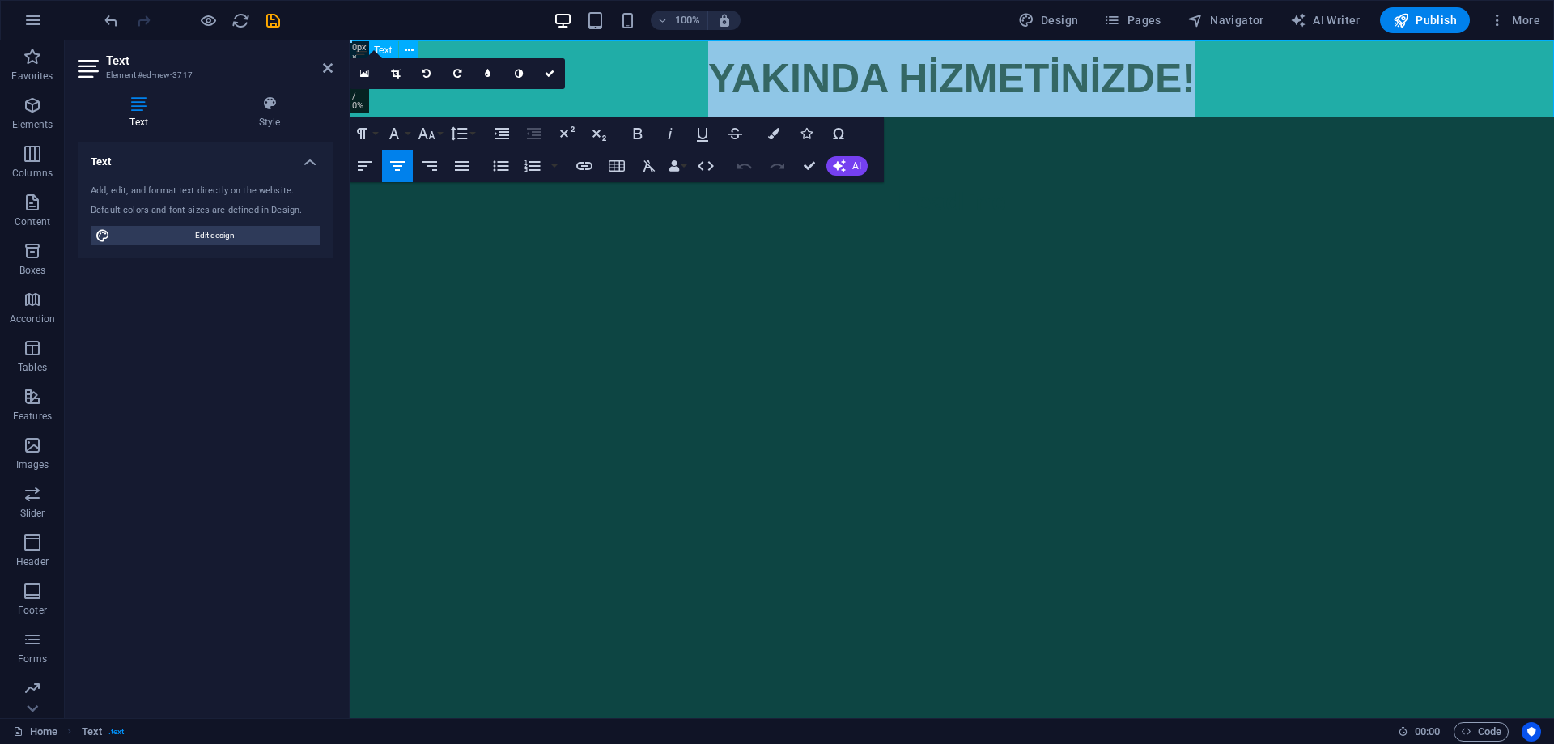
drag, startPoint x: 1211, startPoint y: 77, endPoint x: 685, endPoint y: 84, distance: 526.3
click at [685, 84] on p "YAKINDA HİZMETİNİZDE!" at bounding box center [952, 78] width 1205 height 77
click at [633, 133] on icon "button" at bounding box center [637, 133] width 19 height 19
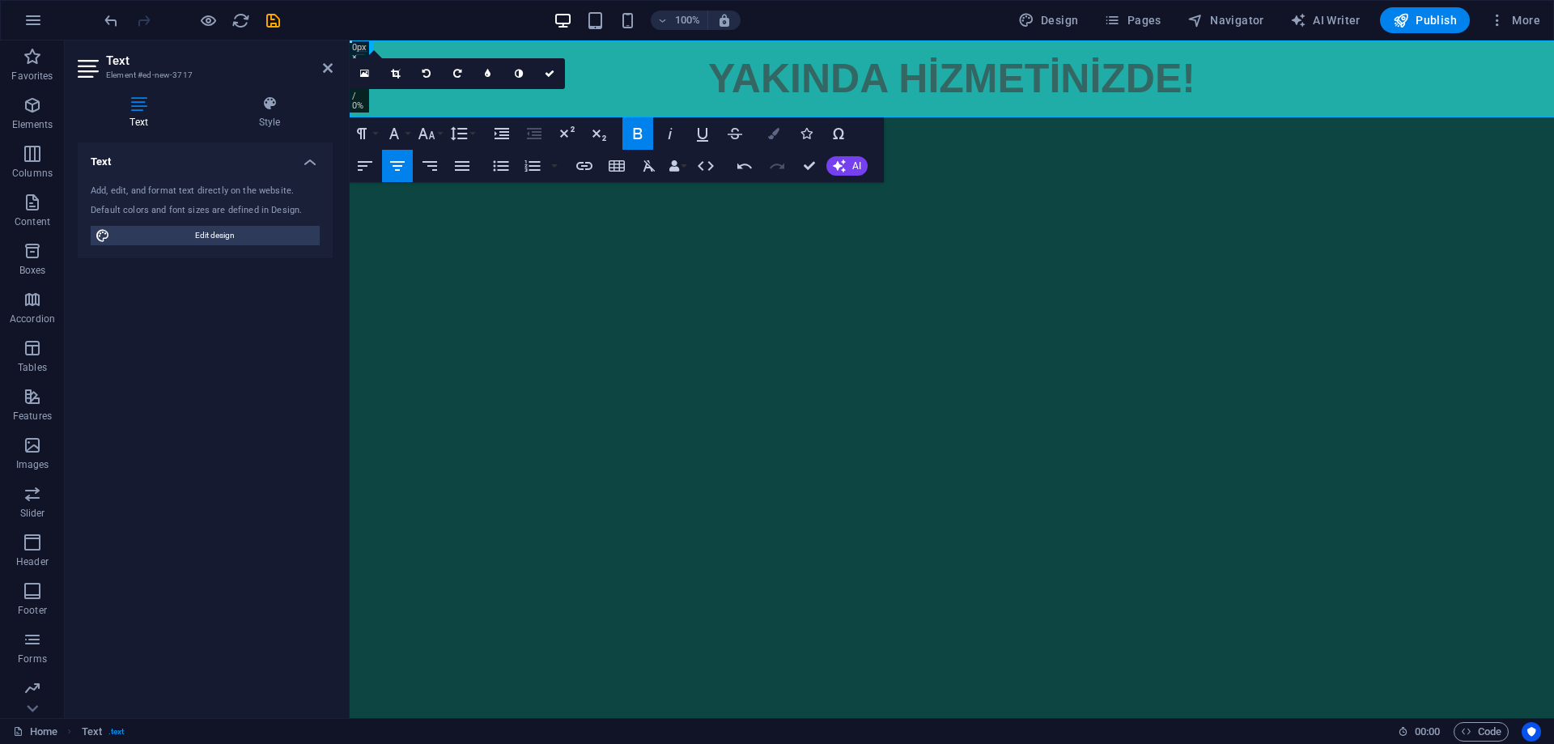
click at [768, 135] on icon "button" at bounding box center [773, 133] width 11 height 11
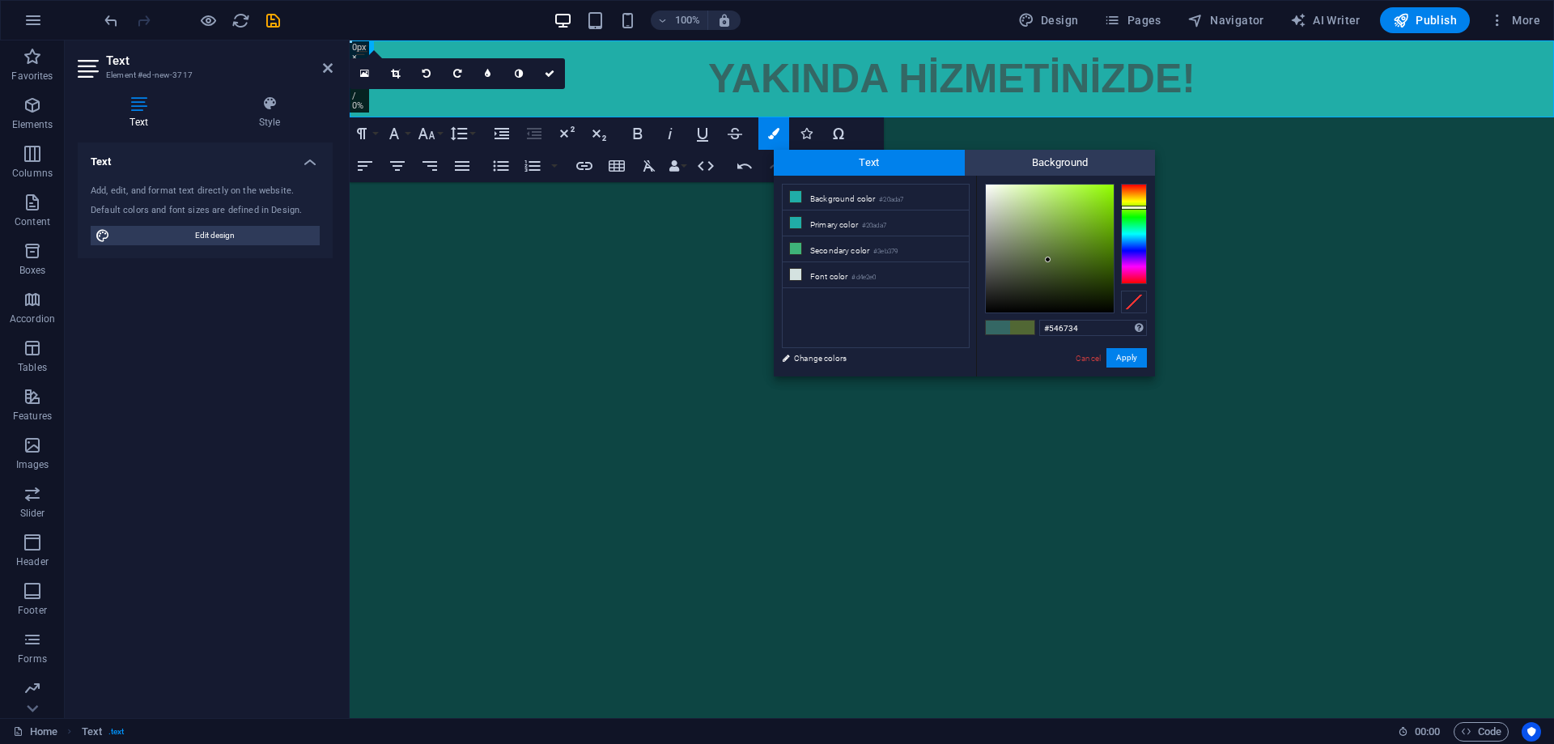
drag, startPoint x: 1132, startPoint y: 228, endPoint x: 1132, endPoint y: 206, distance: 21.9
click at [1132, 206] on div at bounding box center [1134, 208] width 26 height 4
click at [1134, 354] on button "Apply" at bounding box center [1127, 357] width 40 height 19
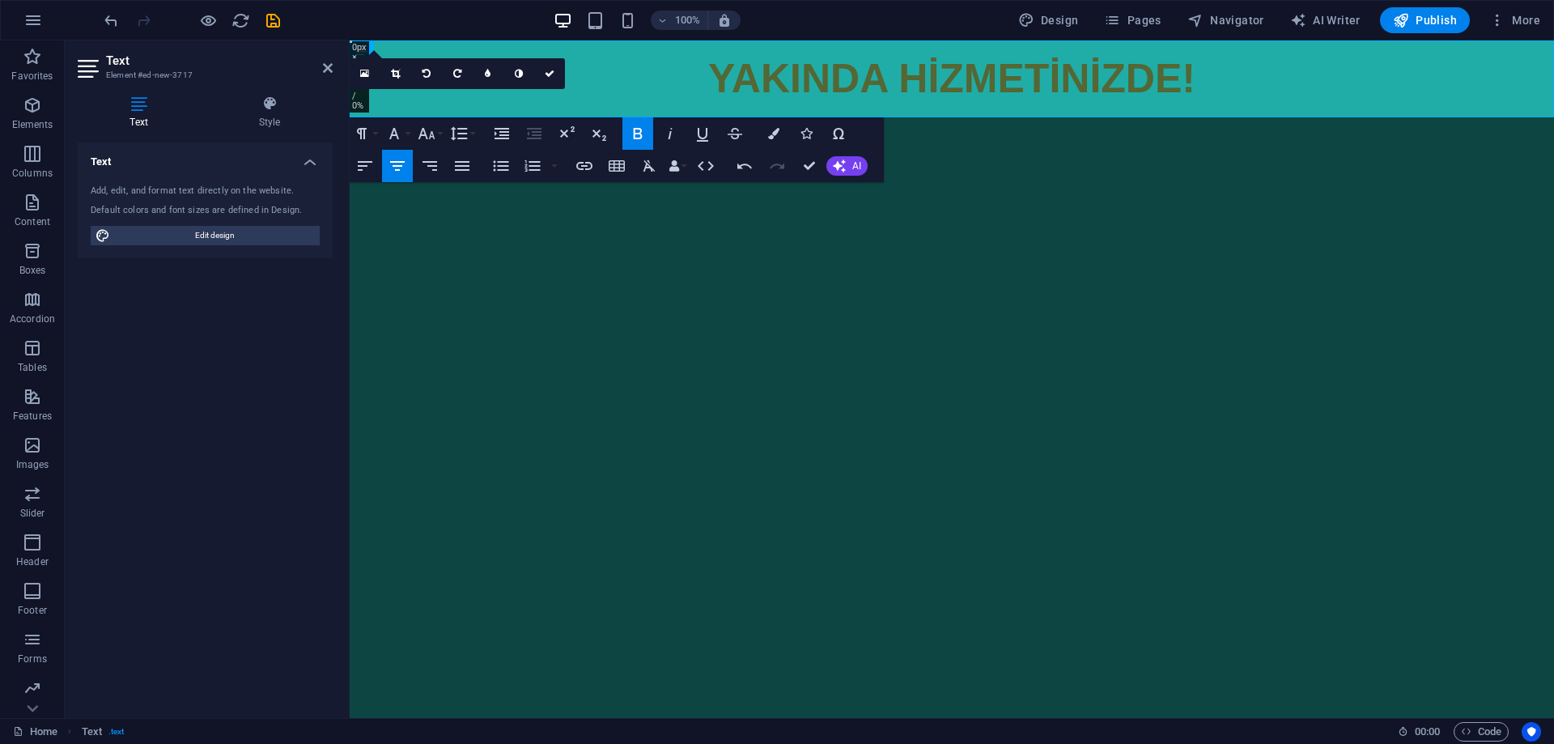
click at [1116, 299] on html "Skip to main content YAKINDA HİZMETİNİZDE! Headline" at bounding box center [952, 169] width 1205 height 258
click at [980, 81] on span "YAKINDA HİZMETİNİZDE!" at bounding box center [951, 78] width 487 height 45
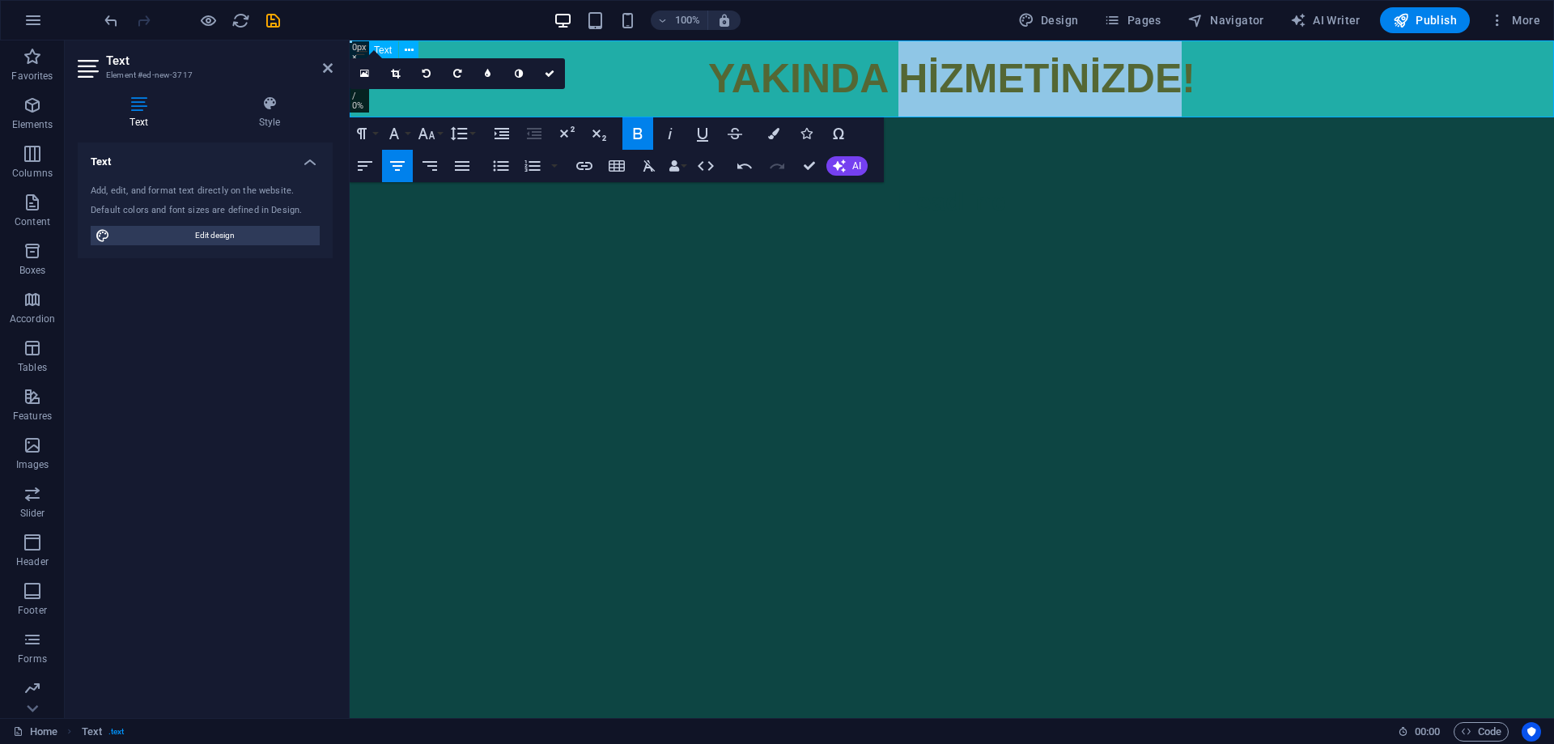
click at [980, 81] on span "YAKINDA HİZMETİNİZDE!" at bounding box center [951, 78] width 487 height 45
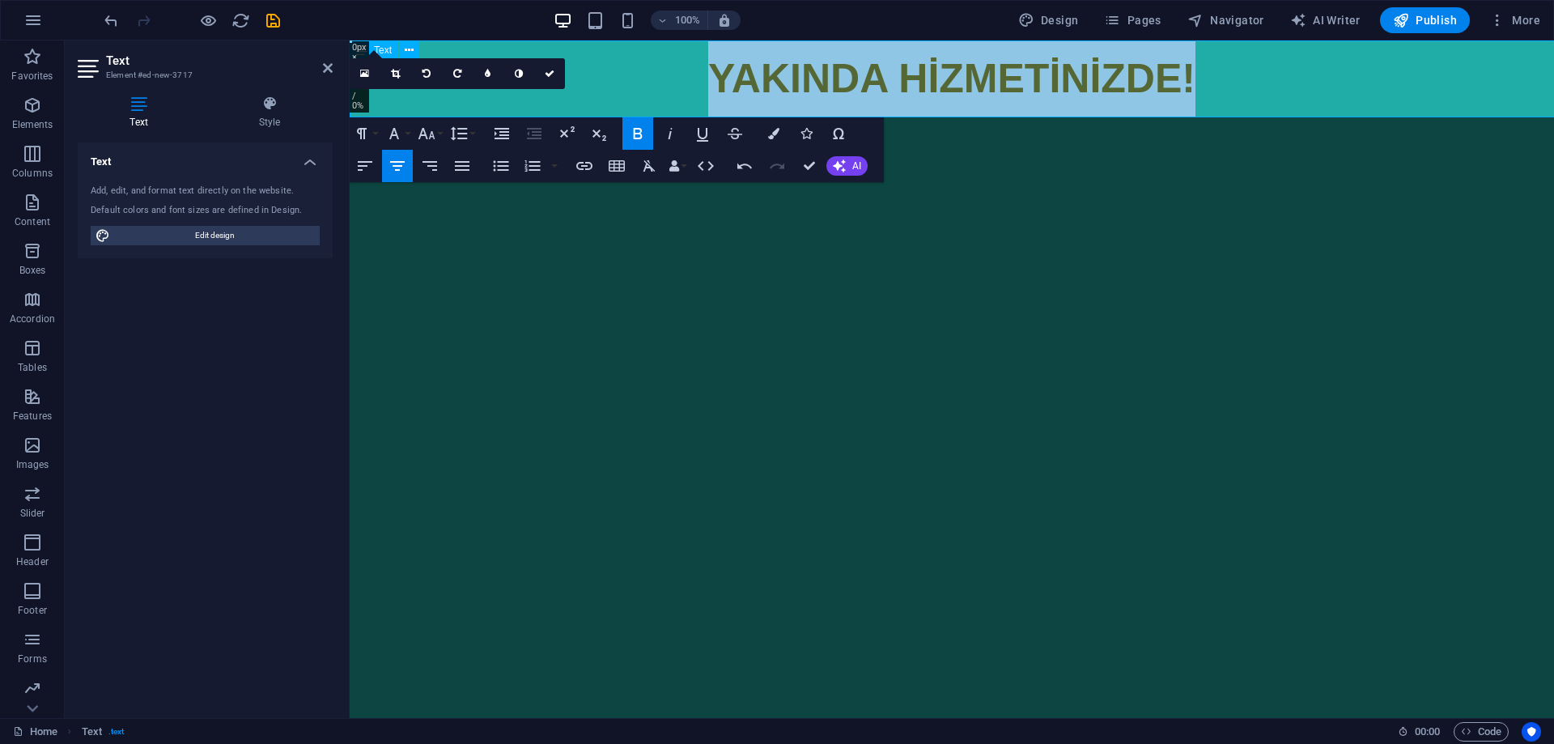
click at [980, 81] on span "YAKINDA HİZMETİNİZDE!" at bounding box center [951, 78] width 487 height 45
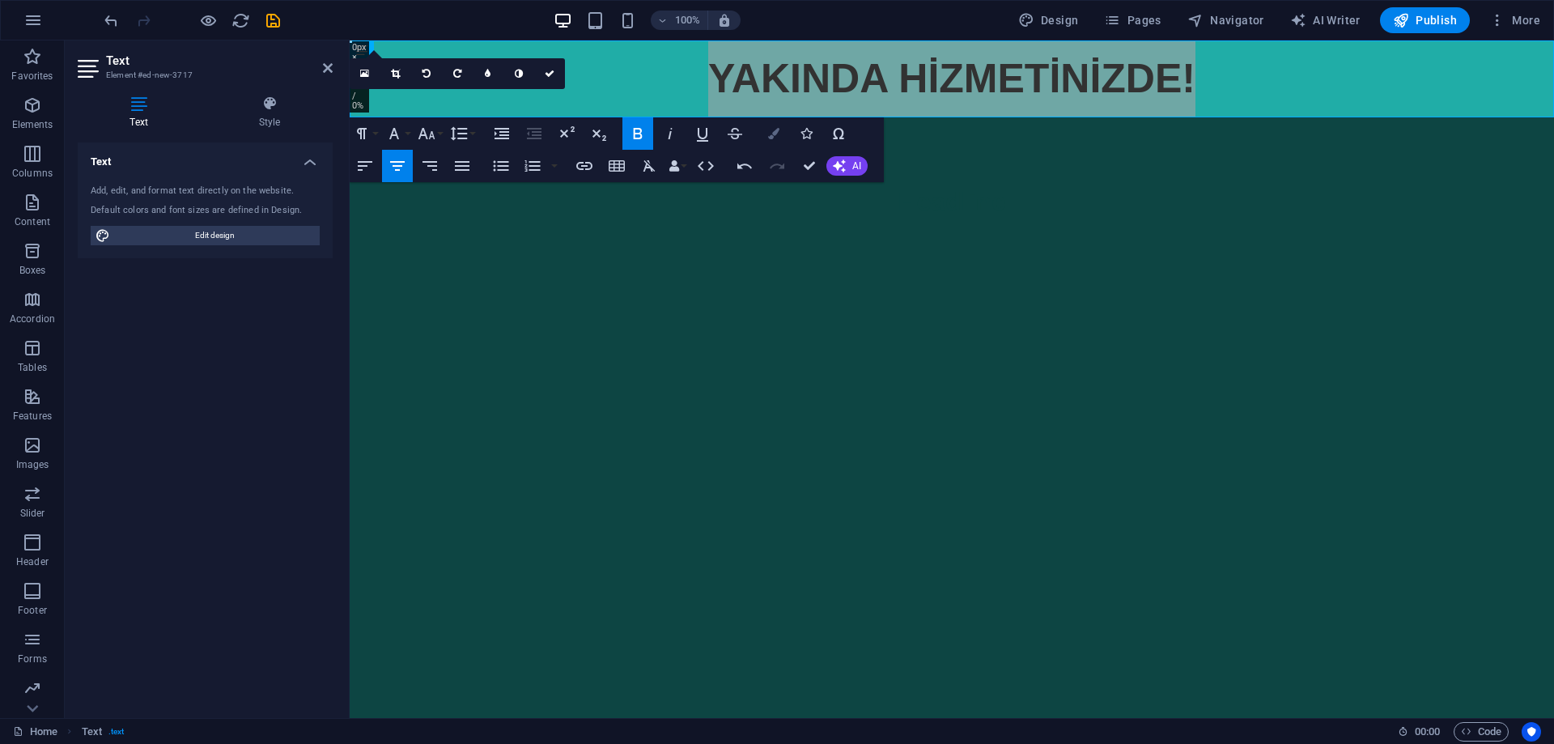
click at [772, 134] on icon "button" at bounding box center [773, 133] width 11 height 11
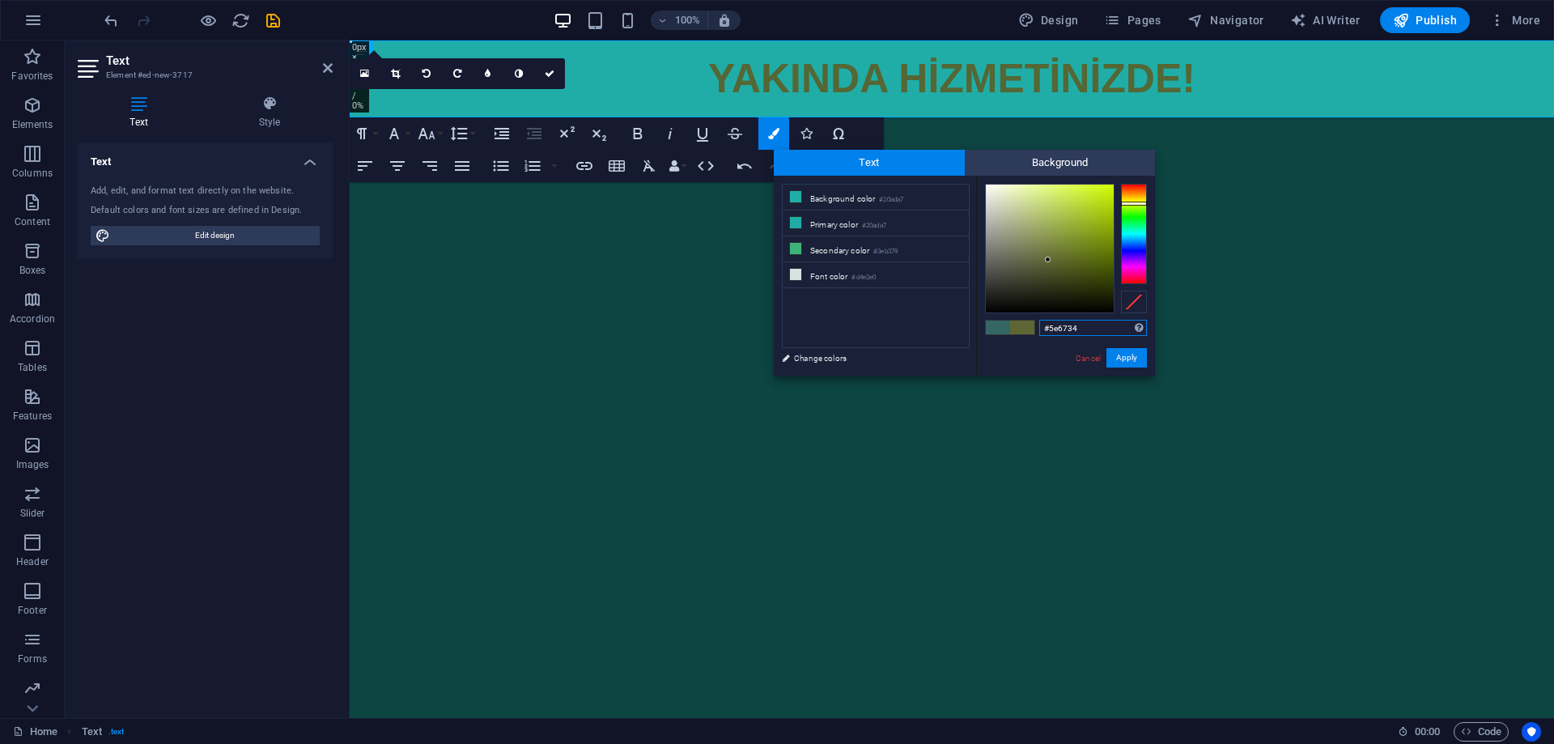
click at [1136, 203] on div at bounding box center [1134, 234] width 26 height 100
type input "#bee218"
click at [1099, 198] on div at bounding box center [1050, 249] width 128 height 128
click at [1133, 359] on button "Apply" at bounding box center [1127, 357] width 40 height 19
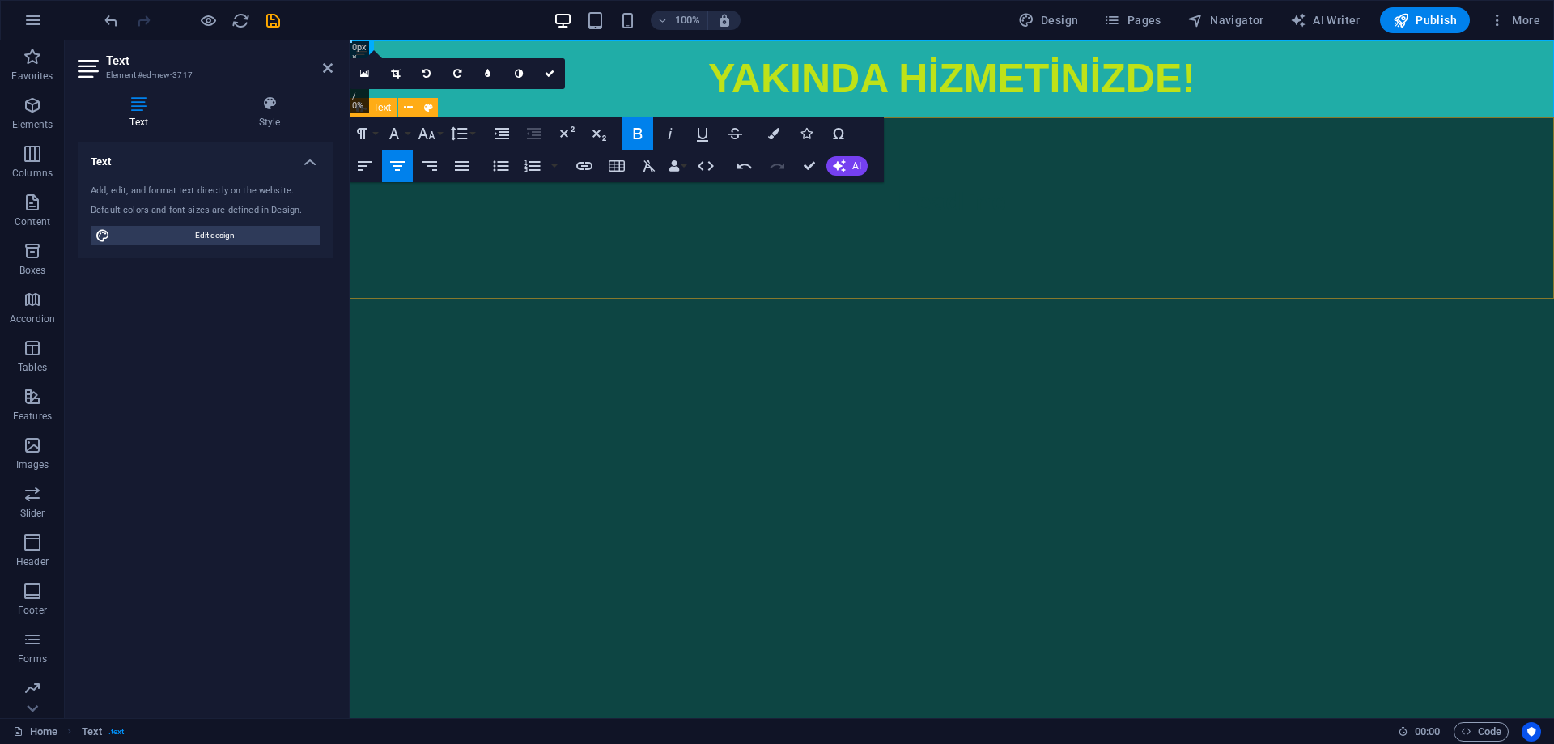
click at [1061, 281] on div "Headline" at bounding box center [952, 207] width 1205 height 181
click at [1307, 299] on html "Skip to main content YAKINDA HİZMETİNİZDE! Headline" at bounding box center [952, 169] width 1205 height 258
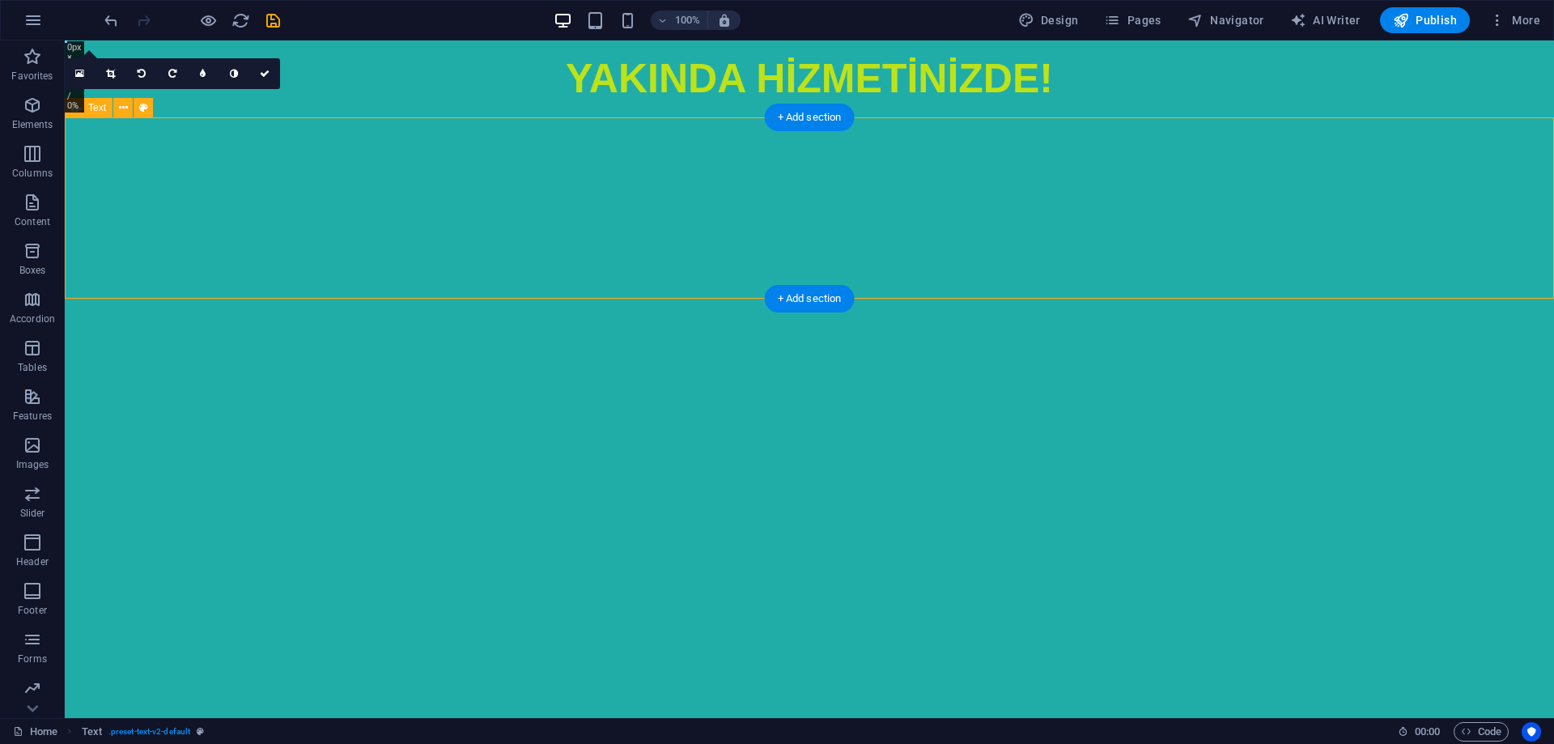
click at [969, 223] on div at bounding box center [809, 227] width 764 height 13
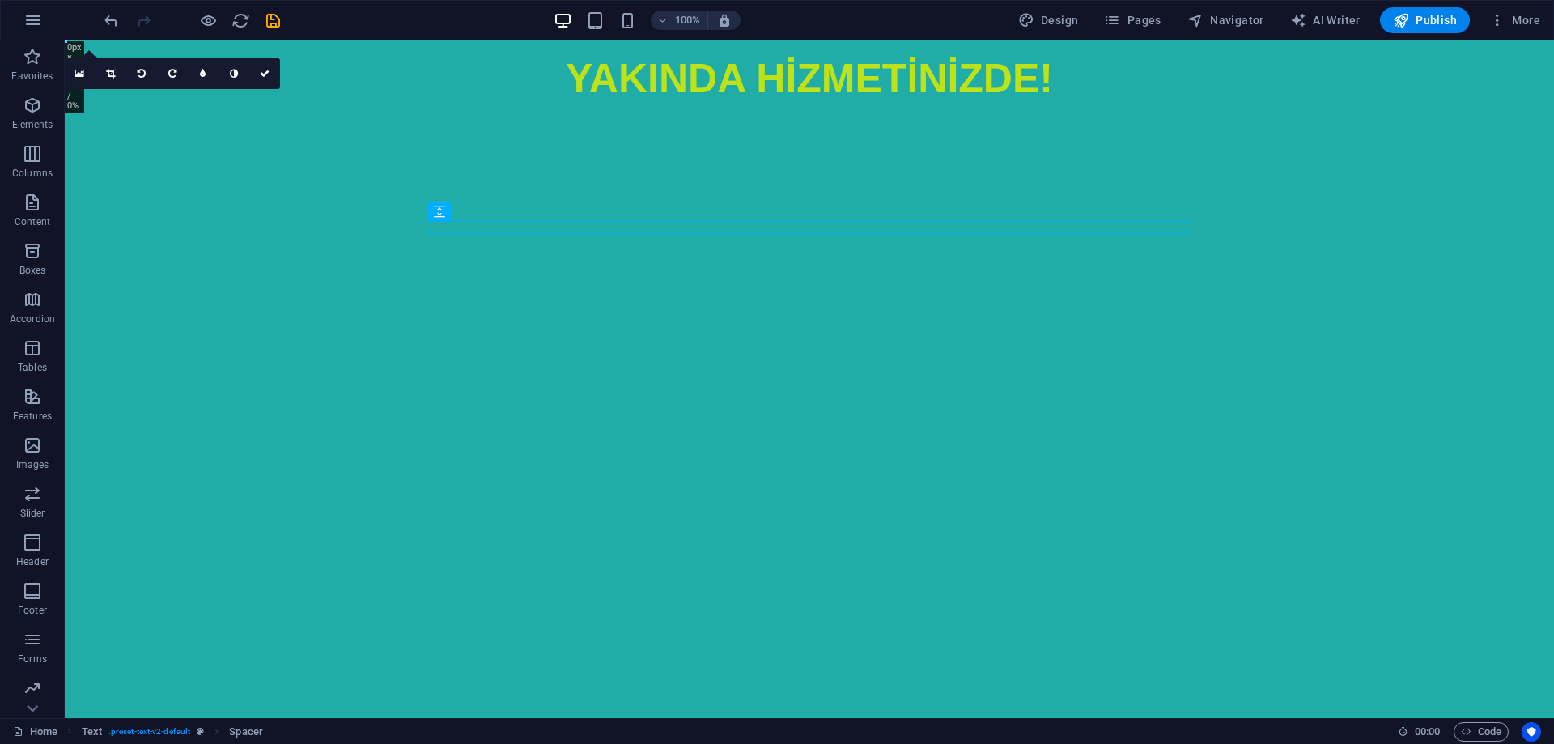
click at [943, 299] on html "Skip to main content YAKINDA HİZMETİNİZDE! Headline" at bounding box center [810, 169] width 1490 height 258
click at [911, 299] on html "Skip to main content YAKINDA HİZMETİNİZDE! Headline" at bounding box center [810, 169] width 1490 height 258
click at [636, 83] on div "YAKINDA HİZMETİNİZDE!" at bounding box center [810, 78] width 1490 height 77
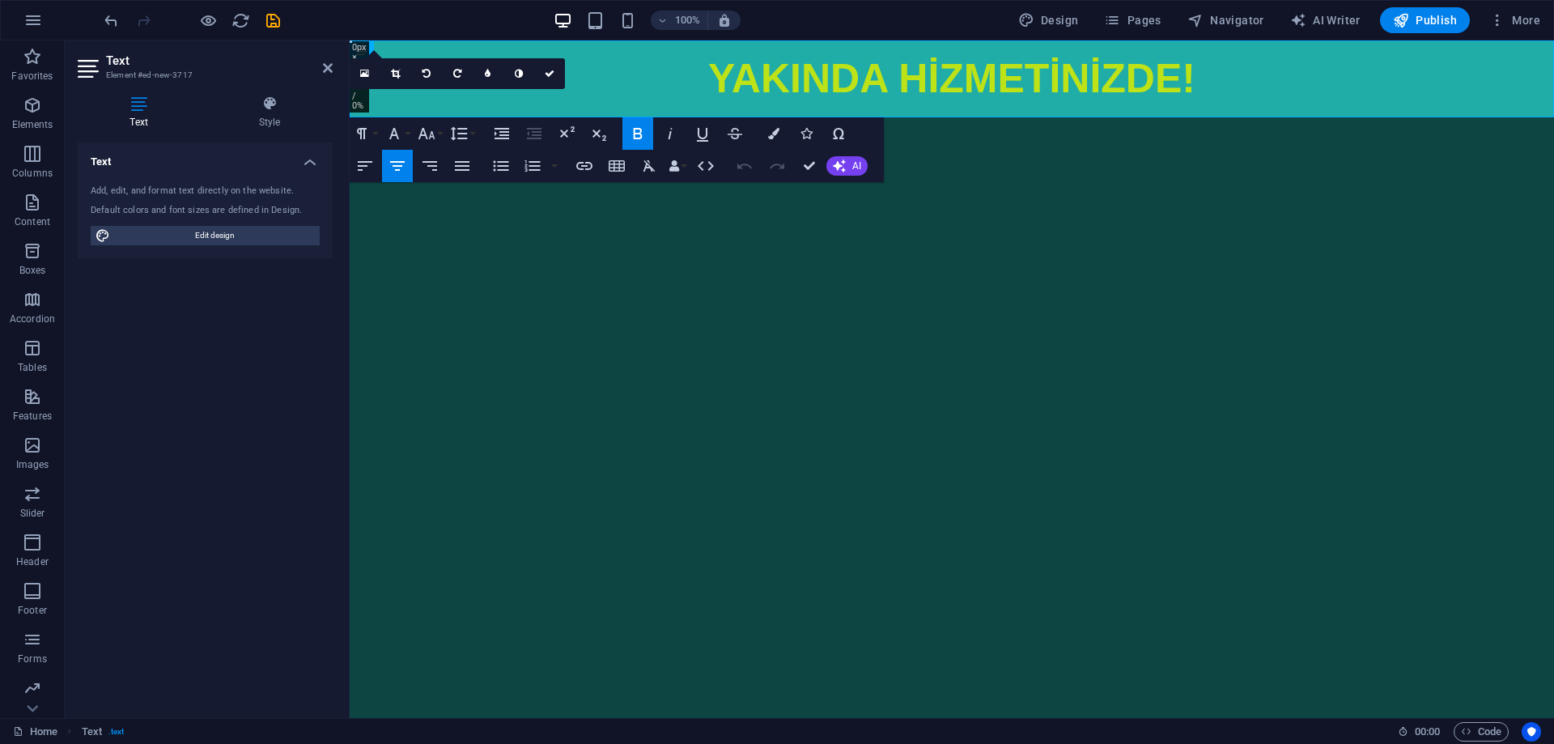
drag, startPoint x: 597, startPoint y: 404, endPoint x: 589, endPoint y: 342, distance: 62.9
click at [598, 299] on html "Skip to main content YAKINDA HİZMETİNİZDE! Headline" at bounding box center [952, 169] width 1205 height 258
click at [633, 252] on div "Headline" at bounding box center [952, 207] width 1205 height 181
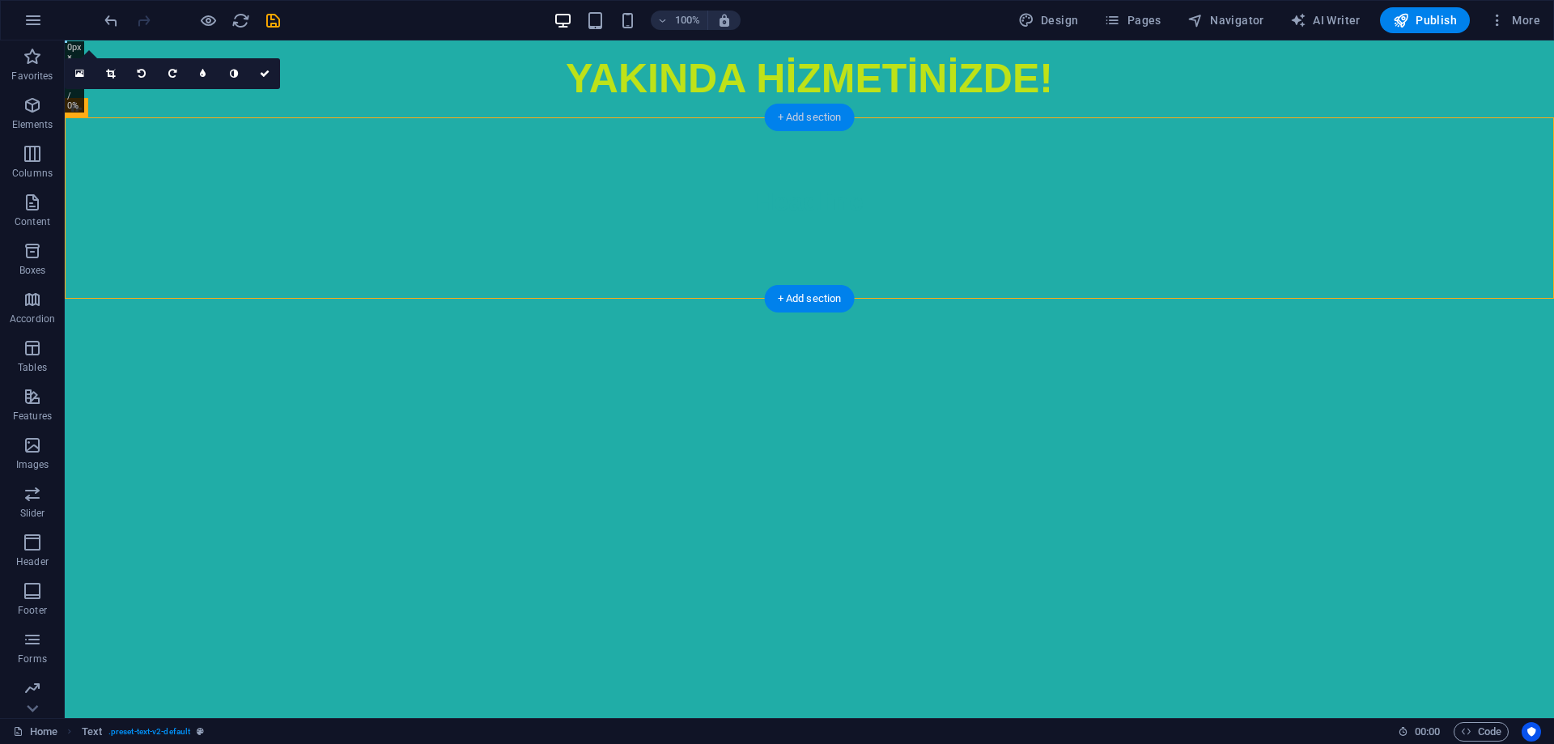
drag, startPoint x: 794, startPoint y: 117, endPoint x: 456, endPoint y: 74, distance: 341.0
click at [794, 117] on div "+ Add section" at bounding box center [810, 118] width 90 height 28
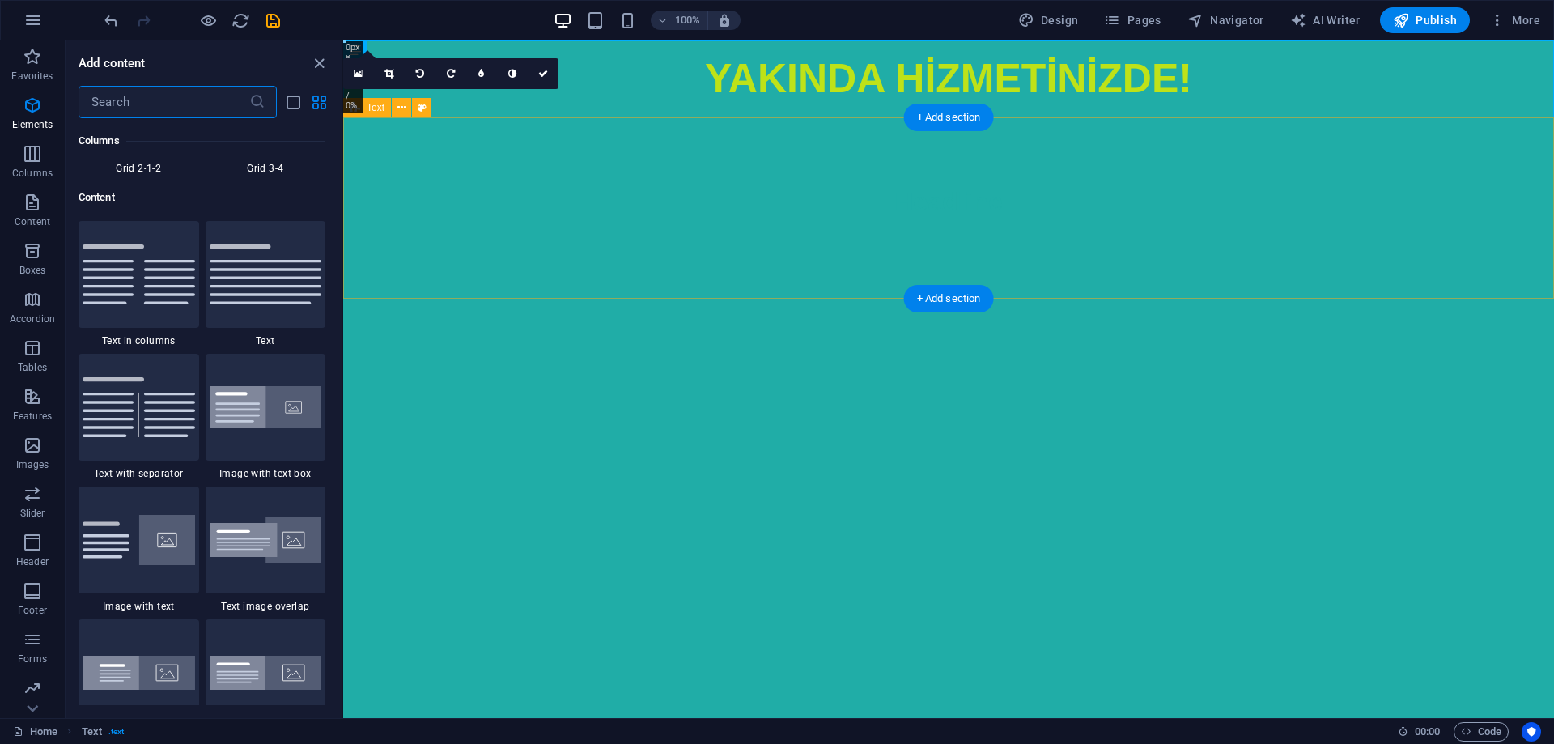
scroll to position [2833, 0]
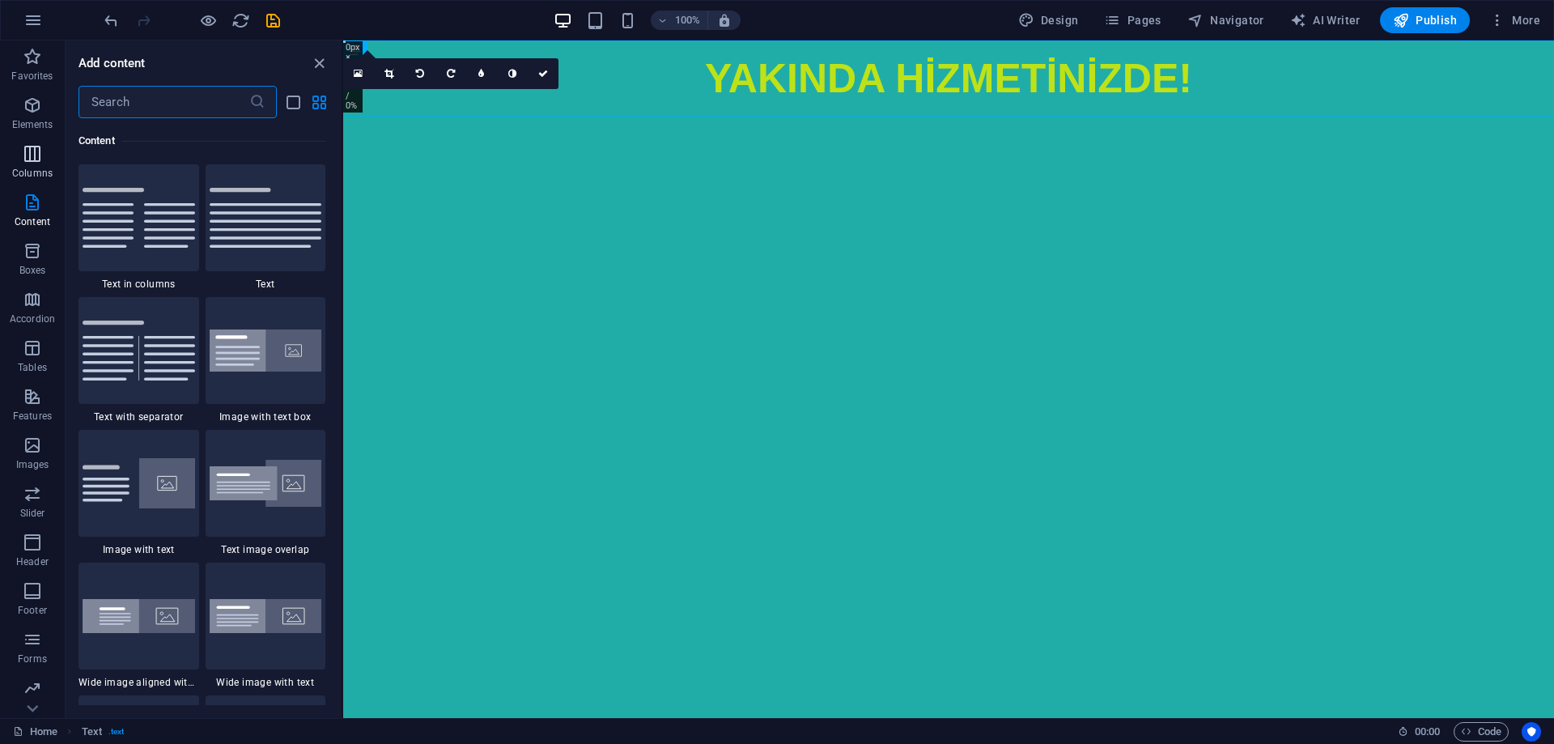
click at [40, 139] on button "Columns" at bounding box center [32, 162] width 65 height 49
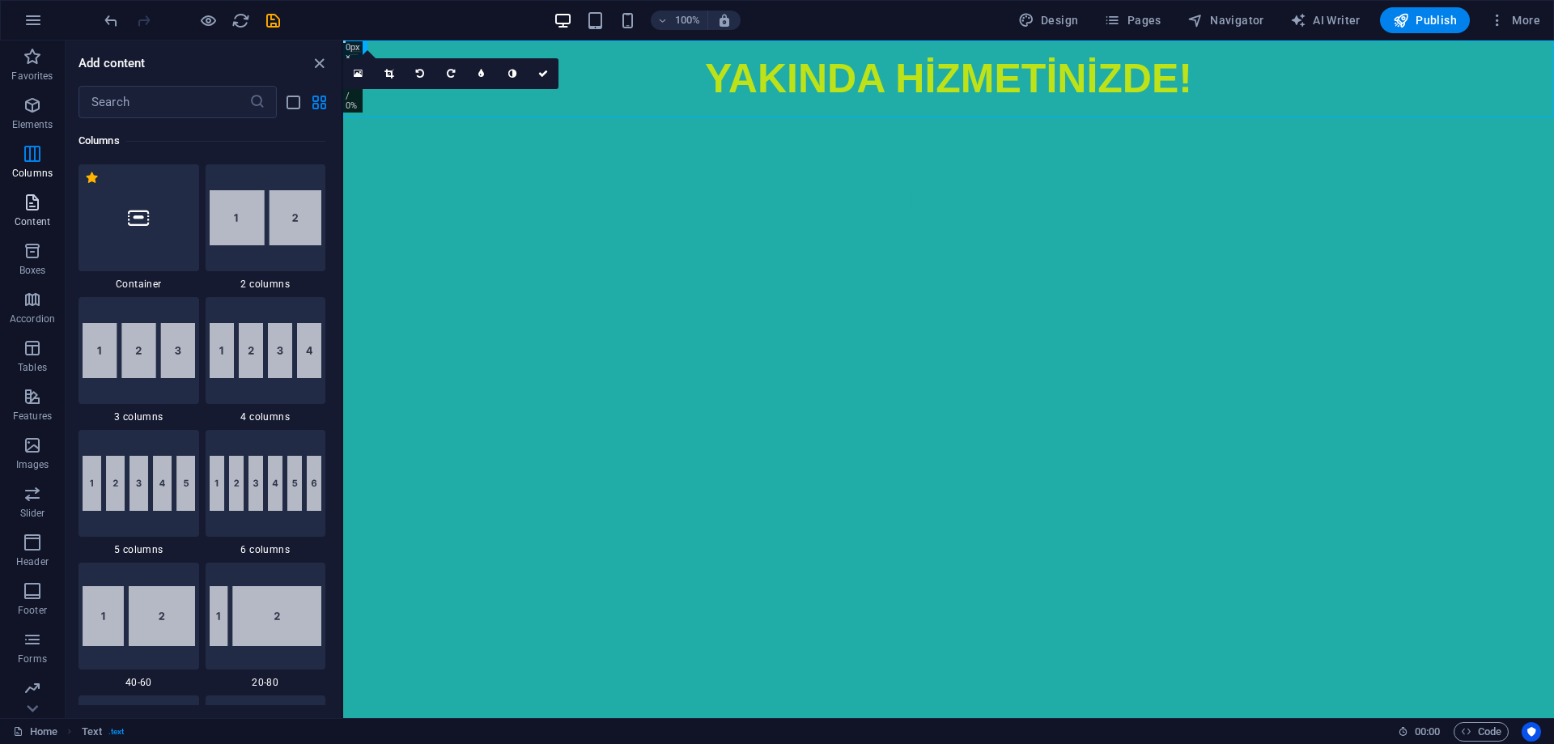
click at [32, 215] on span "Content" at bounding box center [32, 212] width 65 height 39
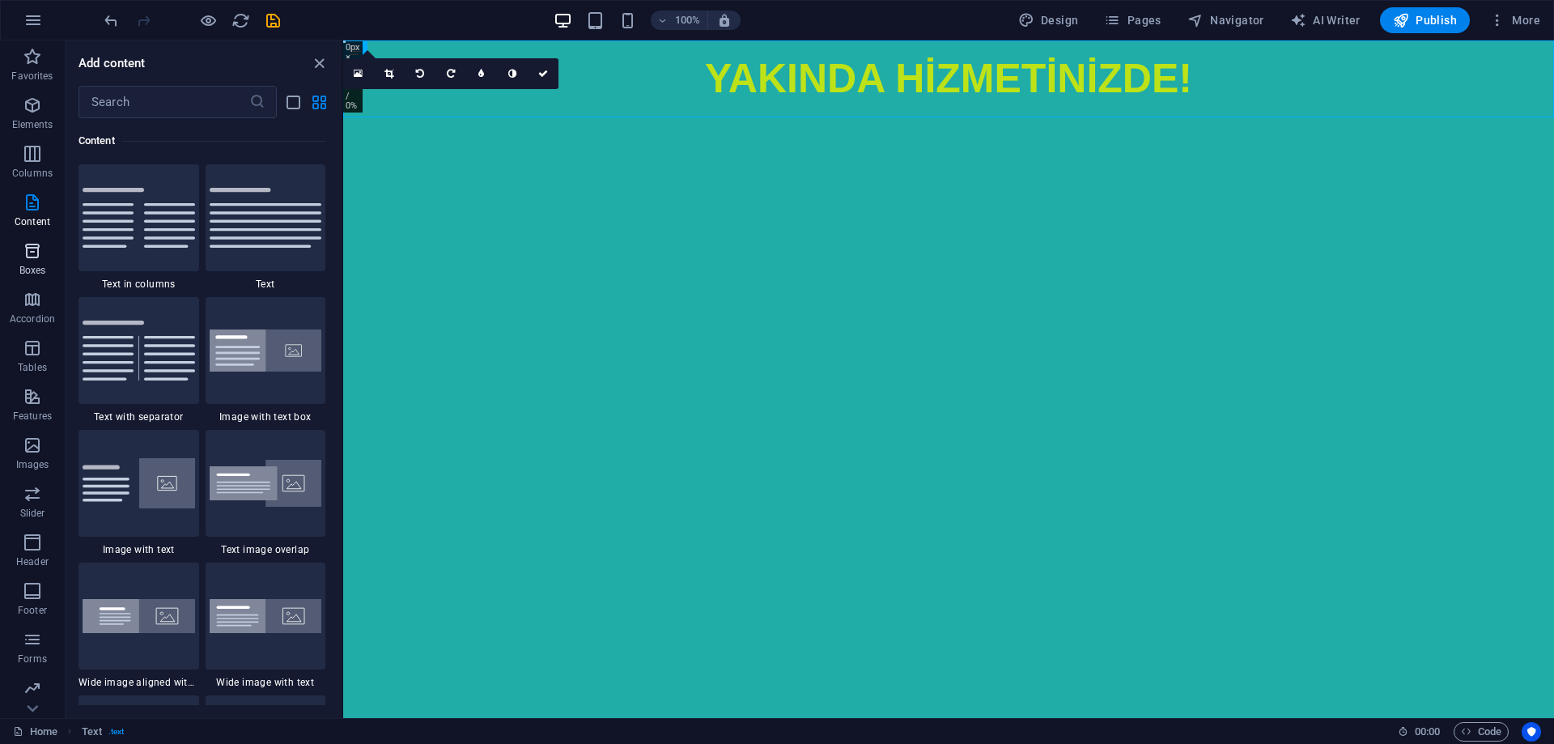
click at [37, 244] on icon "button" at bounding box center [32, 250] width 19 height 19
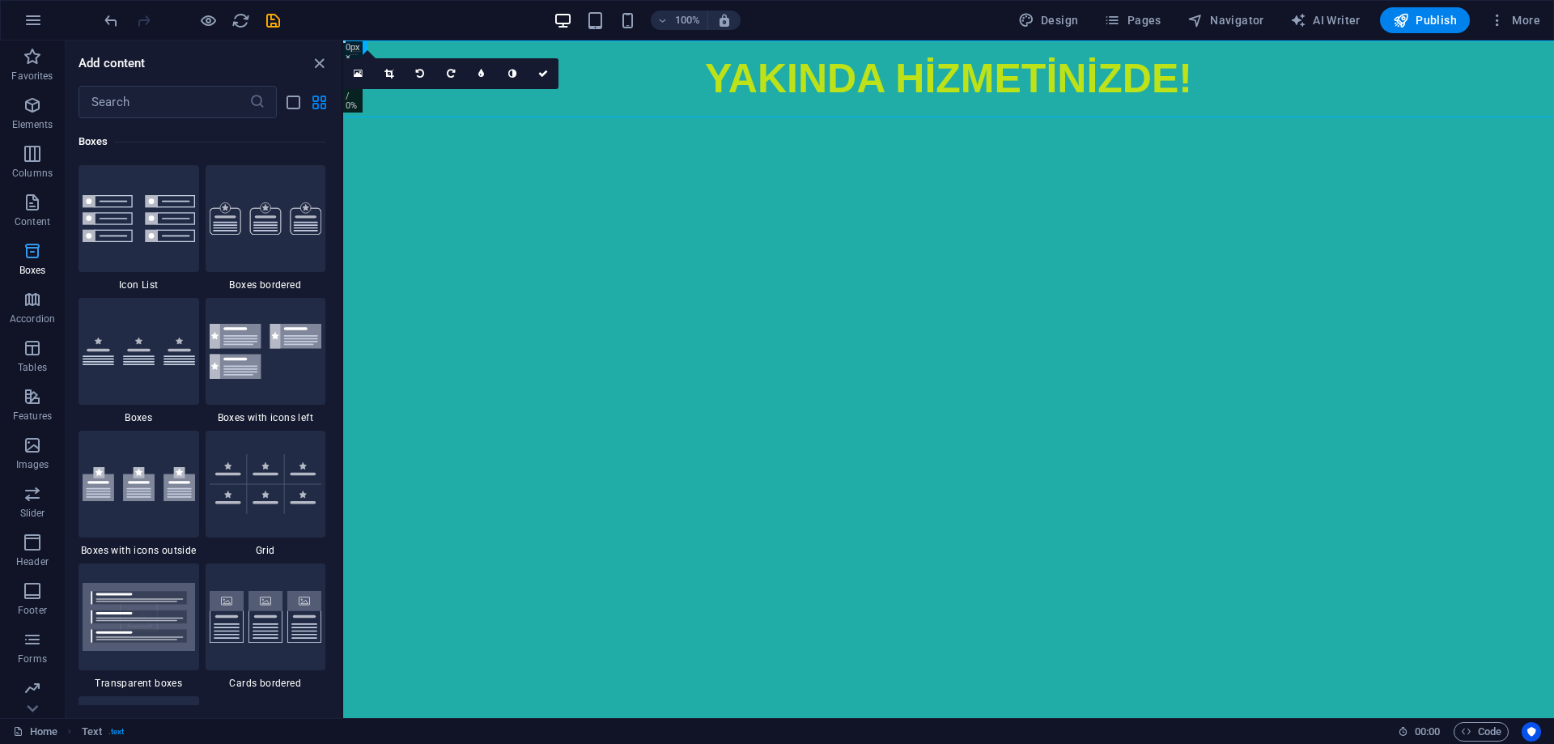
scroll to position [4466, 0]
click at [40, 264] on p "Boxes" at bounding box center [32, 270] width 27 height 13
click at [29, 308] on icon "button" at bounding box center [32, 299] width 19 height 19
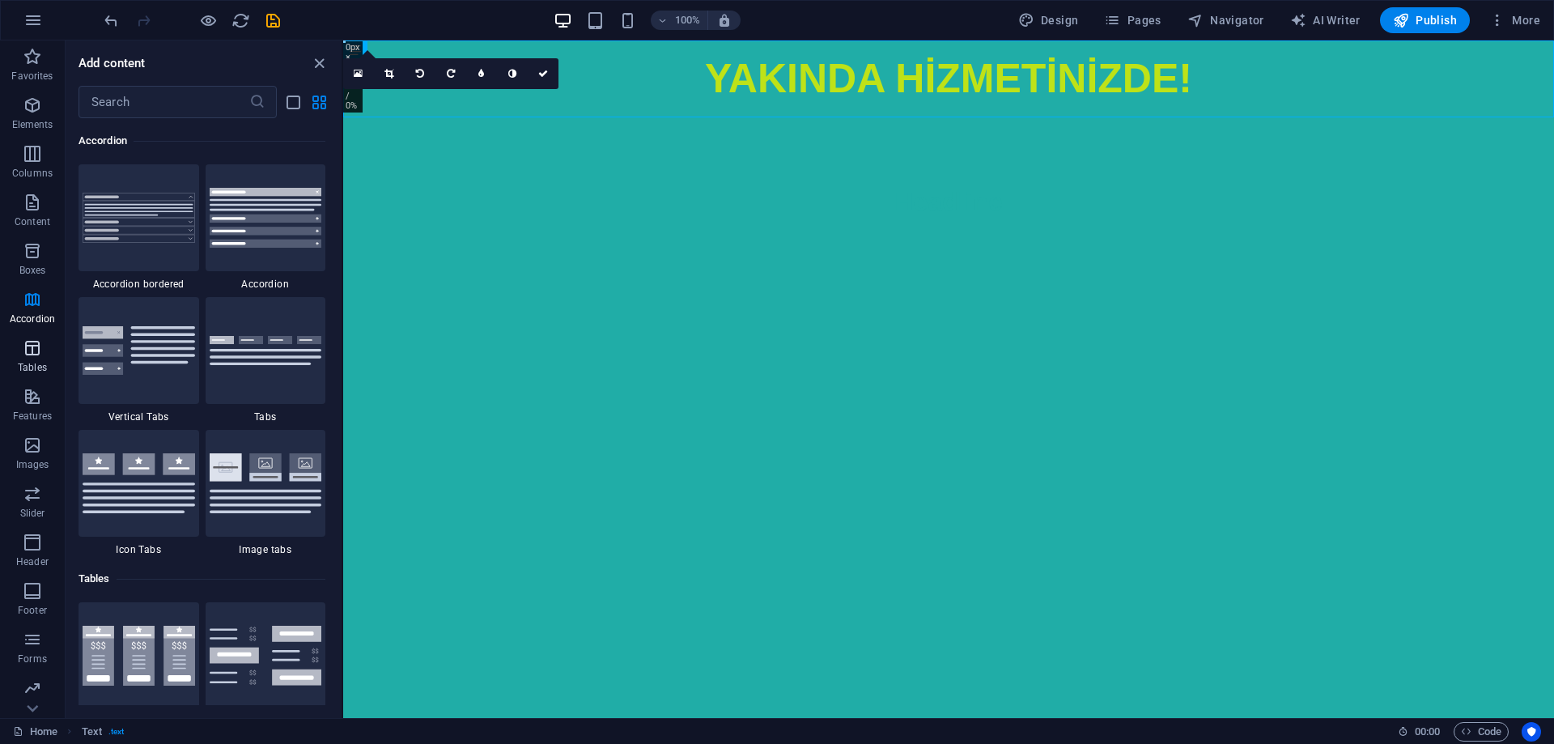
click at [29, 346] on icon "button" at bounding box center [32, 347] width 19 height 19
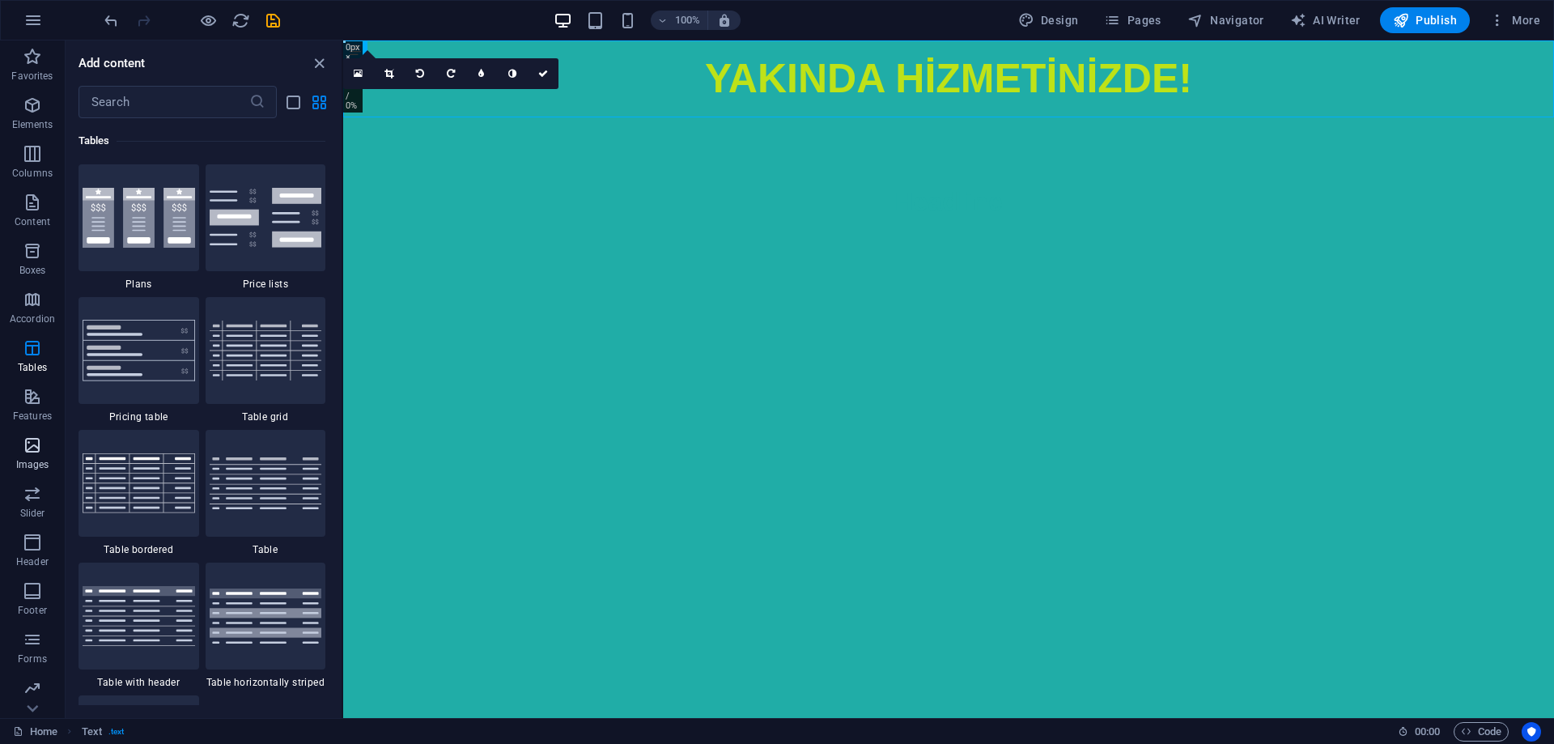
click at [32, 440] on icon "button" at bounding box center [32, 445] width 19 height 19
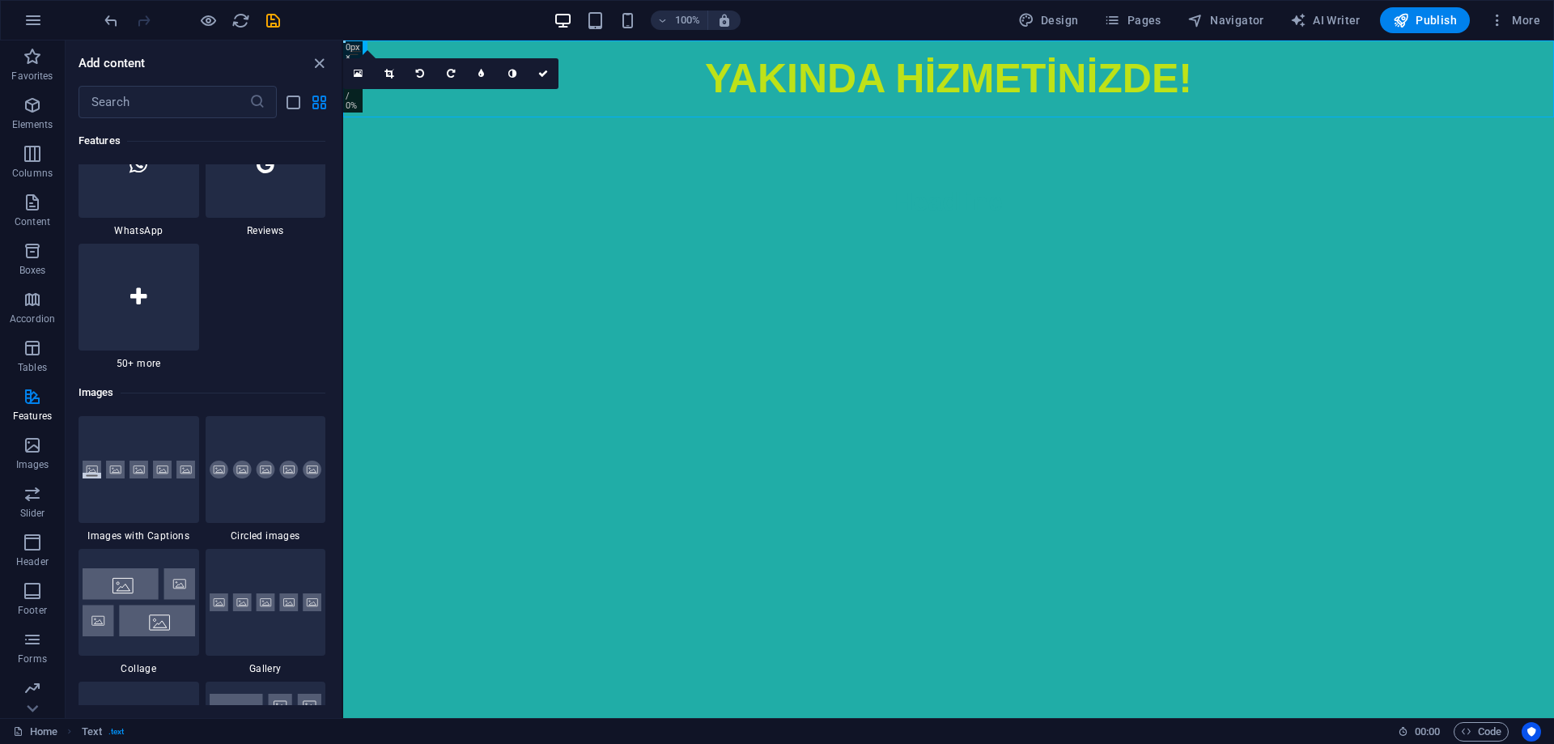
scroll to position [8290, 0]
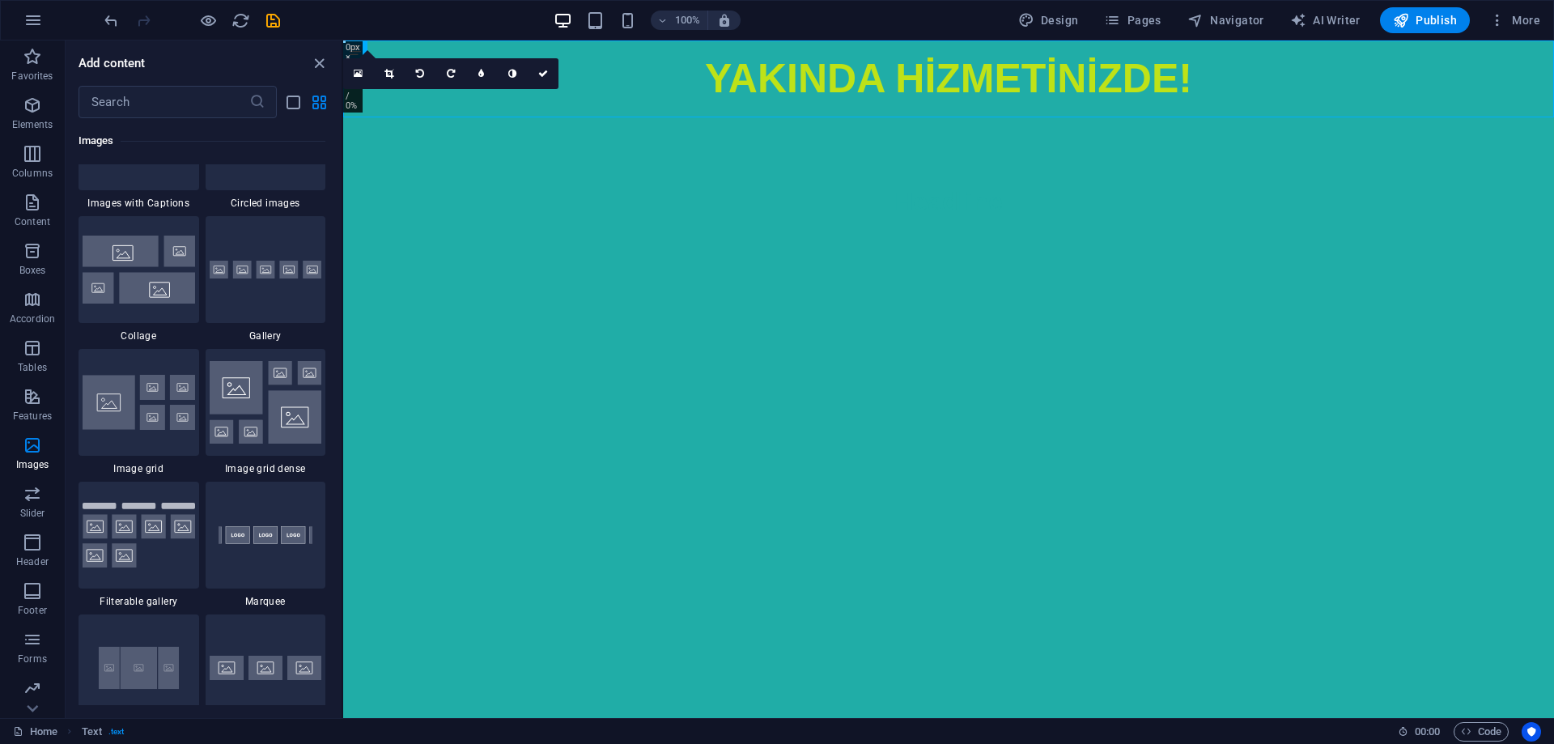
click at [340, 453] on div "Favorites 1 Star Headline 1 Star Container Elements 1 Star Headline 1 Star Text…" at bounding box center [204, 411] width 276 height 587
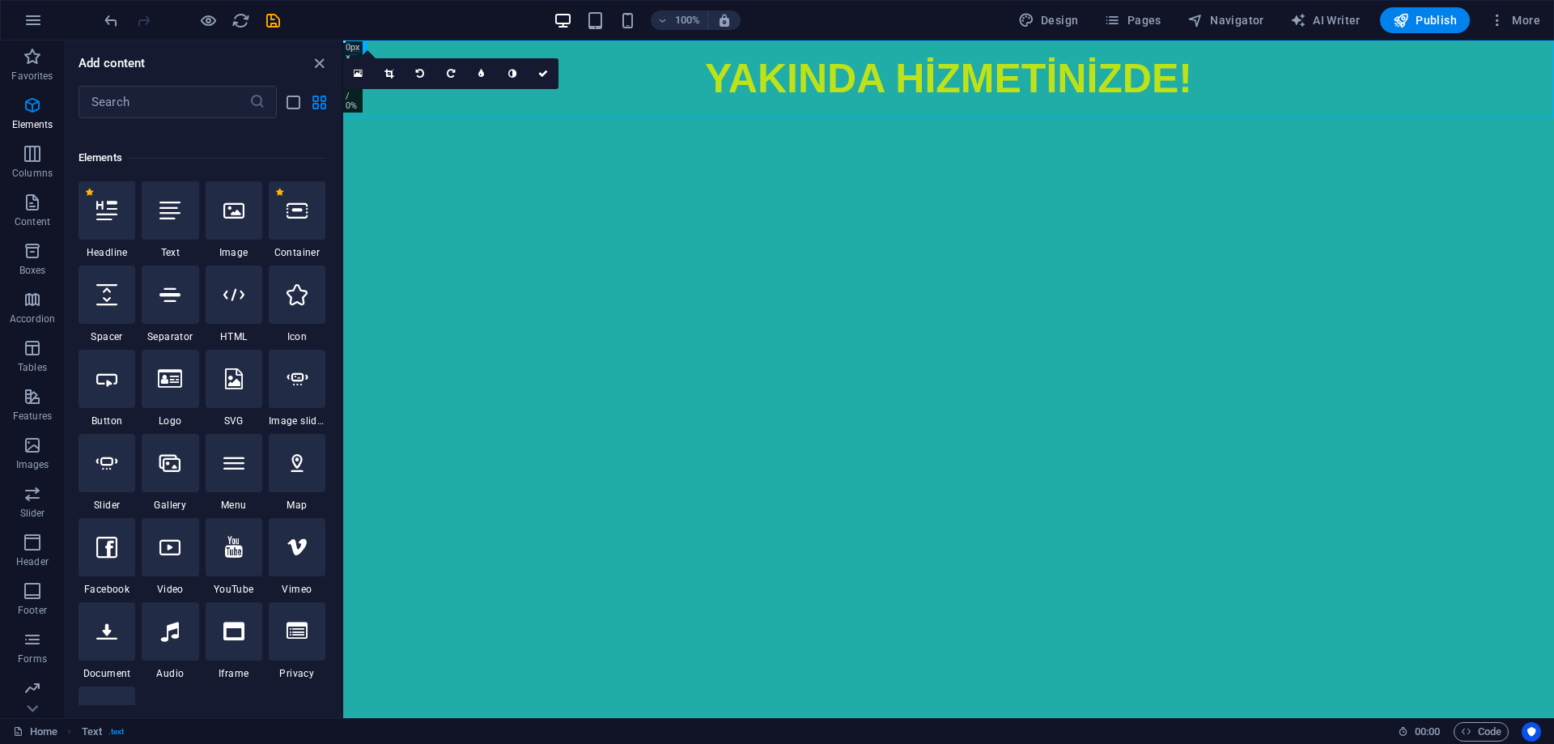
scroll to position [66, 0]
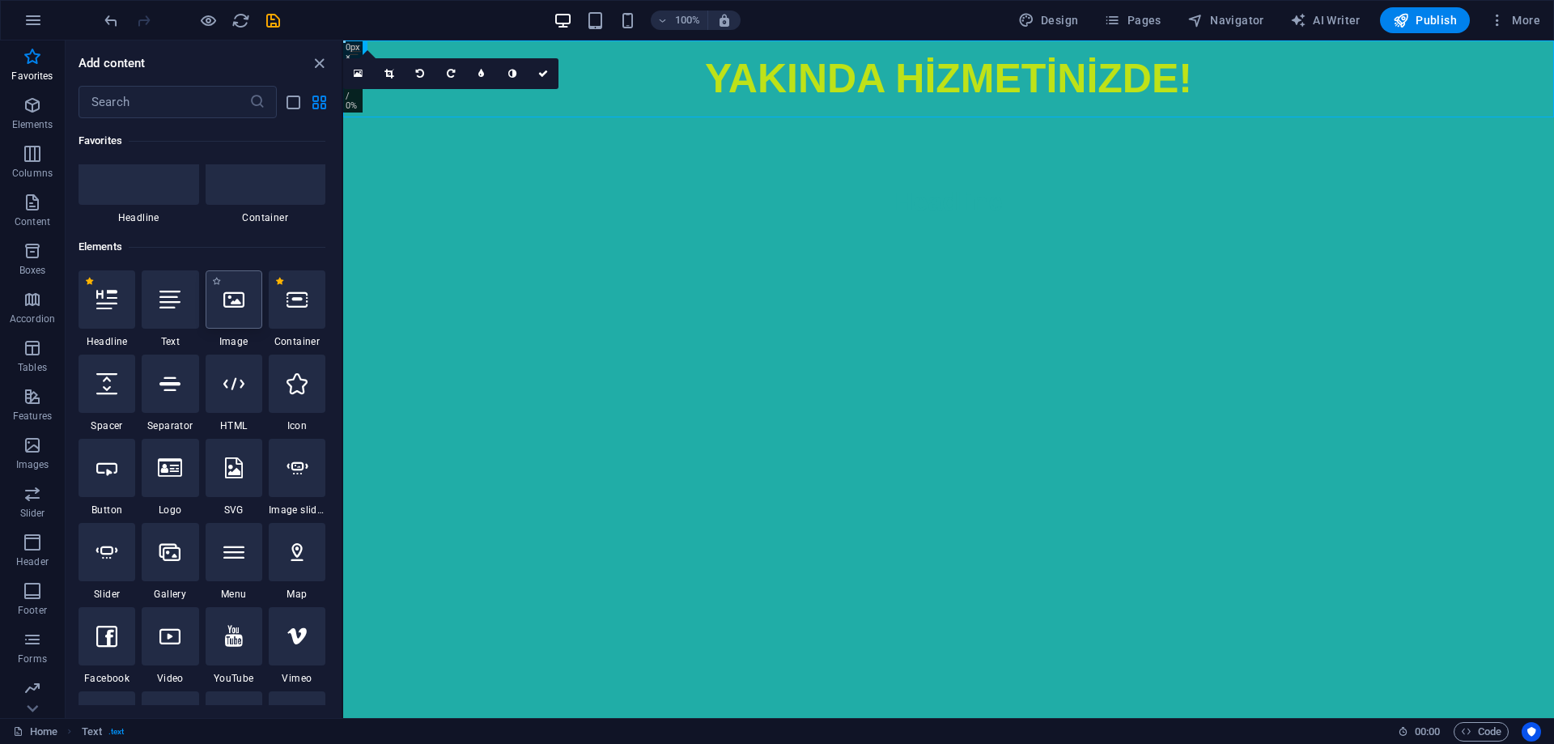
click at [238, 305] on icon at bounding box center [233, 299] width 21 height 21
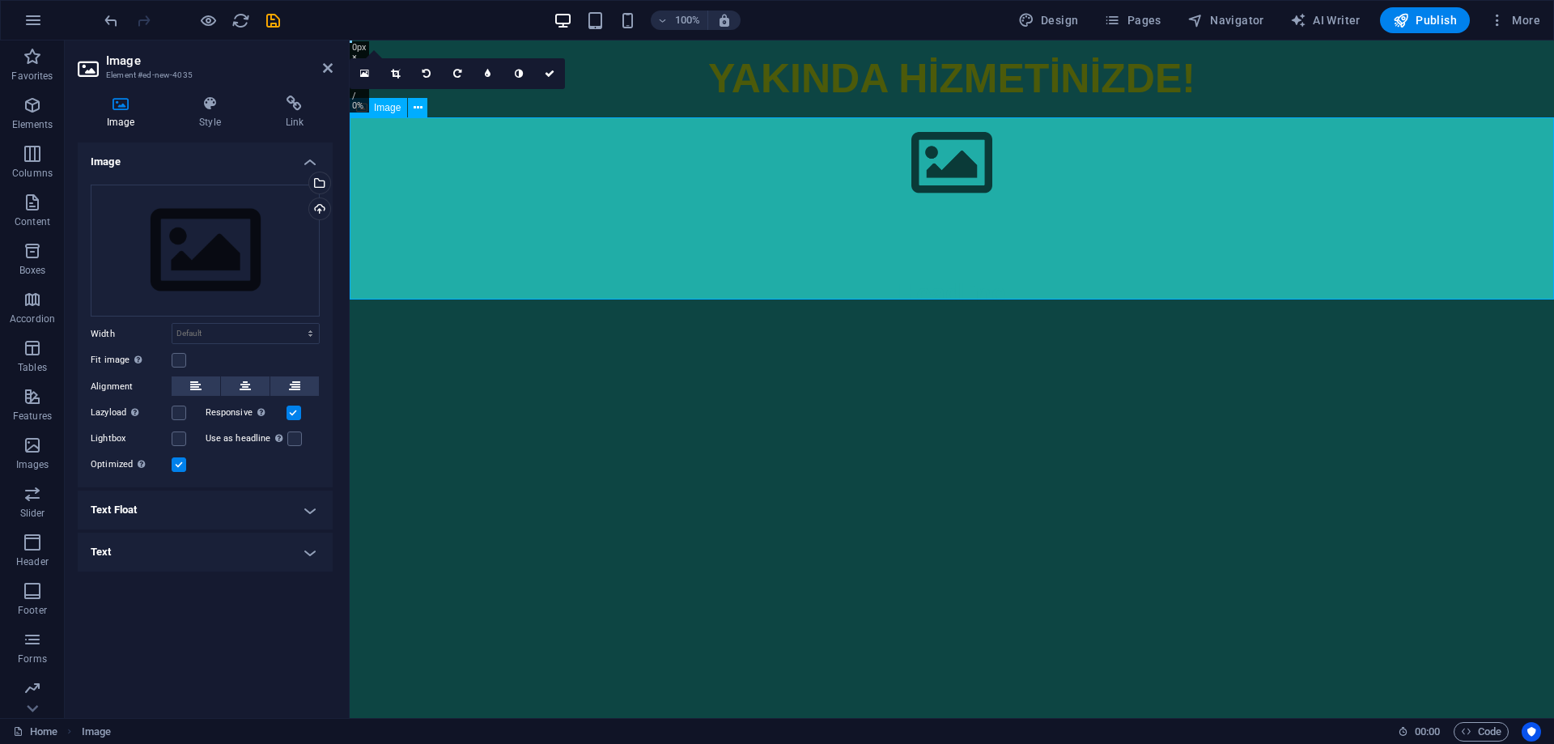
click at [909, 209] on figure at bounding box center [952, 162] width 1205 height 91
click at [187, 243] on div "Drag files here, click to choose files or select files from Files or our free s…" at bounding box center [205, 251] width 229 height 133
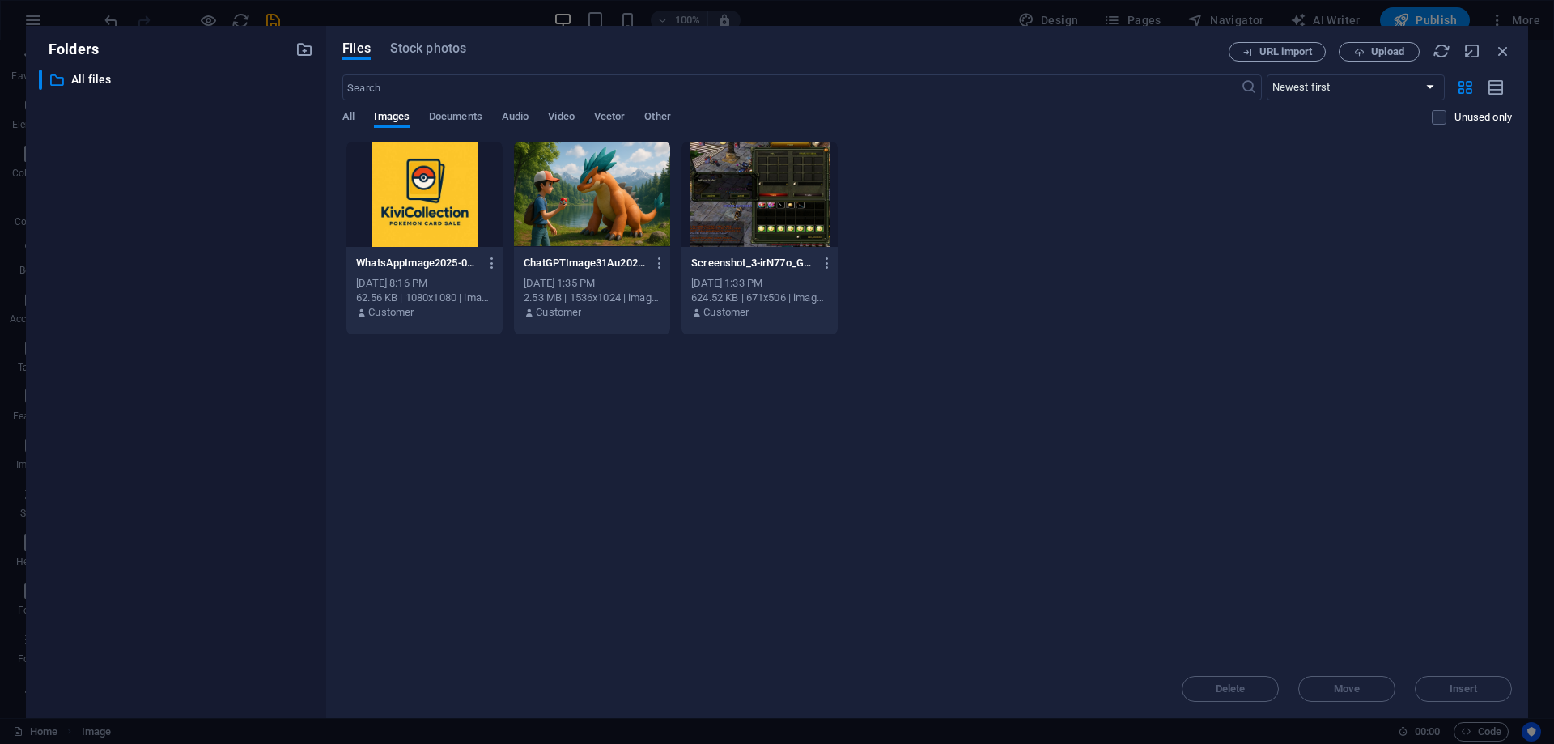
click at [563, 202] on div at bounding box center [592, 194] width 156 height 105
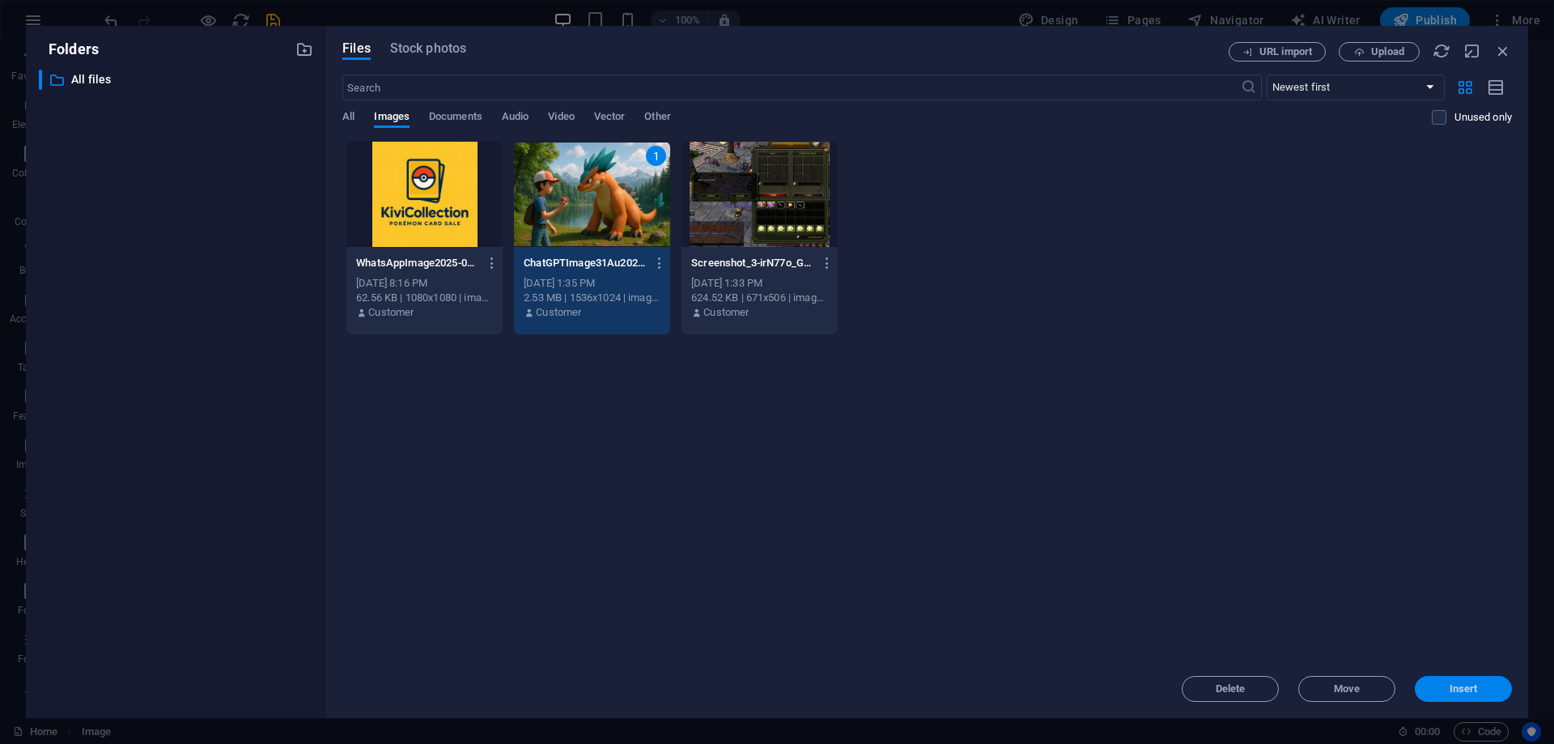
drag, startPoint x: 1455, startPoint y: 692, endPoint x: 903, endPoint y: 546, distance: 570.3
click at [1455, 692] on span "Insert" at bounding box center [1464, 689] width 28 height 10
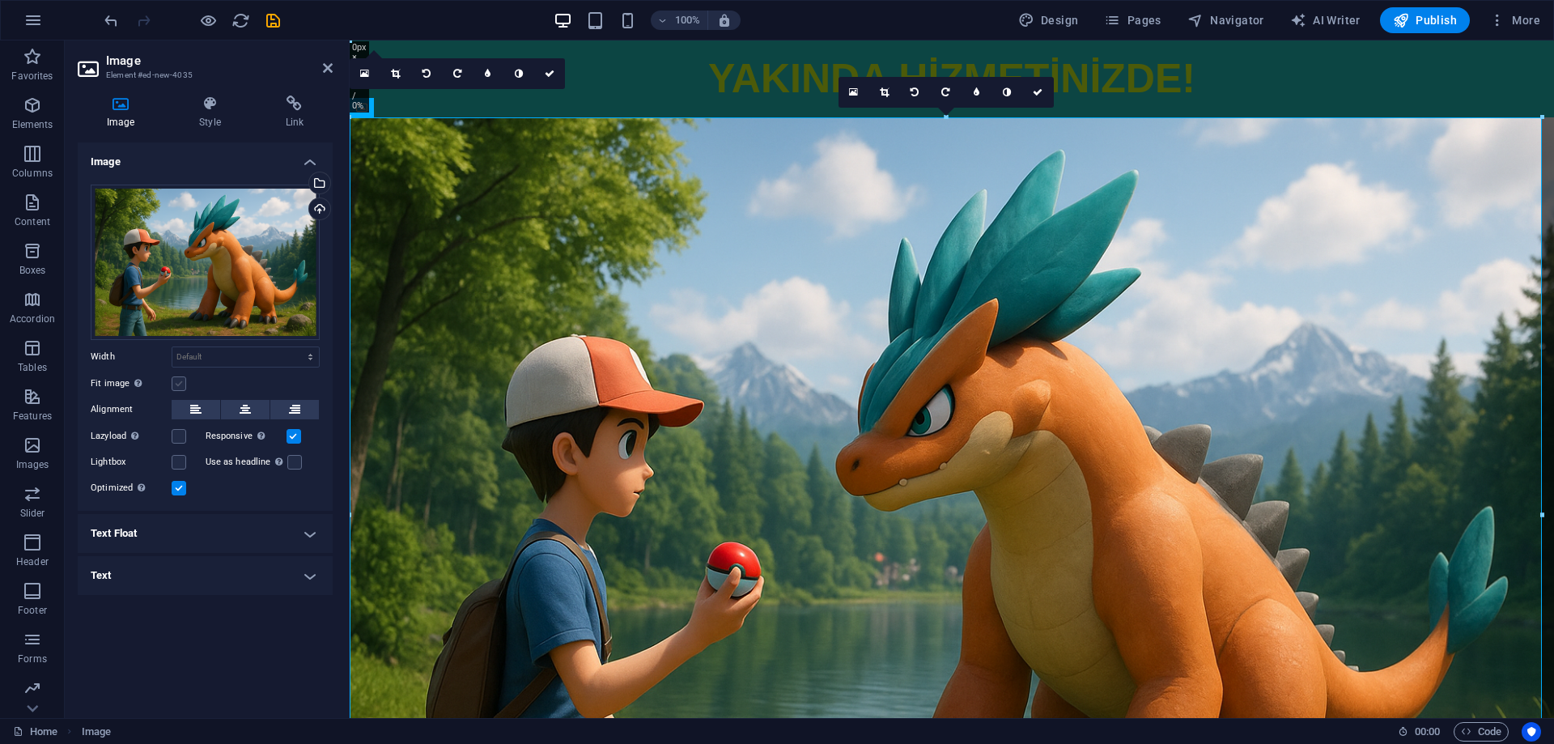
click at [176, 388] on label at bounding box center [179, 383] width 15 height 15
click at [0, 0] on input "Fit image Automatically fit image to a fixed width and height" at bounding box center [0, 0] width 0 height 0
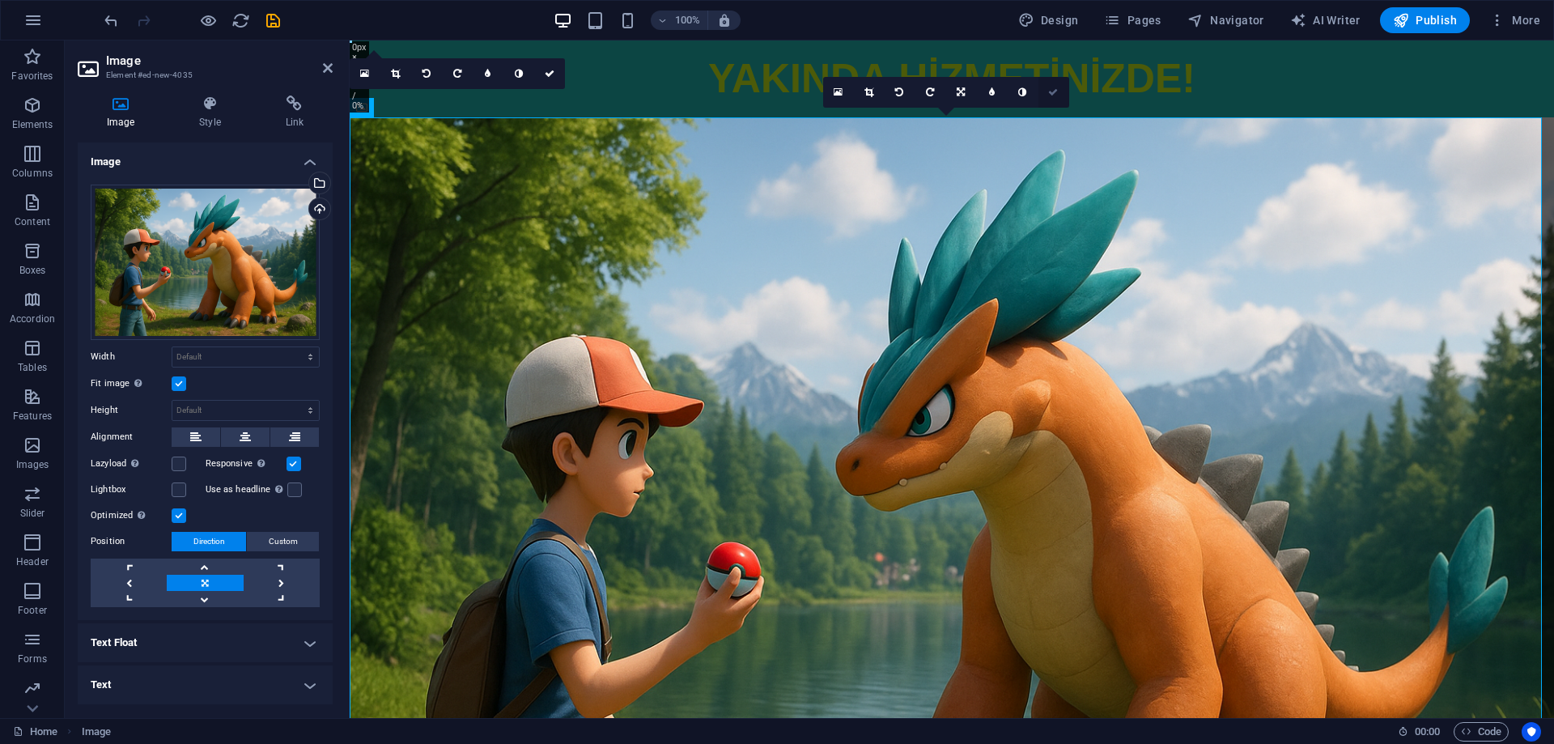
click at [1054, 87] on icon at bounding box center [1053, 92] width 10 height 10
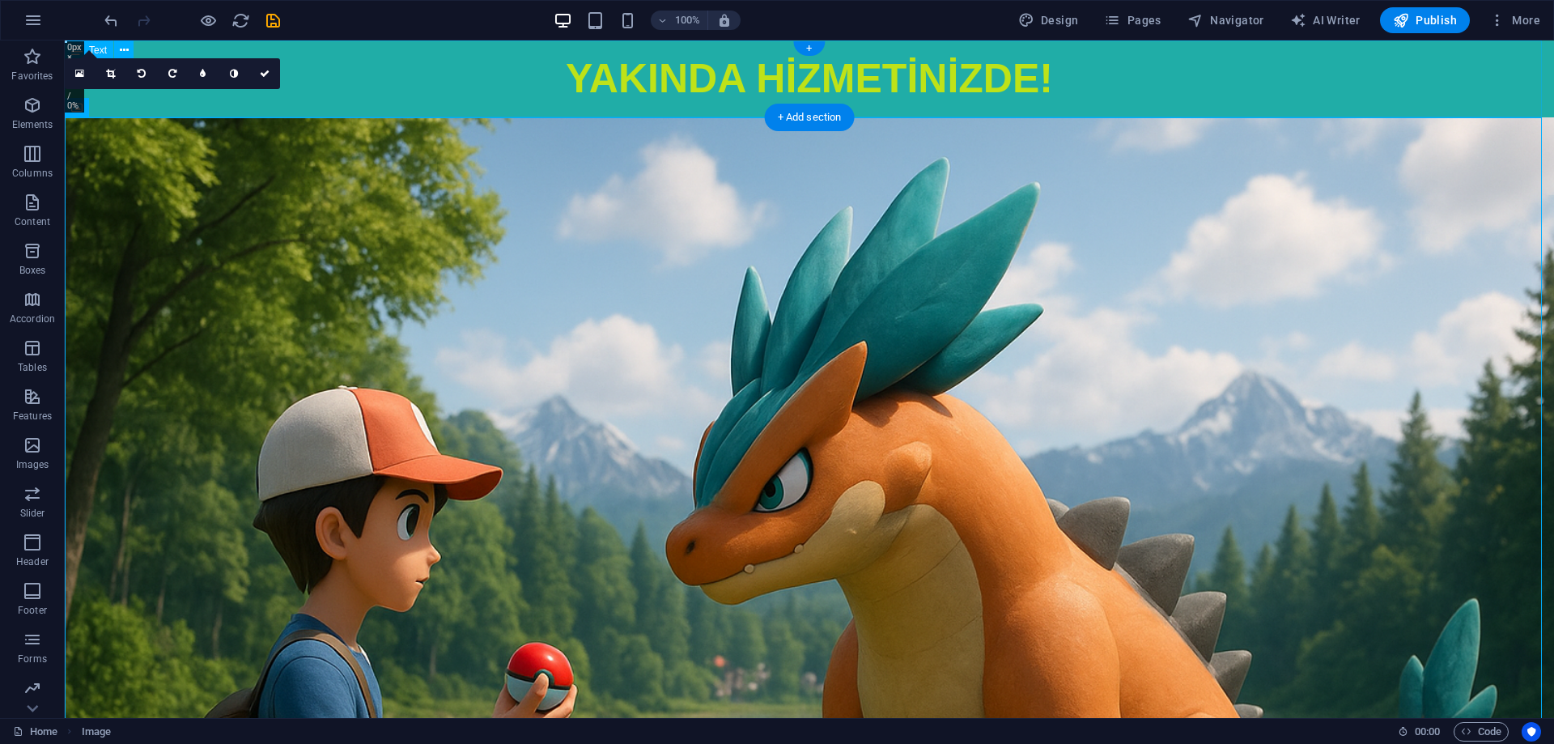
click
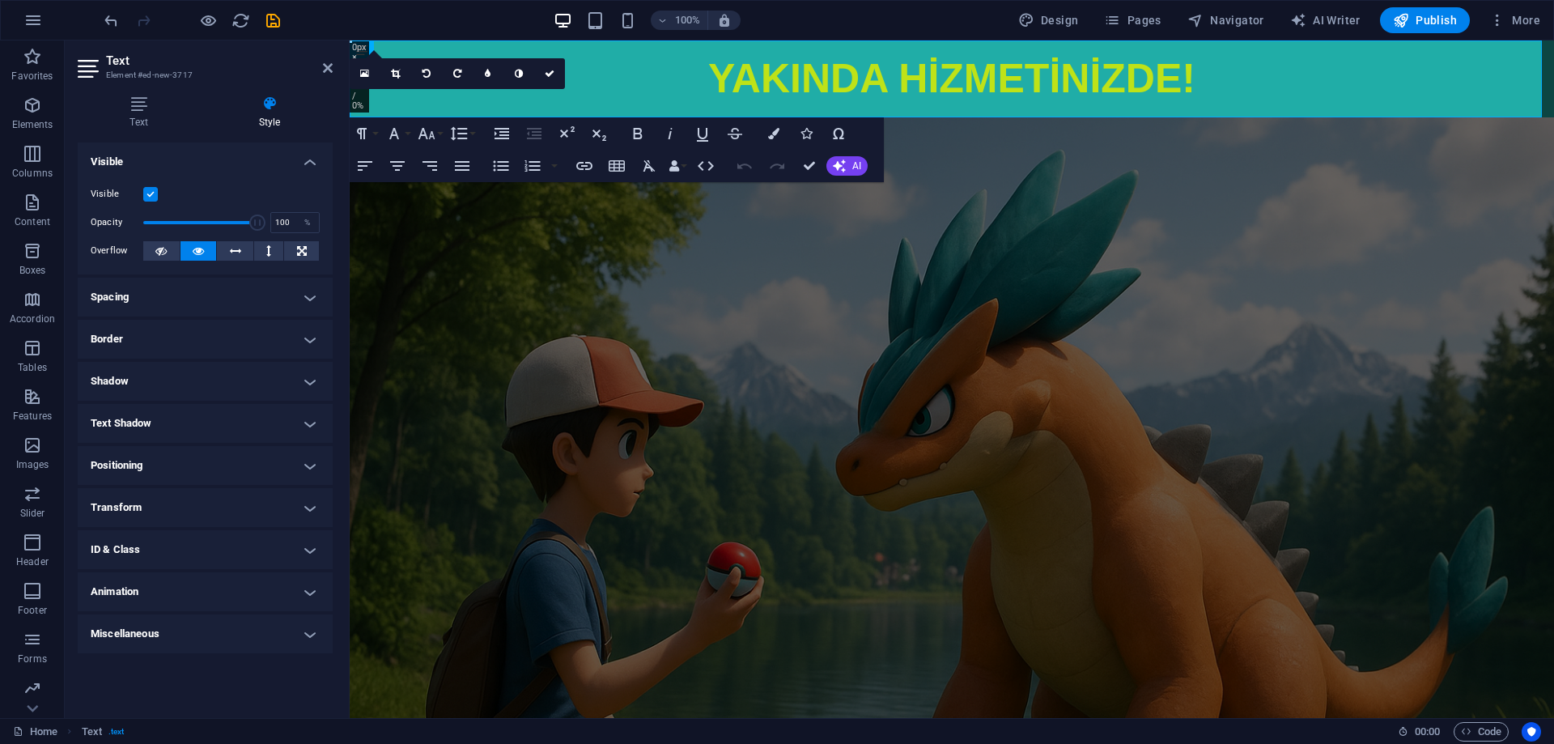
drag, startPoint x: 259, startPoint y: 221, endPoint x: 268, endPoint y: 219, distance: 9.2
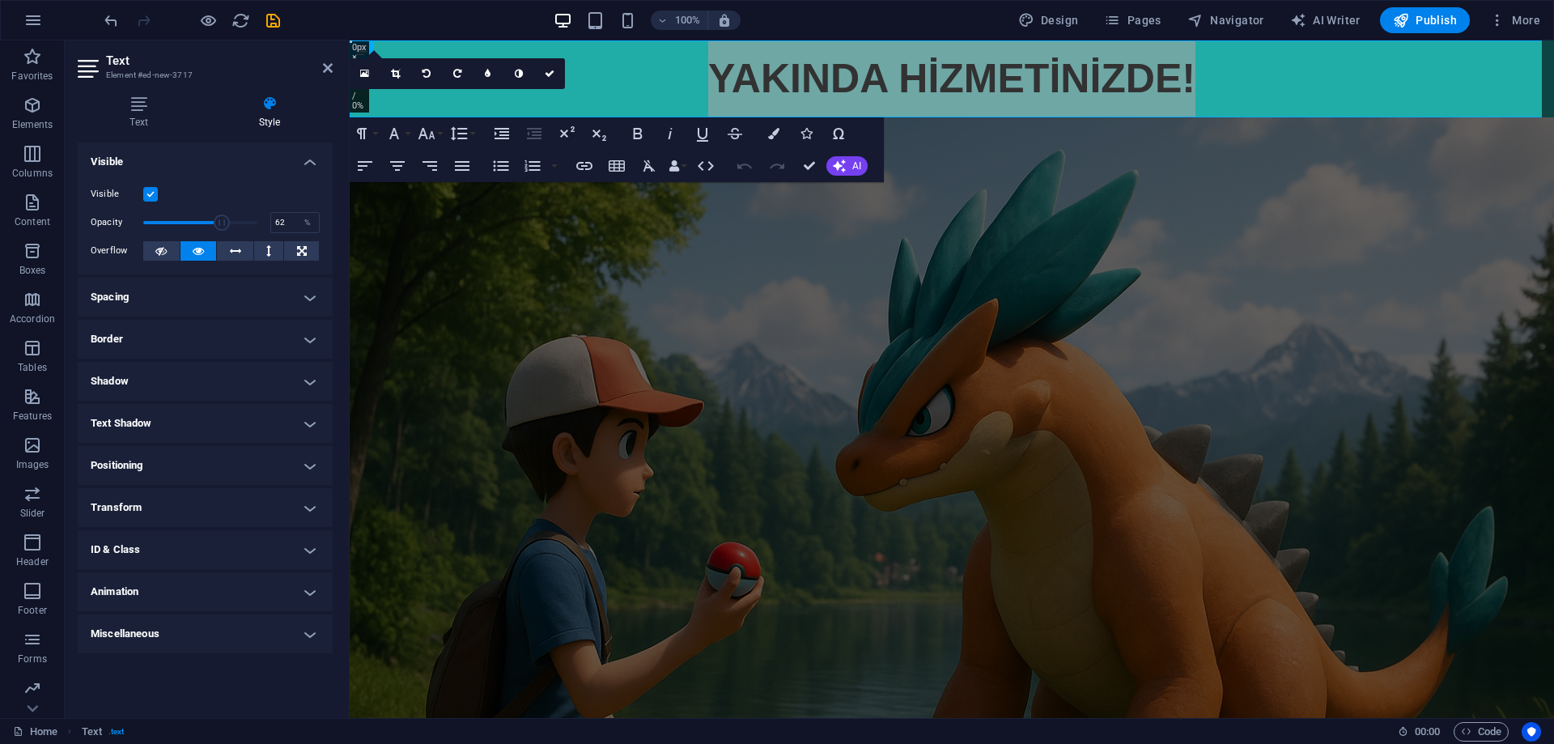
type input "61"
drag, startPoint x: 258, startPoint y: 216, endPoint x: 213, endPoint y: 220, distance: 45.5
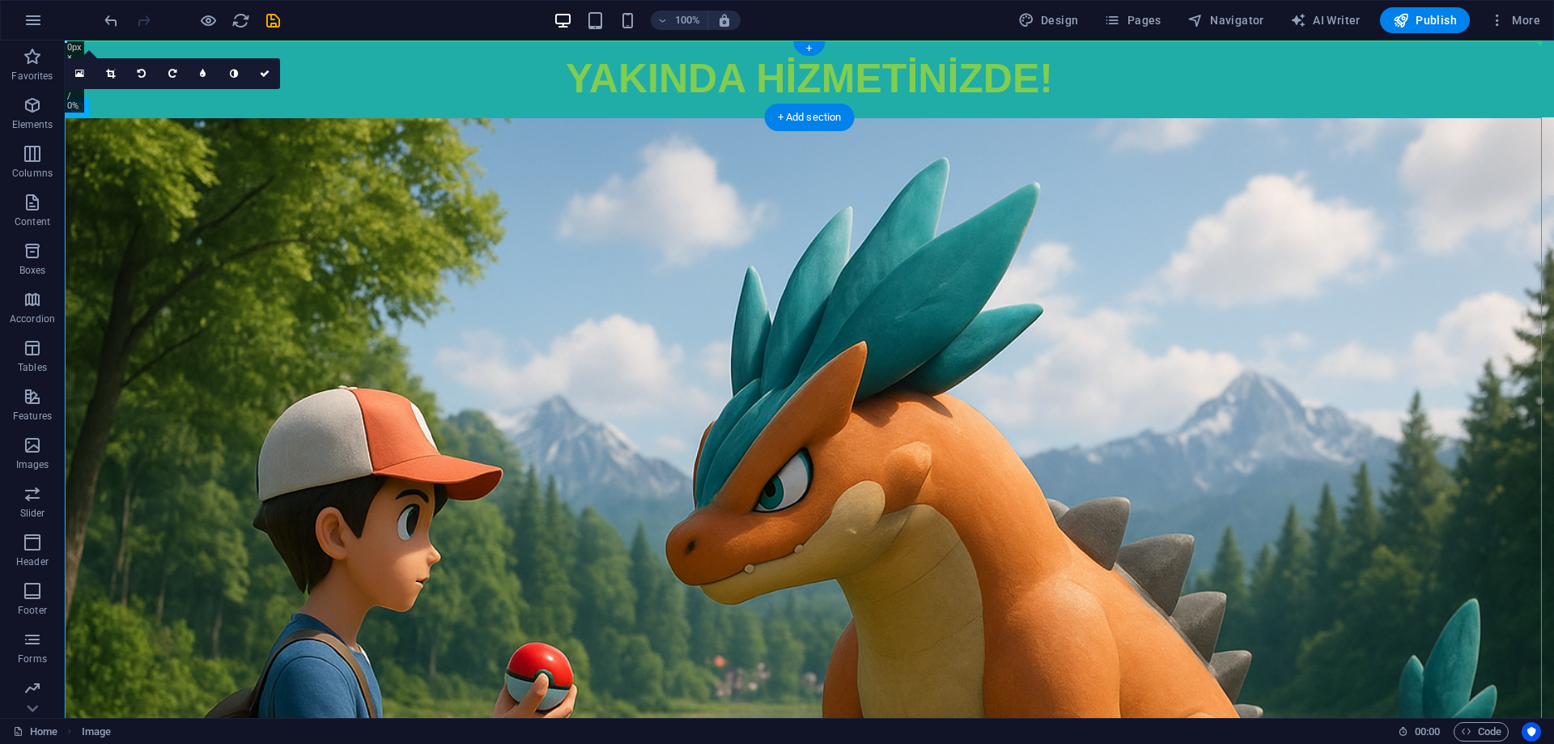
drag, startPoint x: 490, startPoint y: 123, endPoint x: 478, endPoint y: 49, distance: 74.7
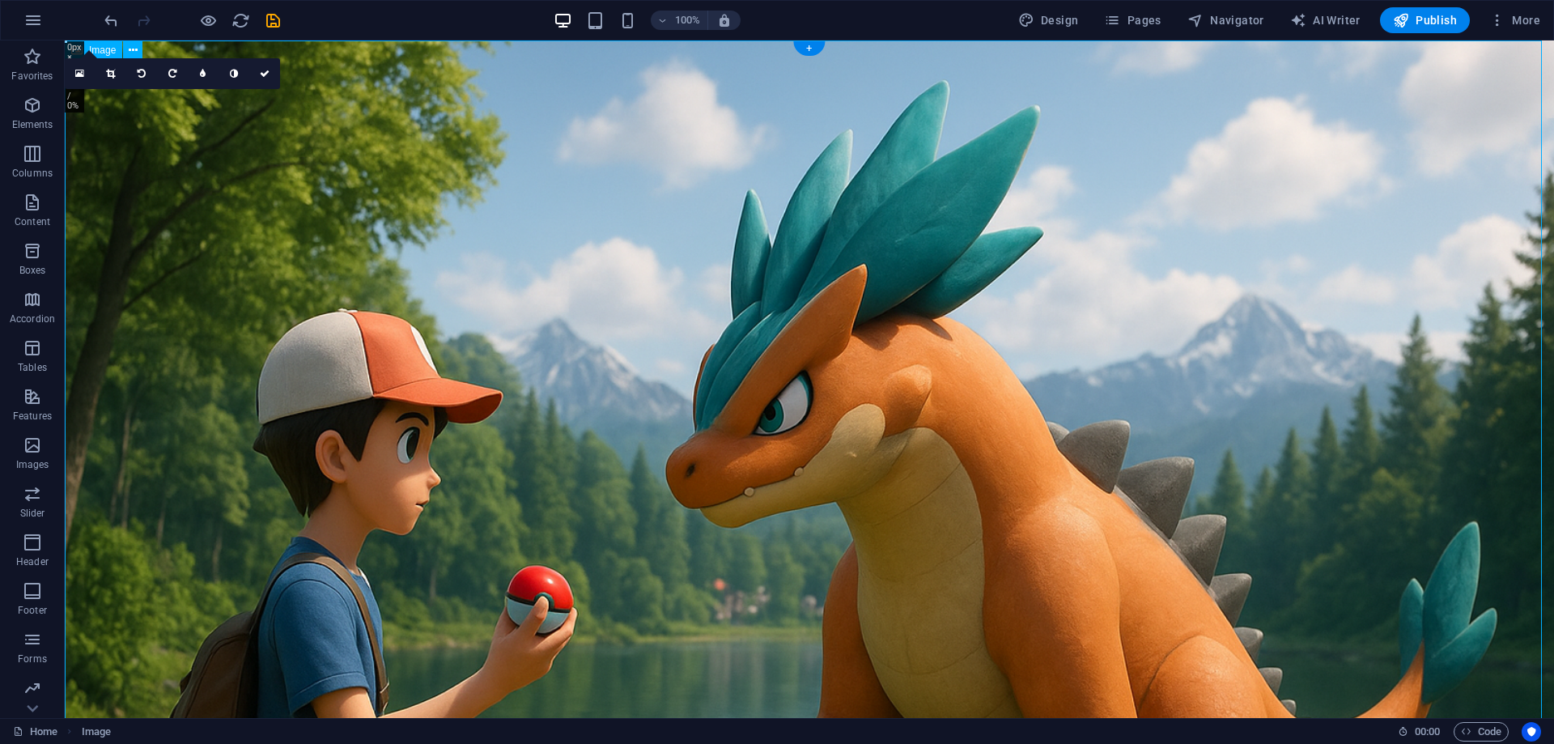
drag, startPoint x: 525, startPoint y: 159, endPoint x: 550, endPoint y: 427, distance: 268.3
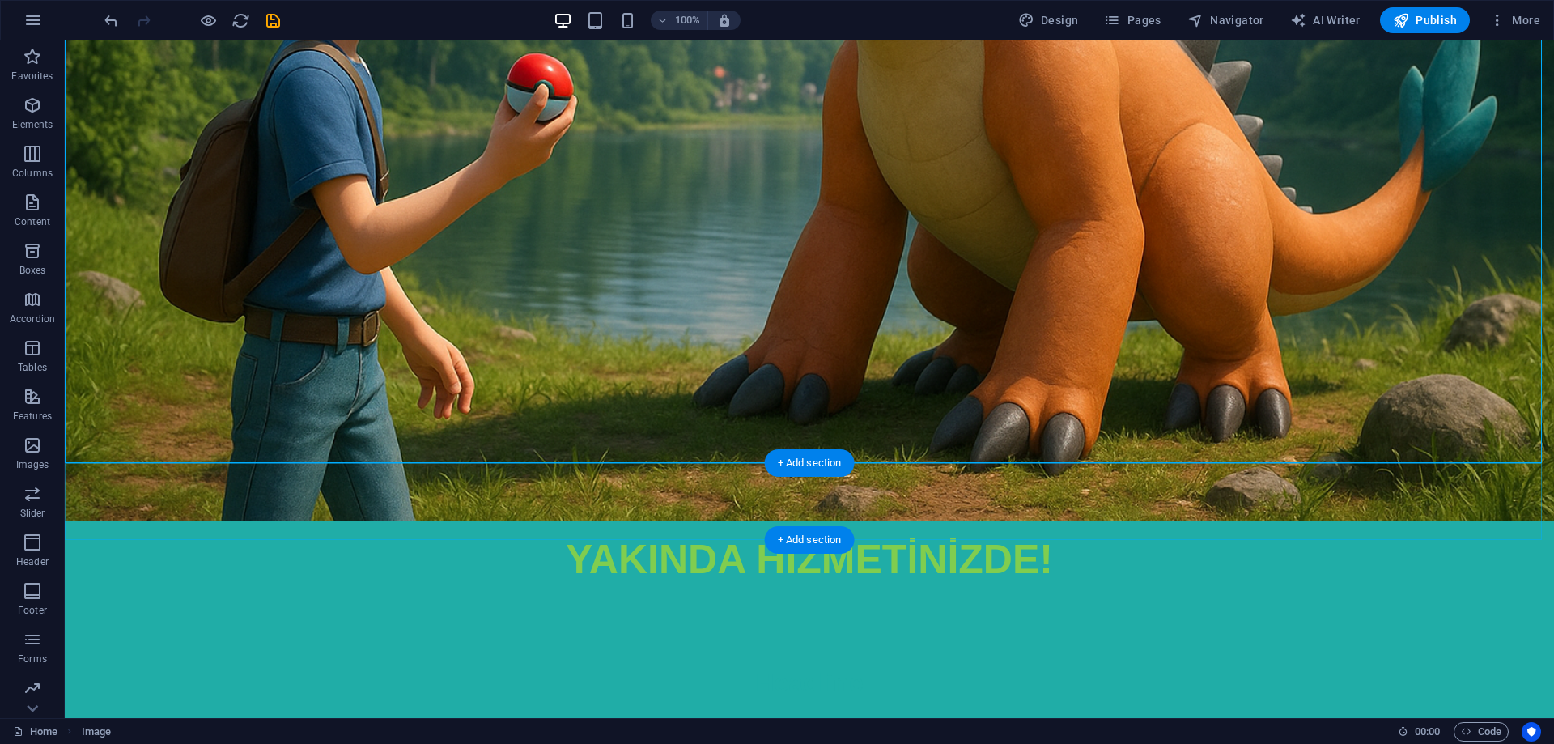
scroll to position [566, 0]
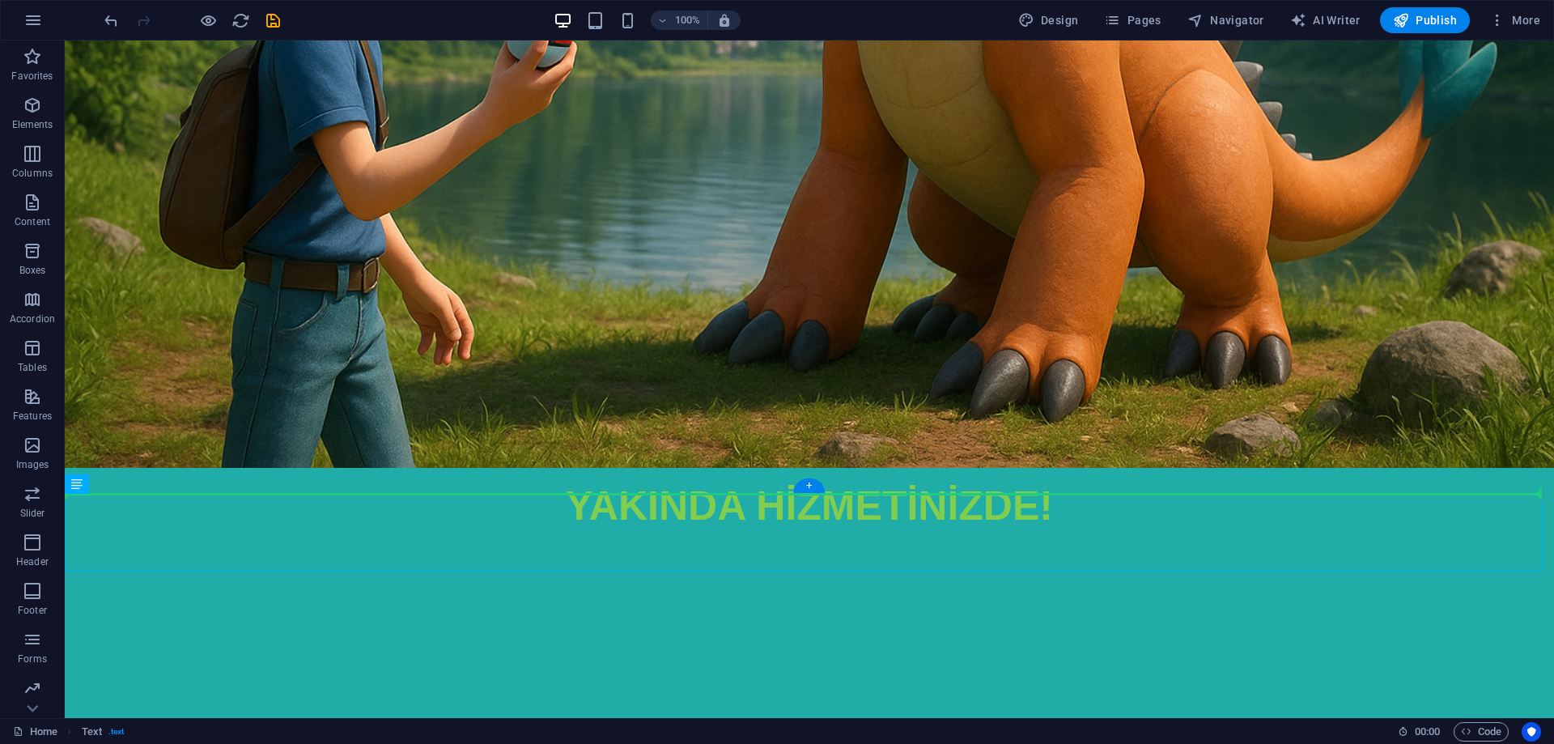
drag, startPoint x: 733, startPoint y: 510, endPoint x: 721, endPoint y: 96, distance: 413.9
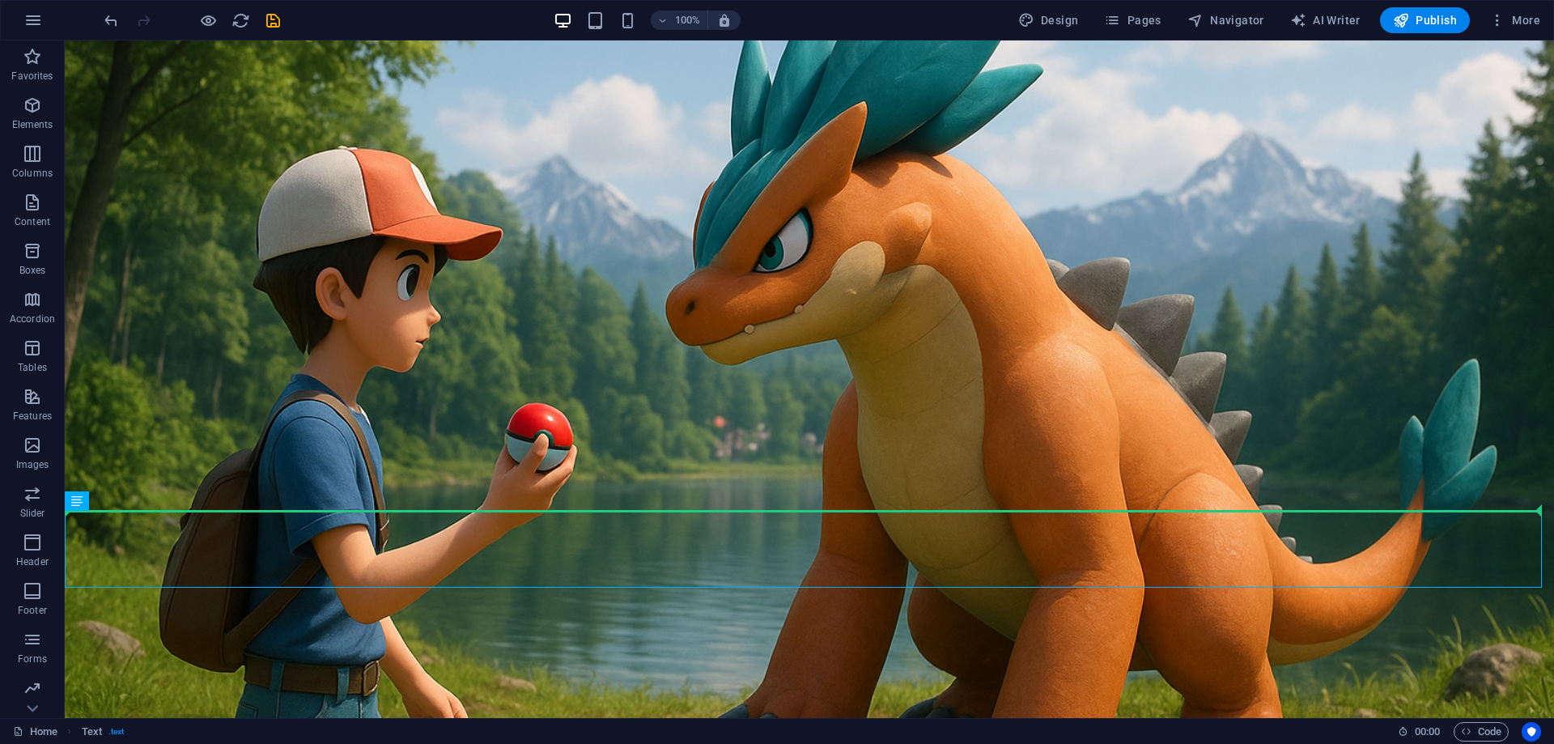
scroll to position [0, 0]
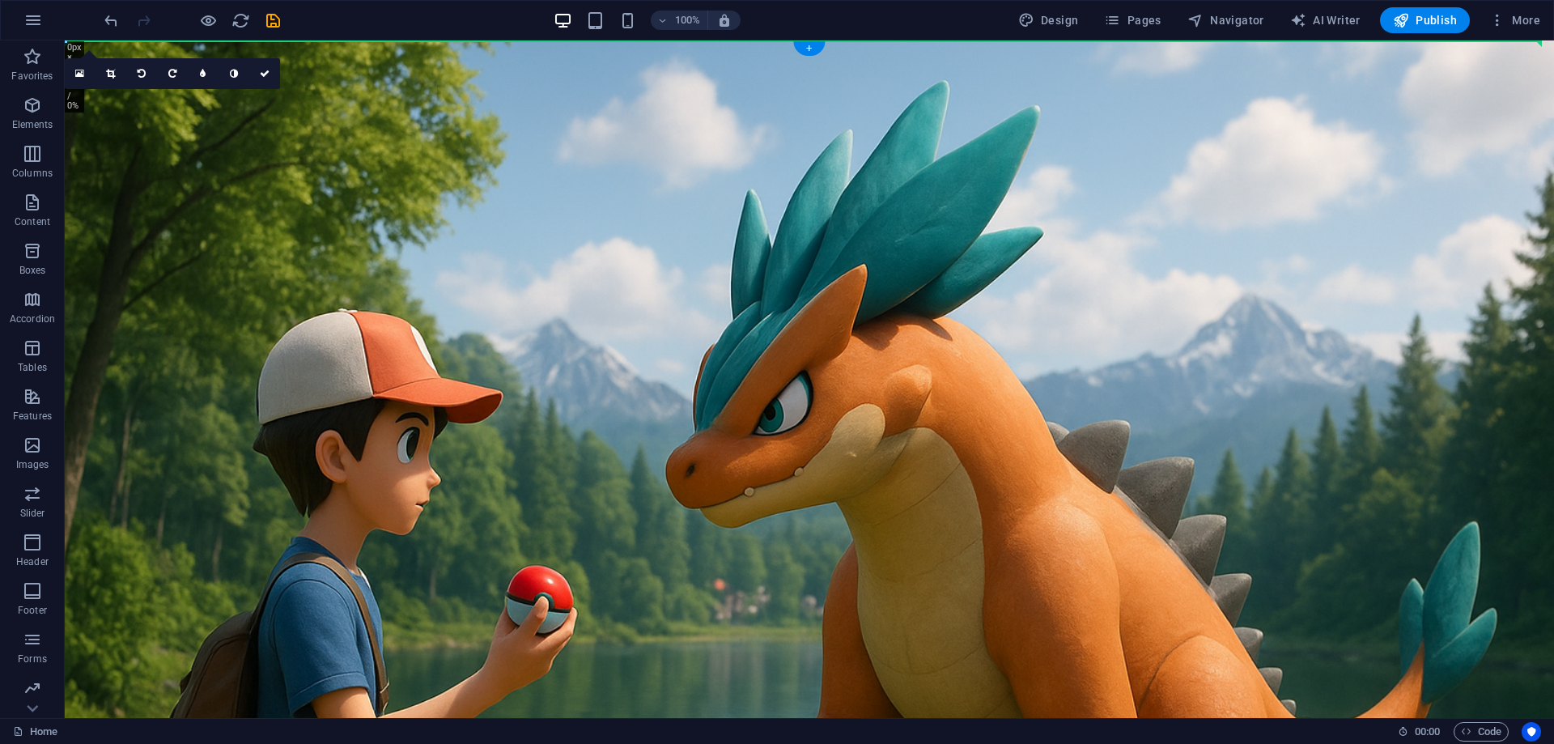
drag, startPoint x: 718, startPoint y: 524, endPoint x: 702, endPoint y: 54, distance: 469.8
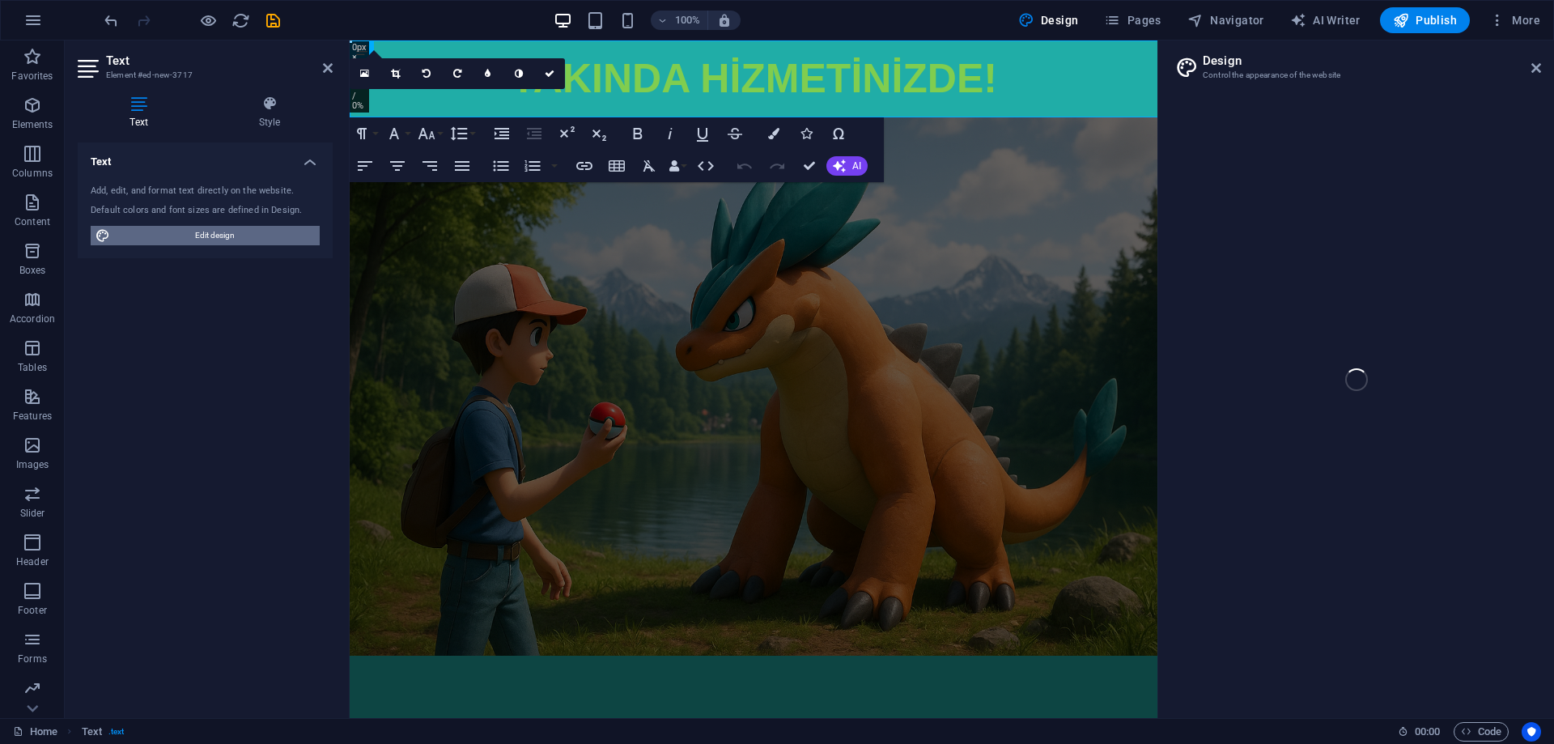
select select "px"
select select "700"
select select "px"
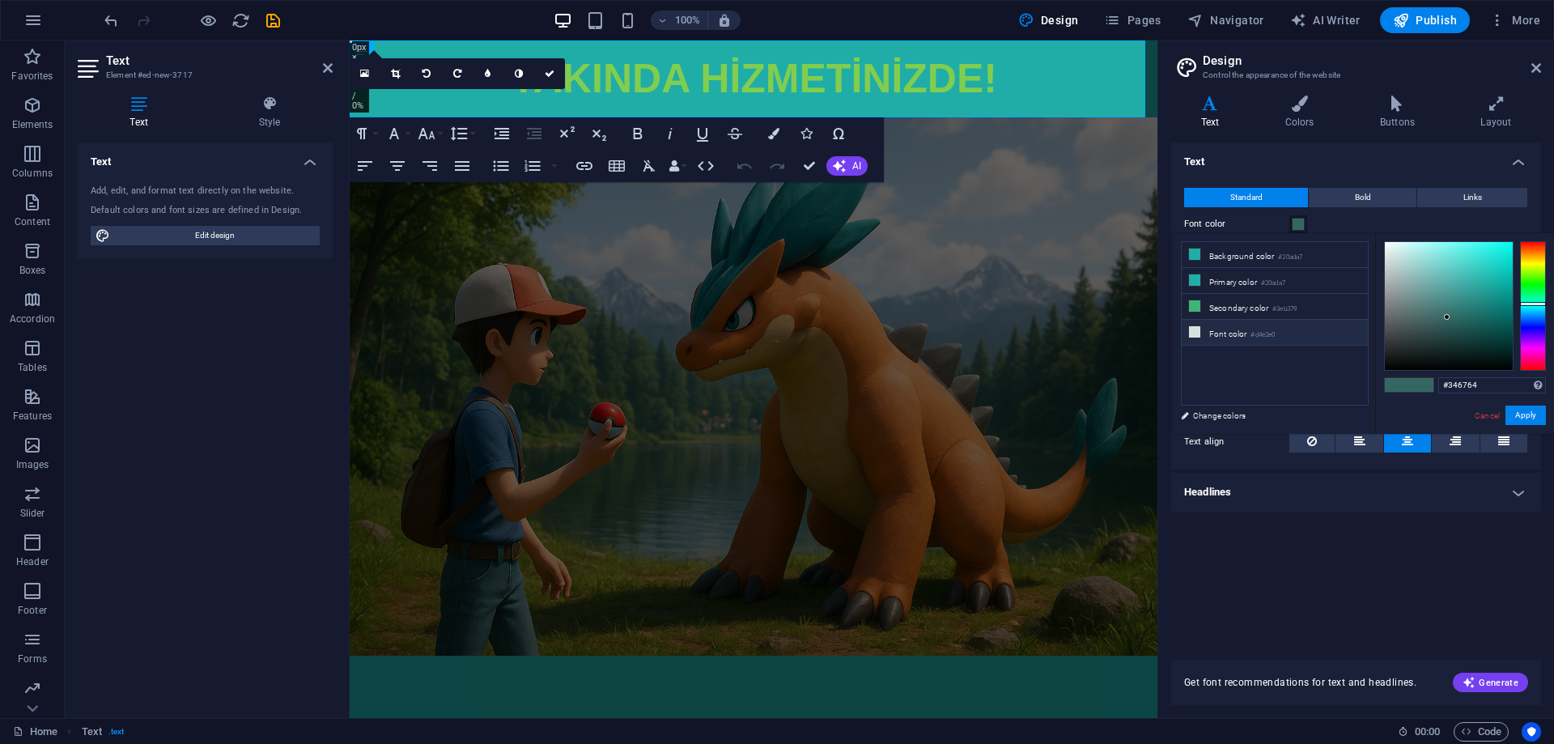
type input "#d4e2e0"
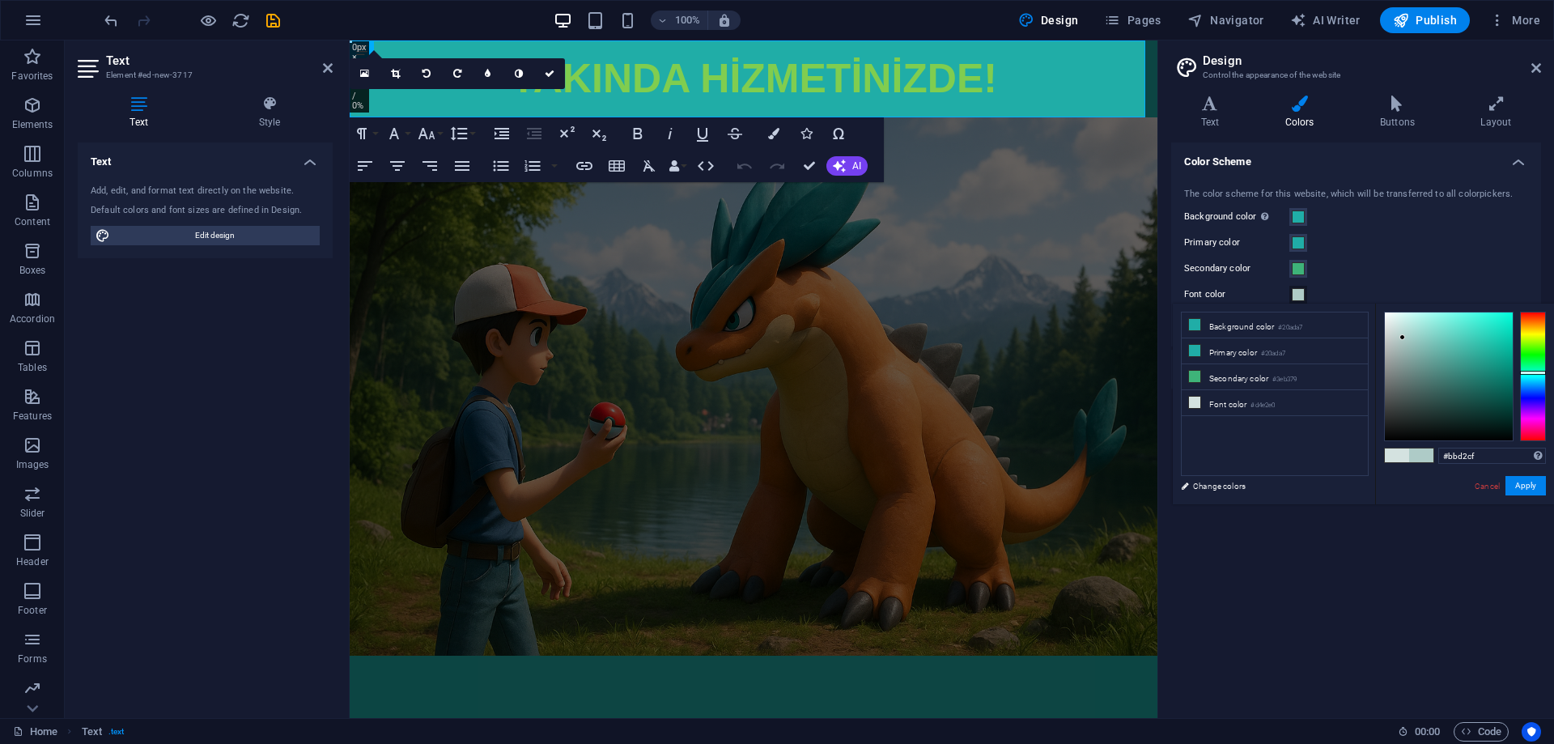
type input "#bdd4d0"
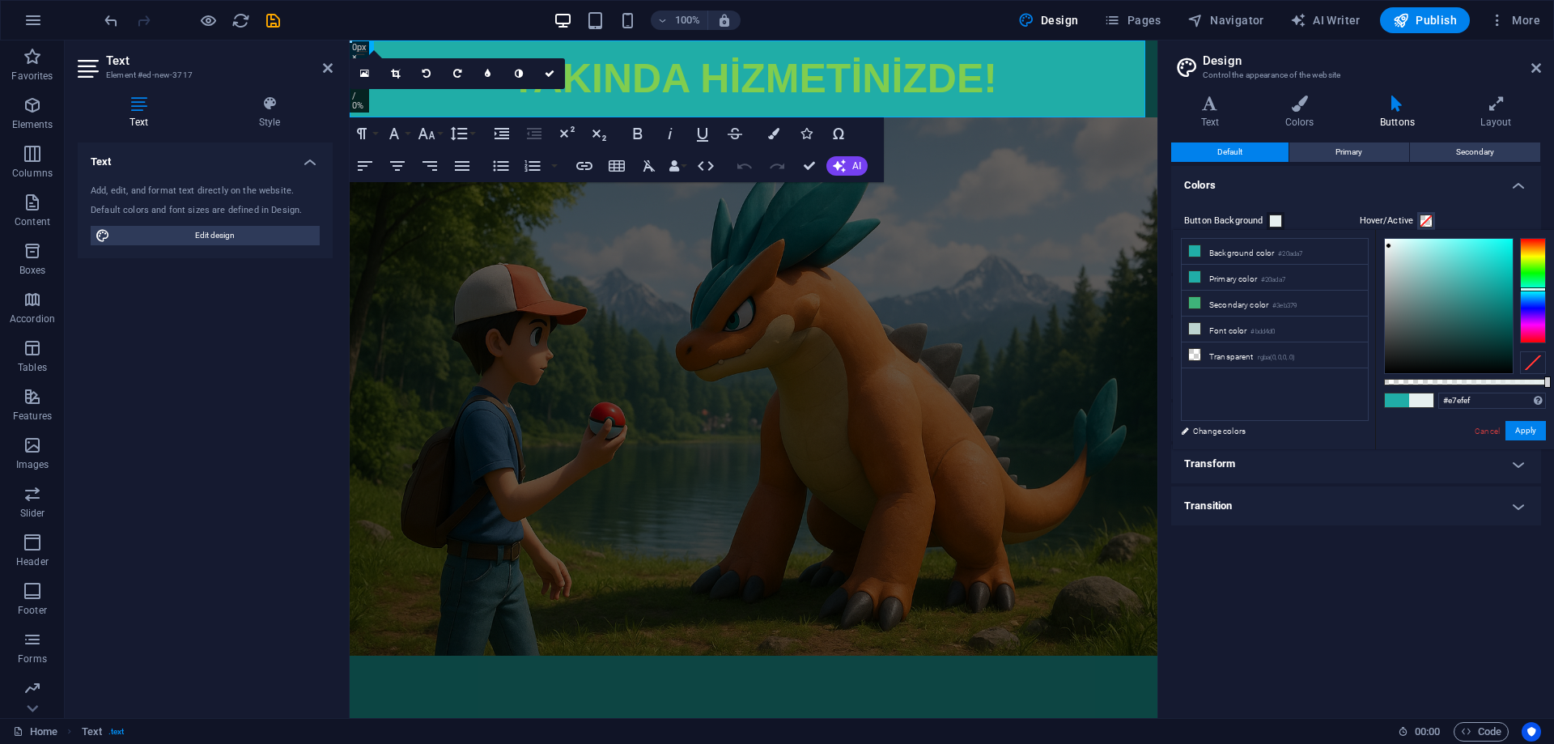
drag, startPoint x: 1449, startPoint y: 266, endPoint x: 1388, endPoint y: 246, distance: 63.8
type input "#d1dddc"
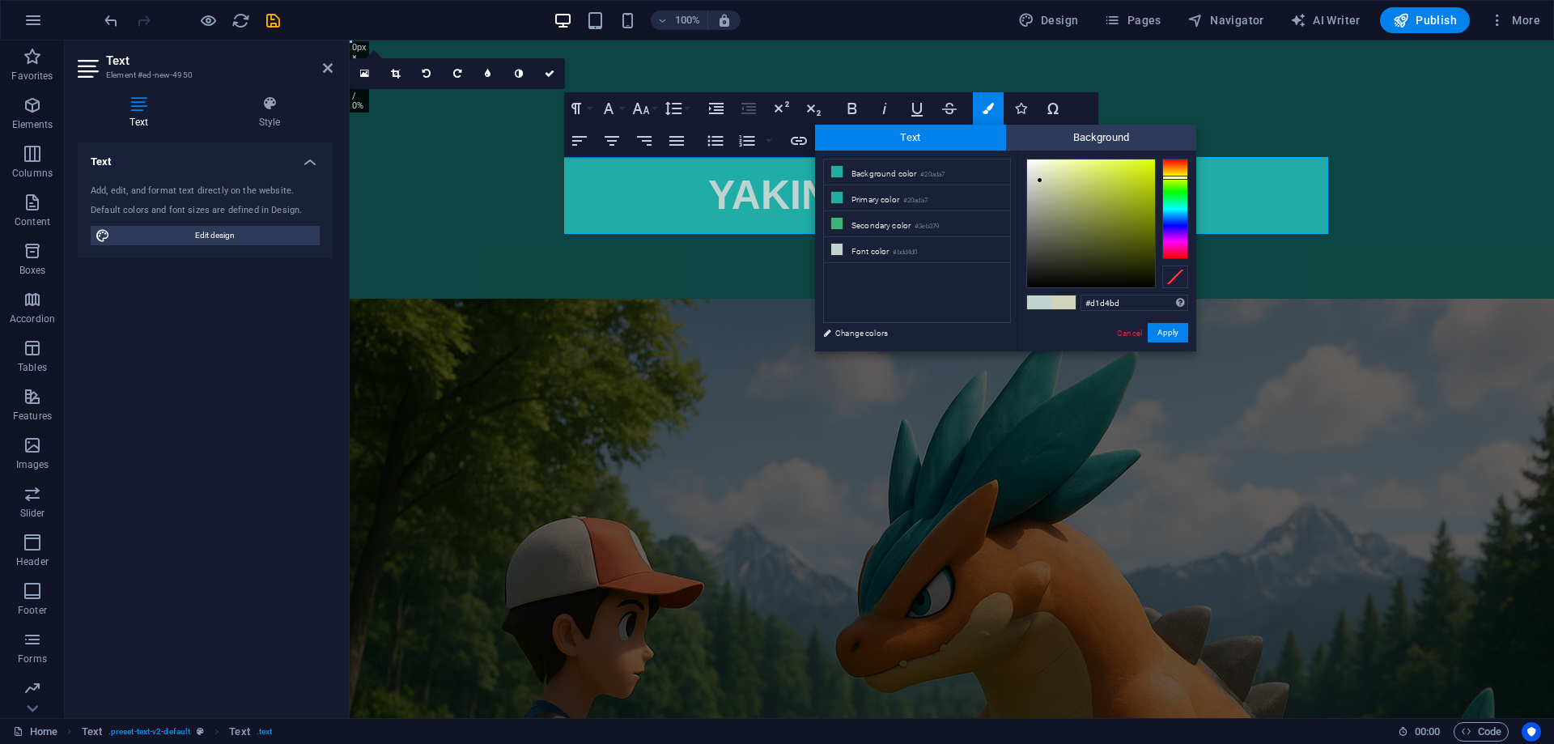
type input "#cbe712"
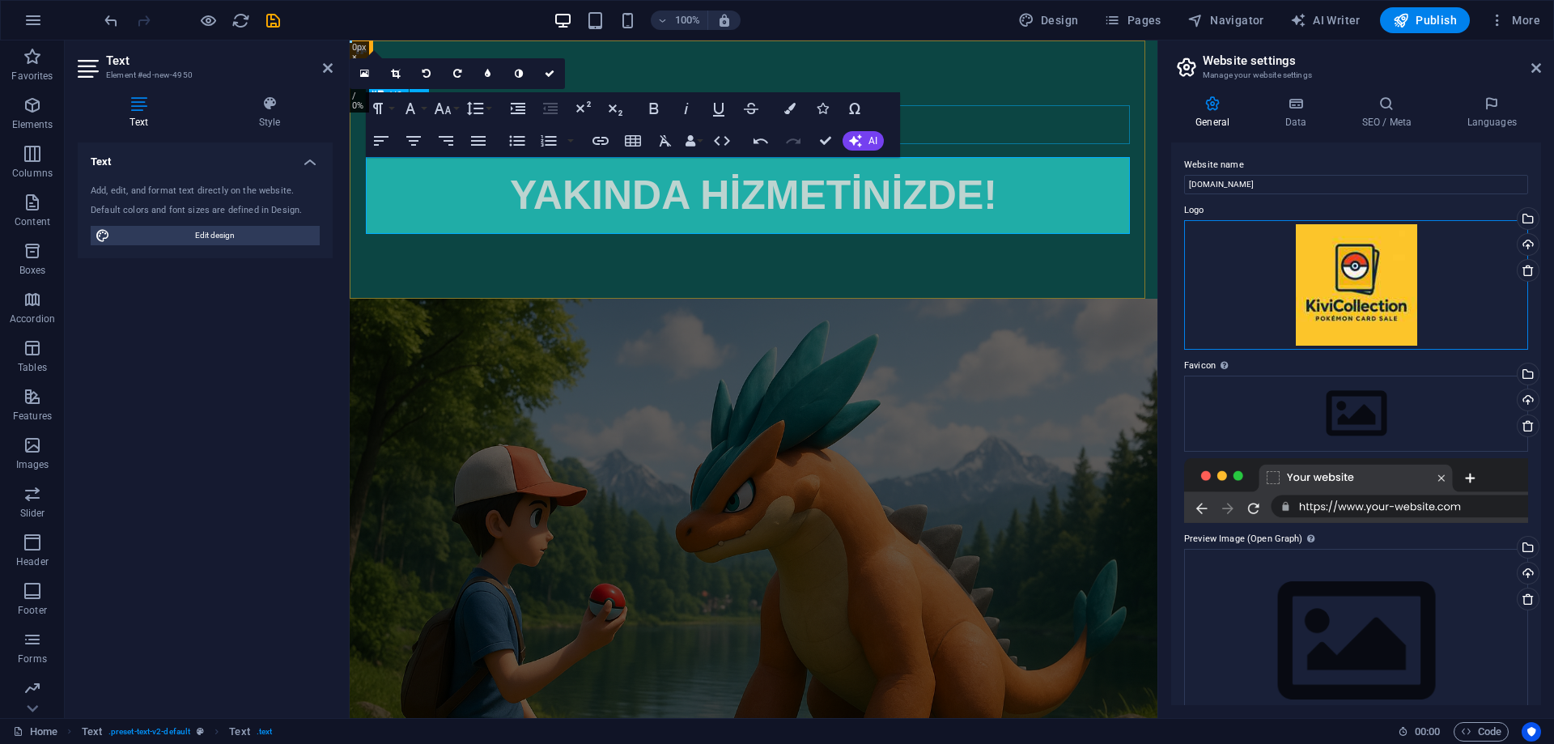
drag, startPoint x: 1681, startPoint y: 337, endPoint x: 936, endPoint y: 132, distance: 773.2
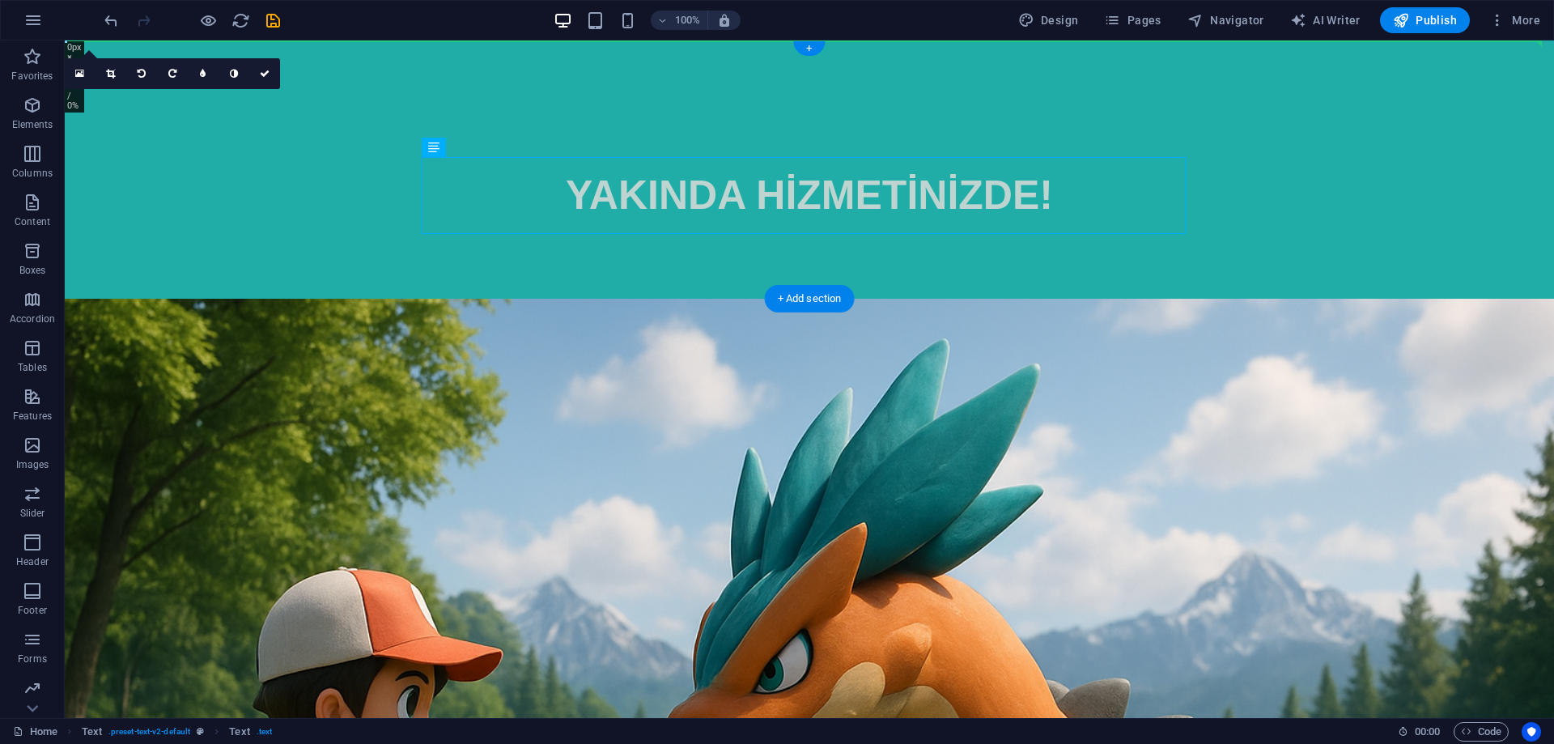
drag, startPoint x: 501, startPoint y: 169, endPoint x: 533, endPoint y: 49, distance: 123.9
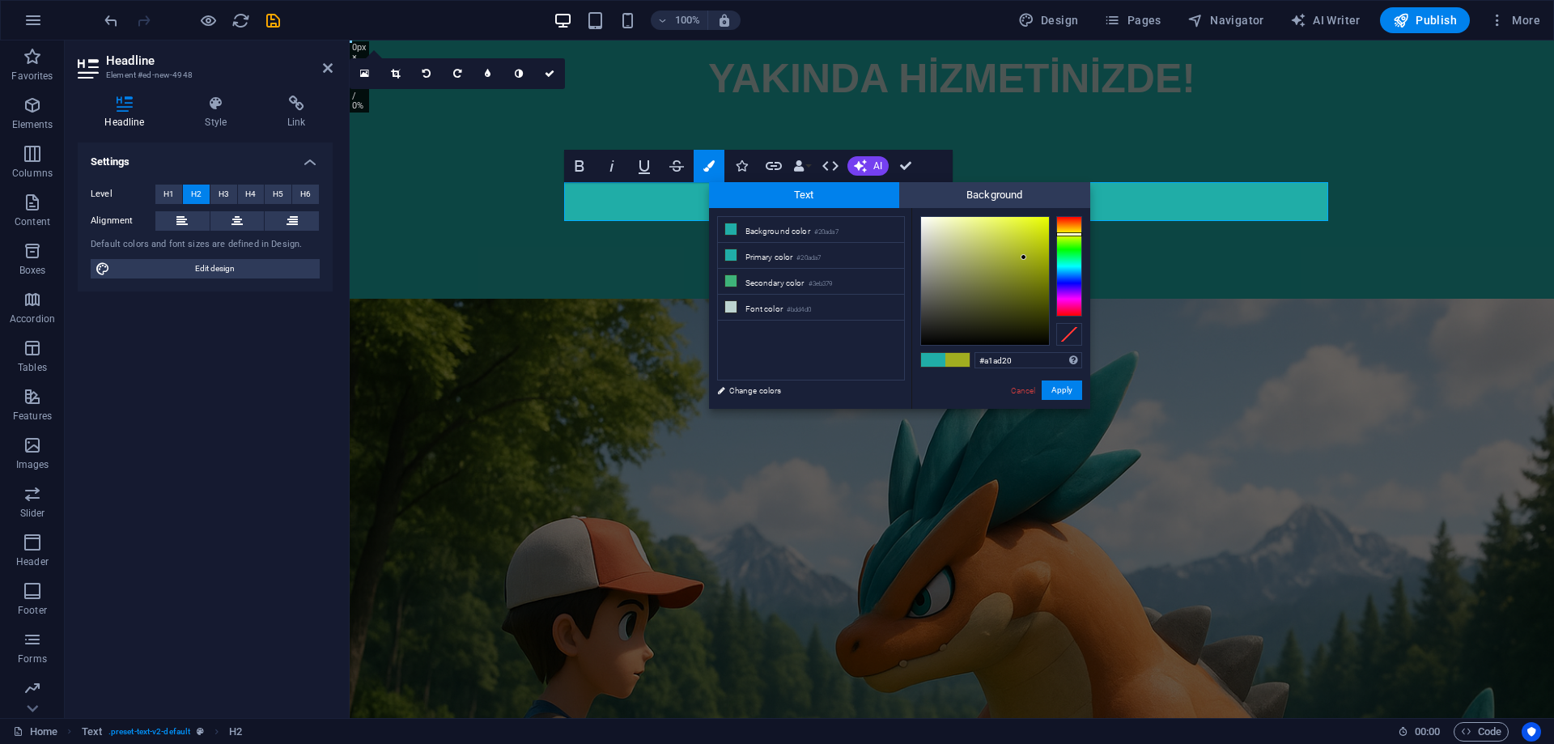
drag, startPoint x: 1069, startPoint y: 244, endPoint x: 1075, endPoint y: 234, distance: 11.7
type input "#c6d521"
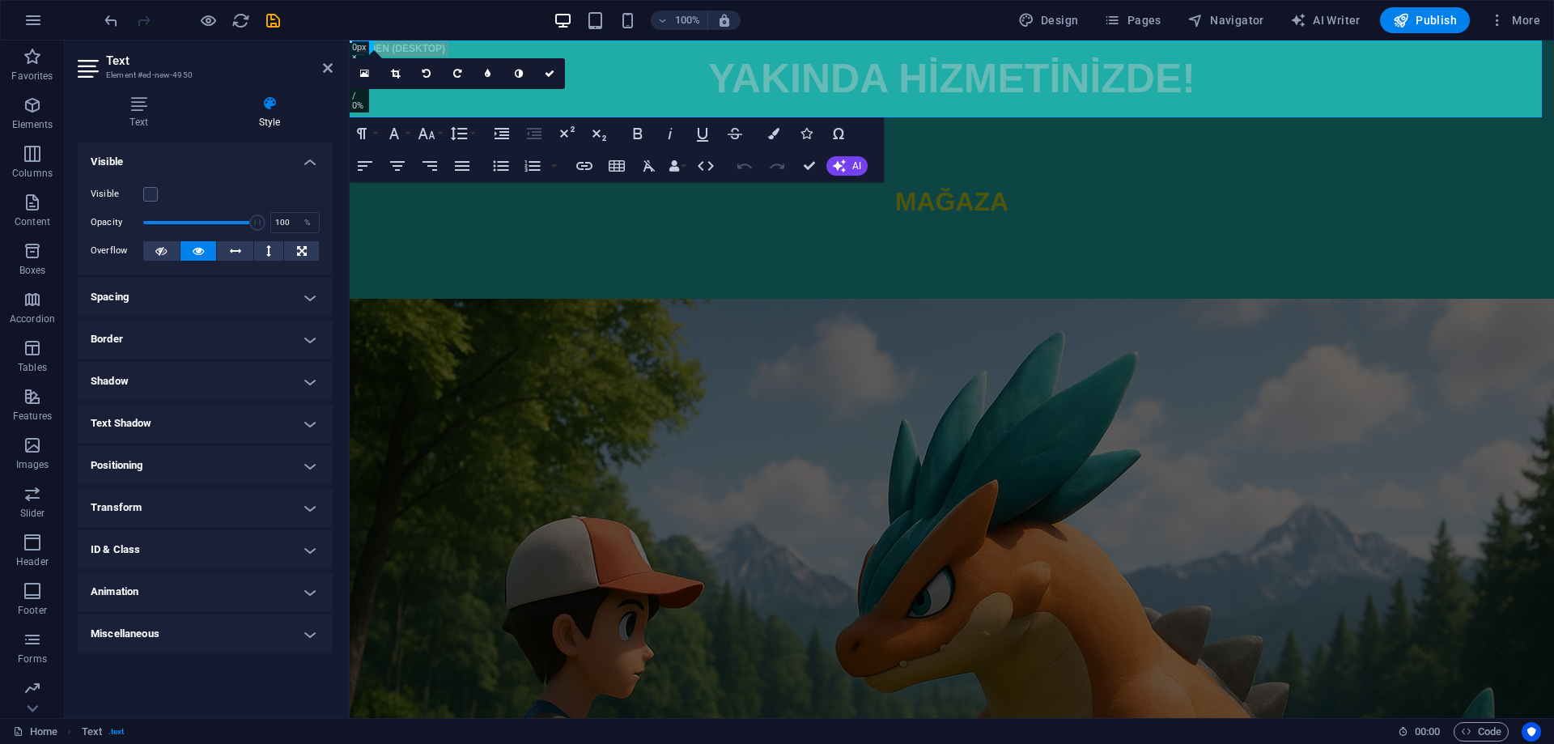
drag, startPoint x: 254, startPoint y: 221, endPoint x: 266, endPoint y: 219, distance: 11.4
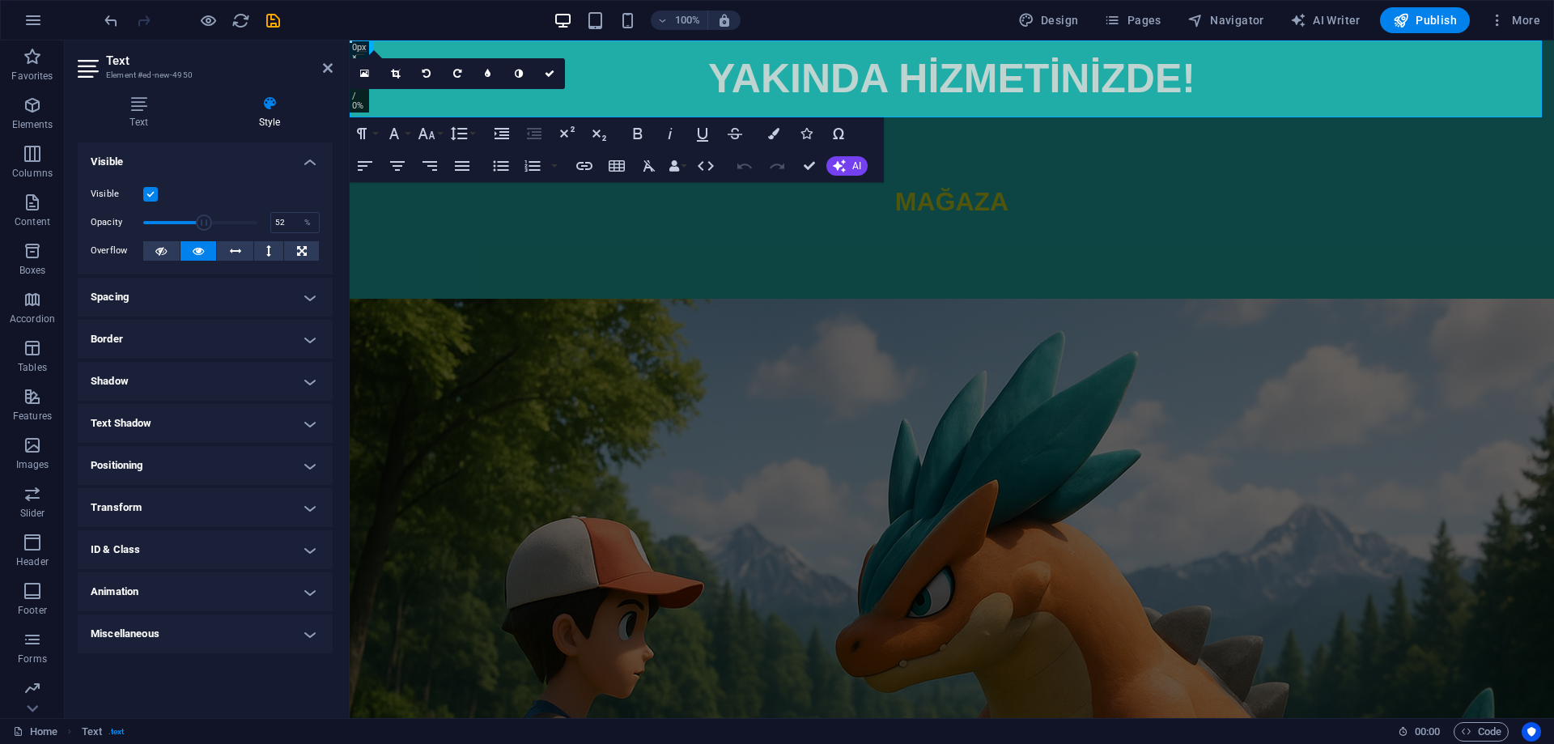
drag, startPoint x: 250, startPoint y: 226, endPoint x: 202, endPoint y: 226, distance: 48.6
drag, startPoint x: 206, startPoint y: 226, endPoint x: 215, endPoint y: 226, distance: 9.7
drag, startPoint x: 219, startPoint y: 225, endPoint x: 207, endPoint y: 224, distance: 11.4
type input "59"
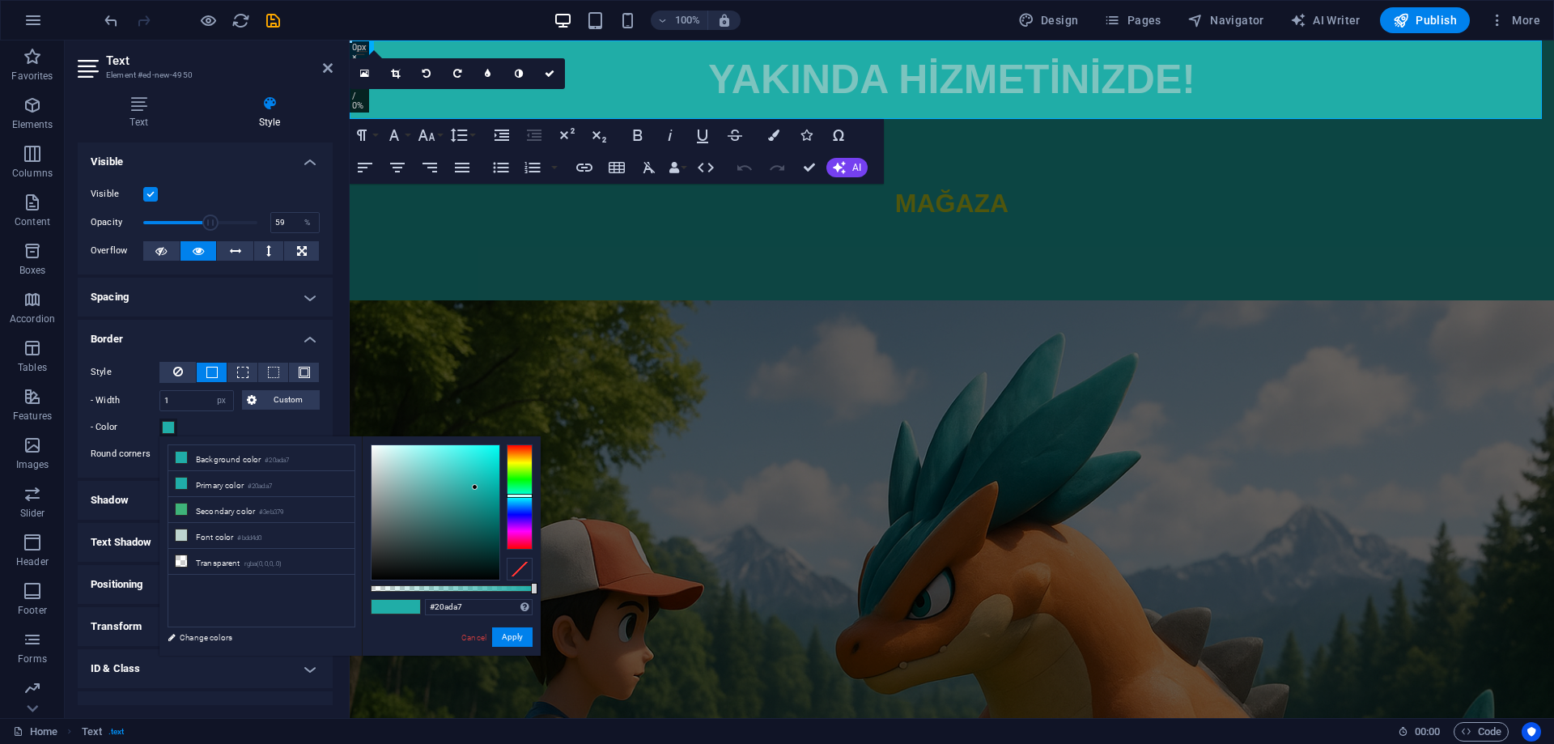
type input "#d0e6e5"
drag, startPoint x: 171, startPoint y: 602, endPoint x: 522, endPoint y: 643, distance: 353.7
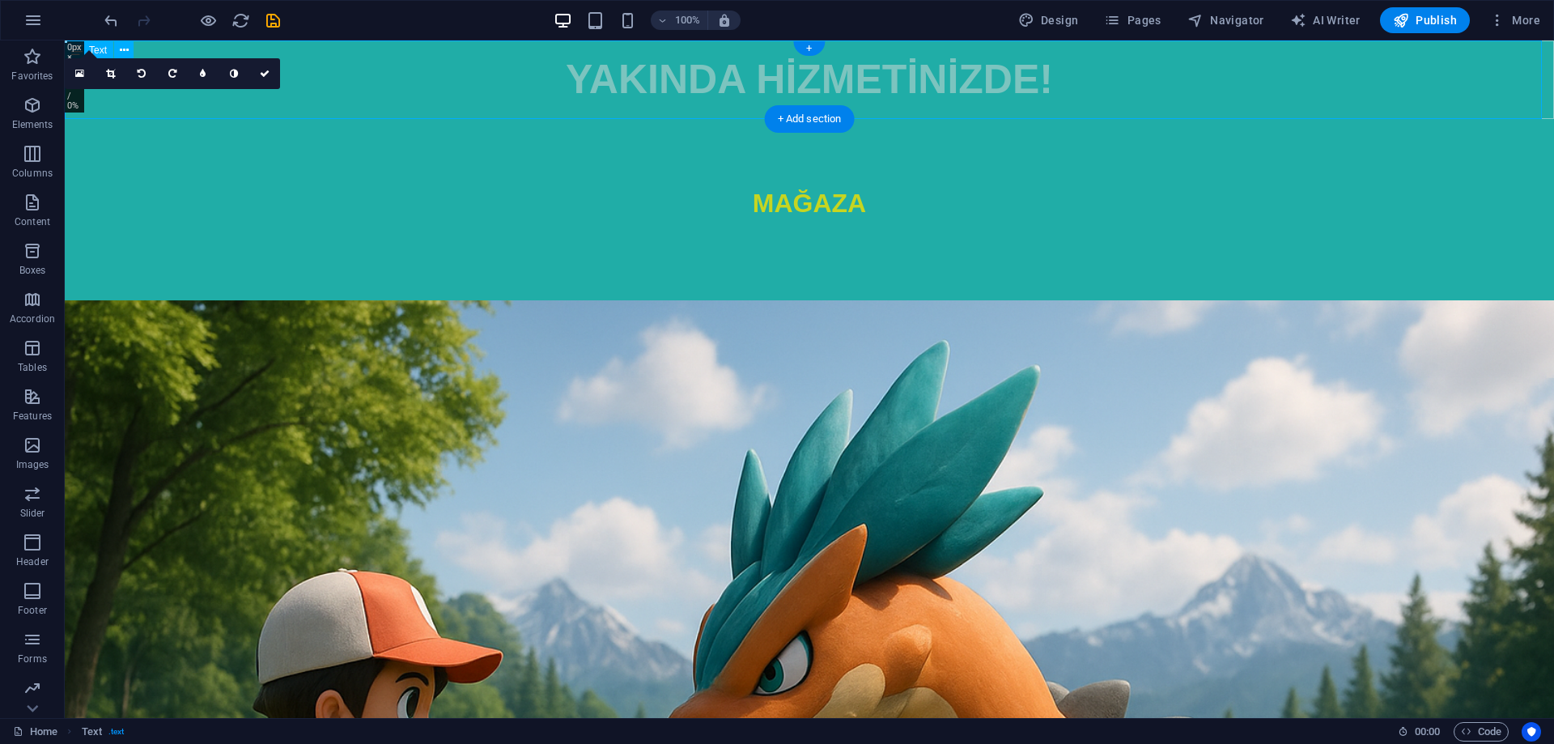
select select "px"
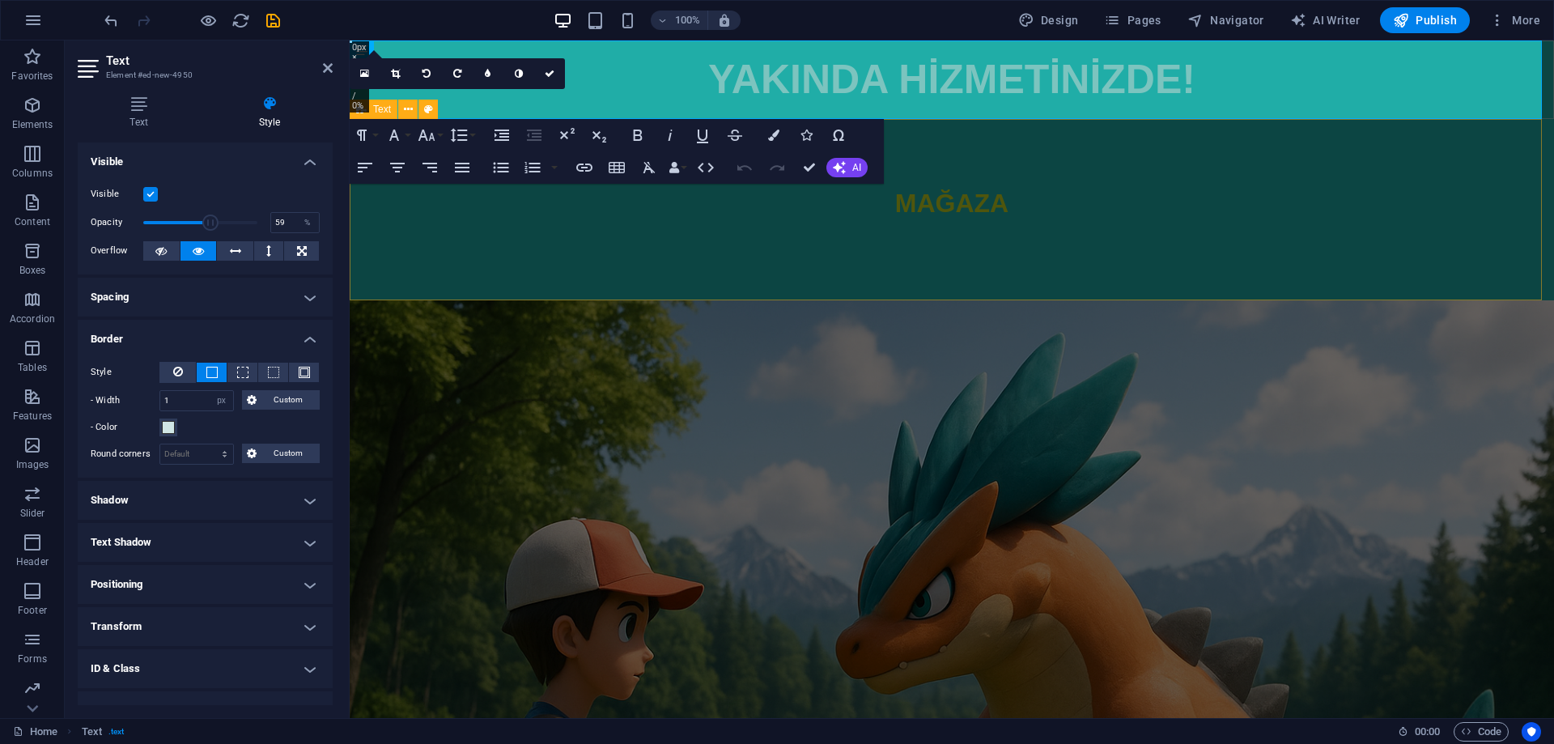
drag, startPoint x: 1210, startPoint y: 195, endPoint x: 1496, endPoint y: 201, distance: 286.6
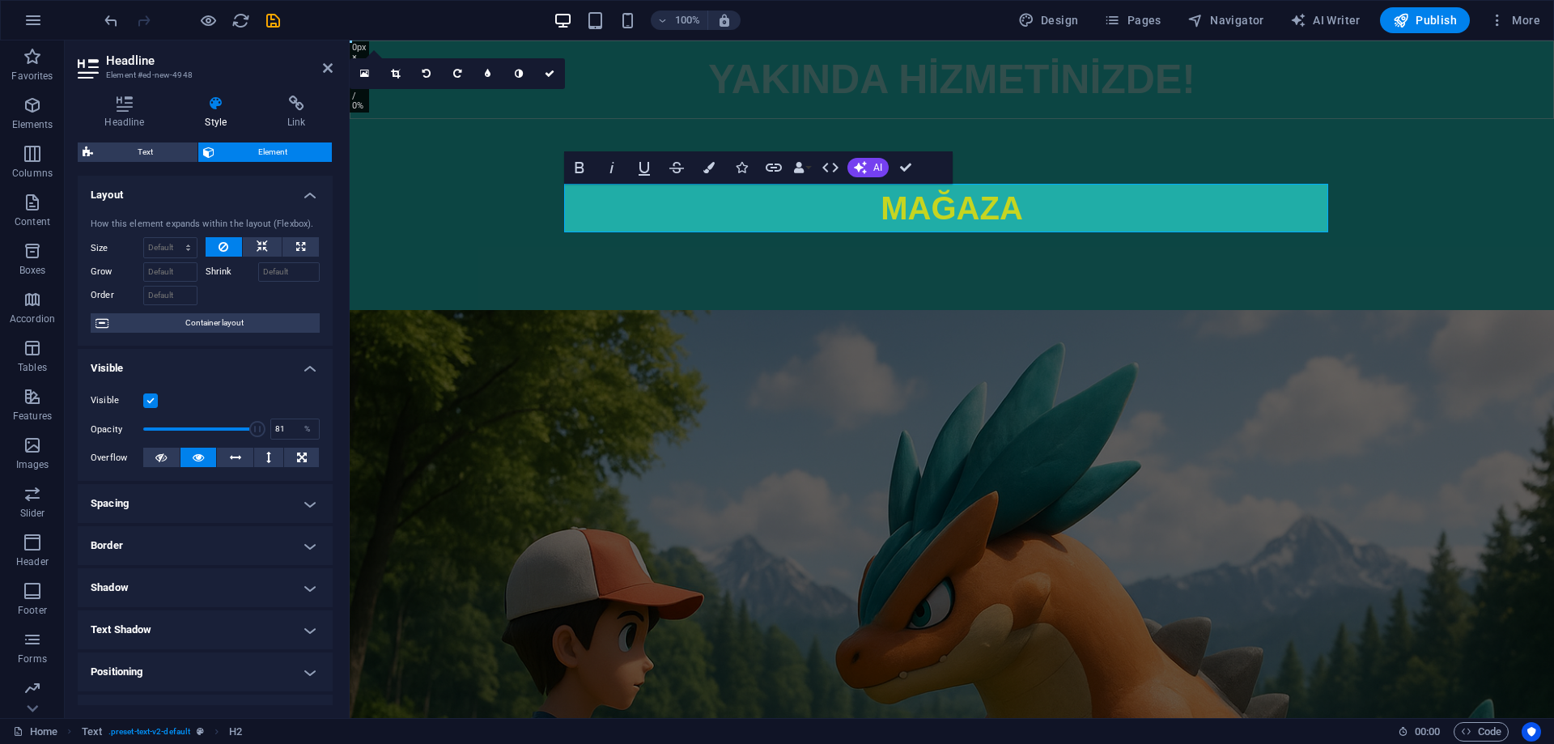
type input "80"
drag, startPoint x: 251, startPoint y: 430, endPoint x: 232, endPoint y: 429, distance: 19.4
drag, startPoint x: 323, startPoint y: 69, endPoint x: 342, endPoint y: 46, distance: 29.9
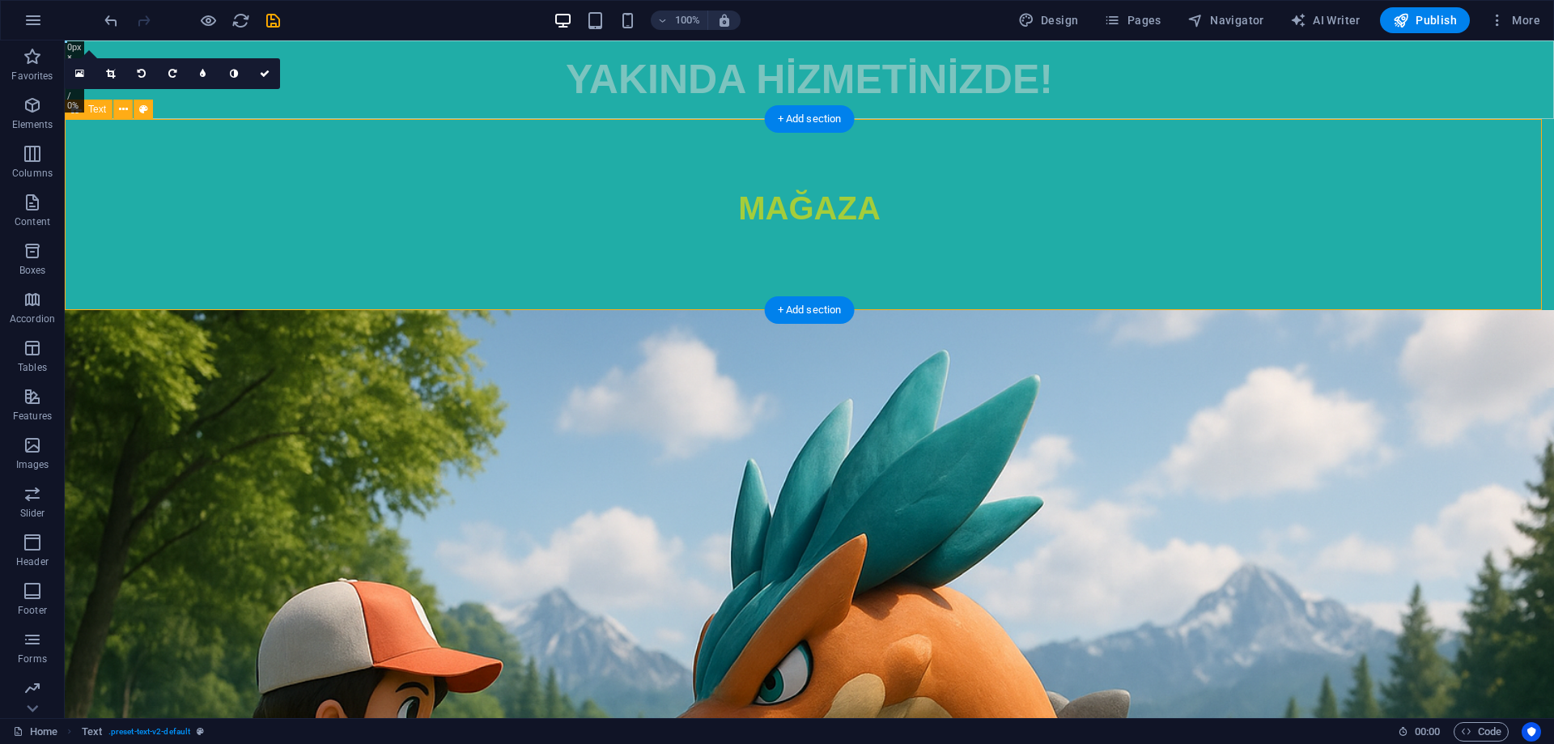
drag, startPoint x: 492, startPoint y: 308, endPoint x: 495, endPoint y: 261, distance: 47.0
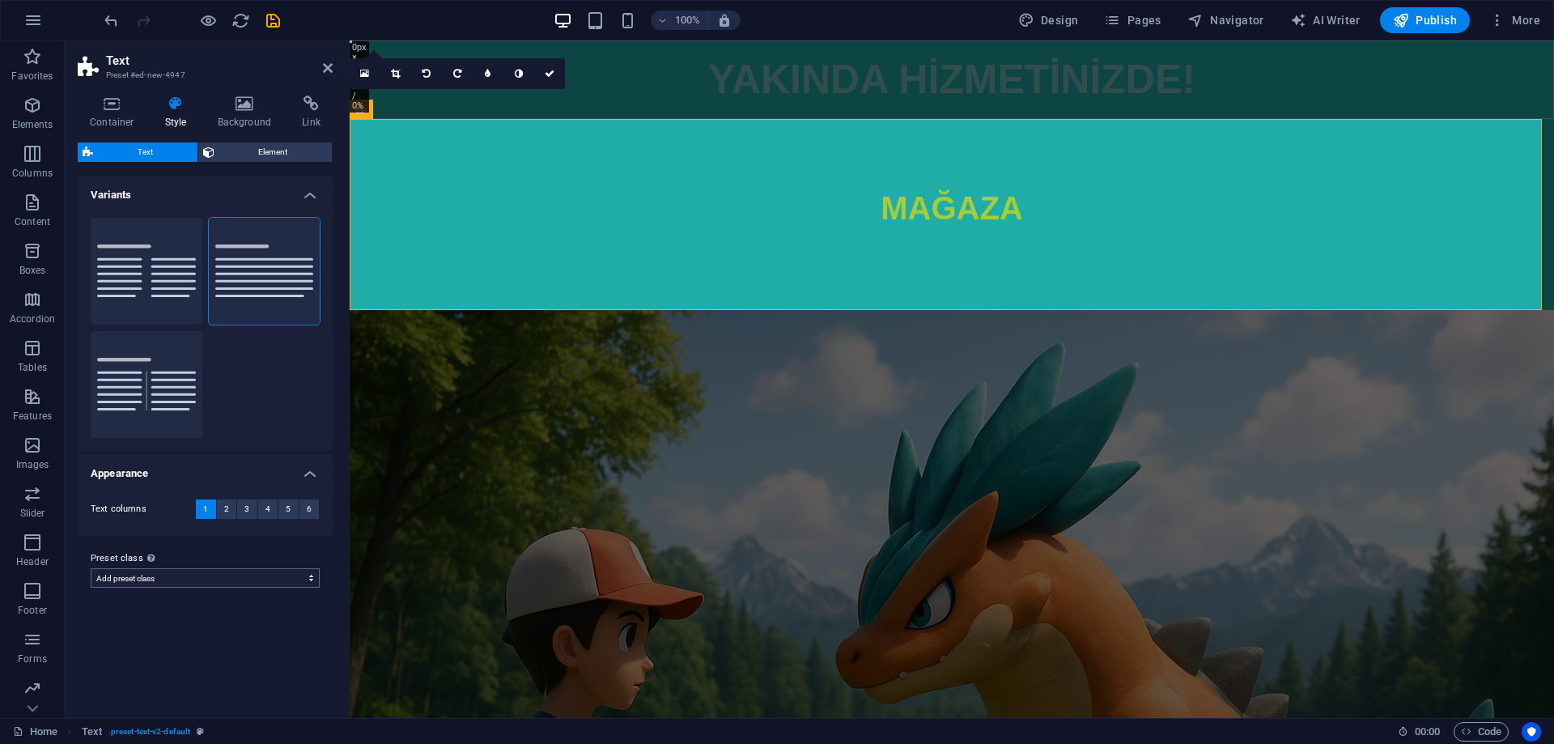
select select "preset-text-v2-default"
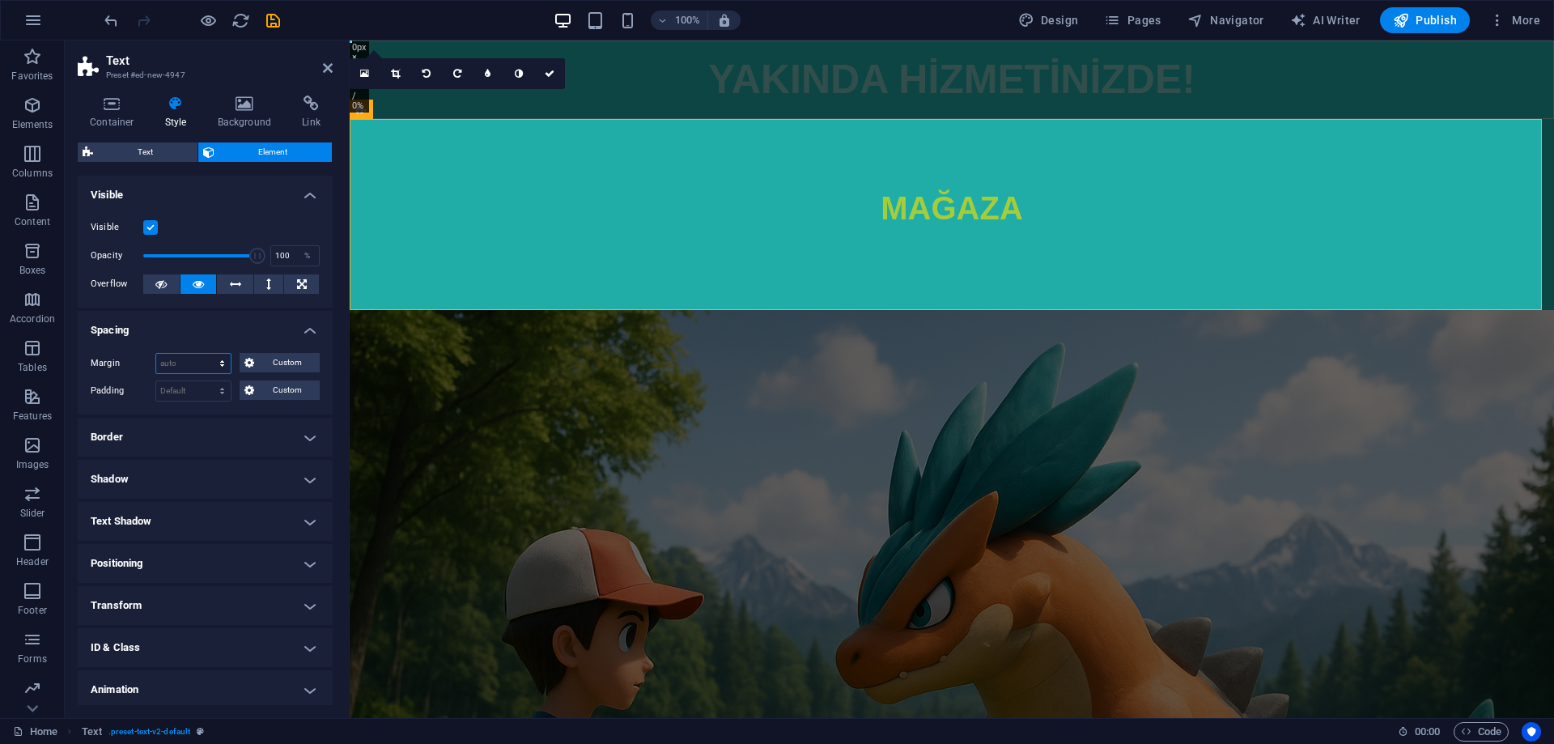
select select "px"
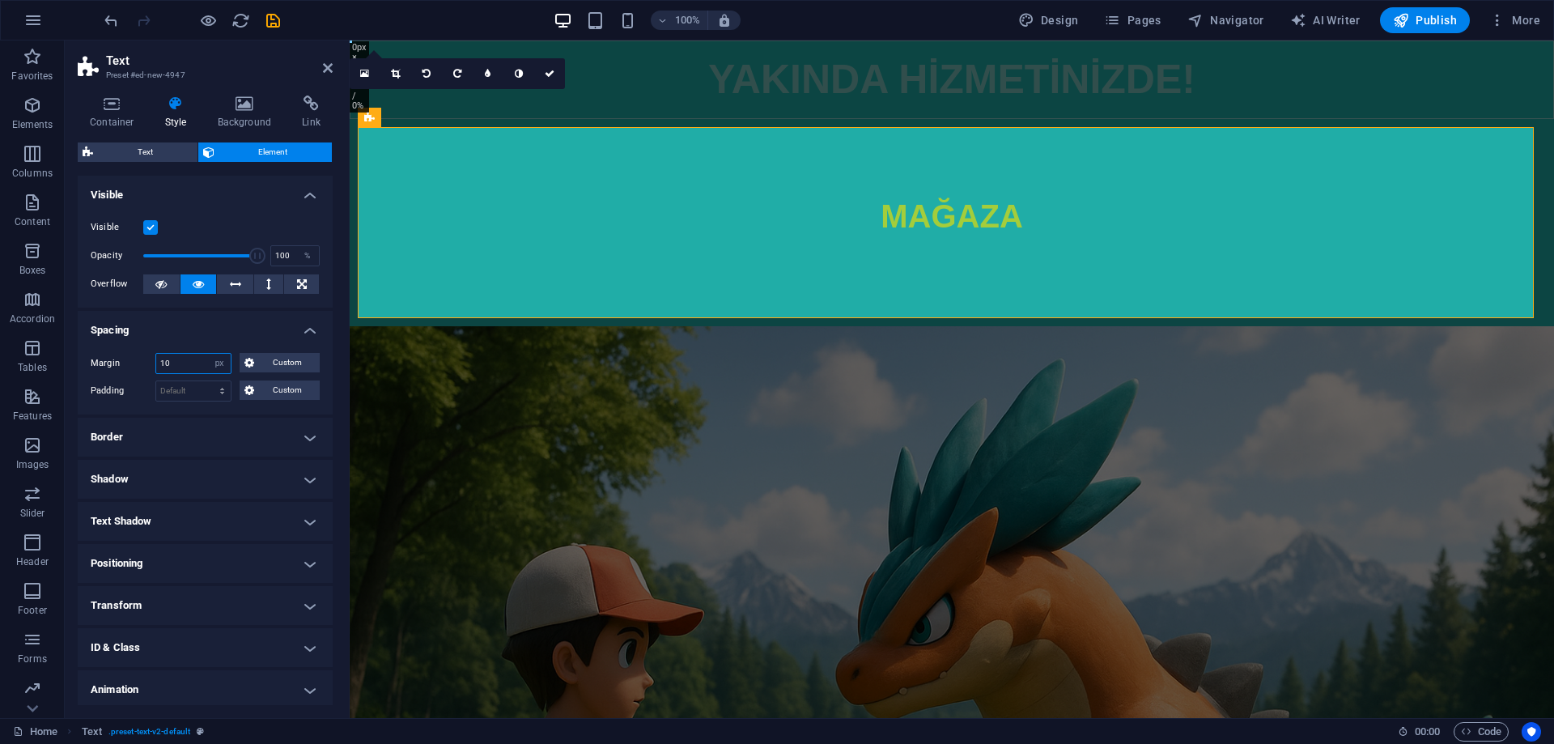
drag, startPoint x: 172, startPoint y: 363, endPoint x: 151, endPoint y: 361, distance: 21.1
type input "2"
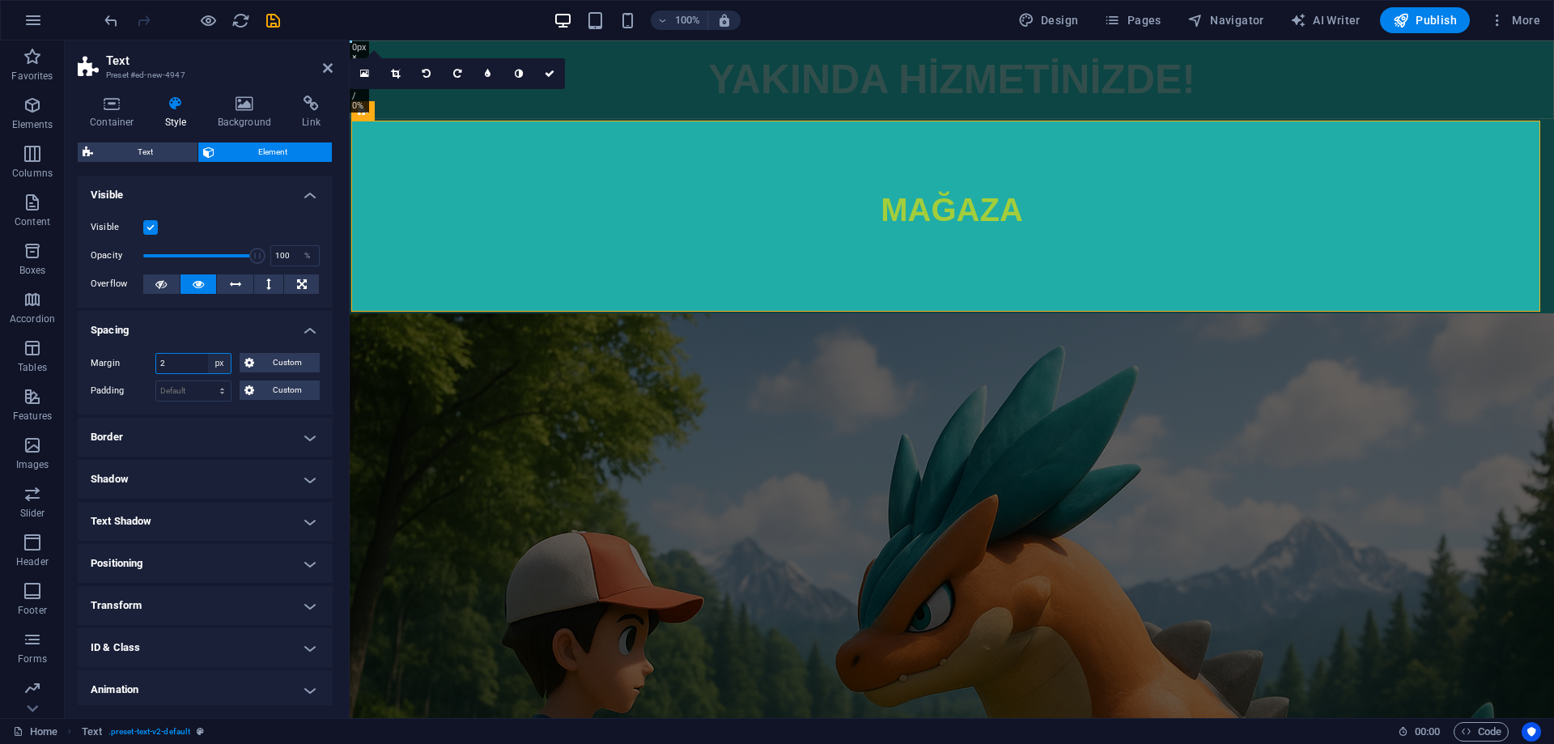
select select "default"
select select "DISABLED_OPTION_VALUE"
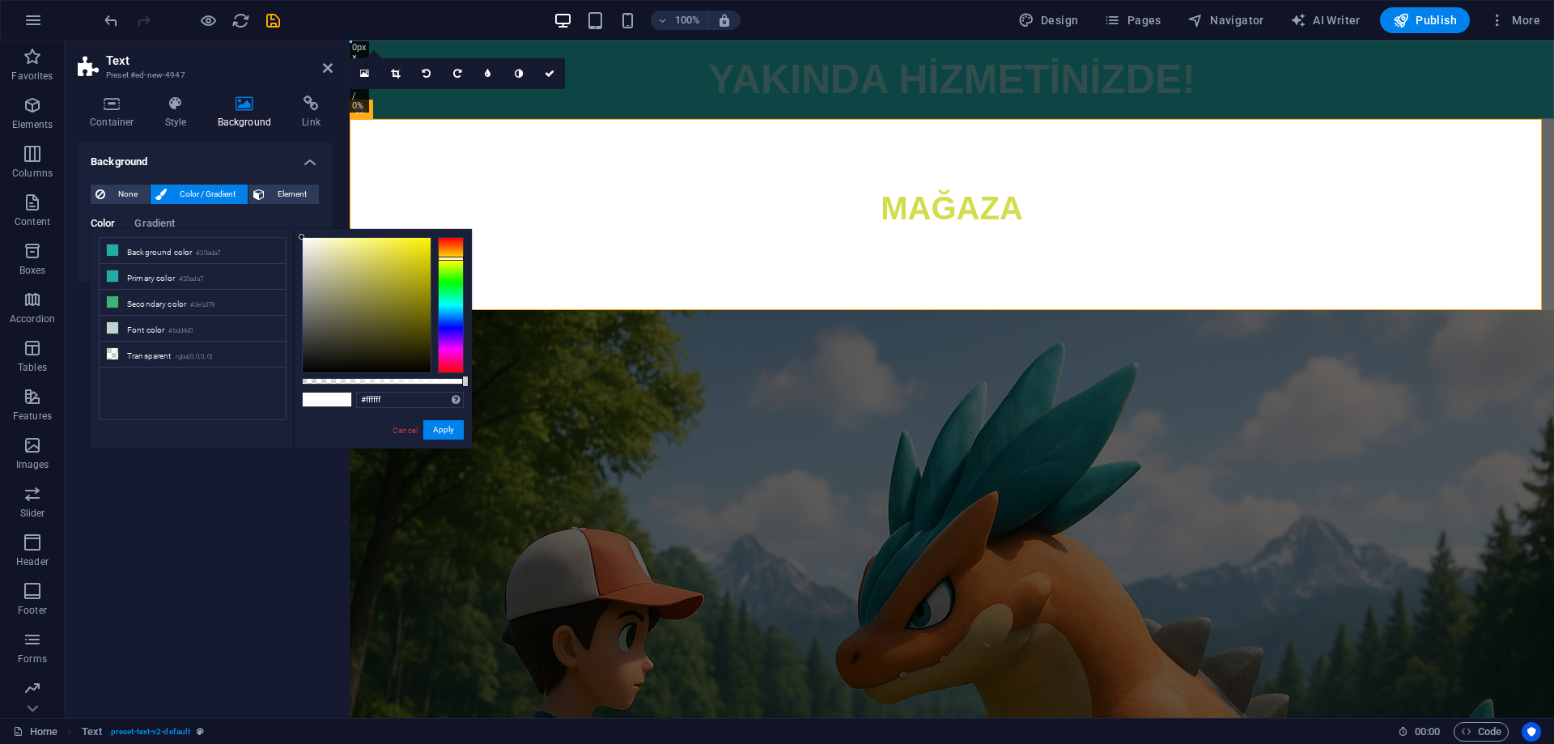
drag, startPoint x: 462, startPoint y: 282, endPoint x: 454, endPoint y: 258, distance: 24.8
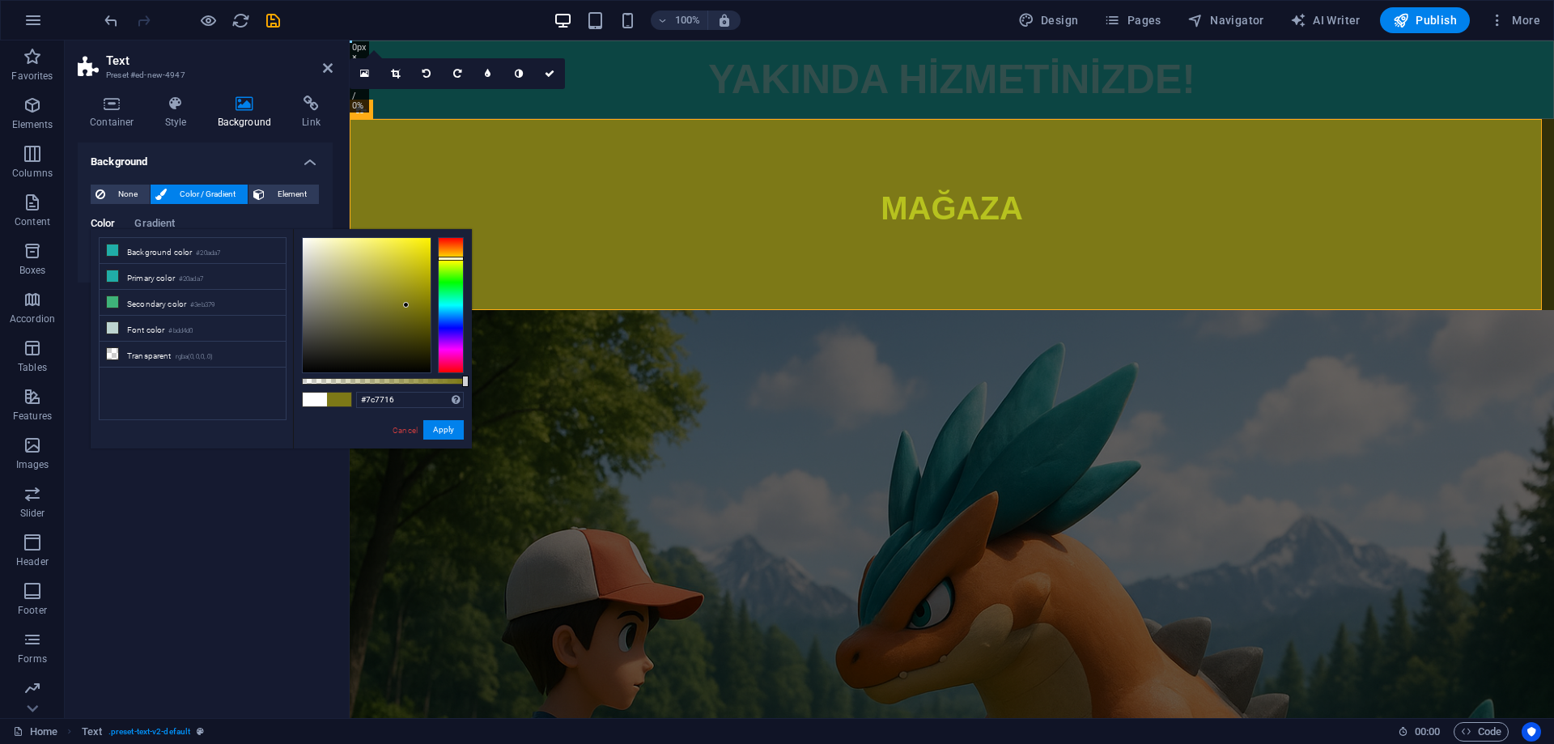
type input "#7c7715"
drag, startPoint x: 419, startPoint y: 256, endPoint x: 408, endPoint y: 306, distance: 51.5
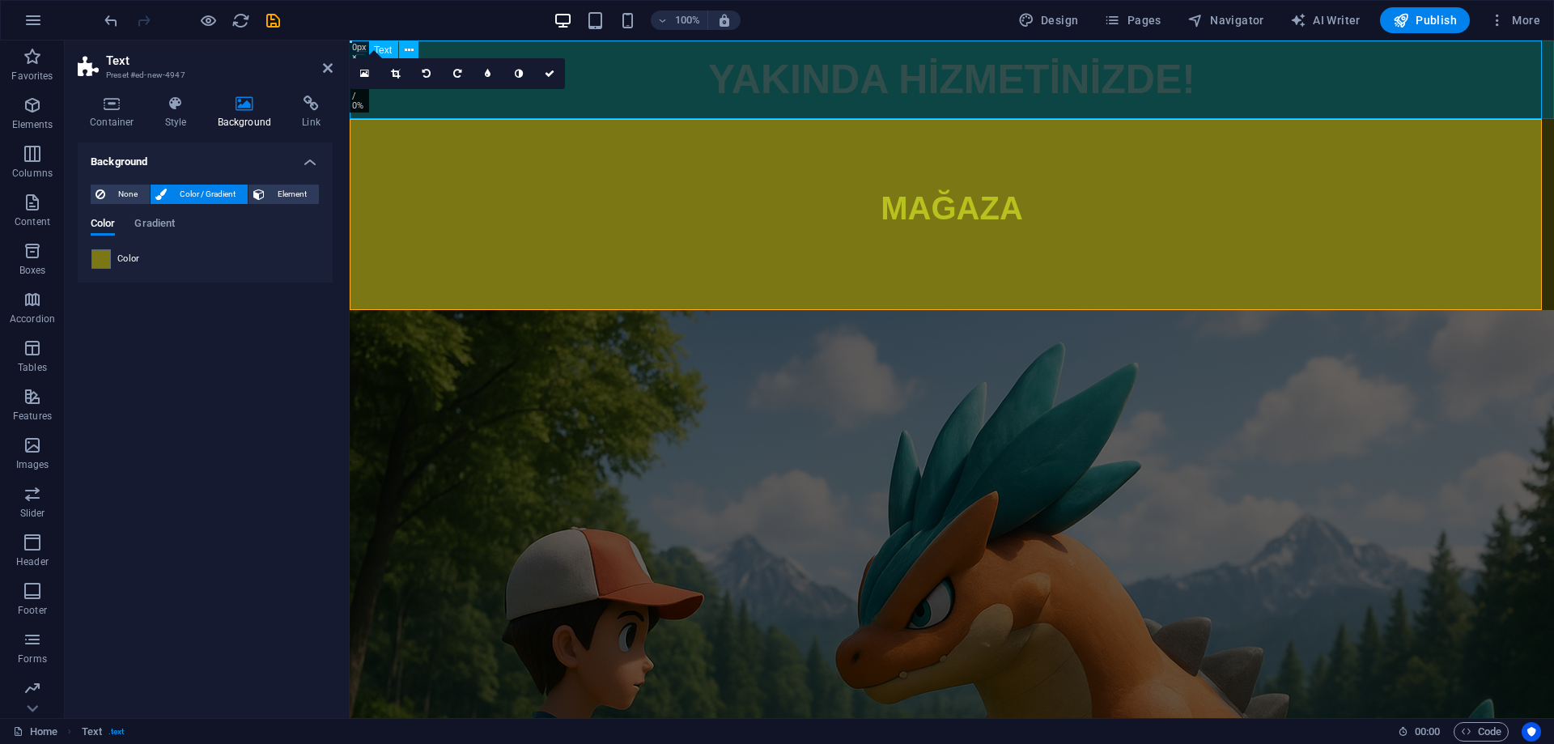
select select "px"
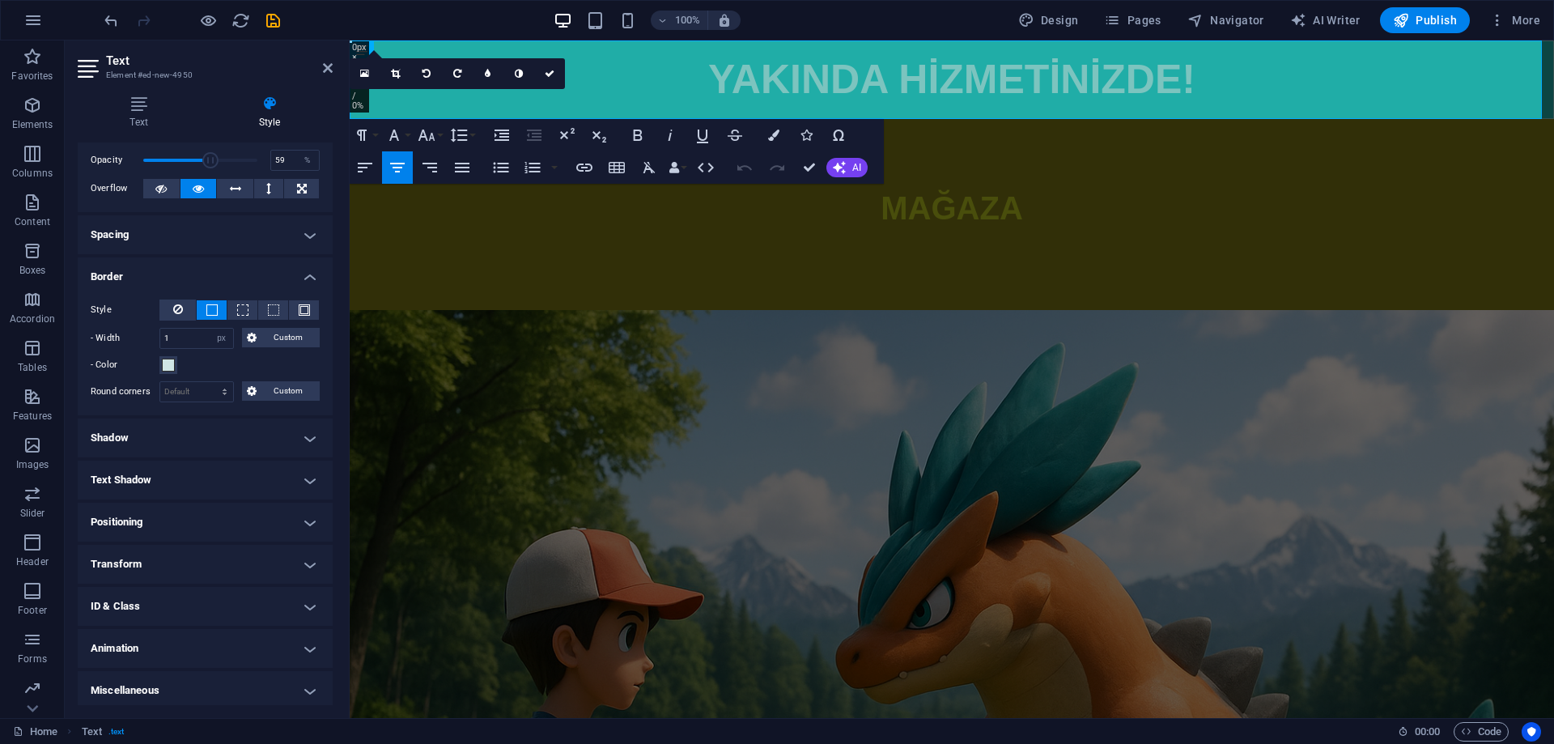
scroll to position [67, 0]
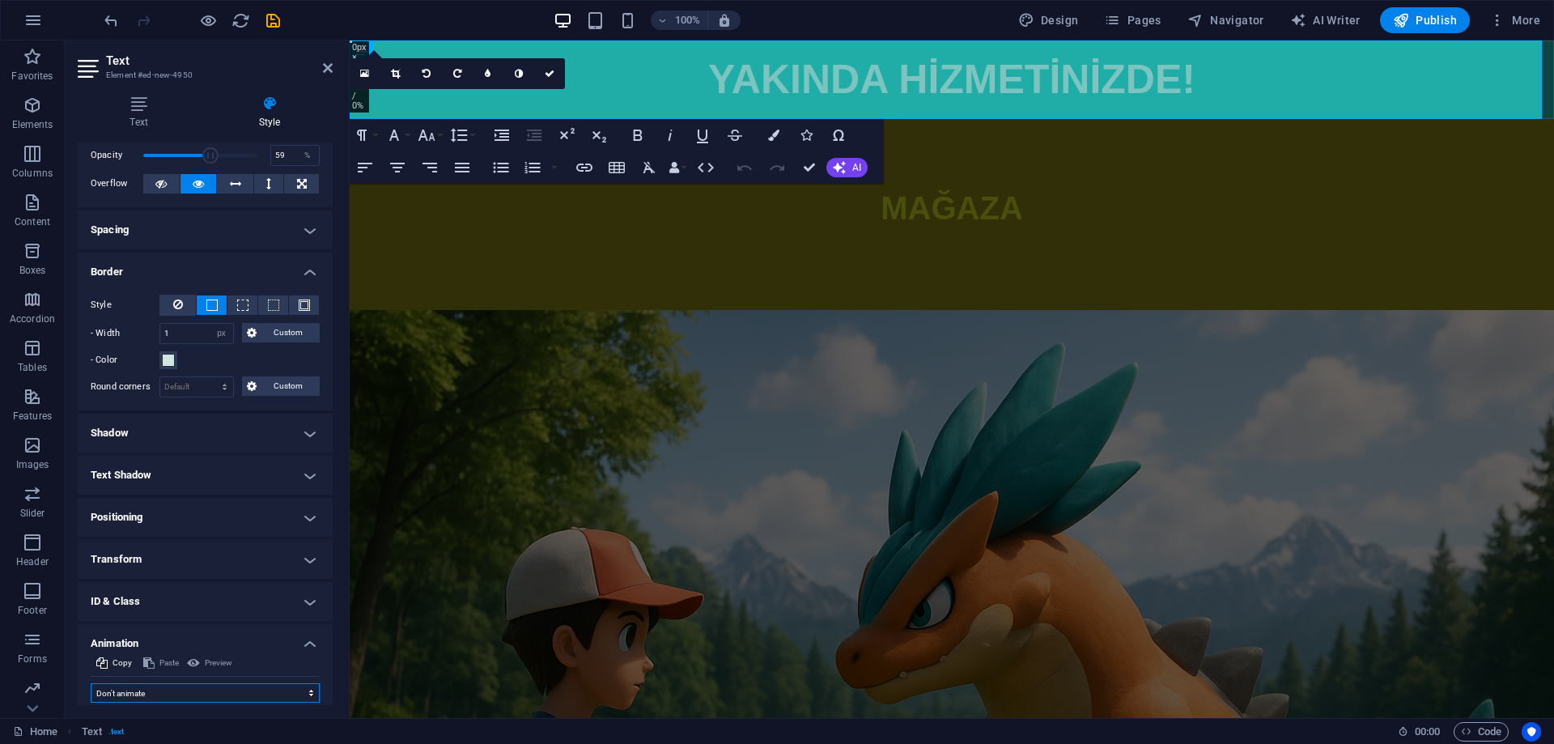
select select "slide"
select select "scroll"
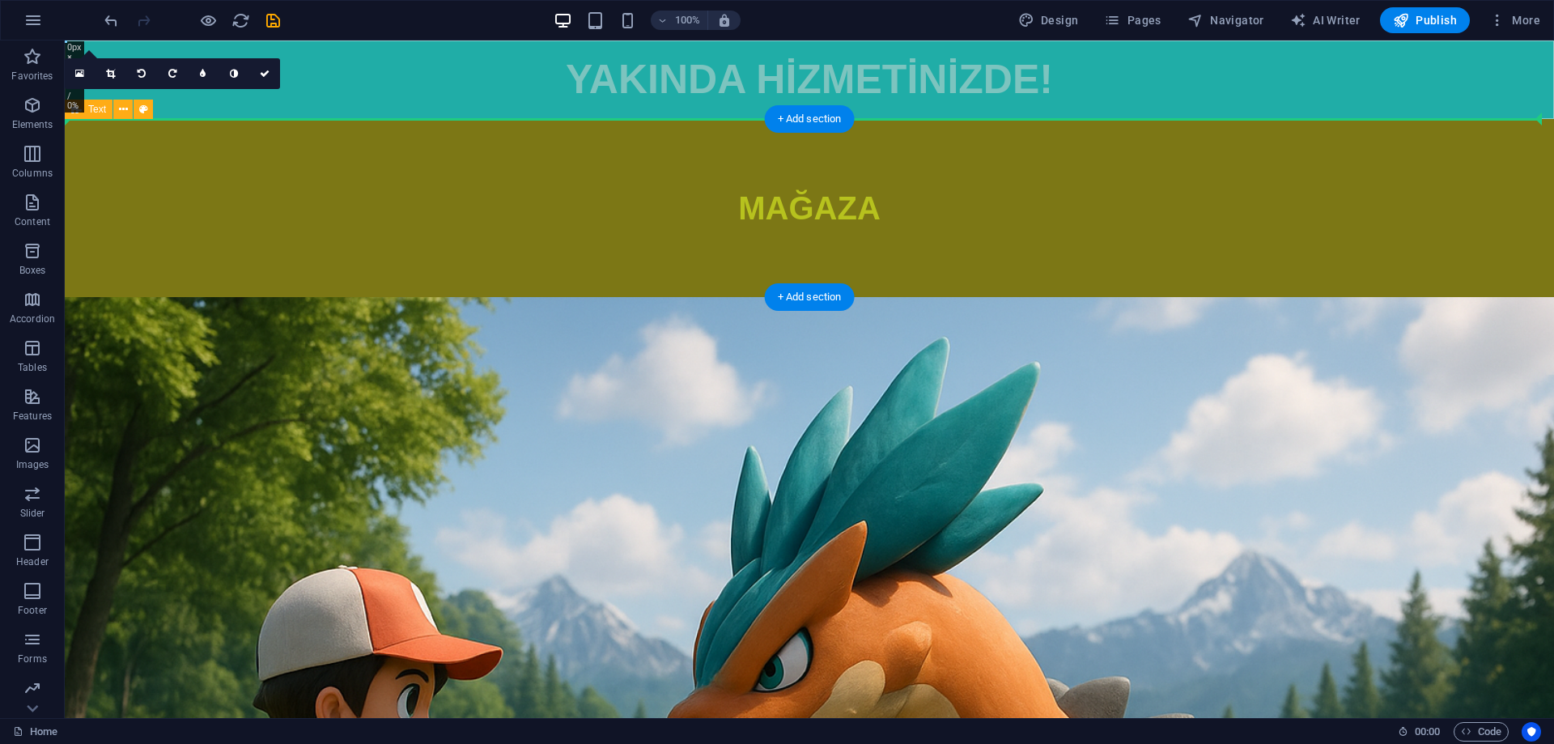
drag, startPoint x: 569, startPoint y: 143, endPoint x: 570, endPoint y: 155, distance: 11.4
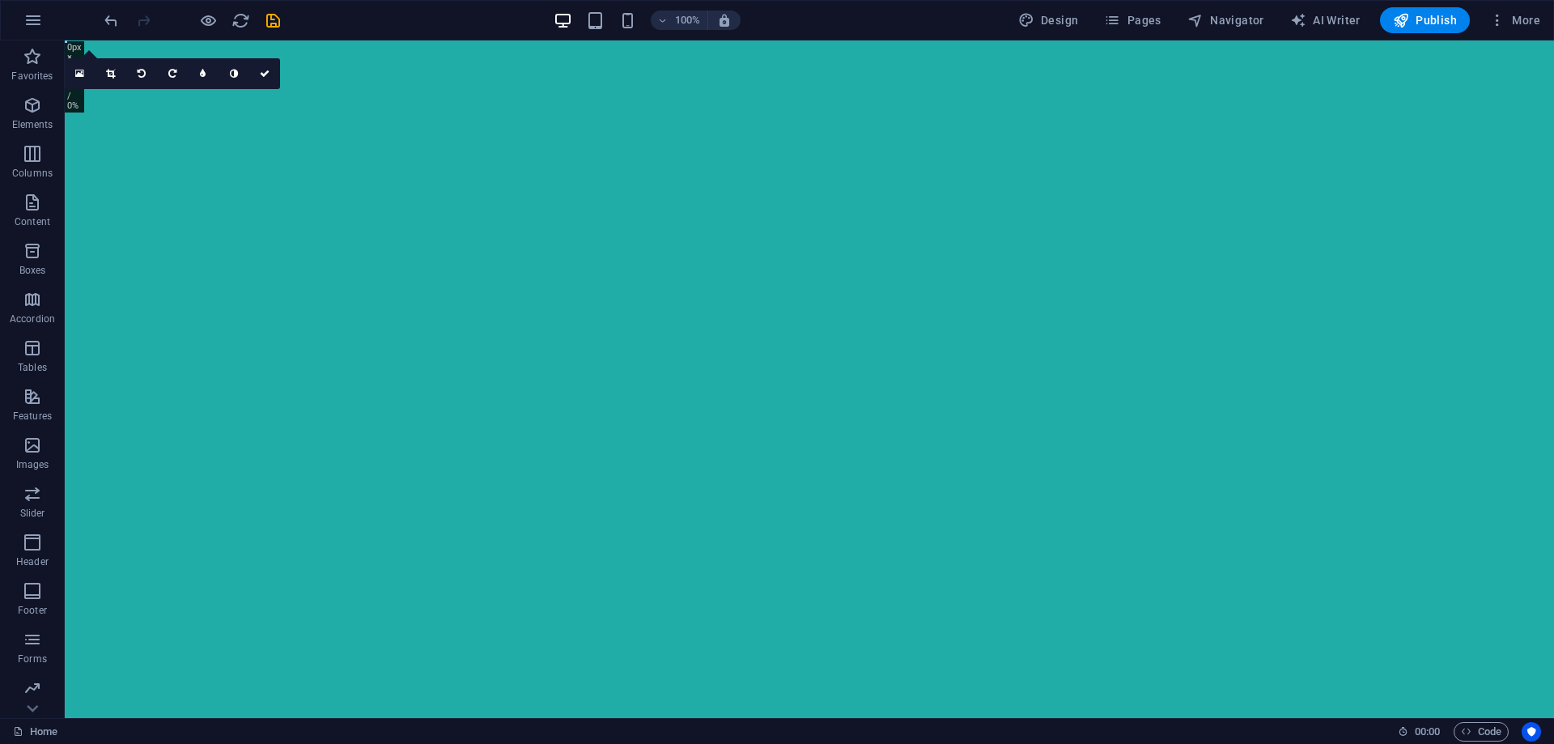
drag, startPoint x: 570, startPoint y: 304, endPoint x: 582, endPoint y: 301, distance: 12.4
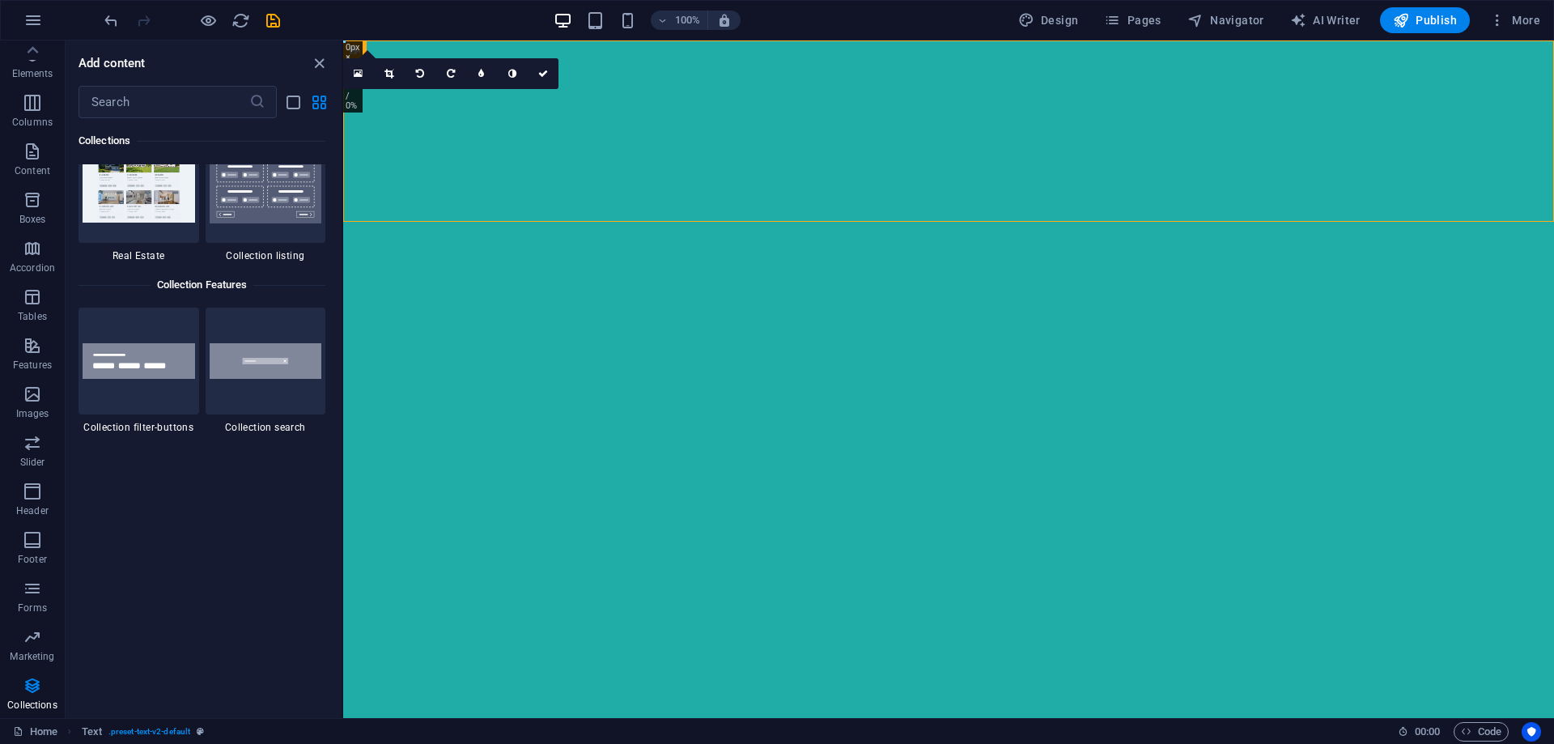
scroll to position [15192, 0]
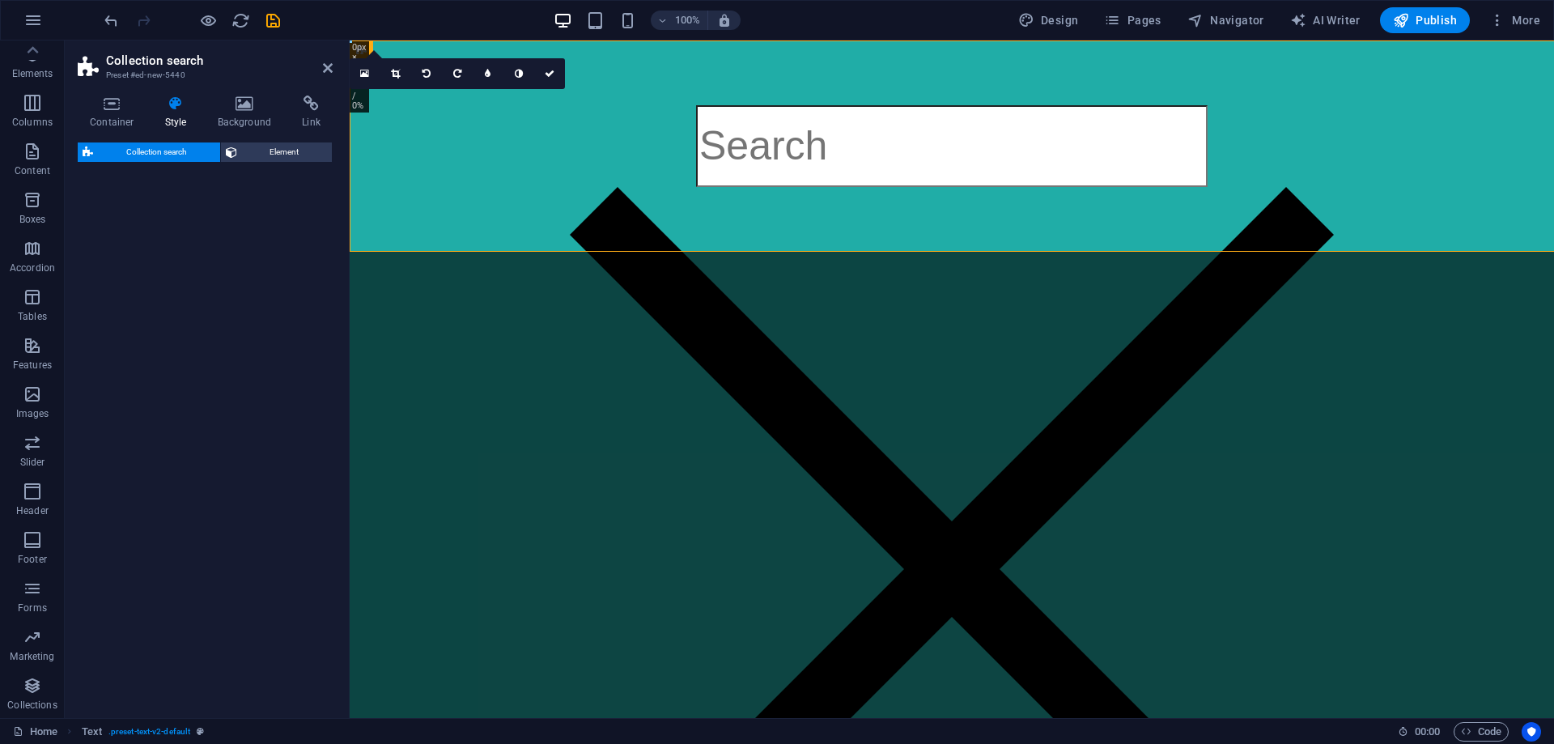
select select "px"
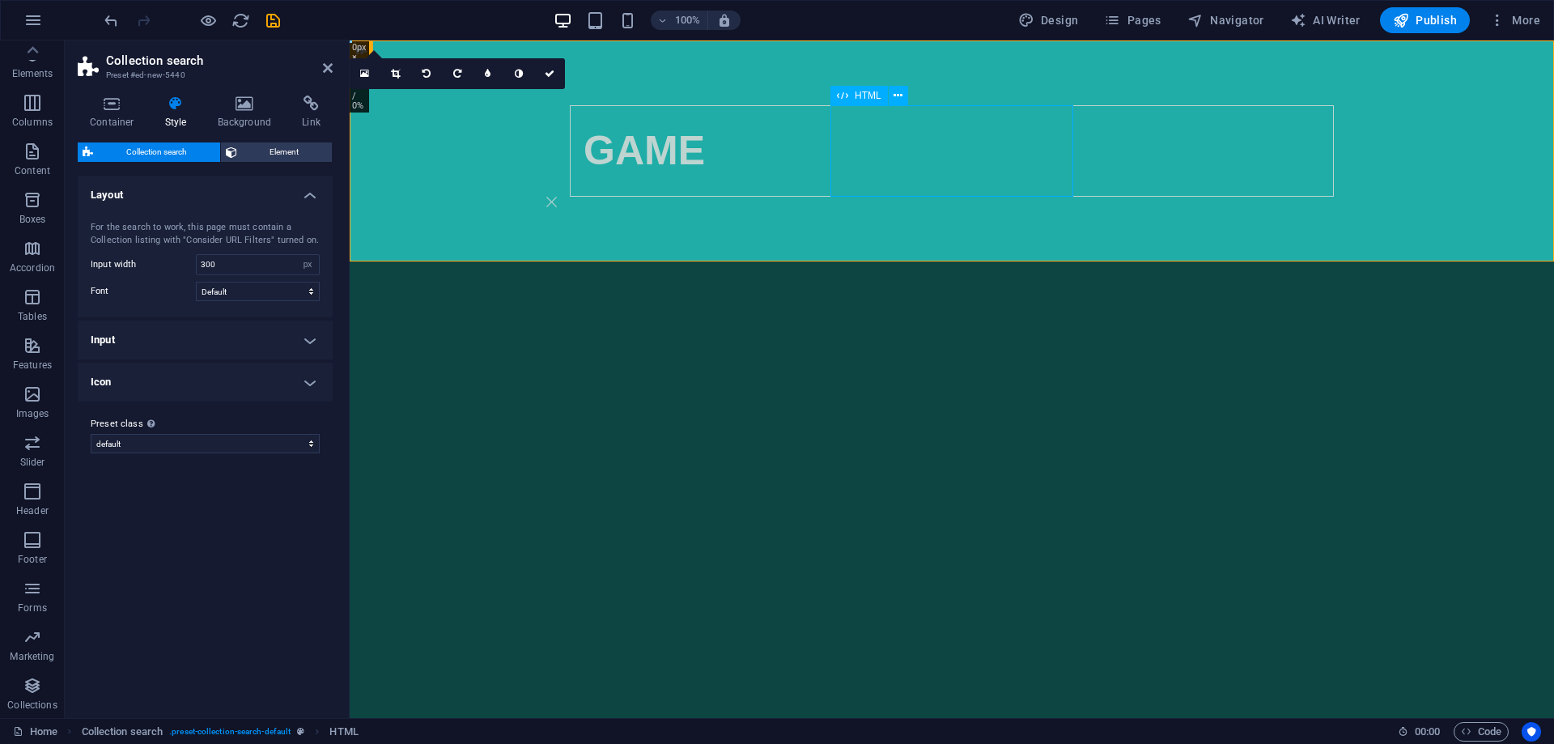
type input "GAME"
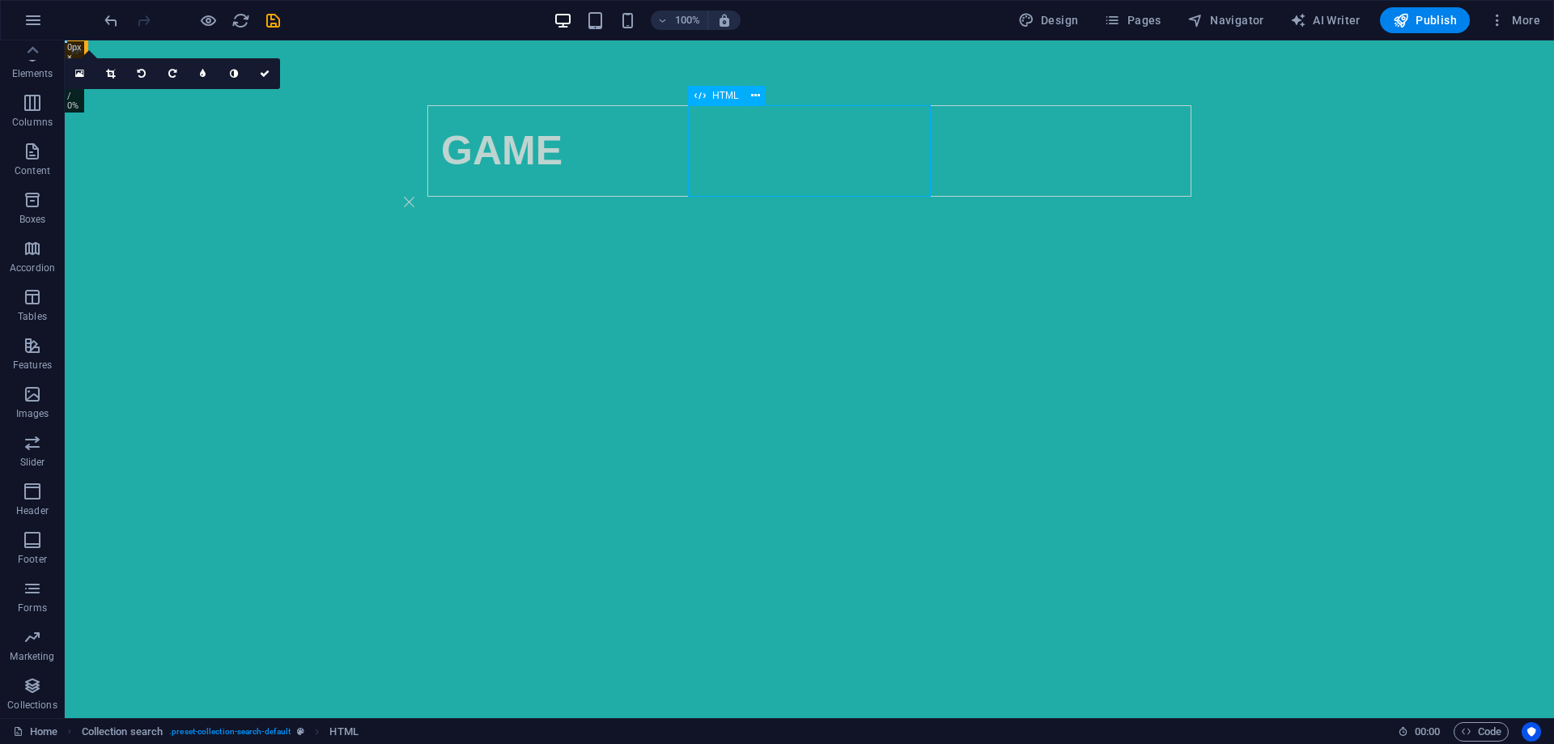
drag, startPoint x: 911, startPoint y: 157, endPoint x: 627, endPoint y: 148, distance: 284.3
select select "px"
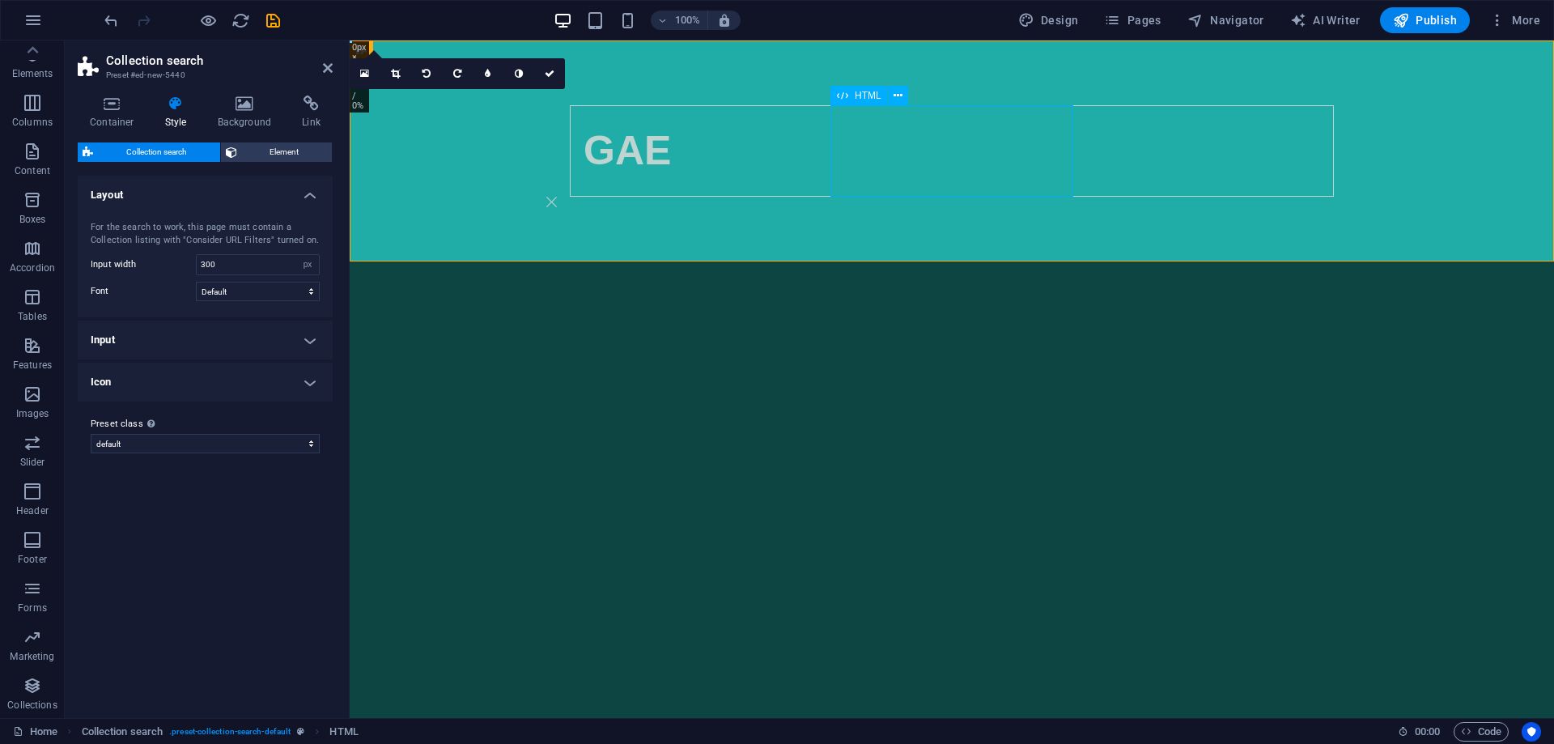
type input "GAE"
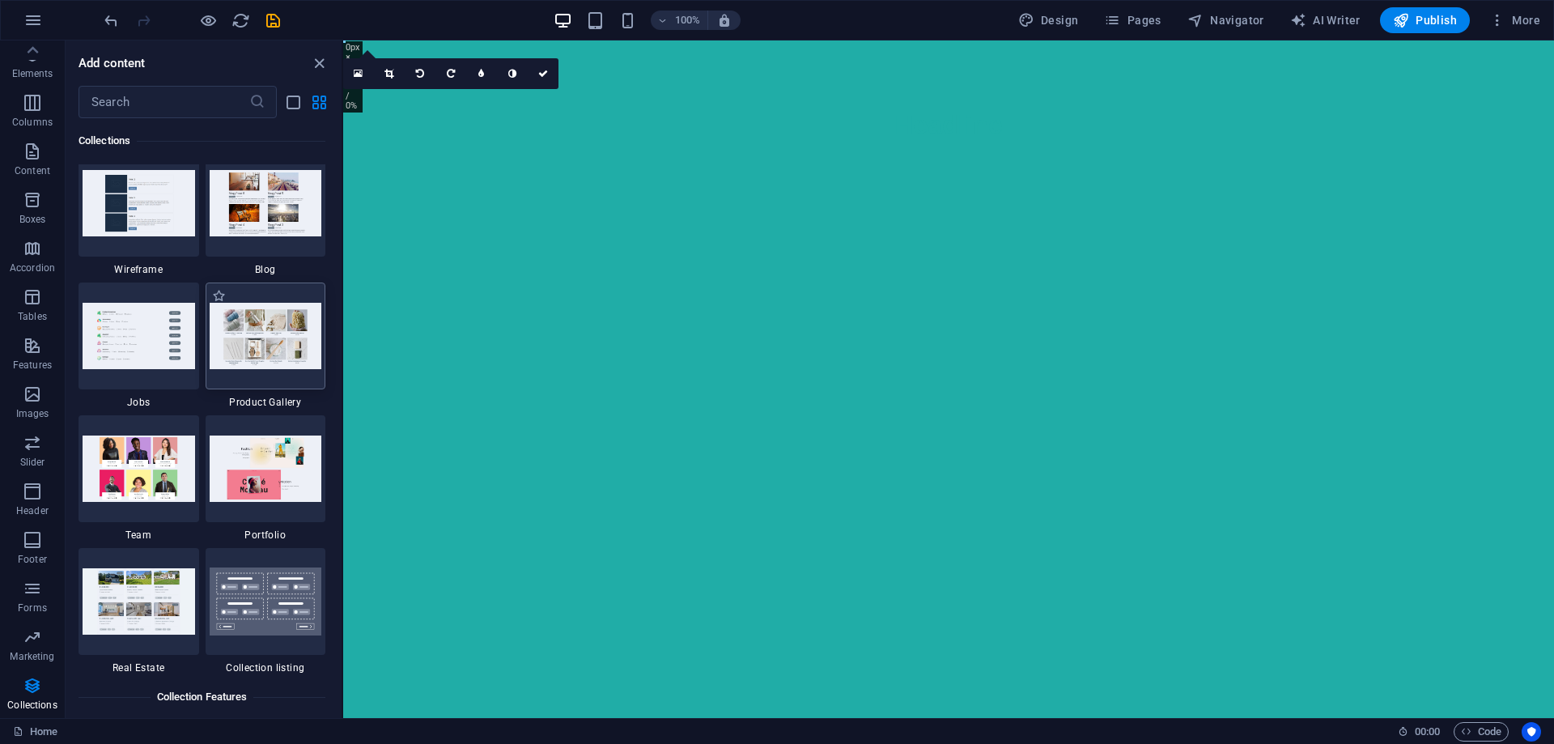
scroll to position [14820, 0]
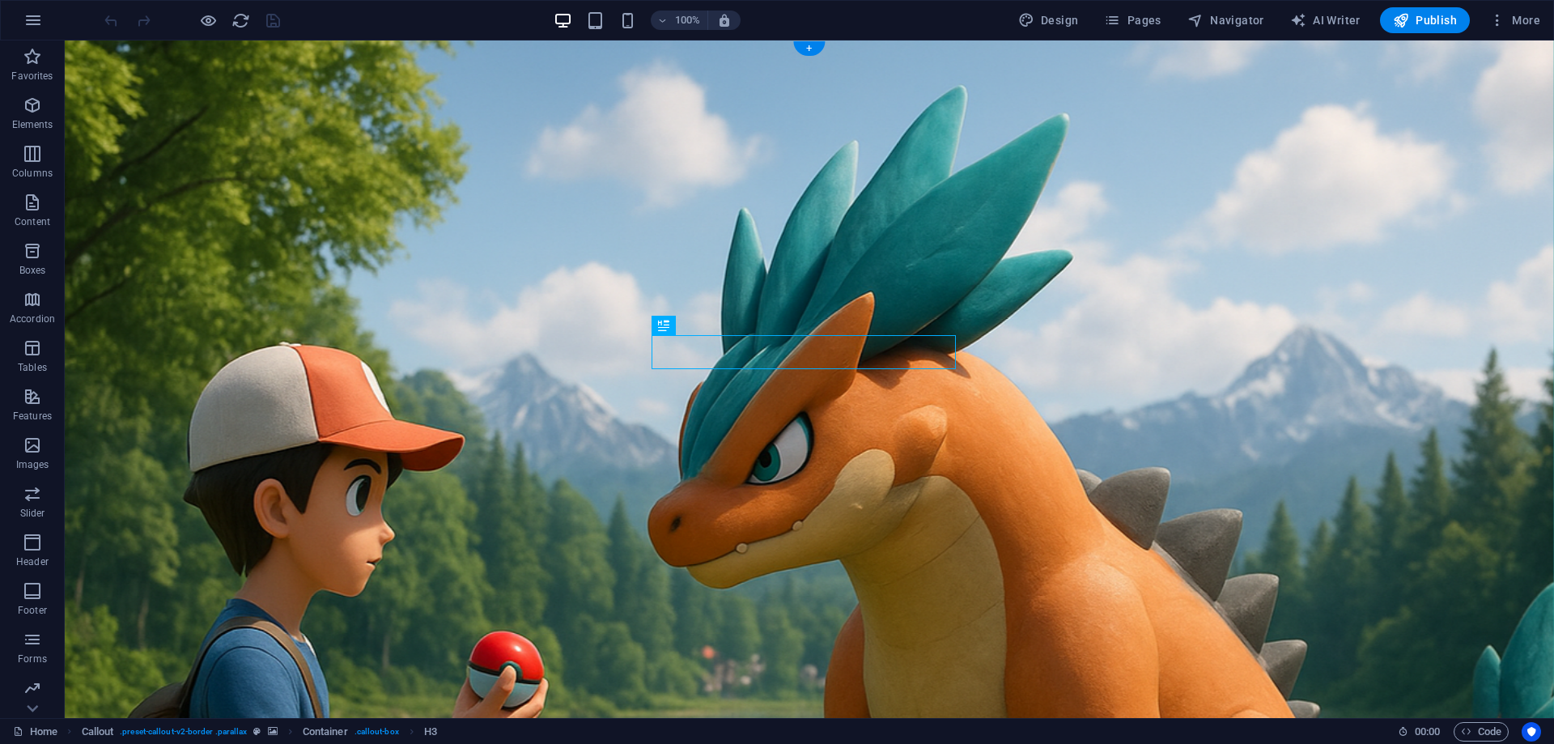
click at [300, 245] on figure at bounding box center [810, 598] width 1490 height 1117
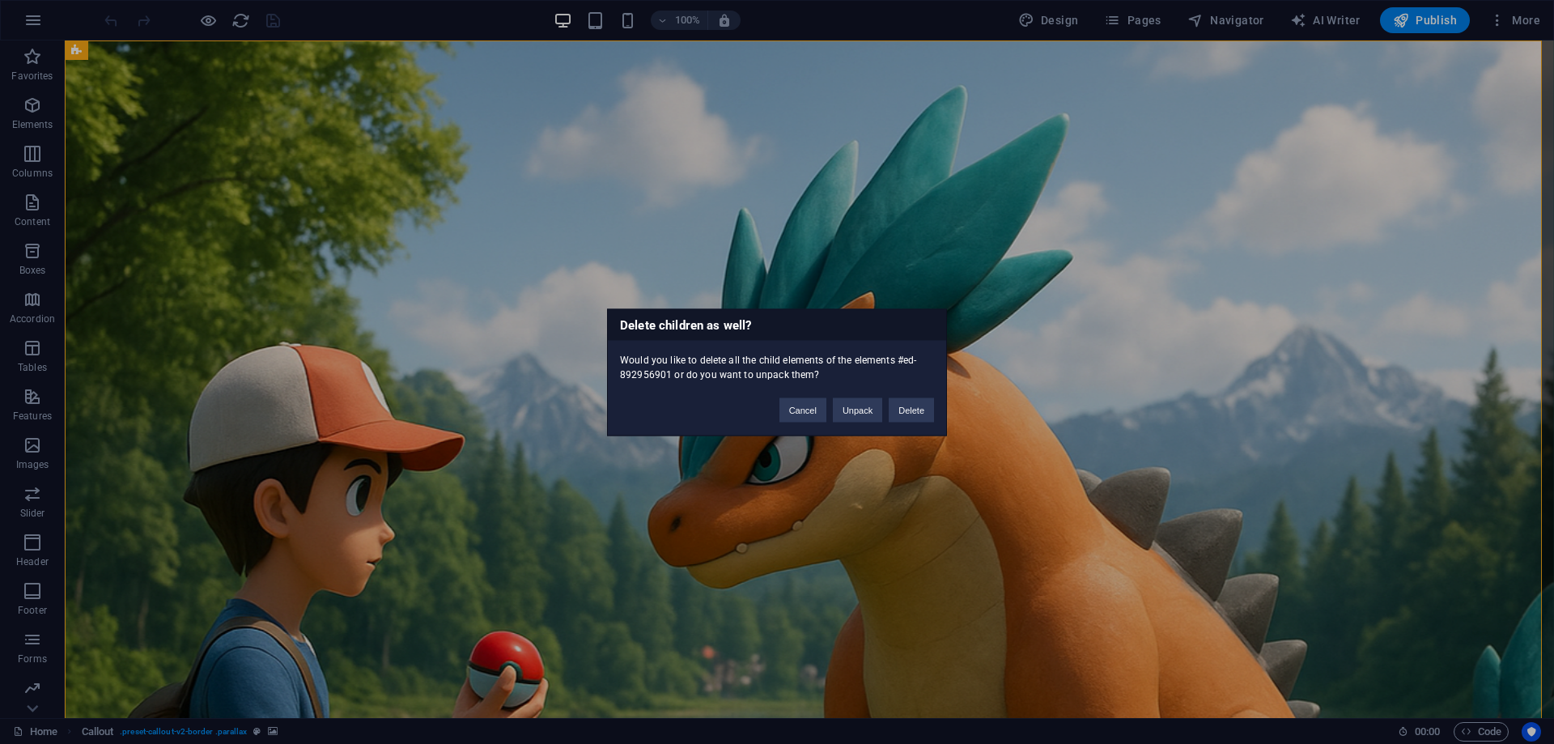
click at [483, 287] on div "Delete children as well? Would you like to delete all the child elements of the…" at bounding box center [777, 372] width 1554 height 744
drag, startPoint x: 805, startPoint y: 410, endPoint x: 732, endPoint y: 324, distance: 112.6
click at [805, 410] on button "Cancel" at bounding box center [803, 410] width 47 height 24
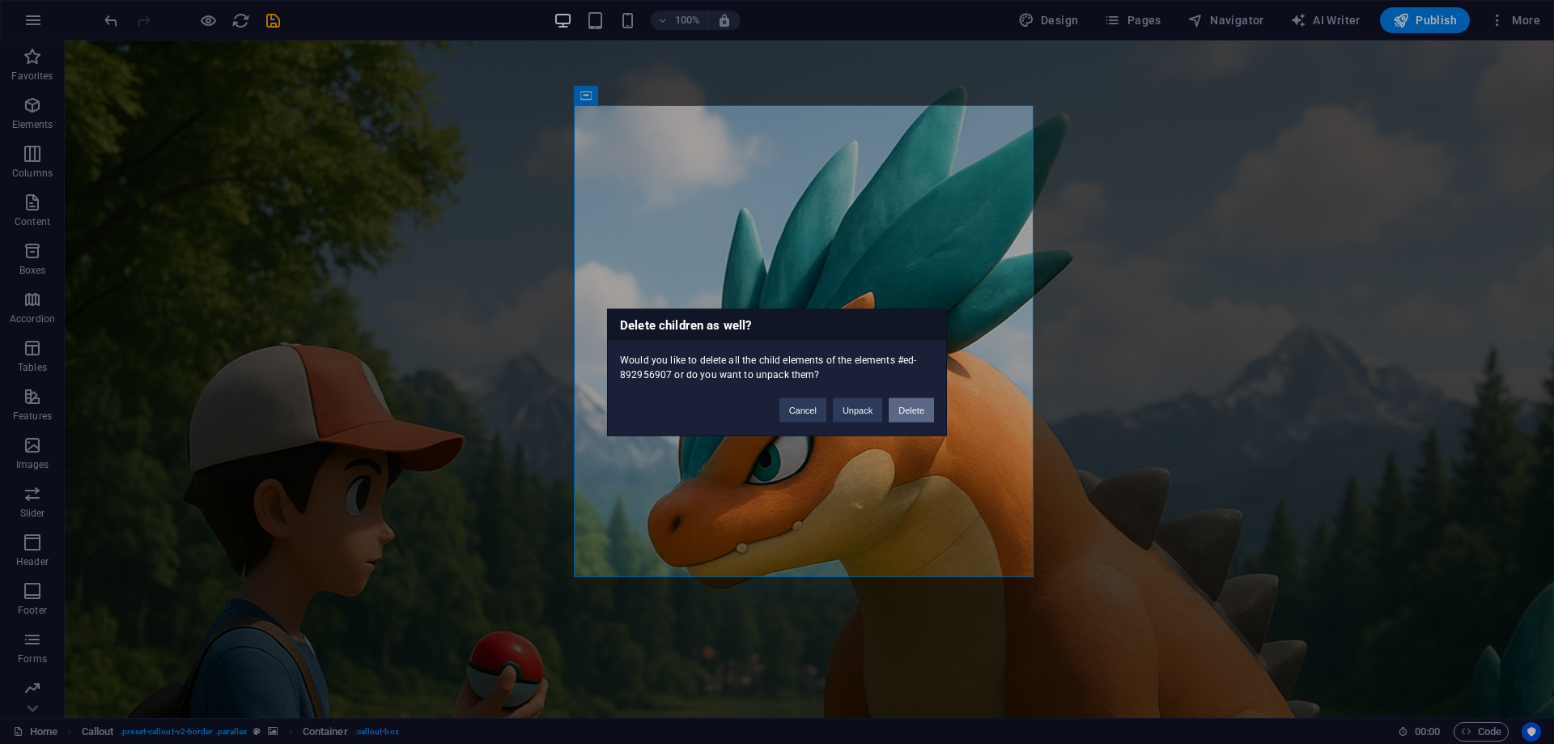
click at [897, 412] on button "Delete" at bounding box center [911, 410] width 45 height 24
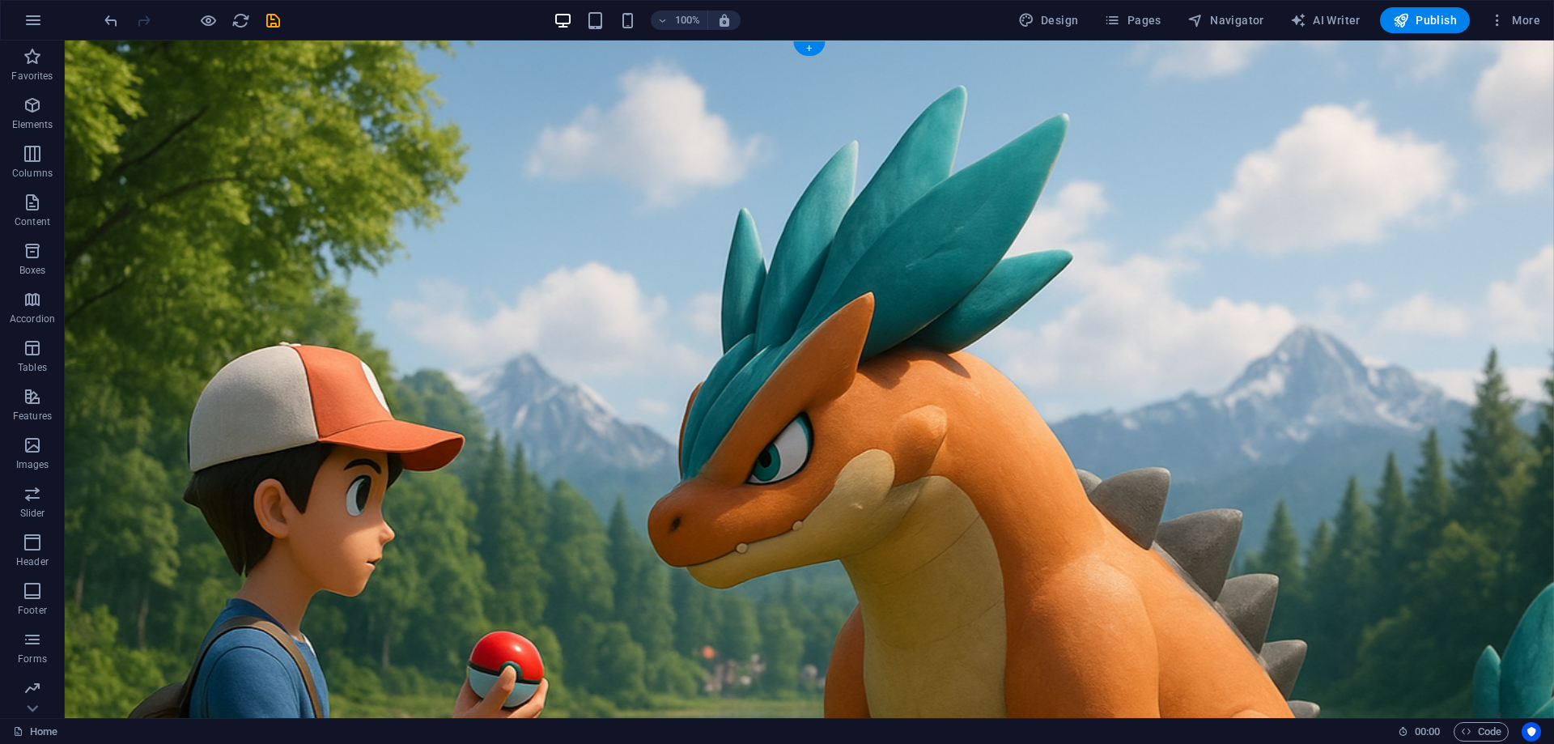
click at [768, 409] on figure at bounding box center [810, 598] width 1490 height 1117
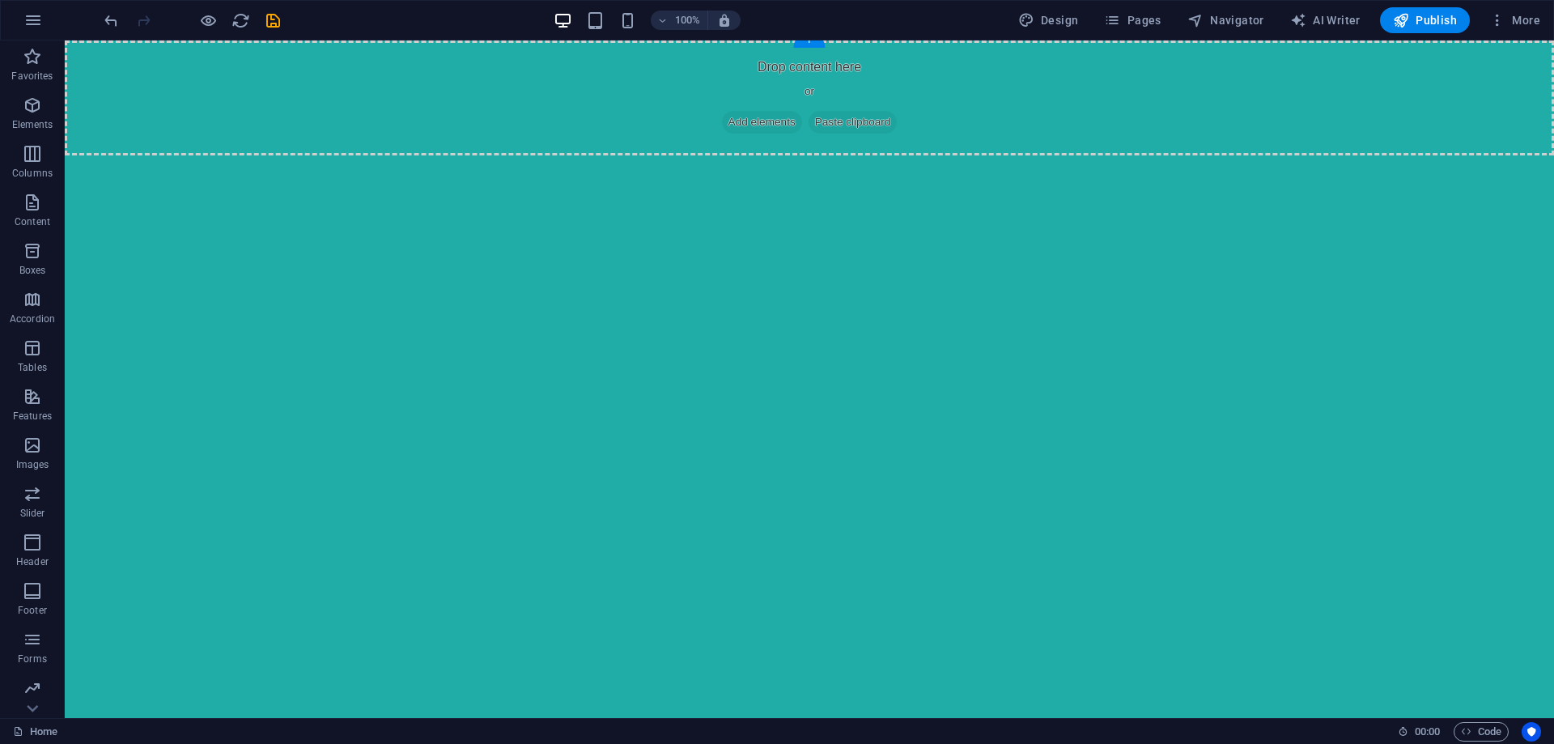
click at [752, 155] on html "Skip to main content Drop content here or Add elements Paste clipboard" at bounding box center [810, 97] width 1490 height 115
click at [530, 139] on div "Drop content here or Add elements Paste clipboard" at bounding box center [810, 97] width 1490 height 115
drag, startPoint x: 541, startPoint y: 250, endPoint x: 542, endPoint y: 233, distance: 17.1
click at [542, 155] on html "Skip to main content Drop content here or Add elements Paste clipboard" at bounding box center [810, 97] width 1490 height 115
click at [541, 135] on div "Drop content here or Add elements Paste clipboard" at bounding box center [810, 97] width 1490 height 115
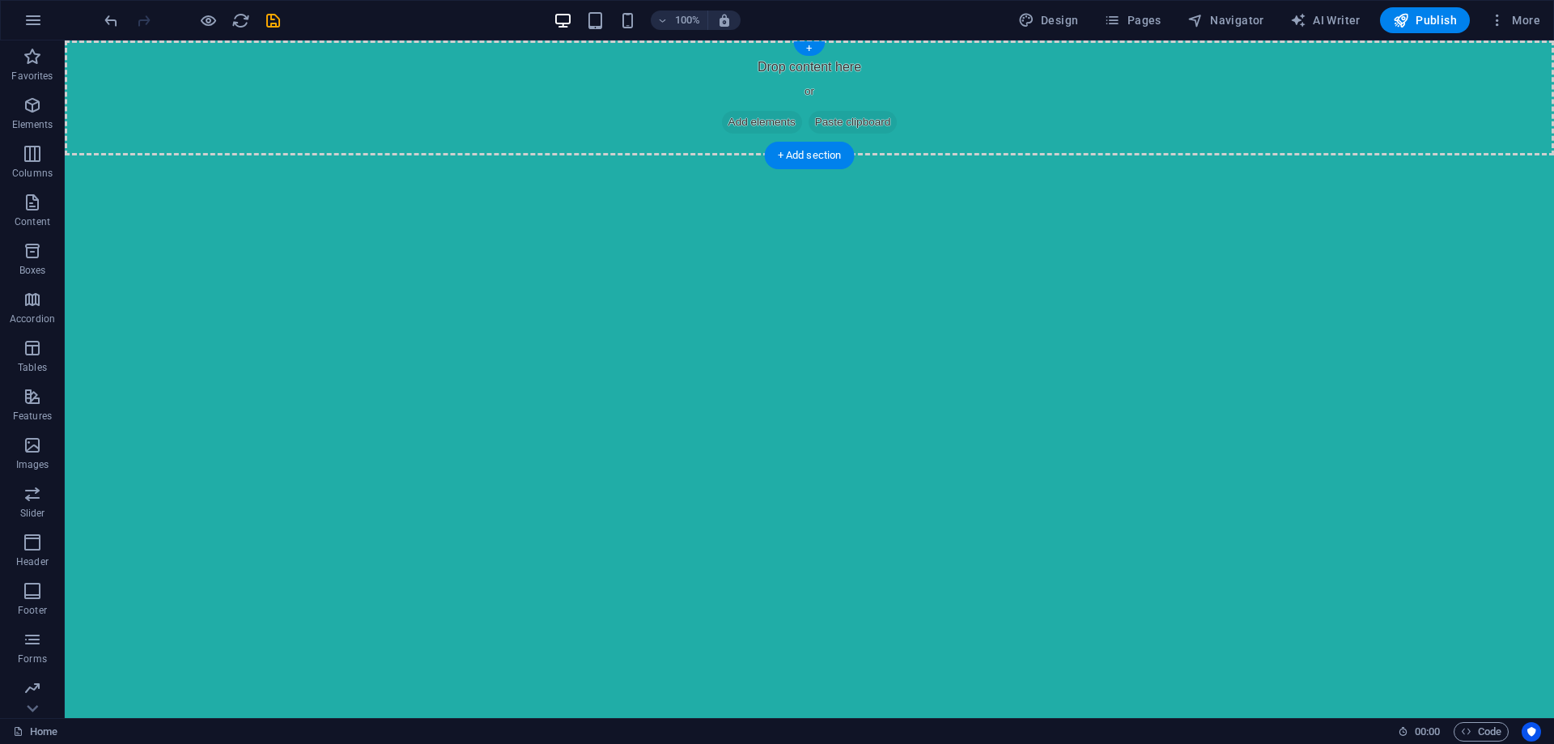
click at [541, 130] on div "Drop content here or Add elements Paste clipboard" at bounding box center [810, 97] width 1490 height 115
click at [532, 155] on html "Skip to main content Drop content here or Add elements Paste clipboard" at bounding box center [810, 97] width 1490 height 115
drag, startPoint x: 535, startPoint y: 317, endPoint x: 516, endPoint y: 338, distance: 28.6
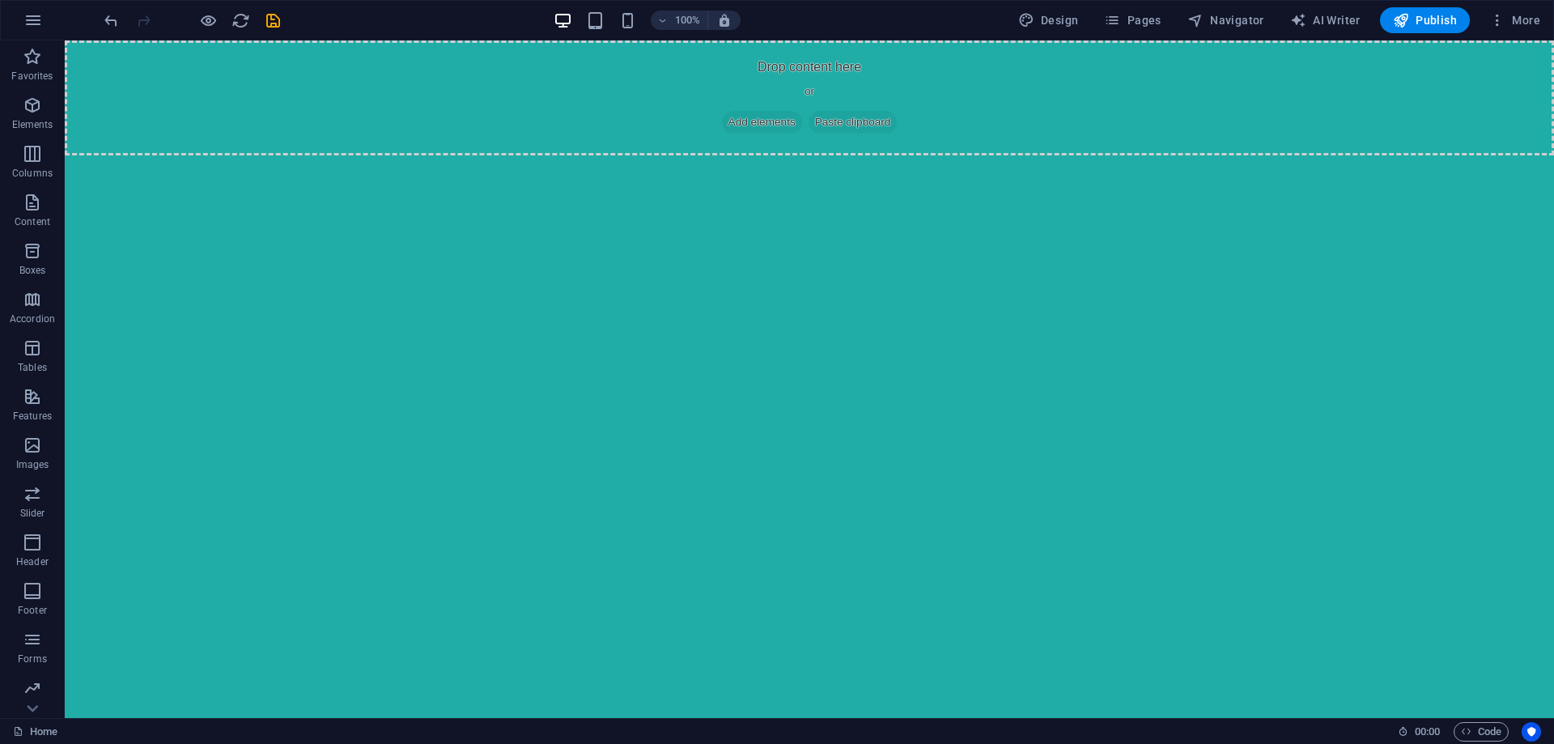
click at [534, 155] on html "Skip to main content Drop content here or Add elements Paste clipboard" at bounding box center [810, 97] width 1490 height 115
click at [24, 683] on icon "button" at bounding box center [32, 687] width 19 height 19
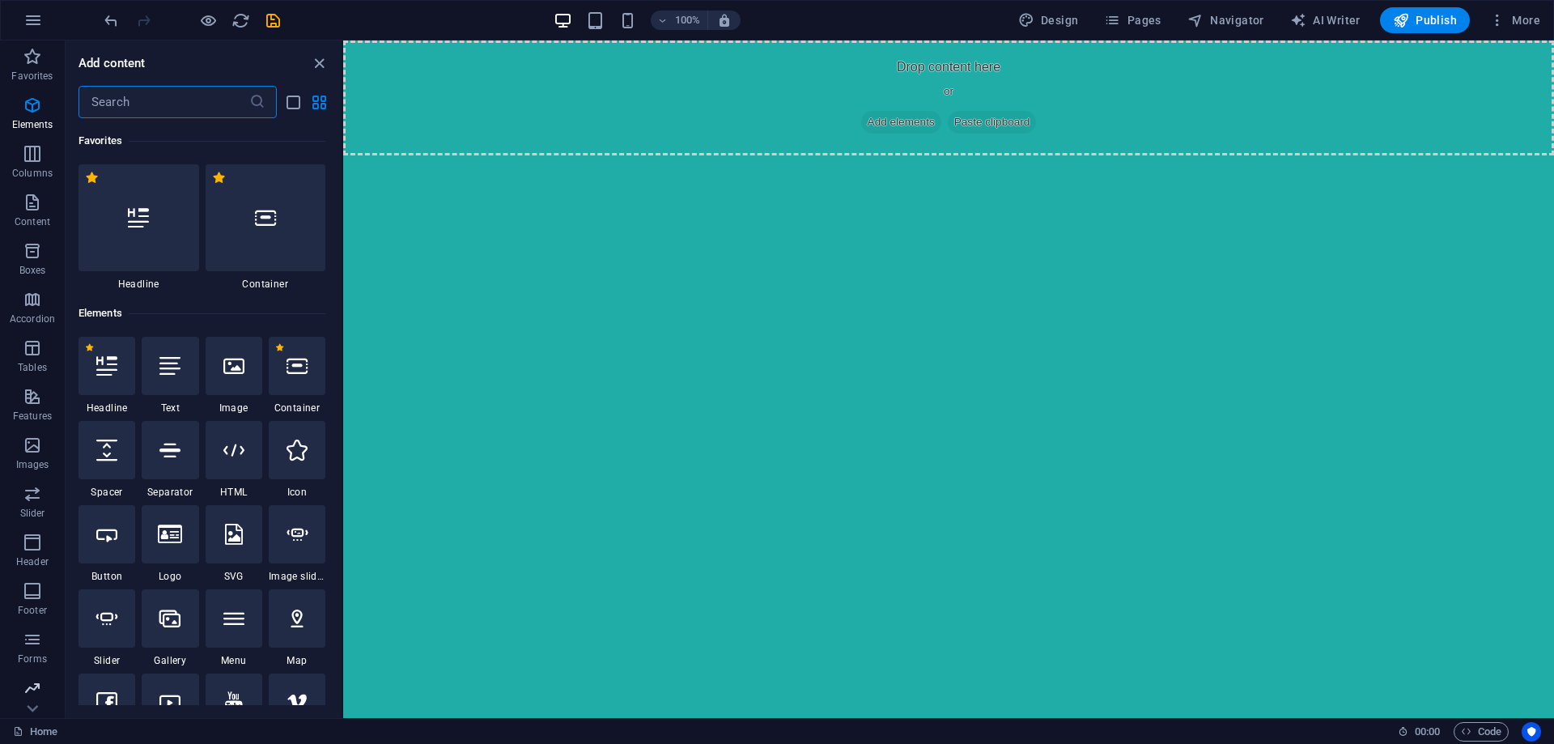
scroll to position [51, 0]
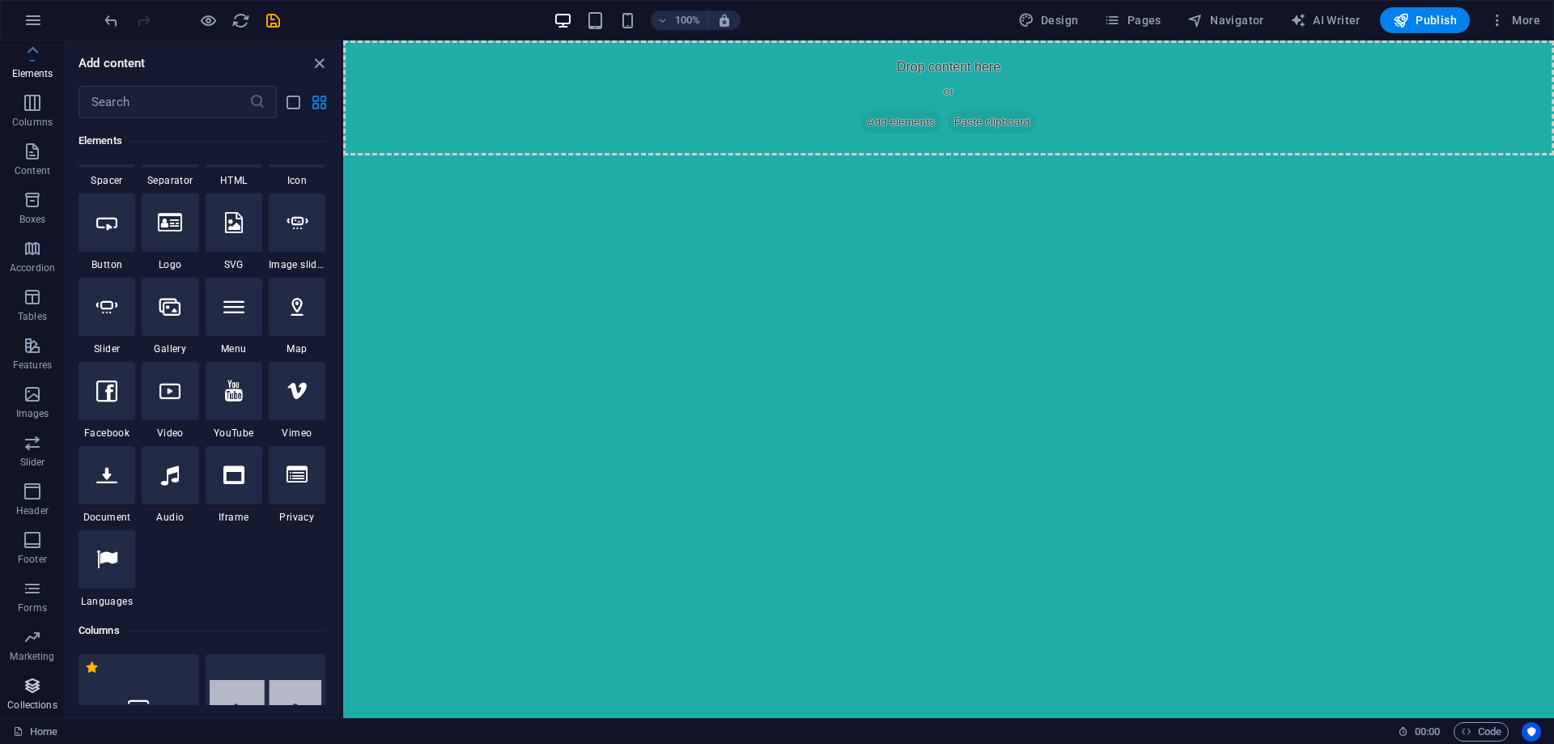
click at [39, 690] on icon "button" at bounding box center [32, 685] width 19 height 19
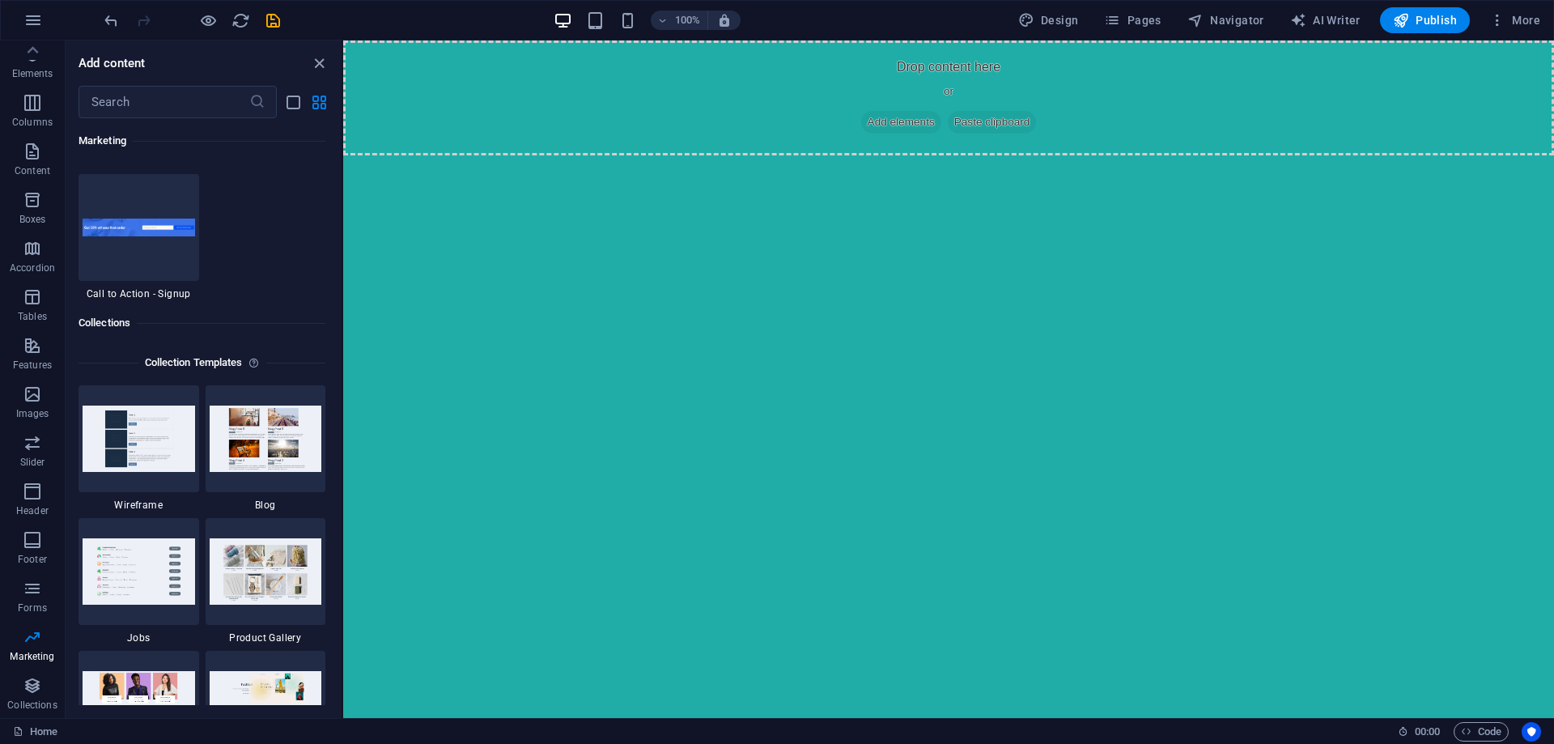
scroll to position [14901, 0]
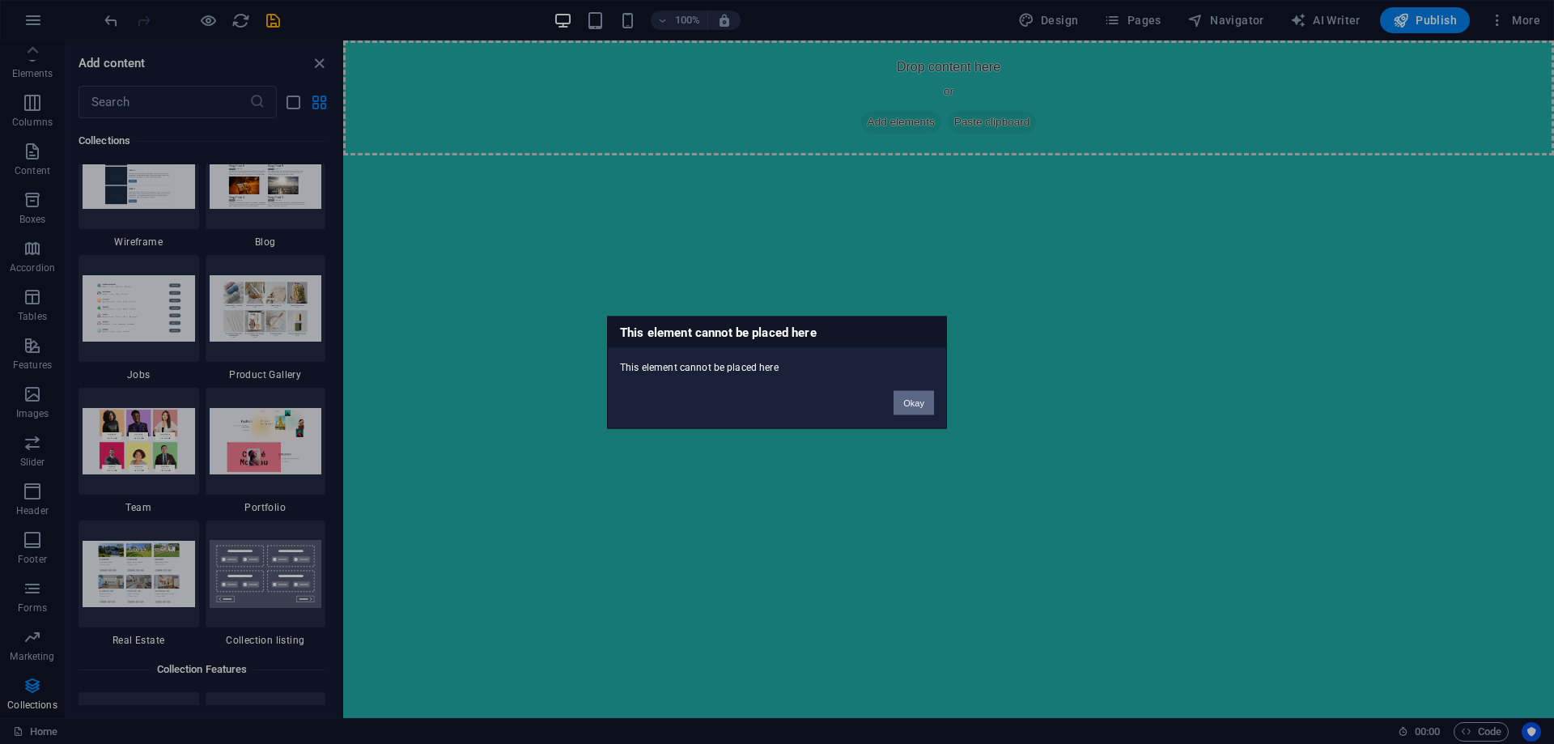
drag, startPoint x: 911, startPoint y: 400, endPoint x: 329, endPoint y: 373, distance: 582.7
click at [911, 400] on button "Okay" at bounding box center [914, 402] width 40 height 24
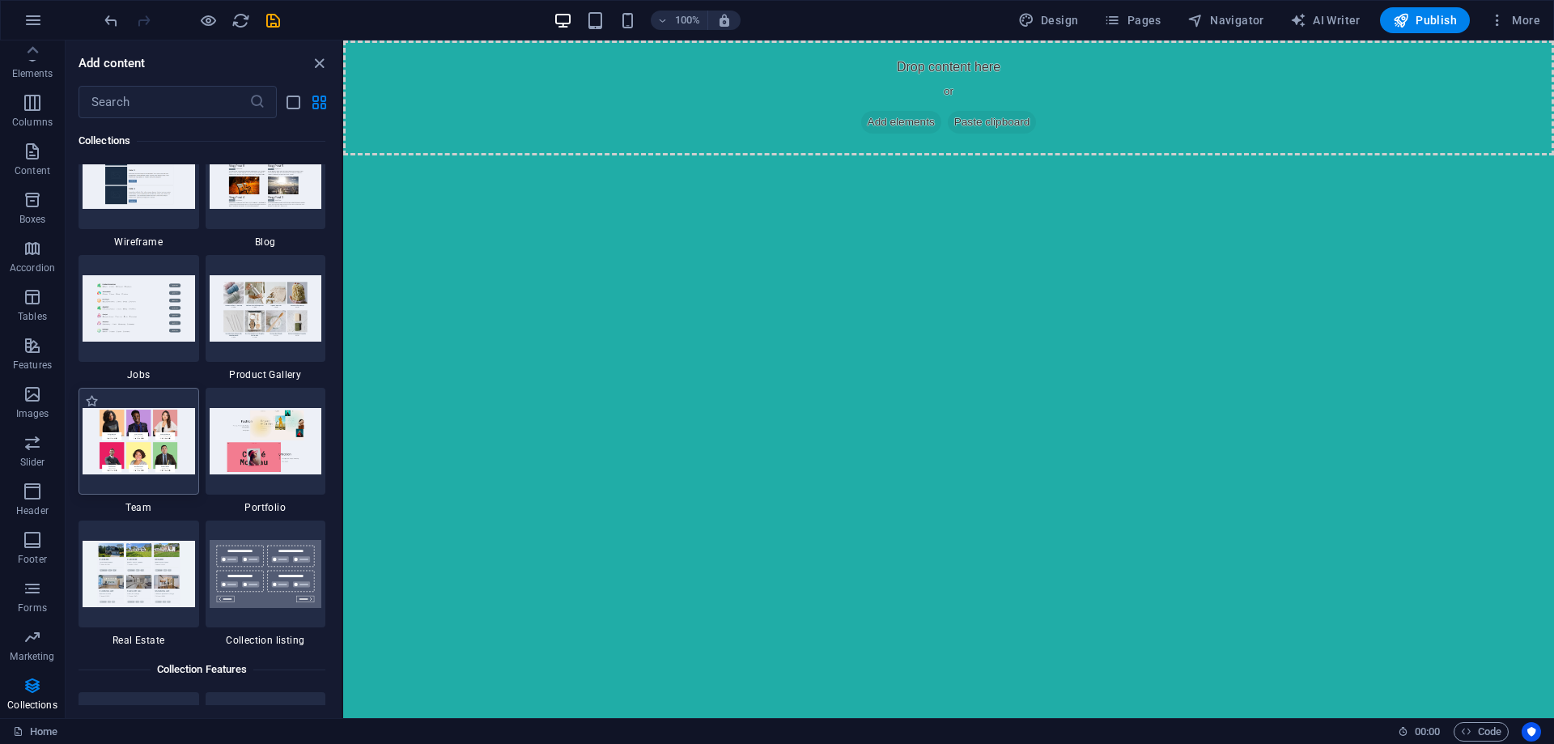
click at [144, 436] on img at bounding box center [139, 441] width 113 height 66
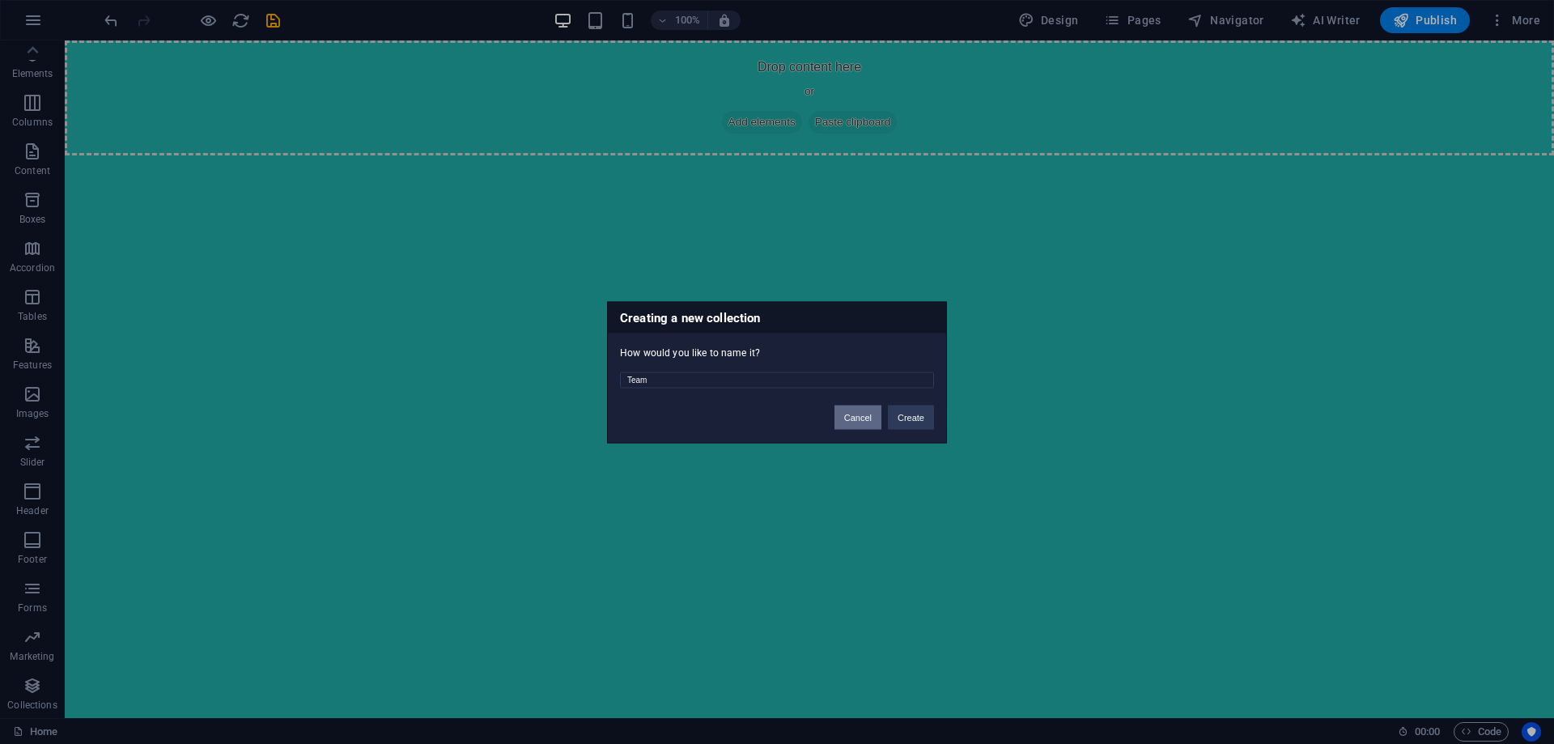
click at [863, 419] on button "Cancel" at bounding box center [858, 417] width 47 height 24
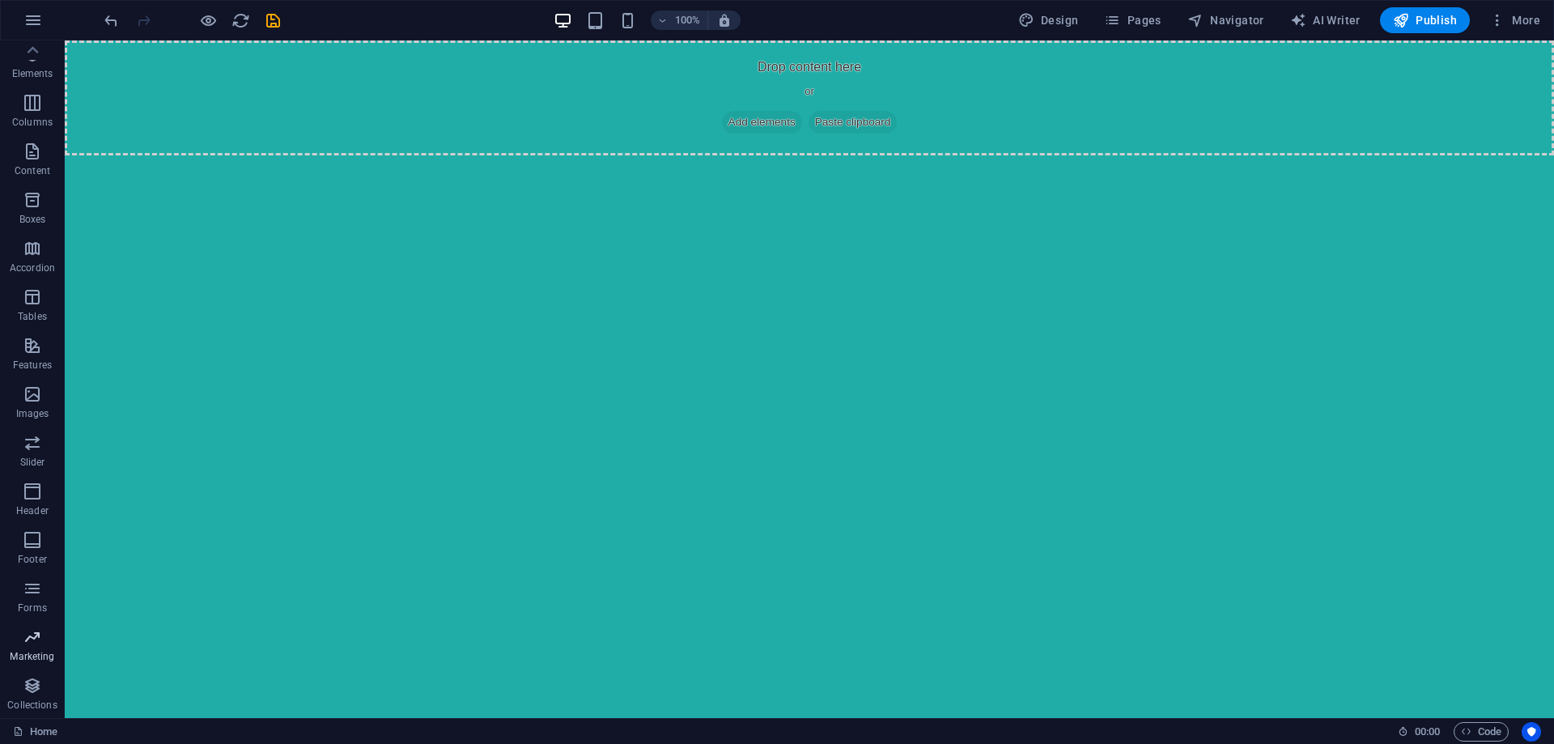
click at [31, 687] on icon "button" at bounding box center [32, 685] width 19 height 19
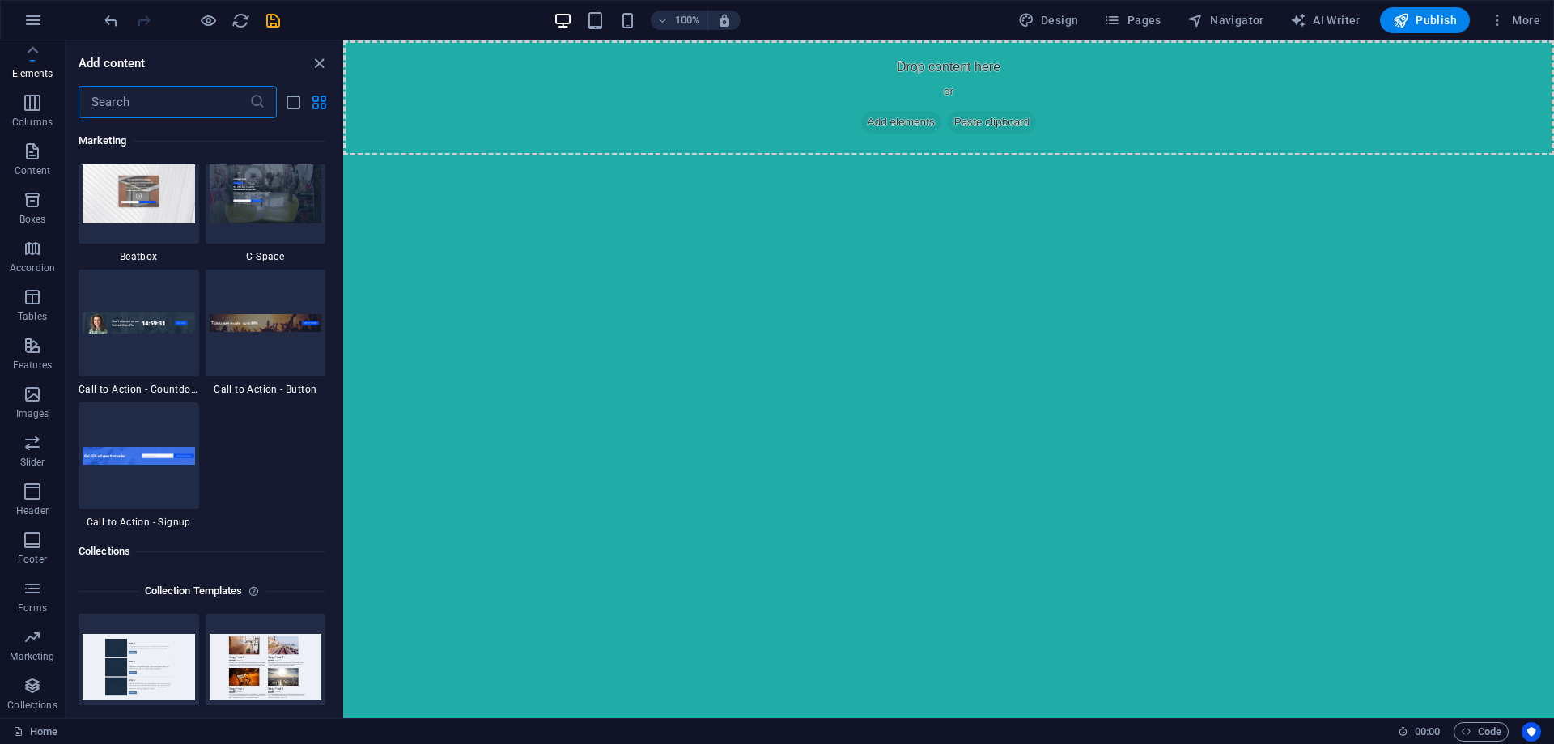
scroll to position [14820, 0]
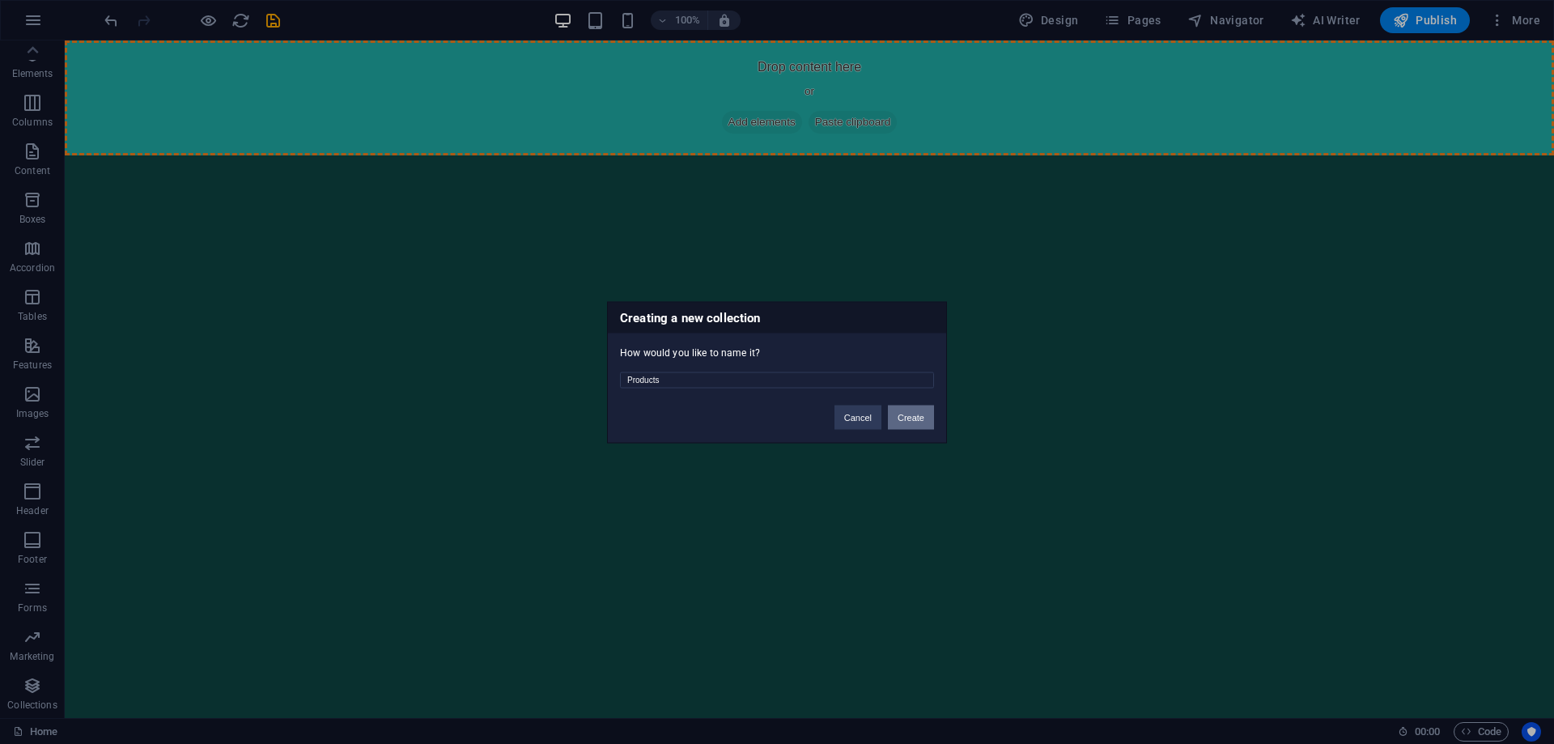
click at [904, 419] on button "Create" at bounding box center [911, 417] width 46 height 24
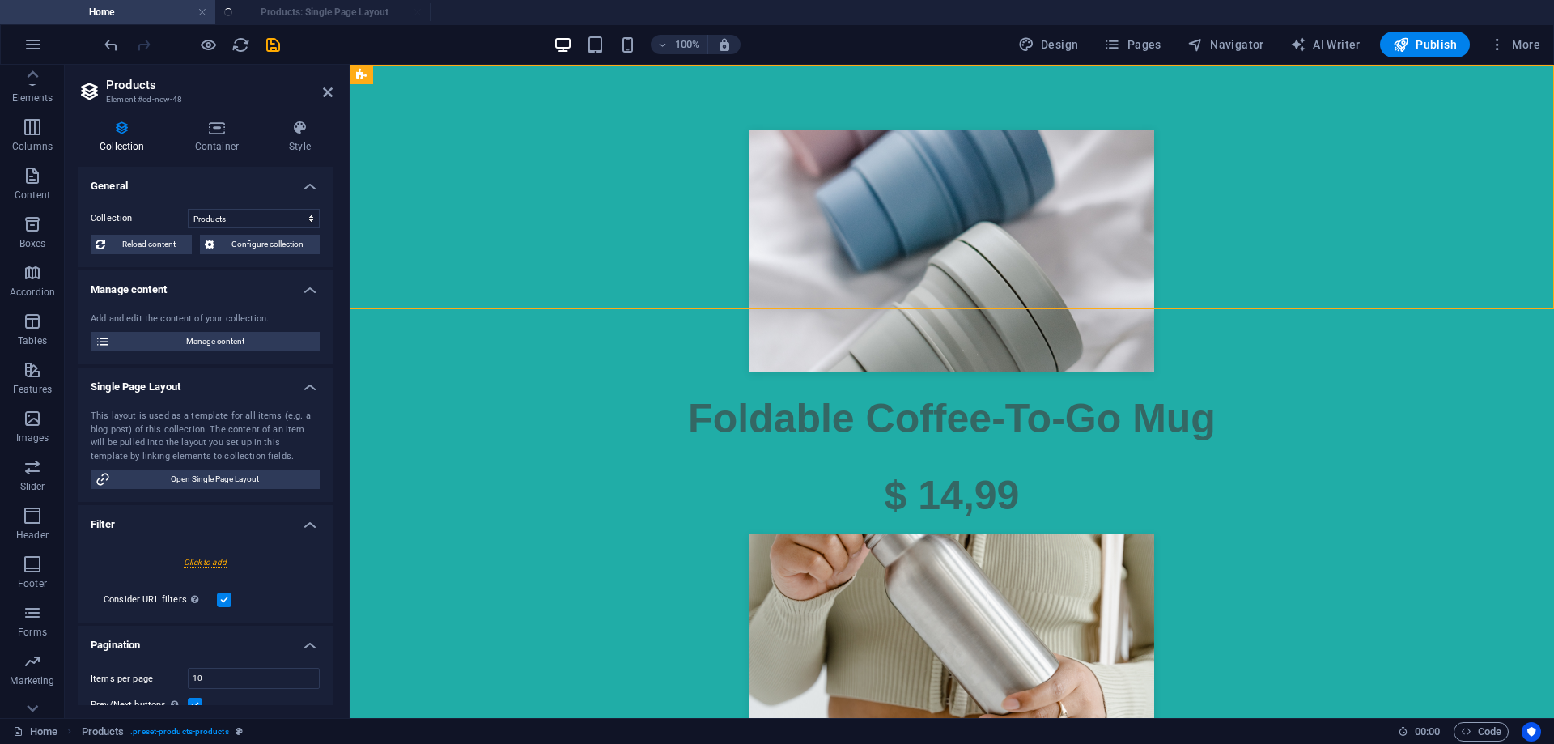
select select "createdAt_DESC"
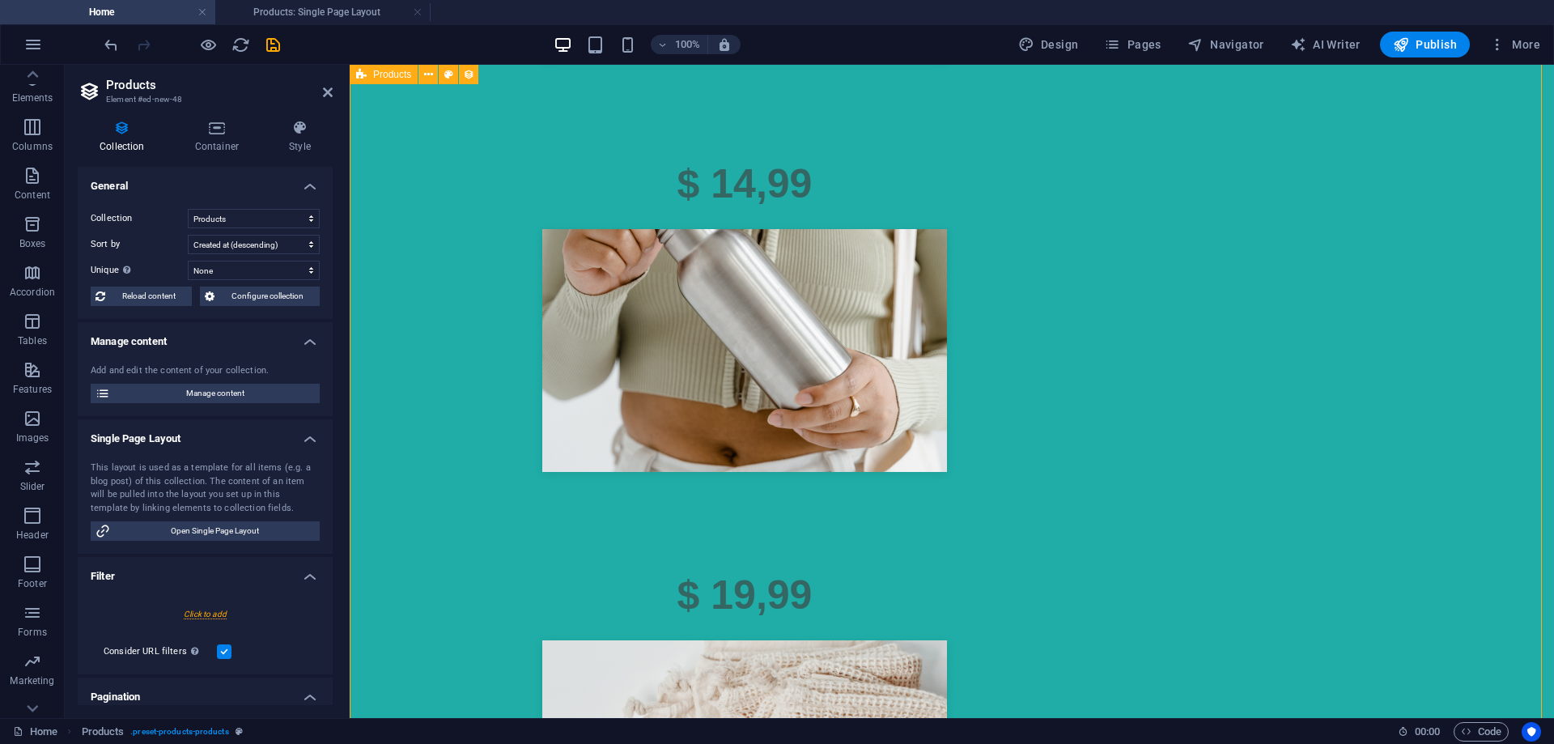
scroll to position [0, 0]
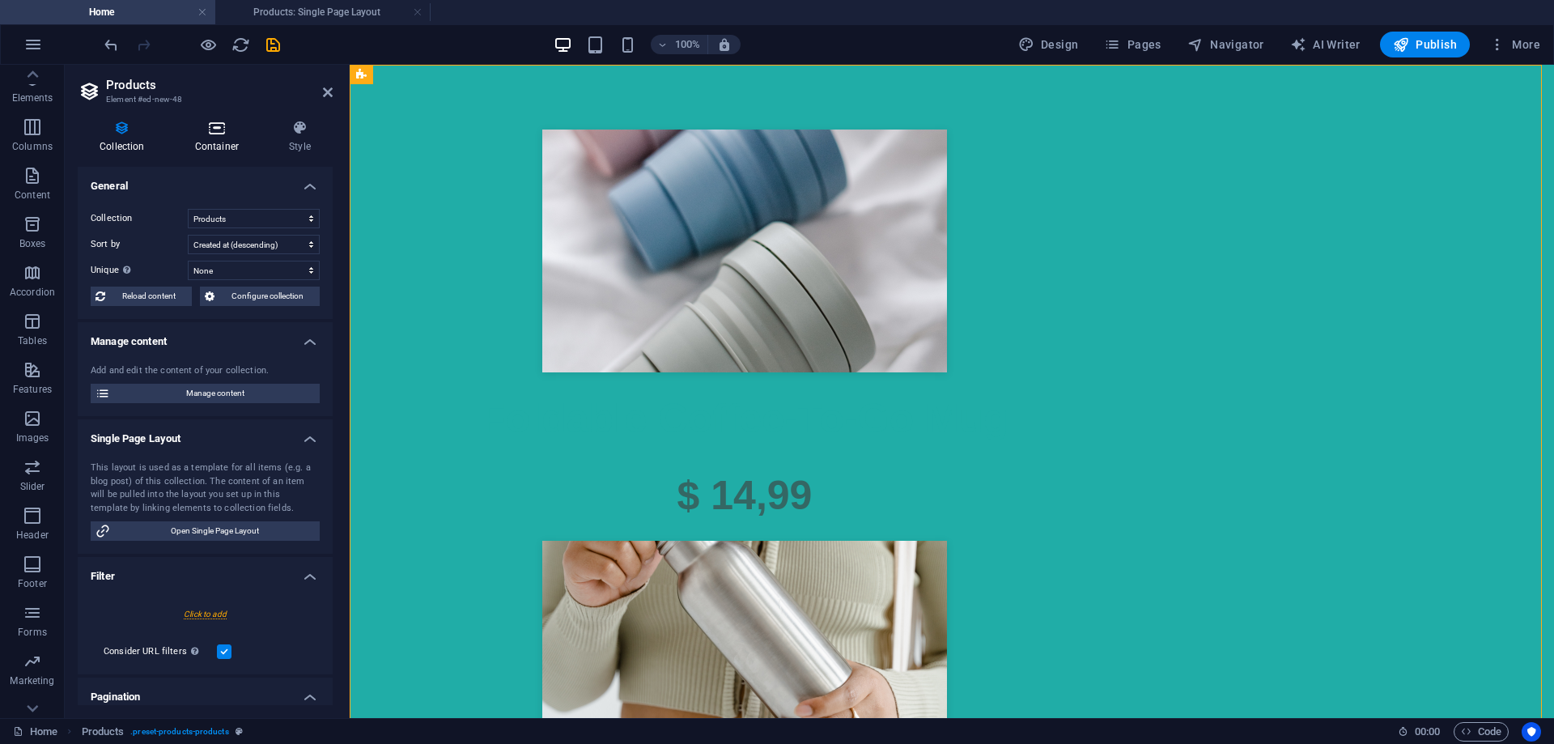
click at [210, 147] on h4 "Container" at bounding box center [220, 137] width 94 height 34
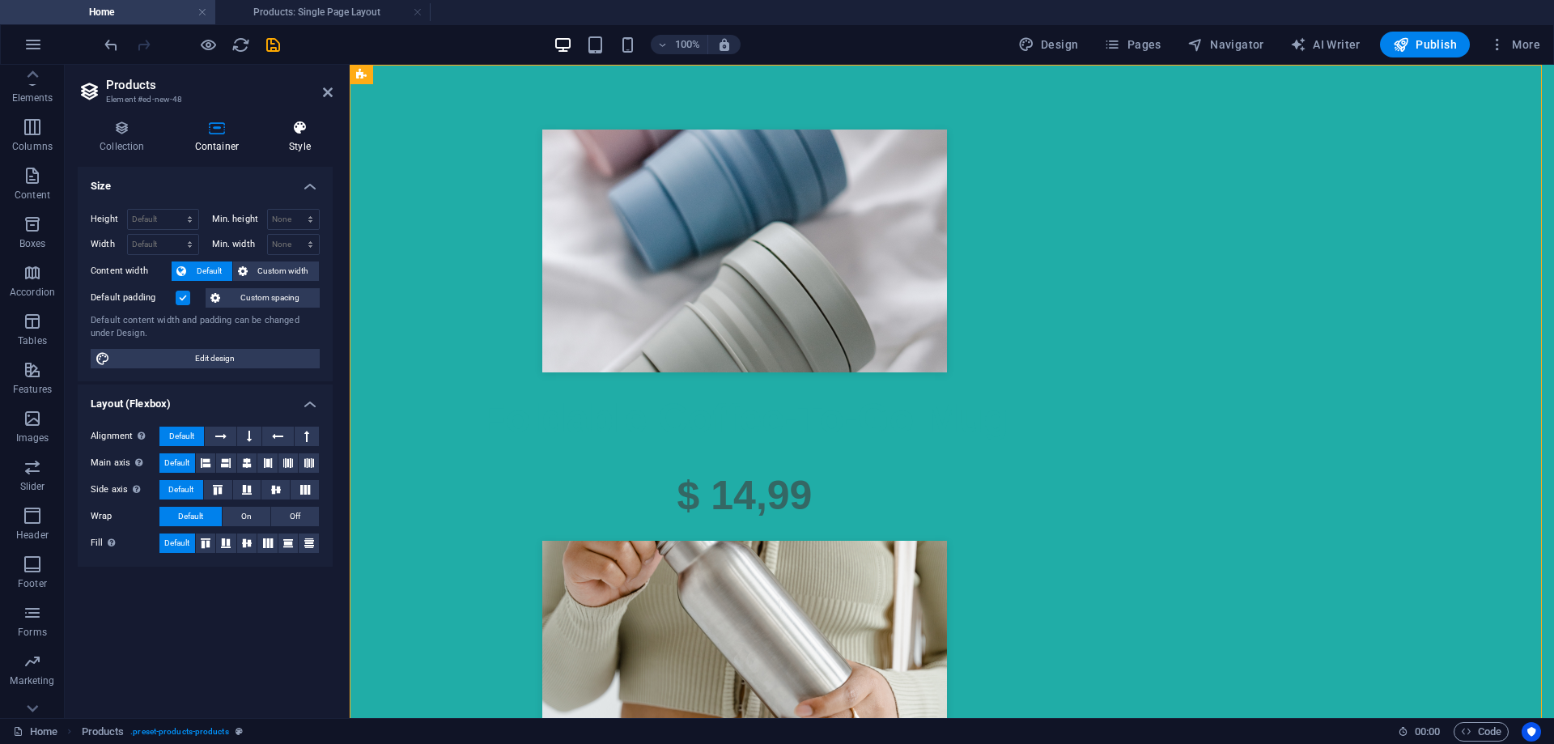
click at [294, 140] on h4 "Style" at bounding box center [300, 137] width 66 height 34
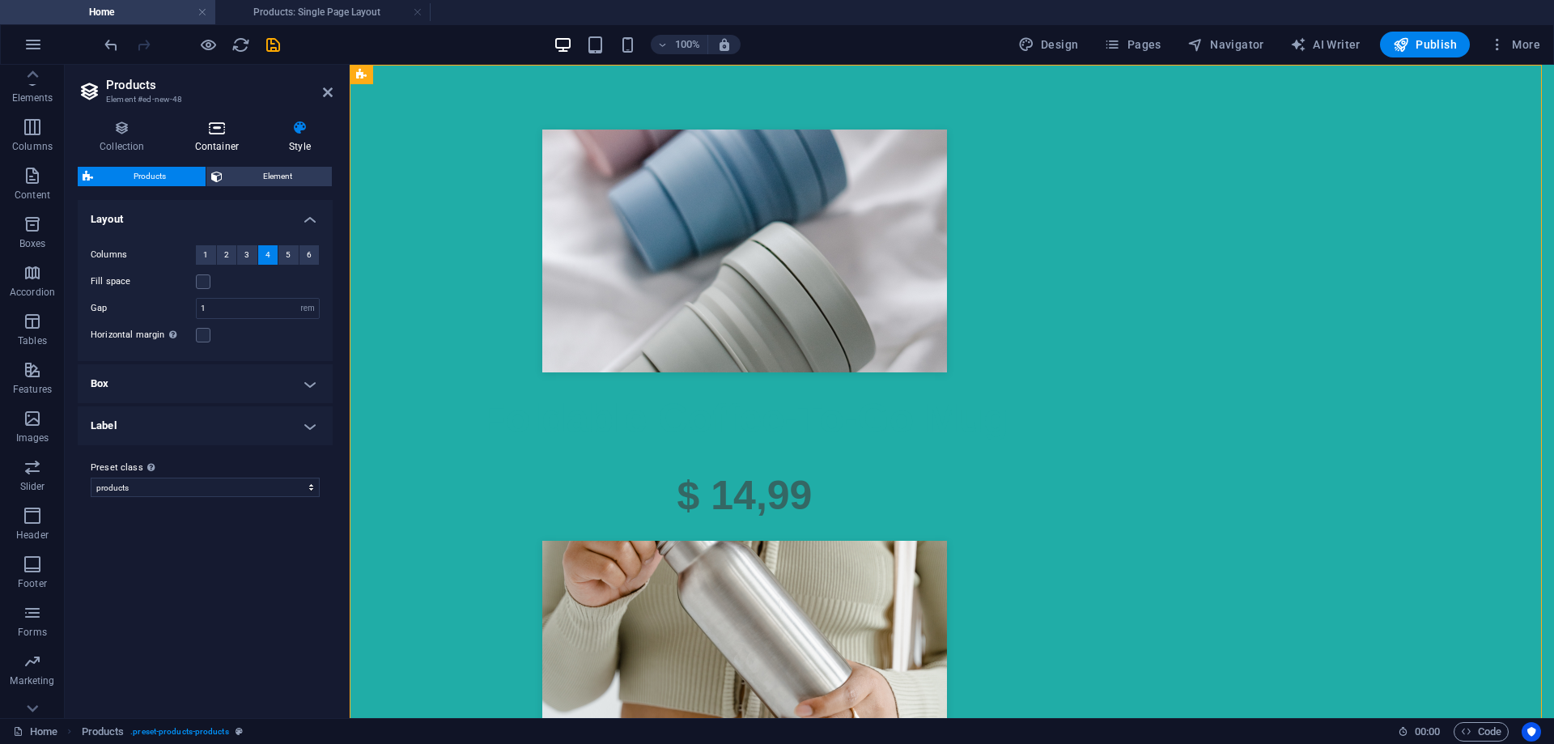
click at [223, 132] on icon at bounding box center [216, 128] width 87 height 16
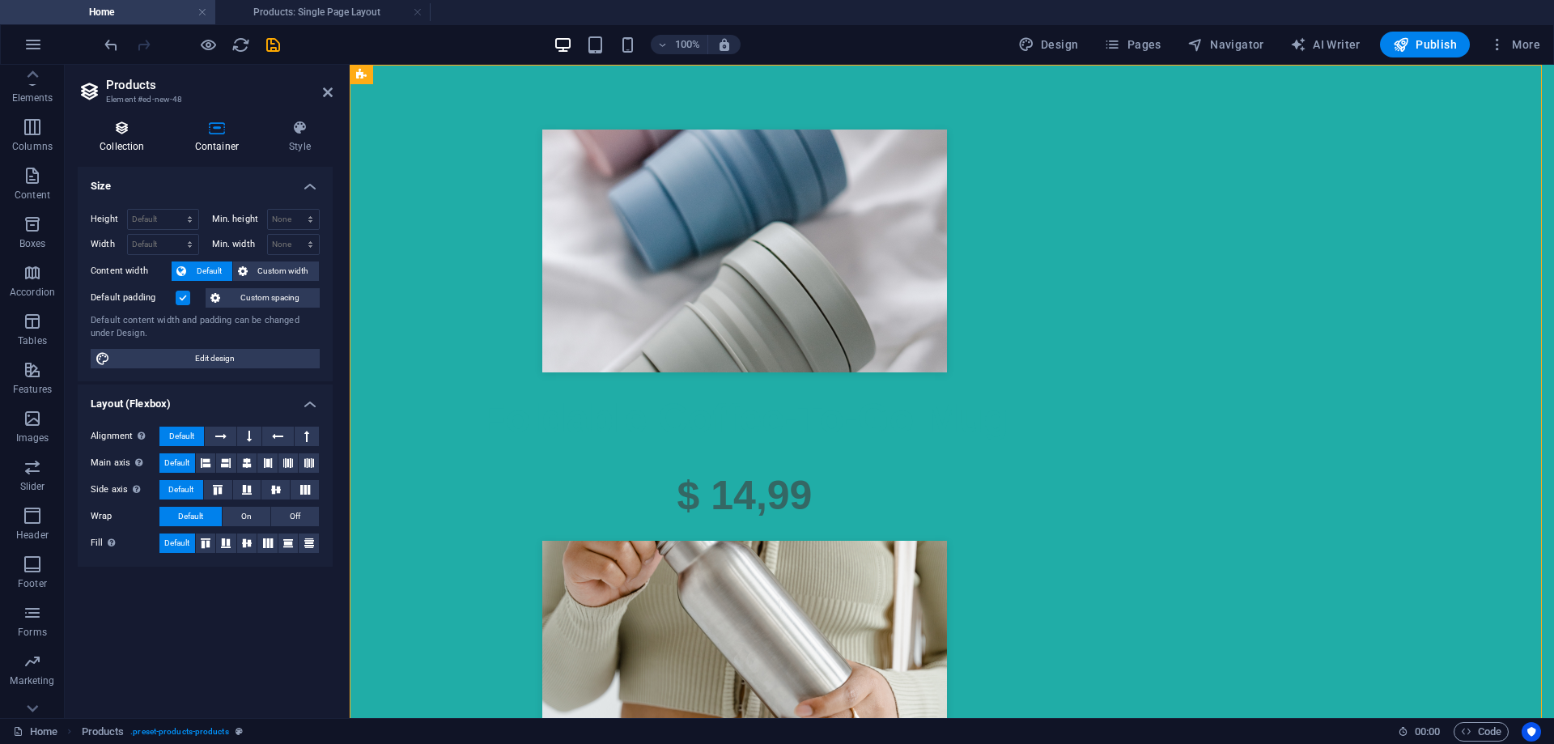
drag, startPoint x: 122, startPoint y: 134, endPoint x: 162, endPoint y: 140, distance: 40.2
click at [121, 134] on icon at bounding box center [122, 128] width 89 height 16
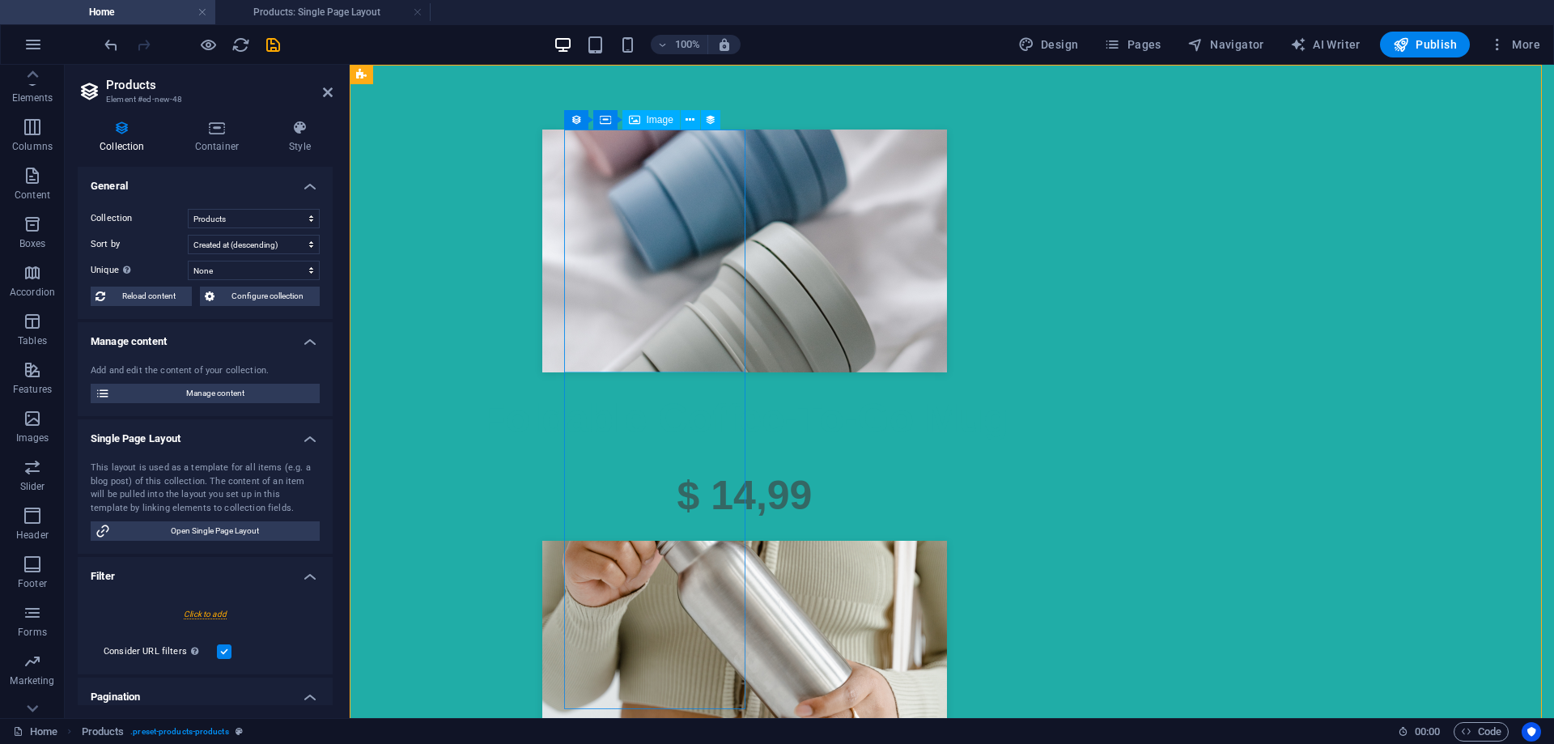
click at [629, 257] on div at bounding box center [745, 251] width 764 height 243
select select "px"
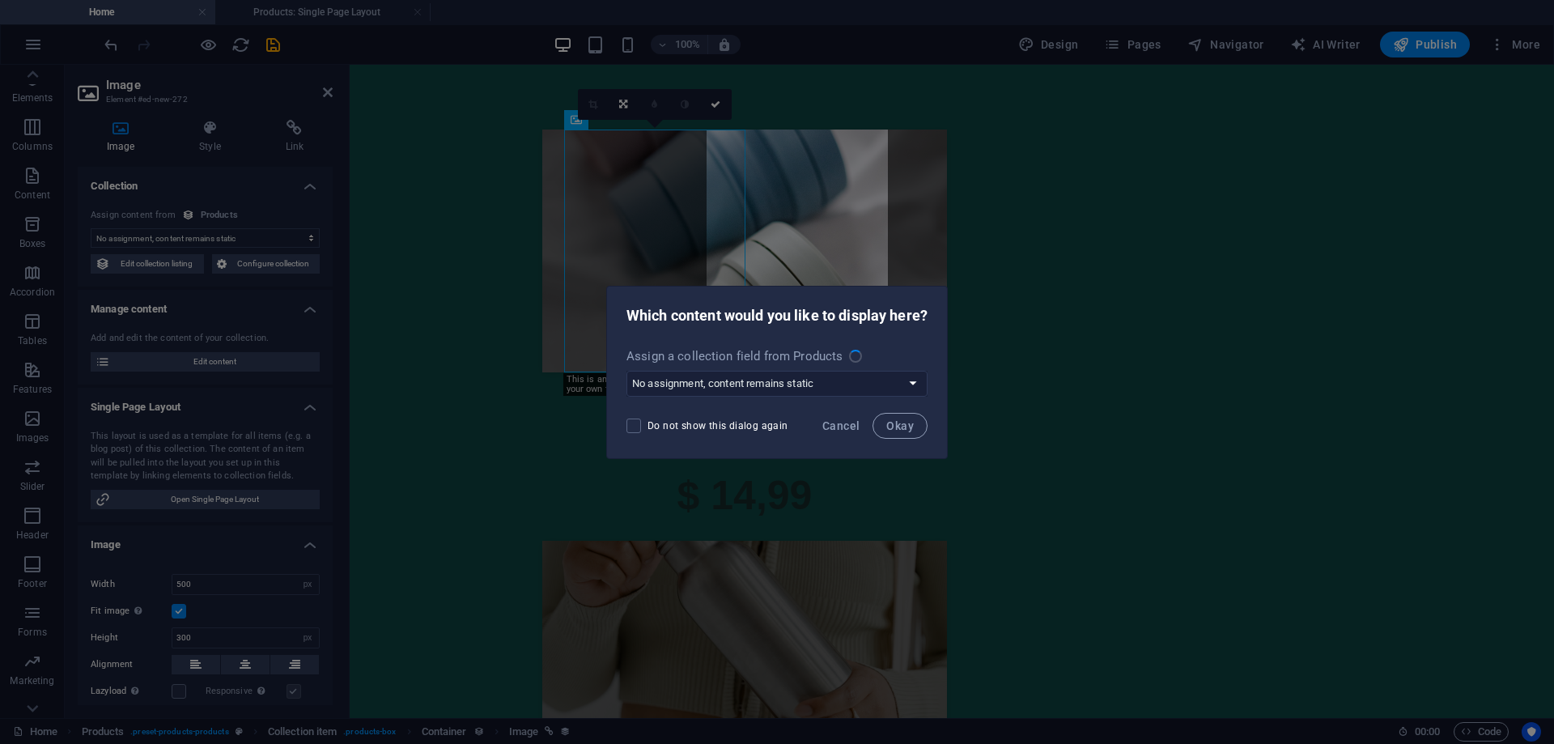
select select "image"
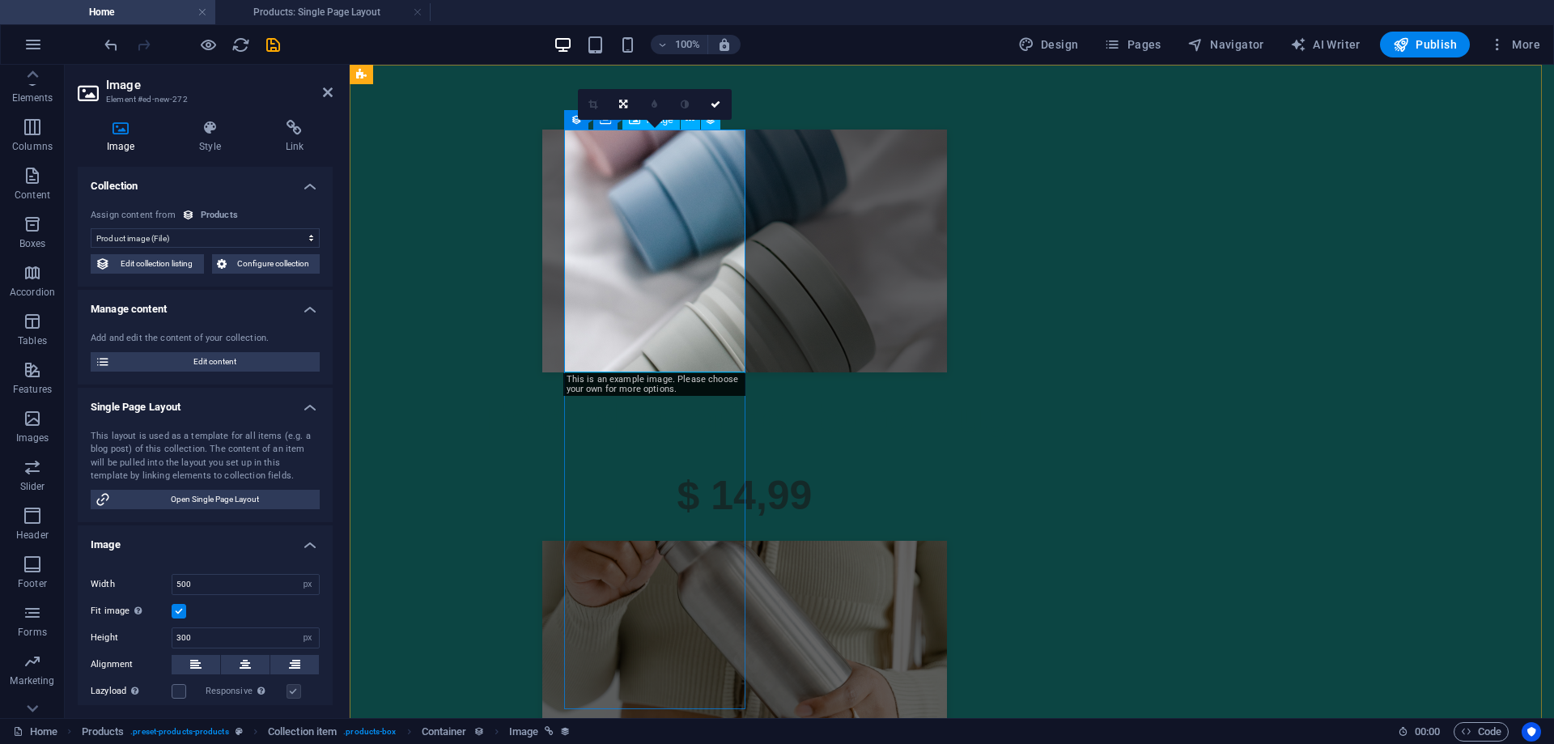
click at [653, 161] on div at bounding box center [745, 251] width 764 height 243
click at [216, 147] on h4 "Style" at bounding box center [213, 137] width 86 height 34
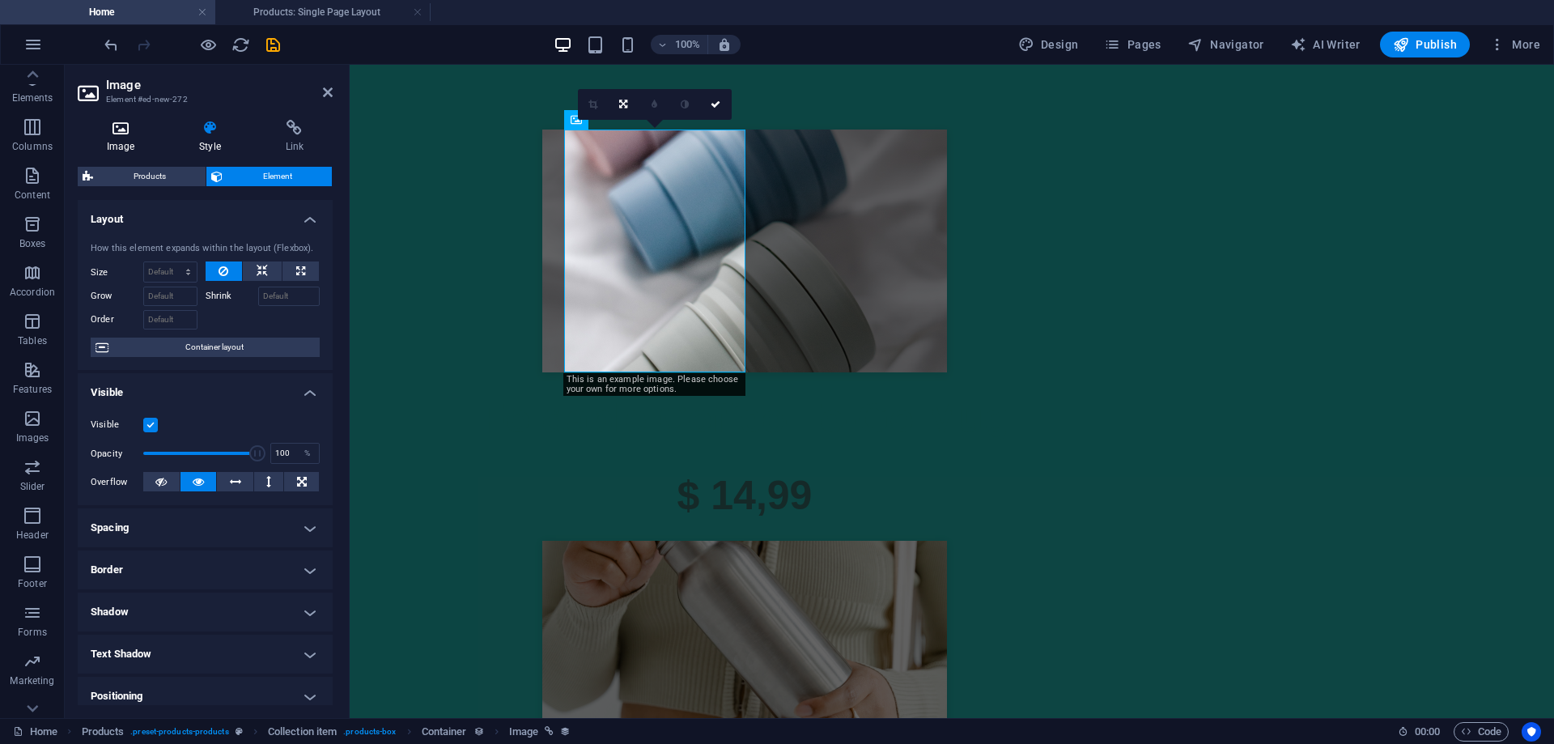
click at [127, 136] on h4 "Image" at bounding box center [124, 137] width 92 height 34
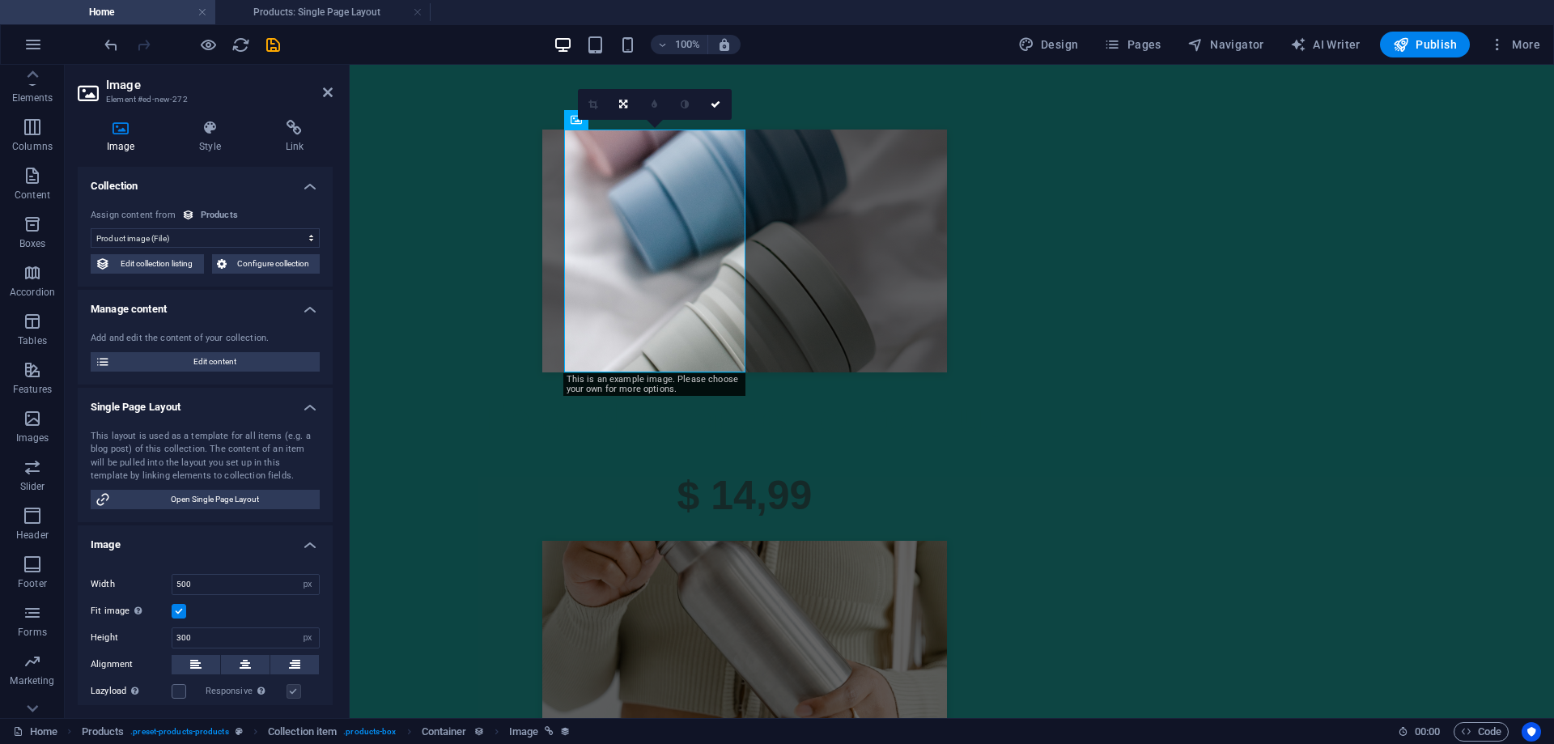
click at [194, 234] on select "No assignment, content remains static Created at (Date) Updated at (Date) Name …" at bounding box center [205, 237] width 229 height 19
click at [195, 234] on select "No assignment, content remains static Created at (Date) Updated at (Date) Name …" at bounding box center [205, 237] width 229 height 19
click at [174, 263] on span "Edit collection listing" at bounding box center [157, 263] width 84 height 19
select select "createdAt_DESC"
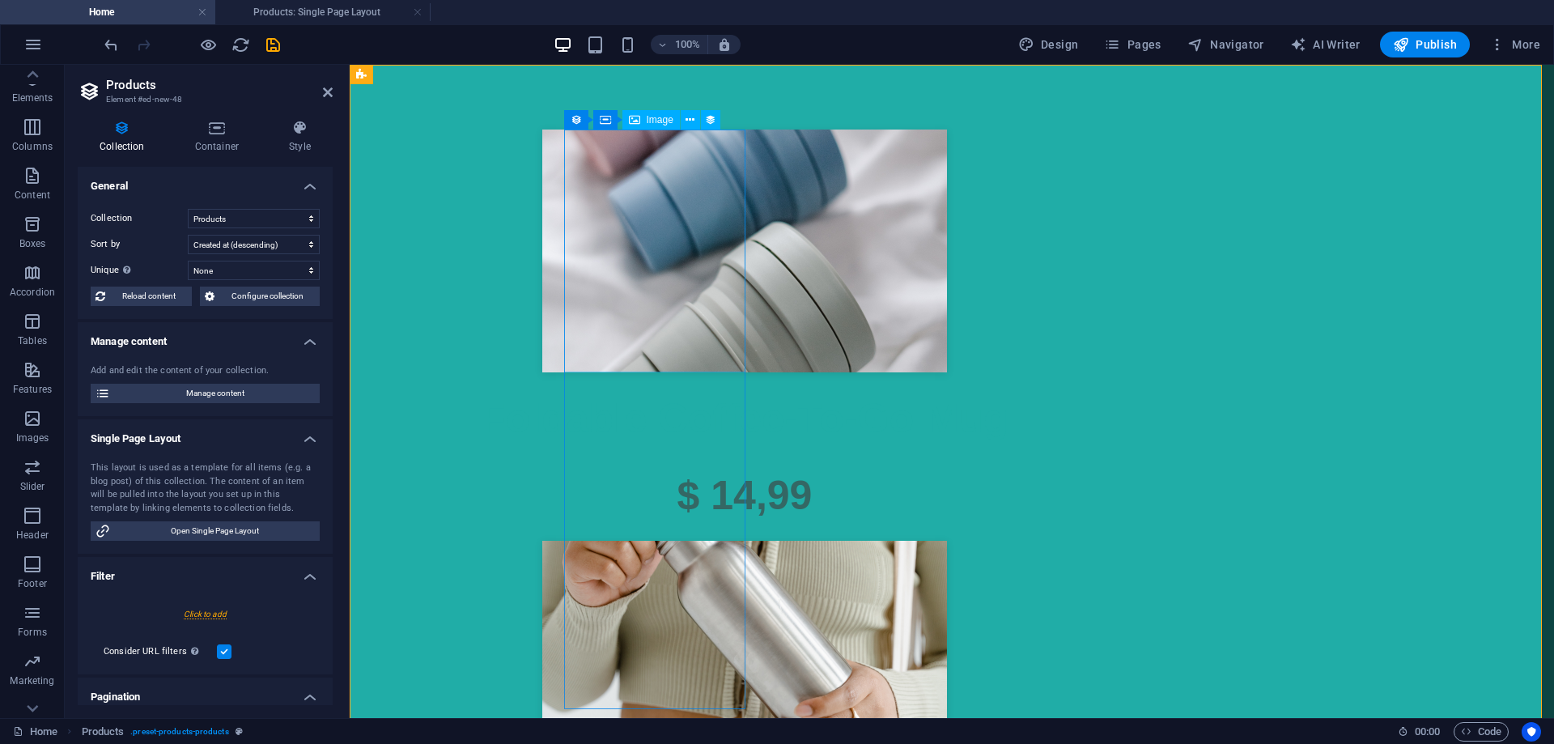
click at [595, 270] on div at bounding box center [745, 251] width 764 height 243
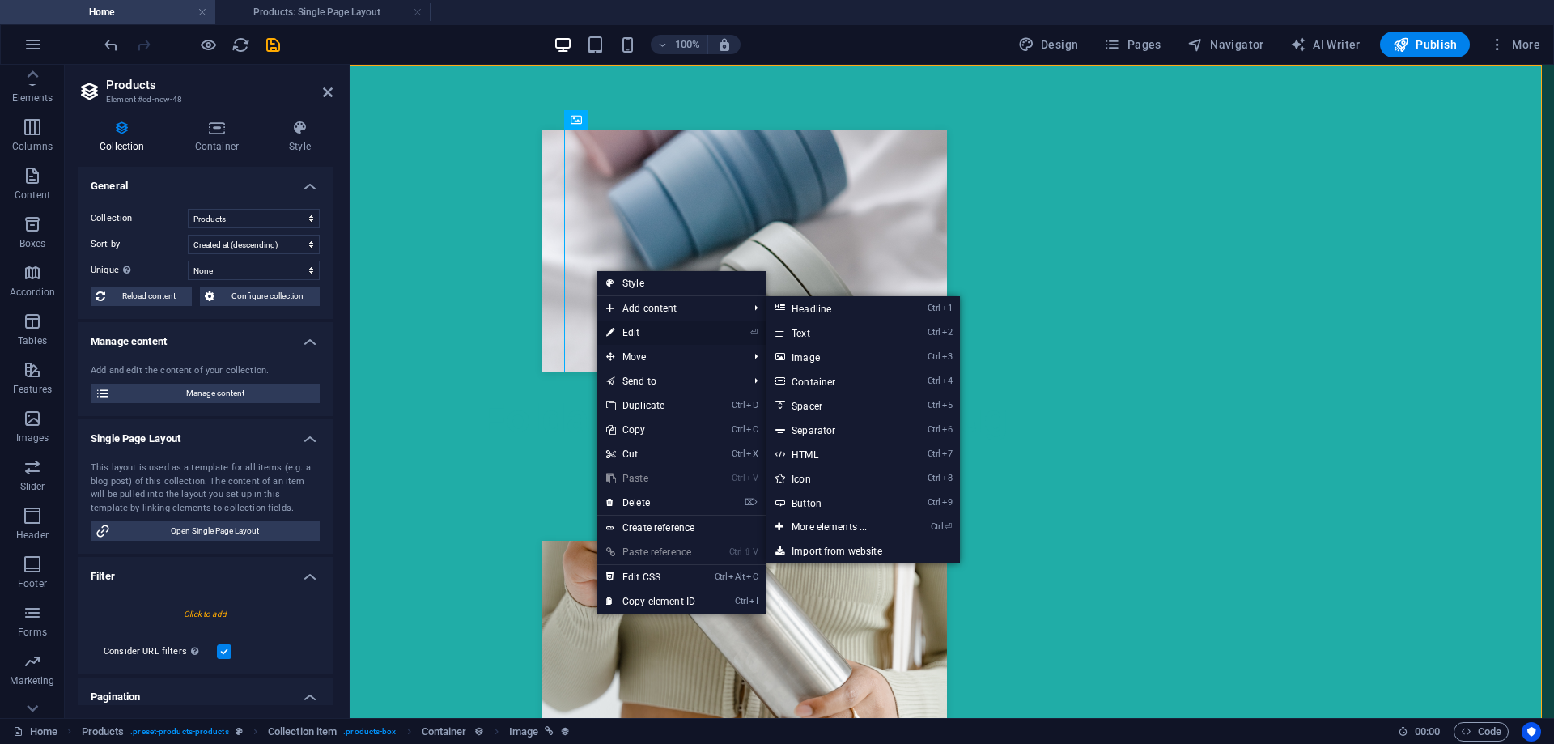
click at [634, 330] on link "⏎ Edit" at bounding box center [651, 333] width 108 height 24
select select "image"
select select "px"
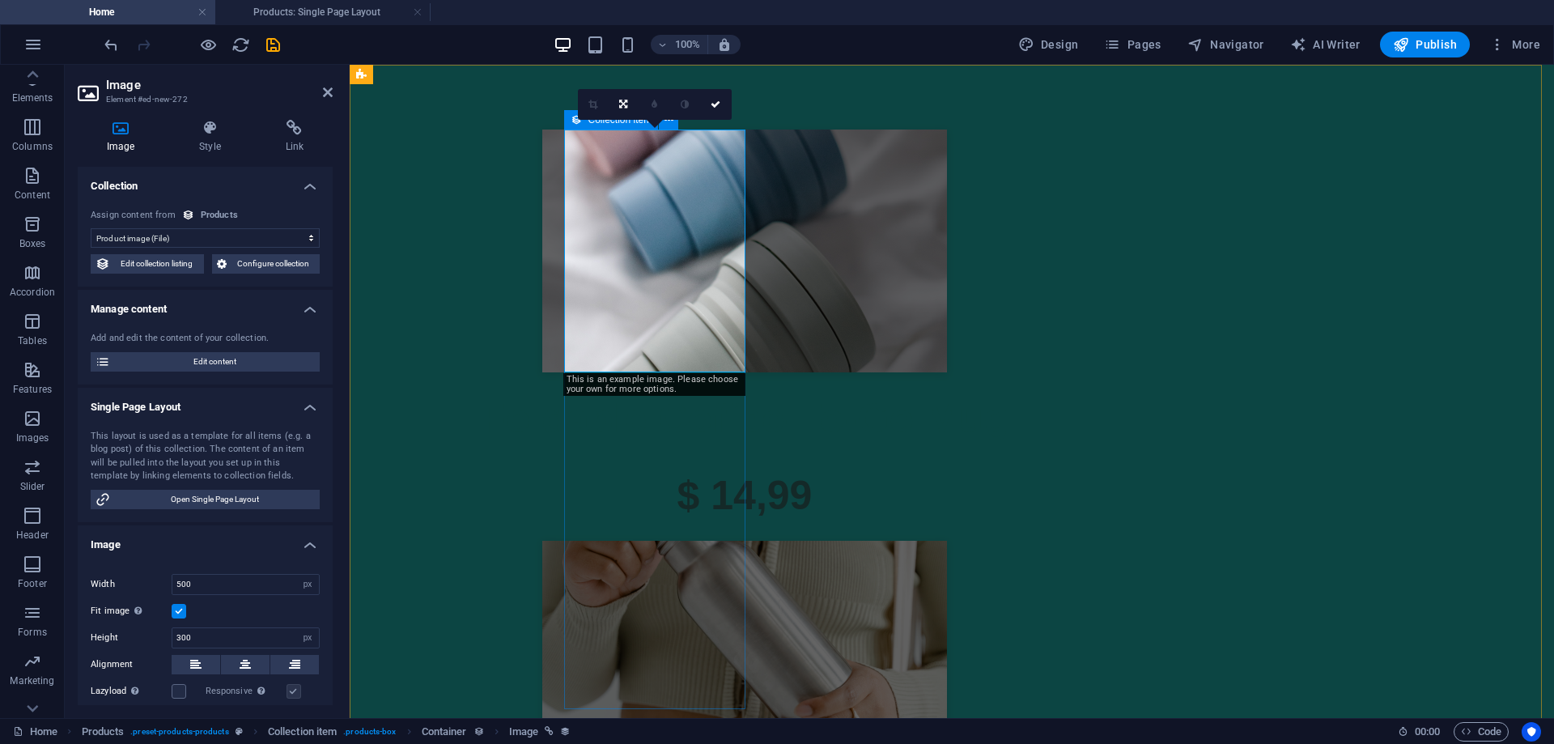
click at [573, 125] on icon at bounding box center [576, 119] width 11 height 19
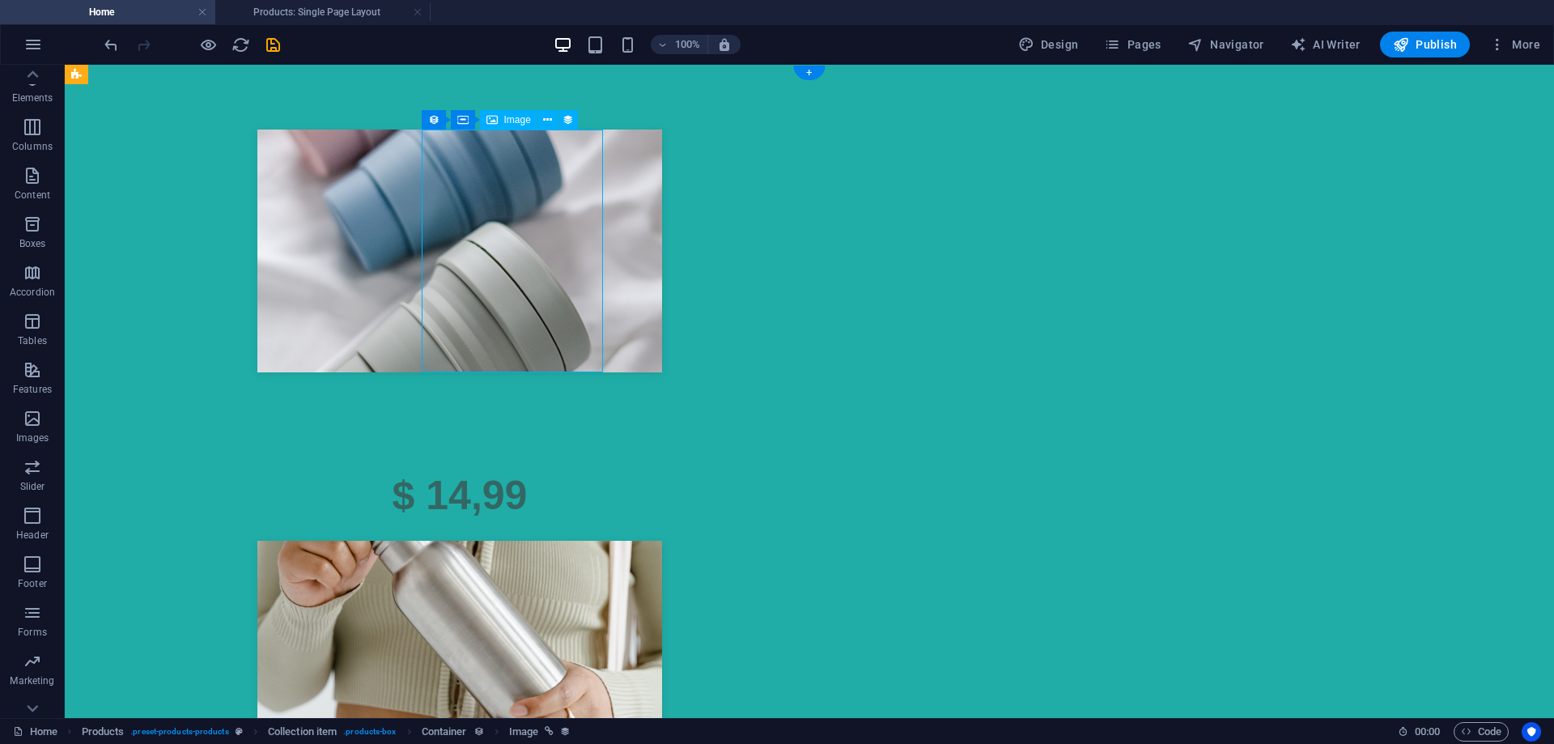
drag, startPoint x: 531, startPoint y: 240, endPoint x: 487, endPoint y: 140, distance: 108.8
click at [531, 174] on div at bounding box center [460, 251] width 764 height 243
click at [512, 119] on span "Image" at bounding box center [517, 120] width 27 height 10
click at [571, 121] on icon at bounding box center [568, 120] width 11 height 17
select select "image"
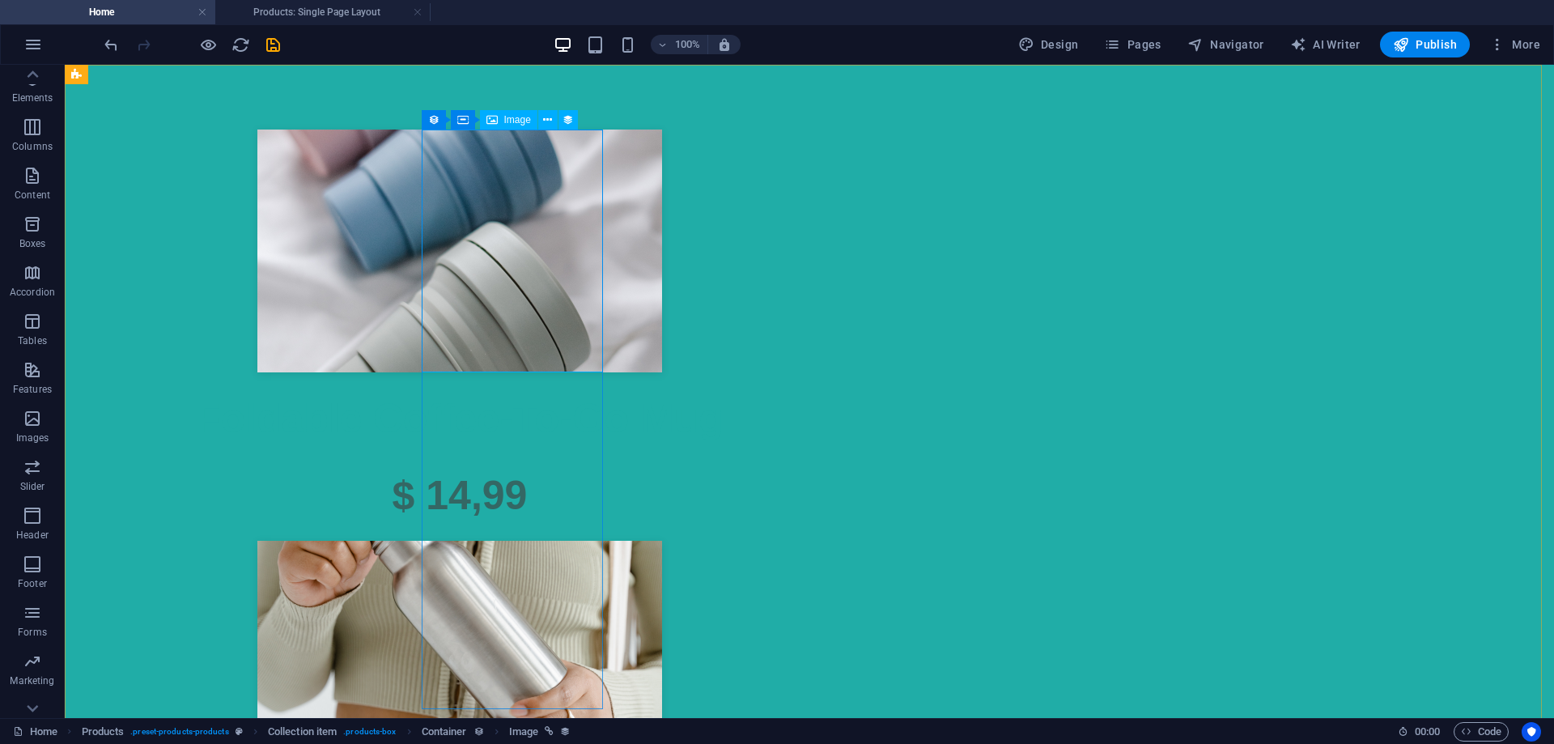
select select "px"
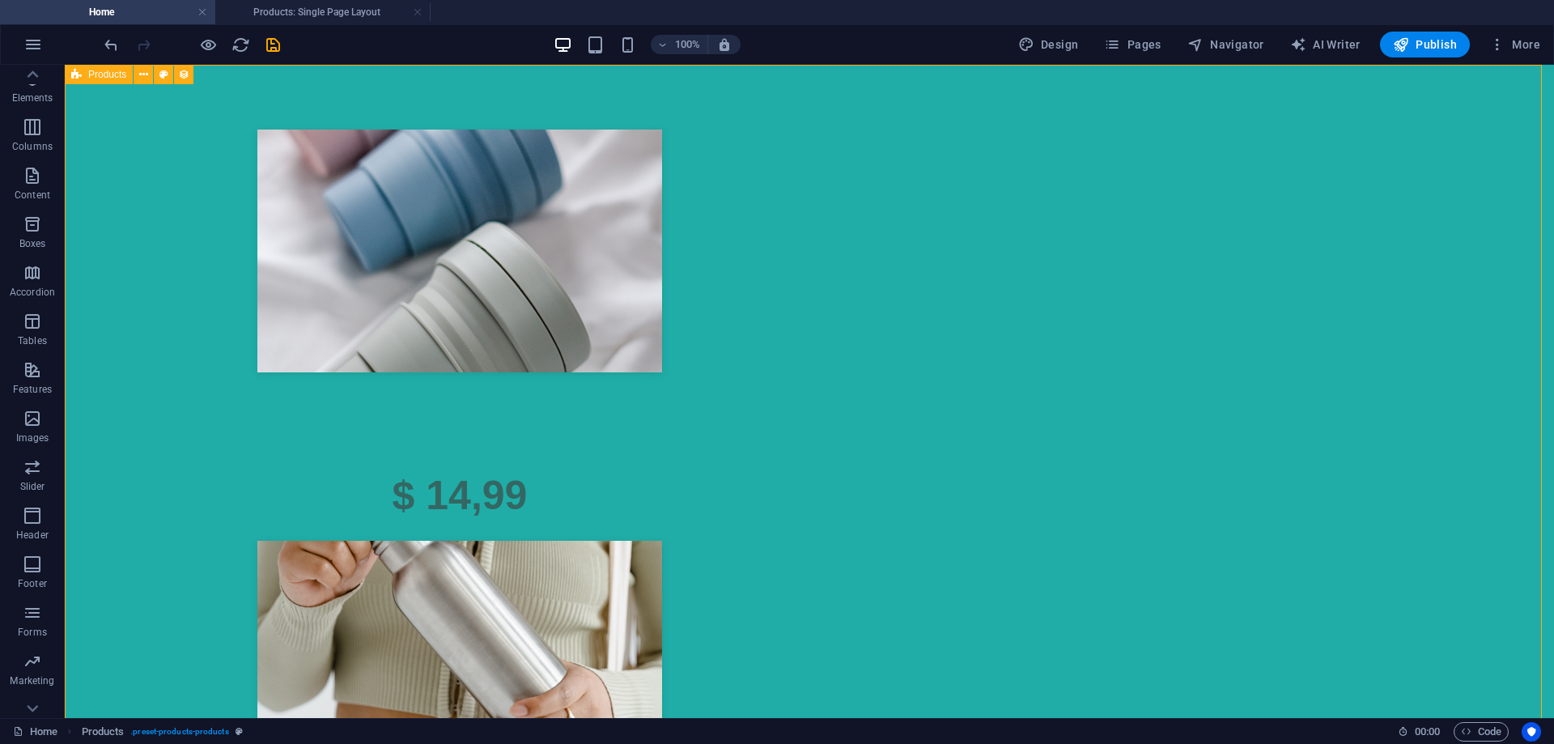
click at [552, 119] on icon at bounding box center [547, 120] width 9 height 17
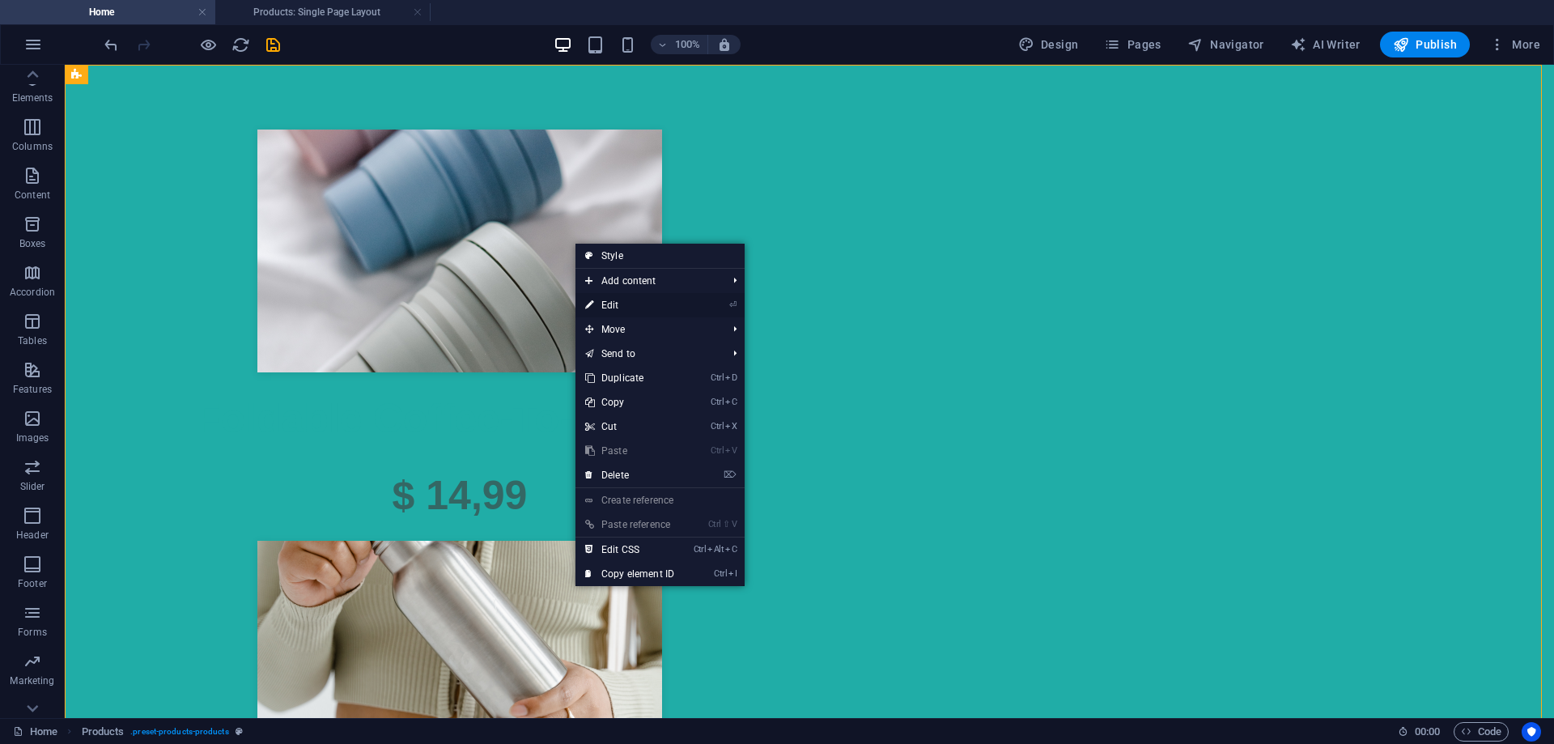
drag, startPoint x: 623, startPoint y: 300, endPoint x: 274, endPoint y: 243, distance: 353.5
click at [623, 300] on link "⏎ Edit" at bounding box center [630, 305] width 108 height 24
select select "createdAt_DESC"
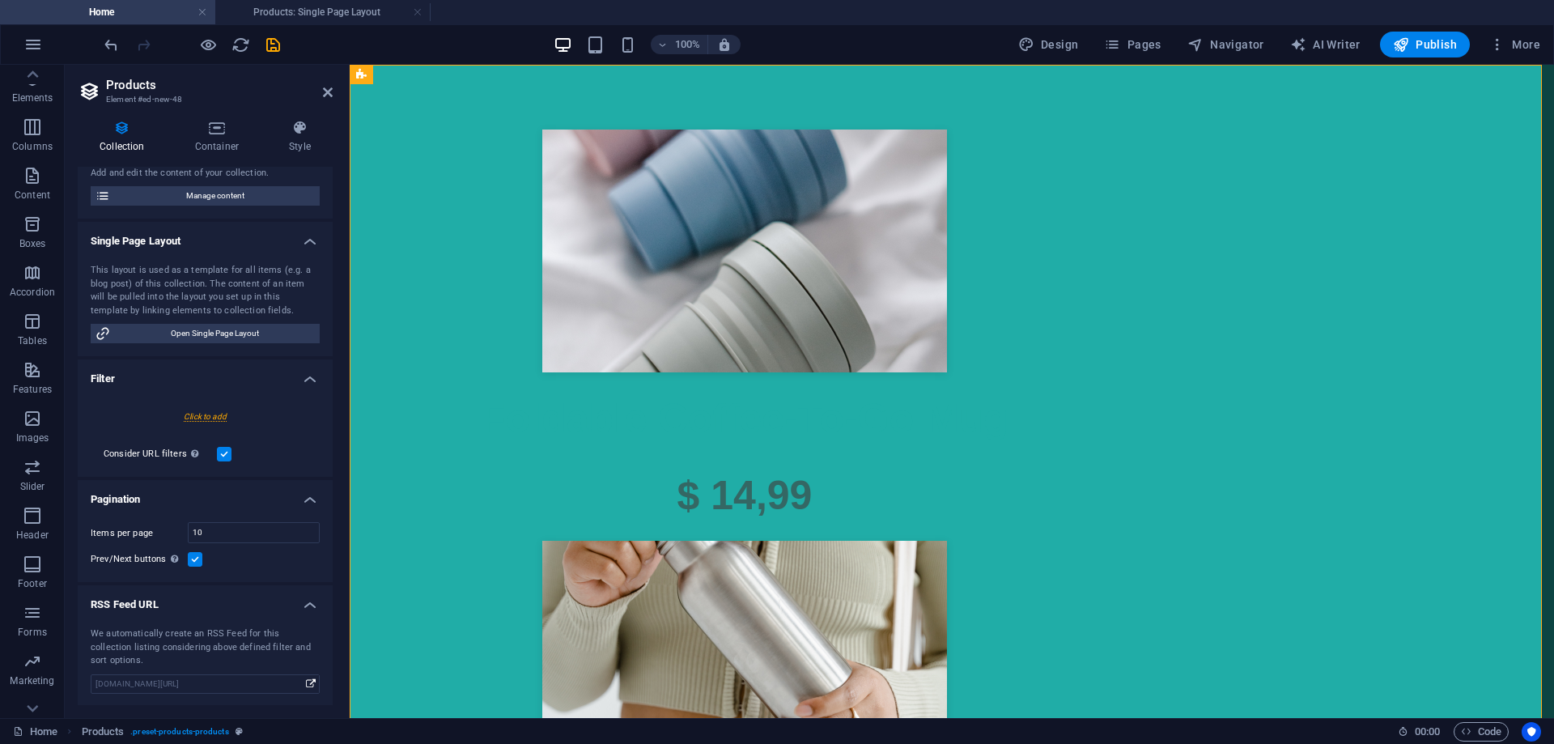
scroll to position [199, 0]
click at [253, 414] on div at bounding box center [205, 415] width 229 height 30
select select
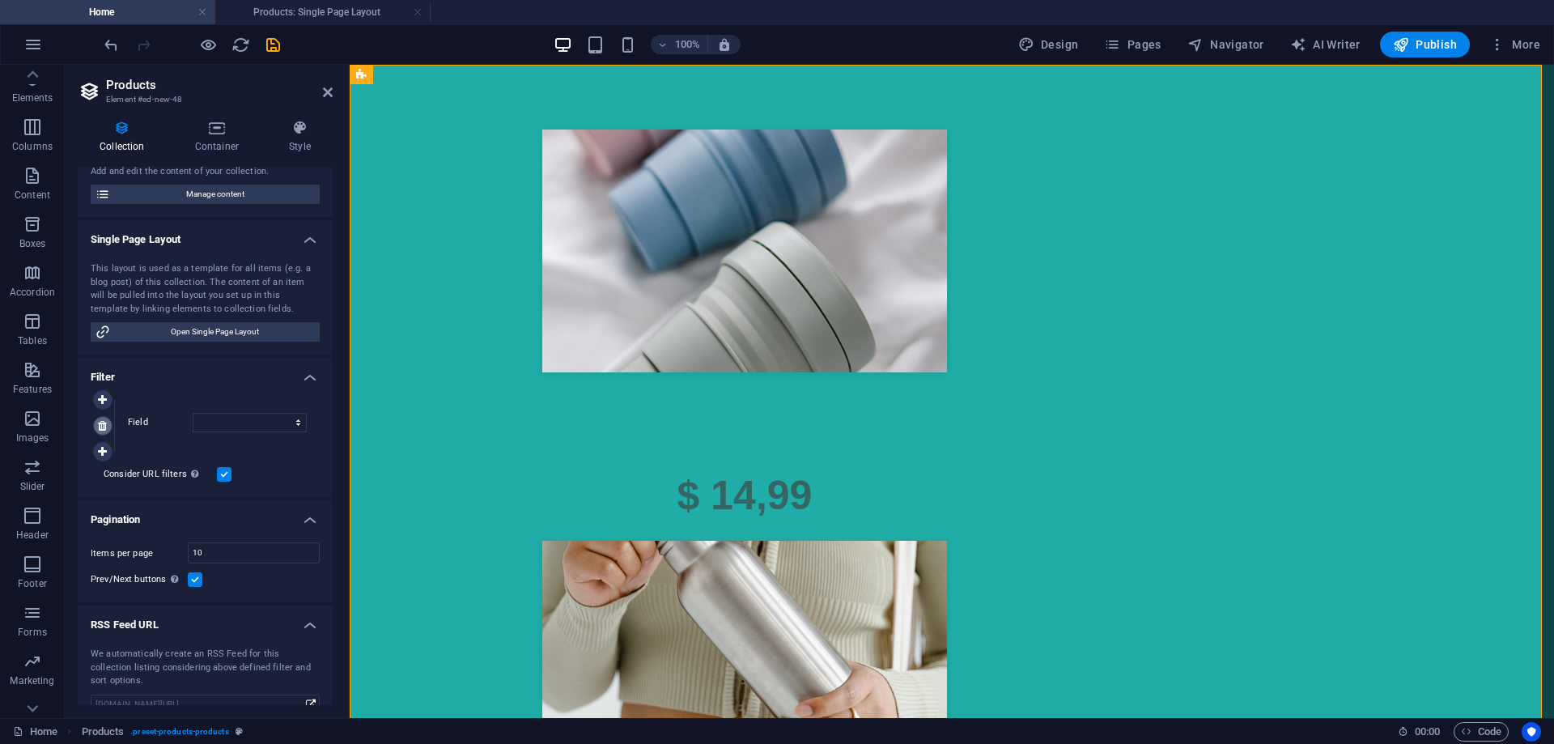
click at [108, 424] on link at bounding box center [102, 425] width 19 height 19
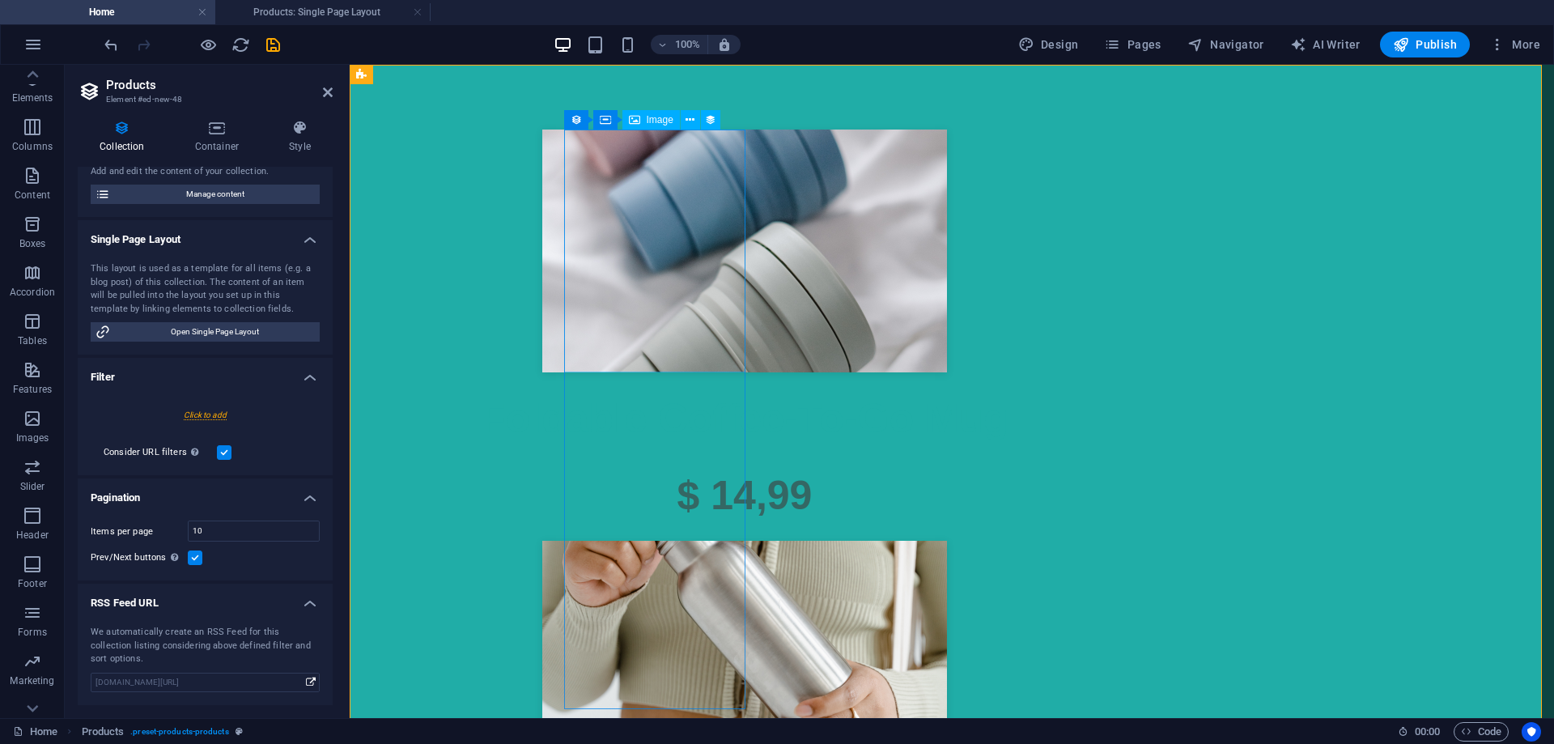
click at [665, 266] on div at bounding box center [745, 251] width 764 height 243
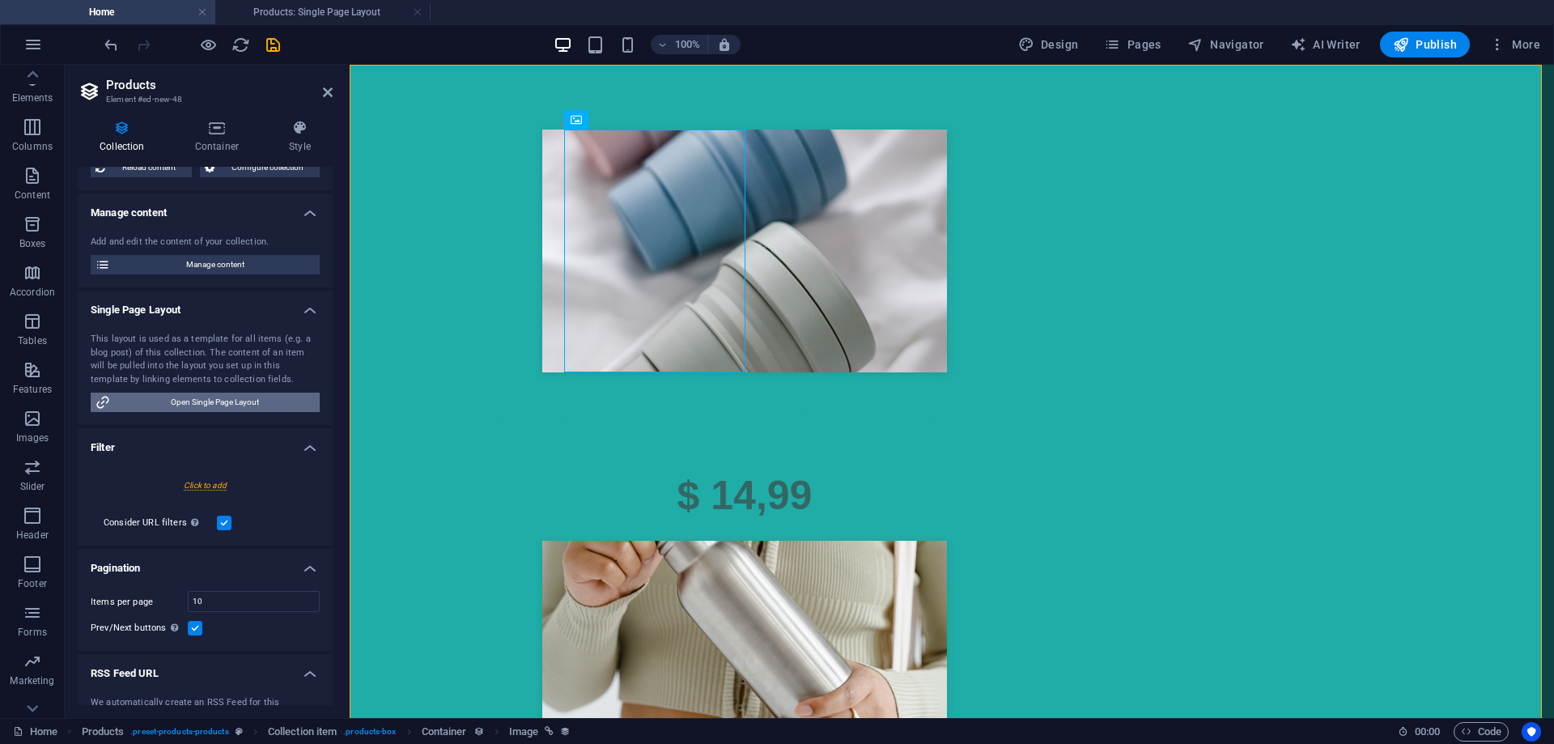
scroll to position [0, 0]
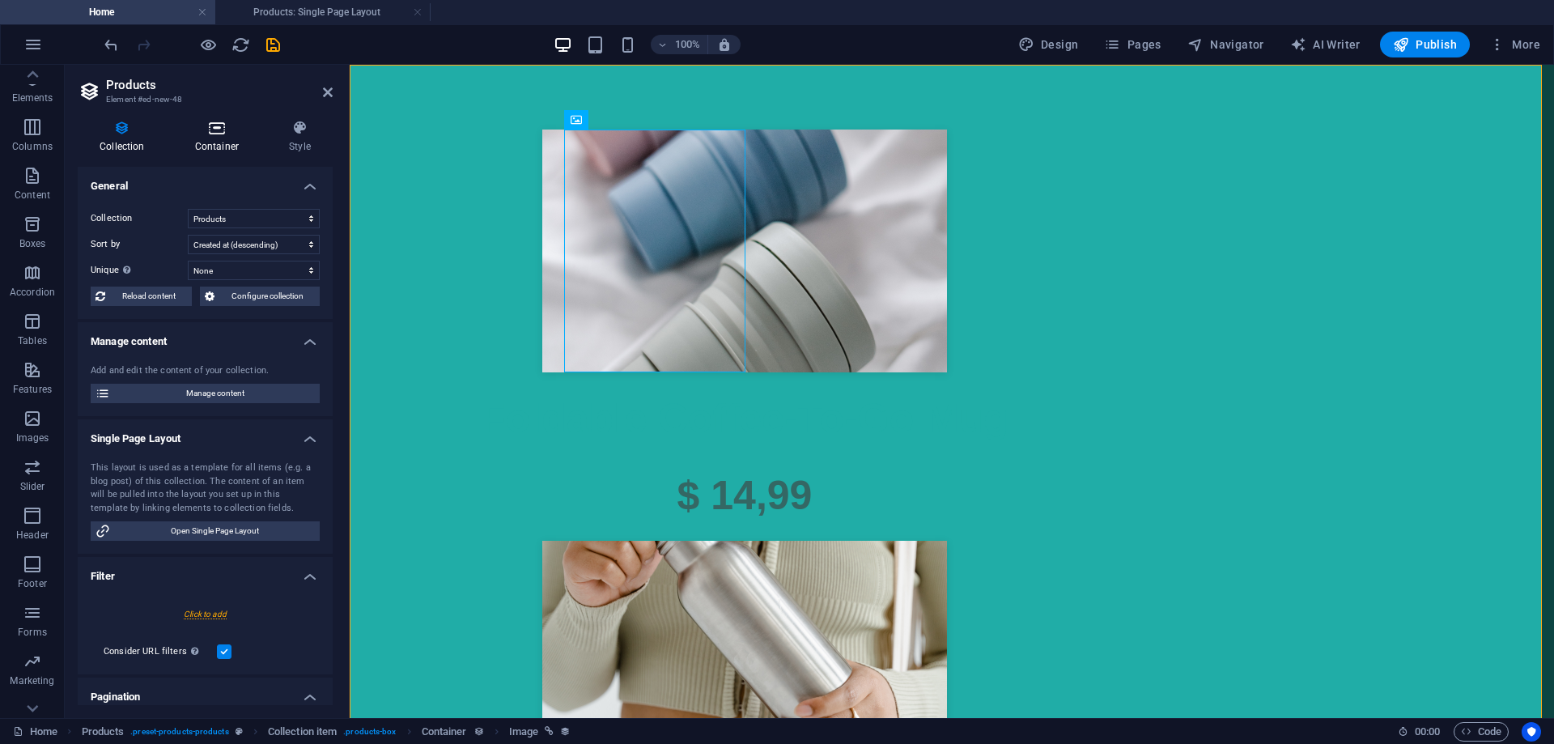
click at [217, 153] on h4 "Container" at bounding box center [220, 137] width 94 height 34
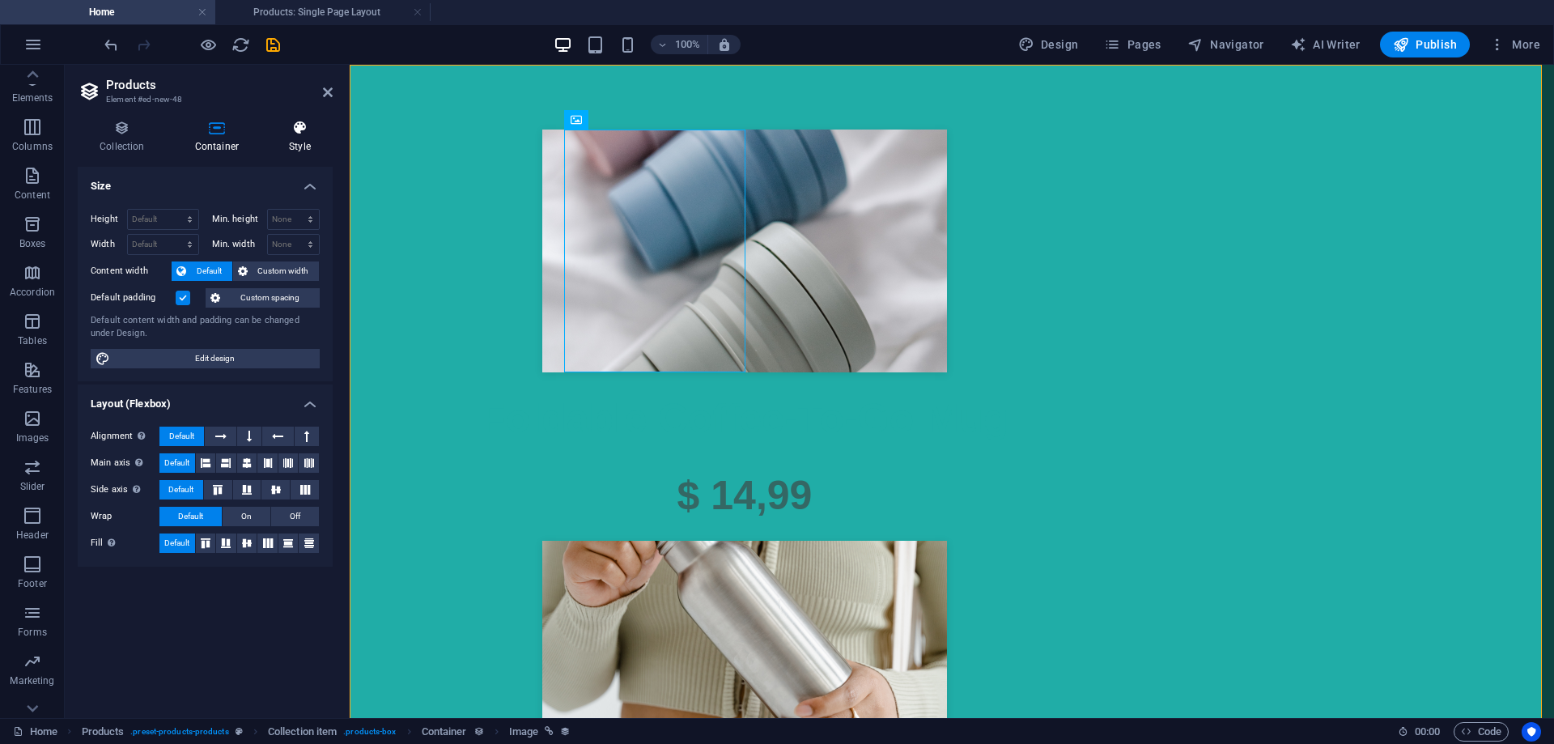
click at [304, 136] on h4 "Style" at bounding box center [300, 137] width 66 height 34
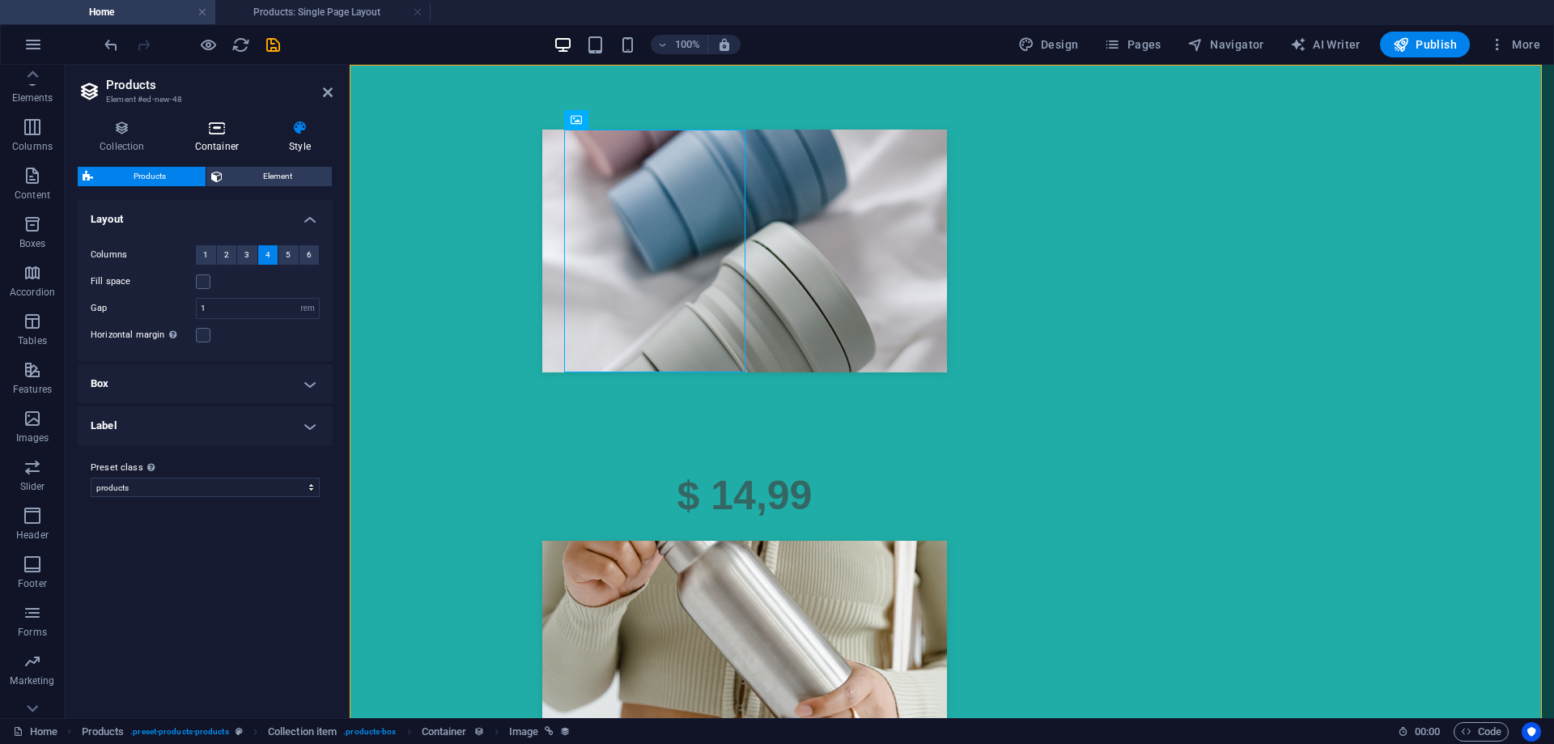
click at [215, 132] on icon at bounding box center [216, 128] width 87 height 16
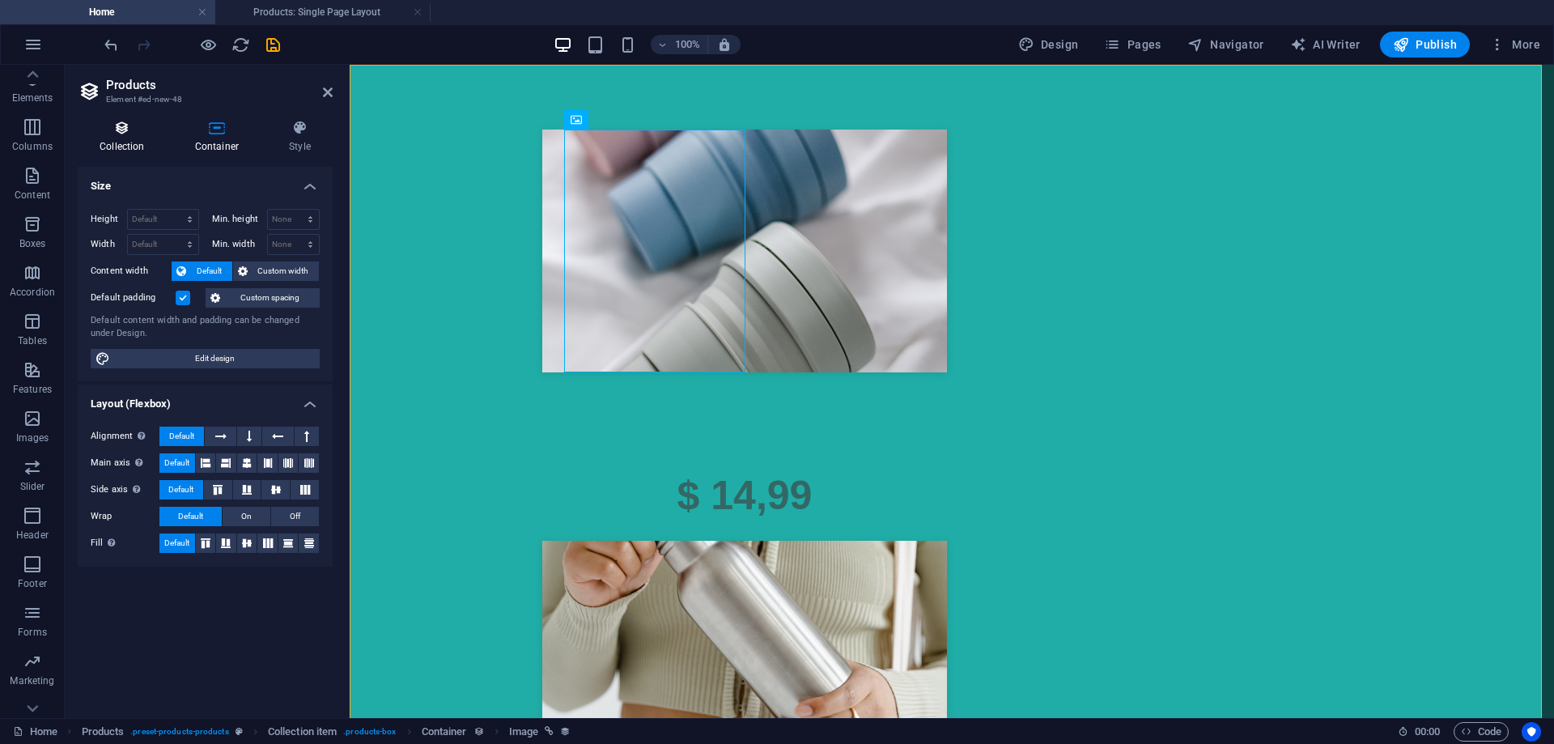
click at [108, 134] on icon at bounding box center [122, 128] width 89 height 16
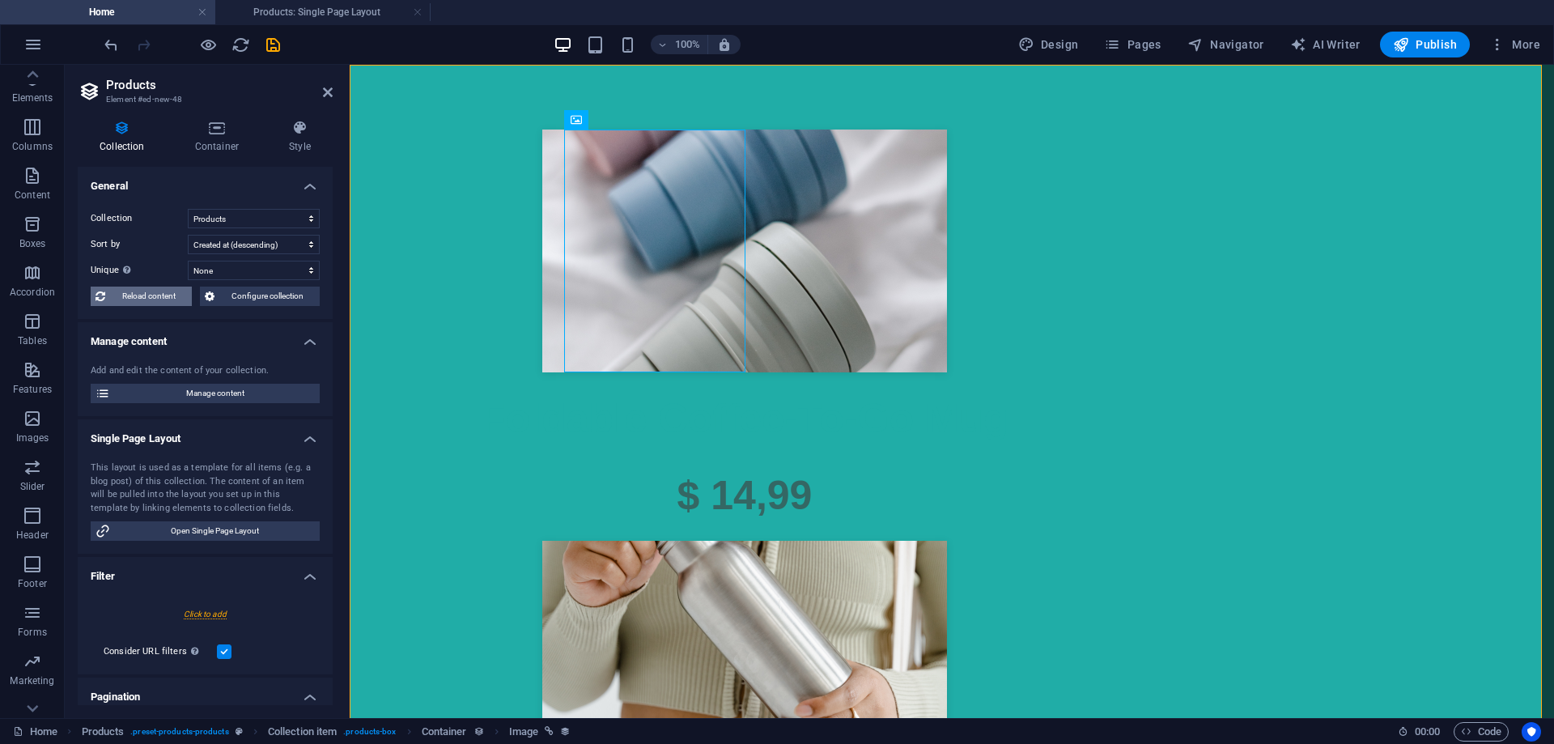
click at [170, 299] on span "Reload content" at bounding box center [148, 296] width 77 height 19
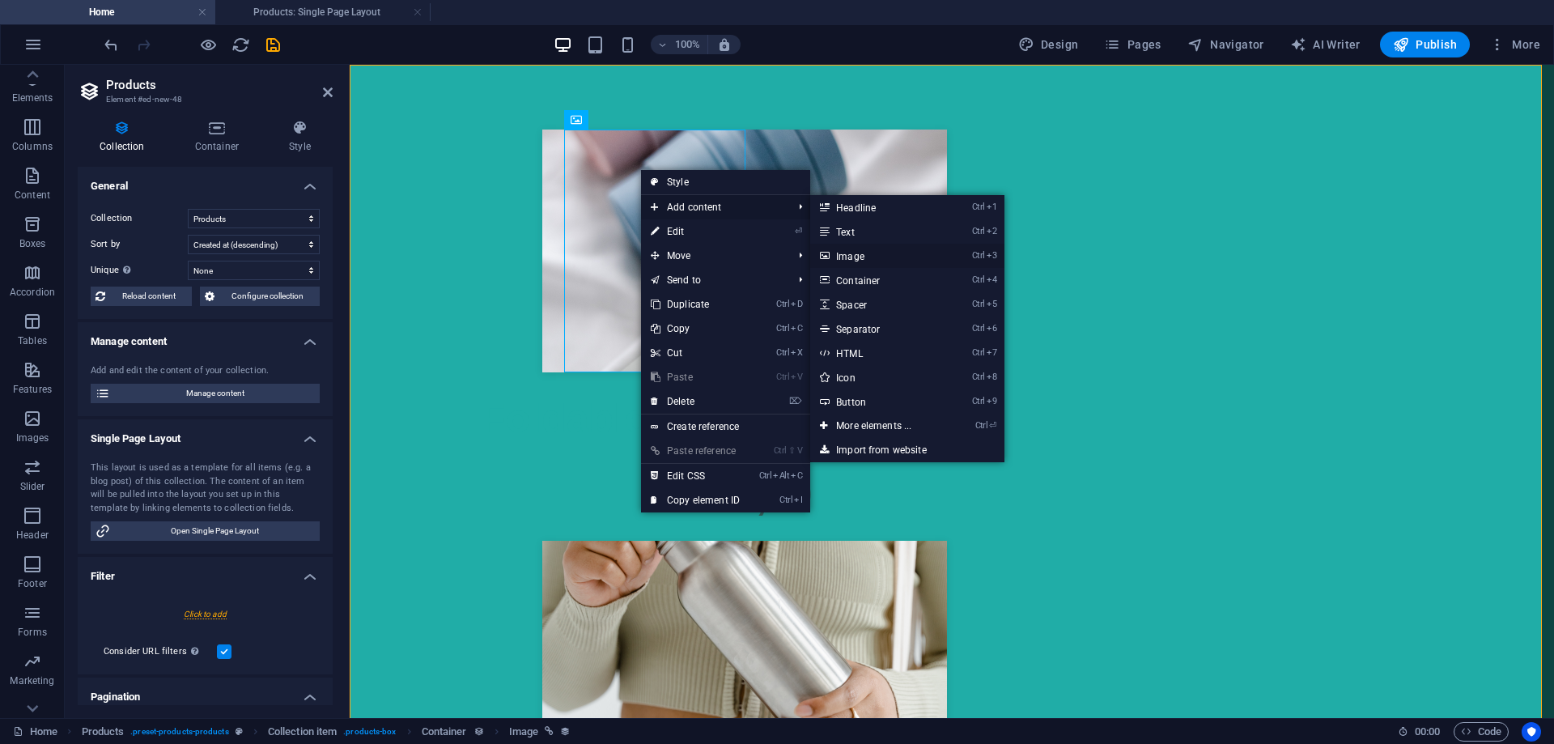
click at [851, 253] on link "Ctrl 3 Image" at bounding box center [877, 256] width 134 height 24
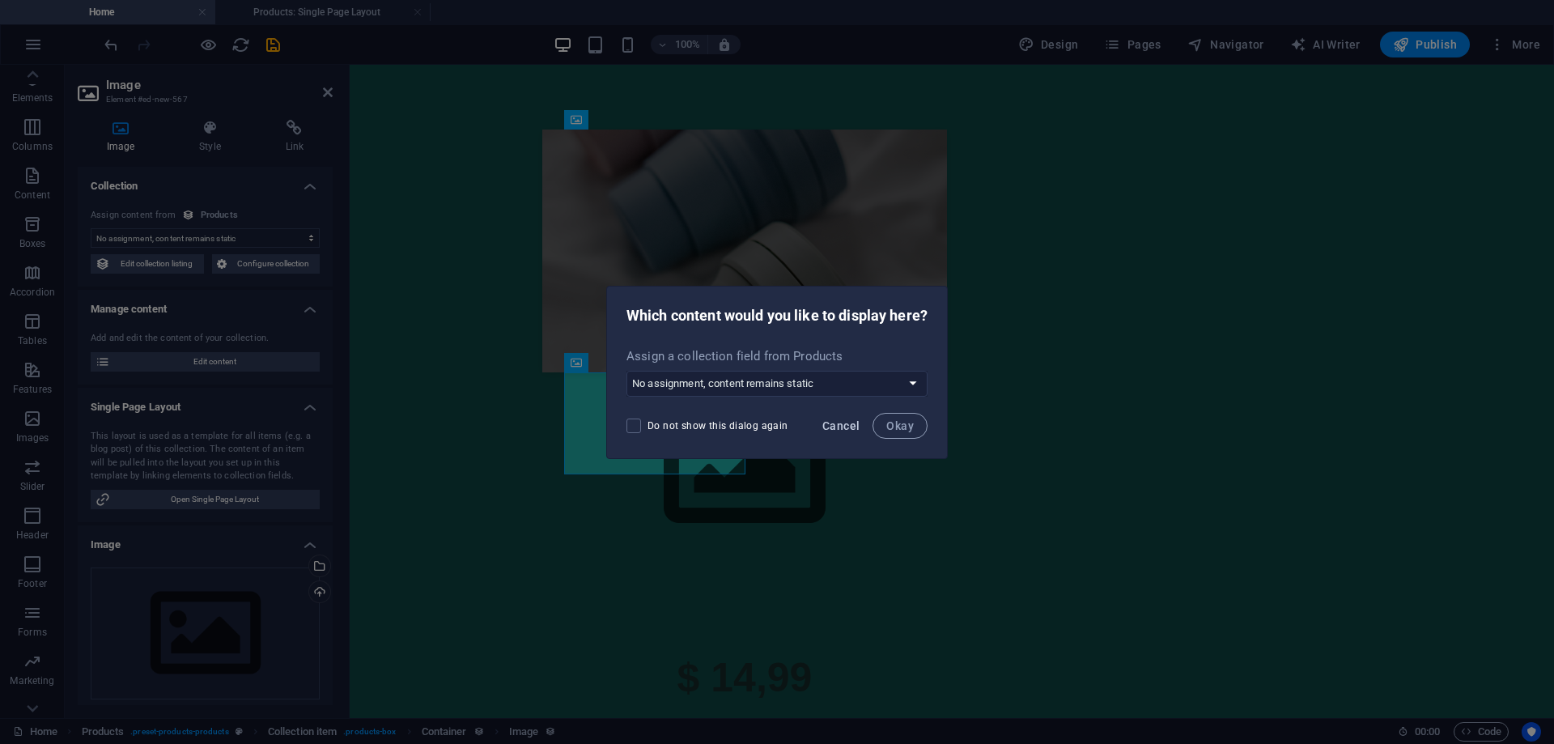
click at [845, 426] on span "Cancel" at bounding box center [841, 425] width 37 height 13
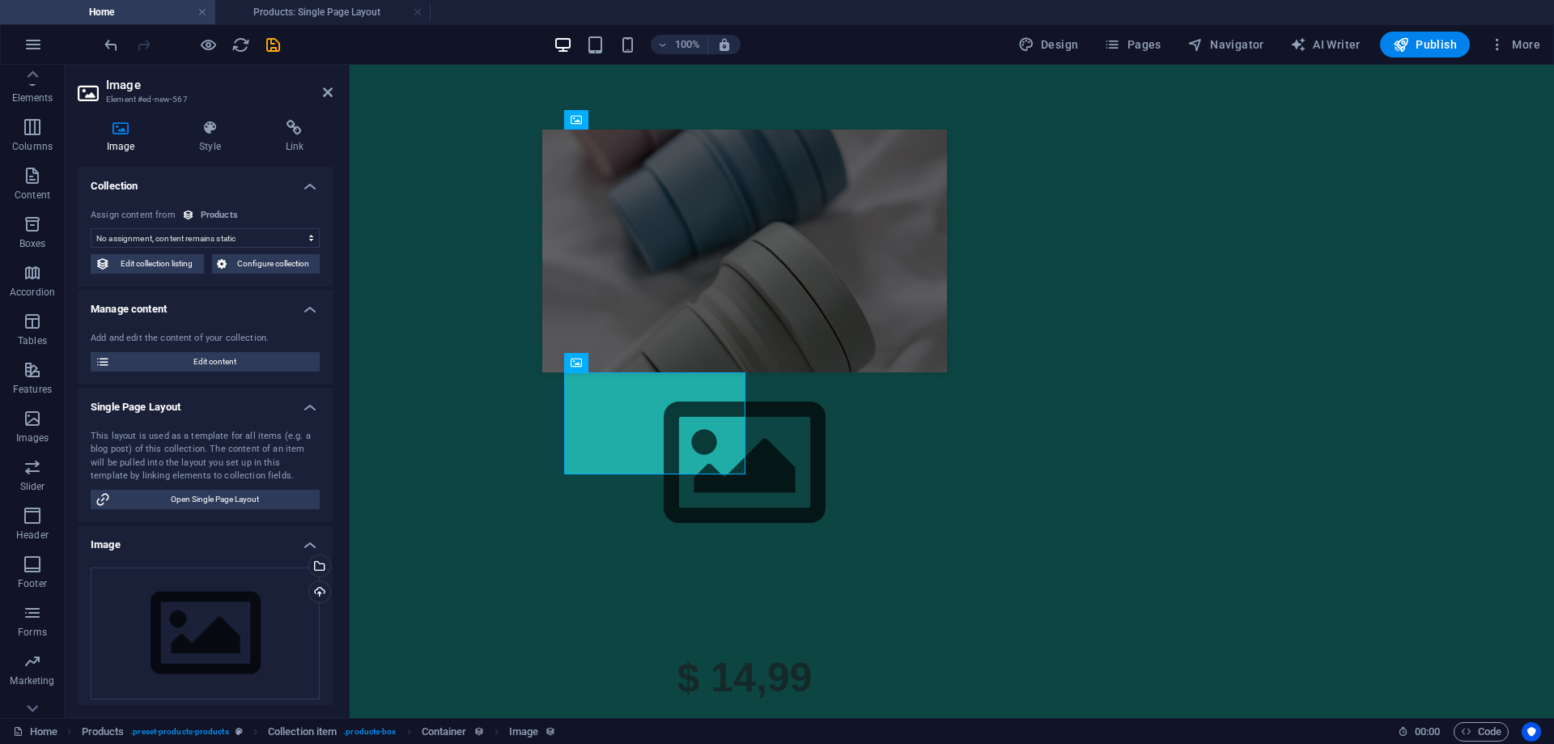
click at [242, 189] on h4 "Collection" at bounding box center [205, 181] width 255 height 29
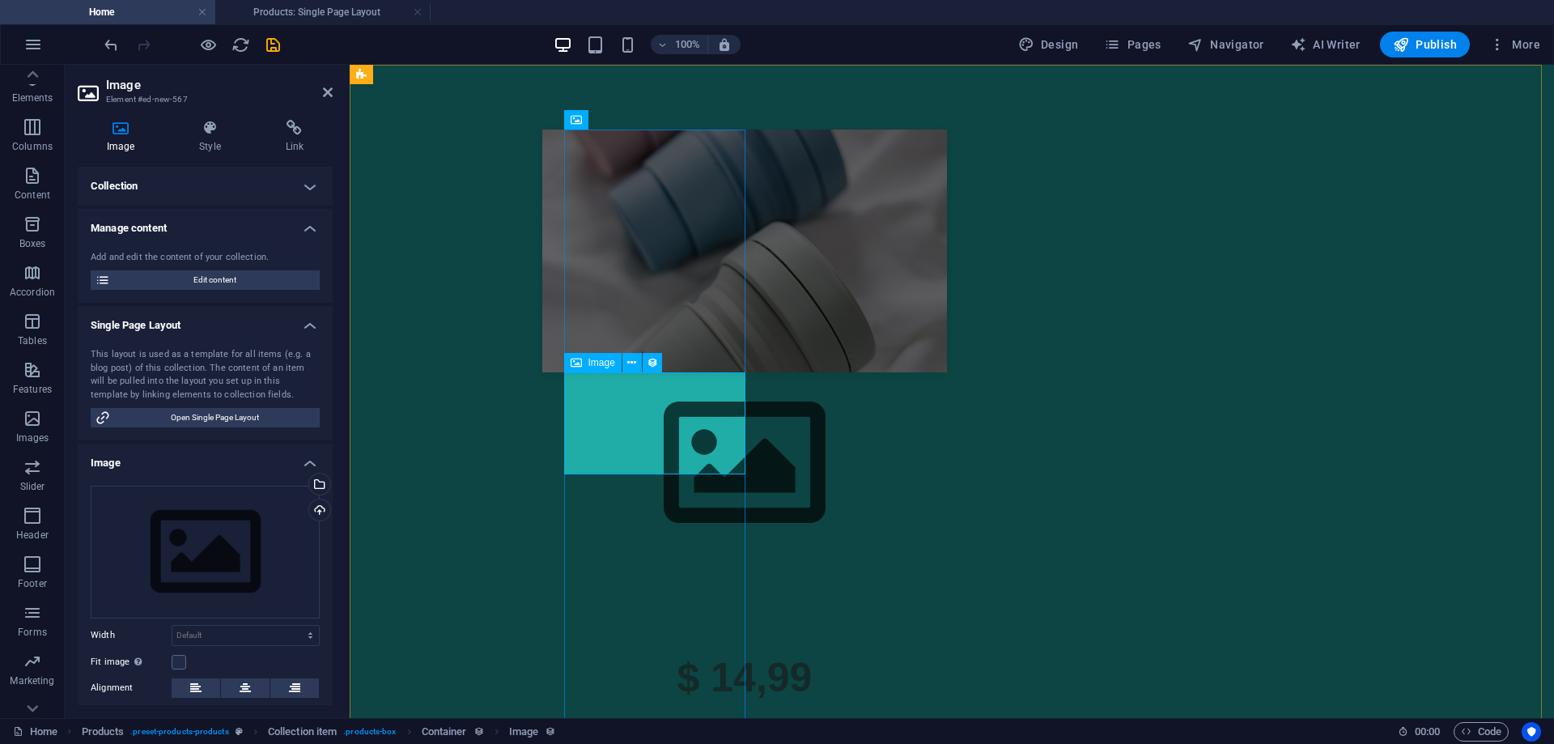
click at [633, 410] on figure at bounding box center [745, 463] width 764 height 182
click at [181, 512] on div "Drag files here, click to choose files or select files from Files or our free s…" at bounding box center [205, 552] width 229 height 133
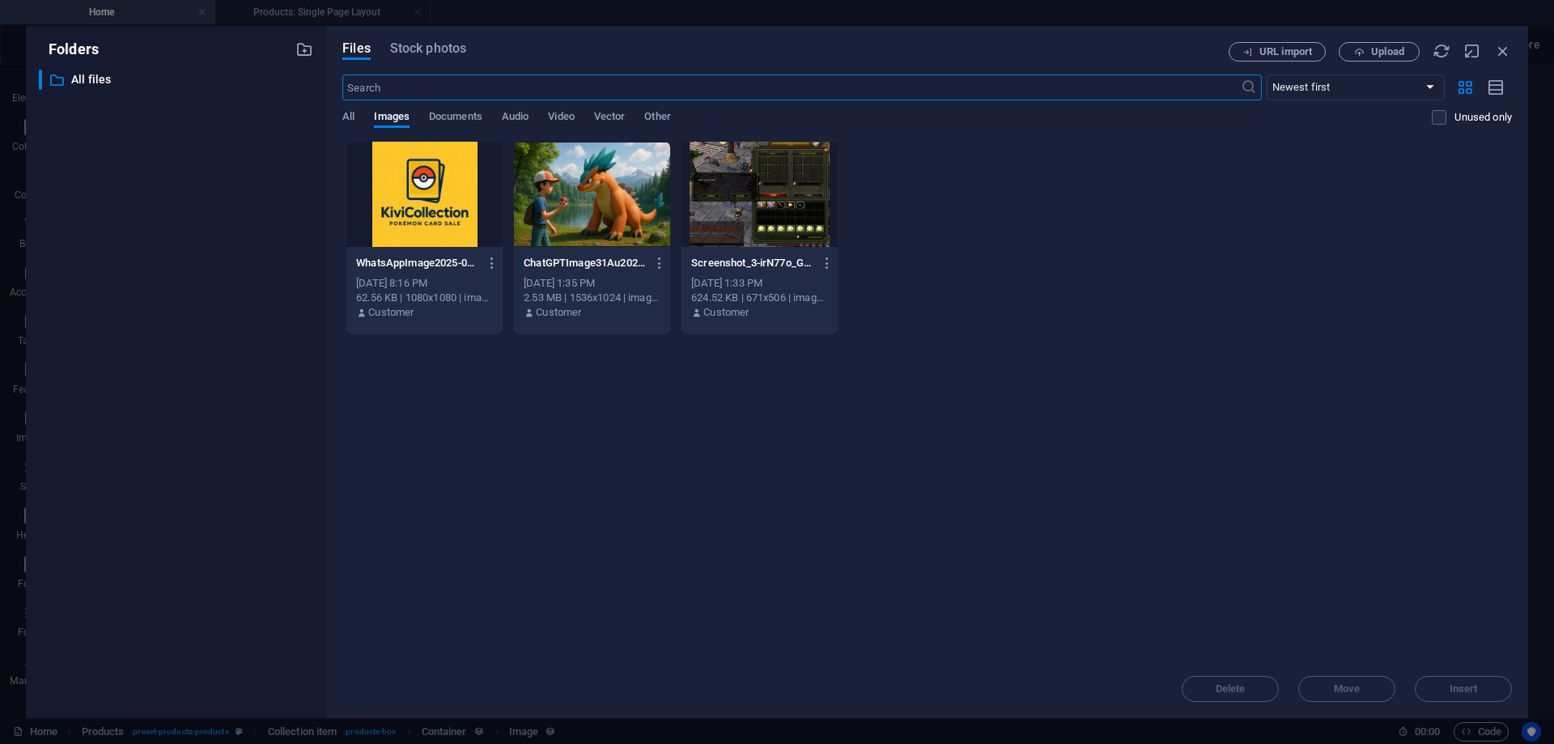
click at [417, 210] on div at bounding box center [424, 194] width 156 height 105
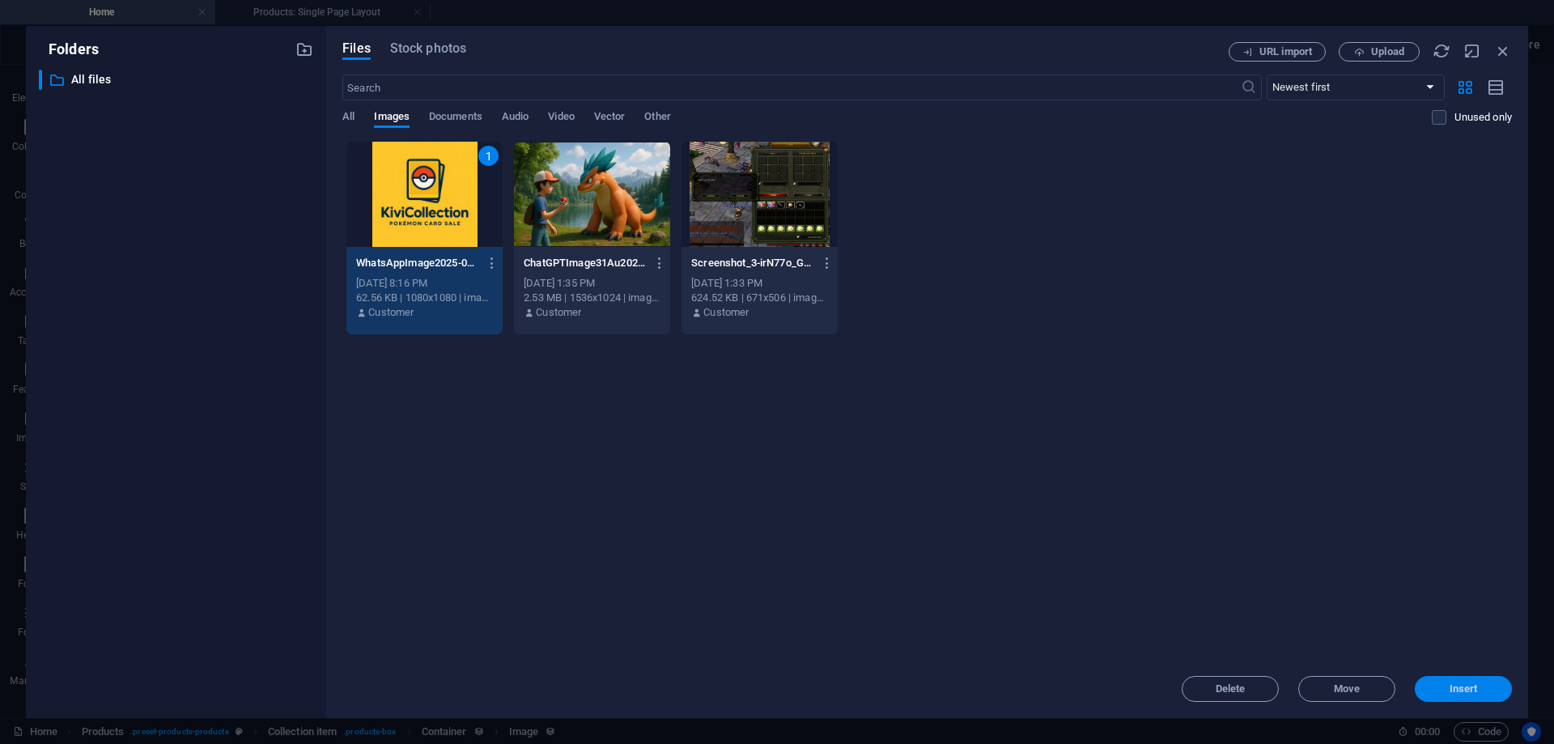
click at [1465, 691] on span "Insert" at bounding box center [1464, 689] width 28 height 10
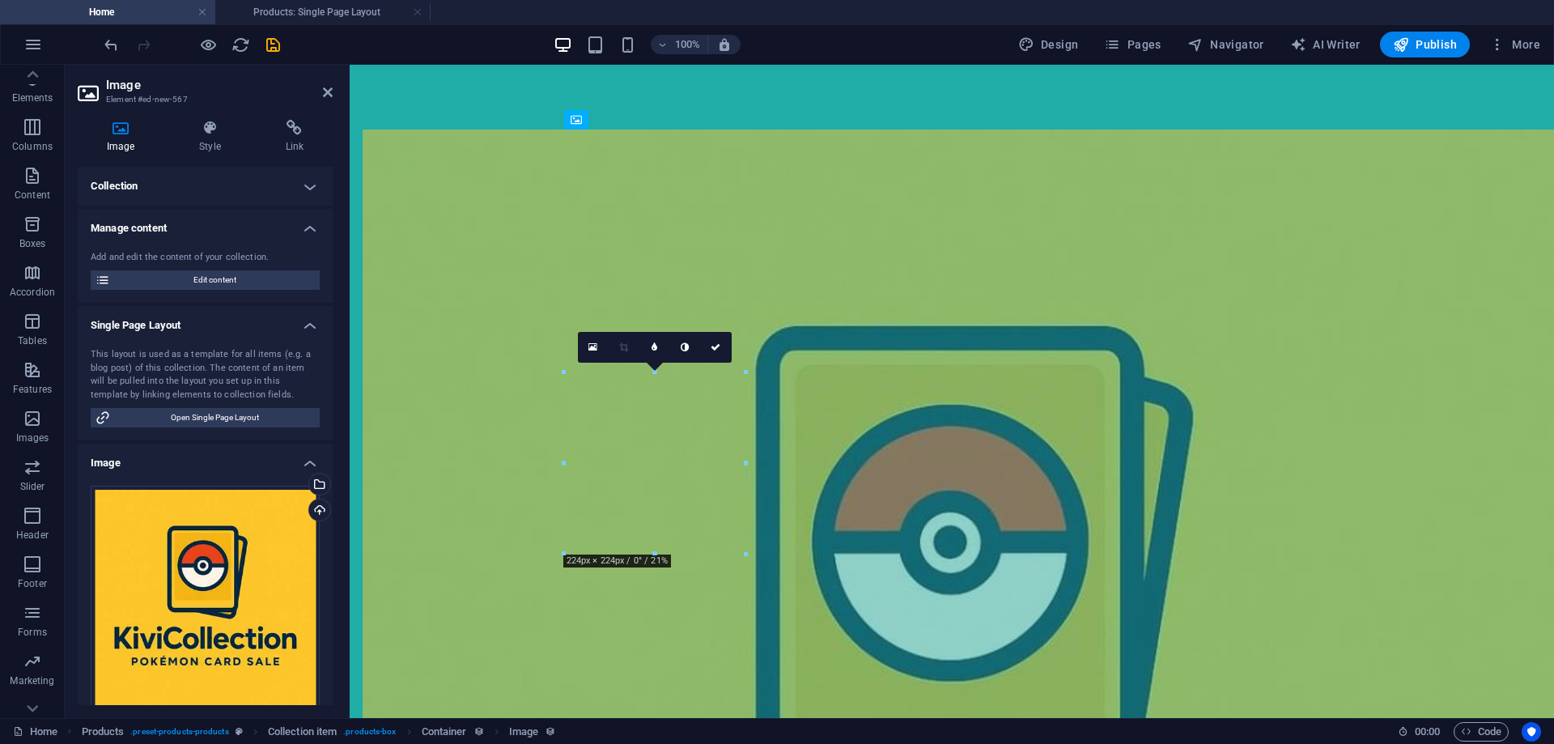
drag, startPoint x: 639, startPoint y: 454, endPoint x: 640, endPoint y: 268, distance: 186.2
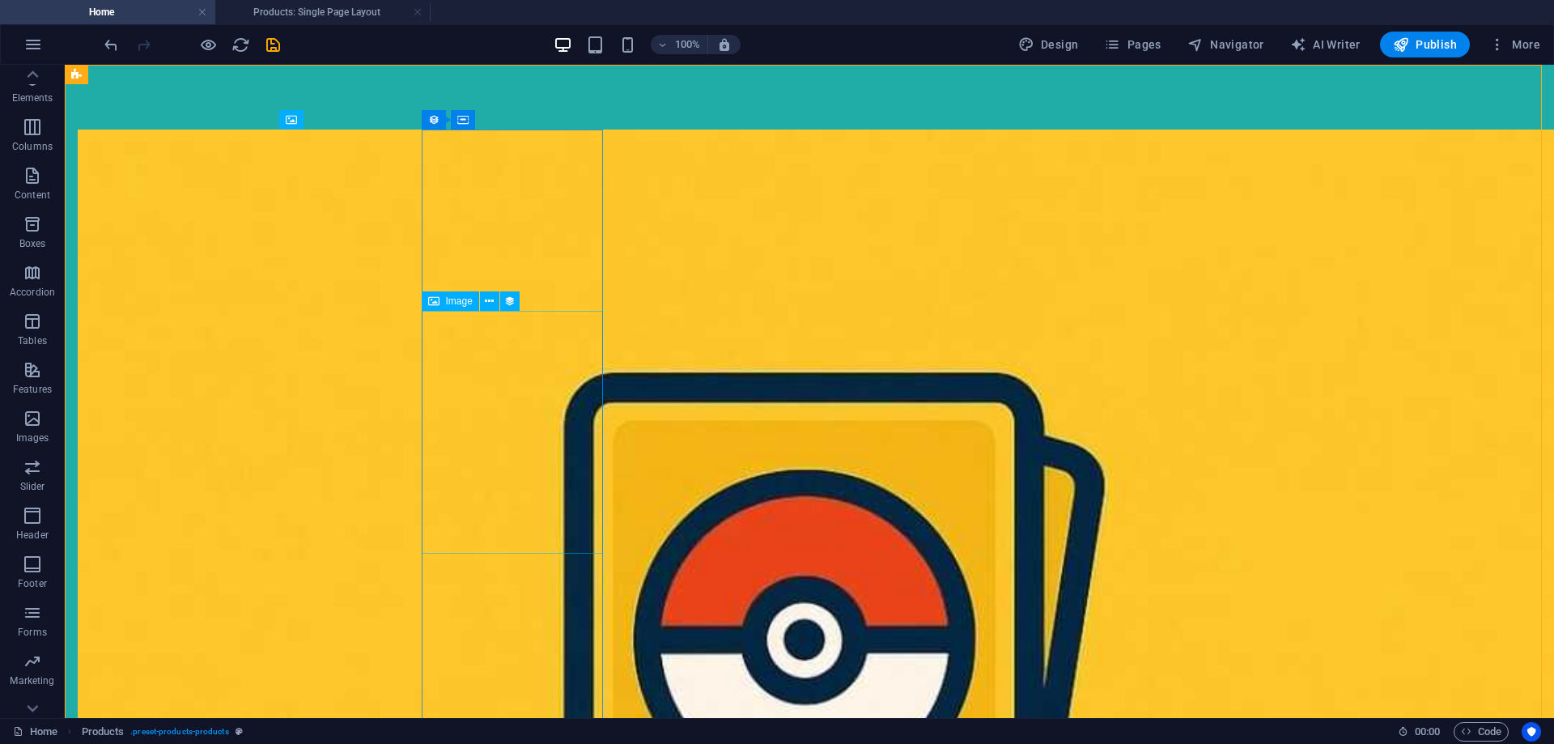
click at [447, 301] on span "Image" at bounding box center [459, 301] width 27 height 10
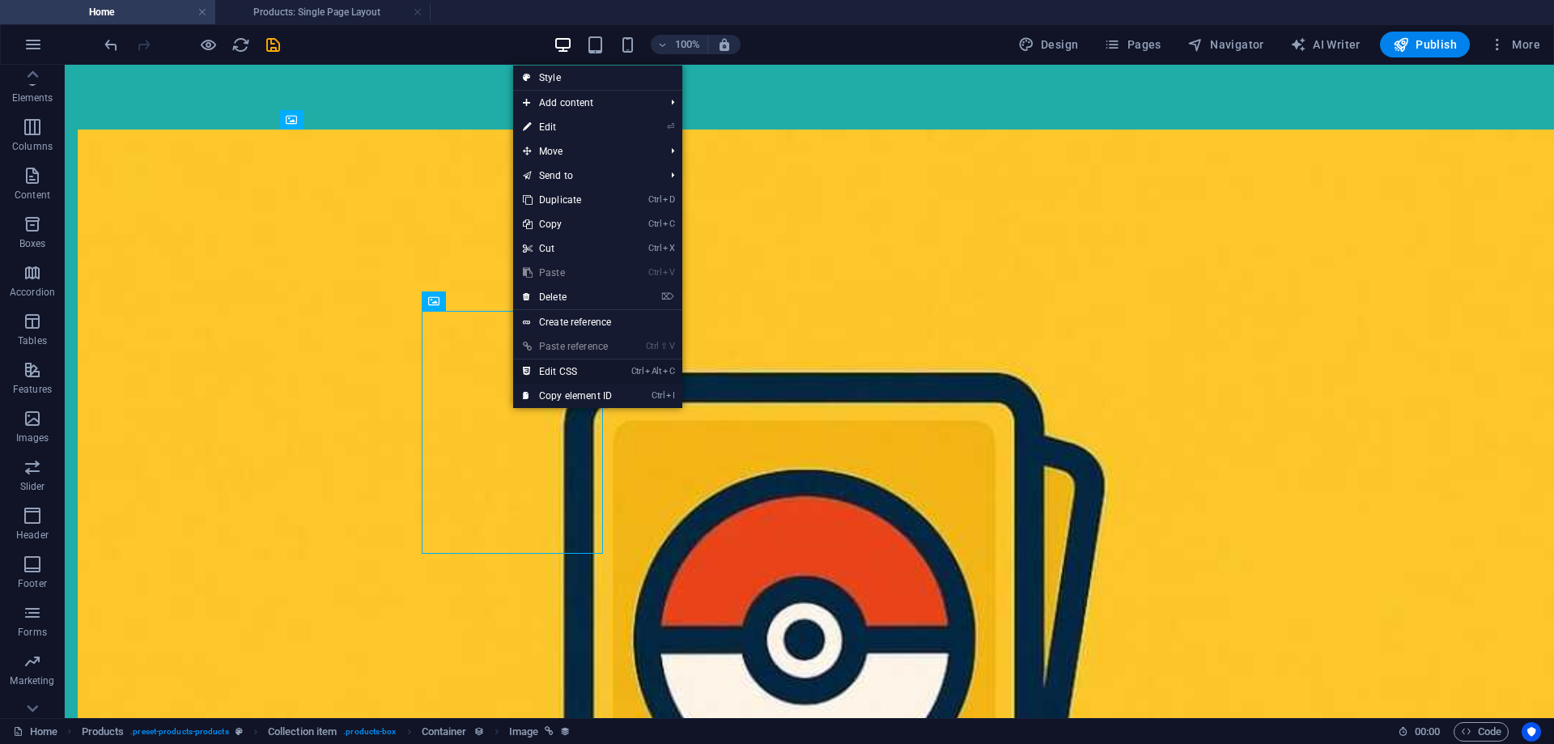
click at [546, 368] on link "Ctrl Alt C Edit CSS" at bounding box center [567, 371] width 108 height 24
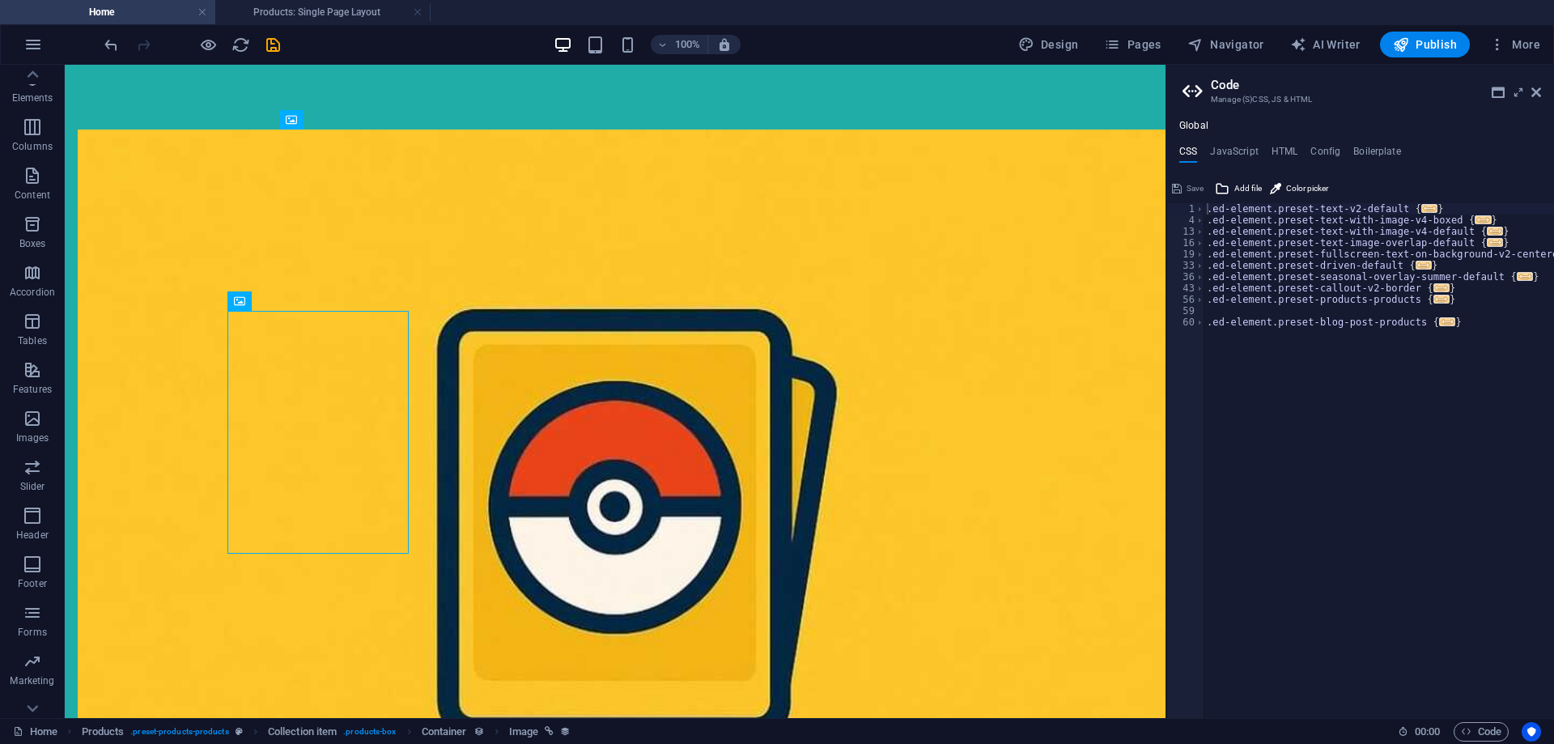
click at [1536, 83] on h2 "Code" at bounding box center [1376, 85] width 330 height 15
drag, startPoint x: 1537, startPoint y: 89, endPoint x: 1472, endPoint y: 24, distance: 91.6
click at [1537, 89] on icon at bounding box center [1537, 92] width 10 height 13
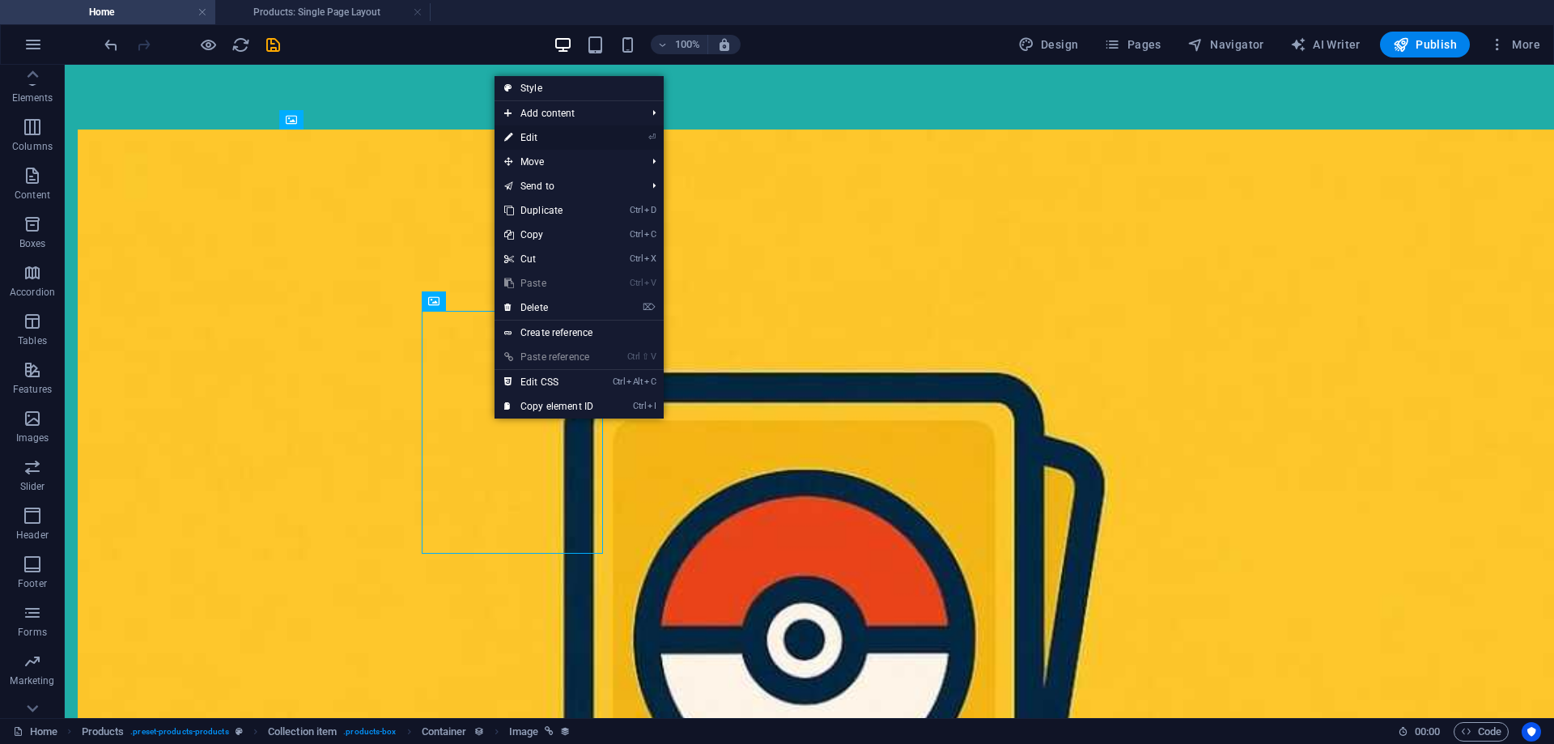
click at [577, 135] on link "⏎ Edit" at bounding box center [549, 137] width 108 height 24
select select "image"
select select "px"
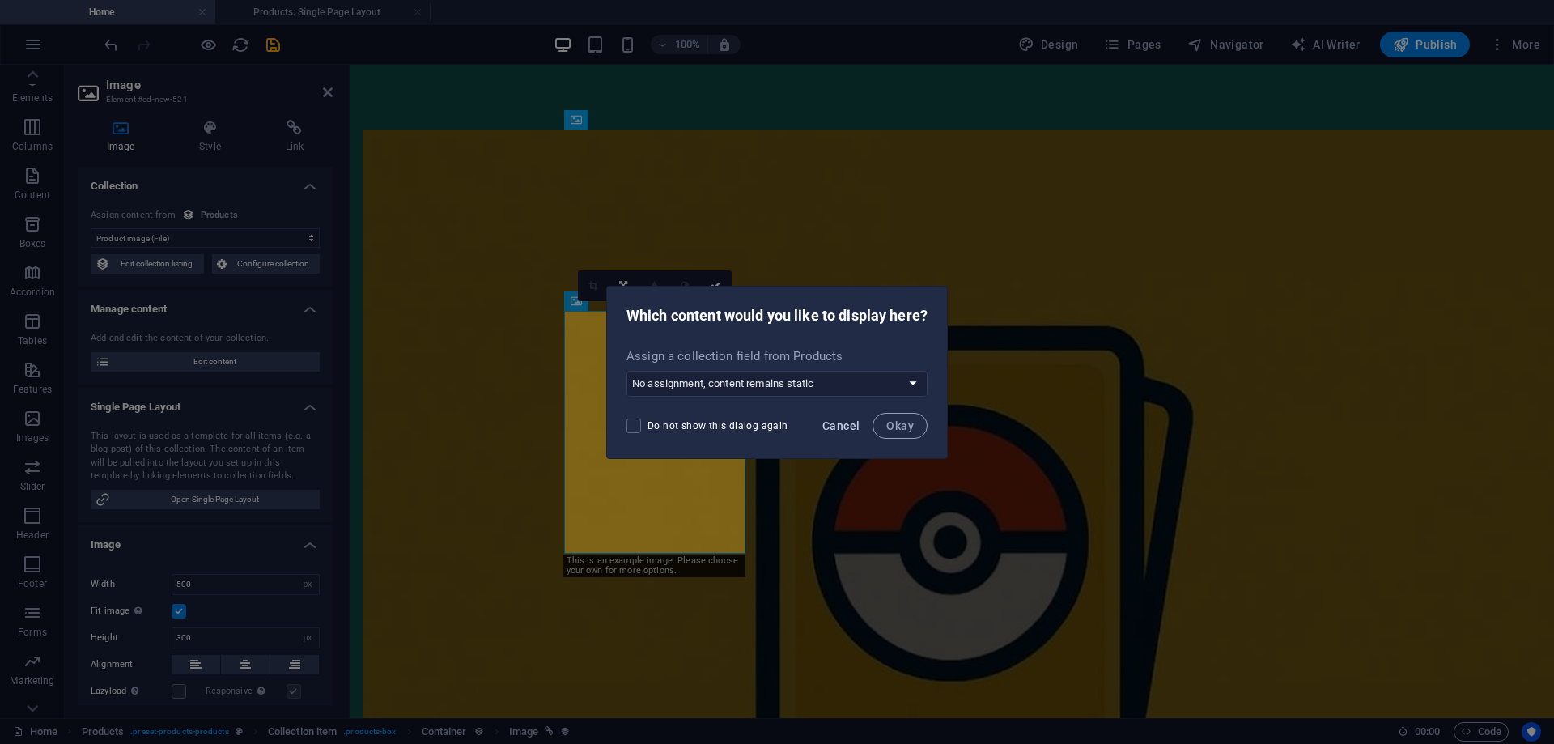
click at [851, 426] on span "Cancel" at bounding box center [841, 425] width 37 height 13
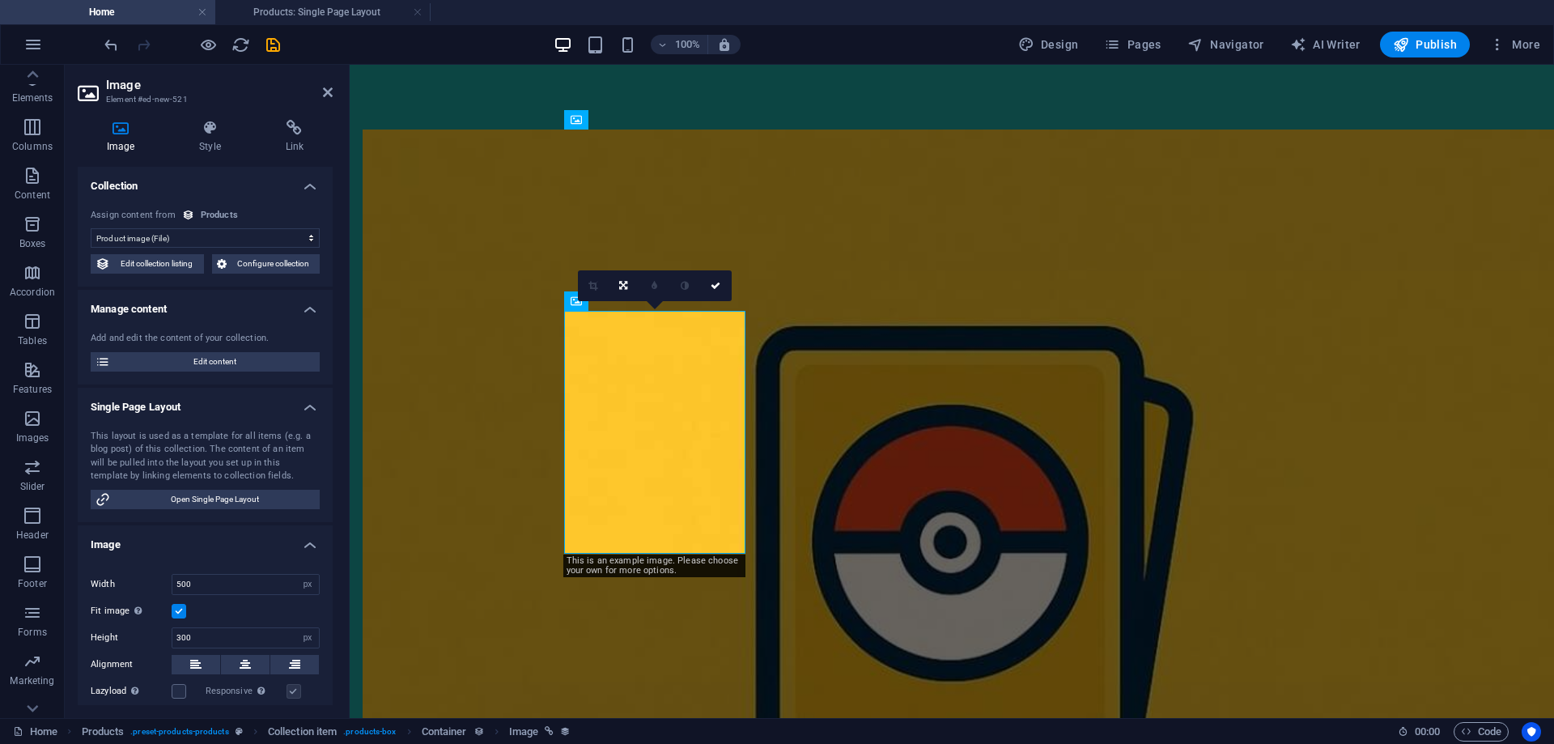
click at [159, 248] on select "No assignment, content remains static Created at (Date) Updated at (Date) Name …" at bounding box center [205, 237] width 229 height 19
select select "updatedAt"
click at [91, 228] on select "No assignment, content remains static Created at (Date) Updated at (Date) Name …" at bounding box center [205, 237] width 229 height 19
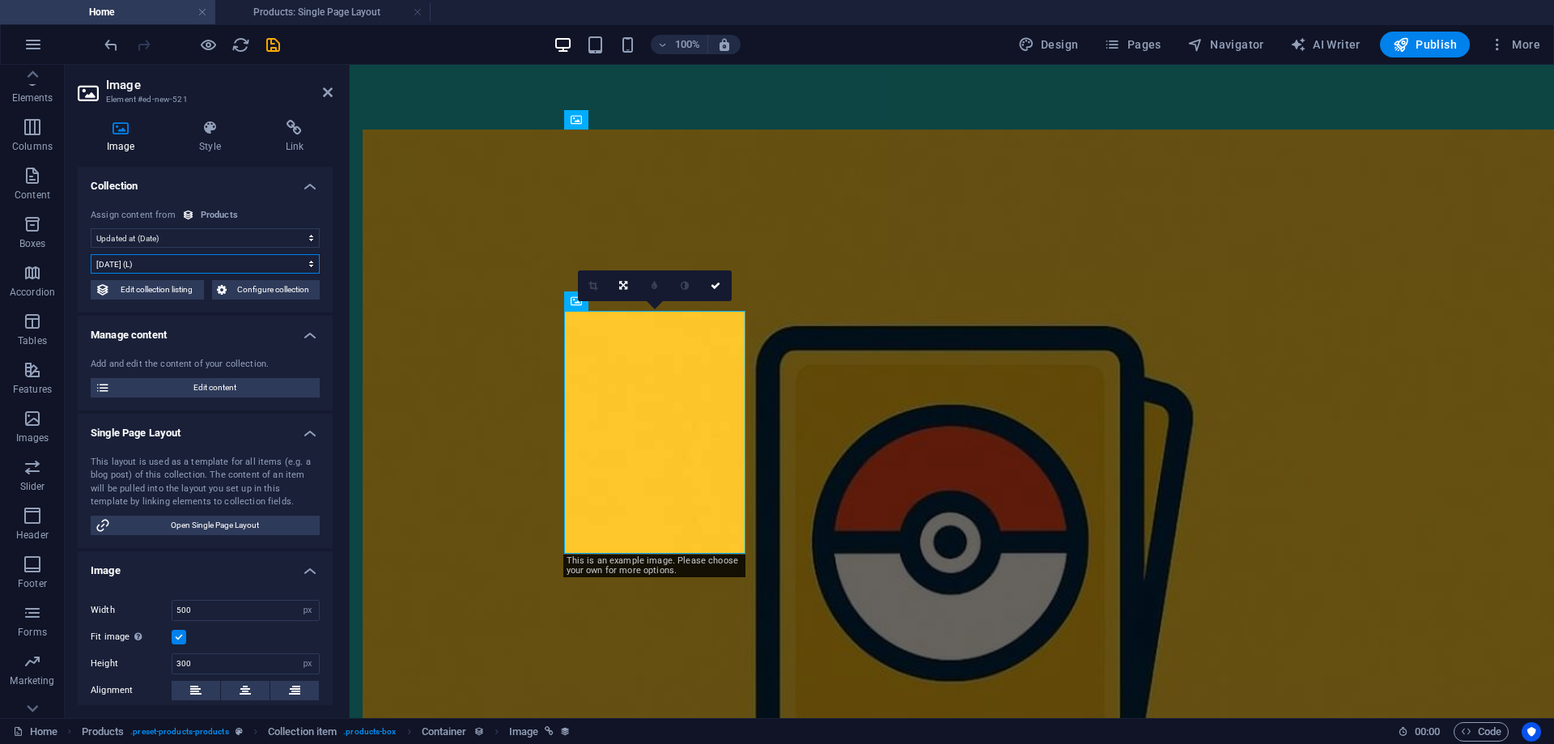
click at [193, 260] on select "9/4/2025 (l) 09/04/2025 (L) Sep 4, 2025 (ll) September 4, 2025 (LL) Sep 4, 2025…" at bounding box center [205, 263] width 229 height 19
click at [91, 254] on select "9/4/2025 (l) 09/04/2025 (L) Sep 4, 2025 (ll) September 4, 2025 (LL) Sep 4, 2025…" at bounding box center [205, 263] width 229 height 19
drag, startPoint x: 187, startPoint y: 267, endPoint x: 179, endPoint y: 273, distance: 9.9
click at [187, 267] on select "9/4/2025 (l) 09/04/2025 (L) Sep 4, 2025 (ll) September 4, 2025 (LL) Sep 4, 2025…" at bounding box center [205, 263] width 229 height 19
click at [91, 254] on select "9/4/2025 (l) 09/04/2025 (L) Sep 4, 2025 (ll) September 4, 2025 (LL) Sep 4, 2025…" at bounding box center [205, 263] width 229 height 19
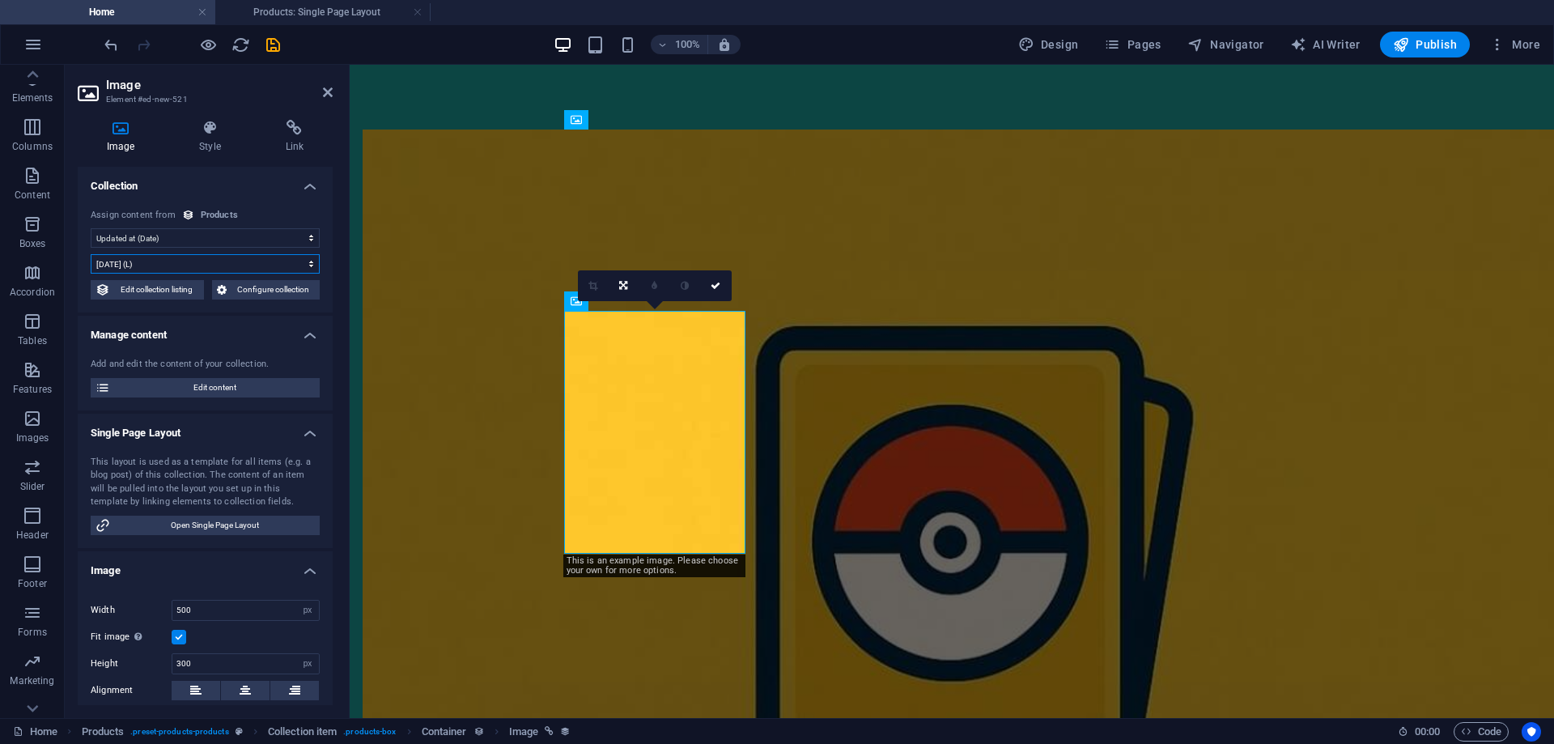
click at [178, 261] on select "9/4/2025 (l) 09/04/2025 (L) Sep 4, 2025 (ll) September 4, 2025 (LL) Sep 4, 2025…" at bounding box center [205, 263] width 229 height 19
select select "3"
click at [91, 254] on select "9/4/2025 (l) 09/04/2025 (L) Sep 4, 2025 (ll) September 4, 2025 (LL) Sep 4, 2025…" at bounding box center [205, 263] width 229 height 19
click at [167, 263] on select "9/4/2025 (l) 09/04/2025 (L) Sep 4, 2025 (ll) September 4, 2025 (LL) Sep 4, 2025…" at bounding box center [205, 263] width 229 height 19
click at [172, 240] on select "No assignment, content remains static Created at (Date) Updated at (Date) Name …" at bounding box center [205, 237] width 229 height 19
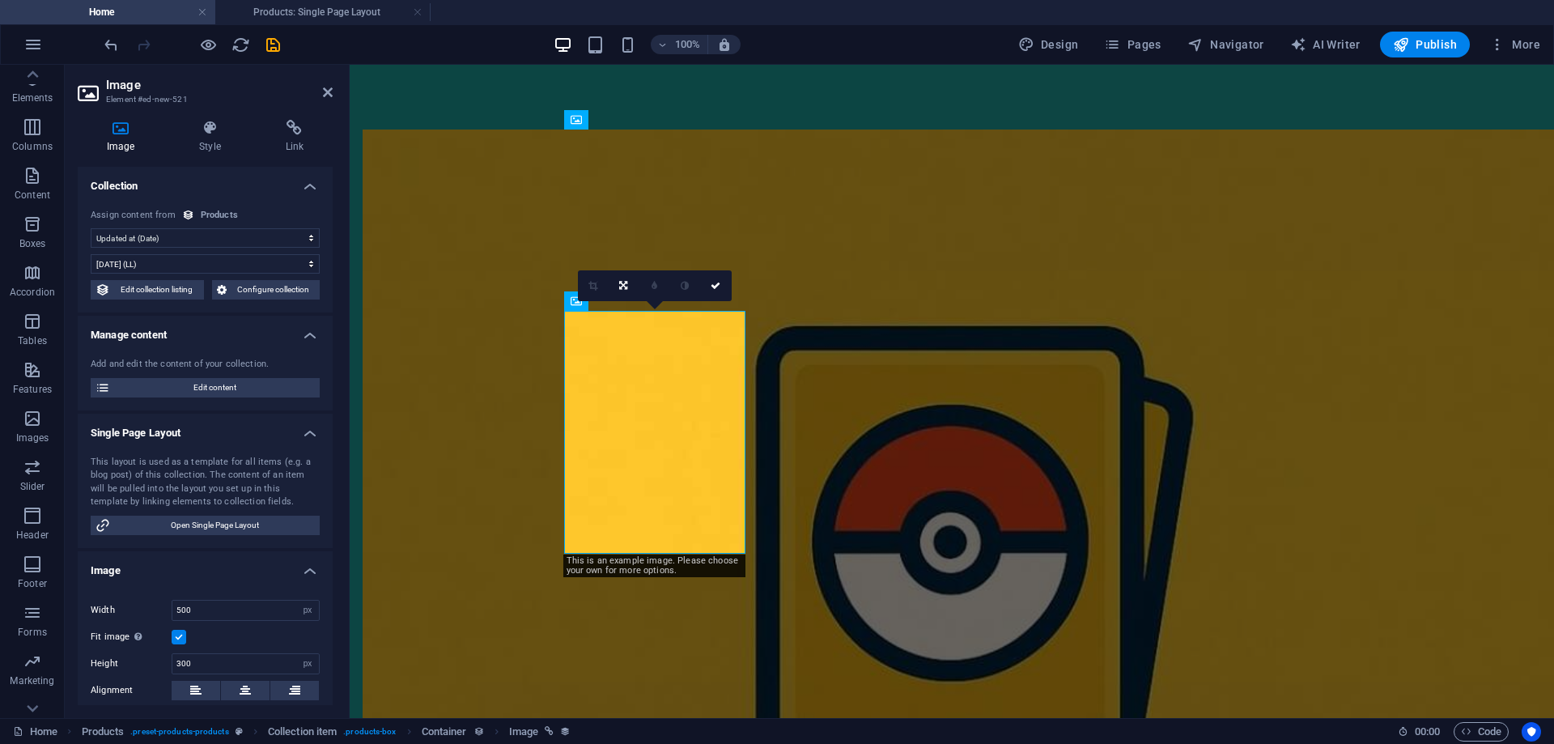
select select "remainStatic"
click at [91, 228] on select "No assignment, content remains static Created at (Date) Updated at (Date) Name …" at bounding box center [205, 237] width 229 height 19
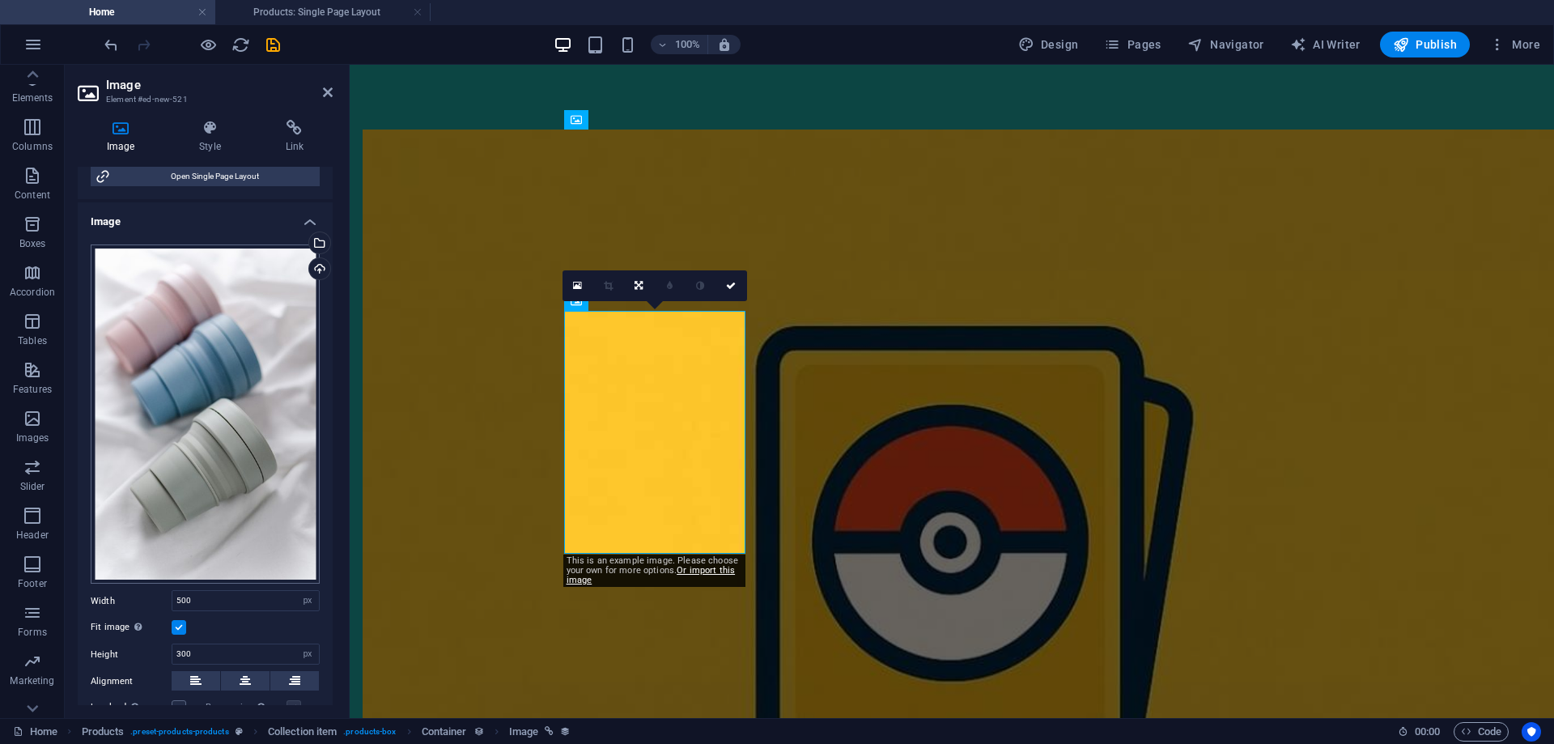
scroll to position [324, 0]
click at [193, 450] on div "Drag files here, click to choose files or select files from Files or our free s…" at bounding box center [205, 414] width 229 height 340
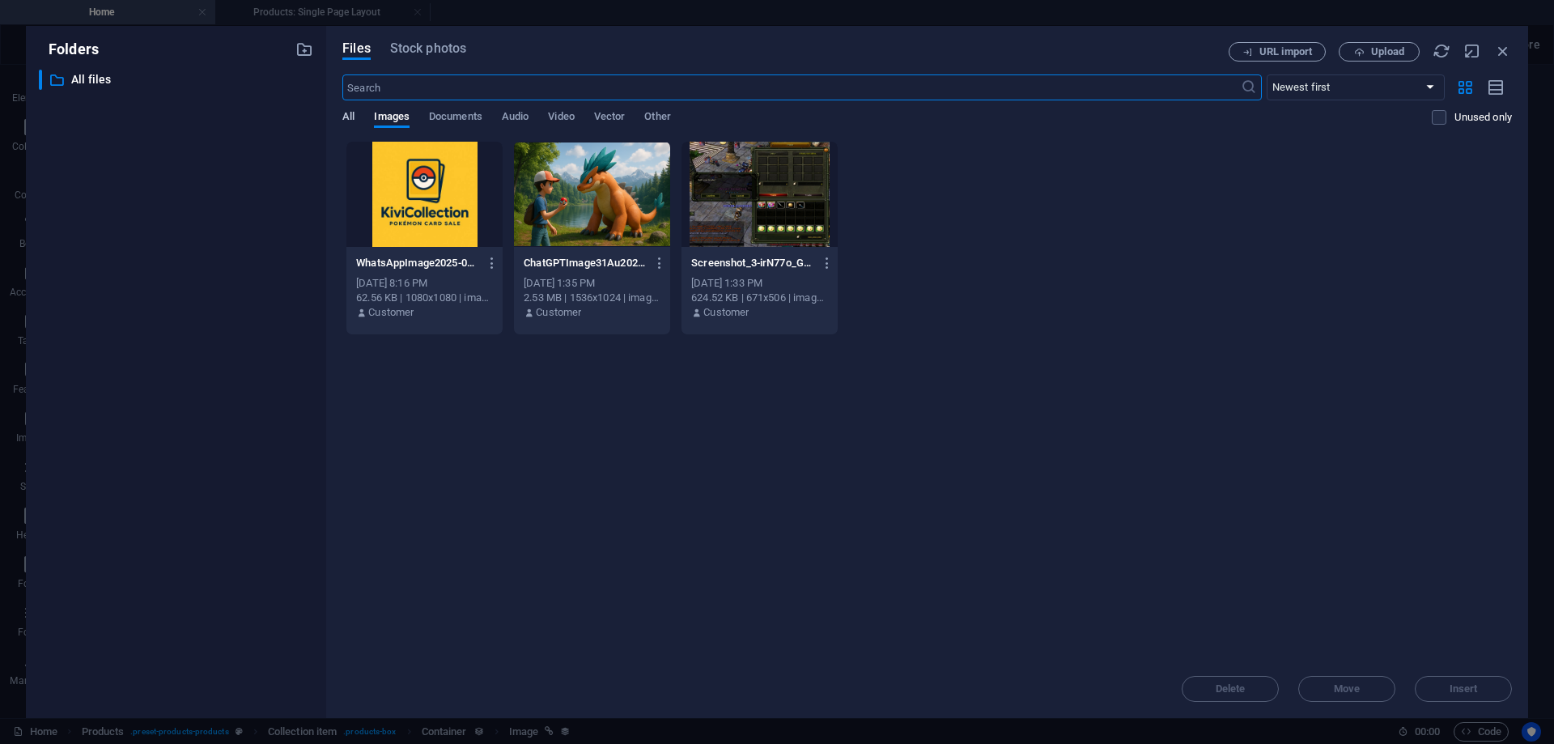
click at [355, 112] on span "All" at bounding box center [348, 118] width 12 height 23
click at [349, 118] on span "All" at bounding box center [348, 118] width 12 height 23
click at [386, 117] on span "Images" at bounding box center [392, 118] width 36 height 23
click at [478, 122] on span "Documents" at bounding box center [455, 118] width 53 height 23
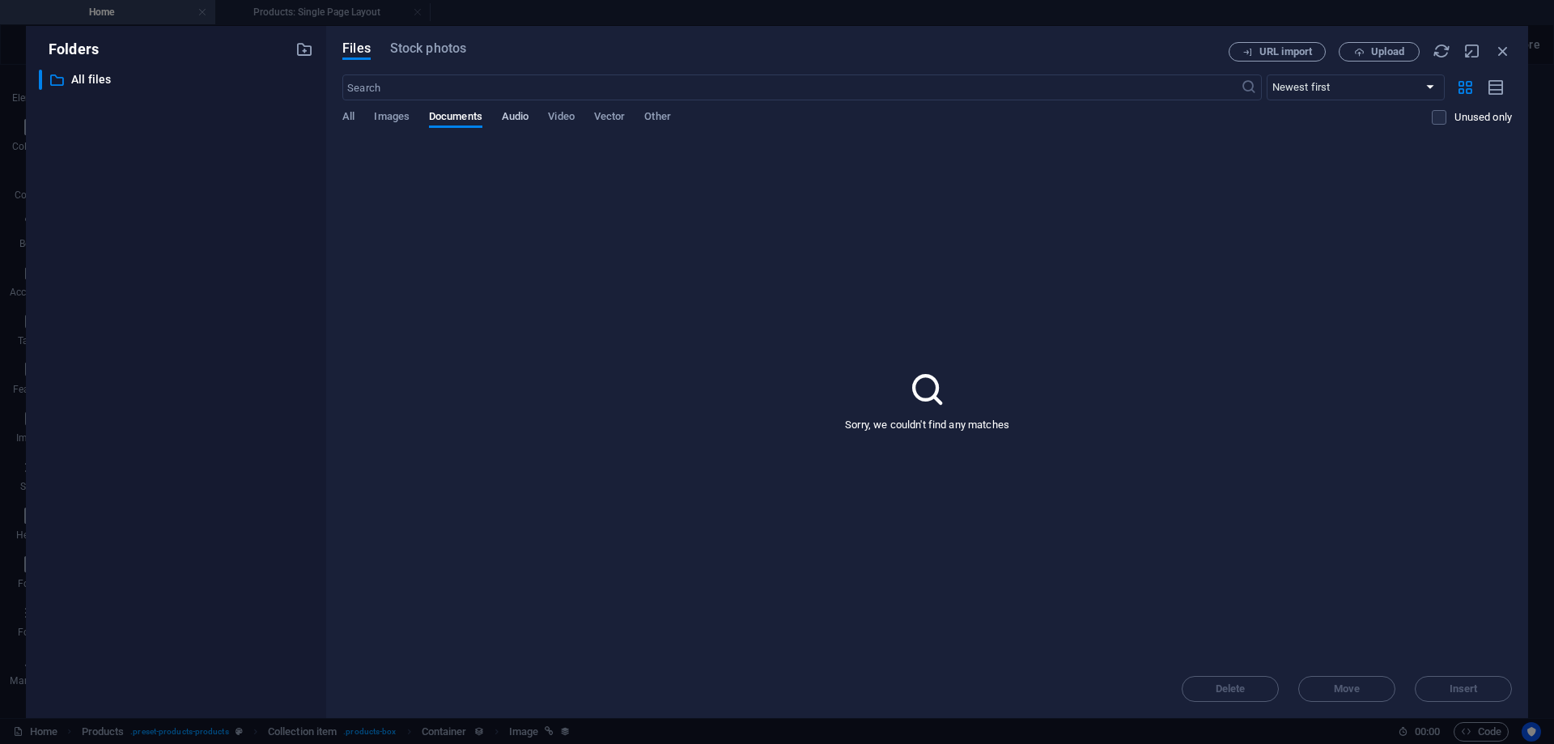
click at [512, 120] on span "Audio" at bounding box center [515, 118] width 27 height 23
click at [559, 119] on span "Video" at bounding box center [561, 118] width 26 height 23
click at [607, 114] on span "Vector" at bounding box center [610, 118] width 32 height 23
click at [670, 114] on span "Other" at bounding box center [657, 118] width 26 height 23
click at [350, 117] on span "All" at bounding box center [348, 118] width 12 height 23
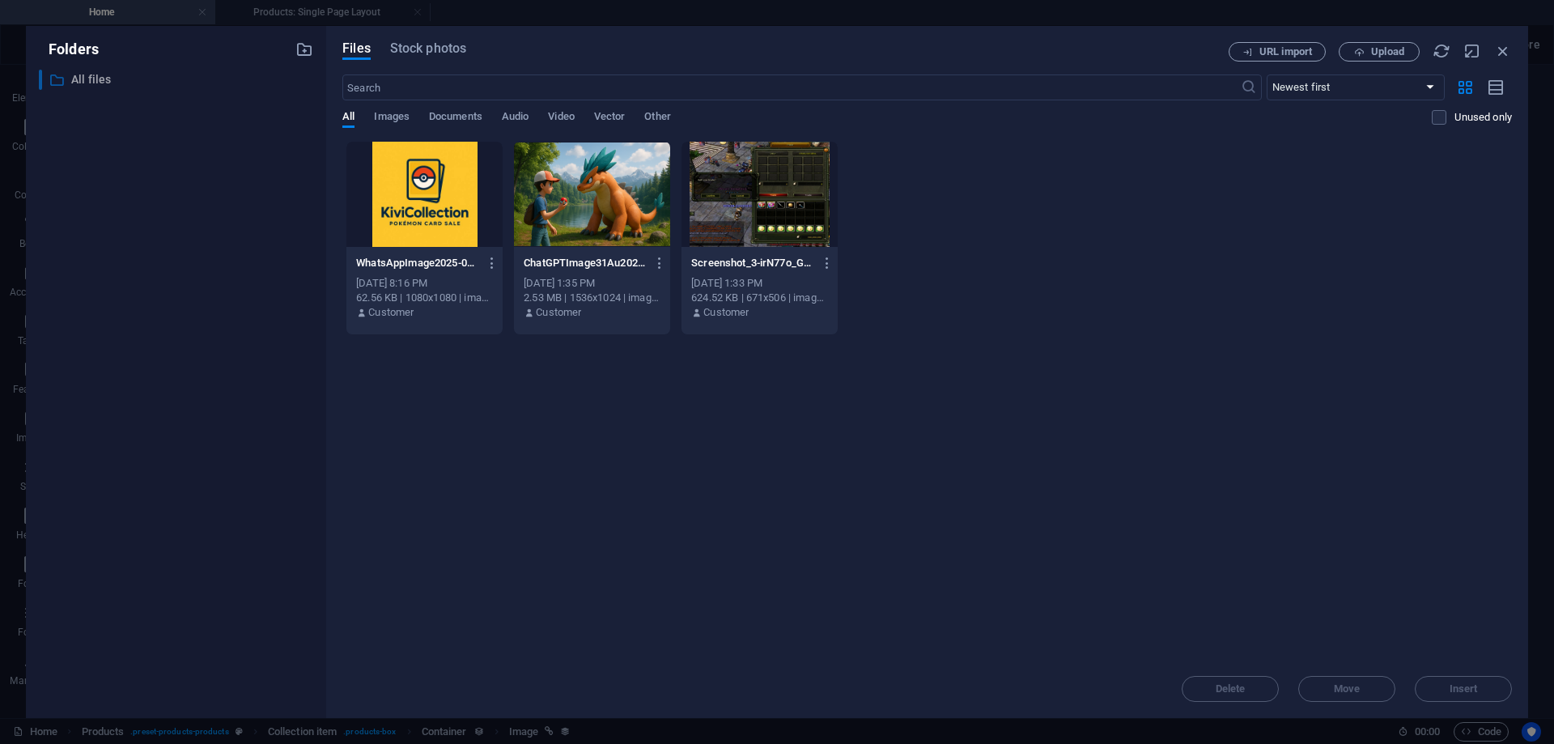
click at [90, 79] on p "All files" at bounding box center [177, 79] width 212 height 19
click at [1371, 57] on span "Upload" at bounding box center [1379, 52] width 66 height 11
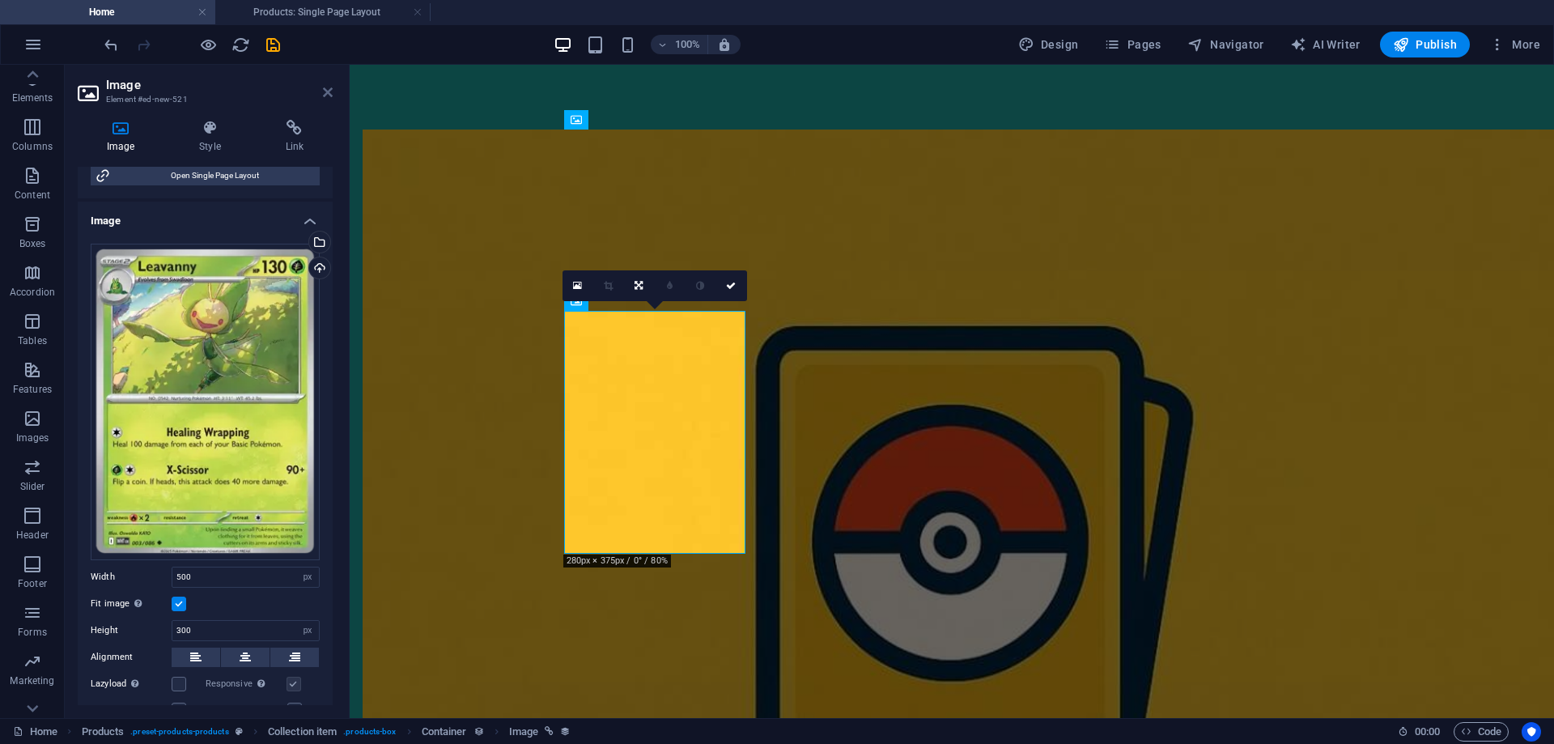
drag, startPoint x: 329, startPoint y: 92, endPoint x: 275, endPoint y: 48, distance: 69.6
click at [329, 92] on icon at bounding box center [328, 92] width 10 height 13
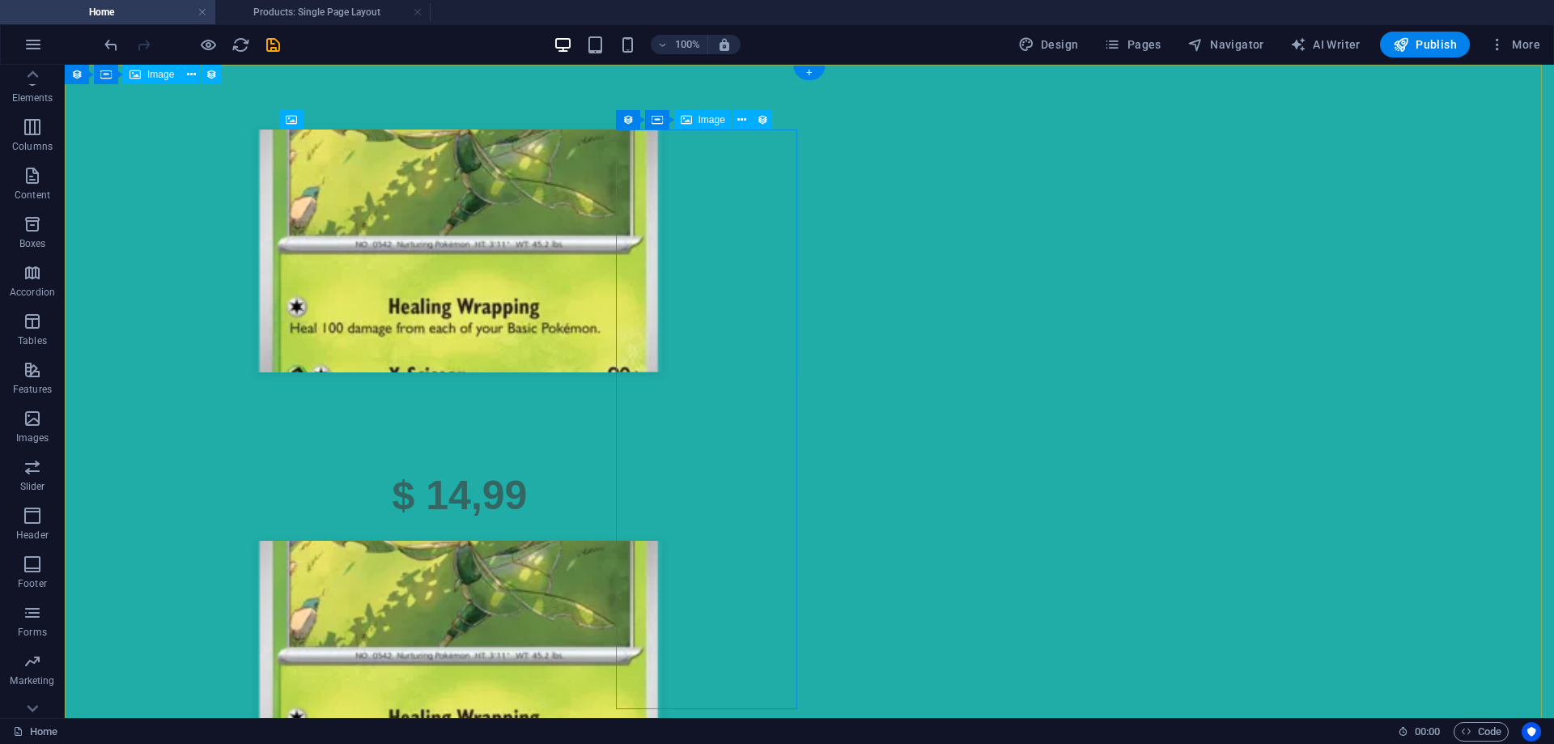
click at [665, 541] on div "September 4, 2025" at bounding box center [460, 662] width 764 height 243
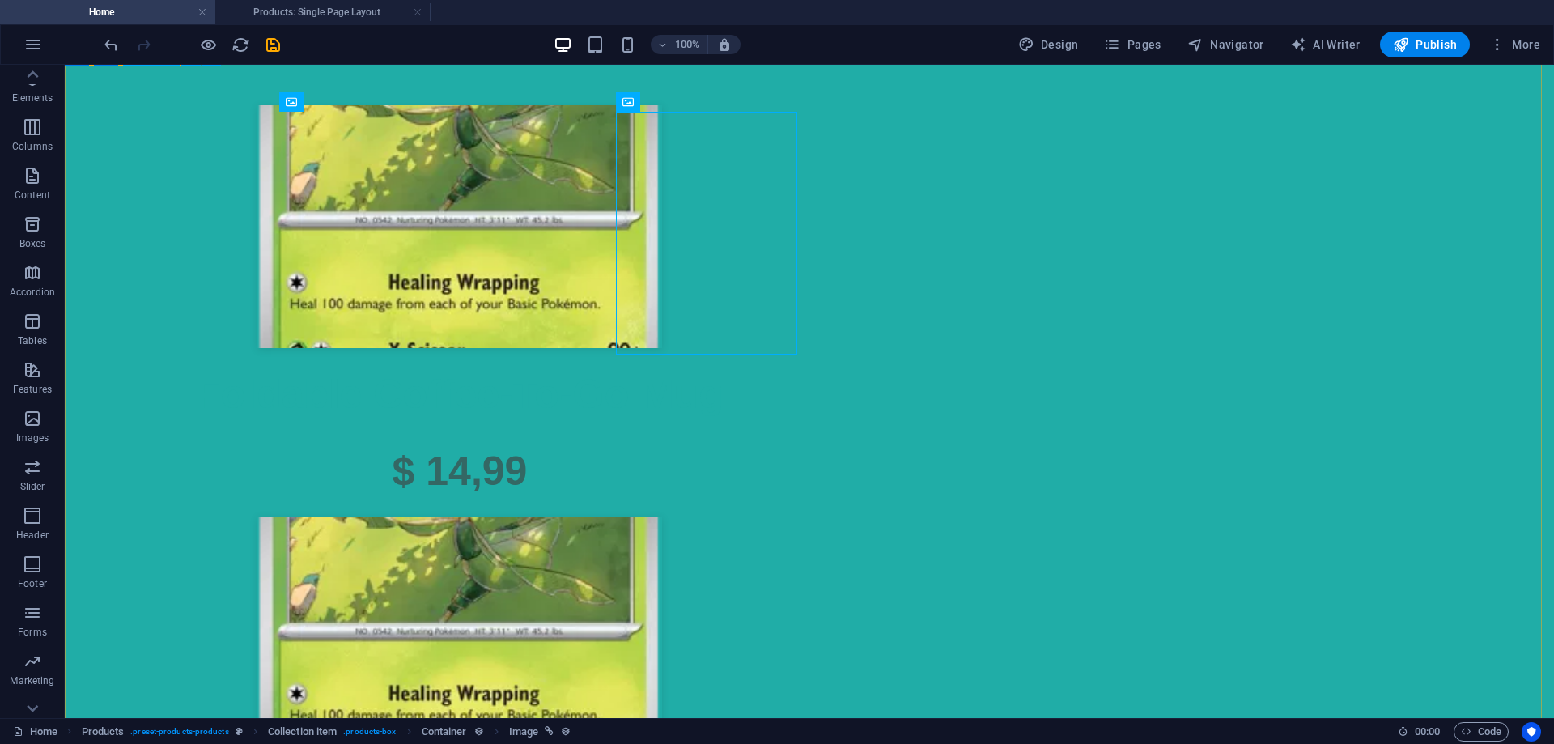
scroll to position [0, 0]
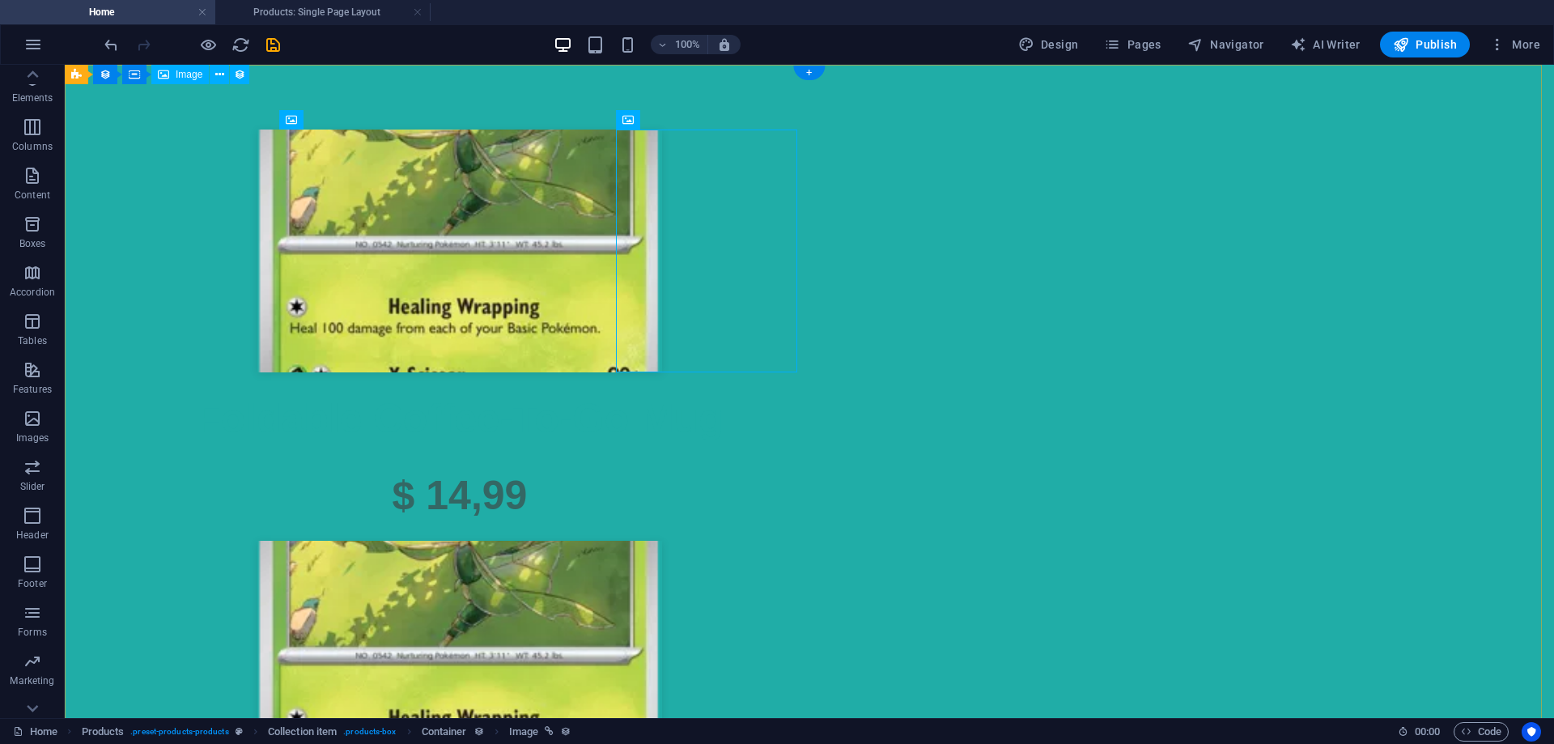
select select "createdAt_DESC"
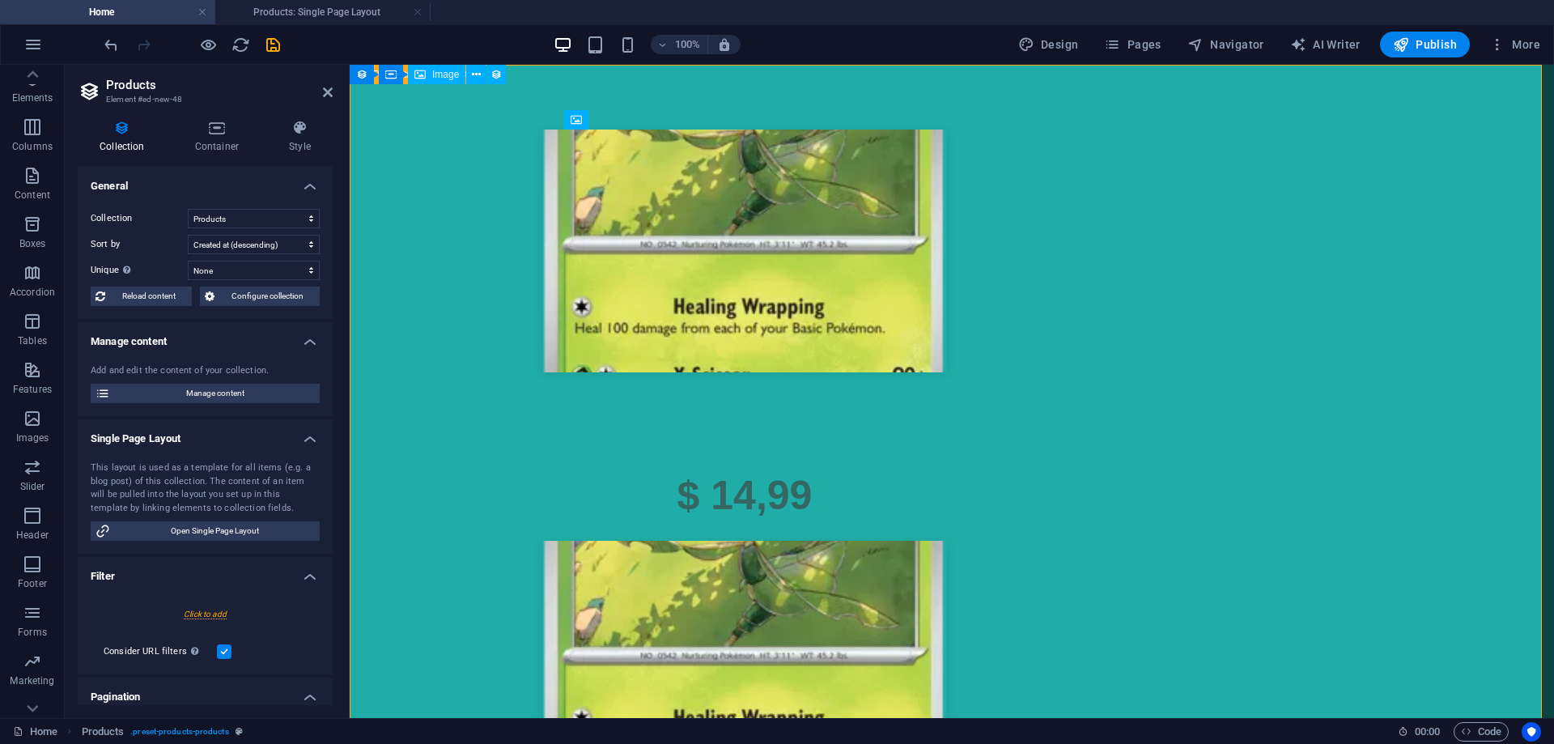
click at [655, 534] on div "$ 14,99" at bounding box center [745, 495] width 764 height 77
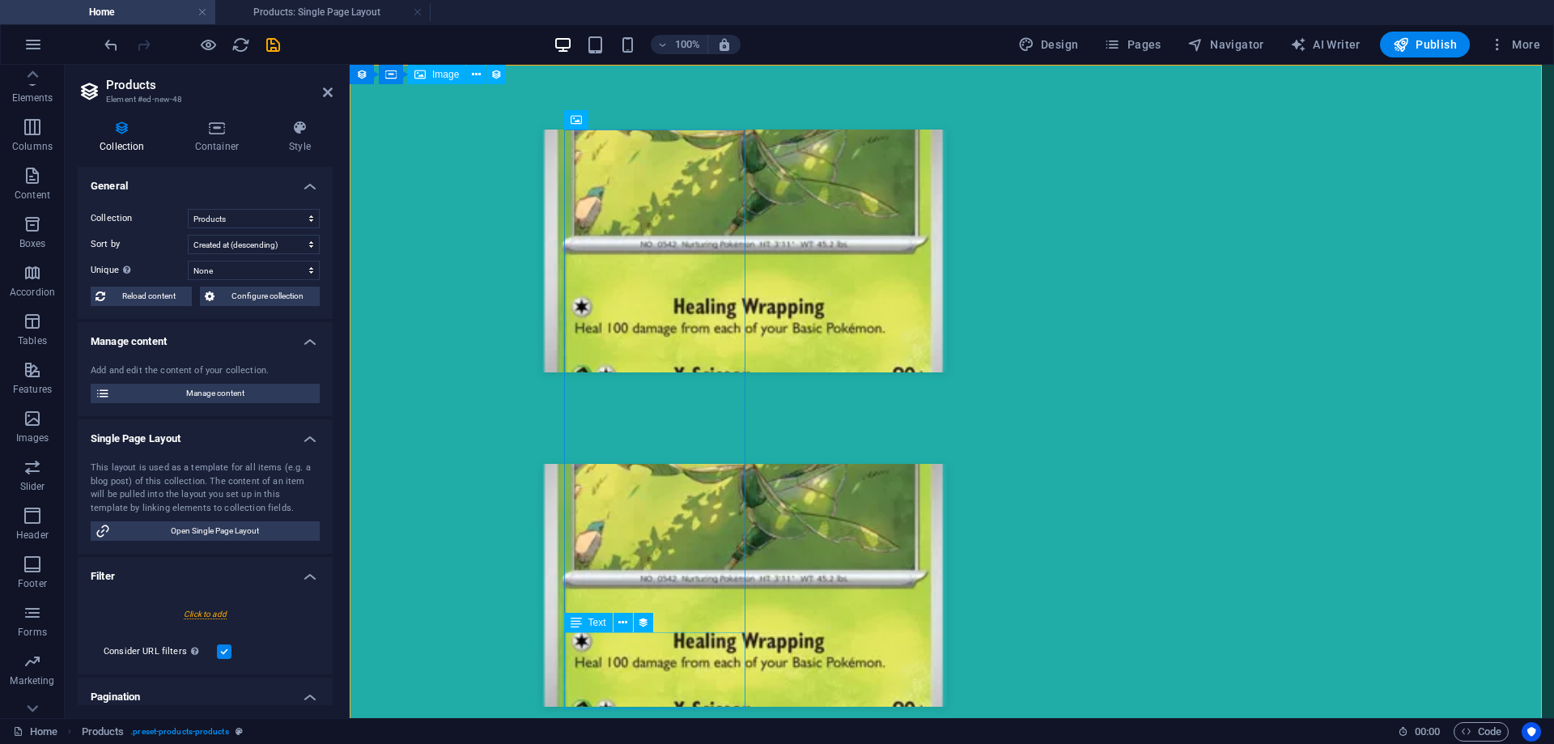
select select "price"
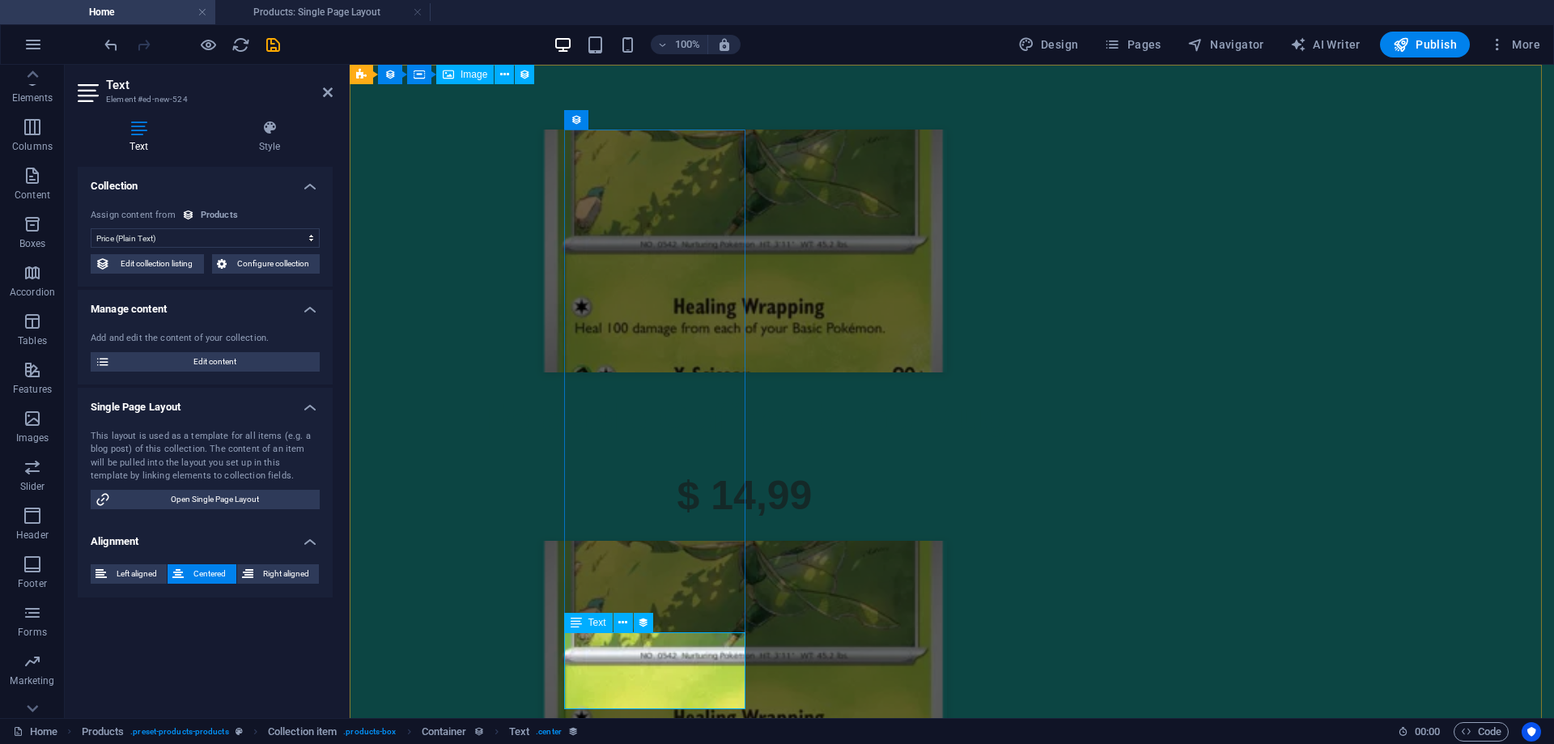
click at [672, 534] on div "$ 14,99" at bounding box center [745, 495] width 764 height 77
click at [671, 534] on div "$ 14,99" at bounding box center [745, 495] width 764 height 77
click at [656, 534] on div "$ 14,99" at bounding box center [745, 495] width 764 height 77
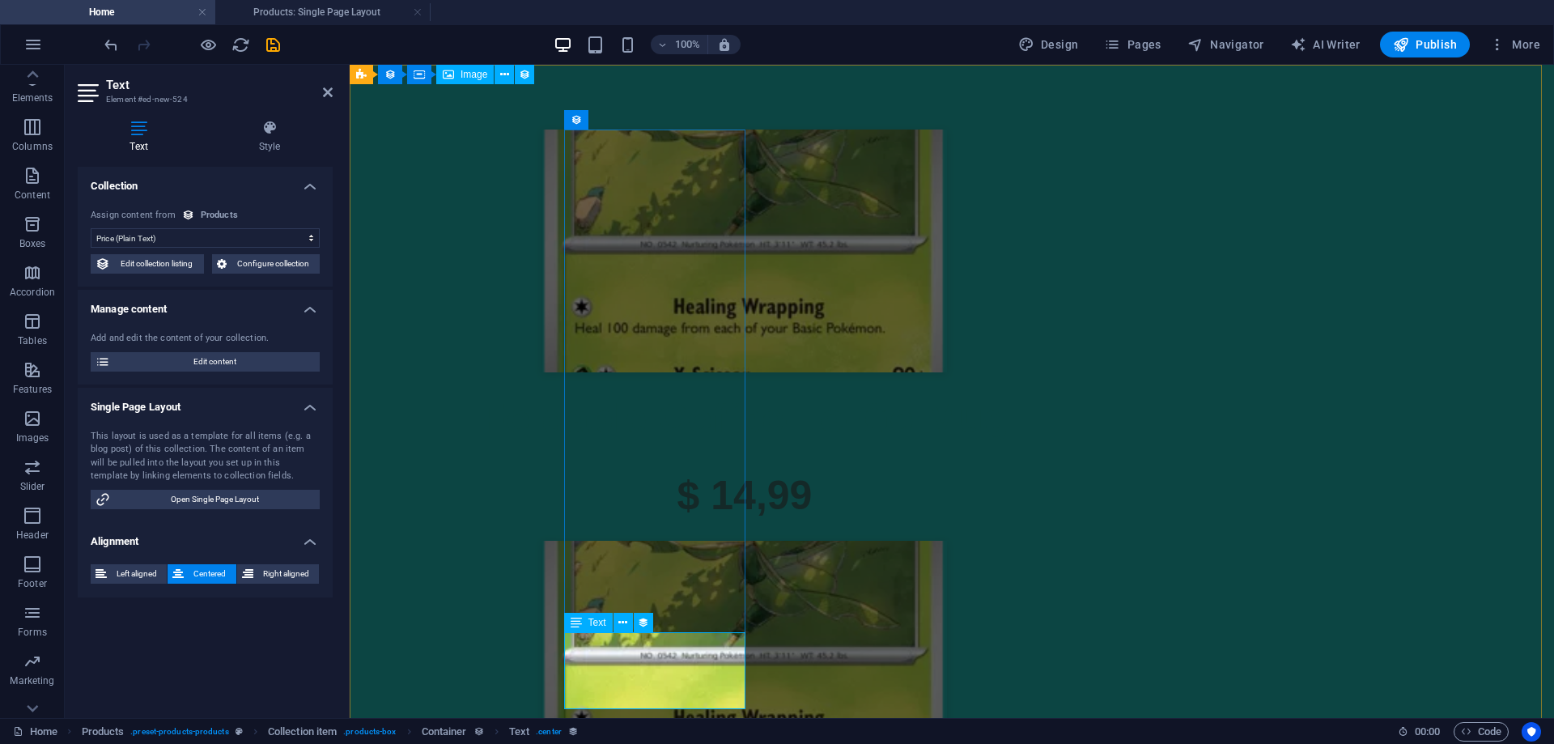
click at [656, 534] on div "$ 14,99" at bounding box center [745, 495] width 764 height 77
click at [306, 545] on h4 "Alignment" at bounding box center [205, 536] width 255 height 29
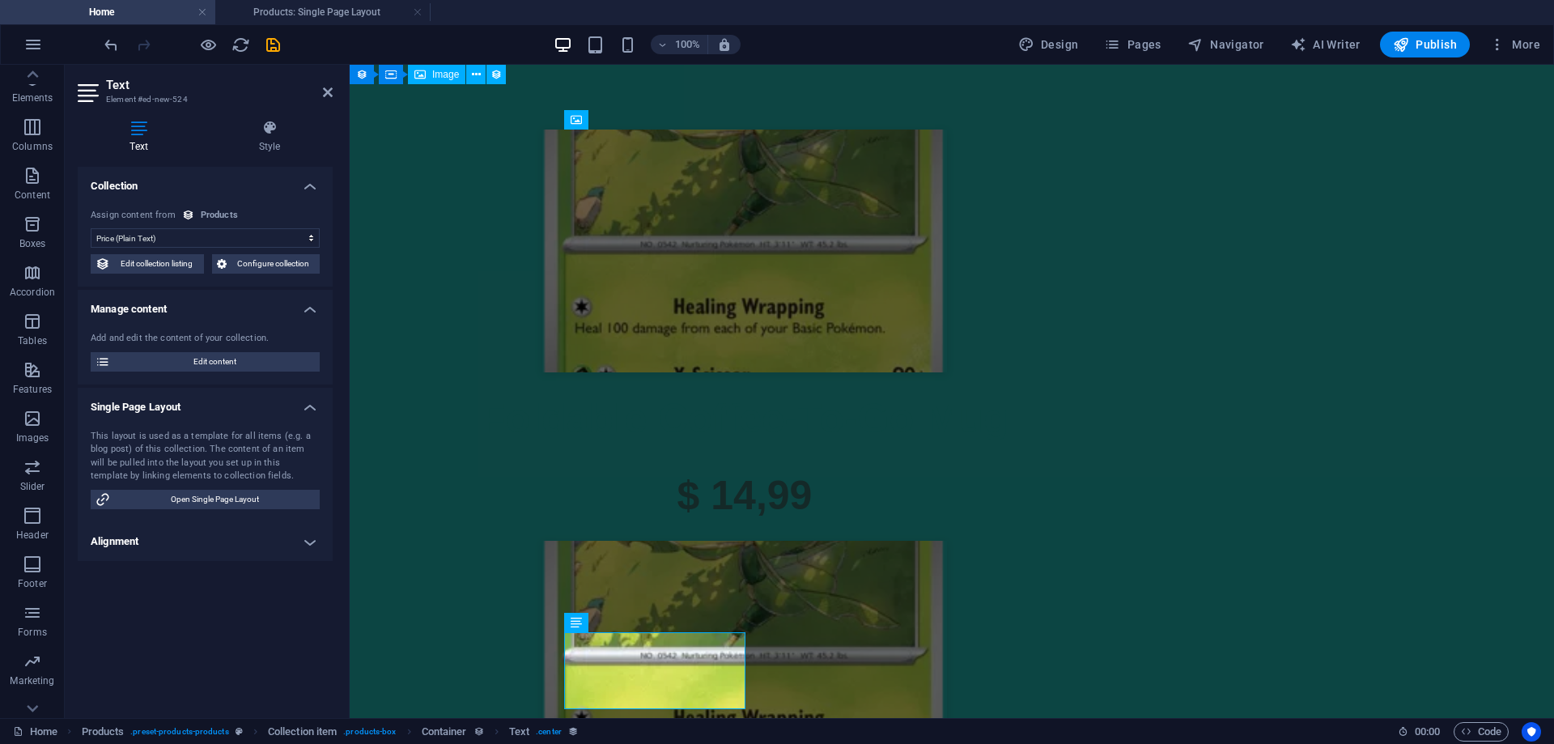
click at [309, 544] on h4 "Alignment" at bounding box center [205, 541] width 255 height 39
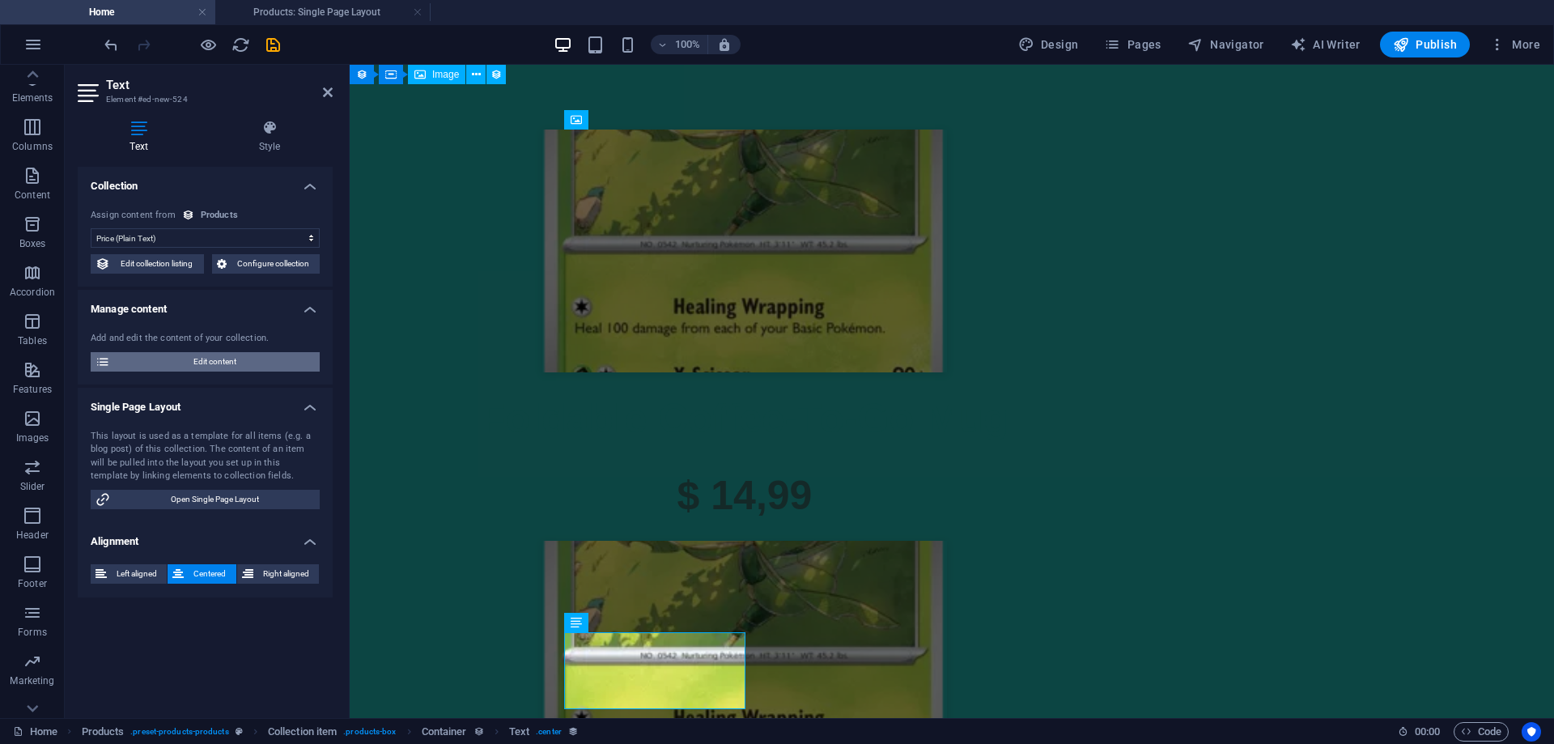
click at [244, 363] on span "Edit content" at bounding box center [215, 361] width 200 height 19
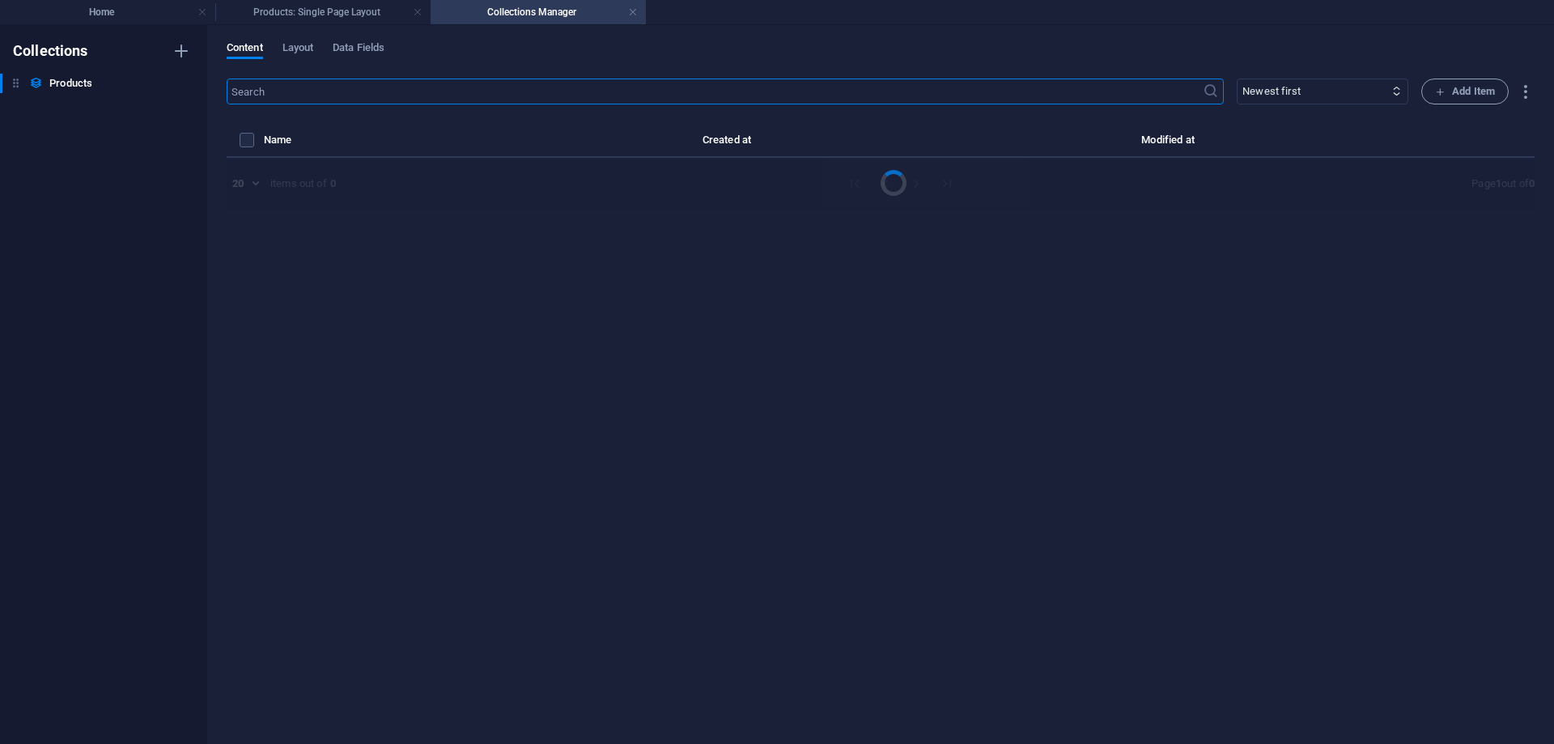
select select "Out of stock"
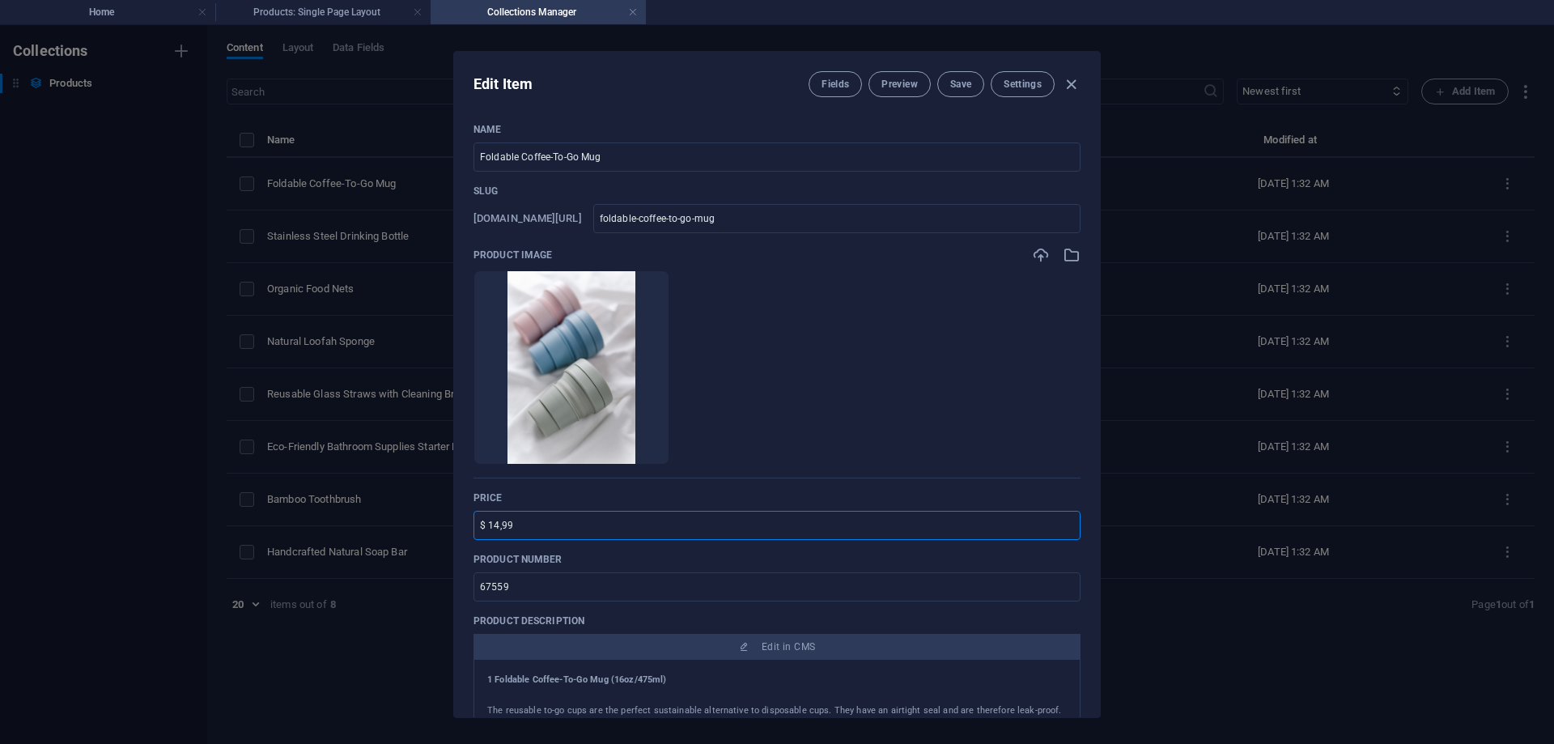
drag, startPoint x: 486, startPoint y: 526, endPoint x: 474, endPoint y: 525, distance: 12.3
click at [474, 525] on input "$ 14,99" at bounding box center [777, 525] width 607 height 29
click at [529, 528] on input "$ 14,99" at bounding box center [777, 525] width 607 height 29
click at [528, 525] on input "$ 14,99" at bounding box center [777, 525] width 607 height 29
drag, startPoint x: 487, startPoint y: 525, endPoint x: 478, endPoint y: 525, distance: 8.9
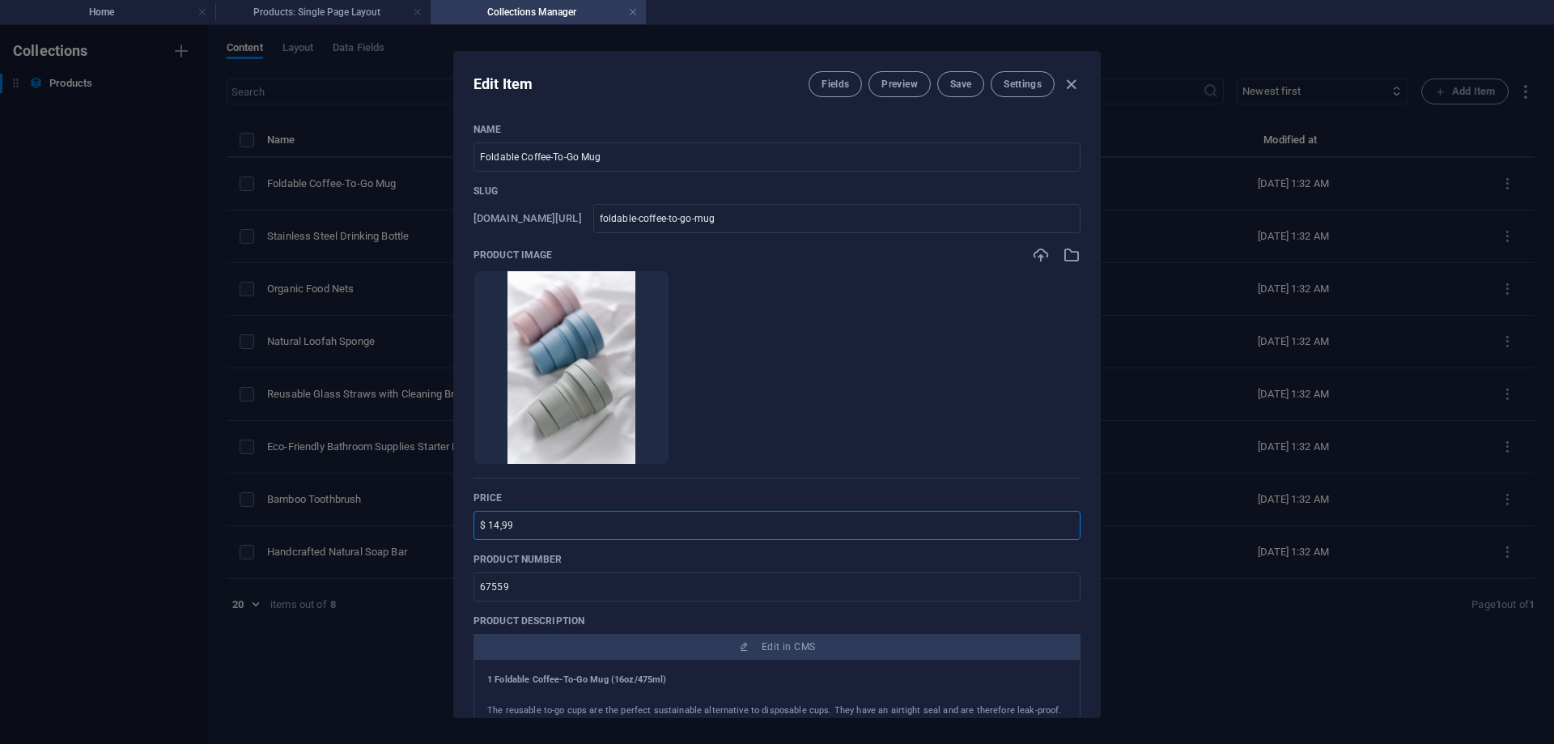
click at [483, 525] on input "$ 14,99" at bounding box center [777, 525] width 607 height 29
click at [534, 526] on input "$ 14,99" at bounding box center [777, 525] width 607 height 29
click at [536, 529] on input "$ 14,99" at bounding box center [777, 525] width 607 height 29
click at [538, 528] on input "$ 14,99" at bounding box center [777, 525] width 607 height 29
click at [541, 523] on input "$ 14,99t" at bounding box center [777, 525] width 607 height 29
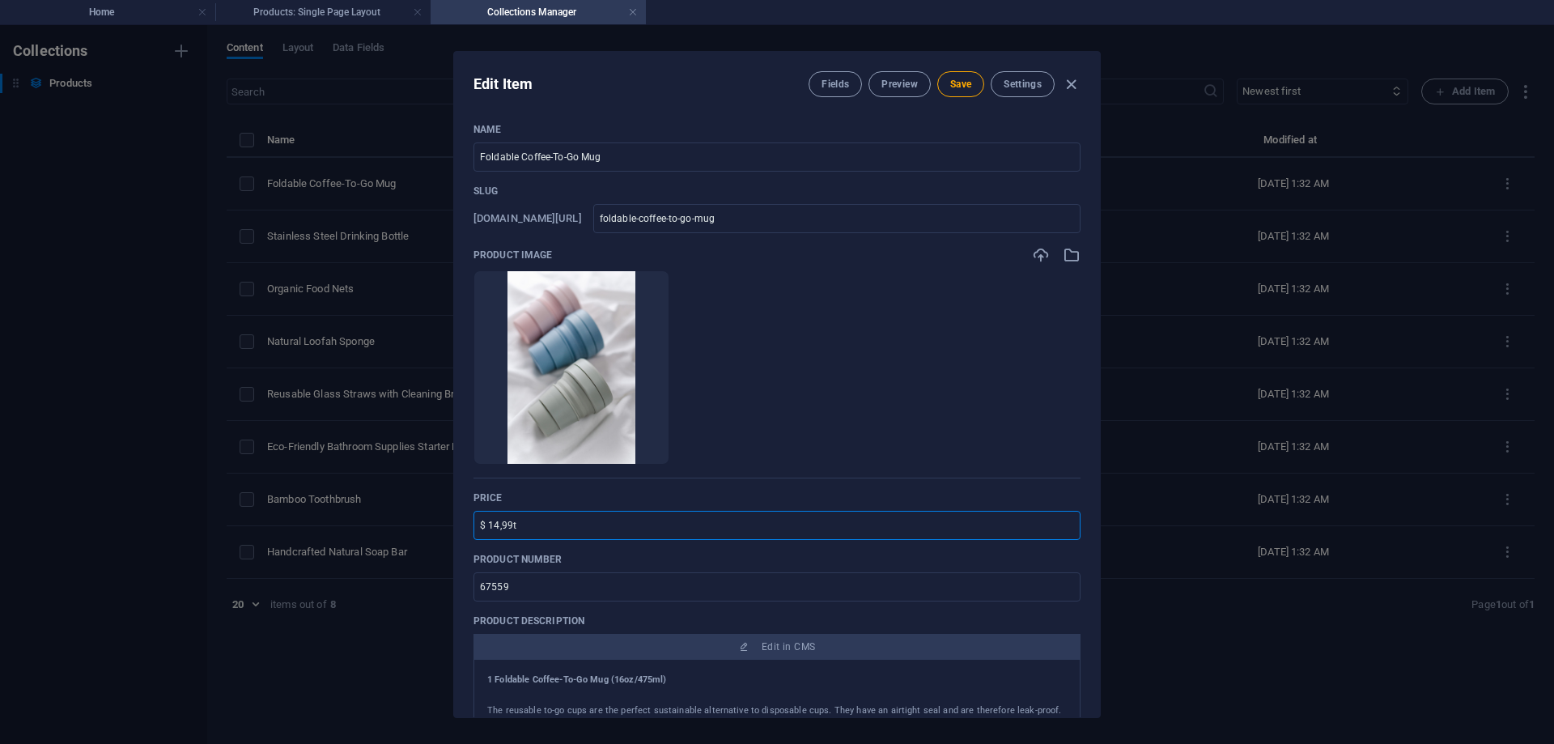
type input "$ 14,99"
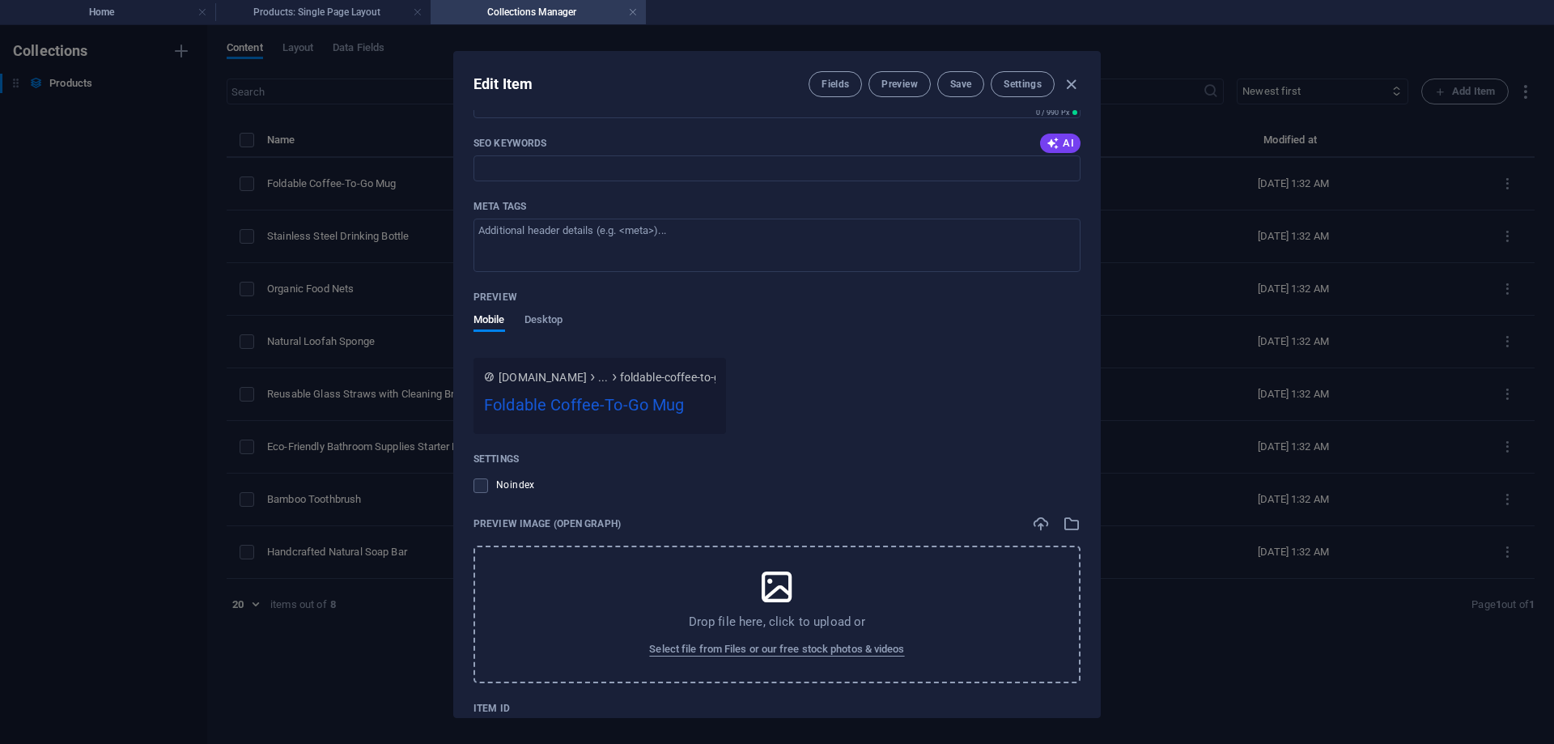
scroll to position [1325, 0]
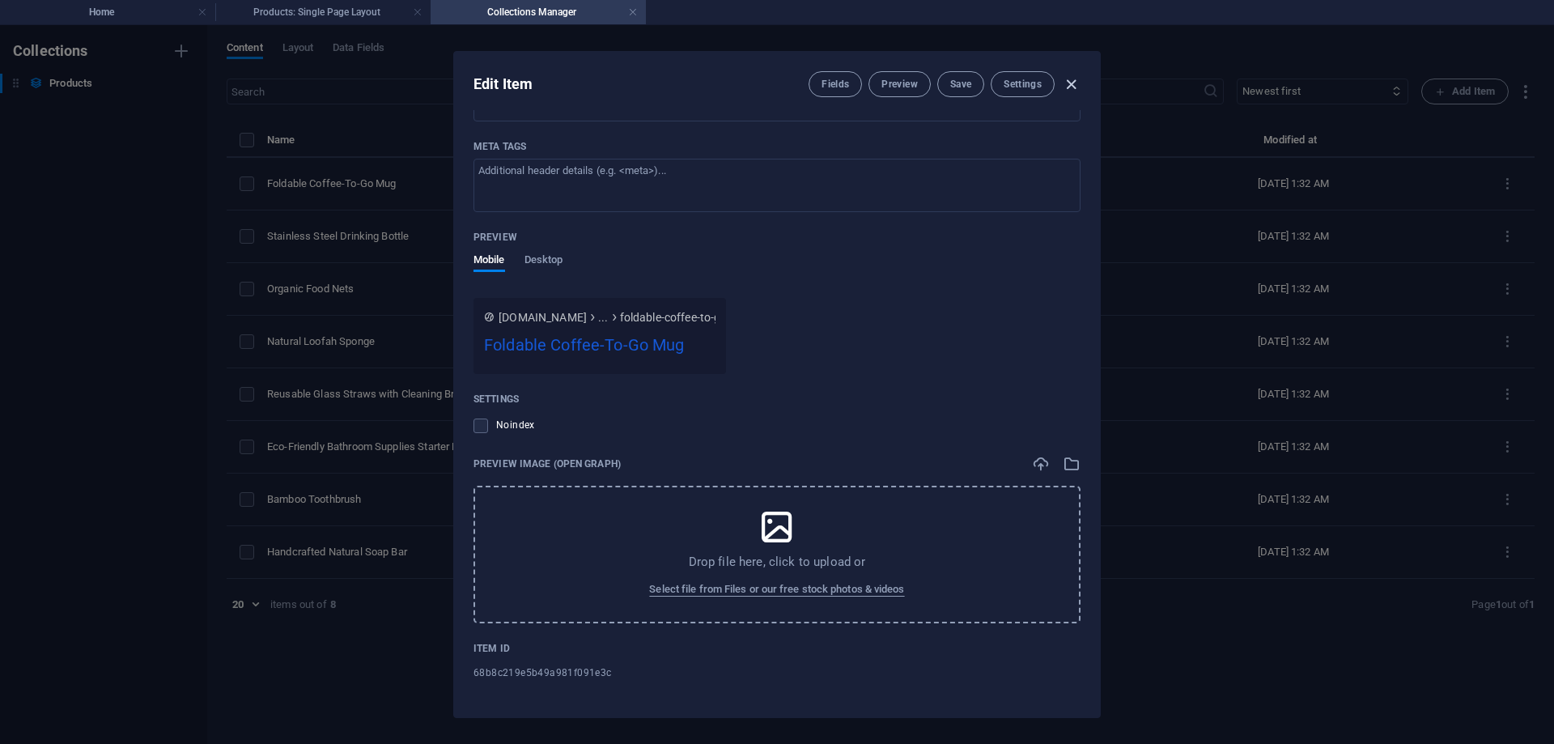
click at [1070, 87] on icon "button" at bounding box center [1071, 84] width 19 height 19
type input "foldable-coffee-to-go-mug"
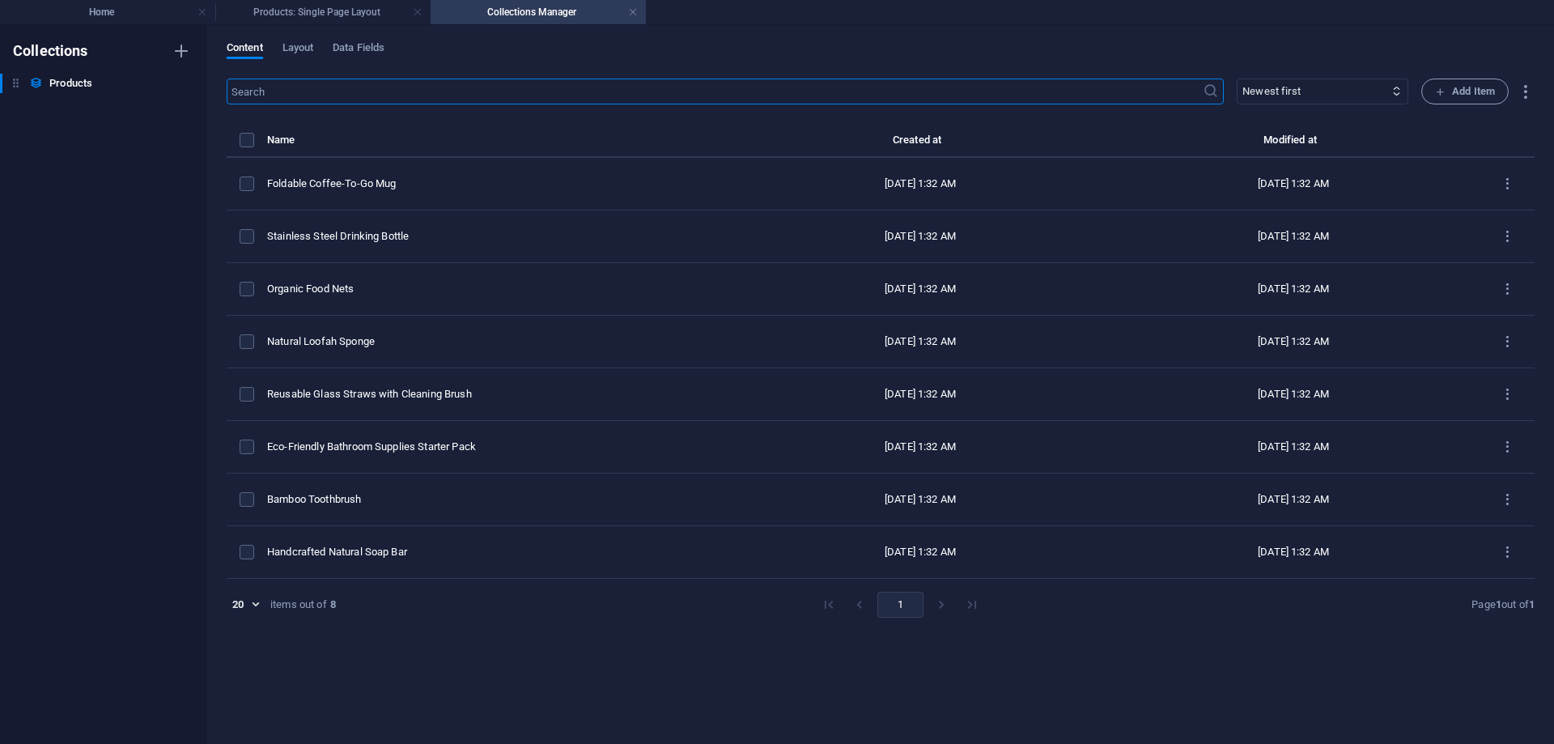
scroll to position [1065, 0]
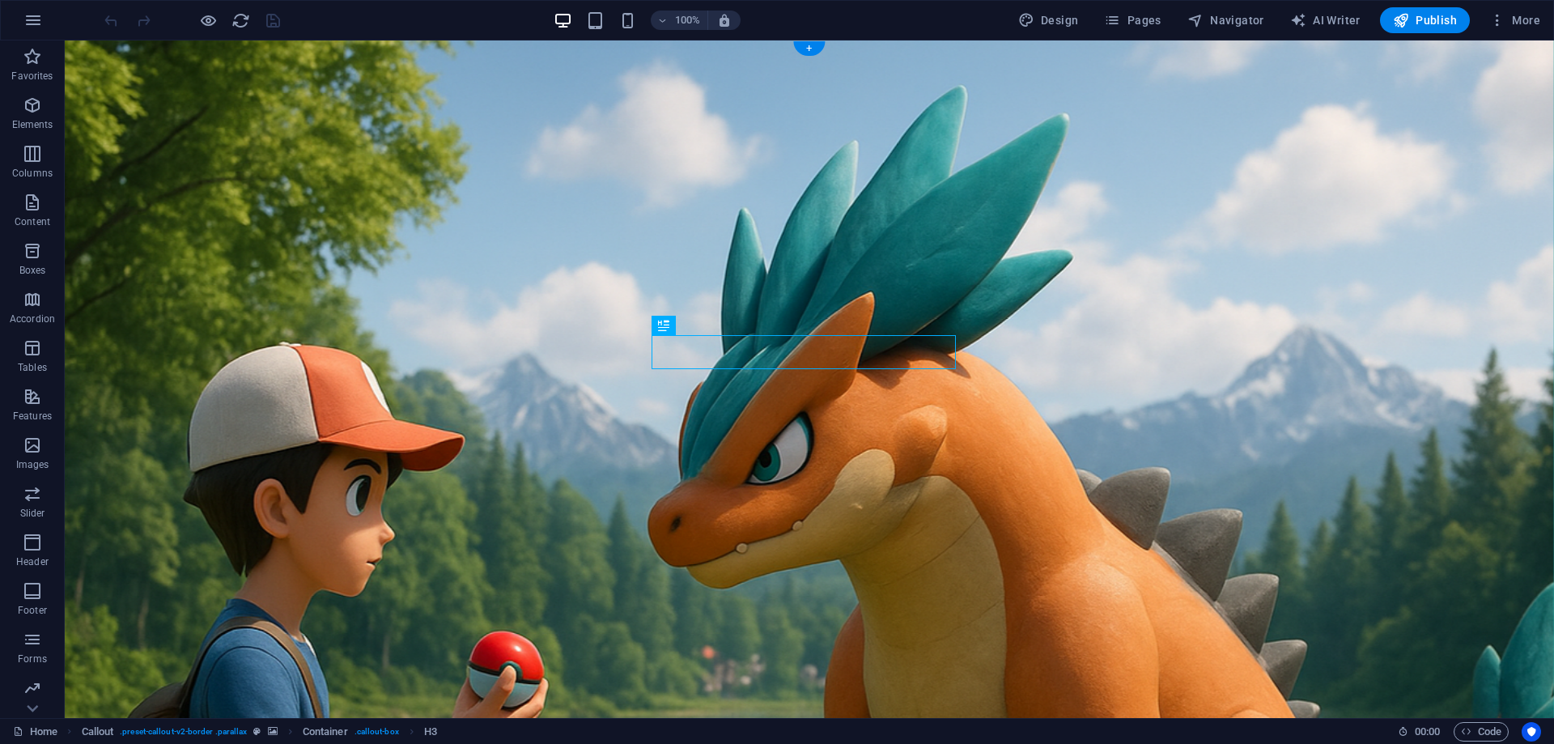
click at [307, 242] on figure at bounding box center [810, 598] width 1490 height 1117
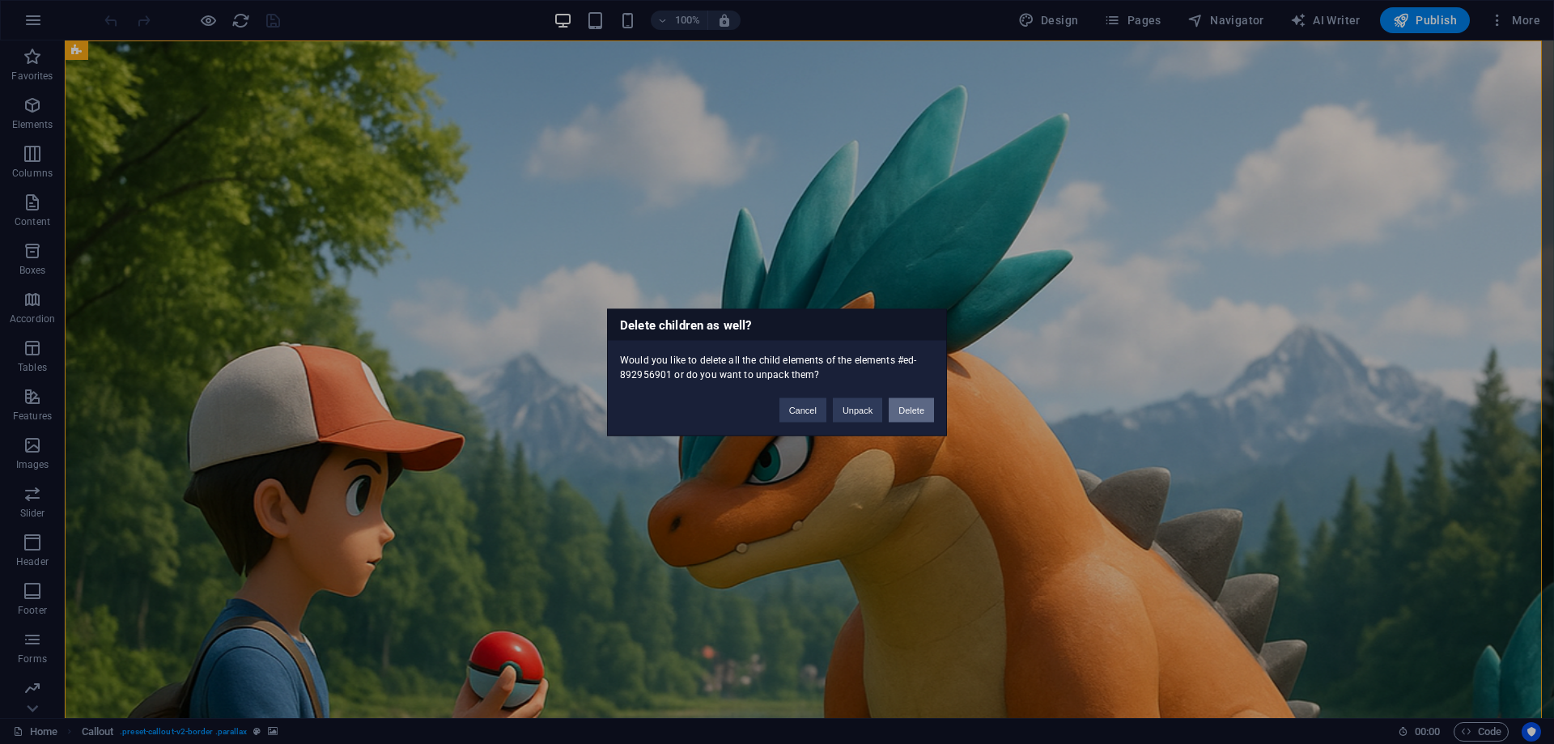
click at [903, 412] on button "Delete" at bounding box center [911, 410] width 45 height 24
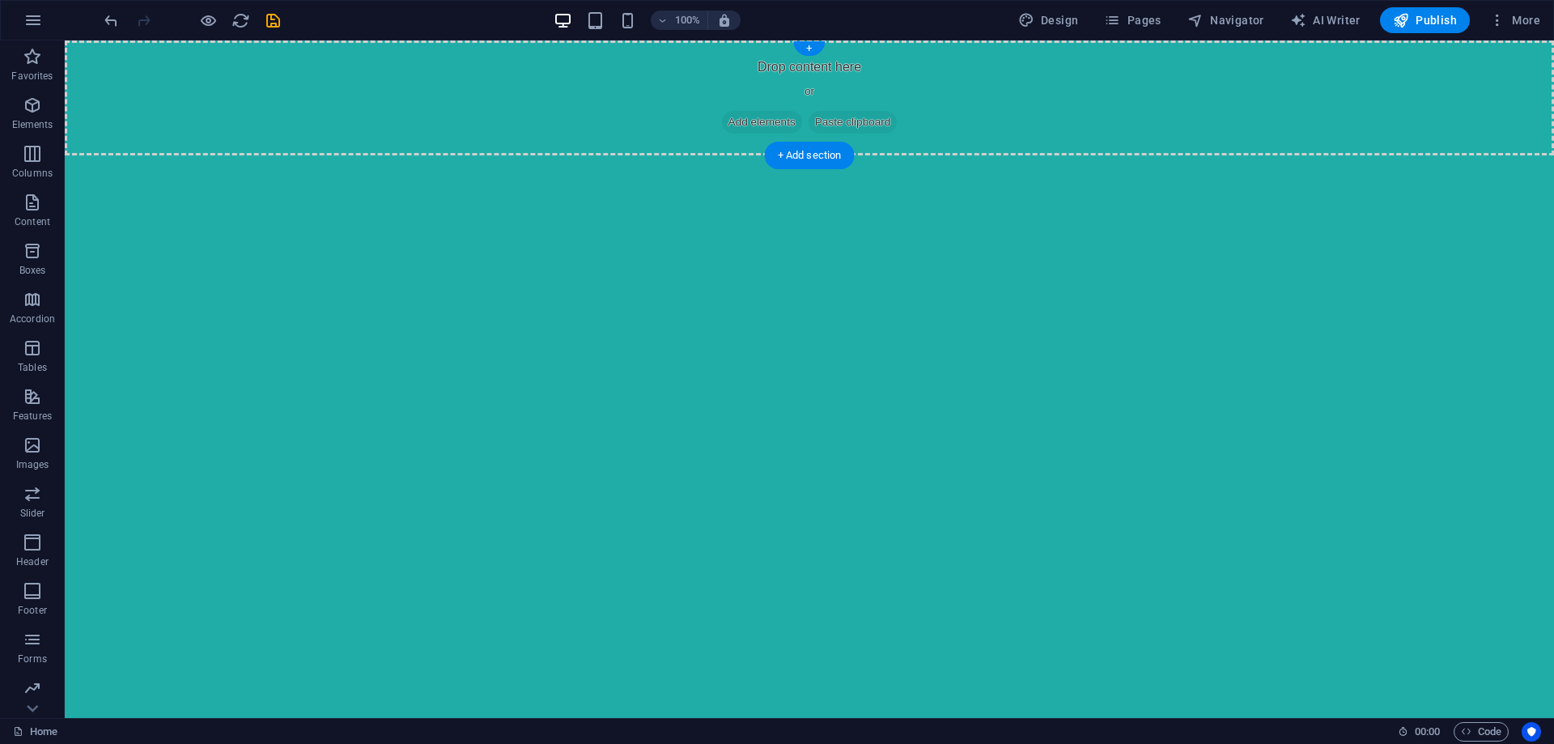
click at [591, 133] on div "Drop content here or Add elements Paste clipboard" at bounding box center [810, 97] width 1490 height 115
click at [39, 689] on icon "button" at bounding box center [32, 685] width 19 height 19
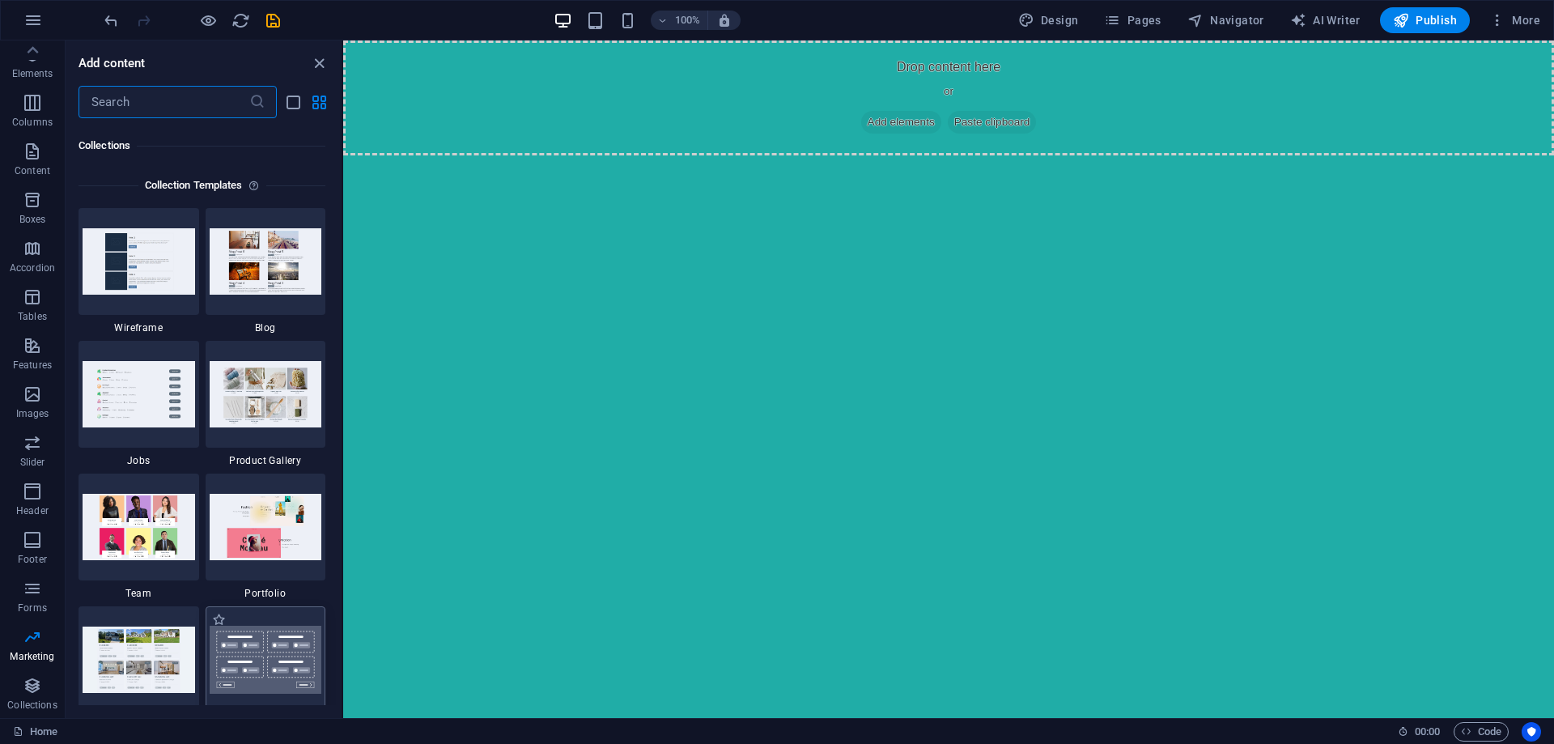
scroll to position [14634, 0]
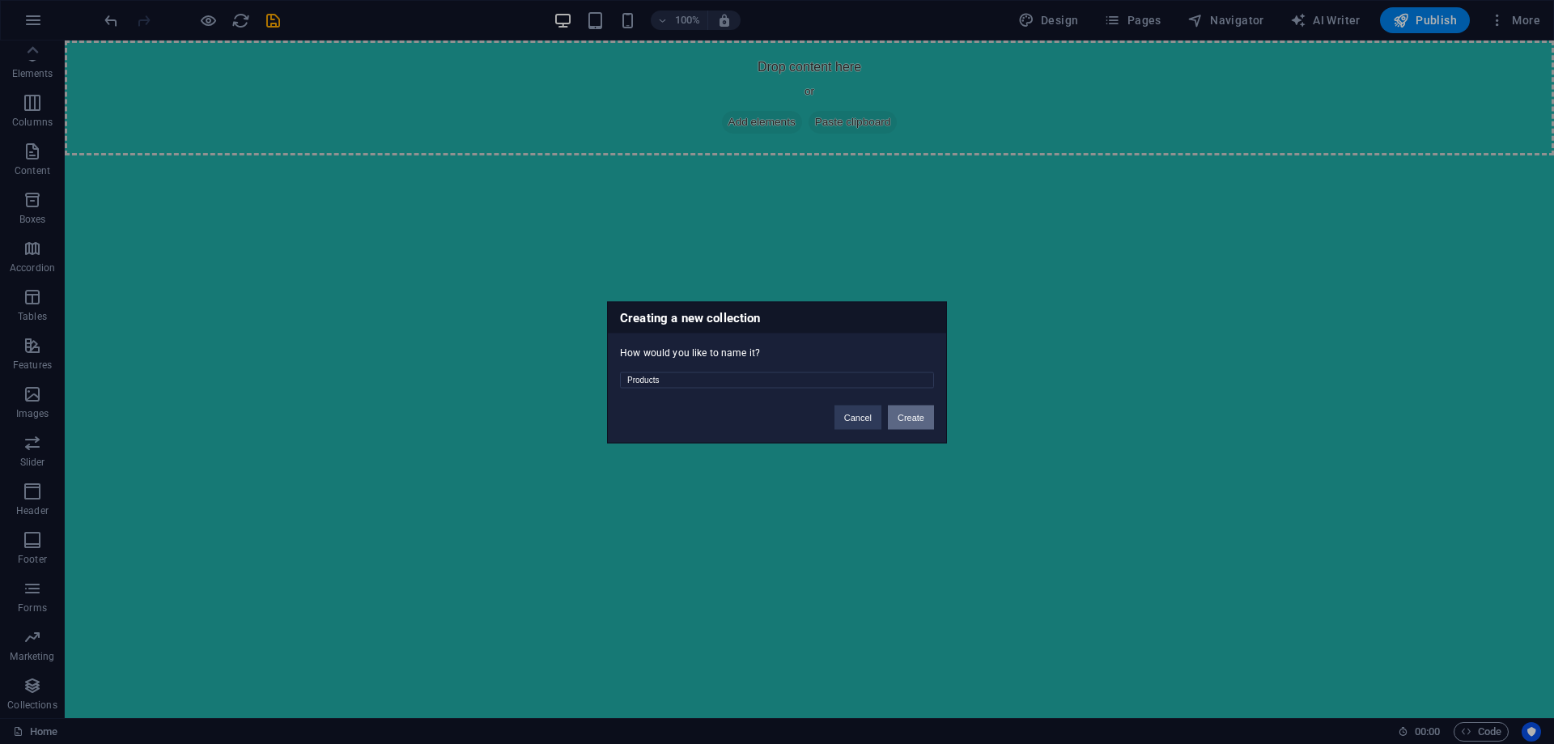
click at [915, 422] on button "Create" at bounding box center [911, 417] width 46 height 24
click at [865, 418] on button "Delete and re-create" at bounding box center [884, 417] width 100 height 24
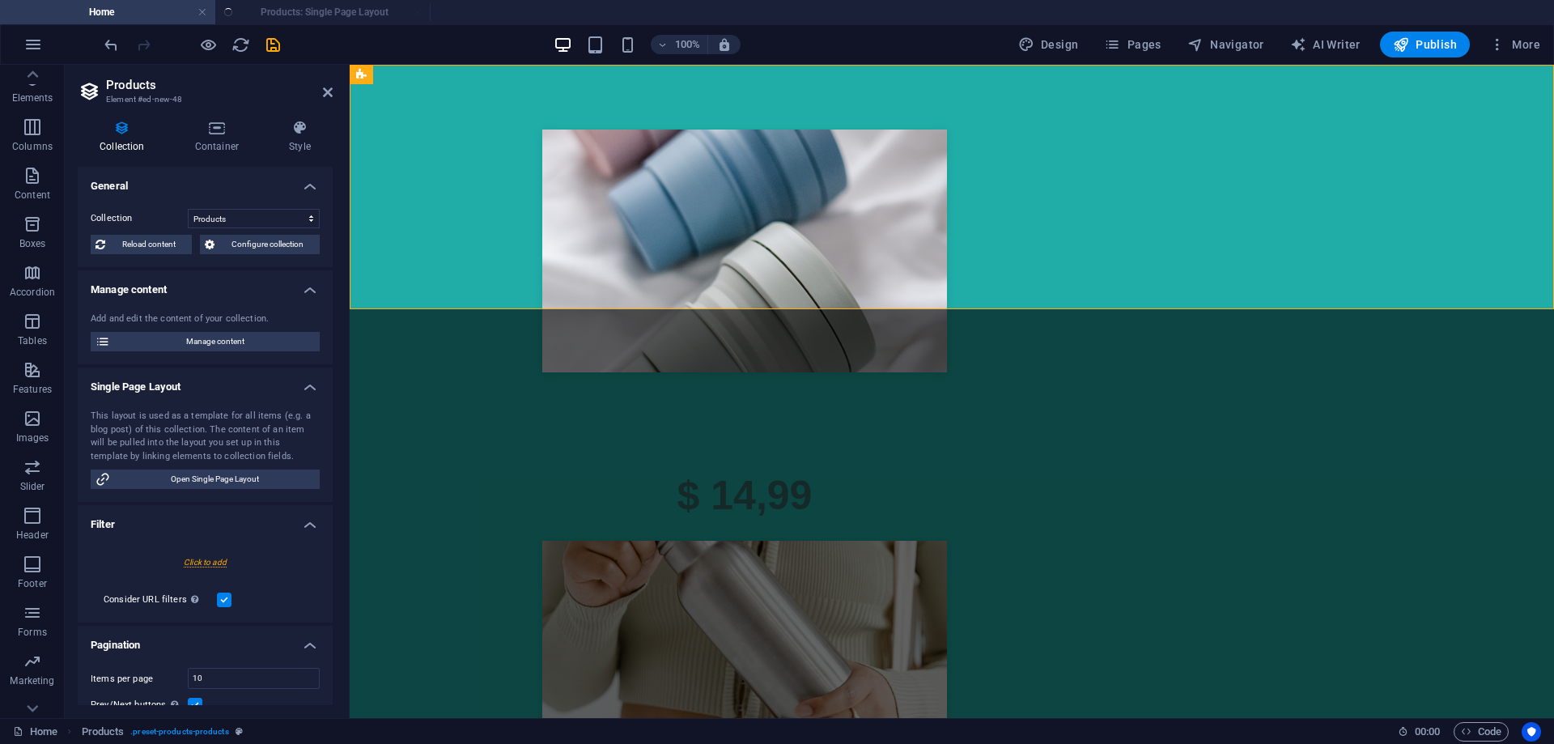
select select "createdAt_DESC"
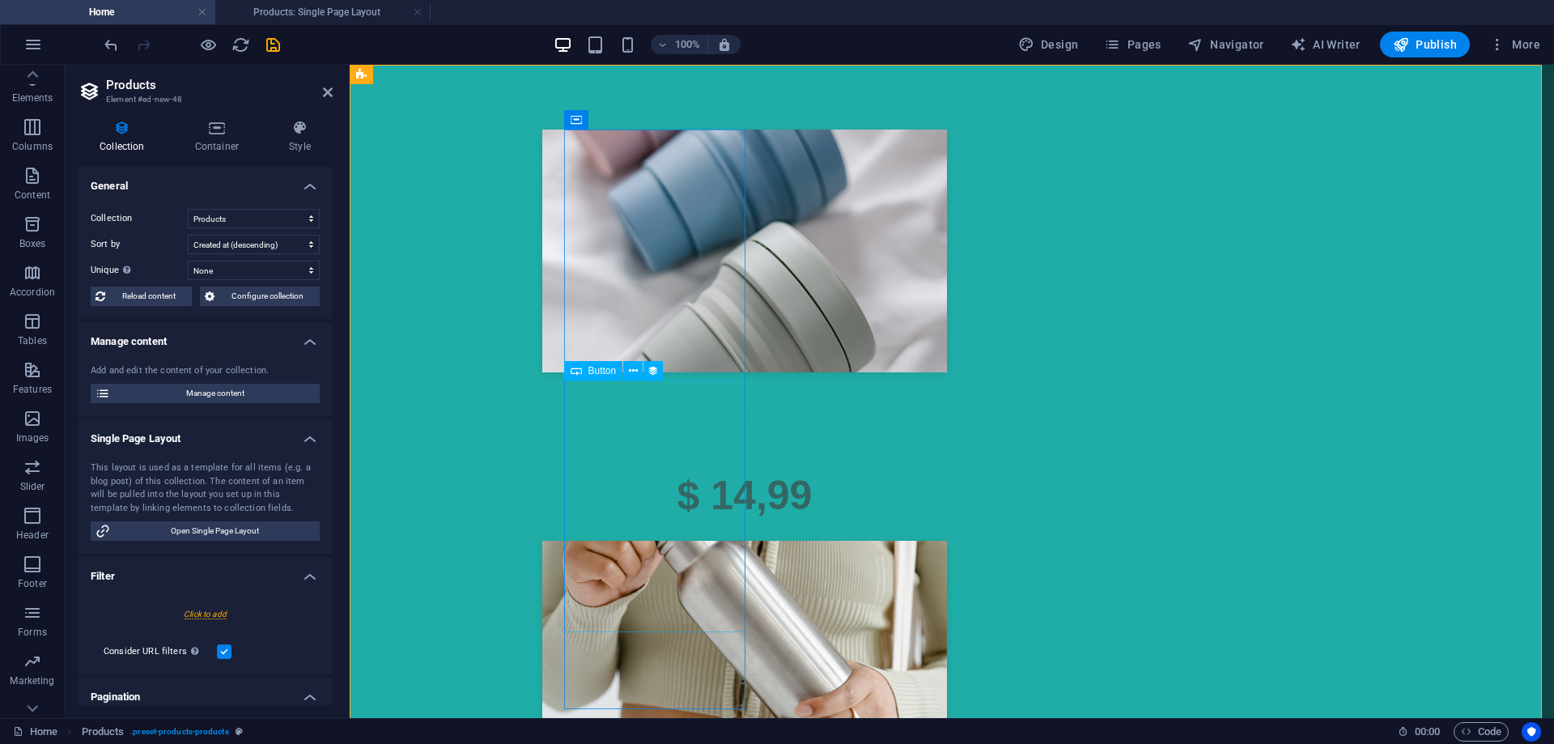
scroll to position [0, 0]
click at [653, 230] on div at bounding box center [745, 251] width 764 height 243
select select "px"
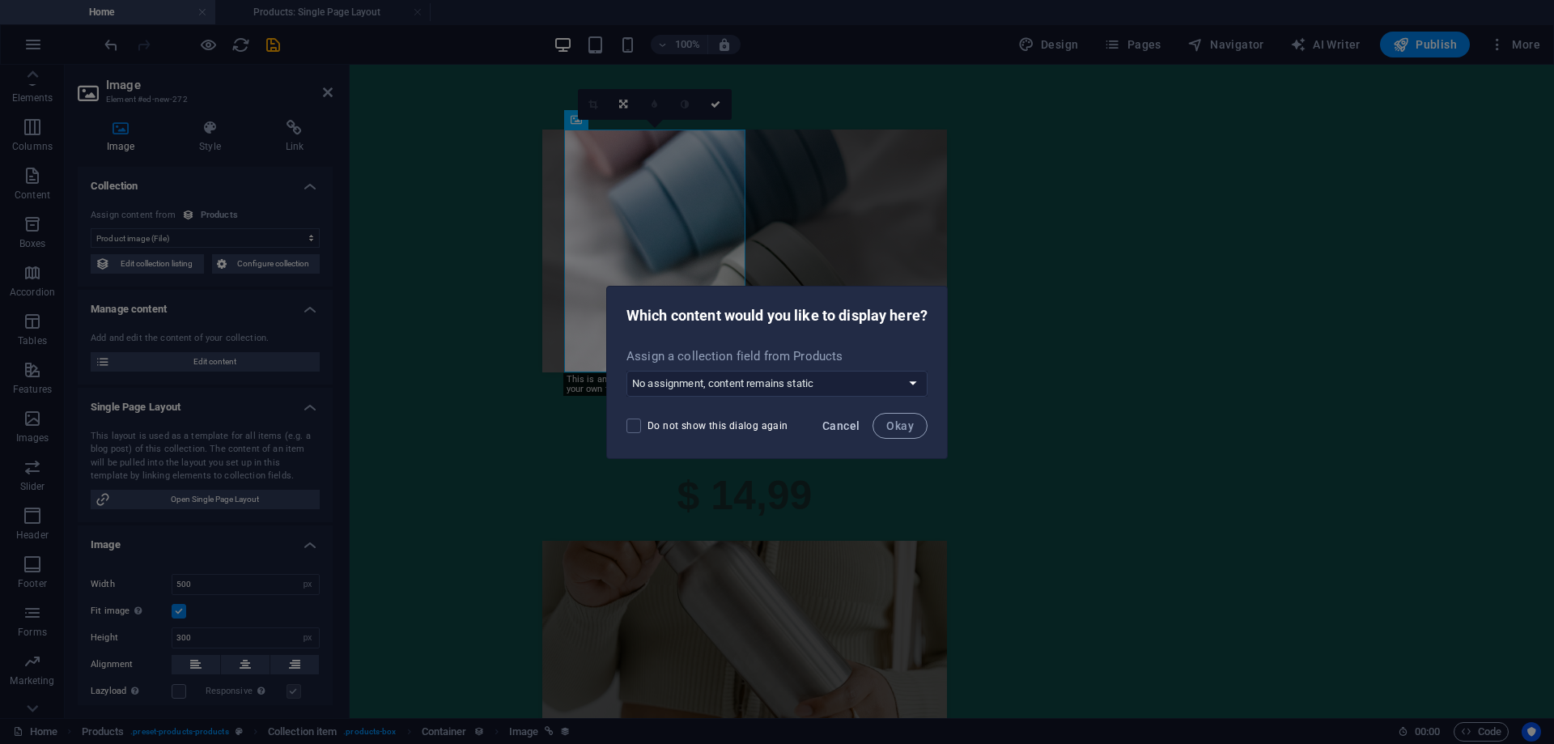
click at [848, 423] on span "Cancel" at bounding box center [841, 425] width 37 height 13
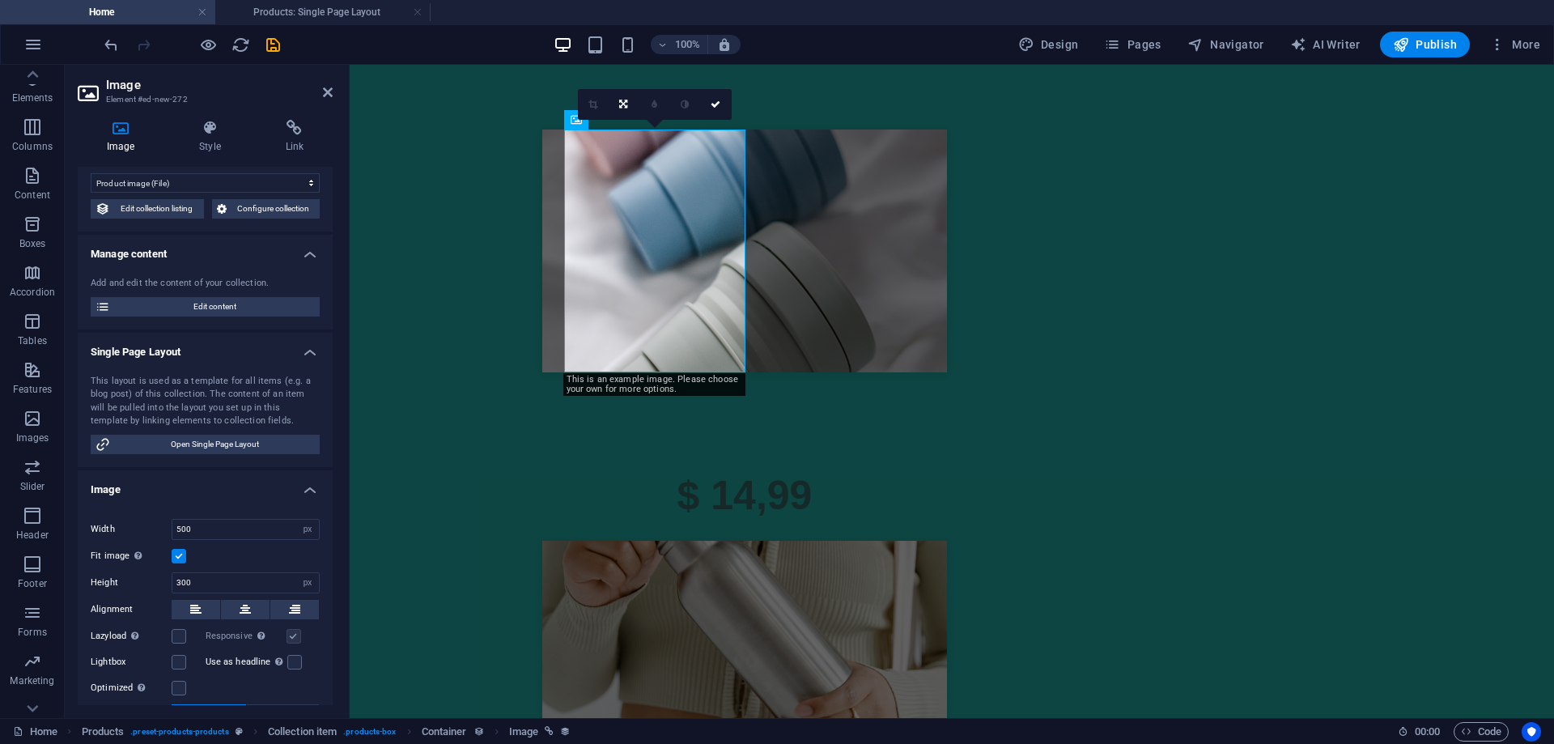
scroll to position [324, 0]
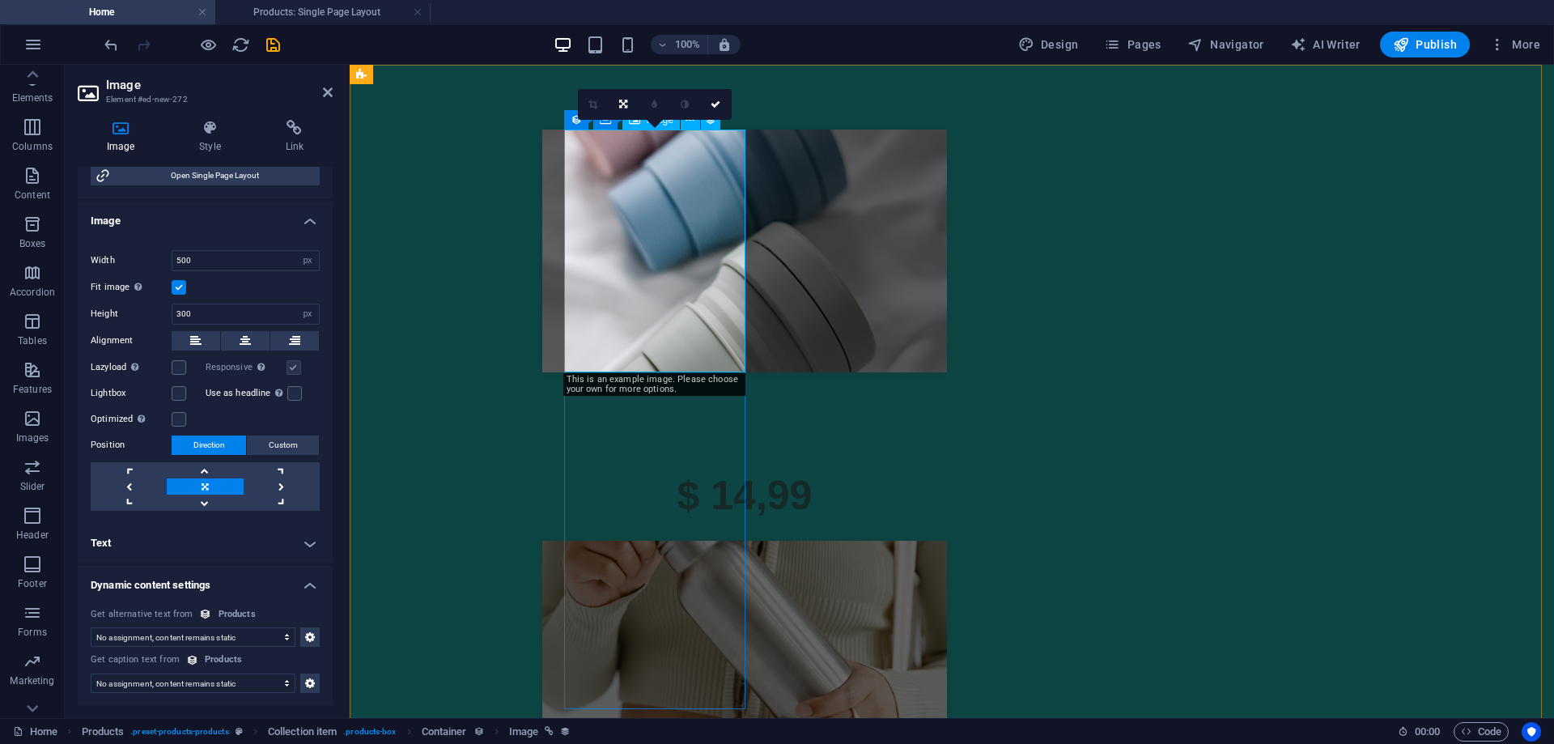
click at [615, 275] on div at bounding box center [745, 251] width 764 height 243
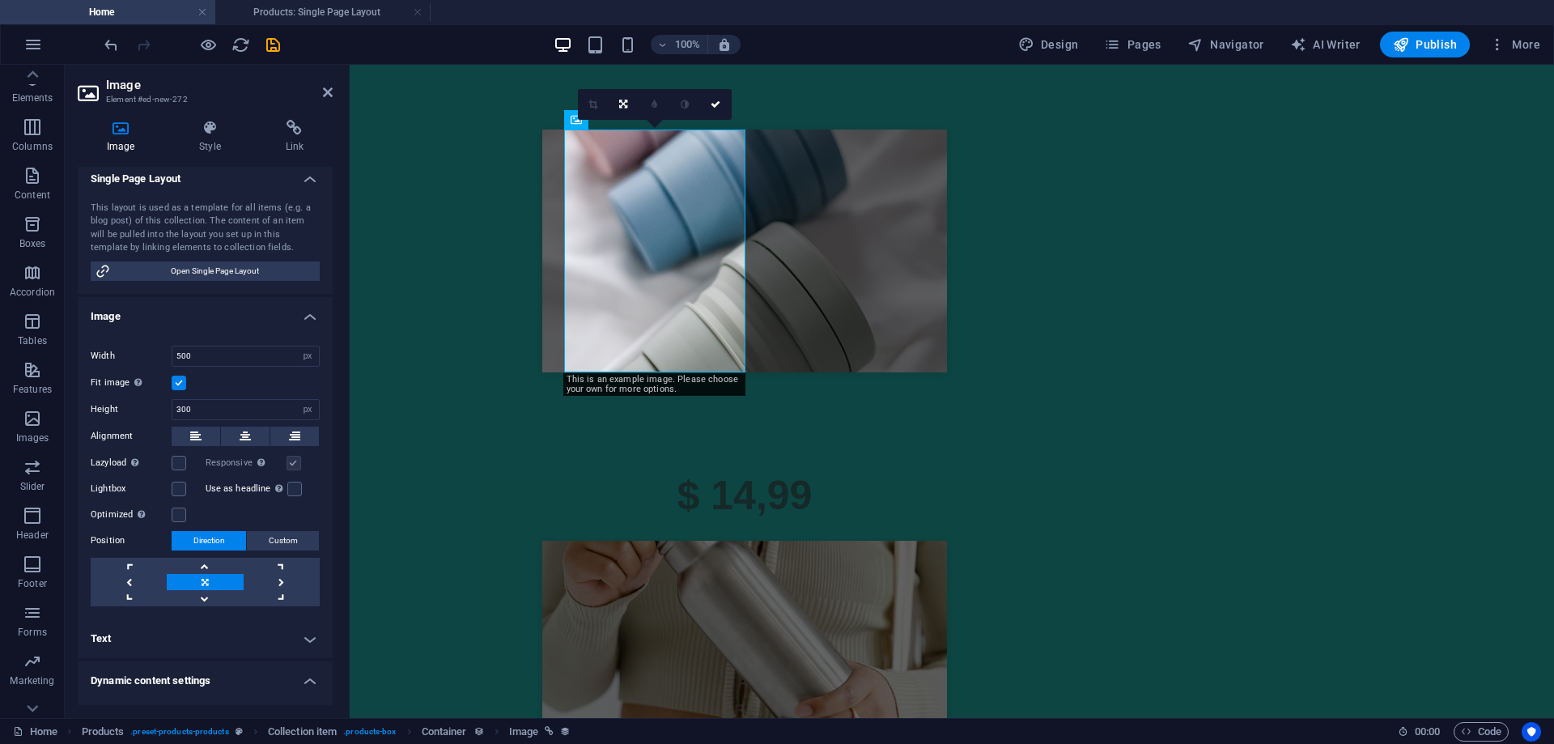
scroll to position [0, 0]
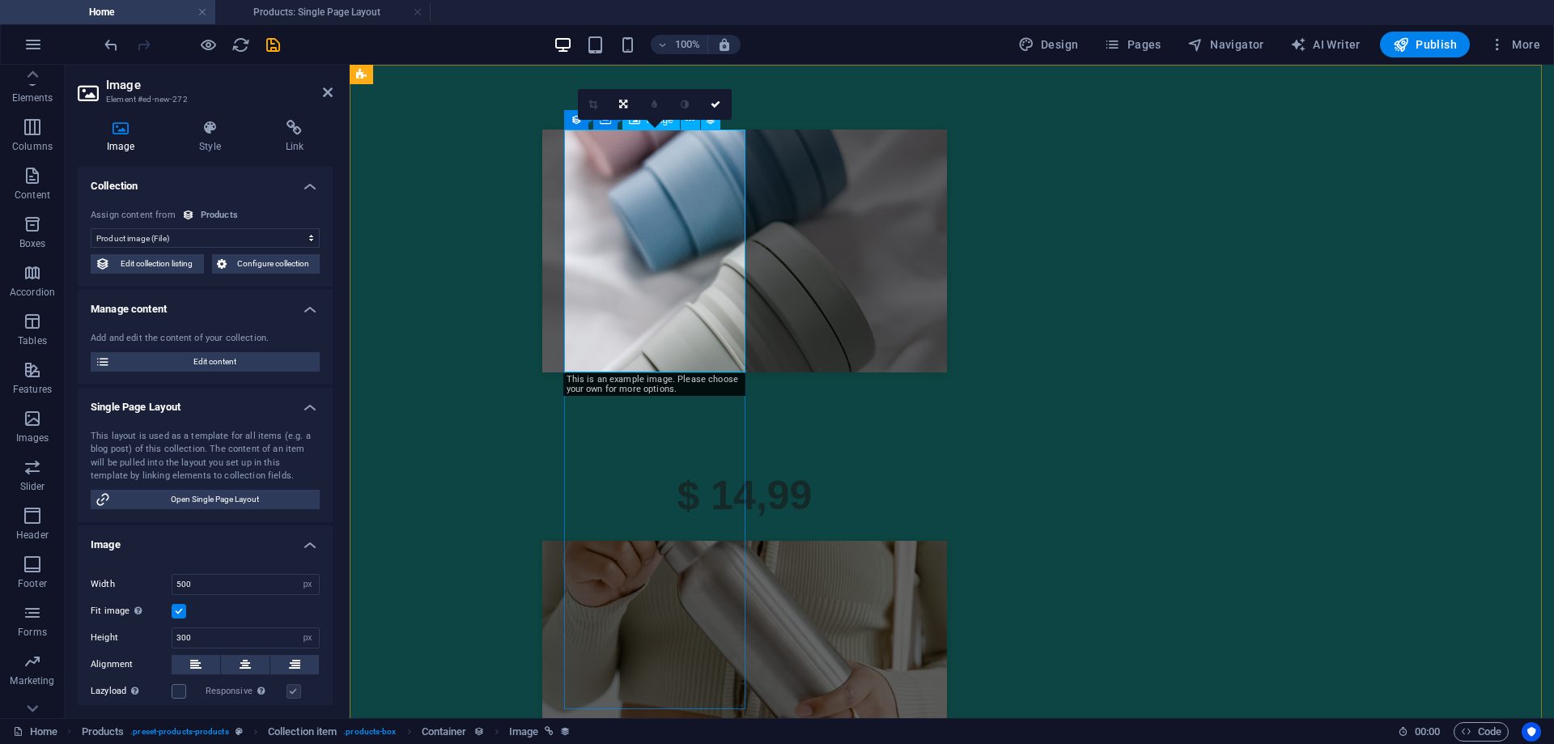
click at [630, 308] on div at bounding box center [745, 251] width 764 height 243
click at [173, 240] on select "No assignment, content remains static Created at (Date) Updated at (Date) Name …" at bounding box center [205, 237] width 229 height 19
select select "remainStatic"
click at [91, 228] on select "No assignment, content remains static Created at (Date) Updated at (Date) Name …" at bounding box center [205, 237] width 229 height 19
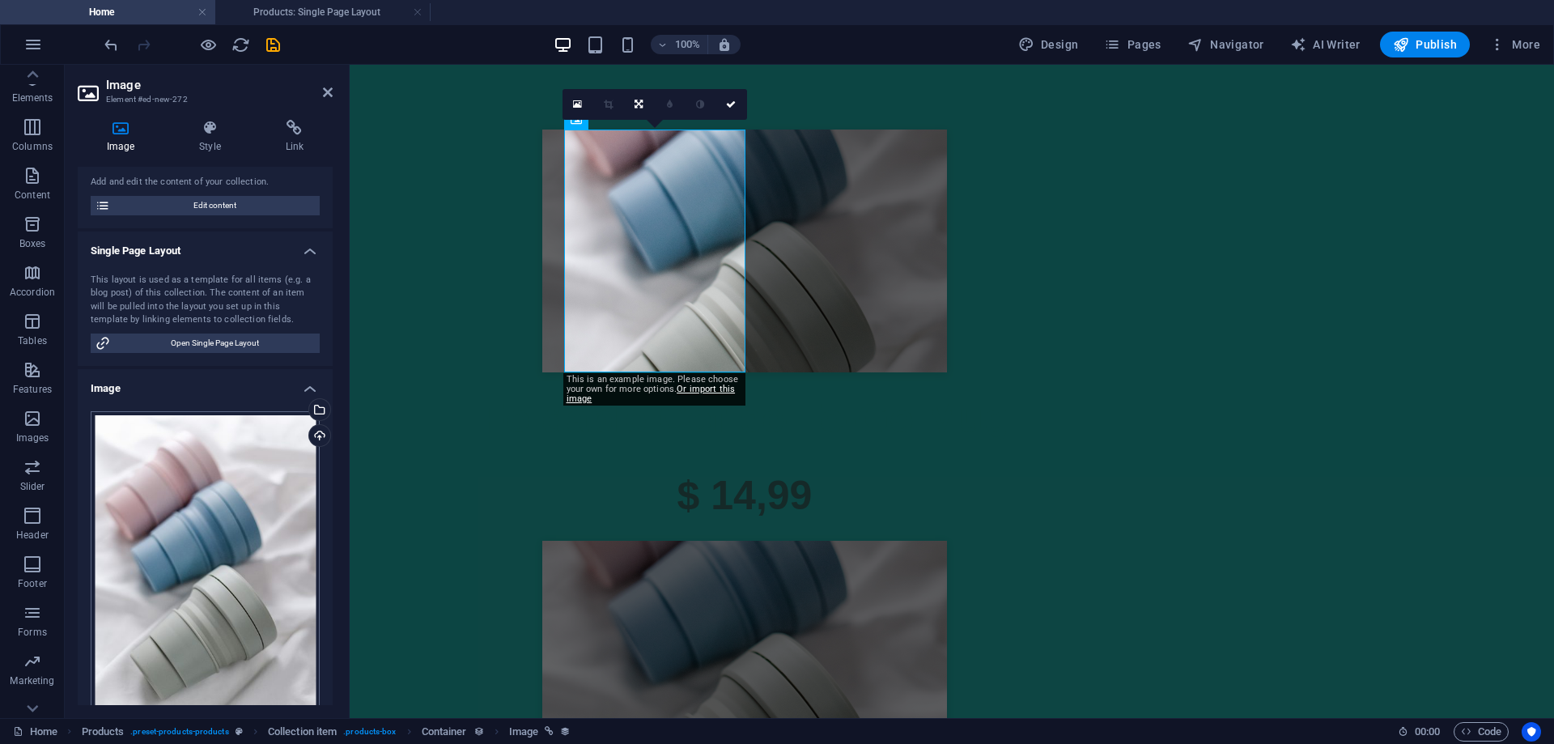
scroll to position [243, 0]
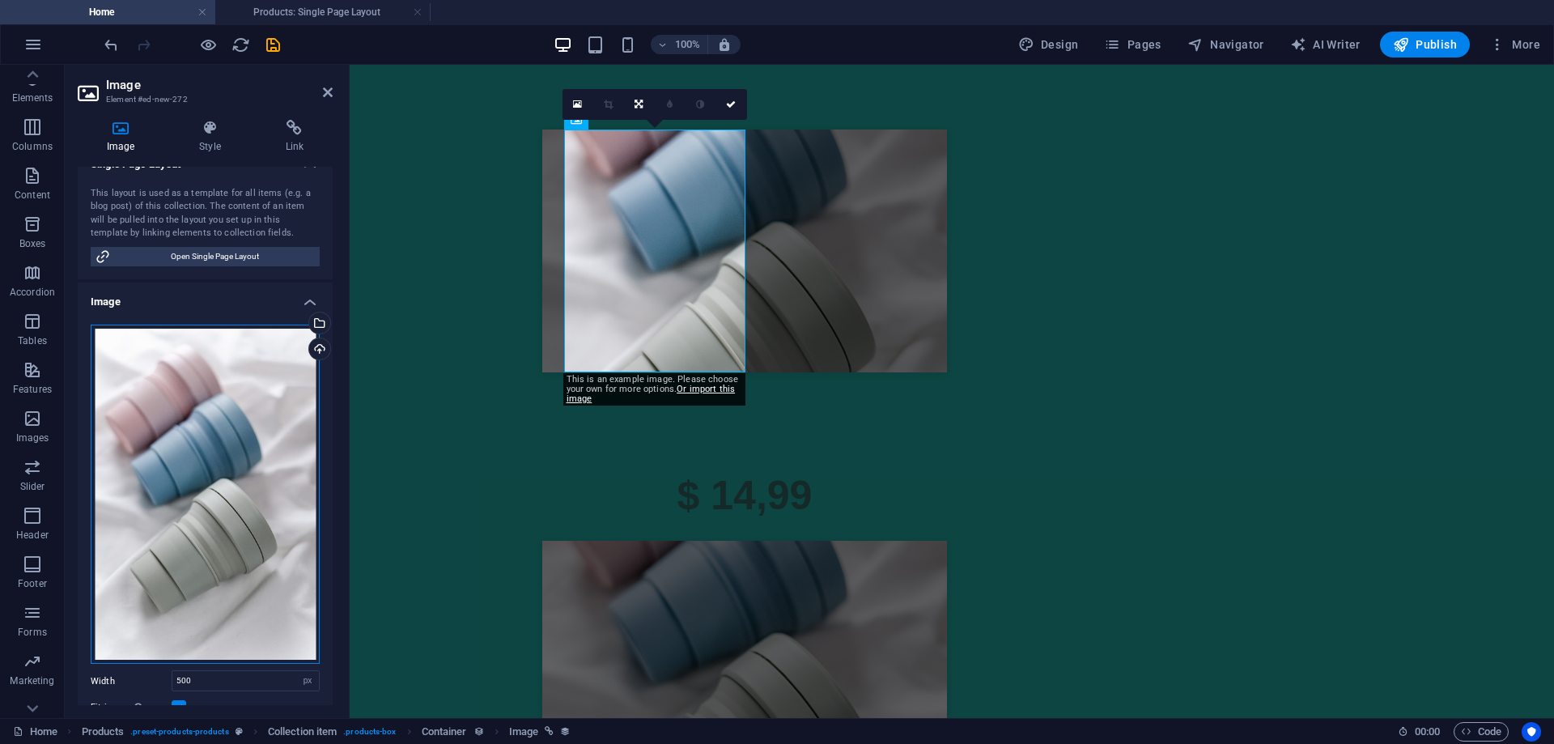
click at [249, 519] on div "Drag files here, click to choose files or select files from Files or our free s…" at bounding box center [205, 495] width 229 height 340
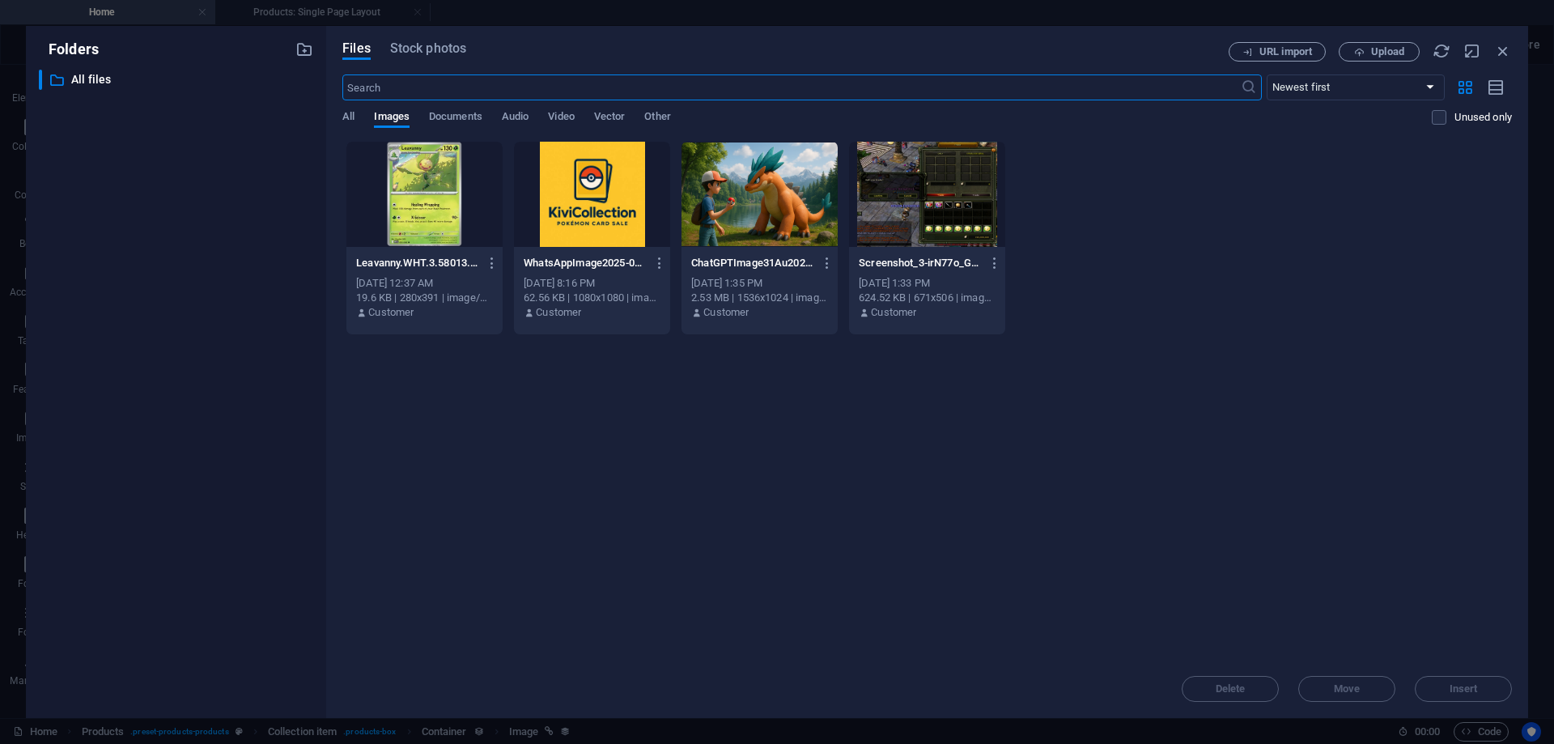
drag, startPoint x: 415, startPoint y: 225, endPoint x: 441, endPoint y: 242, distance: 31.0
click at [415, 223] on div at bounding box center [424, 194] width 156 height 105
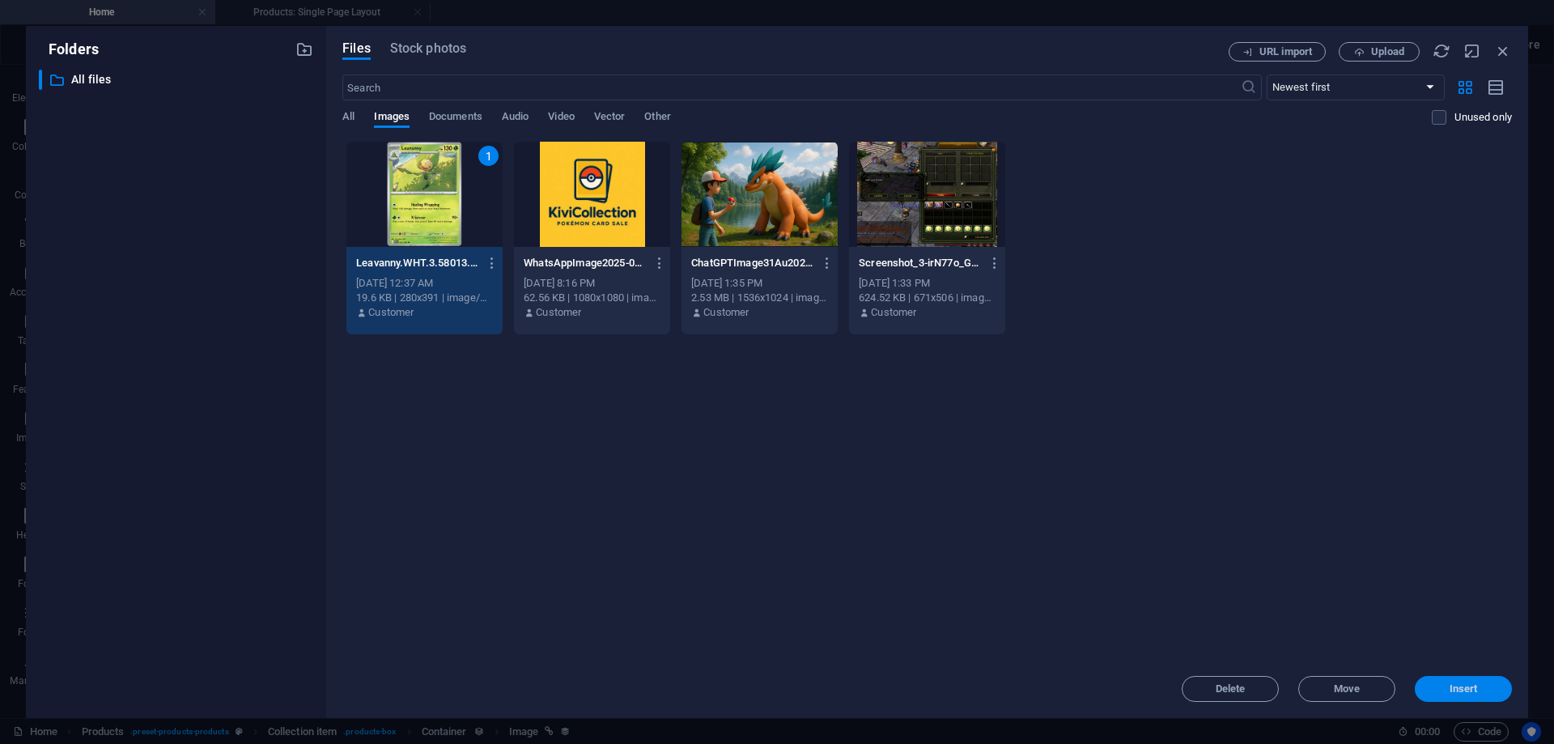
click at [1476, 699] on button "Insert" at bounding box center [1463, 689] width 97 height 26
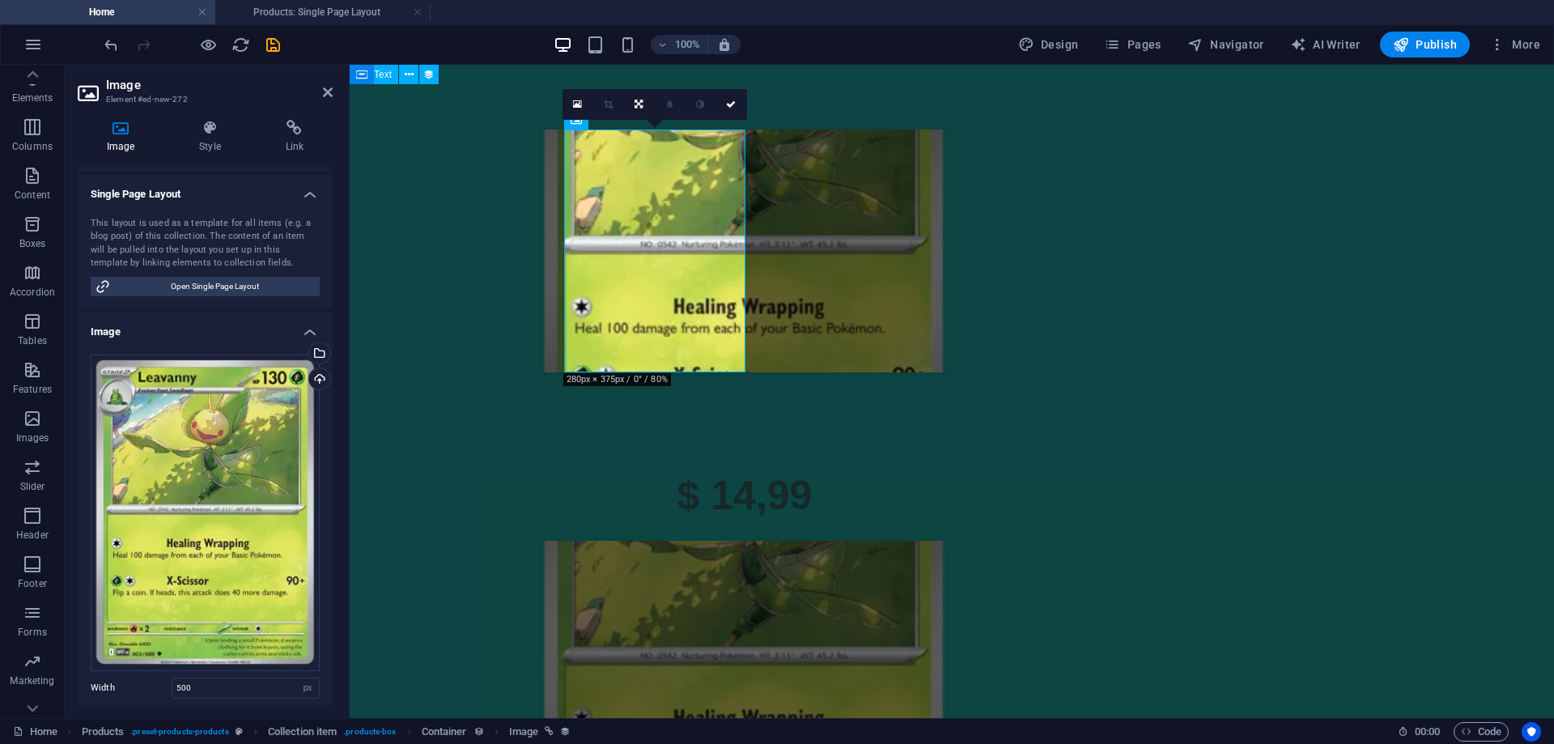
scroll to position [0, 0]
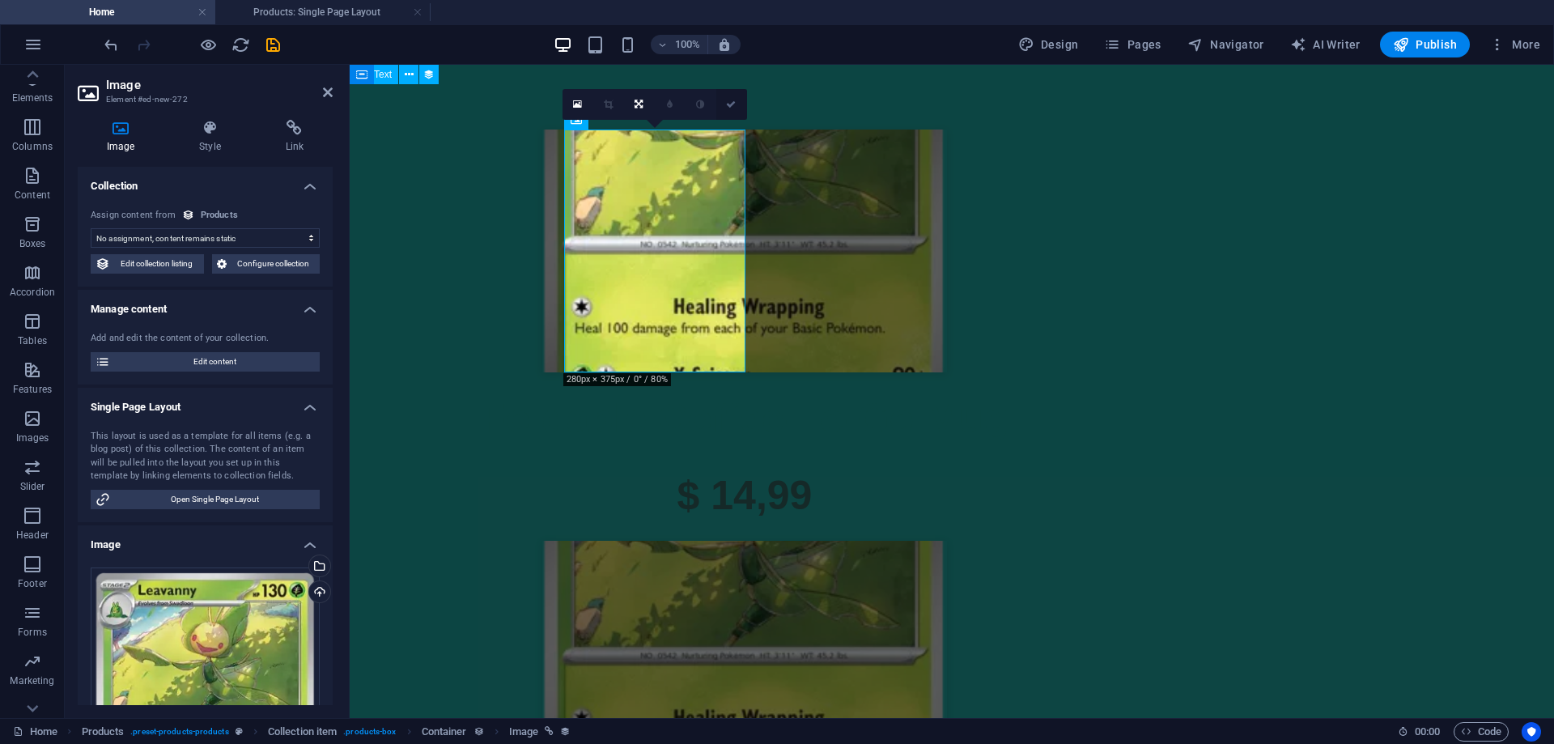
click at [730, 104] on icon at bounding box center [731, 105] width 10 height 10
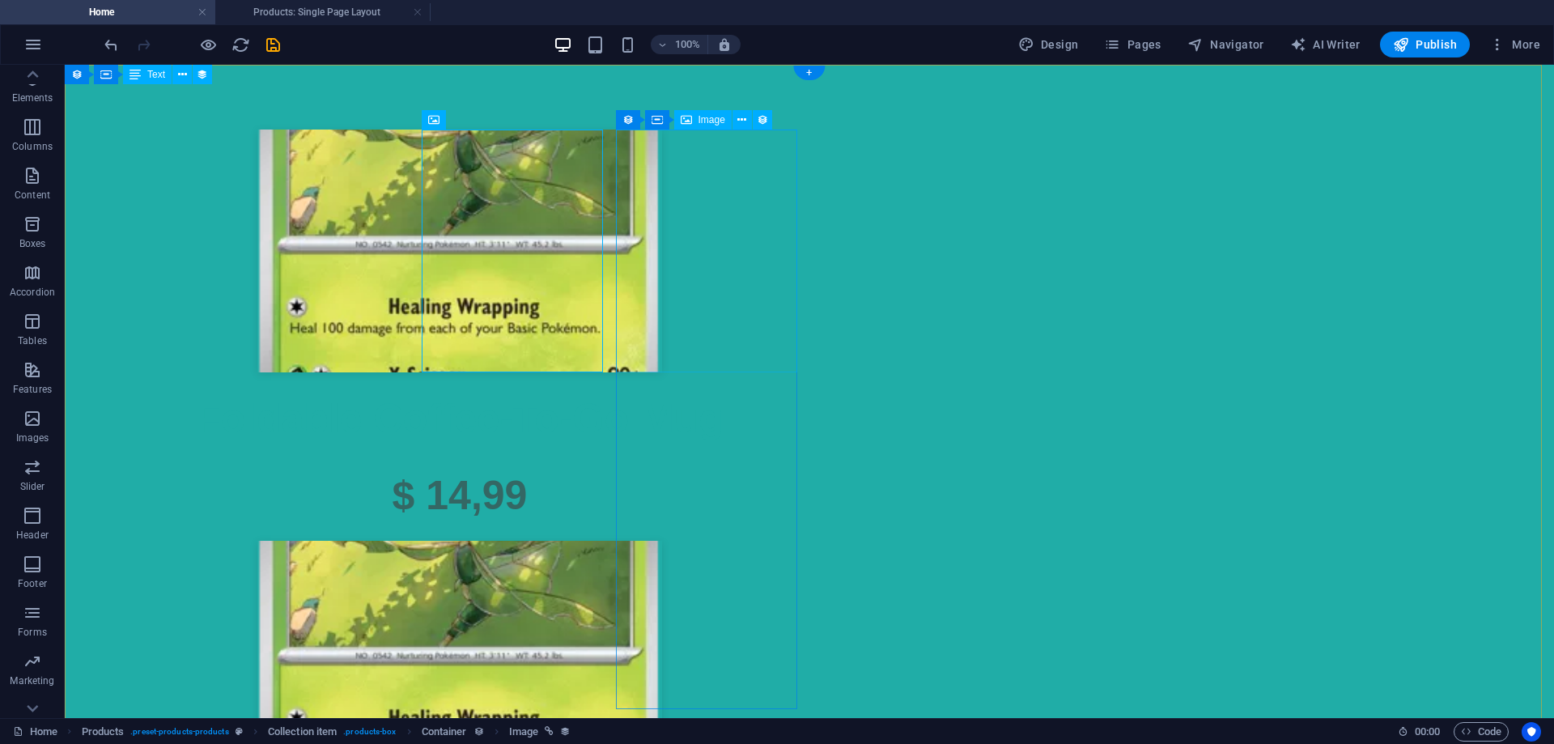
click at [735, 541] on div at bounding box center [460, 662] width 764 height 243
click at [551, 457] on div "Foldable Coffee-To-Go Mug" at bounding box center [460, 419] width 764 height 77
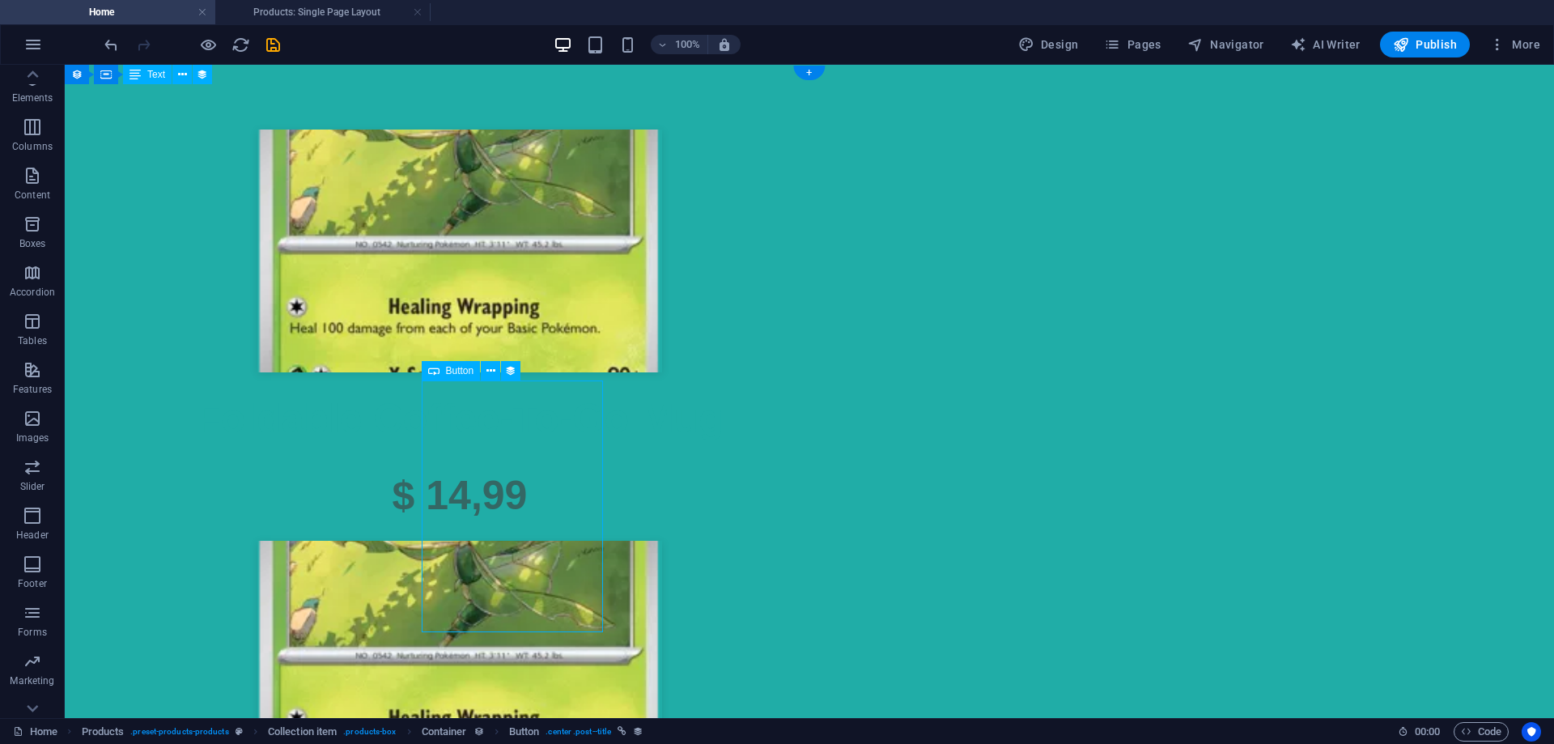
click at [551, 457] on div "Foldable Coffee-To-Go Mug" at bounding box center [460, 419] width 764 height 77
select select "name"
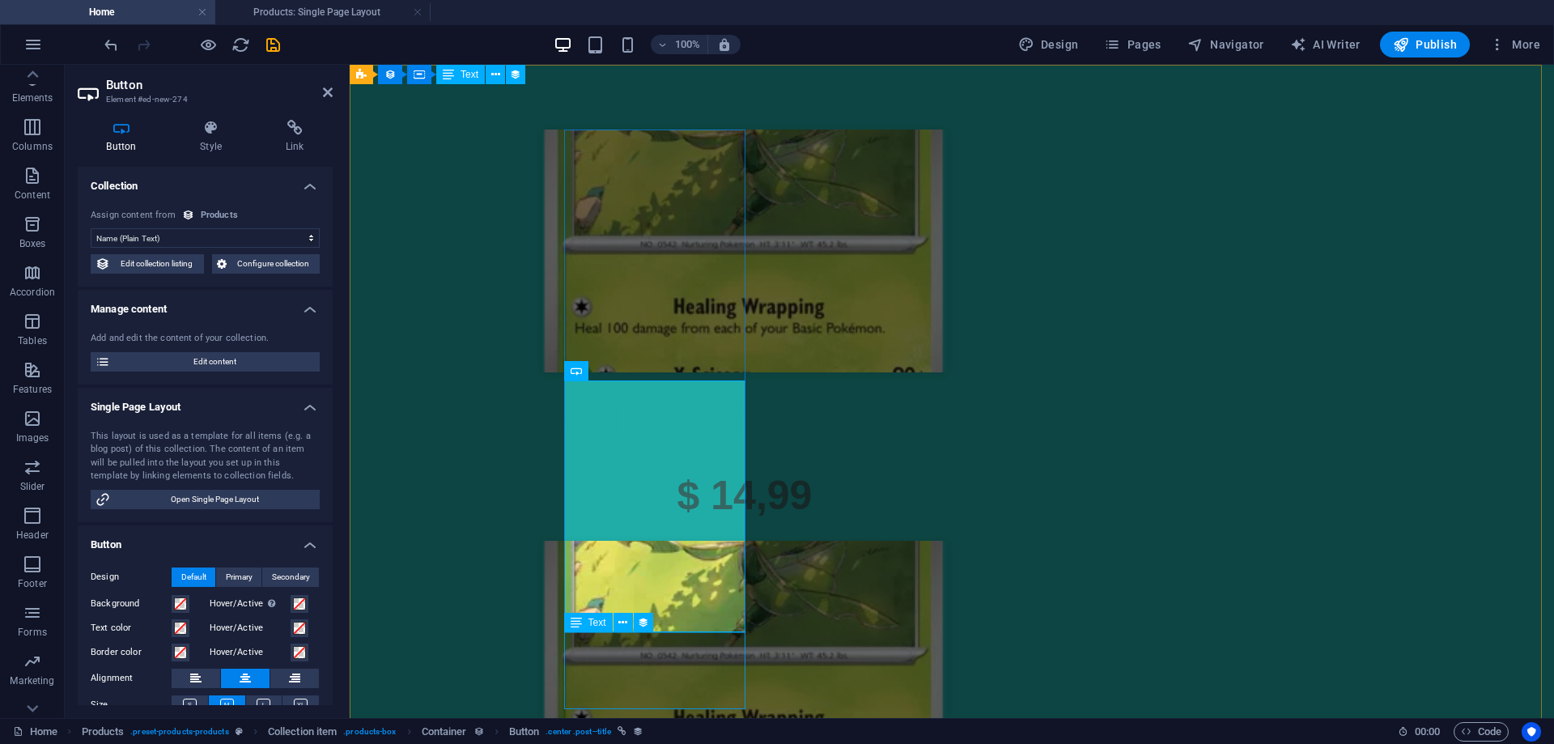
click at [609, 534] on div "$ 14,99" at bounding box center [745, 495] width 764 height 77
select select "price"
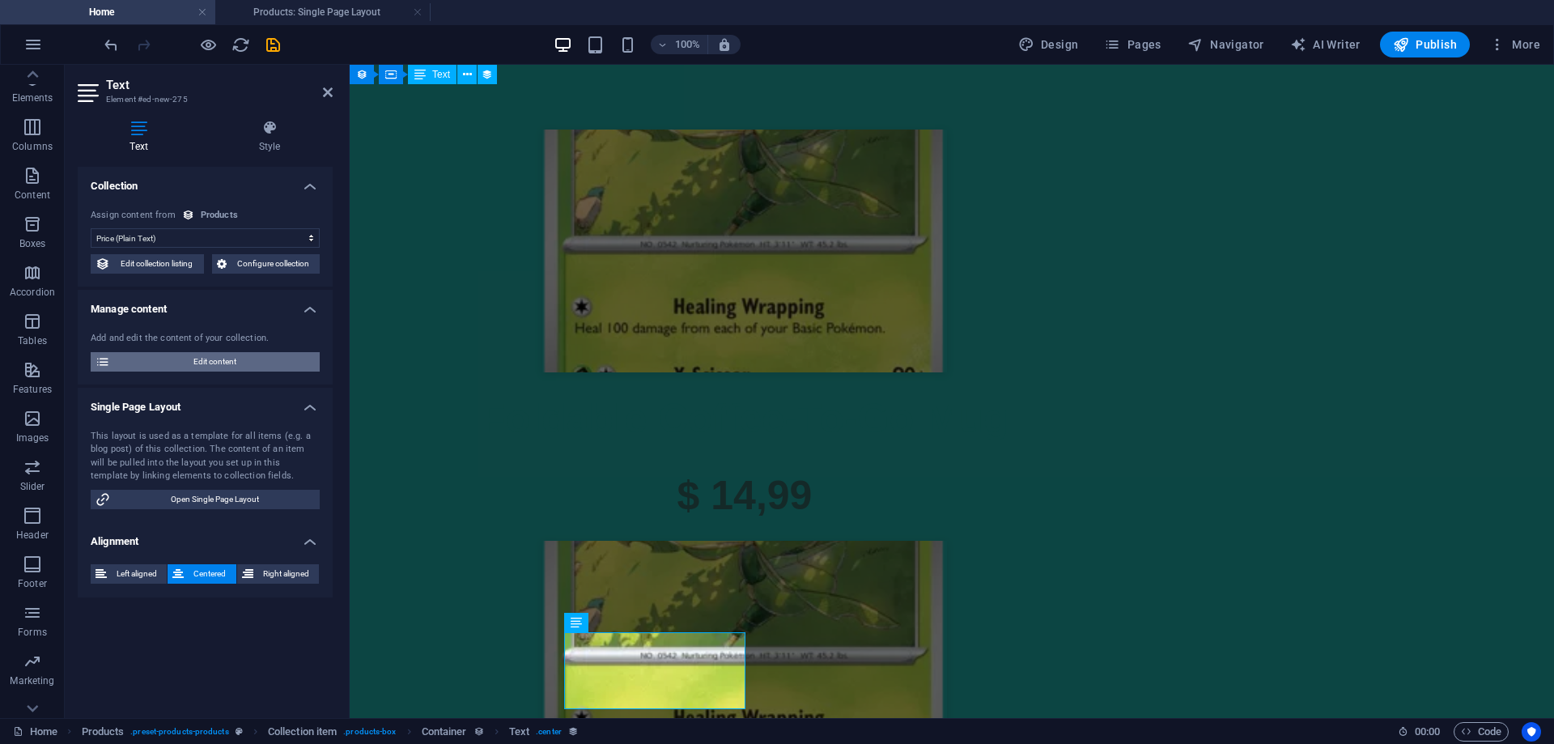
click at [244, 360] on span "Edit content" at bounding box center [215, 361] width 200 height 19
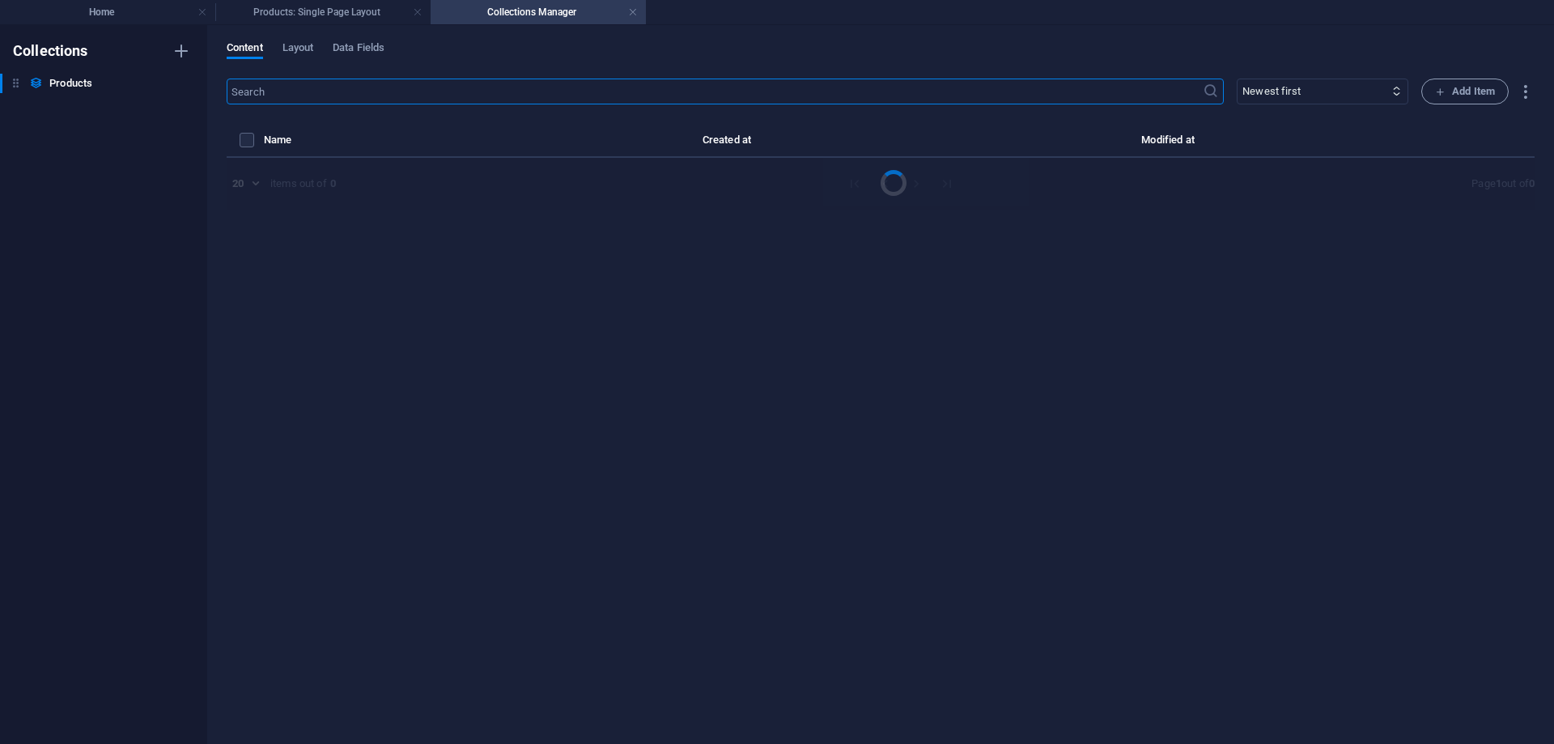
select select "Out of stock"
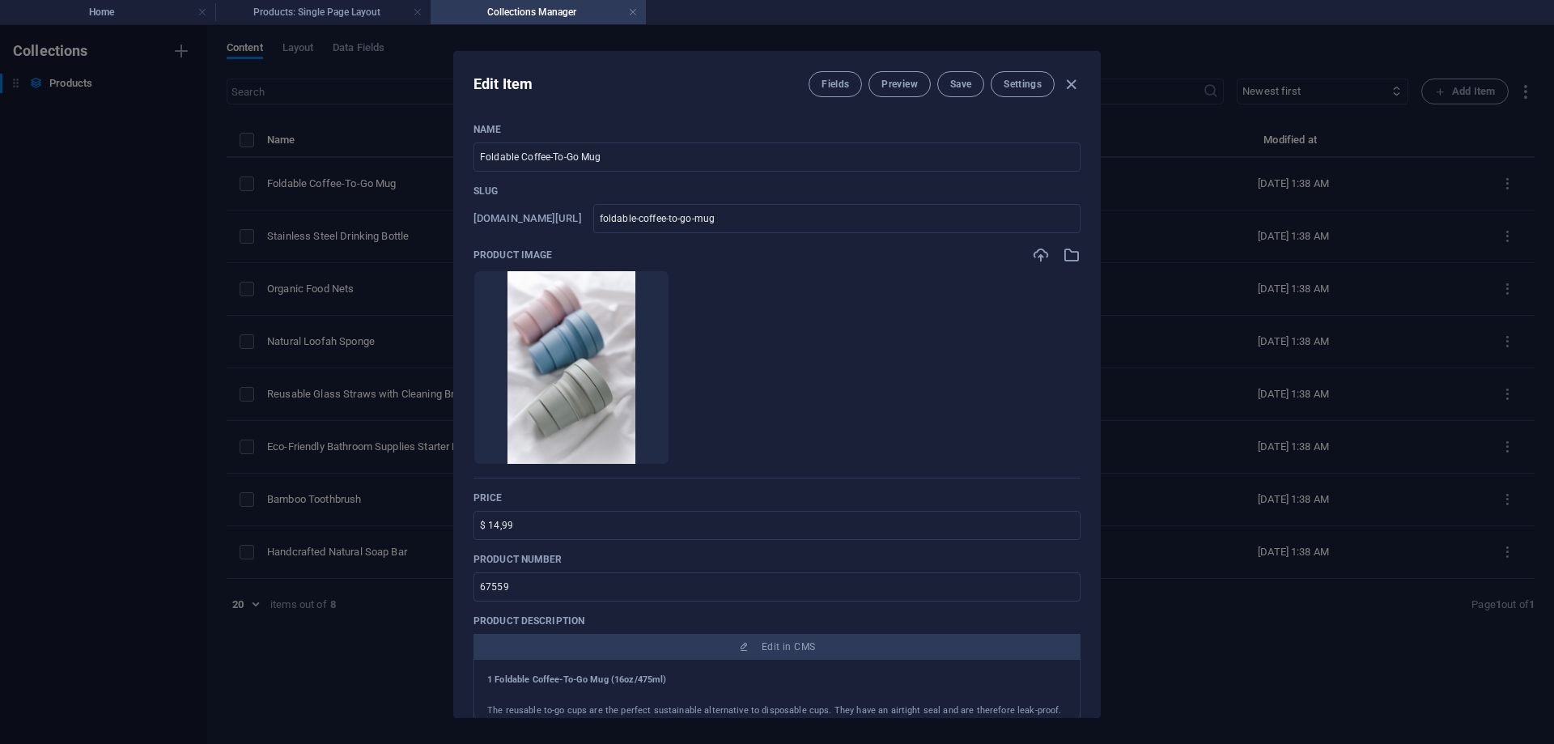
click at [1072, 74] on div "Fields Preview Save Settings" at bounding box center [945, 84] width 272 height 26
click at [1076, 81] on icon "button" at bounding box center [1071, 84] width 19 height 19
type input "foldable-coffee-to-go-mug"
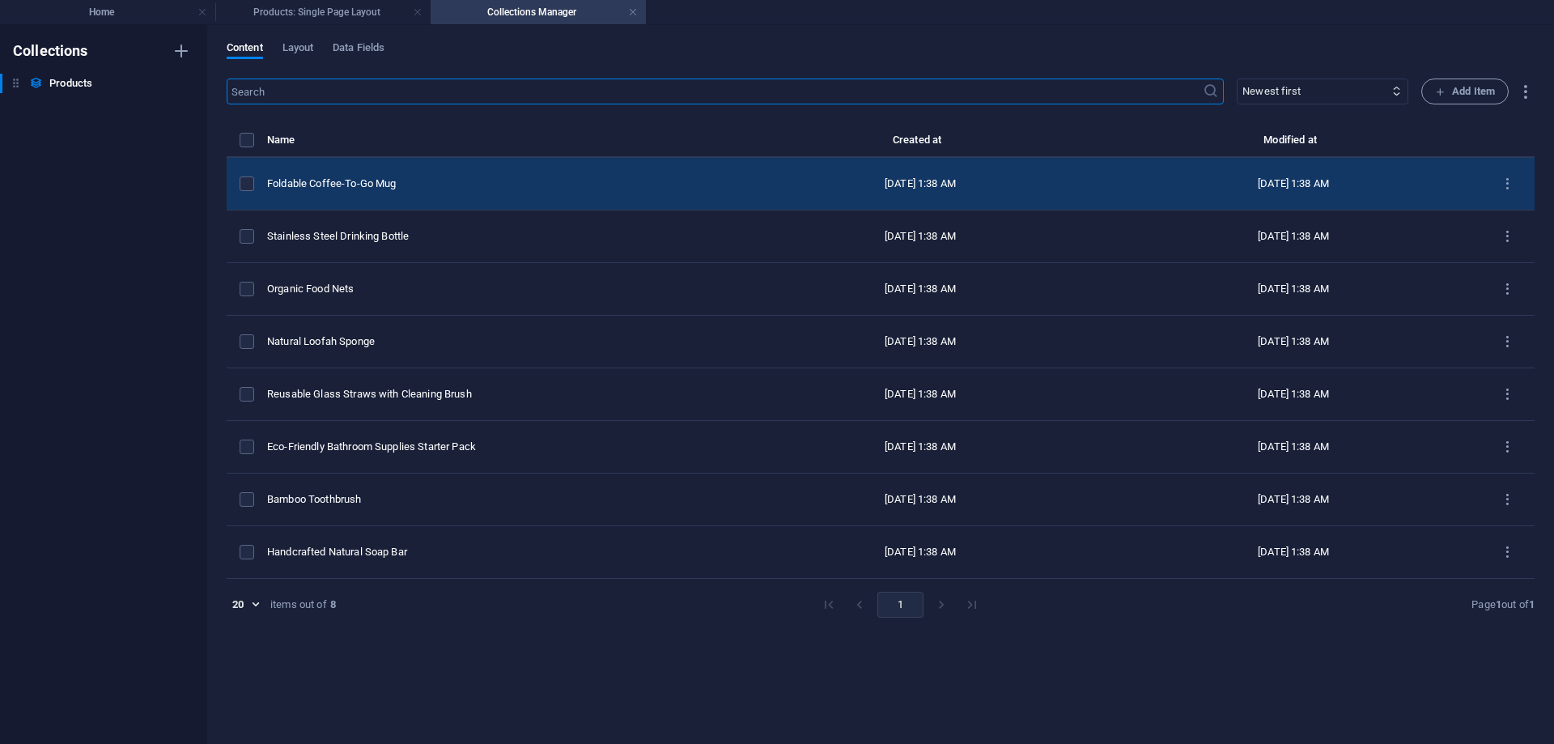
click at [583, 193] on td "Foldable Coffee-To-Go Mug" at bounding box center [500, 184] width 467 height 53
select select "Out of stock"
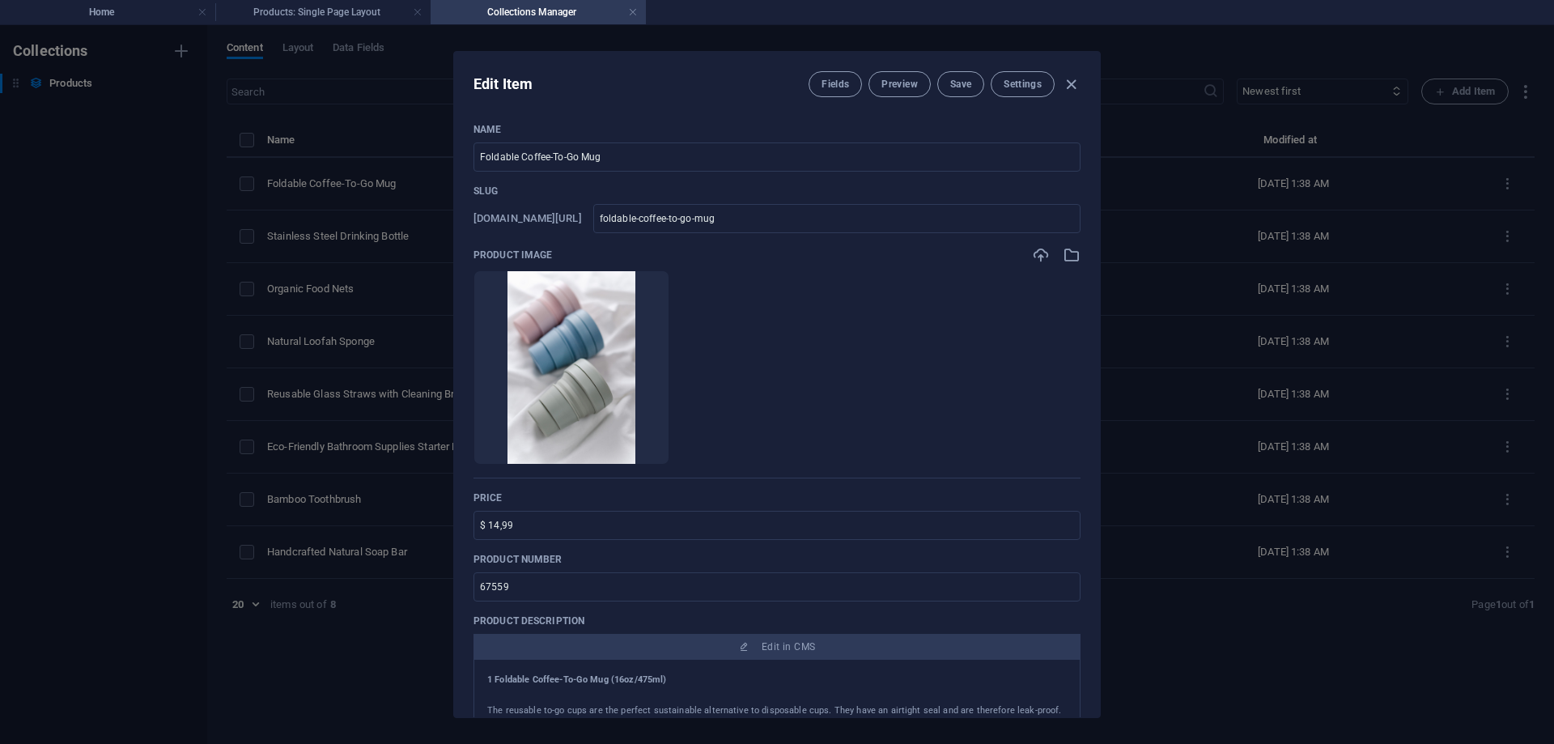
drag, startPoint x: 1066, startPoint y: 83, endPoint x: 1004, endPoint y: 120, distance: 72.6
click at [1067, 83] on icon "button" at bounding box center [1071, 84] width 19 height 19
type input "foldable-coffee-to-go-mug"
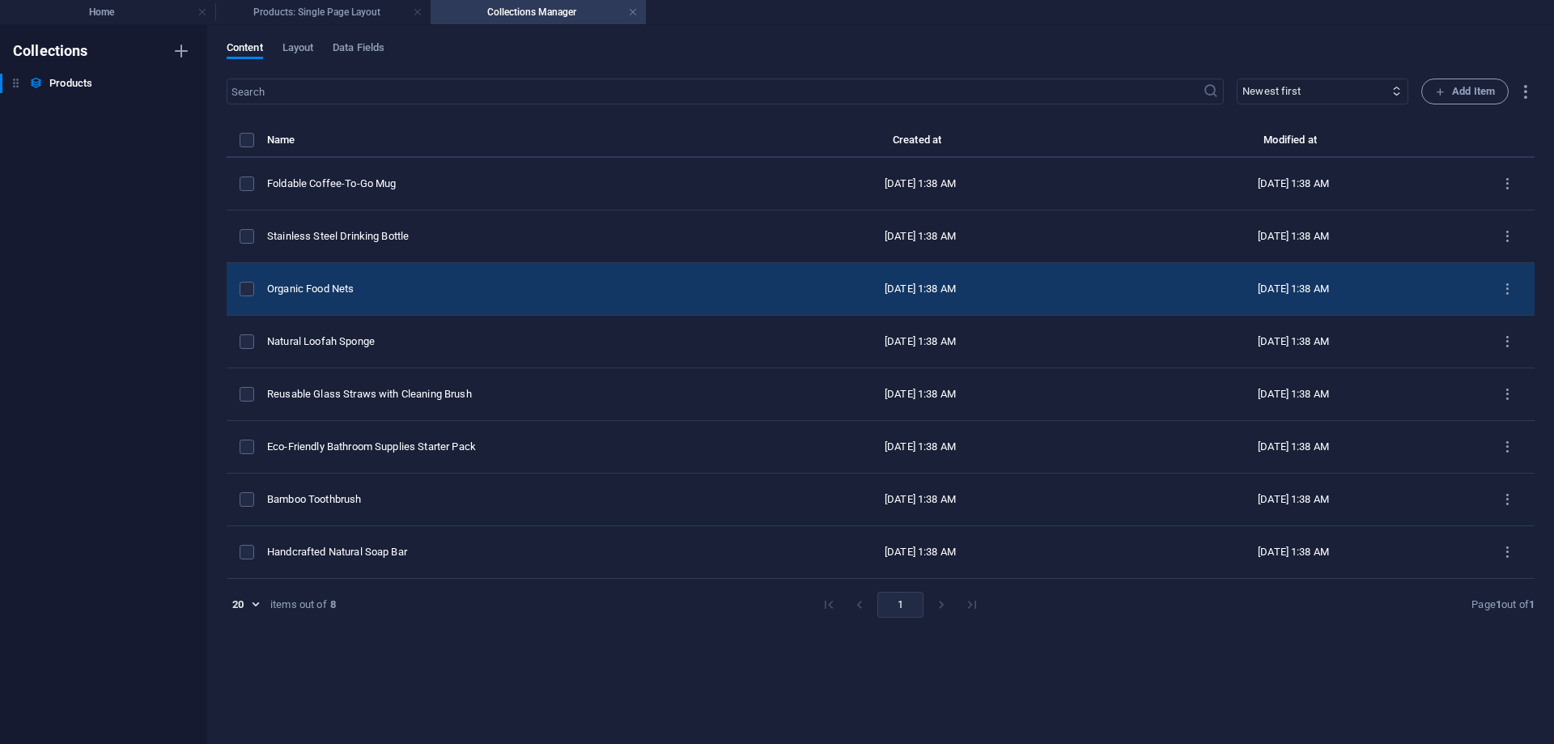
click at [513, 288] on div "Organic Food Nets" at bounding box center [494, 289] width 454 height 15
select select "Out of stock"
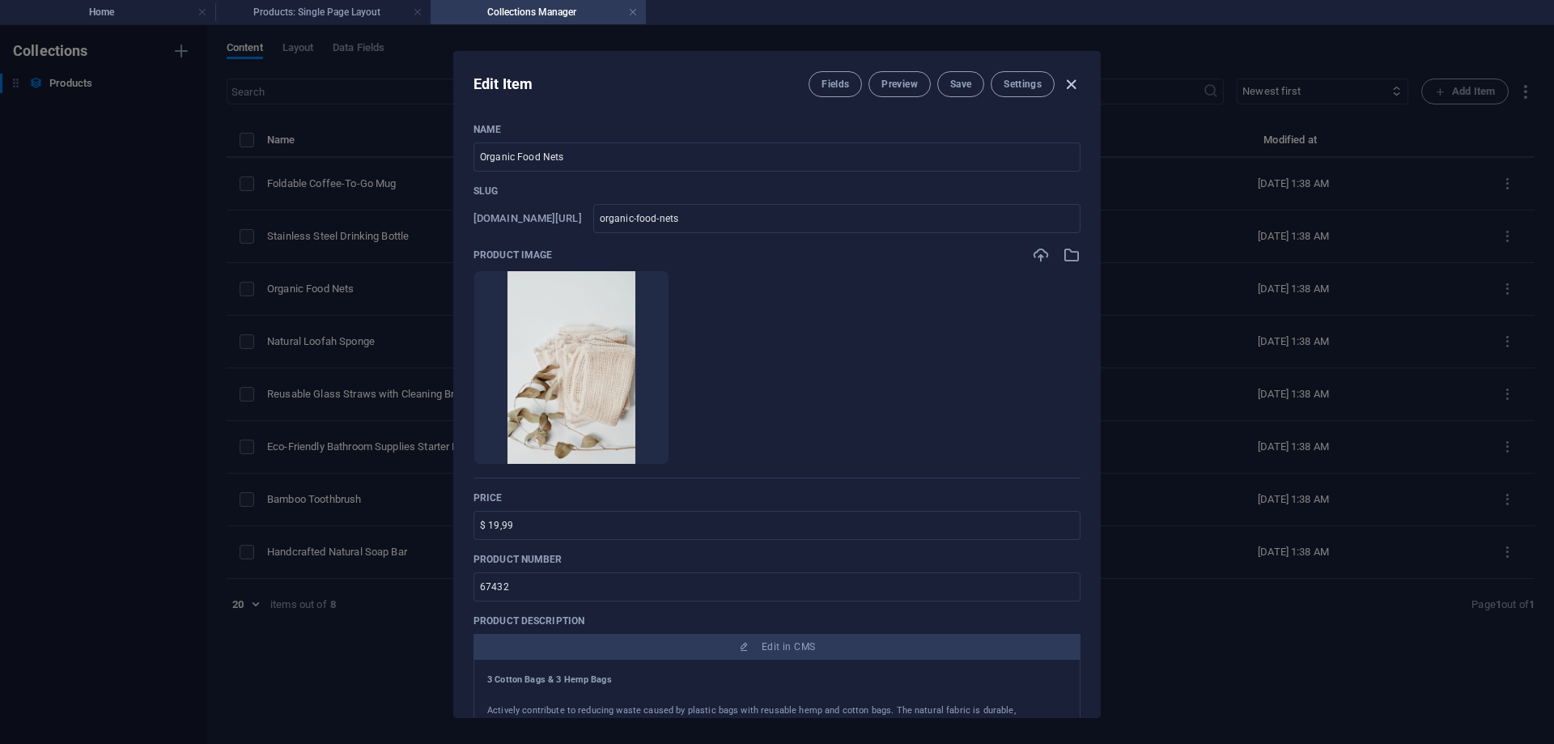
click at [1071, 79] on icon "button" at bounding box center [1071, 84] width 19 height 19
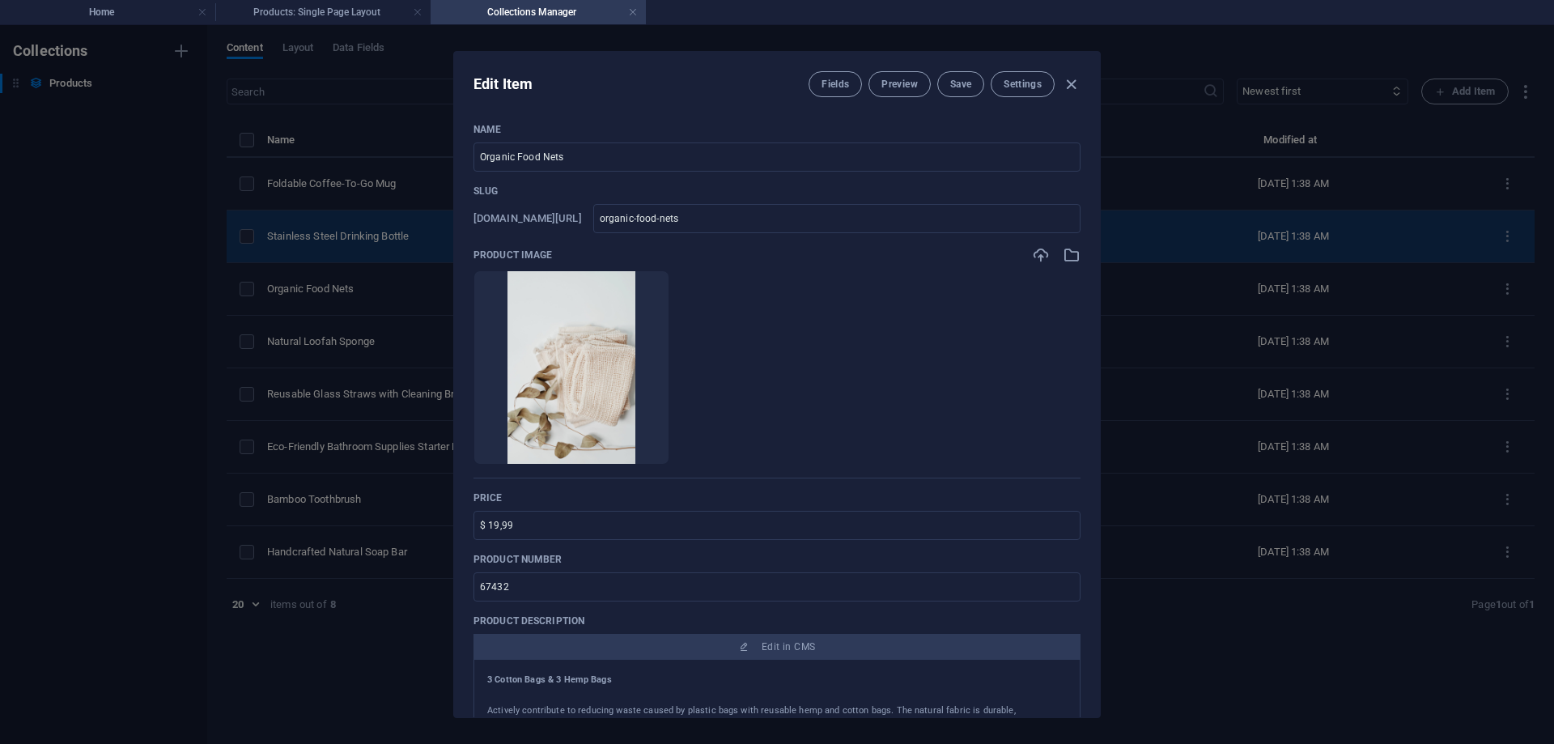
type input "organic-food-nets"
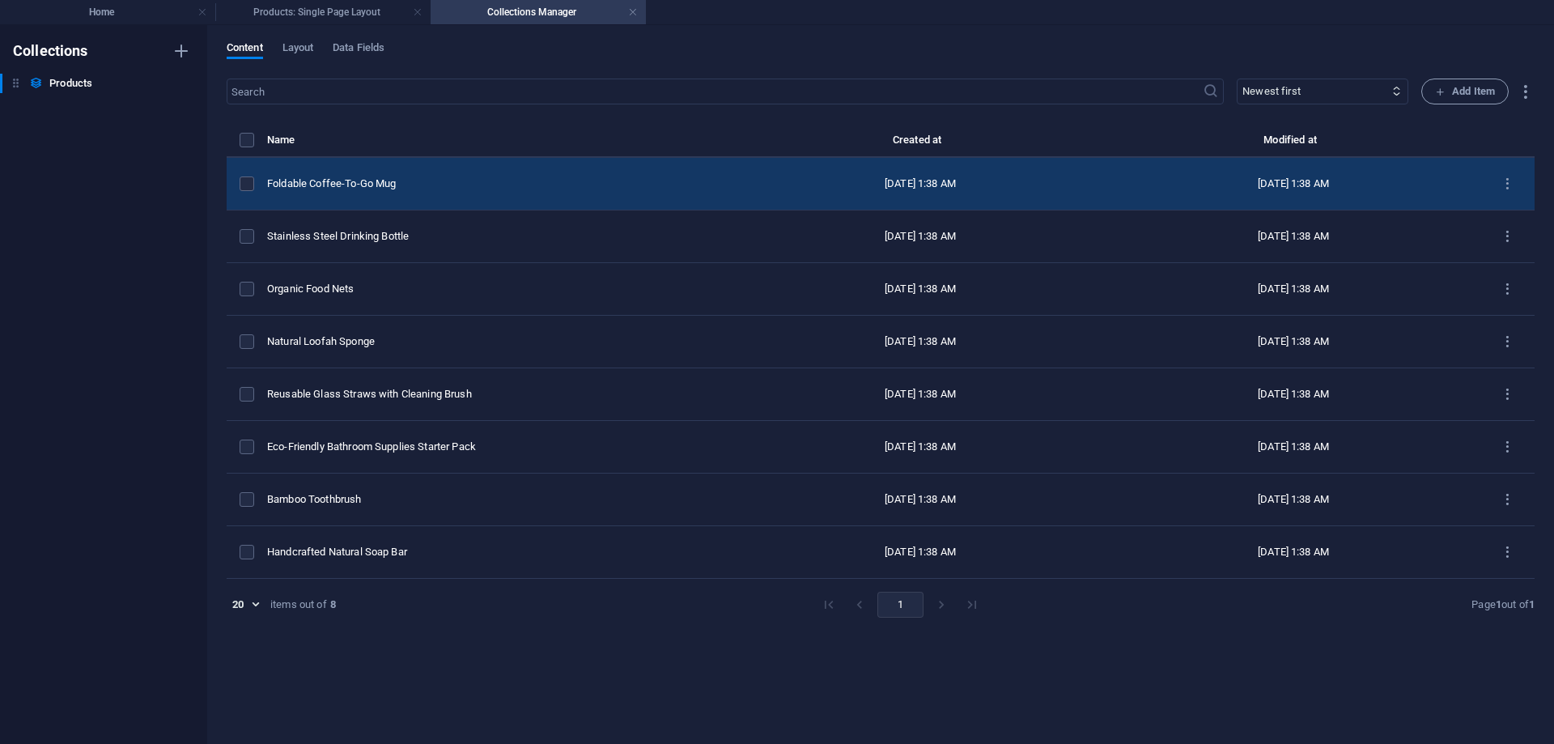
click at [523, 181] on div "Foldable Coffee-To-Go Mug" at bounding box center [494, 183] width 454 height 15
select select "Out of stock"
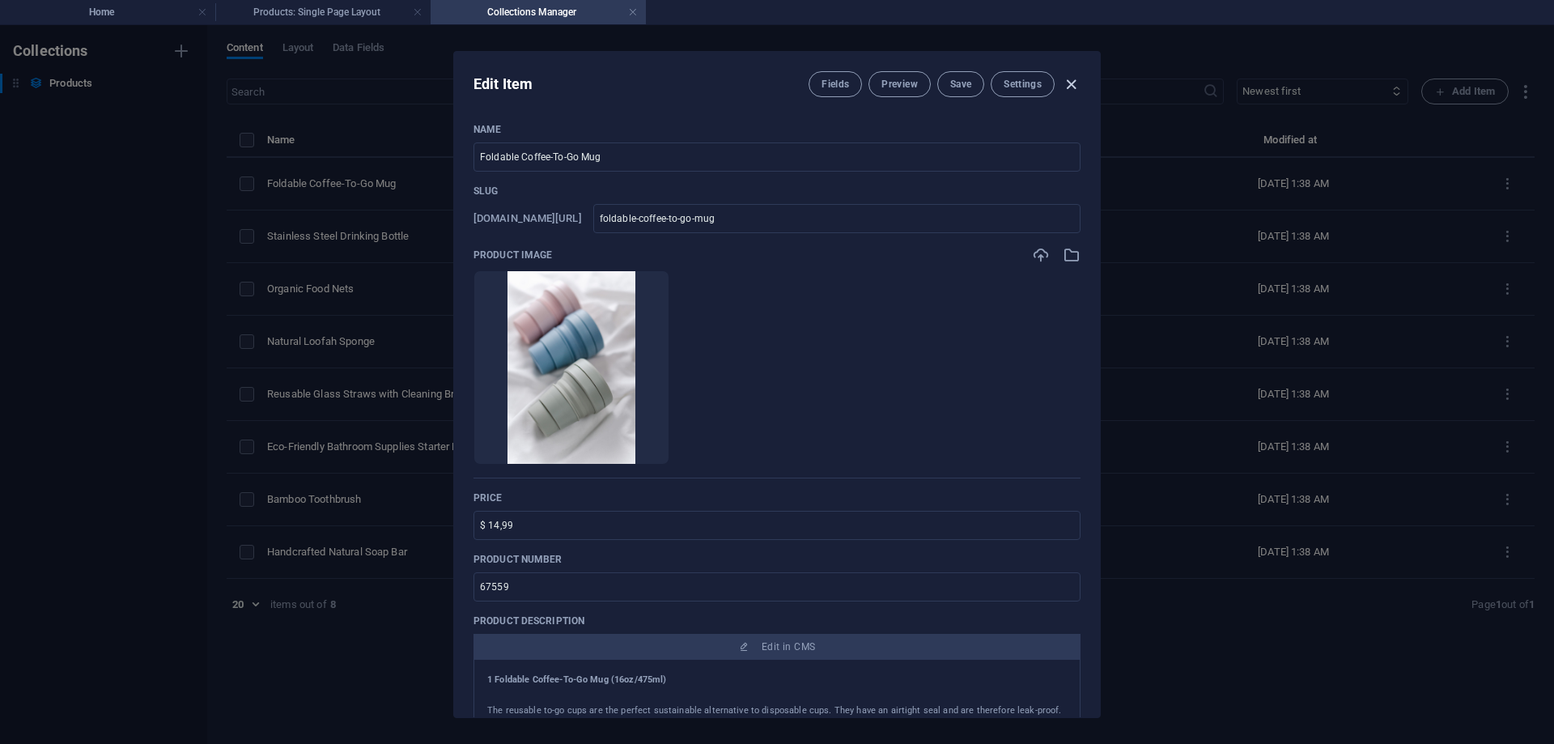
click at [1070, 85] on icon "button" at bounding box center [1071, 84] width 19 height 19
type input "foldable-coffee-to-go-mug"
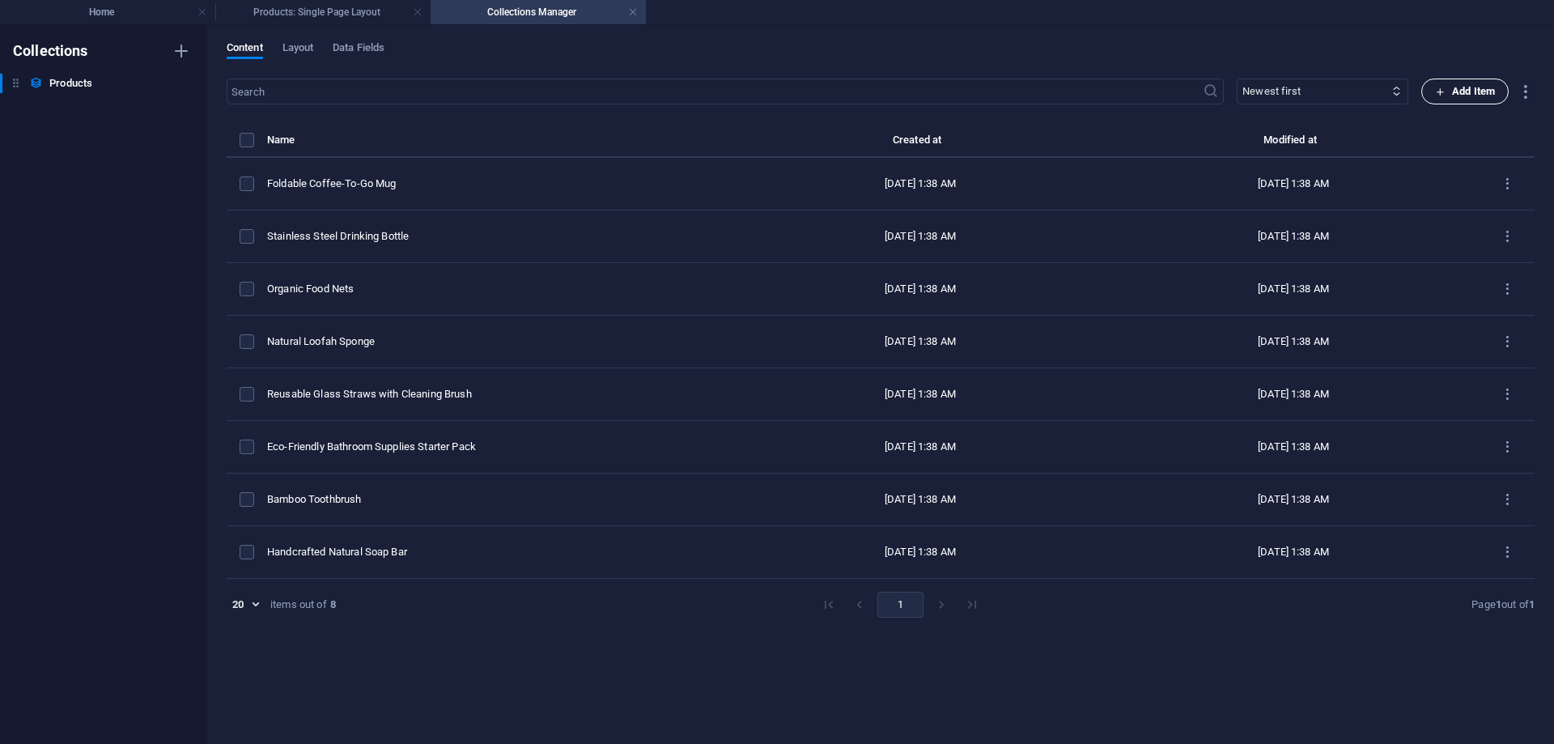
click at [1461, 90] on span "Add Item" at bounding box center [1465, 91] width 60 height 19
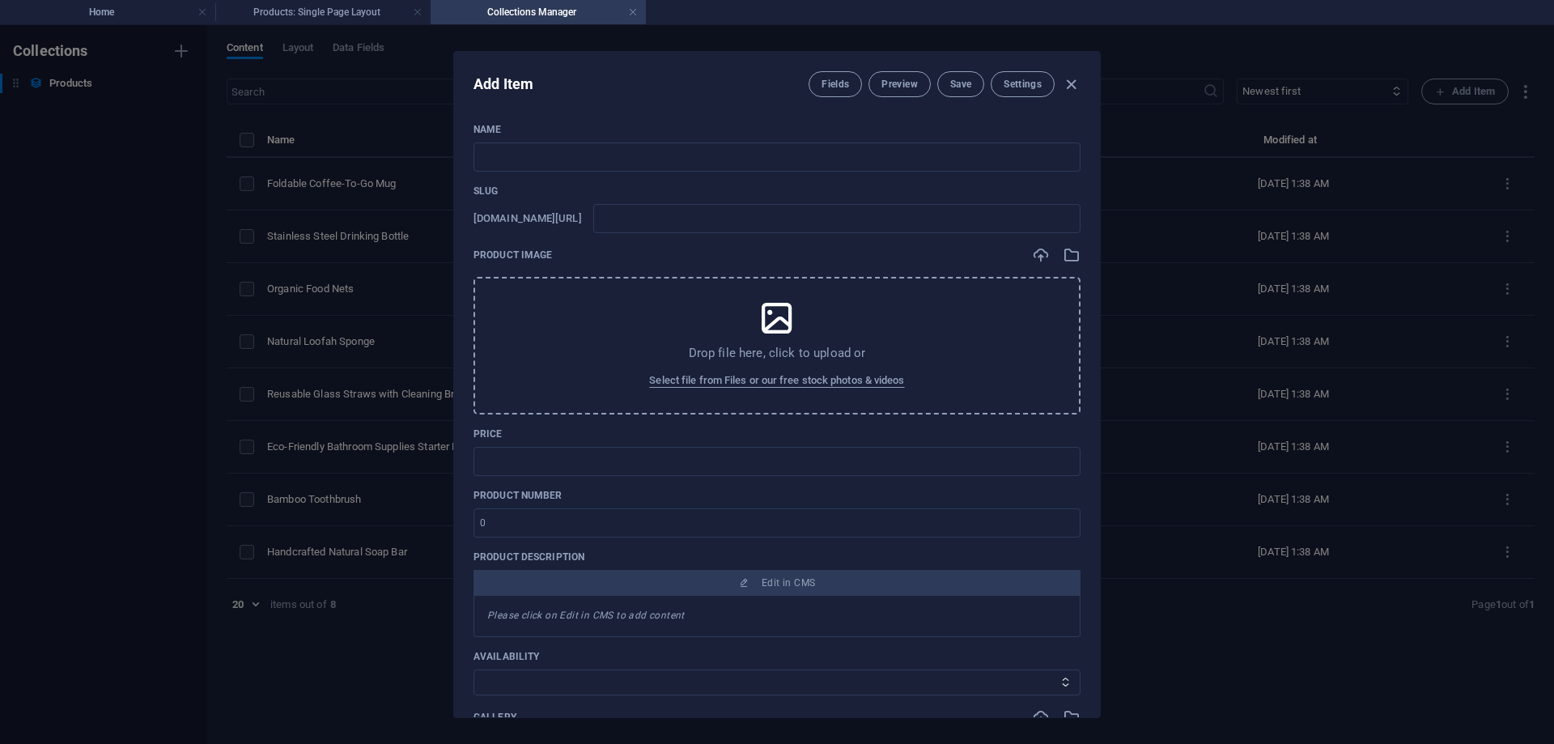
click at [816, 329] on div "Drop file here, click to upload or Select file from Files or our free stock pho…" at bounding box center [777, 346] width 607 height 138
click at [673, 318] on div "Drop file here, click to upload or Select file from Files or our free stock pho…" at bounding box center [777, 346] width 607 height 138
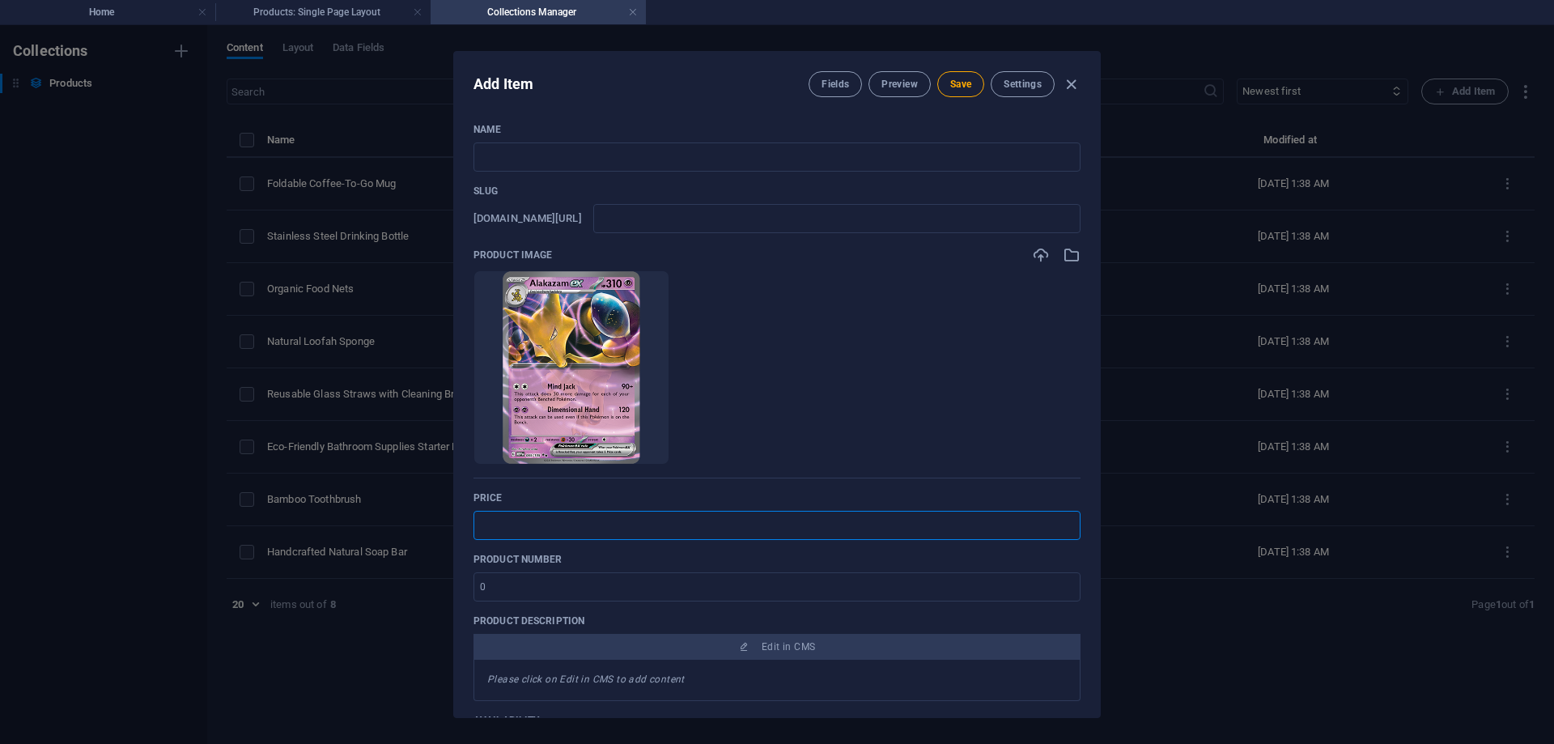
click at [576, 517] on input "text" at bounding box center [777, 525] width 607 height 29
type input "$ 14,99"
click at [551, 155] on input "text" at bounding box center [777, 156] width 607 height 29
type input ";a"
type input "a"
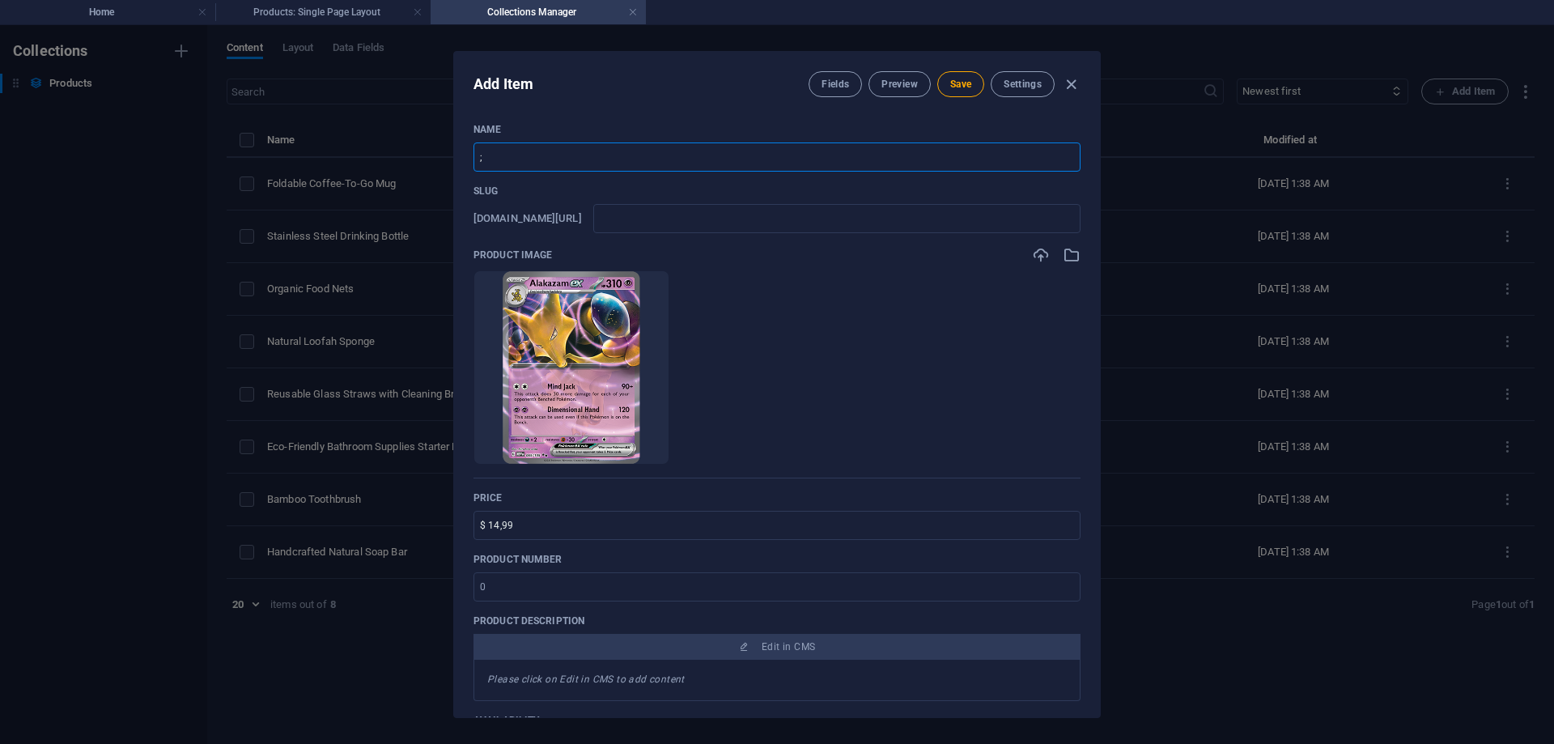
type input "a"
type input ";"
type input "a"
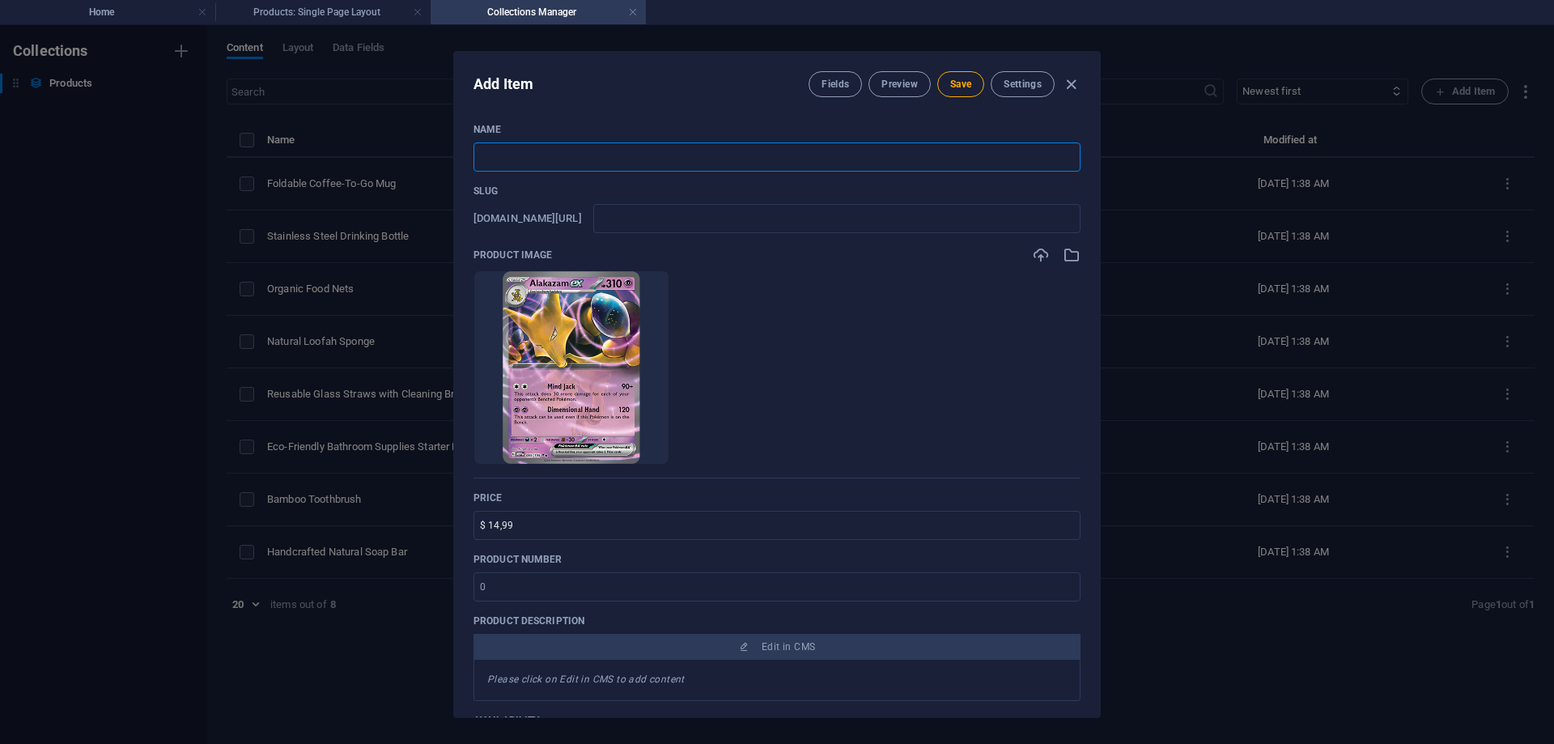
type input "a"
type input "A"
type input "a"
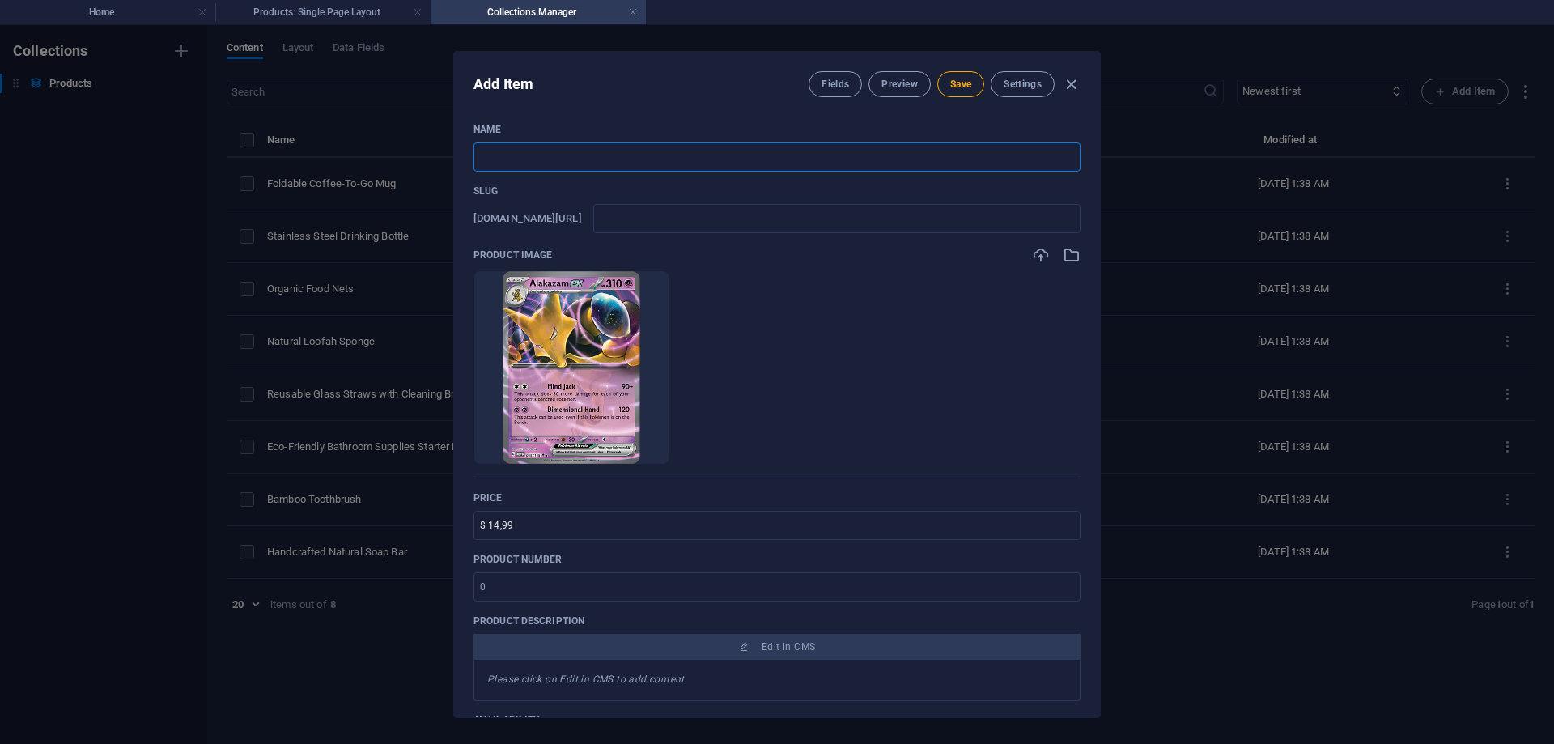
type input "a"
type input "Al"
type input "al"
type input "Ala"
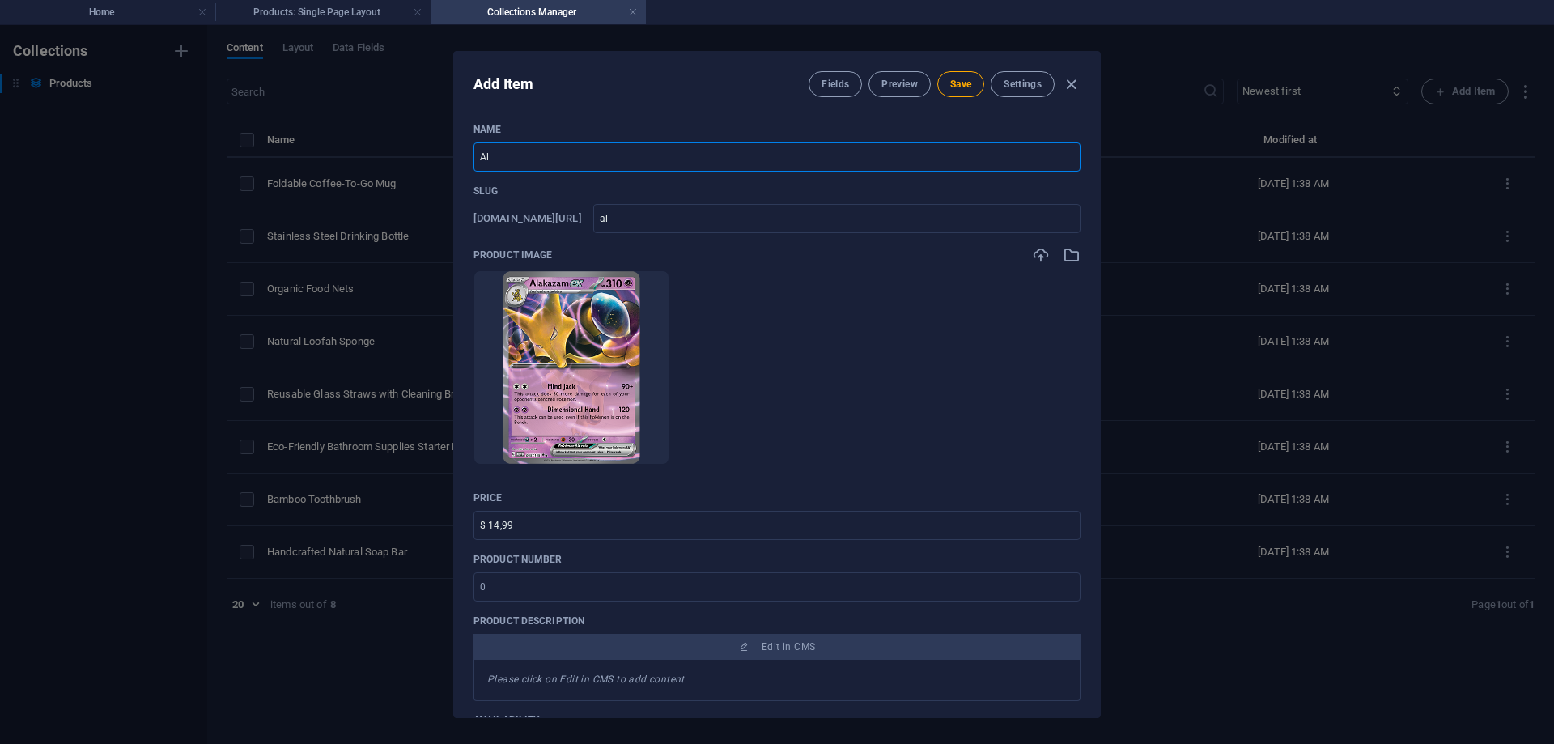
type input "ala"
type input "Alak"
type input "alak"
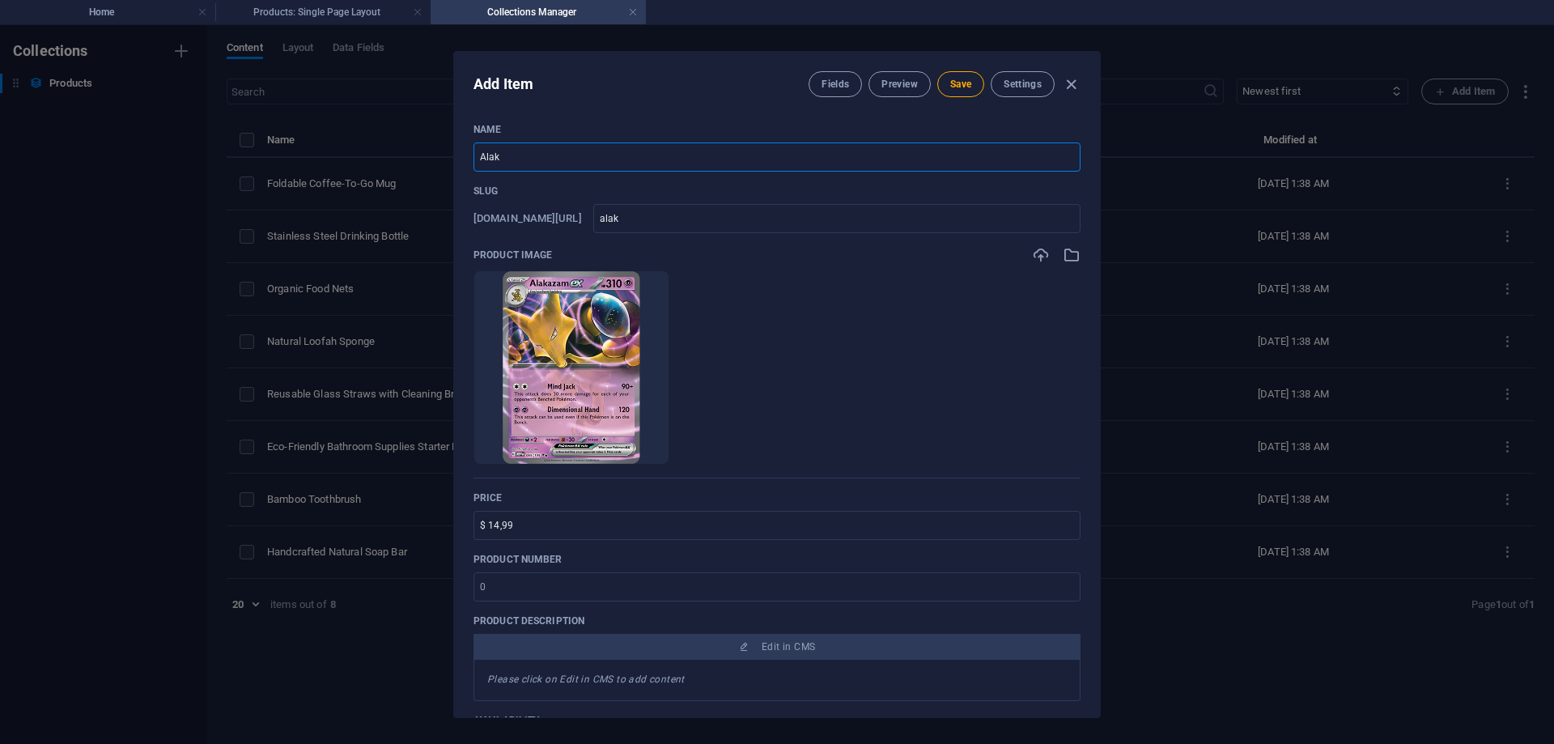
type input "Alaka"
type input "alaka"
type input "Alakaz"
type input "alakaz"
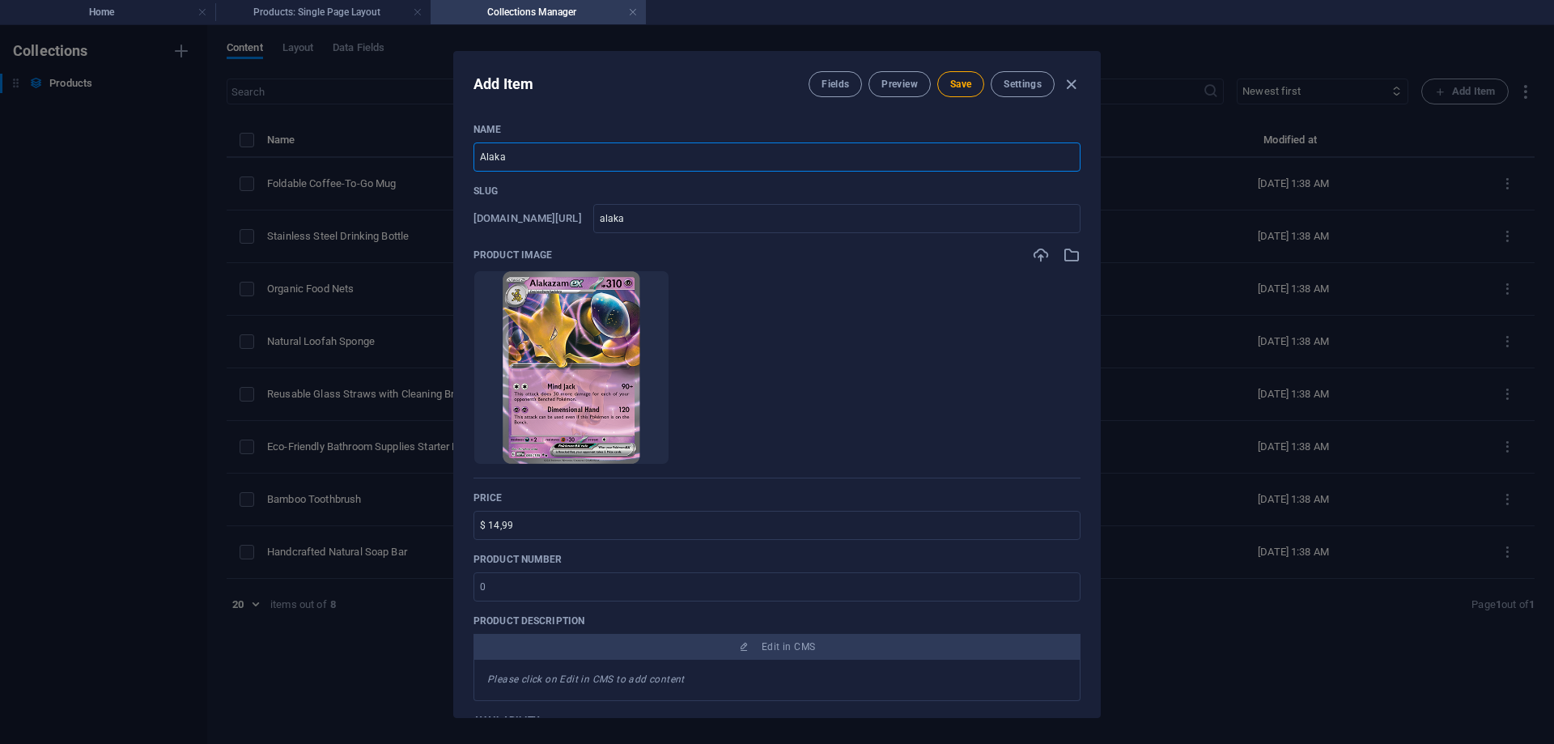
type input "alakaz"
type input "Alakaza"
type input "alakaza"
type input "Alakazam"
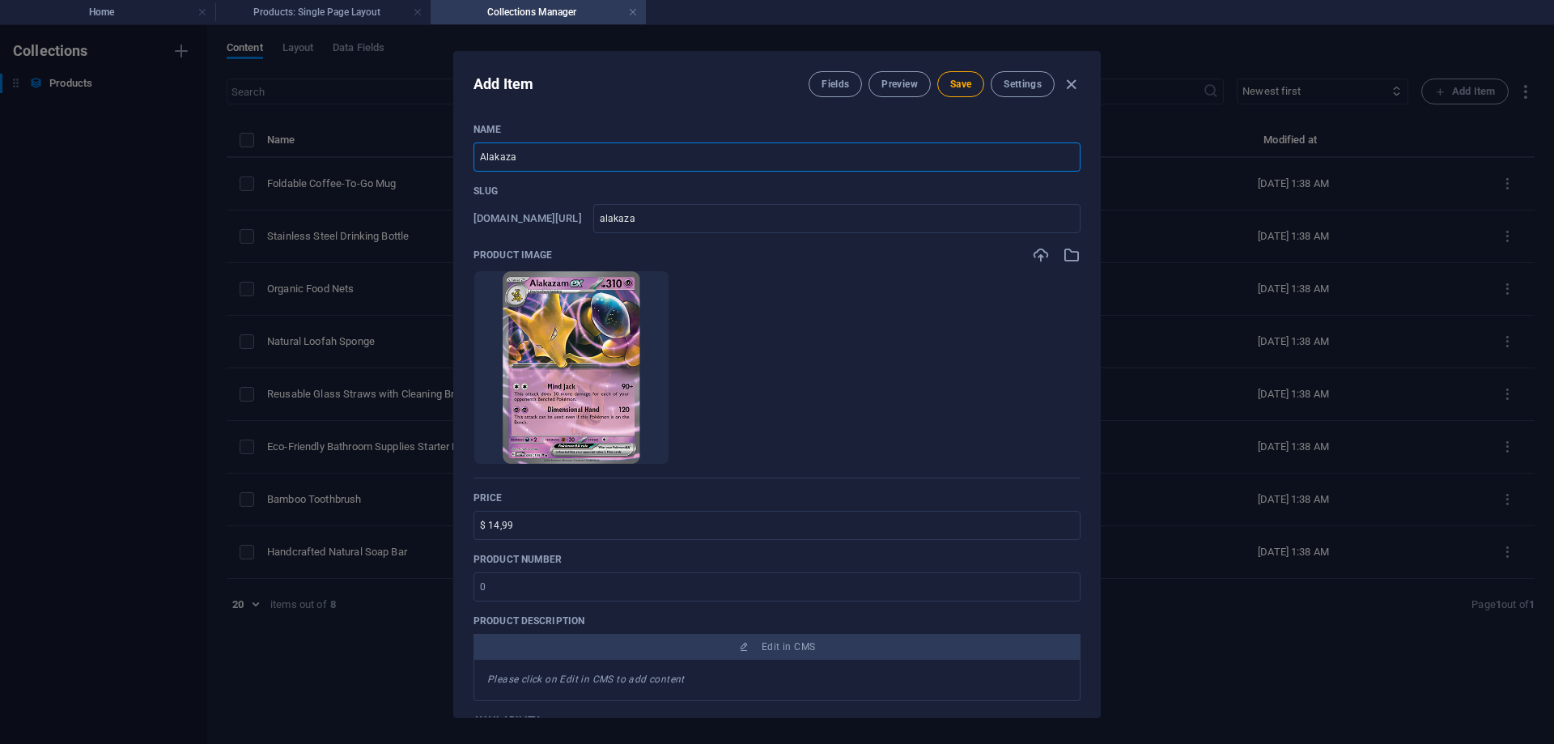
type input "alakazam"
type input "Alakazam E"
type input "alakazam-e"
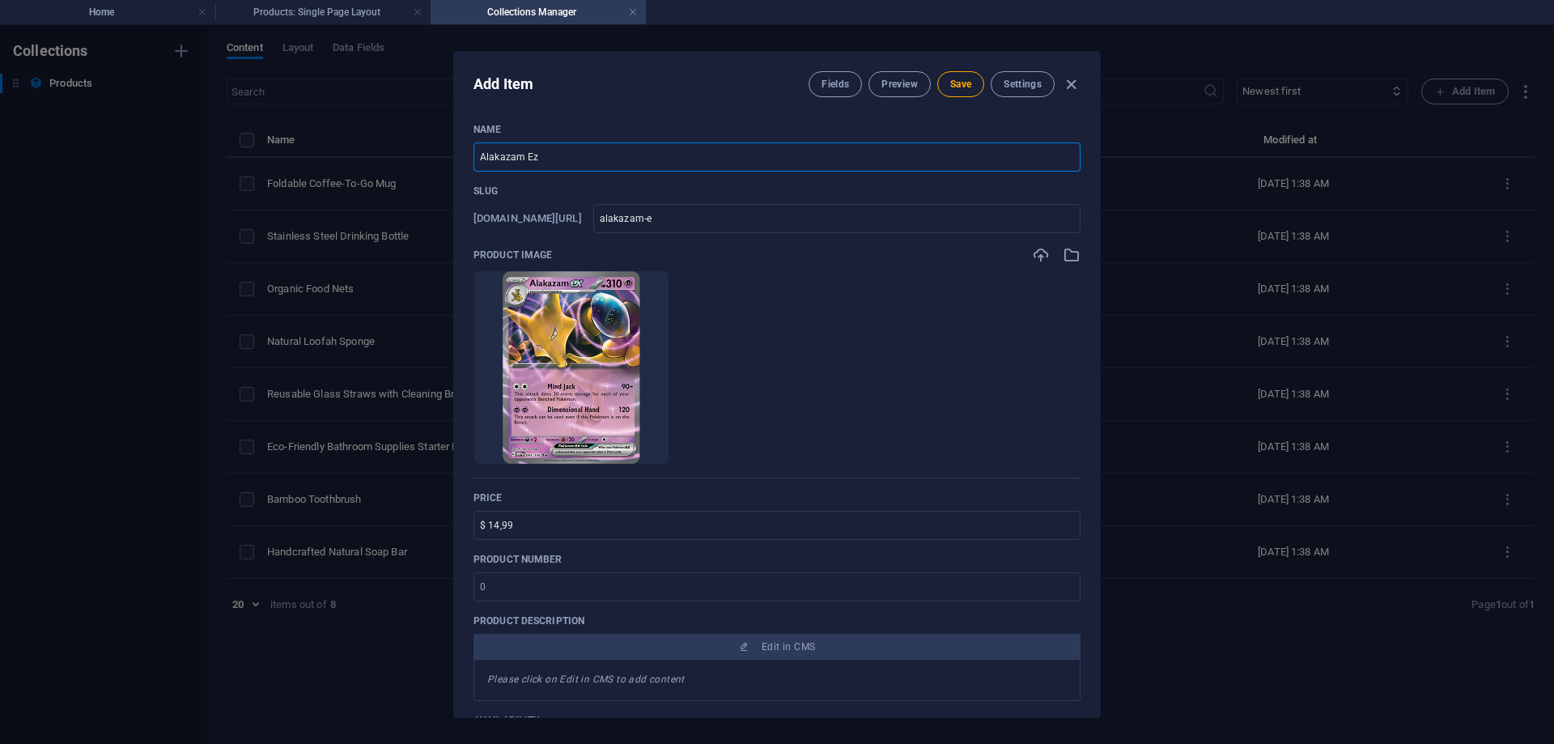
type input "Alakazam Ezx"
type input "alakazam-ezx"
type input "Alakazam Ez"
type input "alakazam-ez"
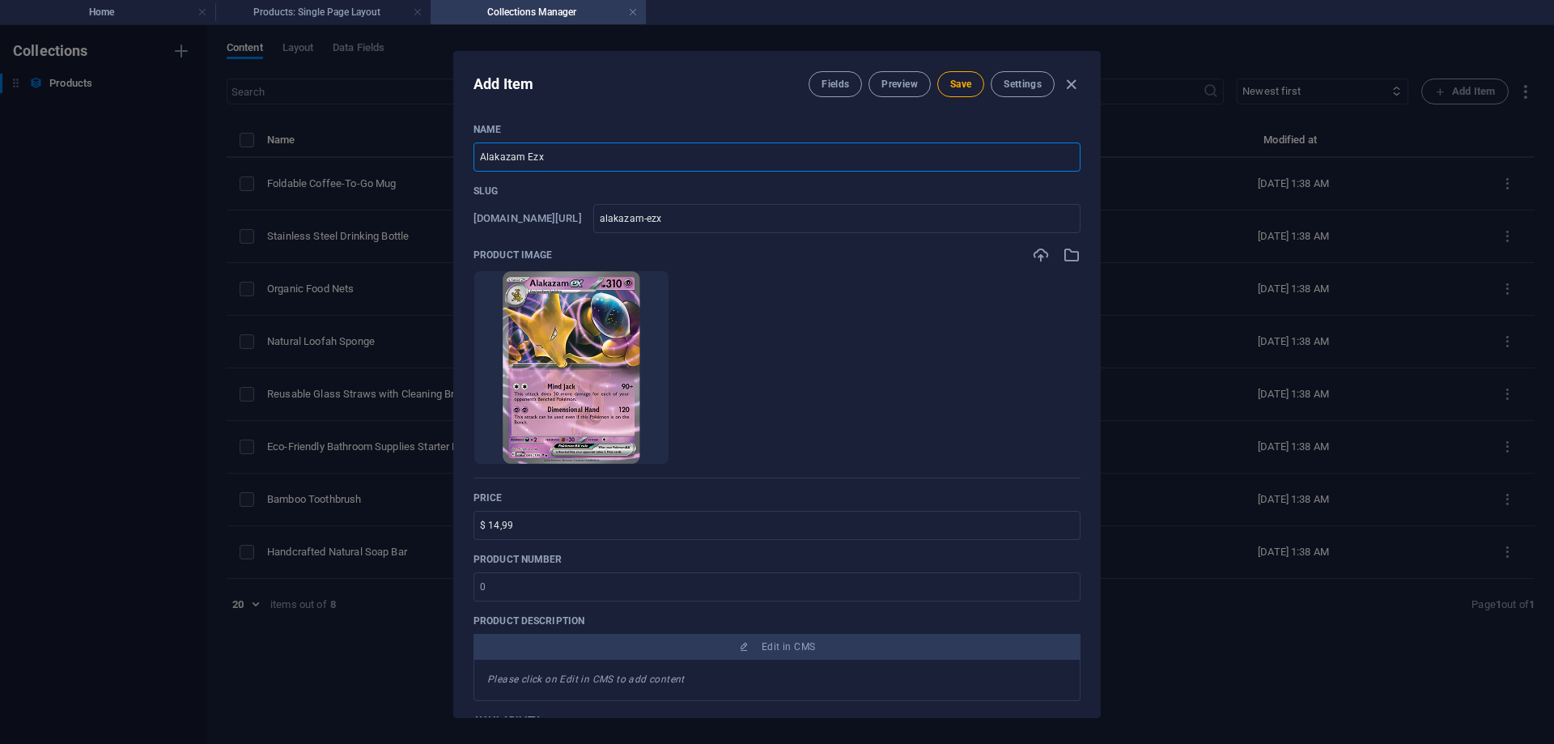
type input "alakazam-ez"
type input "Alakazam E"
type input "alakazam-e"
type input "Alakazam Ex"
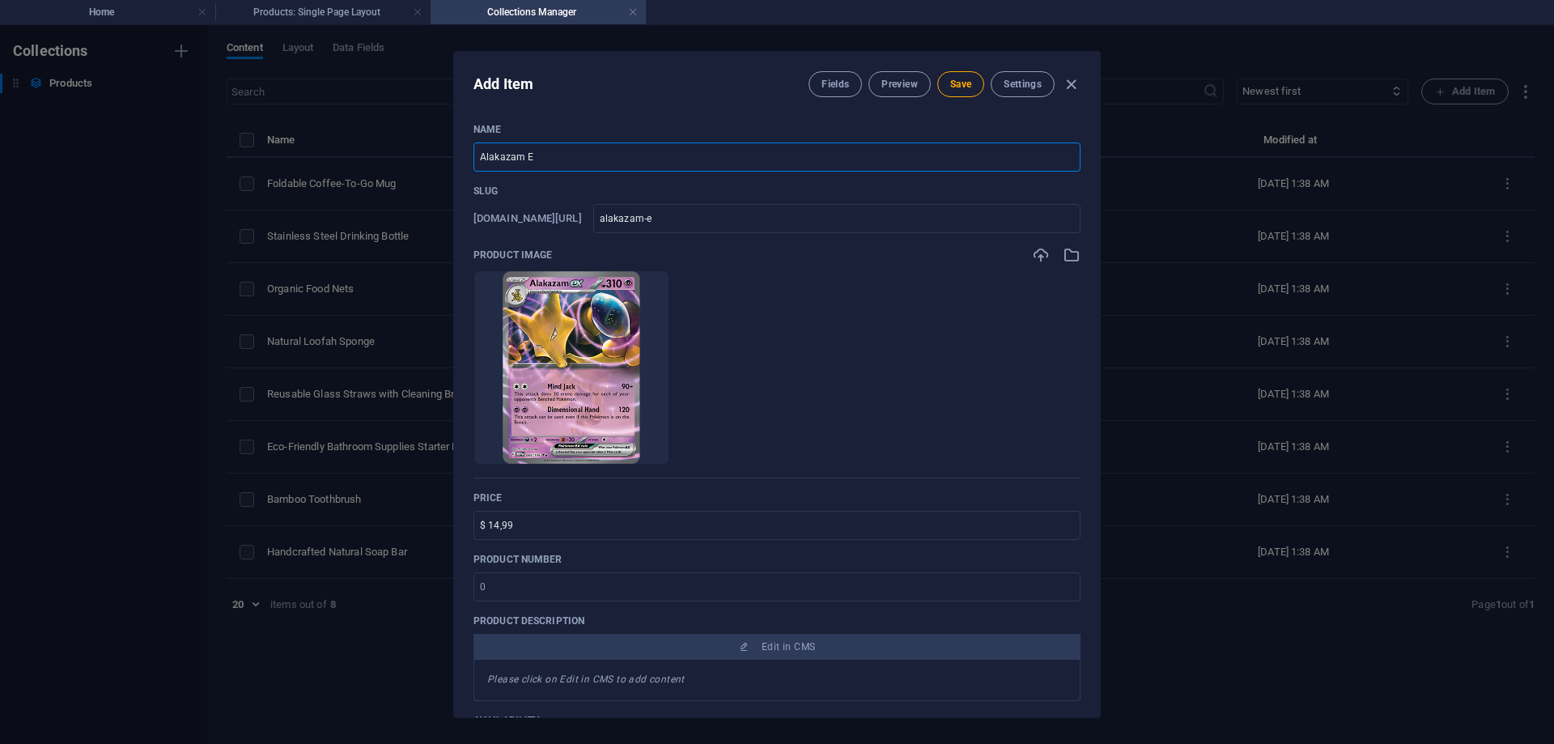
type input "alakazam-ex"
type input "Alakazam Ex"
click at [971, 87] on span "Save" at bounding box center [960, 84] width 21 height 13
click at [1072, 83] on icon "button" at bounding box center [1071, 84] width 19 height 19
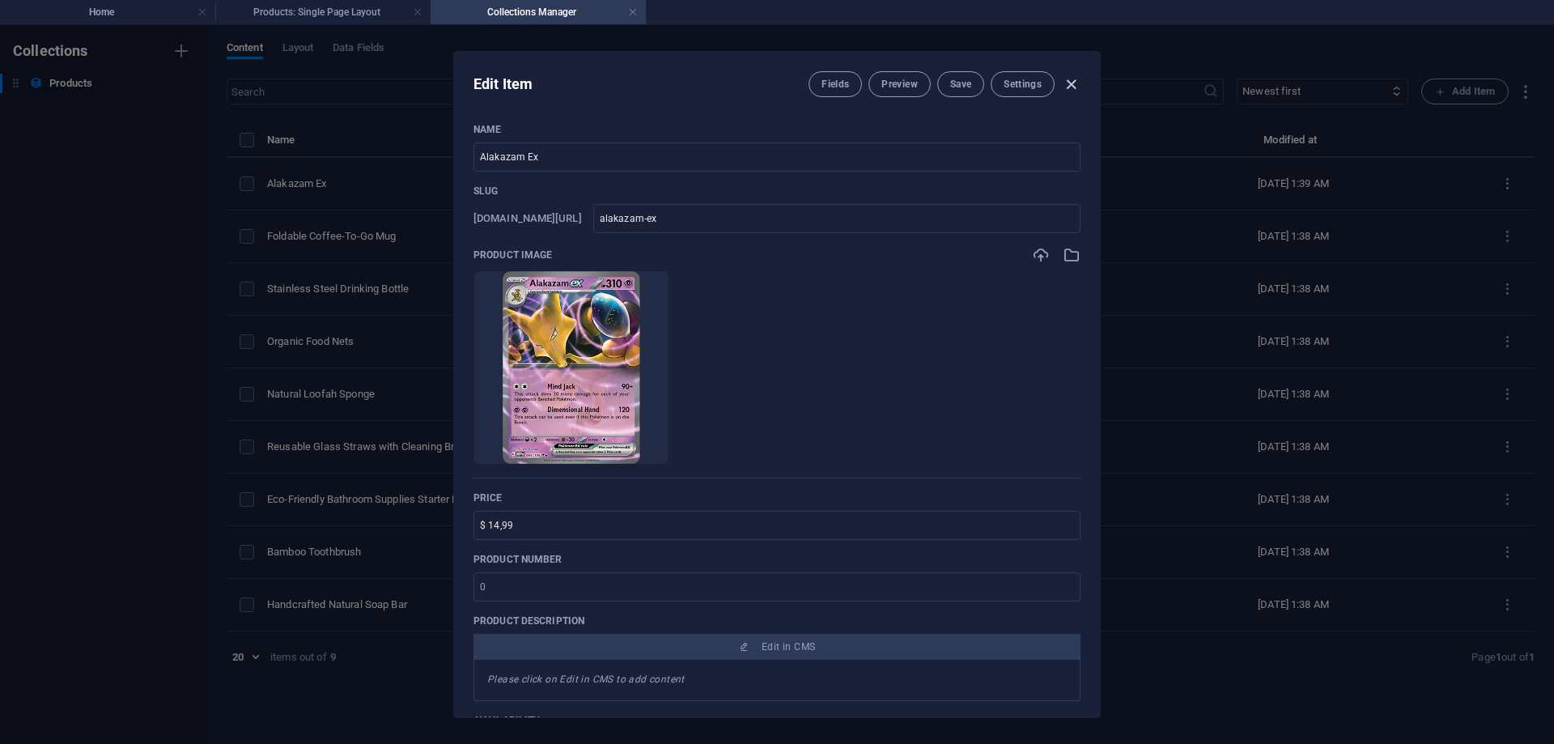
type input "alakazam-ex"
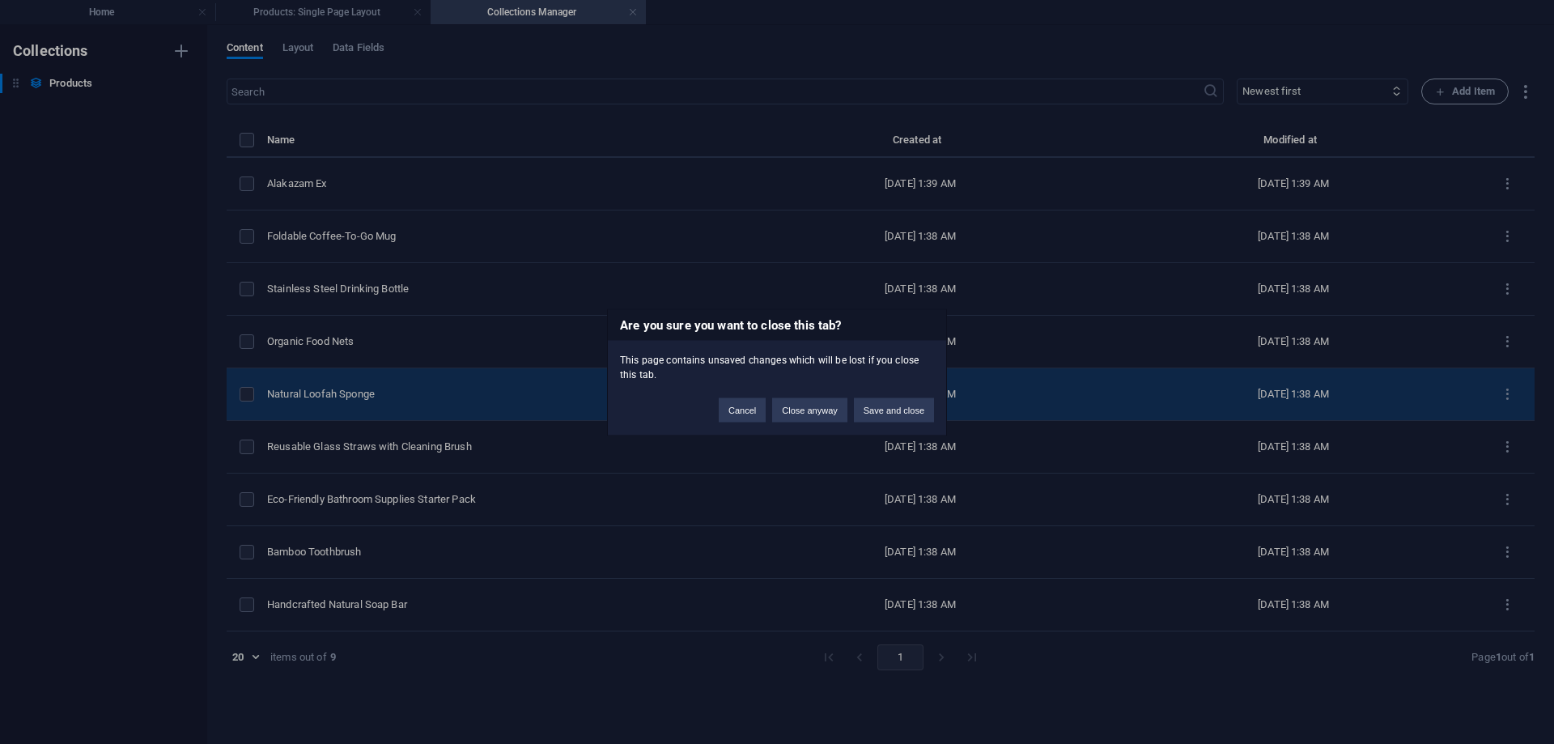
click at [891, 406] on button "Save and close" at bounding box center [894, 410] width 80 height 24
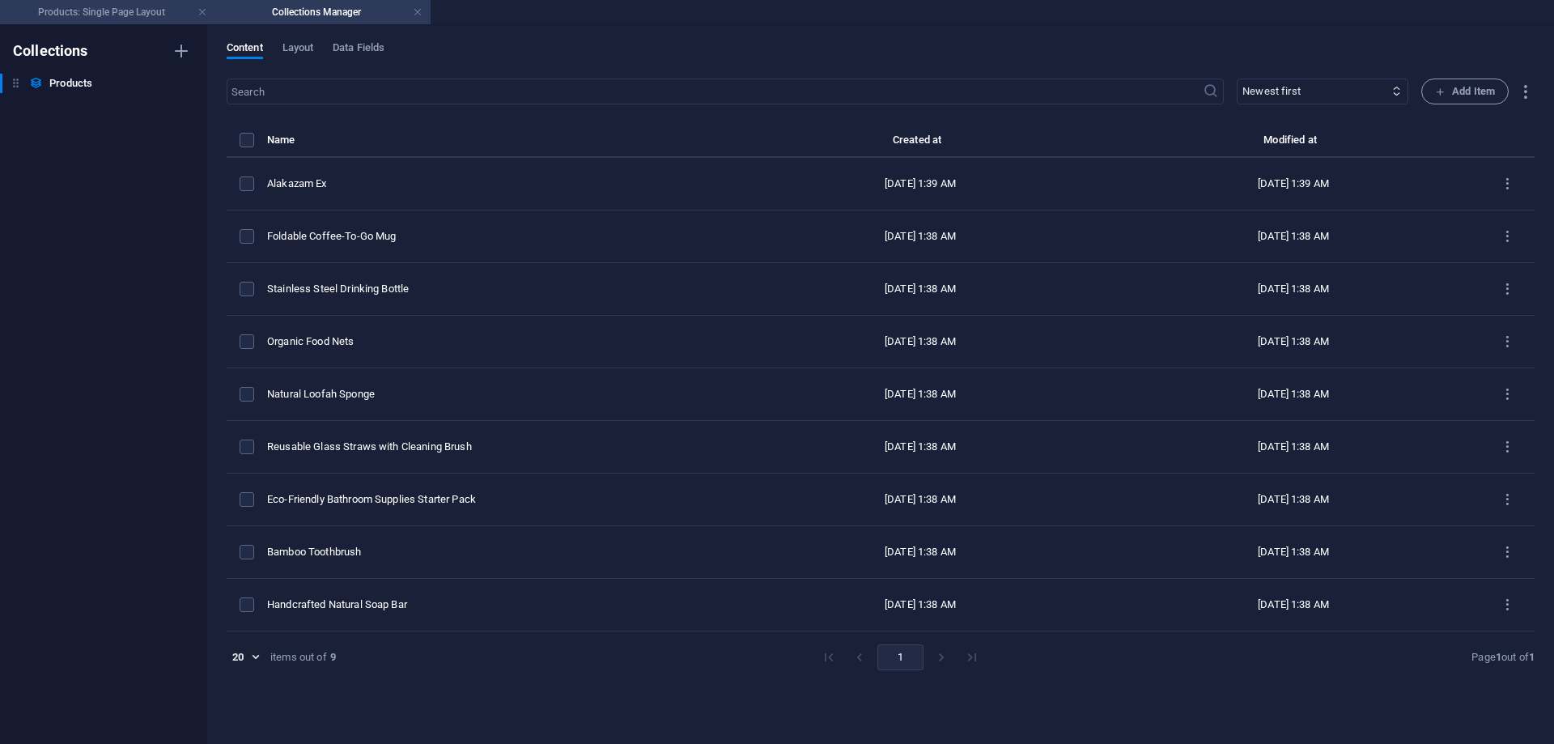
click at [121, 14] on h4 "Products: Single Page Layout" at bounding box center [107, 12] width 215 height 18
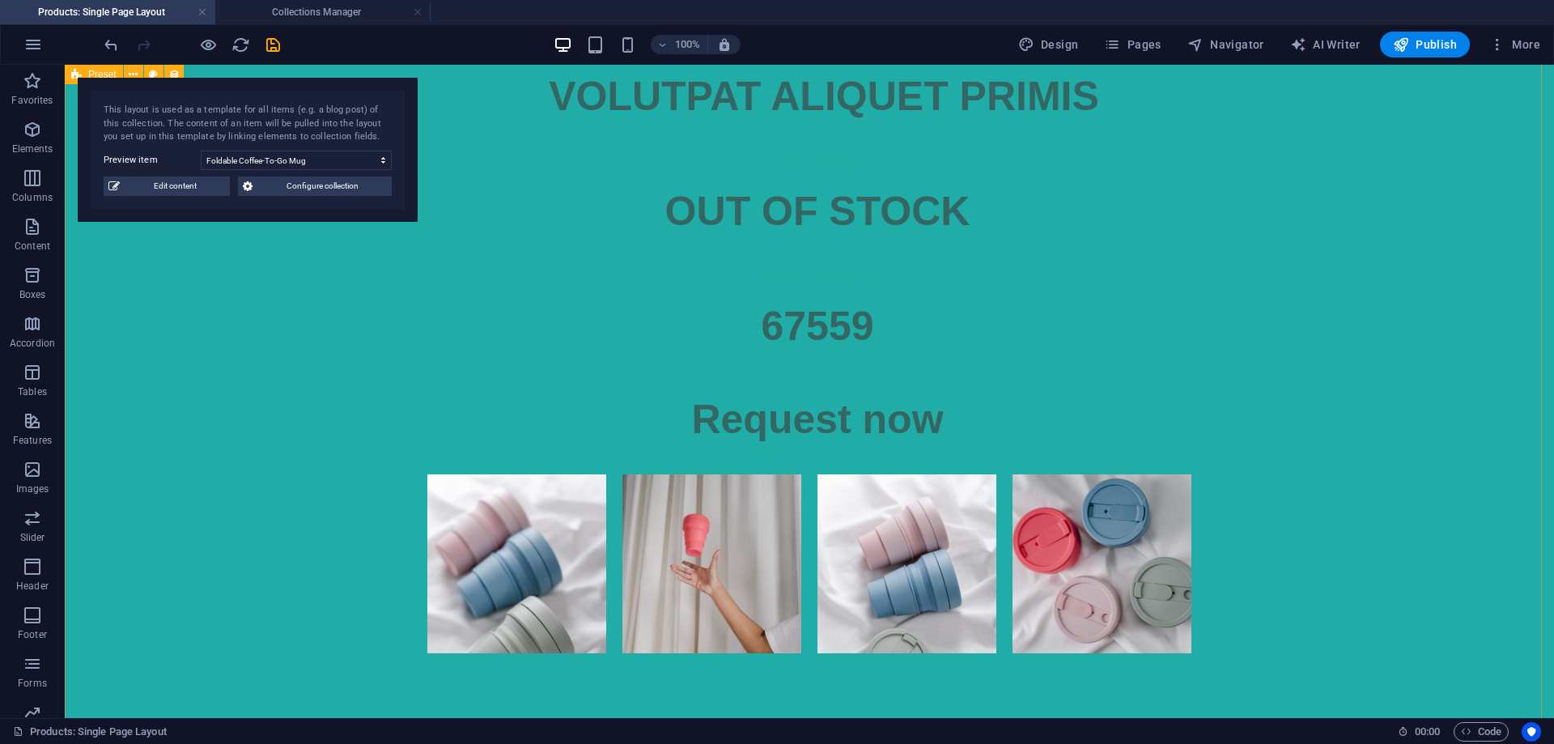
scroll to position [4507, 0]
drag, startPoint x: 371, startPoint y: 470, endPoint x: 325, endPoint y: 561, distance: 101.4
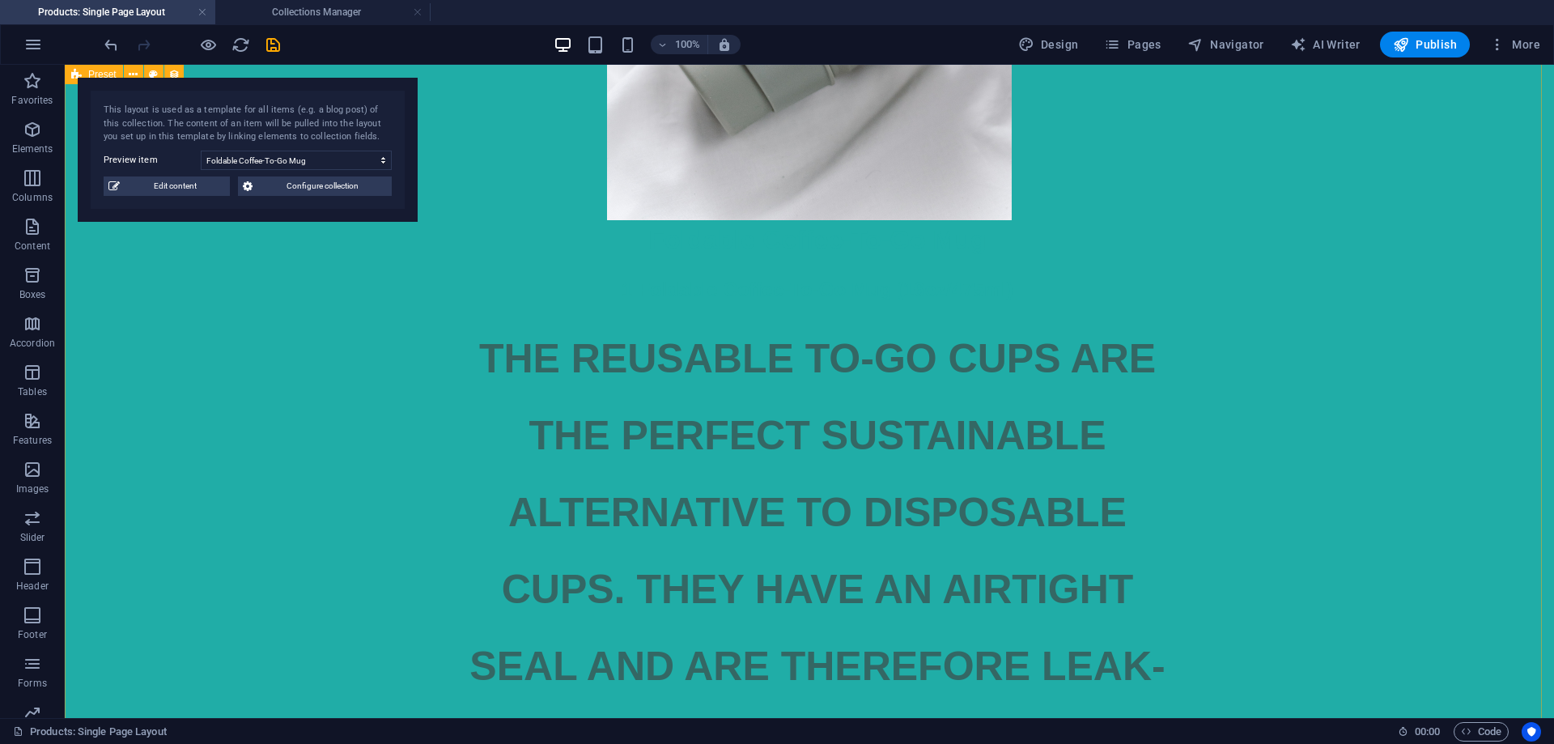
scroll to position [0, 0]
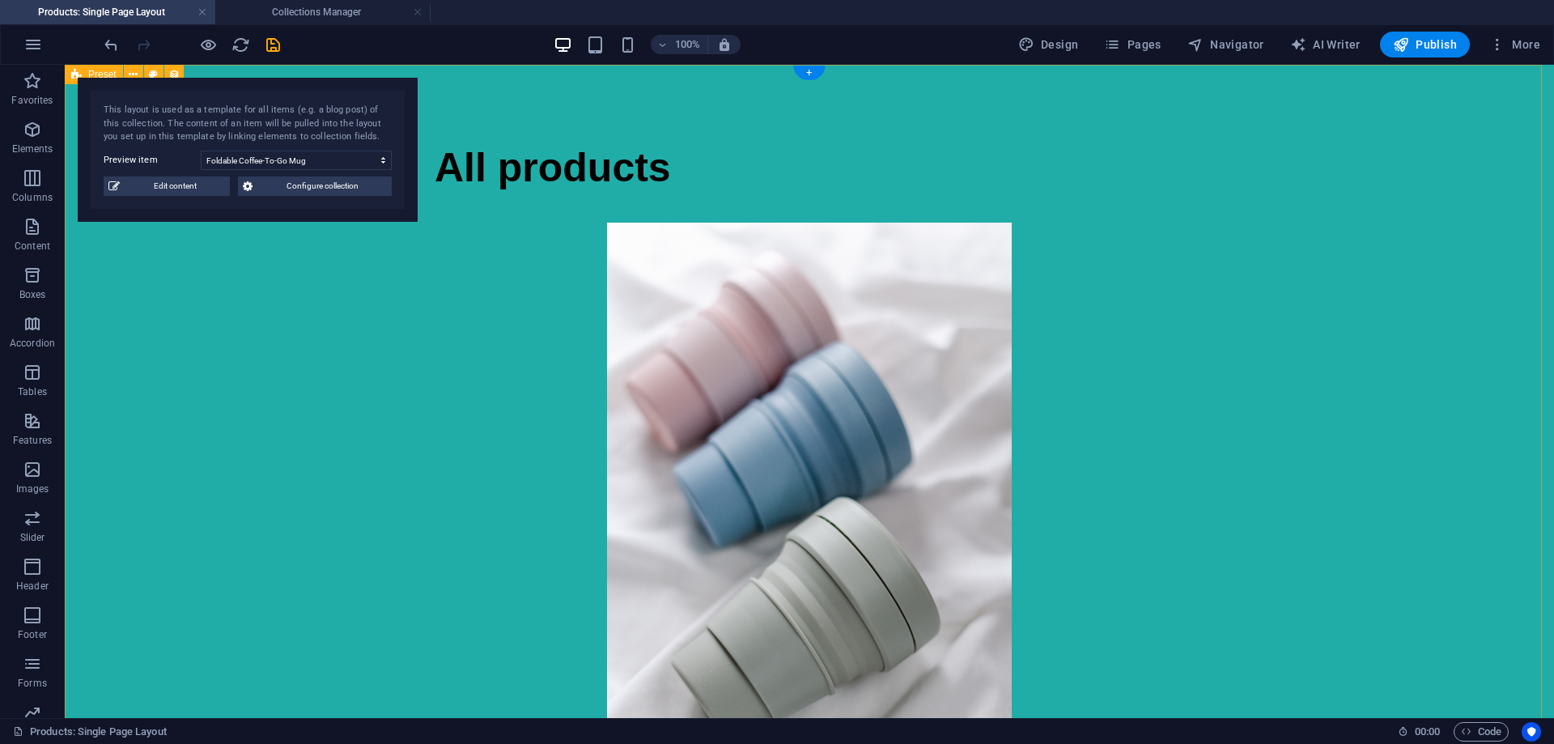
drag, startPoint x: 316, startPoint y: 502, endPoint x: 349, endPoint y: 190, distance: 313.4
click at [252, 167] on select "Foldable Coffee-To-Go Mug Stainless Steel Drinking Bottle Organic Food Nets Nat…" at bounding box center [296, 160] width 191 height 19
click at [201, 151] on select "Foldable Coffee-To-Go Mug Stainless Steel Drinking Bottle Organic Food Nets Nat…" at bounding box center [296, 160] width 191 height 19
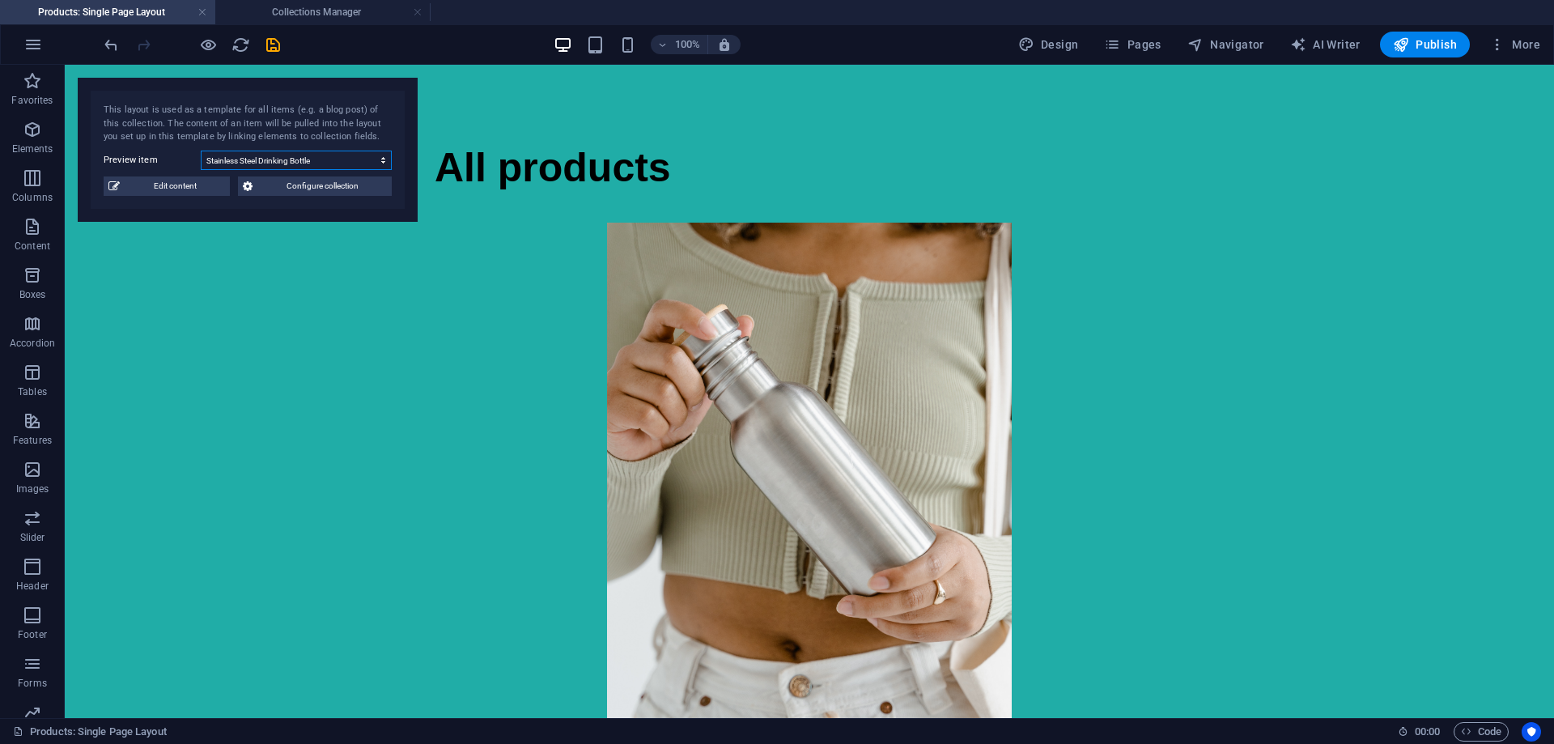
click at [253, 159] on select "Foldable Coffee-To-Go Mug Stainless Steel Drinking Bottle Organic Food Nets Nat…" at bounding box center [296, 160] width 191 height 19
click at [201, 151] on select "Foldable Coffee-To-Go Mug Stainless Steel Drinking Bottle Organic Food Nets Nat…" at bounding box center [296, 160] width 191 height 19
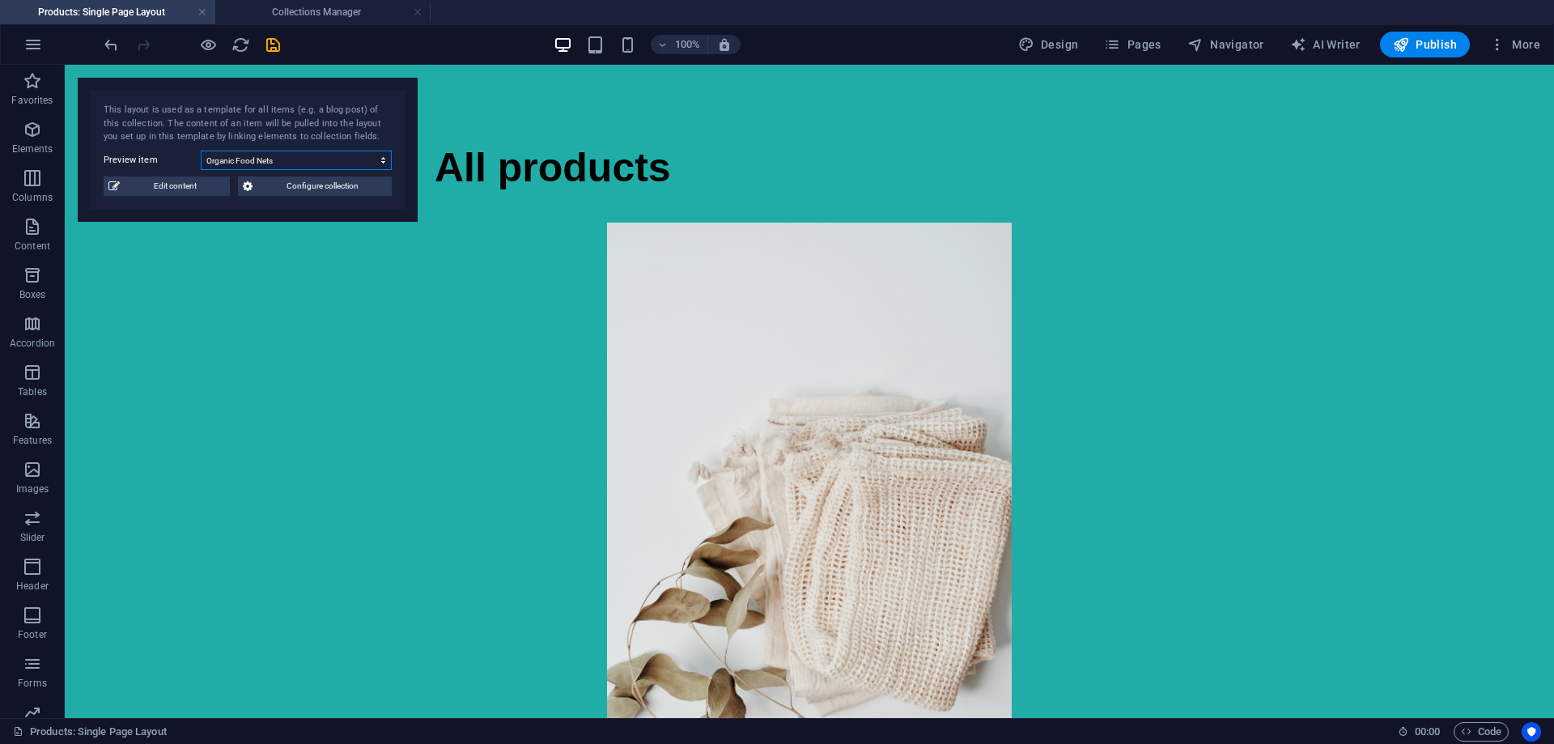
click at [269, 161] on select "Foldable Coffee-To-Go Mug Stainless Steel Drinking Bottle Organic Food Nets Nat…" at bounding box center [296, 160] width 191 height 19
click at [201, 151] on select "Foldable Coffee-To-Go Mug Stainless Steel Drinking Bottle Organic Food Nets Nat…" at bounding box center [296, 160] width 191 height 19
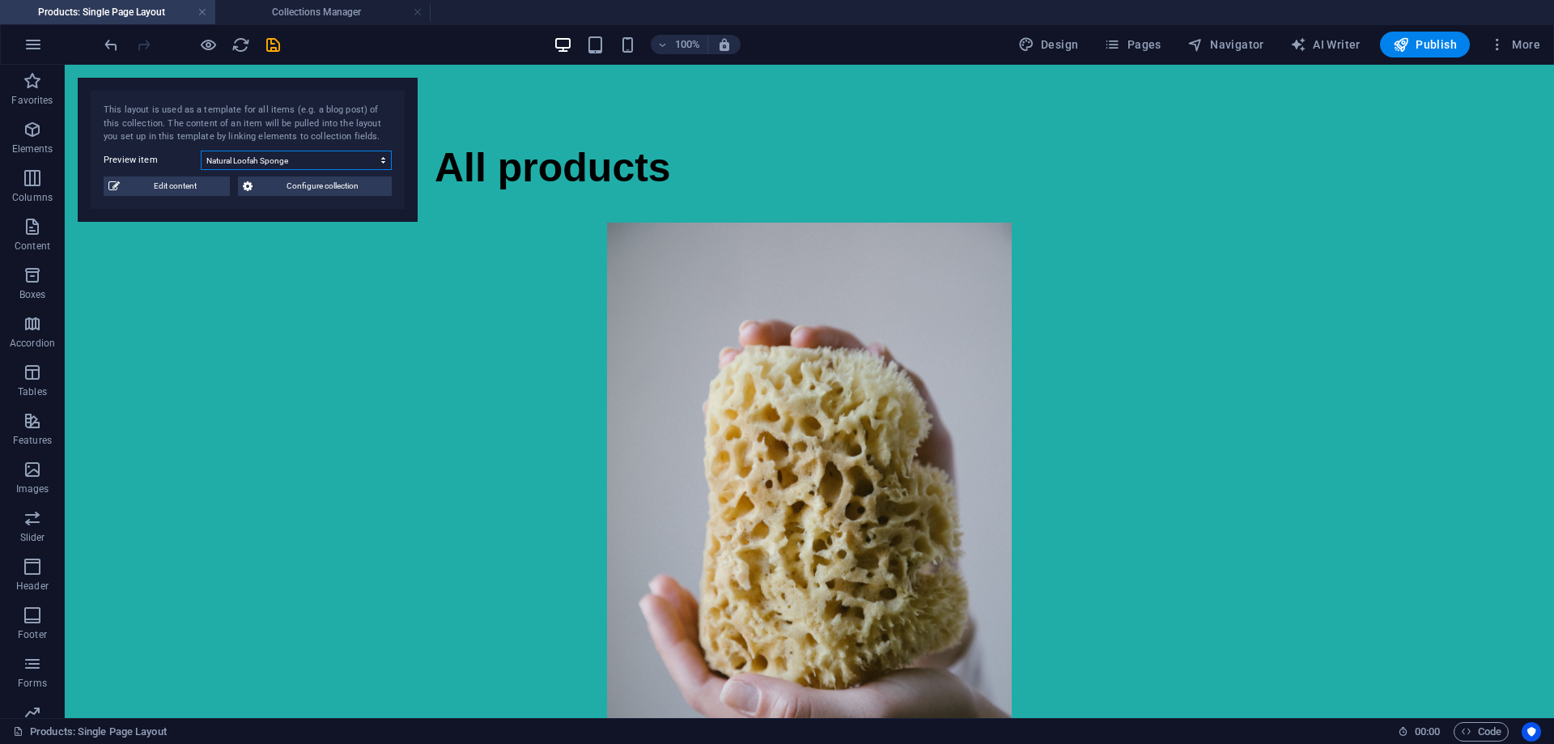
click at [268, 159] on select "Foldable Coffee-To-Go Mug Stainless Steel Drinking Bottle Organic Food Nets Nat…" at bounding box center [296, 160] width 191 height 19
click at [201, 151] on select "Foldable Coffee-To-Go Mug Stainless Steel Drinking Bottle Organic Food Nets Nat…" at bounding box center [296, 160] width 191 height 19
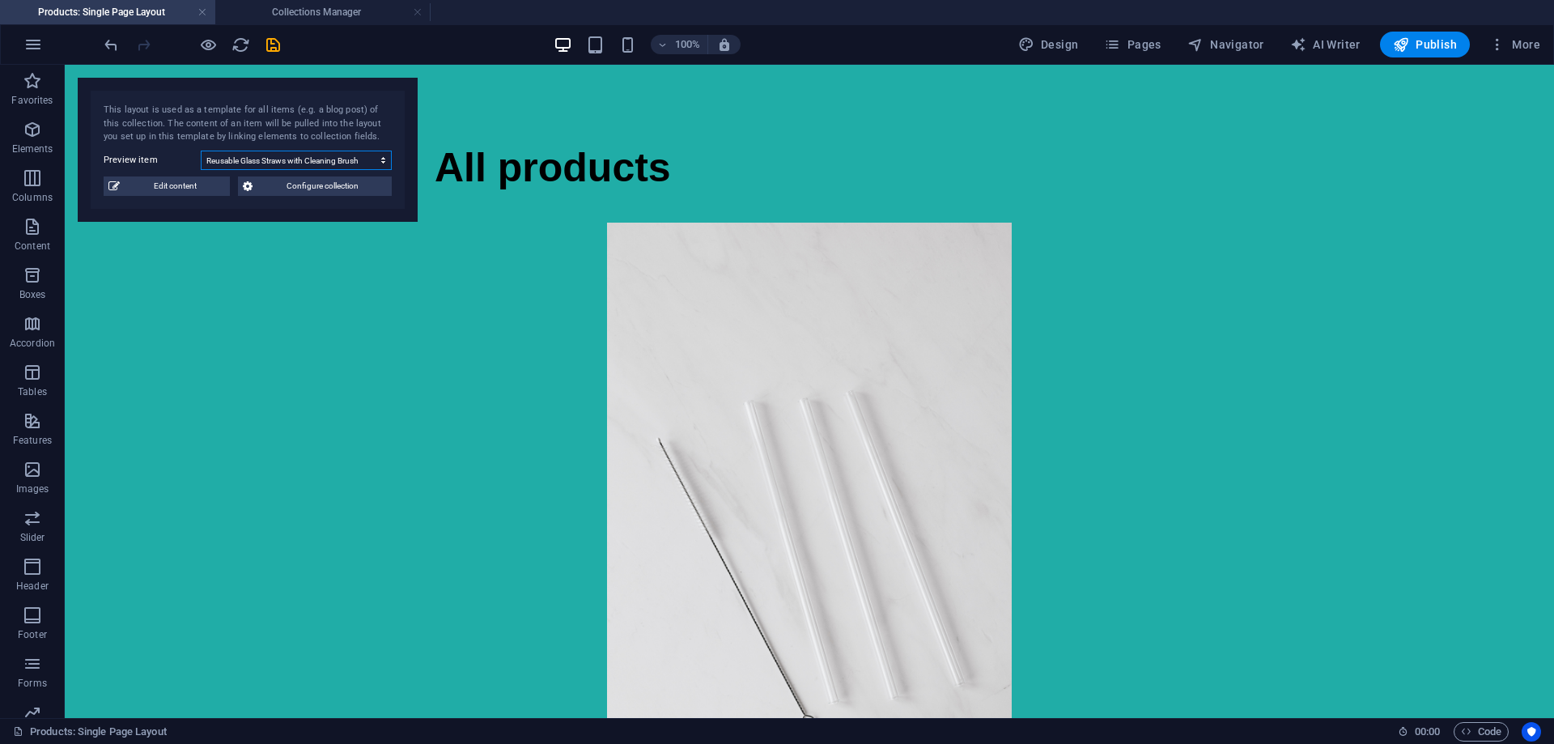
click at [283, 166] on select "Foldable Coffee-To-Go Mug Stainless Steel Drinking Bottle Organic Food Nets Nat…" at bounding box center [296, 160] width 191 height 19
click at [201, 151] on select "Foldable Coffee-To-Go Mug Stainless Steel Drinking Bottle Organic Food Nets Nat…" at bounding box center [296, 160] width 191 height 19
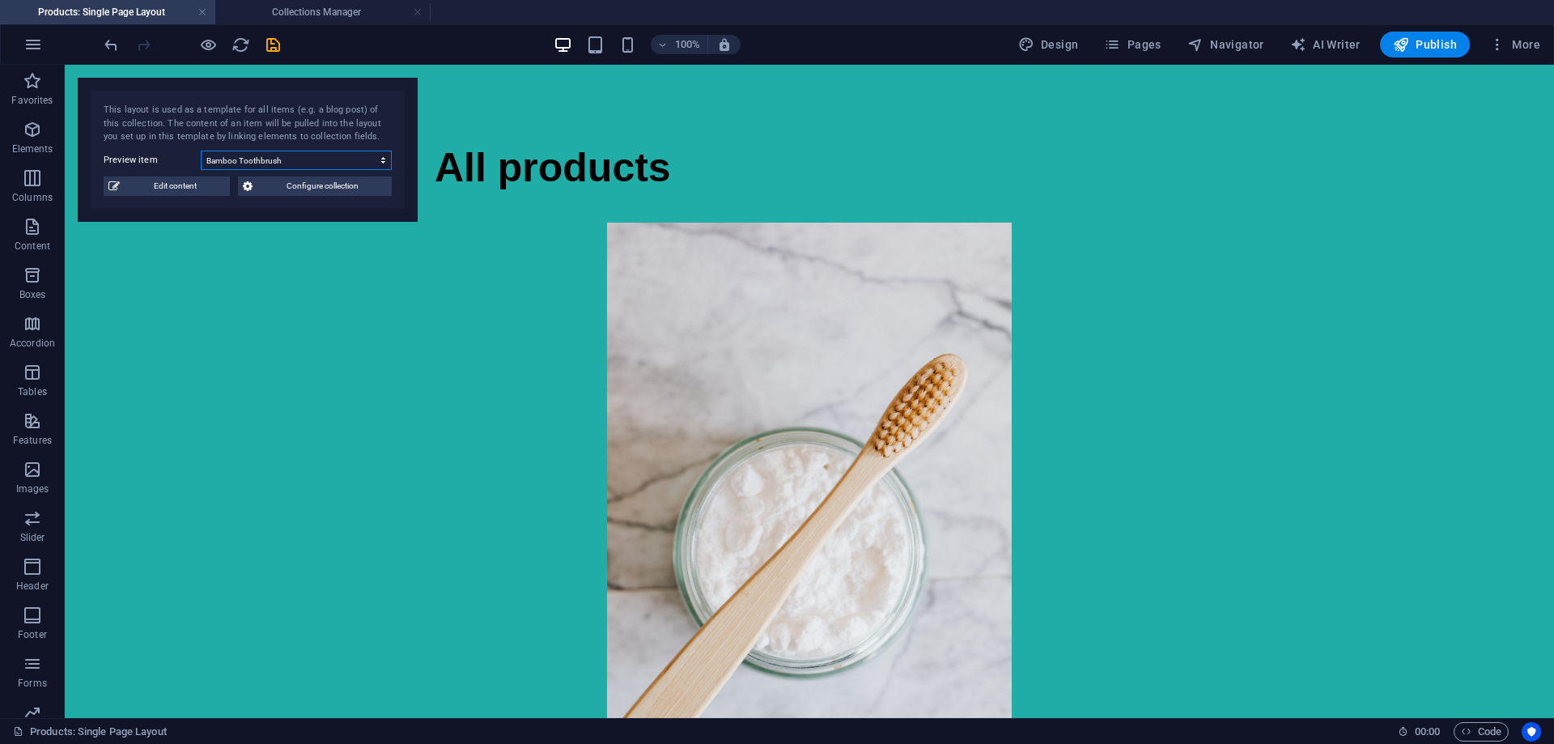
click at [270, 164] on select "Foldable Coffee-To-Go Mug Stainless Steel Drinking Bottle Organic Food Nets Nat…" at bounding box center [296, 160] width 191 height 19
click at [201, 151] on select "Foldable Coffee-To-Go Mug Stainless Steel Drinking Bottle Organic Food Nets Nat…" at bounding box center [296, 160] width 191 height 19
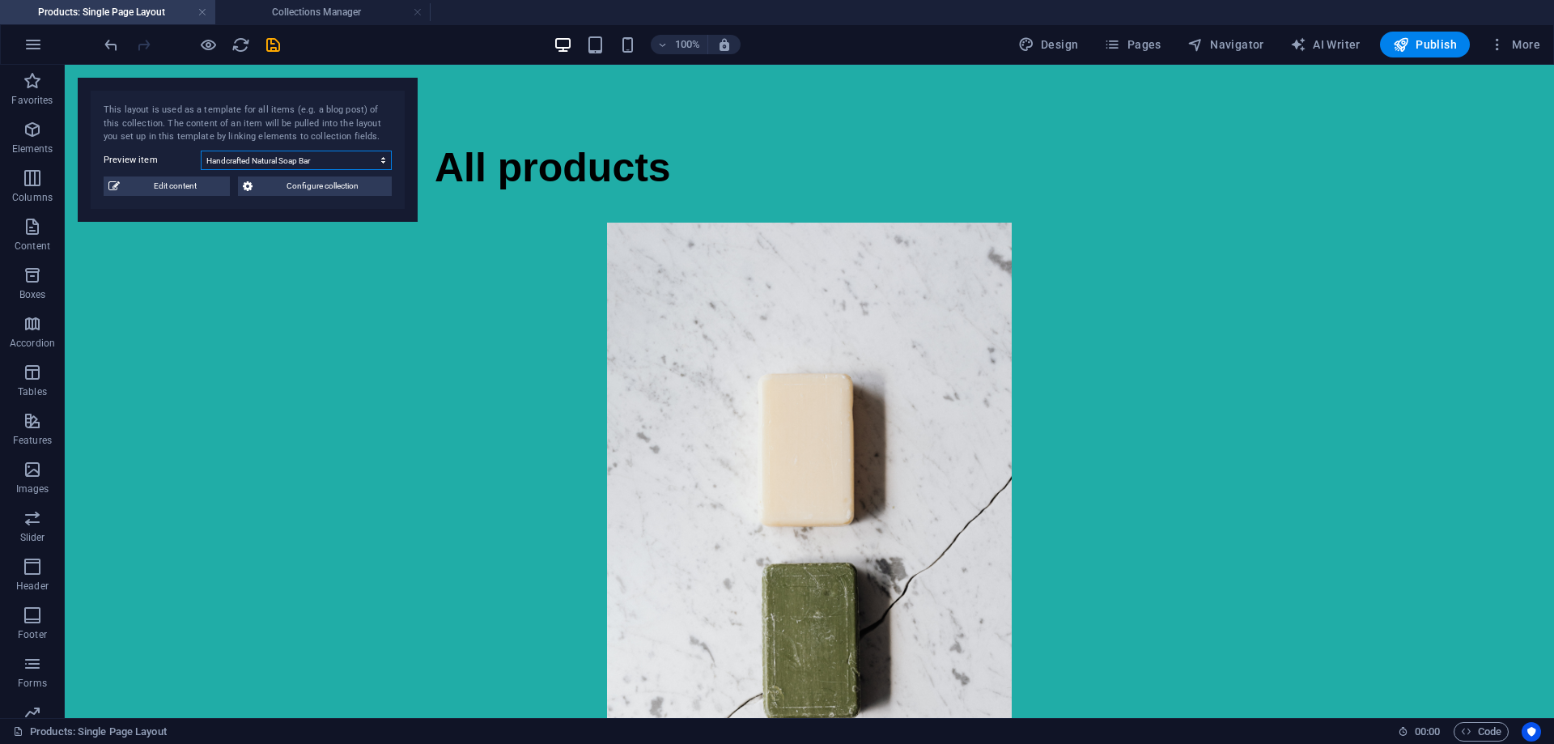
click at [276, 161] on select "Foldable Coffee-To-Go Mug Stainless Steel Drinking Bottle Organic Food Nets Nat…" at bounding box center [296, 160] width 191 height 19
select select "68b8c3651533ef5b620b90aa"
click at [201, 151] on select "Foldable Coffee-To-Go Mug Stainless Steel Drinking Bottle Organic Food Nets Nat…" at bounding box center [296, 160] width 191 height 19
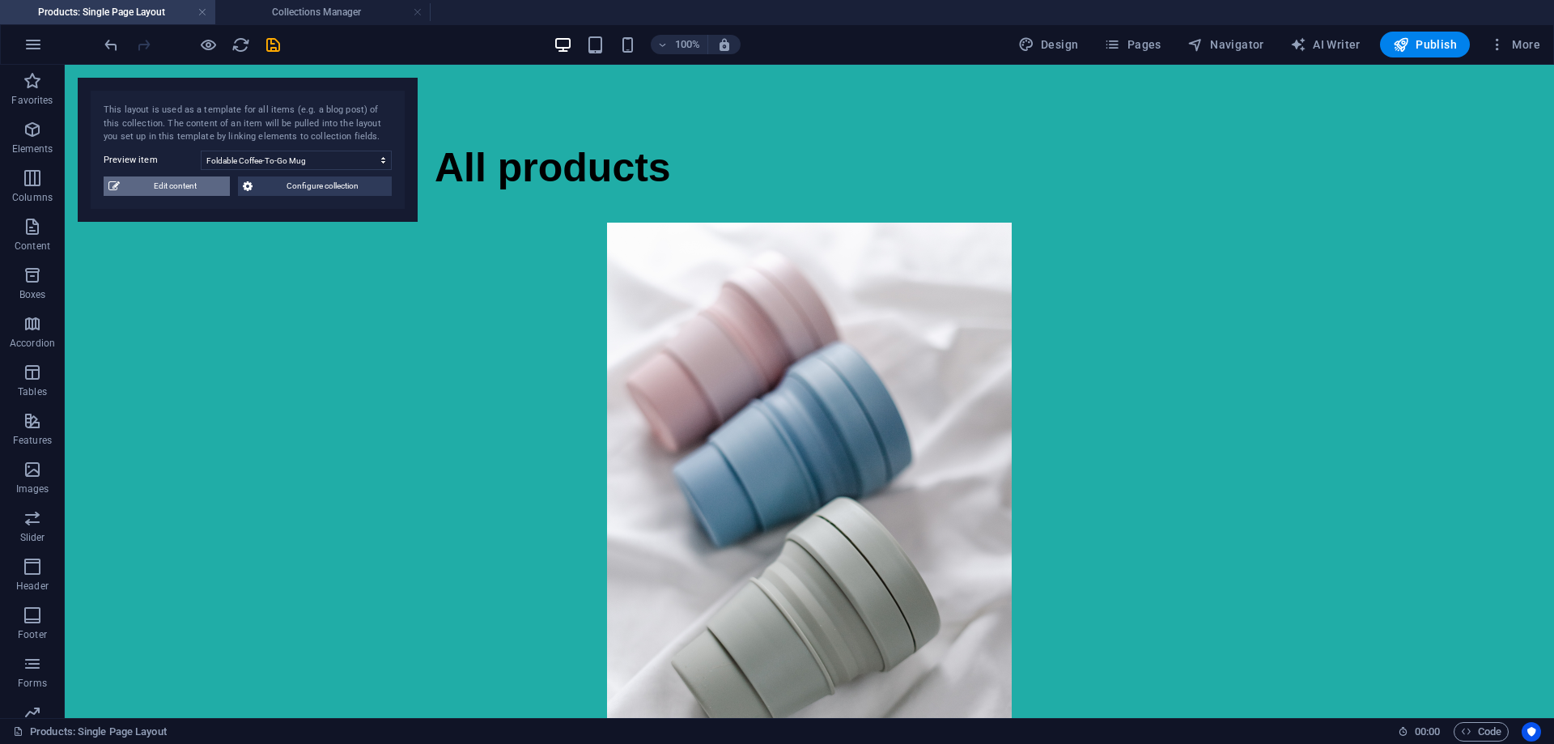
click at [176, 188] on span "Edit content" at bounding box center [175, 185] width 100 height 19
select select "Out of stock"
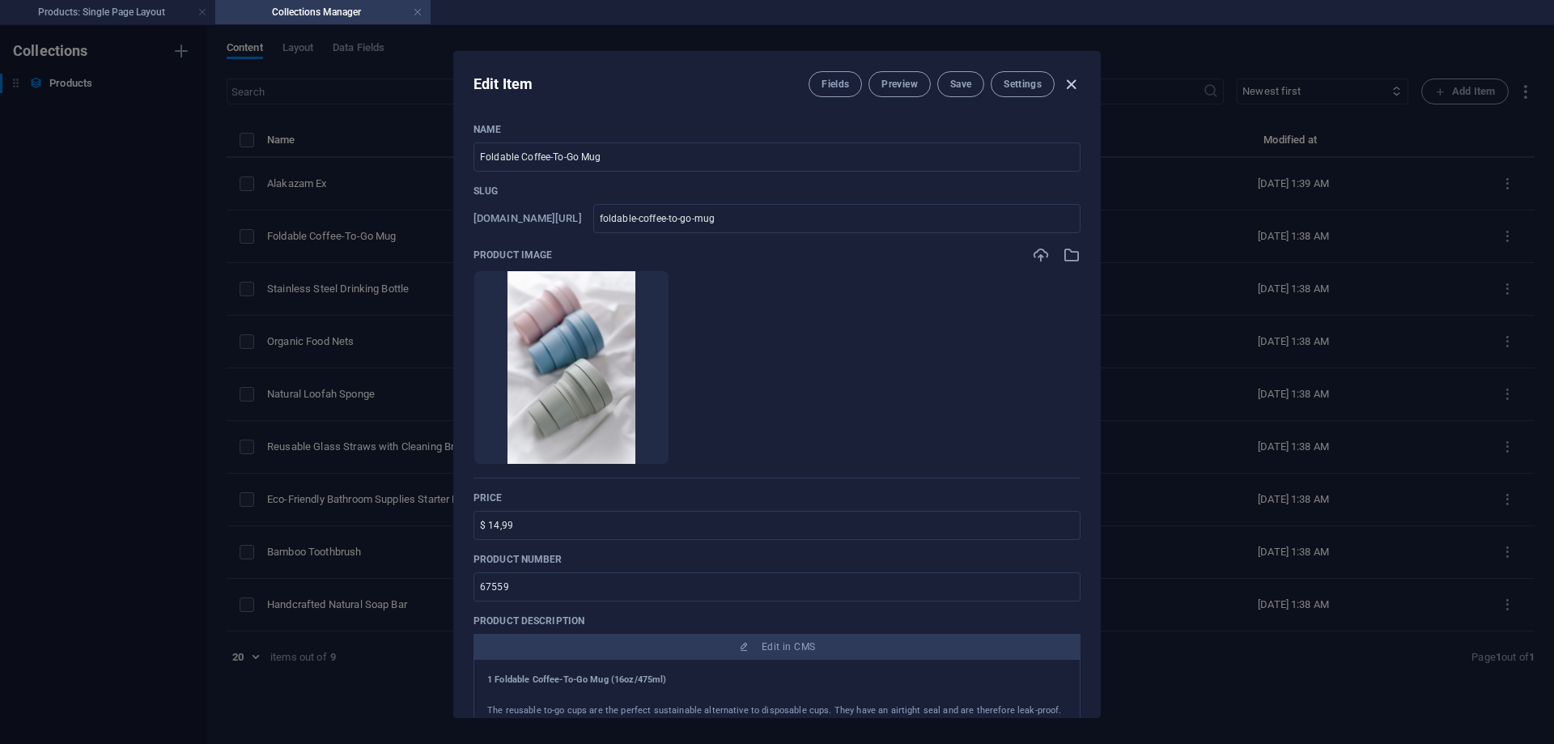
click at [1073, 82] on icon "button" at bounding box center [1071, 84] width 19 height 19
type input "foldable-coffee-to-go-mug"
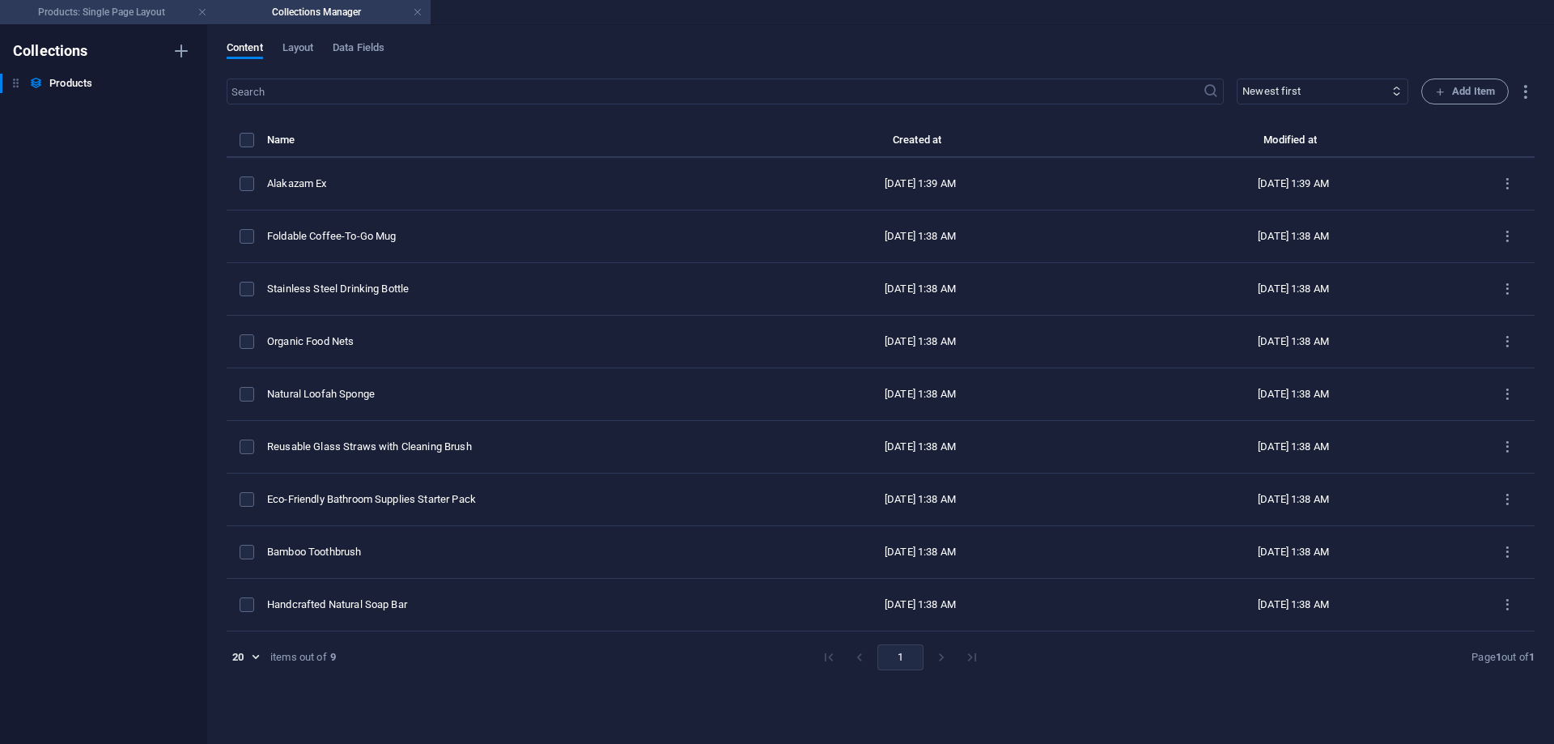
click at [111, 18] on h4 "Products: Single Page Layout" at bounding box center [107, 12] width 215 height 18
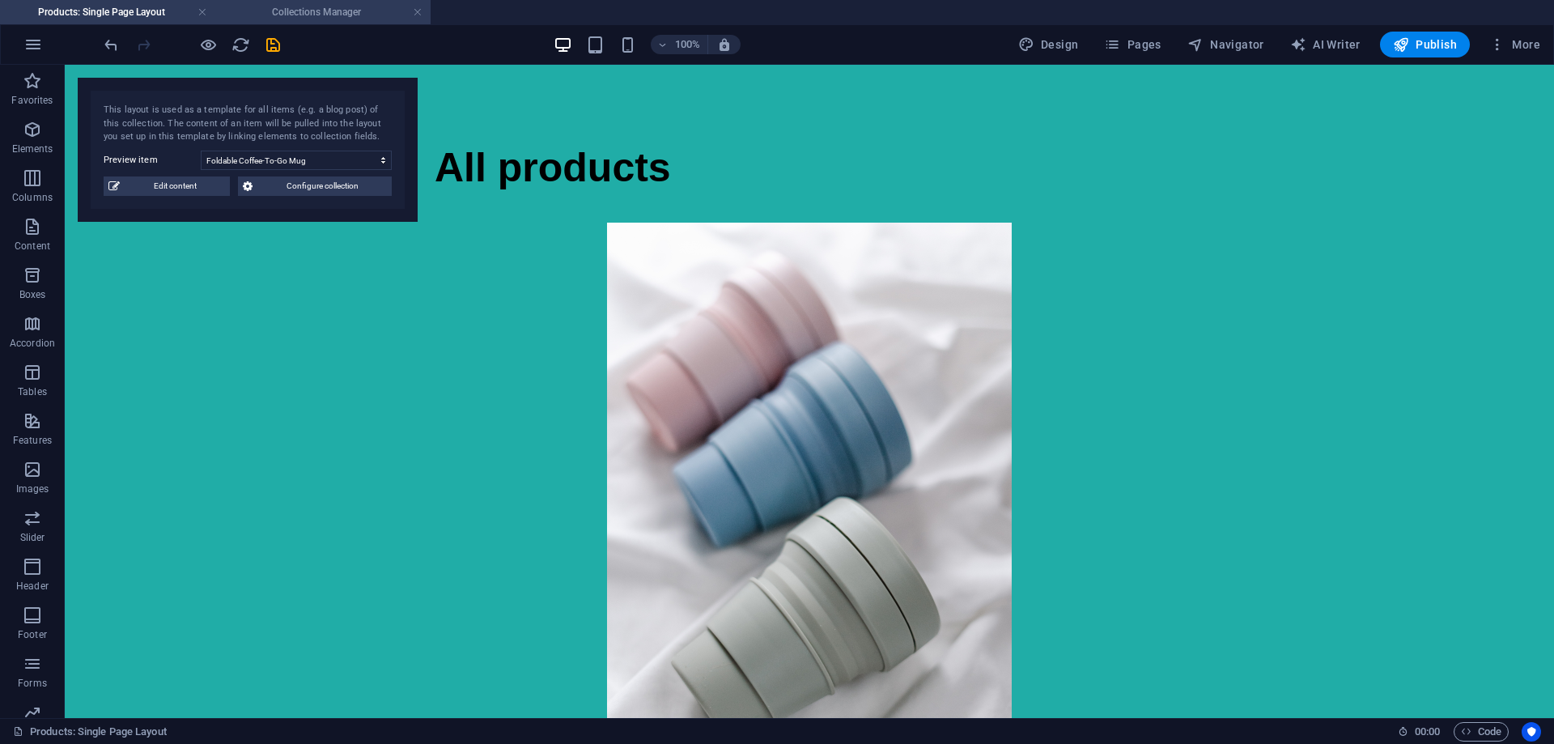
click at [304, 13] on h4 "Collections Manager" at bounding box center [322, 12] width 215 height 18
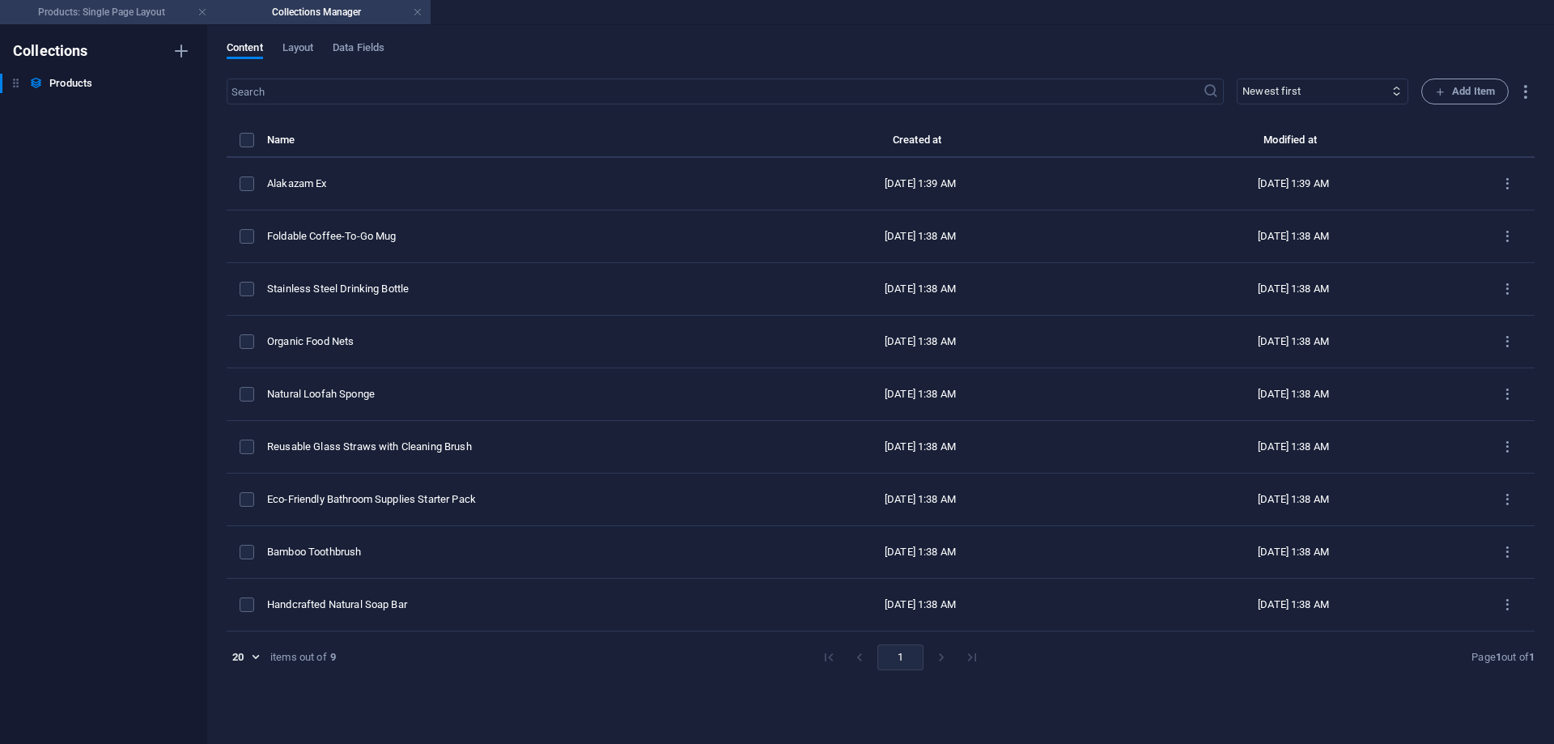
click at [141, 13] on h4 "Products: Single Page Layout" at bounding box center [107, 12] width 215 height 18
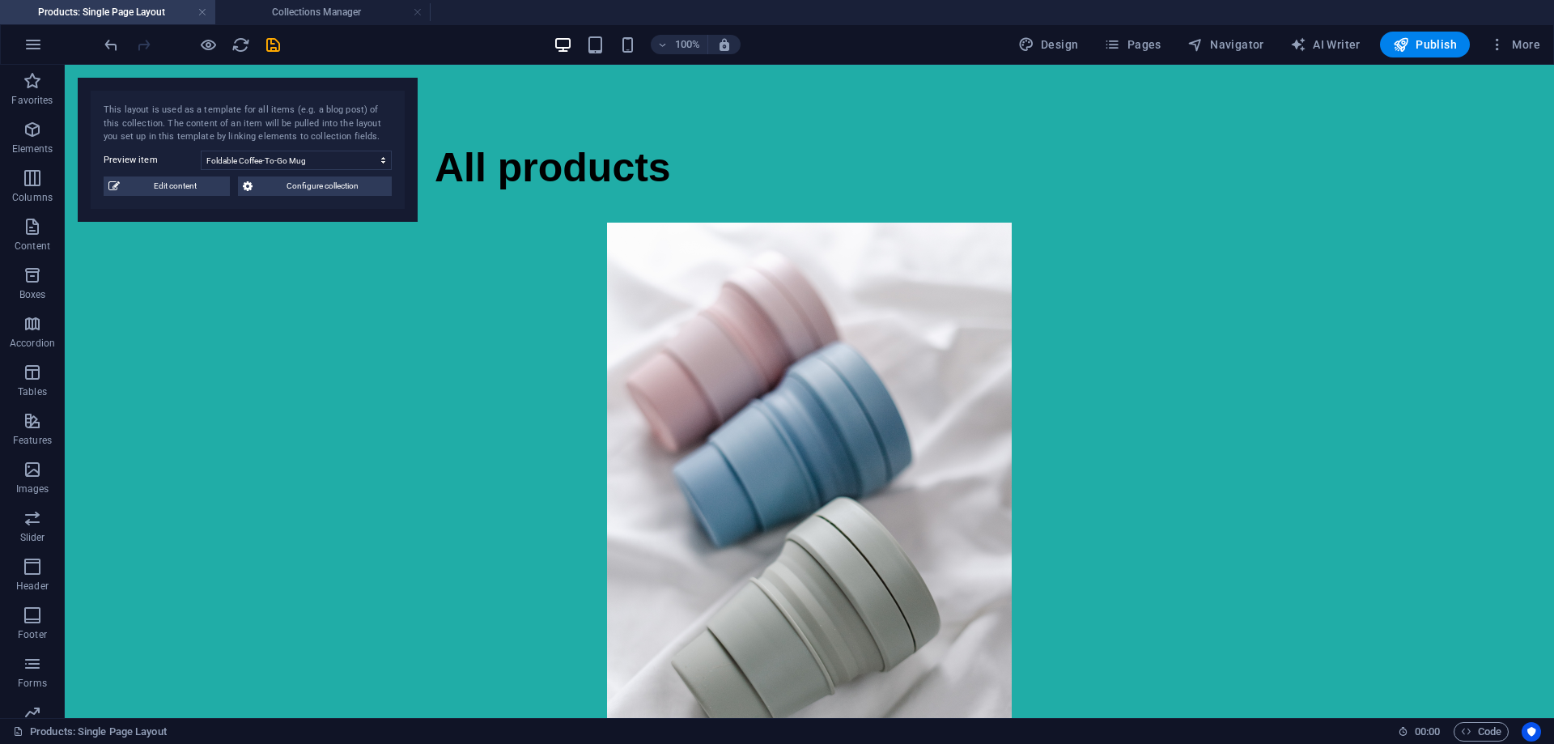
click at [144, 15] on h4 "Products: Single Page Layout" at bounding box center [107, 12] width 215 height 18
click at [282, 165] on select "Foldable Coffee-To-Go Mug Stainless Steel Drinking Bottle Organic Food Nets Nat…" at bounding box center [296, 160] width 191 height 19
click at [201, 151] on select "Foldable Coffee-To-Go Mug Stainless Steel Drinking Bottle Organic Food Nets Nat…" at bounding box center [296, 160] width 191 height 19
click at [280, 185] on span "Configure collection" at bounding box center [322, 185] width 130 height 19
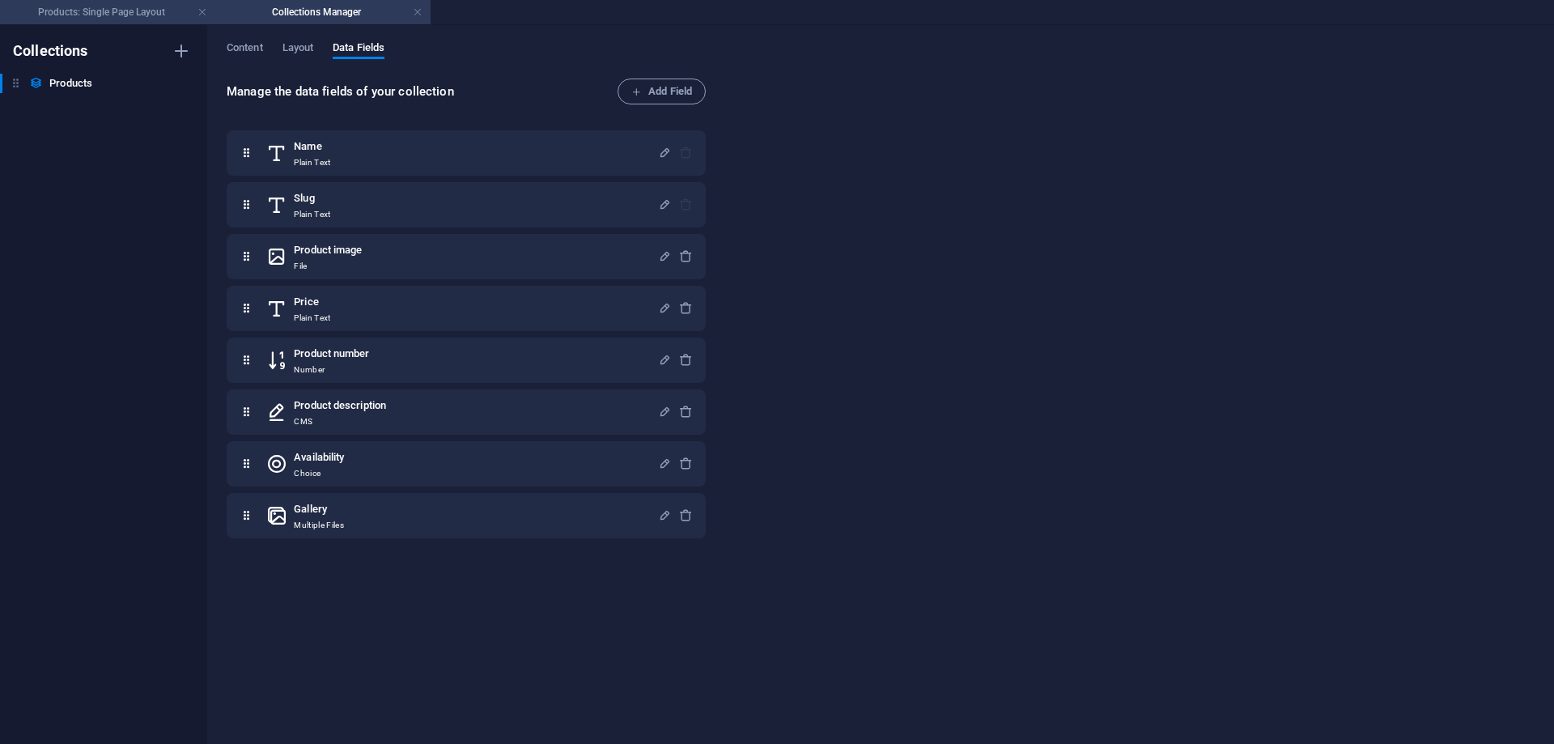
click at [95, 14] on h4 "Products: Single Page Layout" at bounding box center [107, 12] width 215 height 18
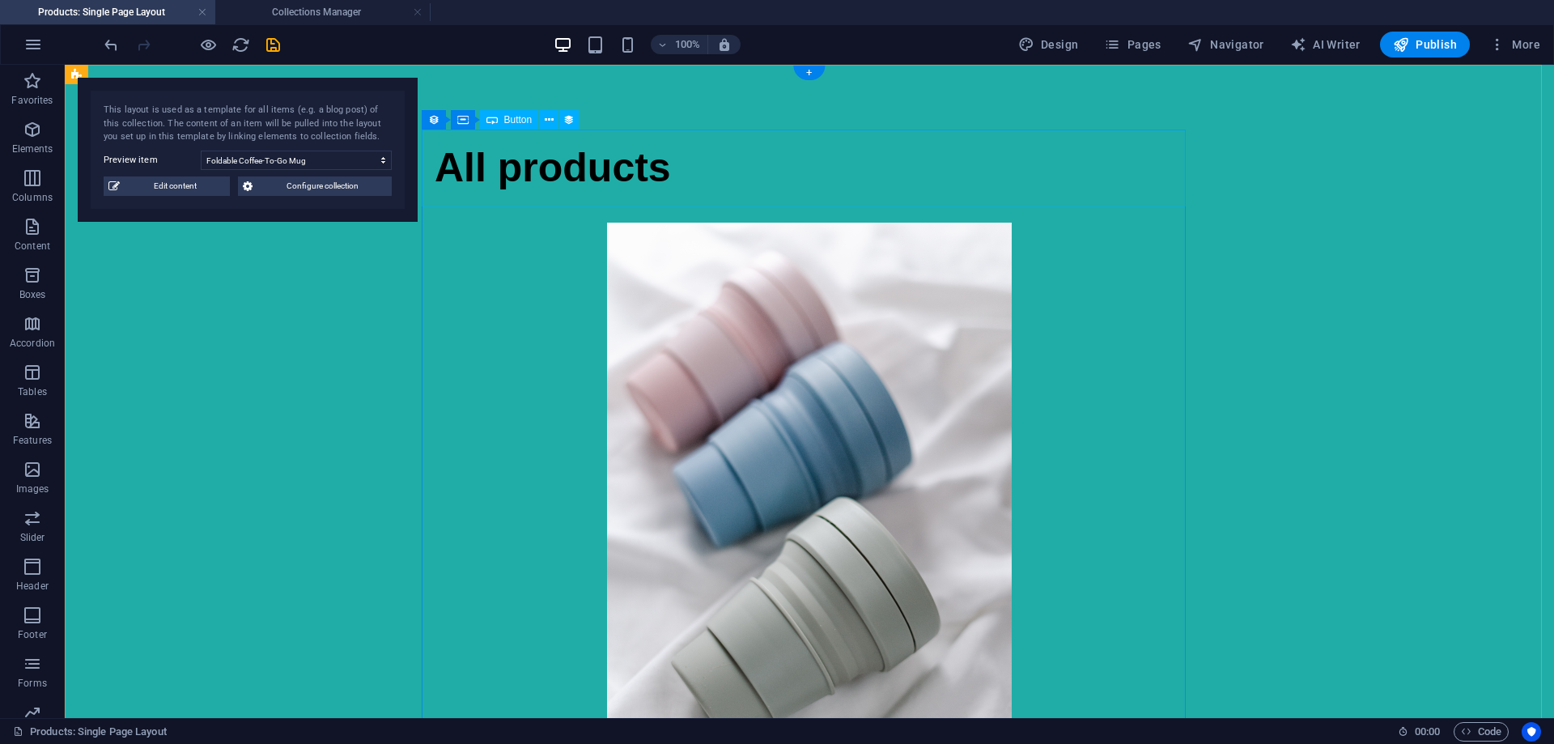
click at [459, 173] on div "All products" at bounding box center [809, 168] width 764 height 77
click at [449, 167] on div "All products" at bounding box center [809, 168] width 764 height 77
click at [38, 143] on p "Elements" at bounding box center [32, 148] width 41 height 13
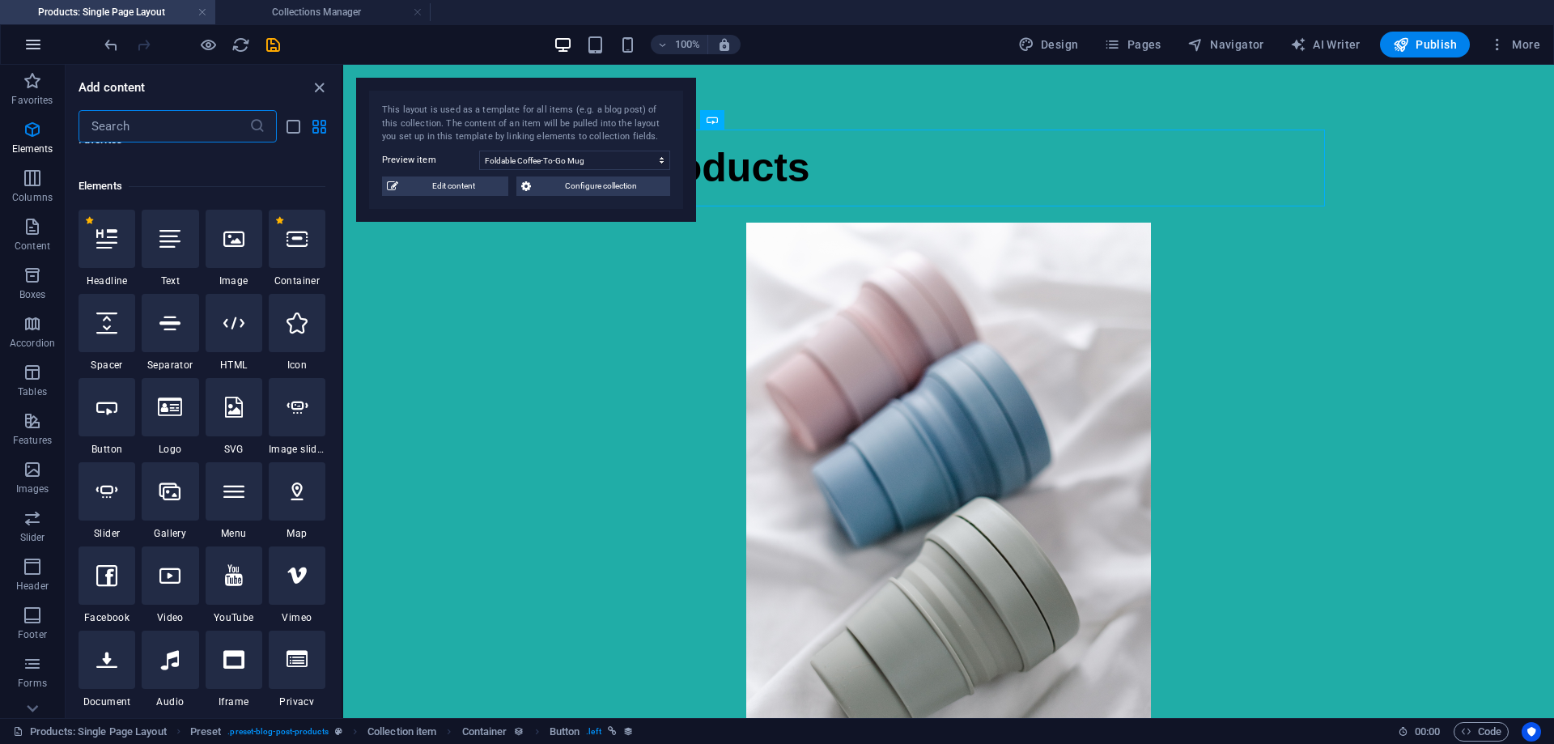
scroll to position [172, 0]
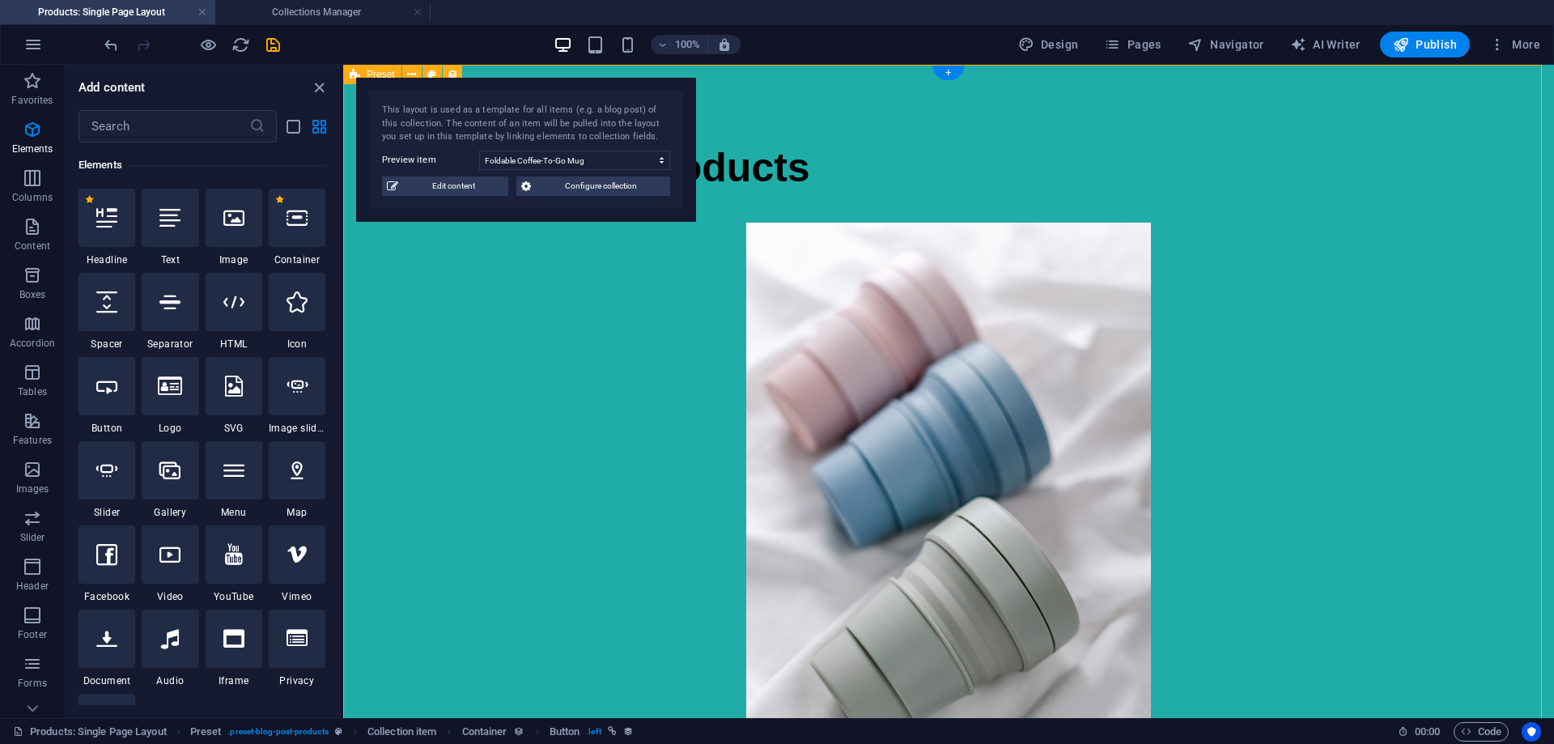
click at [642, 402] on div at bounding box center [949, 526] width 764 height 607
select select "image"
select select "px"
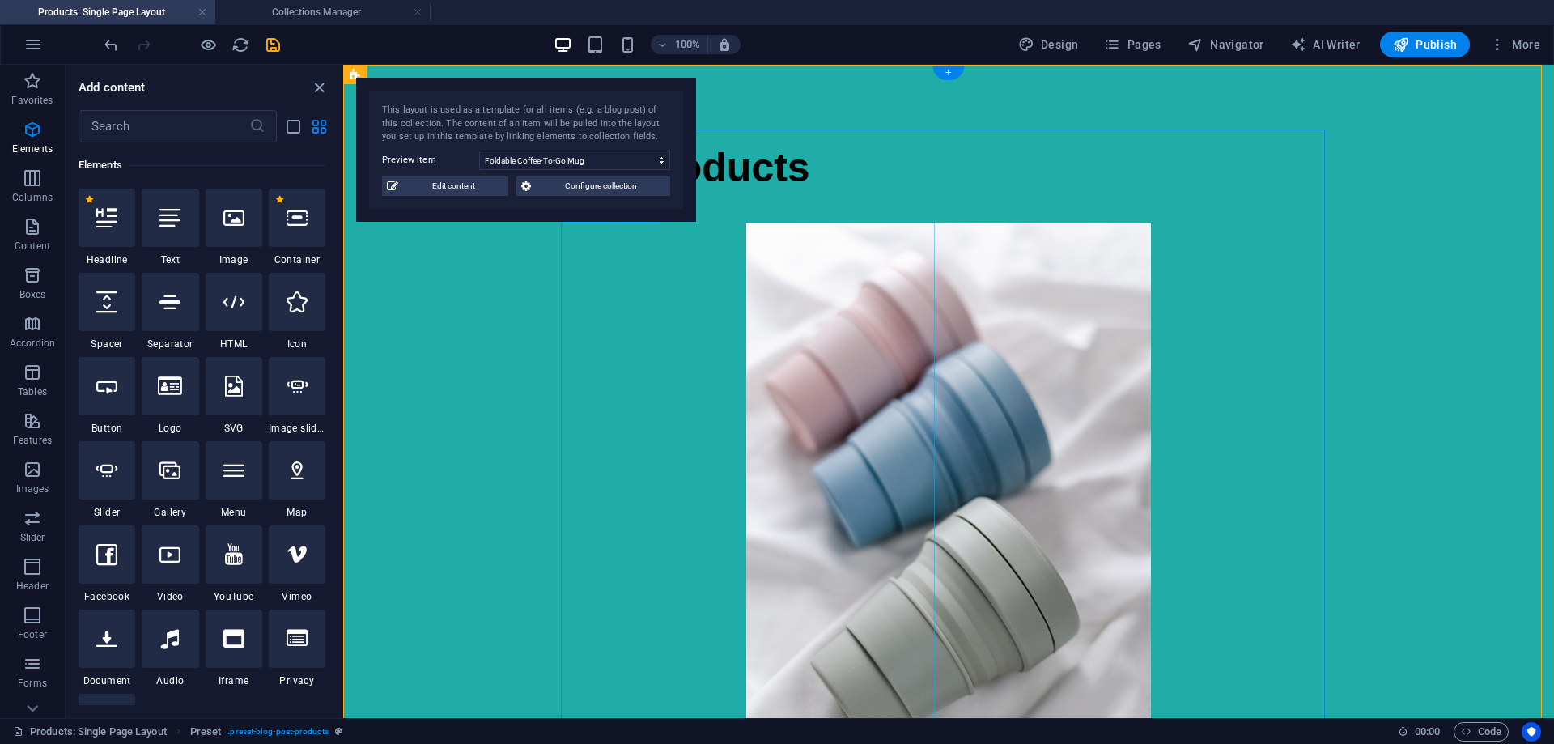
select select "px"
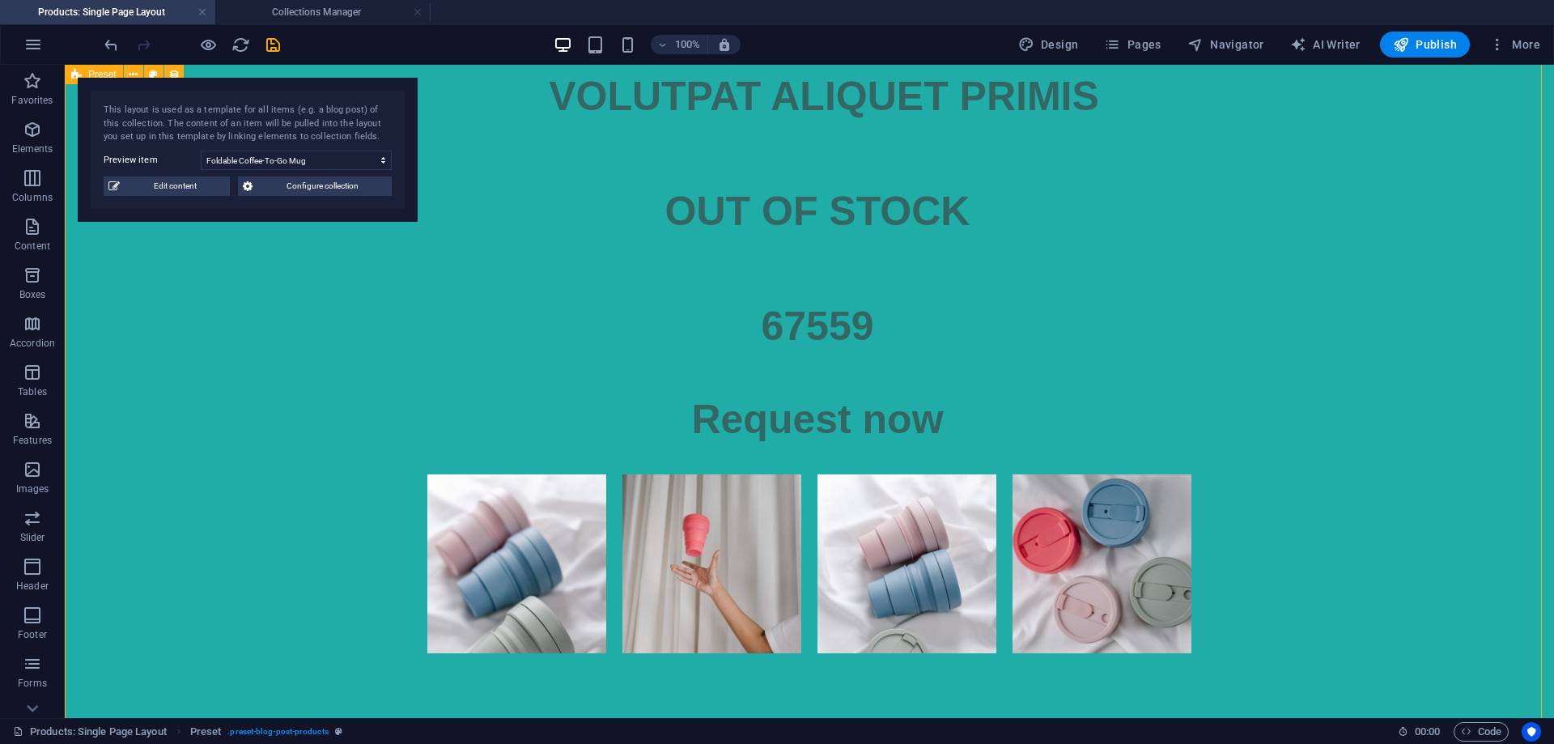
scroll to position [4507, 0]
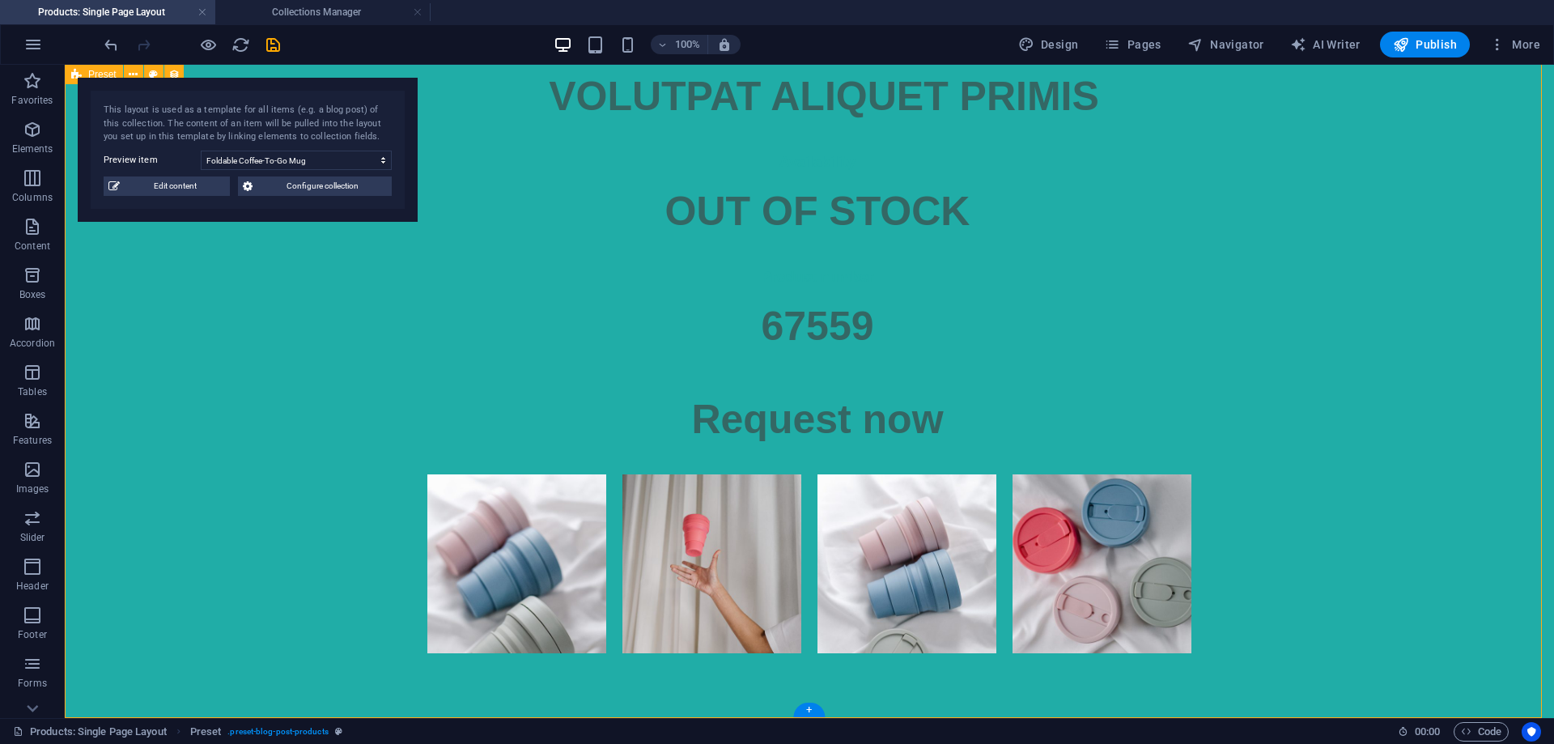
drag, startPoint x: 324, startPoint y: 381, endPoint x: 320, endPoint y: 590, distance: 209.7
click at [895, 611] on li at bounding box center [907, 563] width 195 height 195
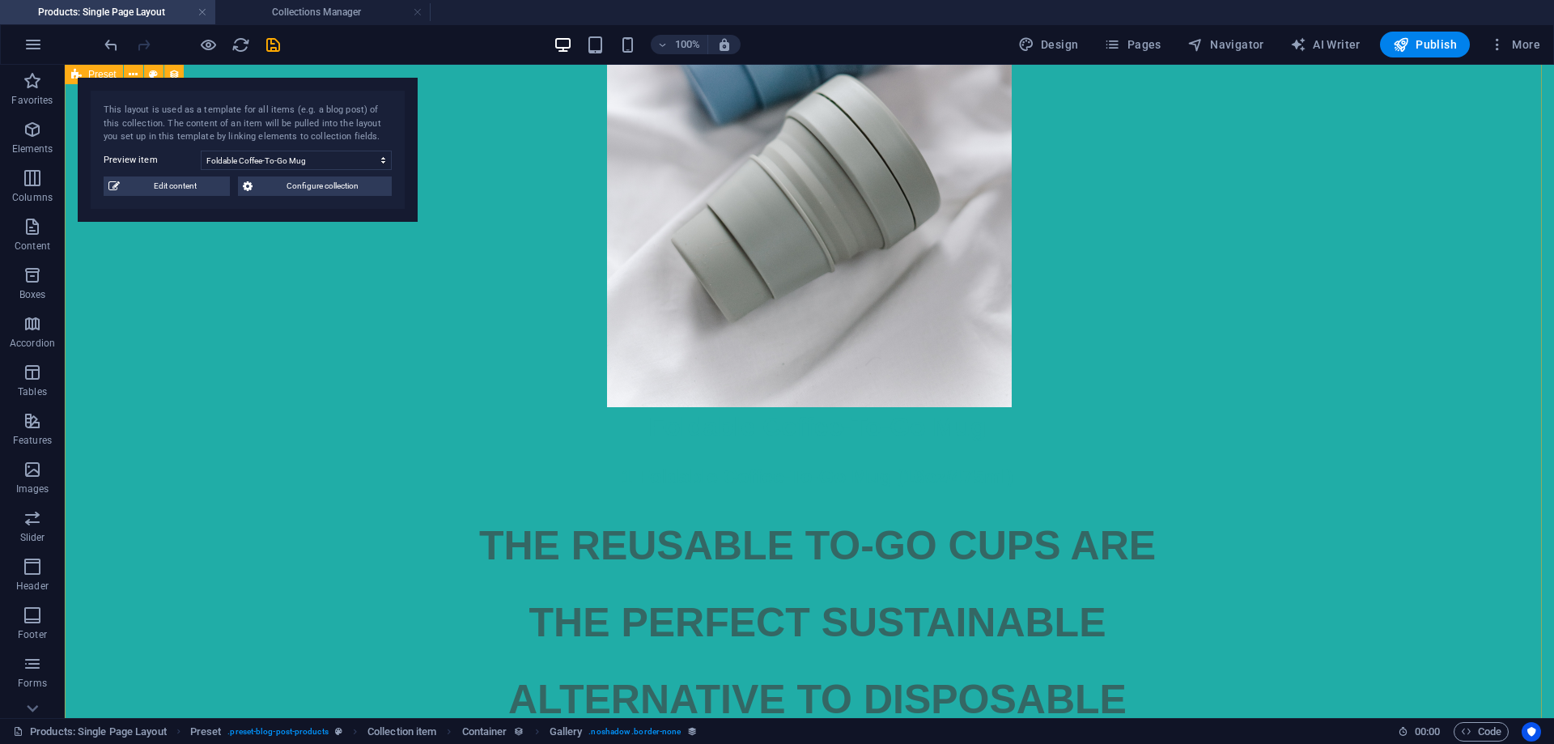
scroll to position [0, 0]
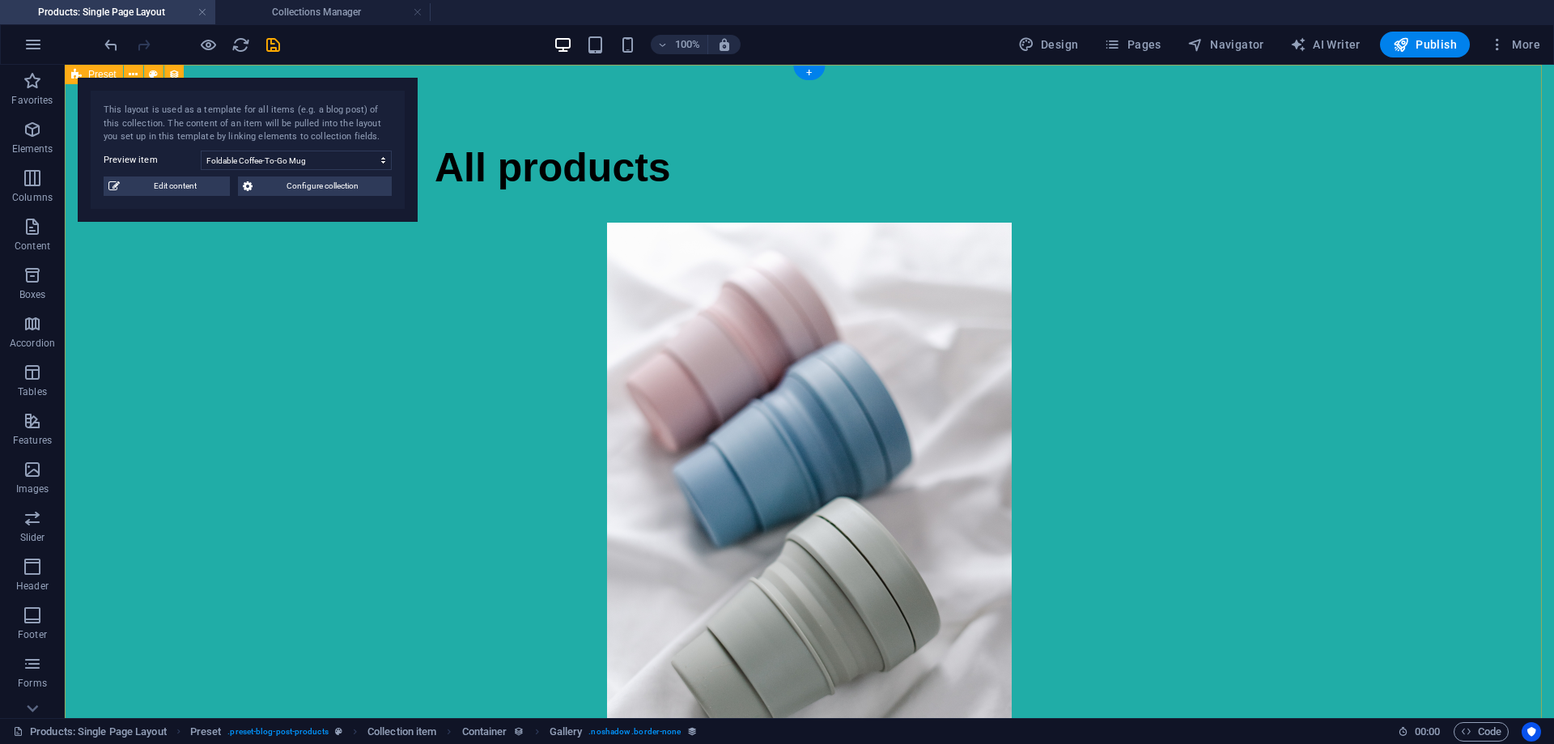
drag, startPoint x: 238, startPoint y: 534, endPoint x: 303, endPoint y: 276, distance: 265.5
click at [113, 43] on icon "undo" at bounding box center [111, 45] width 19 height 19
click at [113, 43] on div at bounding box center [191, 45] width 181 height 26
click at [205, 14] on link at bounding box center [203, 12] width 10 height 15
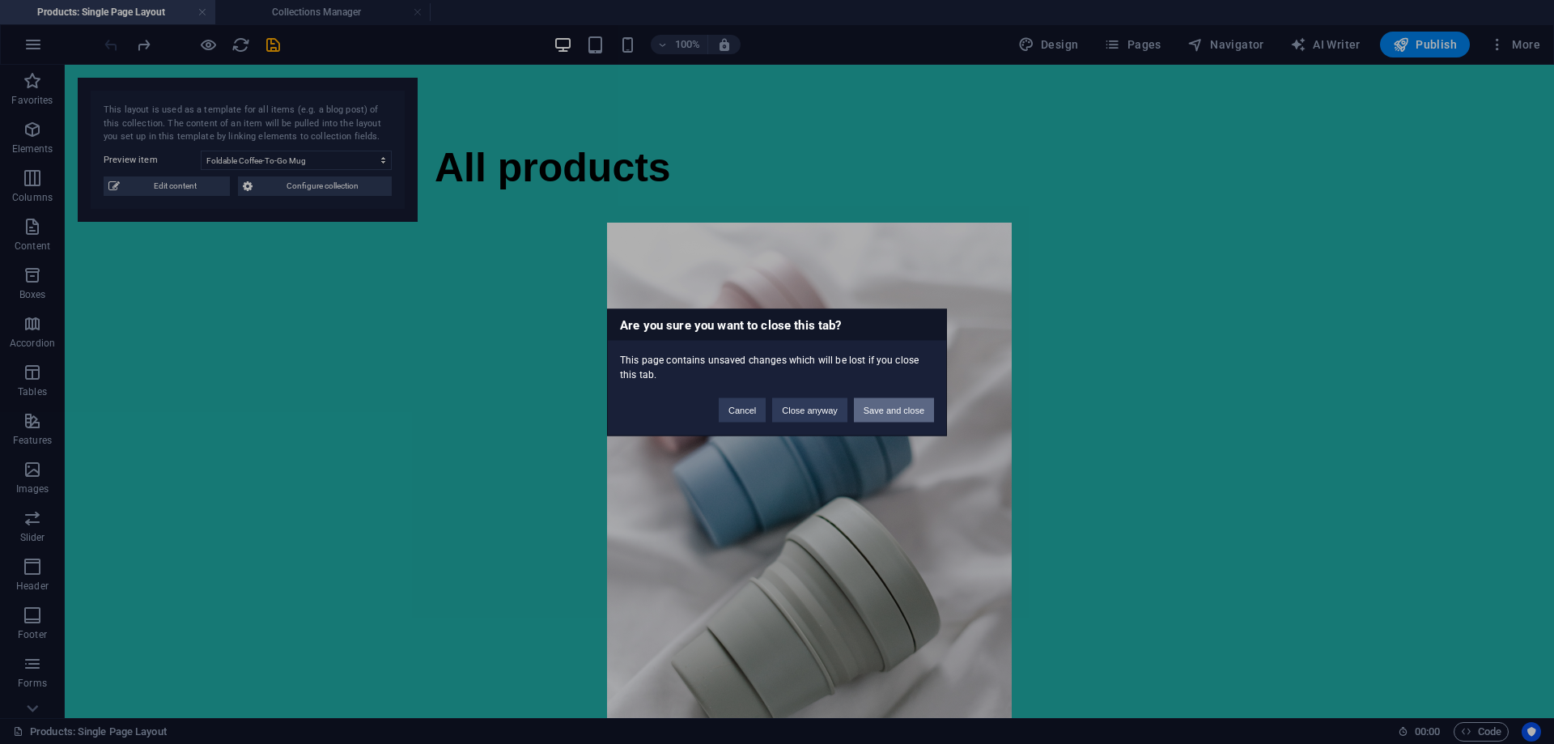
click at [889, 407] on button "Save and close" at bounding box center [894, 410] width 80 height 24
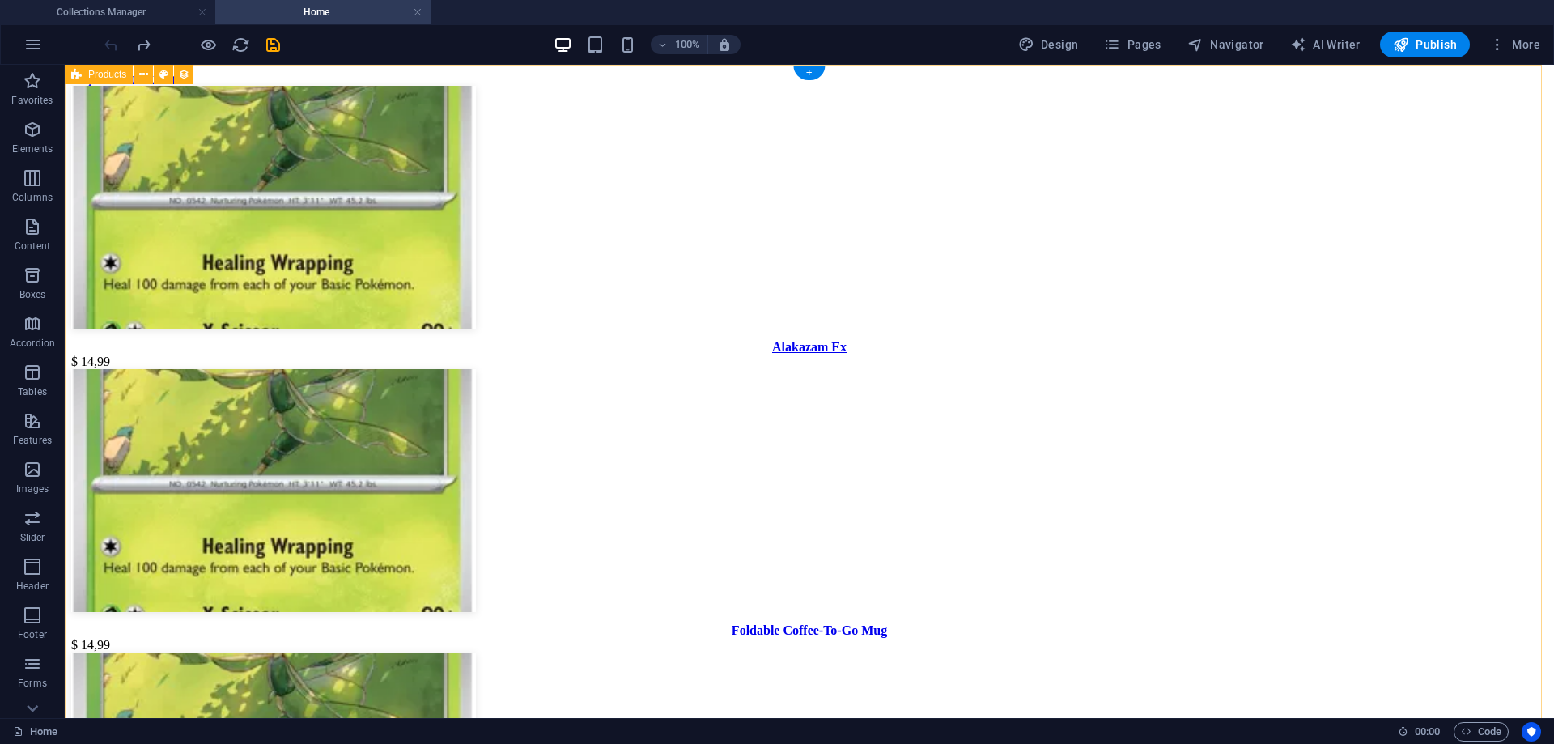
drag, startPoint x: 325, startPoint y: 406, endPoint x: 363, endPoint y: 218, distance: 191.5
click at [811, 269] on figure at bounding box center [809, 209] width 1477 height 246
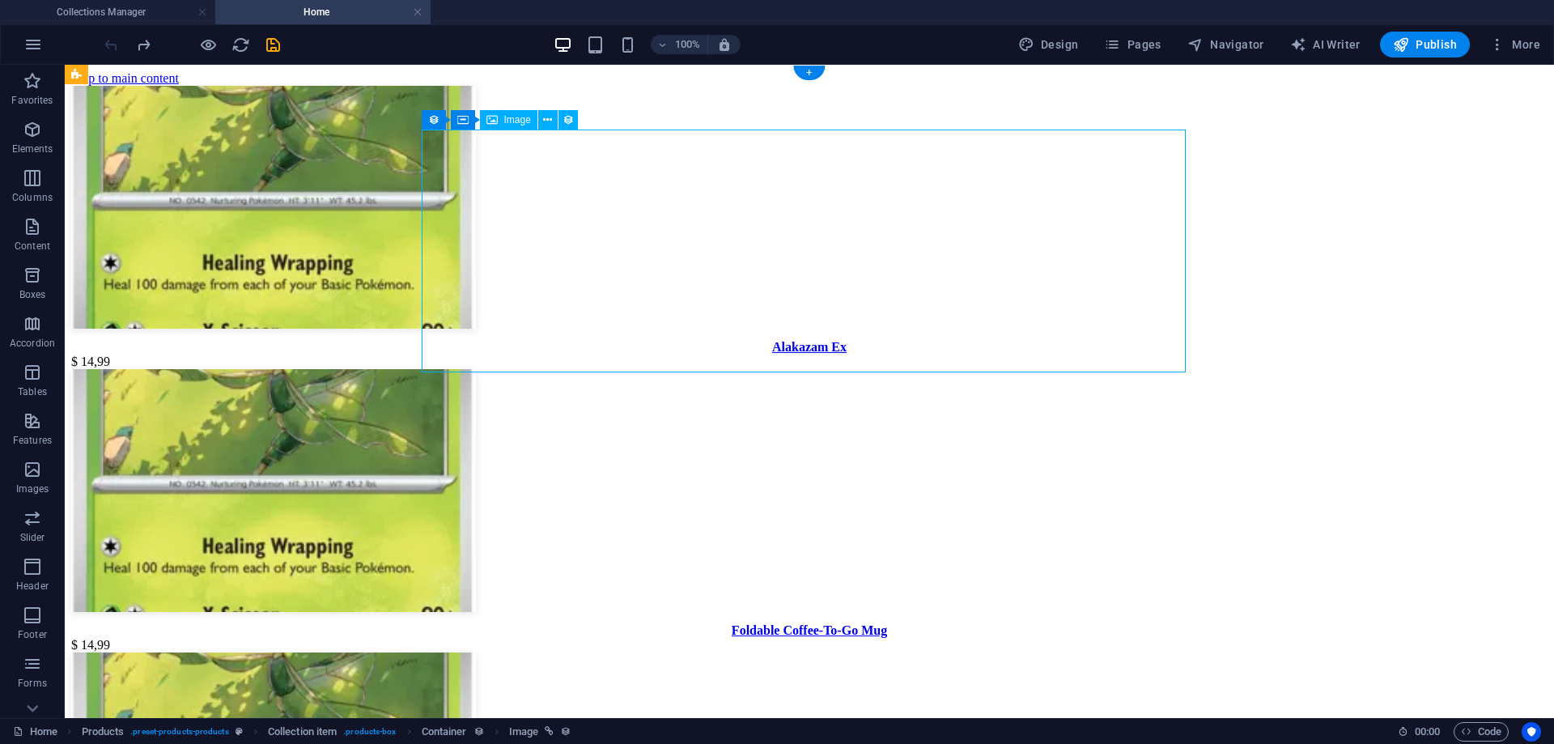
click at [810, 269] on figure at bounding box center [809, 209] width 1477 height 246
select select "px"
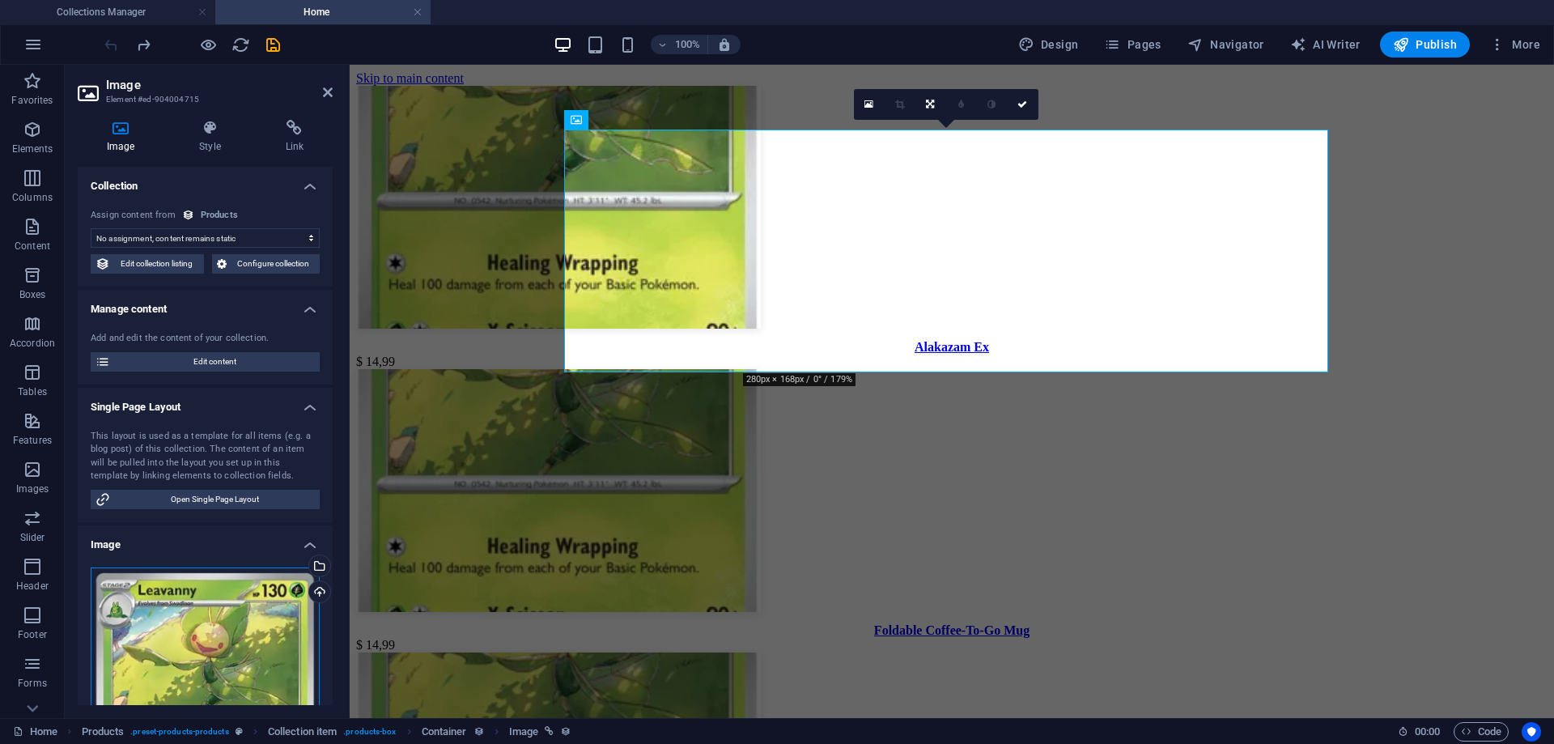
click at [236, 648] on div "Drag files here, click to choose files or select files from Files or our free s…" at bounding box center [205, 726] width 229 height 317
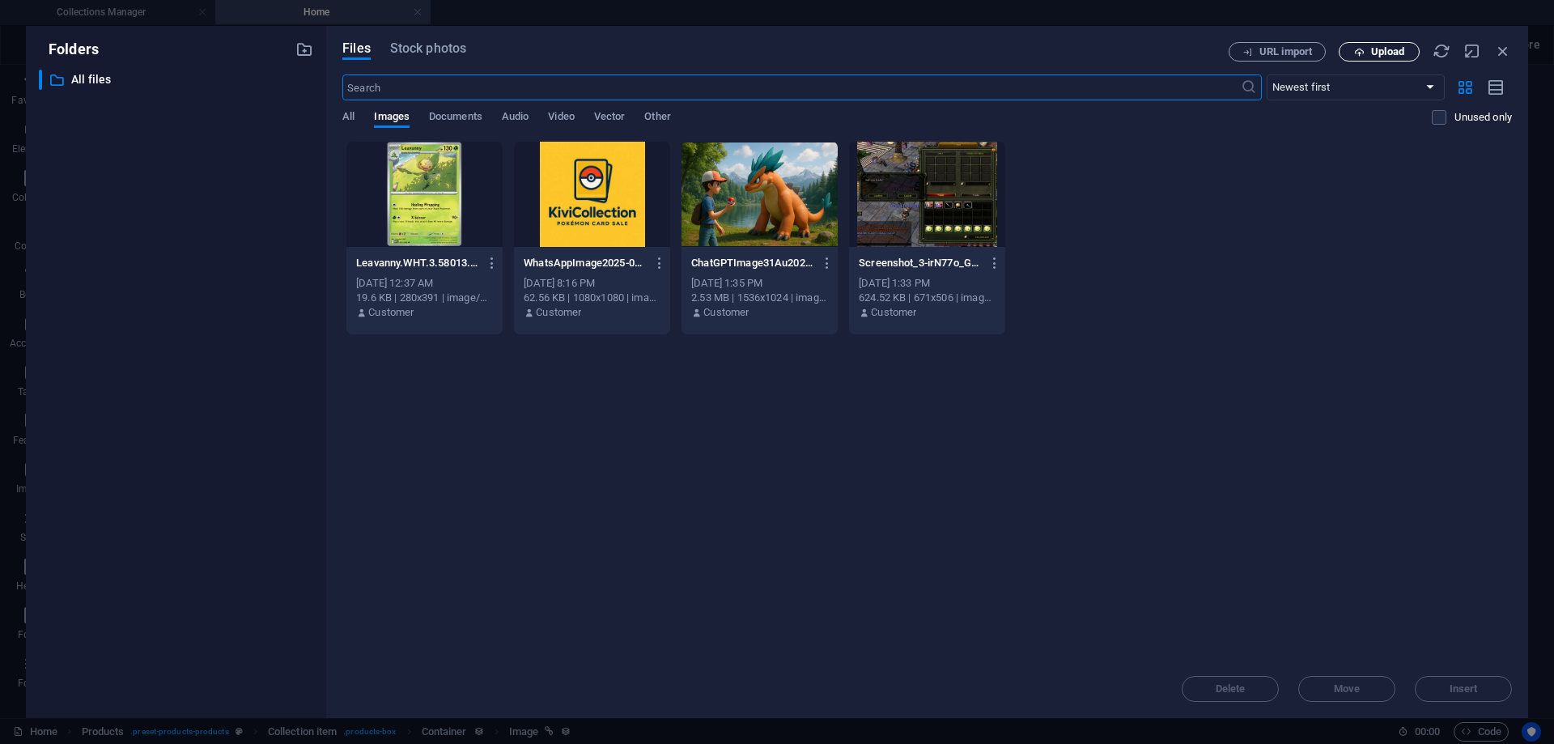
click at [1378, 48] on span "Upload" at bounding box center [1387, 52] width 33 height 10
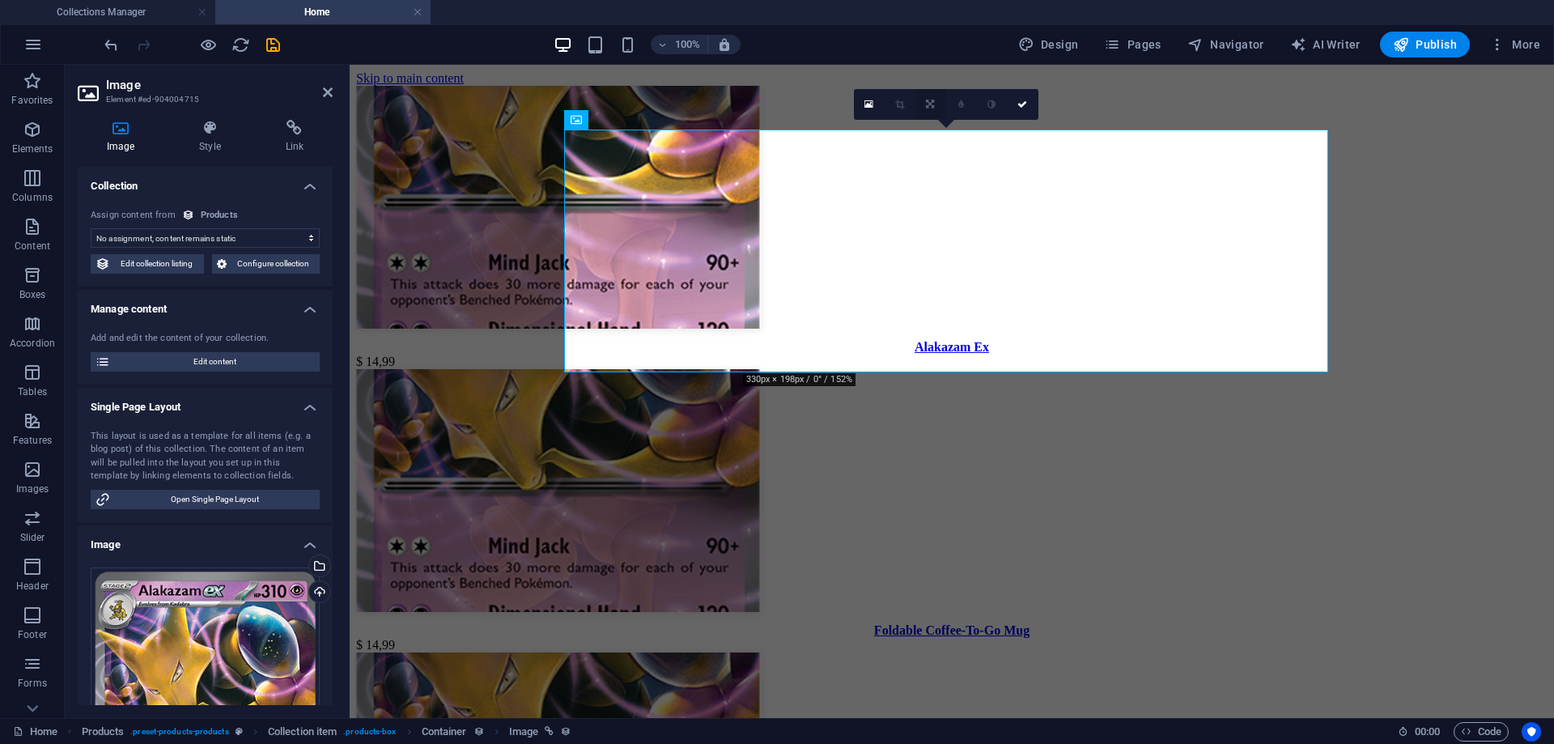
click at [924, 102] on link at bounding box center [931, 104] width 31 height 31
click at [930, 134] on icon at bounding box center [930, 135] width 10 height 10
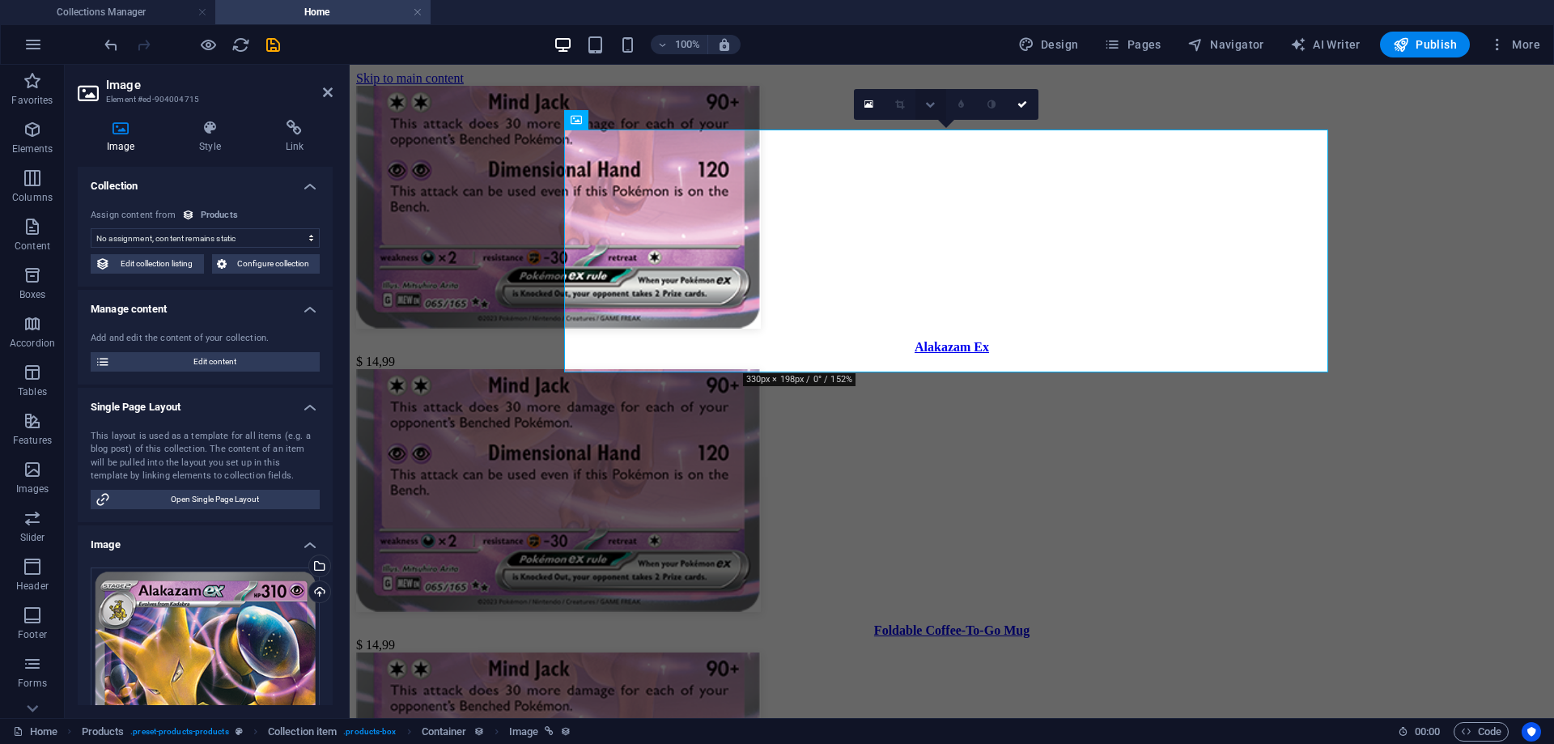
click at [929, 114] on link at bounding box center [931, 104] width 31 height 31
click at [931, 103] on icon at bounding box center [930, 105] width 8 height 10
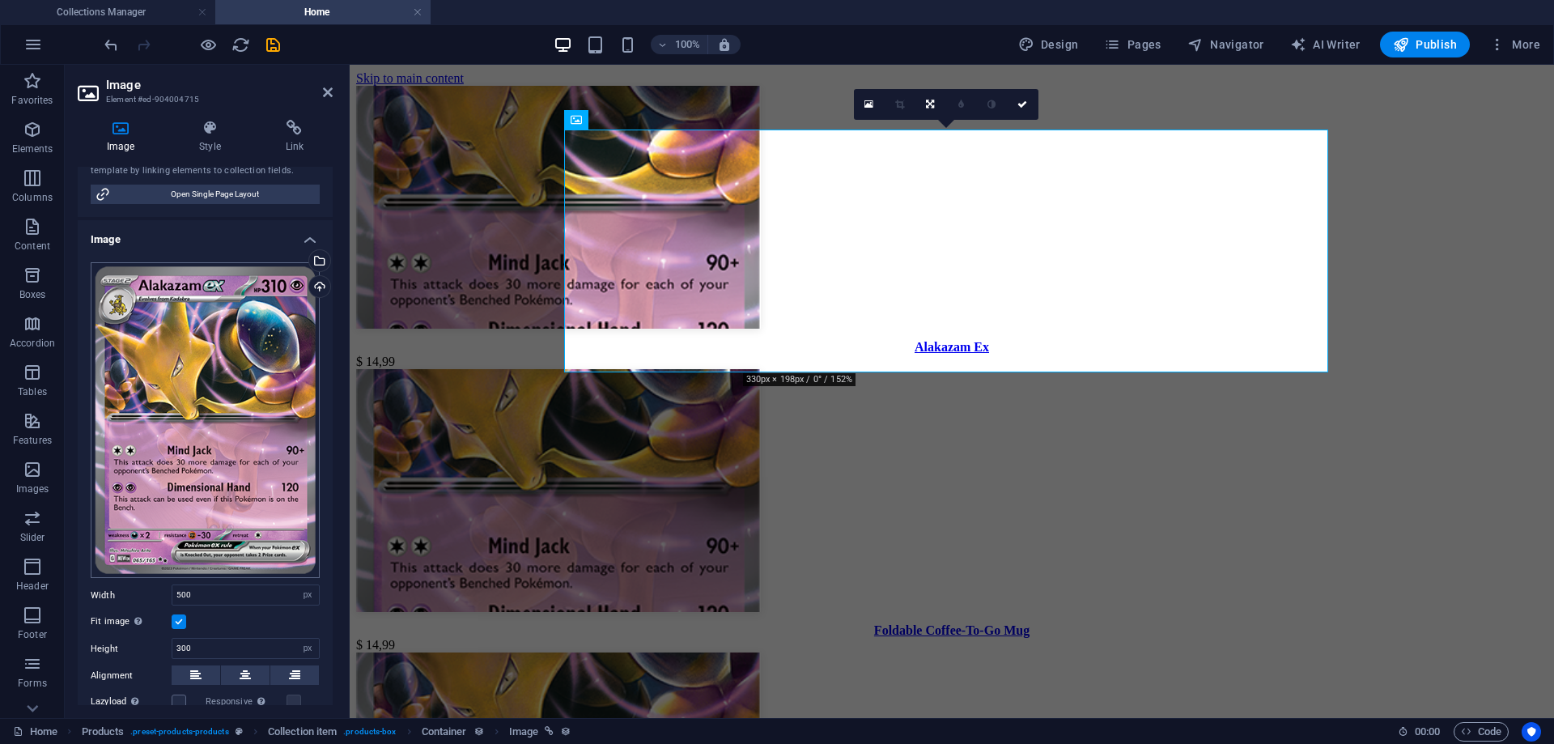
scroll to position [324, 0]
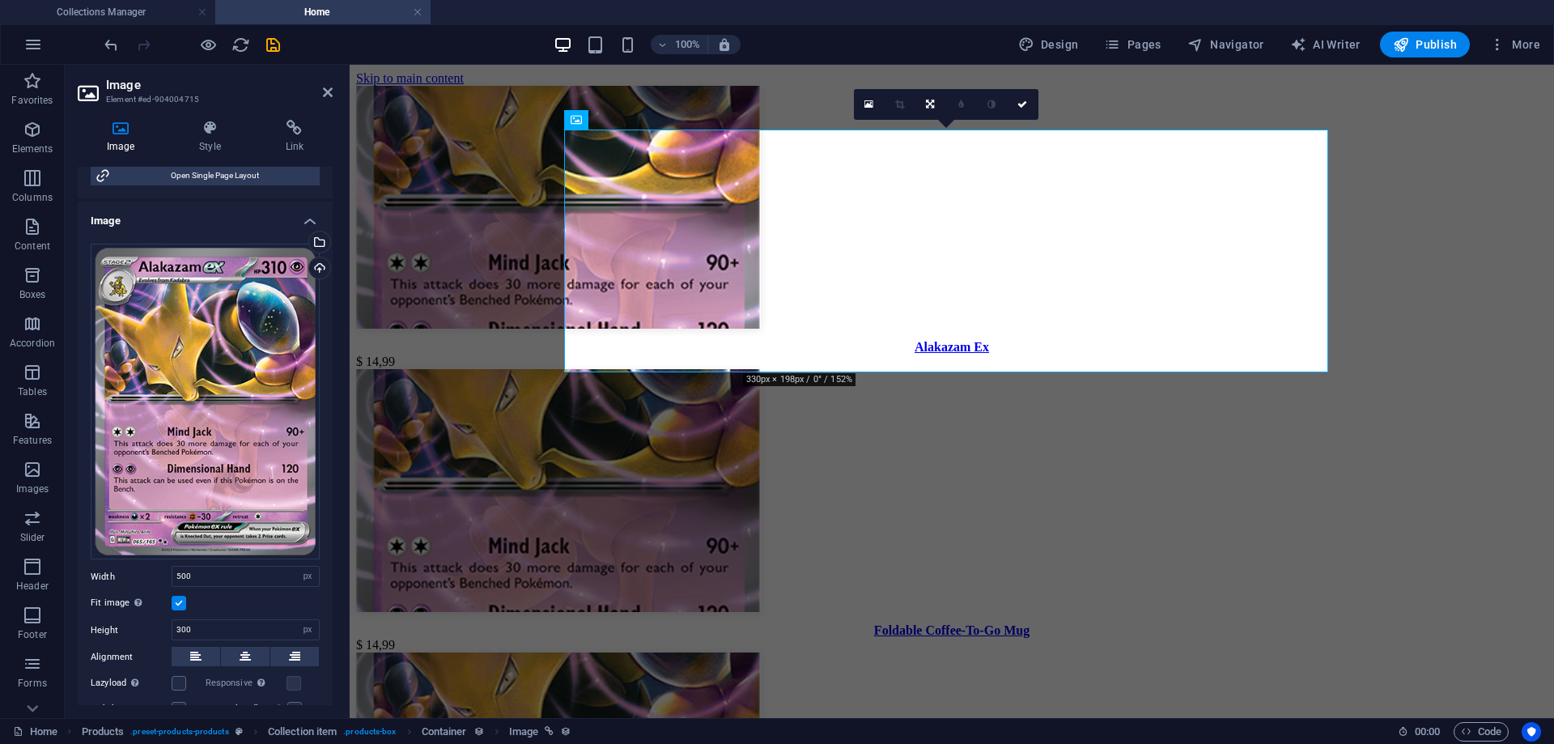
click at [178, 600] on label at bounding box center [179, 603] width 15 height 15
click at [0, 0] on input "Fit image Automatically fit image to a fixed width and height" at bounding box center [0, 0] width 0 height 0
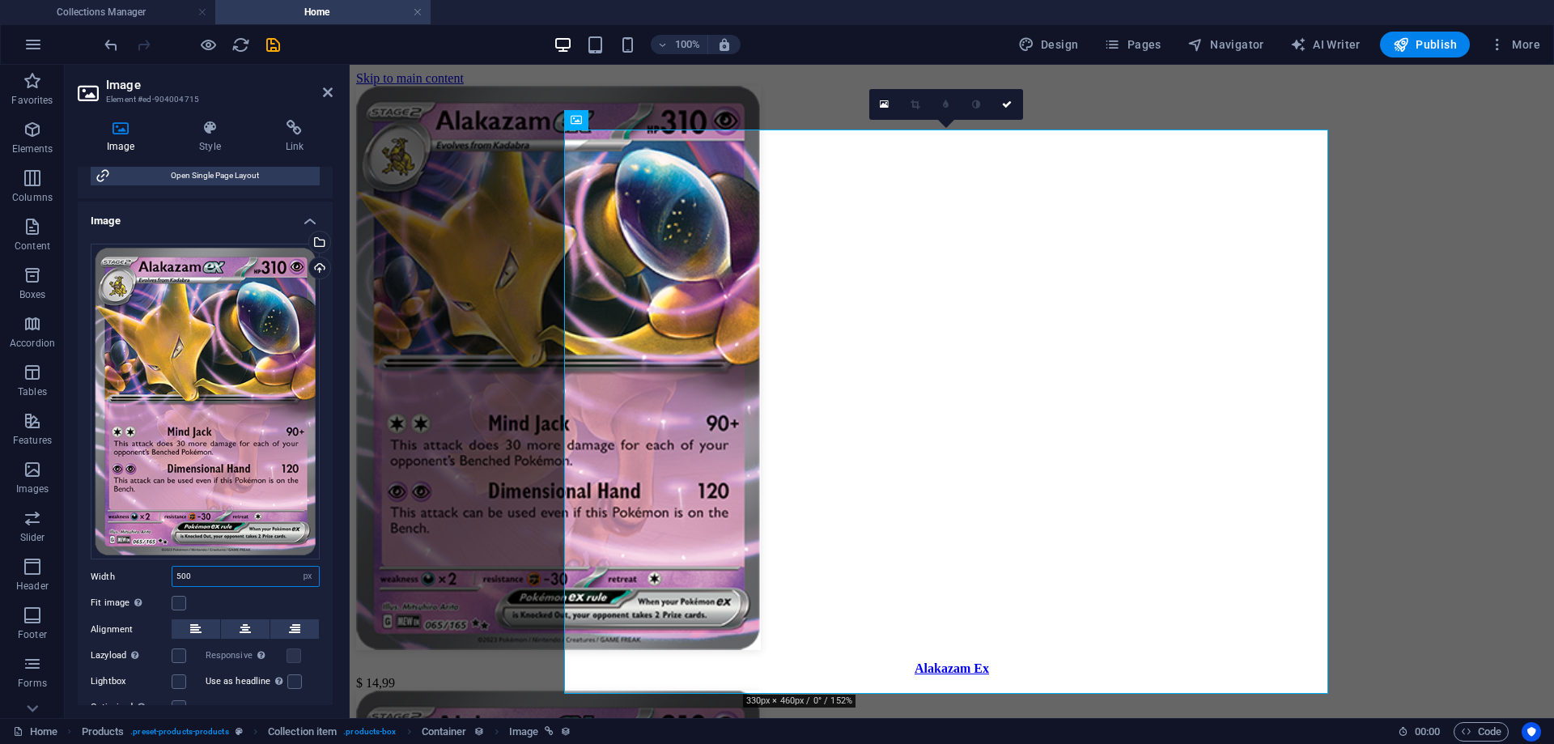
drag, startPoint x: 214, startPoint y: 568, endPoint x: 146, endPoint y: 563, distance: 68.2
click at [145, 566] on div "Width 500 Default auto px rem % em vh vw" at bounding box center [205, 576] width 229 height 21
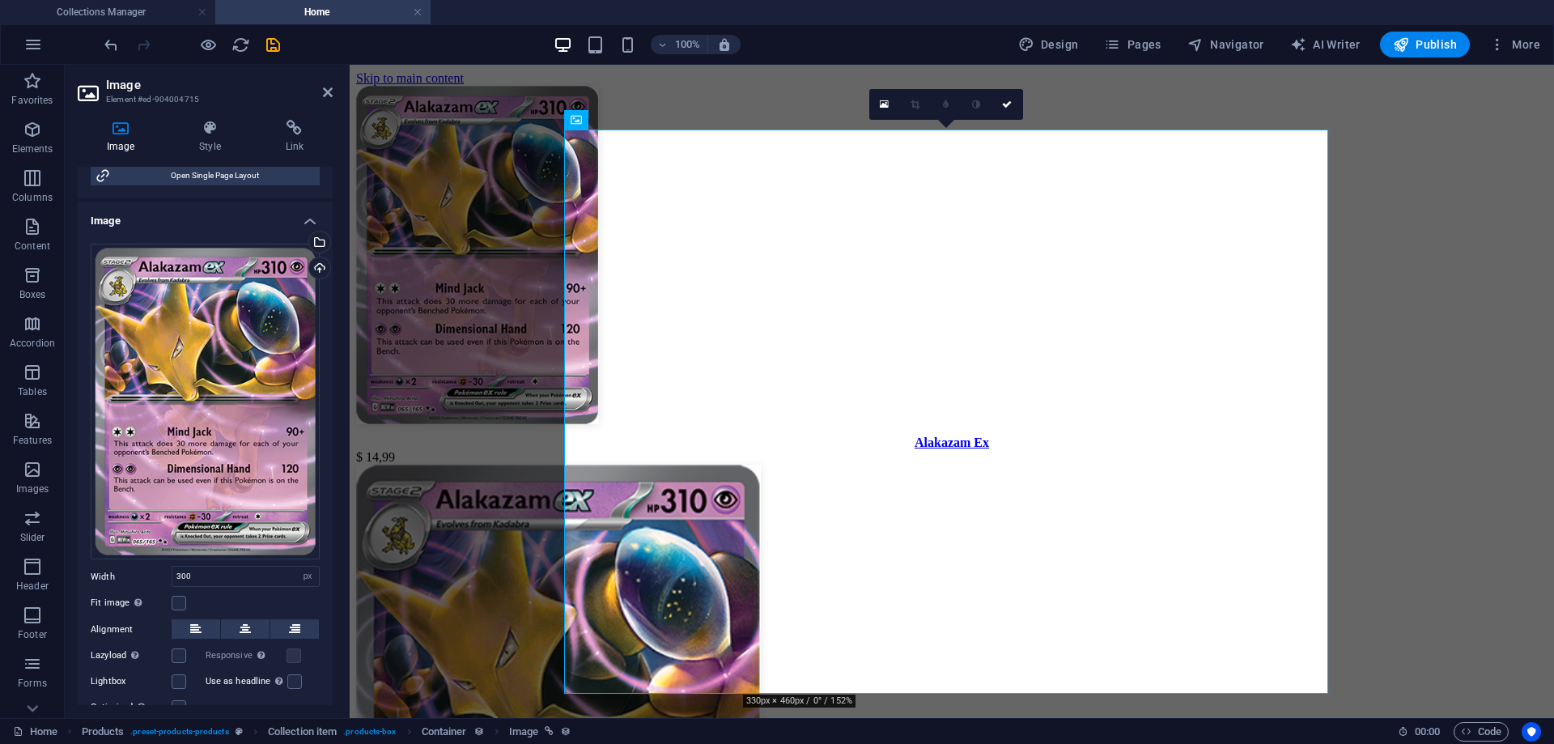
click at [231, 598] on div "Fit image Automatically fit image to a fixed width and height" at bounding box center [205, 602] width 229 height 19
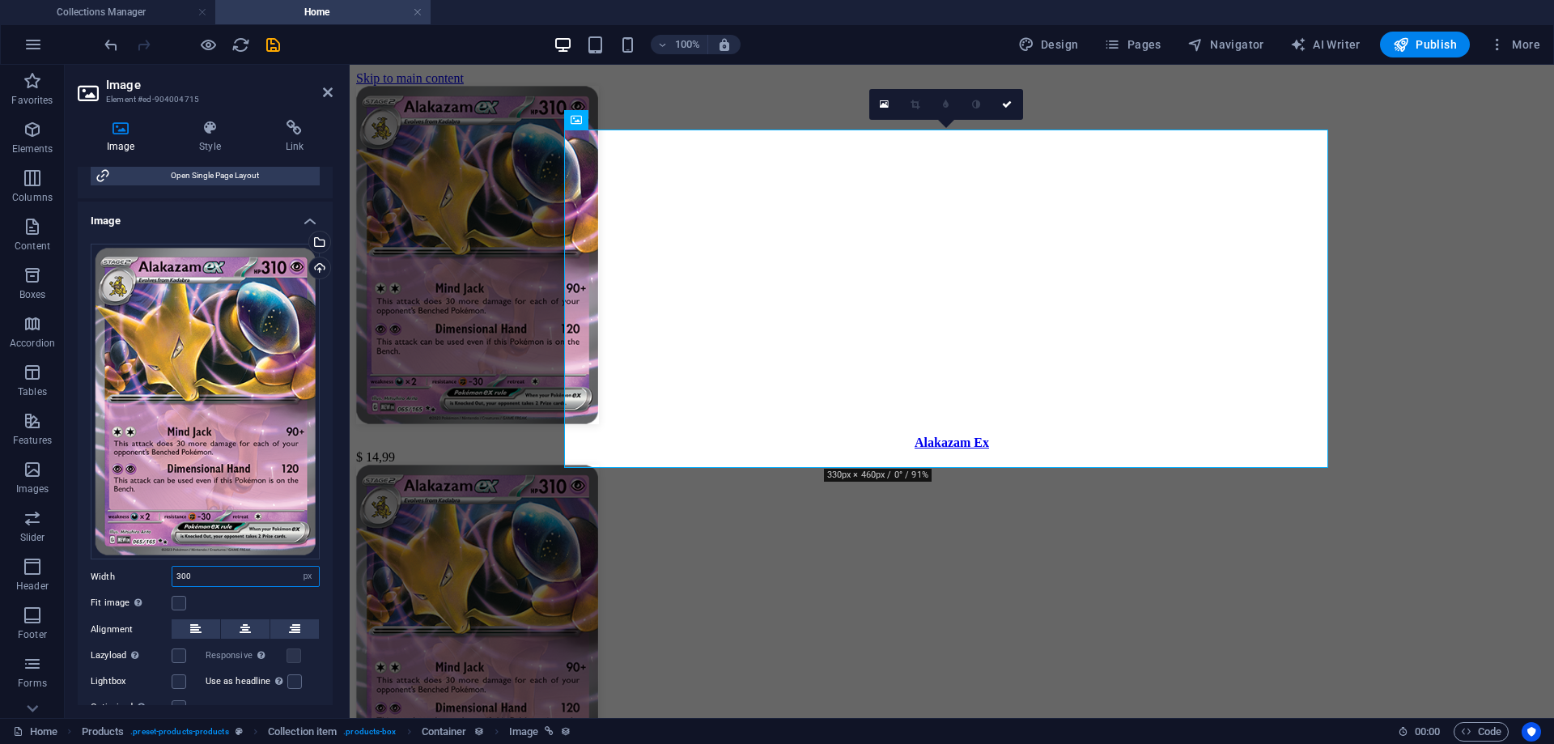
drag, startPoint x: 241, startPoint y: 574, endPoint x: 176, endPoint y: 572, distance: 65.6
click at [151, 570] on div "Width 300 Default auto px rem % em vh vw" at bounding box center [205, 576] width 229 height 21
type input "200"
click at [245, 602] on div "Fit image Automatically fit image to a fixed width and height" at bounding box center [205, 602] width 229 height 19
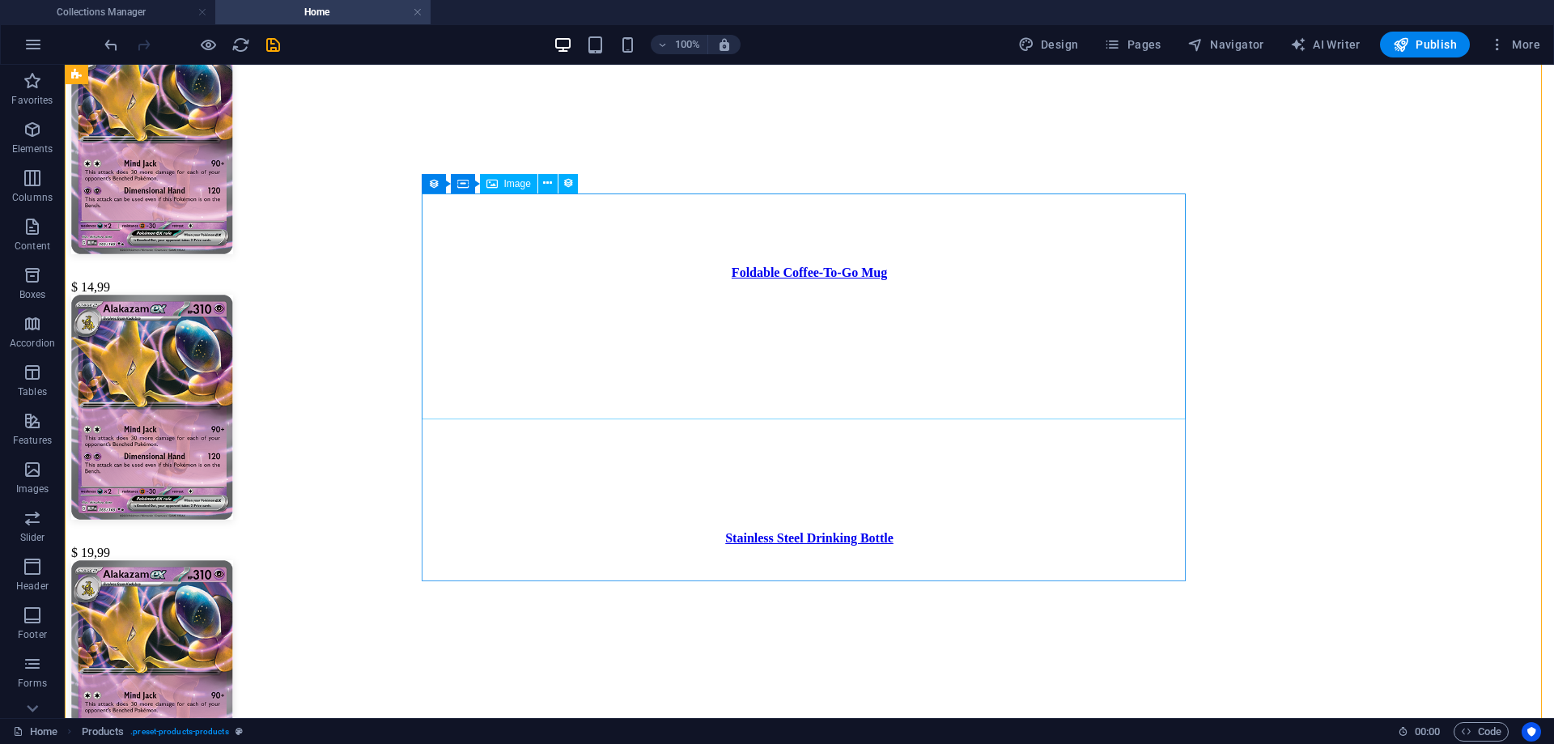
click at [801, 257] on figure at bounding box center [809, 142] width 1477 height 229
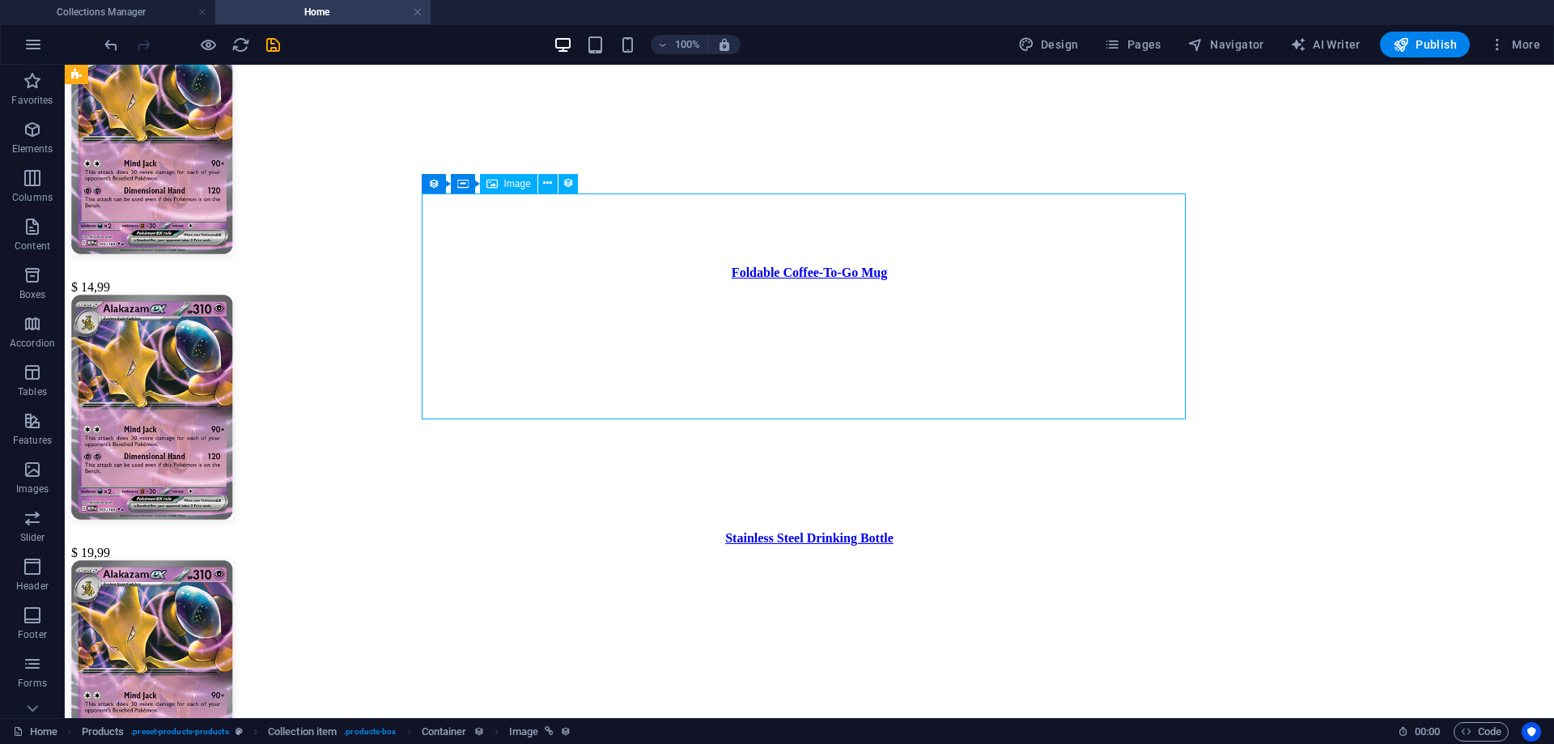
click at [801, 257] on figure at bounding box center [809, 142] width 1477 height 229
select select "px"
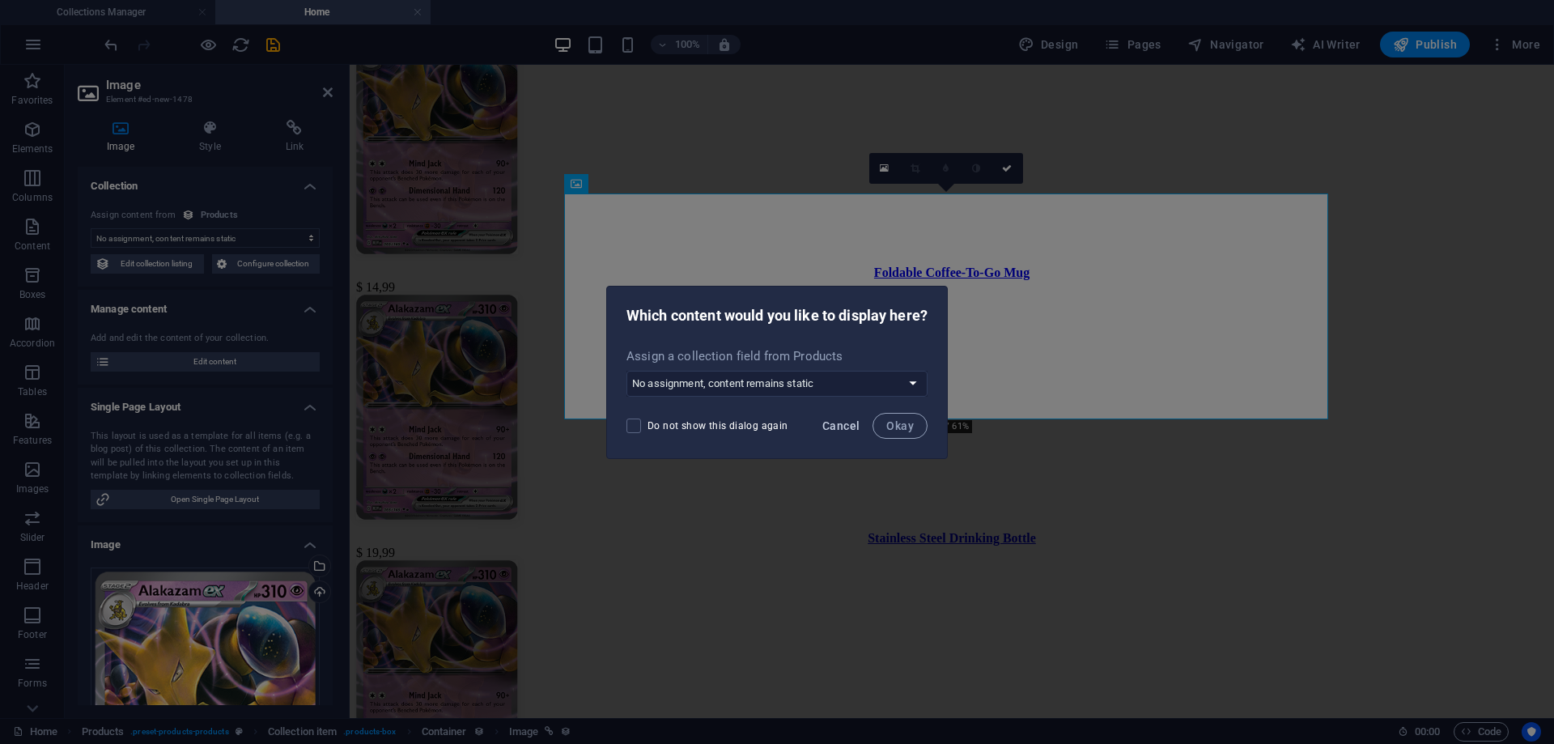
click at [855, 427] on span "Cancel" at bounding box center [841, 425] width 37 height 13
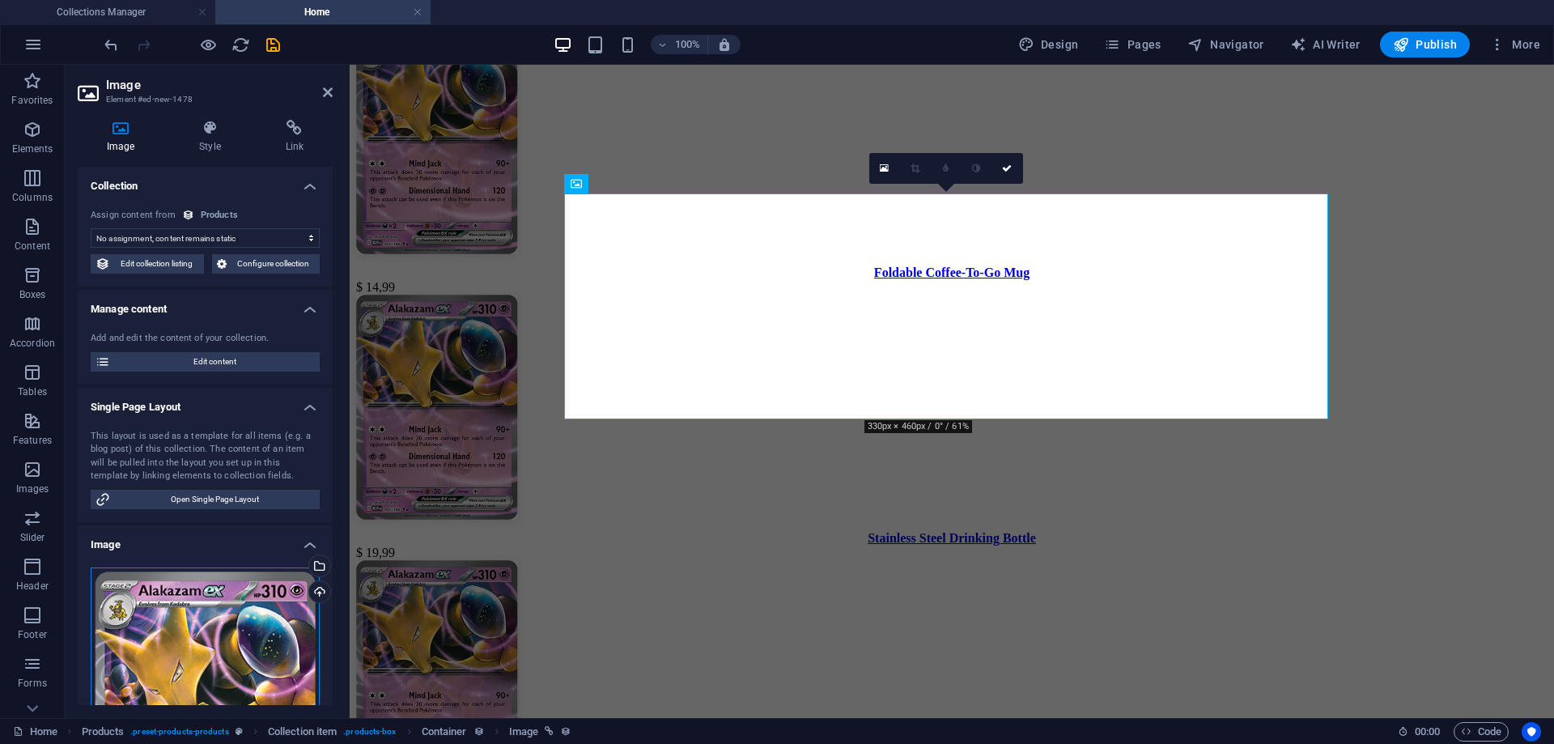
click at [192, 648] on div "Drag files here, click to choose files or select files from Files or our free s…" at bounding box center [205, 726] width 229 height 317
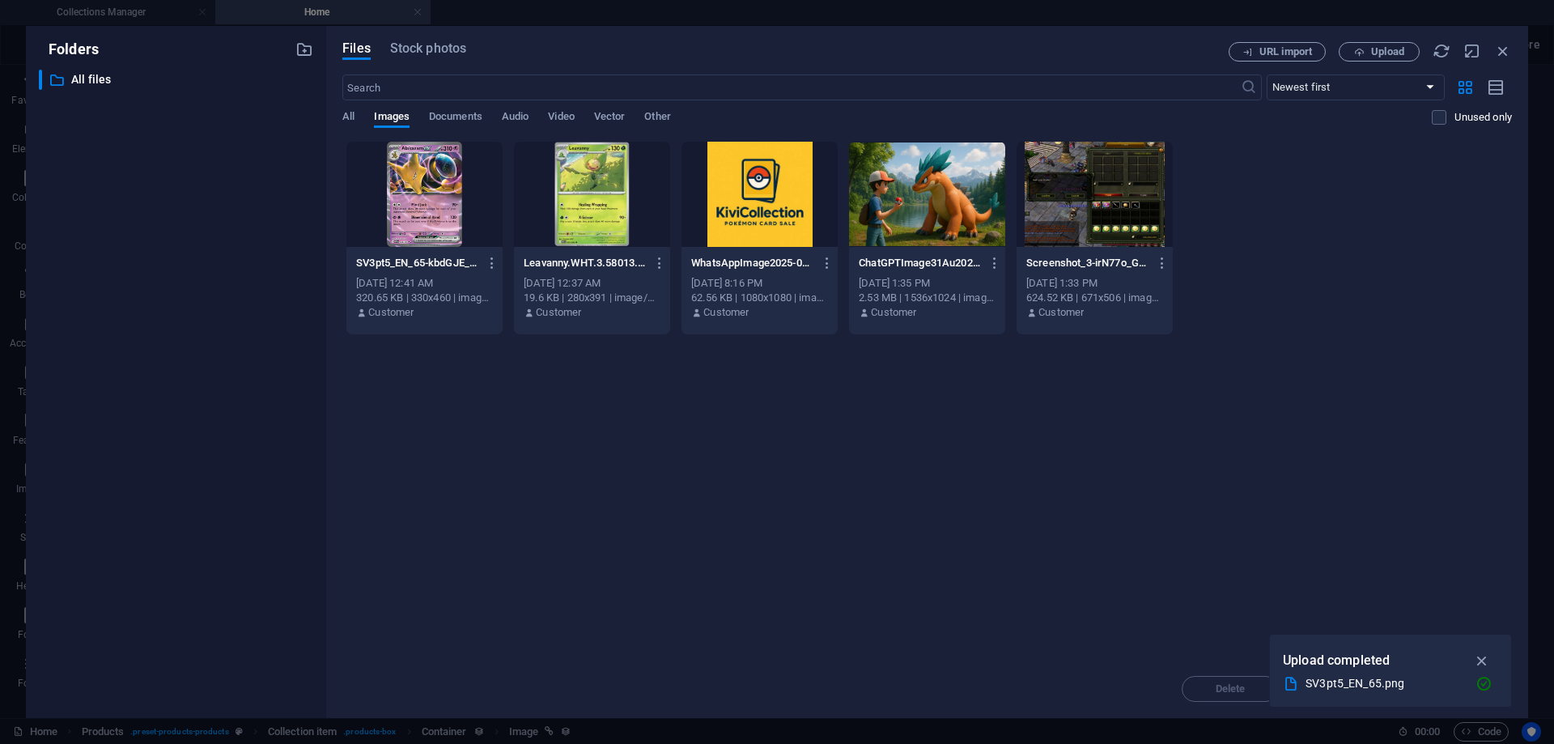
click at [560, 231] on div at bounding box center [592, 194] width 156 height 105
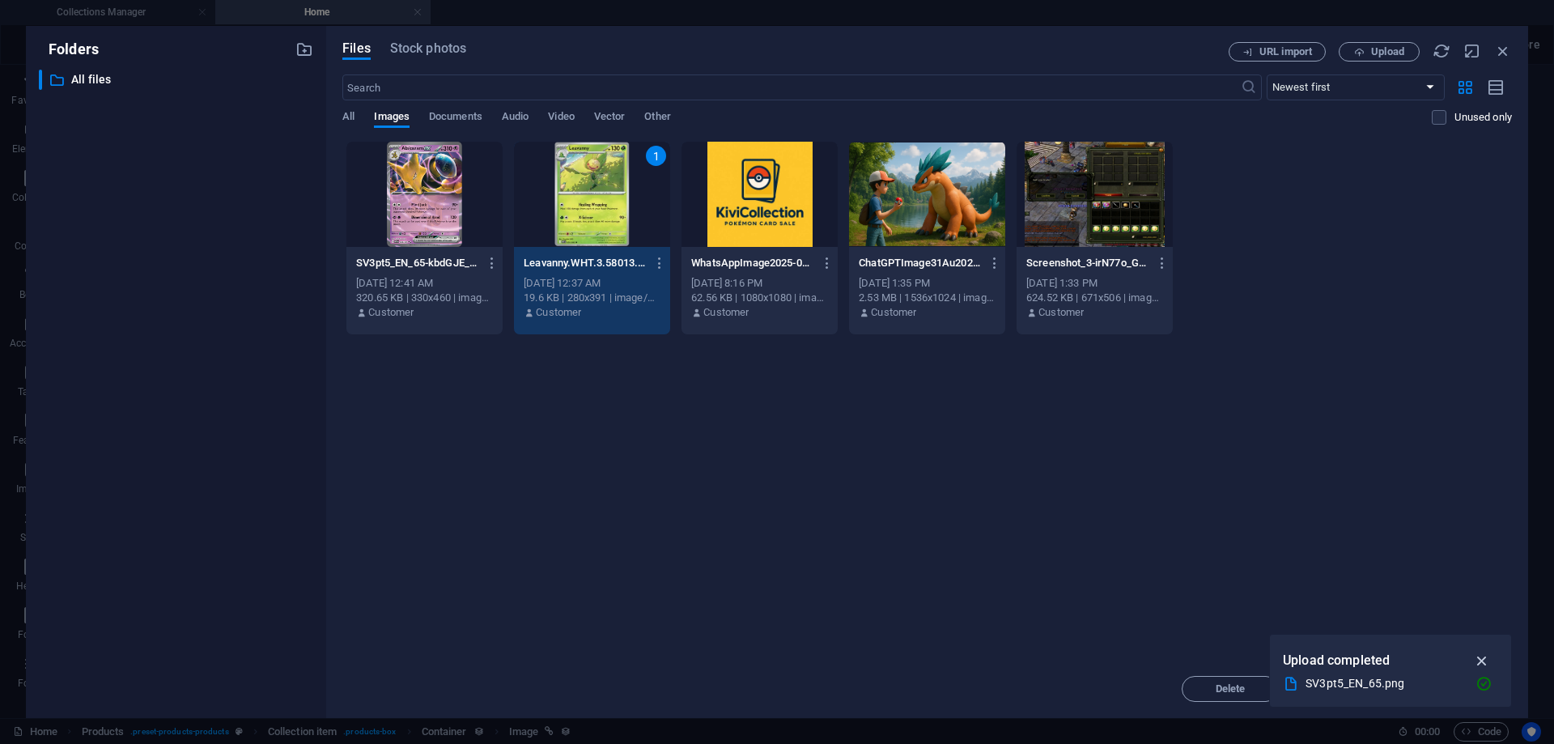
click at [1481, 657] on icon "button" at bounding box center [1482, 661] width 19 height 18
drag, startPoint x: 1464, startPoint y: 689, endPoint x: 1100, endPoint y: 621, distance: 369.8
click at [1464, 689] on span "Insert" at bounding box center [1464, 689] width 28 height 10
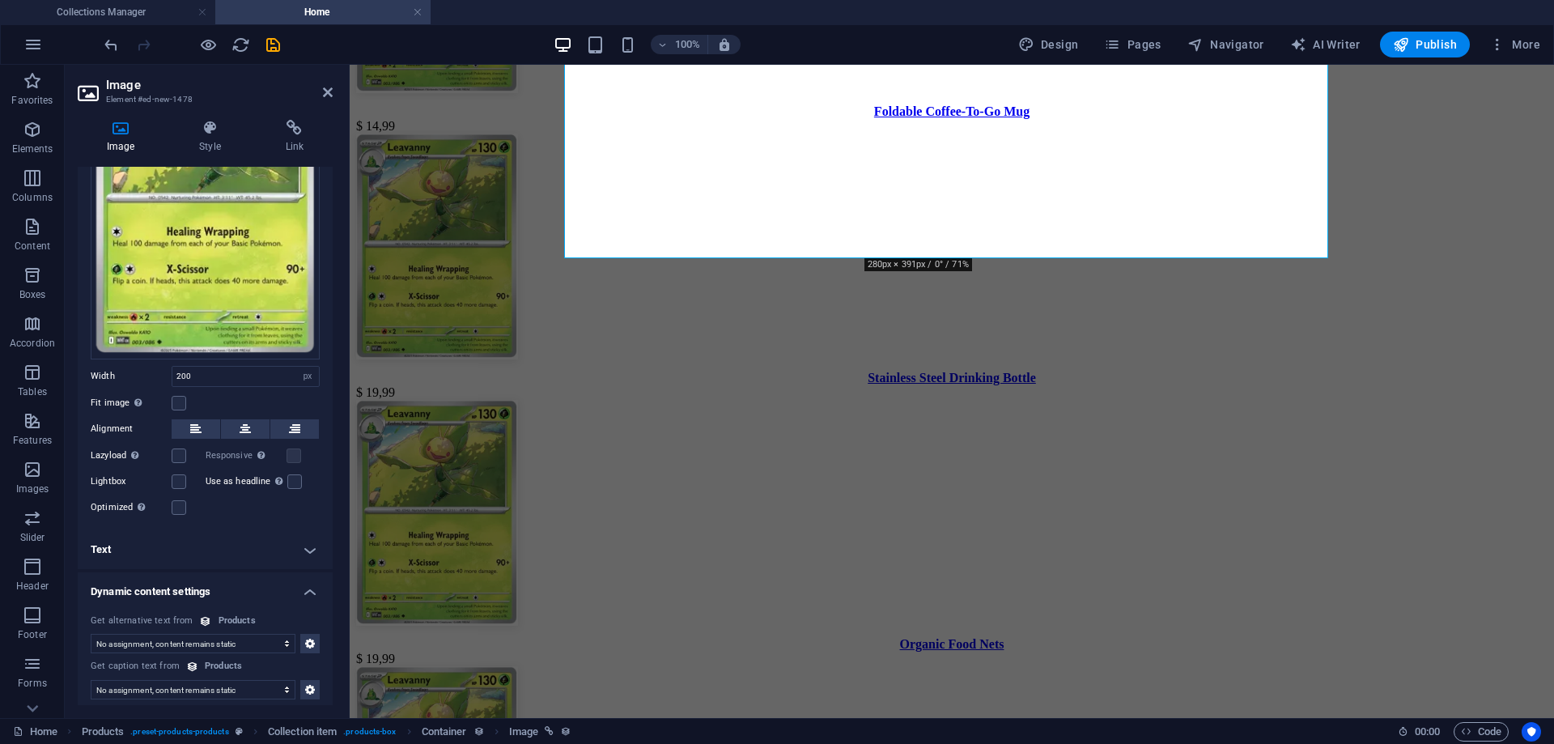
scroll to position [527, 0]
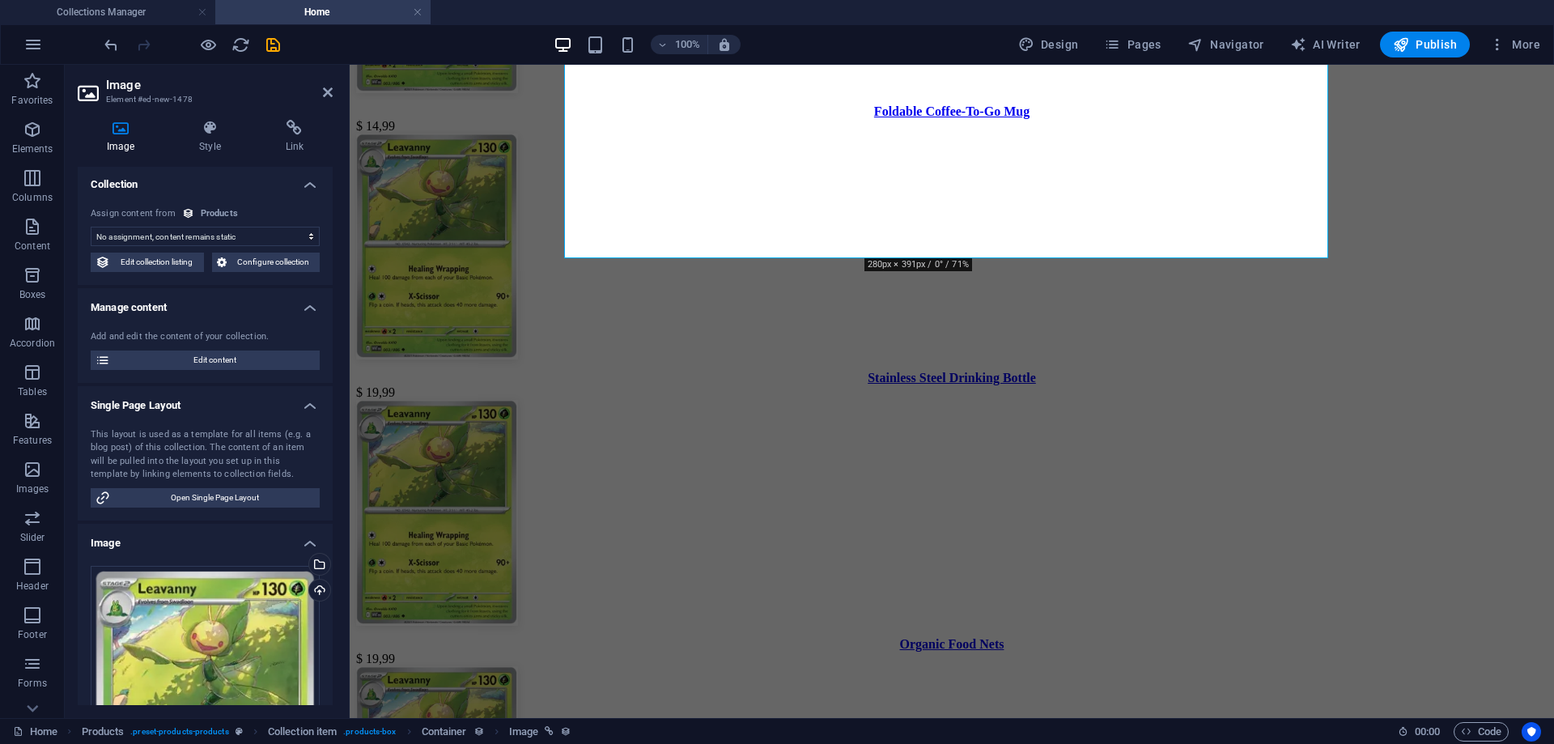
scroll to position [0, 0]
click at [860, 134] on div "$ 14,99" at bounding box center [952, 126] width 1192 height 15
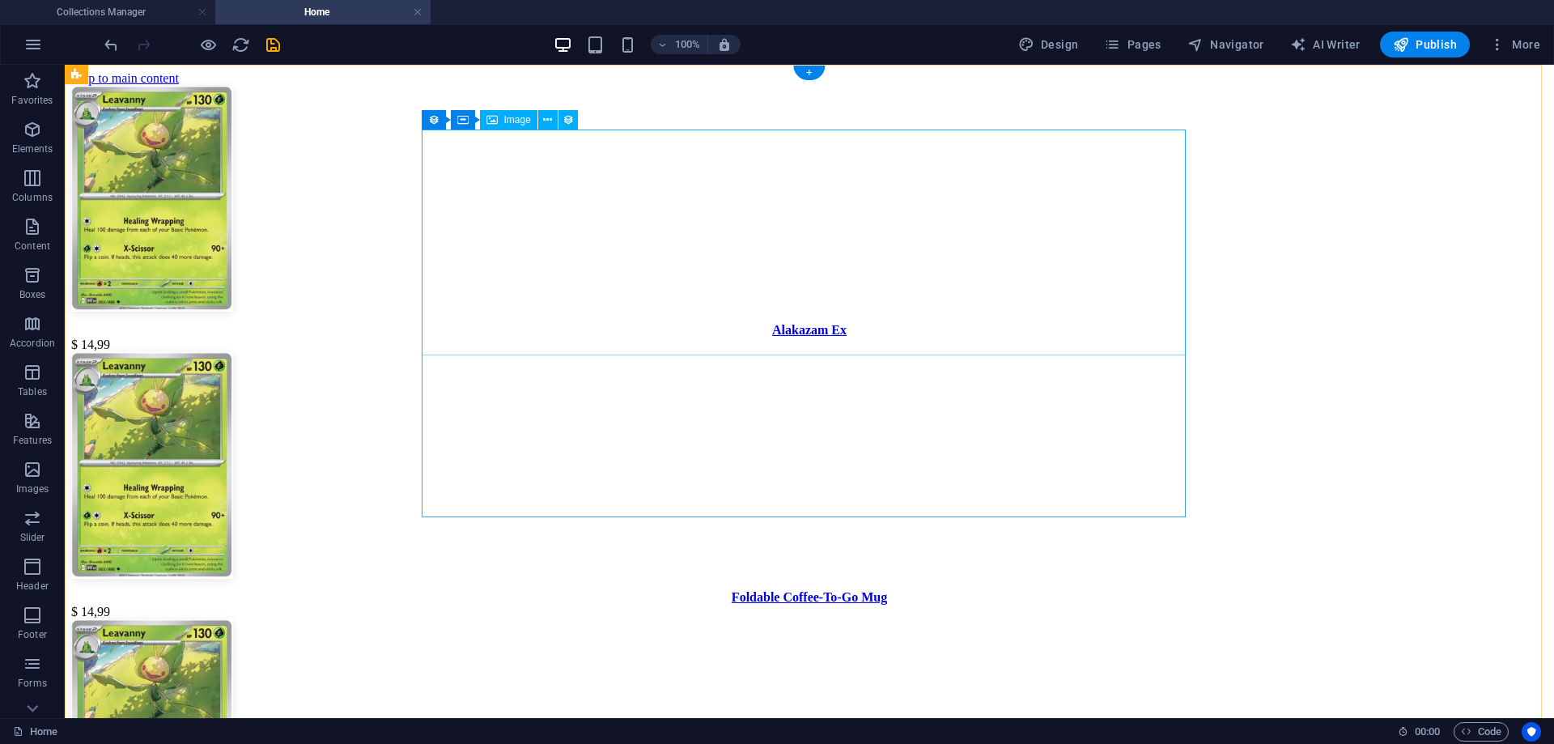
click at [798, 261] on figure at bounding box center [809, 200] width 1477 height 229
click at [797, 260] on figure at bounding box center [809, 200] width 1477 height 229
select select "px"
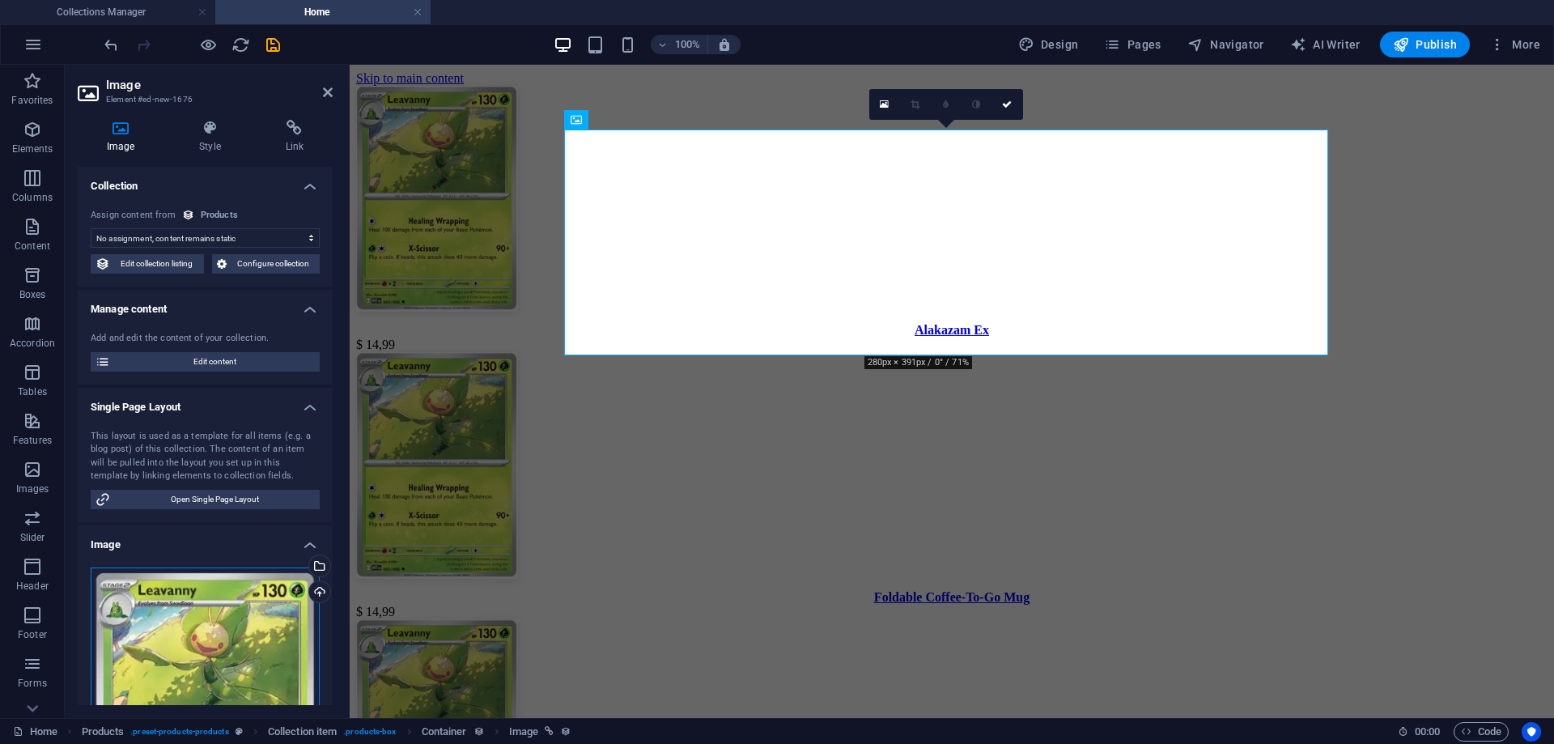
click at [152, 623] on div "Drag files here, click to choose files or select files from Files or our free s…" at bounding box center [205, 726] width 229 height 317
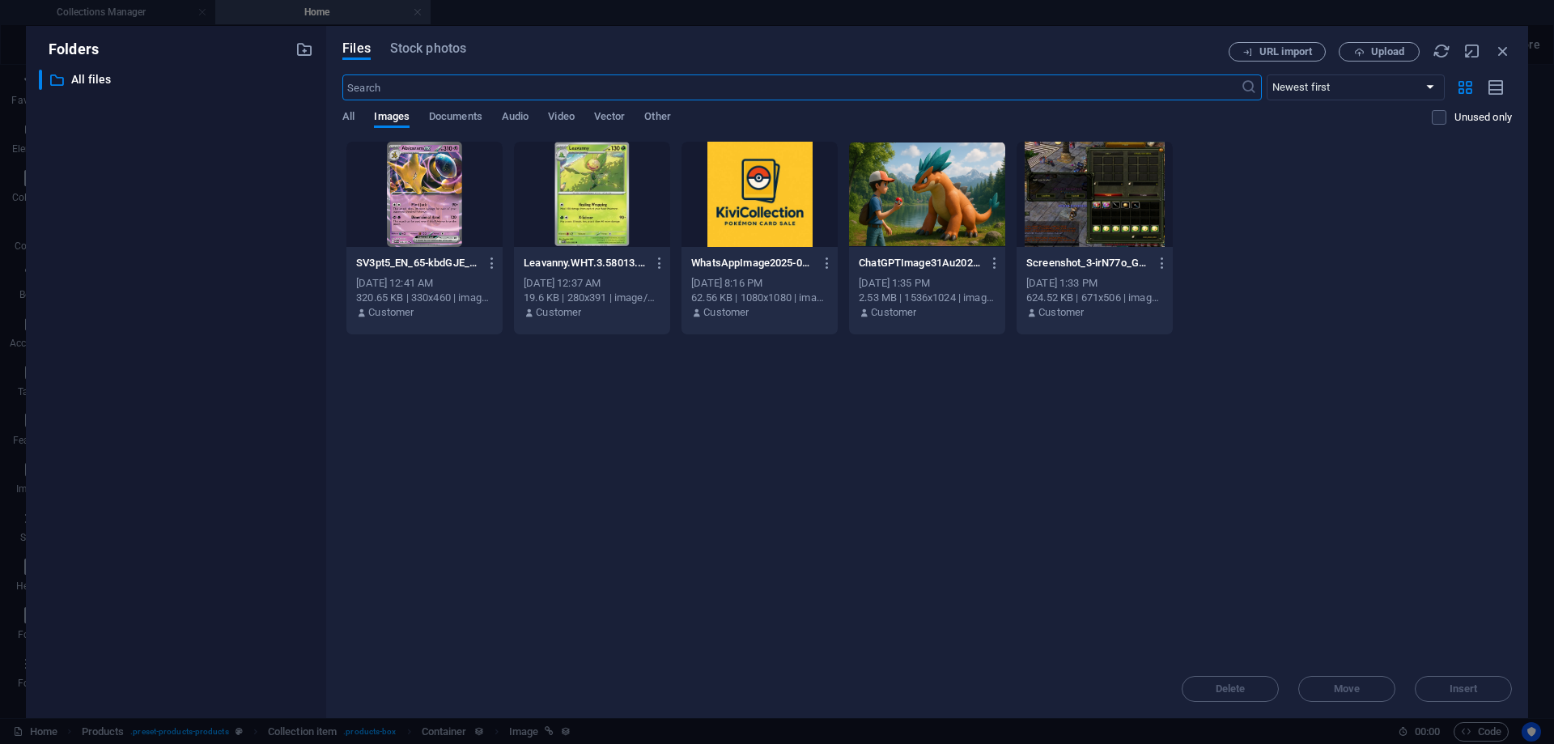
click at [444, 198] on div at bounding box center [424, 194] width 156 height 105
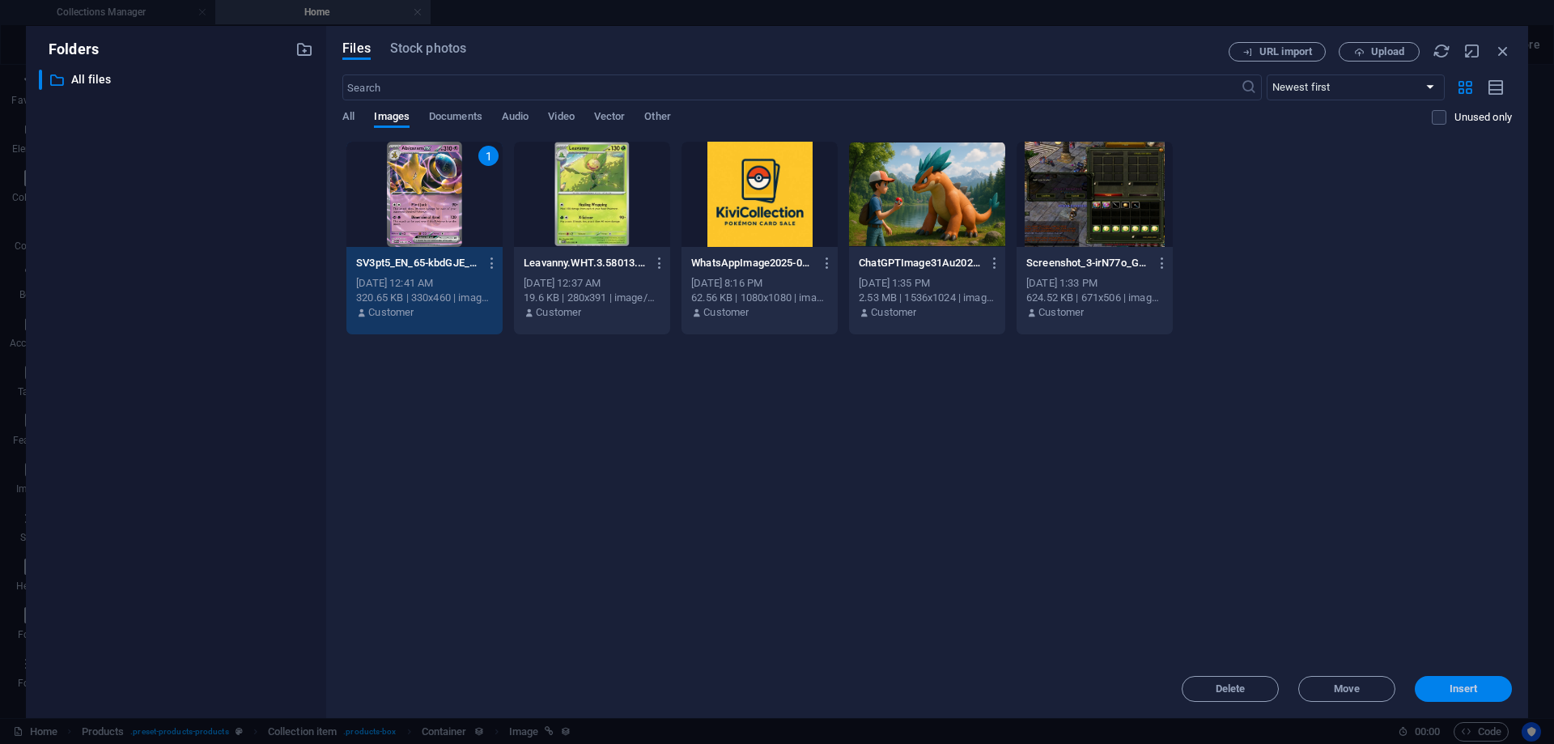
click at [1462, 694] on span "Insert" at bounding box center [1464, 689] width 28 height 10
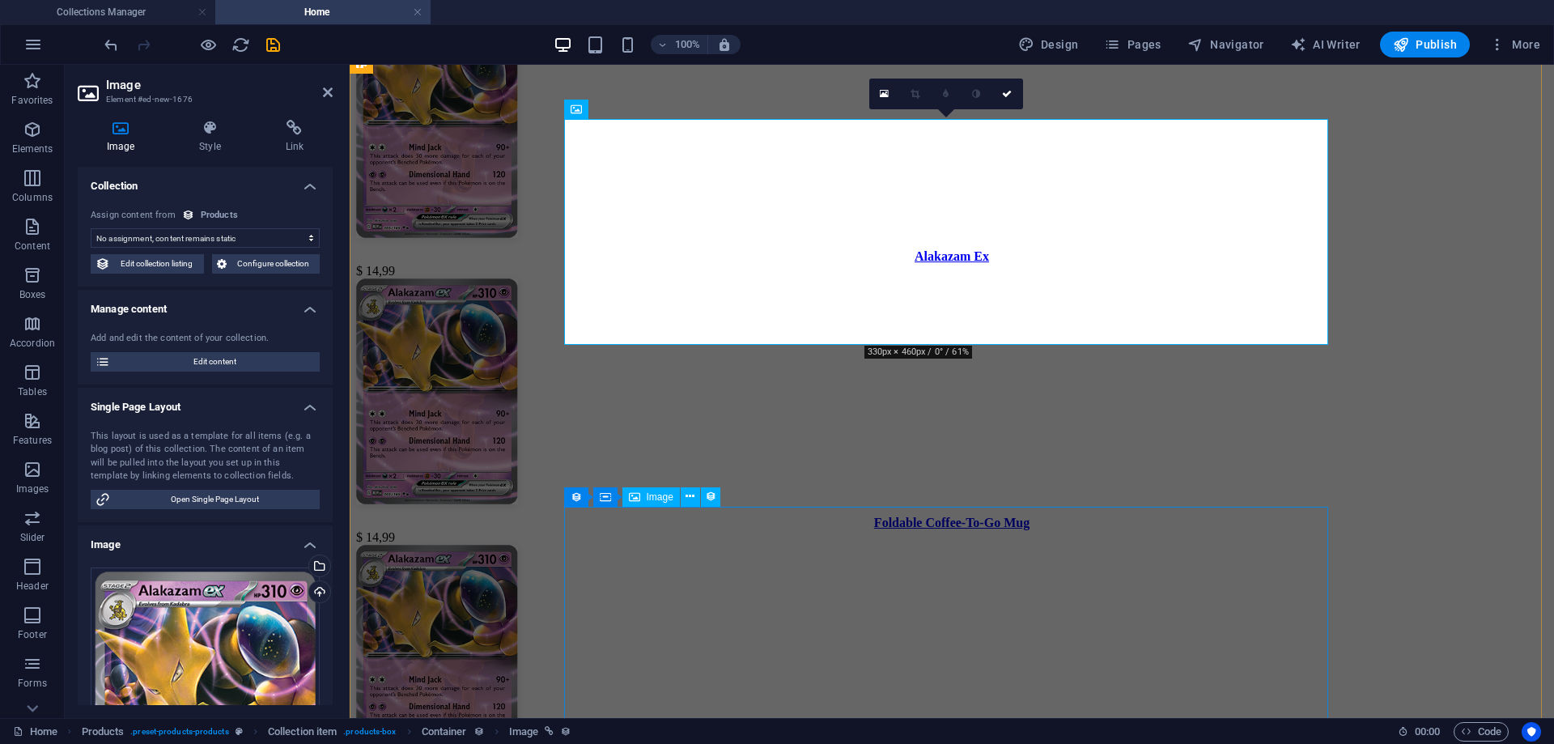
scroll to position [81, 0]
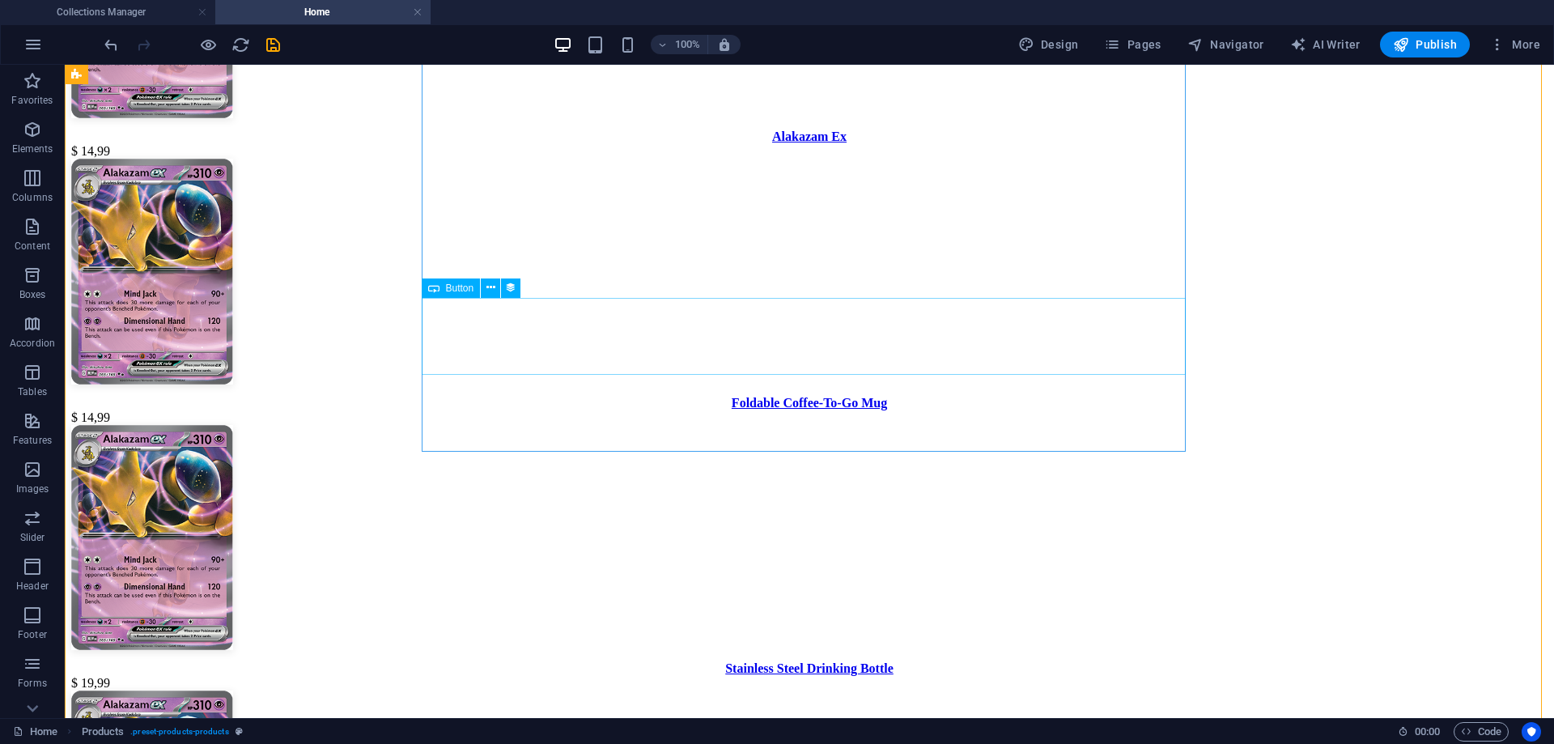
scroll to position [0, 0]
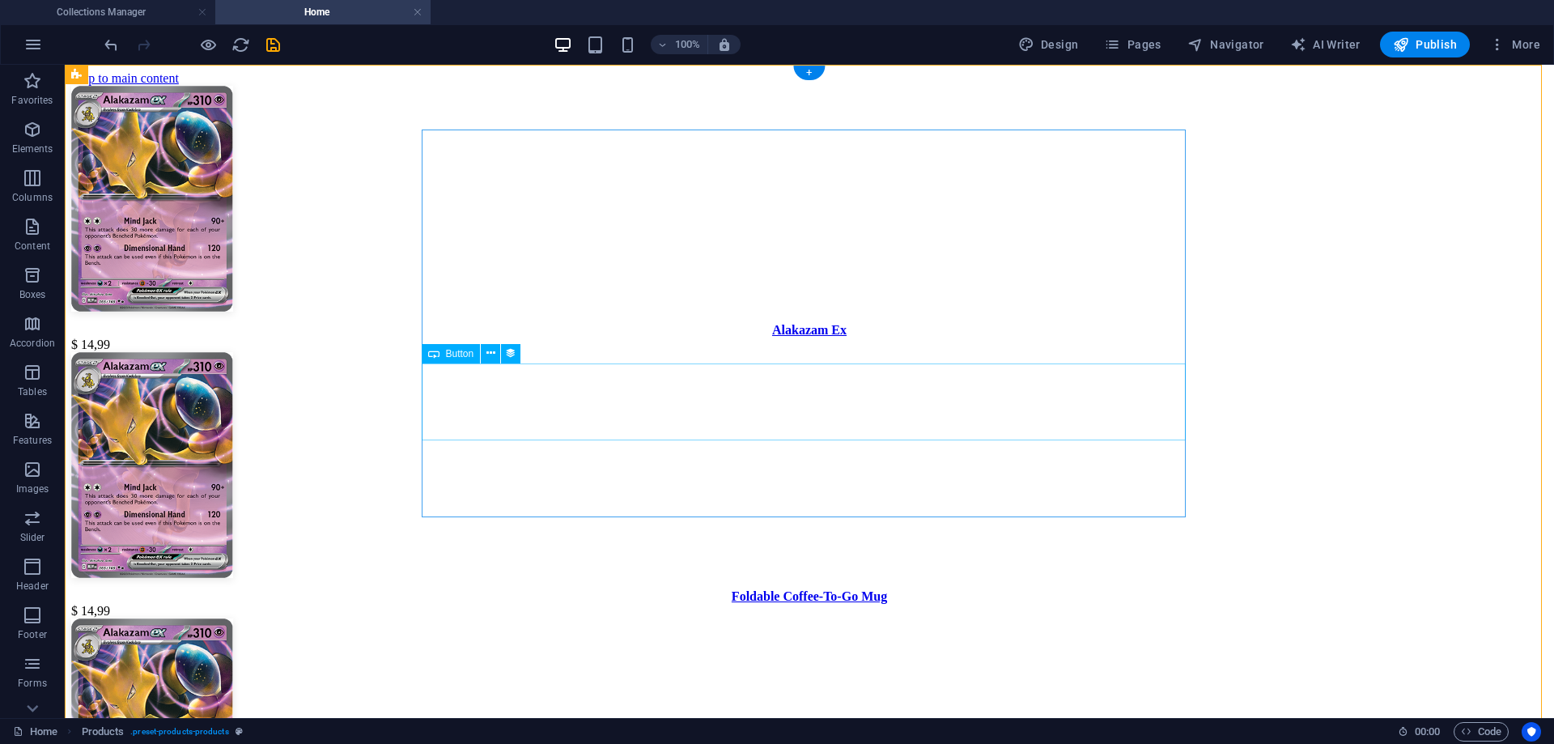
click at [818, 338] on div "Alakazam Ex" at bounding box center [809, 330] width 1477 height 15
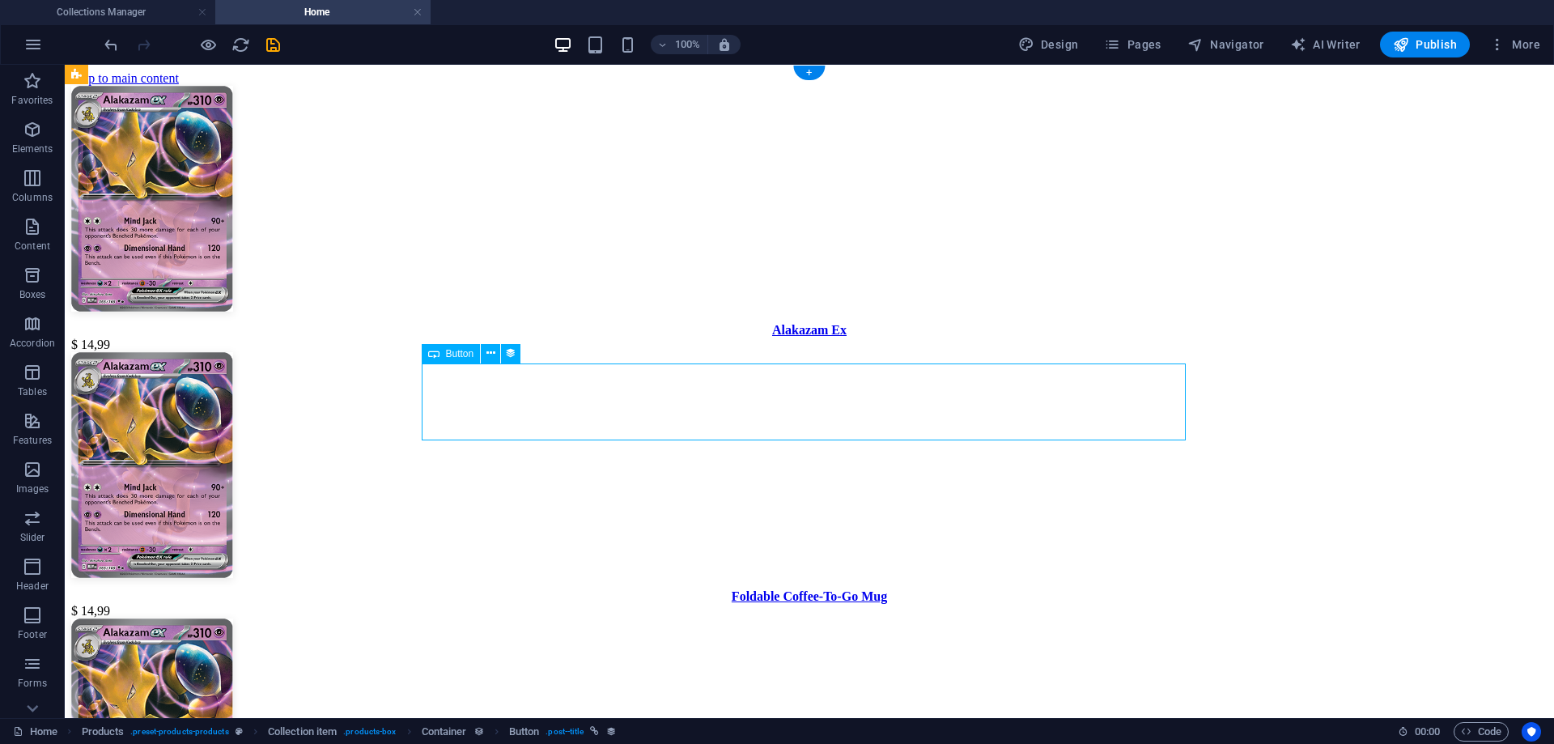
click at [818, 338] on div "Alakazam Ex" at bounding box center [809, 330] width 1477 height 15
select select "name"
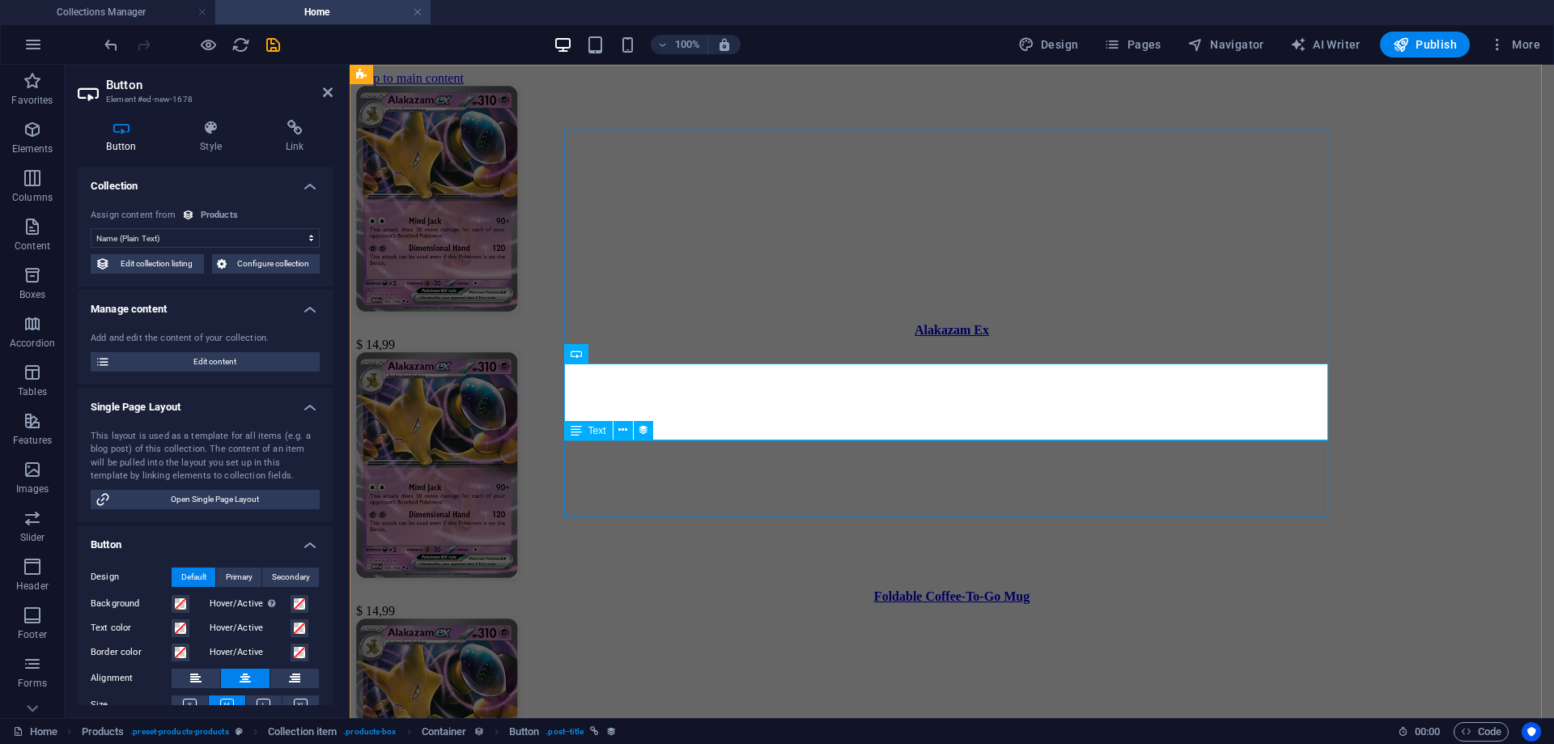
click at [950, 338] on div "Alakazam Ex" at bounding box center [952, 330] width 1192 height 15
click at [908, 338] on div "Alakazam Ex" at bounding box center [952, 330] width 1192 height 15
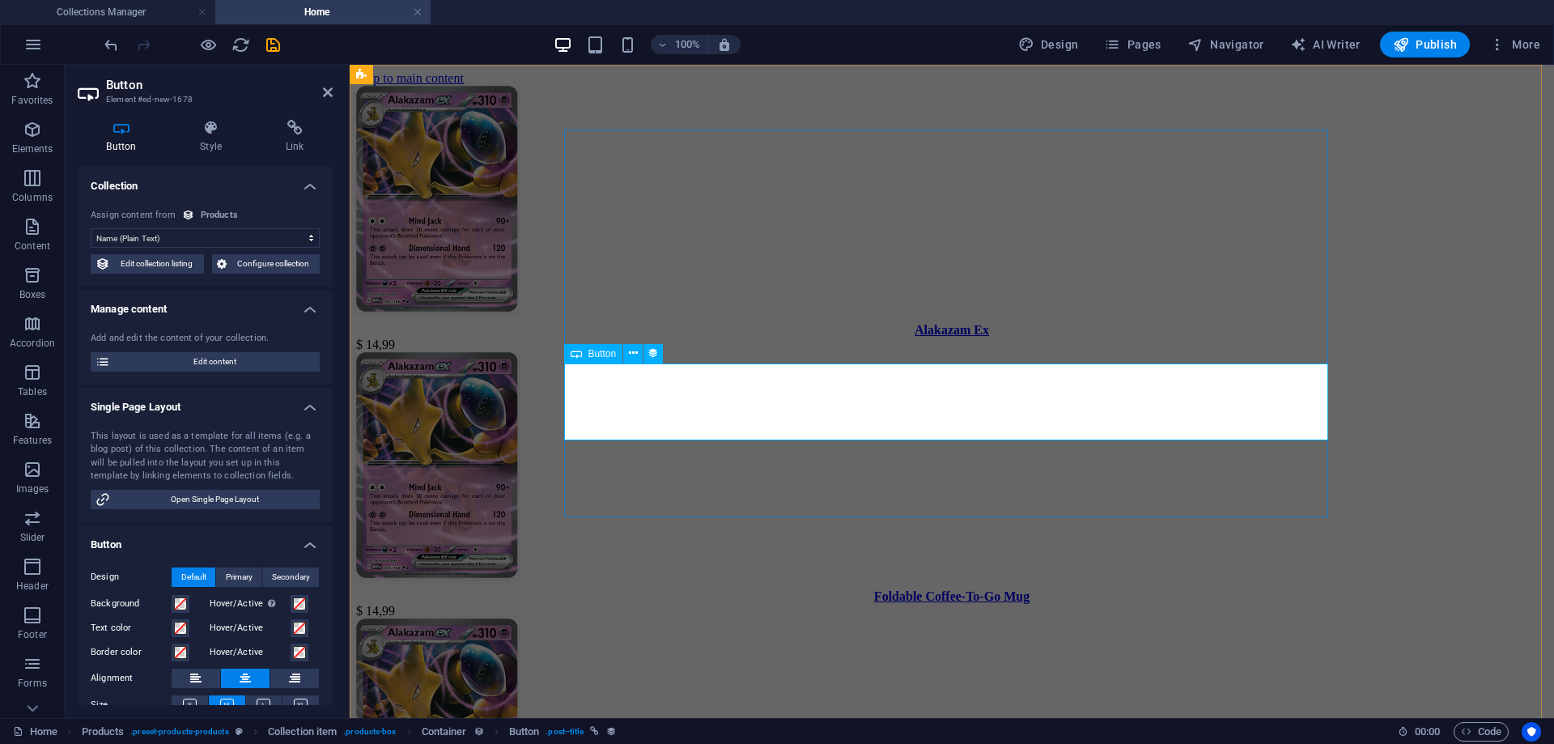
click at [908, 338] on div "Alakazam Ex" at bounding box center [952, 330] width 1192 height 15
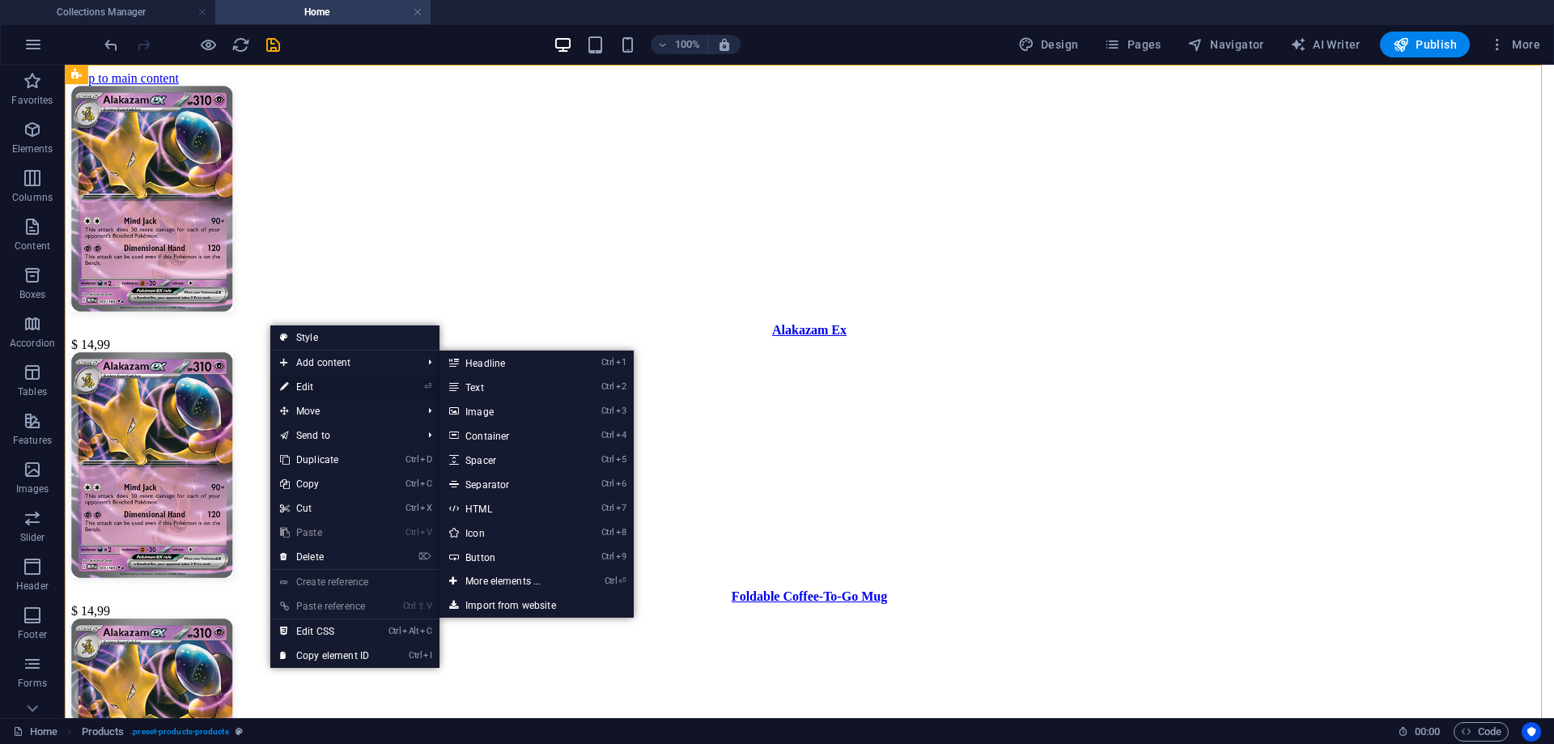
click at [299, 384] on link "⏎ Edit" at bounding box center [324, 387] width 108 height 24
select select "createdAt_DESC"
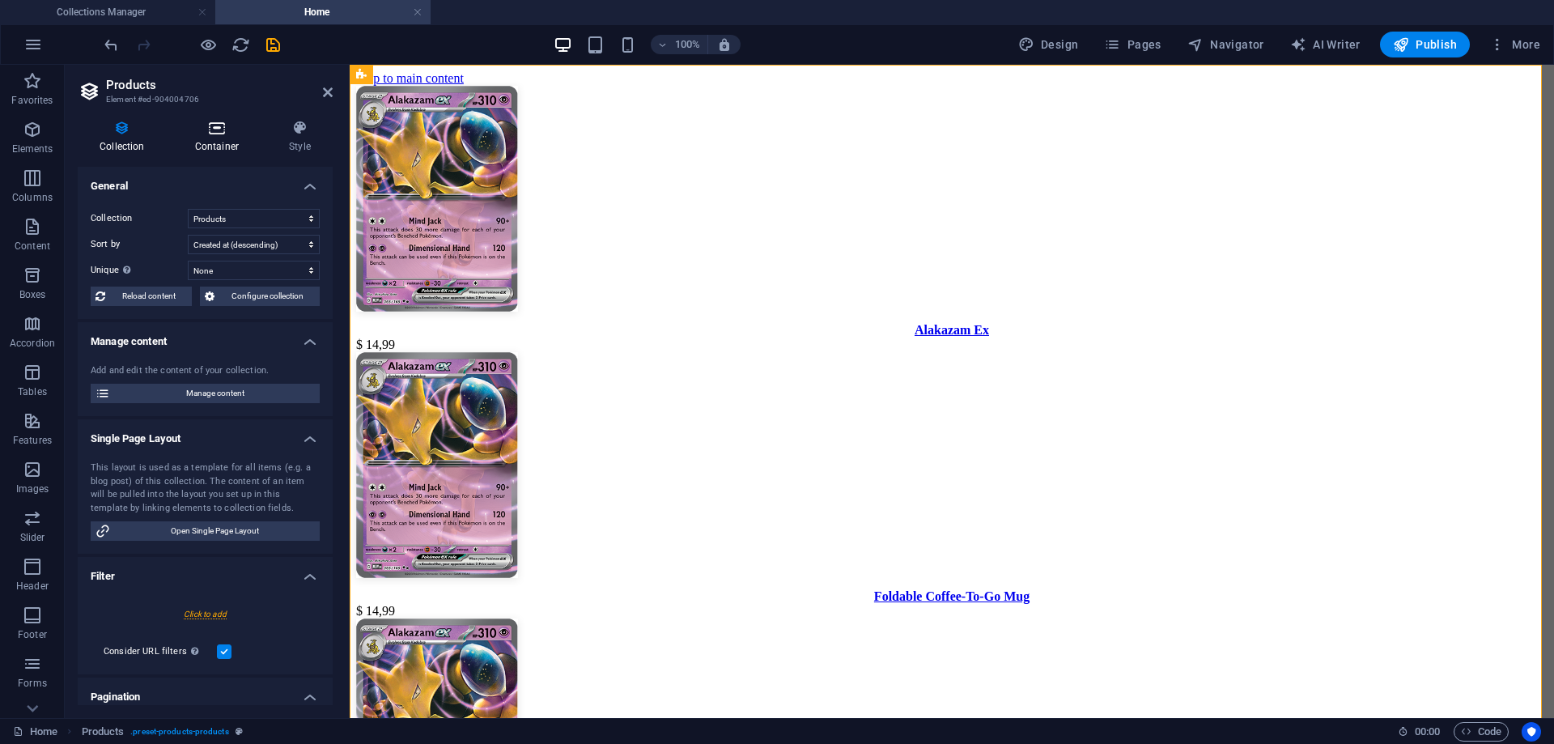
click at [214, 146] on h4 "Container" at bounding box center [220, 137] width 94 height 34
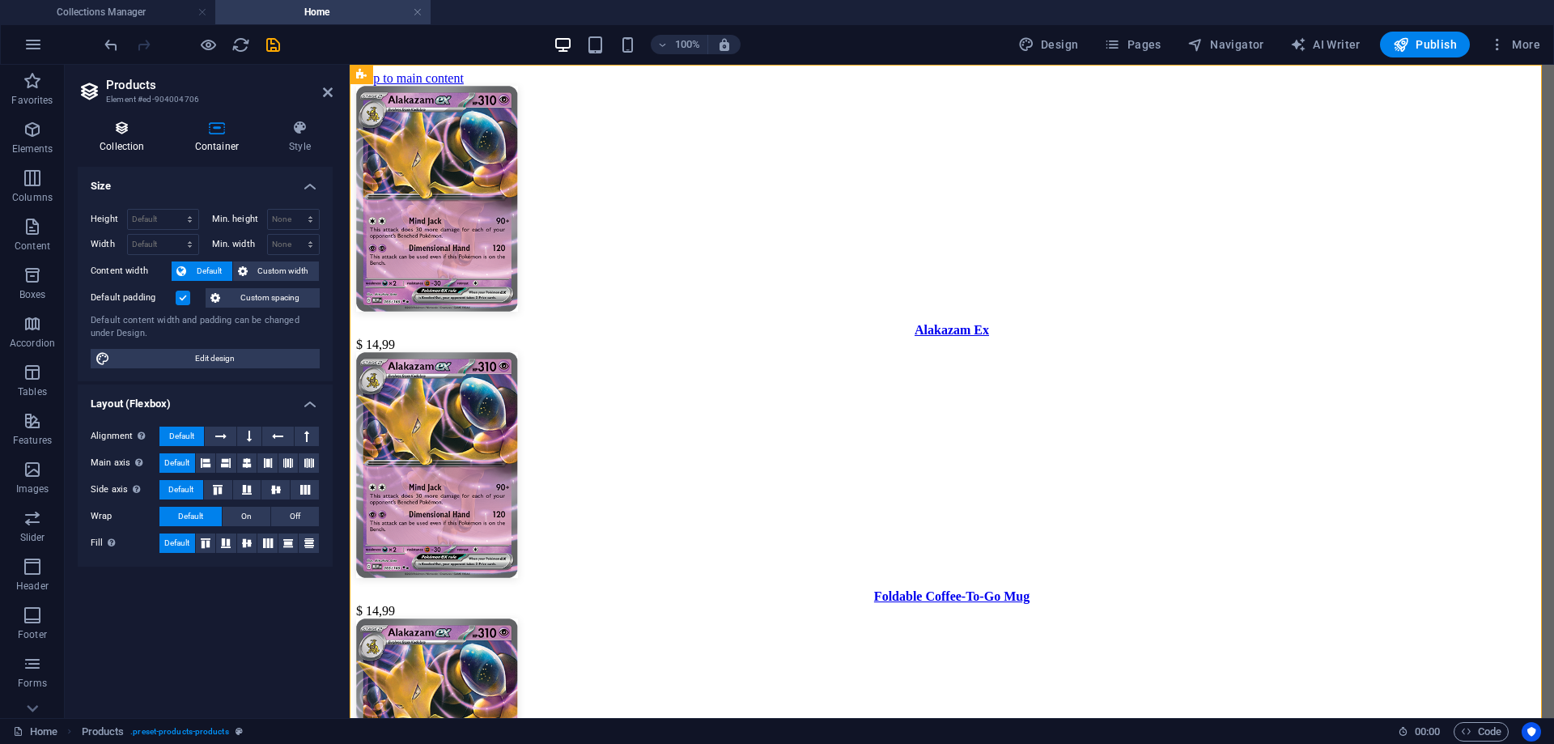
click at [130, 138] on h4 "Collection" at bounding box center [126, 137] width 96 height 34
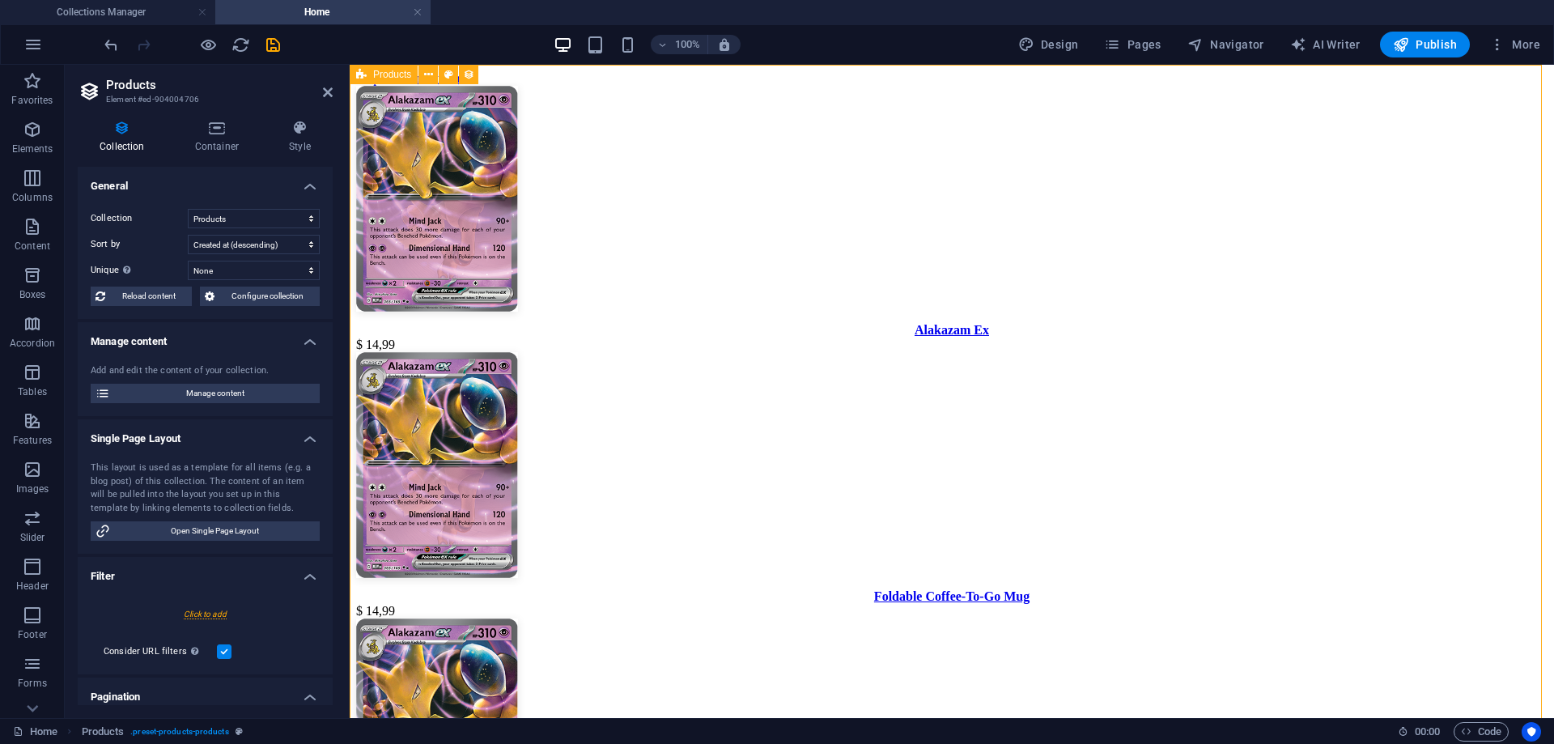
click at [324, 93] on icon at bounding box center [328, 92] width 10 height 13
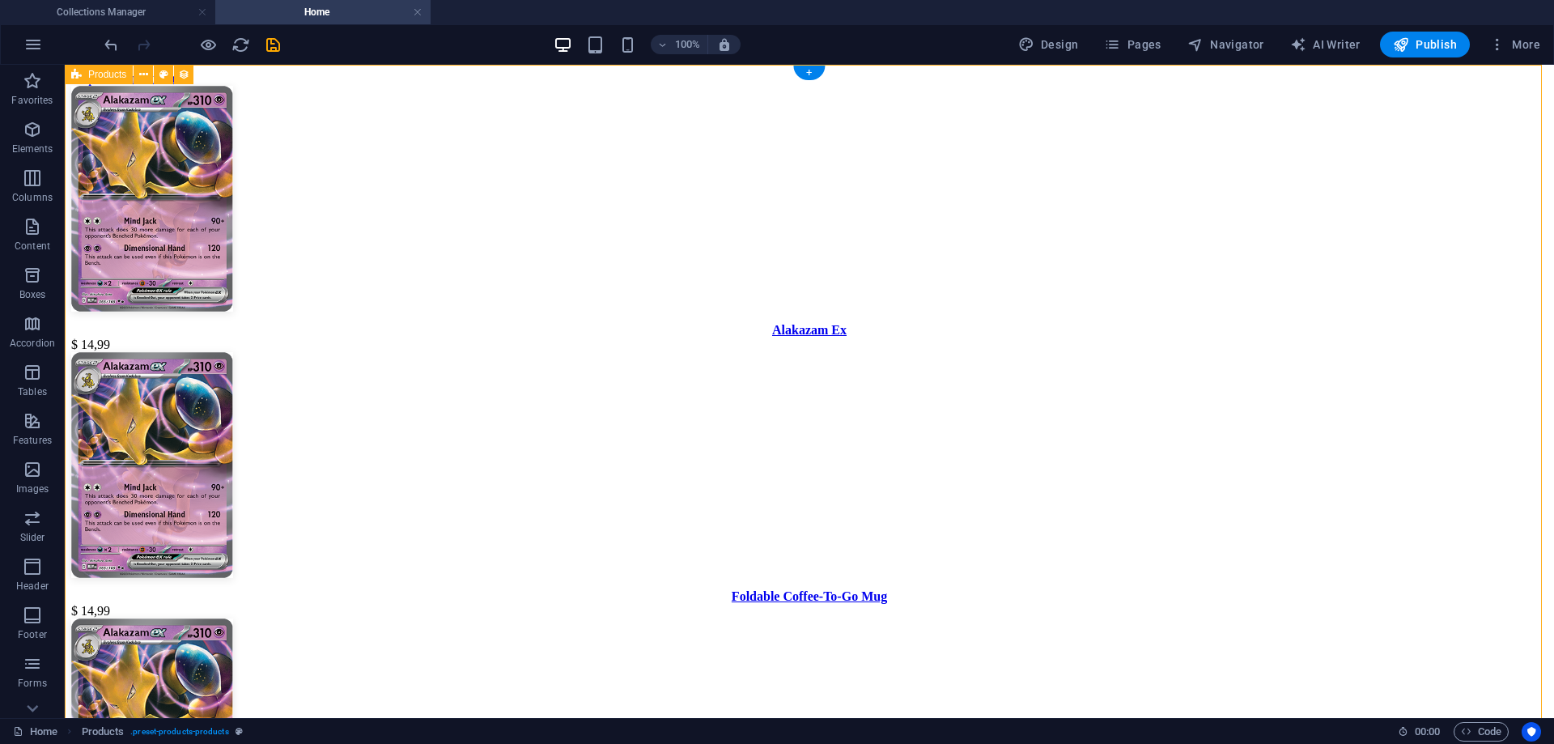
drag, startPoint x: 270, startPoint y: 509, endPoint x: 312, endPoint y: 246, distance: 266.3
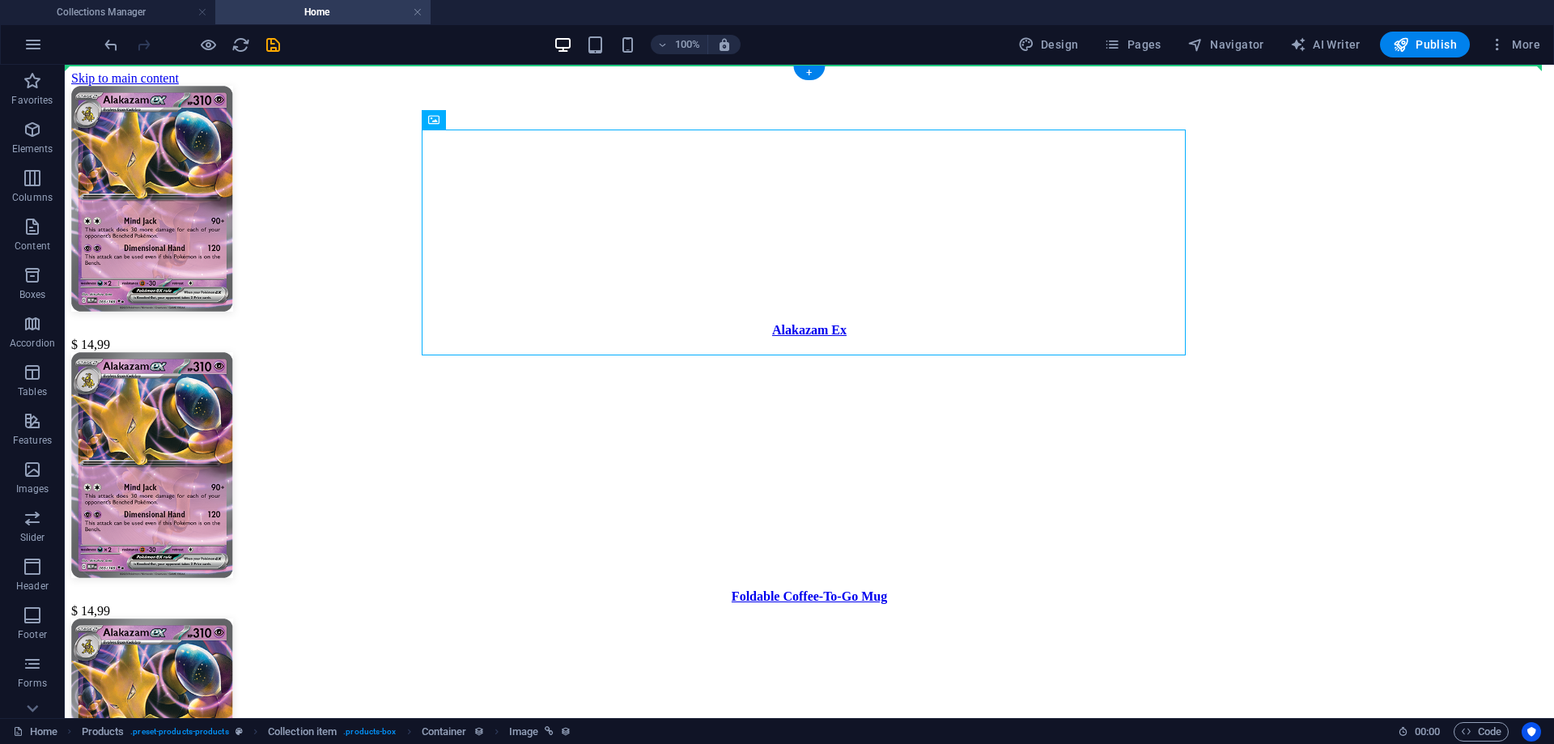
drag, startPoint x: 774, startPoint y: 248, endPoint x: 260, endPoint y: 248, distance: 514.1
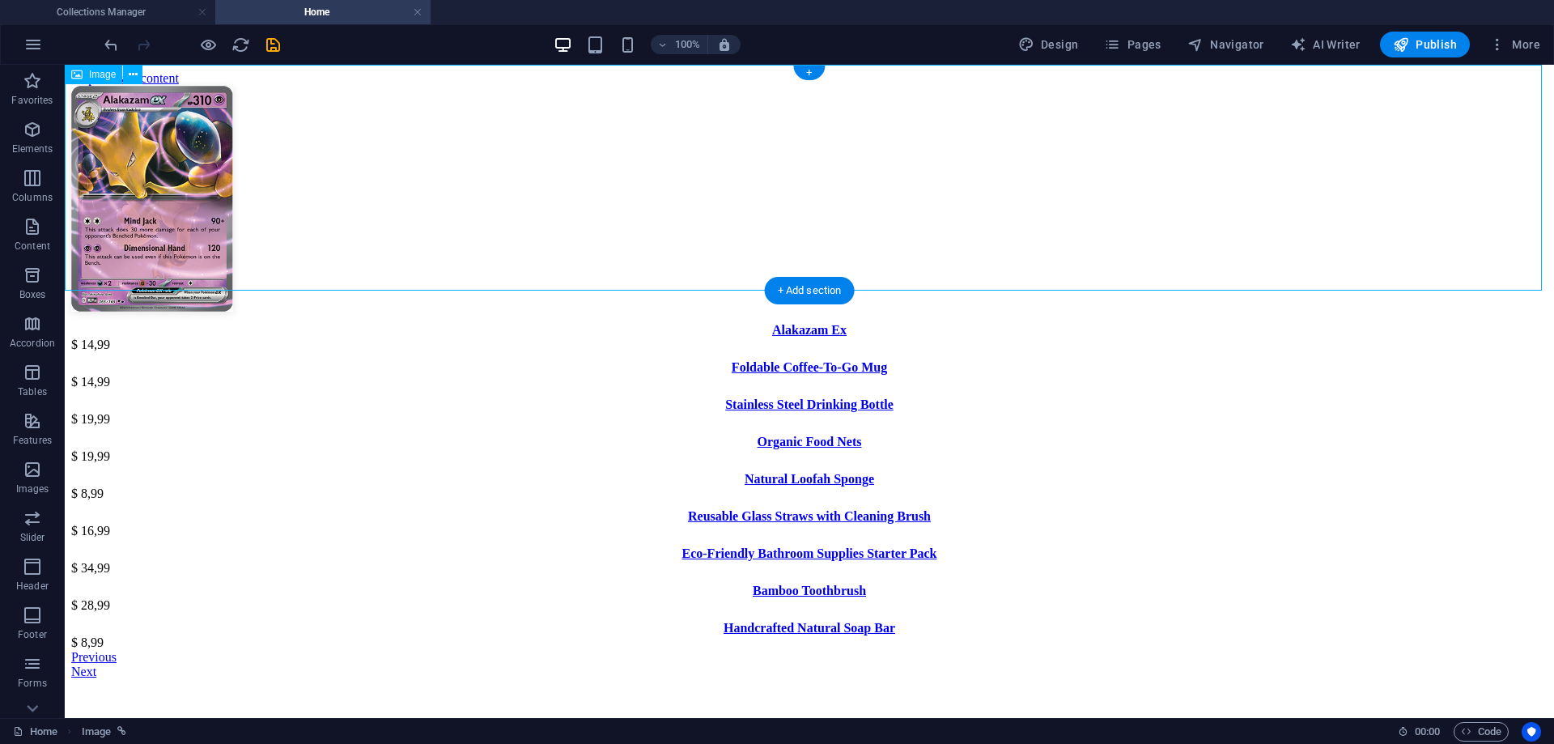
drag, startPoint x: 762, startPoint y: 211, endPoint x: 381, endPoint y: 265, distance: 385.0
click at [352, 258] on figure at bounding box center [809, 200] width 1477 height 229
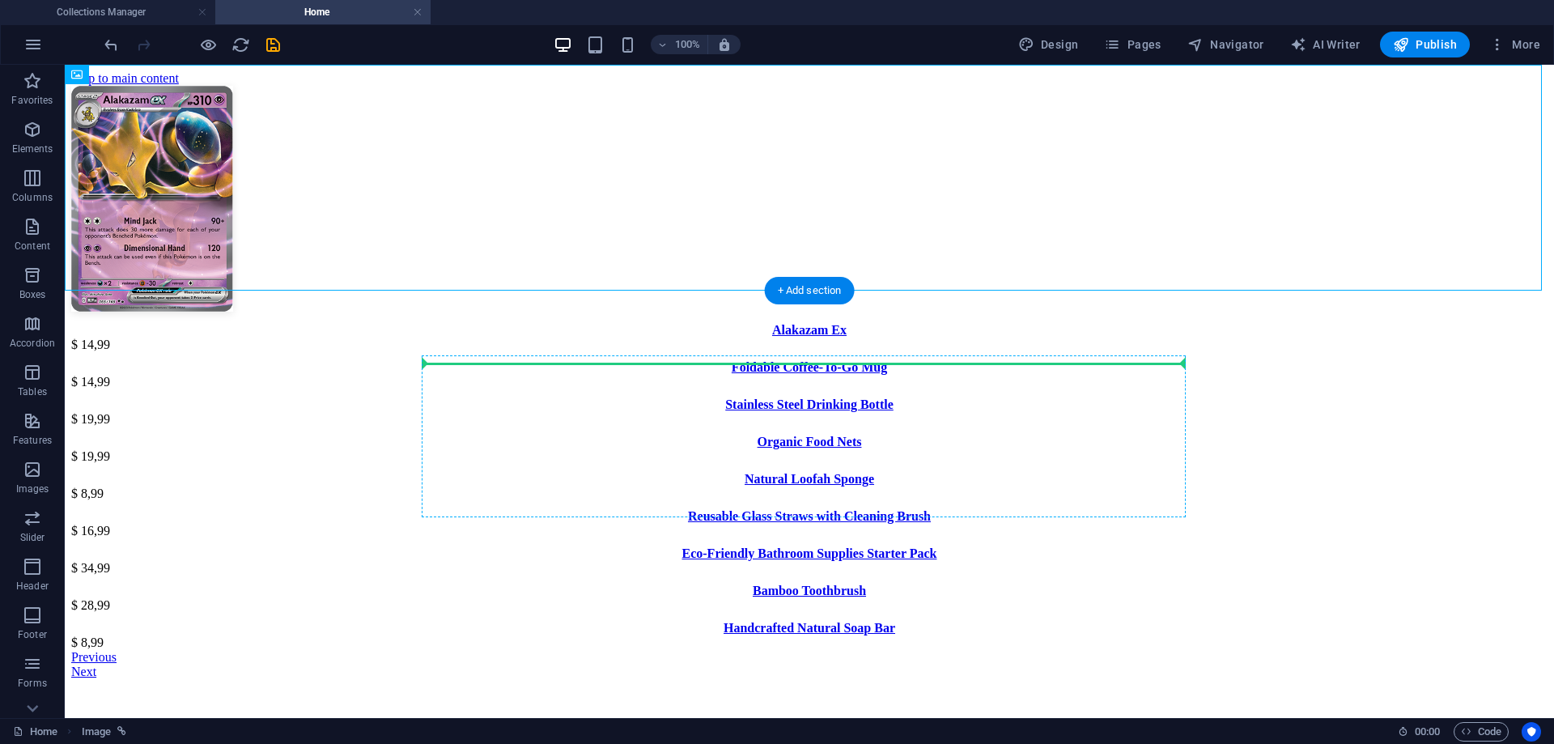
drag, startPoint x: 788, startPoint y: 240, endPoint x: 741, endPoint y: 479, distance: 244.2
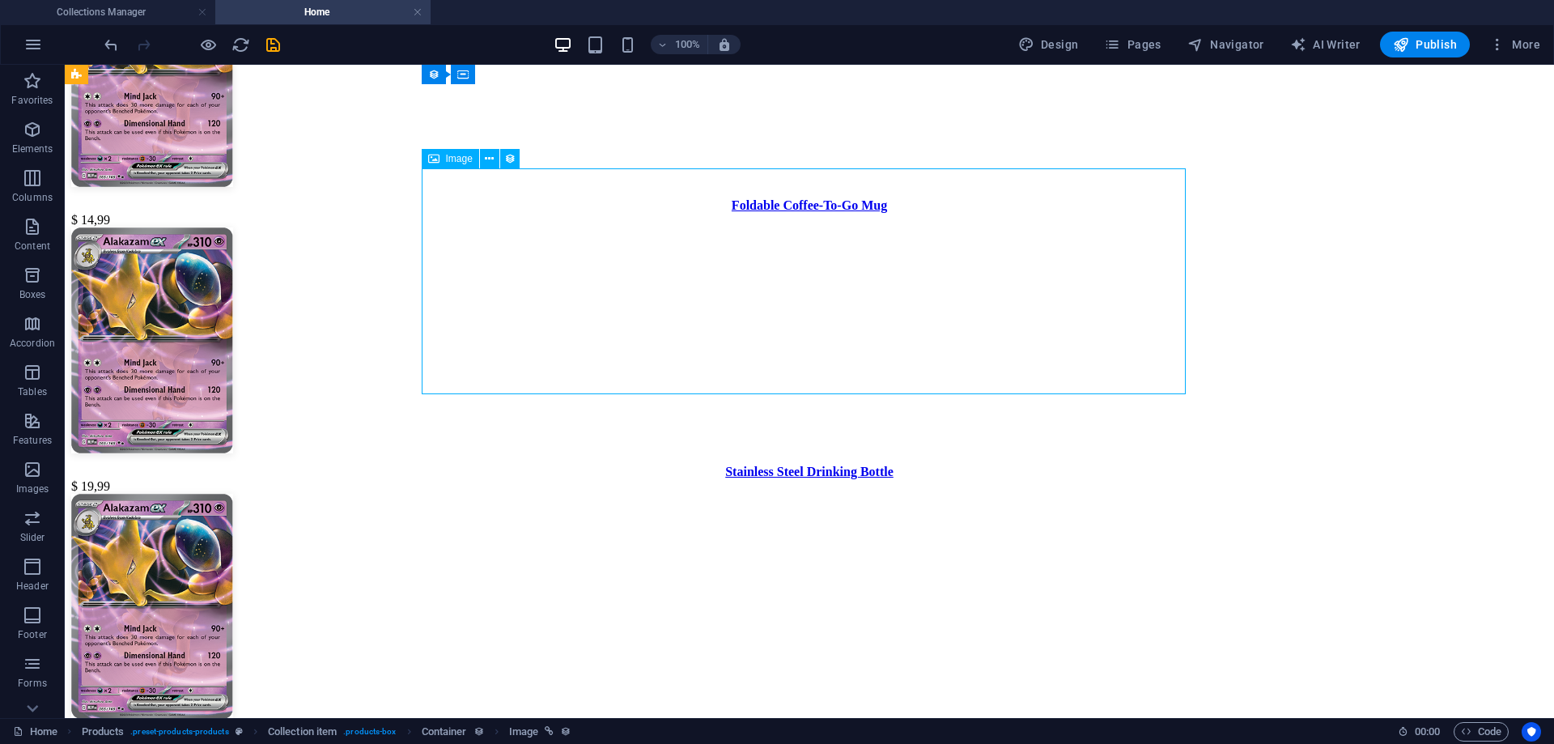
drag, startPoint x: 801, startPoint y: 288, endPoint x: 800, endPoint y: 134, distance: 153.8
click at [800, 134] on div "Alakazam Ex $ 14,99" at bounding box center [809, 57] width 1477 height 266
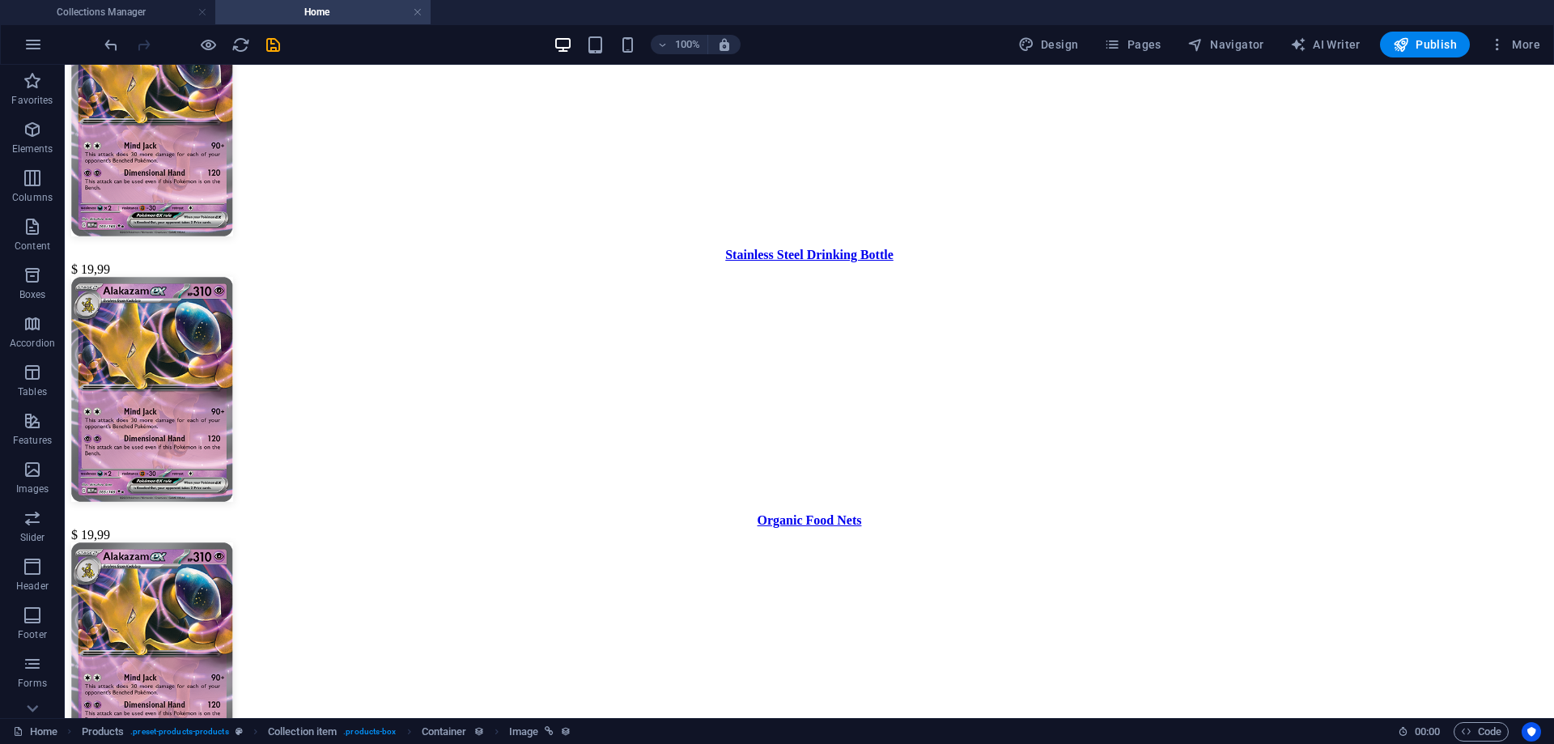
scroll to position [220, 0]
drag, startPoint x: 801, startPoint y: 222, endPoint x: 794, endPoint y: 74, distance: 147.5
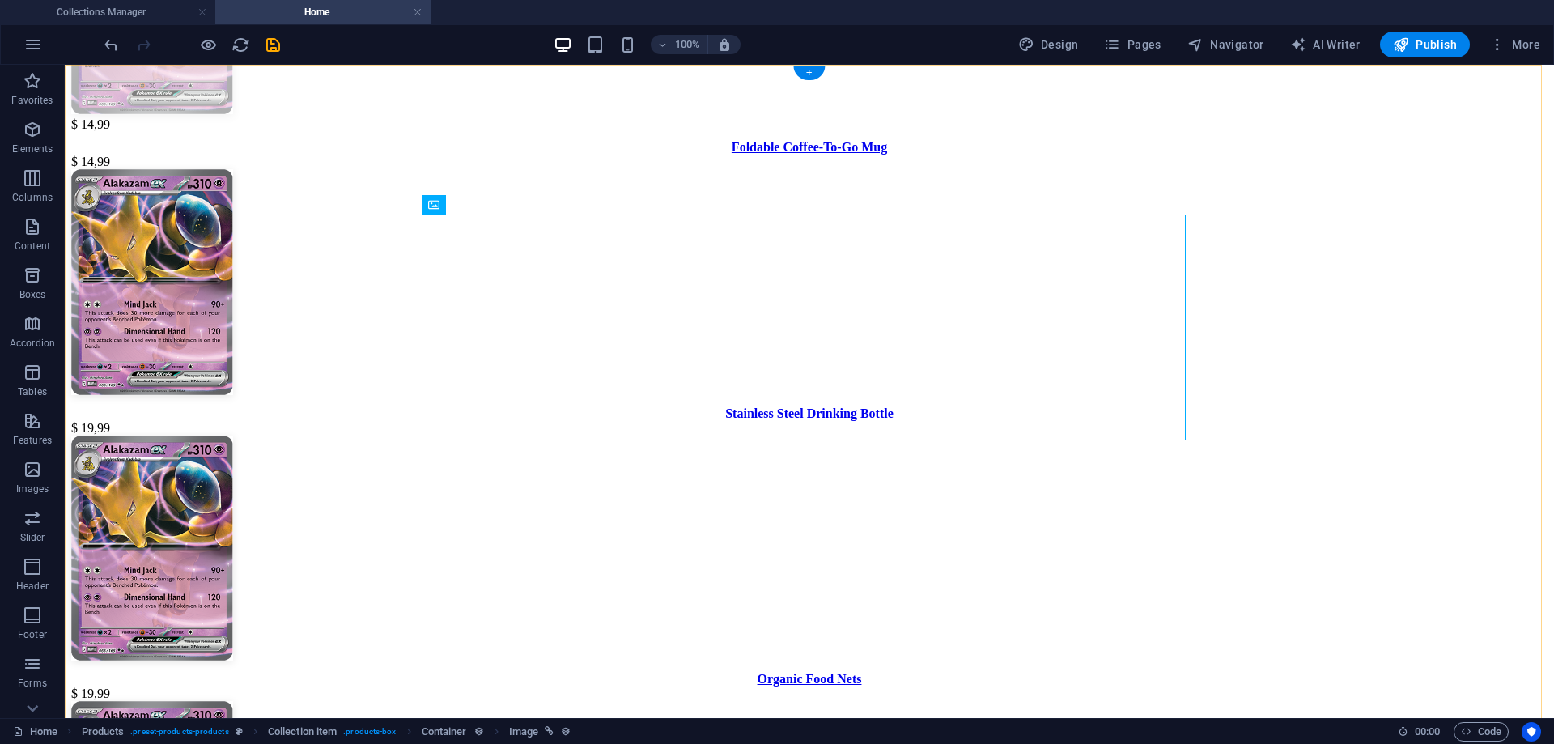
scroll to position [0, 0]
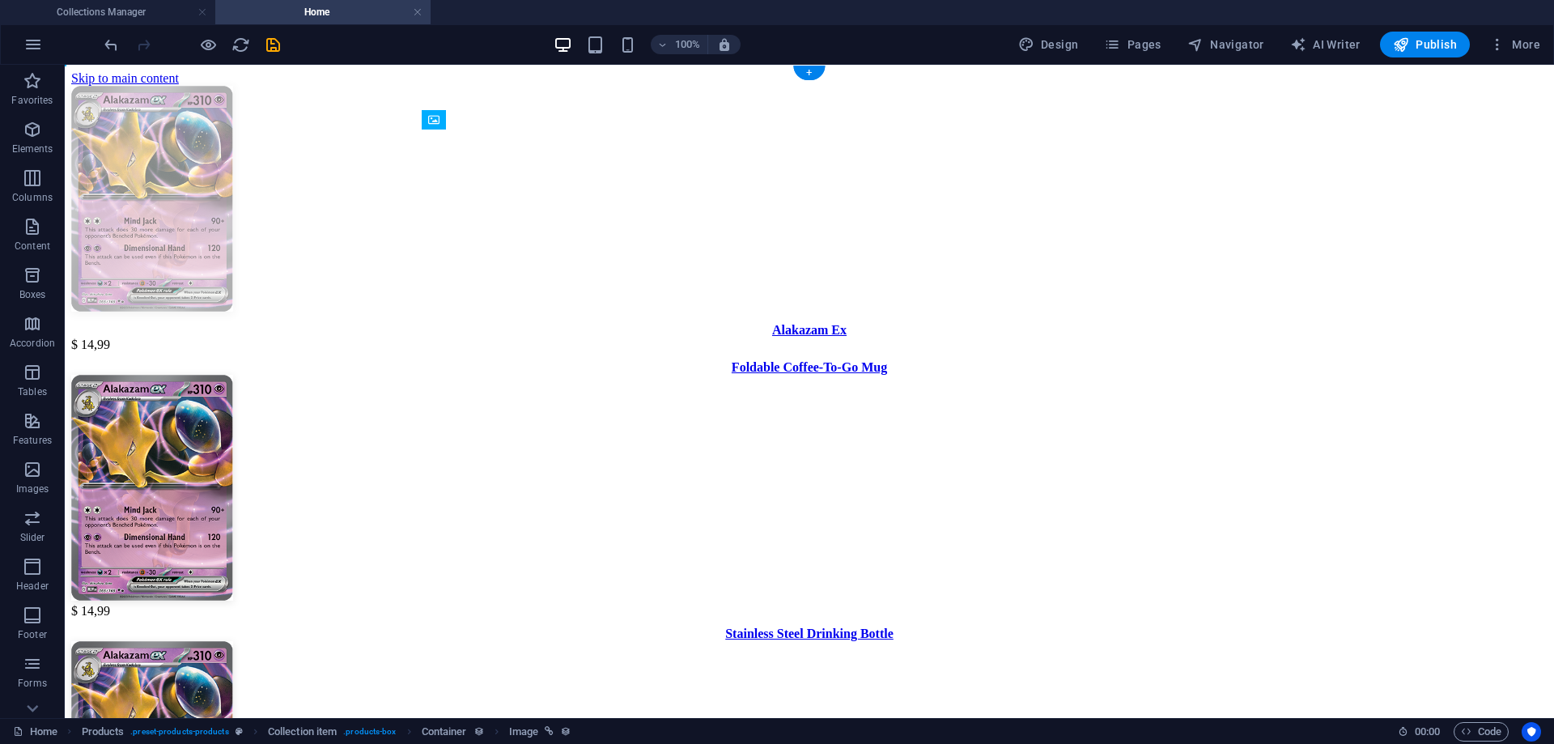
drag, startPoint x: 834, startPoint y: 326, endPoint x: 819, endPoint y: 137, distance: 190.0
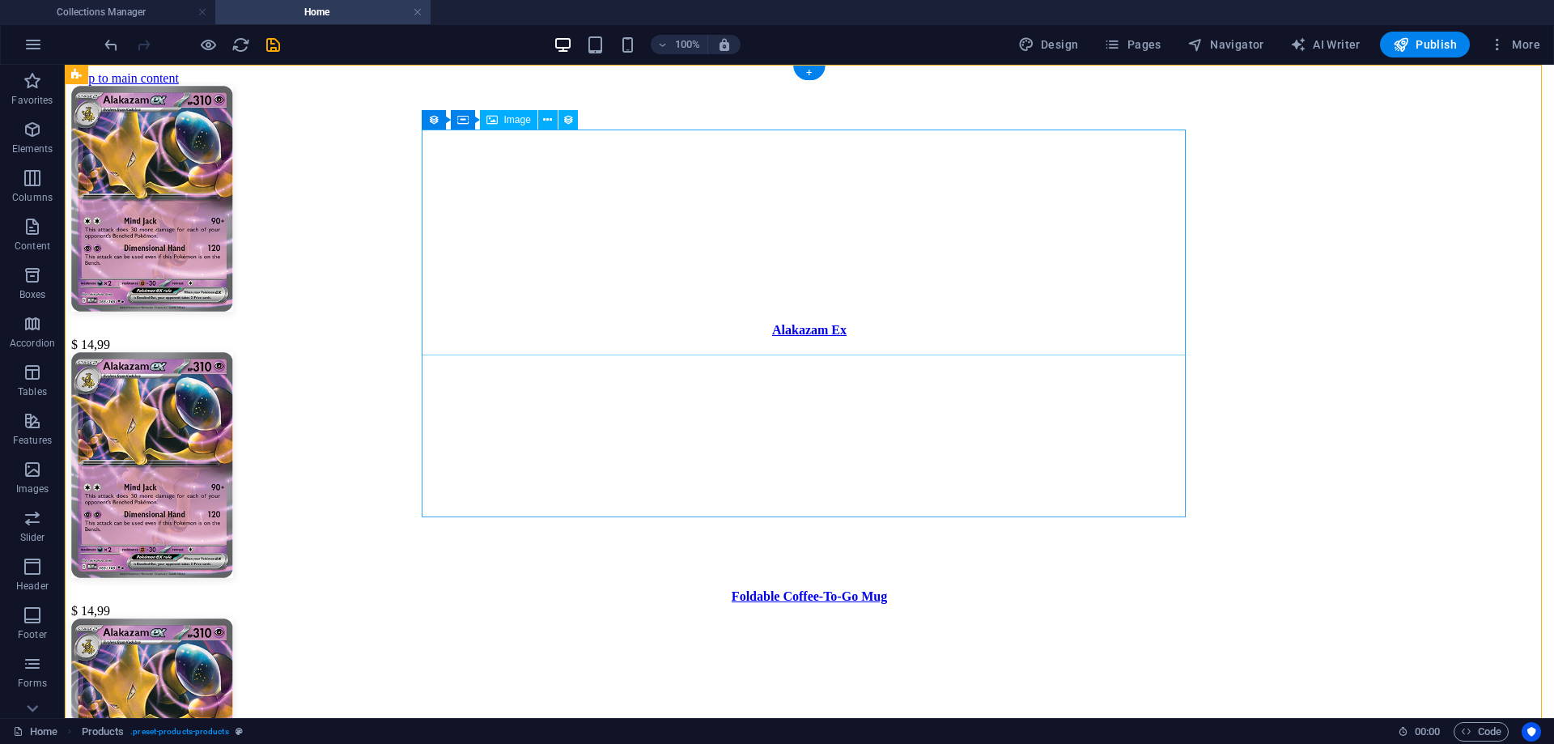
click at [763, 266] on figure at bounding box center [809, 200] width 1477 height 229
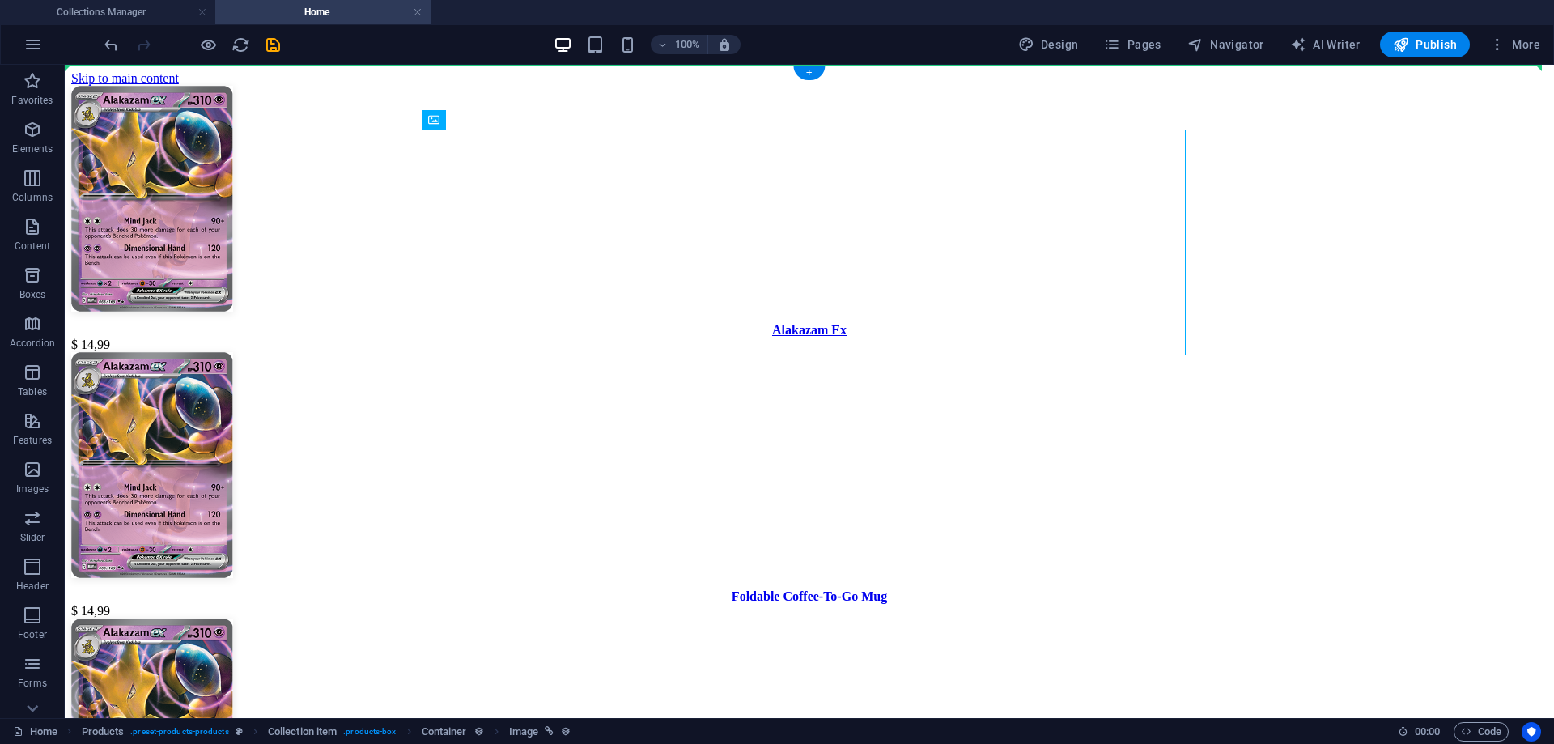
drag, startPoint x: 766, startPoint y: 240, endPoint x: 165, endPoint y: 257, distance: 600.9
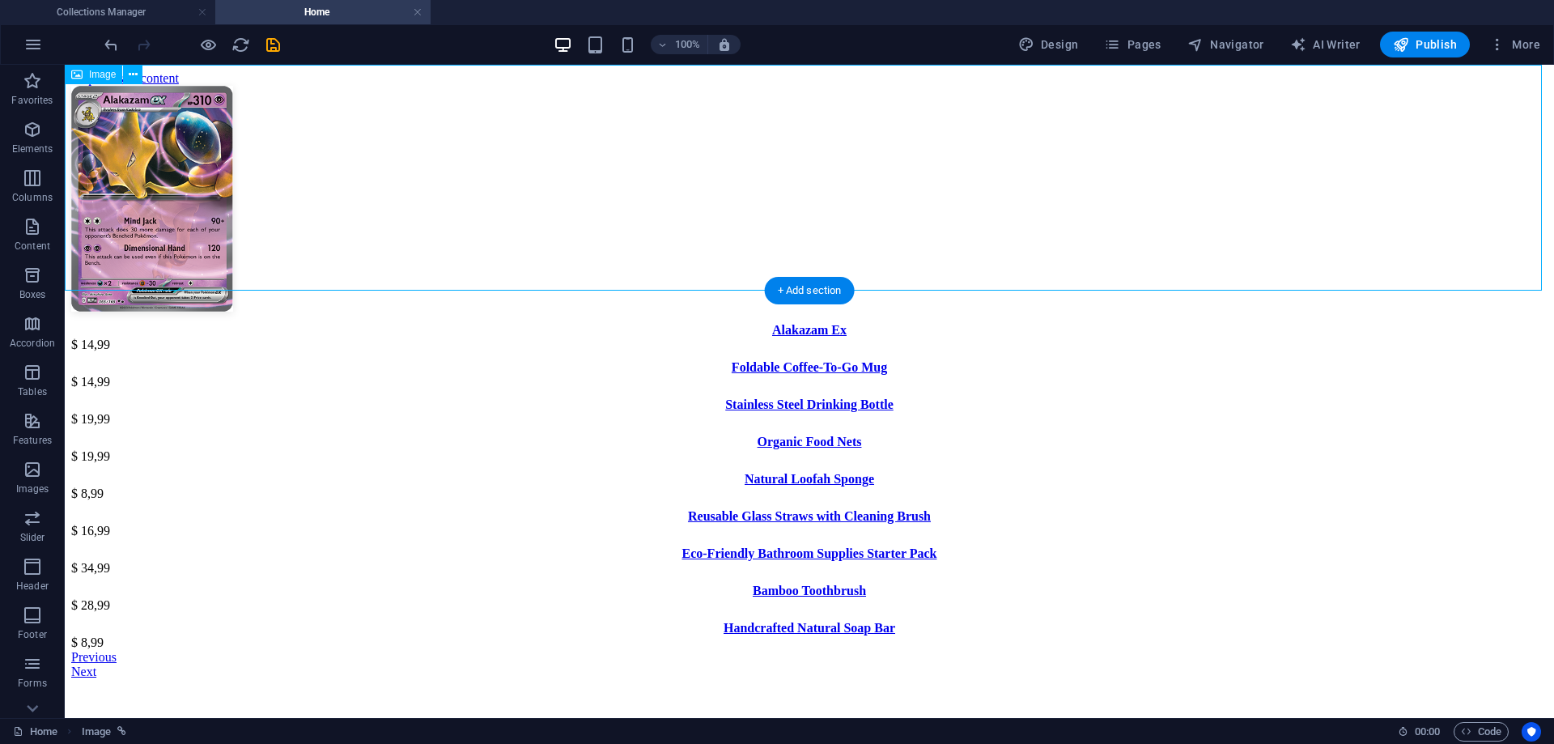
drag, startPoint x: 798, startPoint y: 201, endPoint x: 865, endPoint y: 354, distance: 166.8
click at [800, 289] on figure at bounding box center [809, 200] width 1477 height 229
drag, startPoint x: 806, startPoint y: 222, endPoint x: 803, endPoint y: 310, distance: 88.3
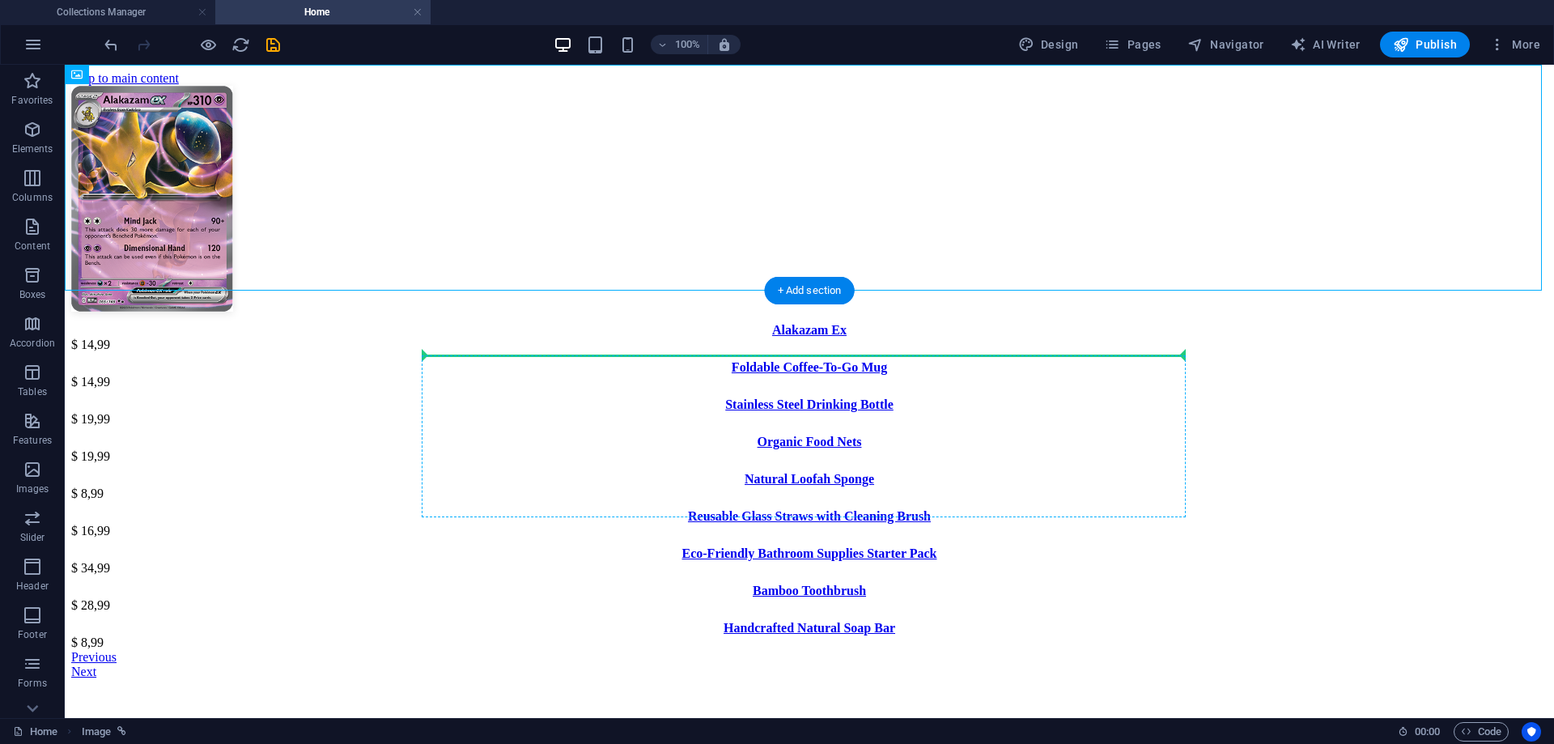
drag, startPoint x: 801, startPoint y: 283, endPoint x: 791, endPoint y: 359, distance: 76.8
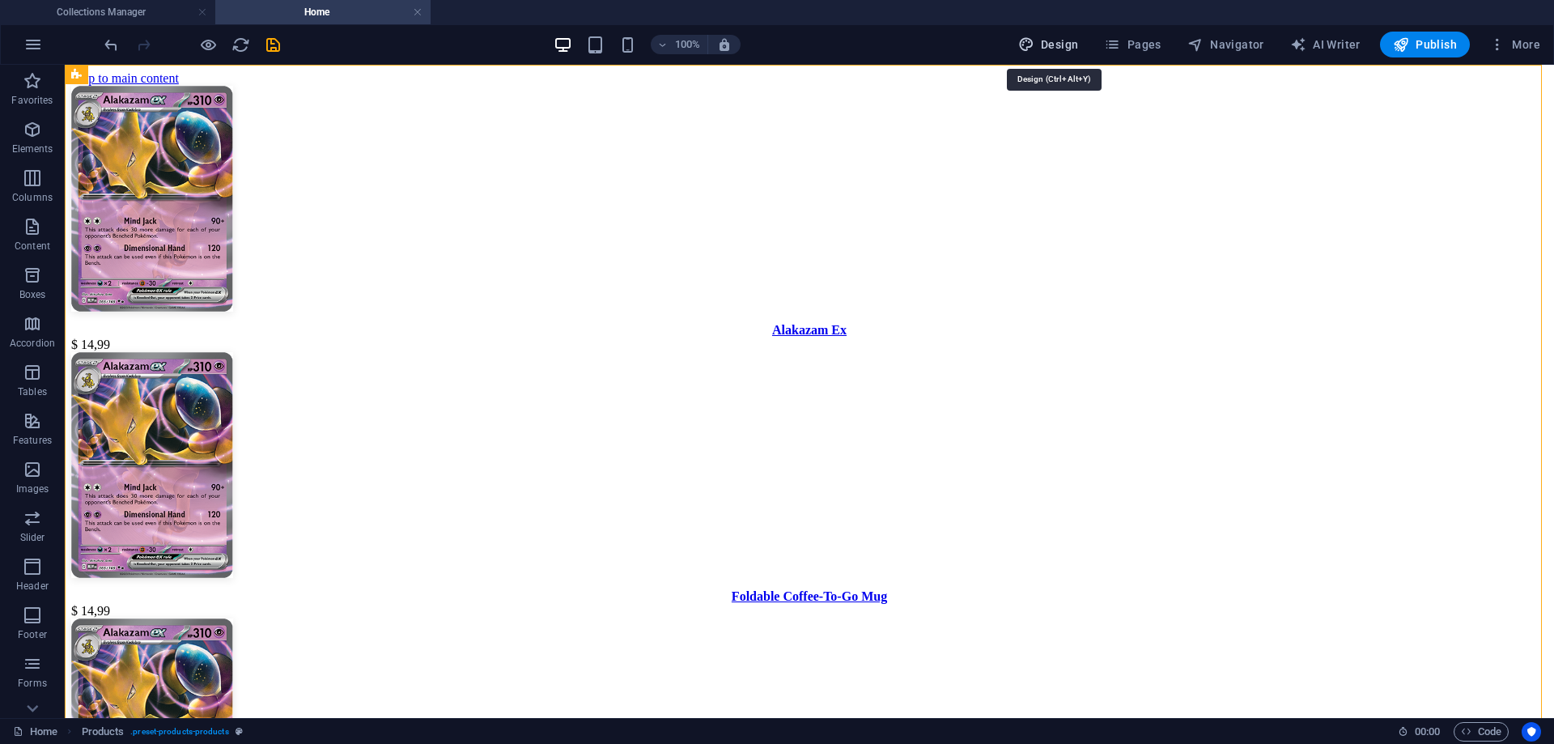
drag, startPoint x: 1064, startPoint y: 45, endPoint x: 961, endPoint y: 98, distance: 115.9
click at [1064, 45] on span "Design" at bounding box center [1048, 44] width 61 height 16
select select "px"
select select "700"
select select "px"
